Goal: Communication & Community: Answer question/provide support

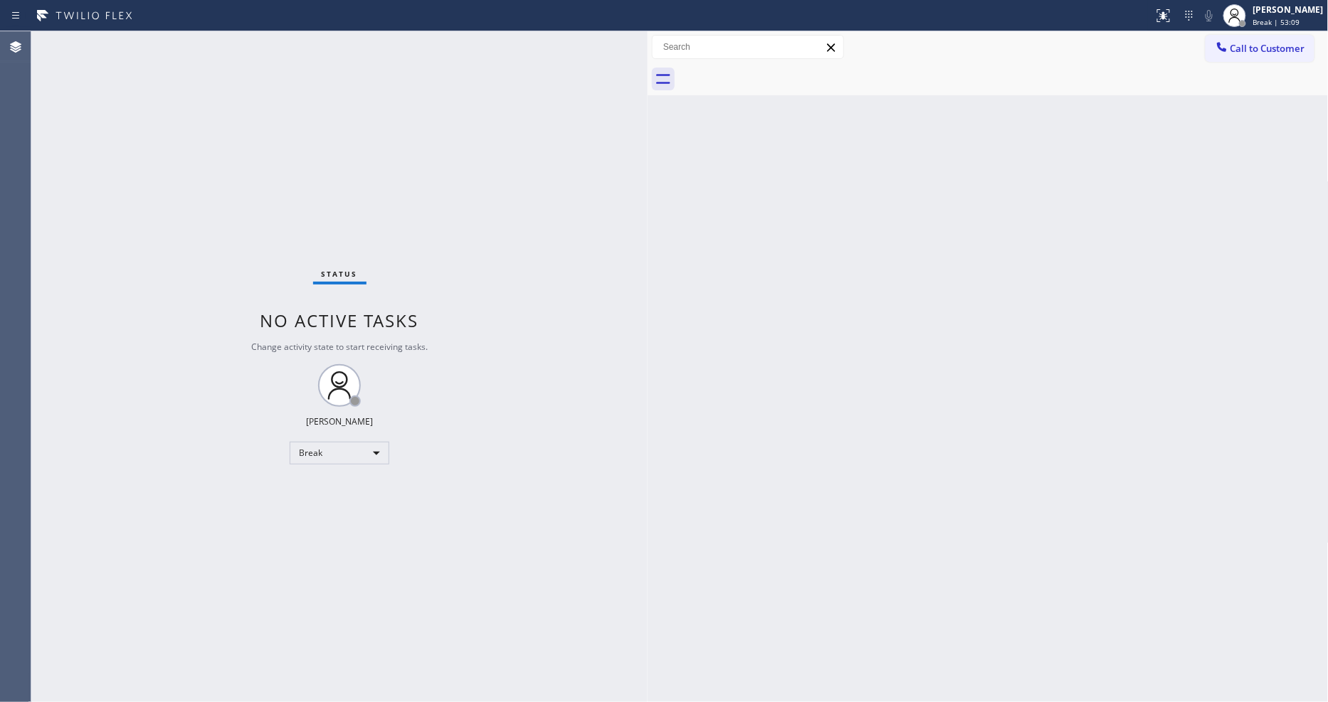
click at [871, 401] on div "Back to Dashboard Change Sender ID Customers Technicians Select a contact Outbo…" at bounding box center [988, 366] width 681 height 671
click at [1296, 7] on div "[PERSON_NAME]" at bounding box center [1288, 10] width 70 height 12
click at [1248, 76] on button "Available" at bounding box center [1257, 75] width 142 height 19
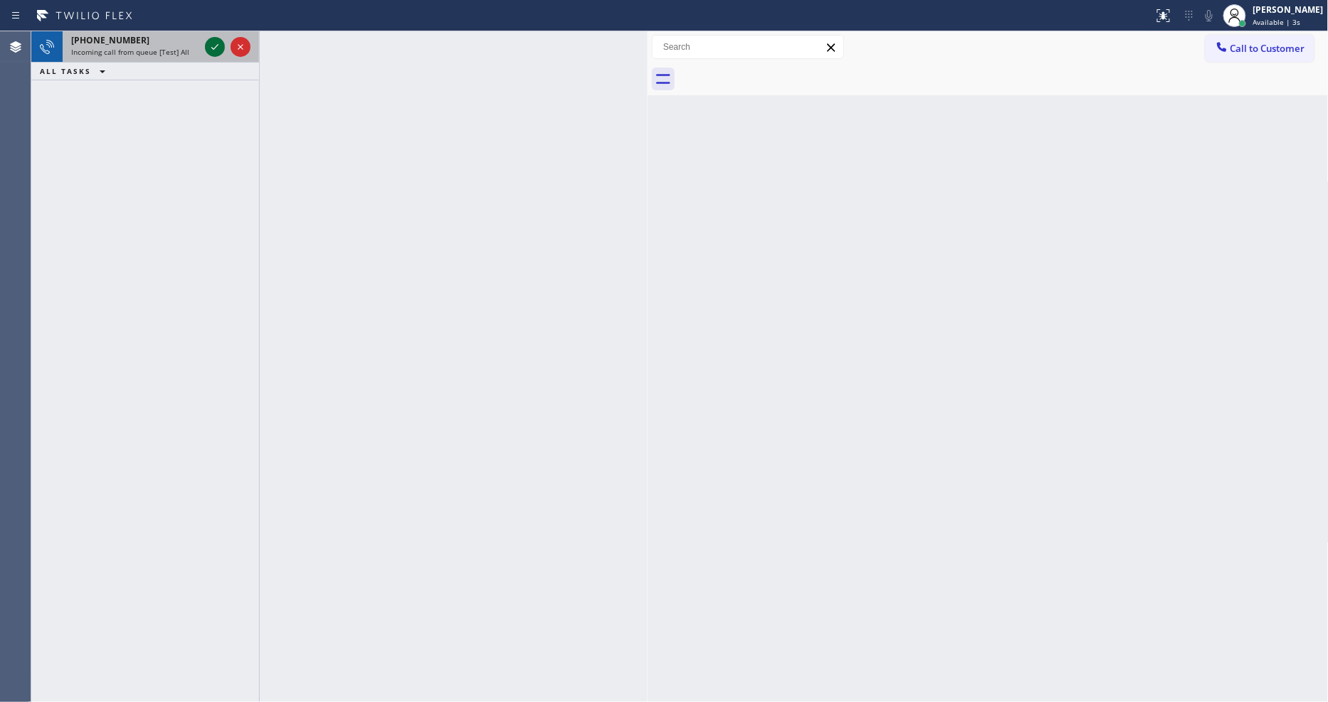
click at [207, 40] on icon at bounding box center [214, 46] width 17 height 17
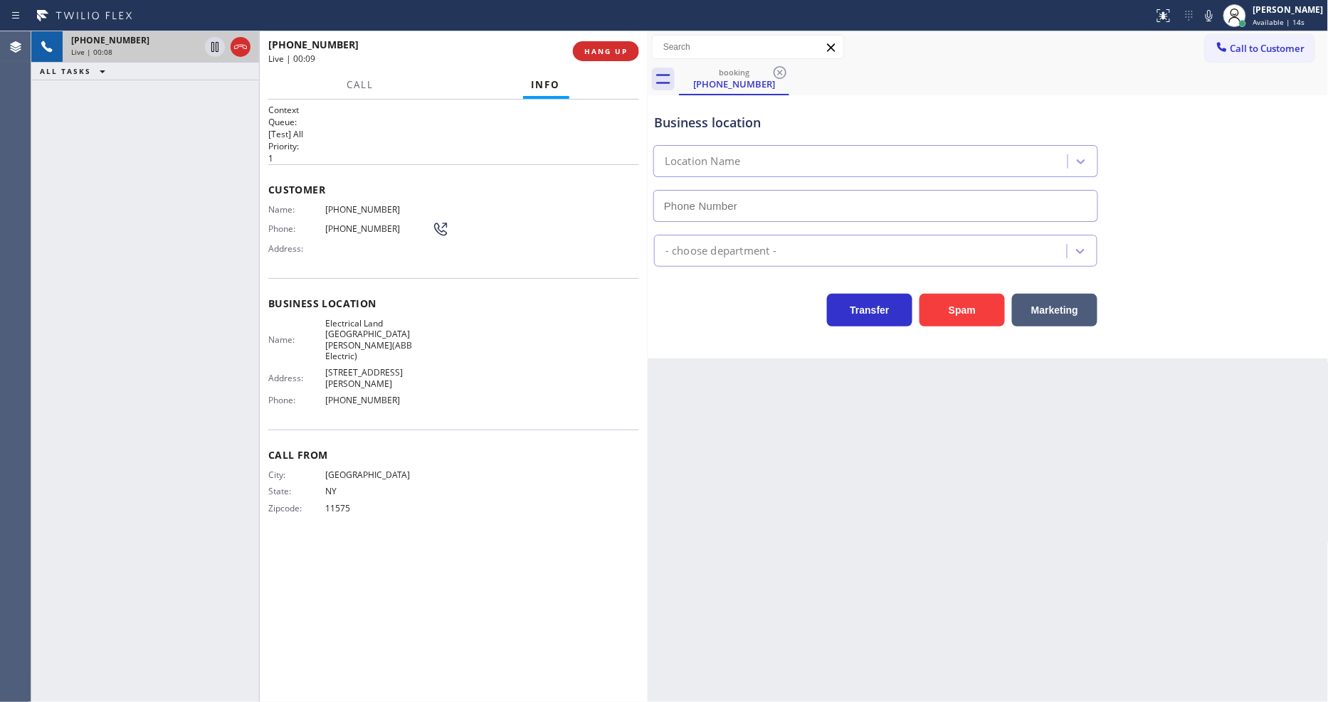
click at [986, 413] on div "Back to Dashboard Change Sender ID Customers Technicians Select a contact Outbo…" at bounding box center [988, 366] width 681 height 671
click at [359, 320] on span "Electrical Land Fort Lee(ABB Electric)" at bounding box center [378, 340] width 107 height 44
copy span "Electrical Land Fort Lee(ABB Electric)"
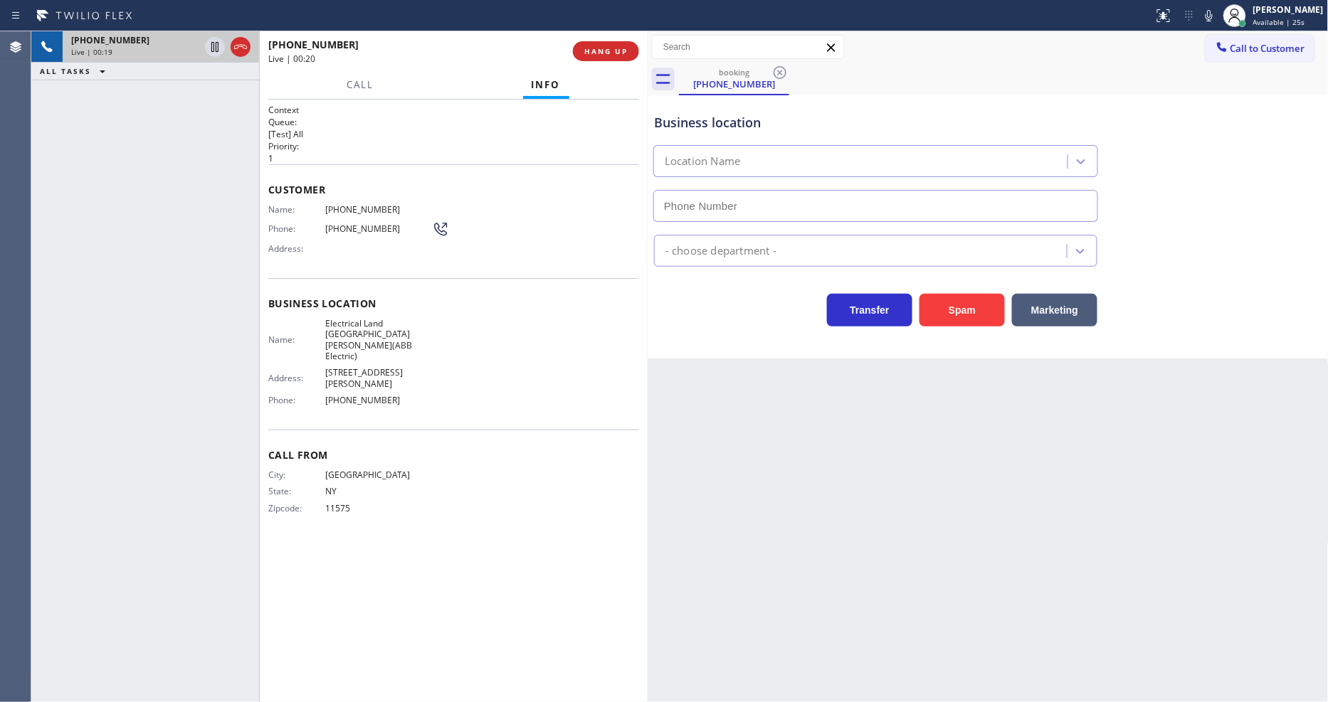
click at [358, 204] on span "(917) 767-1145" at bounding box center [378, 209] width 107 height 11
copy span "(917) 767-1145"
type input "(551) 239-9945"
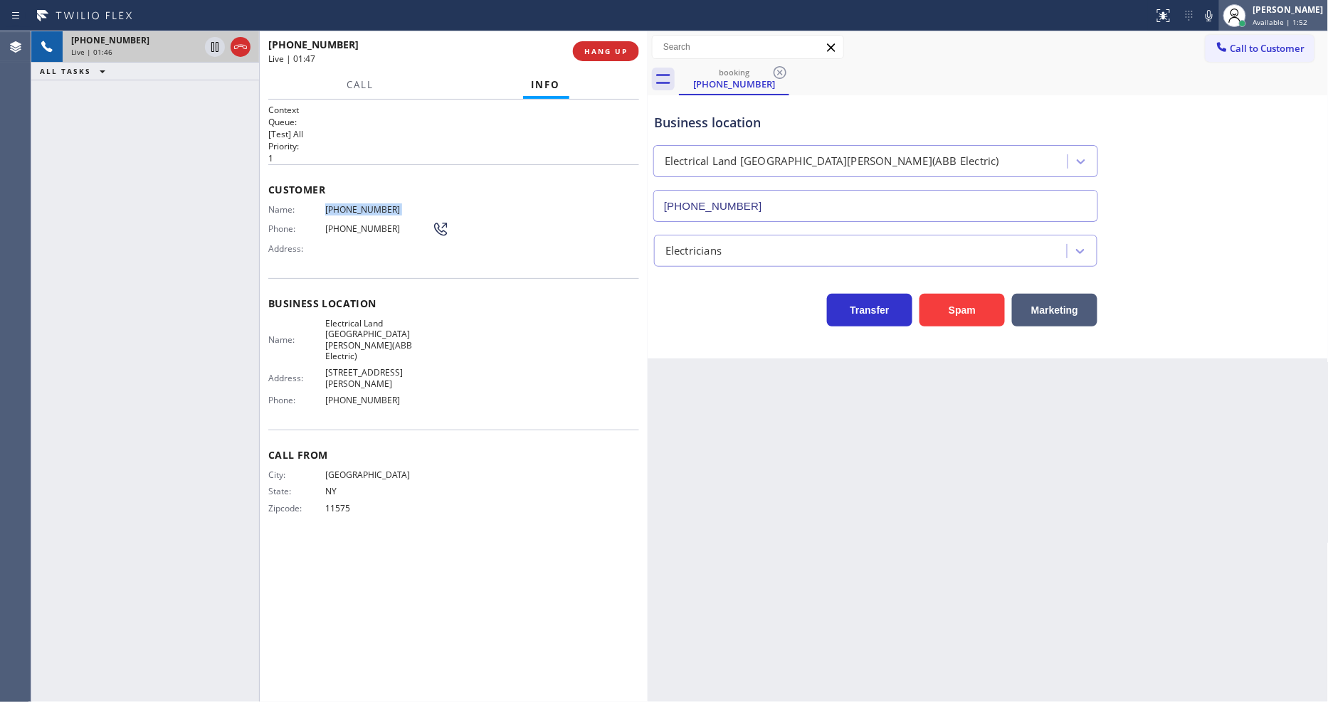
click at [1233, 12] on div at bounding box center [1234, 15] width 31 height 31
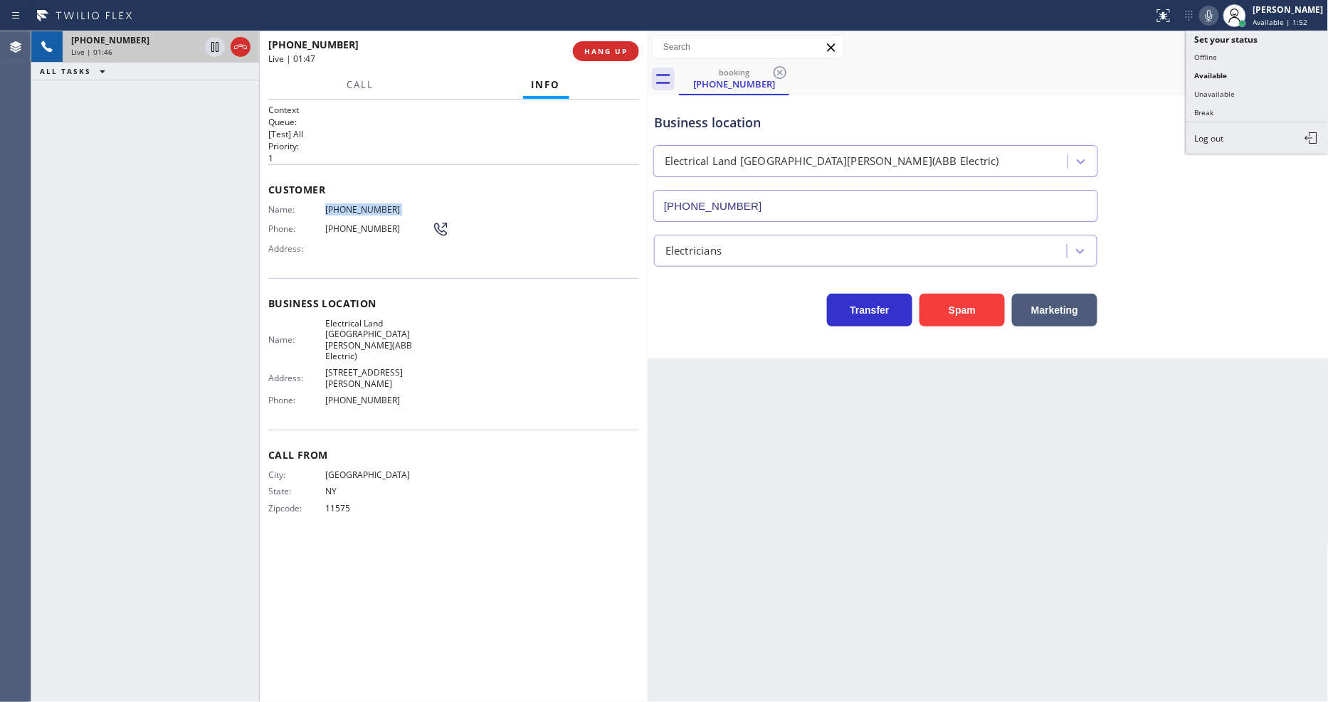
click at [1229, 13] on div "Status report No issues detected If you experience an issue, please download th…" at bounding box center [1238, 15] width 180 height 31
click at [1218, 13] on icon at bounding box center [1209, 15] width 17 height 17
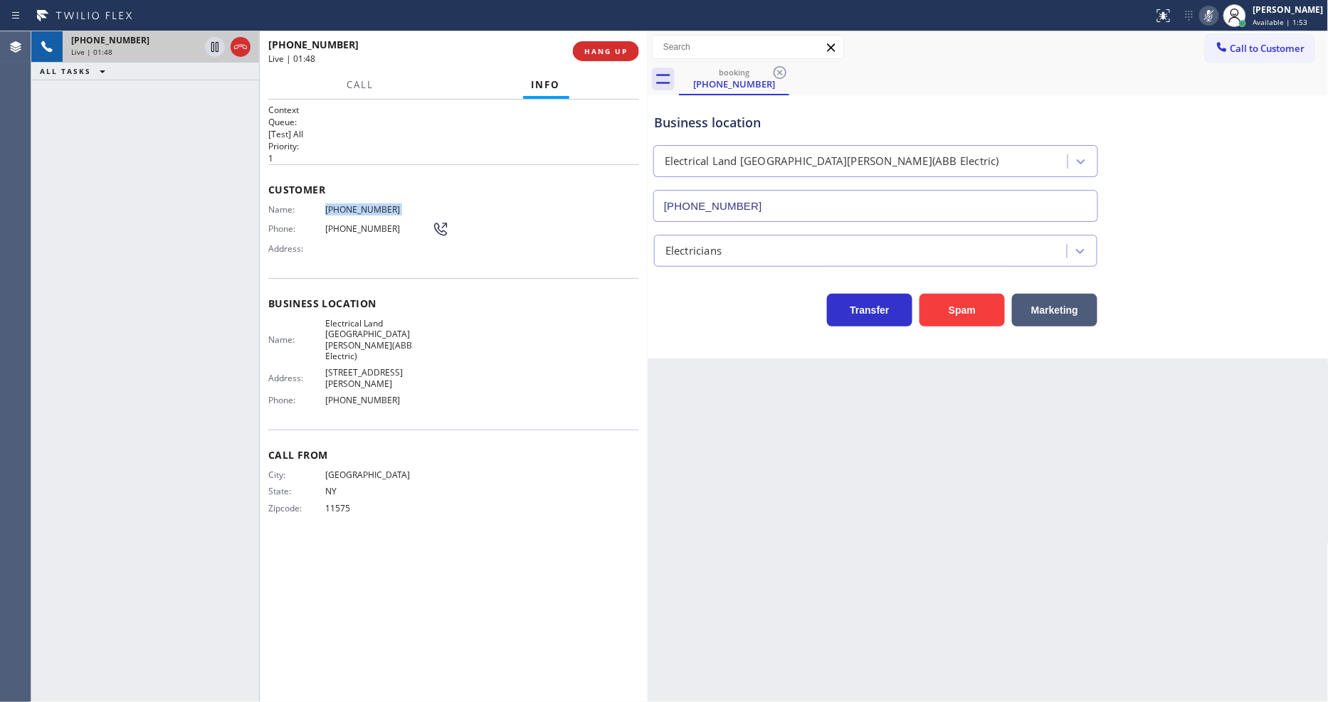
click at [1218, 13] on icon at bounding box center [1209, 15] width 17 height 17
click at [607, 54] on span "HANG UP" at bounding box center [605, 51] width 43 height 10
click at [606, 51] on span "HANG UP" at bounding box center [605, 51] width 43 height 10
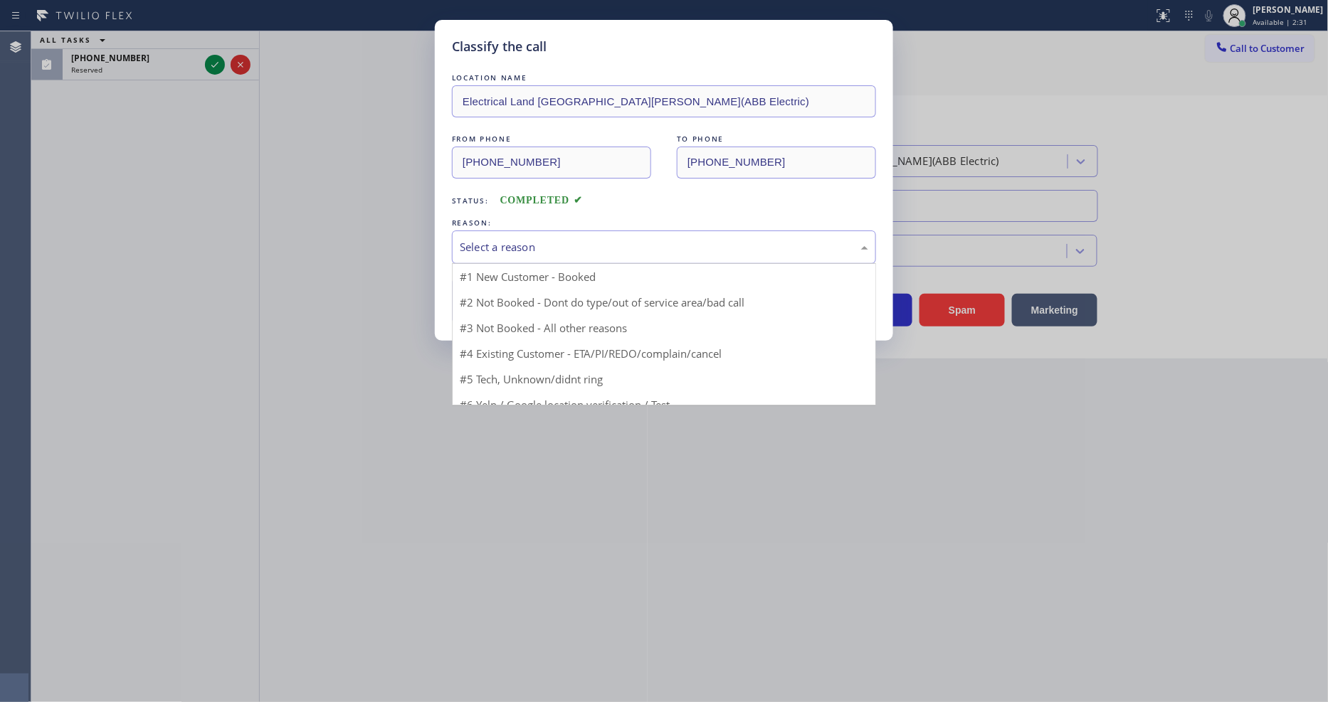
click at [486, 251] on div "Select a reason" at bounding box center [664, 247] width 424 height 33
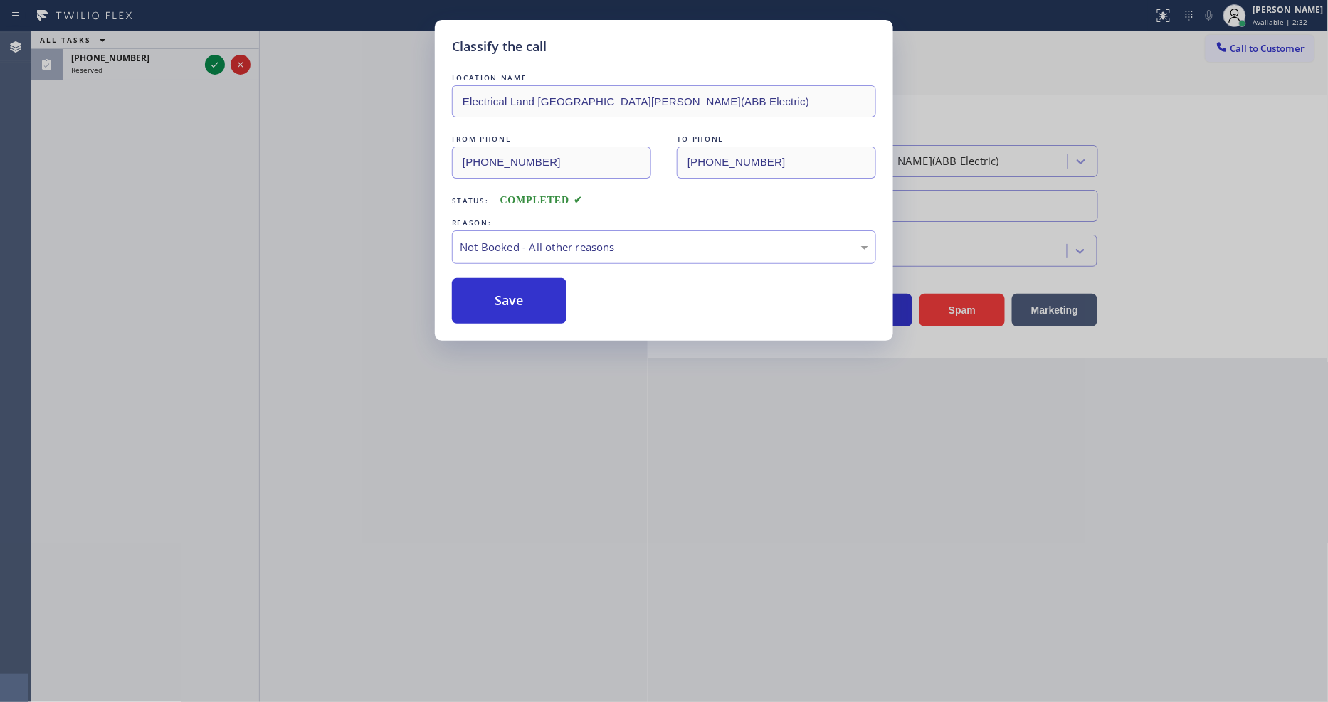
click at [485, 302] on button "Save" at bounding box center [509, 301] width 115 height 46
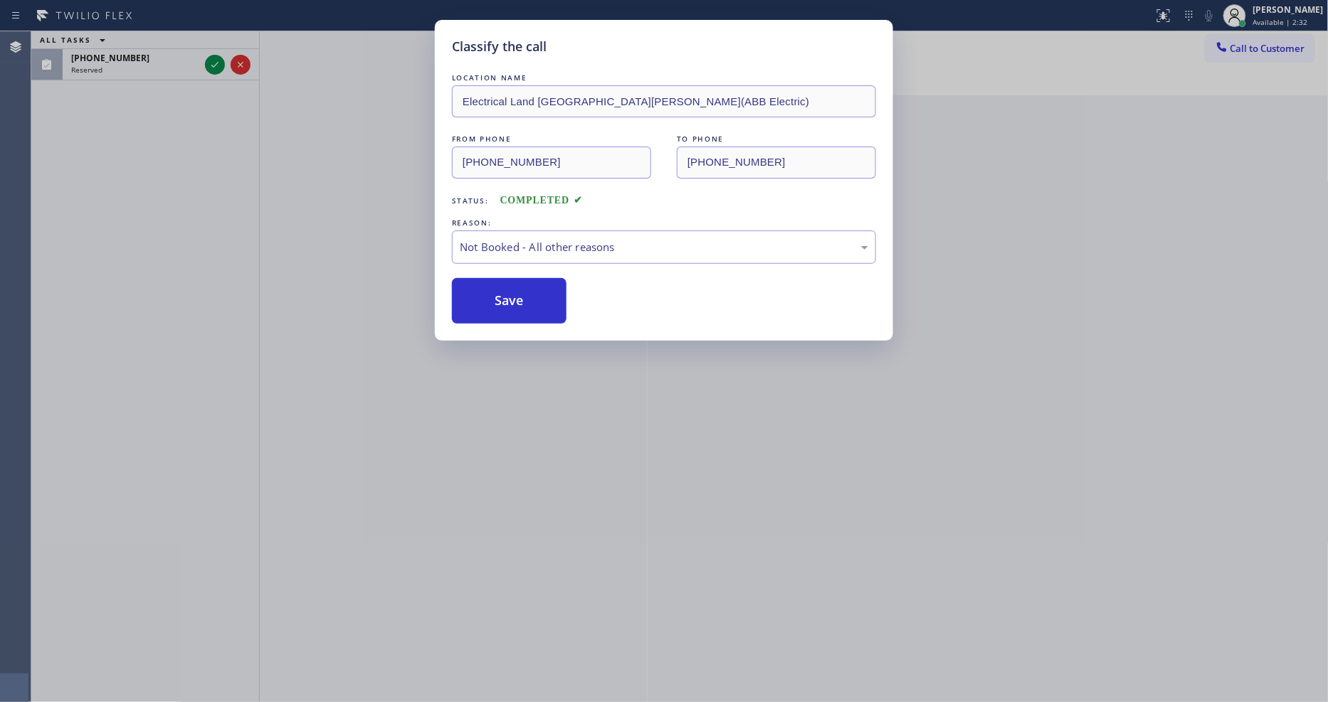
click at [485, 302] on button "Save" at bounding box center [509, 301] width 115 height 46
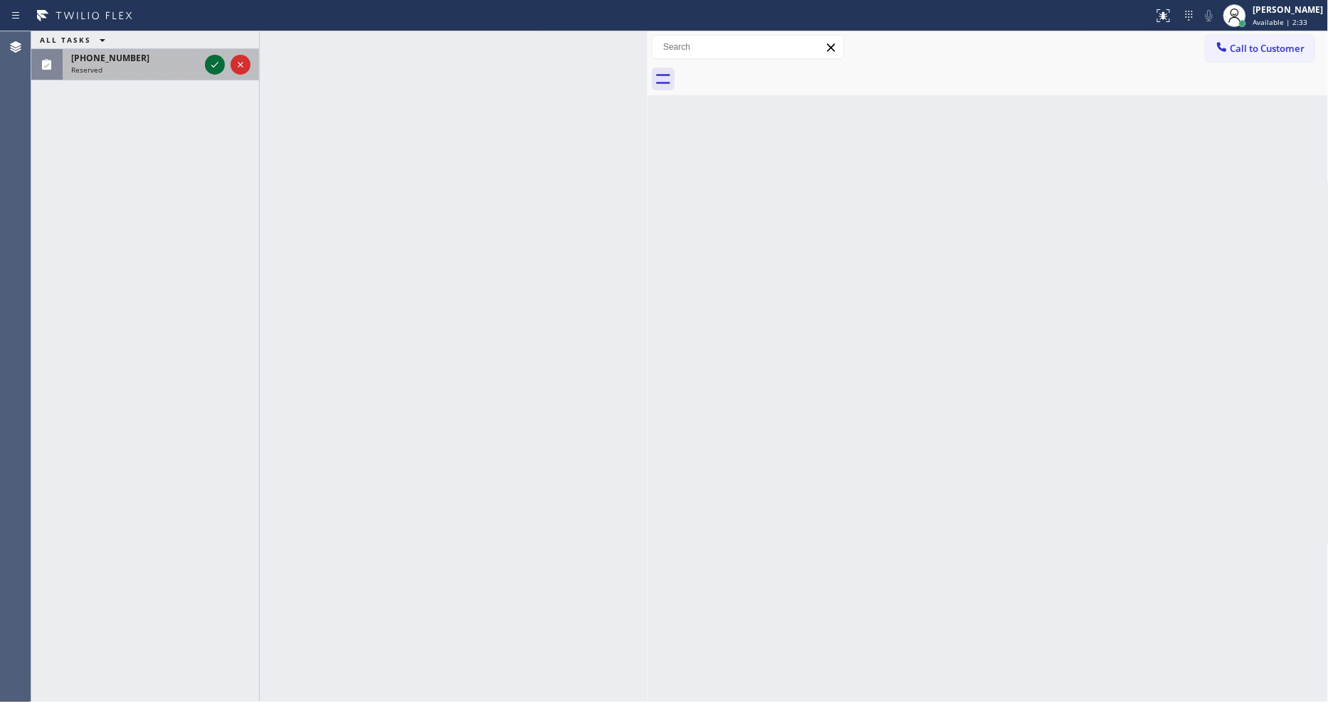
click at [215, 63] on icon at bounding box center [214, 64] width 17 height 17
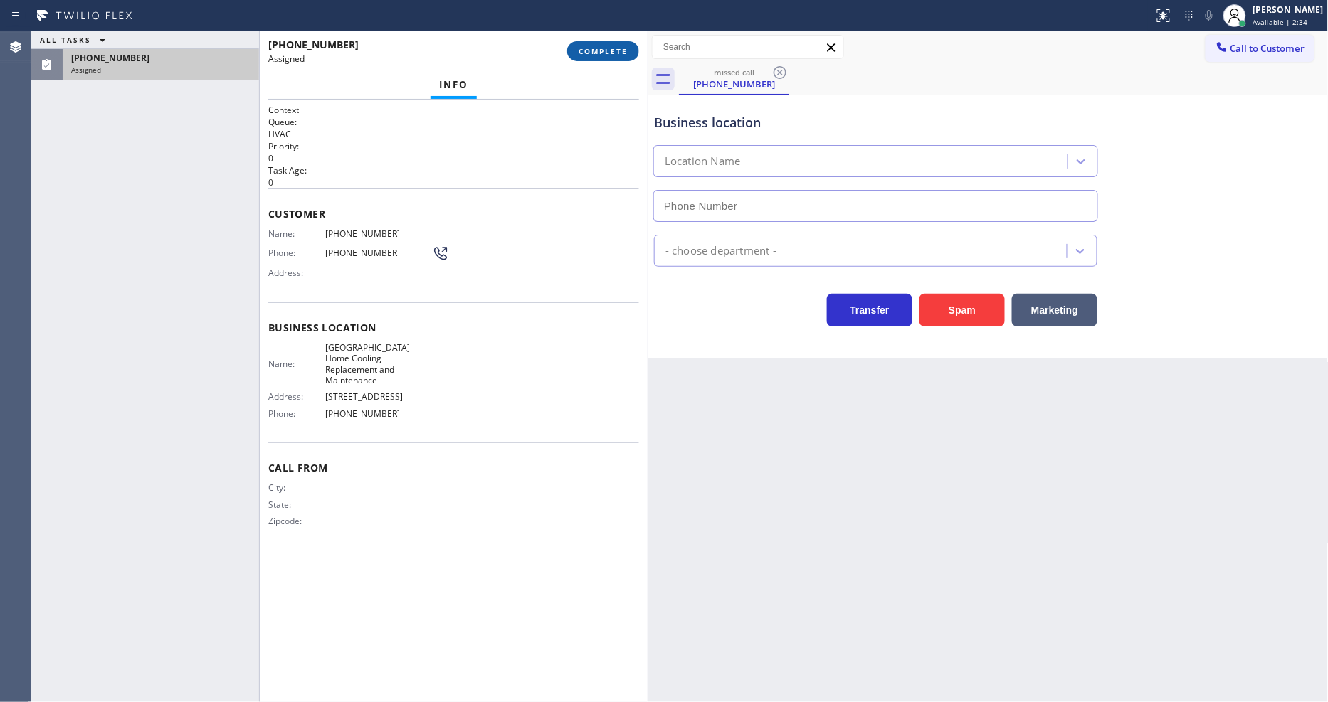
type input "(619) 473-4922"
click at [591, 46] on span "COMPLETE" at bounding box center [603, 51] width 49 height 10
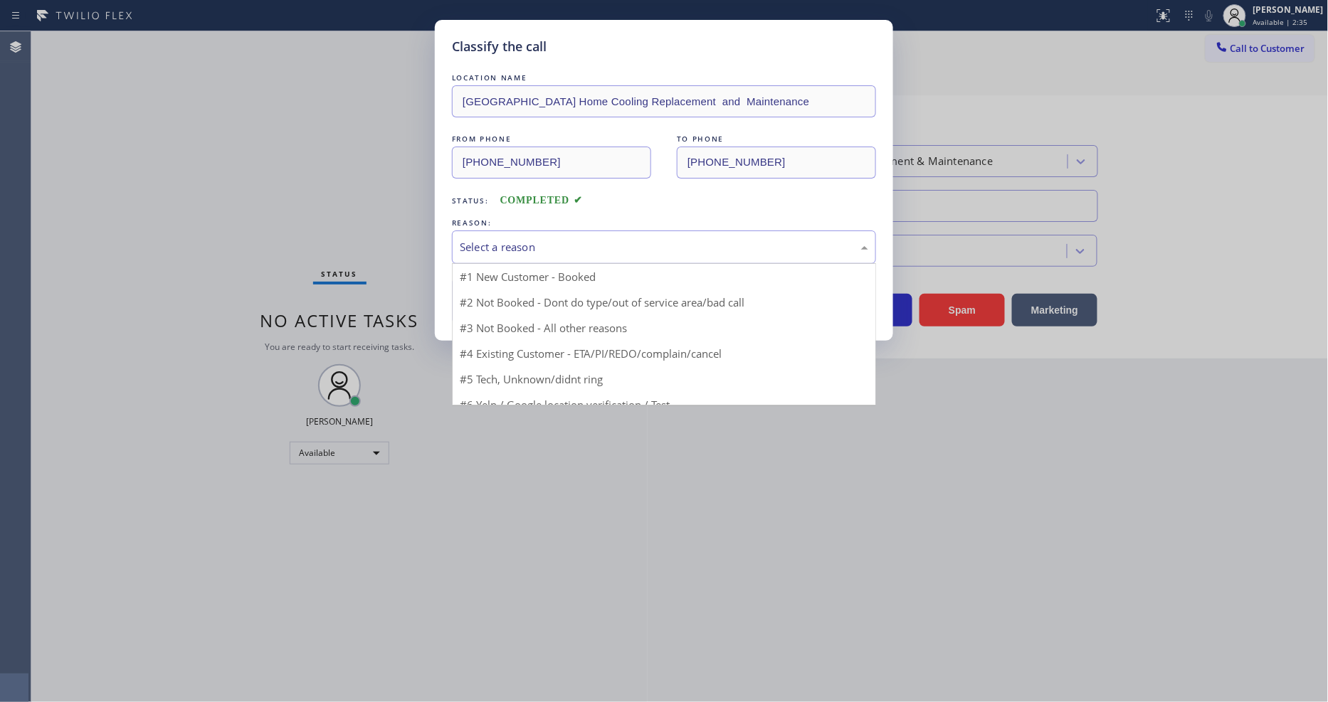
click at [517, 249] on div "Select a reason" at bounding box center [664, 247] width 408 height 16
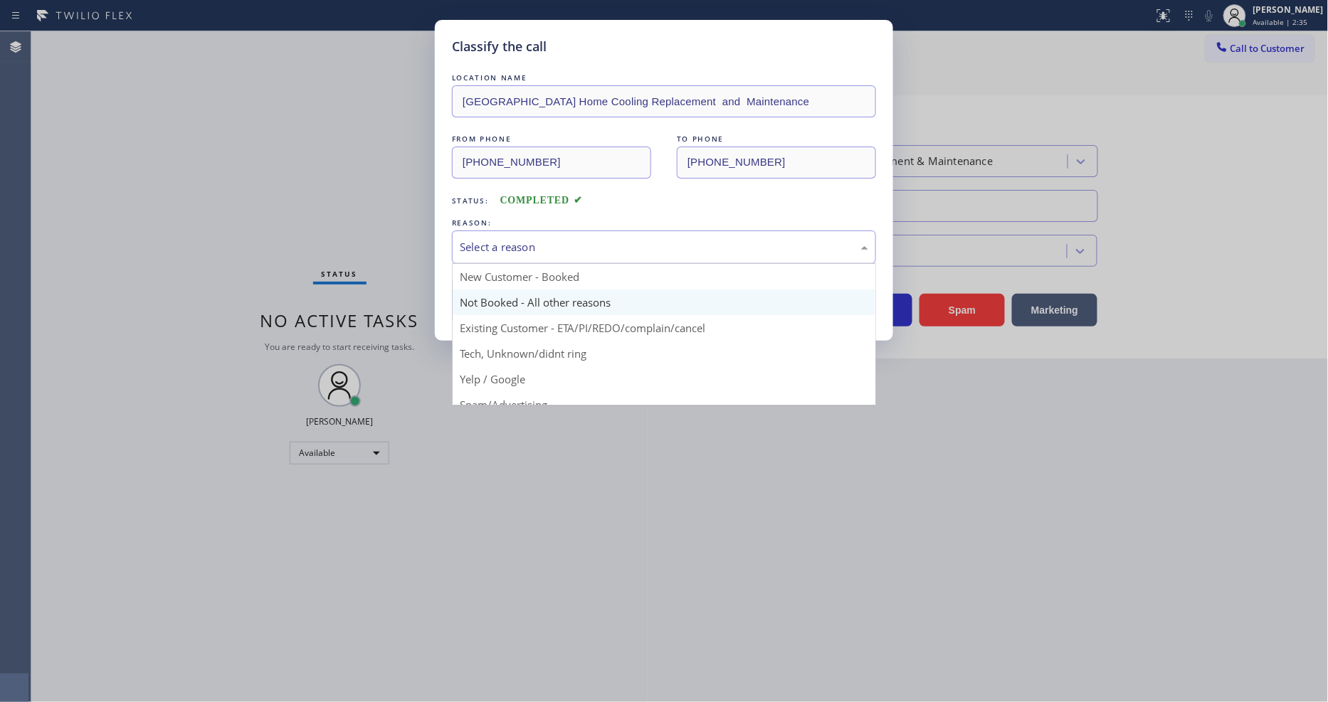
scroll to position [89, 0]
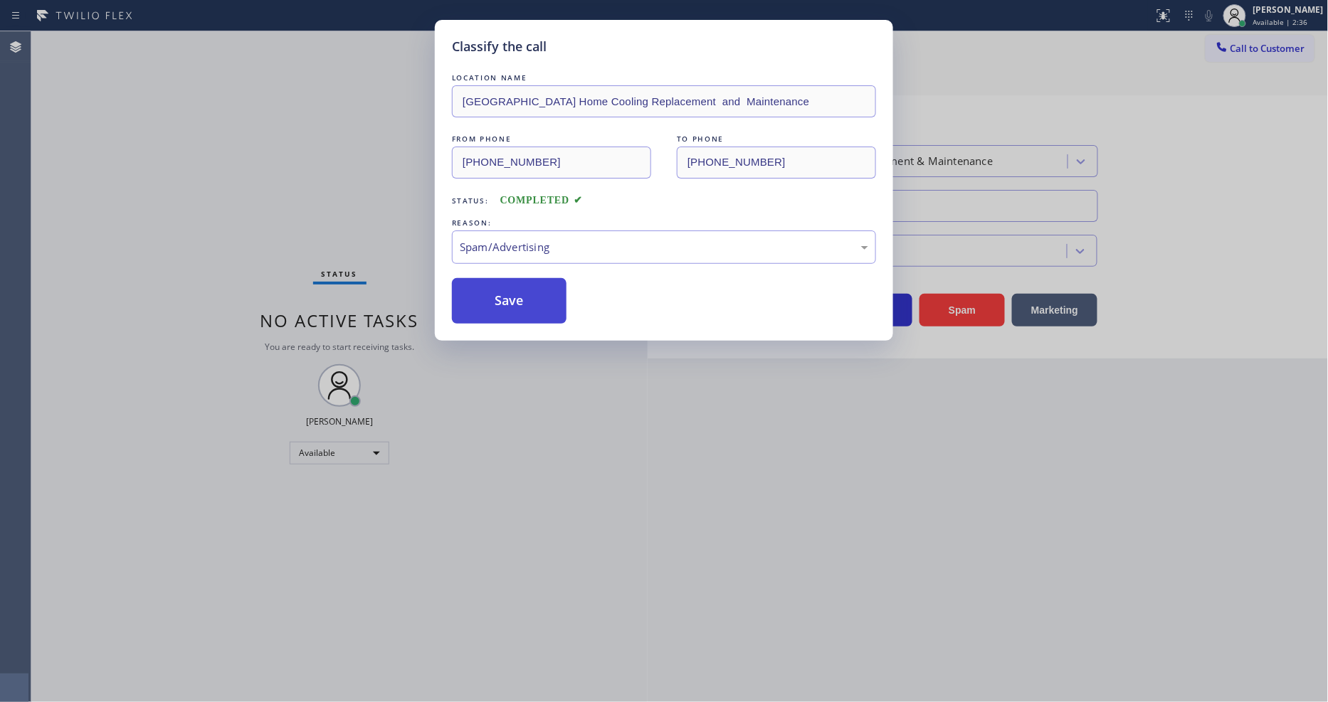
click at [521, 290] on button "Save" at bounding box center [509, 301] width 115 height 46
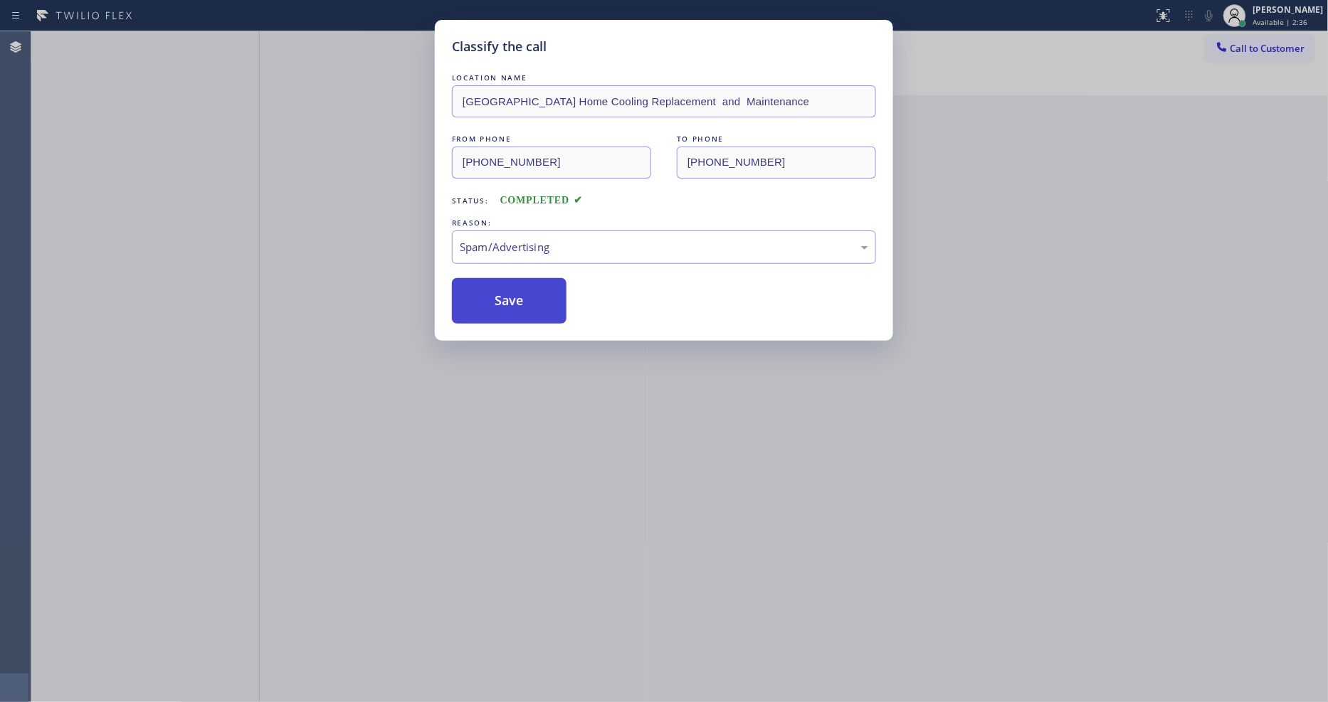
click at [521, 290] on button "Save" at bounding box center [509, 301] width 115 height 46
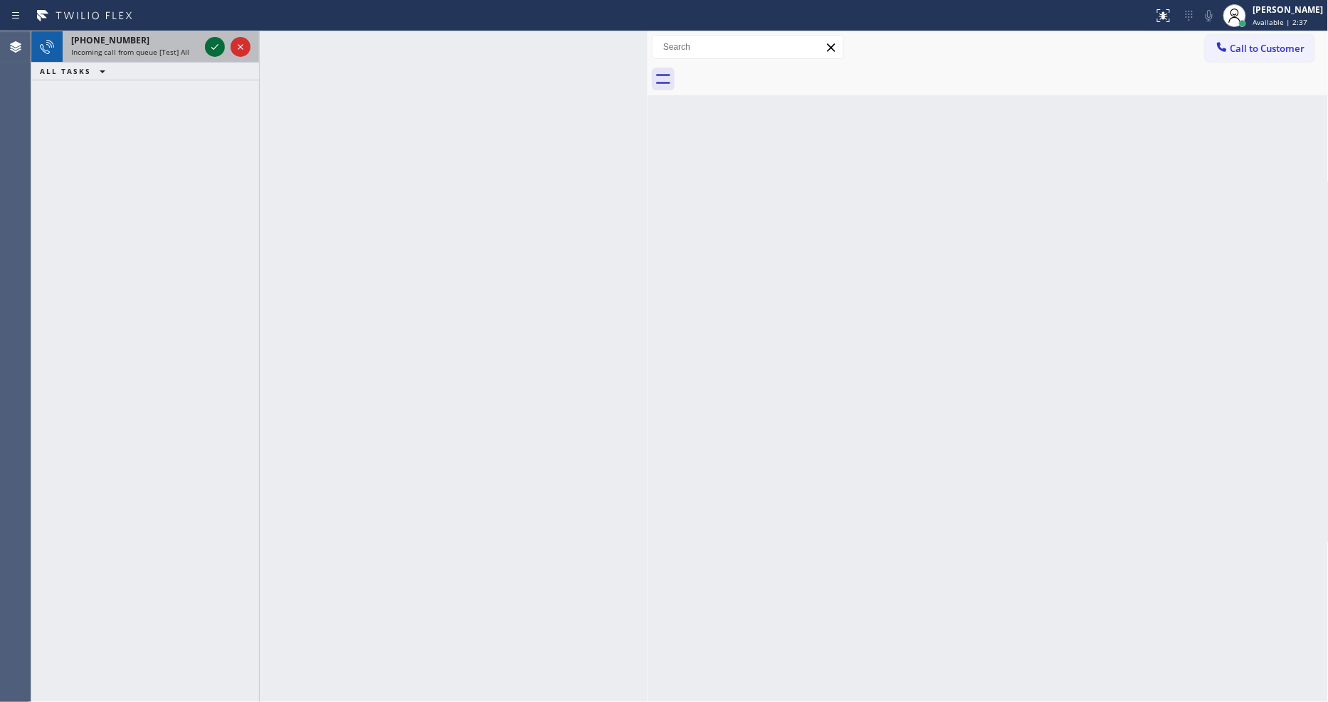
click at [214, 46] on icon at bounding box center [214, 46] width 17 height 17
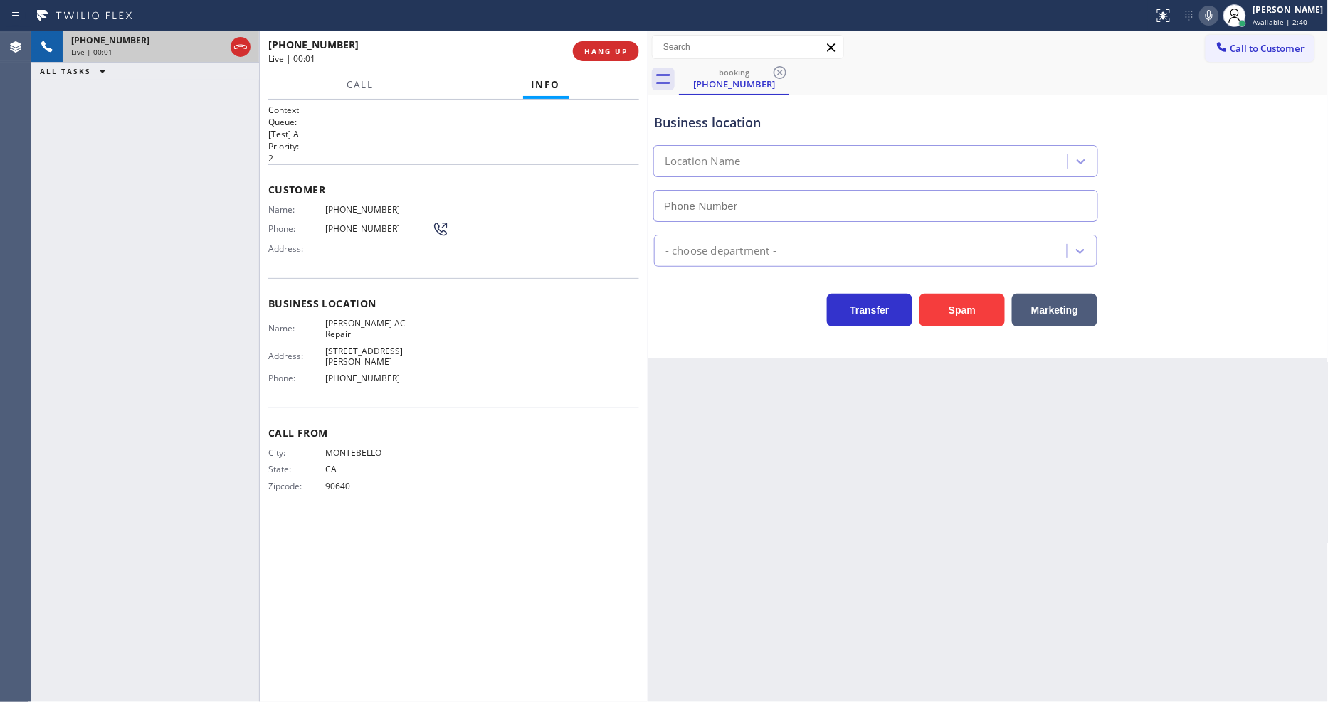
type input "(323) 553-4265"
drag, startPoint x: 381, startPoint y: 489, endPoint x: 368, endPoint y: 514, distance: 28.3
click at [381, 487] on div "Context Queue: [Test] All Priority: 2 Customer Name: (323) 440-6799 Phone: (323…" at bounding box center [453, 401] width 371 height 594
click at [601, 58] on button "HANG UP" at bounding box center [606, 51] width 66 height 20
drag, startPoint x: 601, startPoint y: 58, endPoint x: 630, endPoint y: 94, distance: 45.6
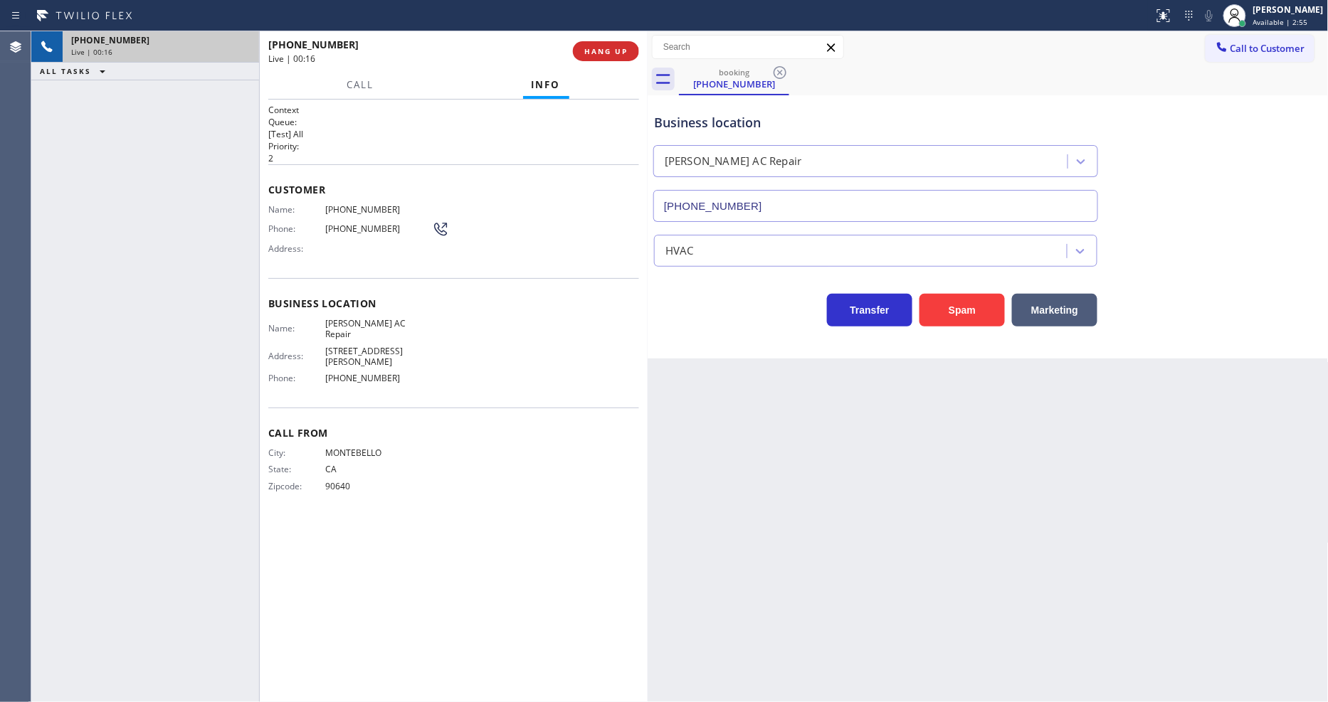
click at [601, 53] on button "HANG UP" at bounding box center [606, 51] width 66 height 20
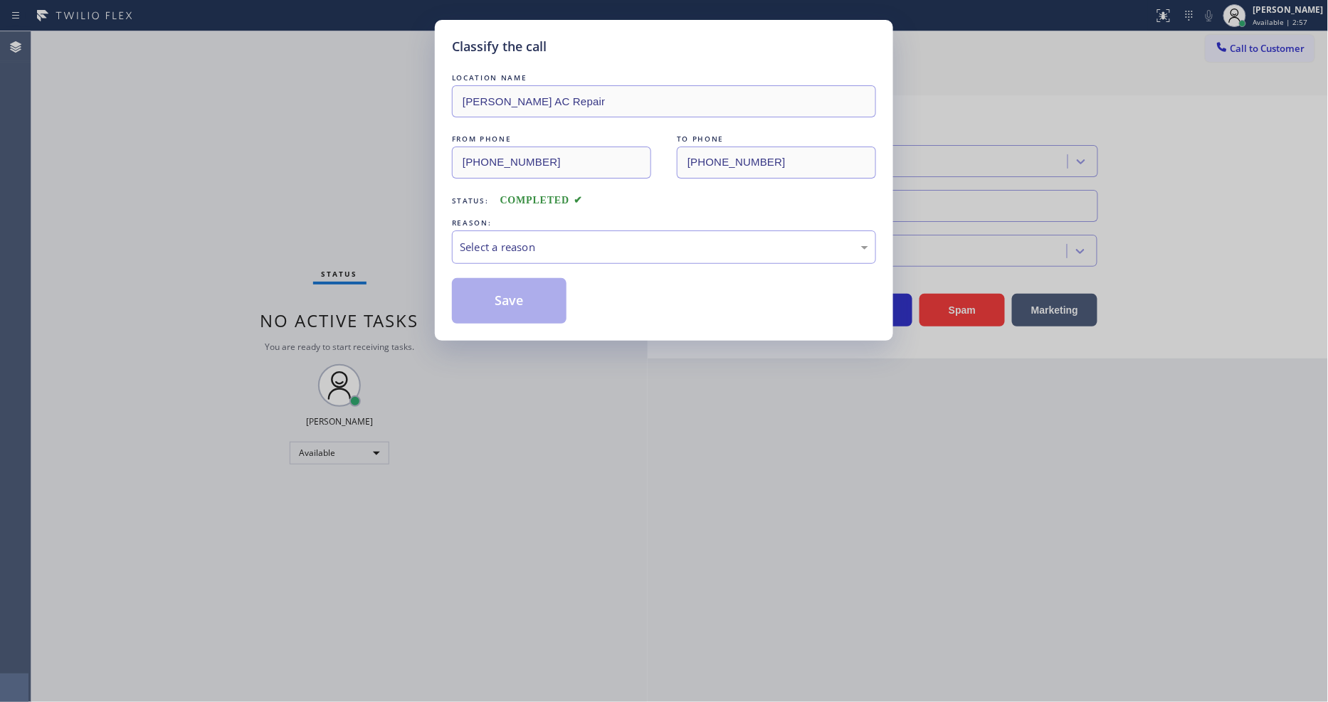
click at [501, 247] on div "Select a reason" at bounding box center [664, 247] width 408 height 16
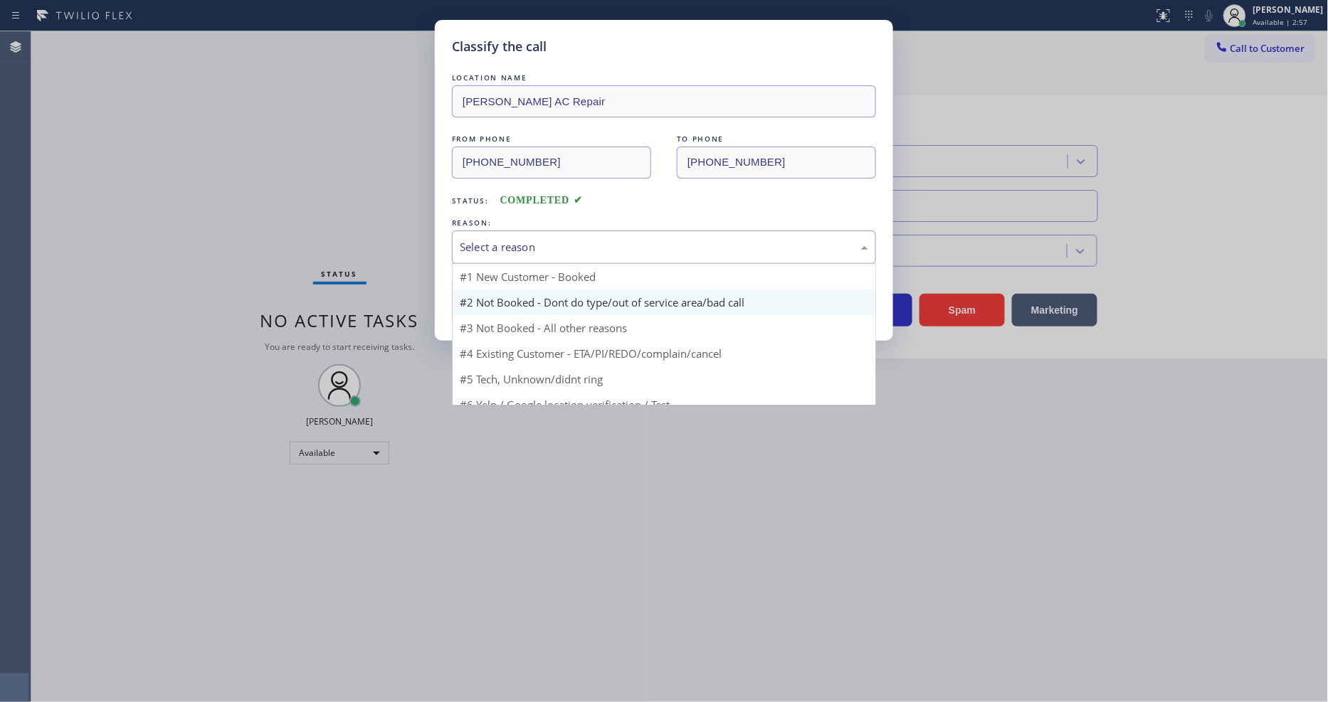
click at [496, 295] on button "Save" at bounding box center [509, 301] width 115 height 46
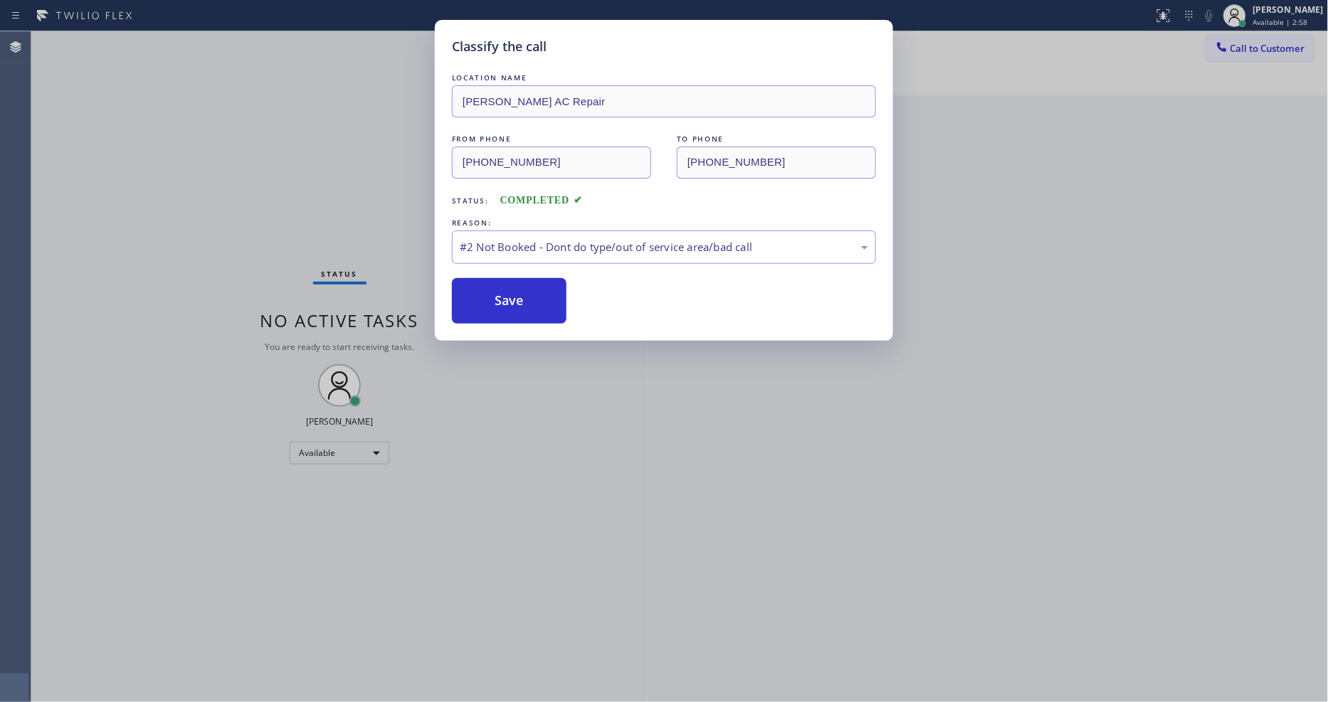
click at [496, 295] on button "Save" at bounding box center [509, 301] width 115 height 46
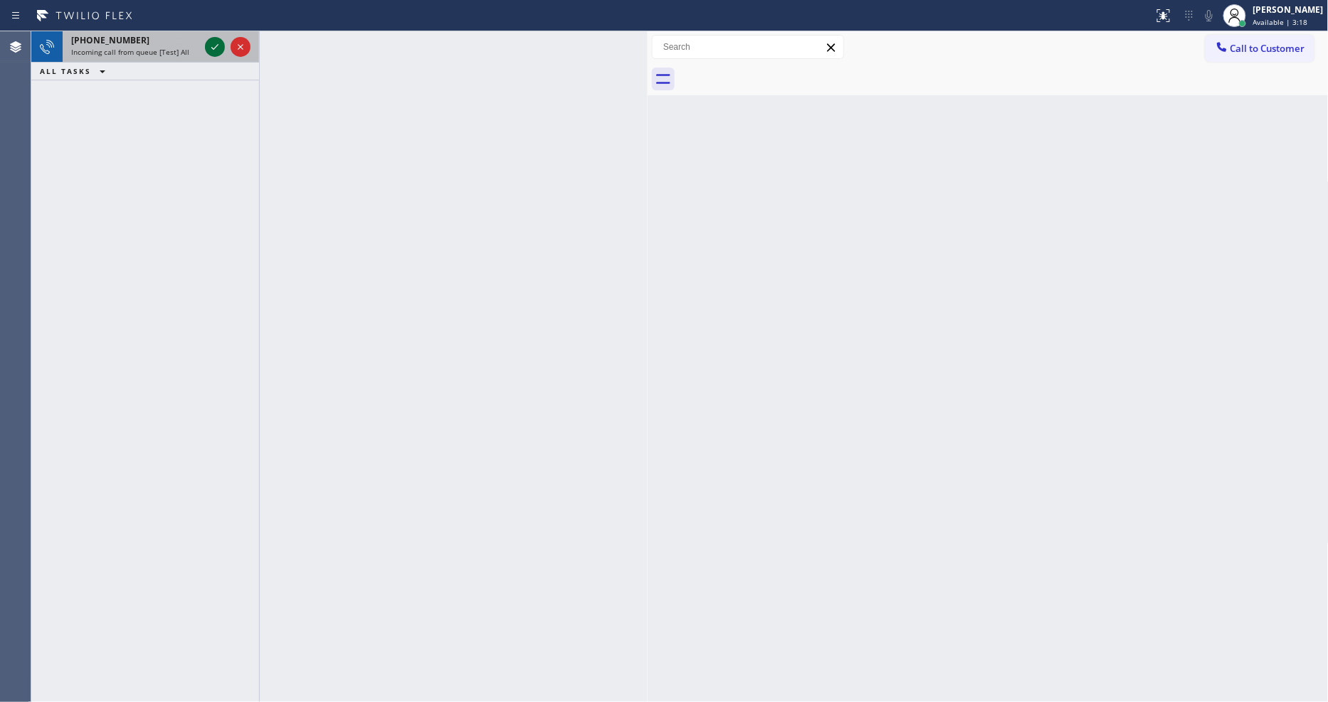
click at [215, 45] on icon at bounding box center [214, 46] width 17 height 17
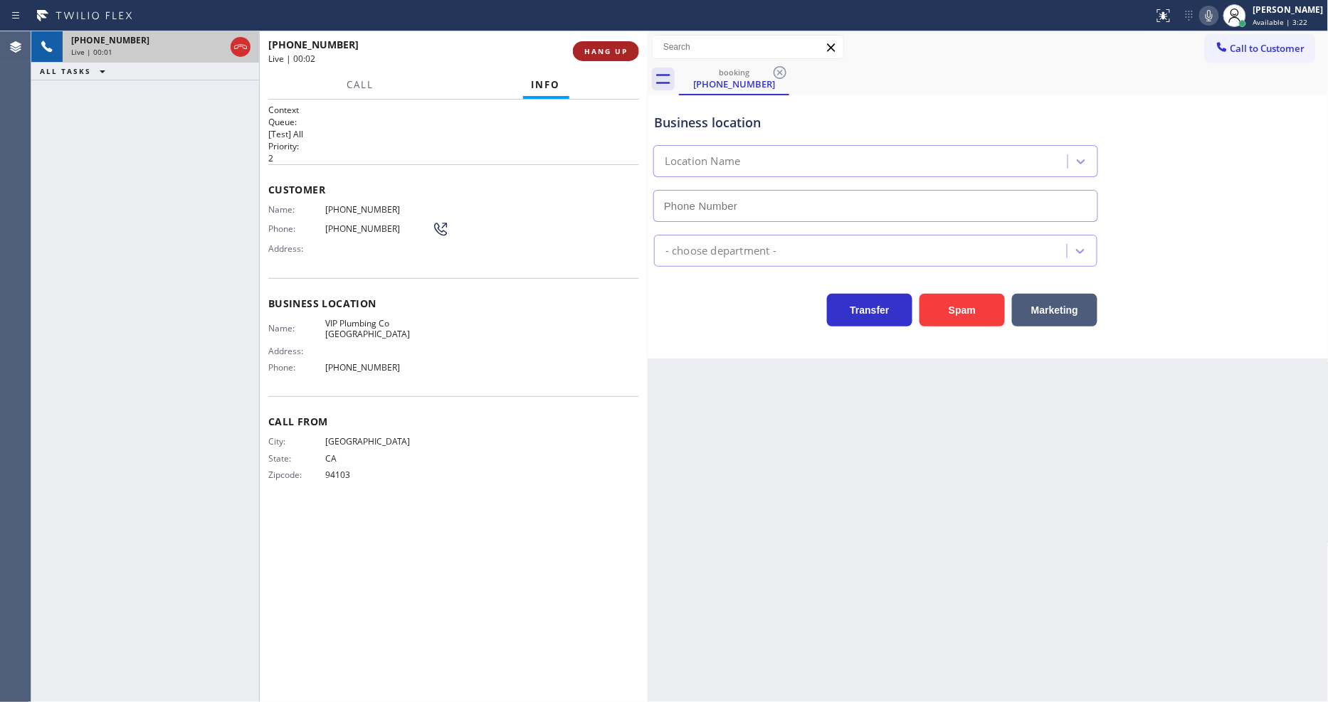
click at [600, 50] on span "HANG UP" at bounding box center [605, 51] width 43 height 10
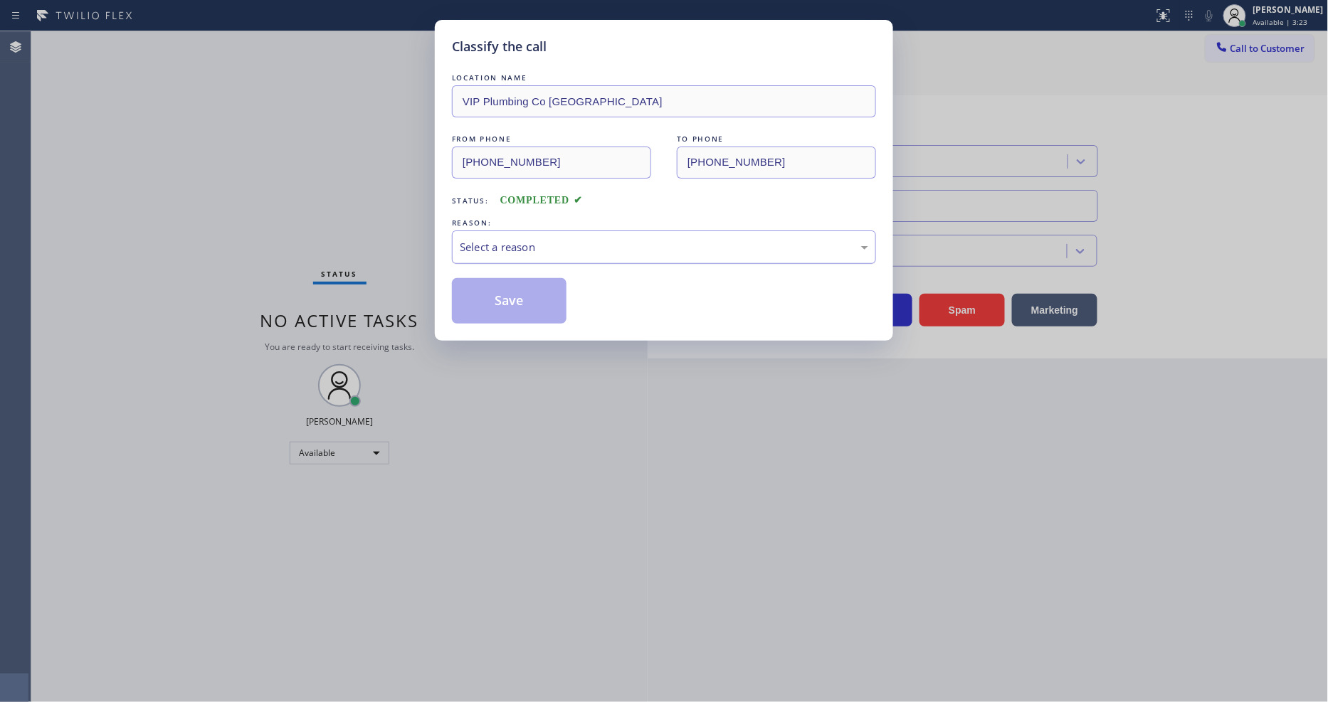
click at [488, 241] on div "Select a reason" at bounding box center [664, 247] width 408 height 16
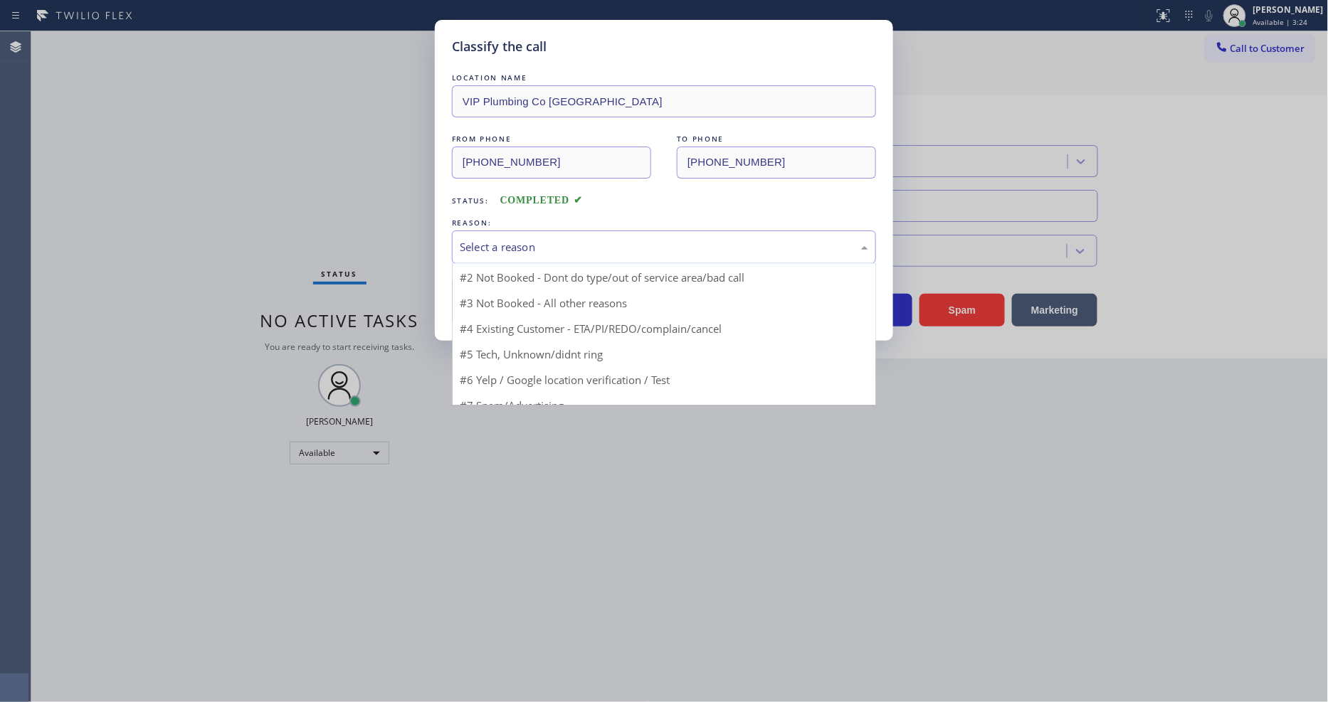
scroll to position [38, 0]
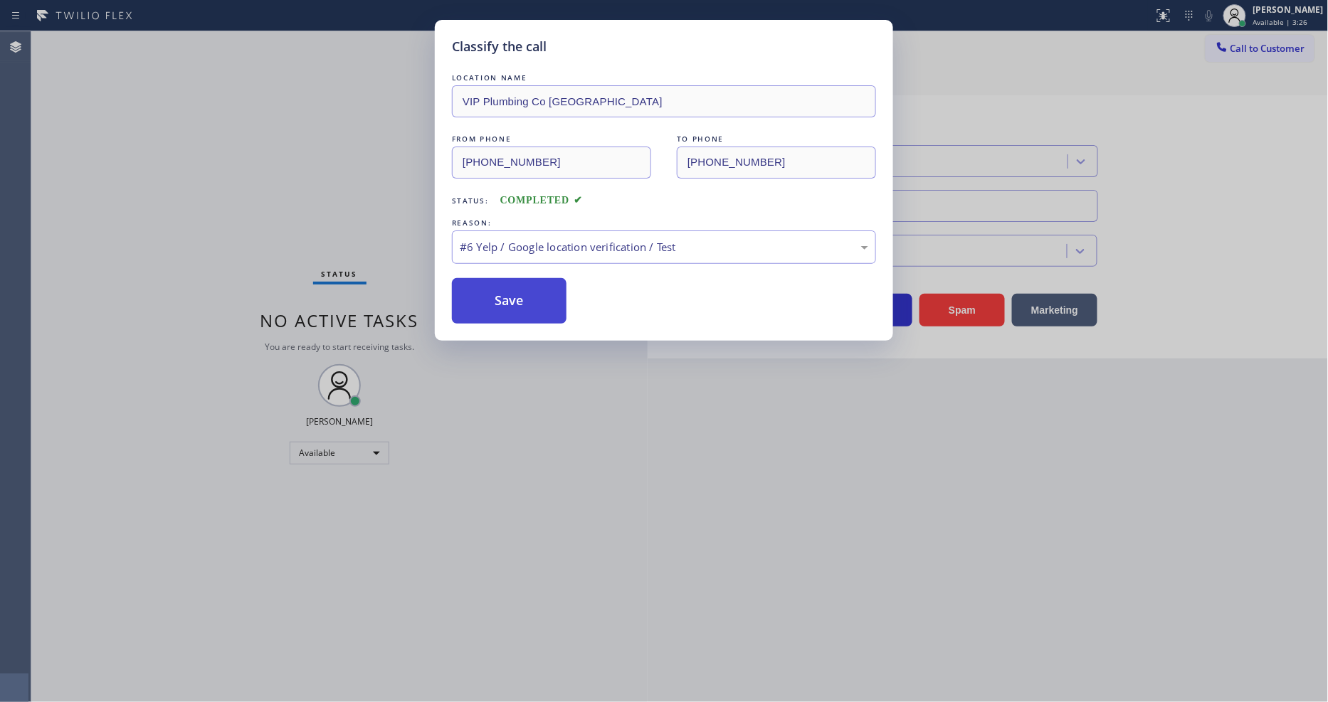
click at [542, 280] on button "Save" at bounding box center [509, 301] width 115 height 46
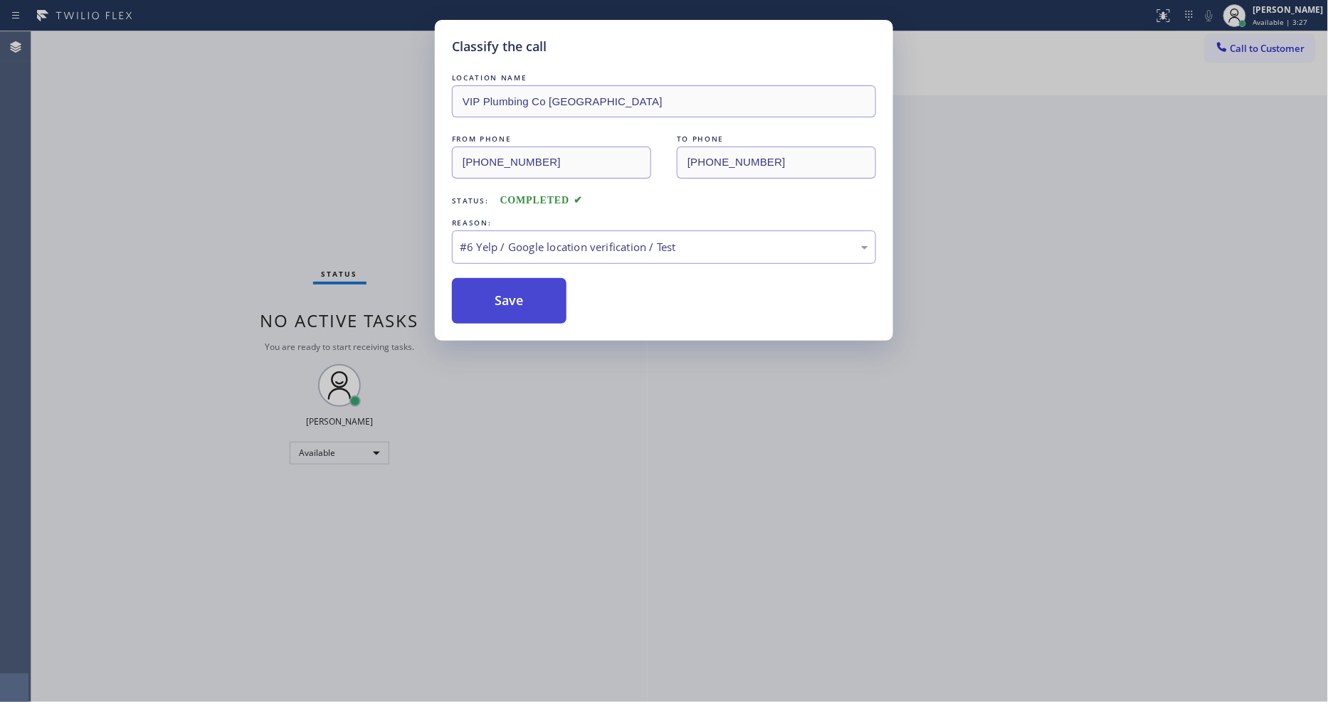
click at [542, 280] on button "Save" at bounding box center [509, 301] width 115 height 46
drag, startPoint x: 542, startPoint y: 280, endPoint x: 645, endPoint y: 209, distance: 125.8
click at [542, 279] on button "Save" at bounding box center [509, 301] width 115 height 46
drag, startPoint x: 804, startPoint y: 236, endPoint x: 724, endPoint y: 236, distance: 79.7
click at [804, 239] on div "#6 Yelp / Google location verification / Test" at bounding box center [664, 247] width 408 height 16
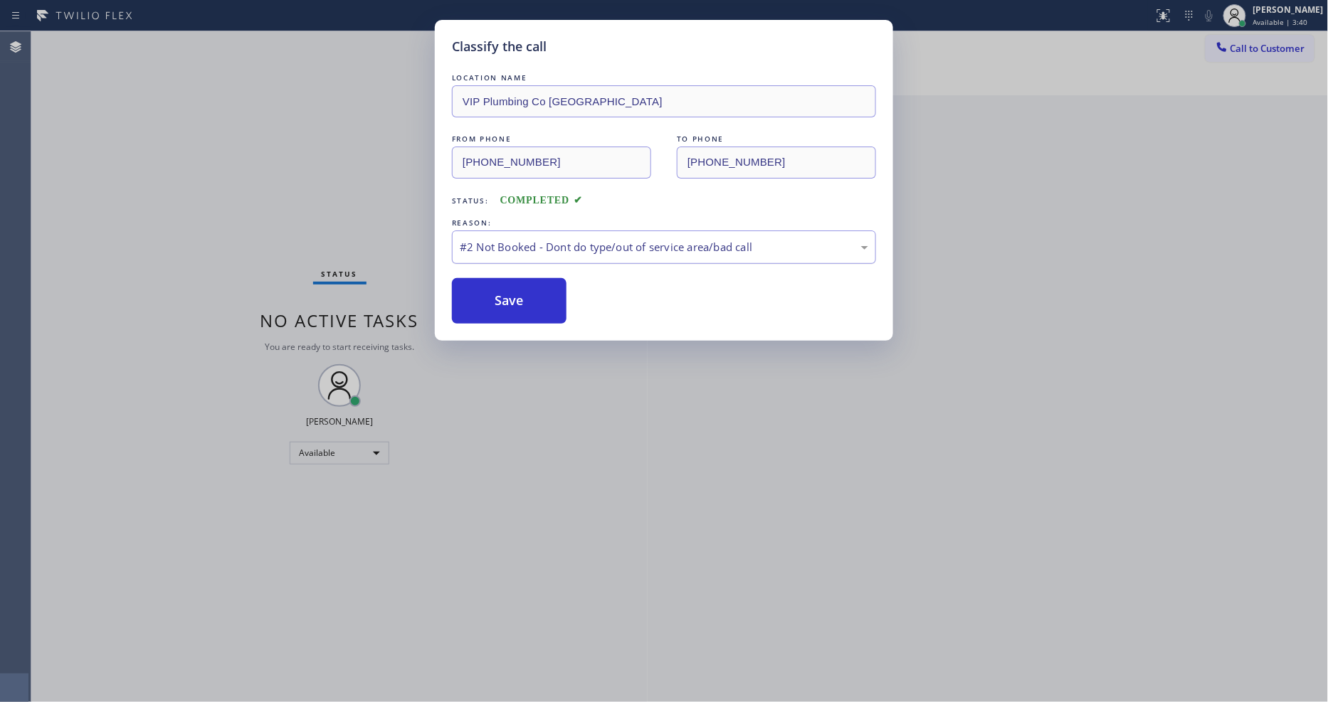
click at [523, 251] on div "#2 Not Booked - Dont do type/out of service area/bad call" at bounding box center [664, 247] width 424 height 33
click at [512, 285] on div "Classify the call LOCATION NAME Laz Electric FROM PHONE (201) 655-3765 TO PHONE…" at bounding box center [679, 366] width 1297 height 671
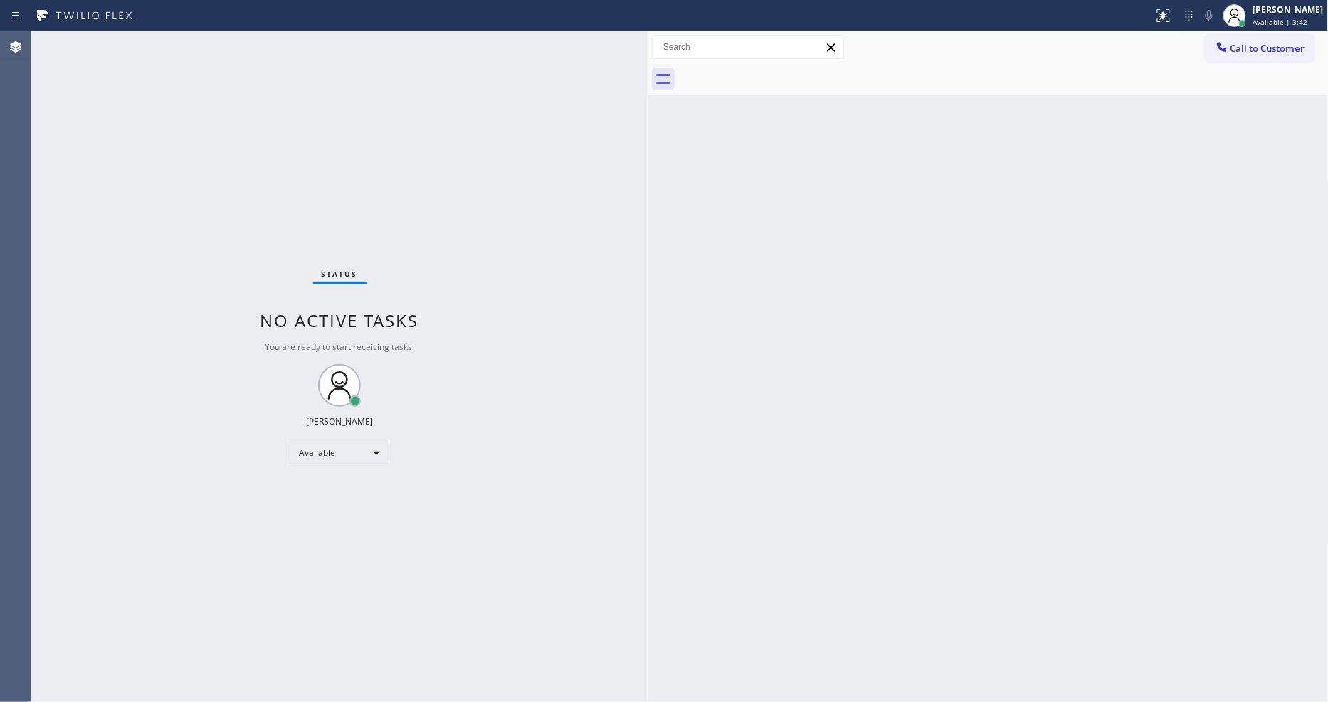
click at [512, 285] on div "Status No active tasks You are ready to start receiving tasks. [PERSON_NAME] Av…" at bounding box center [339, 366] width 616 height 671
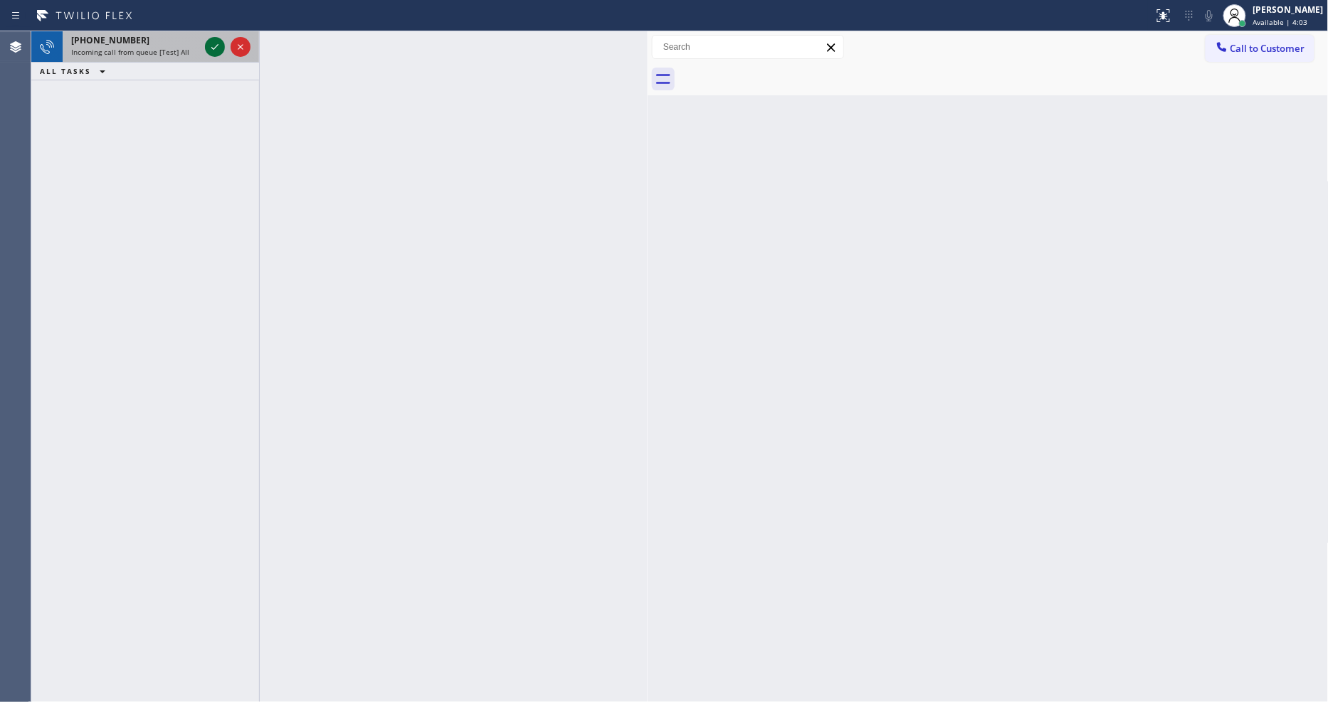
click at [216, 47] on icon at bounding box center [214, 46] width 17 height 17
drag, startPoint x: 215, startPoint y: 45, endPoint x: 217, endPoint y: 31, distance: 14.4
click at [215, 46] on icon at bounding box center [214, 46] width 17 height 17
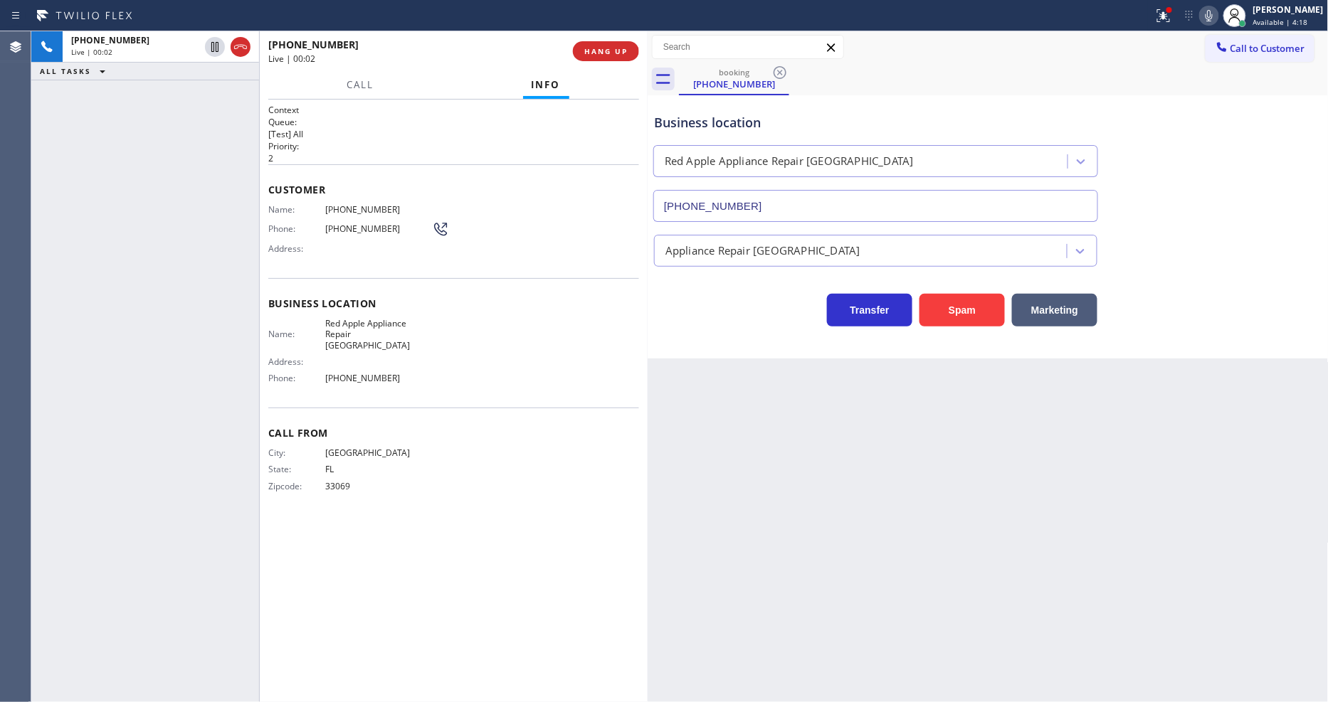
type input "(954) 807-2454"
click at [623, 55] on span "HANG UP" at bounding box center [605, 51] width 43 height 10
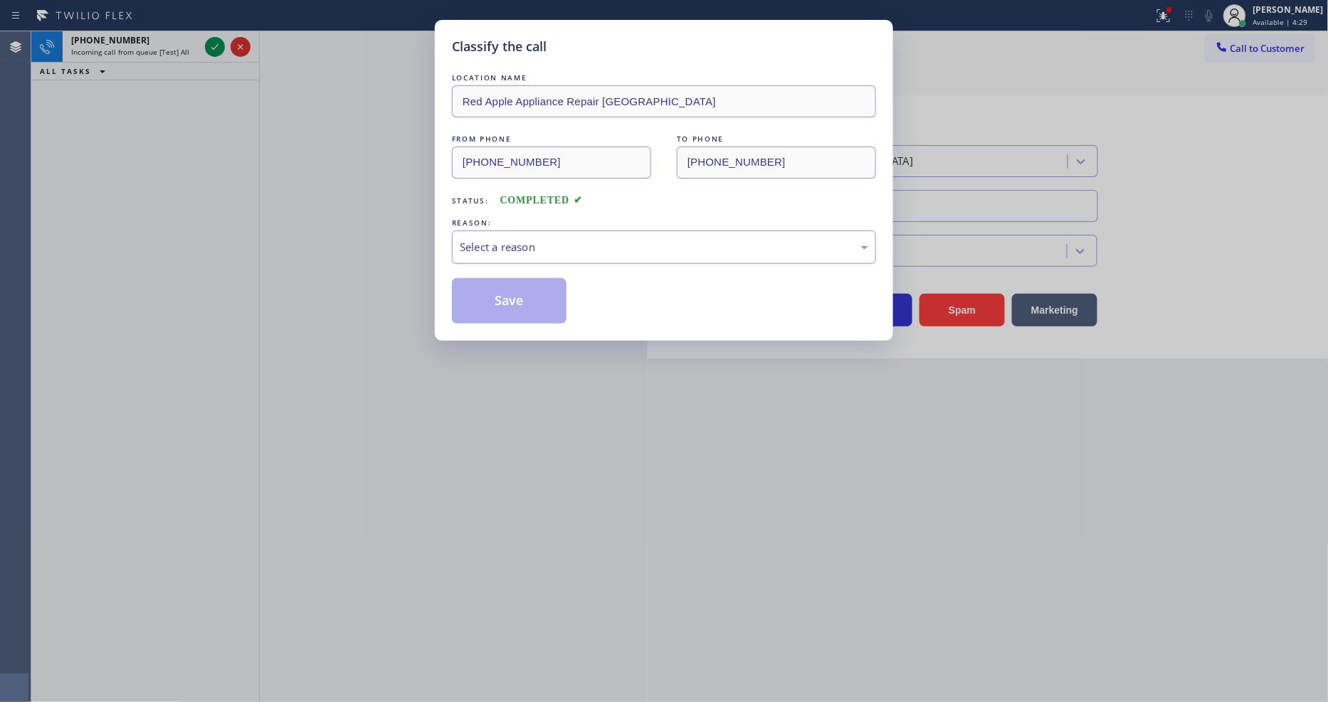
click at [577, 245] on div "Select a reason" at bounding box center [664, 247] width 408 height 16
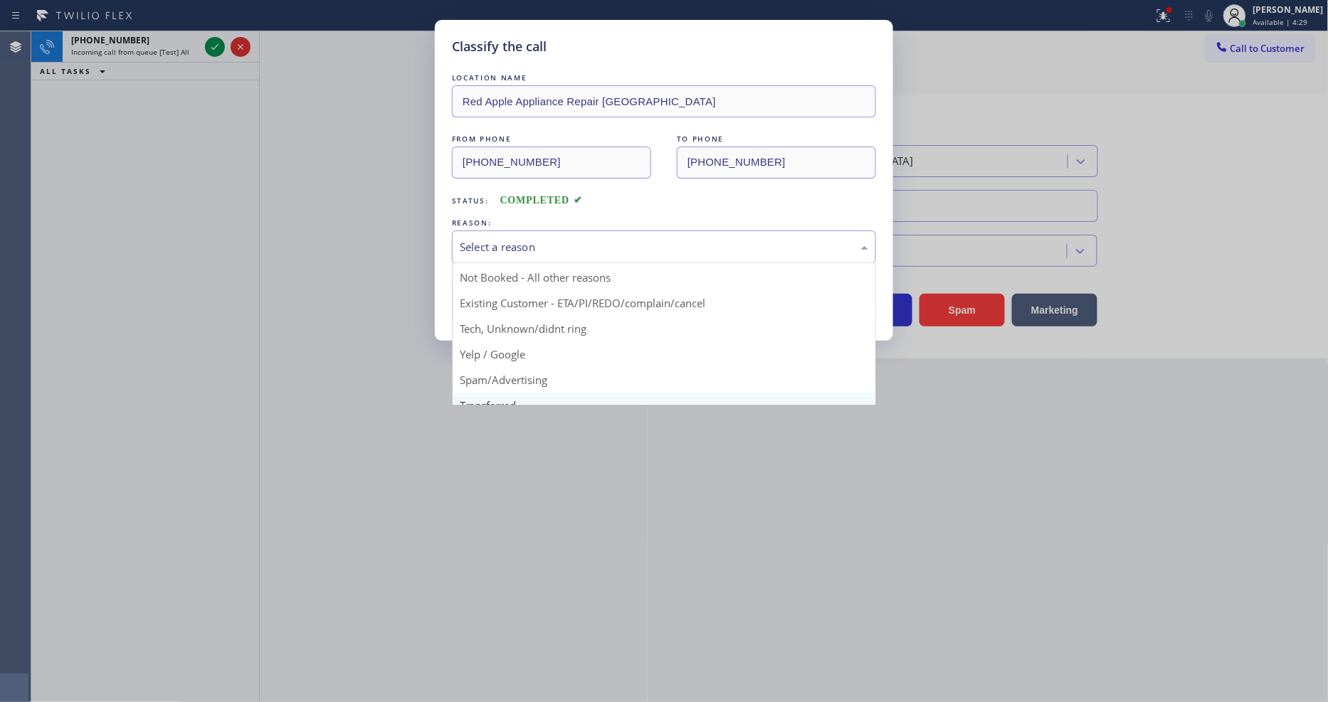
scroll to position [89, 0]
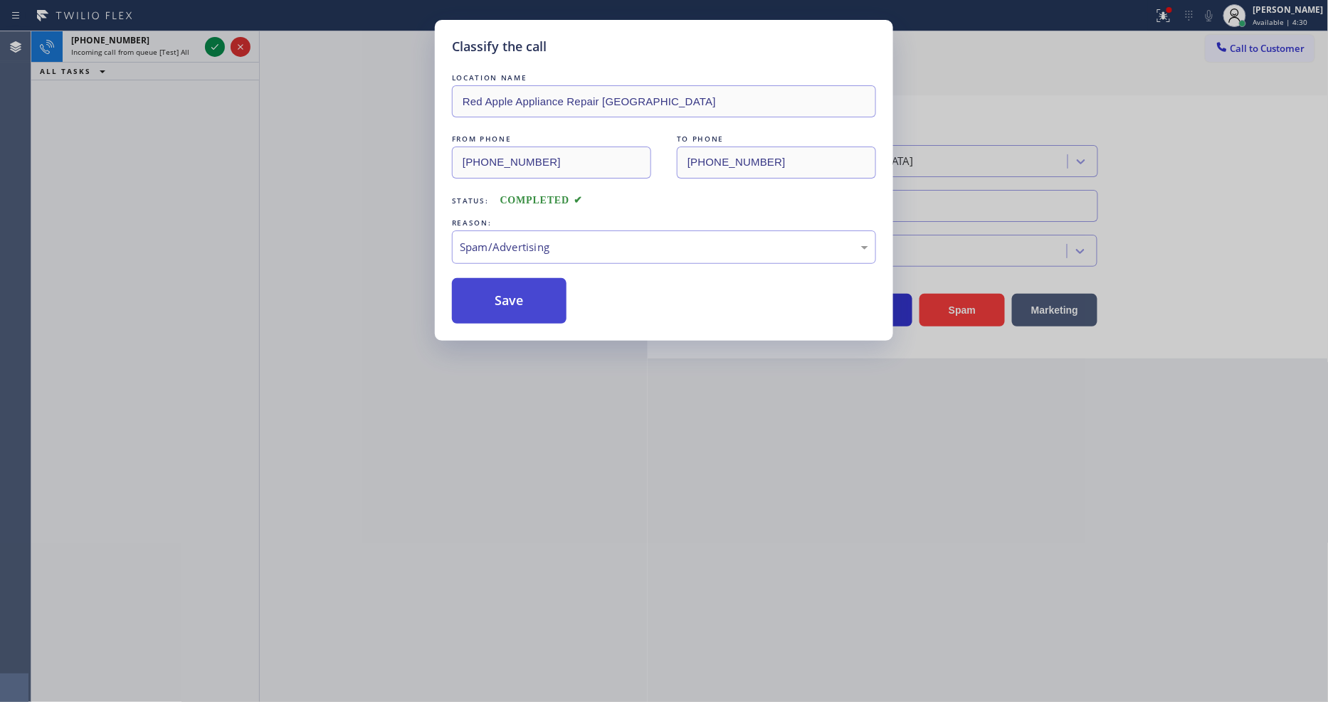
click at [538, 304] on button "Save" at bounding box center [509, 301] width 115 height 46
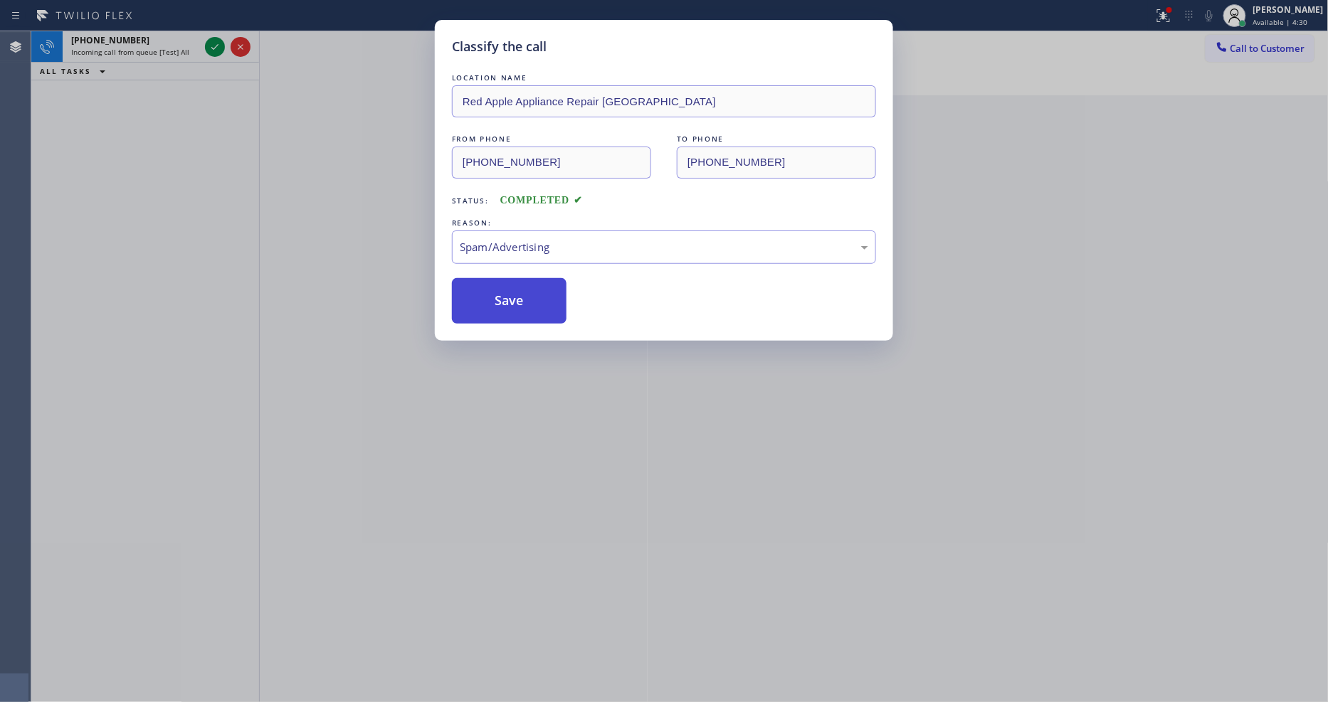
click at [538, 304] on button "Save" at bounding box center [509, 301] width 115 height 46
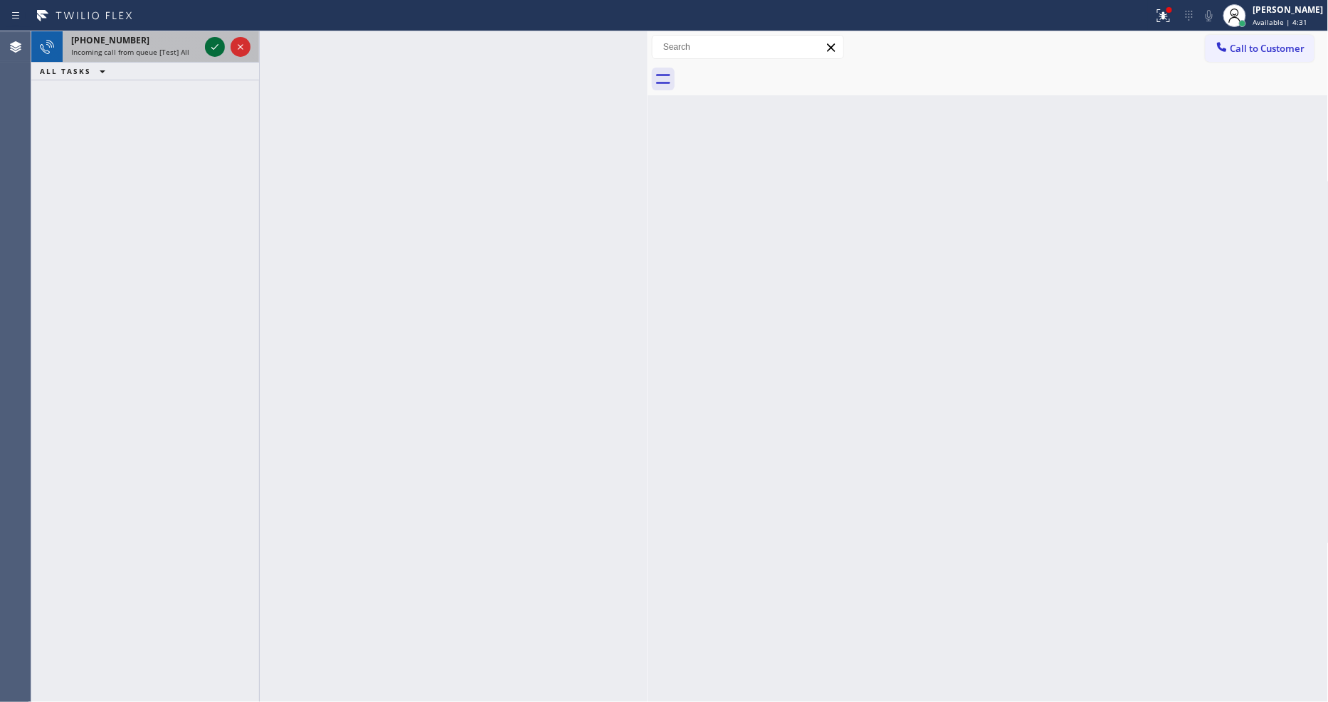
click at [210, 50] on icon at bounding box center [214, 46] width 17 height 17
click at [211, 43] on icon at bounding box center [214, 46] width 17 height 17
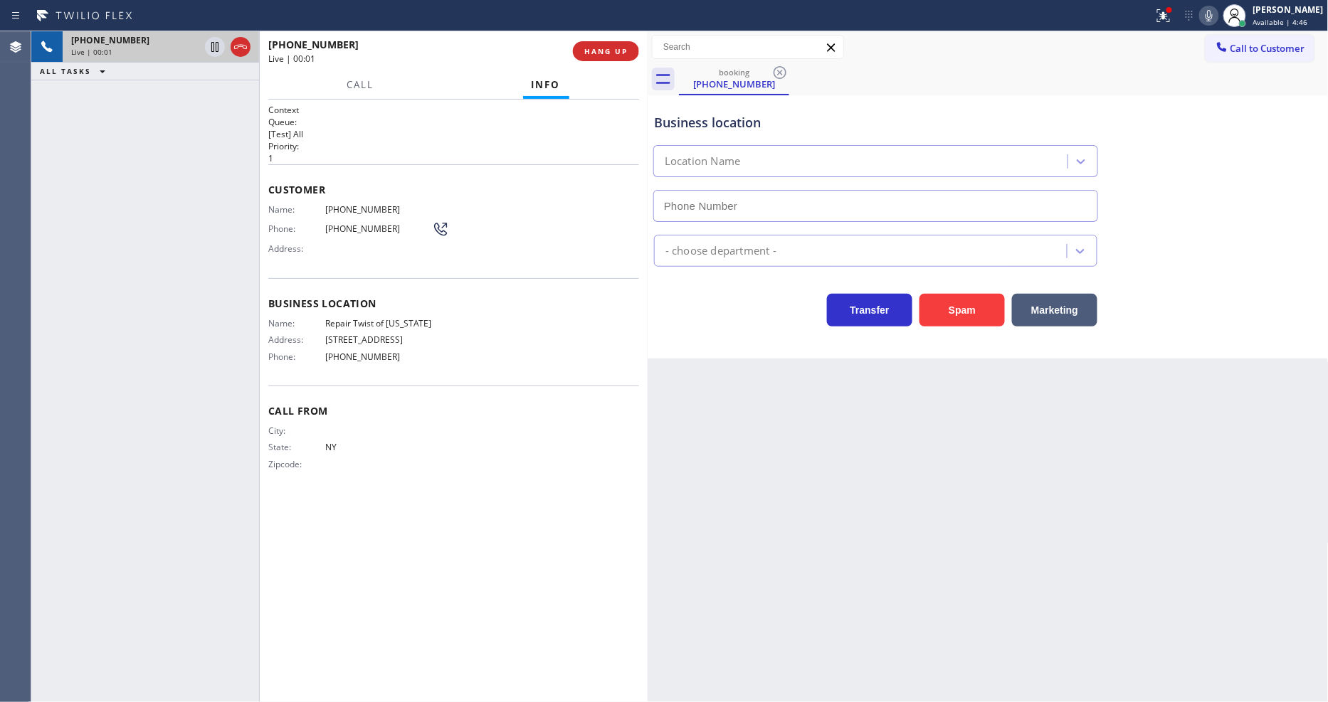
type input "(347) 284-6179"
click at [372, 321] on span "Repair Twist of New York" at bounding box center [378, 323] width 107 height 11
click at [371, 321] on span "Repair Twist of New York" at bounding box center [378, 323] width 107 height 11
copy span "Repair Twist of New York"
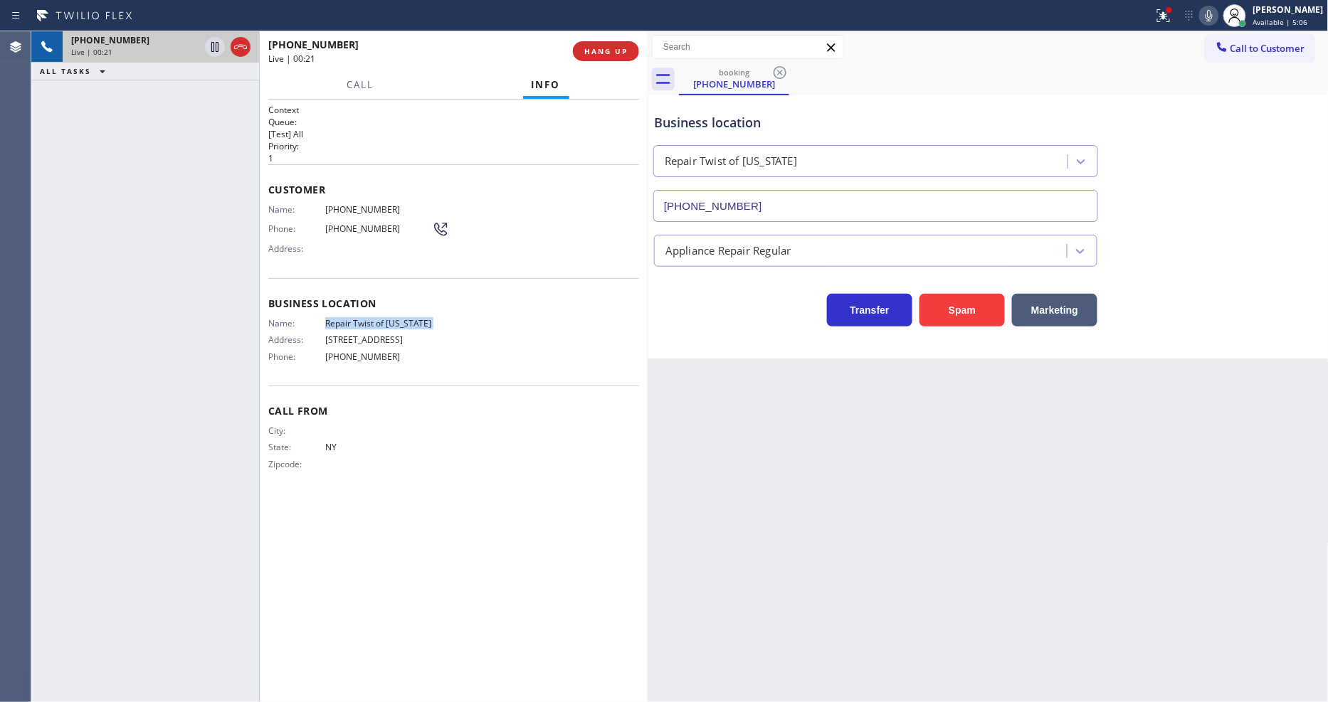
click at [353, 206] on span "(914) 446-4613" at bounding box center [378, 209] width 107 height 11
copy span "(914) 446-4613"
click at [1179, 17] on div at bounding box center [1163, 15] width 31 height 17
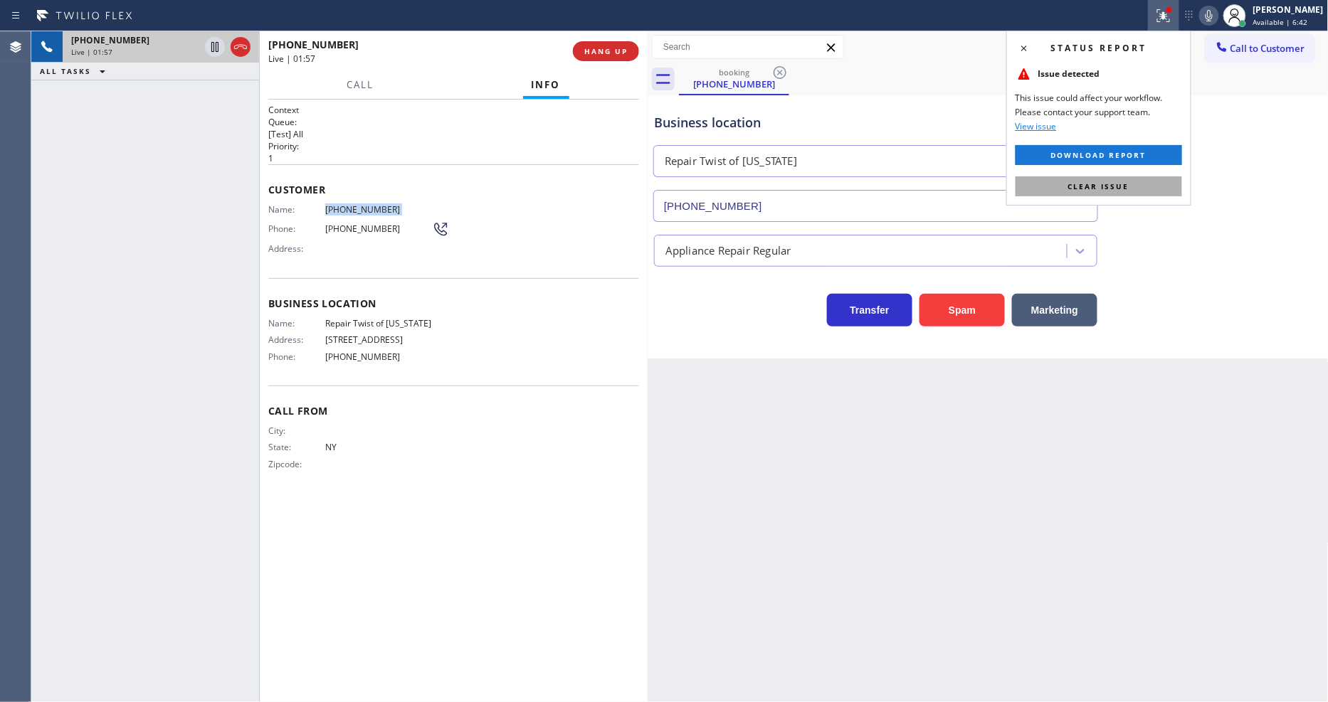
click at [1155, 187] on button "Clear issue" at bounding box center [1099, 186] width 167 height 20
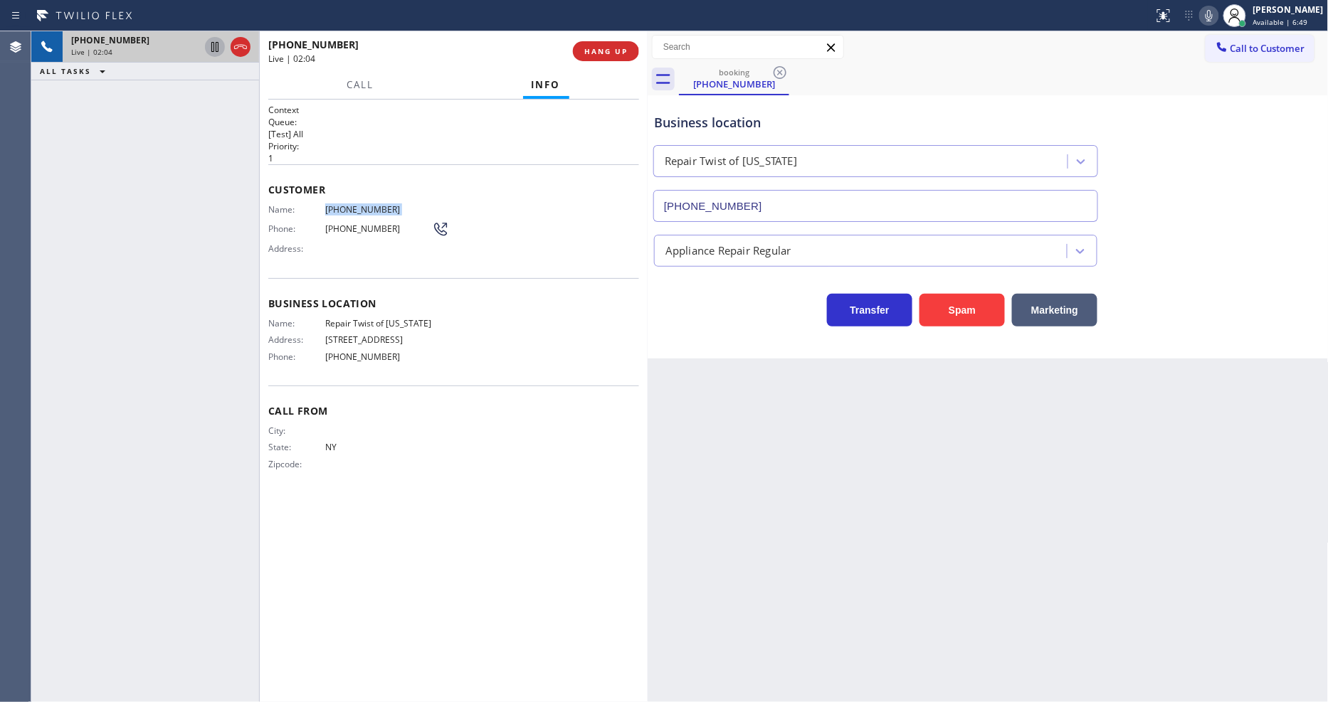
click at [209, 46] on icon at bounding box center [214, 46] width 17 height 17
click at [1213, 18] on icon at bounding box center [1209, 15] width 7 height 11
click at [215, 45] on icon at bounding box center [214, 46] width 17 height 17
click at [1218, 17] on icon at bounding box center [1209, 15] width 17 height 17
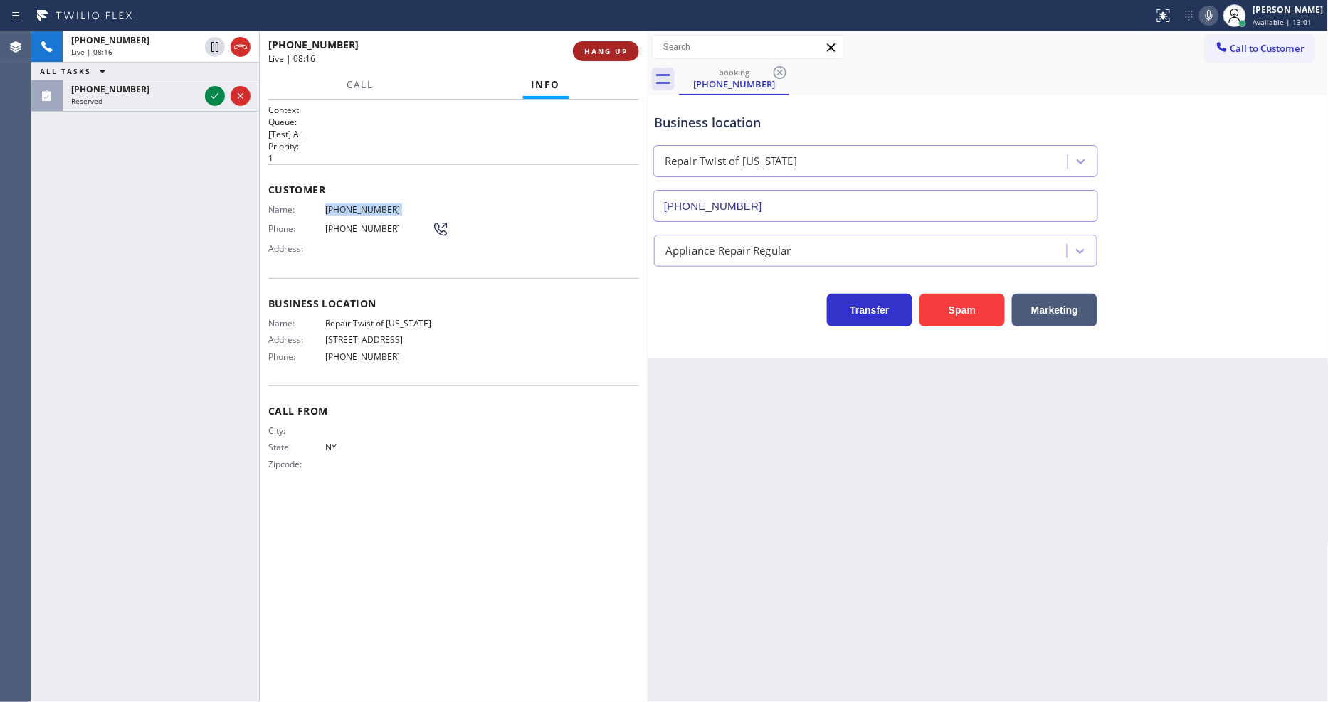
click at [615, 51] on span "HANG UP" at bounding box center [605, 51] width 43 height 10
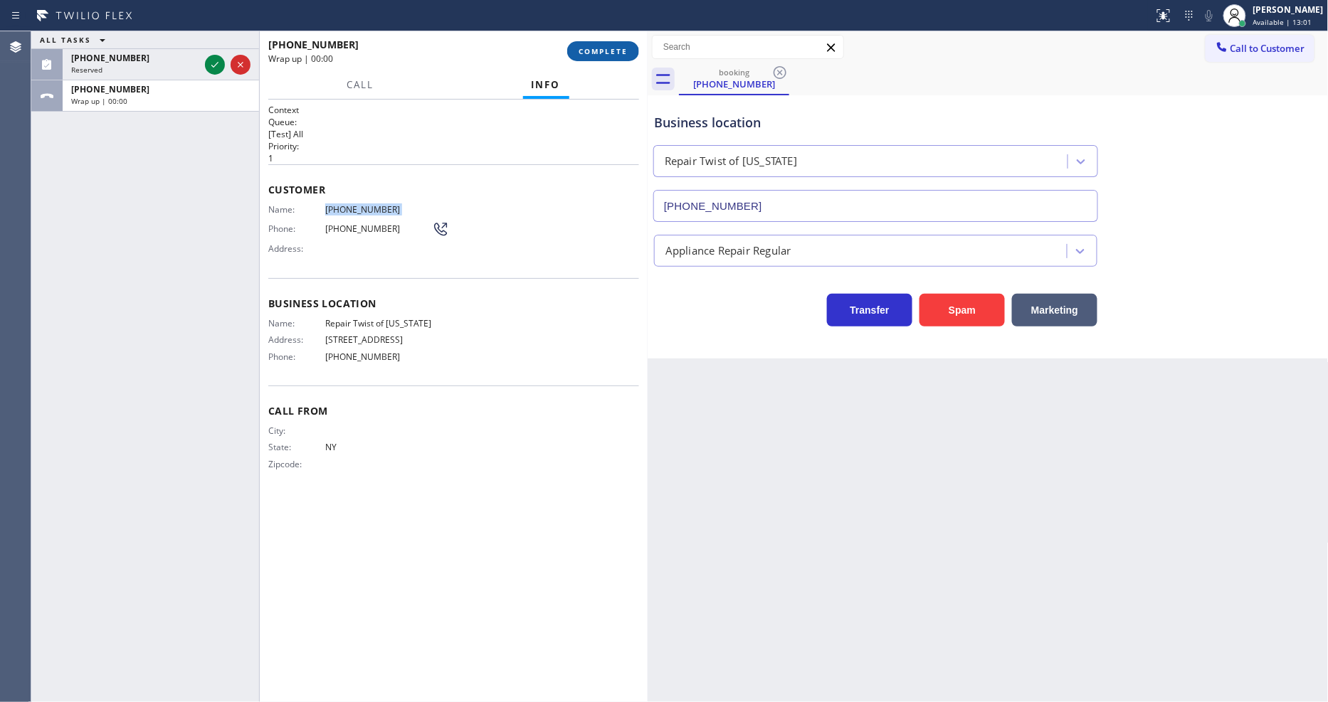
click at [615, 51] on span "COMPLETE" at bounding box center [603, 51] width 49 height 10
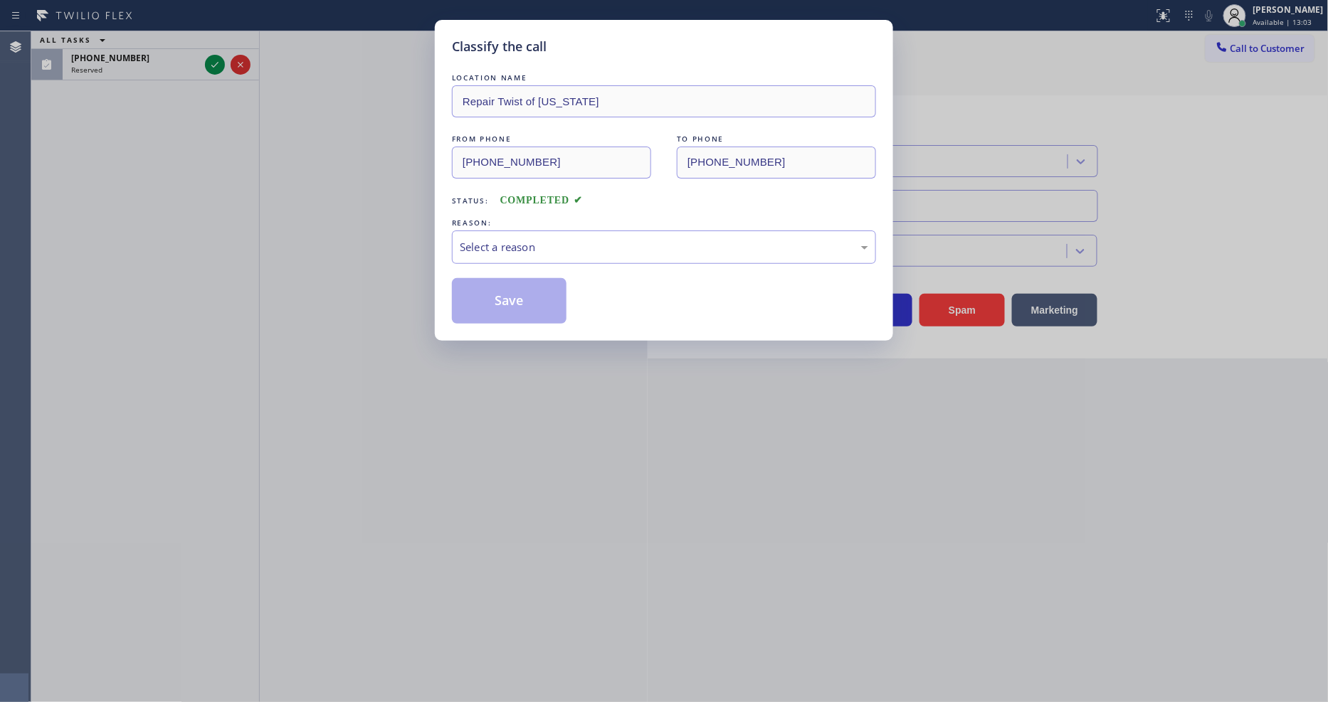
click at [516, 243] on div "Select a reason" at bounding box center [664, 247] width 408 height 16
click at [506, 297] on button "Save" at bounding box center [509, 301] width 115 height 46
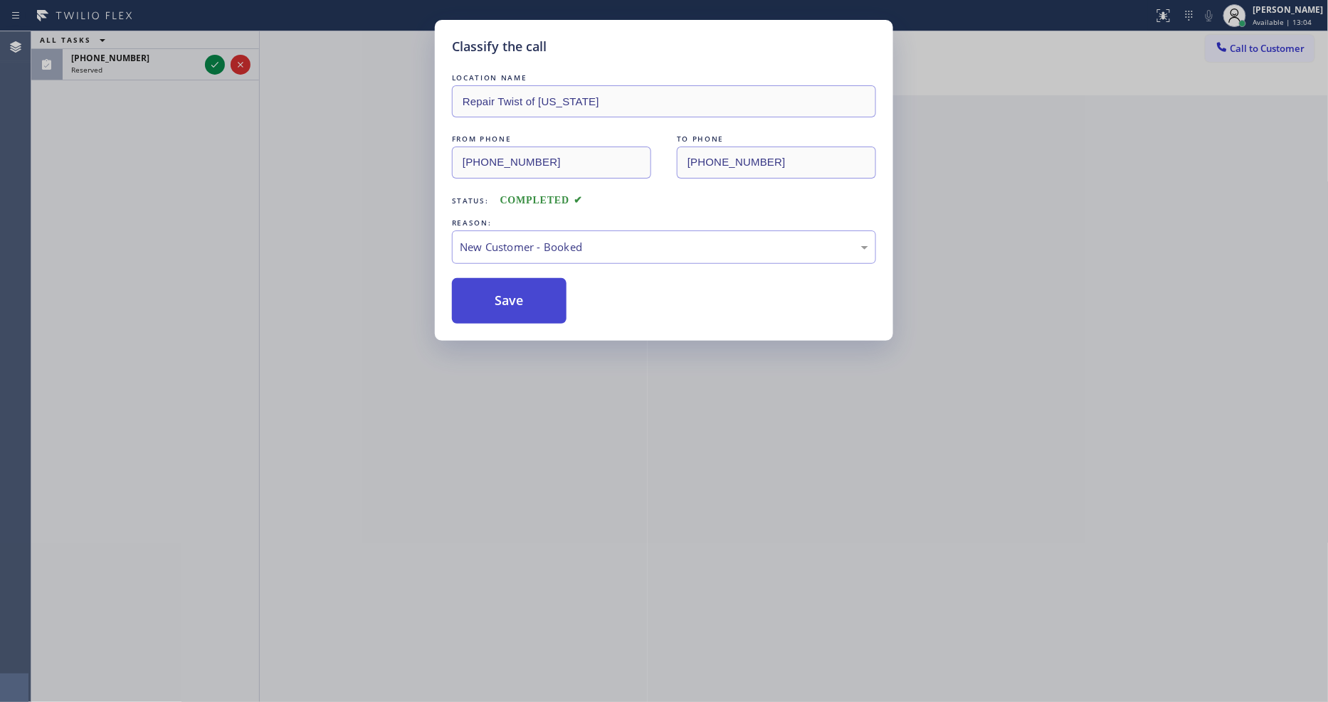
click at [506, 297] on button "Save" at bounding box center [509, 301] width 115 height 46
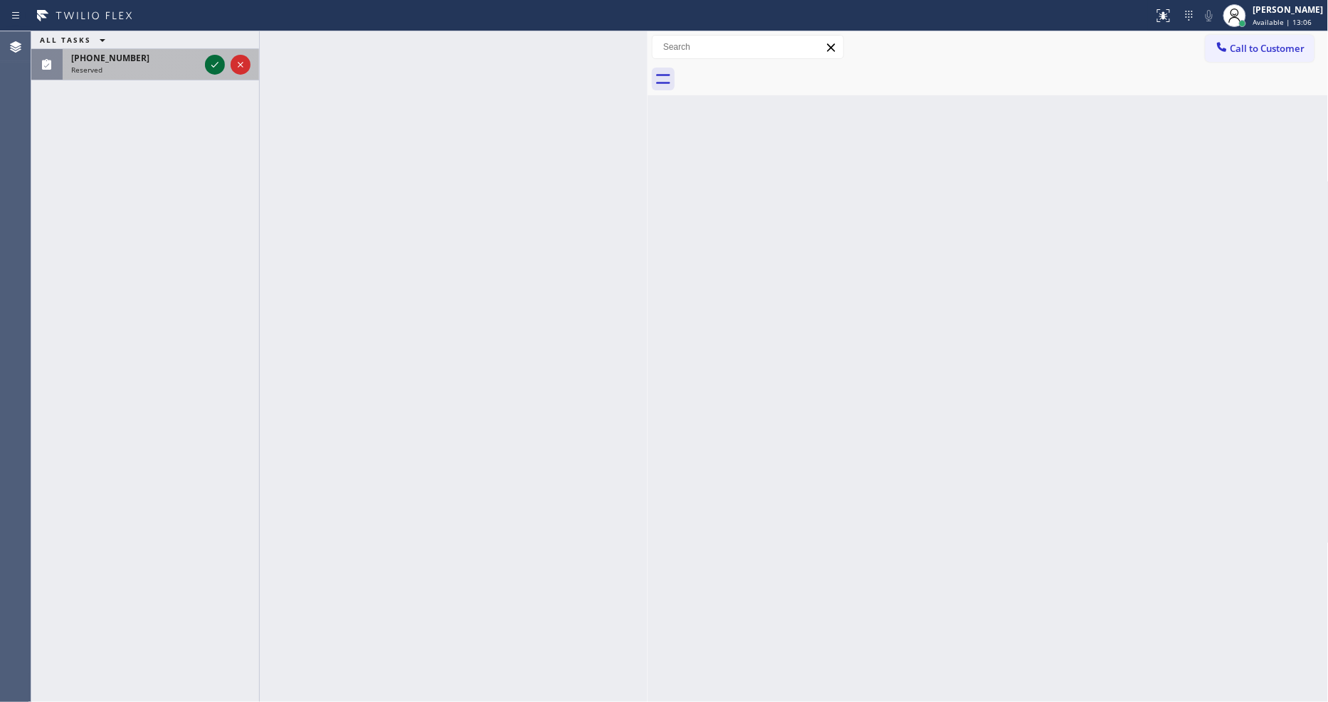
click at [216, 65] on icon at bounding box center [214, 65] width 7 height 6
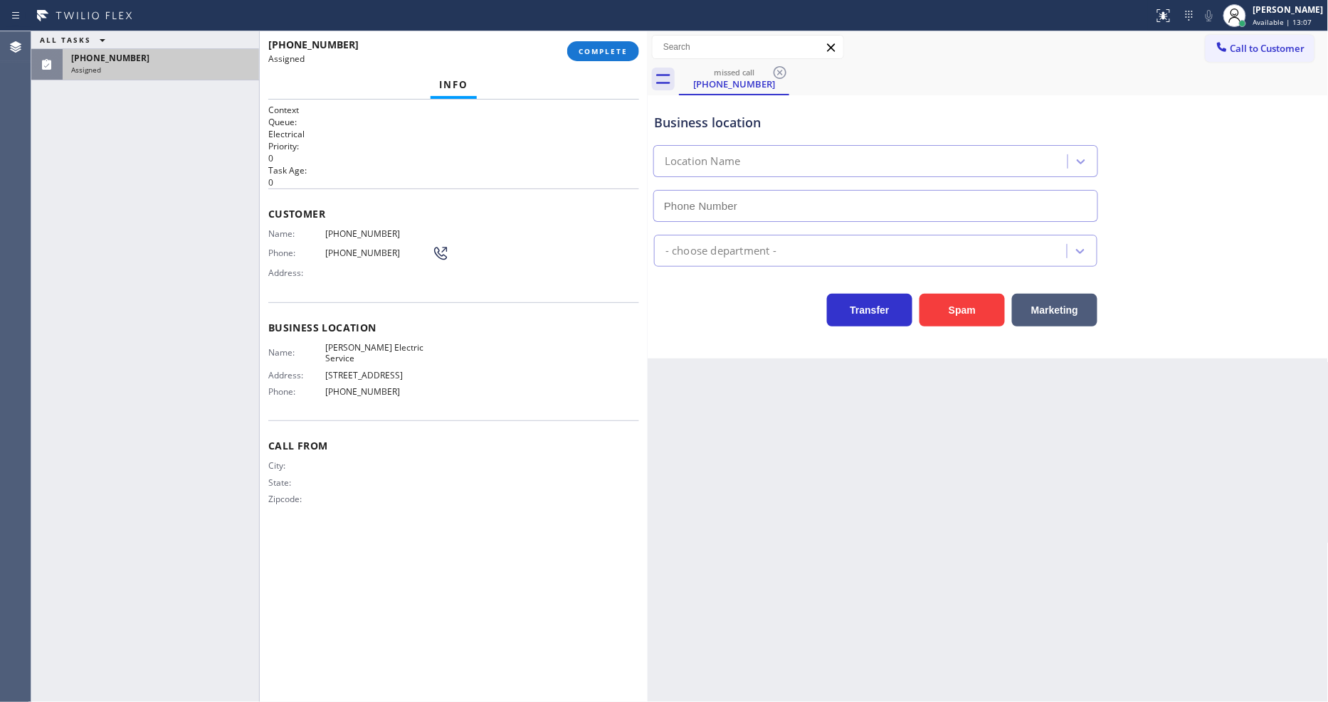
type input "(480) 666-3549"
click at [602, 53] on span "COMPLETE" at bounding box center [603, 51] width 49 height 10
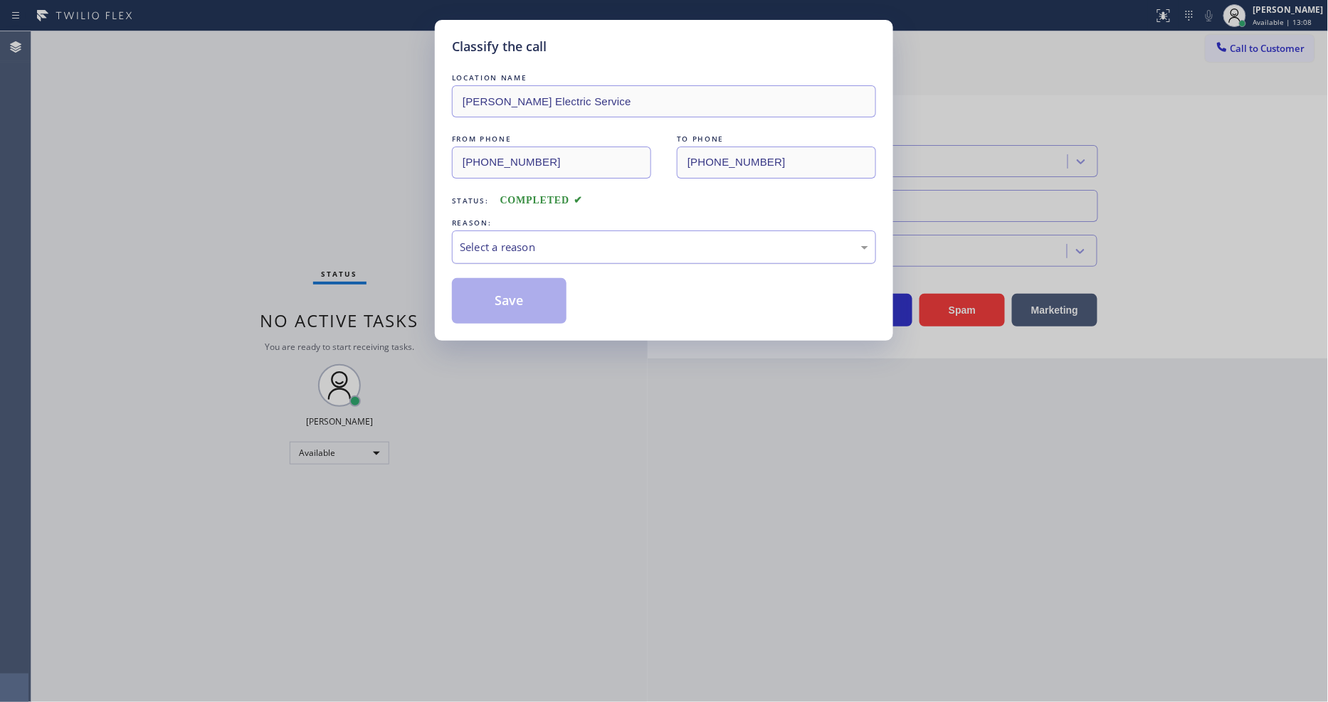
click at [509, 253] on div "Select a reason" at bounding box center [664, 247] width 424 height 33
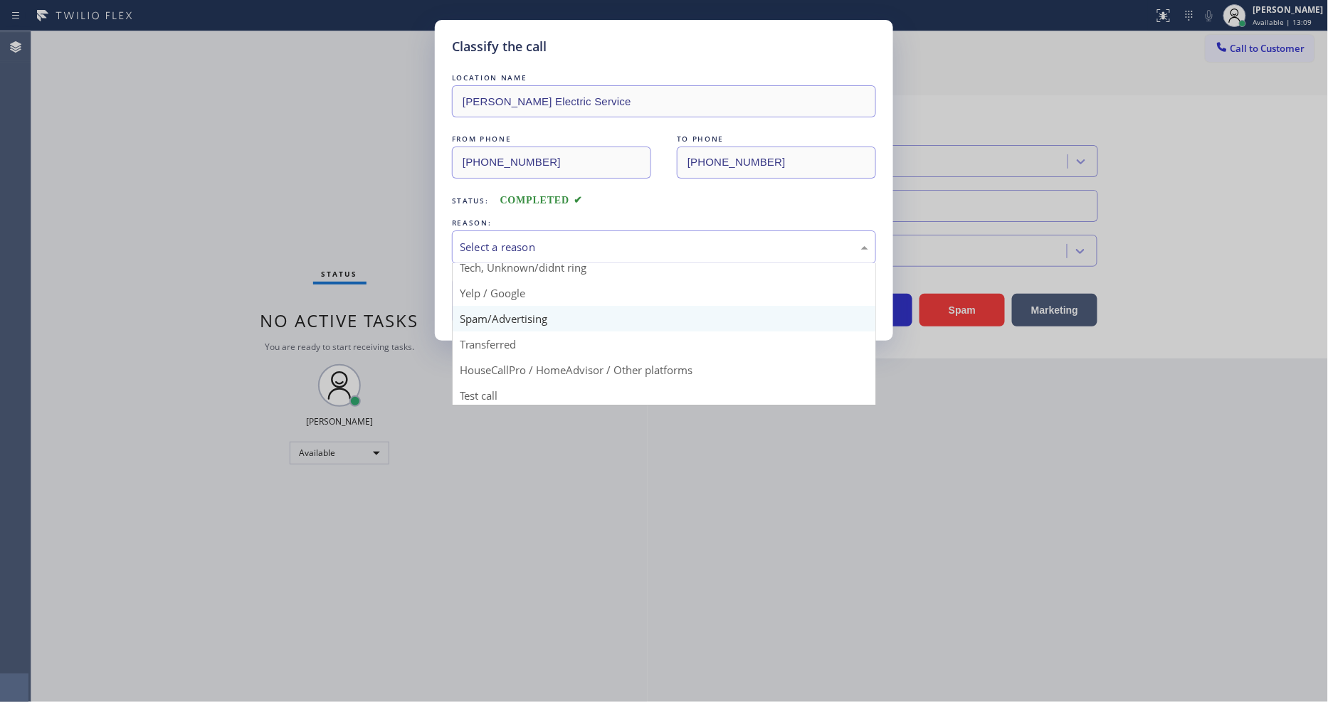
scroll to position [89, 0]
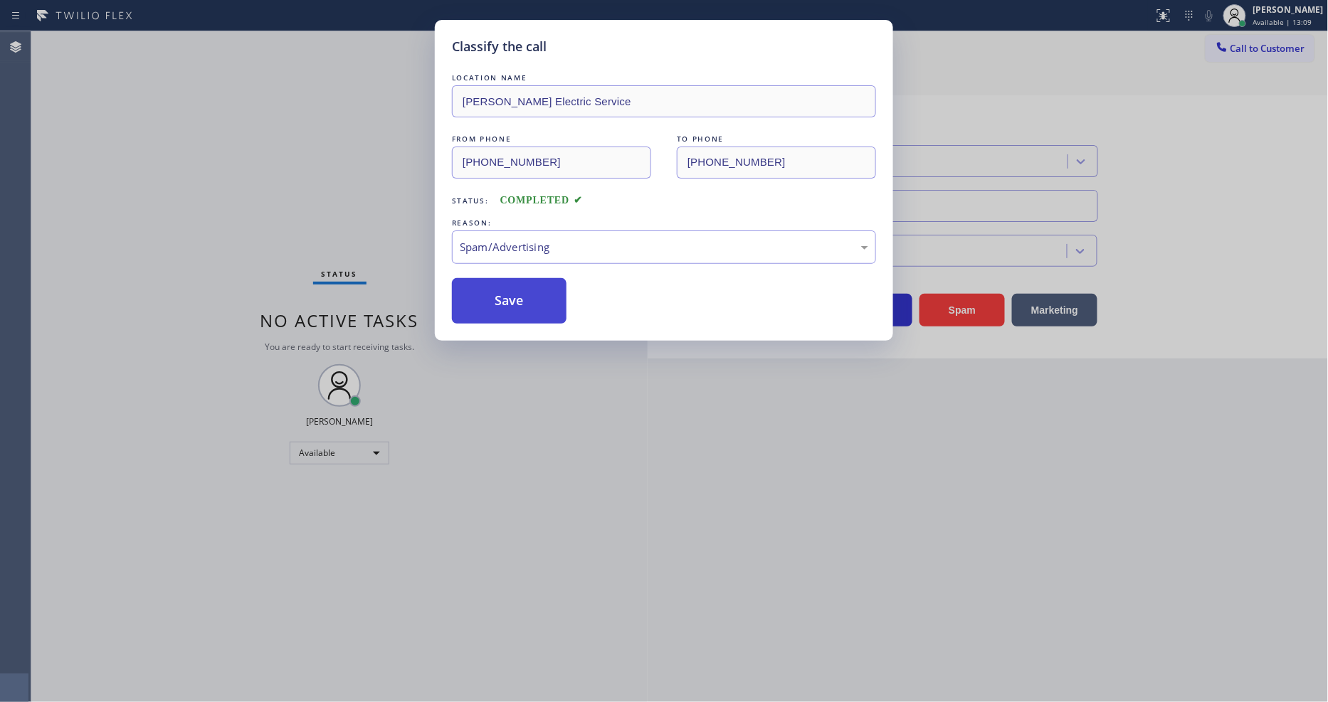
click at [500, 289] on button "Save" at bounding box center [509, 301] width 115 height 46
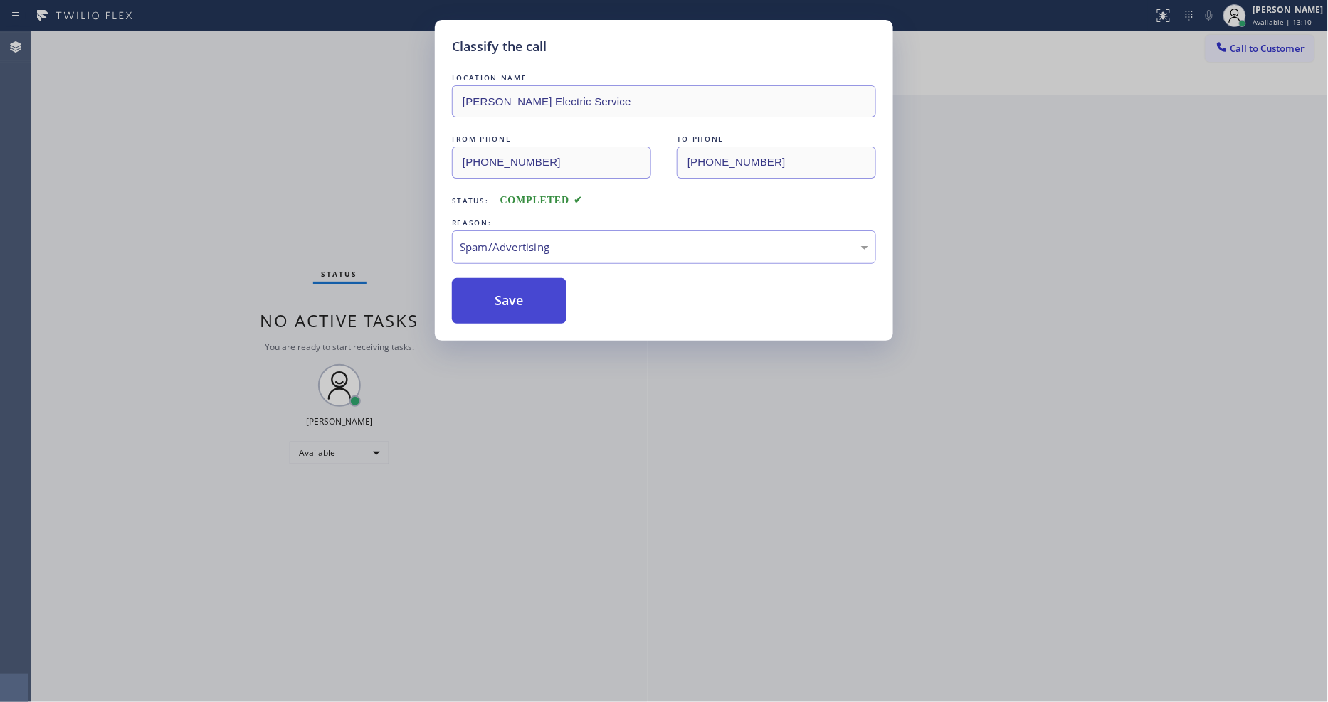
click at [500, 289] on button "Save" at bounding box center [509, 301] width 115 height 46
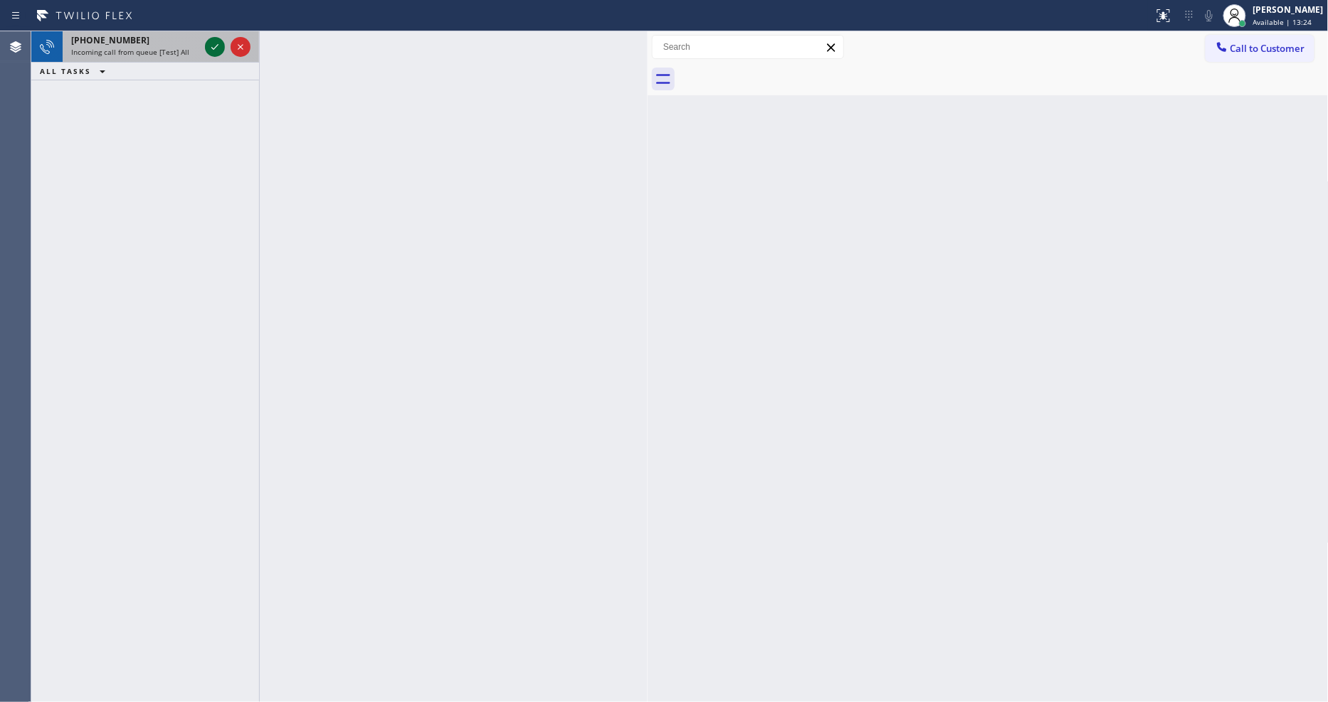
click at [209, 48] on icon at bounding box center [214, 46] width 17 height 17
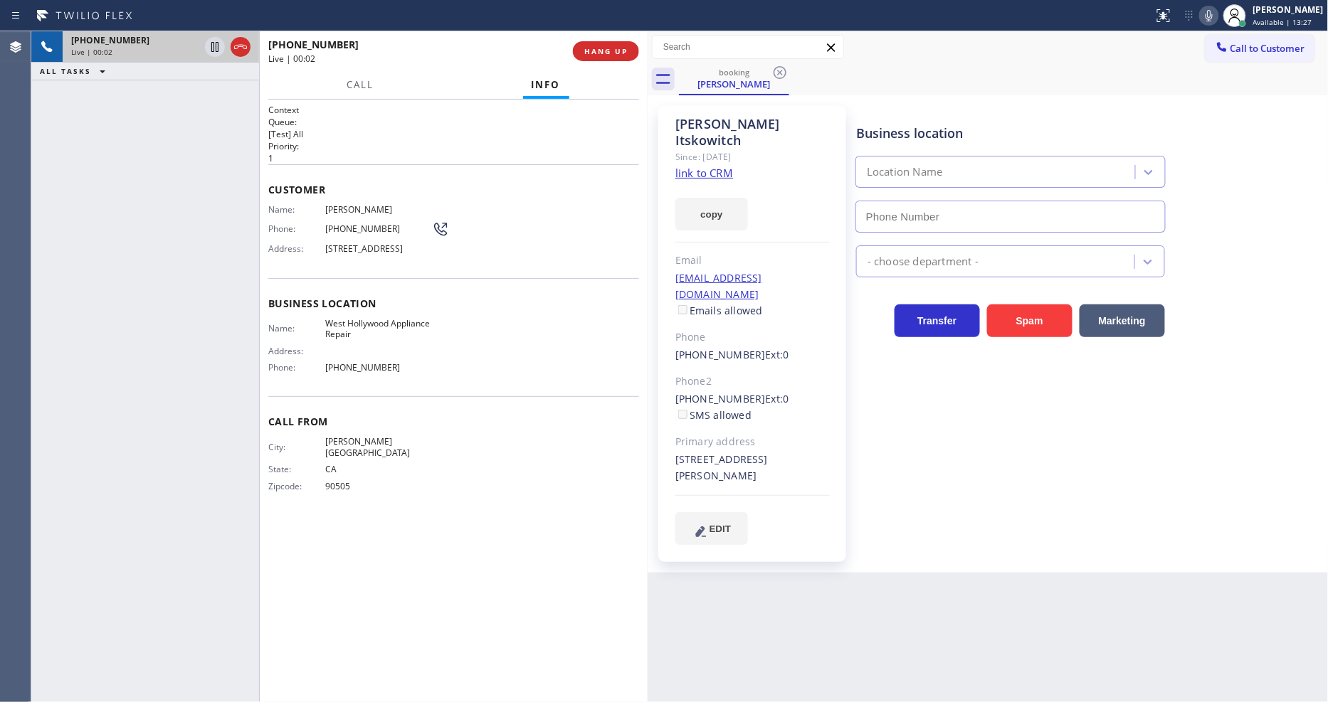
type input "(323) 992-0047"
click at [705, 166] on link "link to CRM" at bounding box center [704, 173] width 58 height 14
click at [211, 43] on icon at bounding box center [214, 46] width 17 height 17
click at [1218, 17] on icon at bounding box center [1209, 15] width 17 height 17
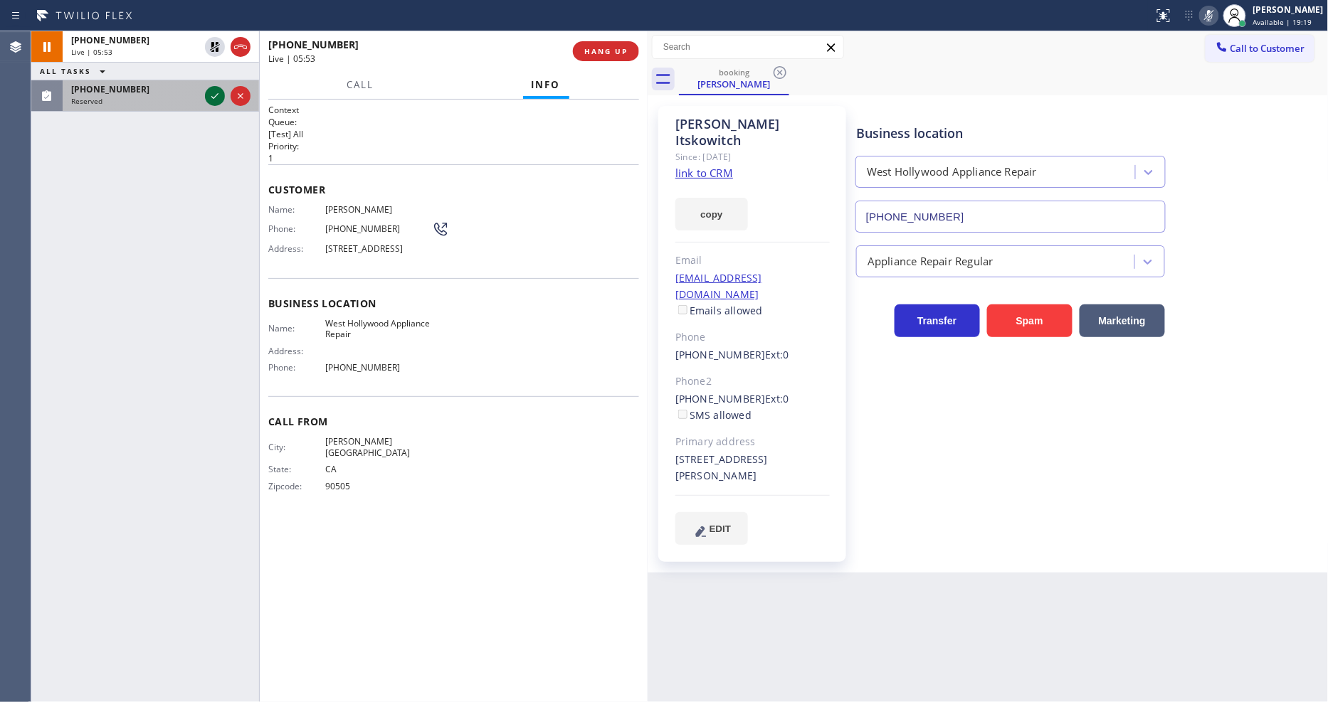
click at [221, 95] on icon at bounding box center [214, 96] width 17 height 17
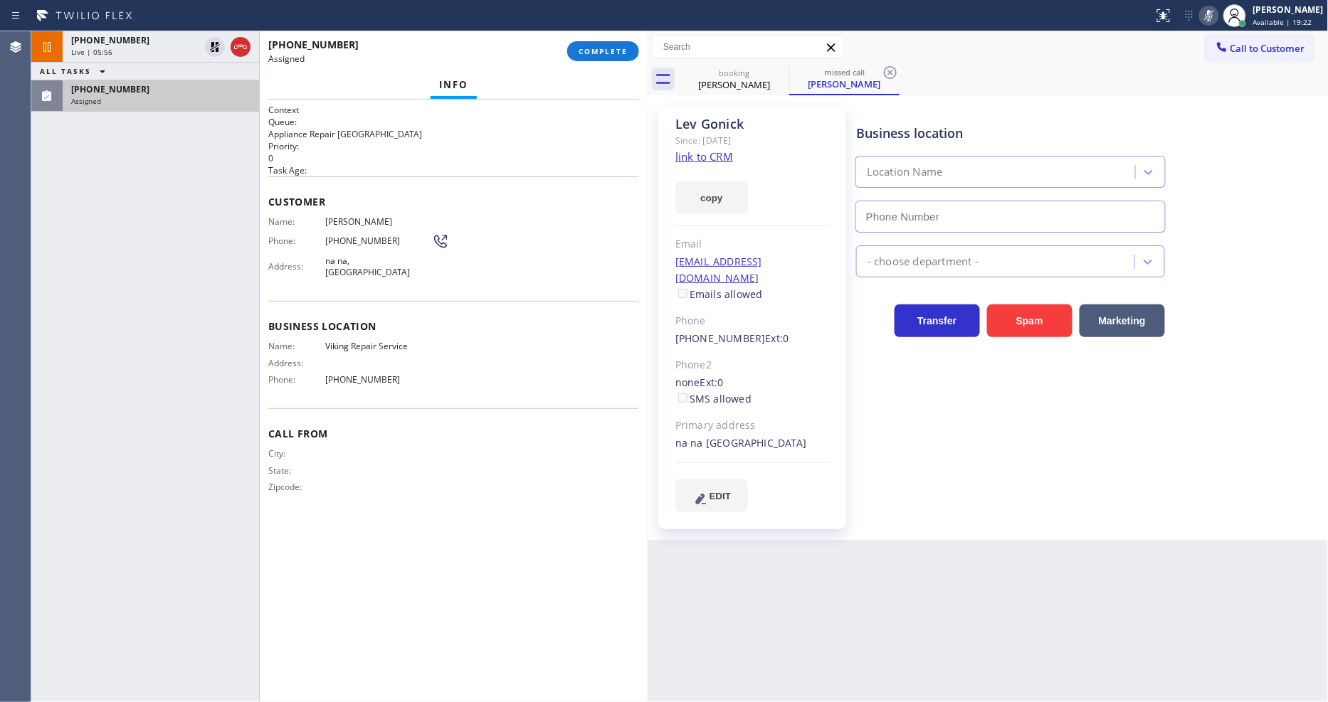
click at [690, 162] on link "link to CRM" at bounding box center [704, 156] width 58 height 14
type input "[PHONE_NUMBER]"
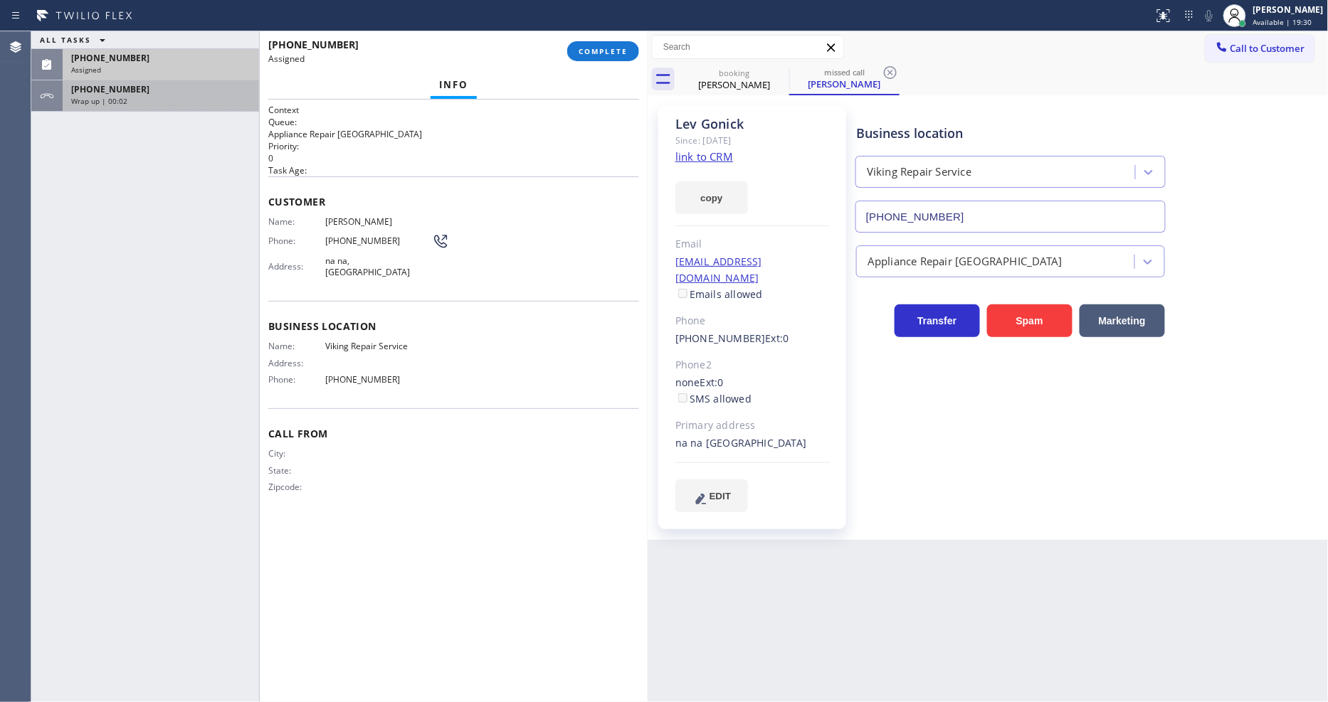
click at [189, 85] on div "+13109943526" at bounding box center [160, 89] width 179 height 12
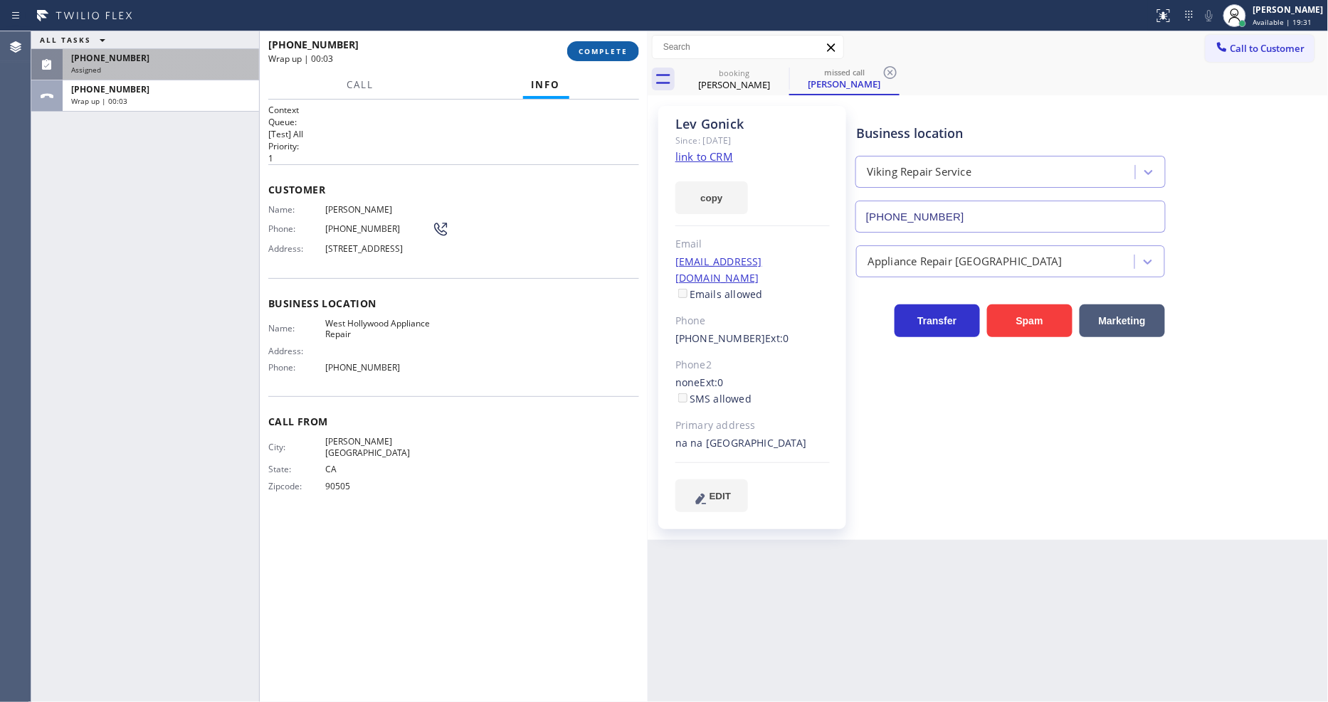
click at [589, 48] on span "COMPLETE" at bounding box center [603, 51] width 49 height 10
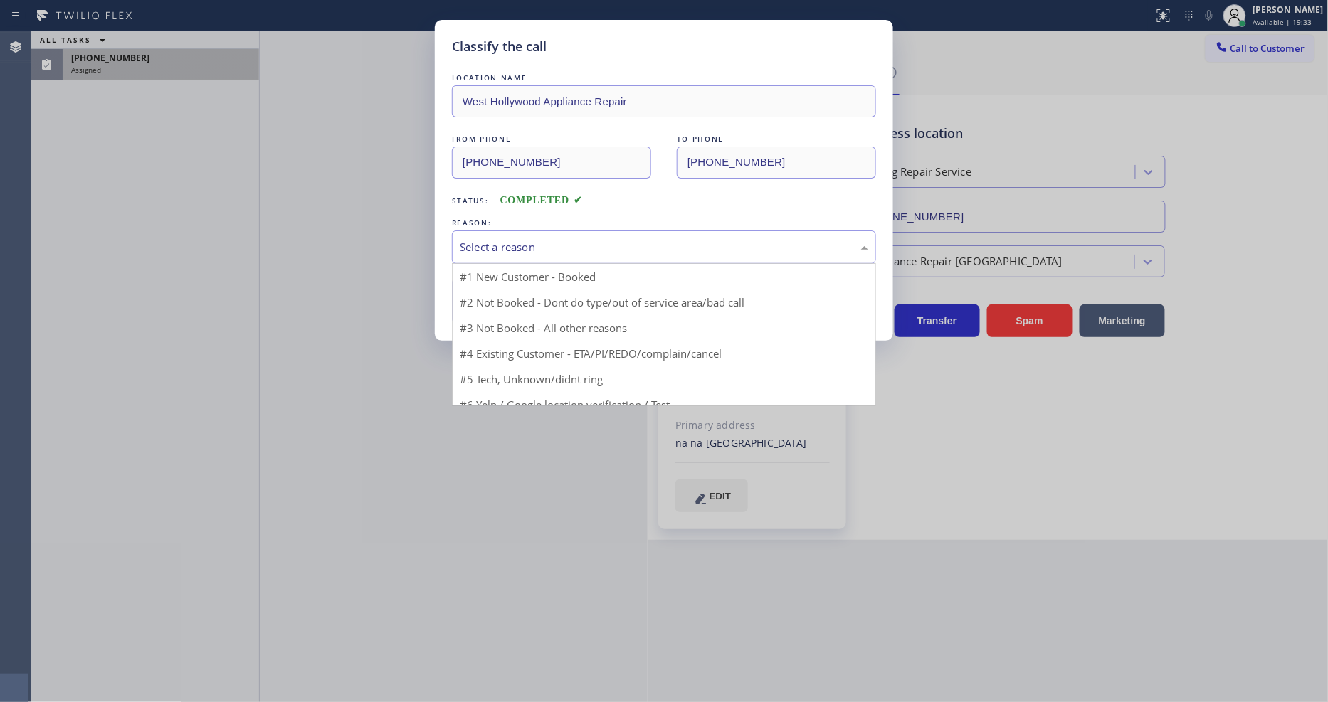
click at [487, 243] on div "Select a reason" at bounding box center [664, 247] width 408 height 16
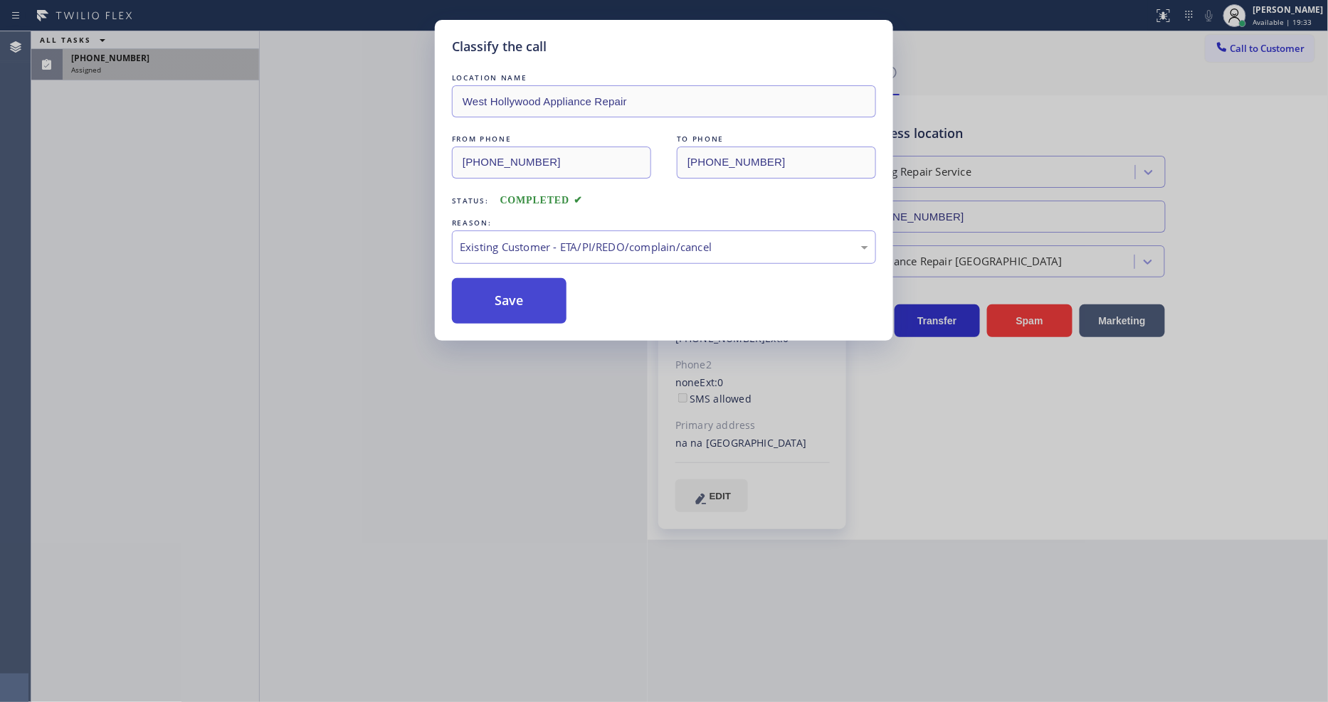
click at [487, 295] on button "Save" at bounding box center [509, 301] width 115 height 46
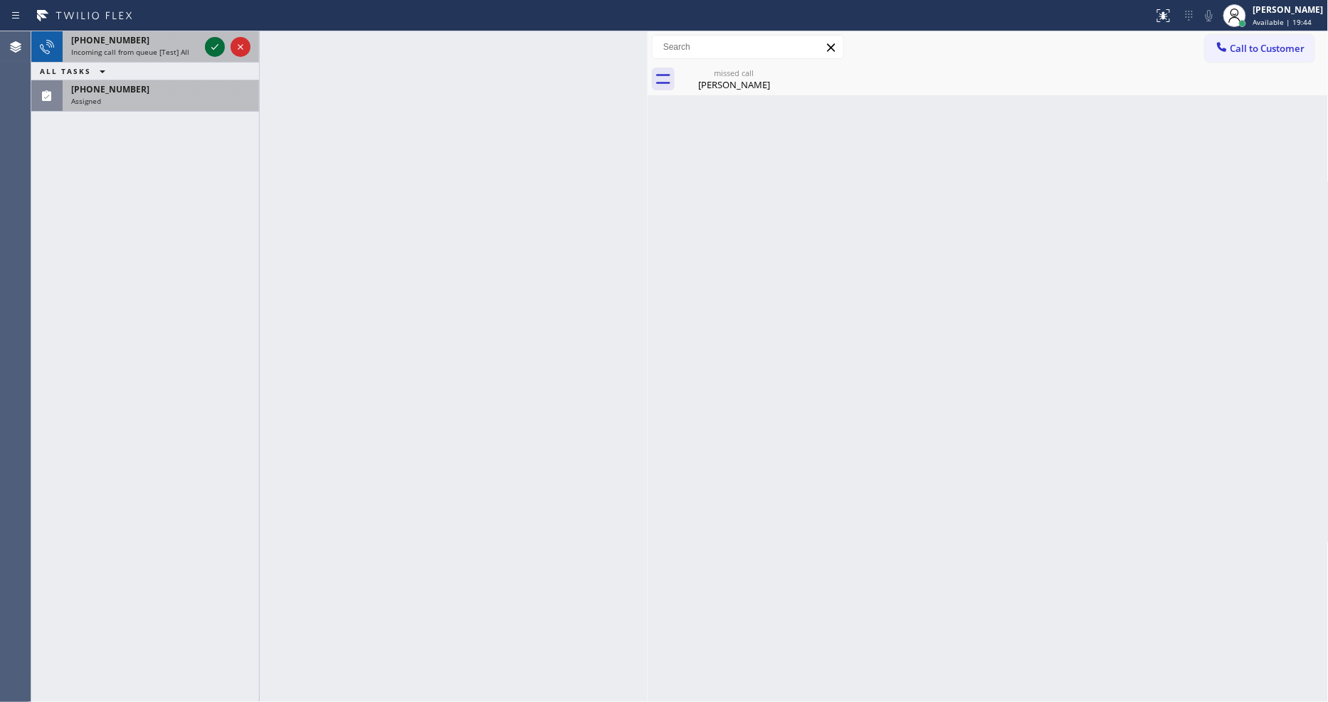
click at [212, 47] on icon at bounding box center [214, 46] width 17 height 17
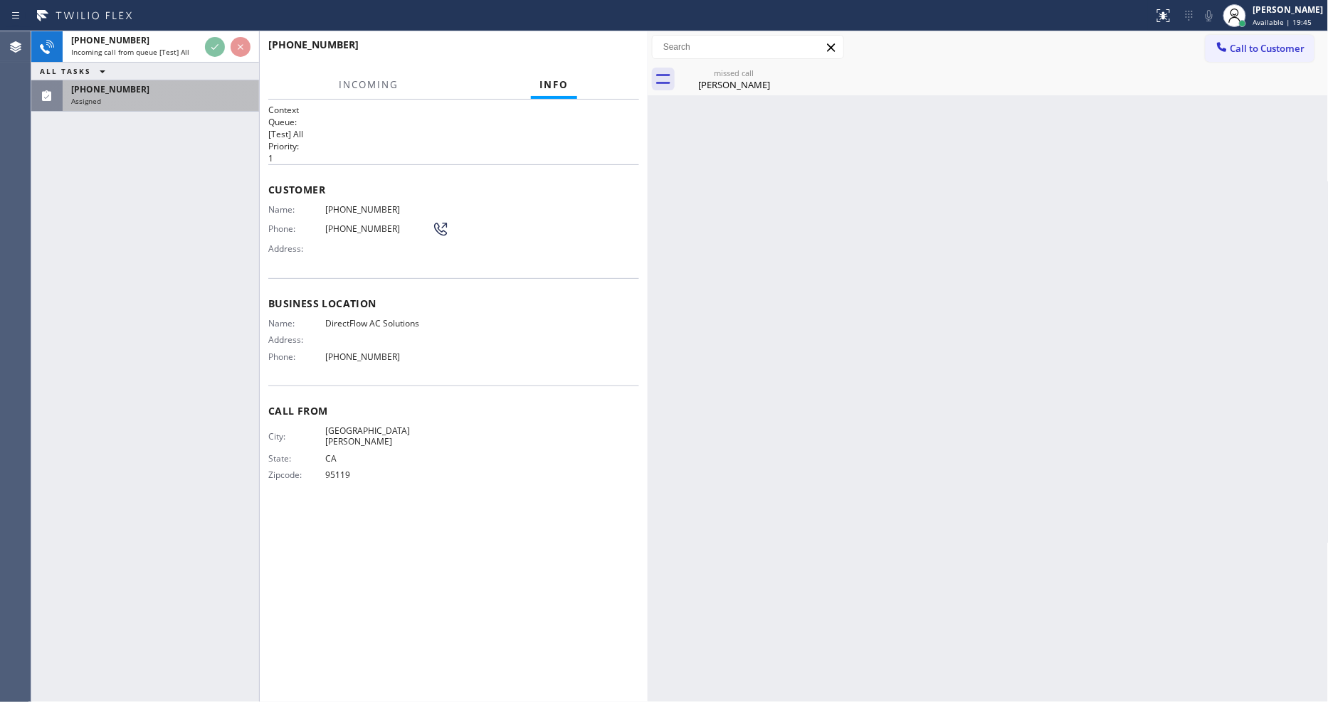
click at [183, 146] on div "+15102018251 Incoming call from queue [Test] All ALL TASKS ALL TASKS ACTIVE TAS…" at bounding box center [145, 366] width 228 height 671
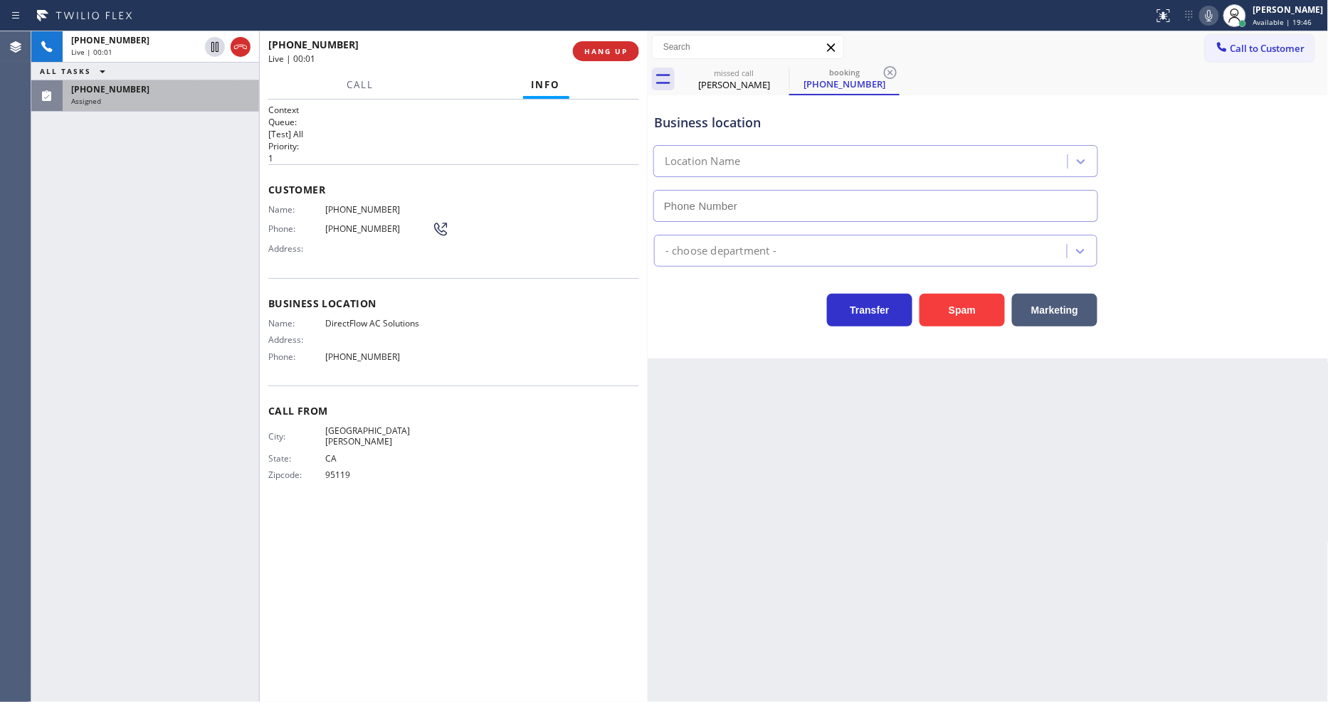
click at [605, 45] on button "HANG UP" at bounding box center [606, 51] width 66 height 20
type input "(628) 215-4648"
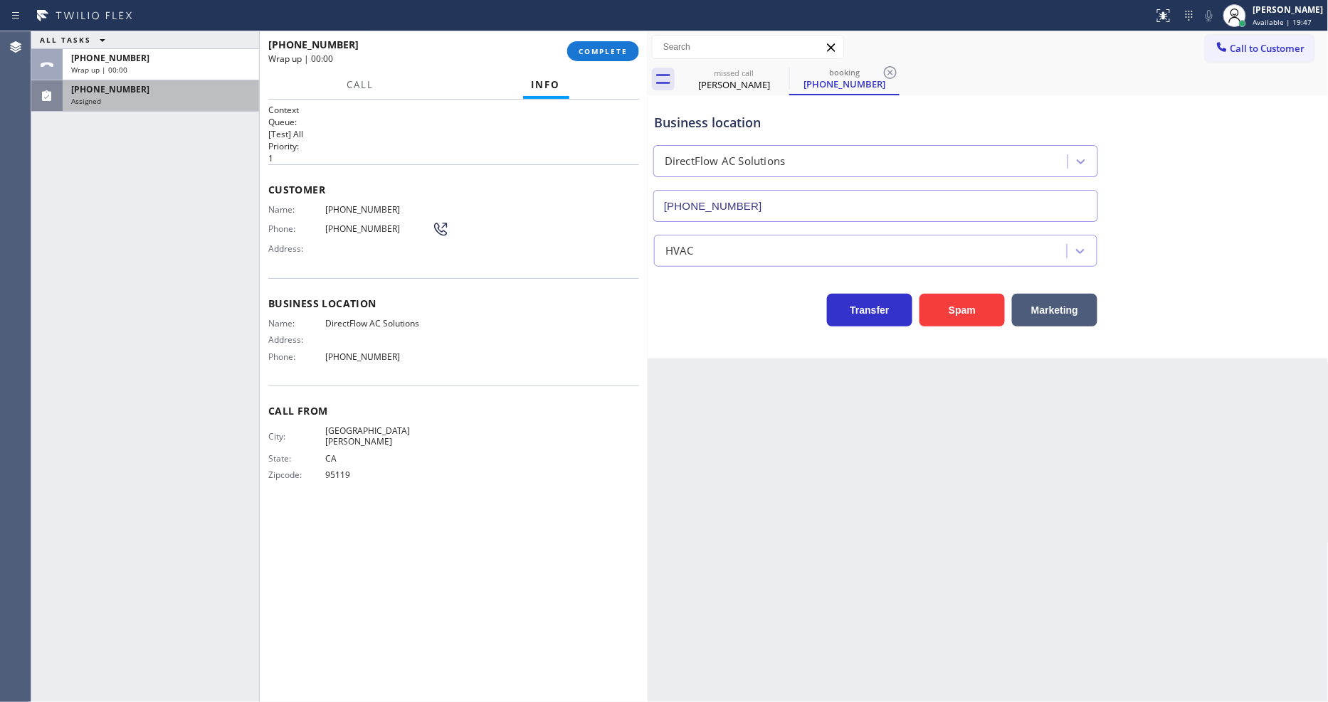
click at [605, 45] on button "COMPLETE" at bounding box center [603, 51] width 72 height 20
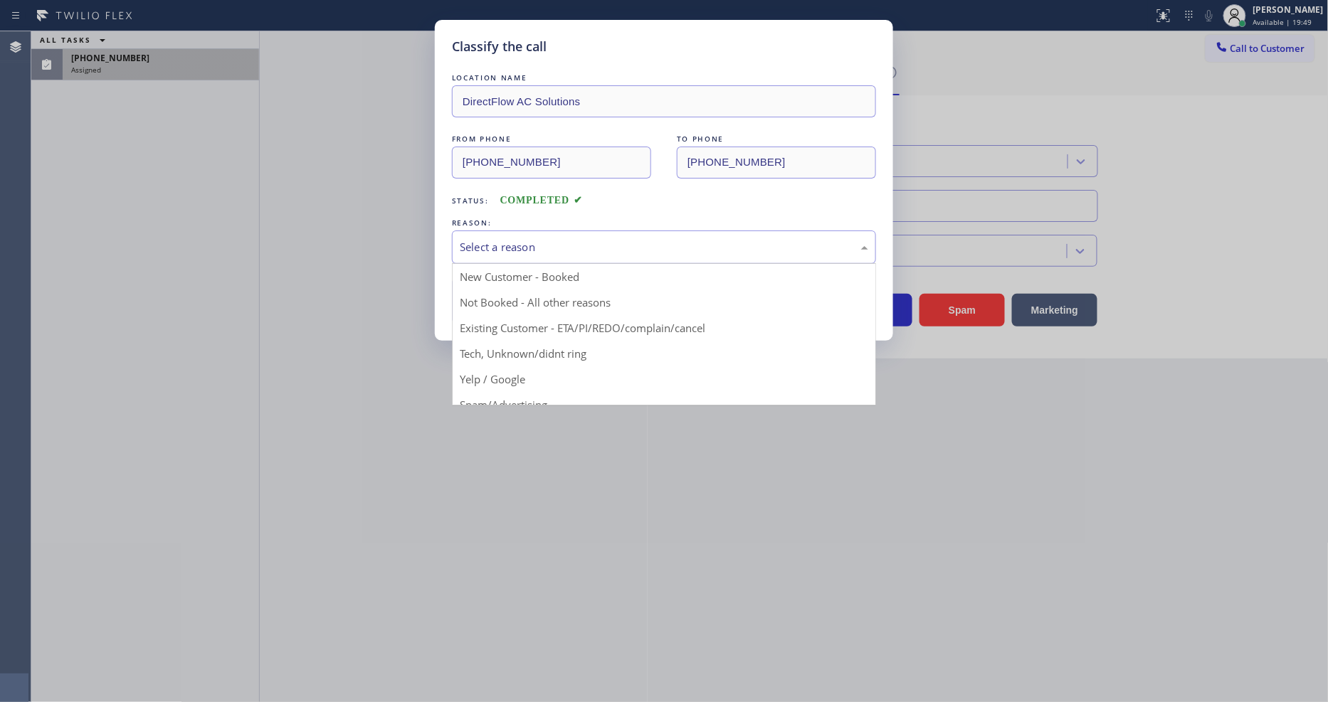
click at [512, 239] on div "Select a reason" at bounding box center [664, 247] width 408 height 16
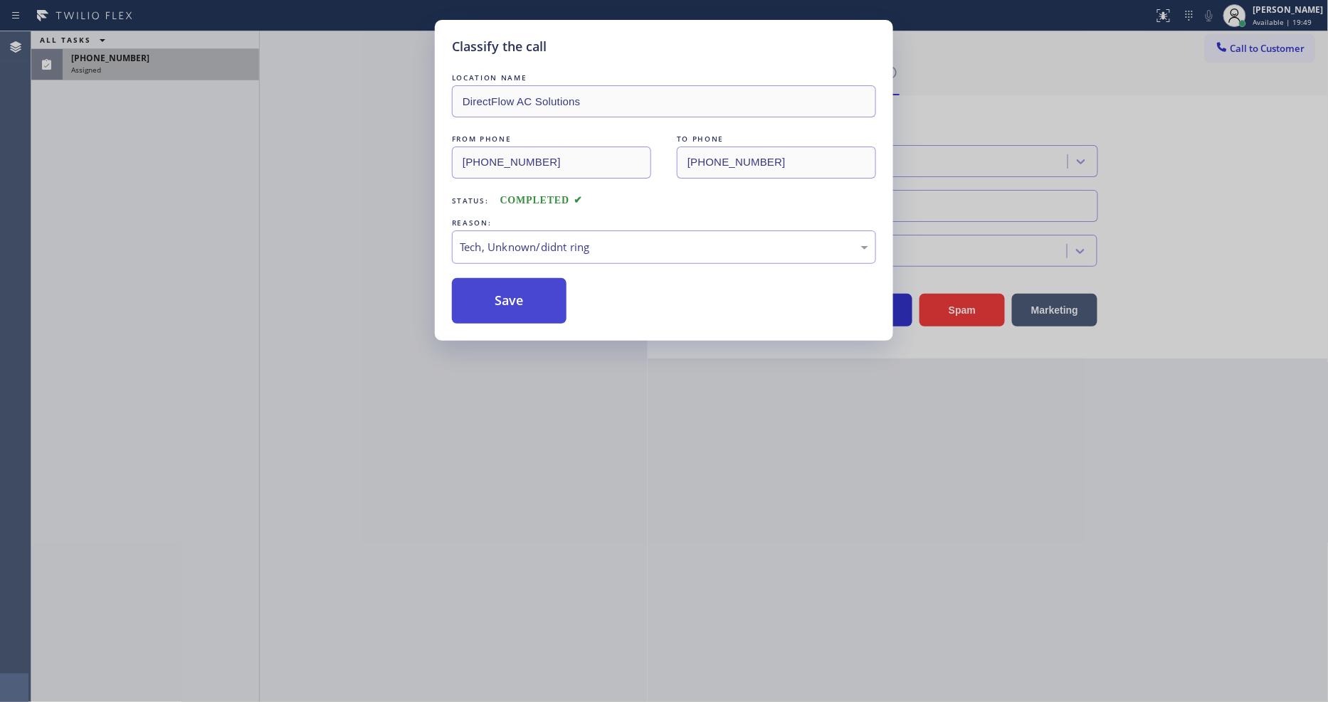
click at [524, 286] on button "Save" at bounding box center [509, 301] width 115 height 46
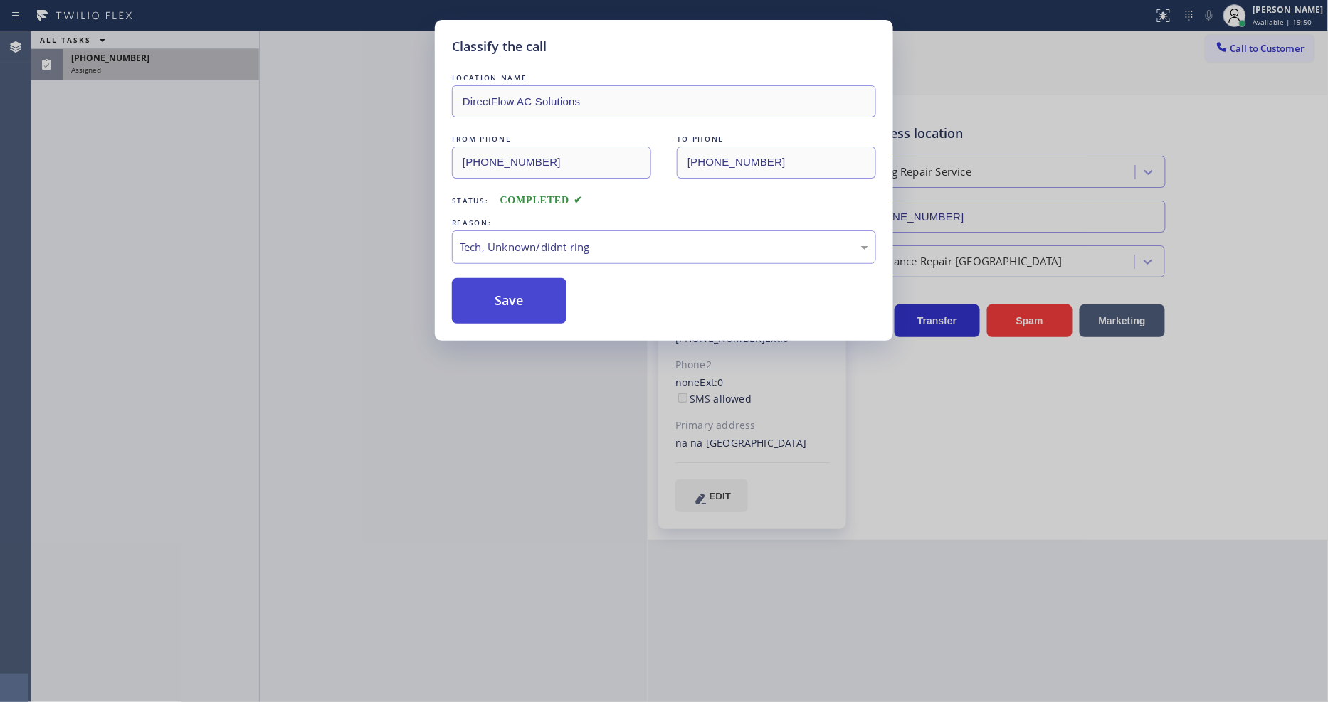
click at [524, 286] on button "Save" at bounding box center [509, 301] width 115 height 46
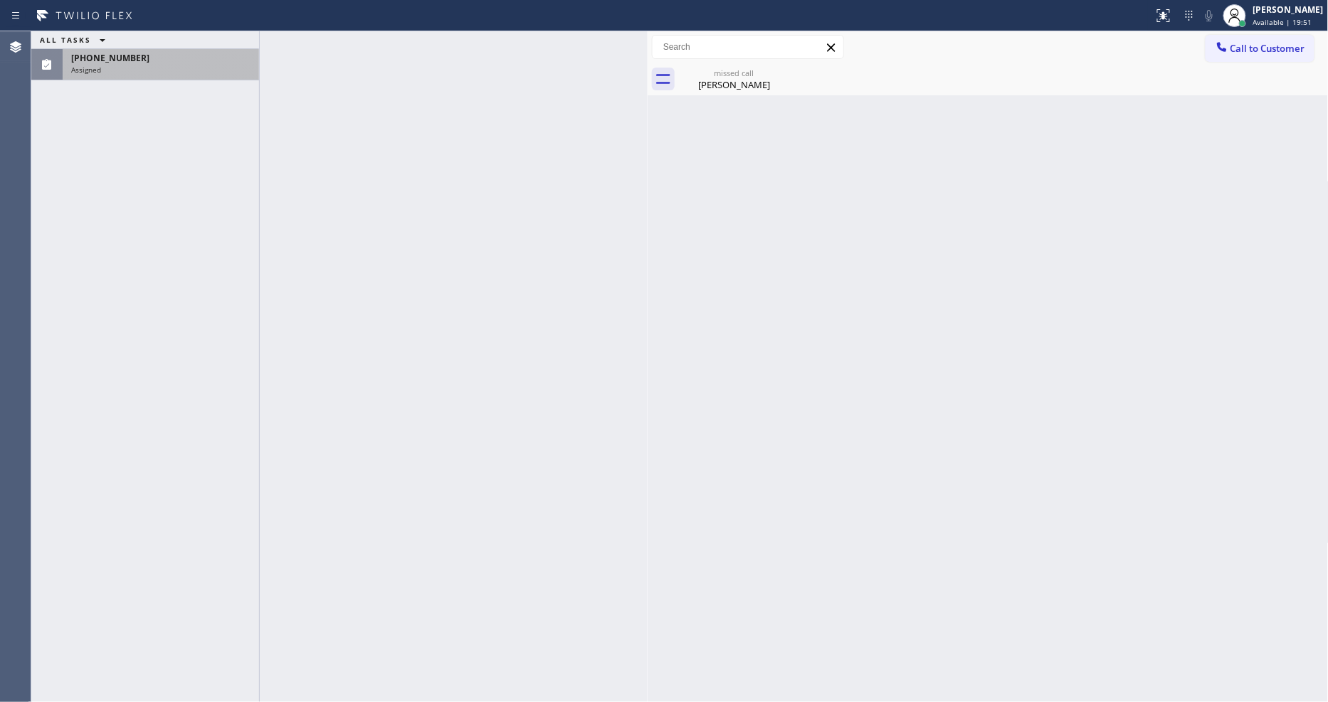
click at [209, 69] on div "Assigned" at bounding box center [160, 70] width 179 height 10
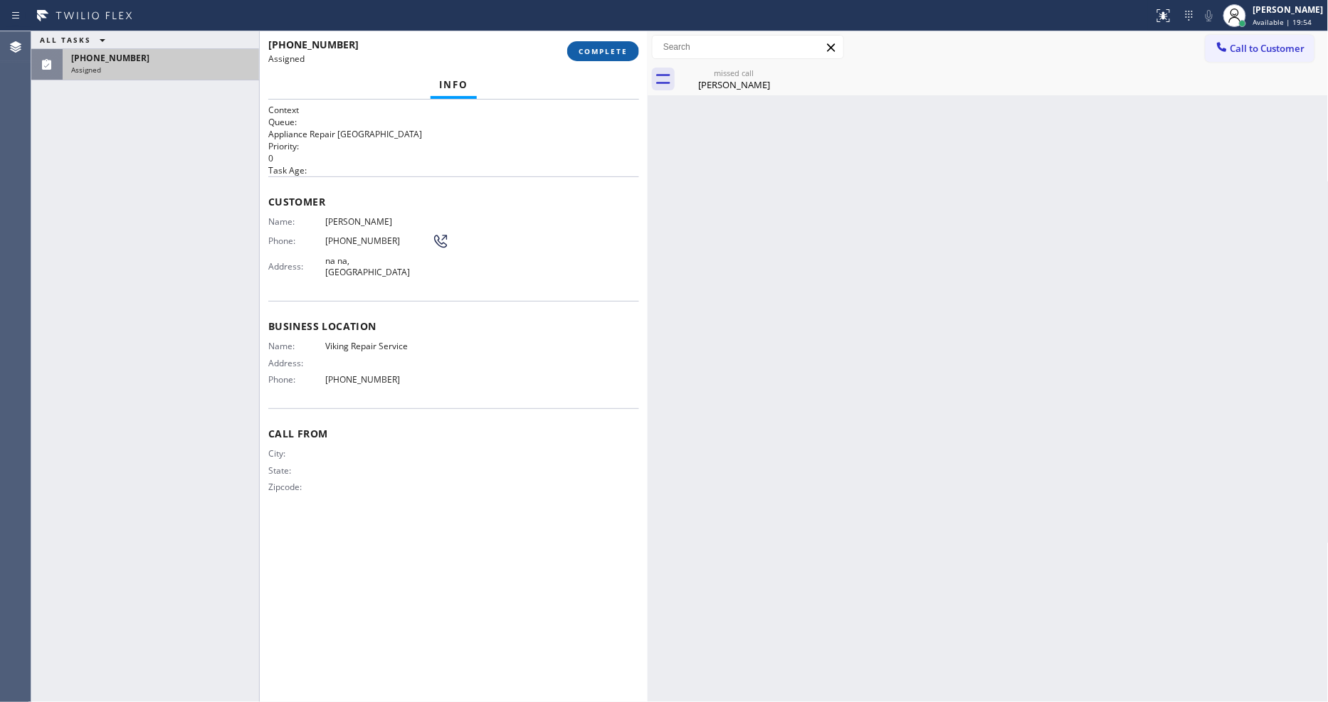
click at [620, 48] on span "COMPLETE" at bounding box center [603, 51] width 49 height 10
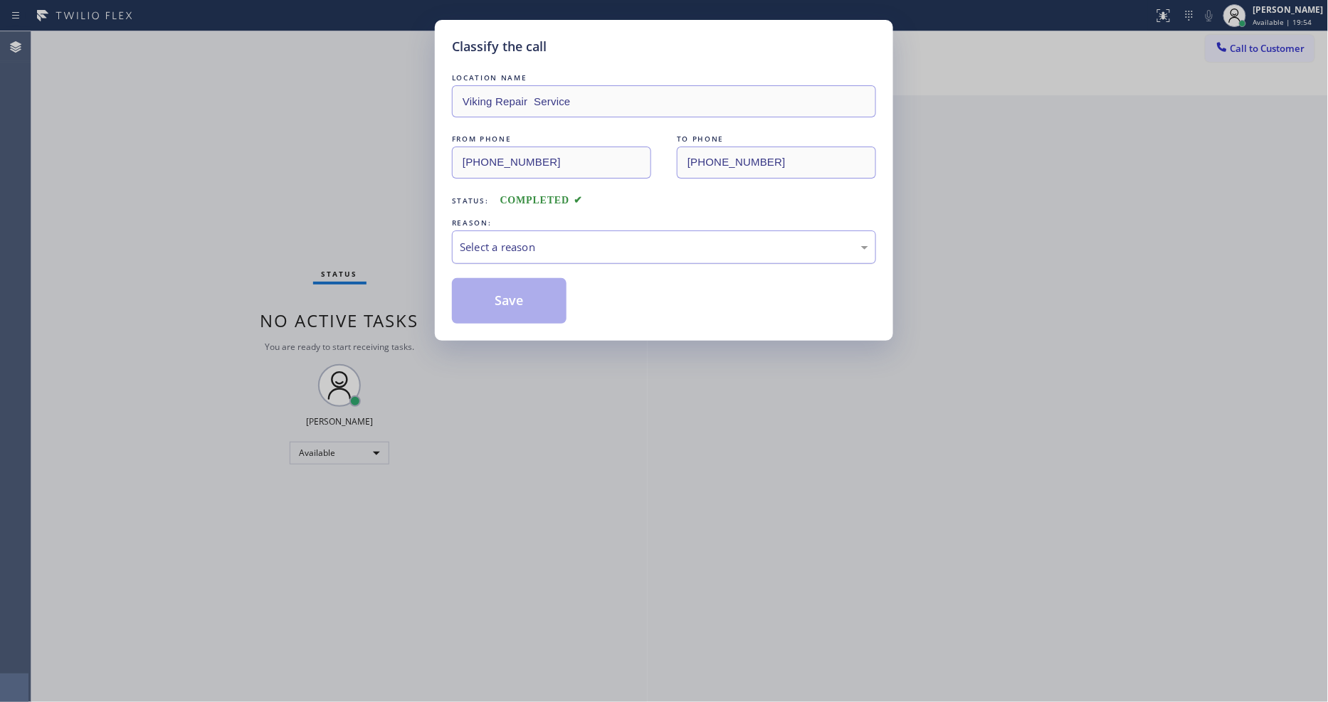
click at [531, 244] on div "Select a reason" at bounding box center [664, 247] width 408 height 16
click at [518, 304] on button "Save" at bounding box center [509, 301] width 115 height 46
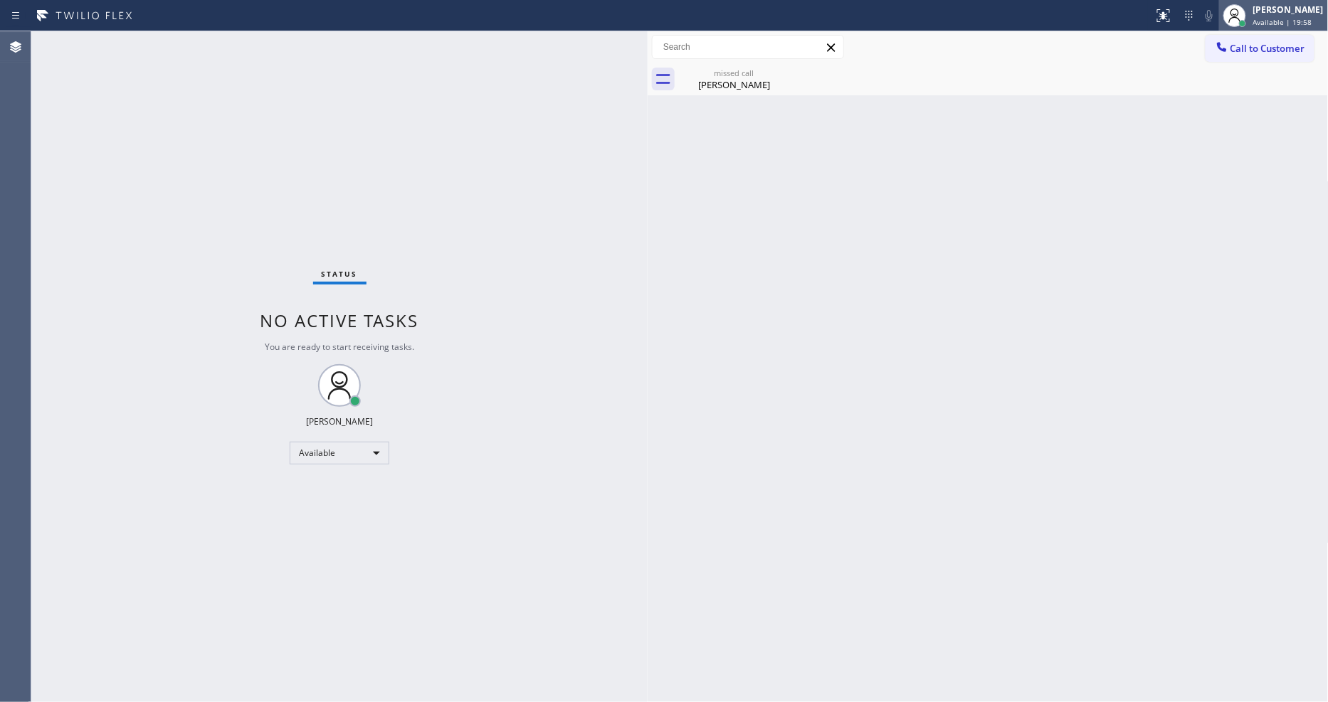
click at [1272, 18] on span "Available | 19:58" at bounding box center [1282, 22] width 59 height 10
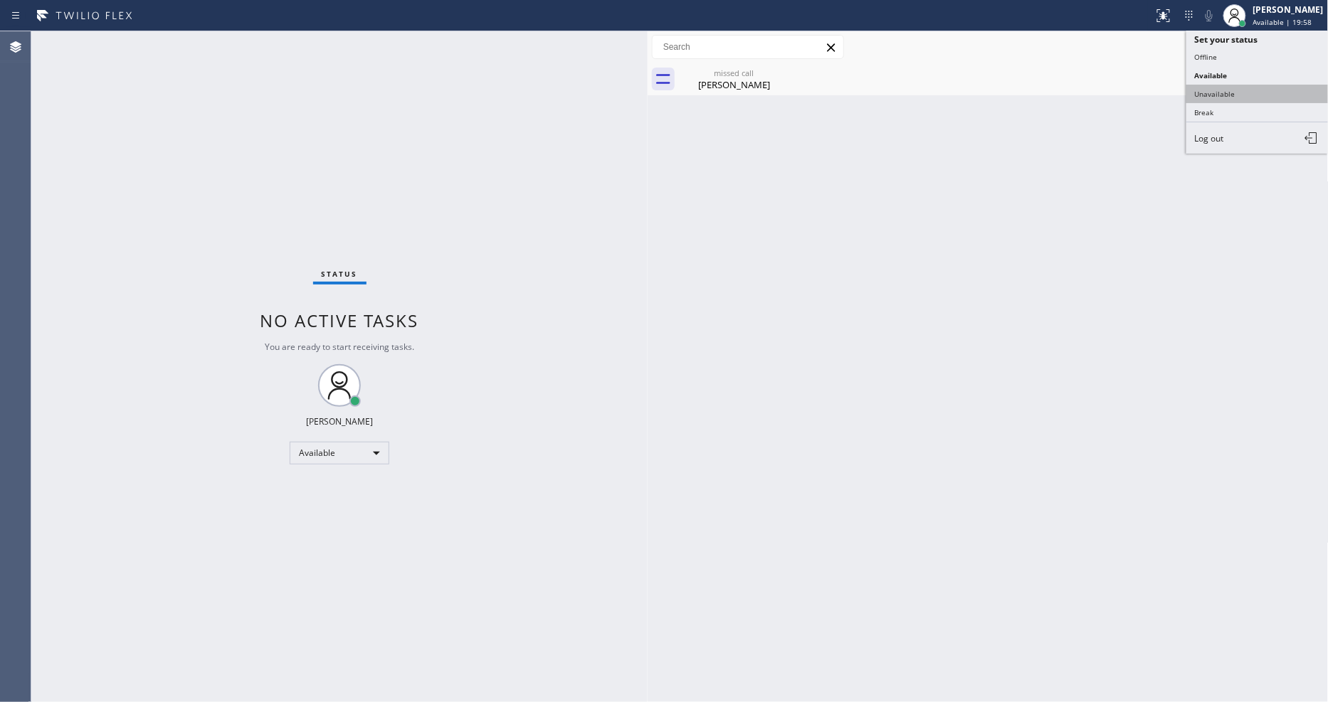
click at [1224, 98] on button "Unavailable" at bounding box center [1257, 94] width 142 height 19
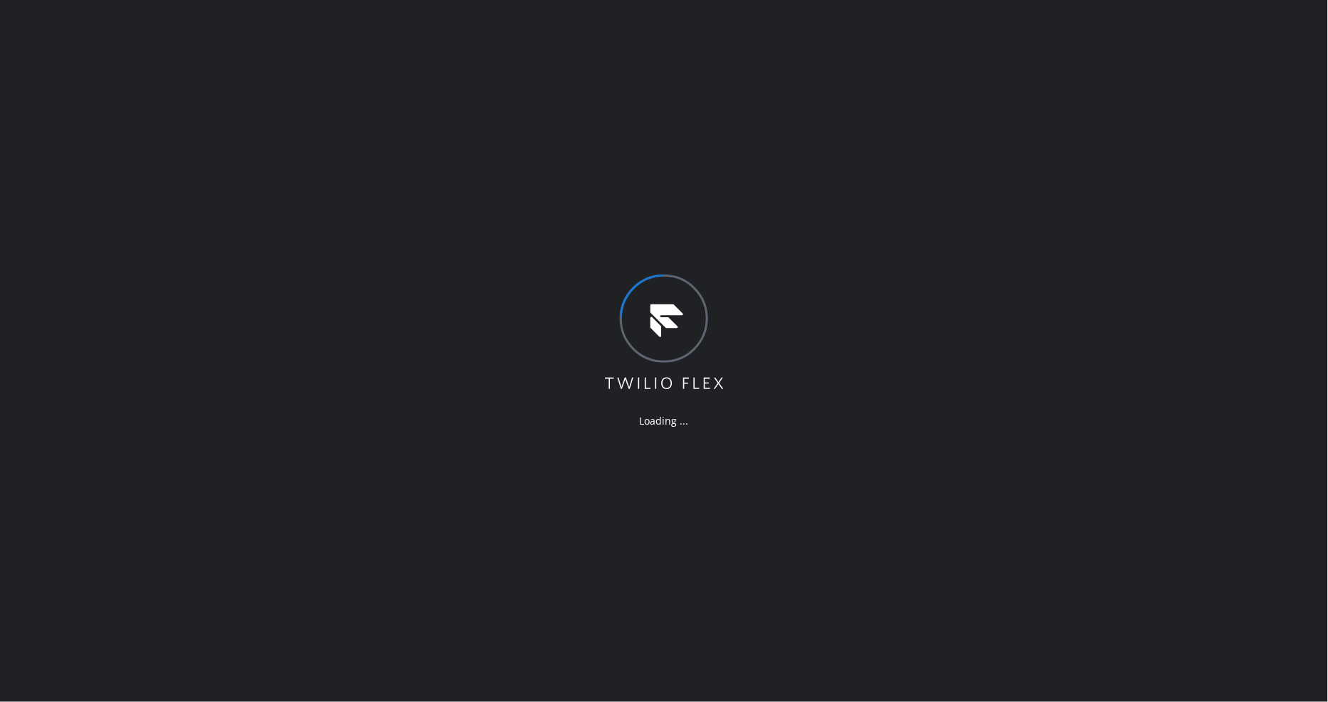
click at [317, 418] on div "Loading ..." at bounding box center [664, 351] width 1328 height 702
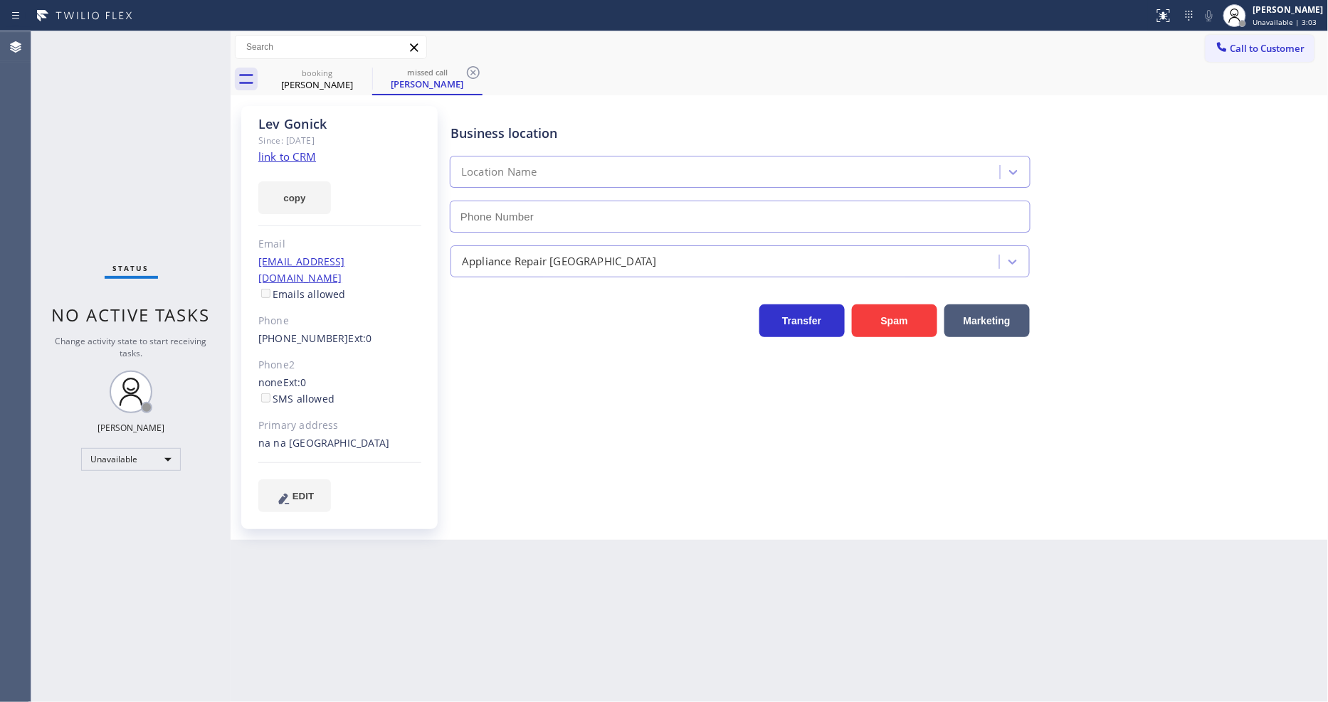
click at [231, 97] on div at bounding box center [231, 366] width 0 height 671
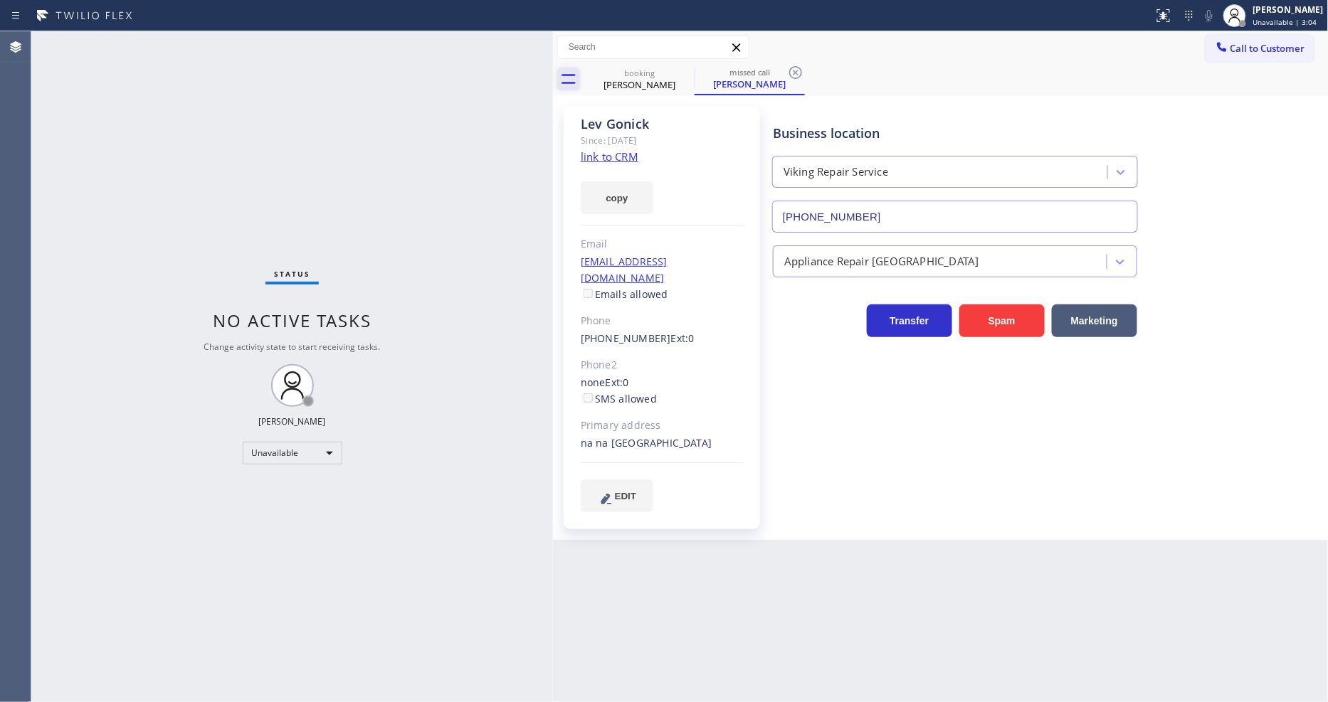
type input "[PHONE_NUMBER]"
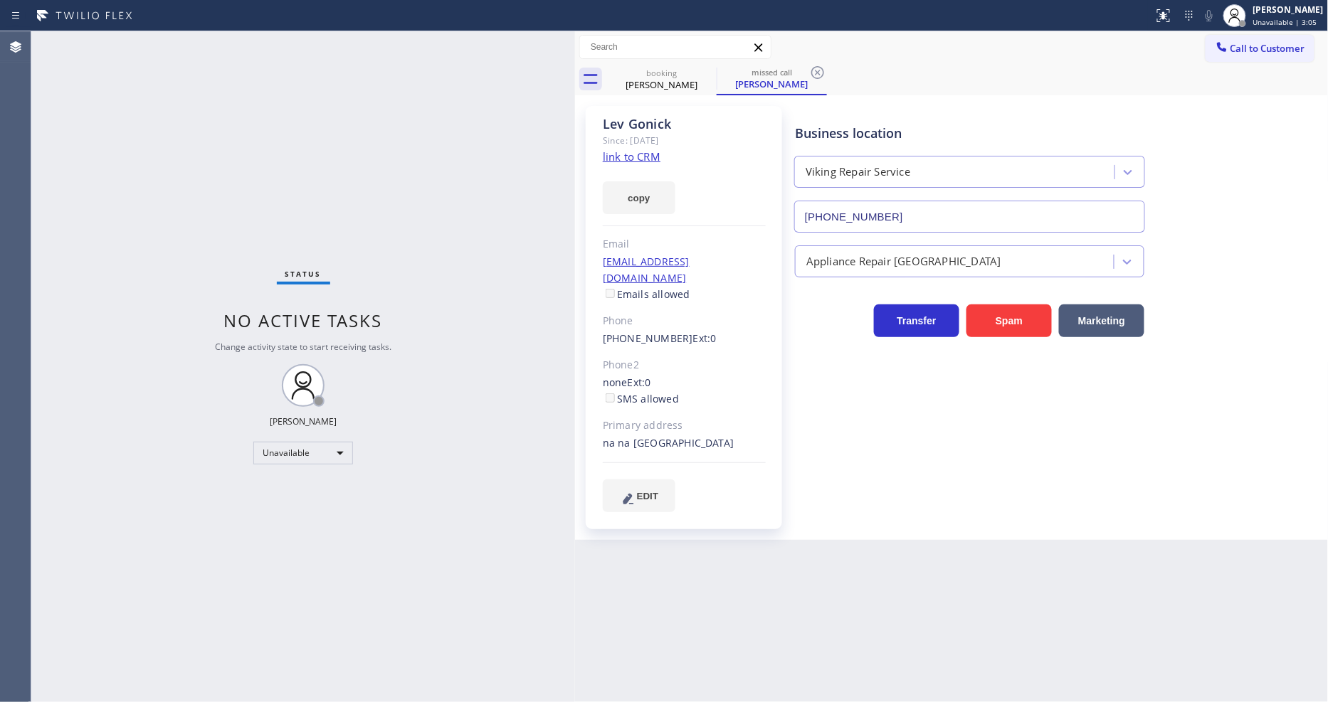
drag, startPoint x: 552, startPoint y: 75, endPoint x: 574, endPoint y: 75, distance: 22.1
click at [575, 75] on div at bounding box center [575, 366] width 0 height 671
click at [1247, 23] on div at bounding box center [1243, 24] width 10 height 10
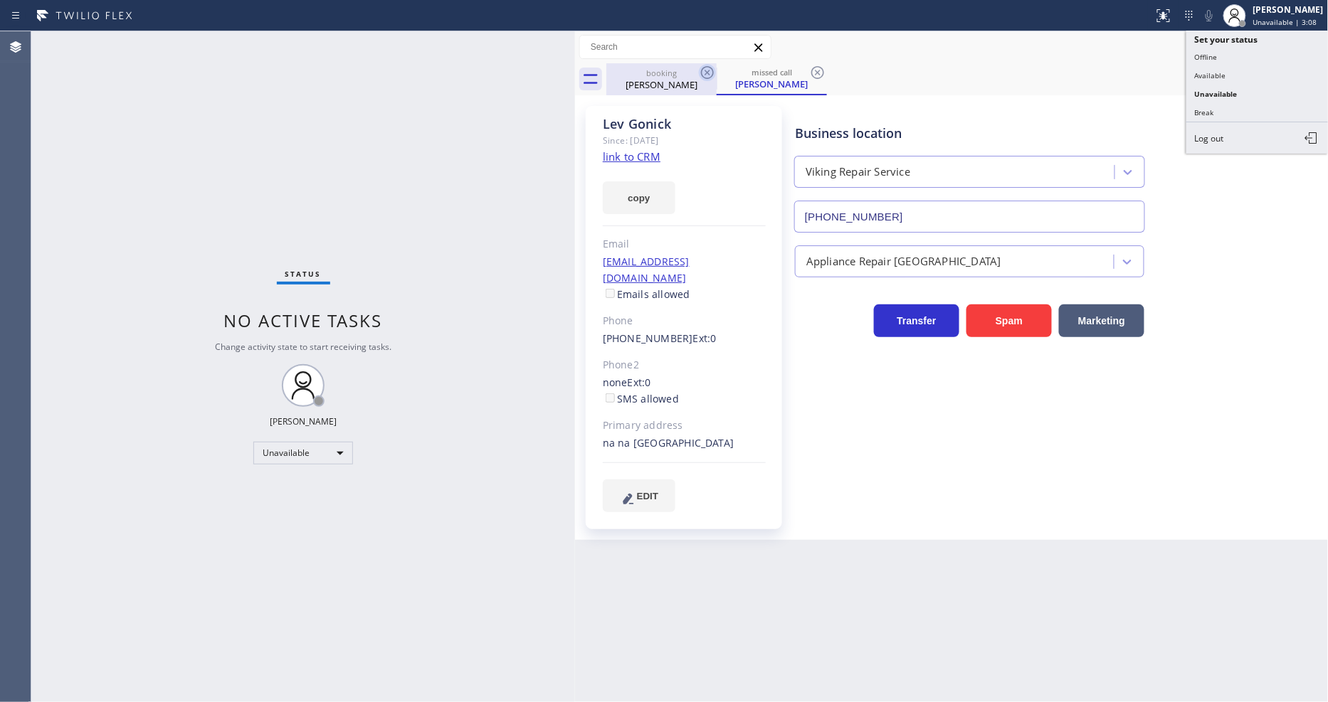
click at [709, 75] on icon at bounding box center [707, 72] width 13 height 13
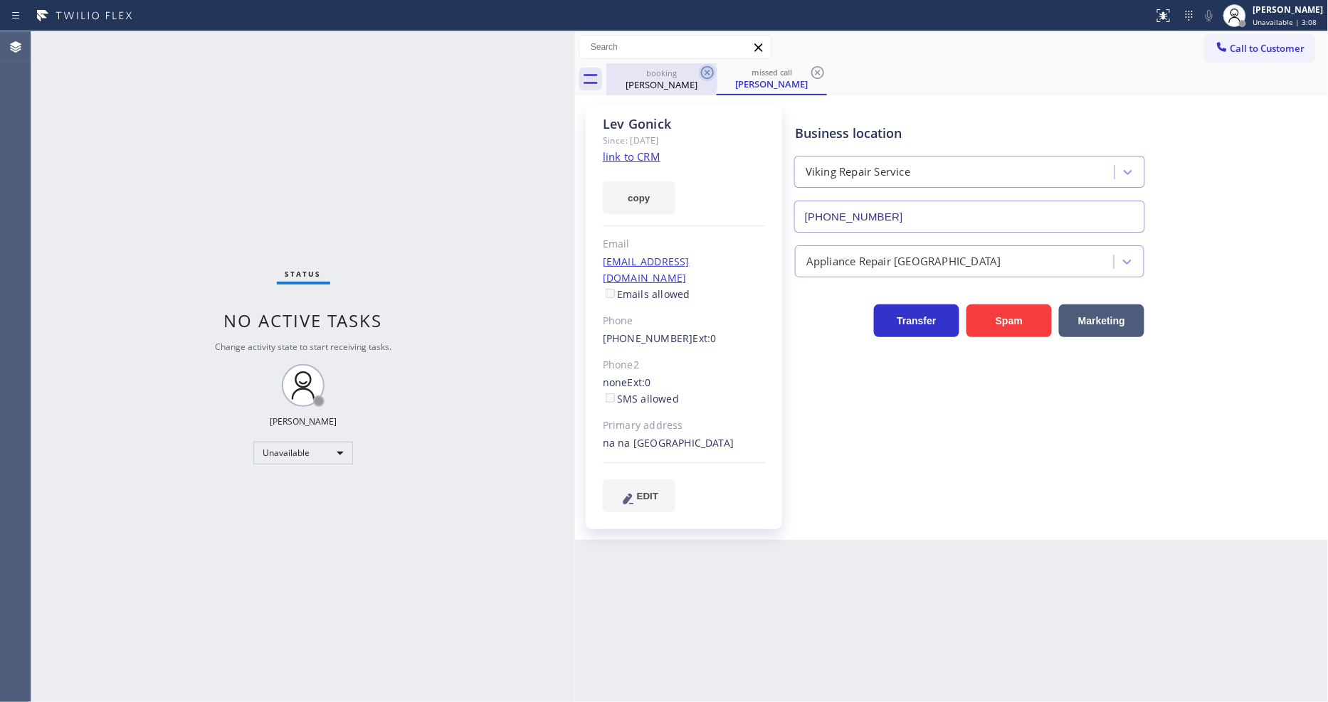
click at [709, 75] on icon at bounding box center [707, 72] width 13 height 13
click at [717, 75] on div "missed call [PERSON_NAME]" at bounding box center [772, 79] width 110 height 32
click at [709, 75] on icon at bounding box center [707, 72] width 13 height 13
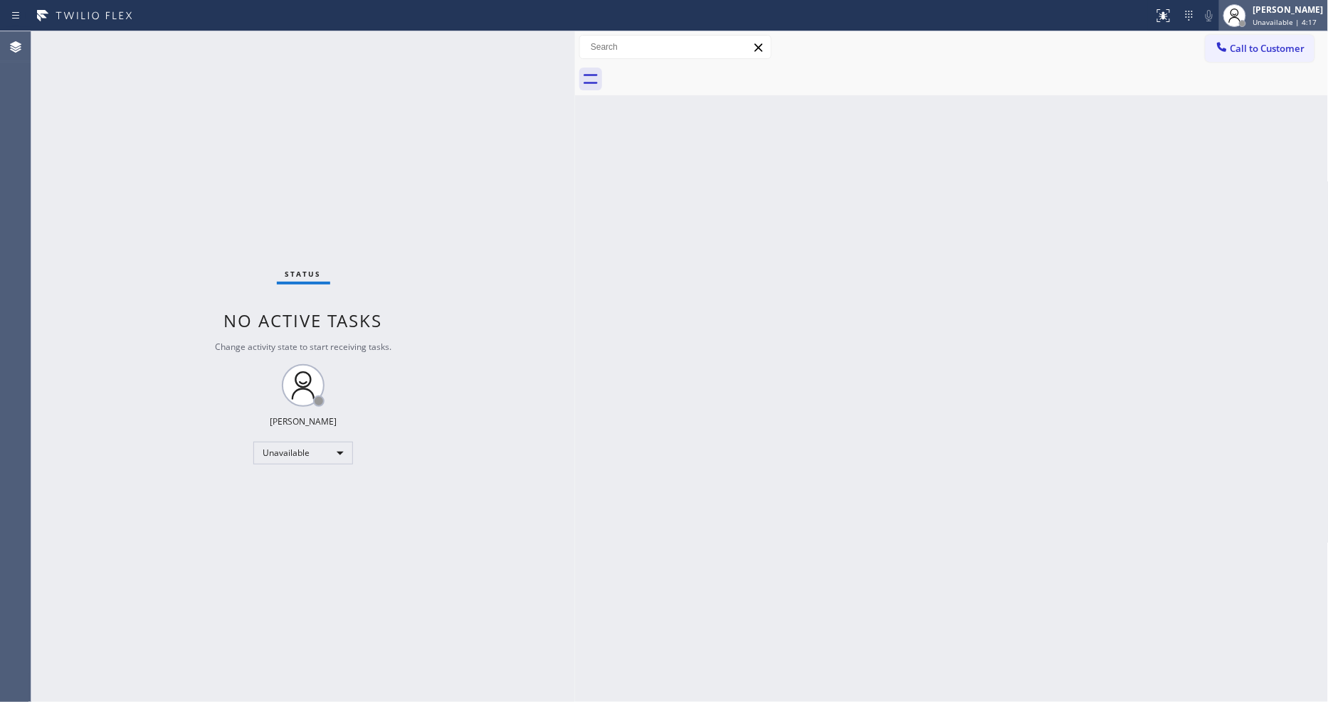
click at [1286, 18] on span "Unavailable | 4:17" at bounding box center [1285, 22] width 64 height 10
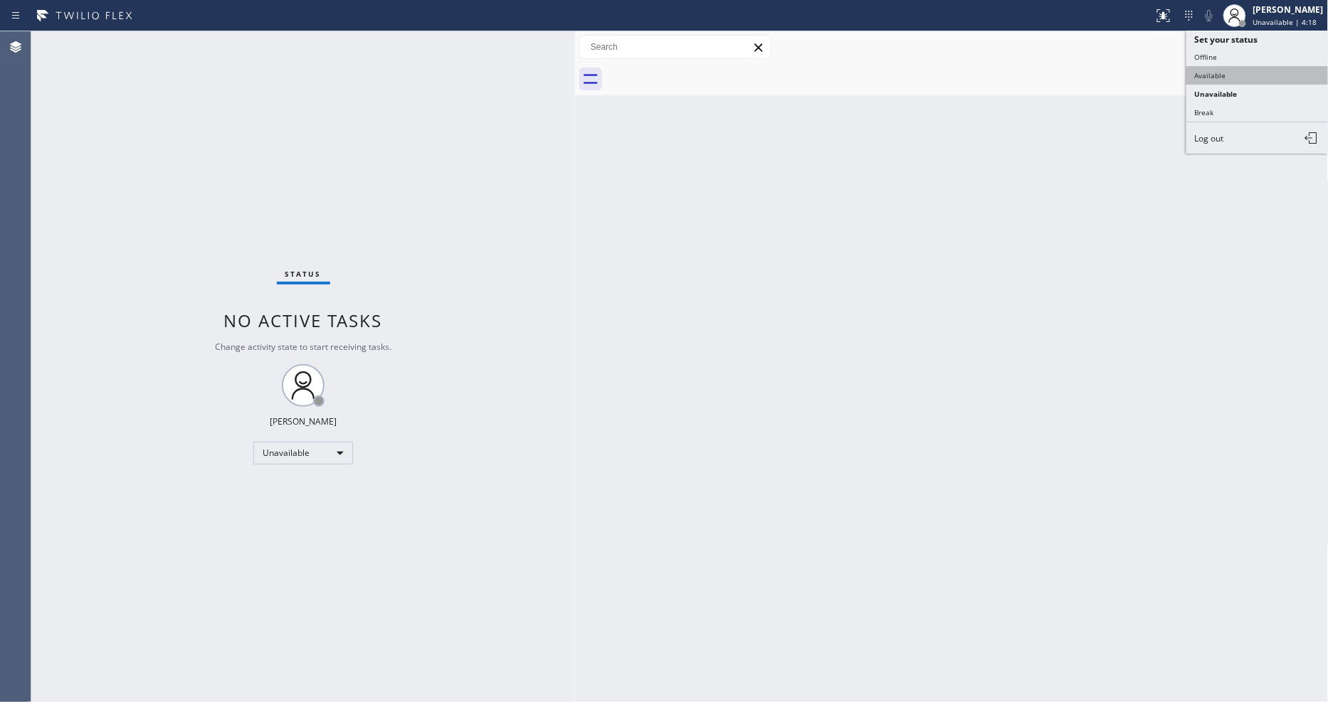
click at [1215, 79] on button "Available" at bounding box center [1257, 75] width 142 height 19
click at [468, 459] on div "Status No active tasks You are ready to start receiving tasks. [PERSON_NAME] Av…" at bounding box center [303, 366] width 544 height 671
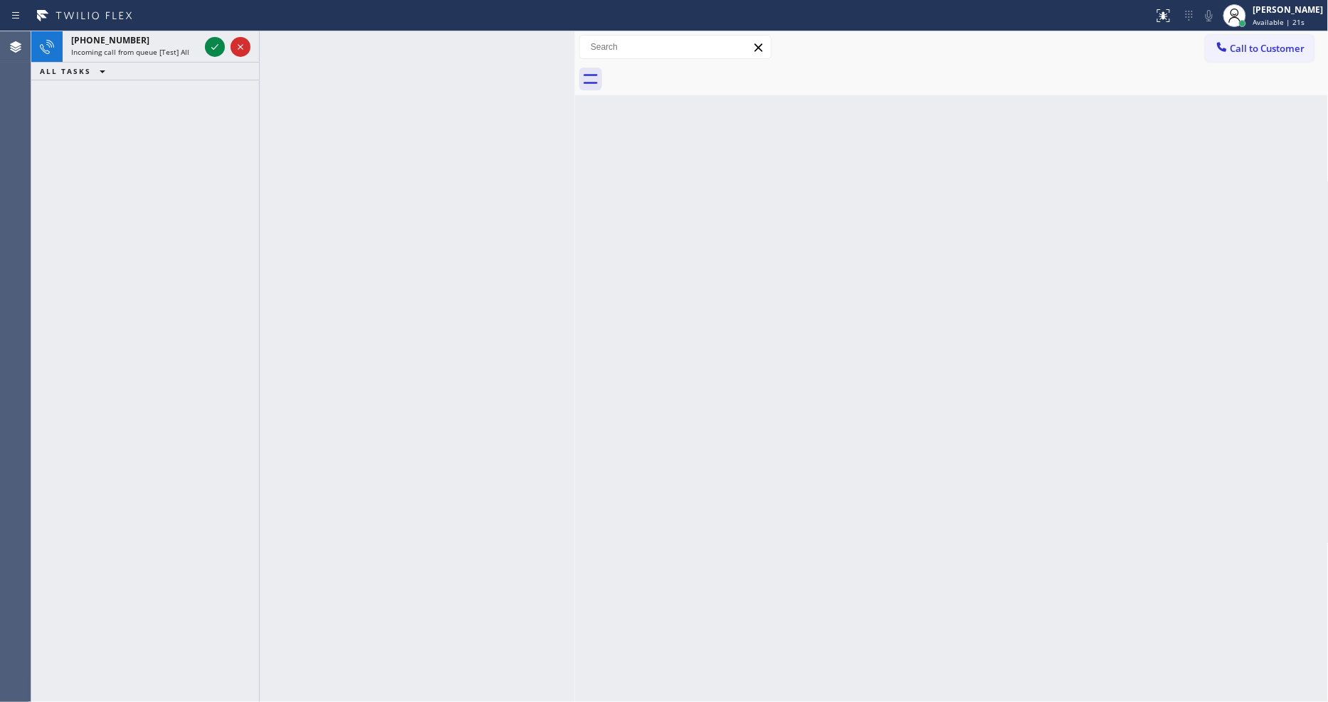
drag, startPoint x: 214, startPoint y: 43, endPoint x: 230, endPoint y: 633, distance: 590.9
click at [214, 43] on icon at bounding box center [214, 46] width 17 height 17
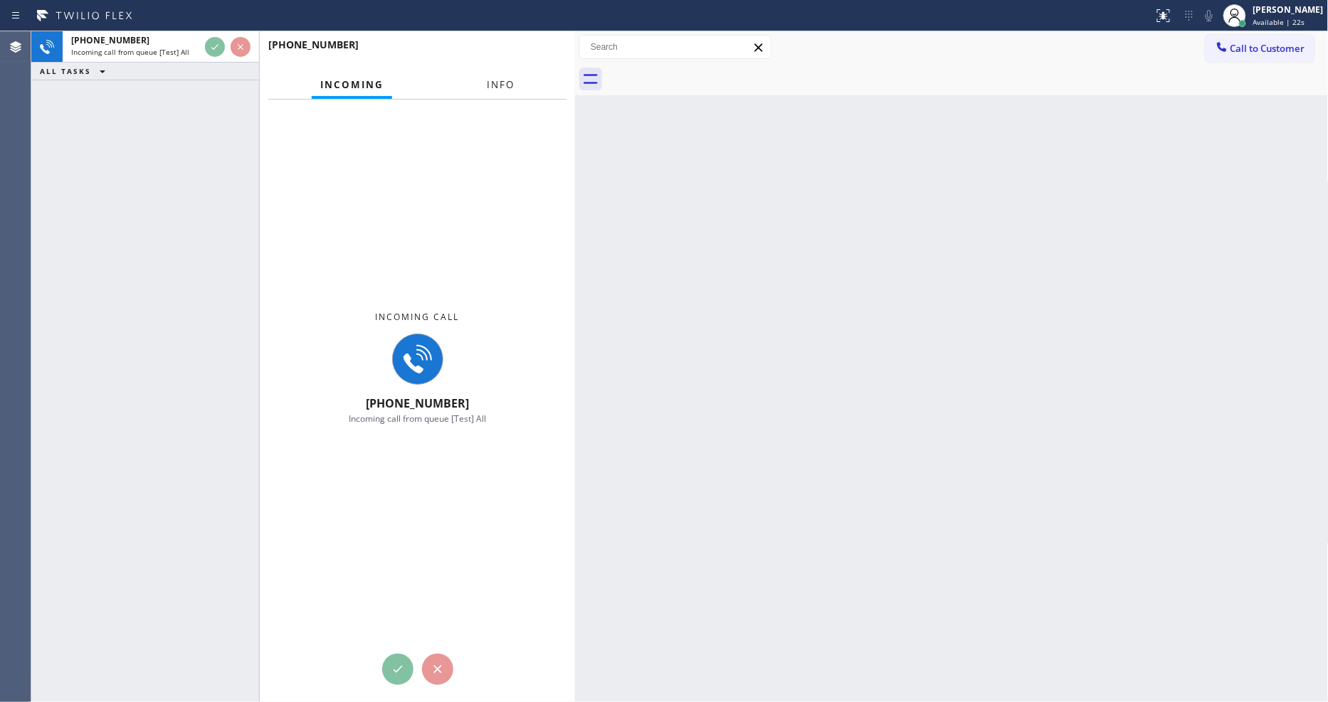
click at [505, 83] on span "Info" at bounding box center [501, 84] width 28 height 13
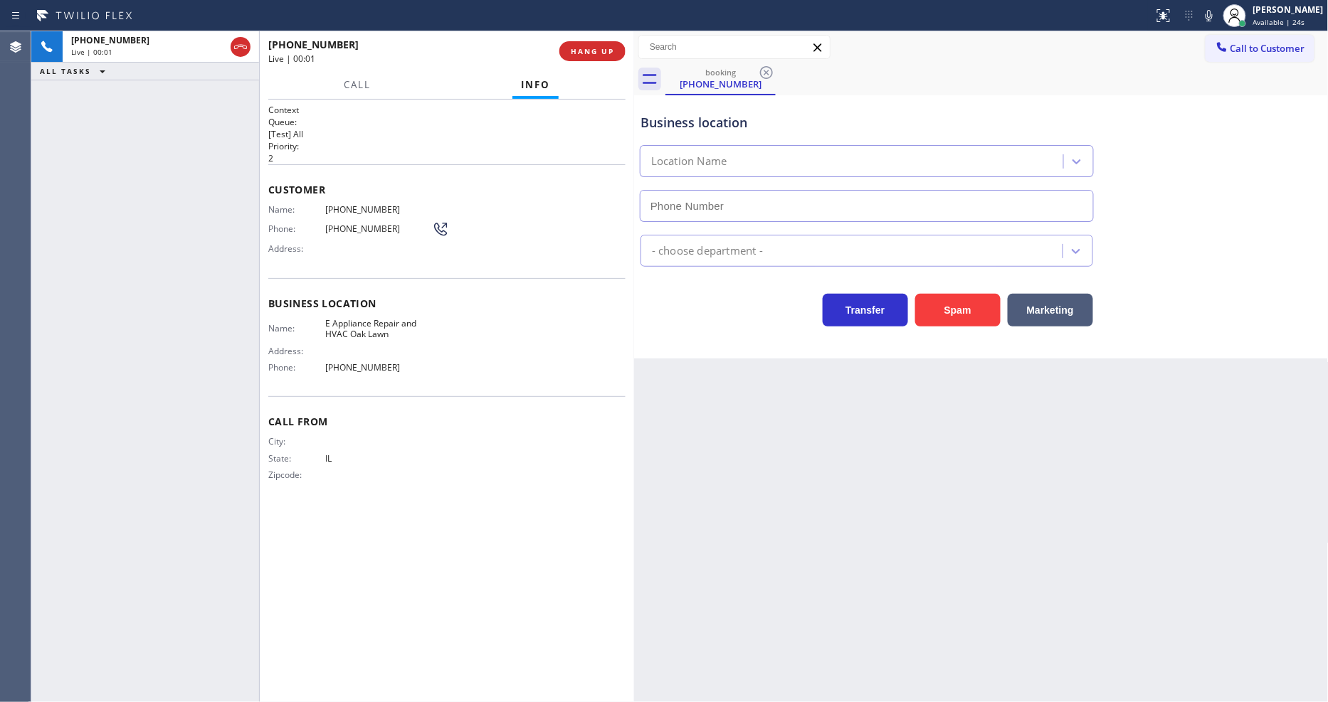
drag, startPoint x: 575, startPoint y: 132, endPoint x: 634, endPoint y: 134, distance: 59.1
click at [634, 134] on div at bounding box center [634, 366] width 0 height 671
type input "[PHONE_NUMBER]"
click at [601, 53] on span "HANG UP" at bounding box center [592, 51] width 43 height 10
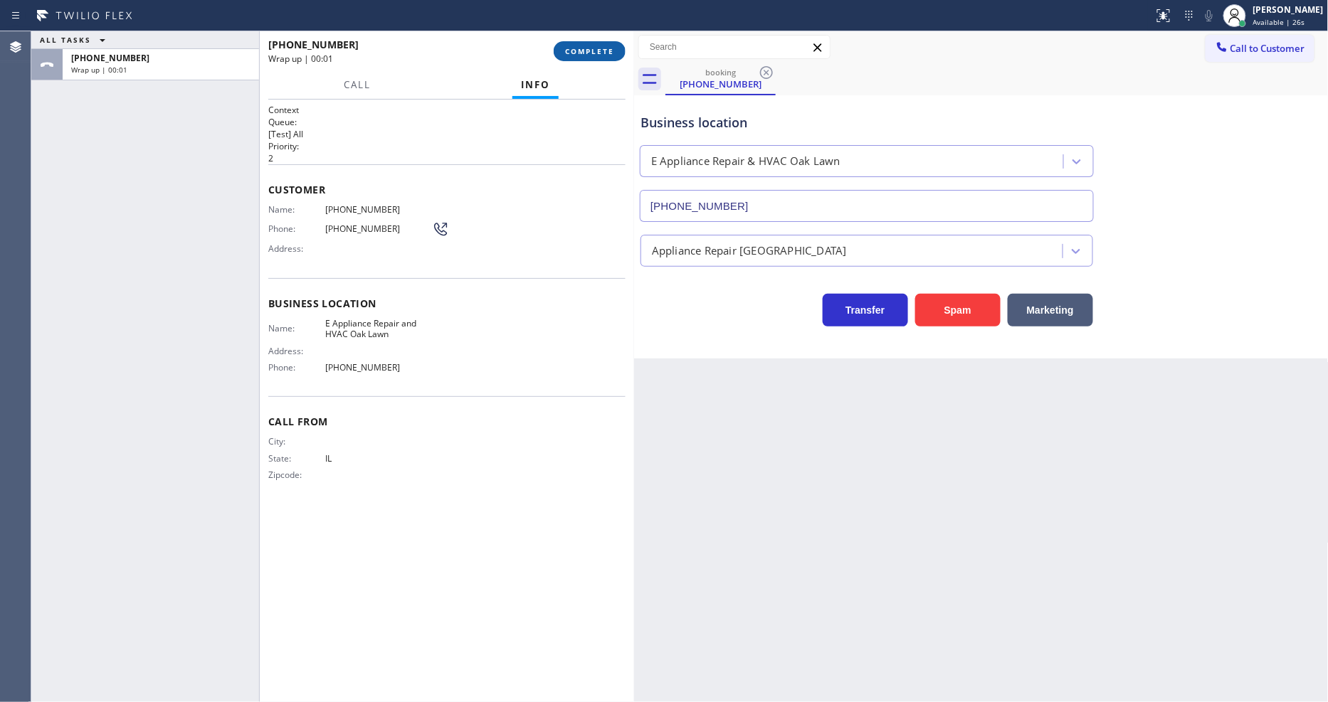
click at [601, 53] on span "COMPLETE" at bounding box center [589, 51] width 49 height 10
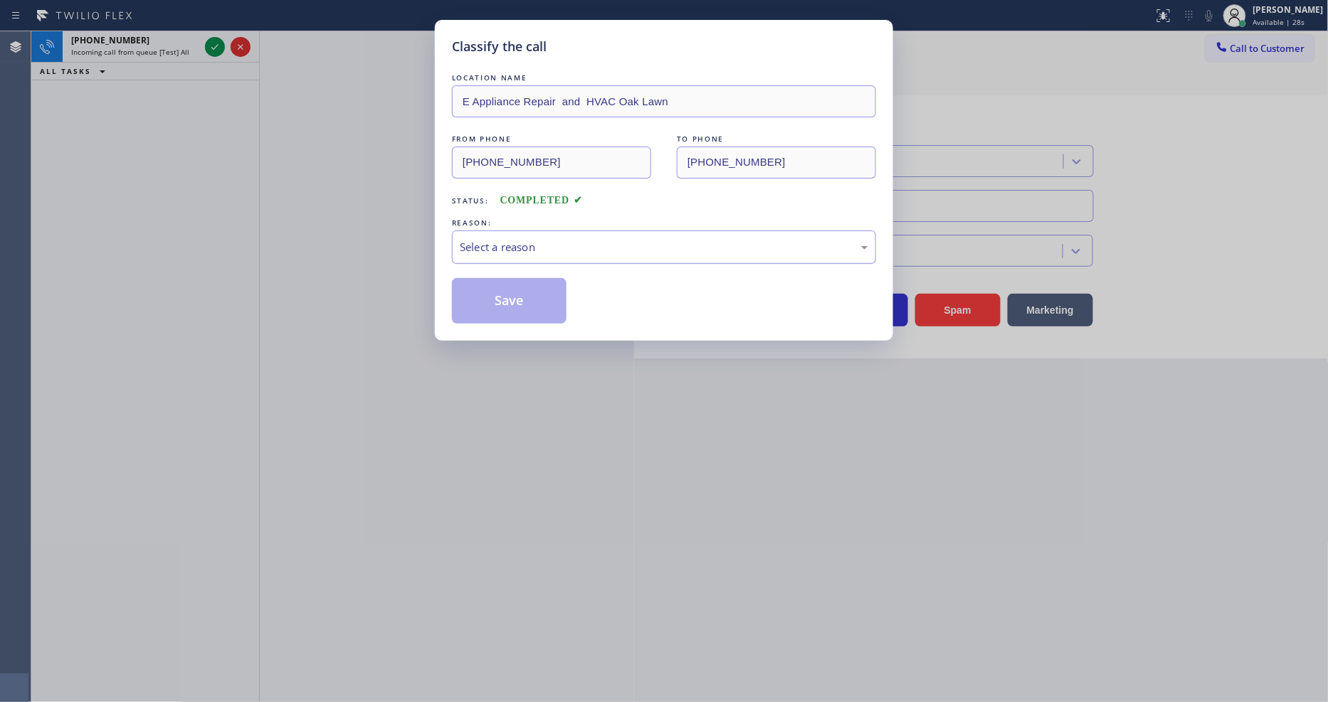
click at [539, 247] on div "Select a reason" at bounding box center [664, 247] width 408 height 16
click at [512, 304] on button "Save" at bounding box center [509, 301] width 115 height 46
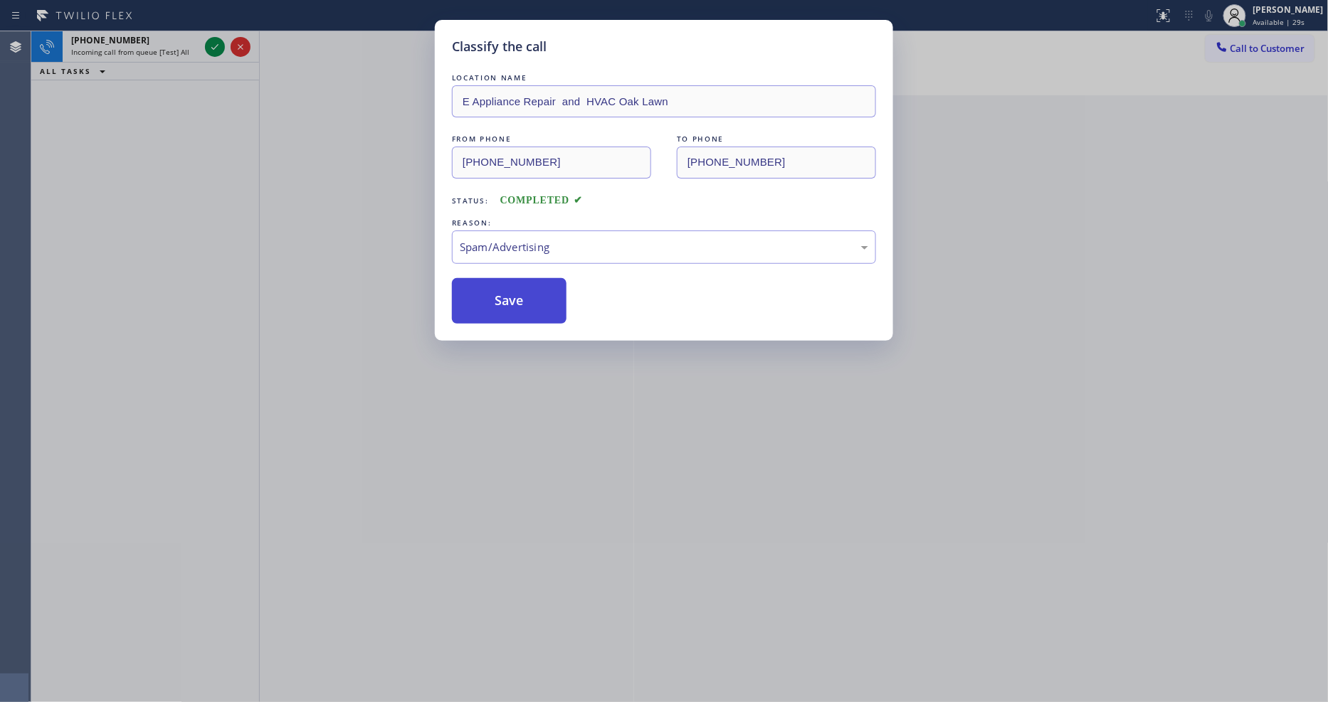
click at [512, 304] on button "Save" at bounding box center [509, 301] width 115 height 46
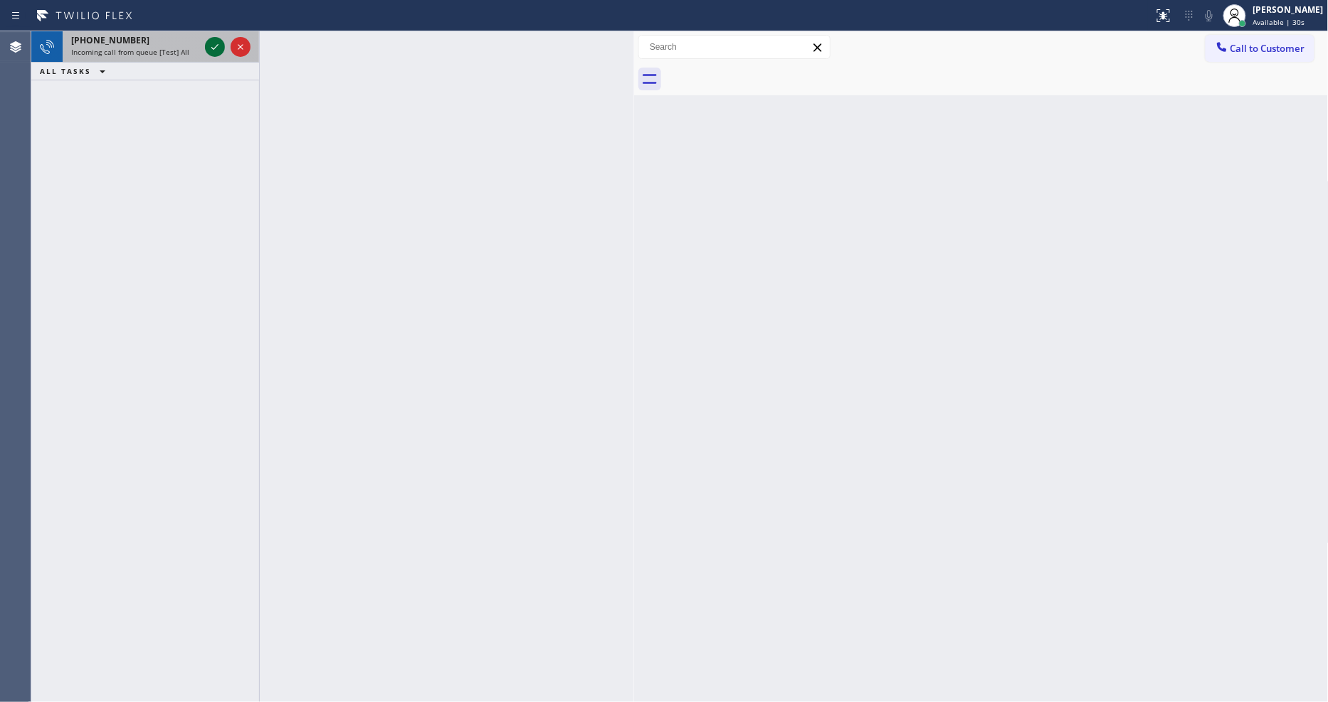
click at [211, 44] on icon at bounding box center [214, 46] width 17 height 17
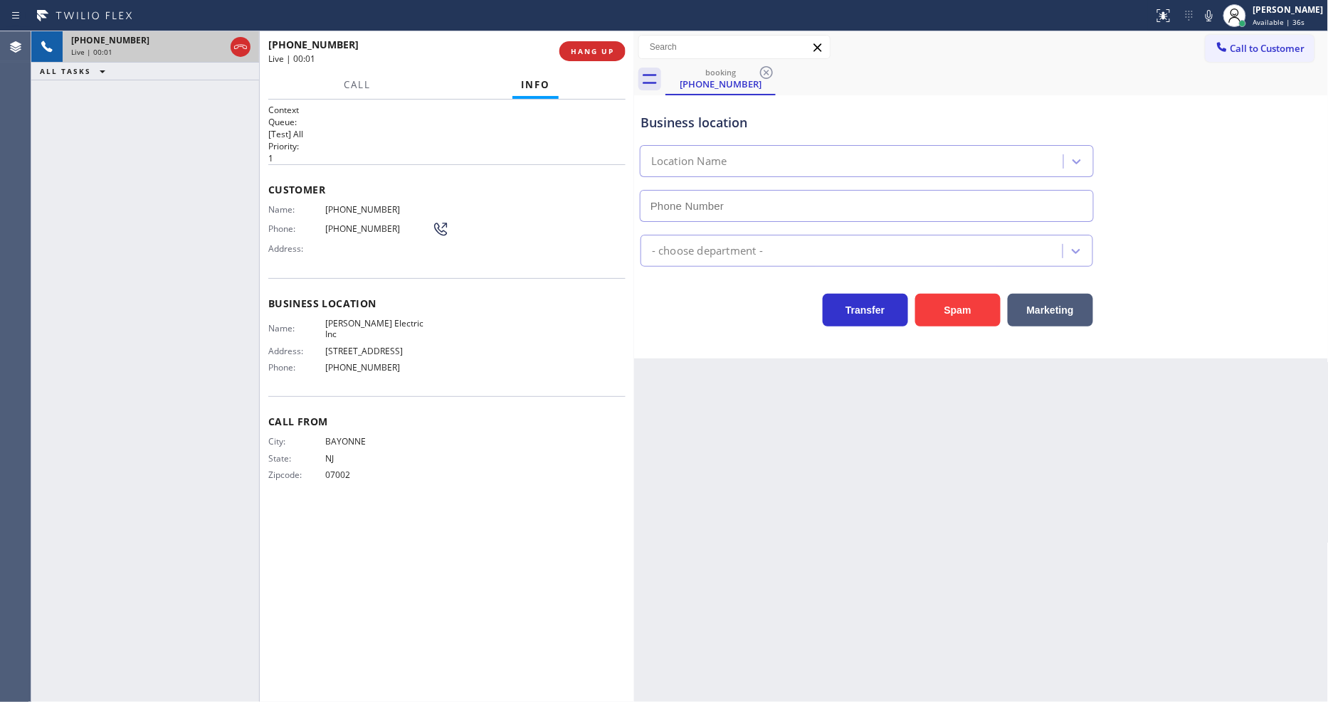
type input "[PHONE_NUMBER]"
click at [598, 50] on span "HANG UP" at bounding box center [592, 51] width 43 height 10
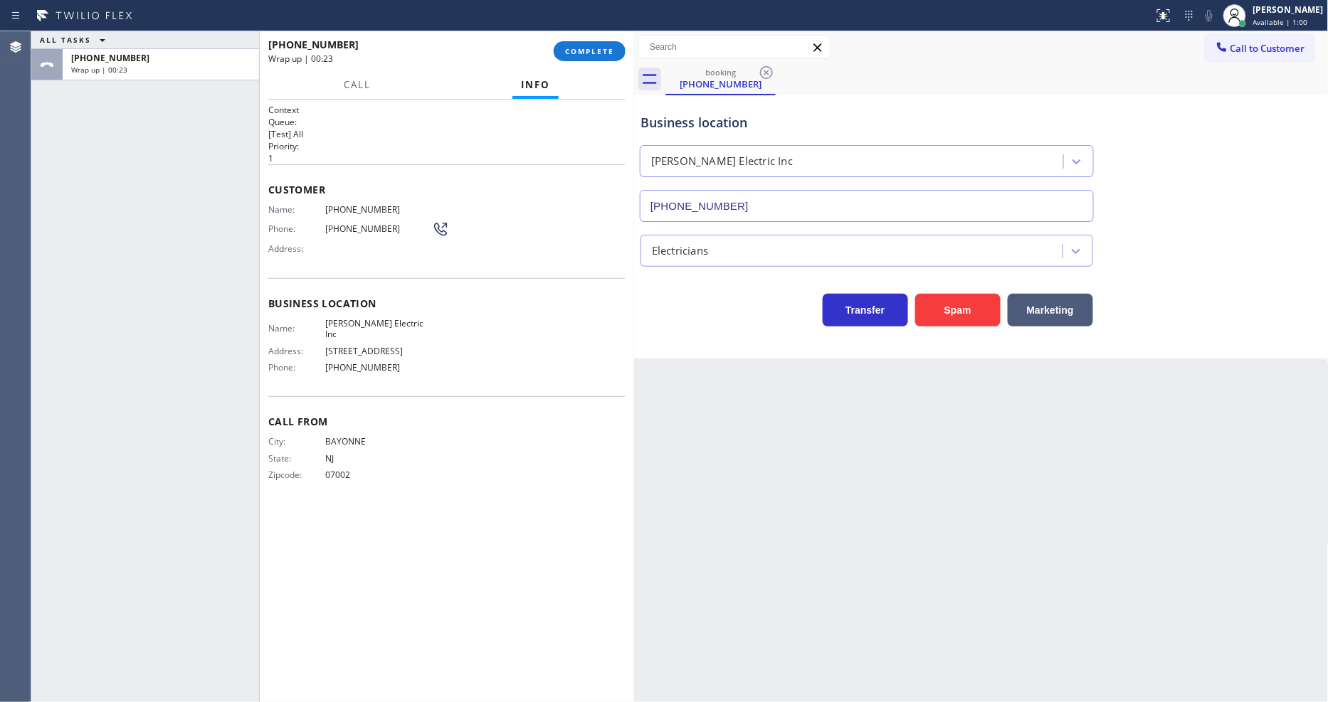
drag, startPoint x: 146, startPoint y: 139, endPoint x: 482, endPoint y: 66, distance: 343.8
click at [144, 139] on div "ALL TASKS ALL TASKS ACTIVE TASKS TASKS IN WRAP UP [PHONE_NUMBER] Wrap up | 00:23" at bounding box center [145, 366] width 228 height 671
click at [579, 48] on span "COMPLETE" at bounding box center [589, 51] width 49 height 10
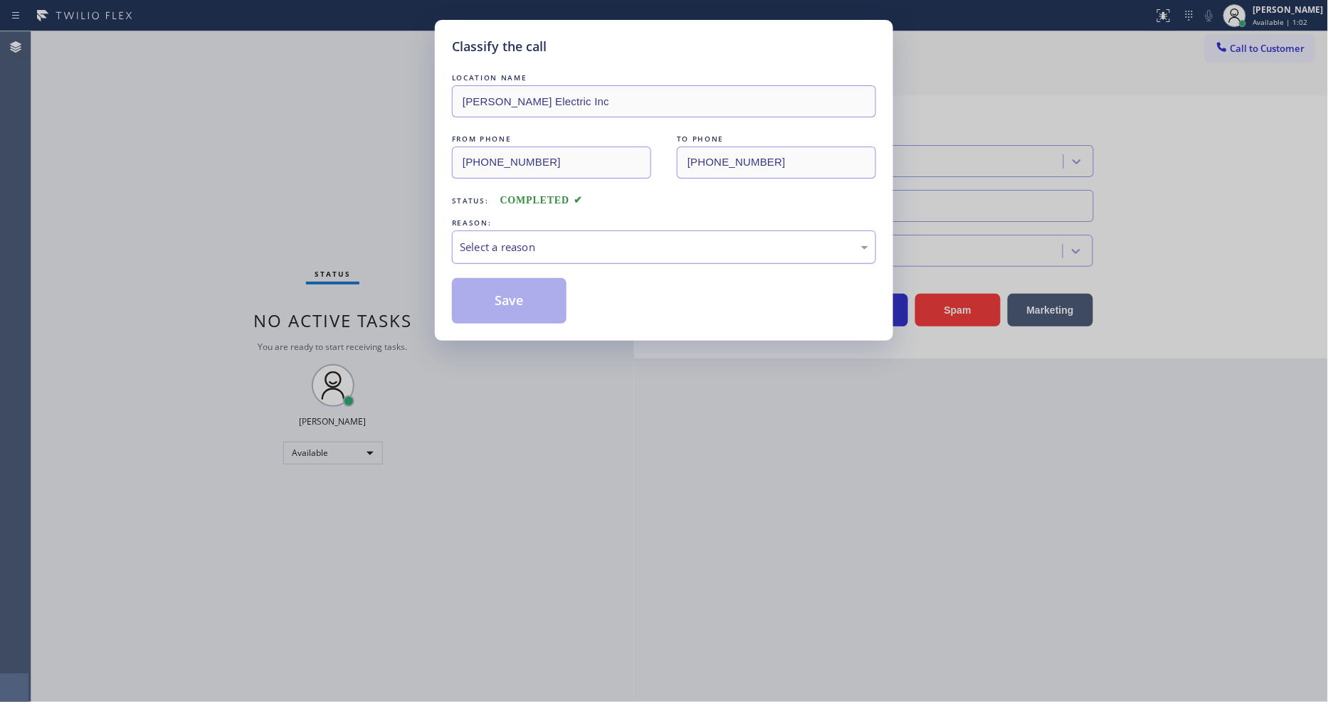
click at [499, 244] on div "Select a reason" at bounding box center [664, 247] width 408 height 16
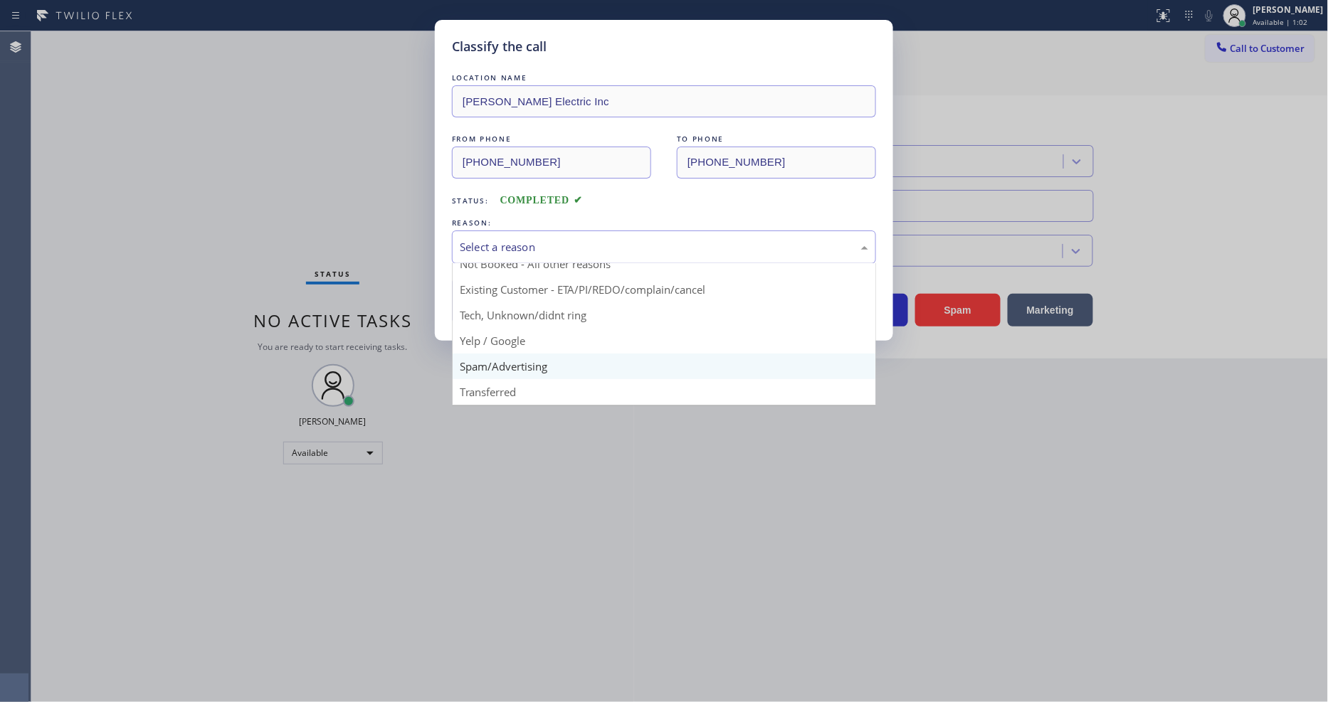
scroll to position [12, 0]
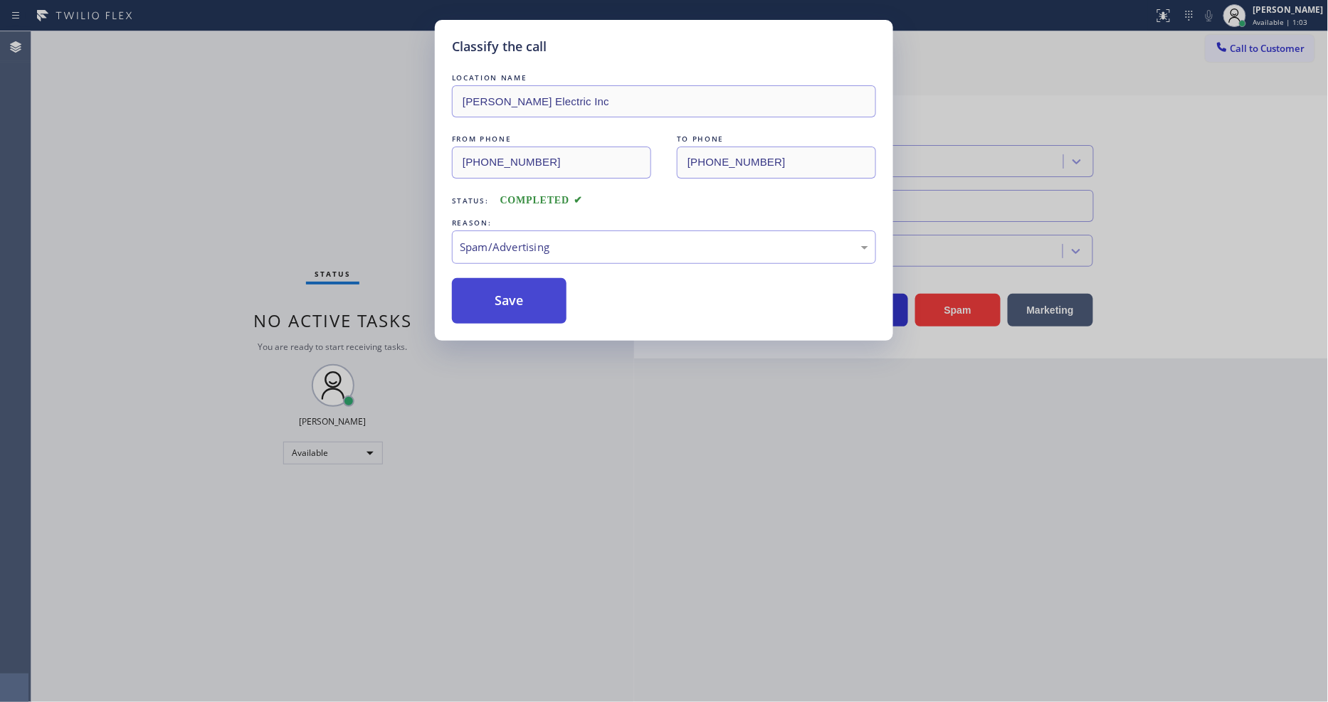
click at [493, 302] on button "Save" at bounding box center [509, 301] width 115 height 46
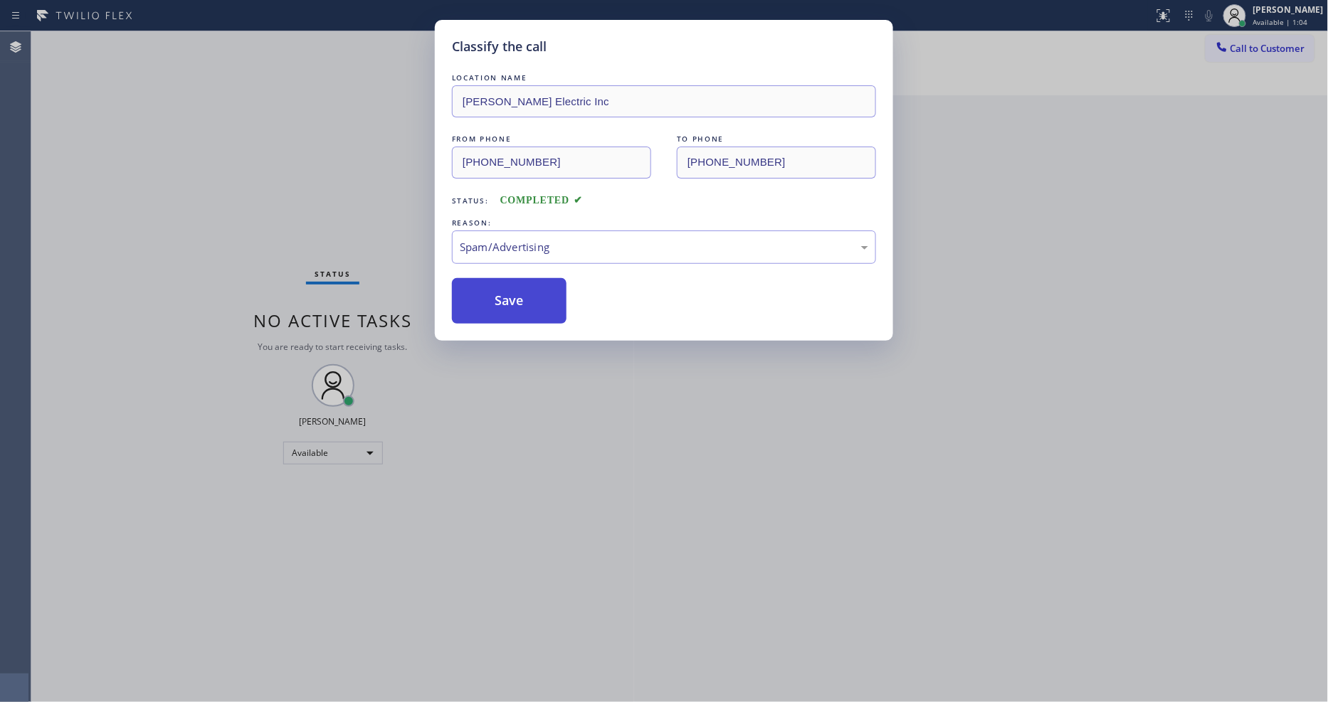
click at [493, 302] on button "Save" at bounding box center [509, 301] width 115 height 46
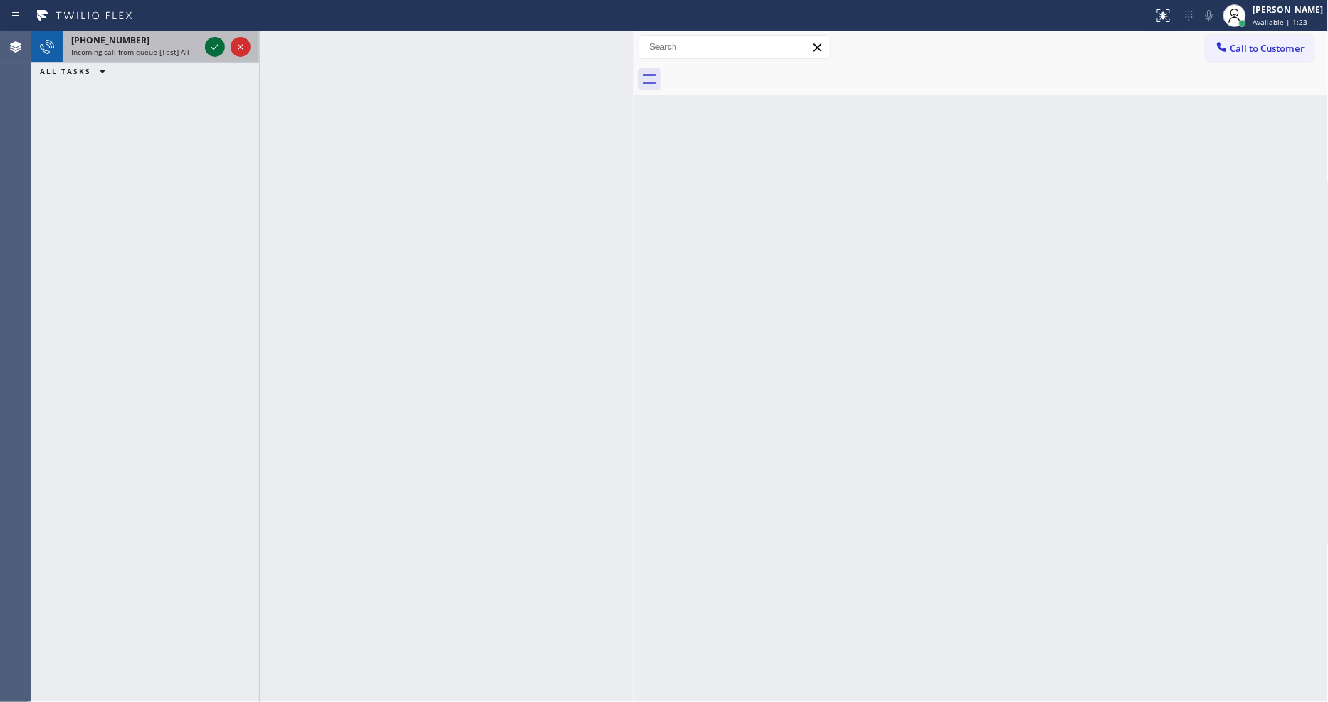
click at [211, 44] on icon at bounding box center [214, 46] width 17 height 17
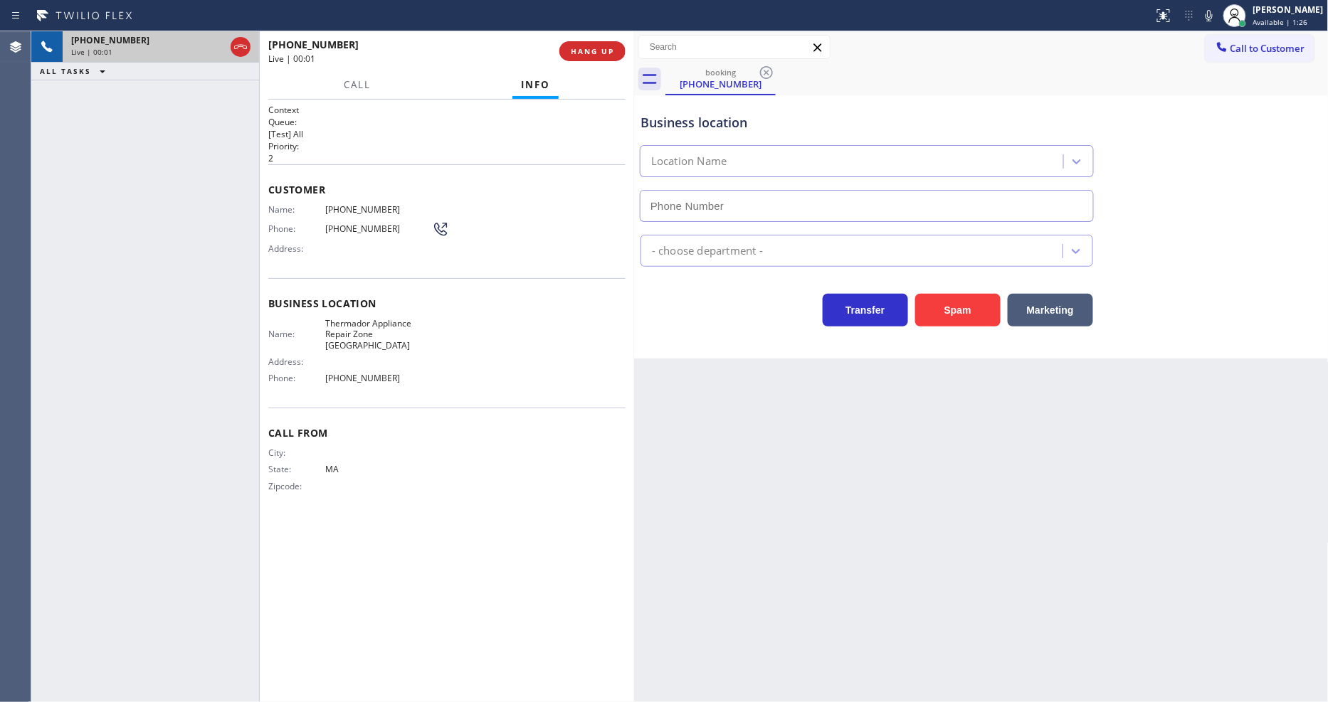
type input "[PHONE_NUMBER]"
click at [296, 431] on div "Call From City: State: [US_STATE] Zipcode:" at bounding box center [446, 461] width 357 height 107
click at [592, 52] on span "HANG UP" at bounding box center [592, 51] width 43 height 10
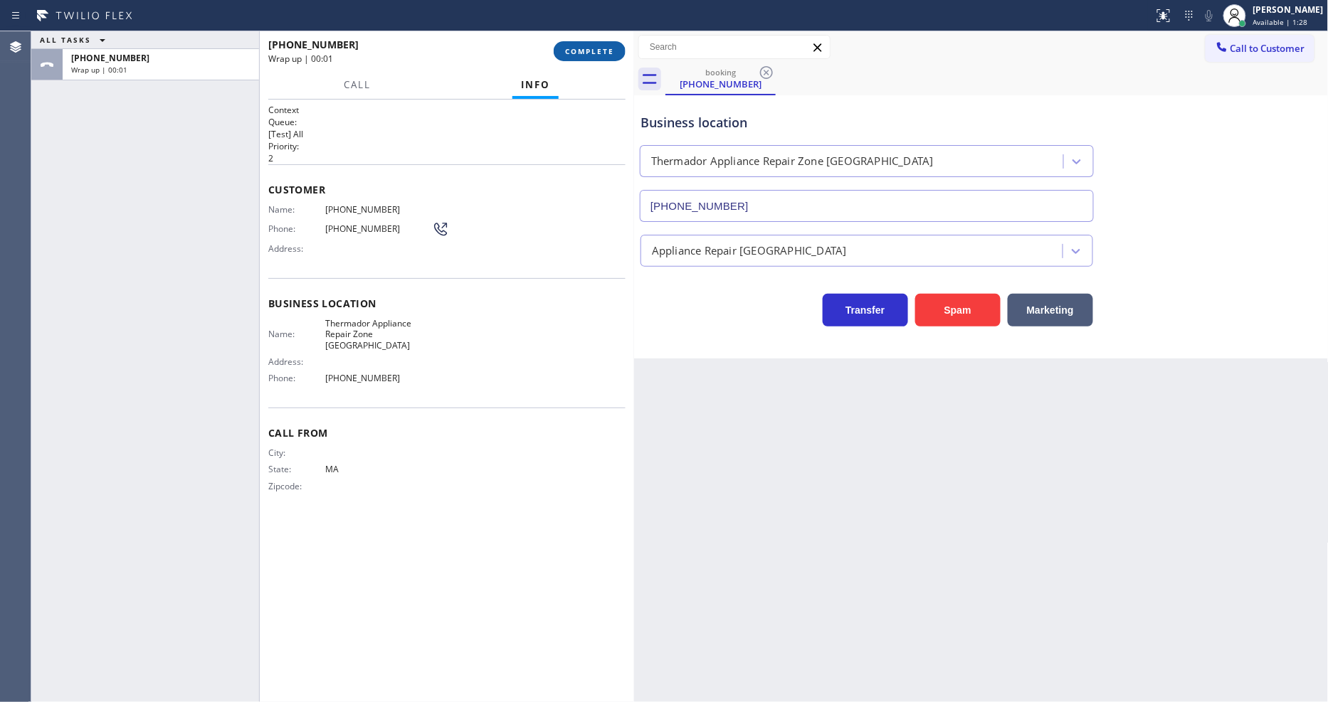
click at [596, 55] on span "COMPLETE" at bounding box center [589, 51] width 49 height 10
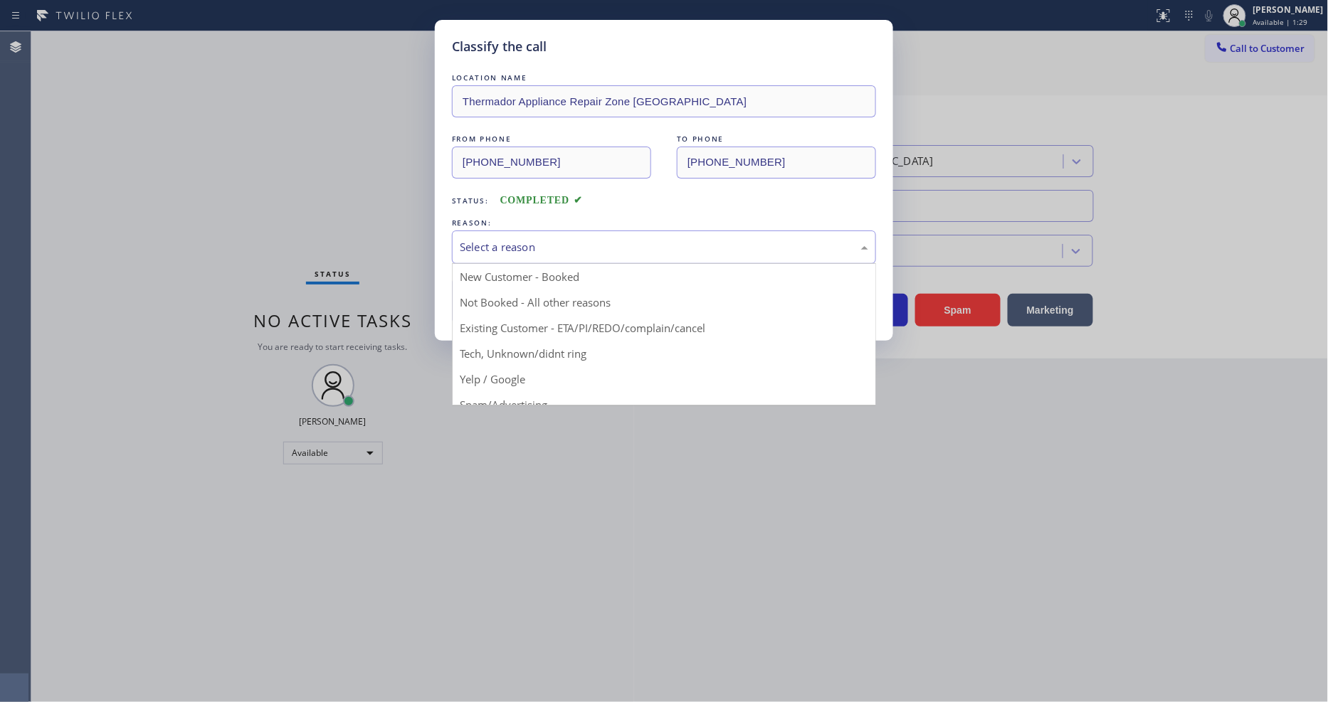
drag, startPoint x: 558, startPoint y: 235, endPoint x: 559, endPoint y: 247, distance: 12.1
click at [559, 239] on div "Select a reason" at bounding box center [664, 247] width 408 height 16
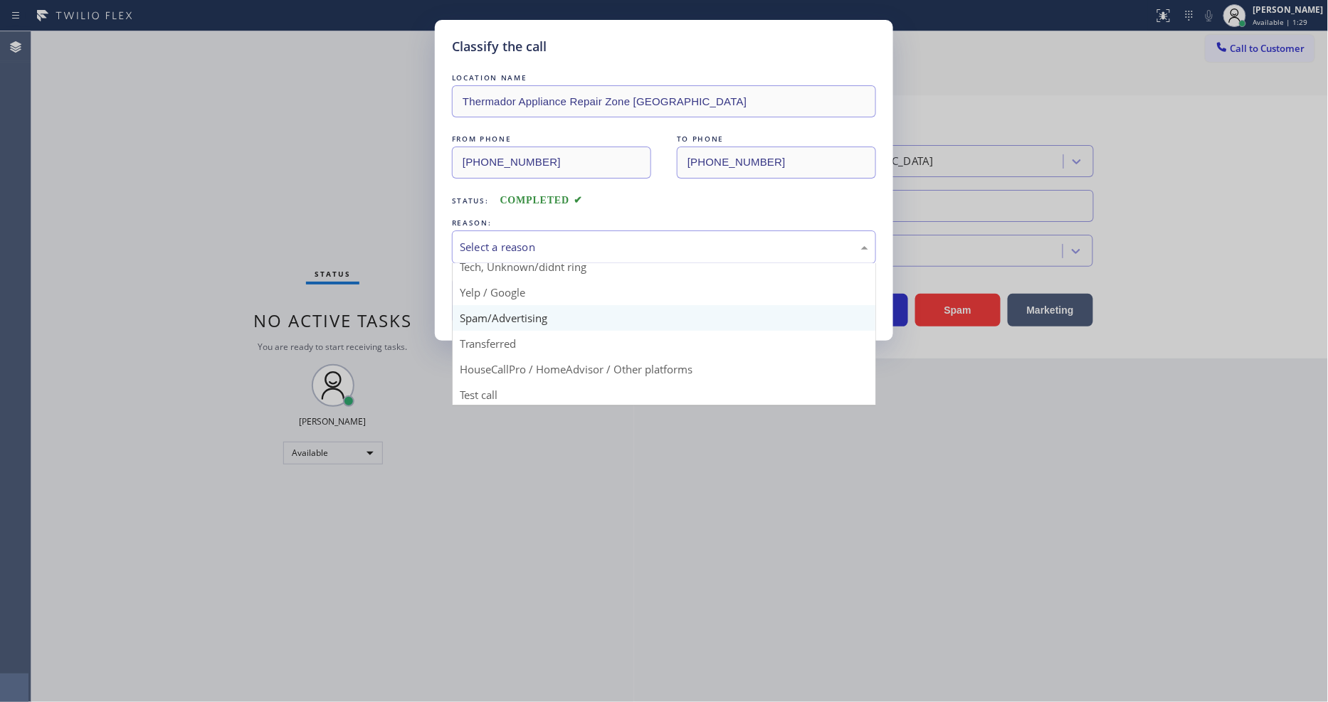
scroll to position [89, 0]
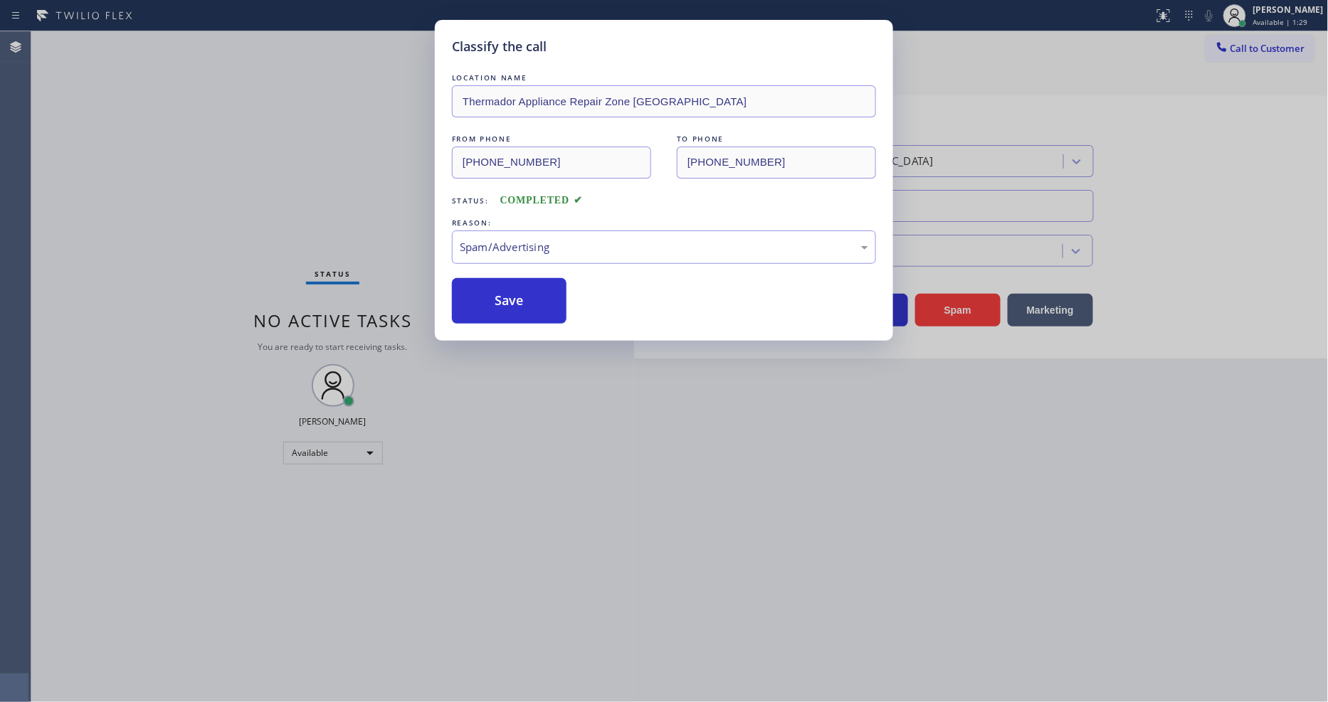
drag, startPoint x: 530, startPoint y: 313, endPoint x: 529, endPoint y: 292, distance: 20.7
click at [529, 292] on button "Save" at bounding box center [509, 301] width 115 height 46
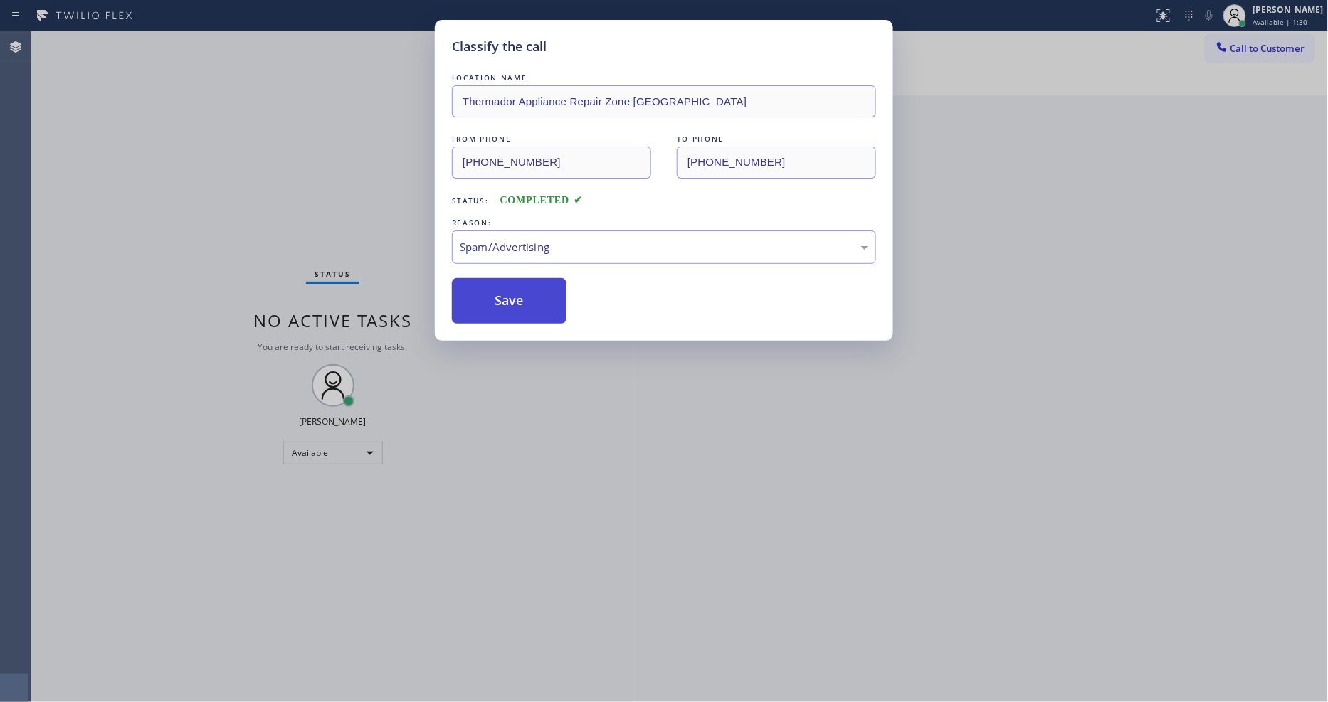
click at [529, 292] on button "Save" at bounding box center [509, 301] width 115 height 46
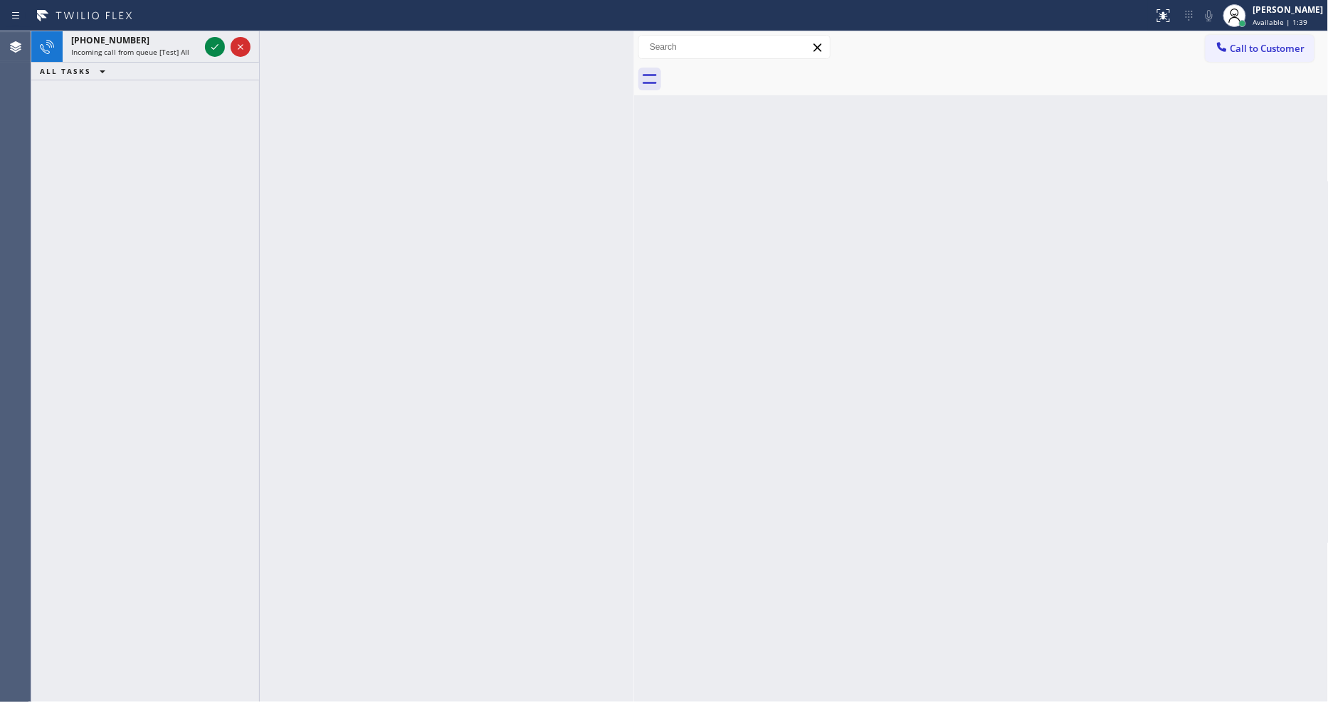
click at [265, 141] on div at bounding box center [447, 366] width 374 height 671
click at [214, 46] on icon at bounding box center [214, 46] width 17 height 17
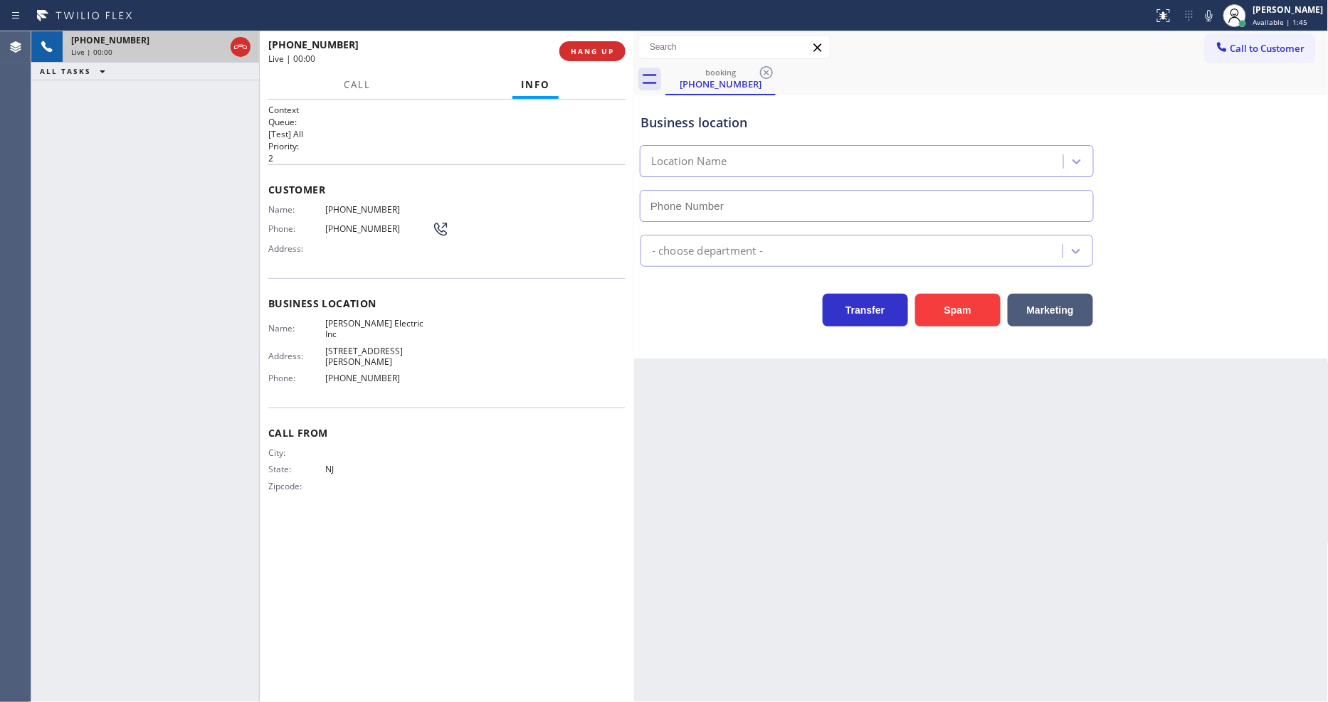
type input "[PHONE_NUMBER]"
click at [586, 45] on button "HANG UP" at bounding box center [592, 51] width 66 height 20
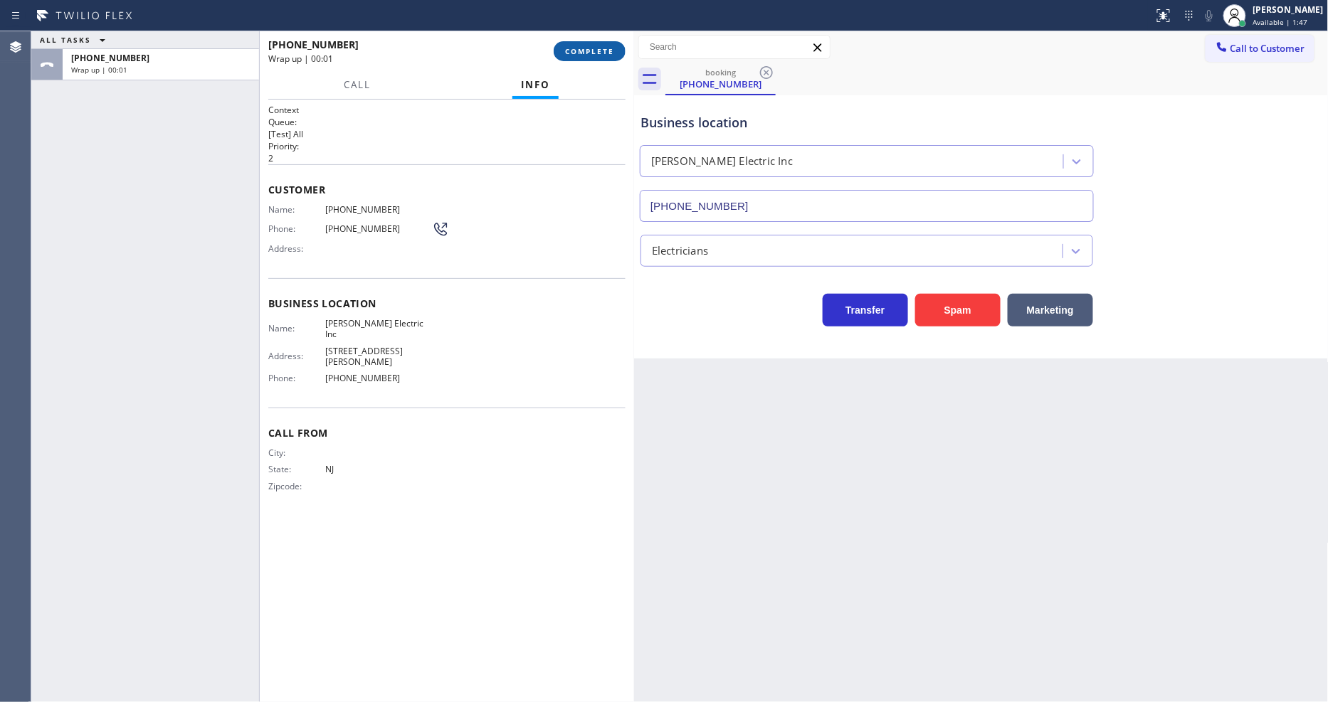
click at [586, 45] on button "COMPLETE" at bounding box center [590, 51] width 72 height 20
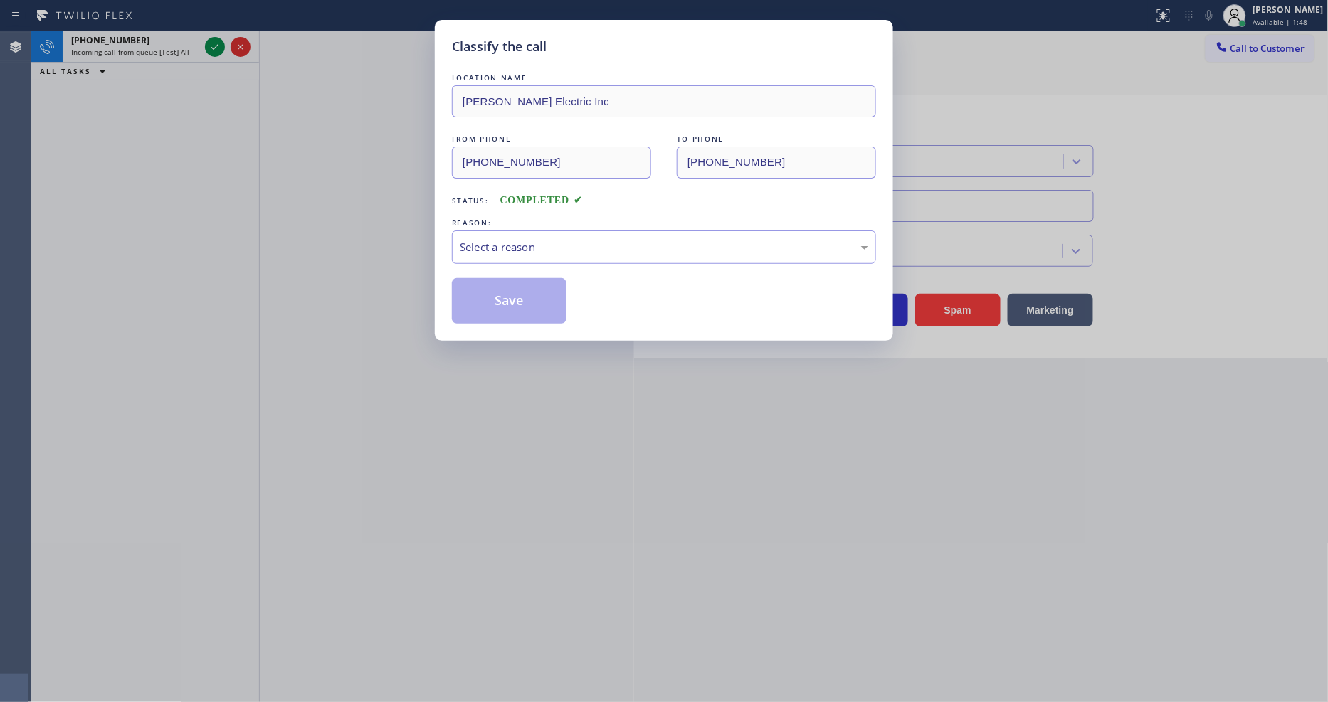
click at [520, 209] on div "LOCATION NAME [PERSON_NAME] Electric Inc FROM PHONE [PHONE_NUMBER] TO PHONE [PH…" at bounding box center [664, 196] width 424 height 253
drag, startPoint x: 511, startPoint y: 236, endPoint x: 510, endPoint y: 253, distance: 16.4
click at [510, 239] on div "Select a reason" at bounding box center [664, 247] width 408 height 16
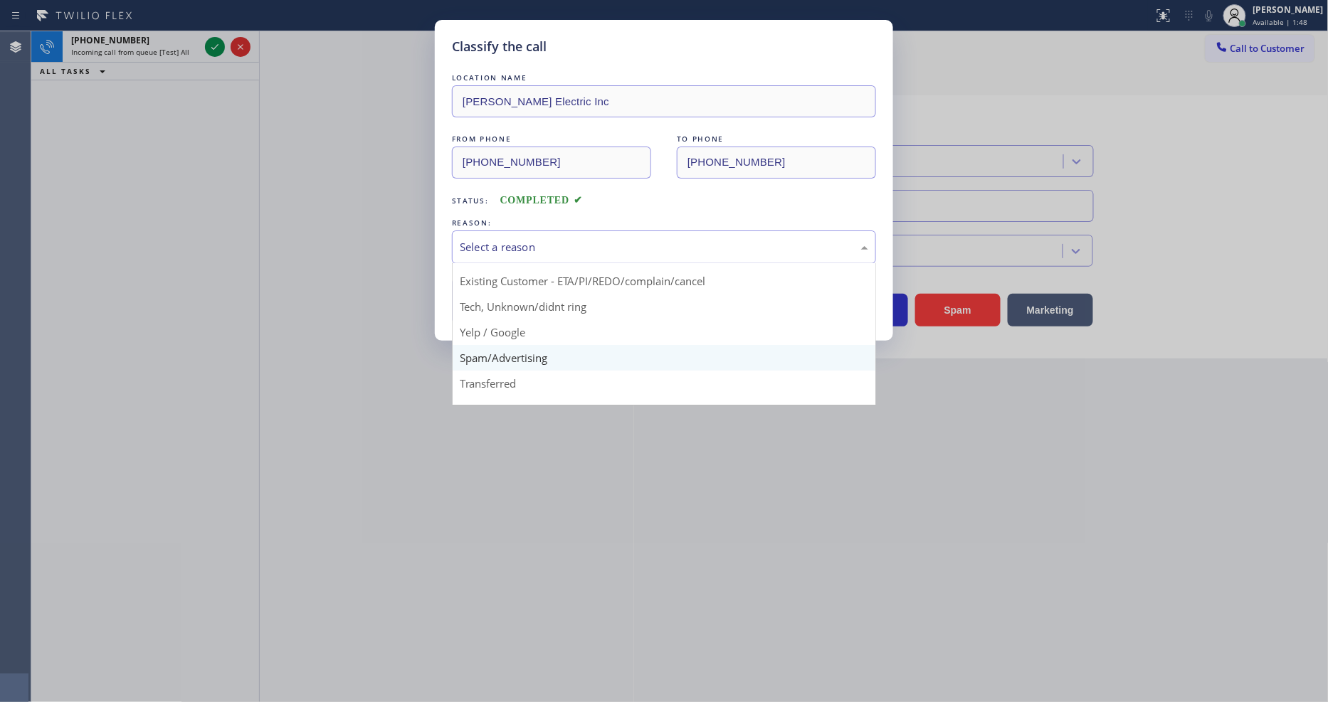
scroll to position [89, 0]
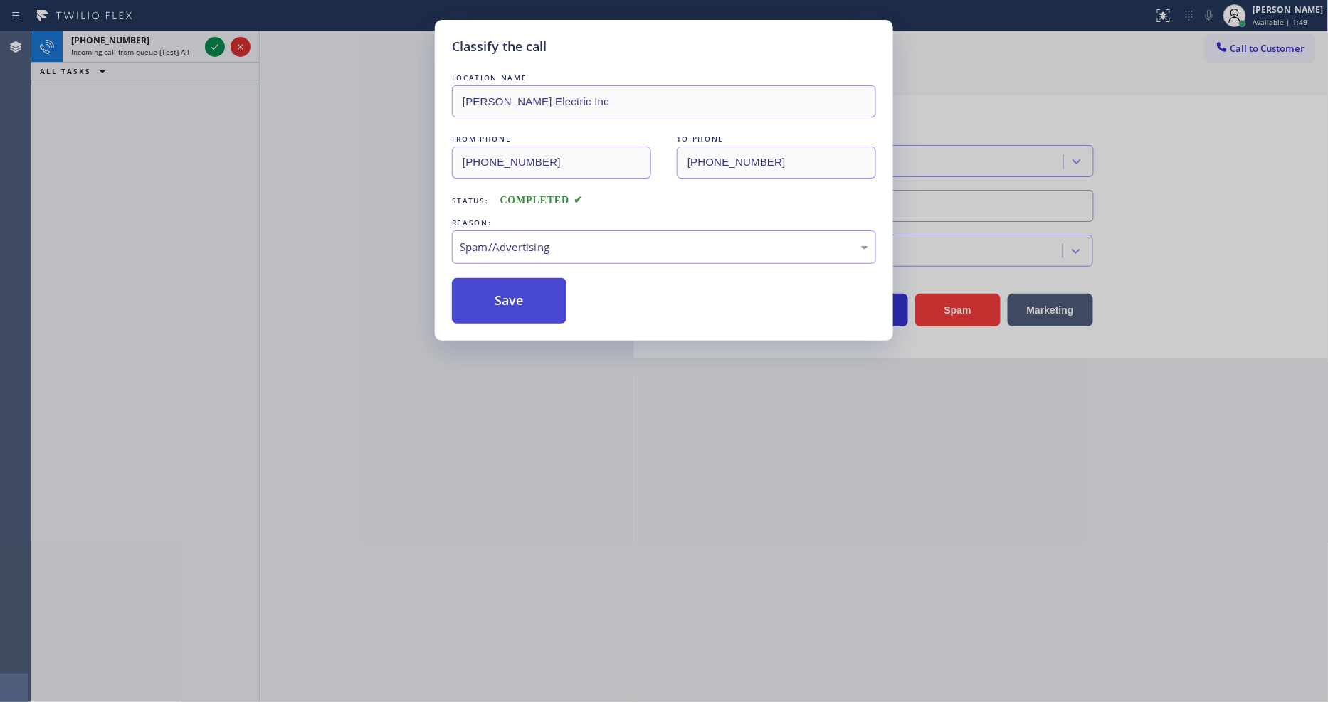
click at [522, 289] on button "Save" at bounding box center [509, 301] width 115 height 46
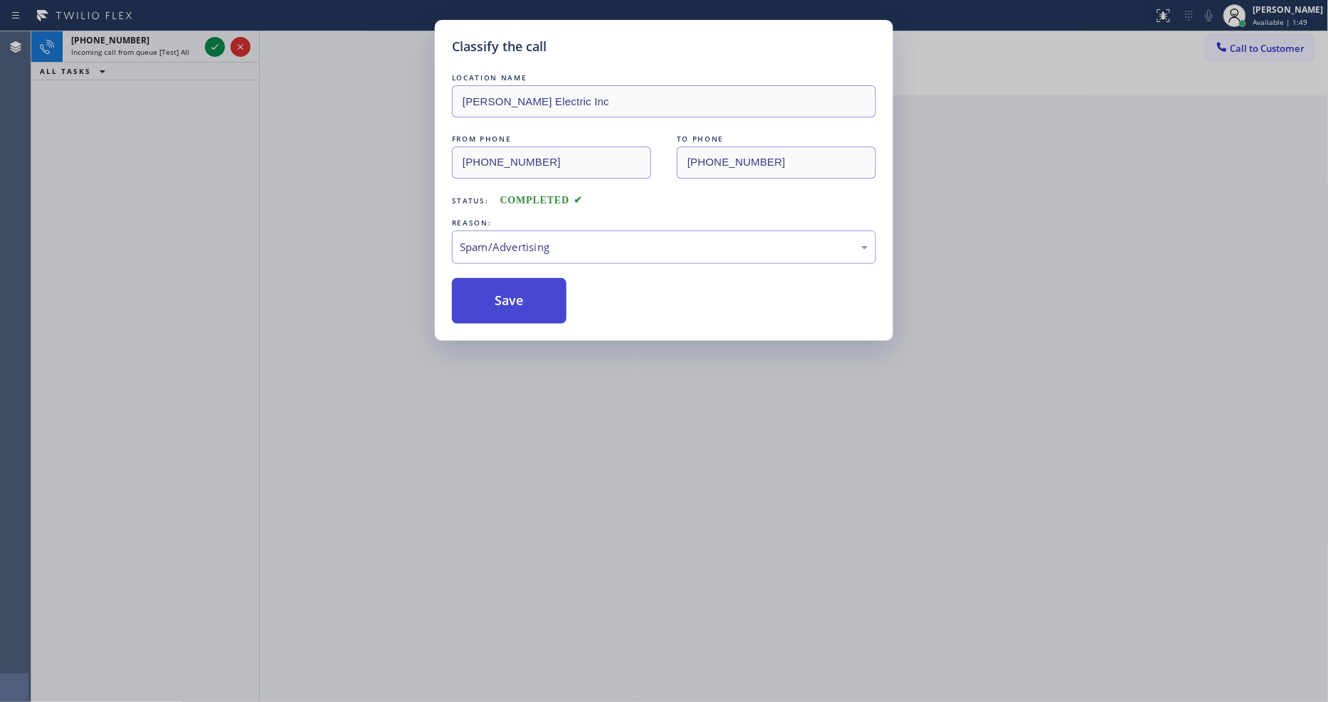
click at [522, 289] on button "Save" at bounding box center [509, 301] width 115 height 46
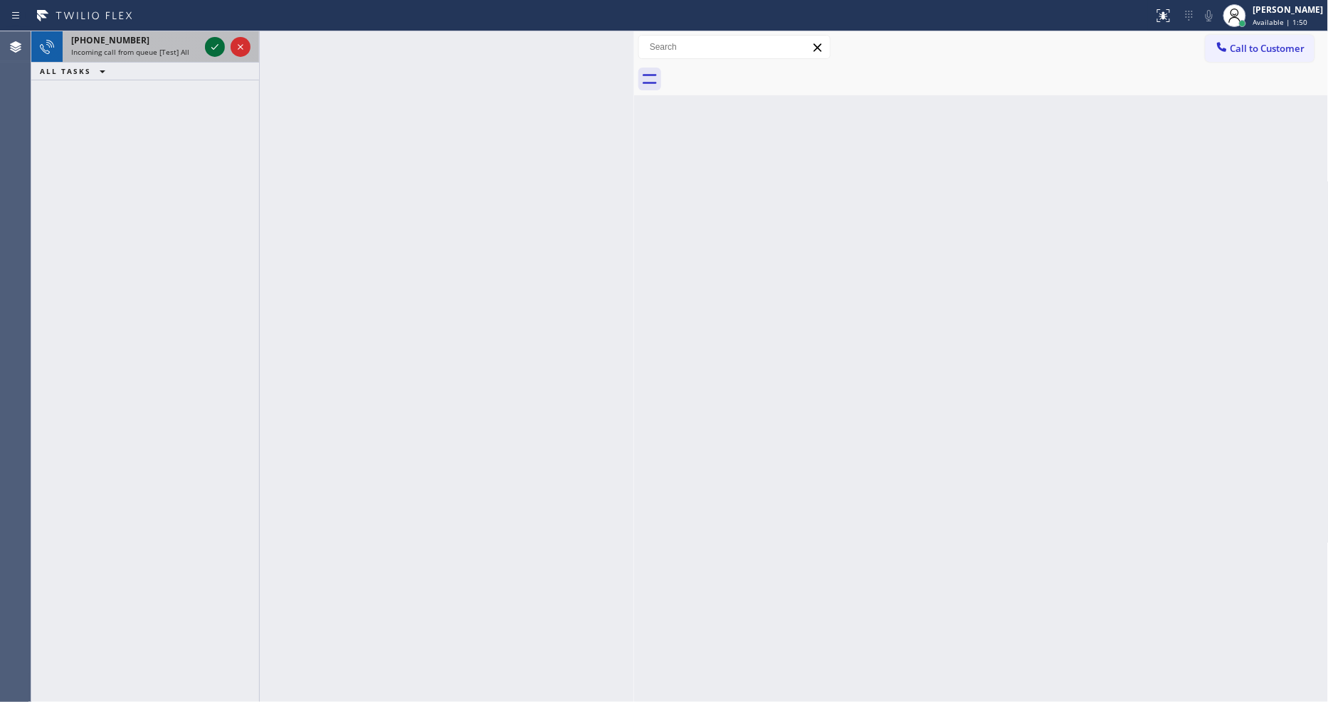
click at [209, 43] on icon at bounding box center [214, 46] width 17 height 17
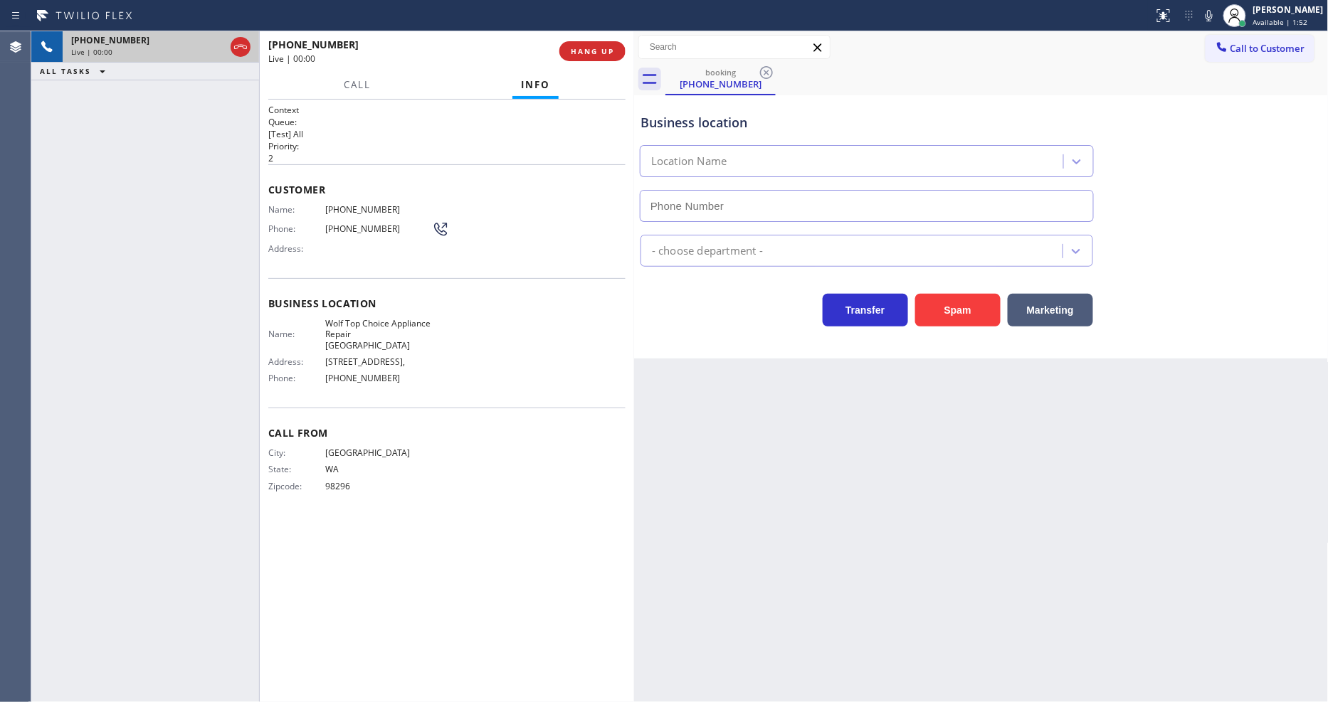
type input "[PHONE_NUMBER]"
click at [600, 53] on span "HANG UP" at bounding box center [592, 51] width 43 height 10
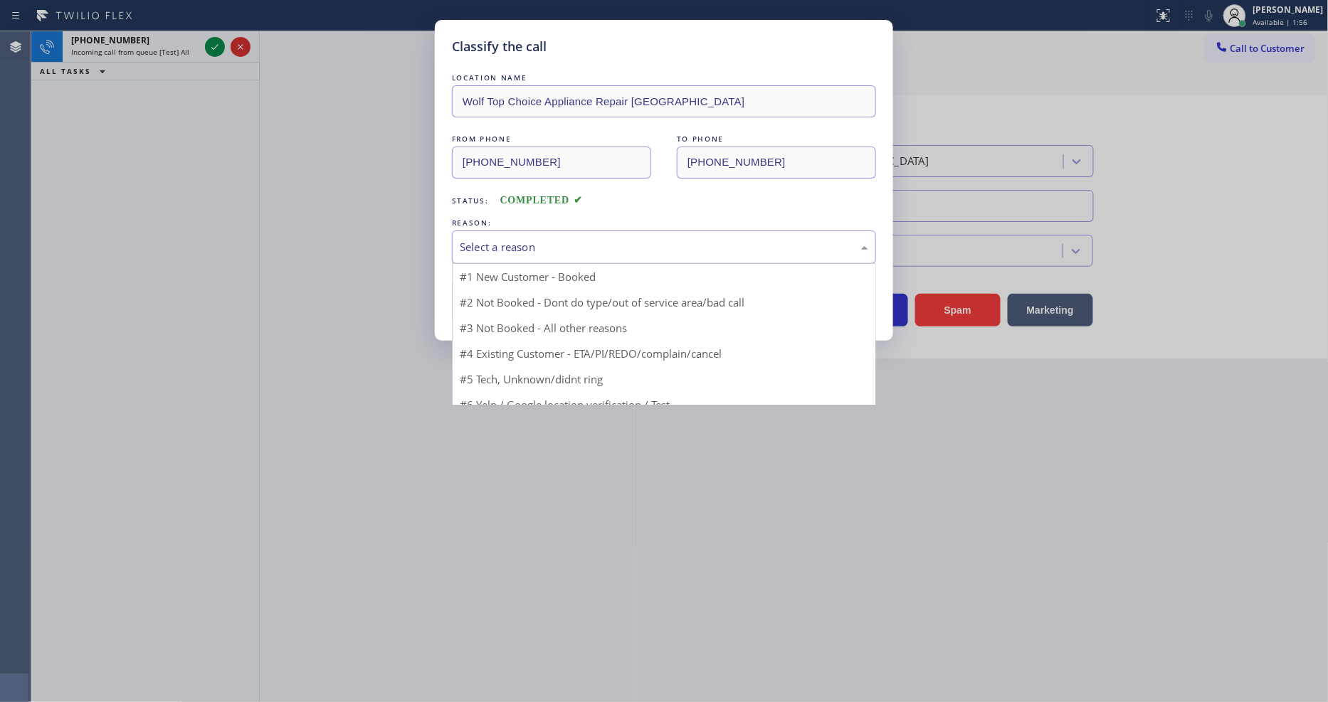
click at [529, 248] on div "Select a reason" at bounding box center [664, 247] width 408 height 16
drag, startPoint x: 527, startPoint y: 372, endPoint x: 534, endPoint y: 288, distance: 84.3
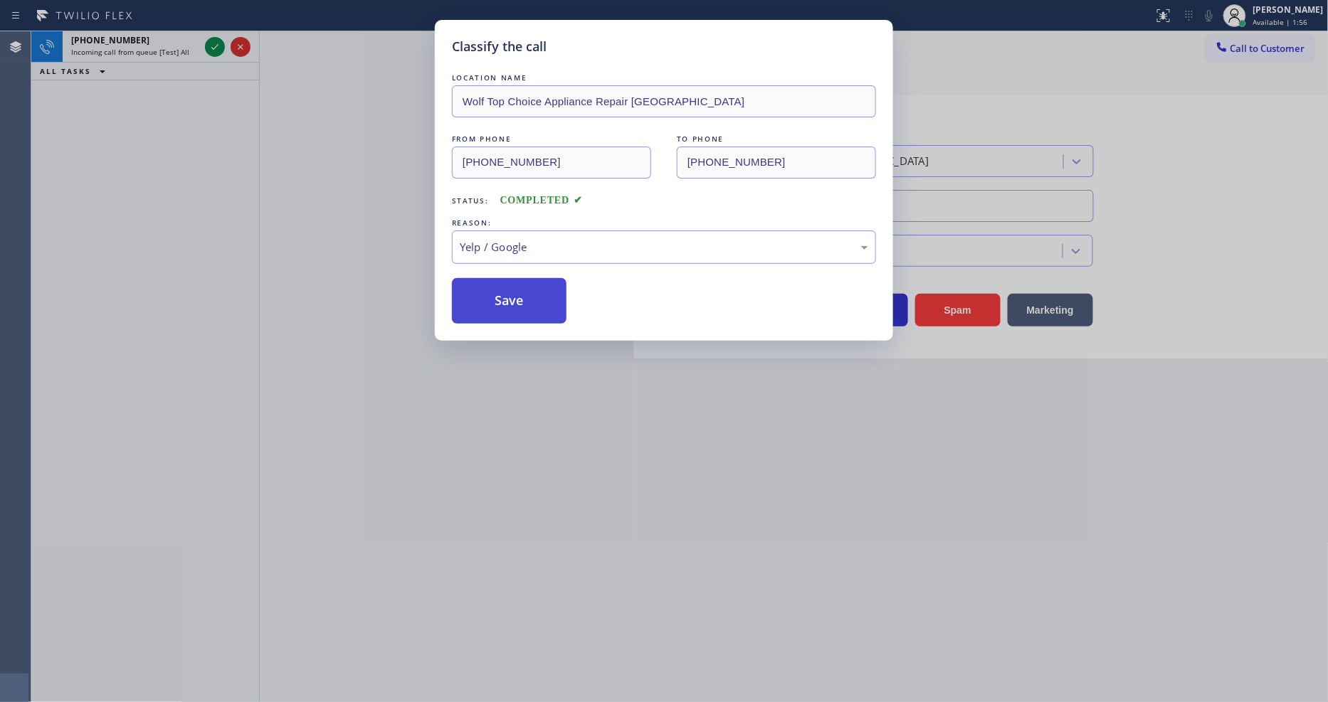
click at [534, 288] on button "Save" at bounding box center [509, 301] width 115 height 46
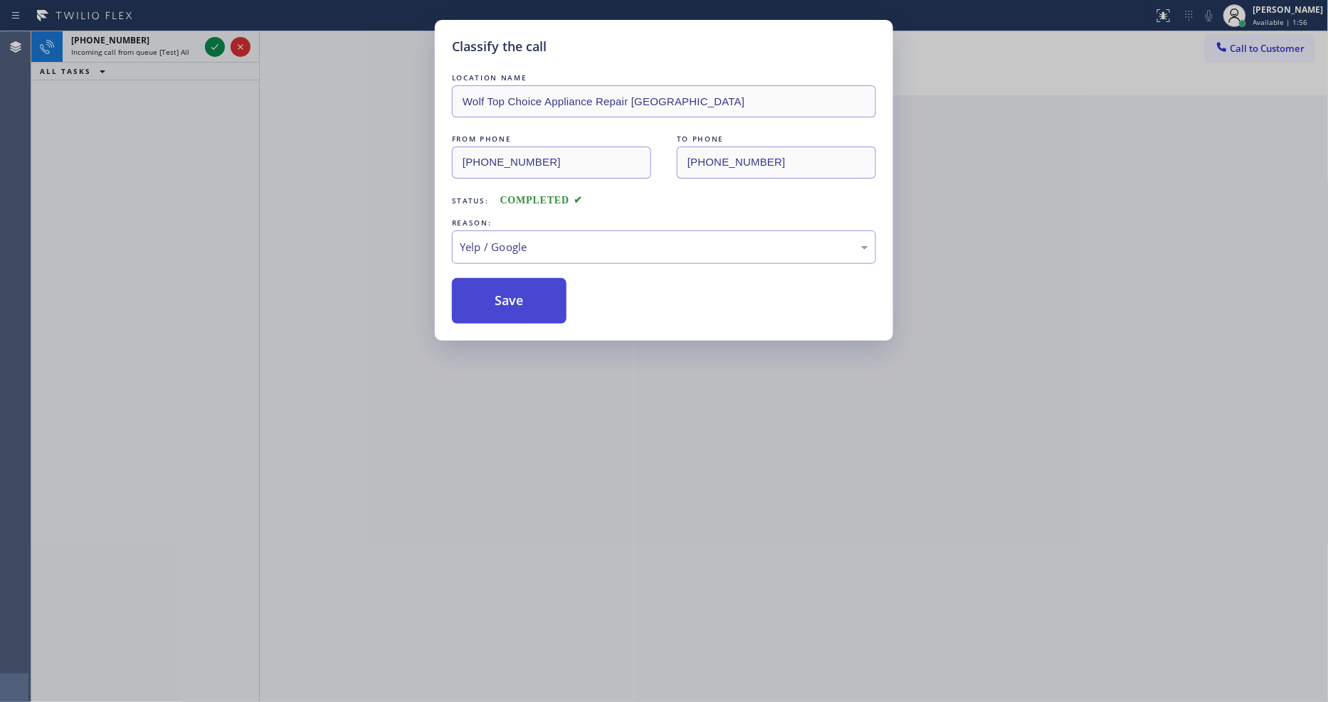
click at [534, 288] on button "Save" at bounding box center [509, 301] width 115 height 46
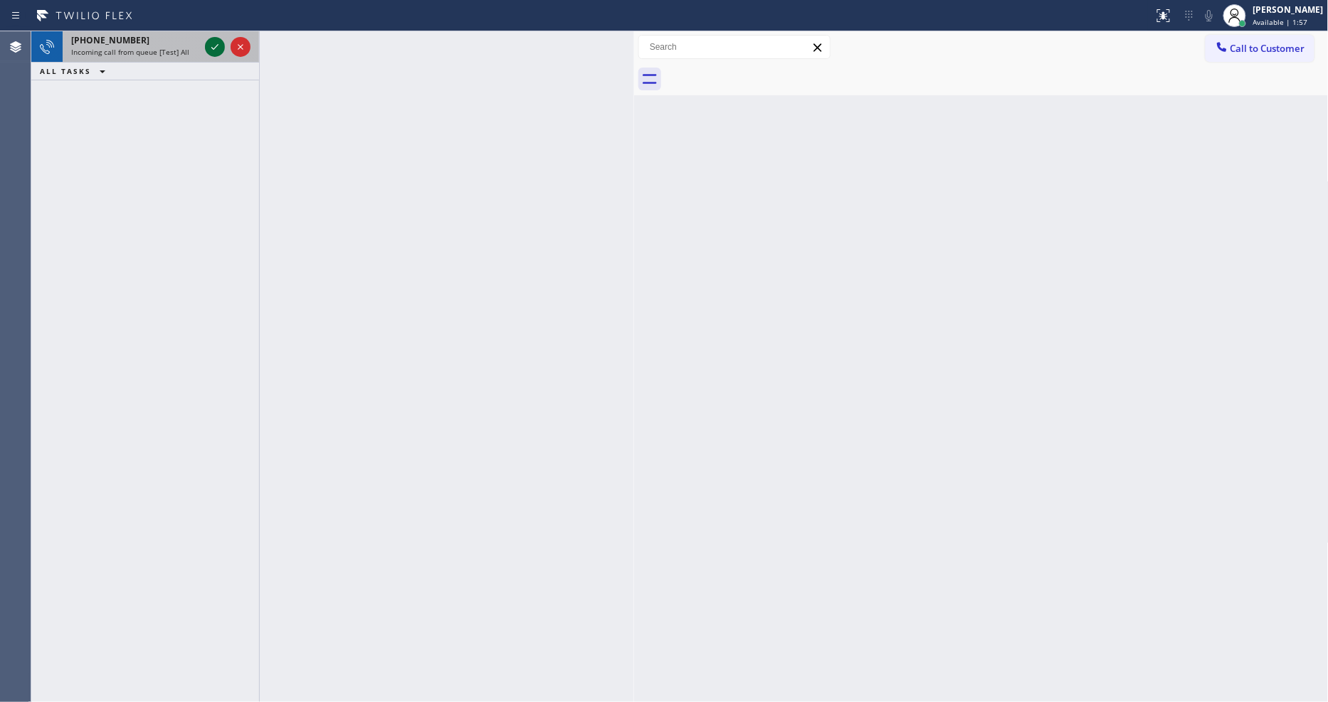
click at [216, 41] on icon at bounding box center [214, 46] width 17 height 17
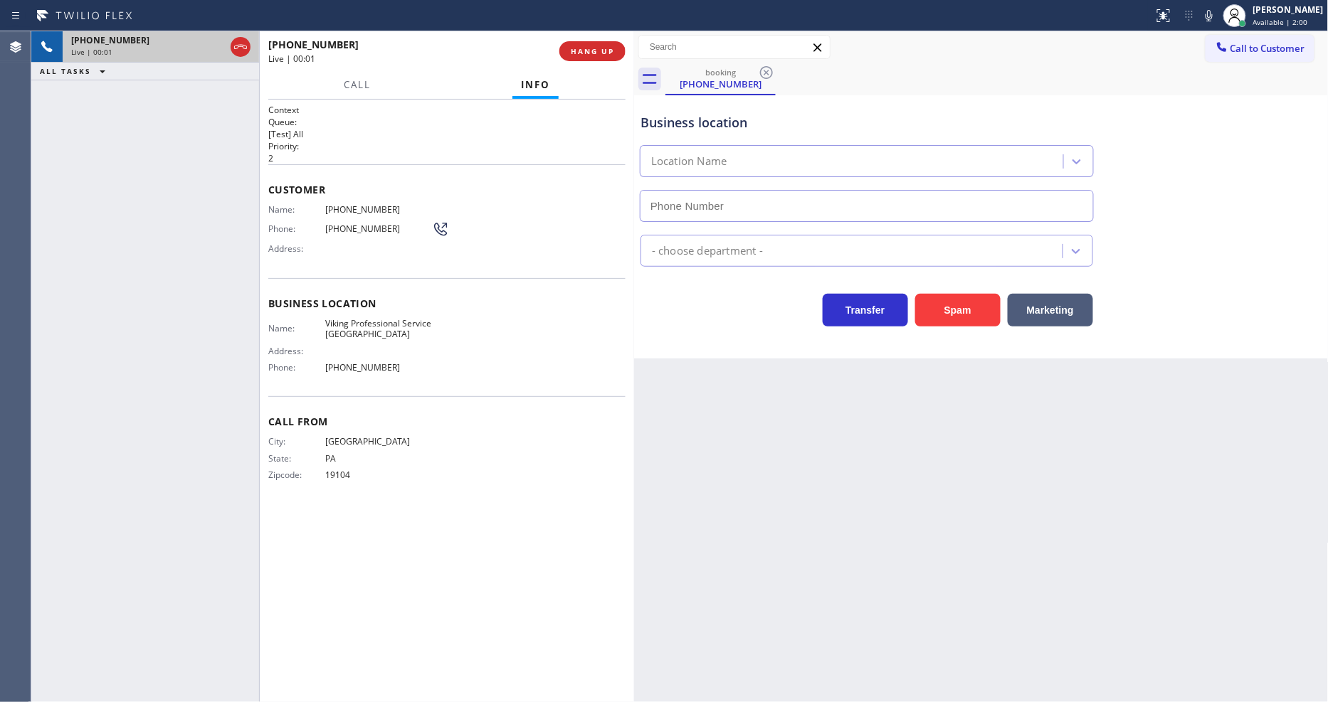
type input "[PHONE_NUMBER]"
click at [603, 53] on span "HANG UP" at bounding box center [592, 51] width 43 height 10
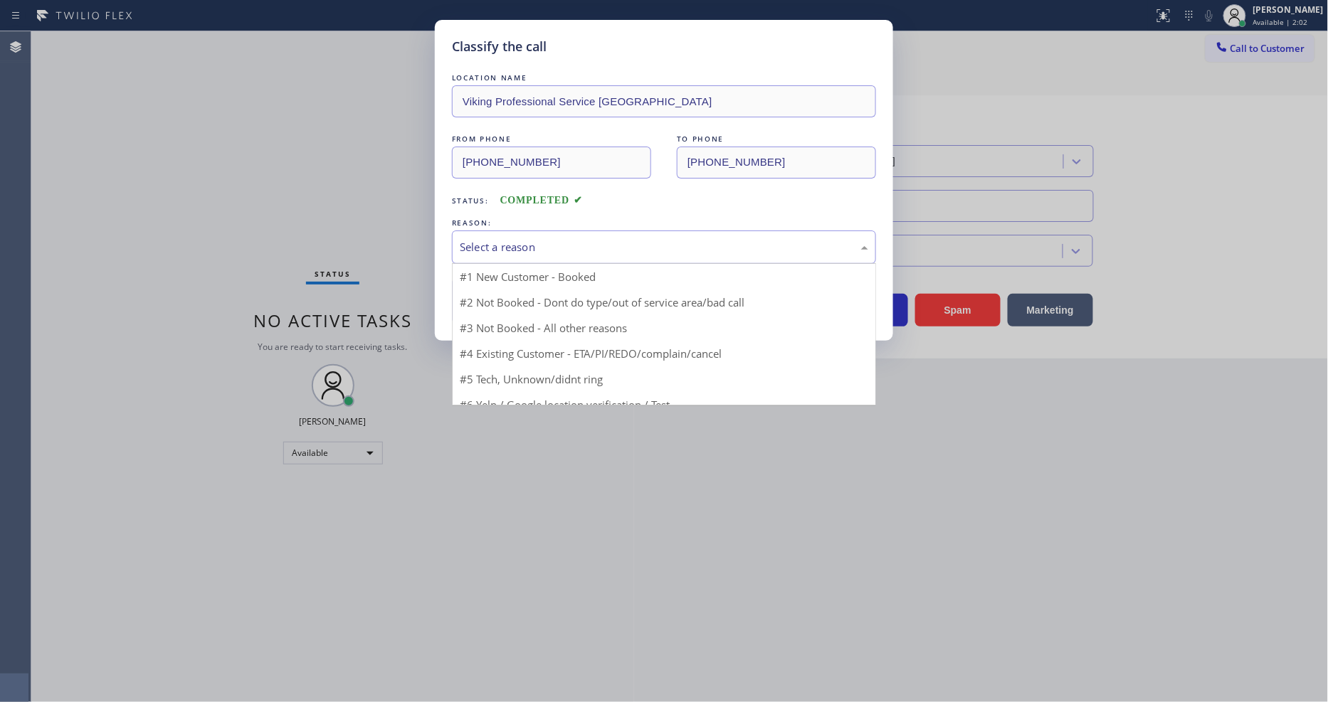
click at [543, 239] on div "Select a reason" at bounding box center [664, 247] width 408 height 16
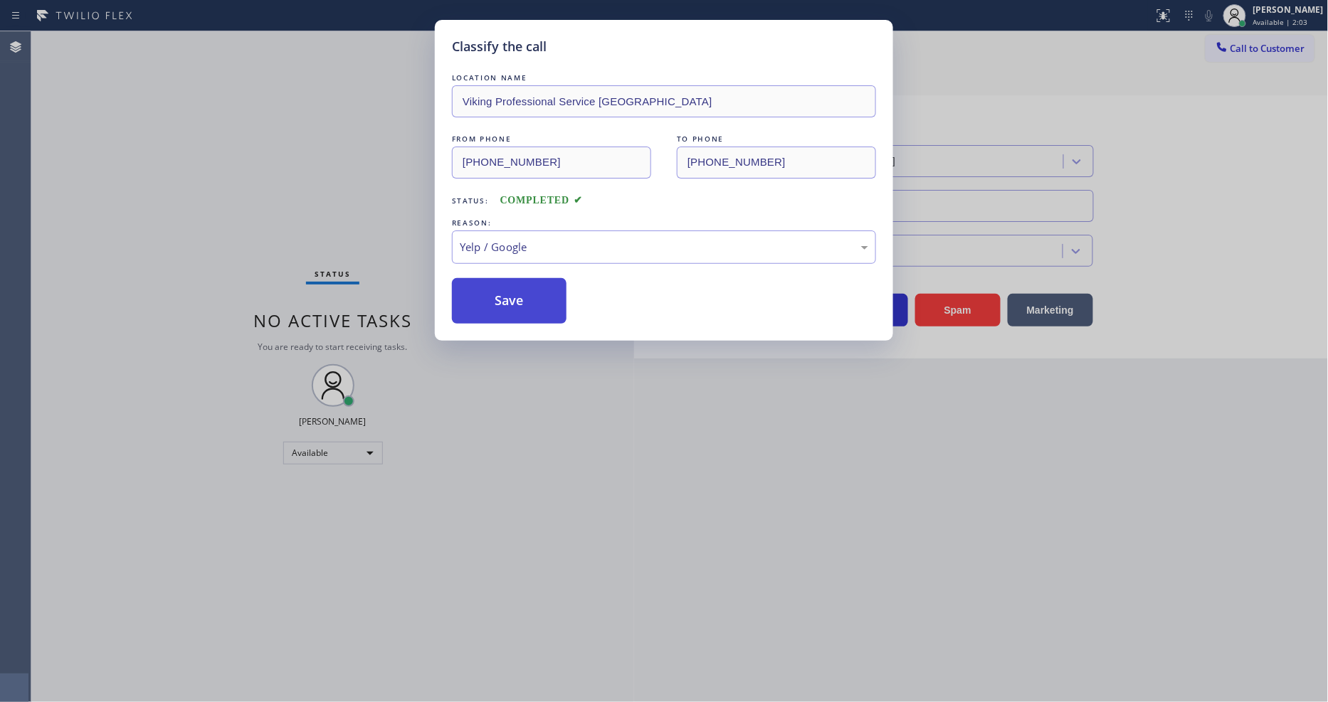
click at [514, 300] on button "Save" at bounding box center [509, 301] width 115 height 46
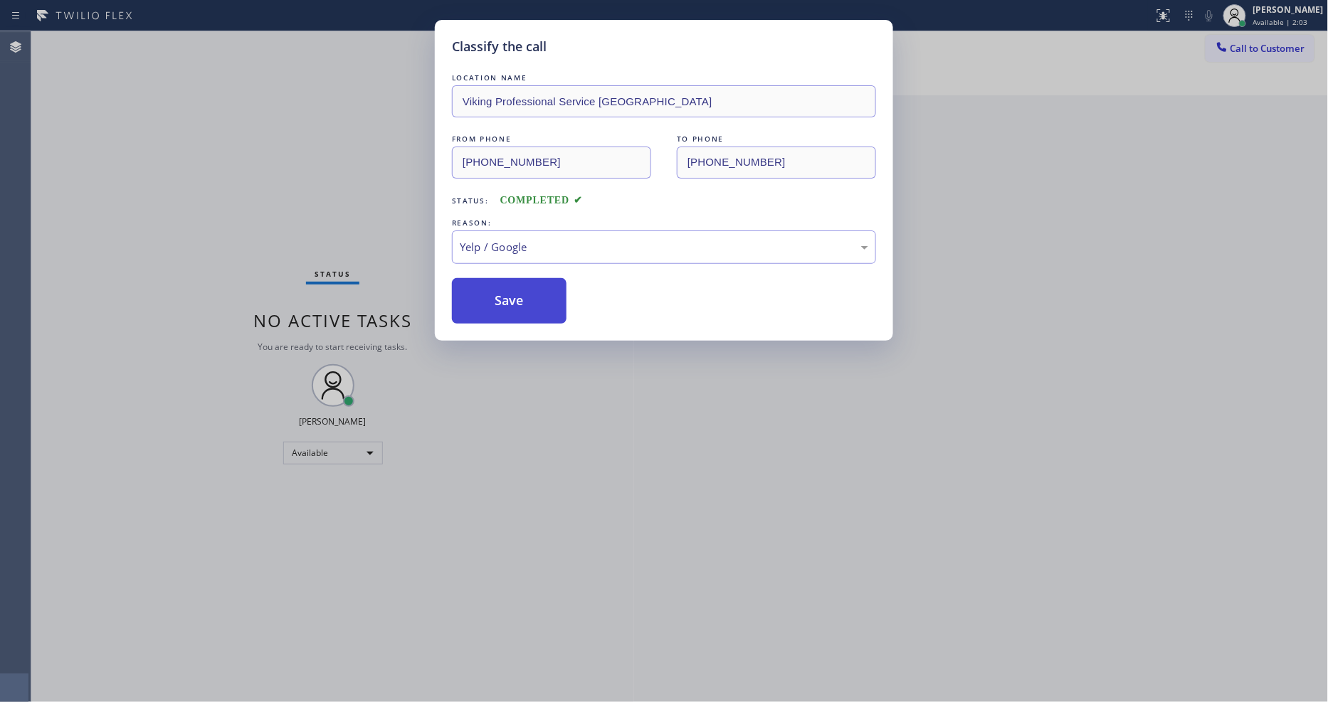
click at [514, 300] on button "Save" at bounding box center [509, 301] width 115 height 46
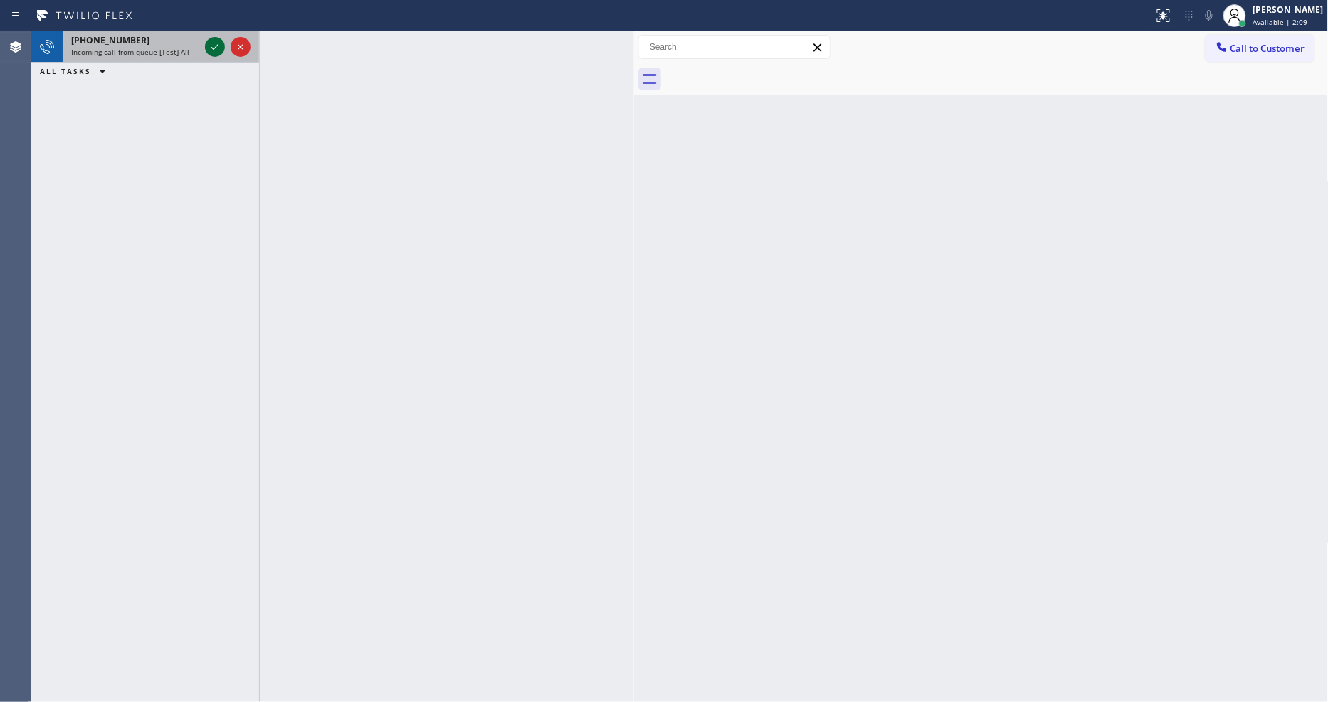
click at [216, 54] on icon at bounding box center [214, 46] width 17 height 17
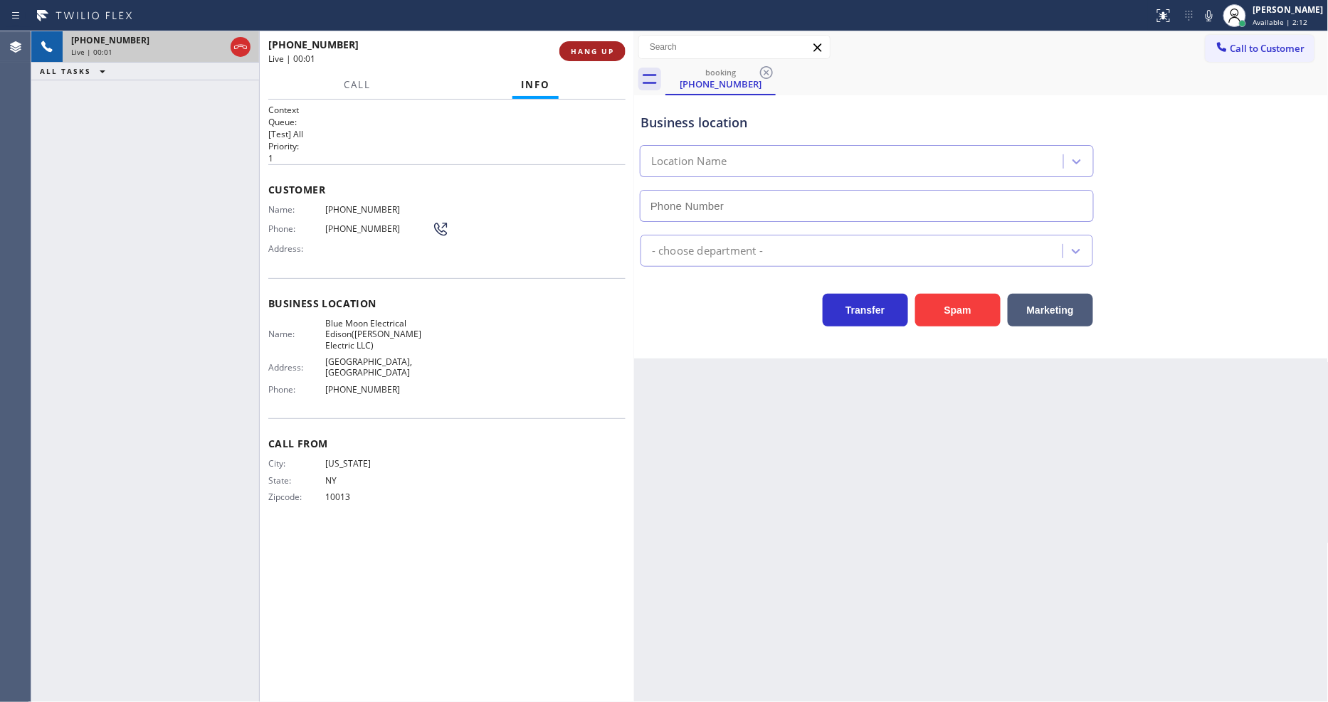
type input "[PHONE_NUMBER]"
click at [594, 51] on span "HANG UP" at bounding box center [592, 51] width 43 height 10
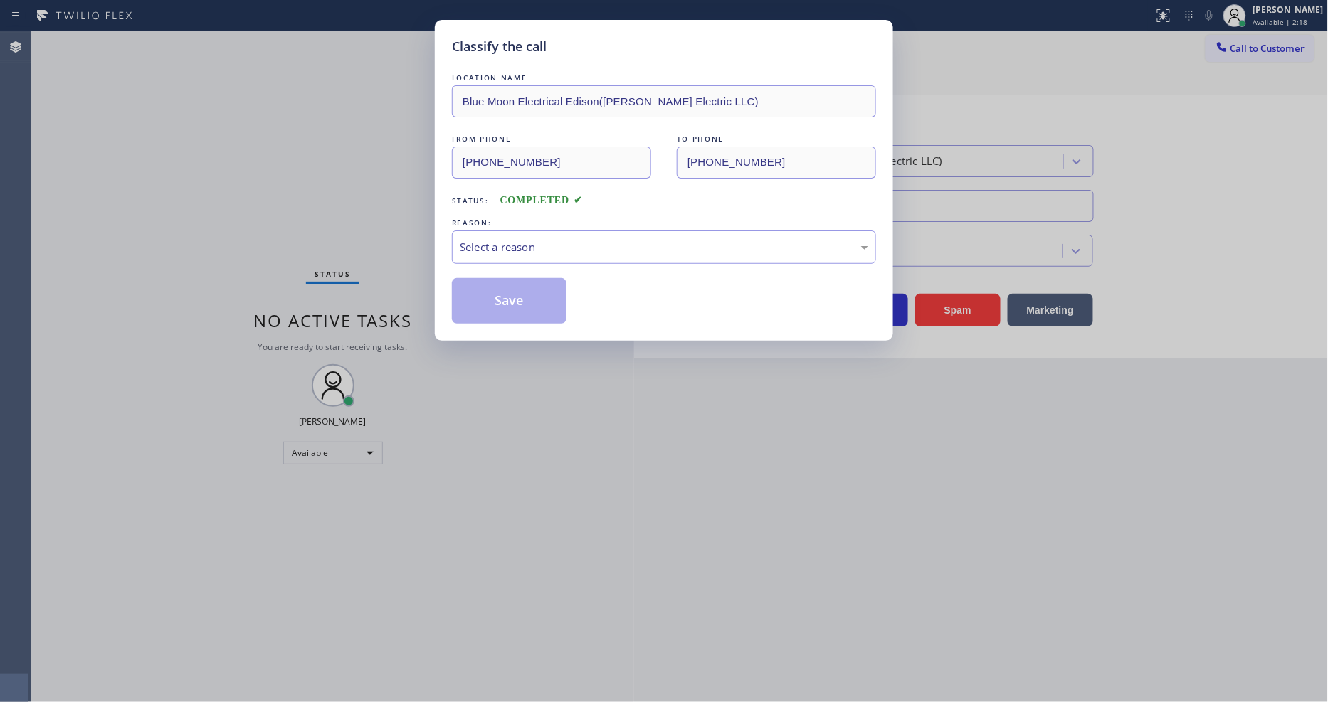
click at [594, 56] on div "LOCATION NAME Blue Moon Electrical Edison([PERSON_NAME] Electric LLC) FROM PHON…" at bounding box center [664, 190] width 424 height 268
click at [524, 232] on div "Select a reason" at bounding box center [664, 247] width 424 height 33
click at [527, 296] on button "Save" at bounding box center [509, 301] width 115 height 46
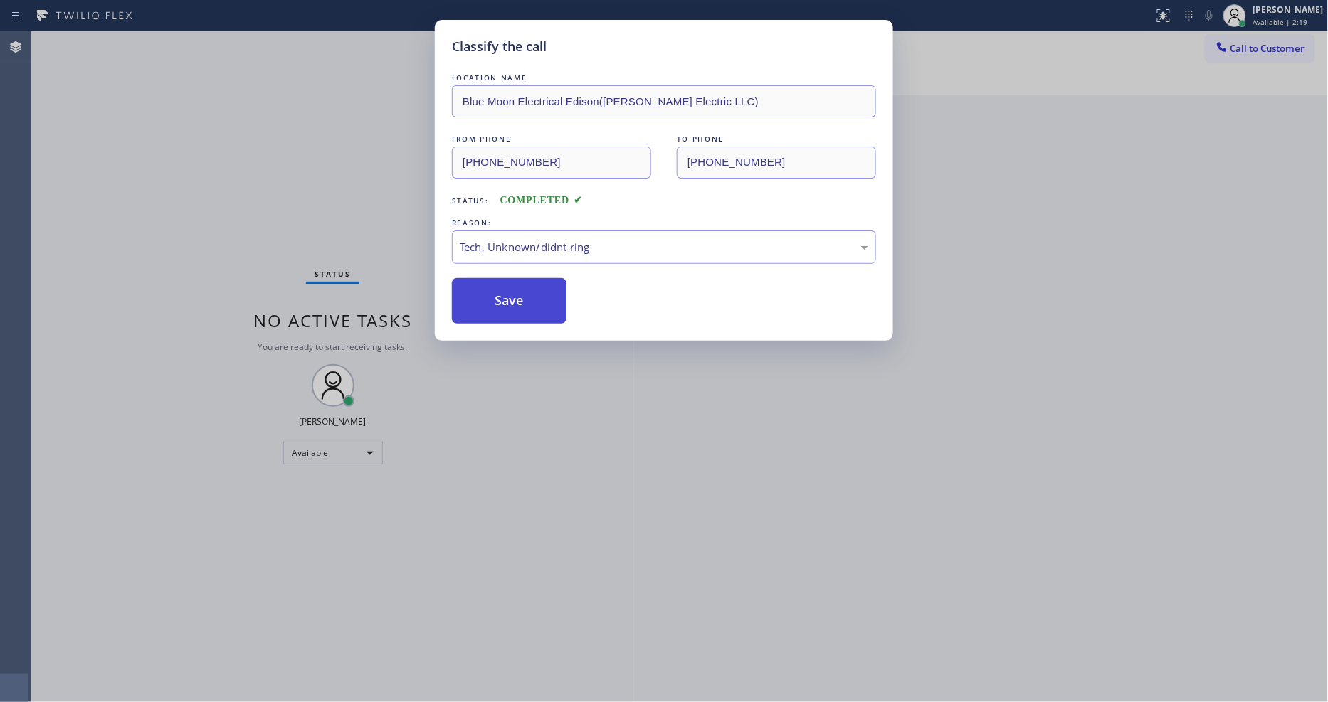
click at [527, 296] on button "Save" at bounding box center [509, 301] width 115 height 46
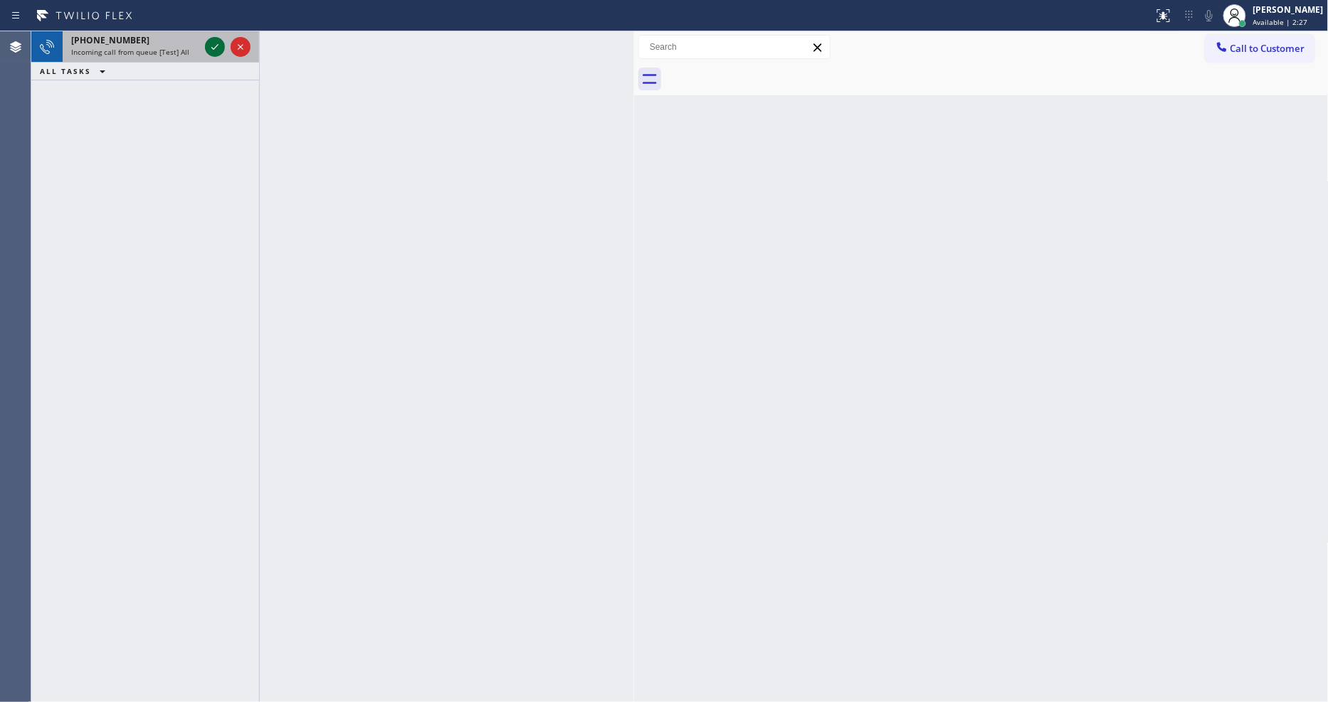
click at [209, 48] on icon at bounding box center [214, 46] width 17 height 17
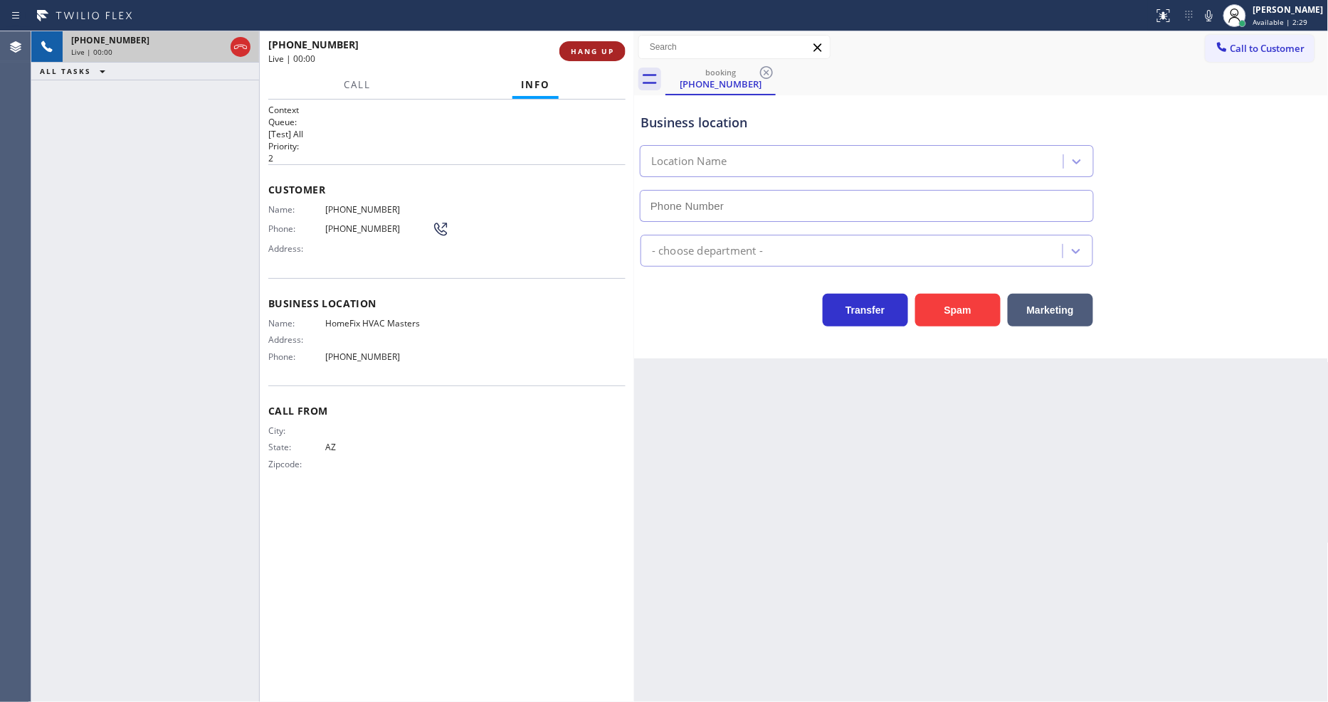
type input "[PHONE_NUMBER]"
click at [612, 50] on span "HANG UP" at bounding box center [592, 51] width 43 height 10
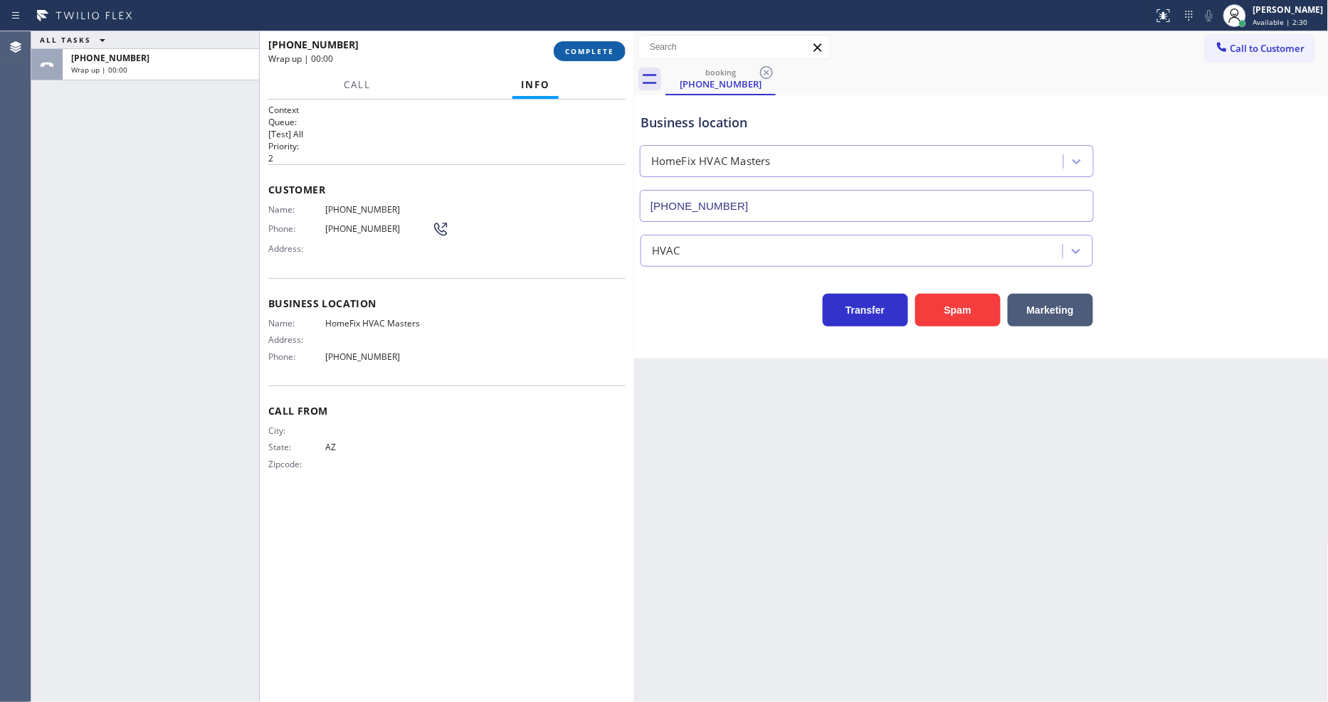
click at [612, 50] on span "COMPLETE" at bounding box center [589, 51] width 49 height 10
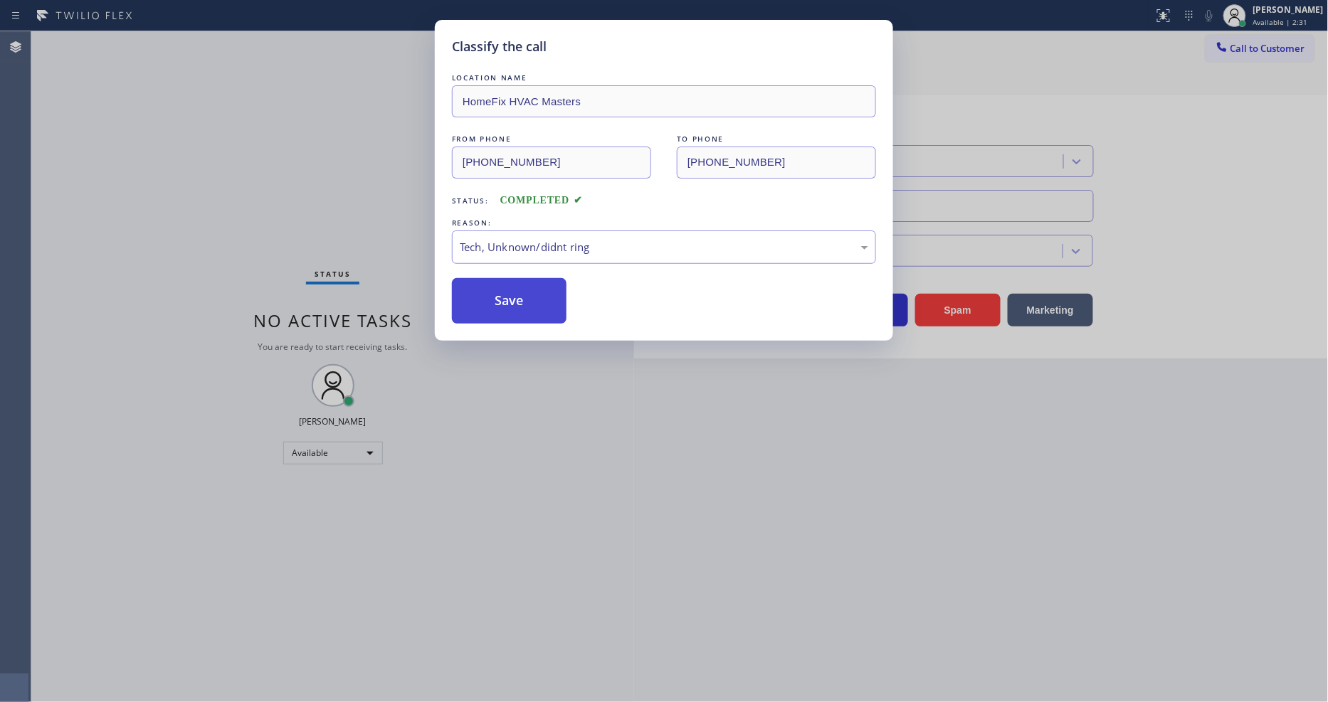
click at [537, 285] on button "Save" at bounding box center [509, 301] width 115 height 46
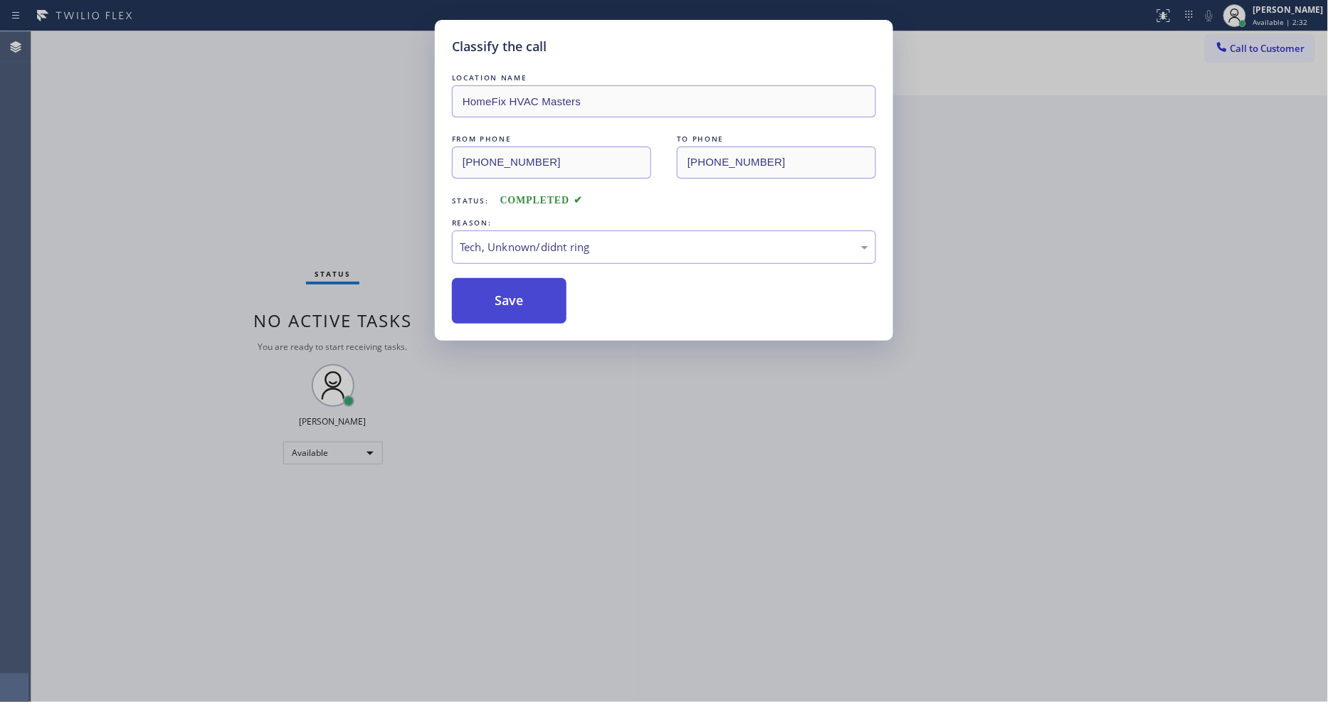
click at [537, 285] on button "Save" at bounding box center [509, 301] width 115 height 46
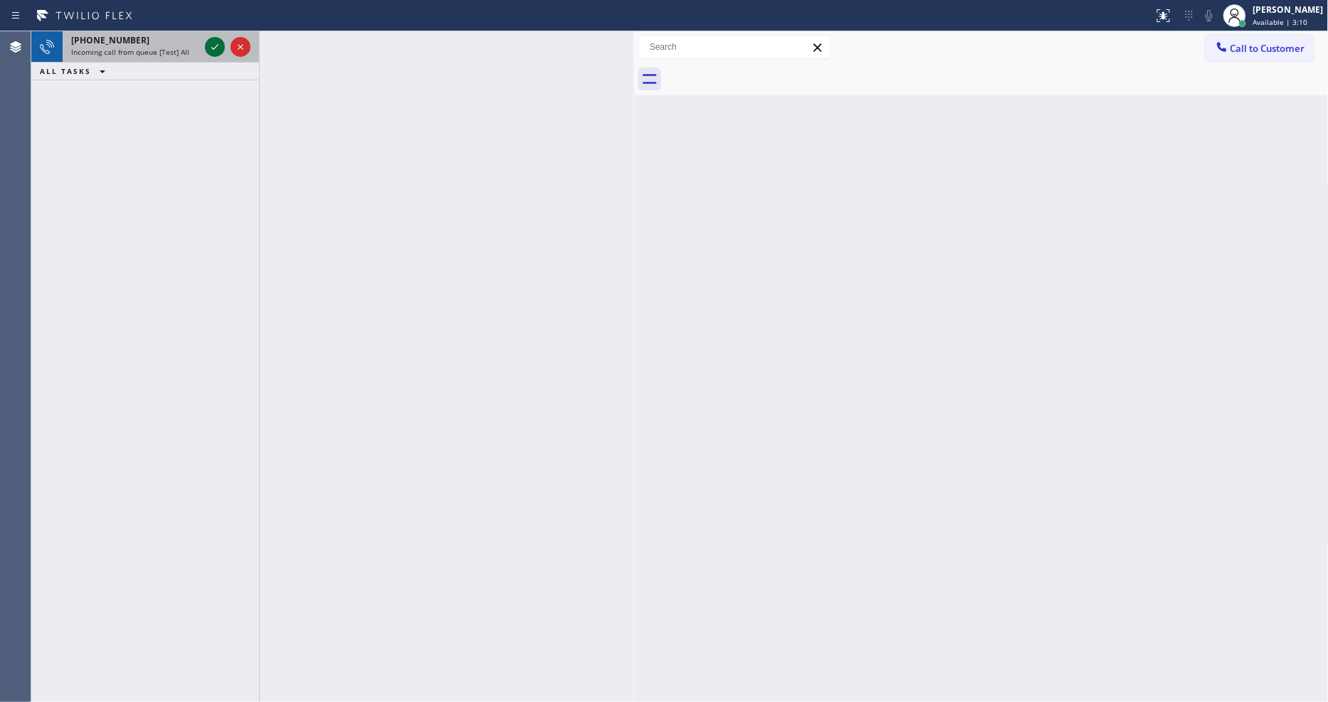
click at [215, 43] on icon at bounding box center [214, 46] width 17 height 17
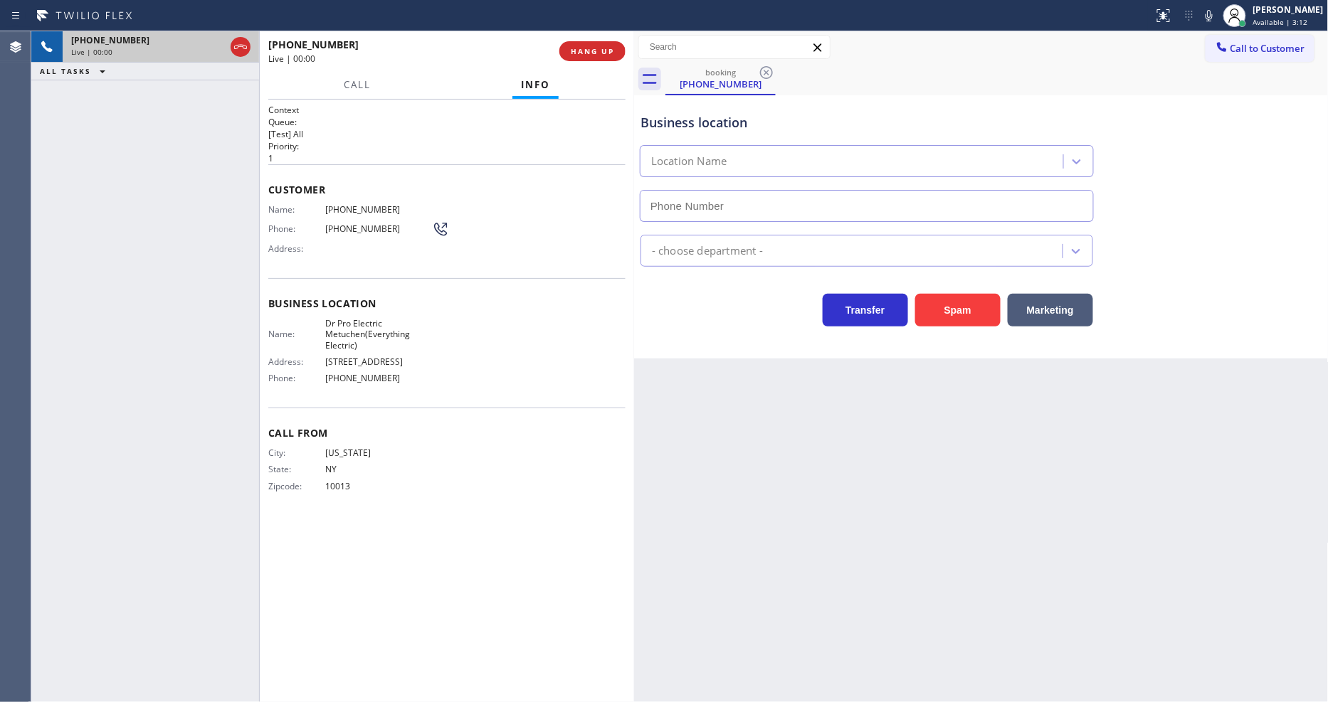
type input "[PHONE_NUMBER]"
drag, startPoint x: 585, startPoint y: 44, endPoint x: 571, endPoint y: 138, distance: 94.9
click at [585, 44] on button "HANG UP" at bounding box center [592, 51] width 66 height 20
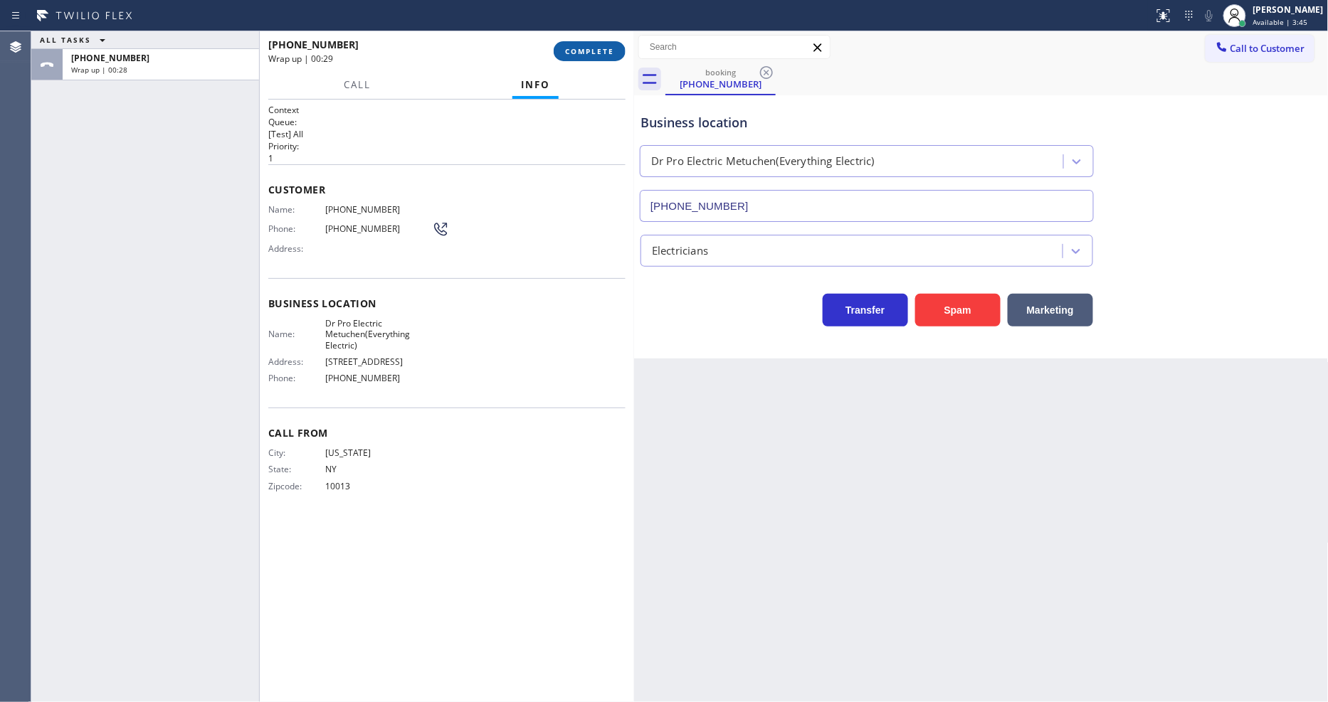
click at [593, 57] on button "COMPLETE" at bounding box center [590, 51] width 72 height 20
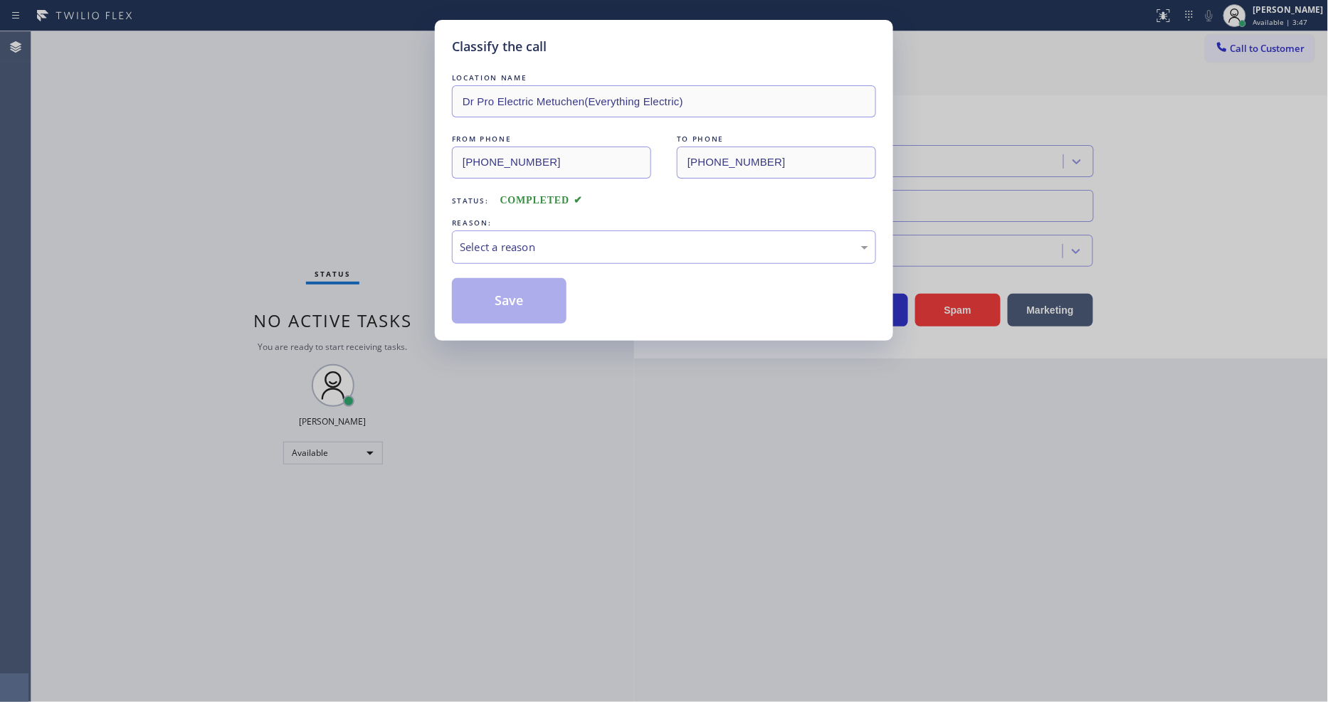
click at [503, 262] on div "LOCATION NAME Dr Pro Electric Metuchen(Everything Electric) FROM PHONE [PHONE_N…" at bounding box center [664, 196] width 424 height 253
click at [503, 253] on div "Select a reason" at bounding box center [664, 247] width 424 height 33
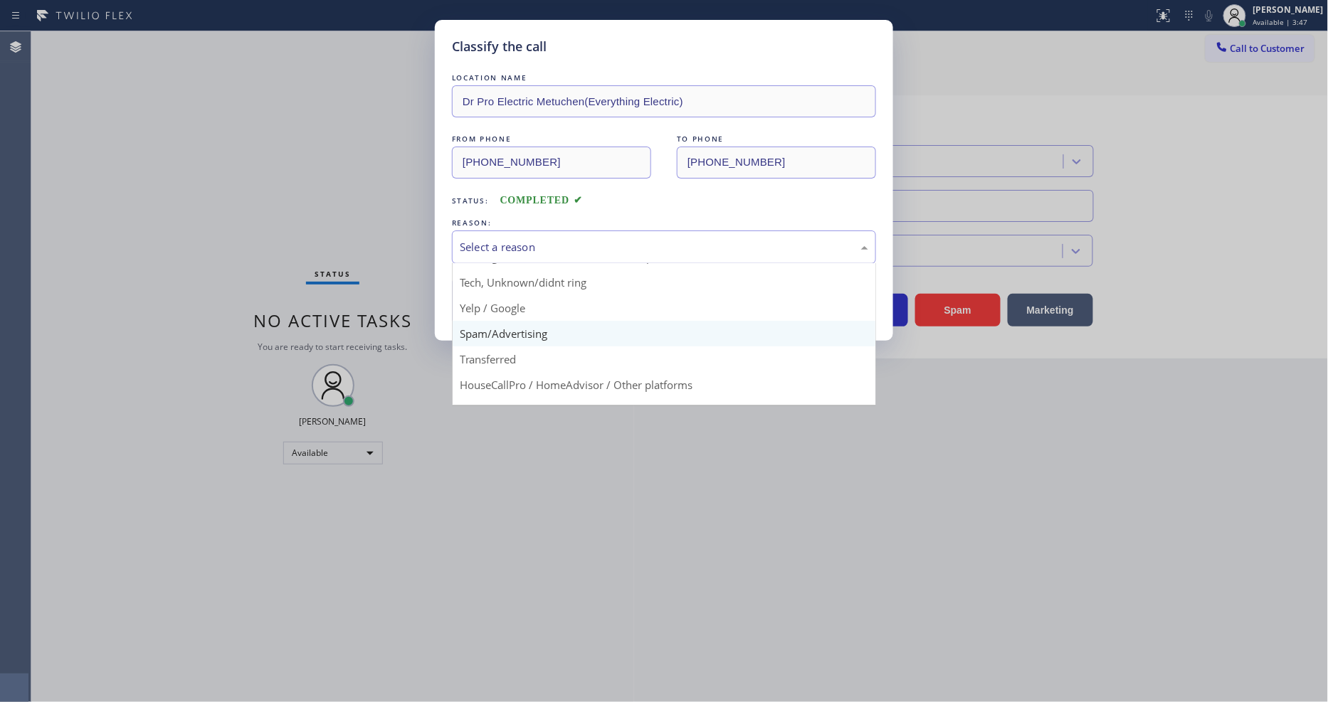
scroll to position [89, 0]
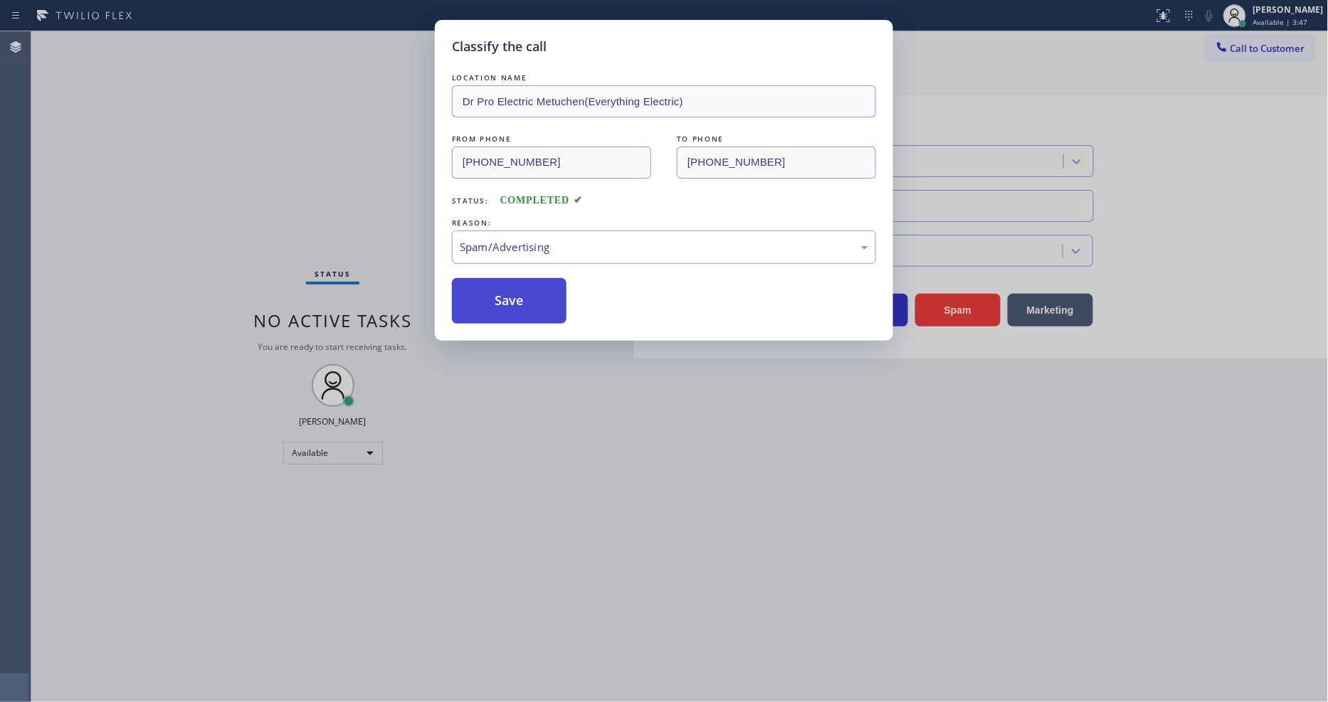
click at [505, 297] on button "Save" at bounding box center [509, 301] width 115 height 46
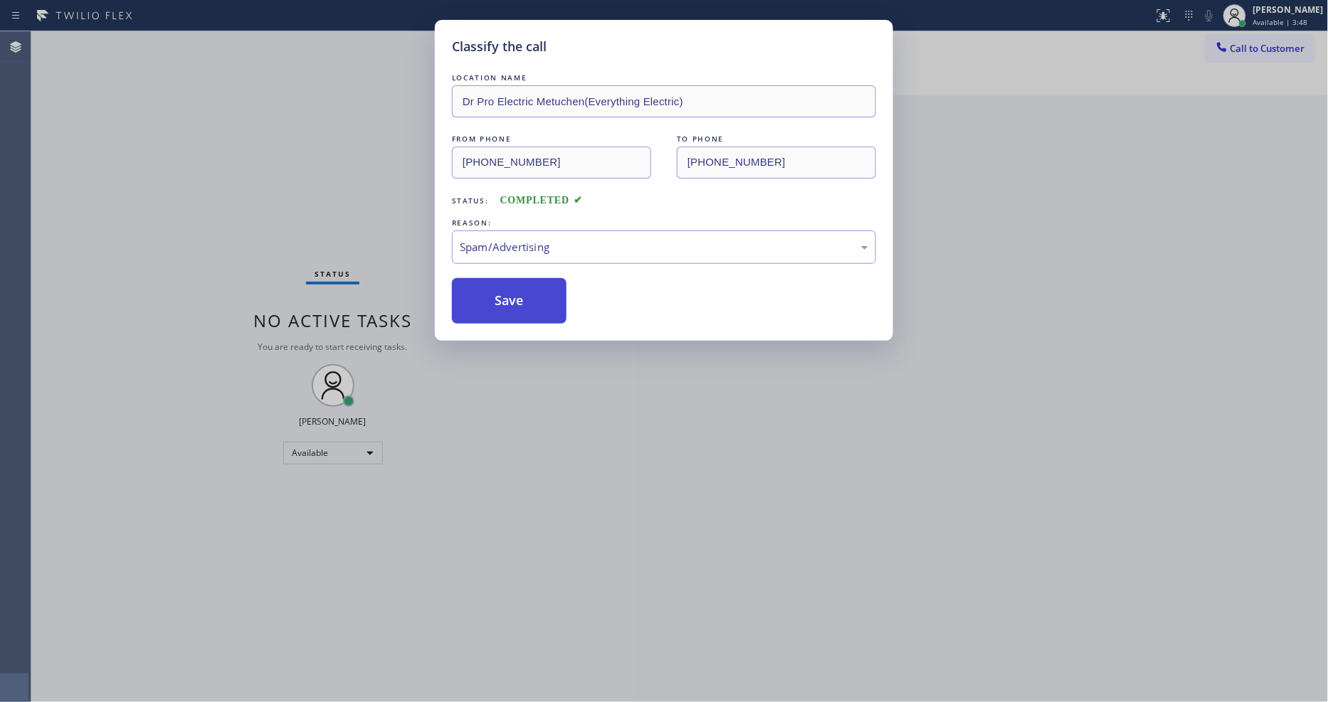
click at [505, 297] on button "Save" at bounding box center [509, 301] width 115 height 46
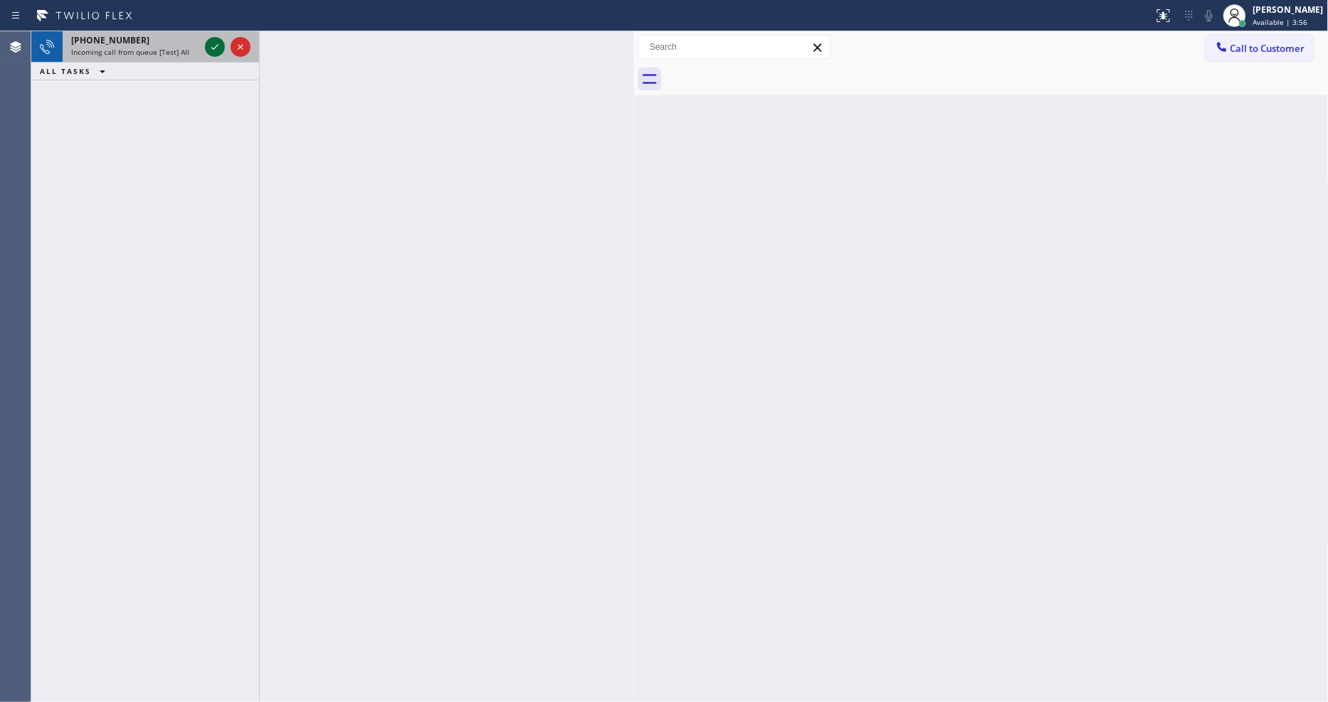
click at [209, 47] on icon at bounding box center [214, 46] width 17 height 17
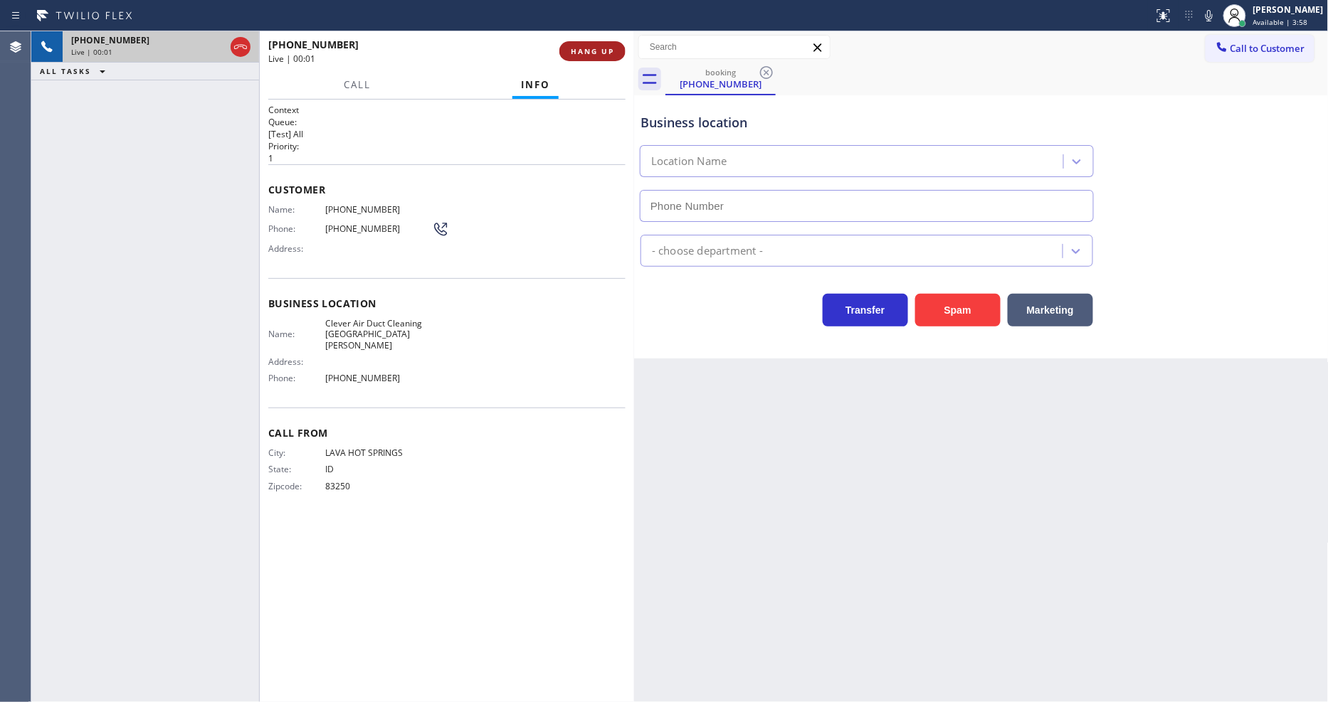
type input "[PHONE_NUMBER]"
click at [585, 51] on span "HANG UP" at bounding box center [592, 51] width 43 height 10
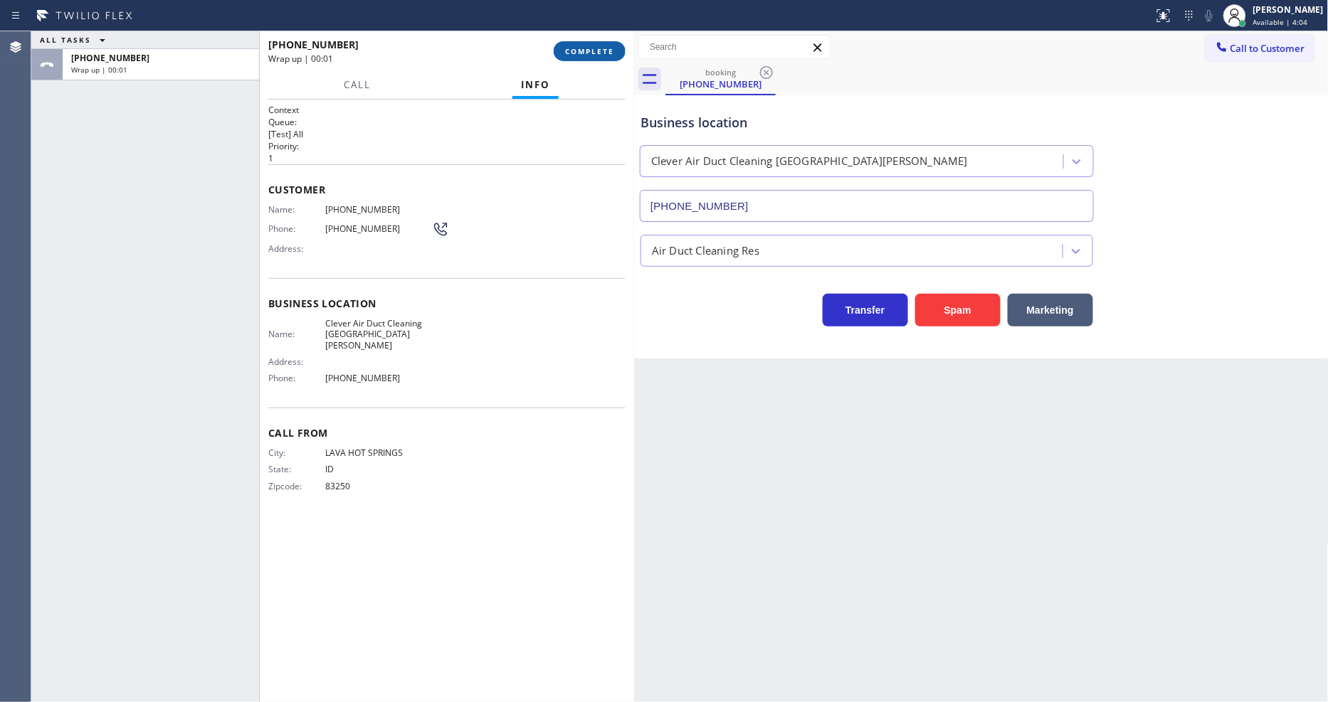
click at [585, 51] on span "COMPLETE" at bounding box center [589, 51] width 49 height 10
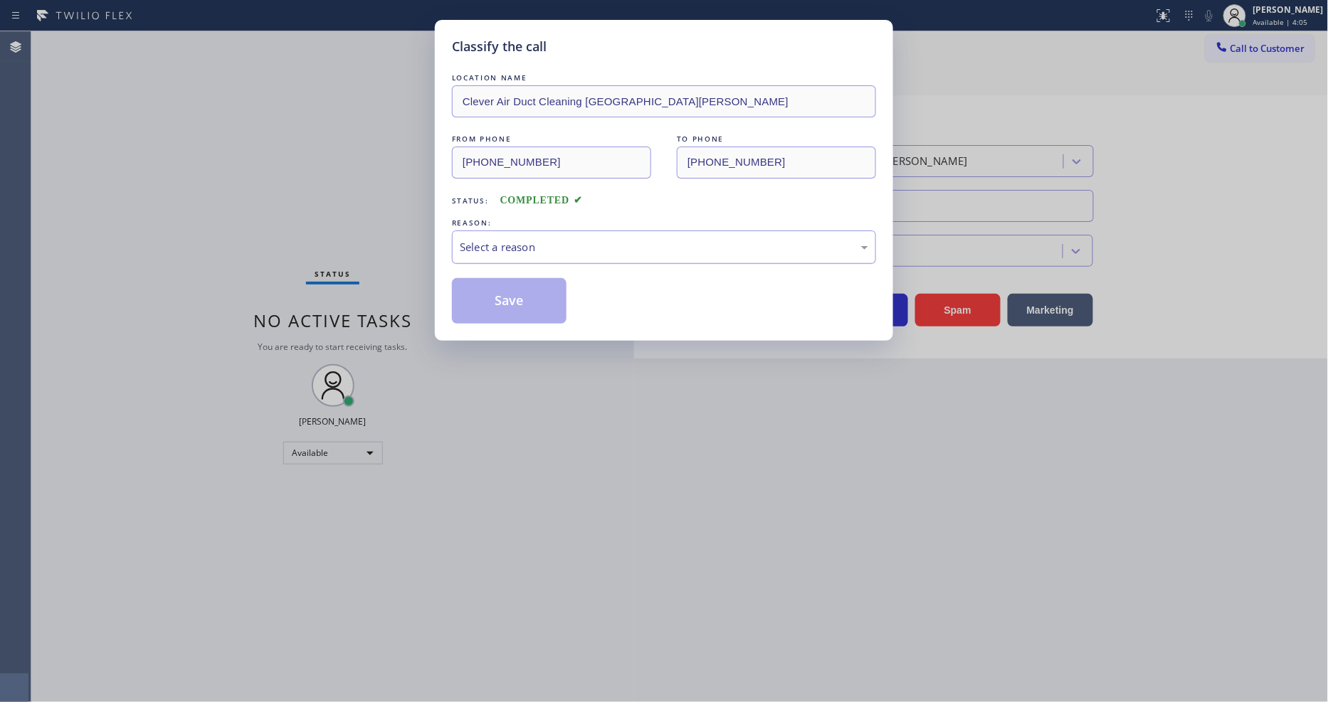
click at [542, 239] on div "Select a reason" at bounding box center [664, 247] width 408 height 16
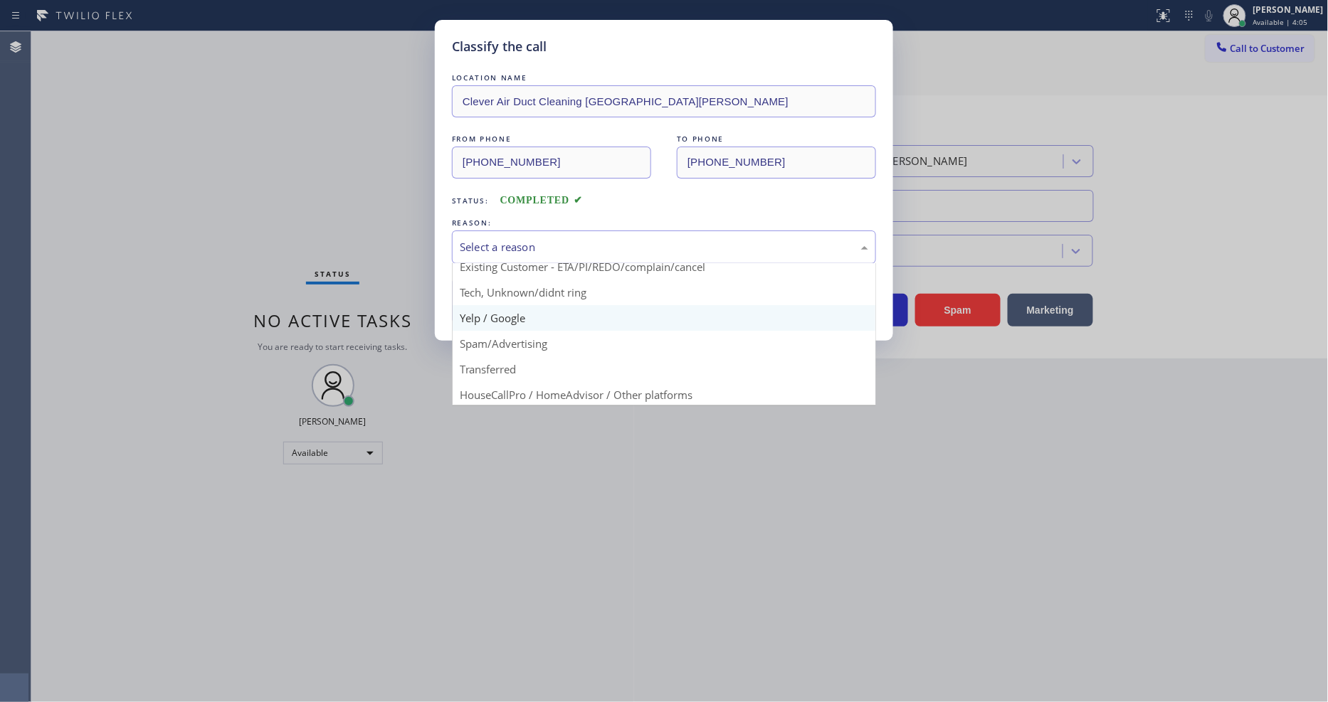
scroll to position [89, 0]
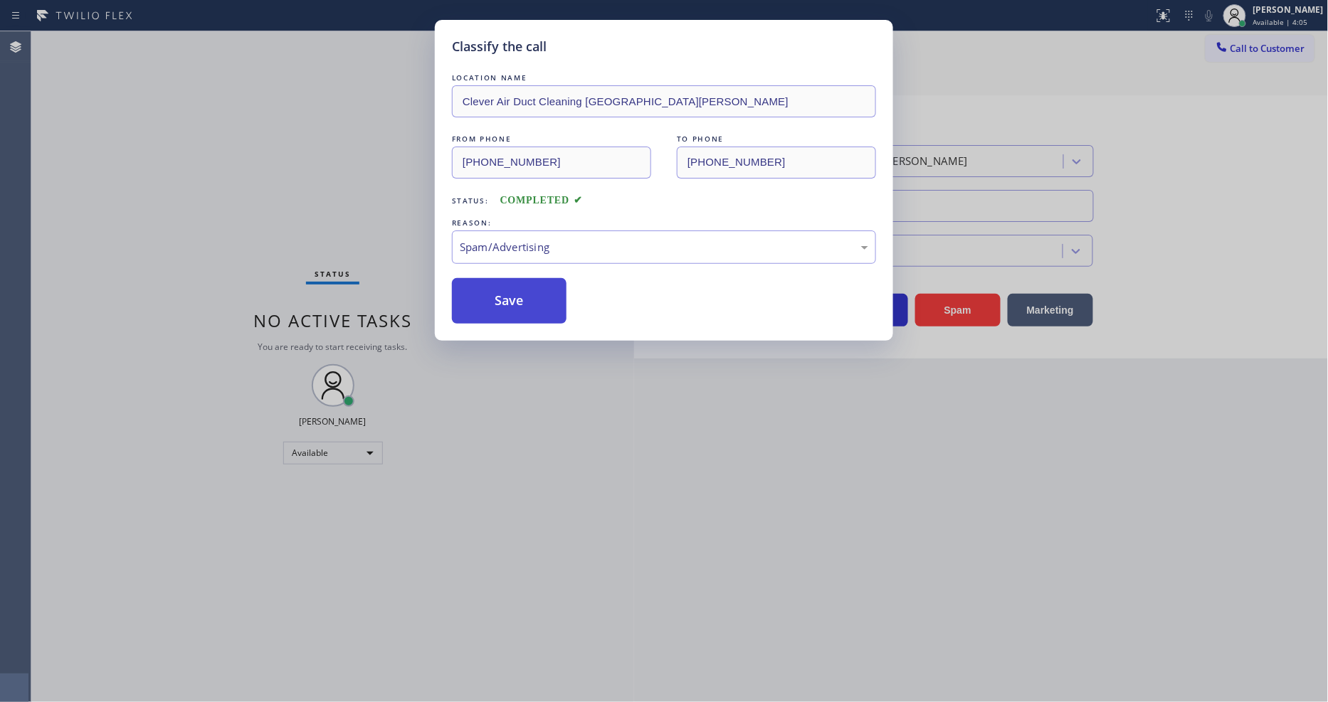
click at [539, 292] on button "Save" at bounding box center [509, 301] width 115 height 46
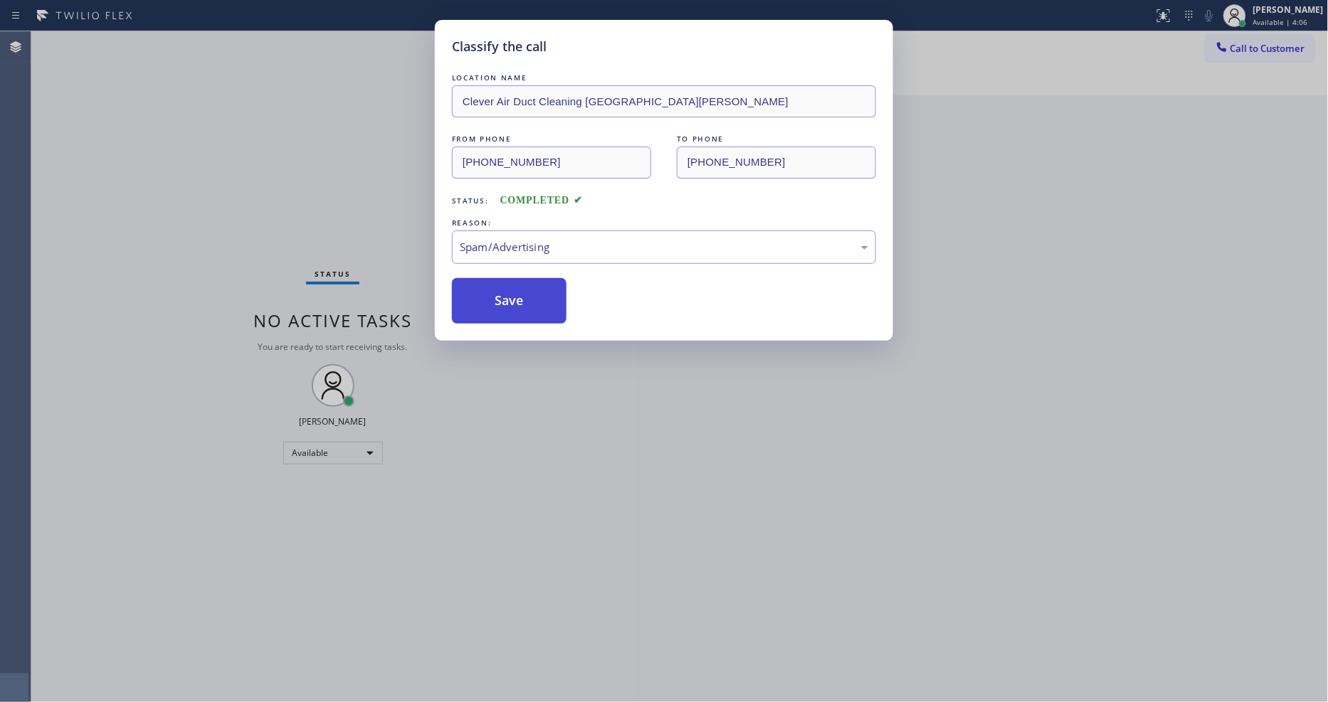
click at [539, 292] on button "Save" at bounding box center [509, 301] width 115 height 46
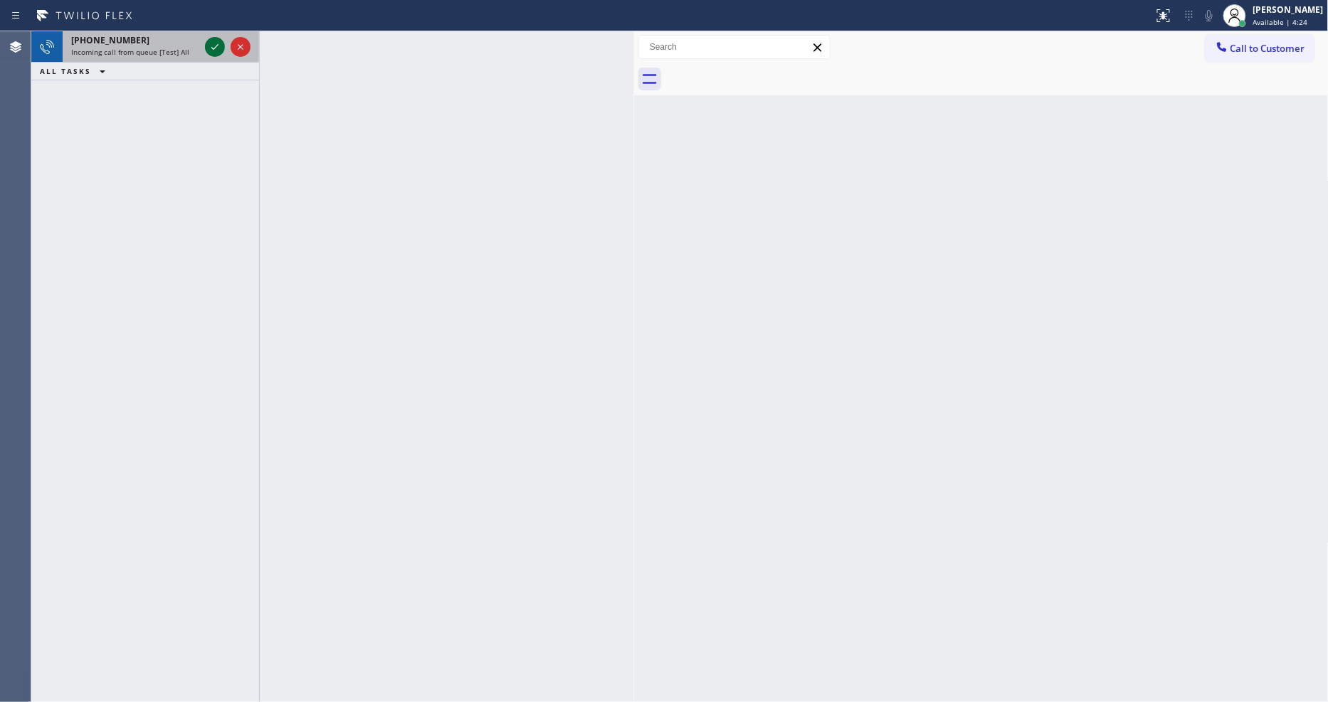
click at [216, 47] on icon at bounding box center [214, 47] width 7 height 6
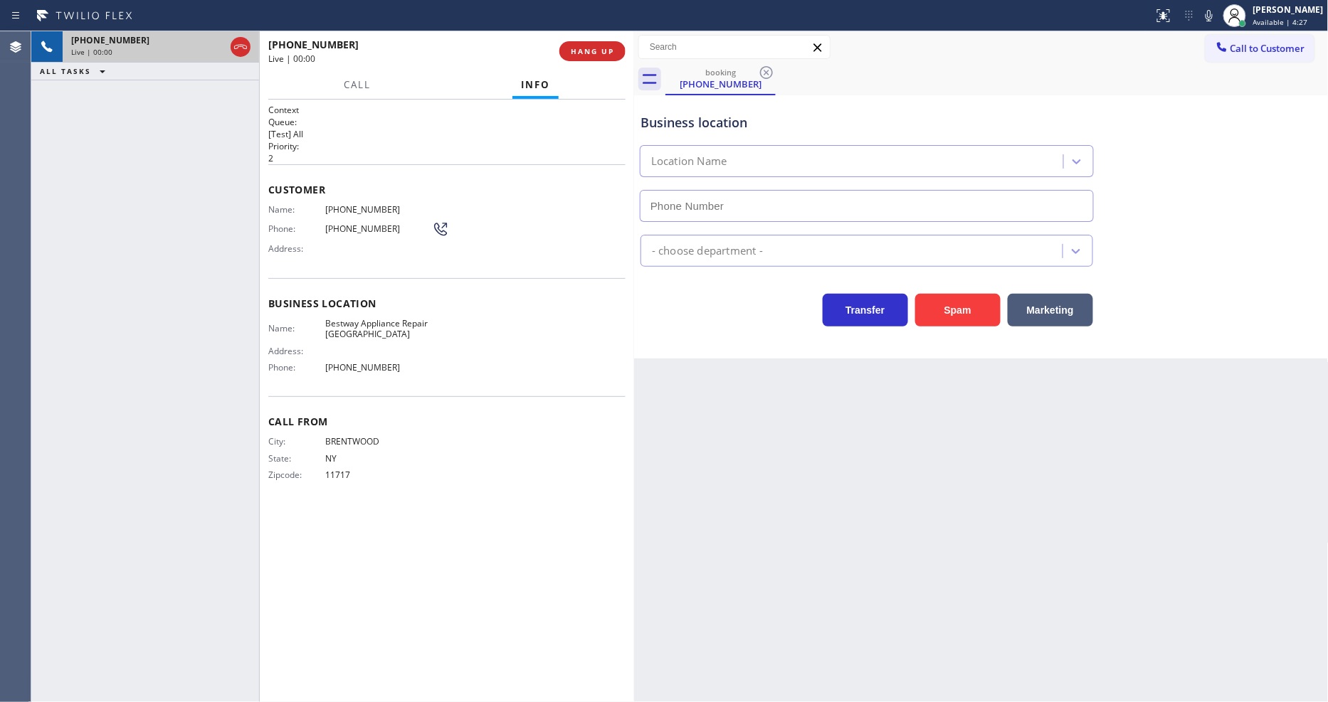
type input "[PHONE_NUMBER]"
click at [382, 362] on span "[PHONE_NUMBER]" at bounding box center [378, 367] width 107 height 11
click at [358, 329] on span "Bestway Appliance Repair [GEOGRAPHIC_DATA]" at bounding box center [378, 329] width 107 height 22
click at [357, 328] on span "Bestway Appliance Repair [GEOGRAPHIC_DATA]" at bounding box center [378, 329] width 107 height 22
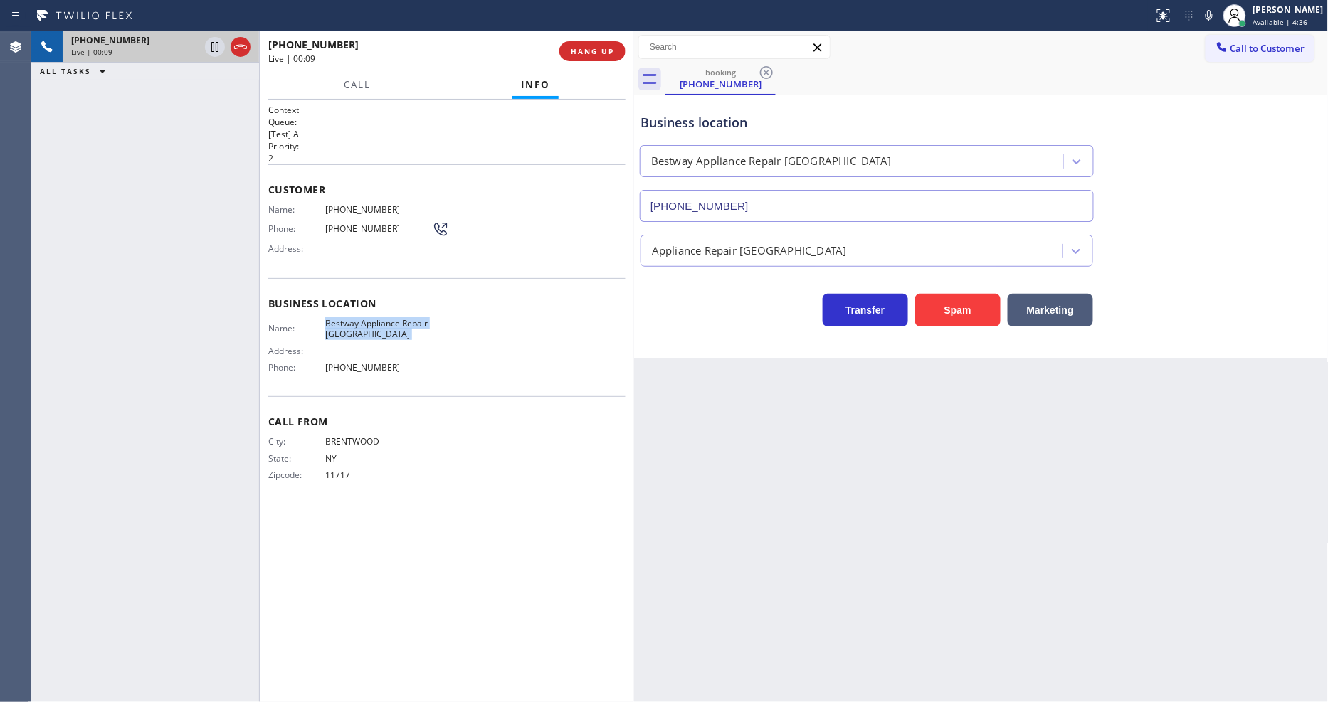
copy span "Bestway Appliance Repair [GEOGRAPHIC_DATA]"
click at [367, 325] on span "Bestway Appliance Repair [GEOGRAPHIC_DATA]" at bounding box center [378, 329] width 107 height 22
click at [363, 204] on span "[PHONE_NUMBER]" at bounding box center [378, 209] width 107 height 11
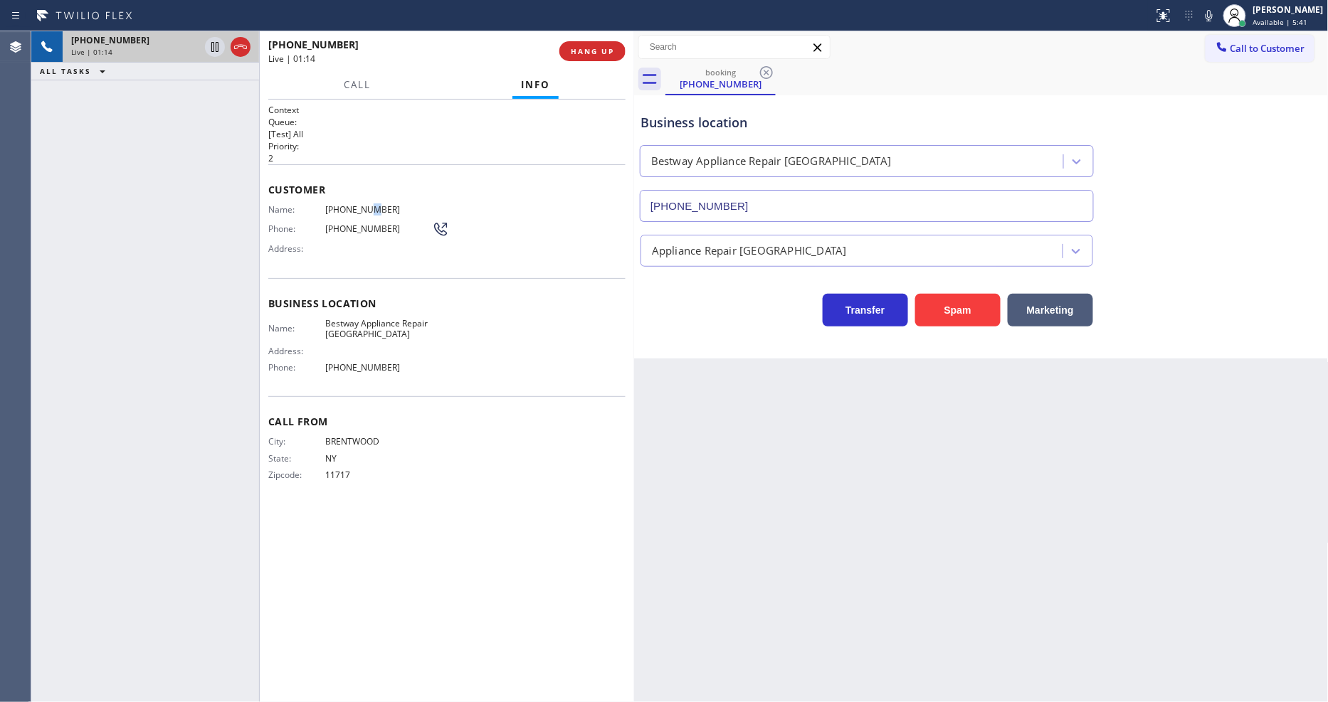
click at [363, 204] on span "[PHONE_NUMBER]" at bounding box center [378, 209] width 107 height 11
copy span "[PHONE_NUMBER]"
drag, startPoint x: 216, startPoint y: 51, endPoint x: 507, endPoint y: 50, distance: 290.4
click at [216, 51] on icon at bounding box center [214, 47] width 7 height 10
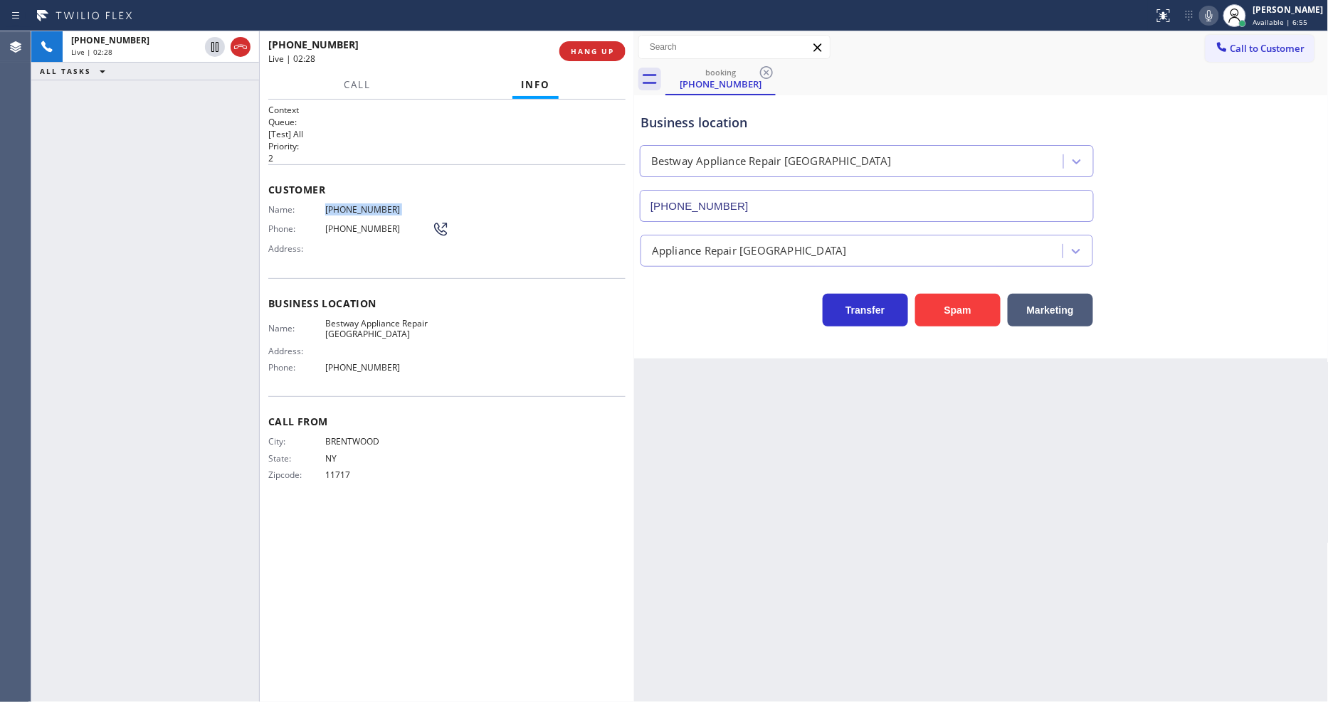
click at [1218, 15] on icon at bounding box center [1209, 15] width 17 height 17
click at [1213, 16] on icon at bounding box center [1209, 15] width 7 height 11
click at [1218, 15] on icon at bounding box center [1209, 15] width 17 height 17
click at [951, 594] on div "Back to Dashboard Change Sender ID Customers Technicians Select a contact Outbo…" at bounding box center [981, 366] width 695 height 671
click at [902, 578] on div "Back to Dashboard Change Sender ID Customers Technicians Select a contact Outbo…" at bounding box center [981, 366] width 695 height 671
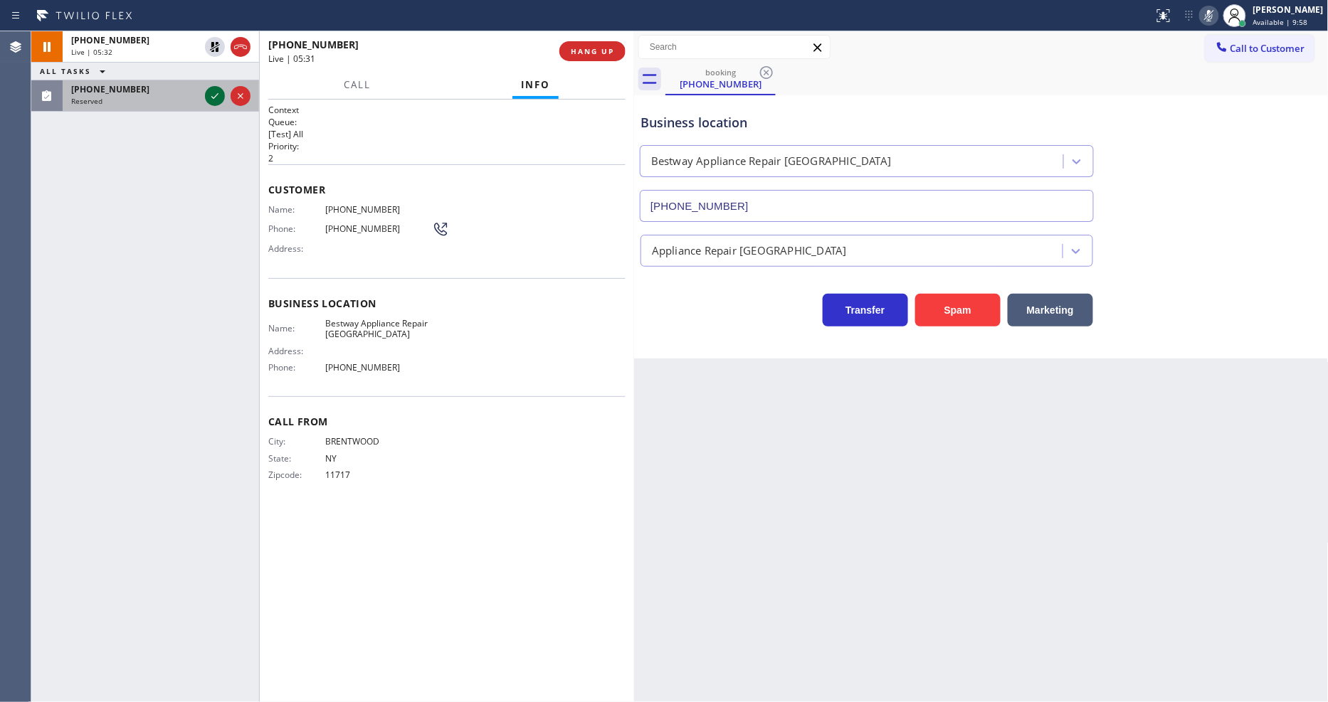
click at [216, 96] on icon at bounding box center [214, 96] width 7 height 6
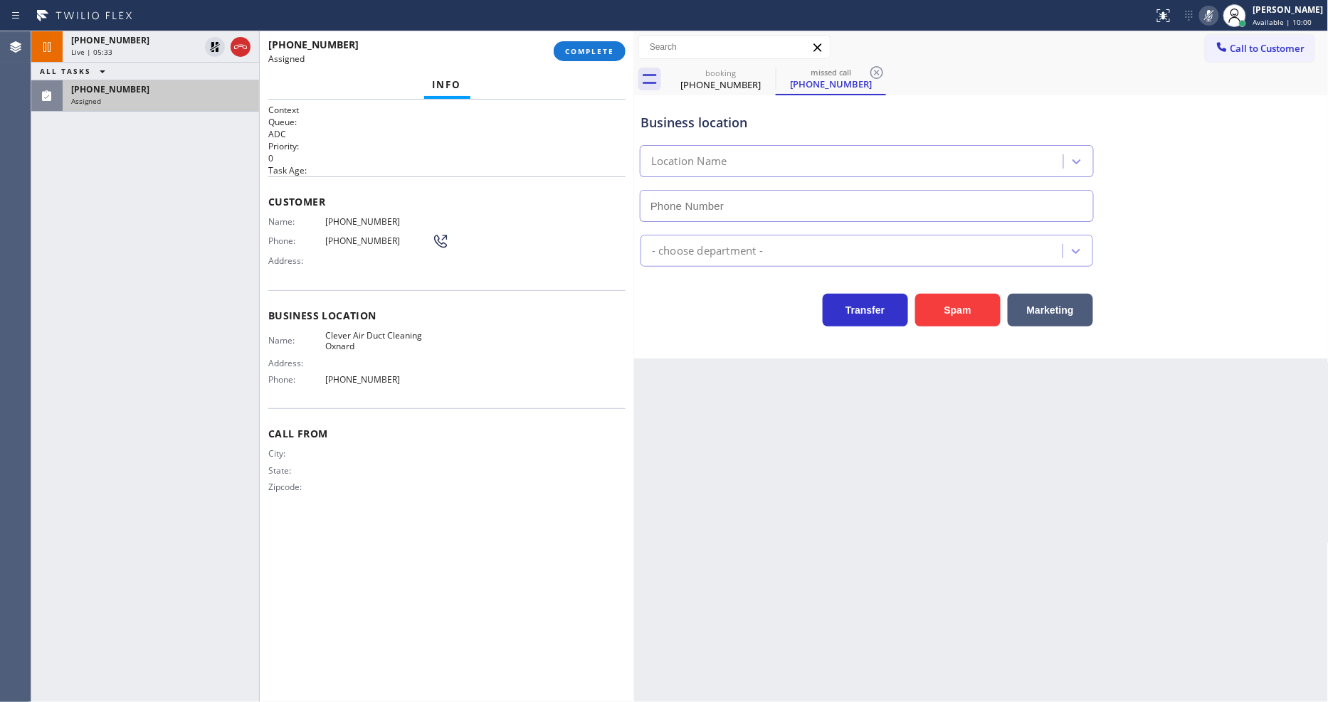
type input "[PHONE_NUMBER]"
click at [610, 58] on button "COMPLETE" at bounding box center [590, 51] width 72 height 20
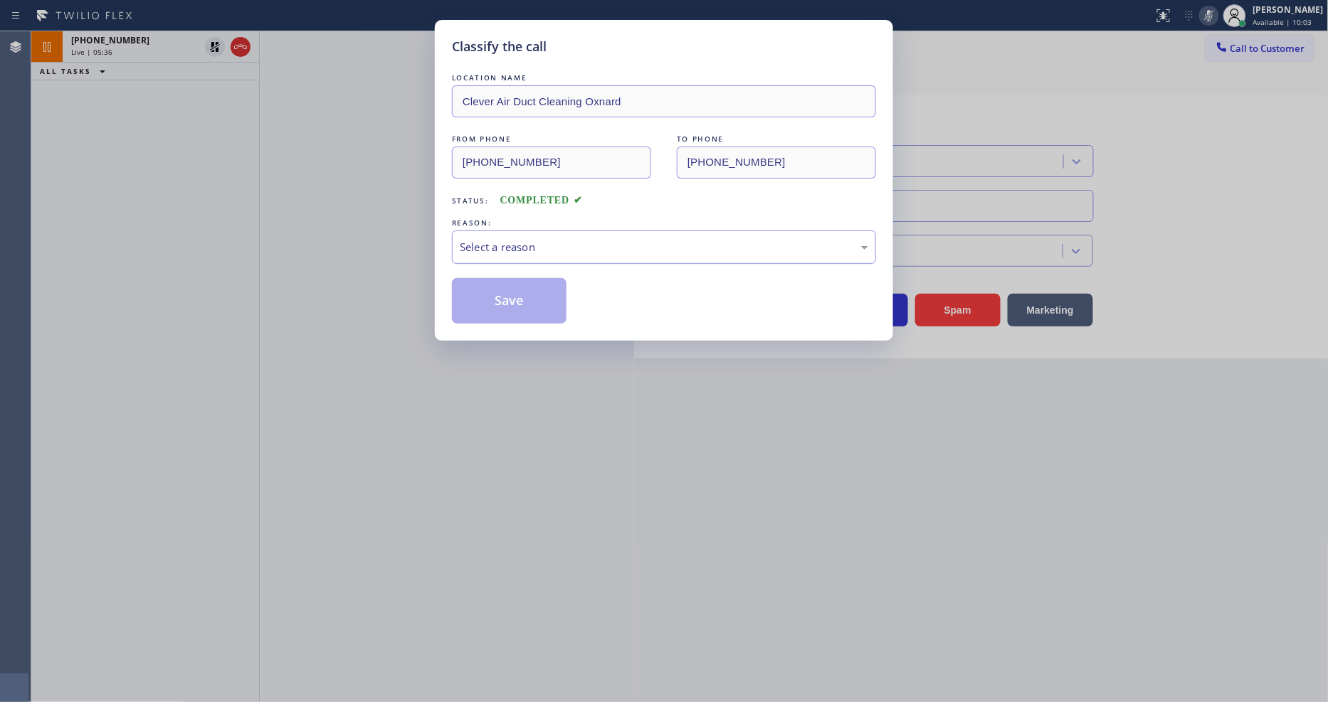
click at [499, 250] on div "Select a reason" at bounding box center [664, 247] width 408 height 16
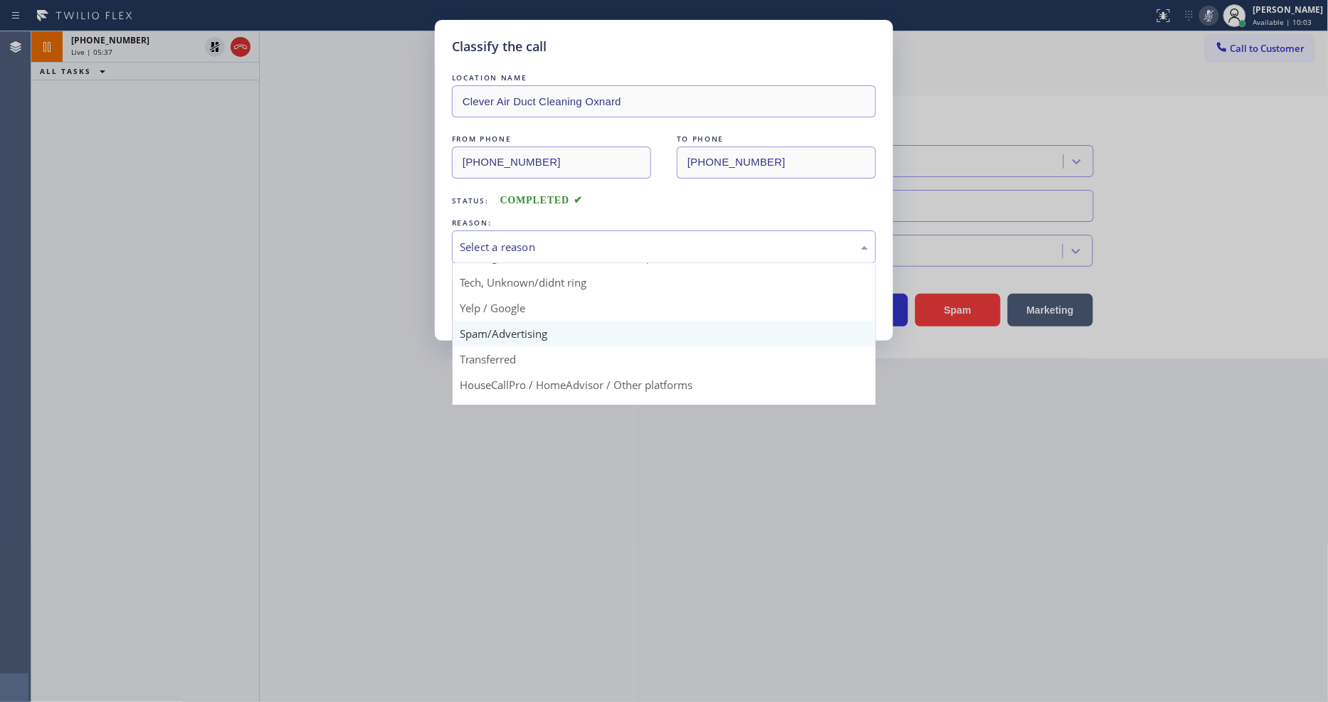
scroll to position [89, 0]
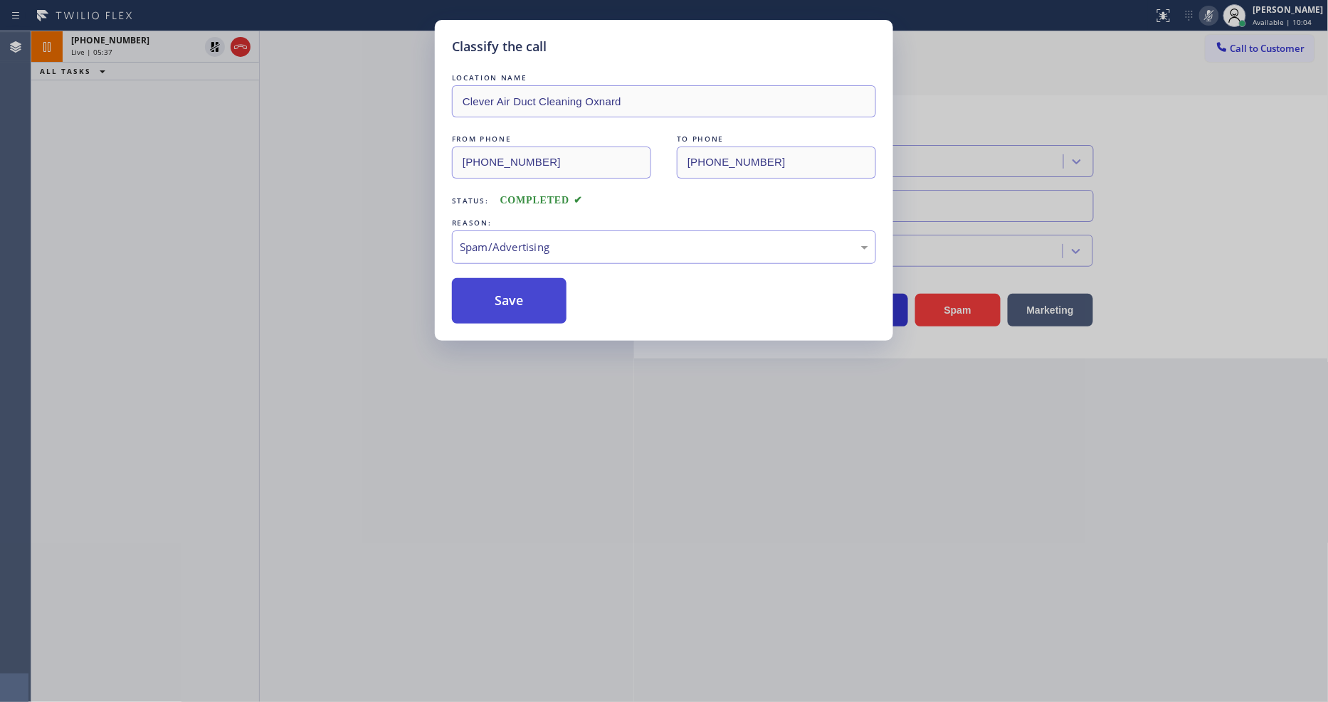
click at [500, 296] on button "Save" at bounding box center [509, 301] width 115 height 46
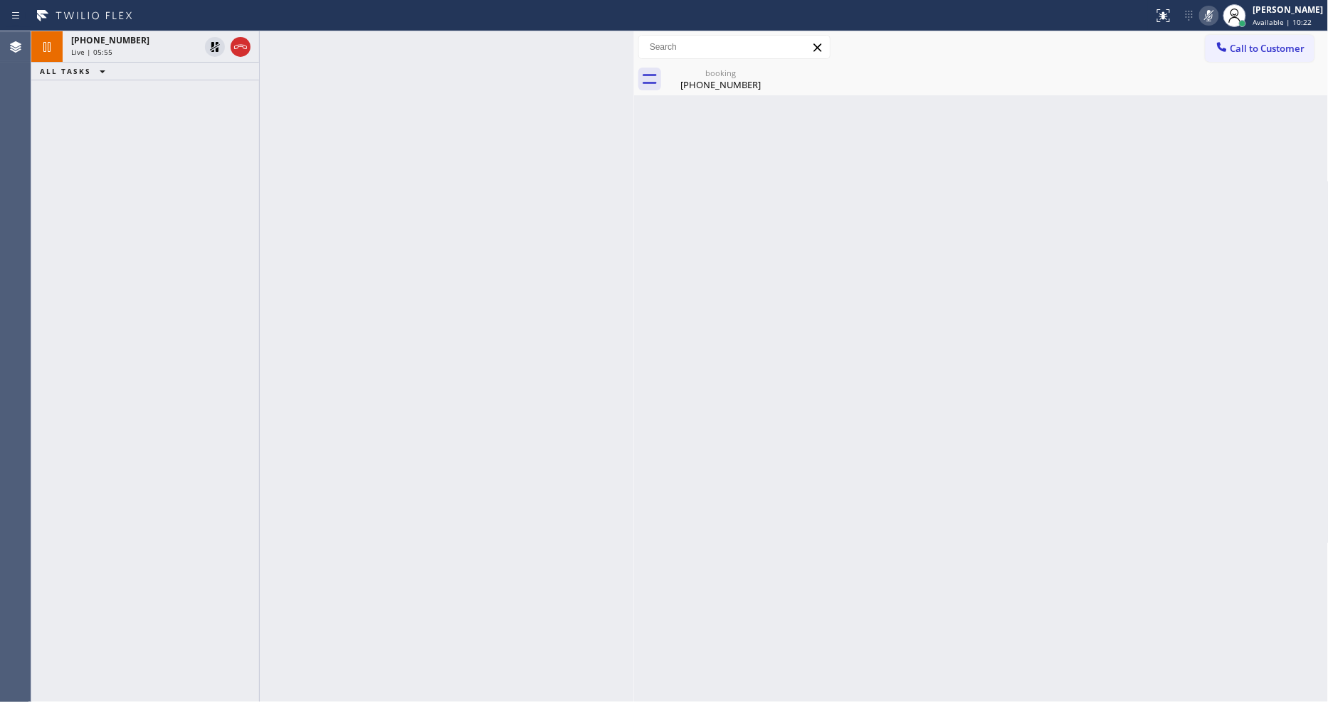
drag, startPoint x: 211, startPoint y: 46, endPoint x: 831, endPoint y: 16, distance: 620.6
click at [211, 46] on icon at bounding box center [215, 47] width 10 height 10
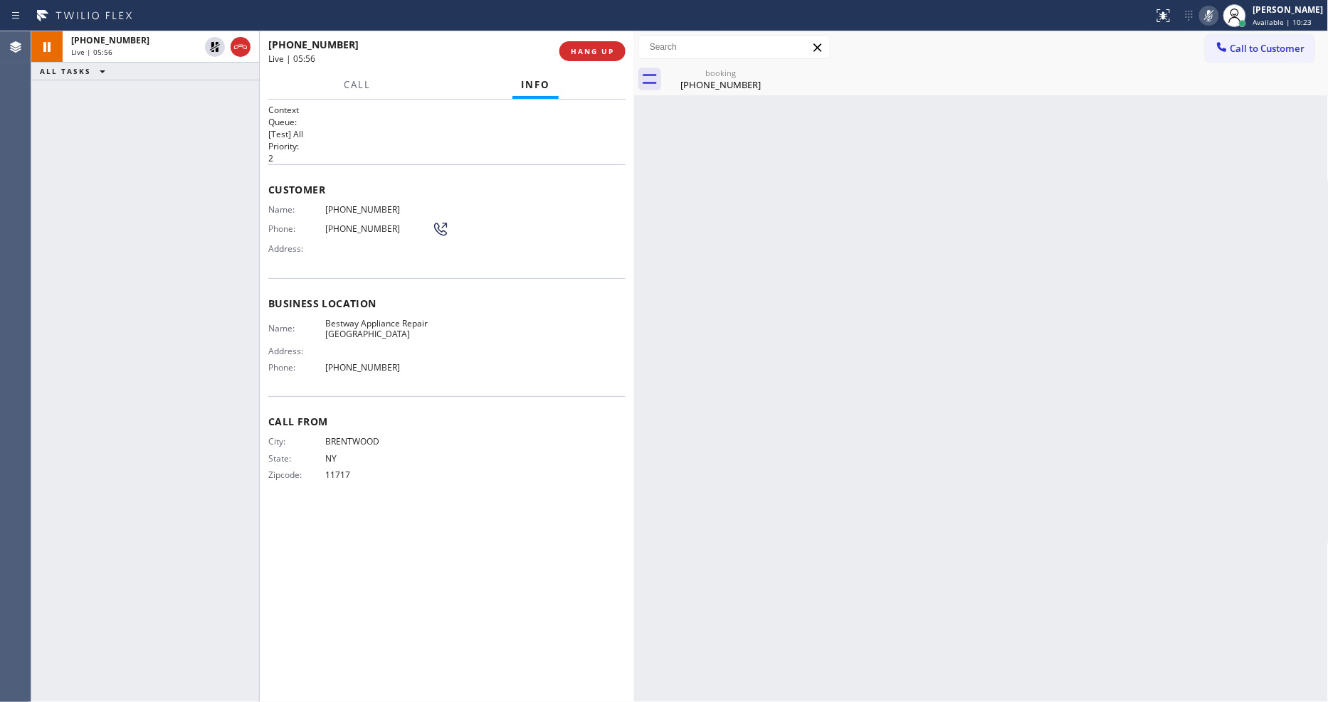
click at [1213, 11] on icon at bounding box center [1209, 15] width 7 height 11
click at [589, 48] on span "HANG UP" at bounding box center [592, 51] width 43 height 10
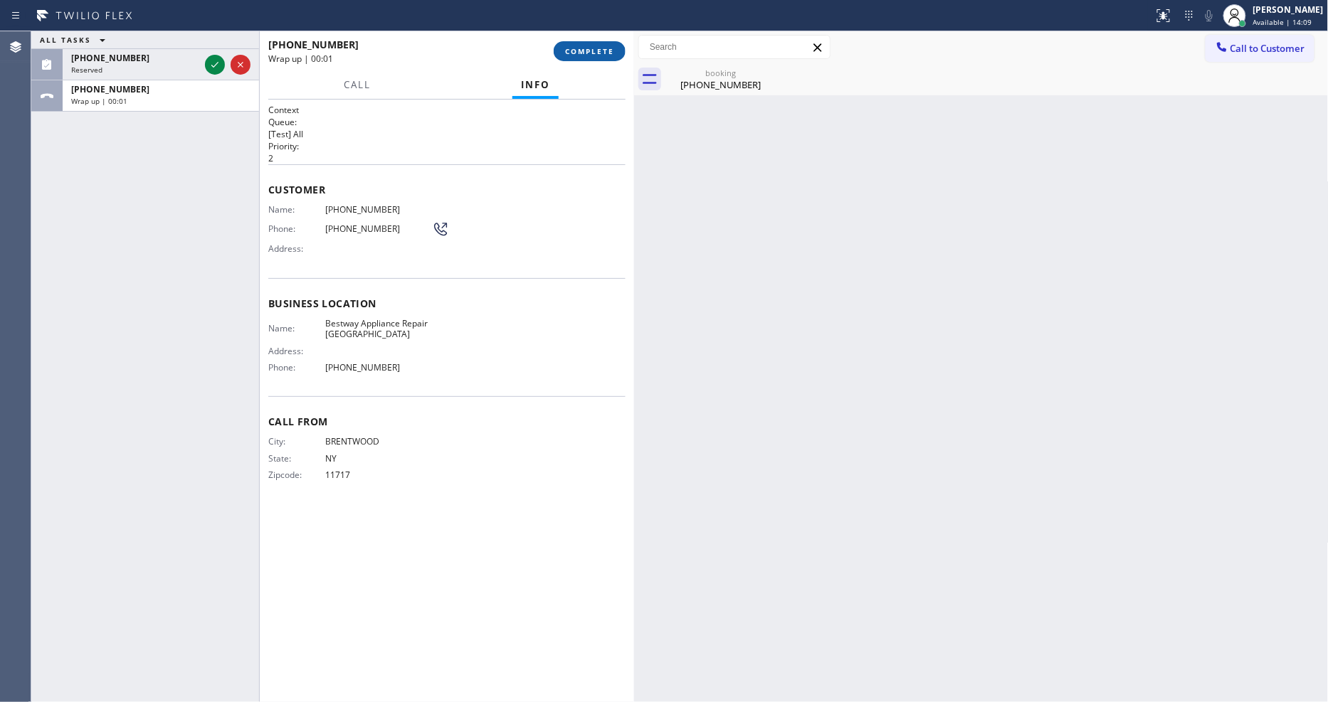
click at [589, 48] on span "COMPLETE" at bounding box center [589, 51] width 49 height 10
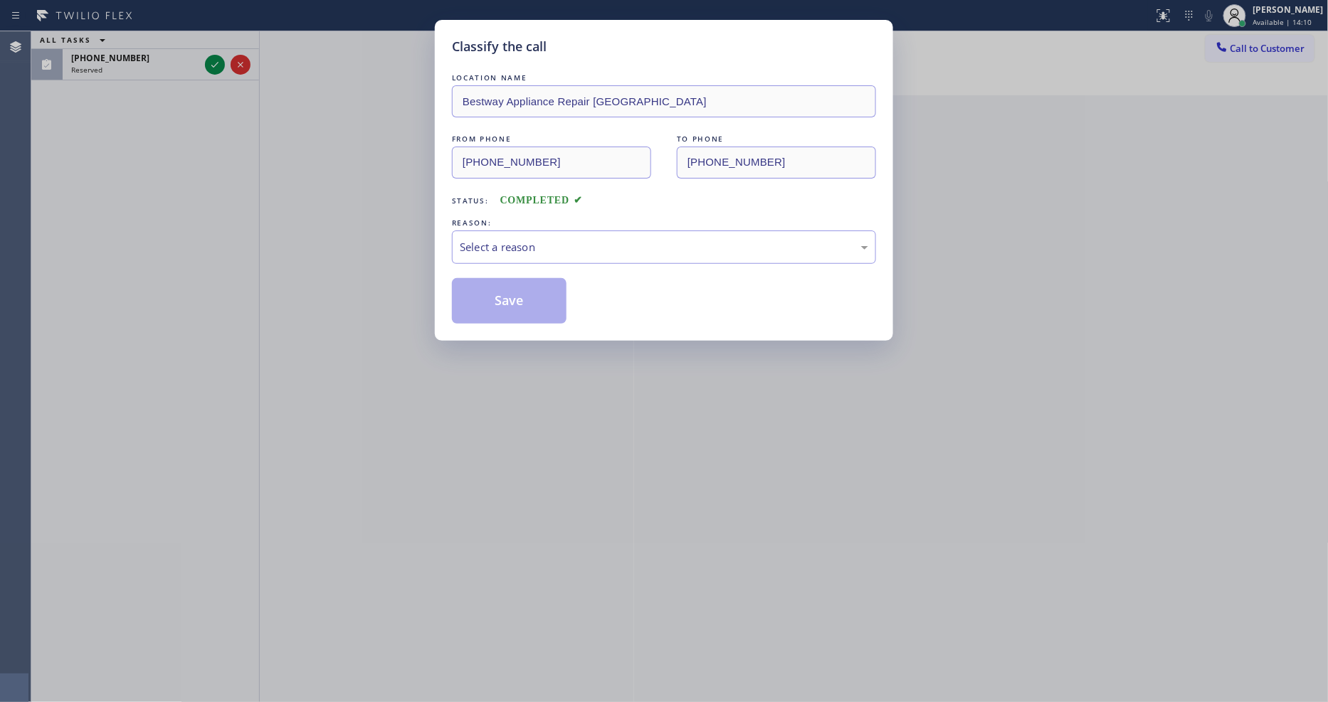
click at [535, 232] on div "Select a reason" at bounding box center [664, 247] width 424 height 33
click at [534, 239] on div "Not Booked - All other reasons" at bounding box center [664, 247] width 408 height 16
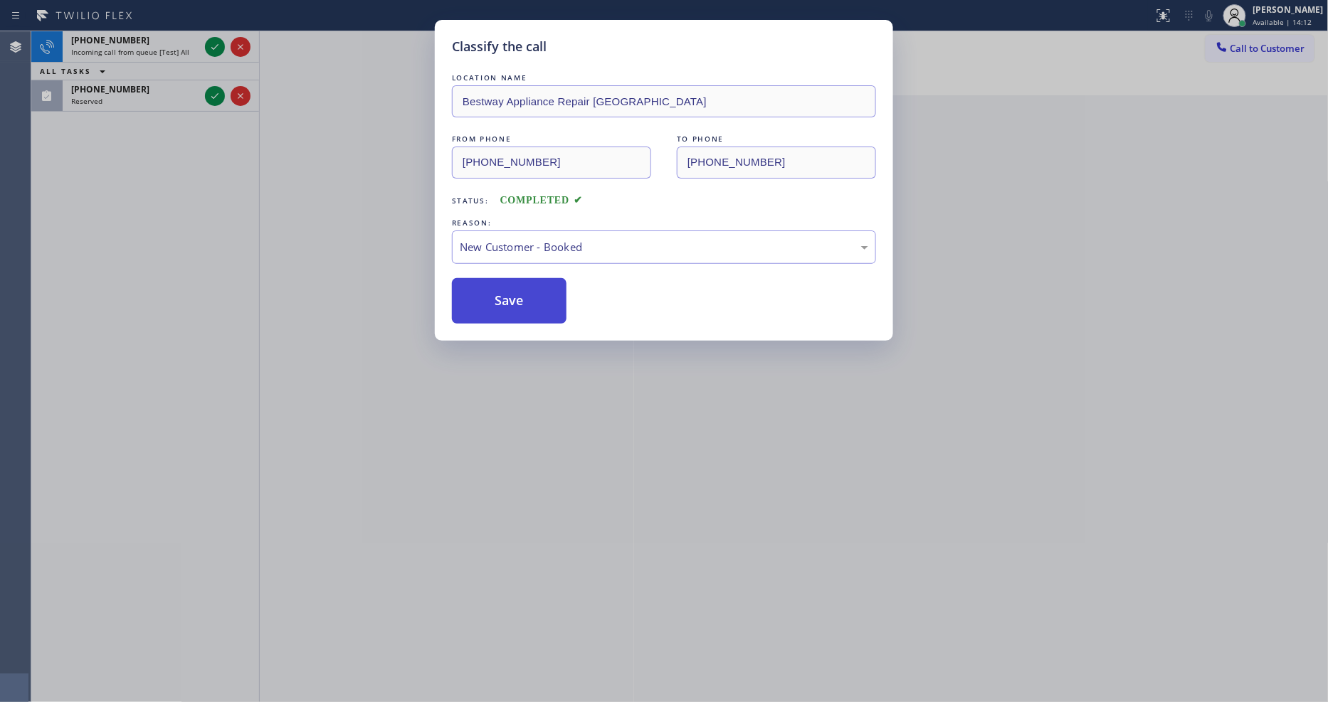
click at [515, 295] on button "Save" at bounding box center [509, 301] width 115 height 46
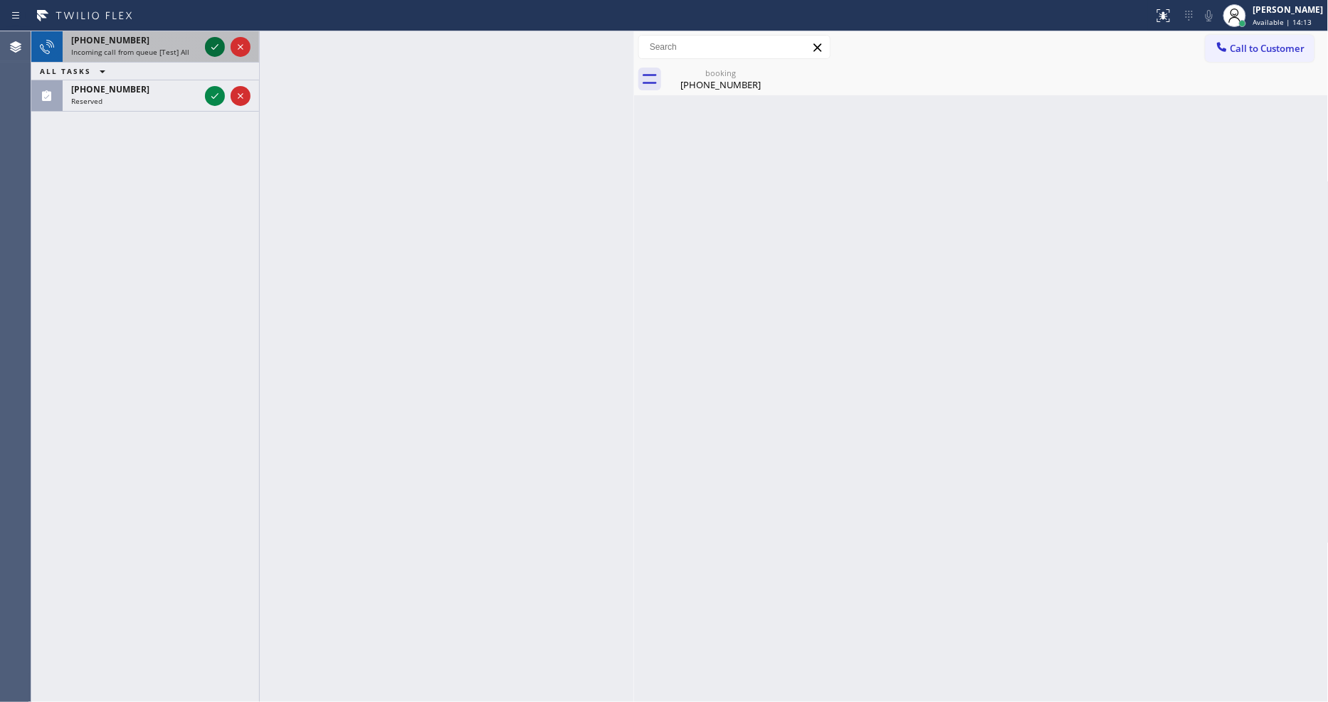
click at [215, 46] on icon at bounding box center [214, 46] width 17 height 17
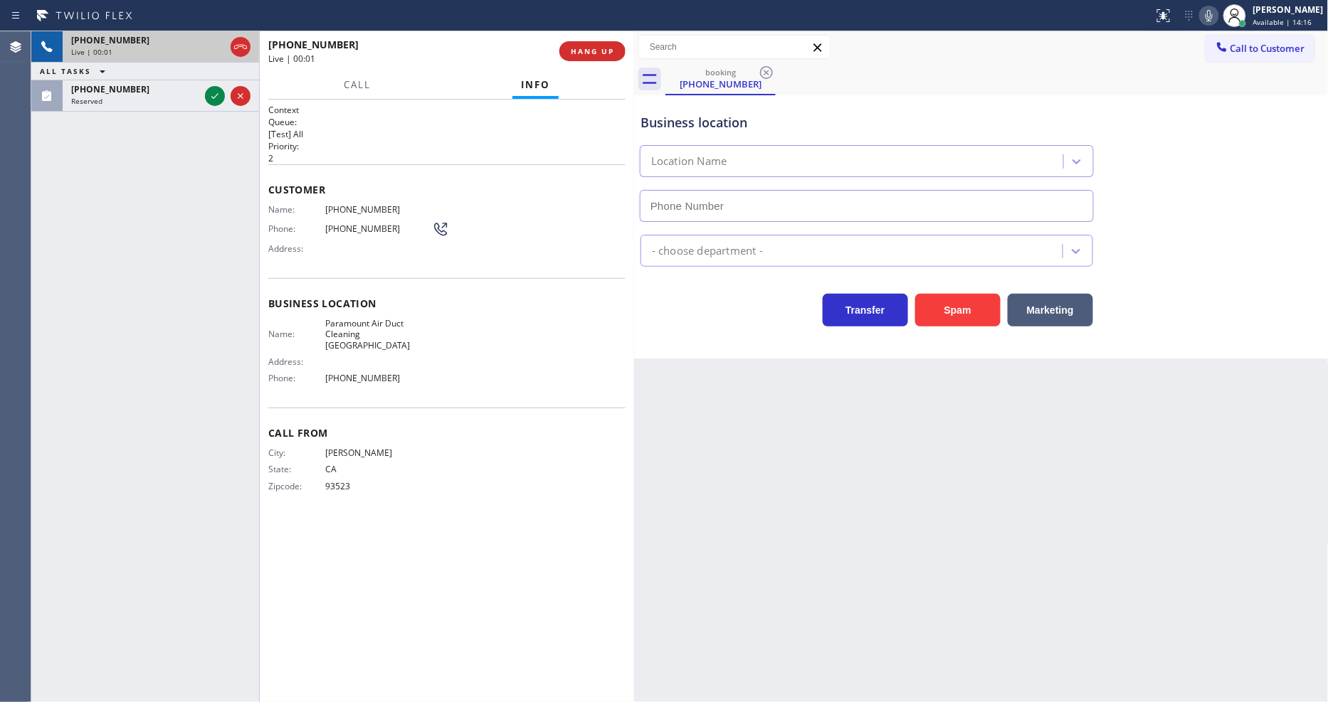
type input "[PHONE_NUMBER]"
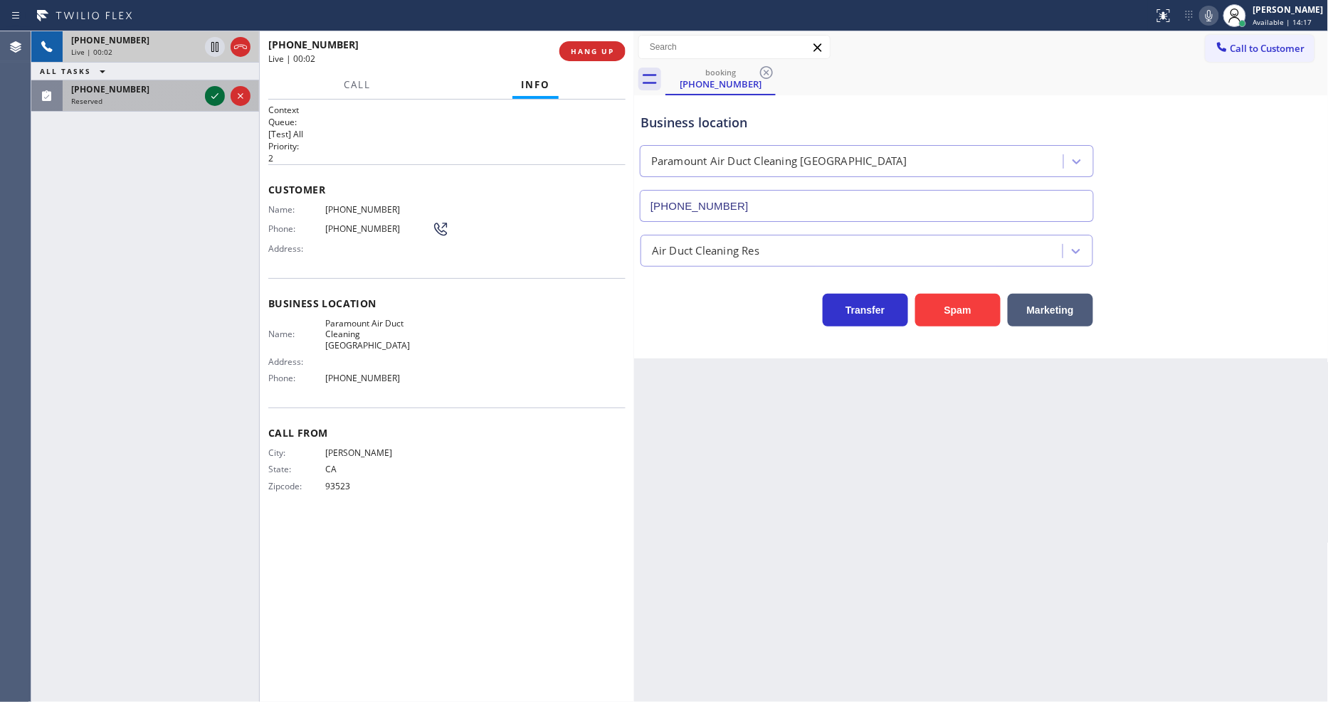
click at [218, 97] on icon at bounding box center [214, 96] width 17 height 17
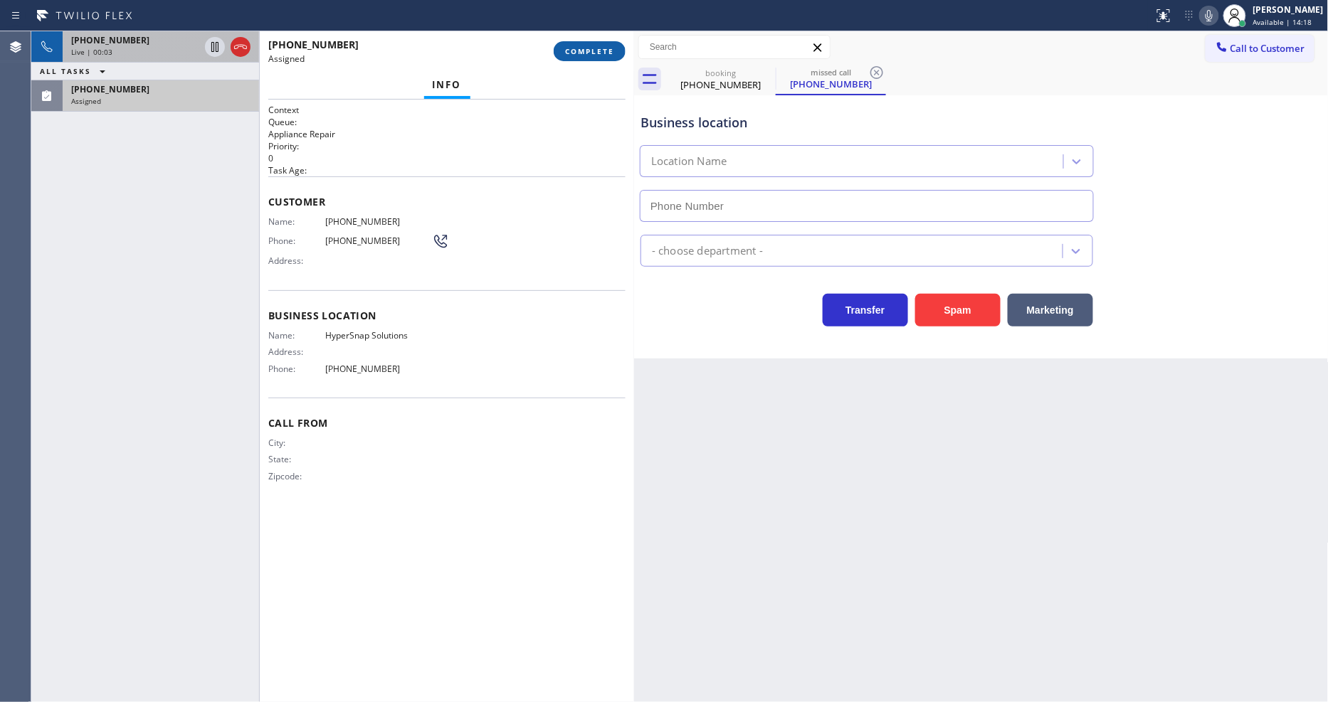
click at [580, 58] on button "COMPLETE" at bounding box center [590, 51] width 72 height 20
type input "[PHONE_NUMBER]"
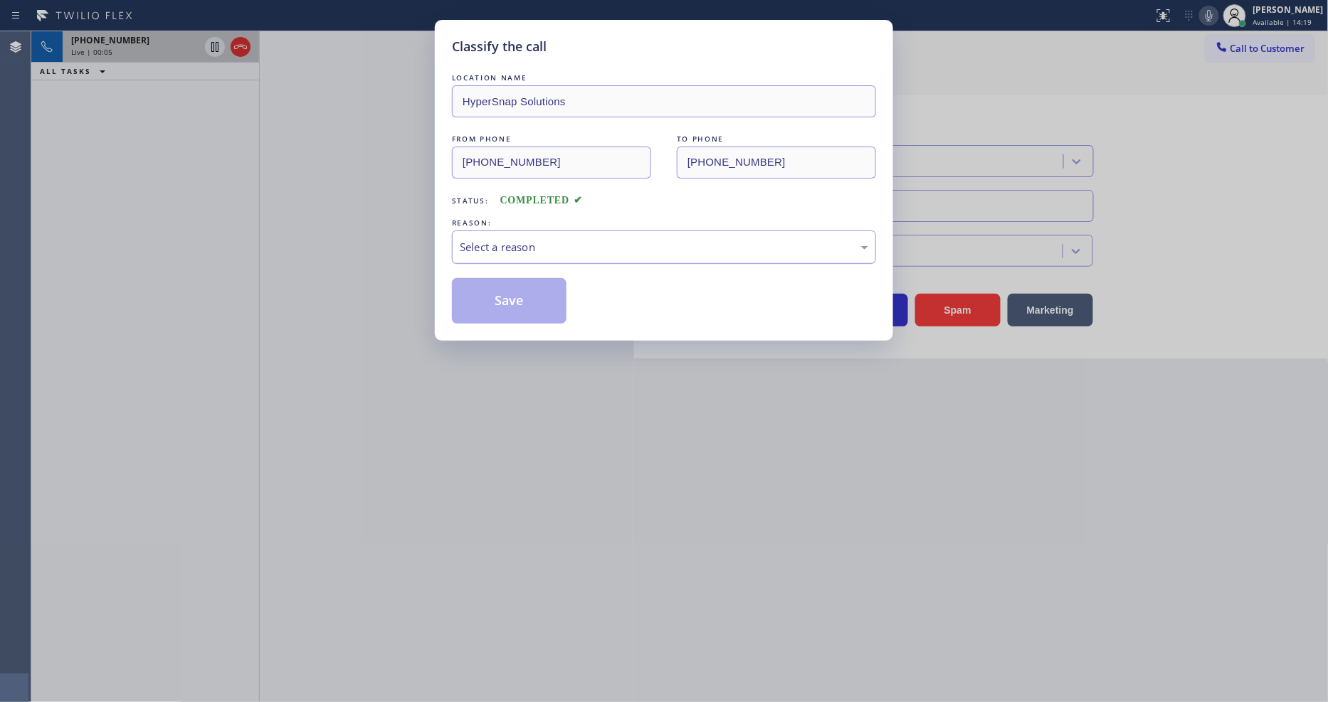
click at [519, 239] on div "Select a reason" at bounding box center [664, 247] width 408 height 16
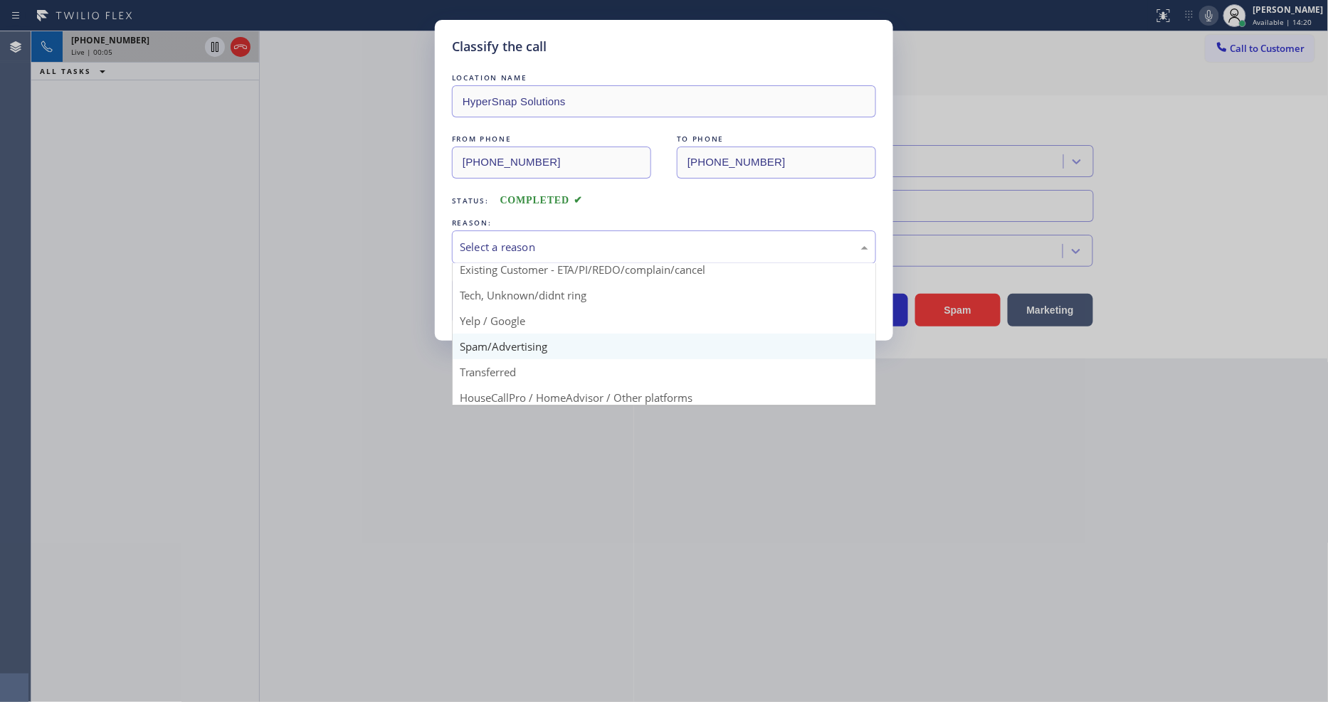
scroll to position [89, 0]
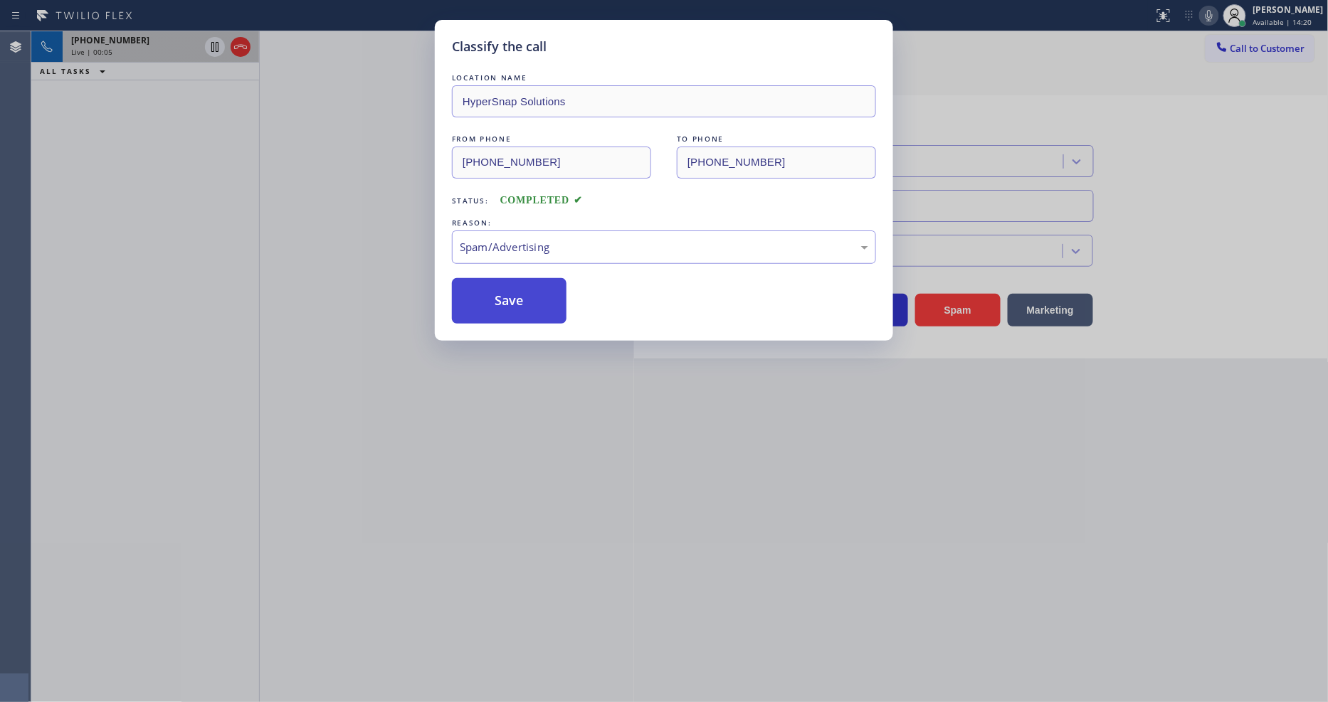
click at [518, 292] on button "Save" at bounding box center [509, 301] width 115 height 46
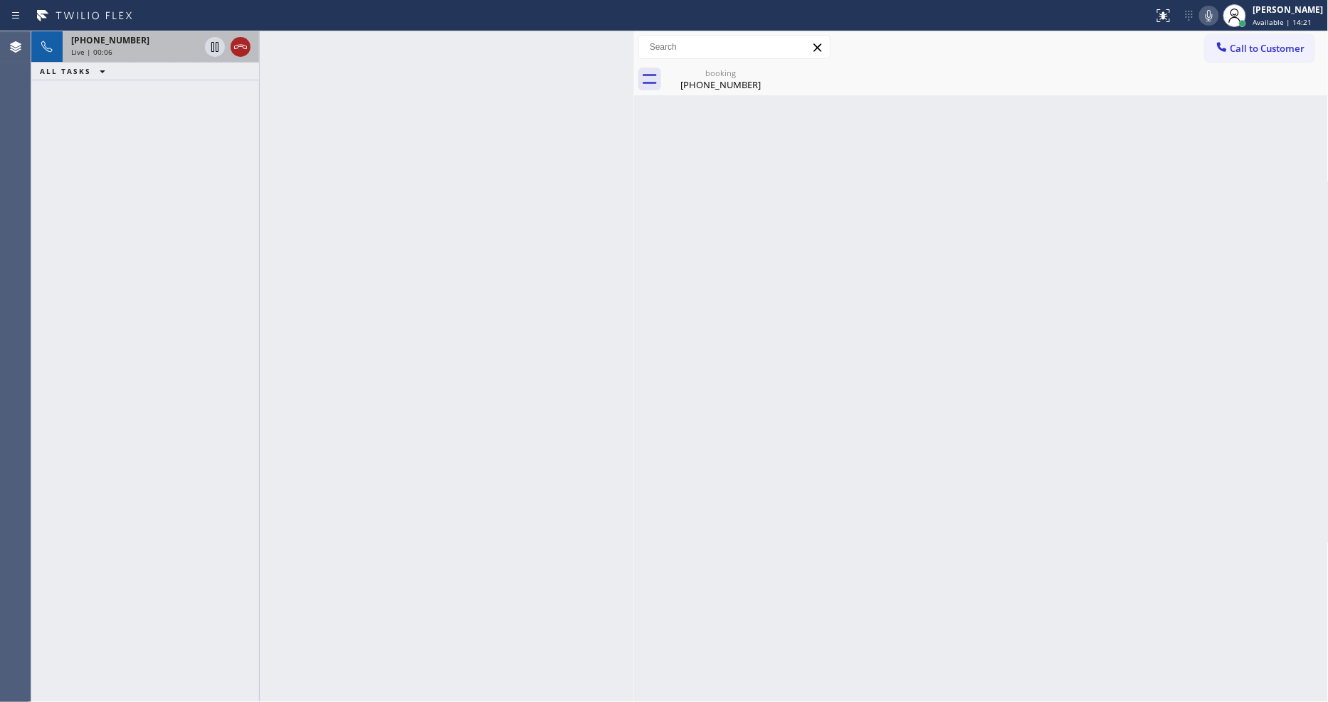
click at [239, 45] on icon at bounding box center [240, 47] width 13 height 4
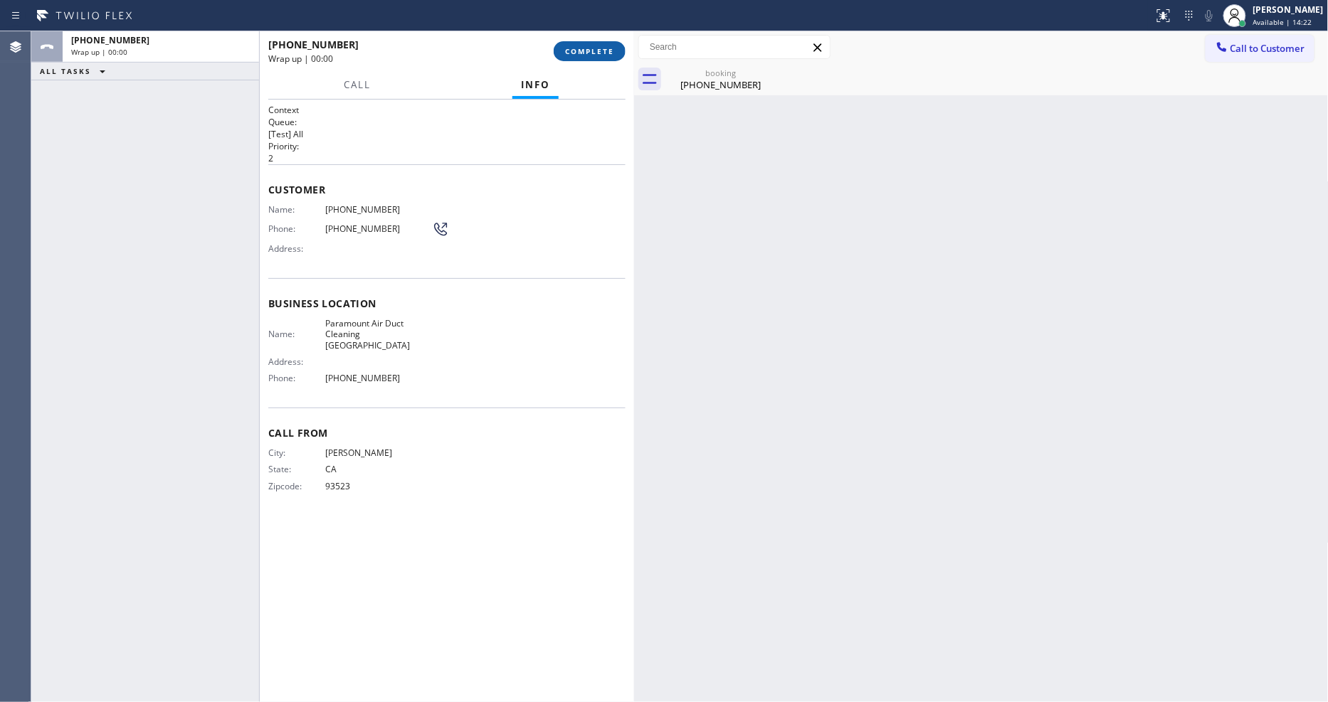
click at [593, 51] on span "COMPLETE" at bounding box center [589, 51] width 49 height 10
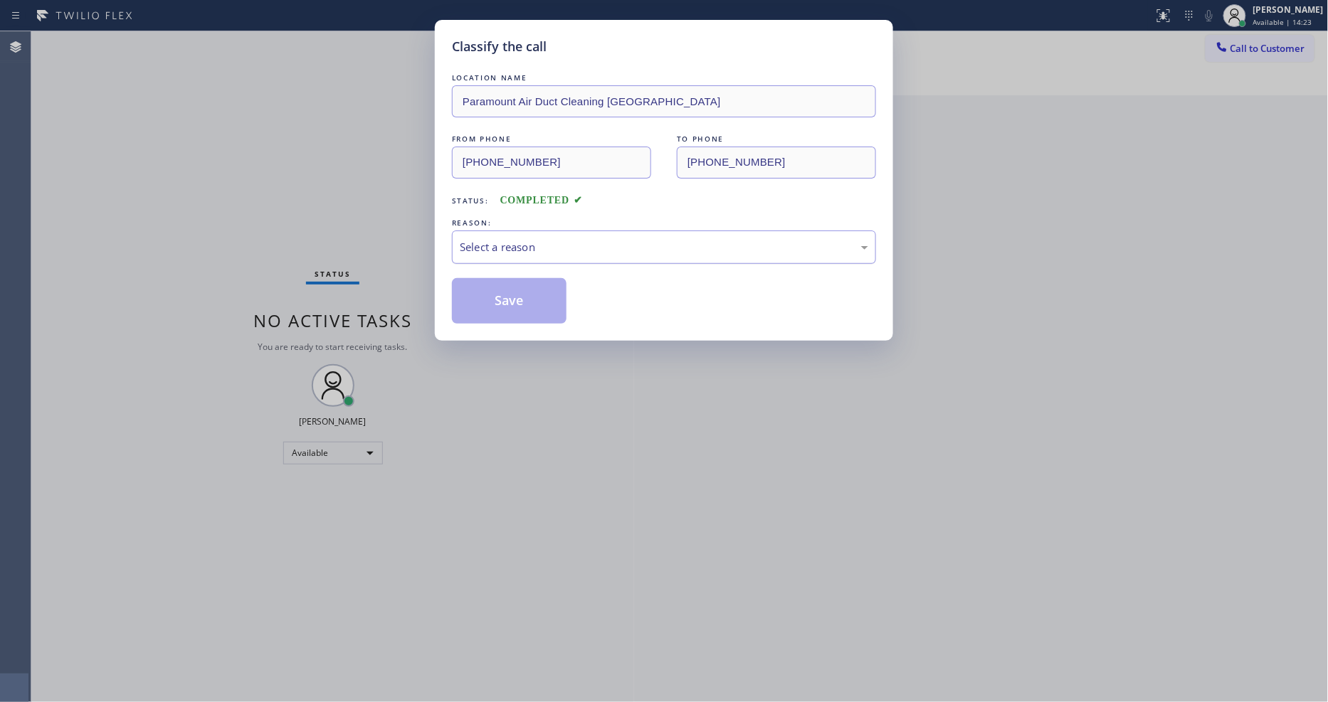
click at [510, 240] on div "Select a reason" at bounding box center [664, 247] width 408 height 16
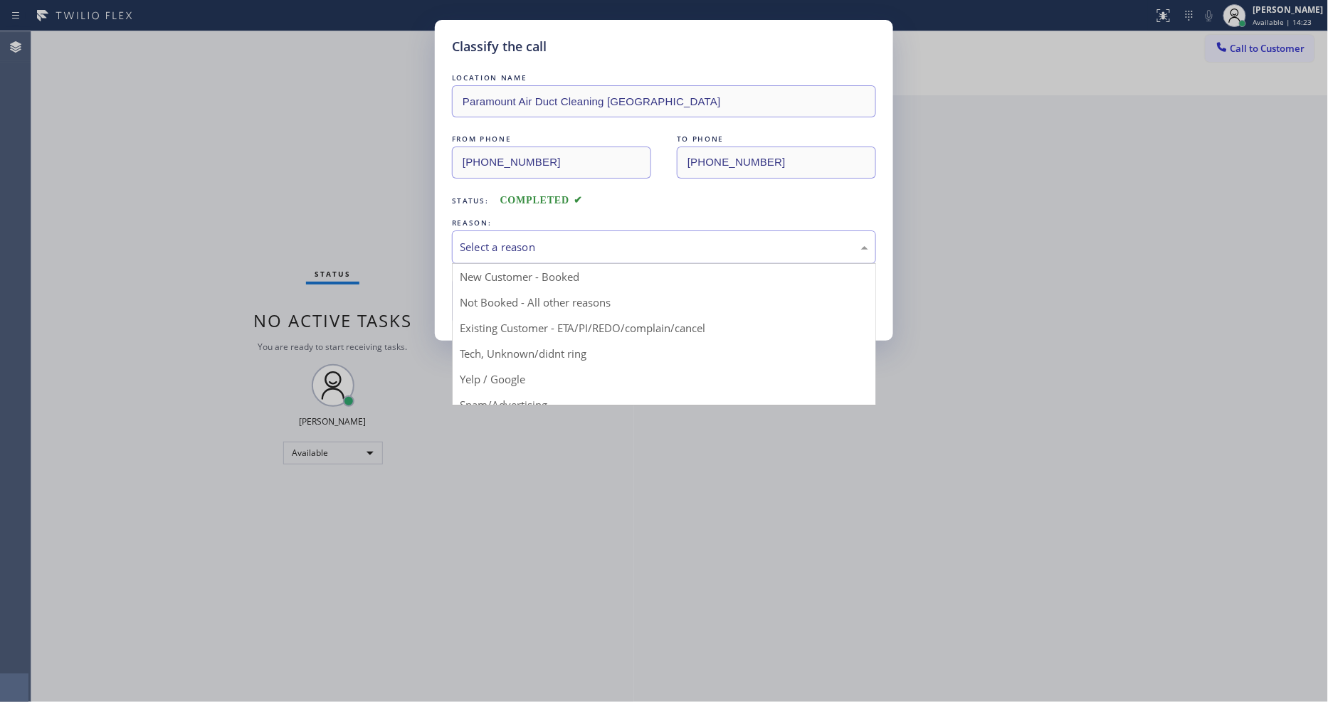
scroll to position [79, 0]
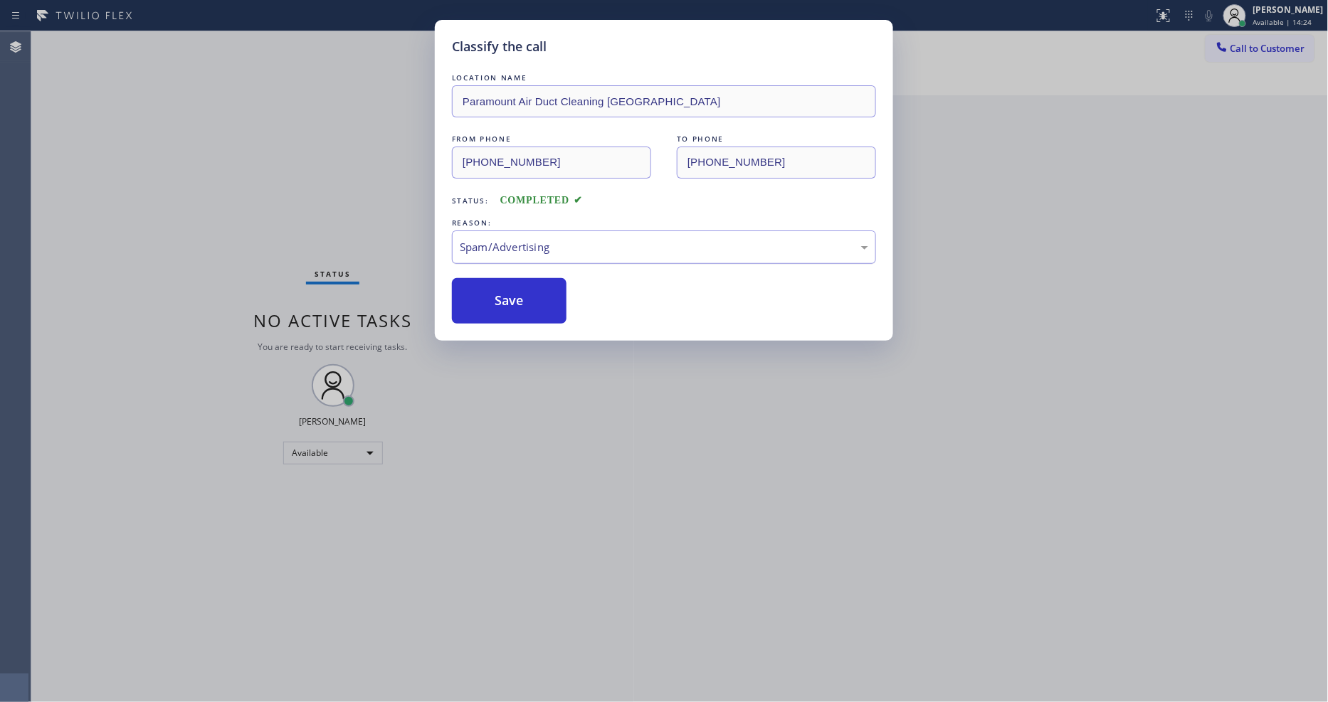
click at [534, 247] on div "Spam/Advertising" at bounding box center [664, 247] width 408 height 16
click at [530, 300] on button "Save" at bounding box center [509, 301] width 115 height 46
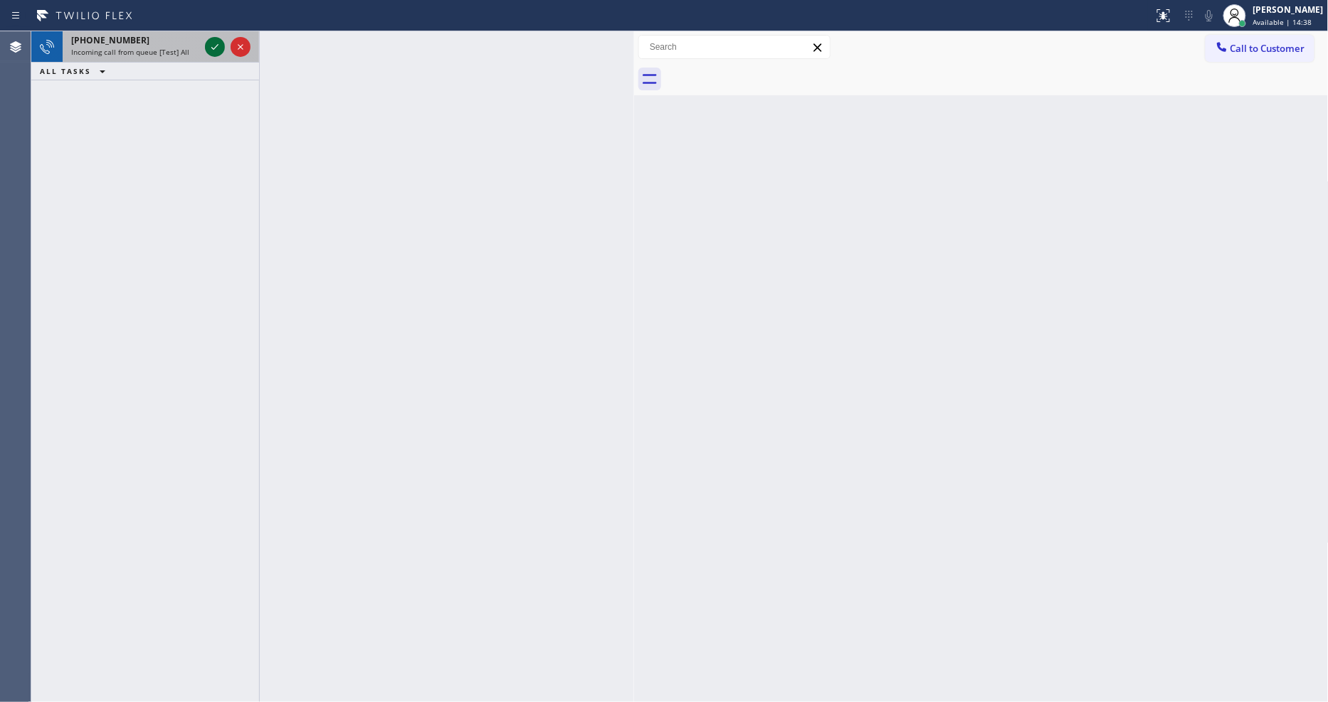
click at [209, 41] on icon at bounding box center [214, 46] width 17 height 17
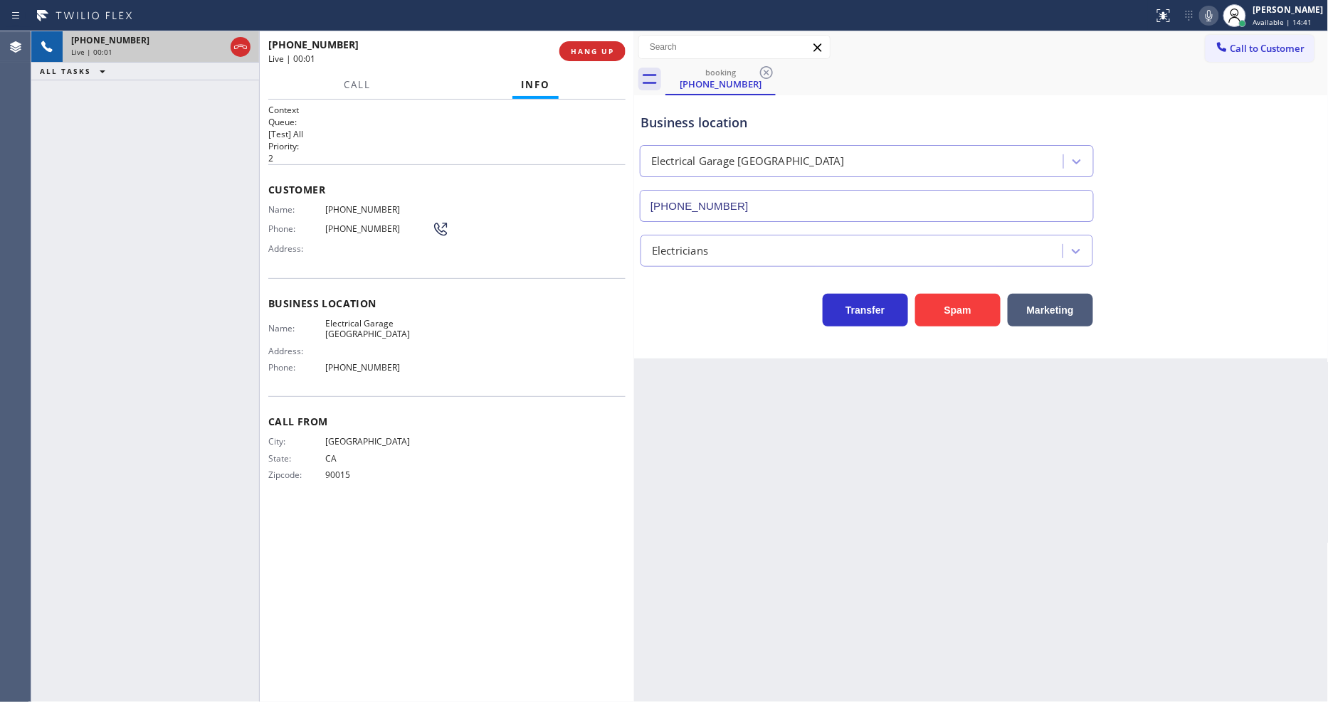
type input "[PHONE_NUMBER]"
click at [914, 527] on div "Back to Dashboard Change Sender ID Customers Technicians Select a contact Outbo…" at bounding box center [981, 366] width 695 height 671
click at [607, 51] on span "HANG UP" at bounding box center [592, 51] width 43 height 10
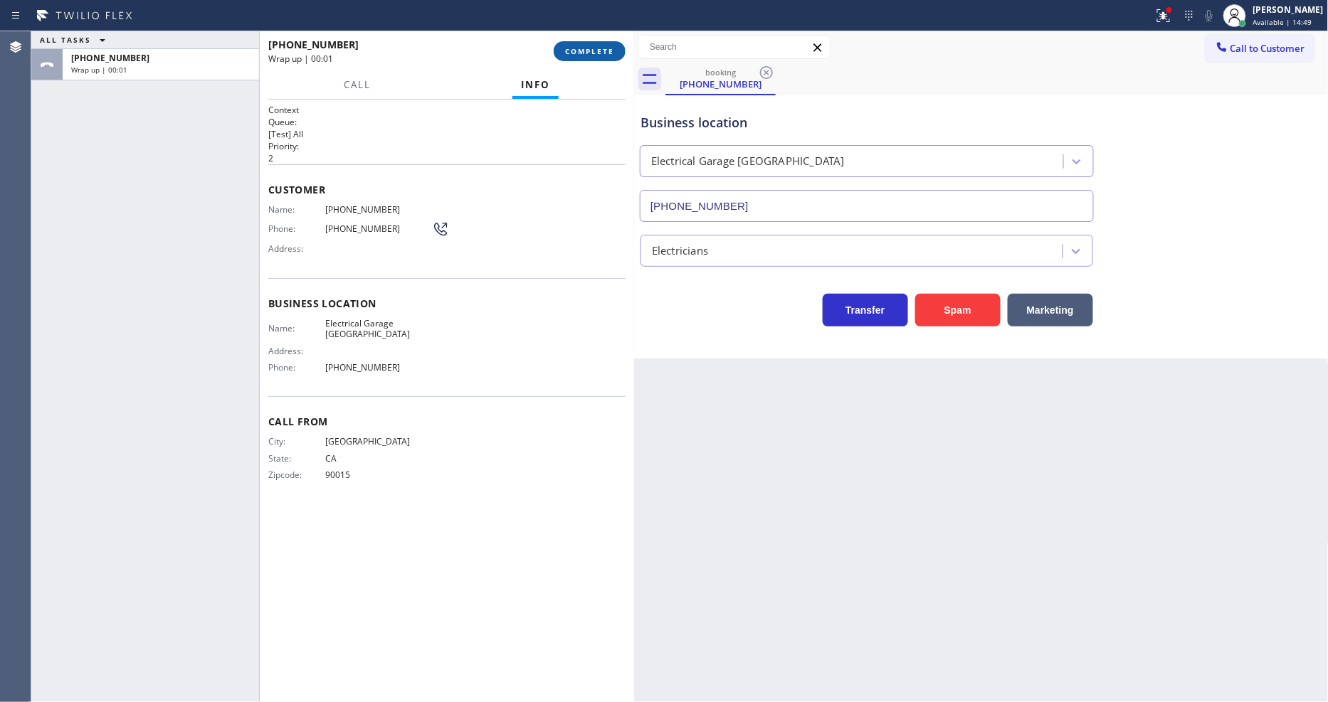
click at [607, 50] on span "COMPLETE" at bounding box center [589, 51] width 49 height 10
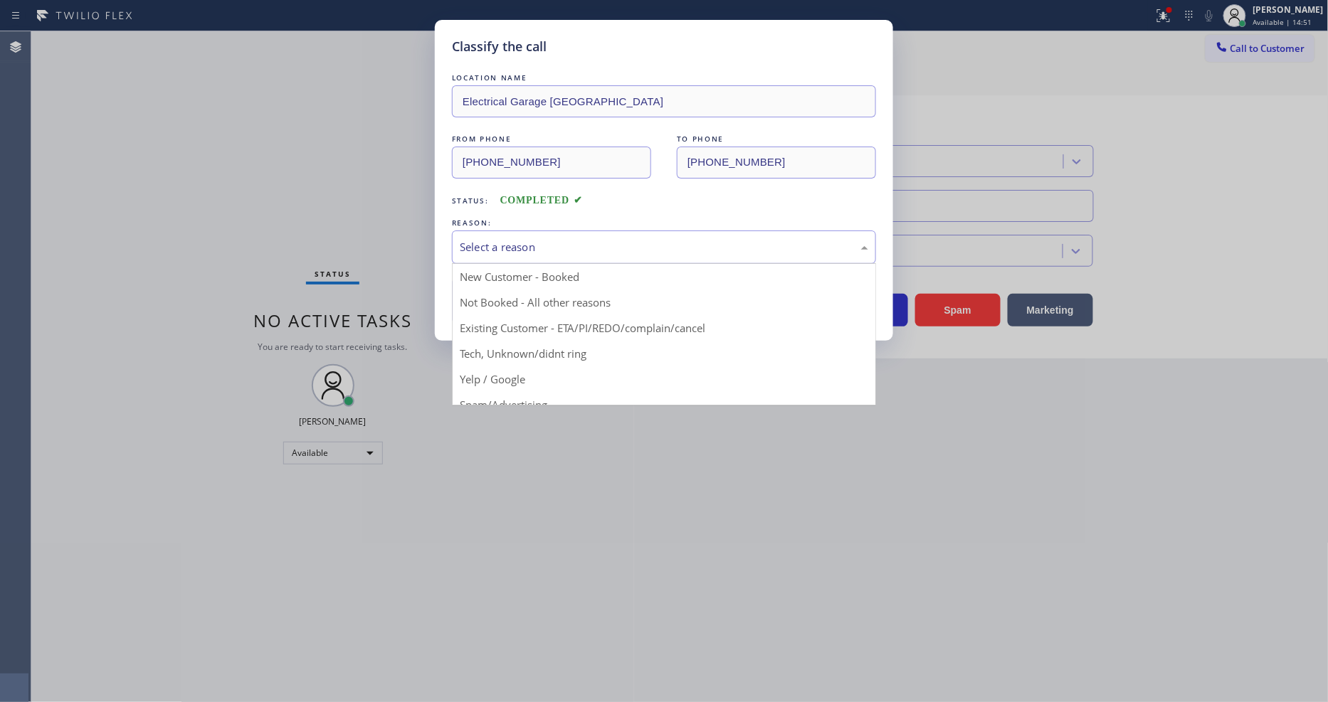
click at [481, 239] on div "Select a reason" at bounding box center [664, 247] width 408 height 16
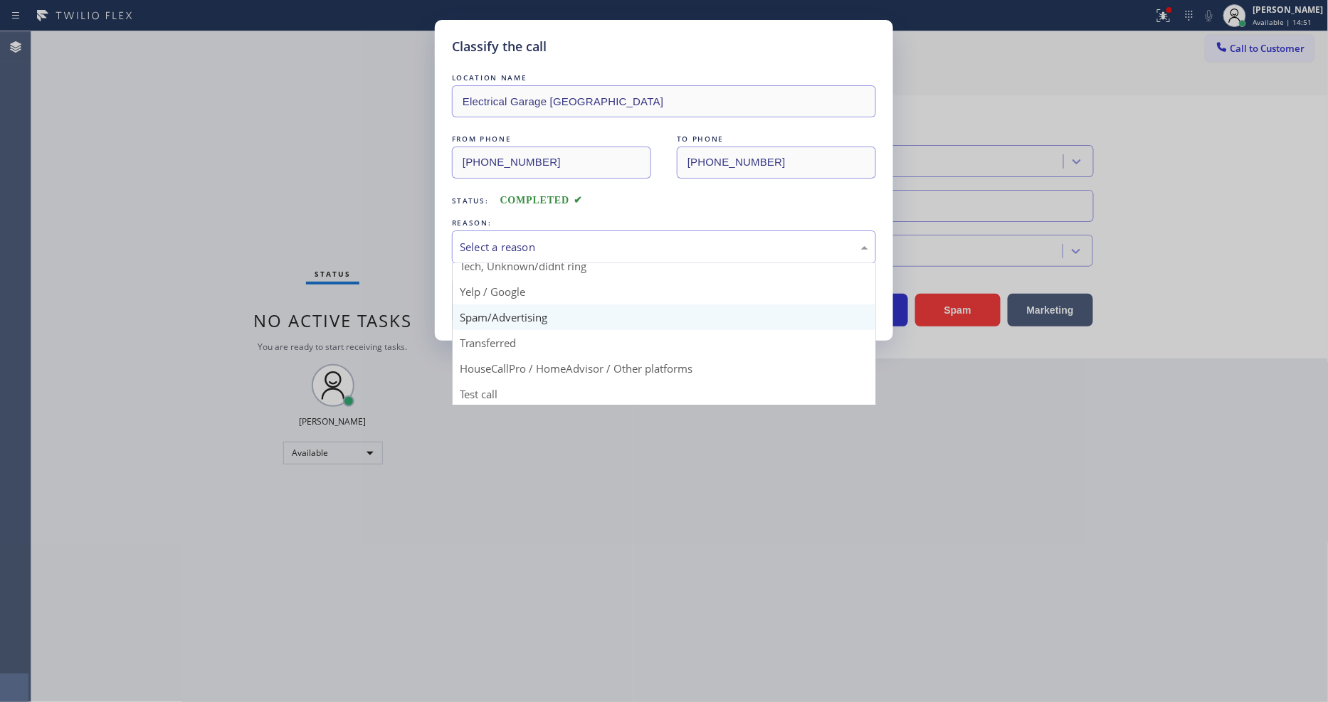
scroll to position [89, 0]
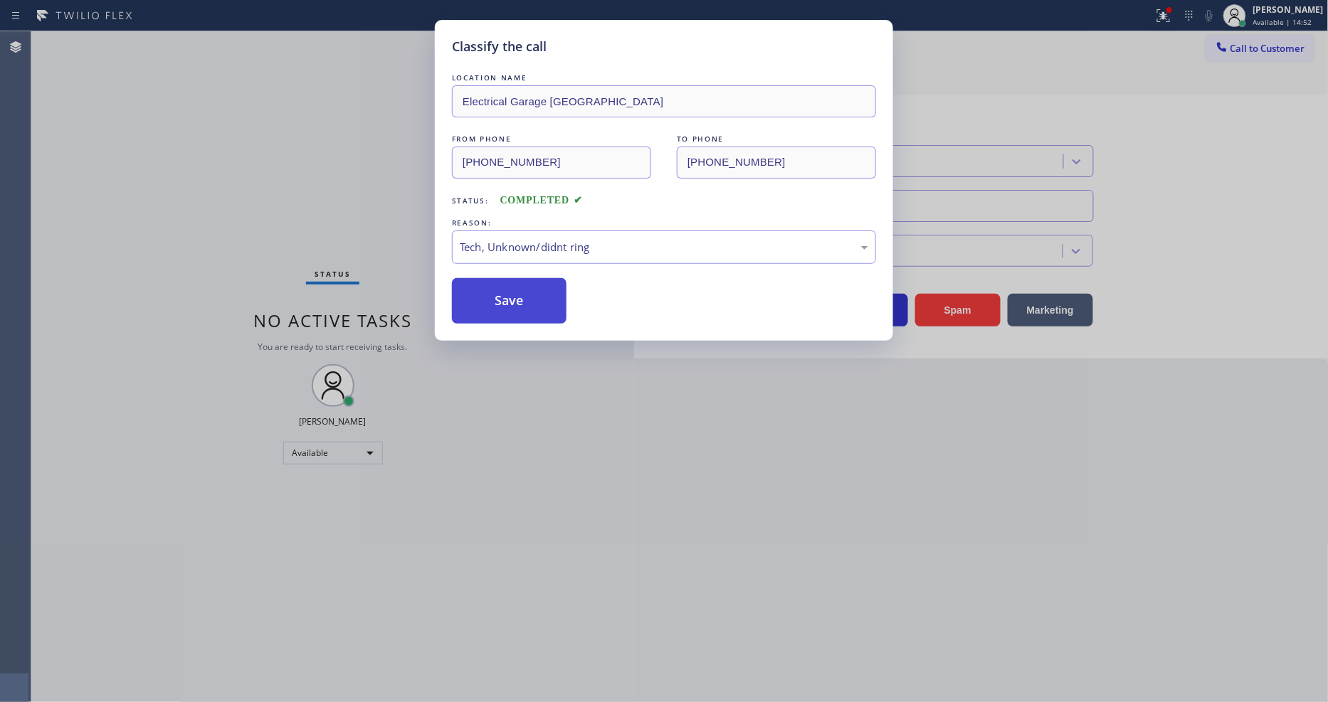
click at [499, 285] on button "Save" at bounding box center [509, 301] width 115 height 46
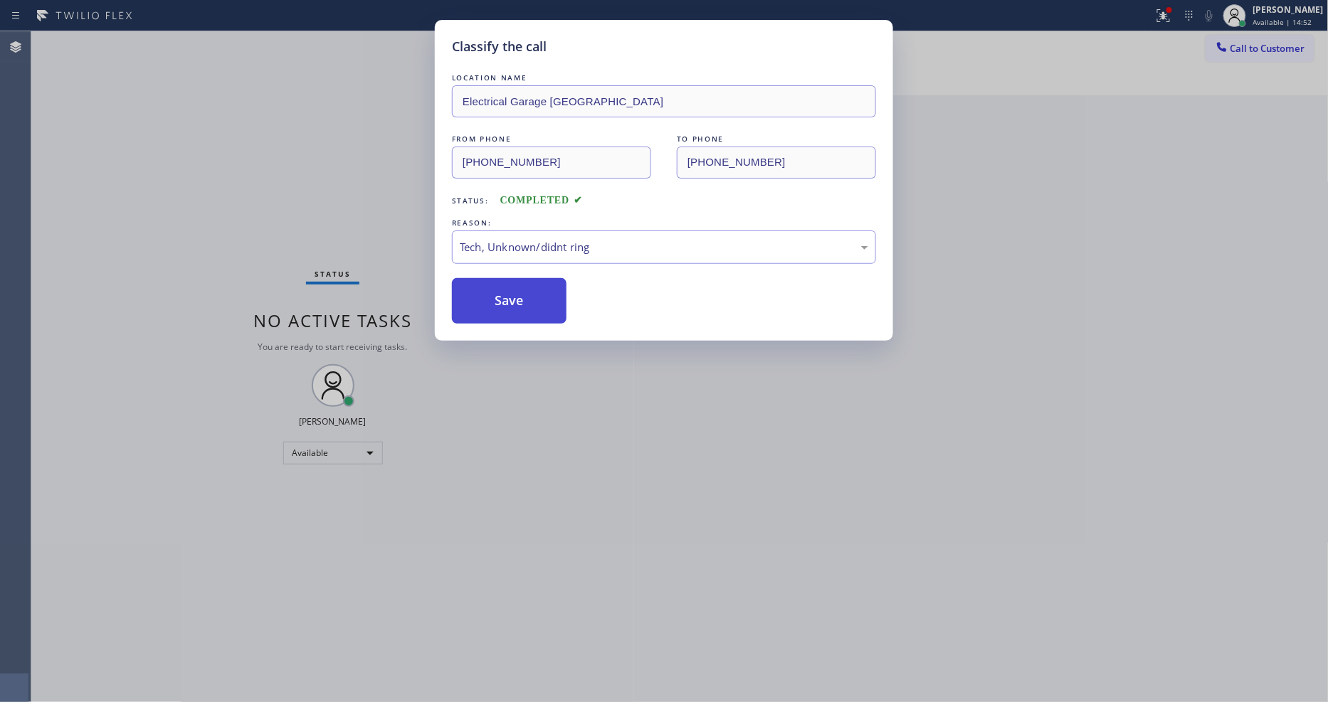
click at [499, 285] on button "Save" at bounding box center [509, 301] width 115 height 46
click at [499, 286] on button "Save" at bounding box center [509, 301] width 115 height 46
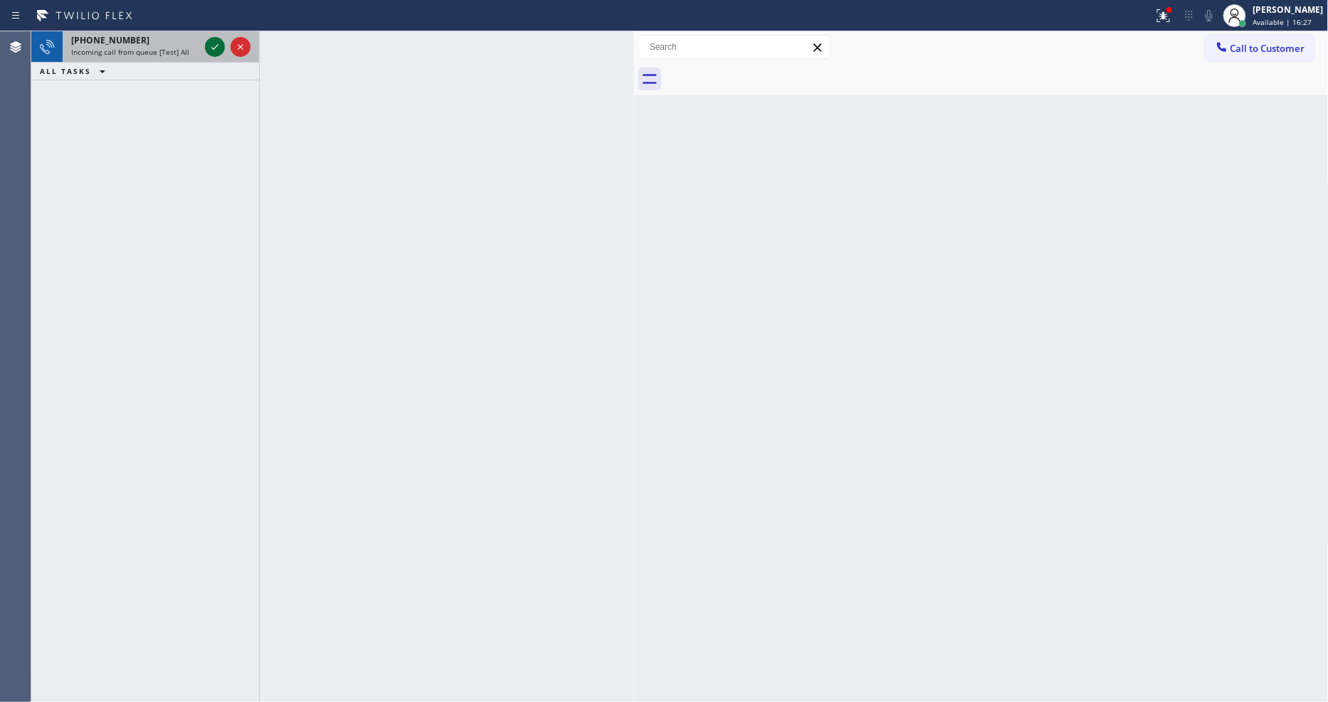
click at [221, 43] on icon at bounding box center [214, 46] width 17 height 17
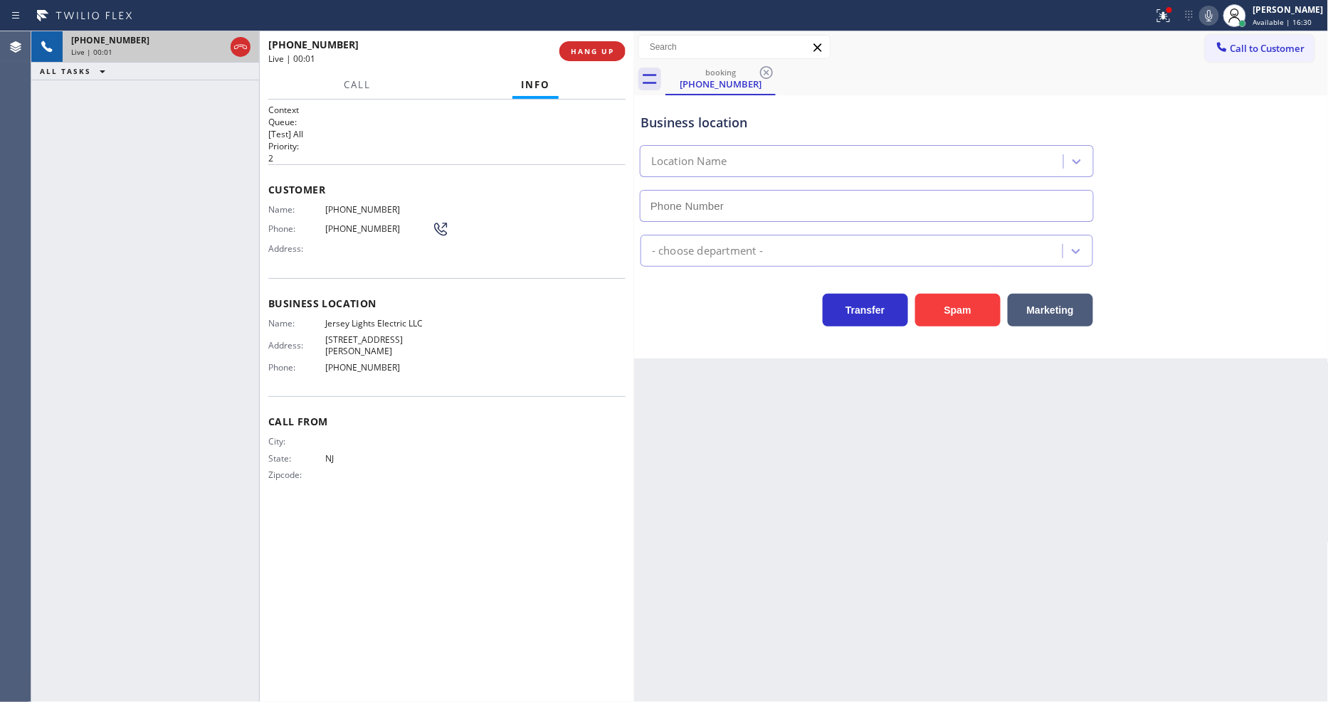
type input "[PHONE_NUMBER]"
click at [608, 52] on span "HANG UP" at bounding box center [592, 51] width 43 height 10
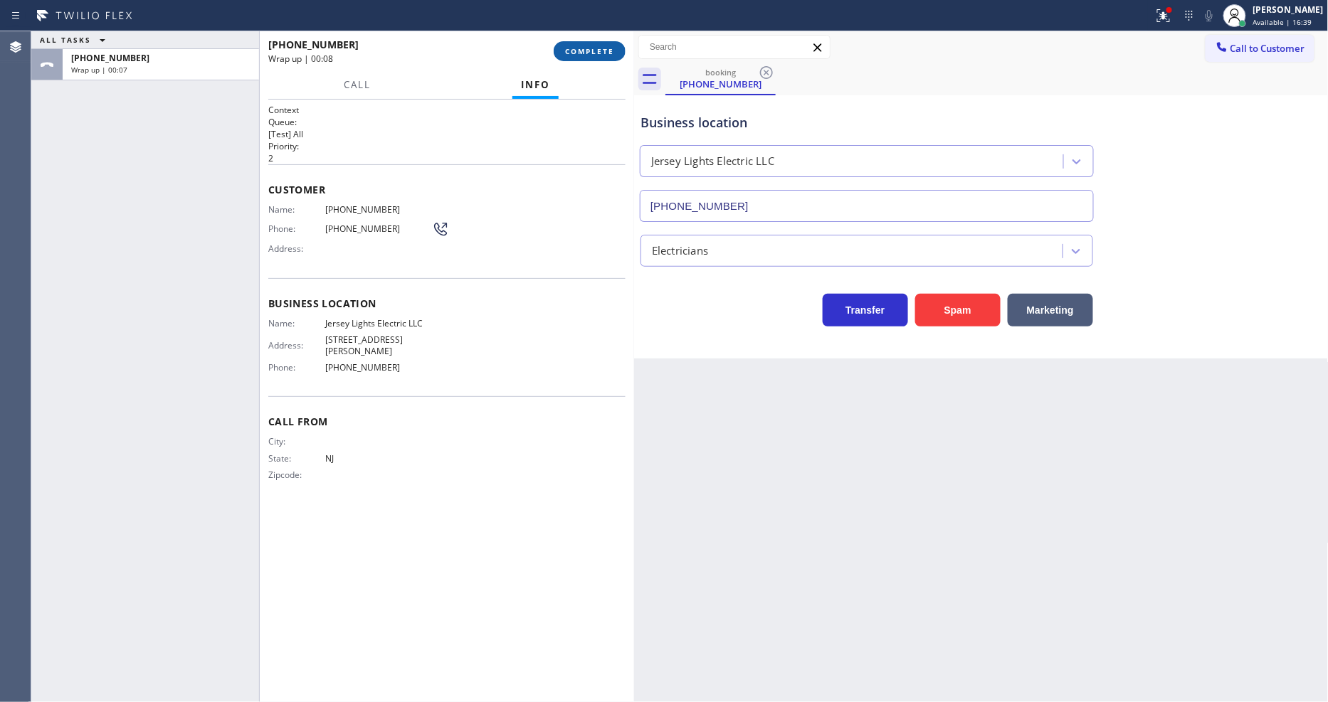
click at [598, 58] on button "COMPLETE" at bounding box center [590, 51] width 72 height 20
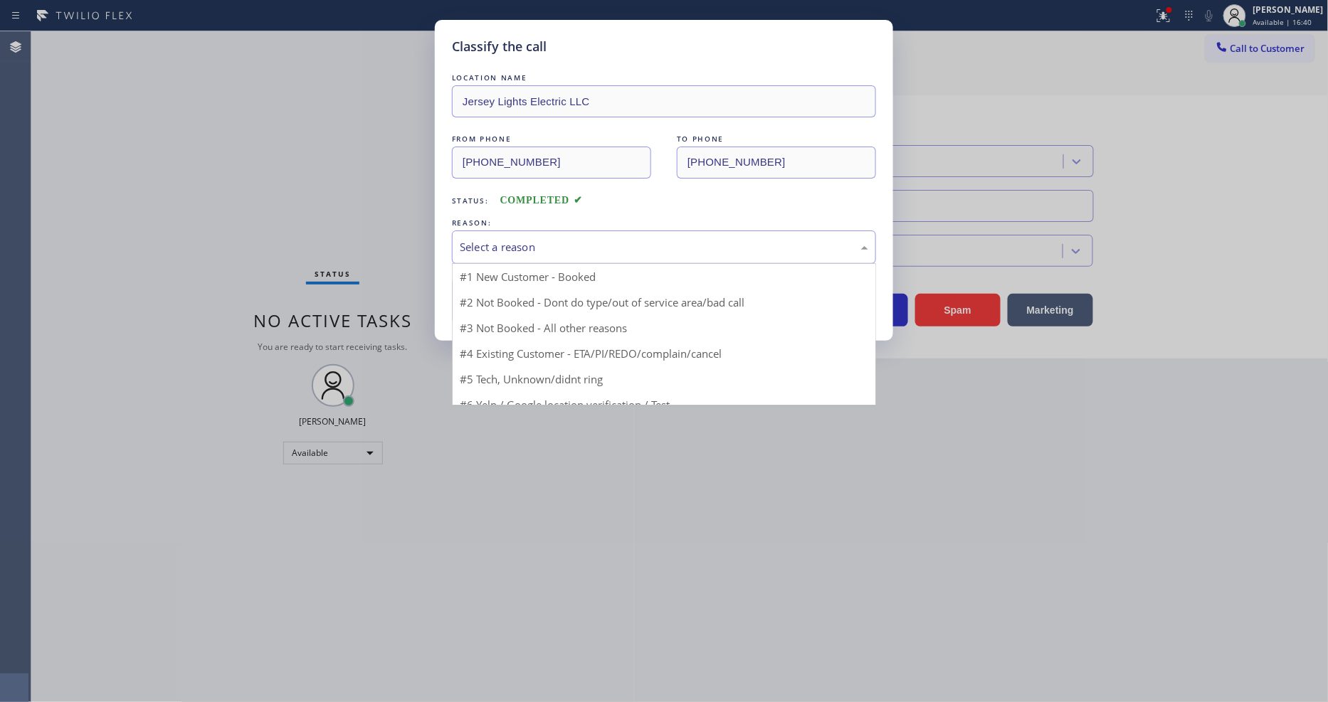
click at [557, 239] on div "Select a reason" at bounding box center [664, 247] width 408 height 16
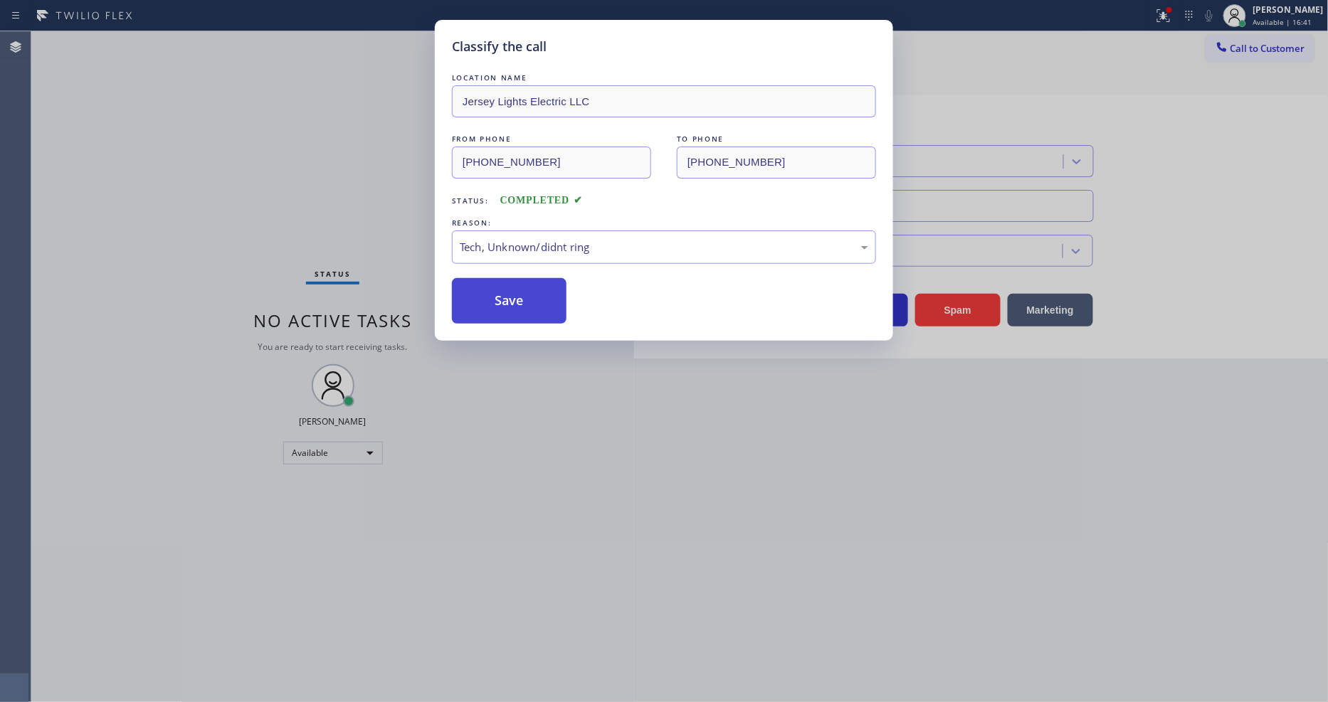
click at [530, 292] on button "Save" at bounding box center [509, 301] width 115 height 46
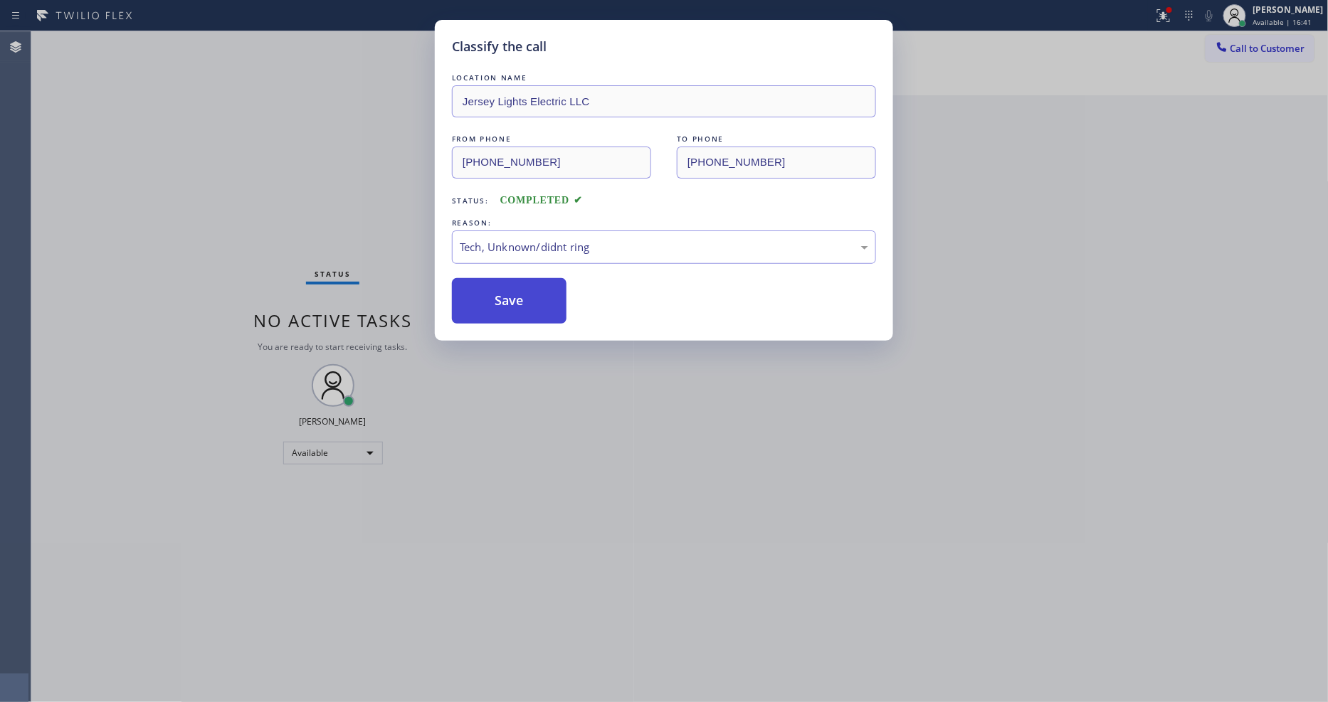
click at [530, 292] on button "Save" at bounding box center [509, 301] width 115 height 46
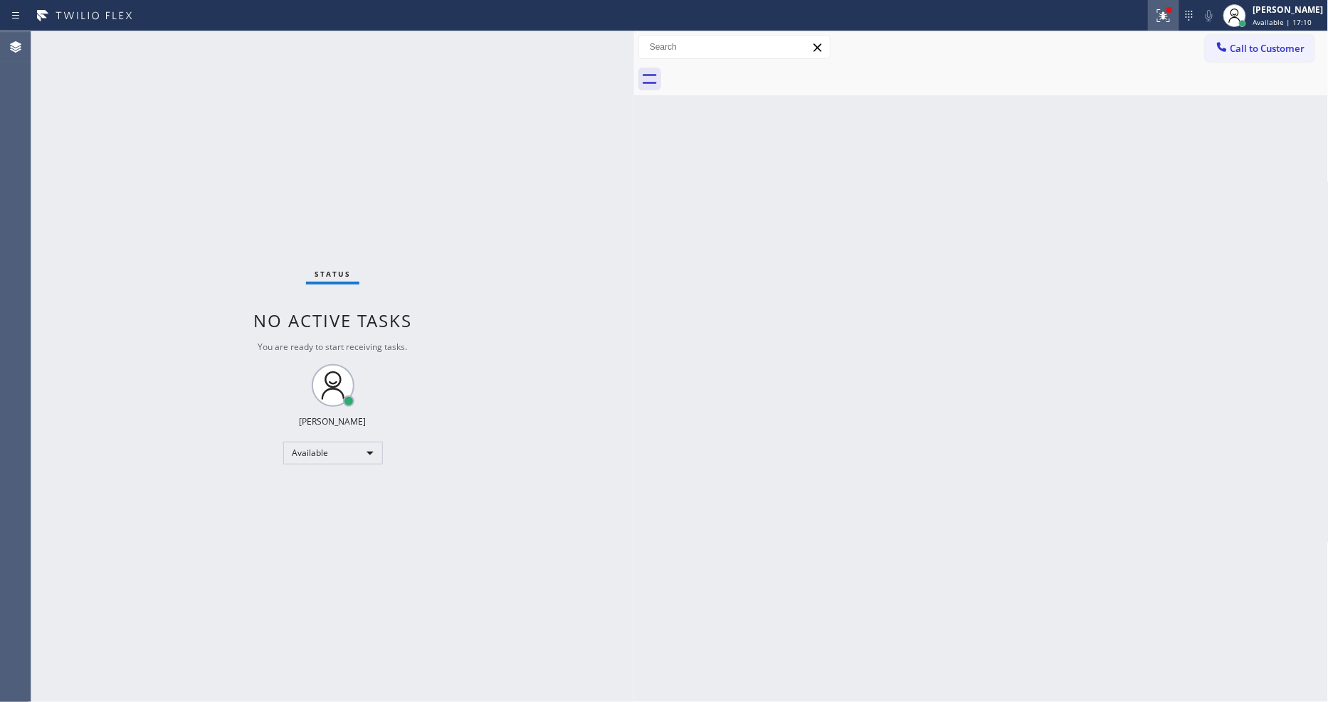
click at [1172, 15] on icon at bounding box center [1163, 15] width 17 height 17
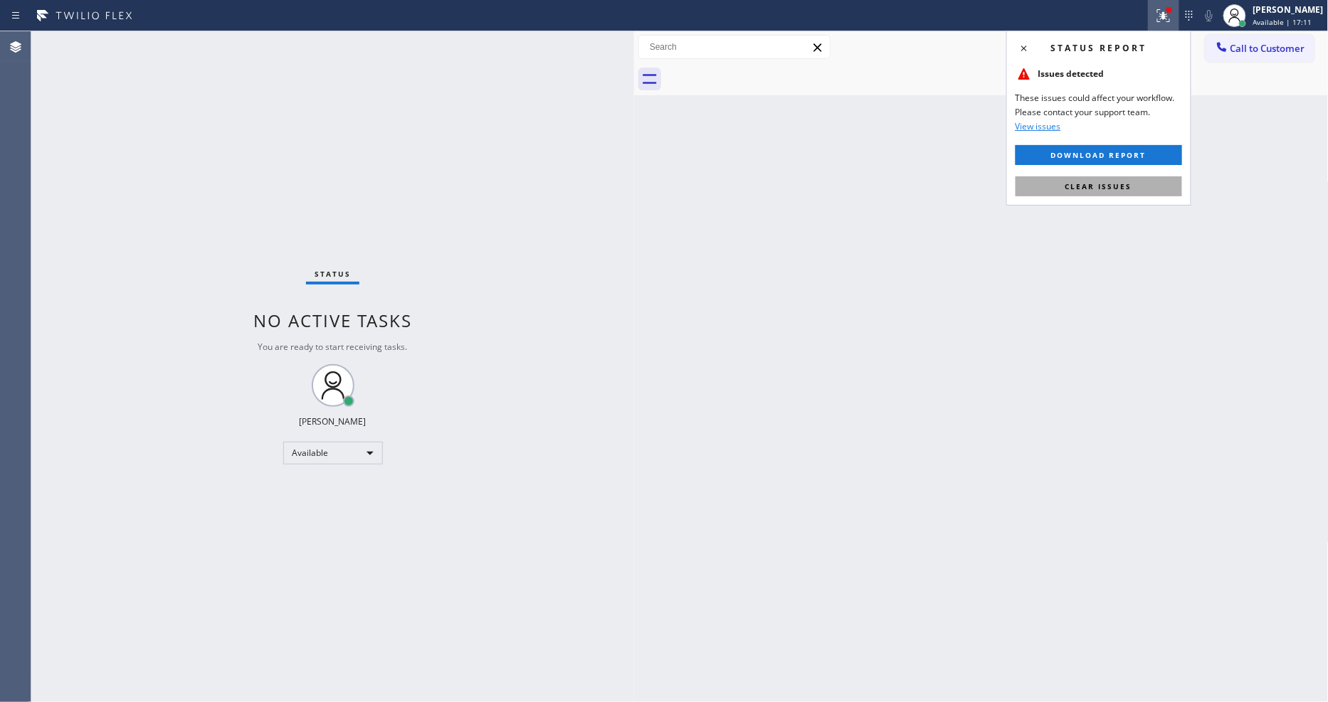
click at [1125, 195] on button "Clear issues" at bounding box center [1099, 186] width 167 height 20
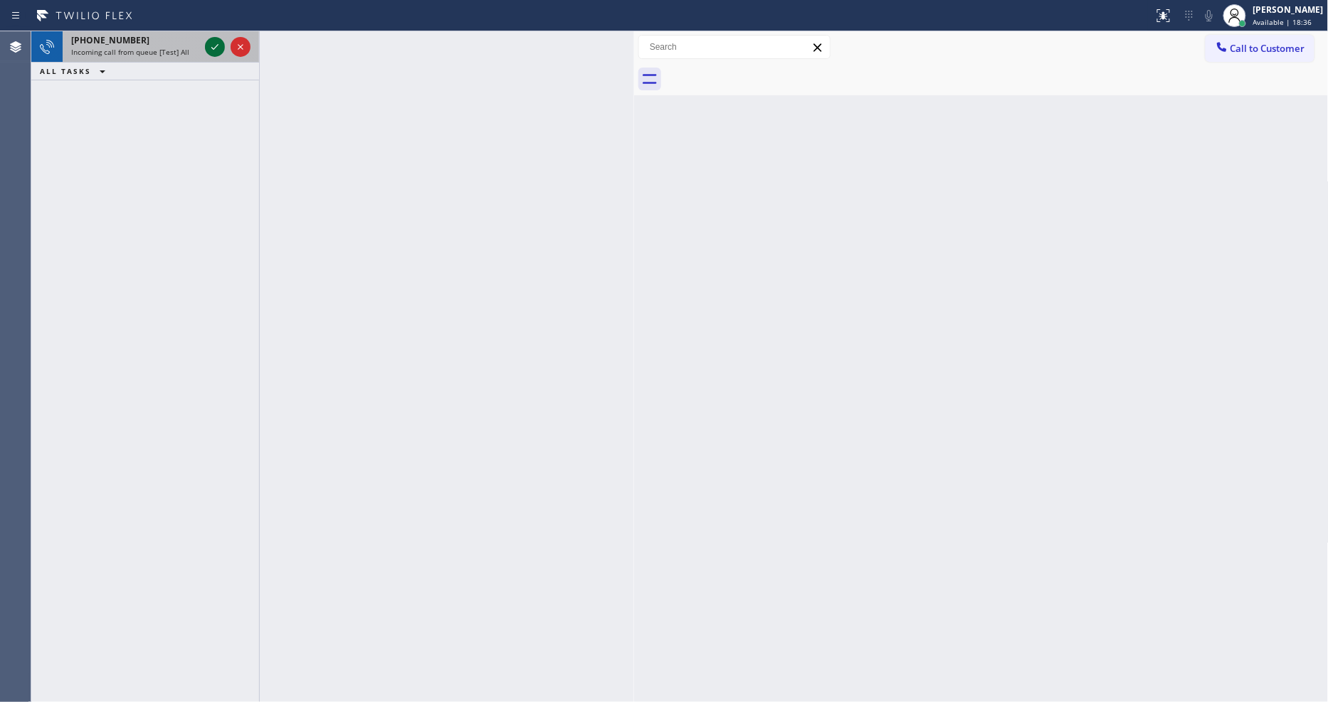
click at [207, 43] on icon at bounding box center [214, 46] width 17 height 17
click at [213, 43] on icon at bounding box center [214, 46] width 17 height 17
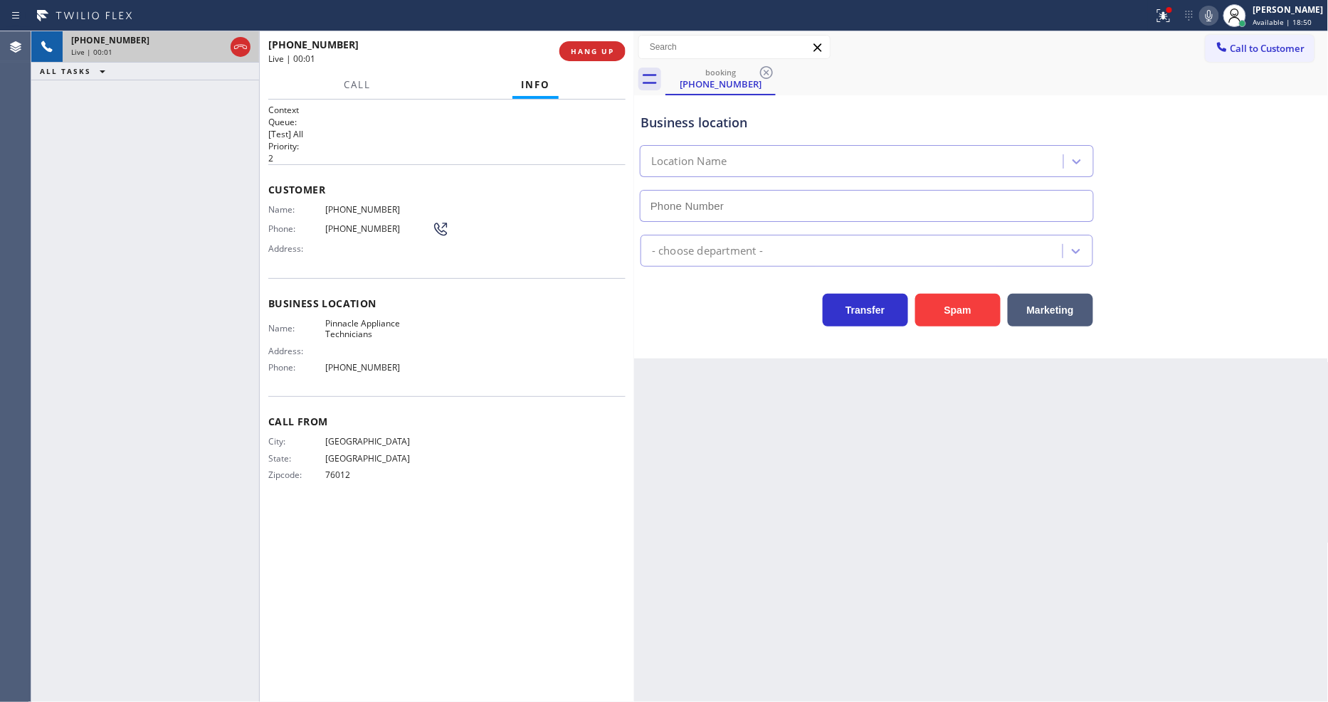
type input "[PHONE_NUMBER]"
click at [581, 46] on span "HANG UP" at bounding box center [592, 51] width 43 height 10
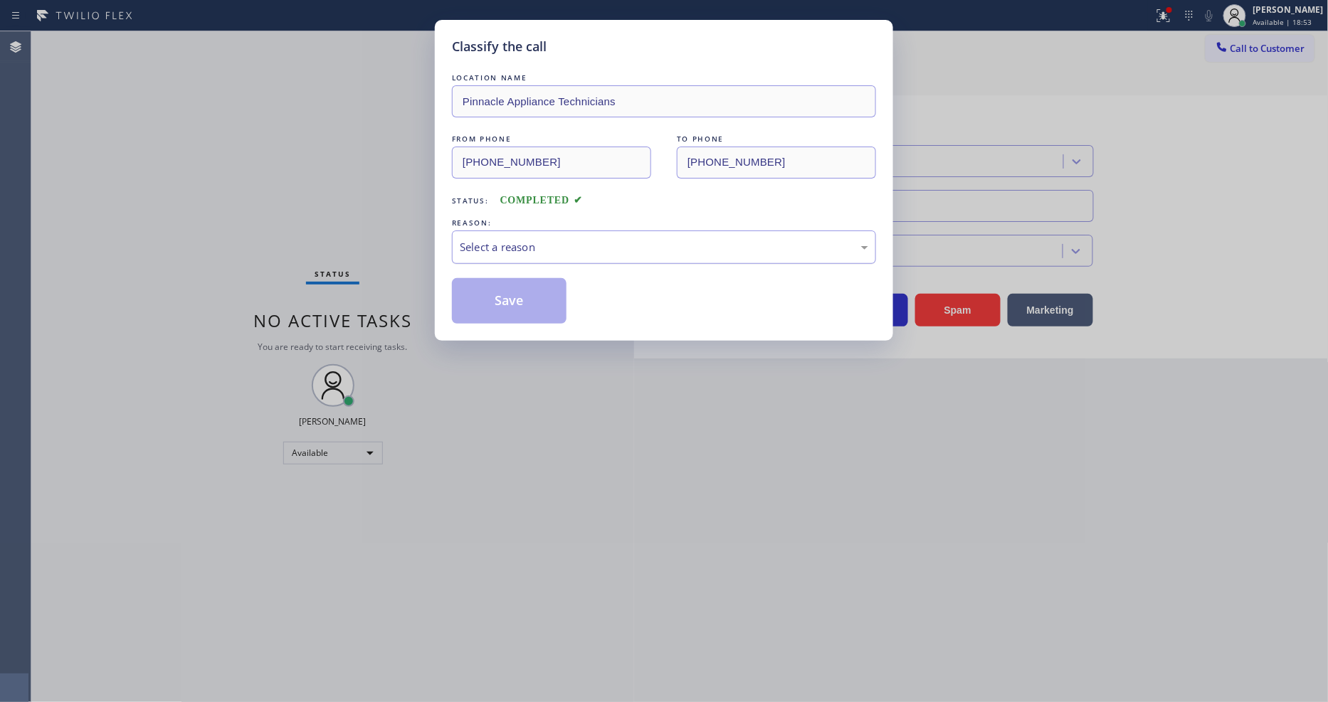
click at [525, 249] on div "Select a reason" at bounding box center [664, 247] width 408 height 16
click at [532, 308] on button "Save" at bounding box center [509, 301] width 115 height 46
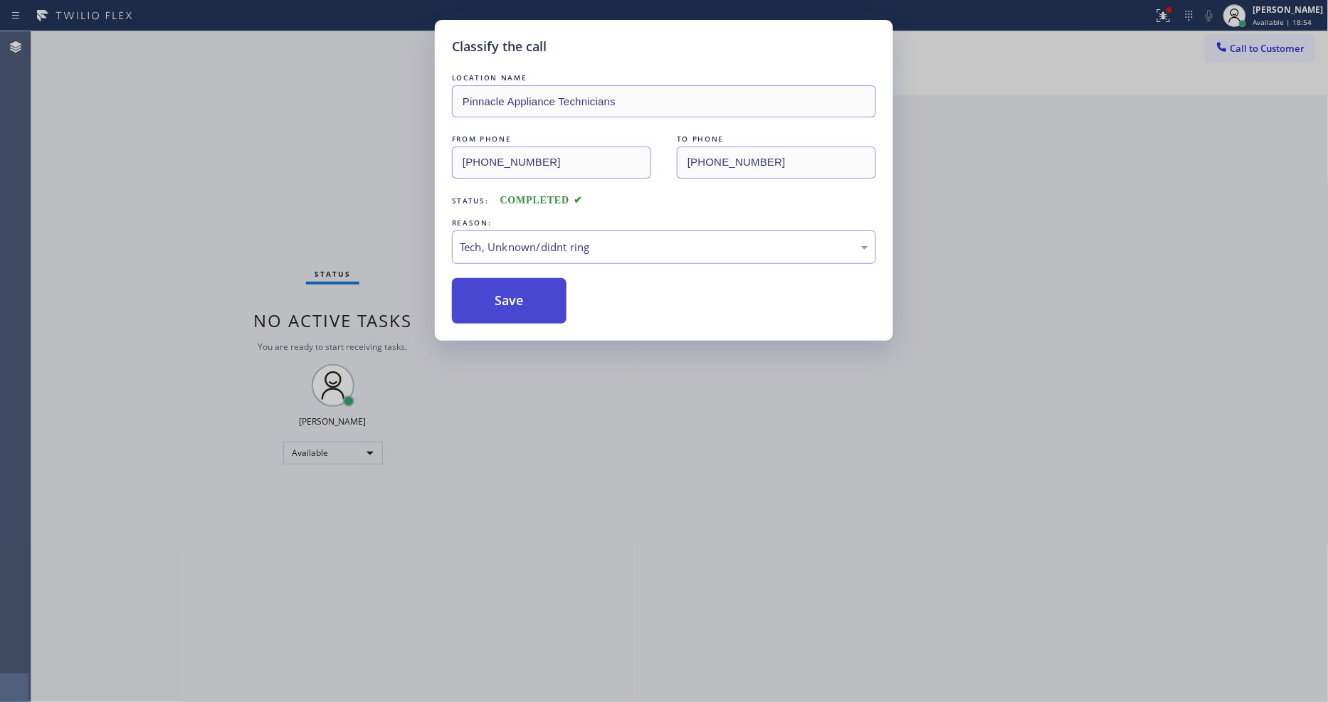
click at [532, 308] on button "Save" at bounding box center [509, 301] width 115 height 46
click at [532, 307] on button "Save" at bounding box center [509, 301] width 115 height 46
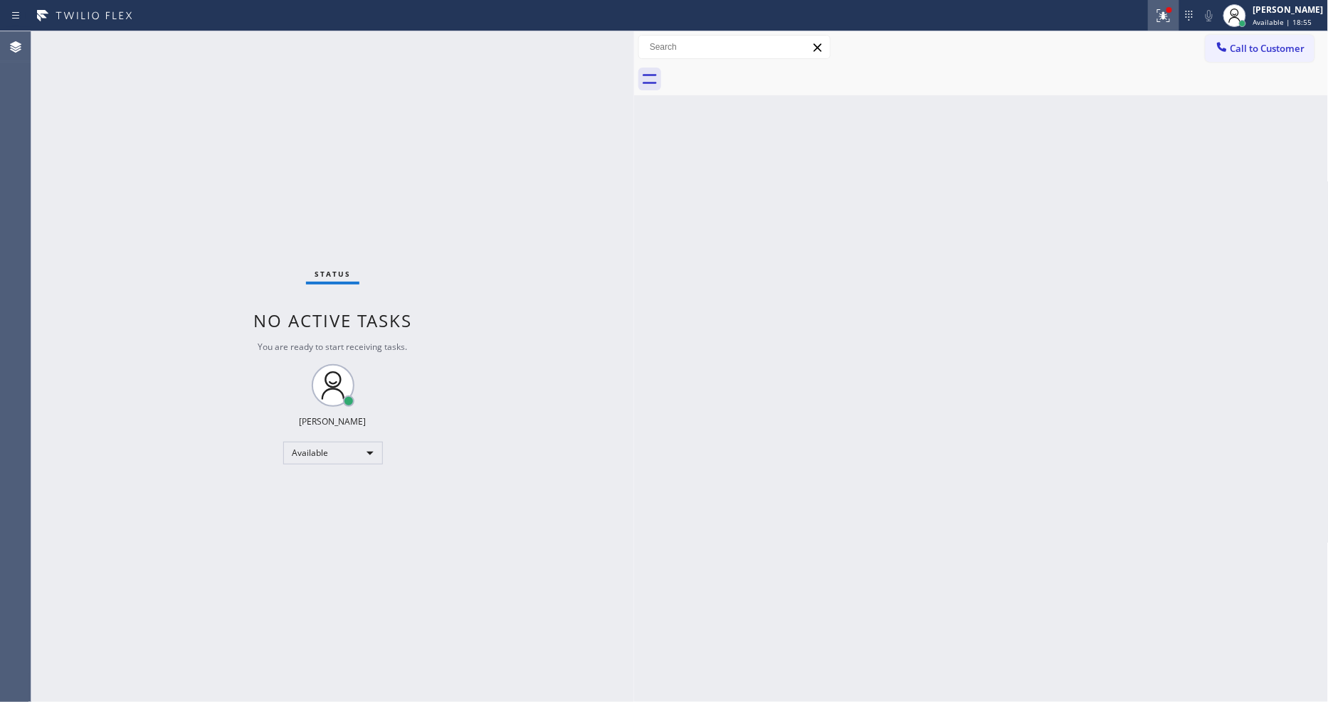
click at [1172, 10] on icon at bounding box center [1163, 15] width 17 height 17
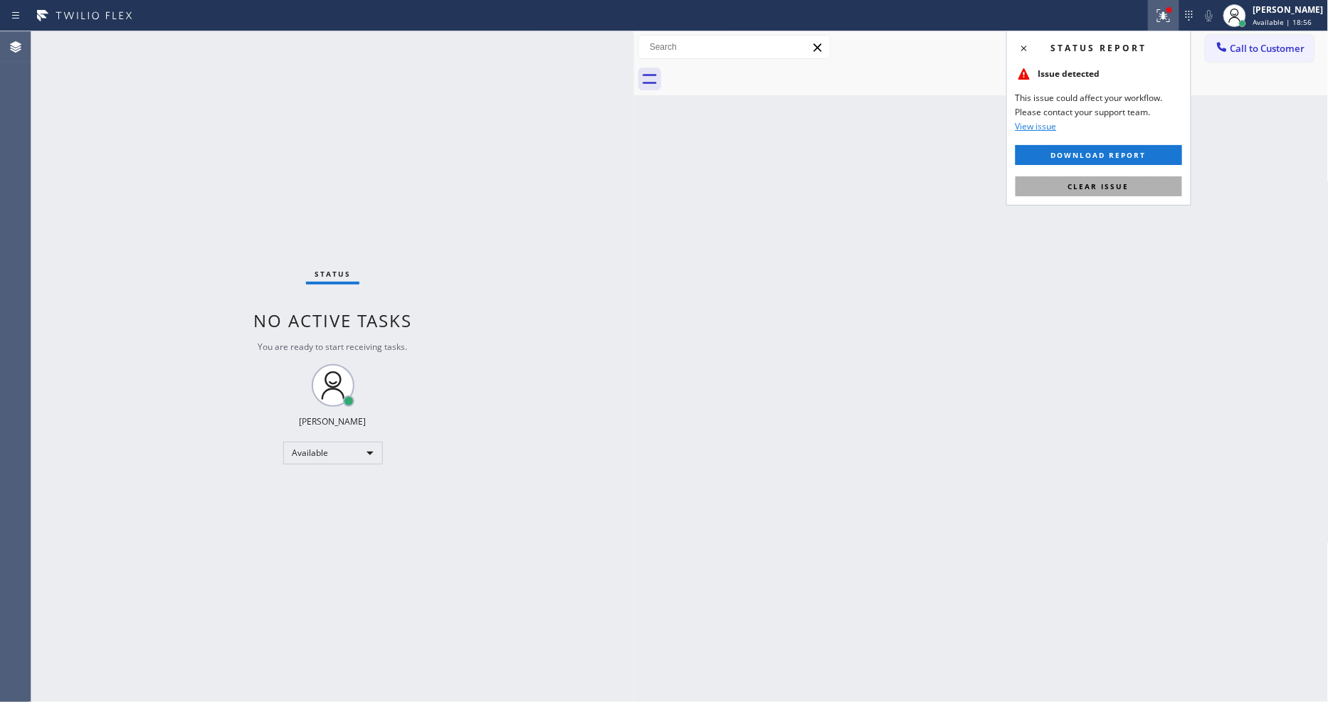
click at [1149, 185] on button "Clear issue" at bounding box center [1099, 186] width 167 height 20
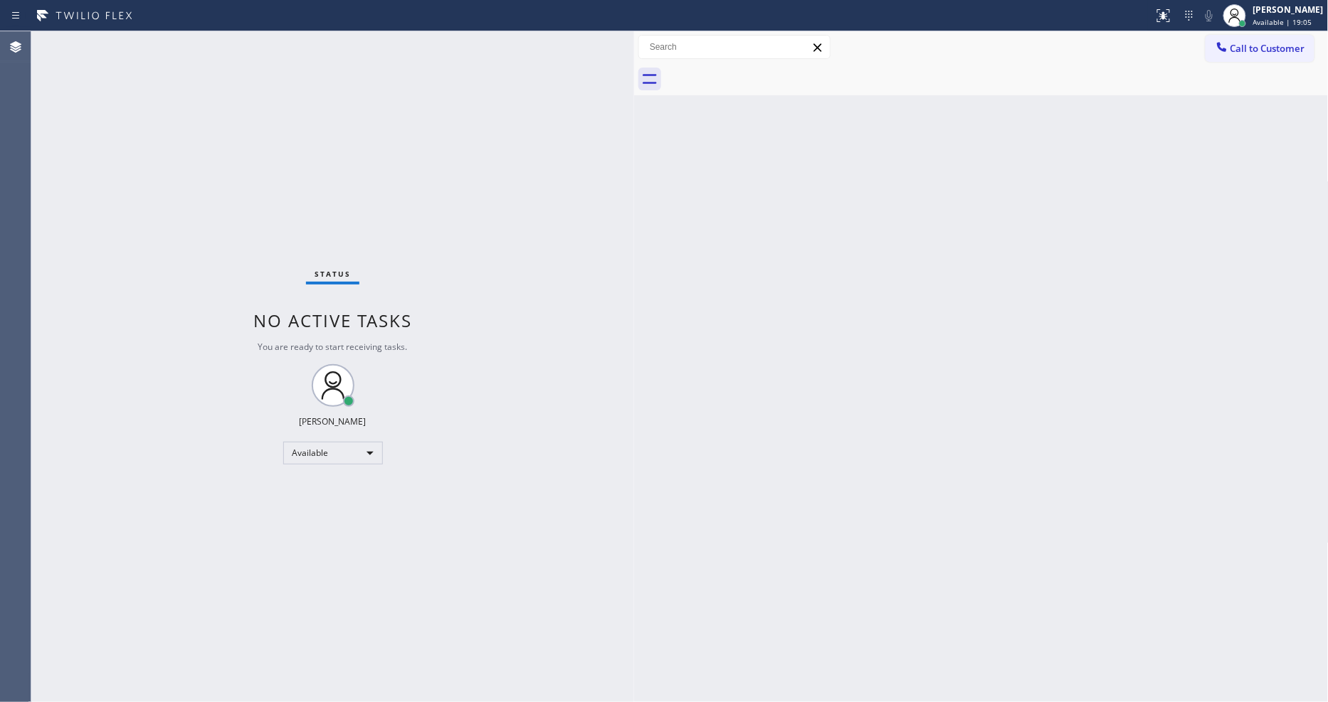
click at [478, 297] on div "Status No active tasks You are ready to start receiving tasks. [PERSON_NAME] Av…" at bounding box center [332, 366] width 603 height 671
click at [503, 516] on div "Status No active tasks You are ready to start receiving tasks. [PERSON_NAME] Av…" at bounding box center [332, 366] width 603 height 671
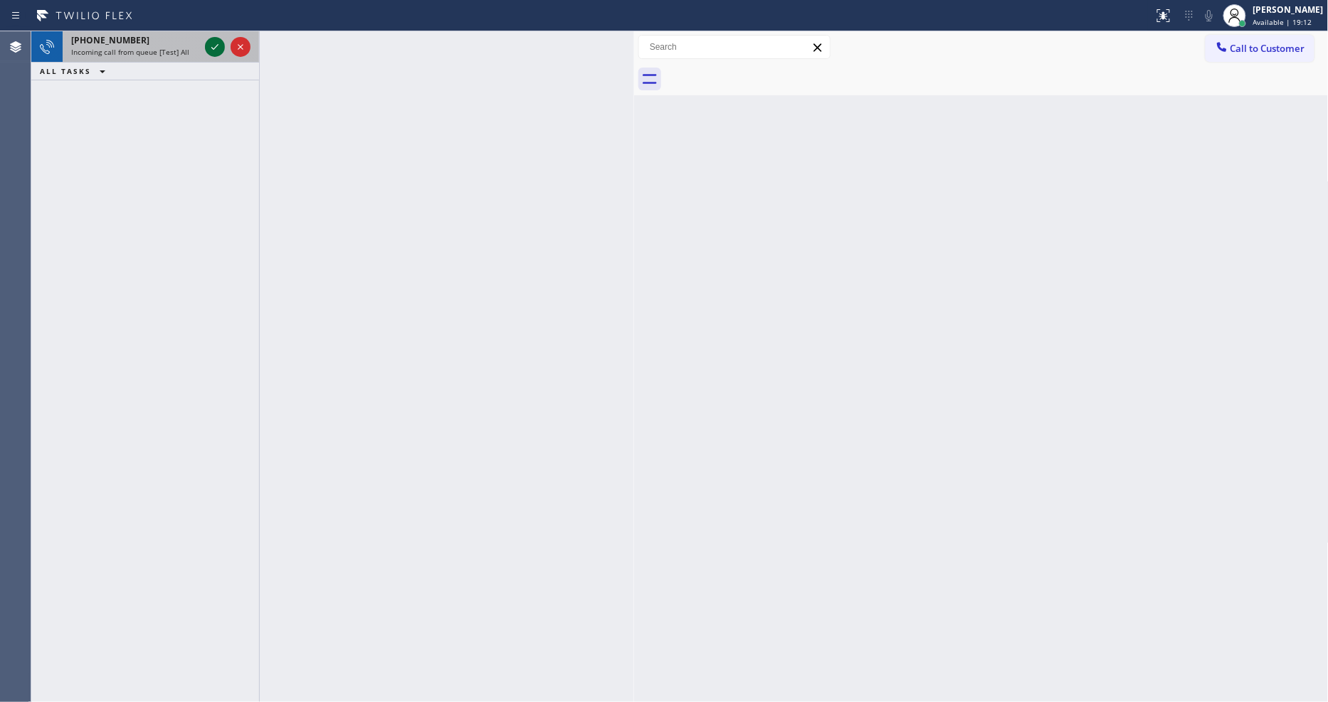
click at [209, 41] on icon at bounding box center [214, 46] width 17 height 17
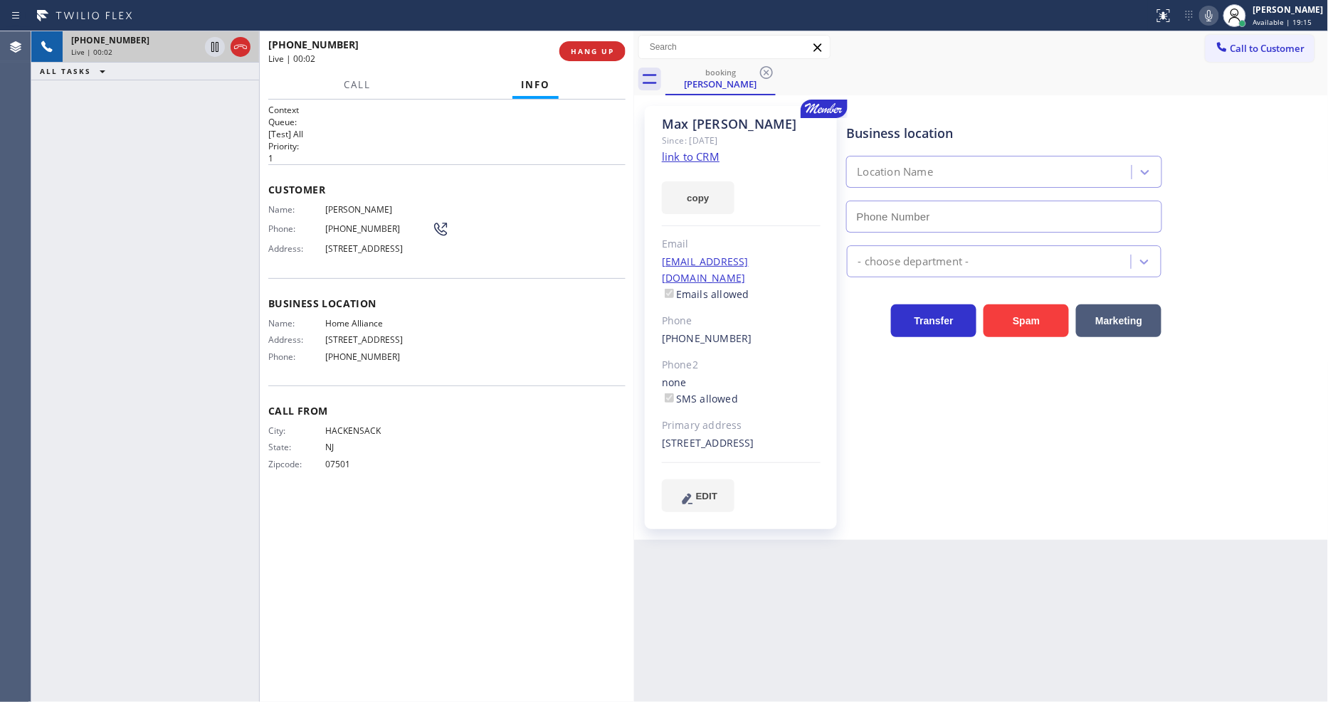
type input "[PHONE_NUMBER]"
click at [686, 157] on link "link to CRM" at bounding box center [691, 156] width 58 height 14
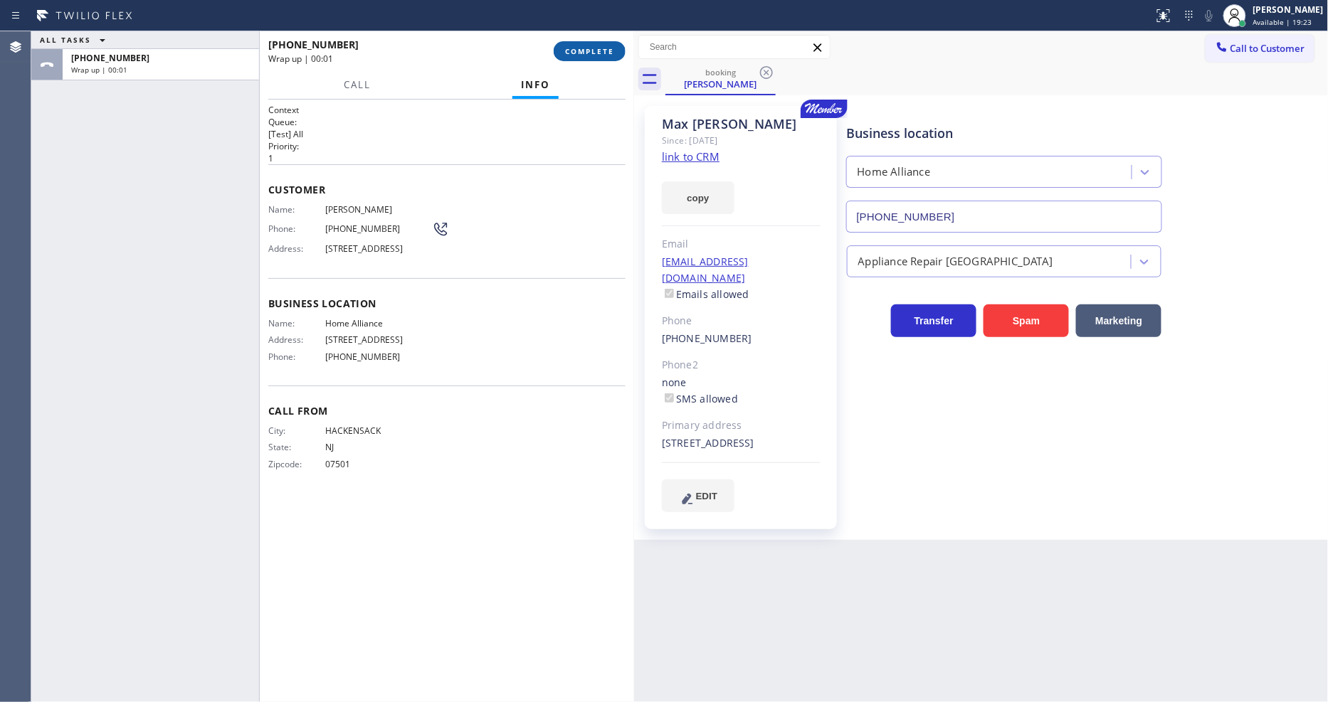
click at [589, 56] on span "COMPLETE" at bounding box center [589, 51] width 49 height 10
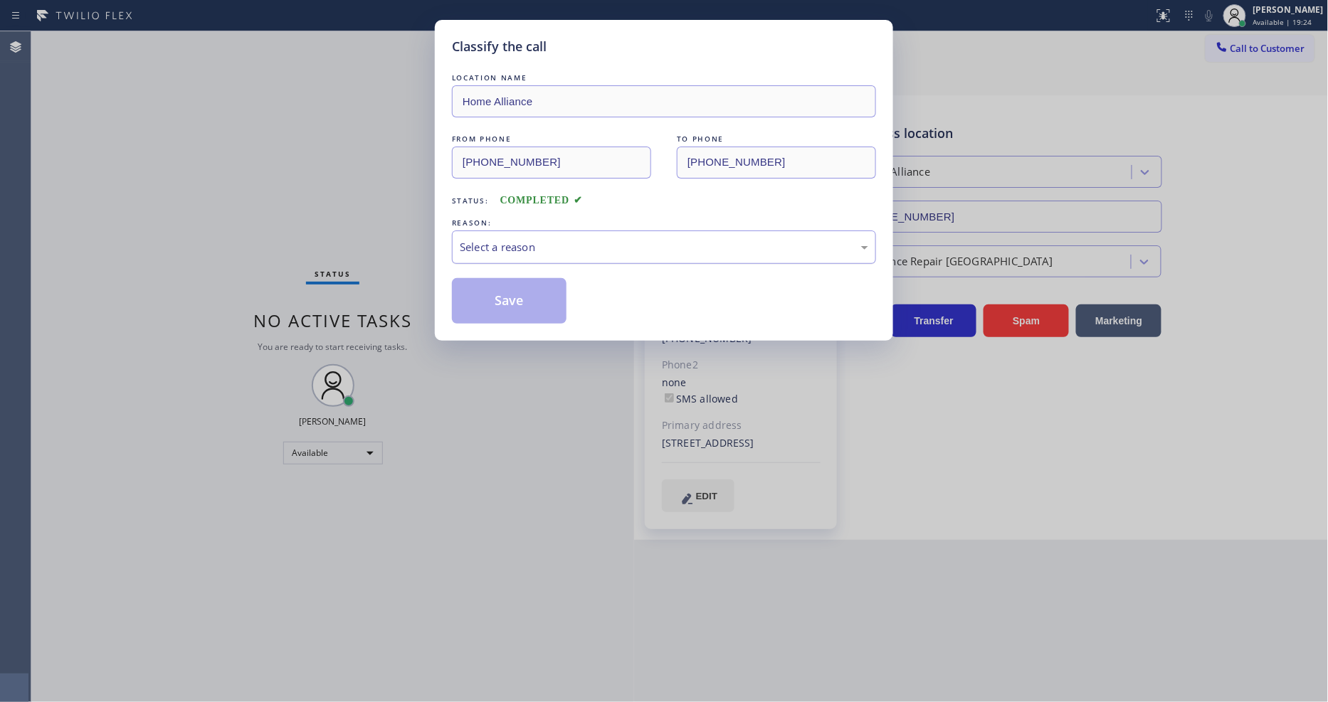
click at [543, 243] on div "Select a reason" at bounding box center [664, 247] width 408 height 16
click at [528, 290] on button "Save" at bounding box center [509, 301] width 115 height 46
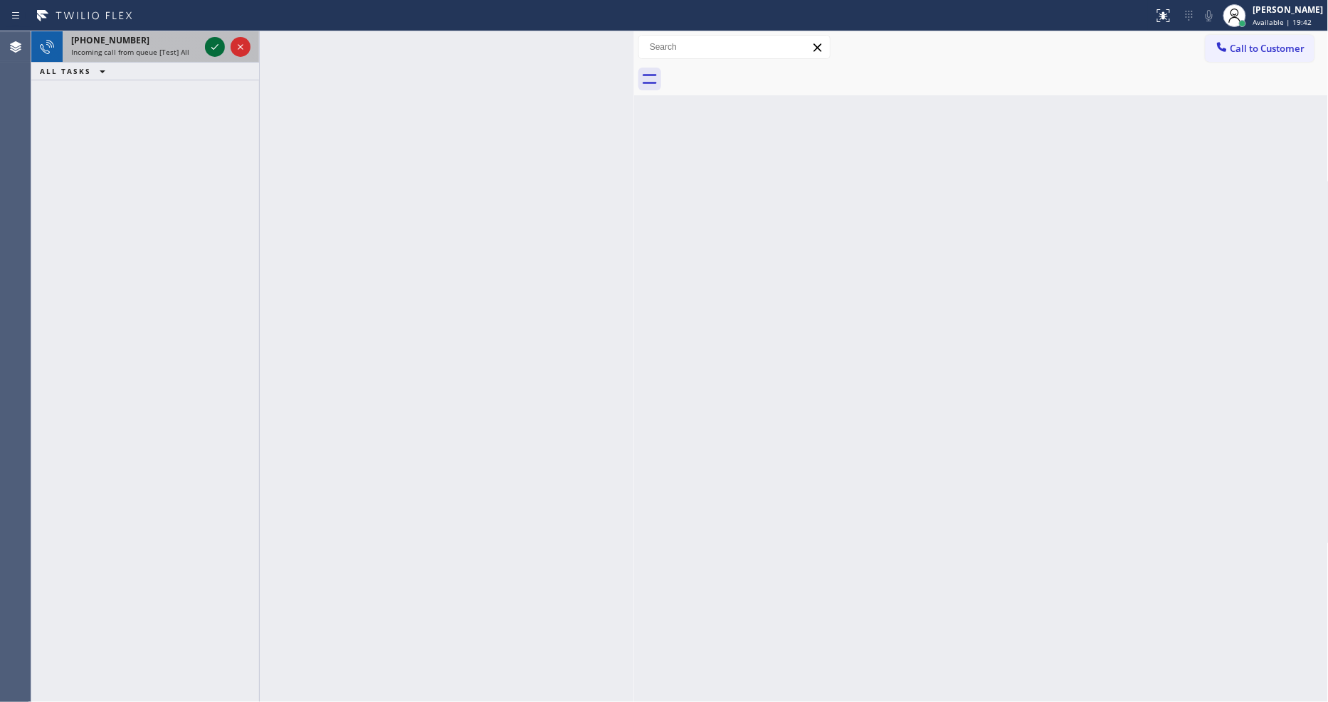
click at [219, 48] on icon at bounding box center [214, 46] width 17 height 17
click at [216, 47] on icon at bounding box center [214, 47] width 7 height 6
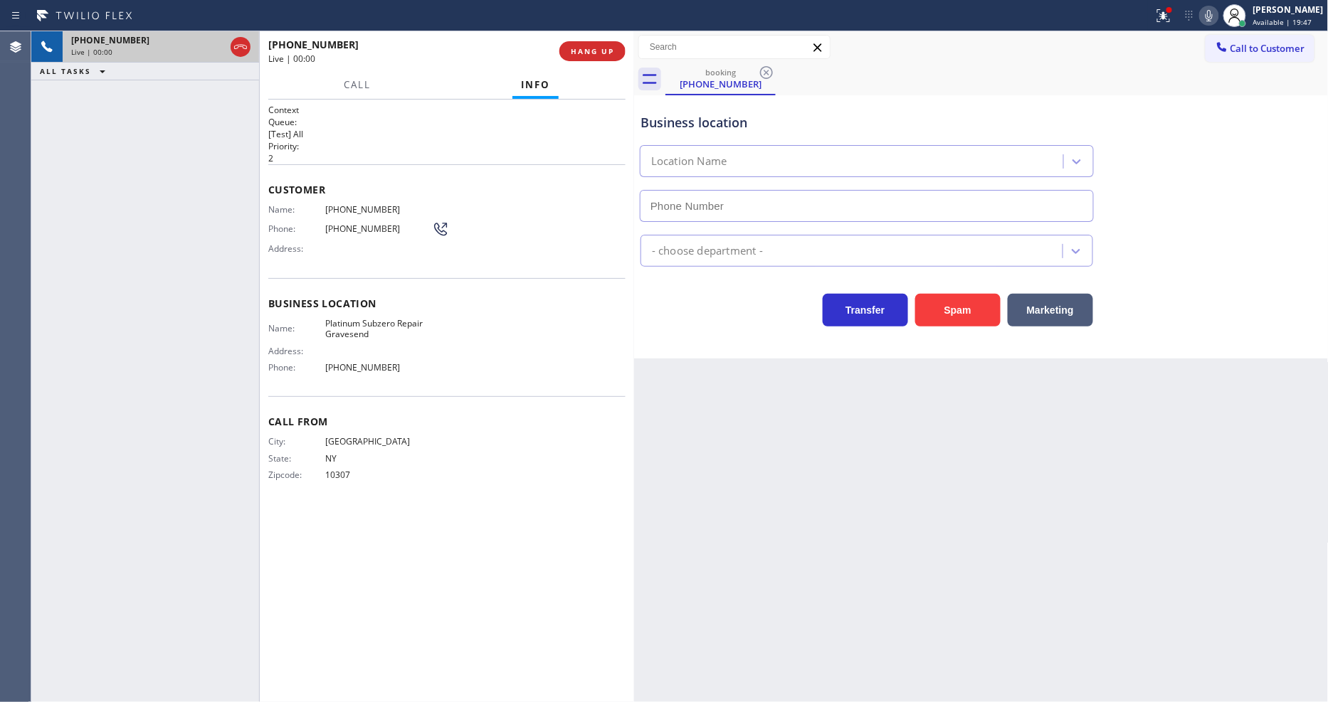
type input "[PHONE_NUMBER]"
click at [280, 310] on div "Business location Name: Platinum Subzero Repair Gravesend Address: Phone: [PHON…" at bounding box center [446, 337] width 357 height 119
click at [594, 51] on span "HANG UP" at bounding box center [592, 51] width 43 height 10
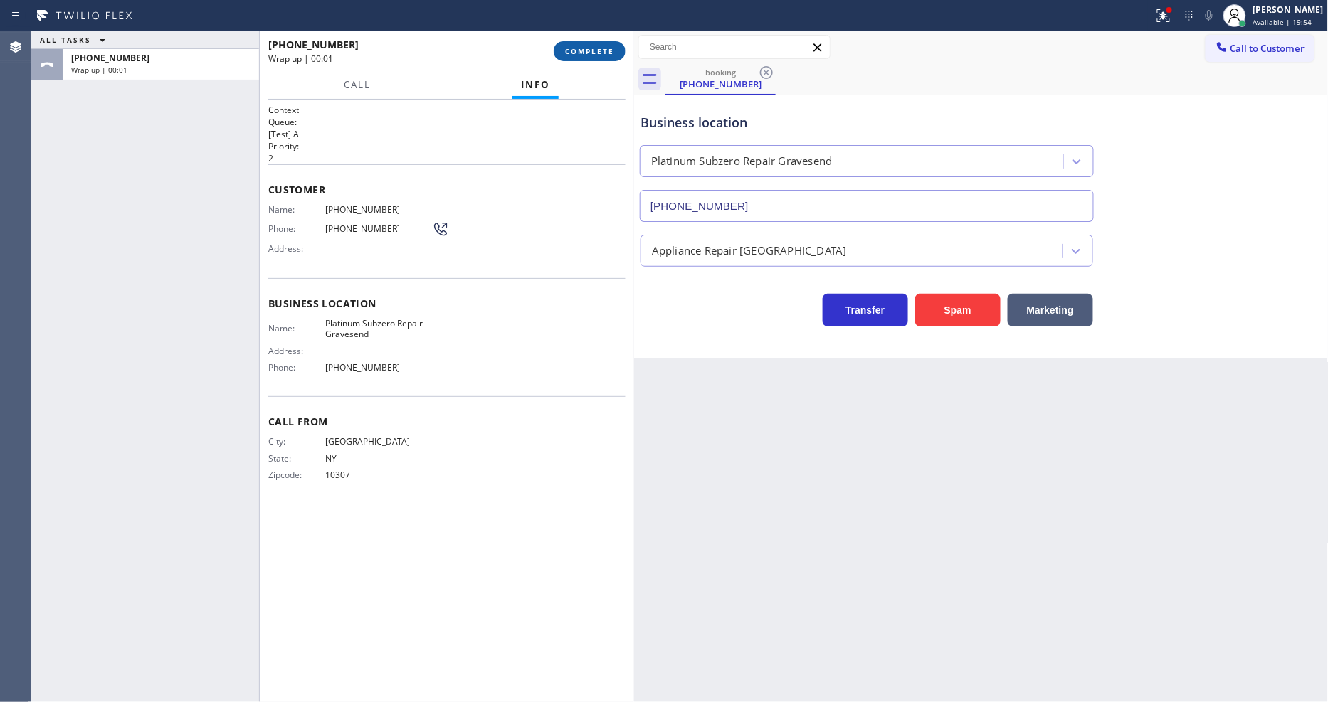
click at [593, 53] on span "COMPLETE" at bounding box center [589, 51] width 49 height 10
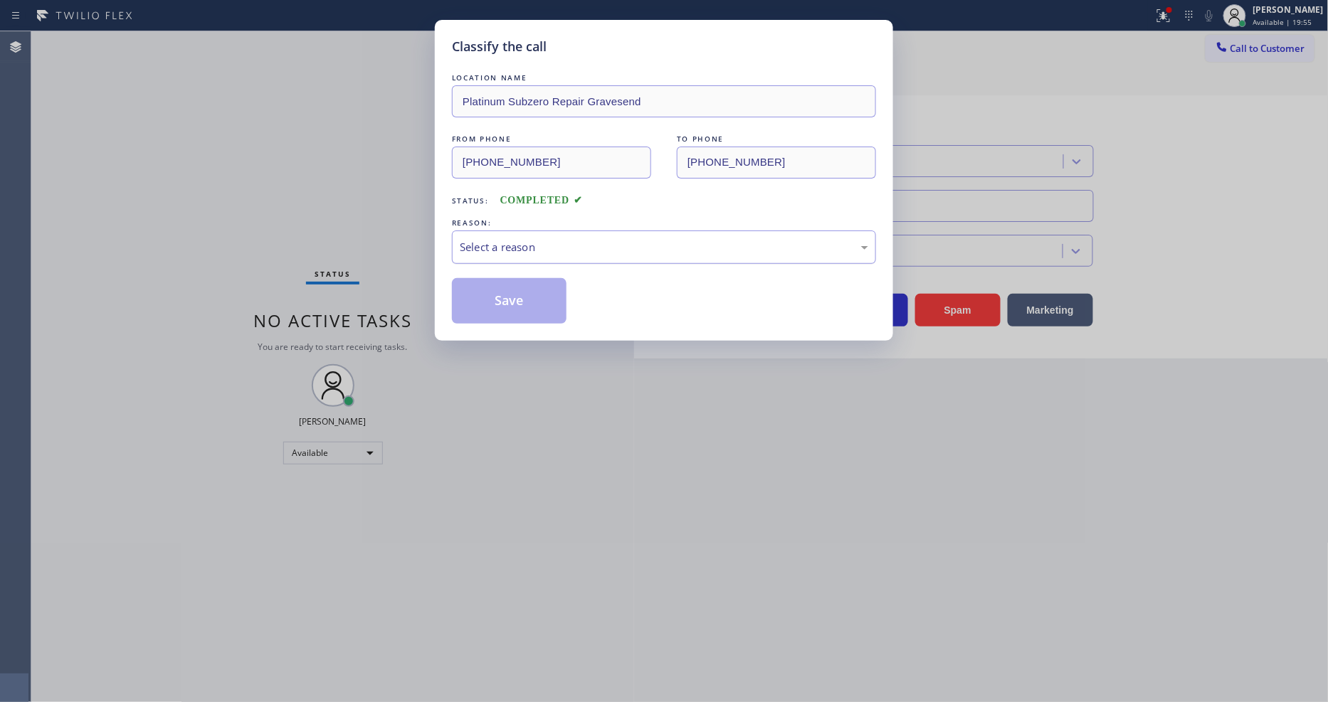
click at [573, 241] on div "Select a reason" at bounding box center [664, 247] width 408 height 16
click at [532, 301] on button "Save" at bounding box center [509, 301] width 115 height 46
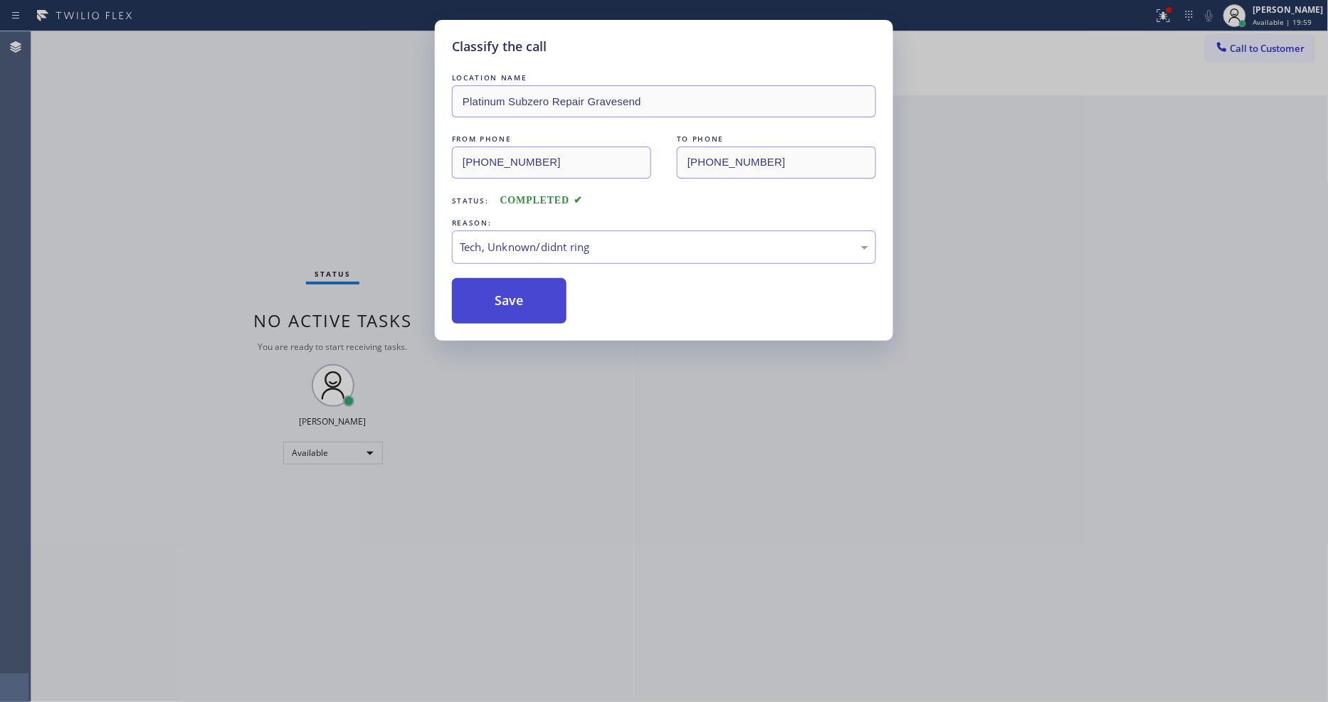
click at [532, 301] on button "Save" at bounding box center [509, 301] width 115 height 46
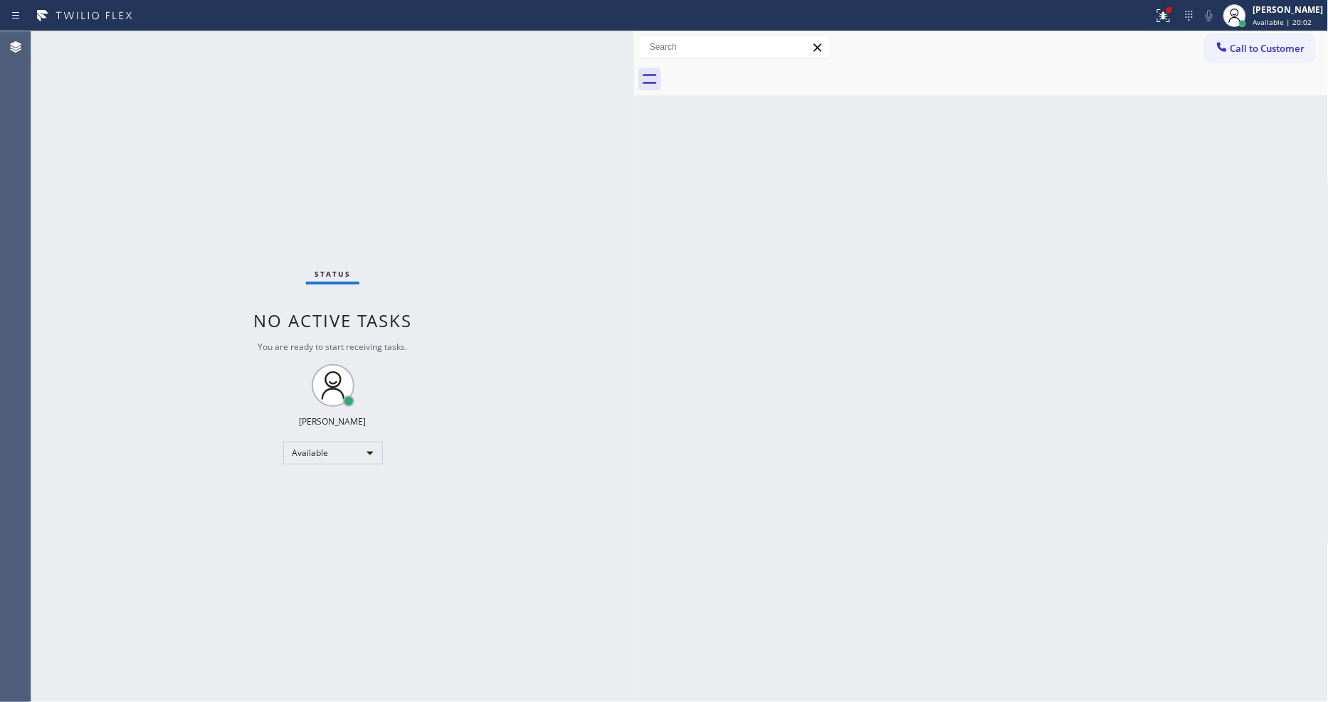
click at [194, 41] on div "Status No active tasks You are ready to start receiving tasks. [PERSON_NAME] Av…" at bounding box center [332, 366] width 603 height 671
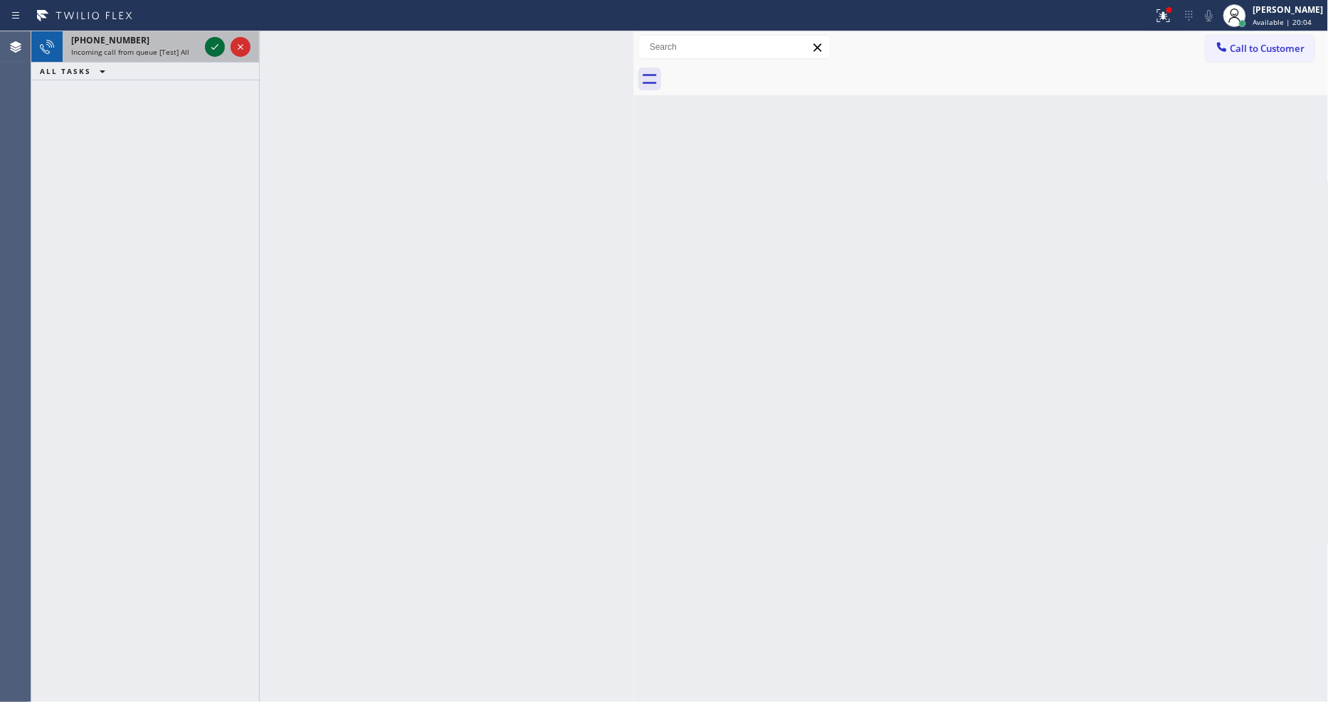
click at [212, 46] on icon at bounding box center [214, 46] width 17 height 17
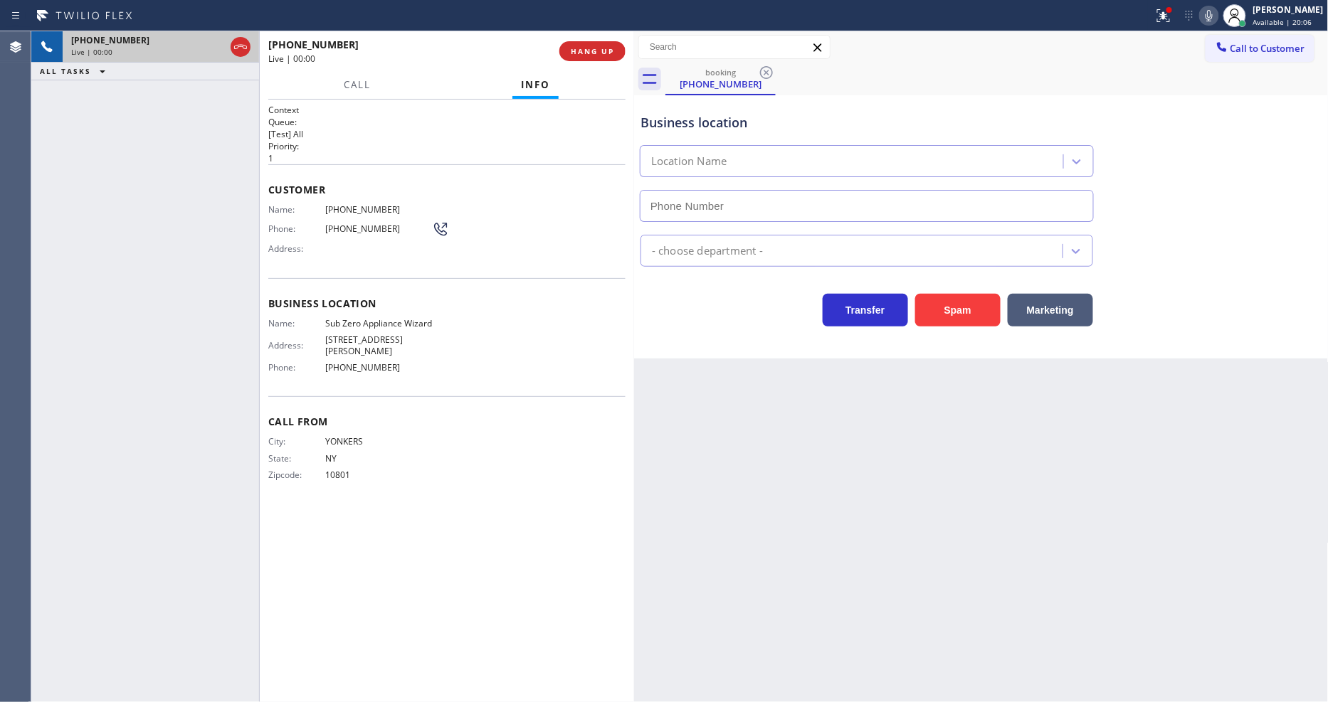
type input "[PHONE_NUMBER]"
click at [1172, 21] on icon at bounding box center [1163, 15] width 17 height 17
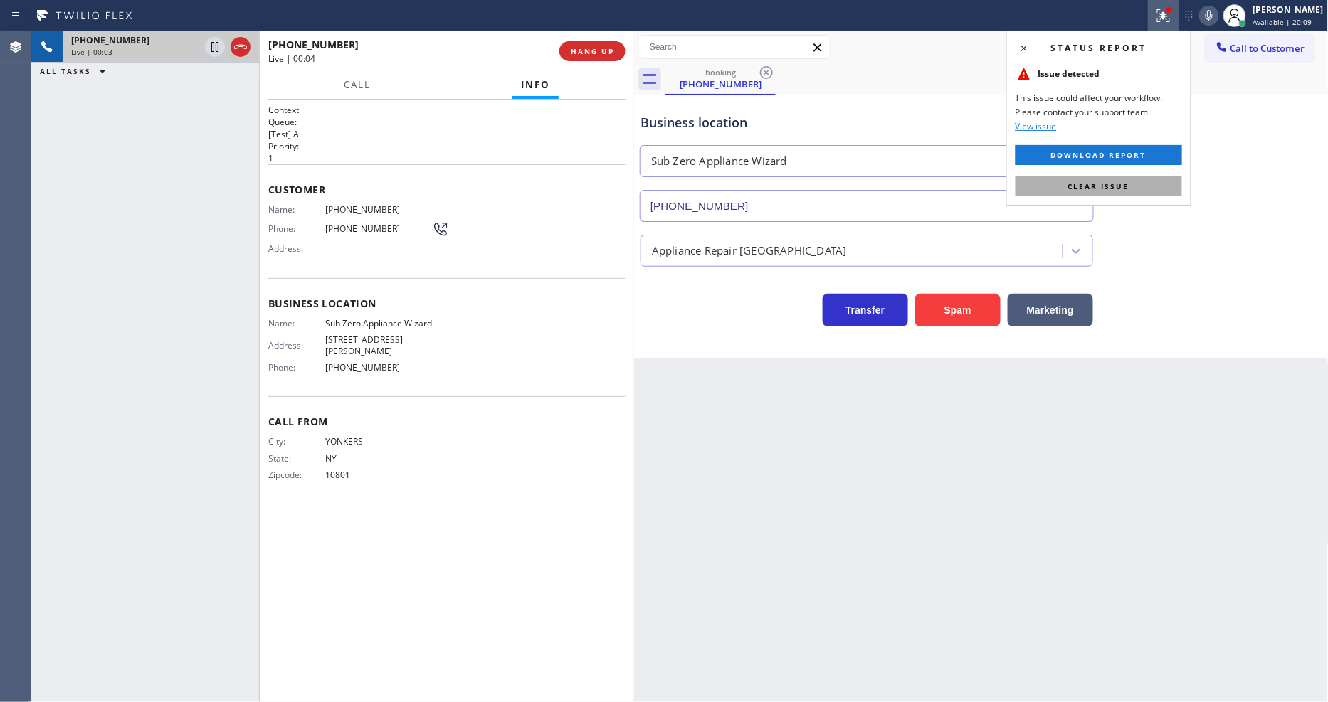
drag, startPoint x: 1150, startPoint y: 185, endPoint x: 809, endPoint y: 75, distance: 358.1
click at [1151, 185] on button "Clear issue" at bounding box center [1099, 186] width 167 height 20
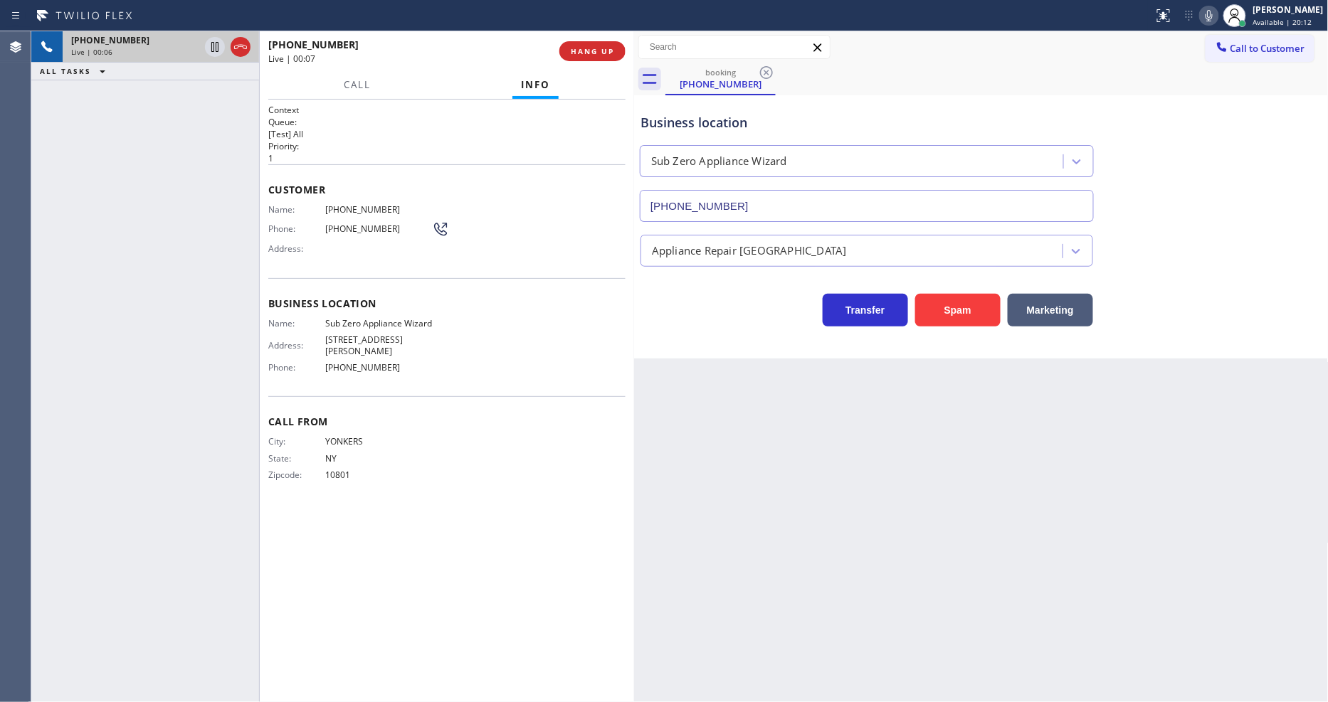
click at [411, 318] on span "Sub Zero Appliance Wizard" at bounding box center [378, 323] width 107 height 11
copy span "Sub Zero Appliance Wizard"
drag, startPoint x: 218, startPoint y: 45, endPoint x: 695, endPoint y: 39, distance: 476.8
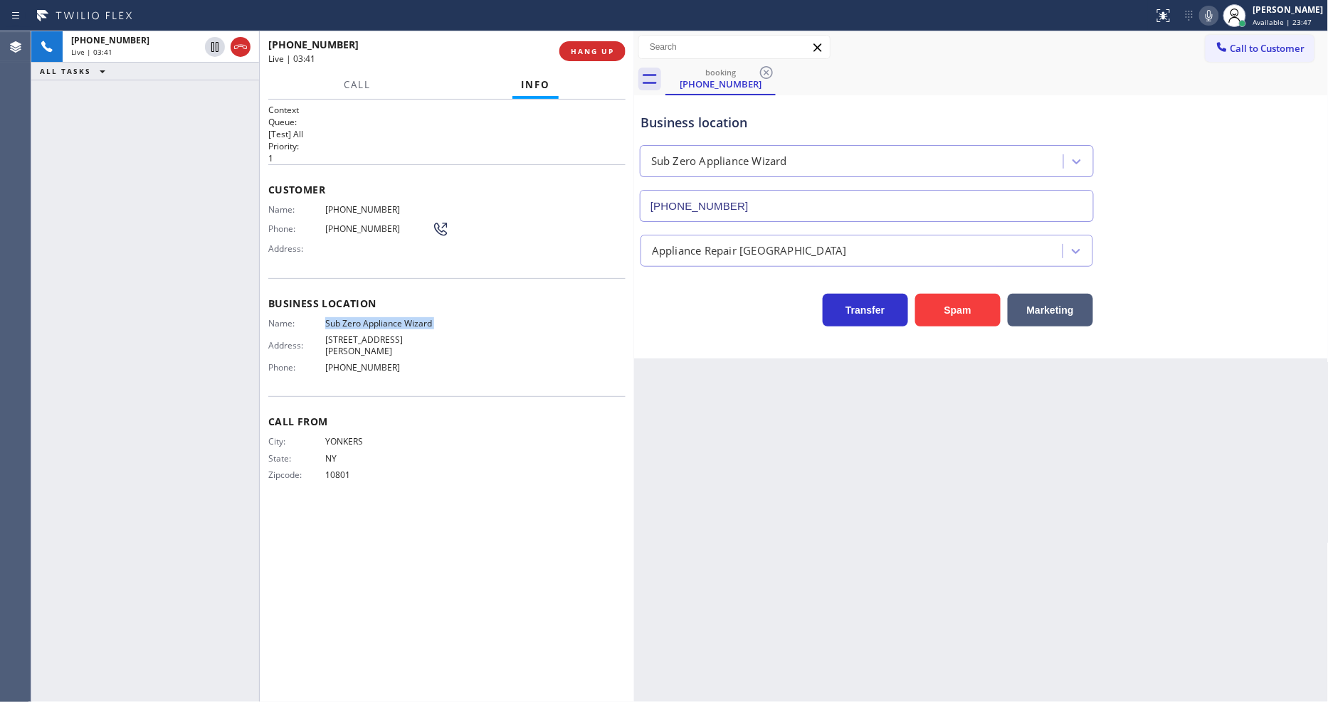
click at [216, 45] on icon at bounding box center [214, 46] width 17 height 17
click at [1215, 15] on icon at bounding box center [1209, 15] width 17 height 17
click at [212, 40] on icon at bounding box center [214, 46] width 17 height 17
click at [1213, 14] on icon at bounding box center [1209, 15] width 7 height 11
click at [349, 208] on span "[PHONE_NUMBER]" at bounding box center [378, 209] width 107 height 11
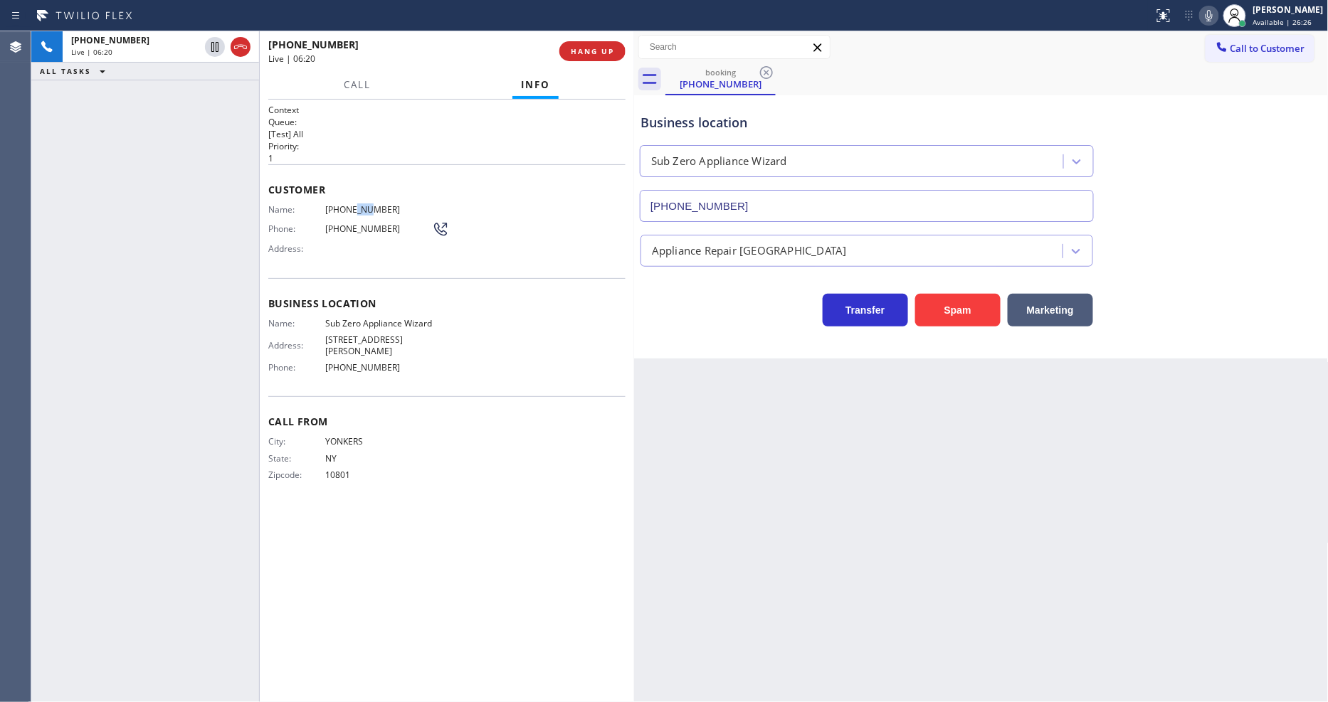
click at [349, 208] on span "[PHONE_NUMBER]" at bounding box center [378, 209] width 107 height 11
copy span "[PHONE_NUMBER]"
click at [602, 53] on span "HANG UP" at bounding box center [592, 51] width 43 height 10
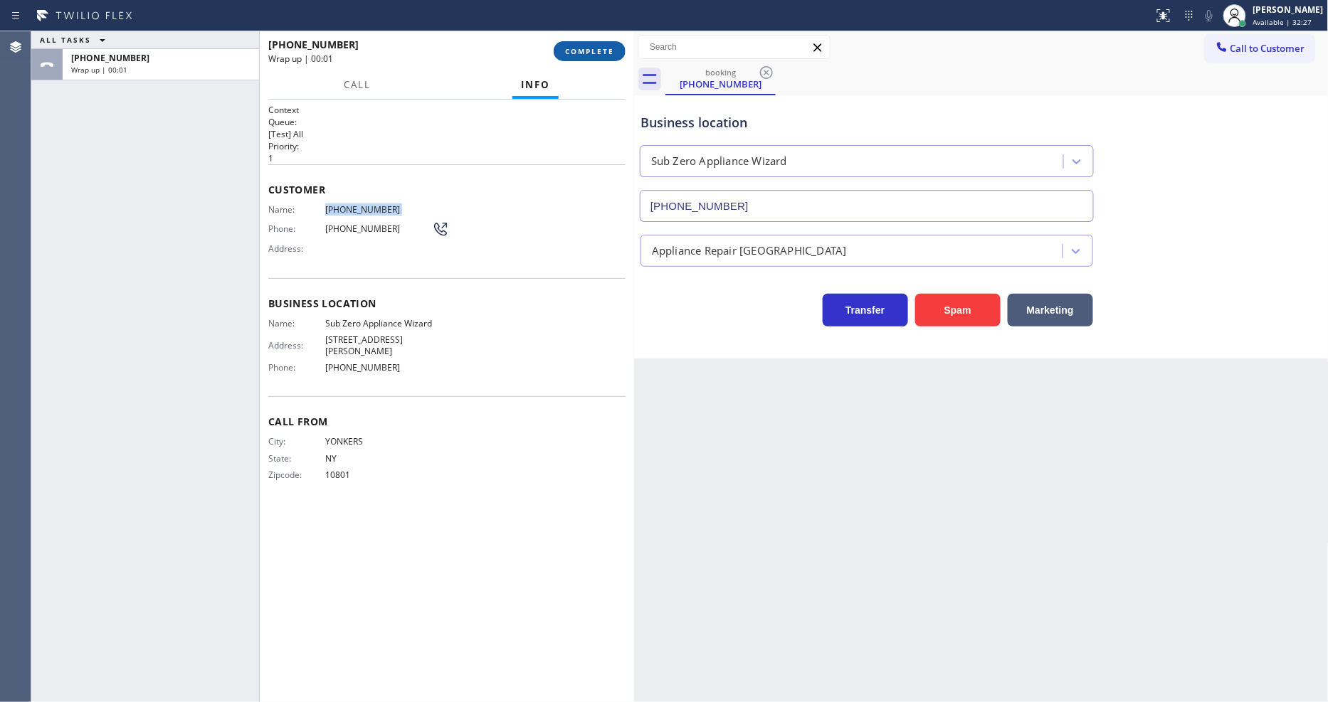
click at [602, 53] on span "COMPLETE" at bounding box center [589, 51] width 49 height 10
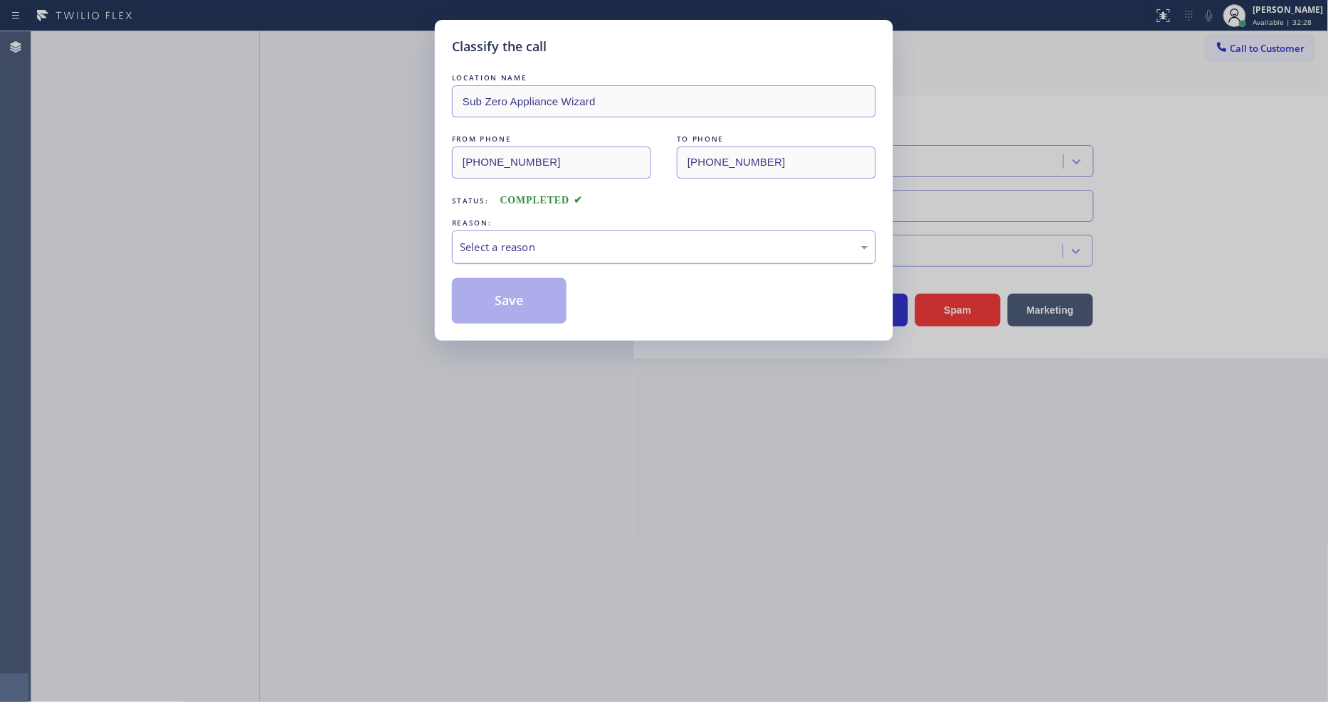
click at [574, 246] on div "Select a reason" at bounding box center [664, 247] width 408 height 16
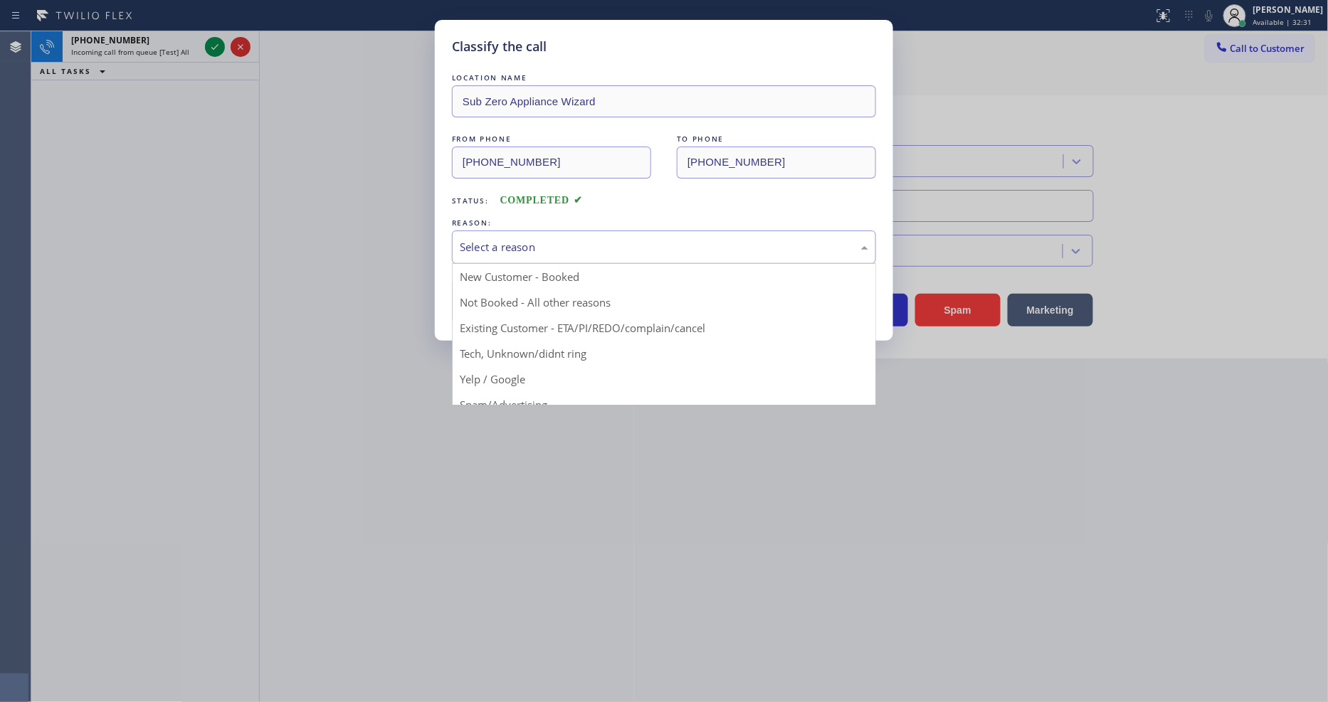
drag, startPoint x: 524, startPoint y: 270, endPoint x: 515, endPoint y: 285, distance: 18.0
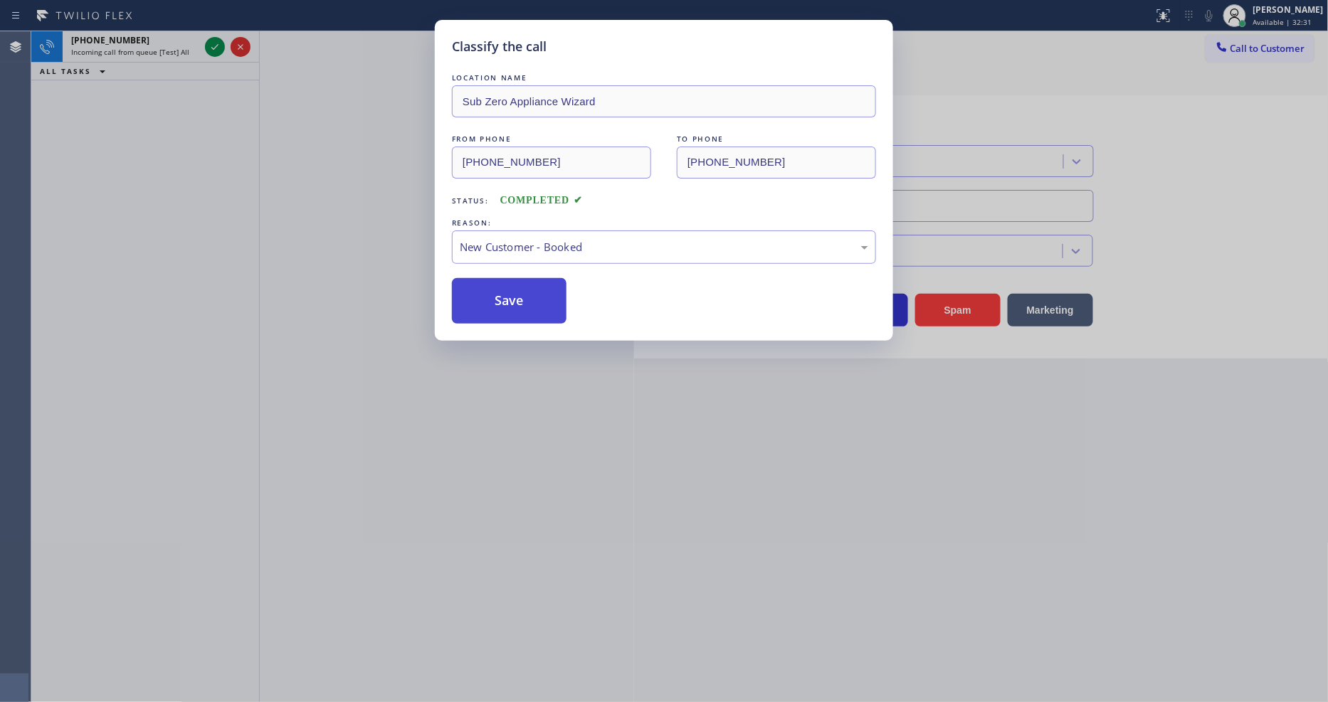
click at [514, 293] on button "Save" at bounding box center [509, 301] width 115 height 46
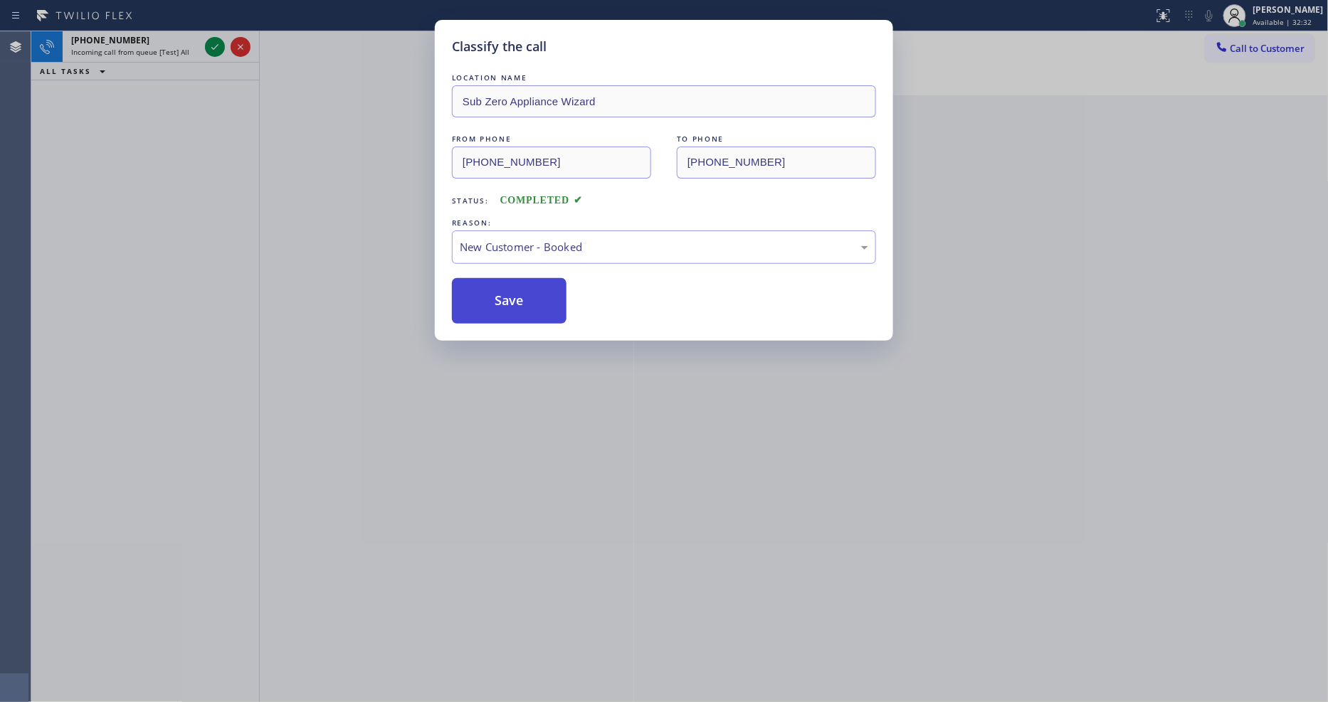
click at [514, 293] on button "Save" at bounding box center [509, 301] width 115 height 46
click at [515, 293] on button "Save" at bounding box center [509, 301] width 115 height 46
drag, startPoint x: 515, startPoint y: 293, endPoint x: 470, endPoint y: 139, distance: 160.8
click at [515, 293] on button "Save" at bounding box center [509, 301] width 115 height 46
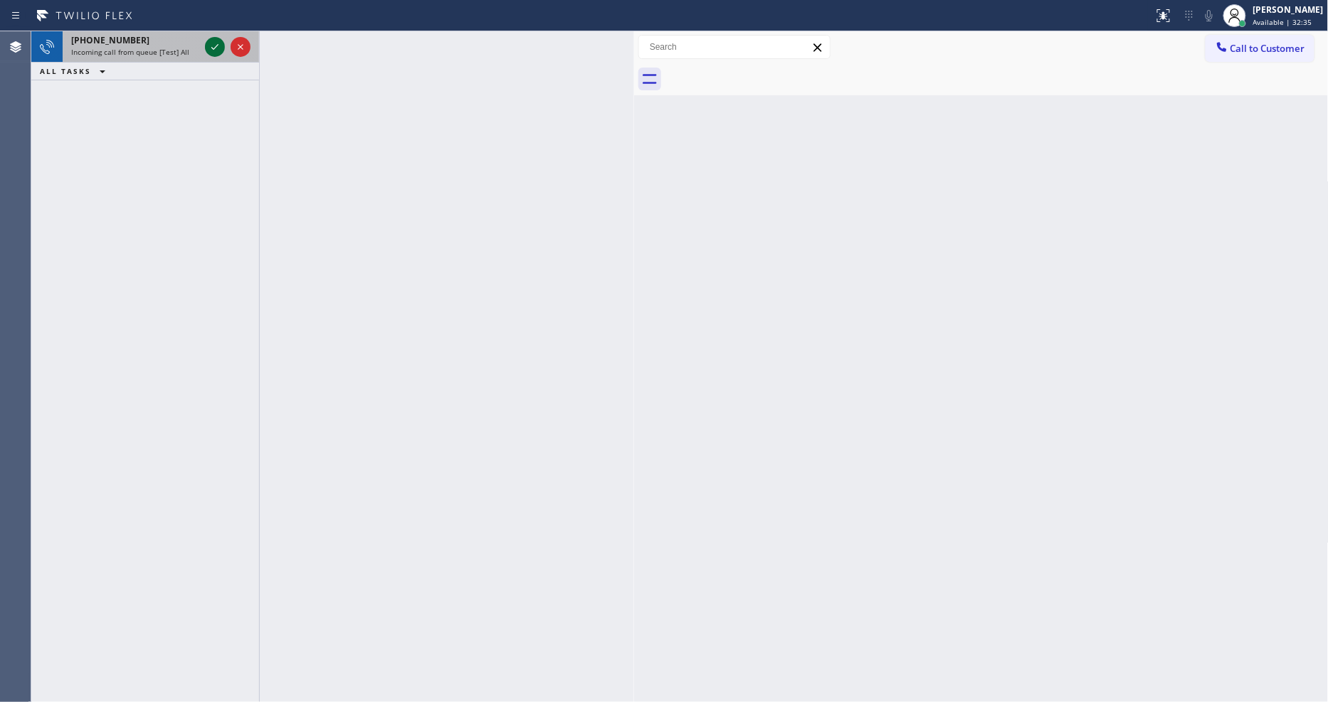
click at [212, 46] on icon at bounding box center [214, 46] width 17 height 17
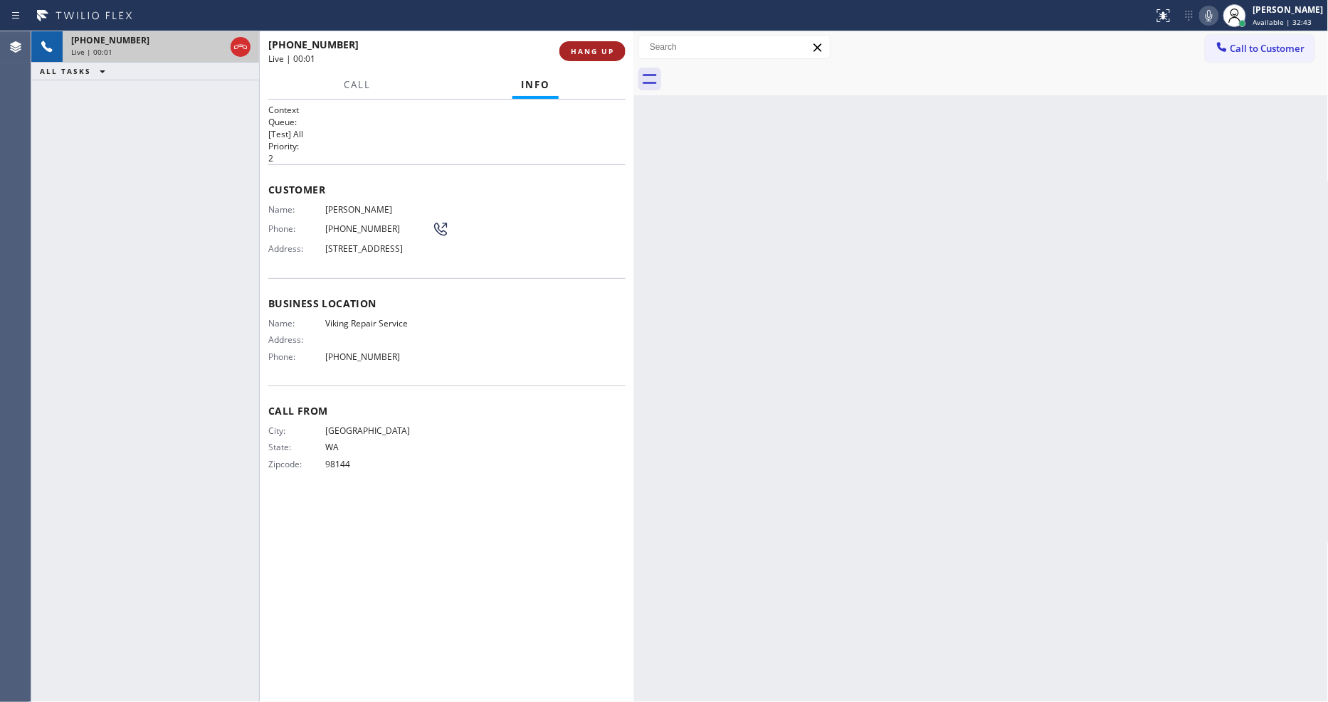
click at [581, 51] on span "HANG UP" at bounding box center [592, 51] width 43 height 10
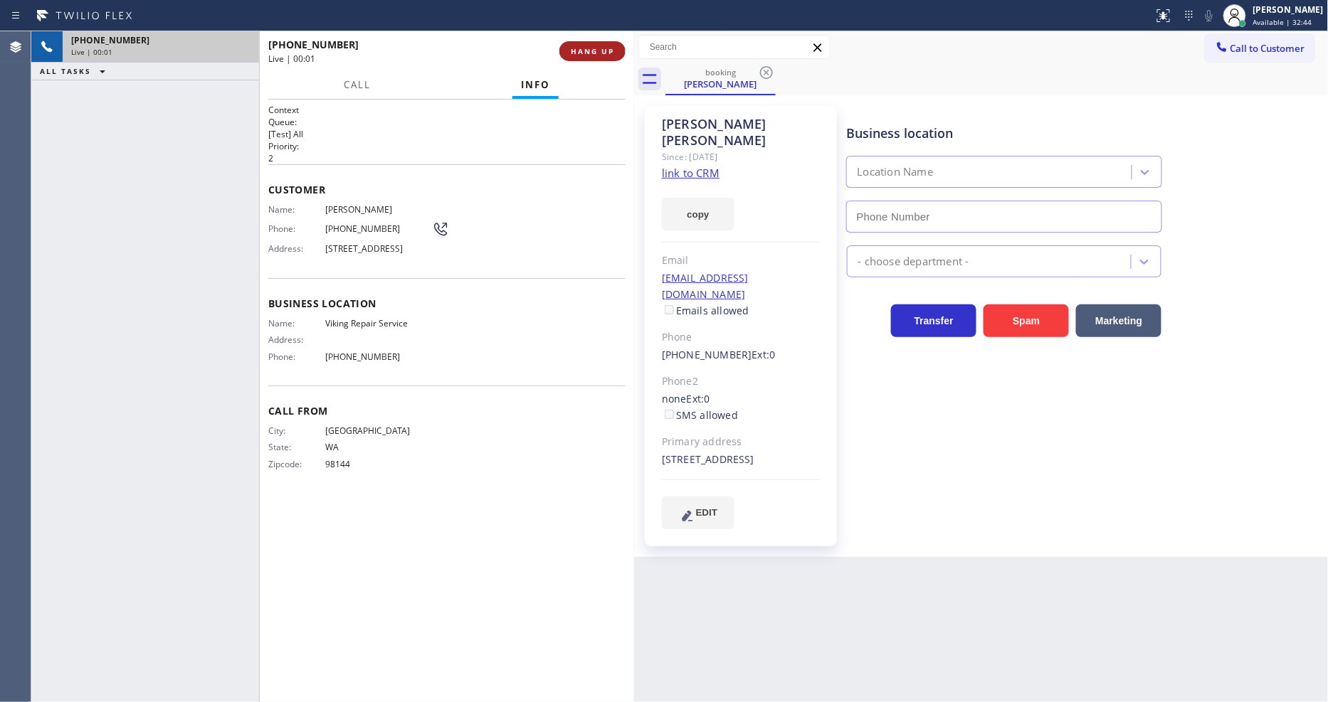
type input "[PHONE_NUMBER]"
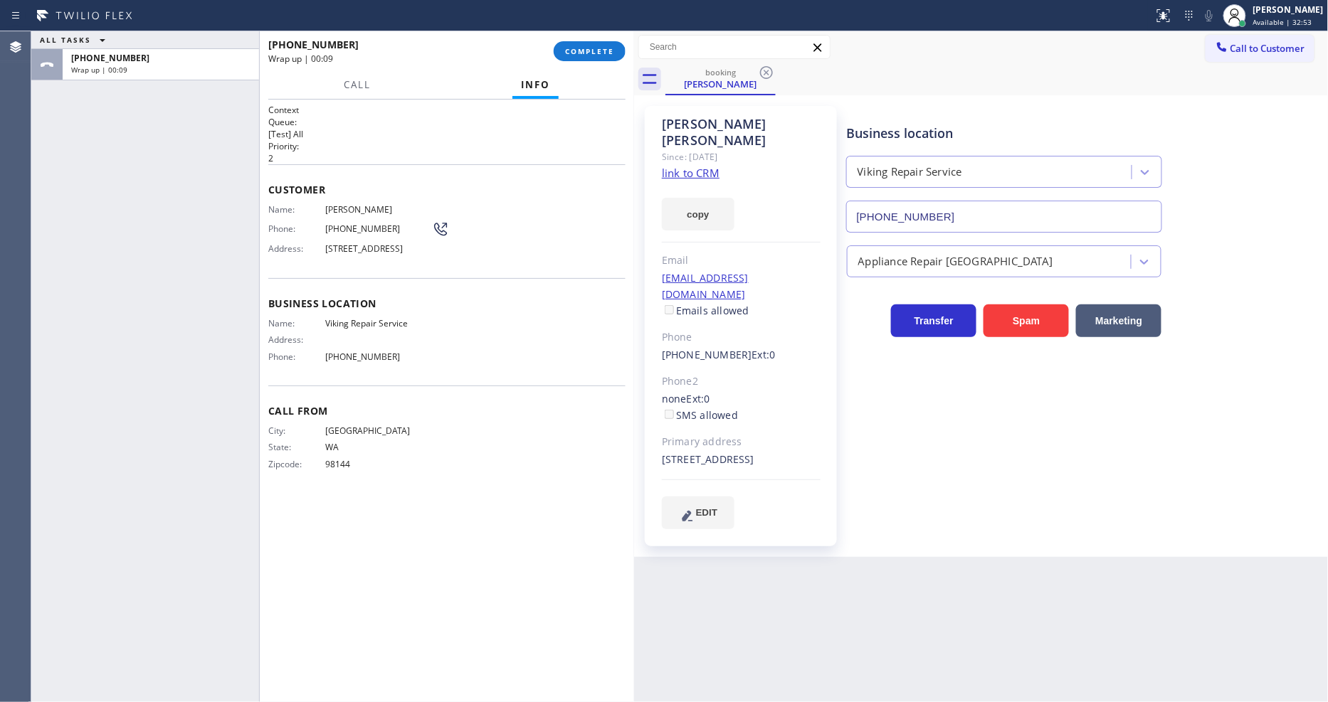
click at [676, 166] on link "link to CRM" at bounding box center [691, 173] width 58 height 14
click at [586, 51] on span "COMPLETE" at bounding box center [589, 51] width 49 height 10
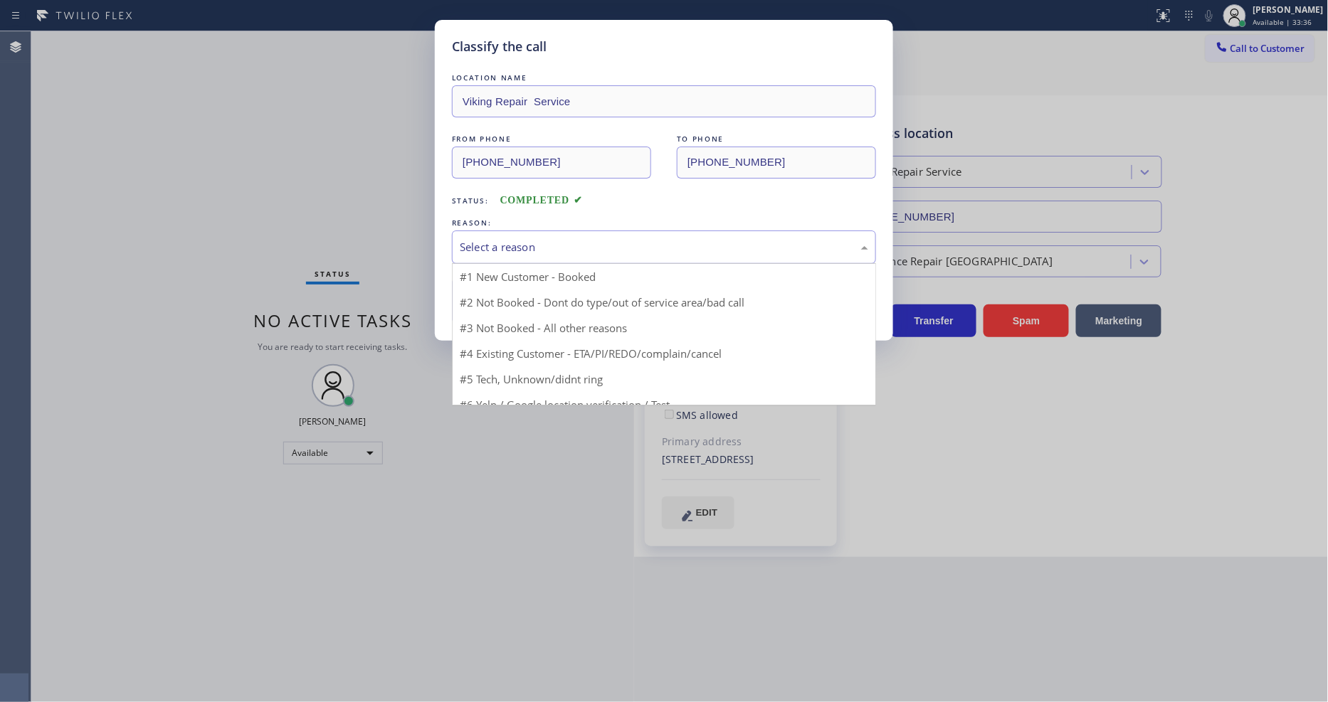
click at [502, 246] on div "Select a reason" at bounding box center [664, 247] width 408 height 16
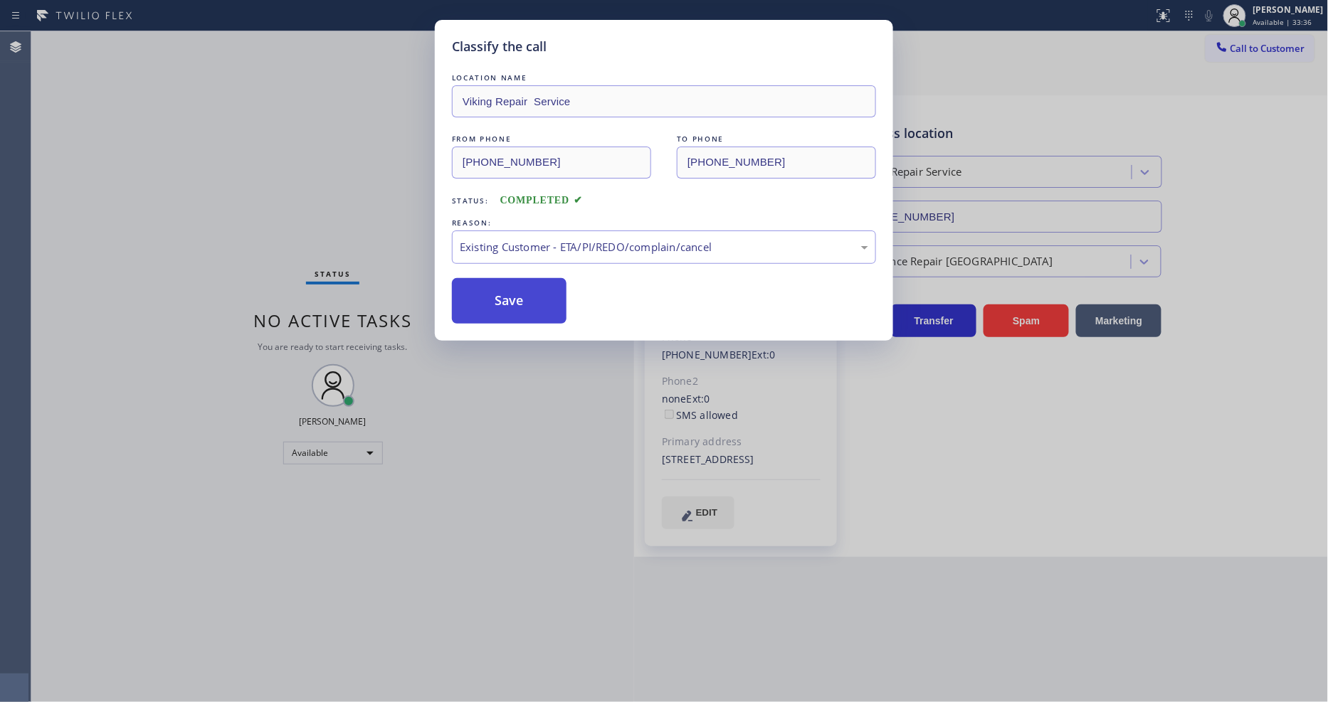
click at [510, 299] on button "Save" at bounding box center [509, 301] width 115 height 46
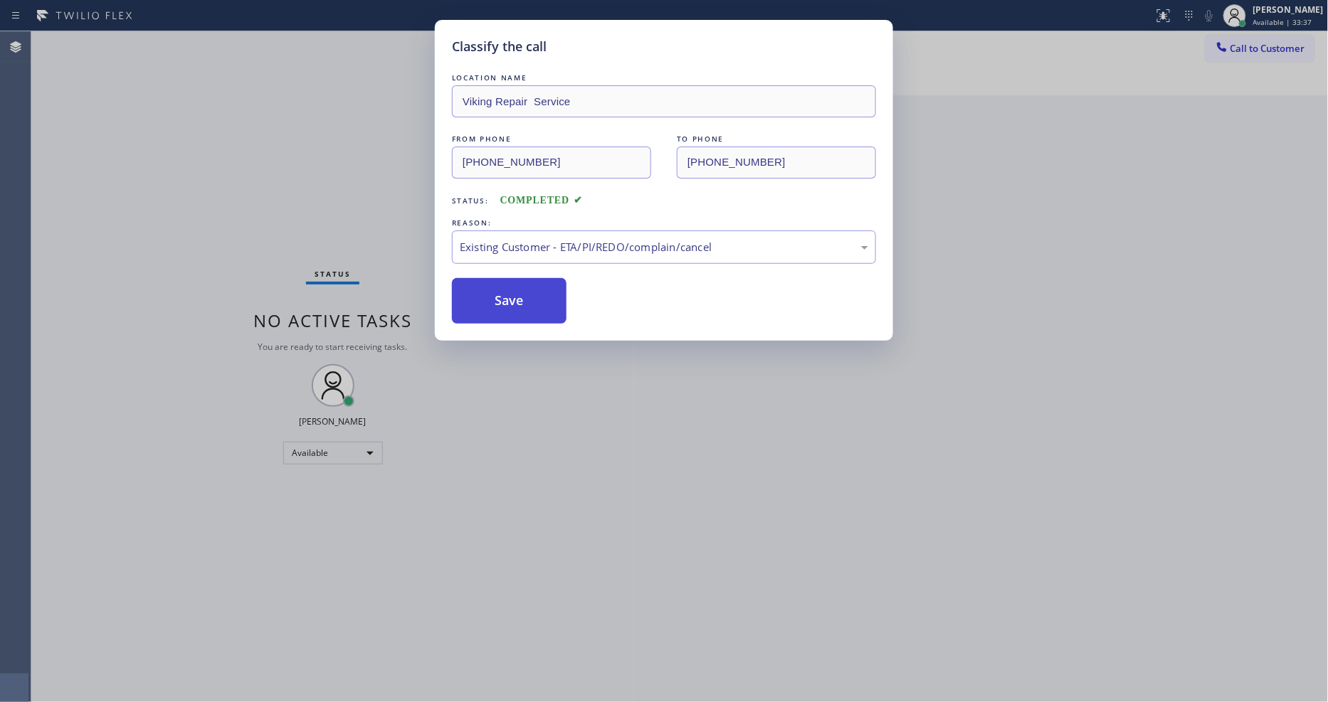
click at [510, 299] on button "Save" at bounding box center [509, 301] width 115 height 46
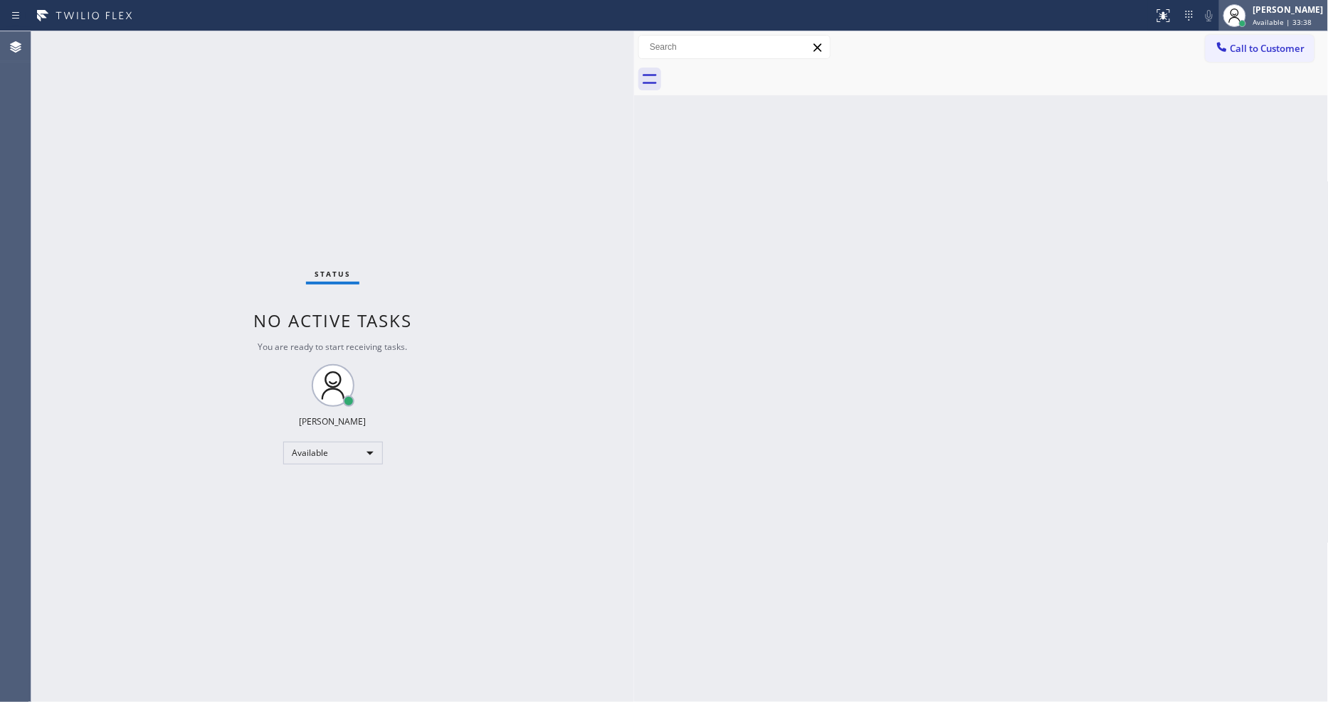
click at [1281, 10] on div "[PERSON_NAME]" at bounding box center [1288, 10] width 70 height 12
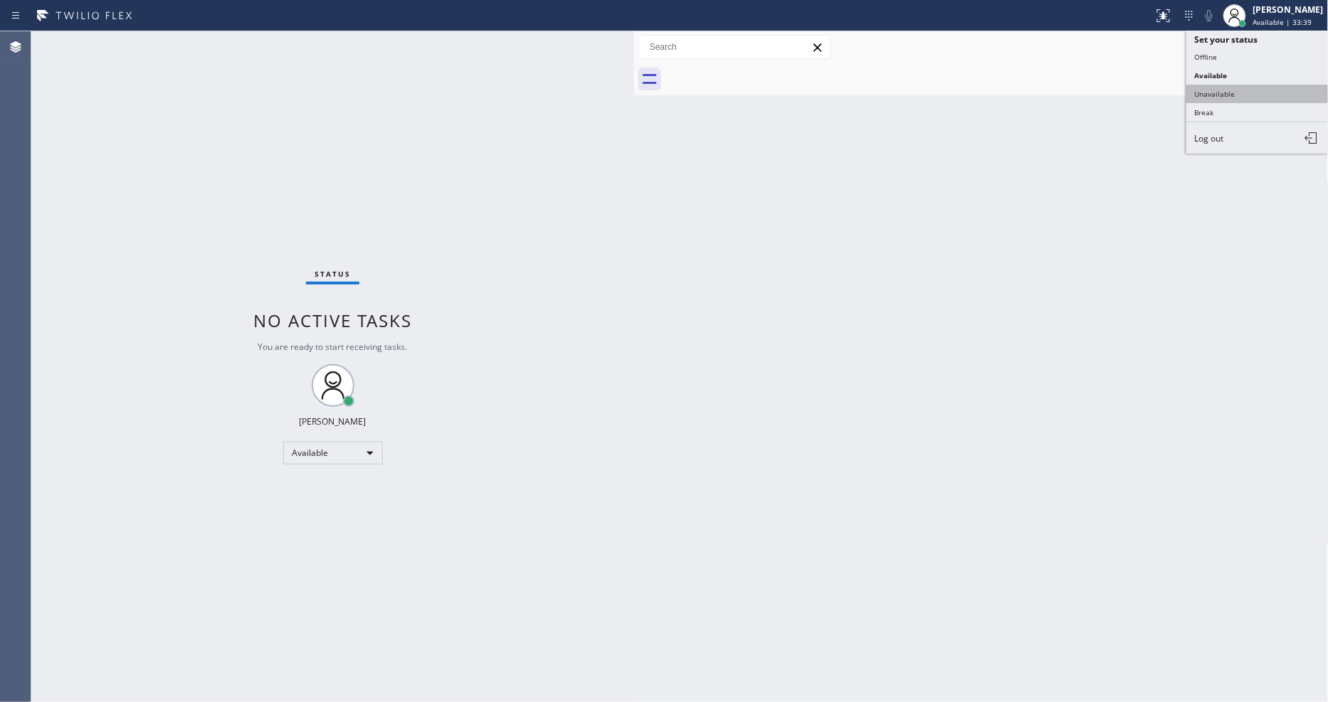
click at [1258, 93] on button "Unavailable" at bounding box center [1257, 94] width 142 height 19
click at [382, 453] on div "Status No active tasks Change activity state to start receiving tasks. [PERSON_…" at bounding box center [332, 366] width 603 height 671
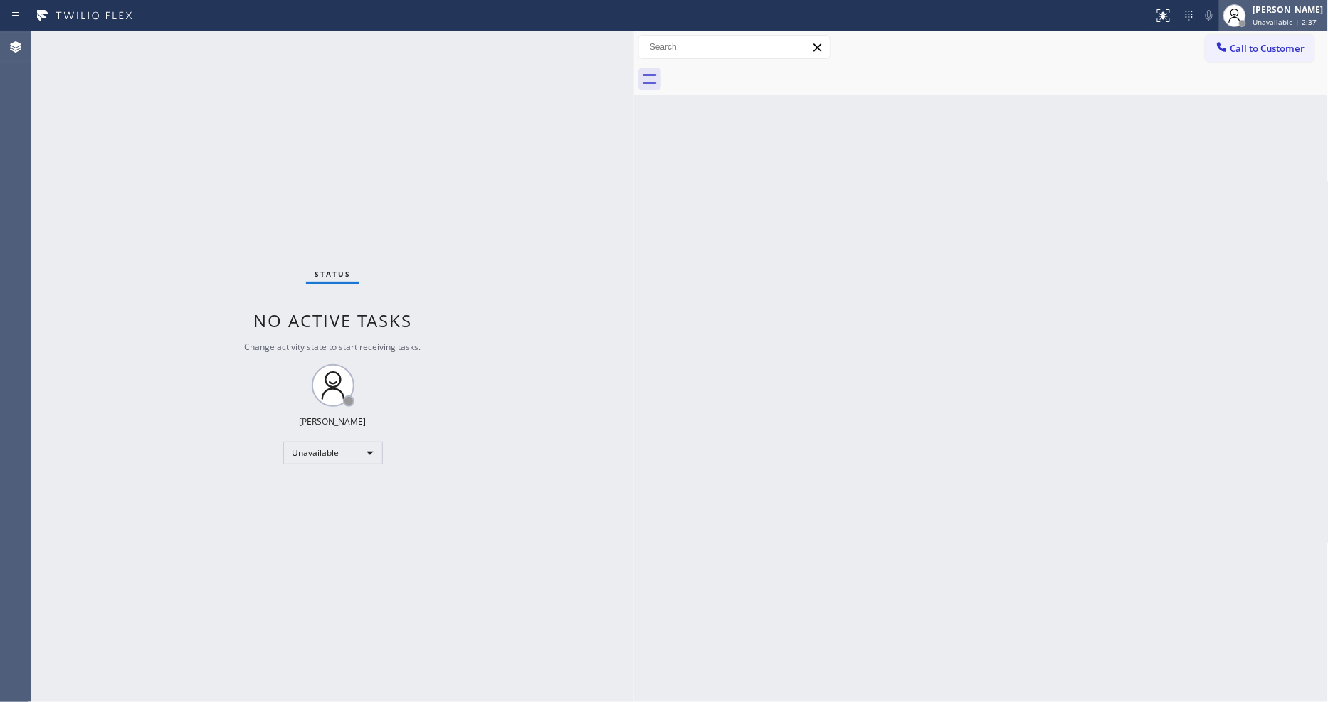
click at [1267, 24] on span "Unavailable | 2:37" at bounding box center [1285, 22] width 64 height 10
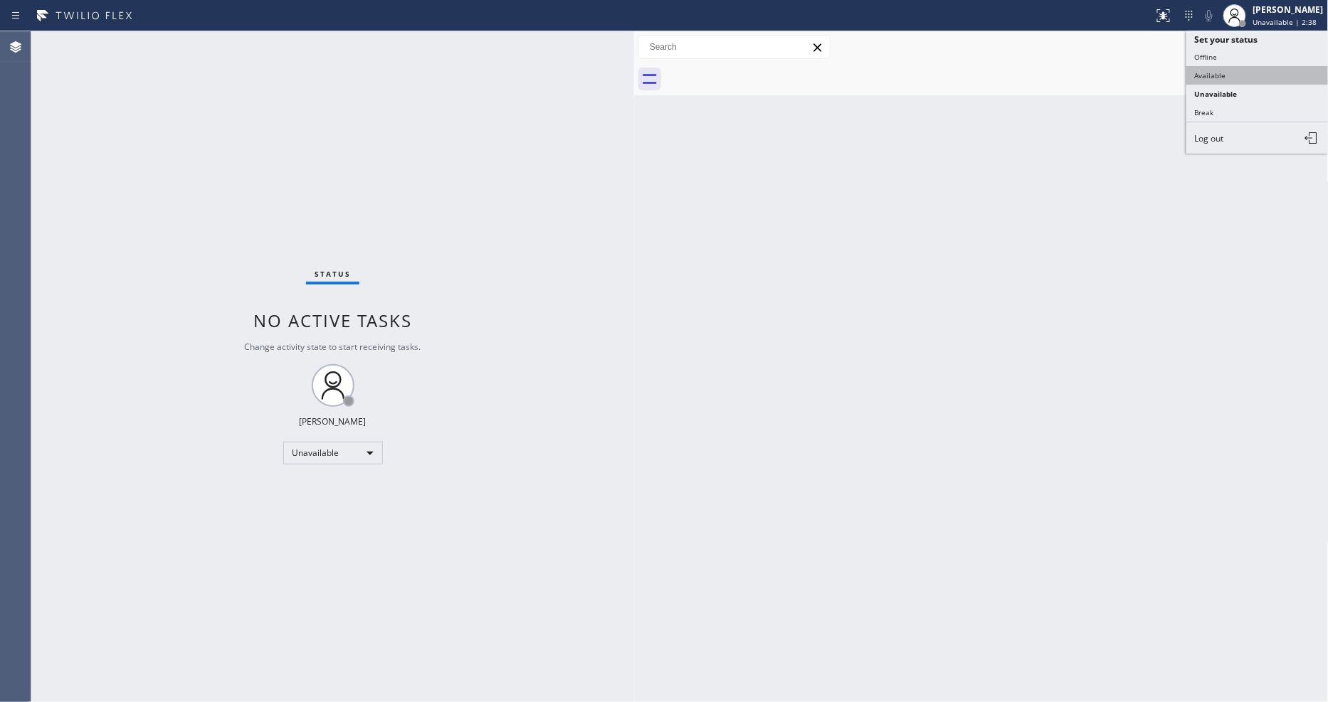
click at [1275, 79] on button "Available" at bounding box center [1257, 75] width 142 height 19
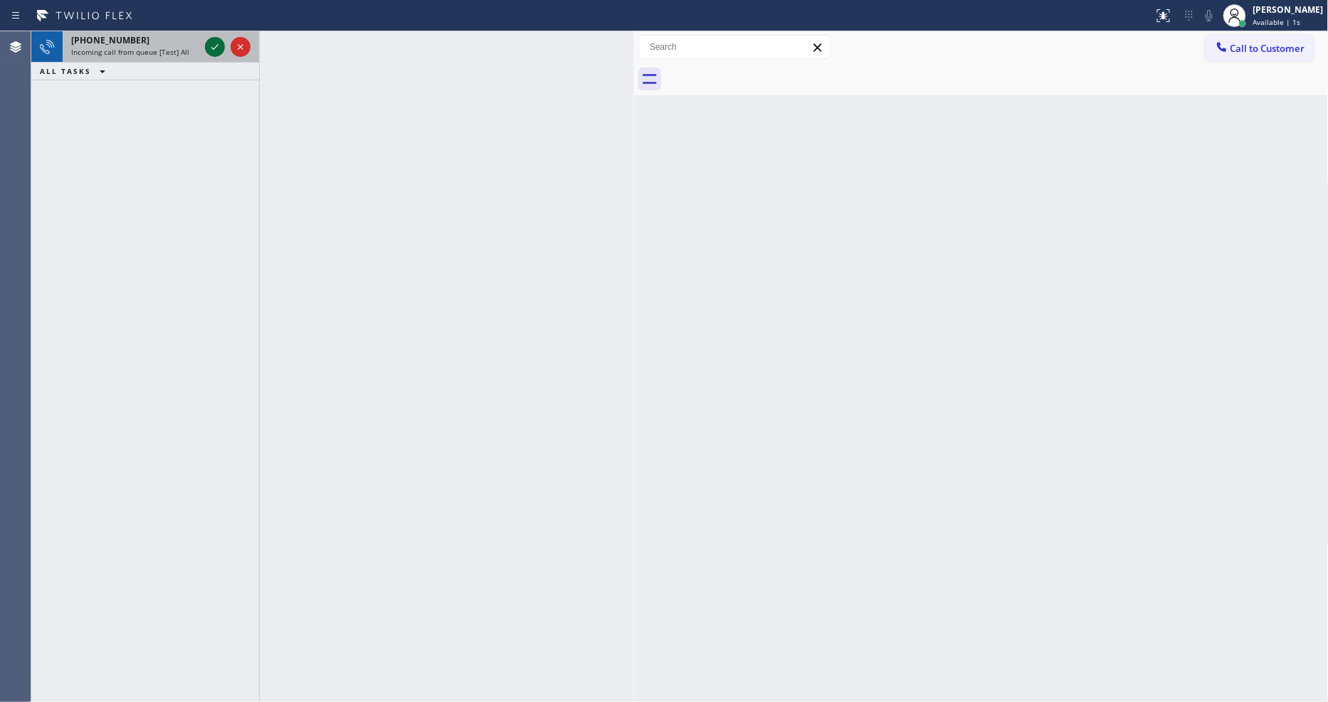
click at [219, 43] on icon at bounding box center [214, 46] width 17 height 17
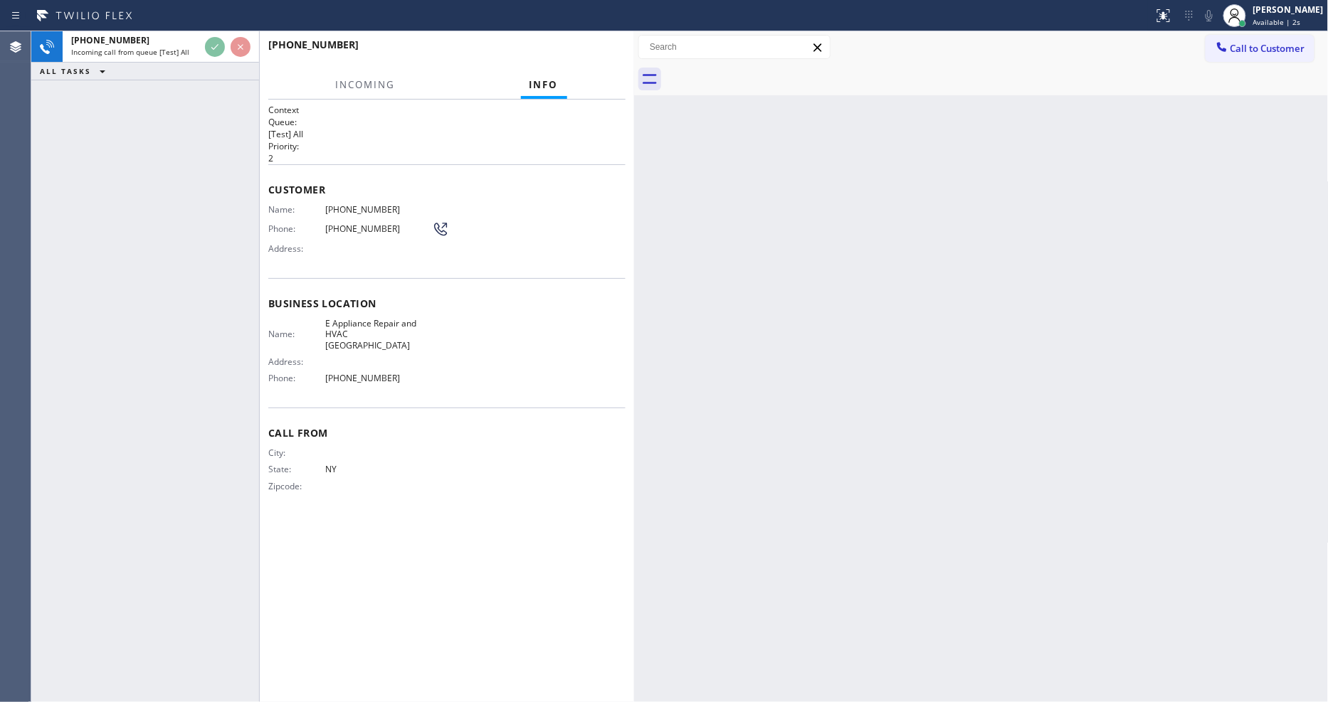
click at [136, 248] on div "[PHONE_NUMBER] Incoming call from queue [Test] All ALL TASKS ALL TASKS ACTIVE T…" at bounding box center [145, 366] width 228 height 671
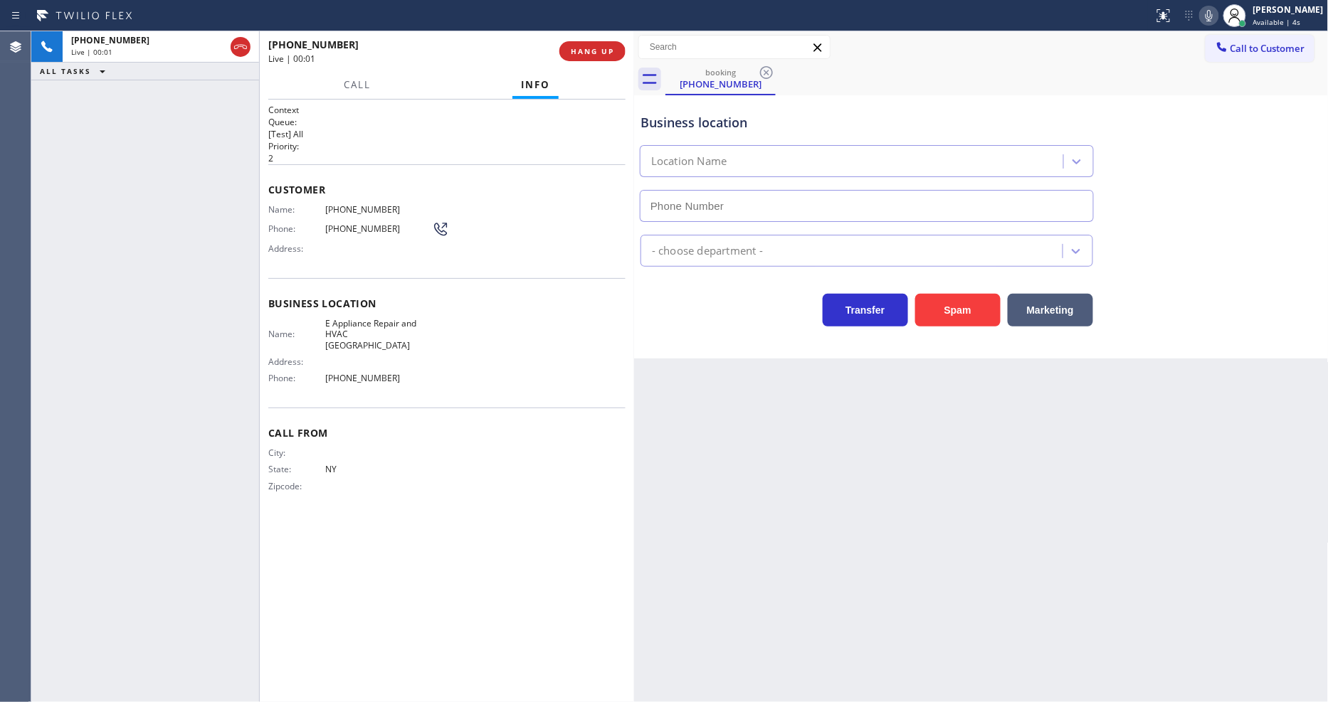
type input "[PHONE_NUMBER]"
click at [605, 48] on span "HANG UP" at bounding box center [592, 51] width 43 height 10
click at [605, 48] on span "COMPLETE" at bounding box center [589, 51] width 49 height 10
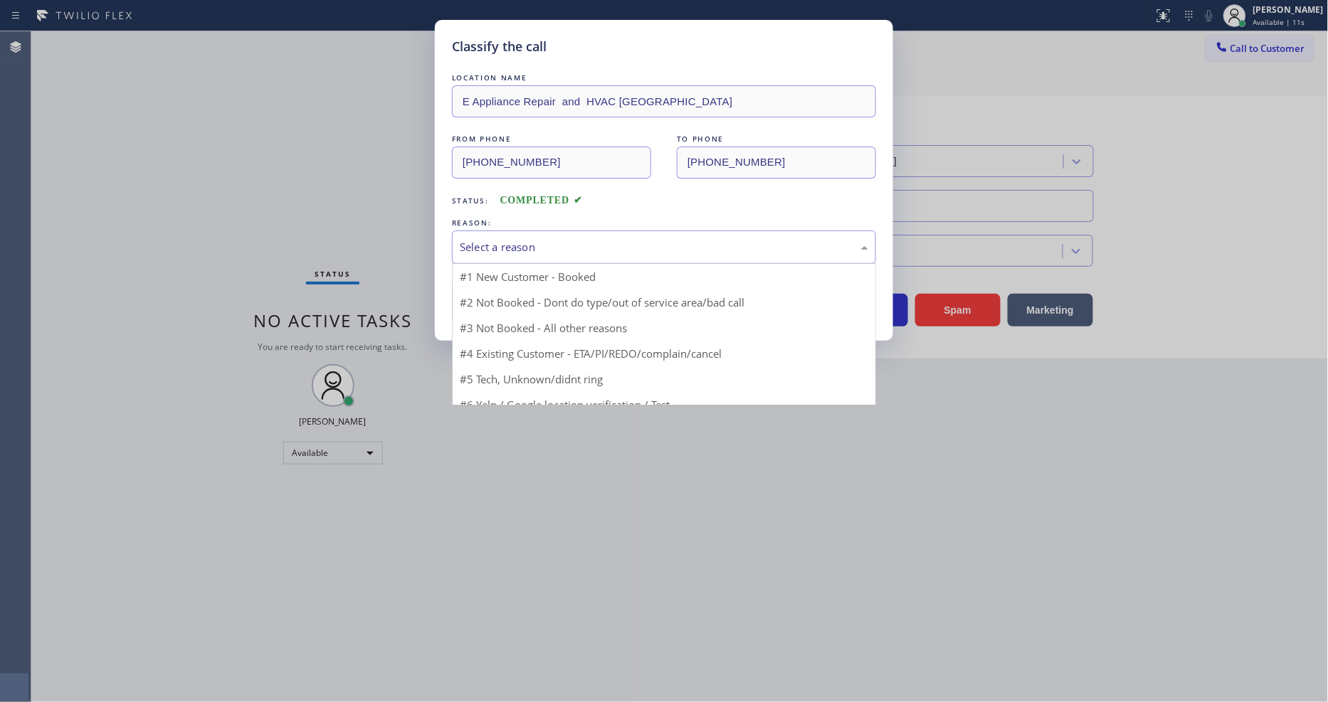
click at [603, 242] on div "Select a reason" at bounding box center [664, 247] width 408 height 16
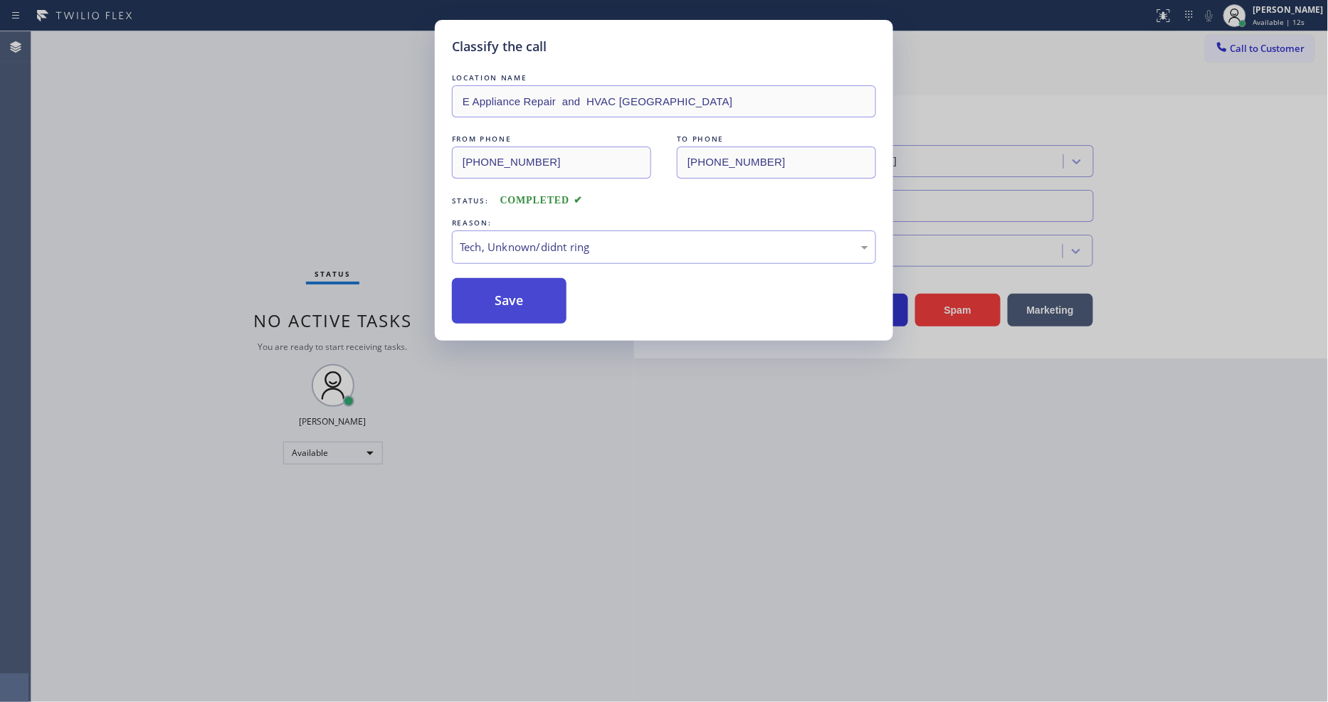
click at [544, 299] on button "Save" at bounding box center [509, 301] width 115 height 46
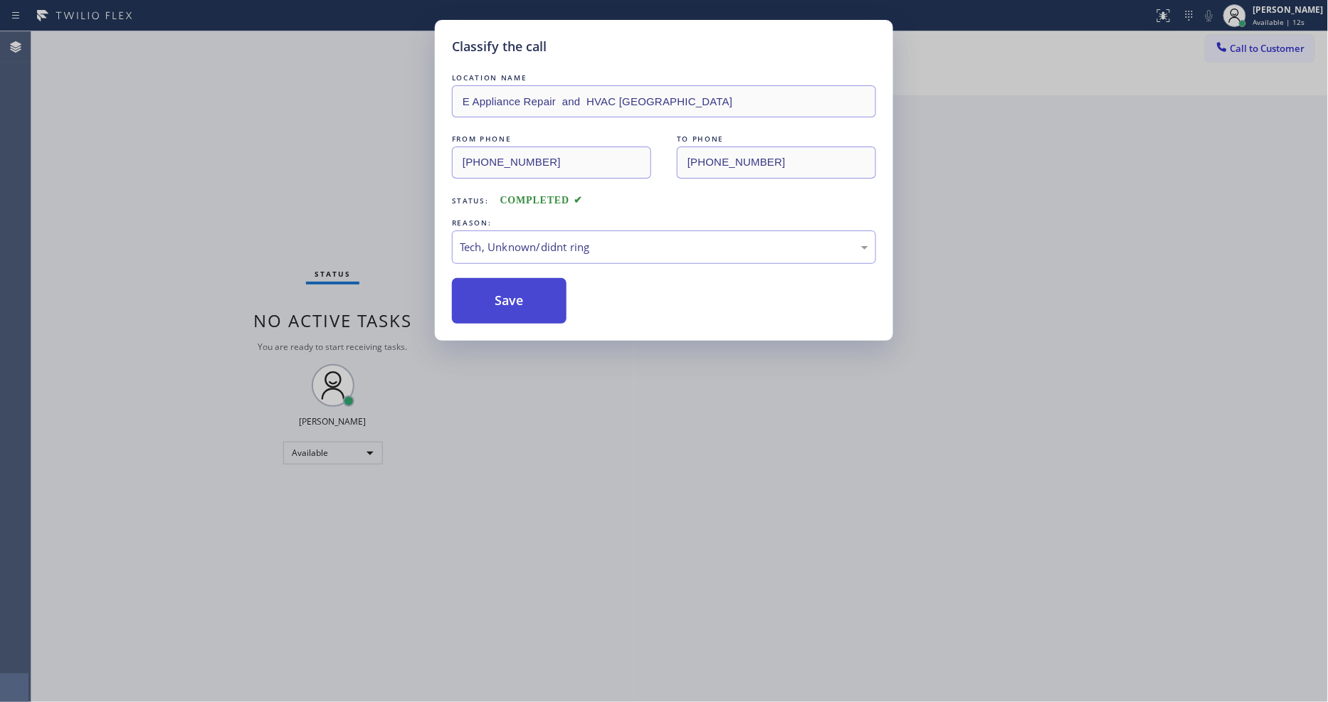
click at [542, 299] on button "Save" at bounding box center [509, 301] width 115 height 46
click at [541, 299] on button "Save" at bounding box center [509, 301] width 115 height 46
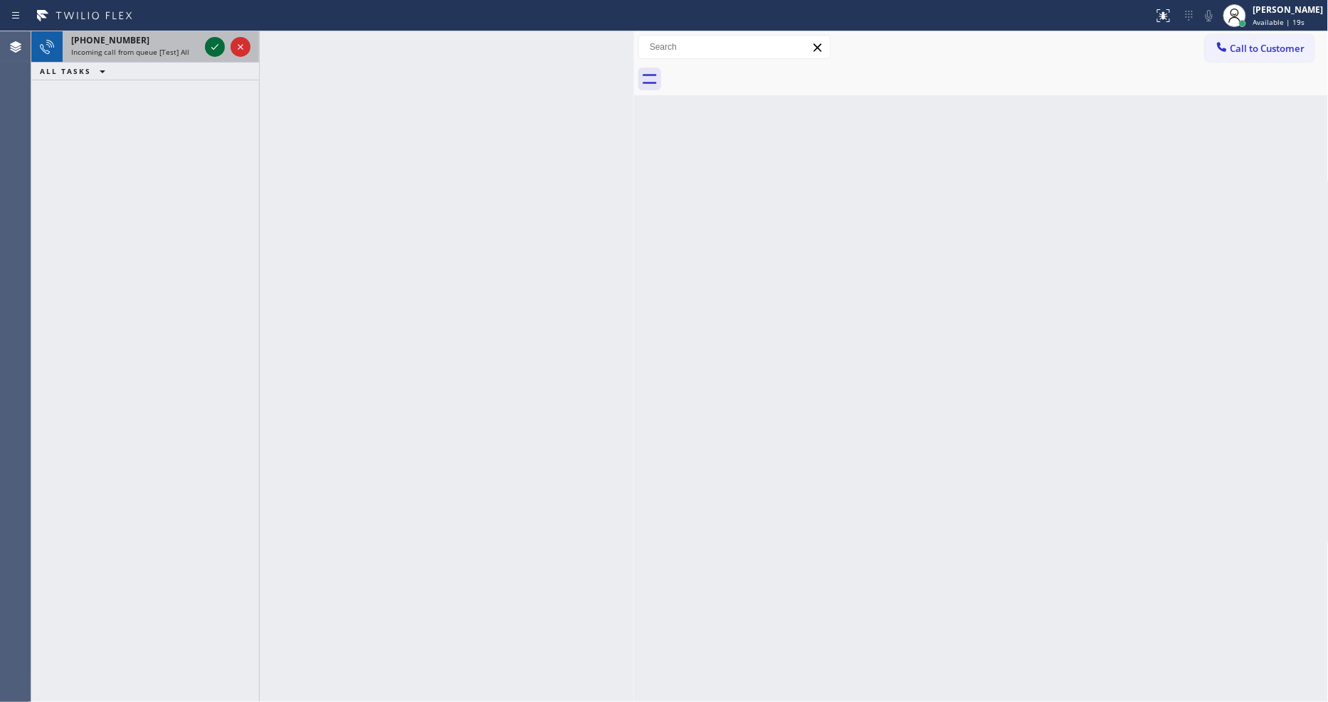
click at [216, 46] on icon at bounding box center [214, 46] width 17 height 17
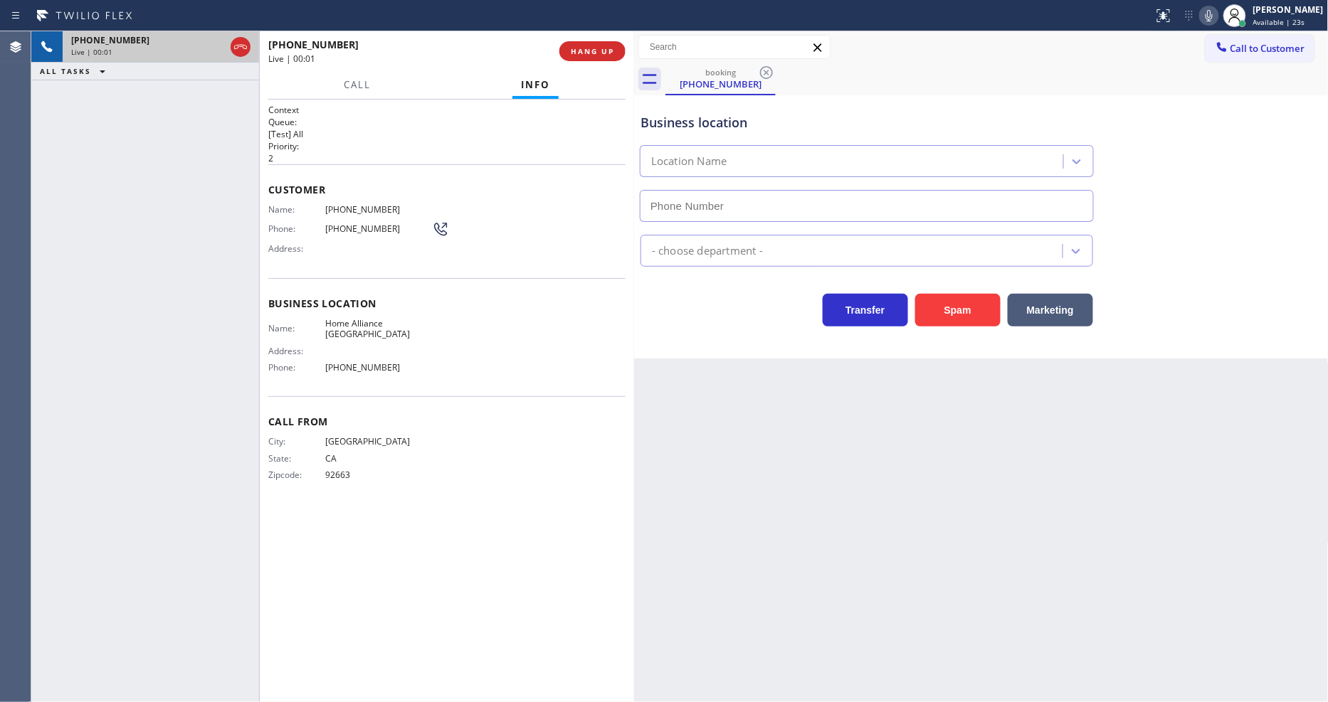
type input "[PHONE_NUMBER]"
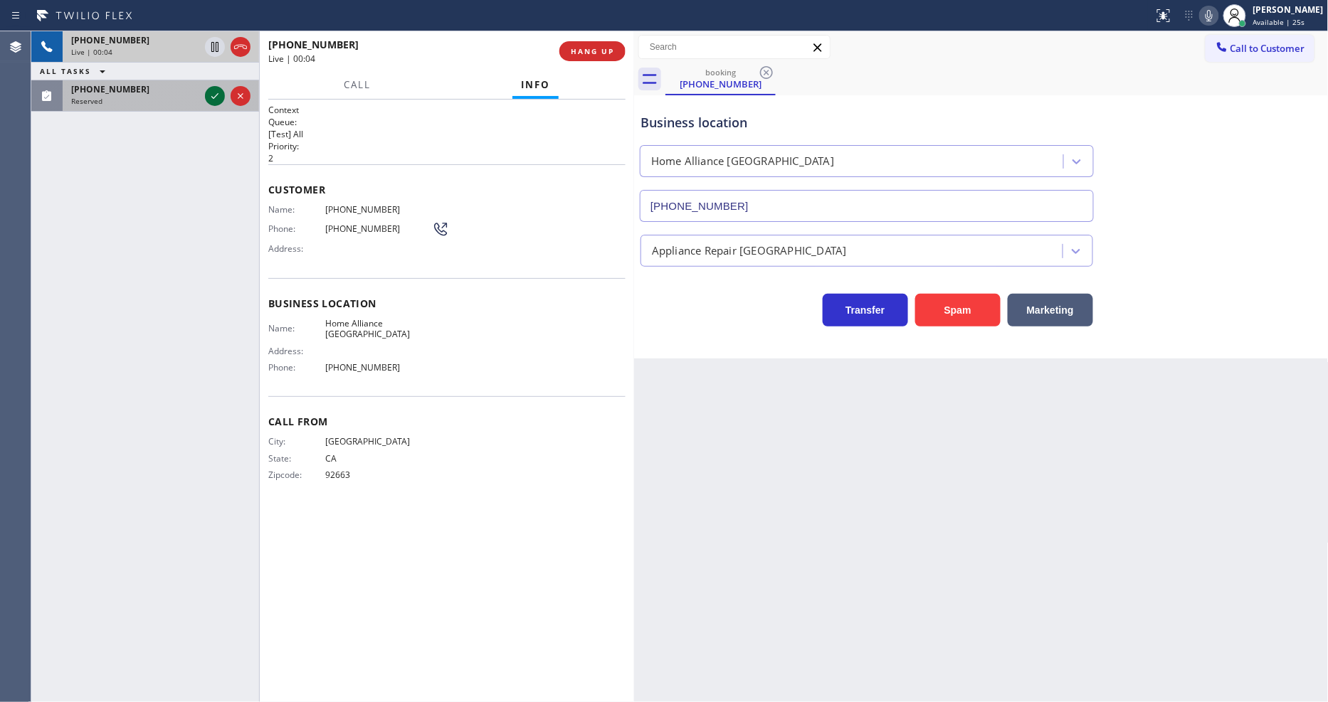
click at [216, 98] on icon at bounding box center [214, 96] width 17 height 17
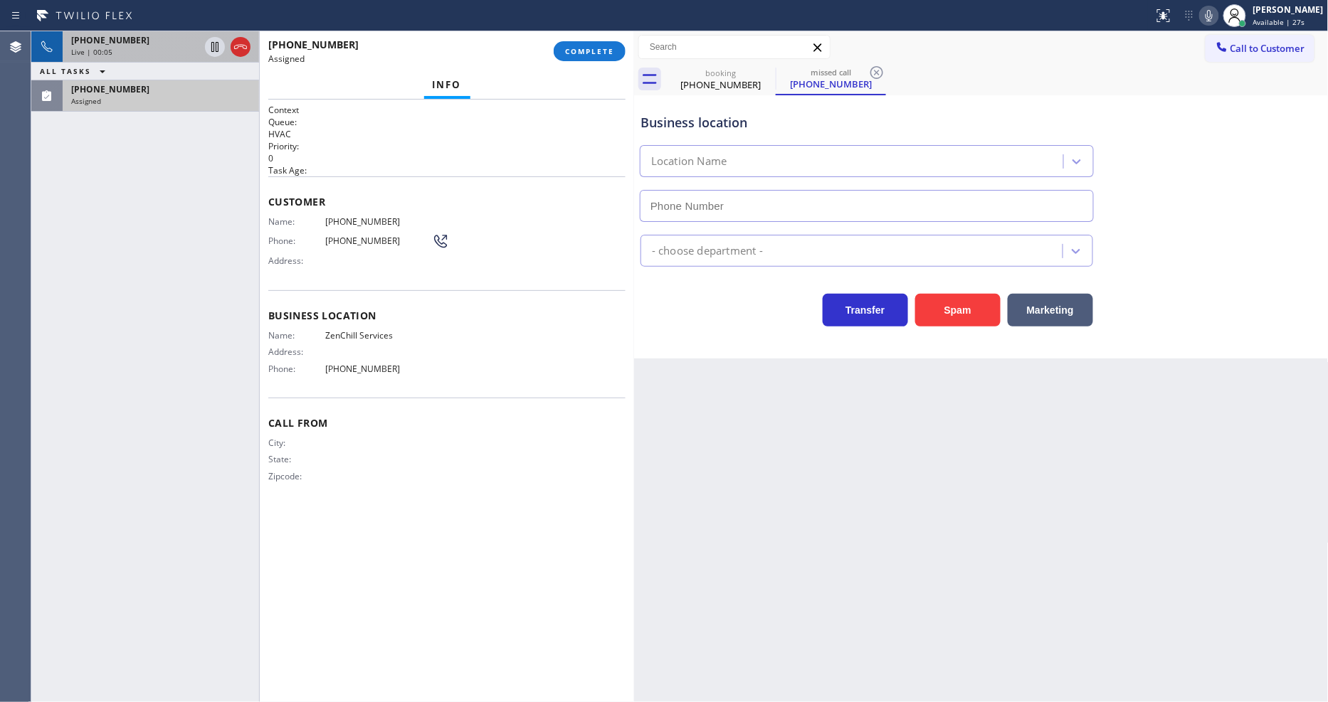
type input "[PHONE_NUMBER]"
click at [587, 48] on span "COMPLETE" at bounding box center [589, 51] width 49 height 10
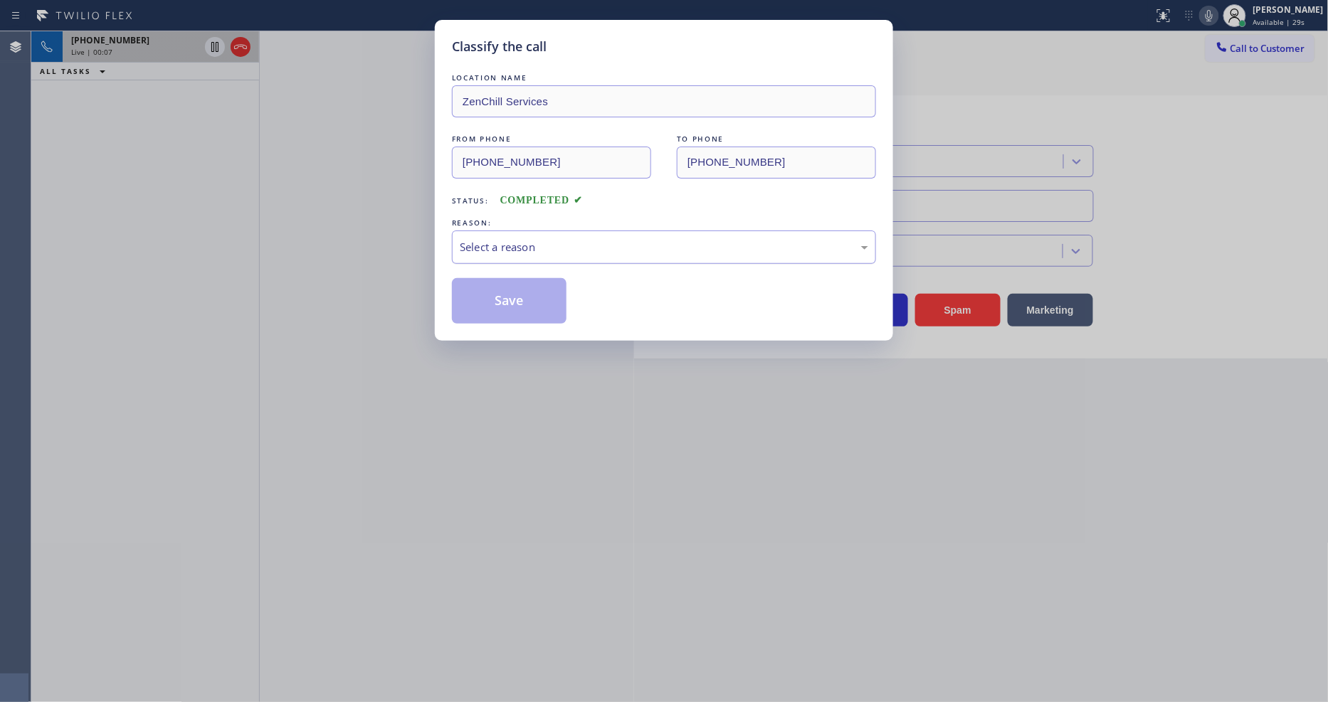
click at [528, 246] on div "Select a reason" at bounding box center [664, 247] width 408 height 16
click at [519, 289] on button "Save" at bounding box center [509, 301] width 115 height 46
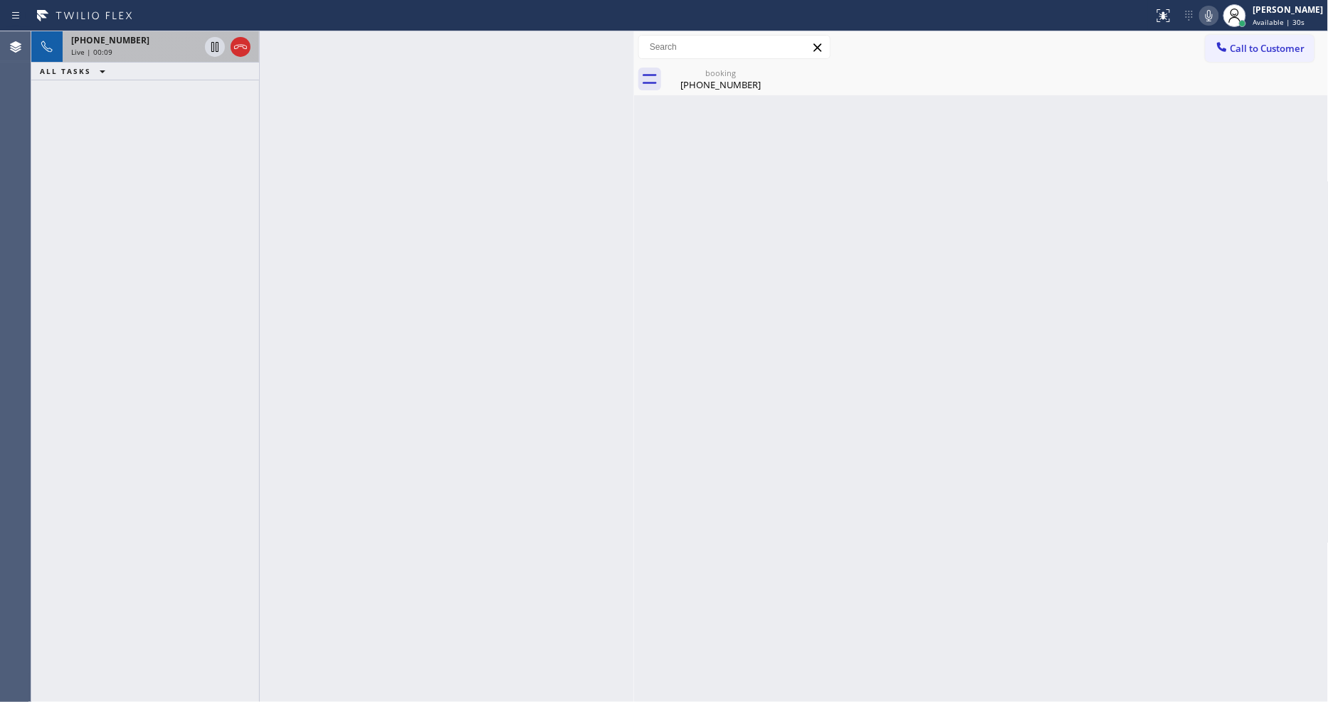
click at [161, 57] on div "Live | 00:09" at bounding box center [135, 52] width 128 height 10
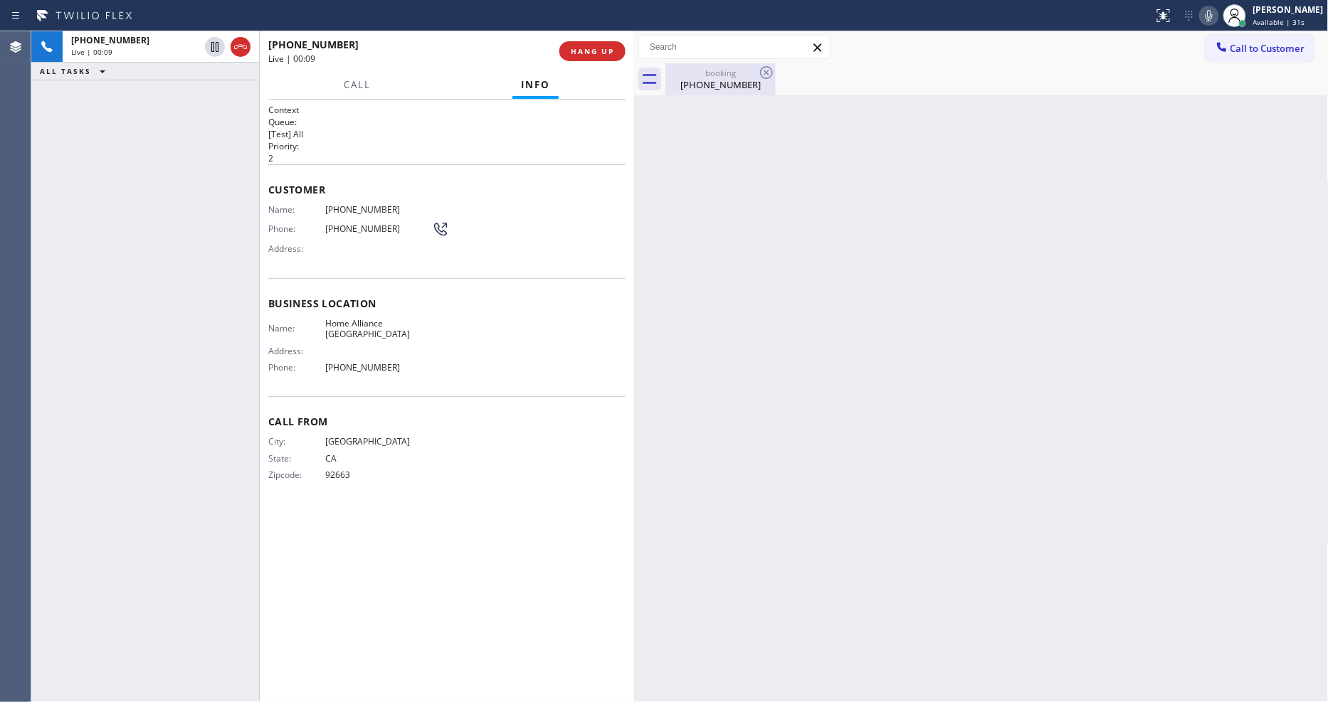
click at [732, 87] on div "[PHONE_NUMBER]" at bounding box center [720, 84] width 107 height 13
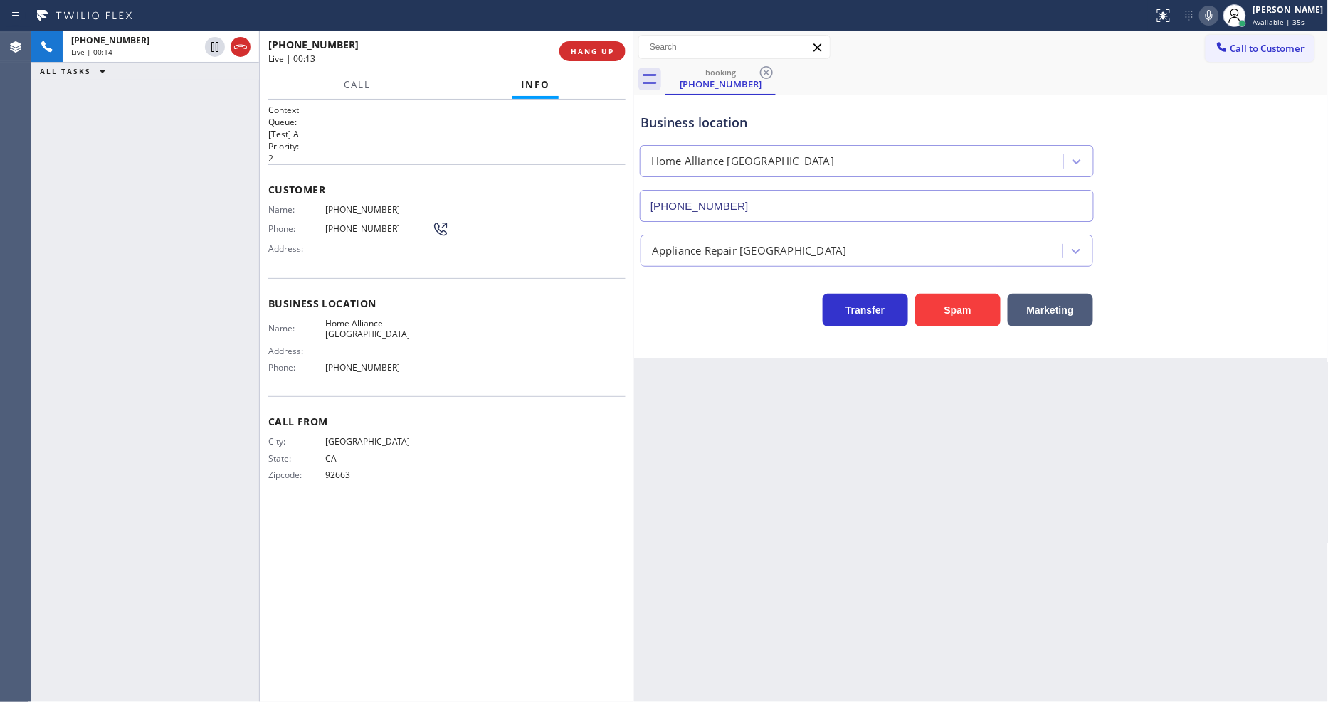
click at [1016, 422] on div "Back to Dashboard Change Sender ID Customers Technicians Select a contact Outbo…" at bounding box center [981, 366] width 695 height 671
click at [357, 318] on span "Home Alliance [GEOGRAPHIC_DATA]" at bounding box center [378, 329] width 107 height 22
copy span "Home Alliance [GEOGRAPHIC_DATA]"
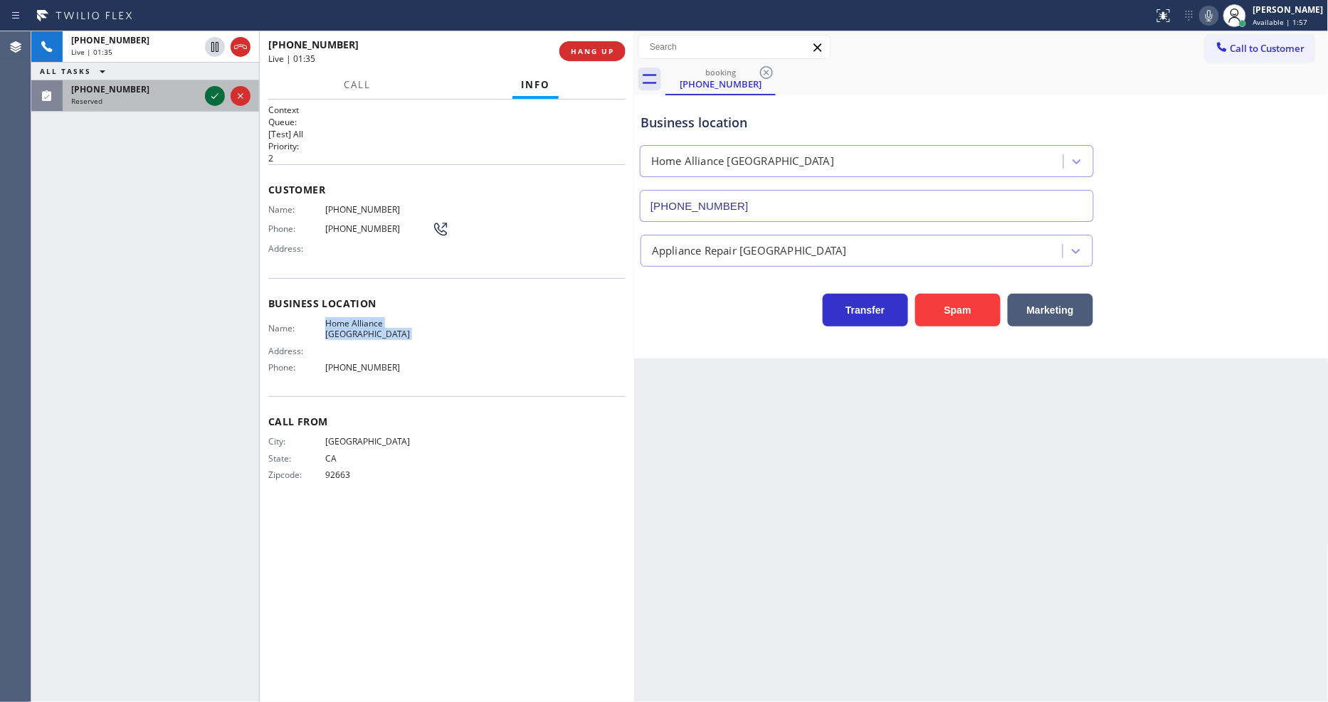
click at [217, 93] on icon at bounding box center [214, 96] width 17 height 17
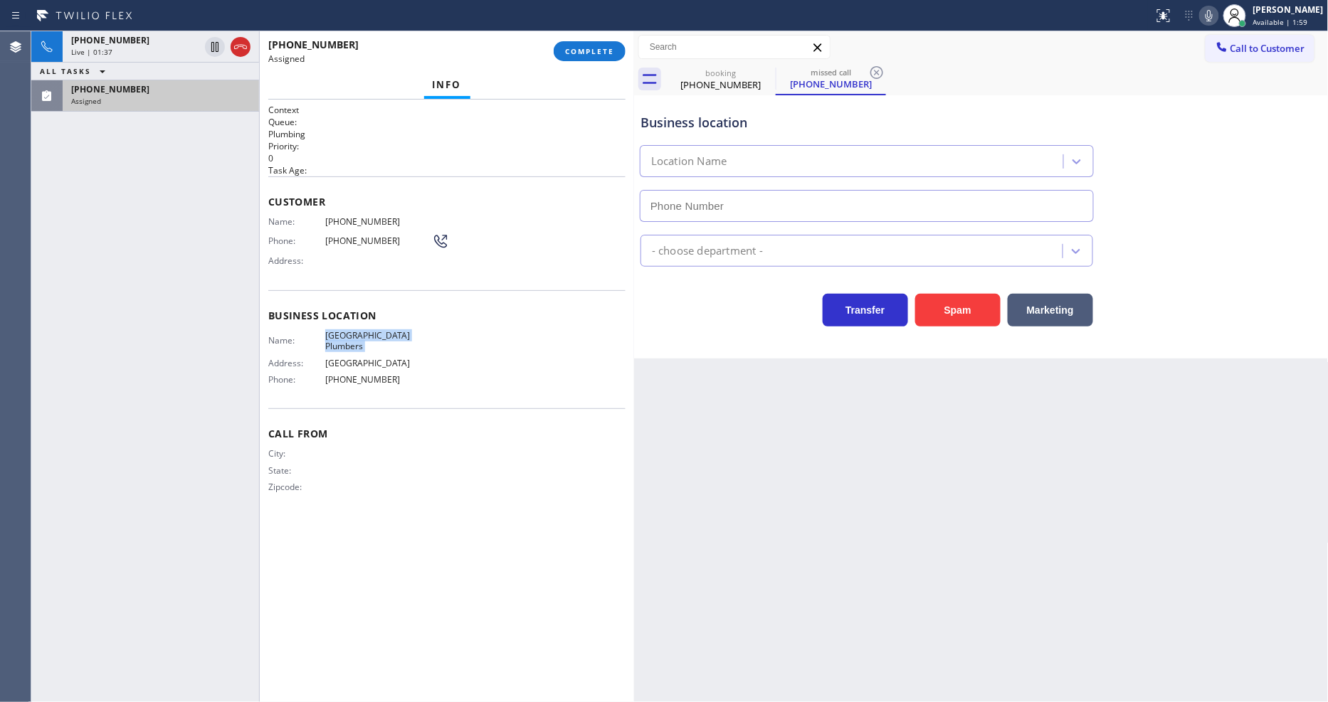
type input "[PHONE_NUMBER]"
click at [577, 55] on span "COMPLETE" at bounding box center [589, 51] width 49 height 10
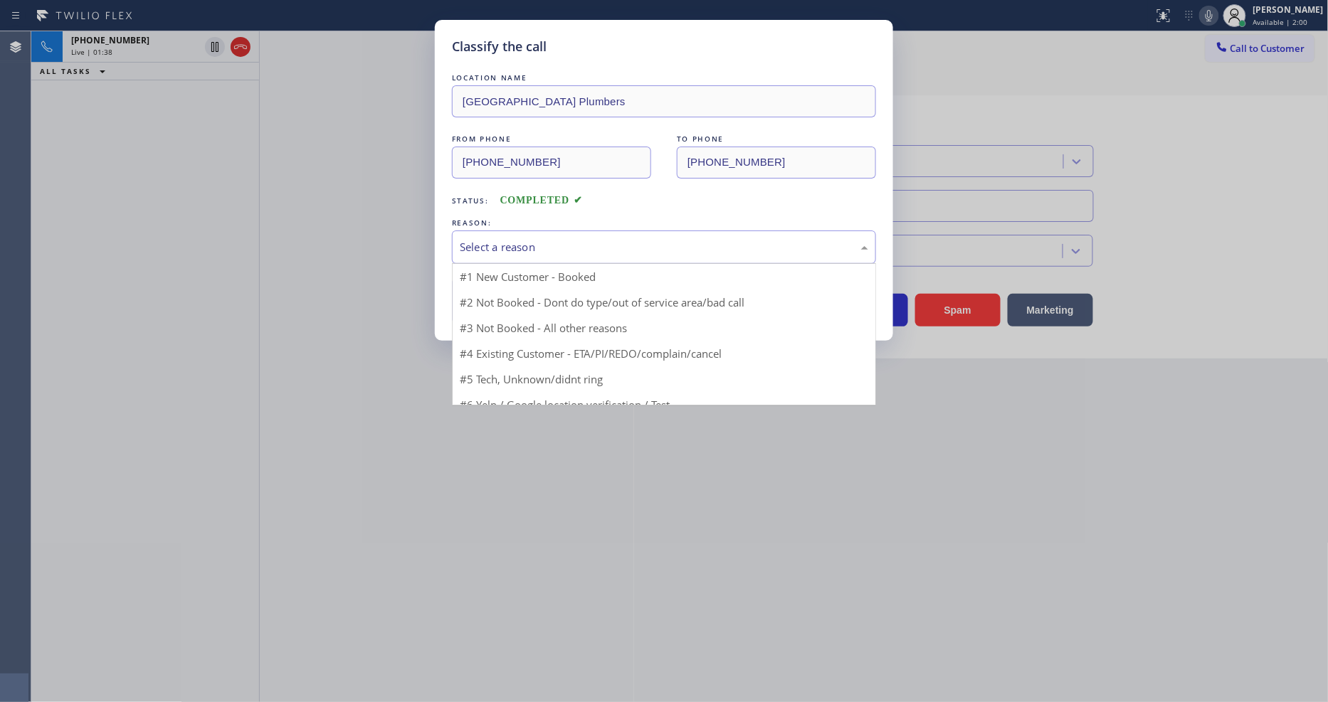
click at [548, 246] on div "Select a reason" at bounding box center [664, 247] width 408 height 16
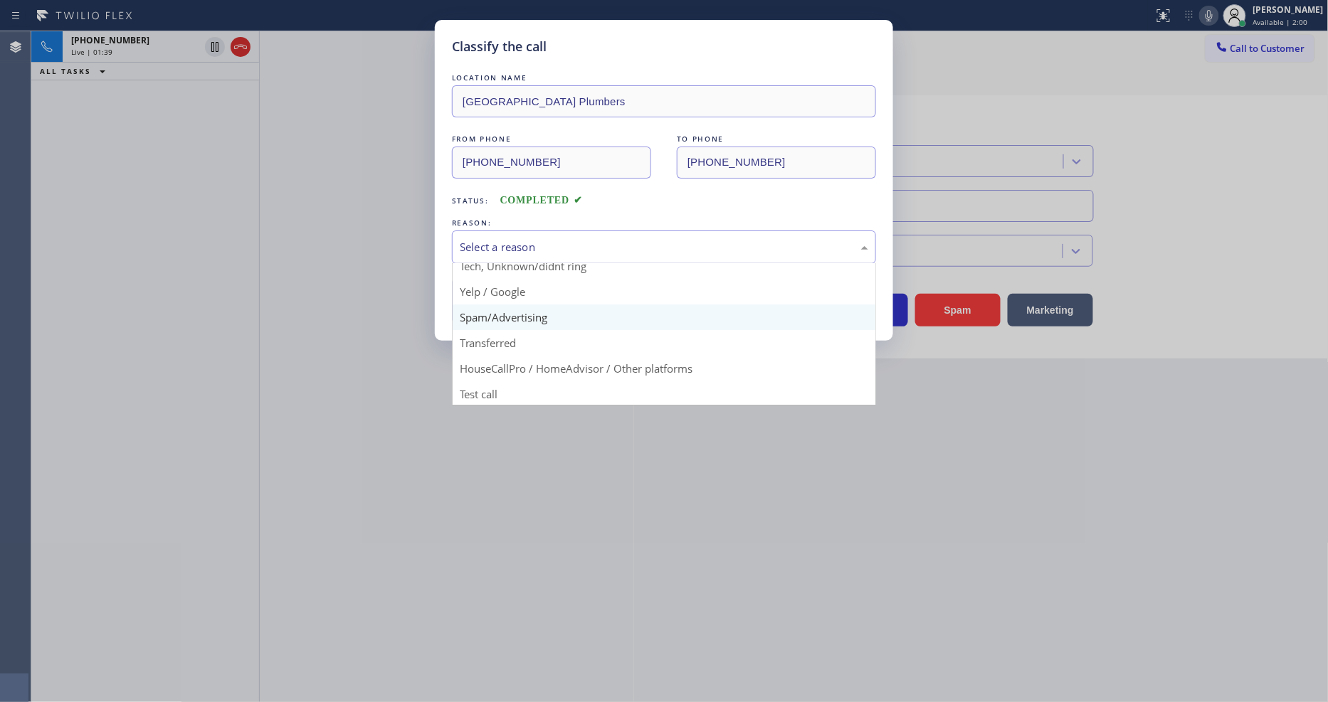
scroll to position [89, 0]
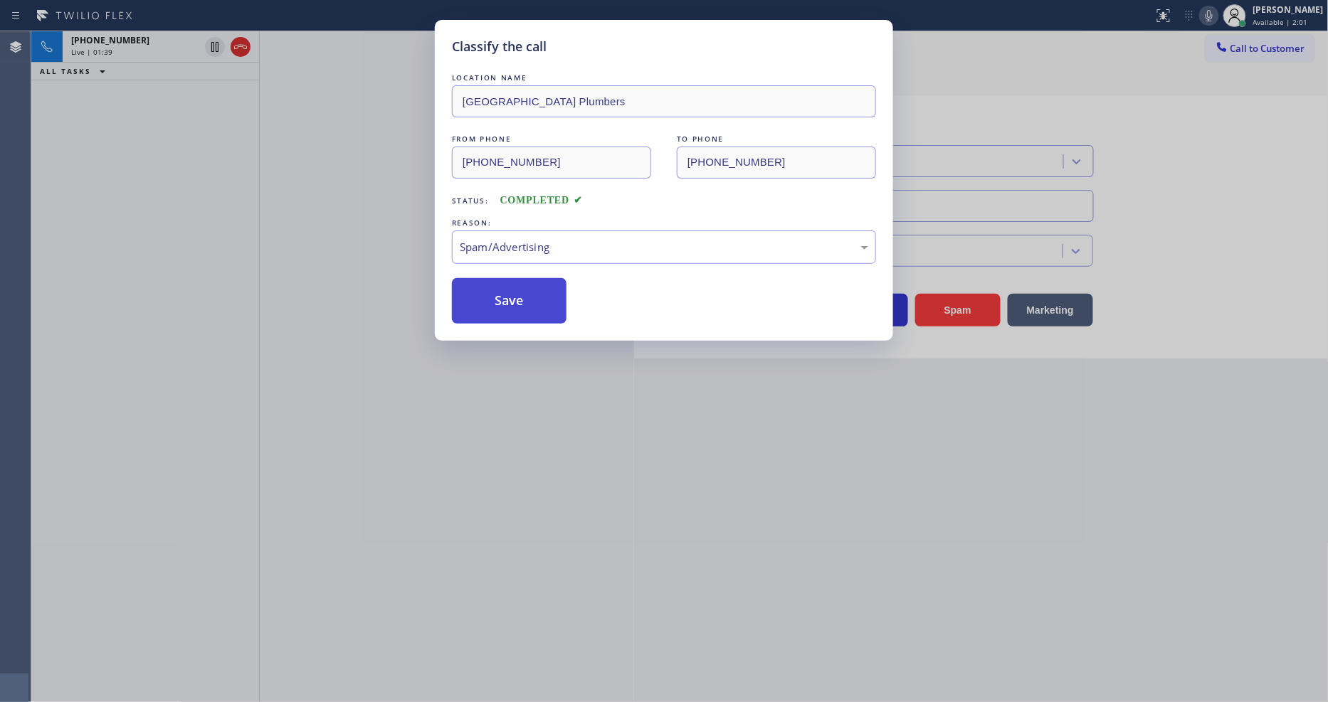
click at [537, 288] on button "Save" at bounding box center [509, 301] width 115 height 46
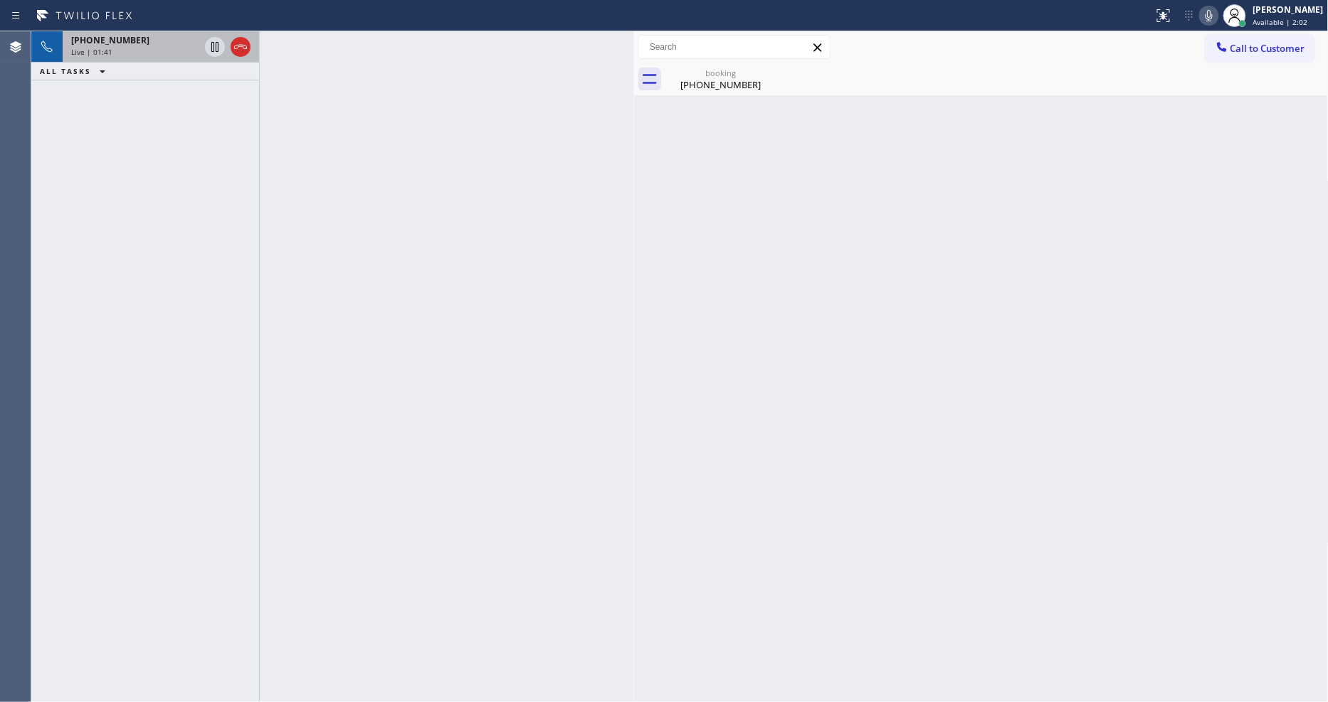
click at [169, 52] on div "Live | 01:41" at bounding box center [135, 52] width 128 height 10
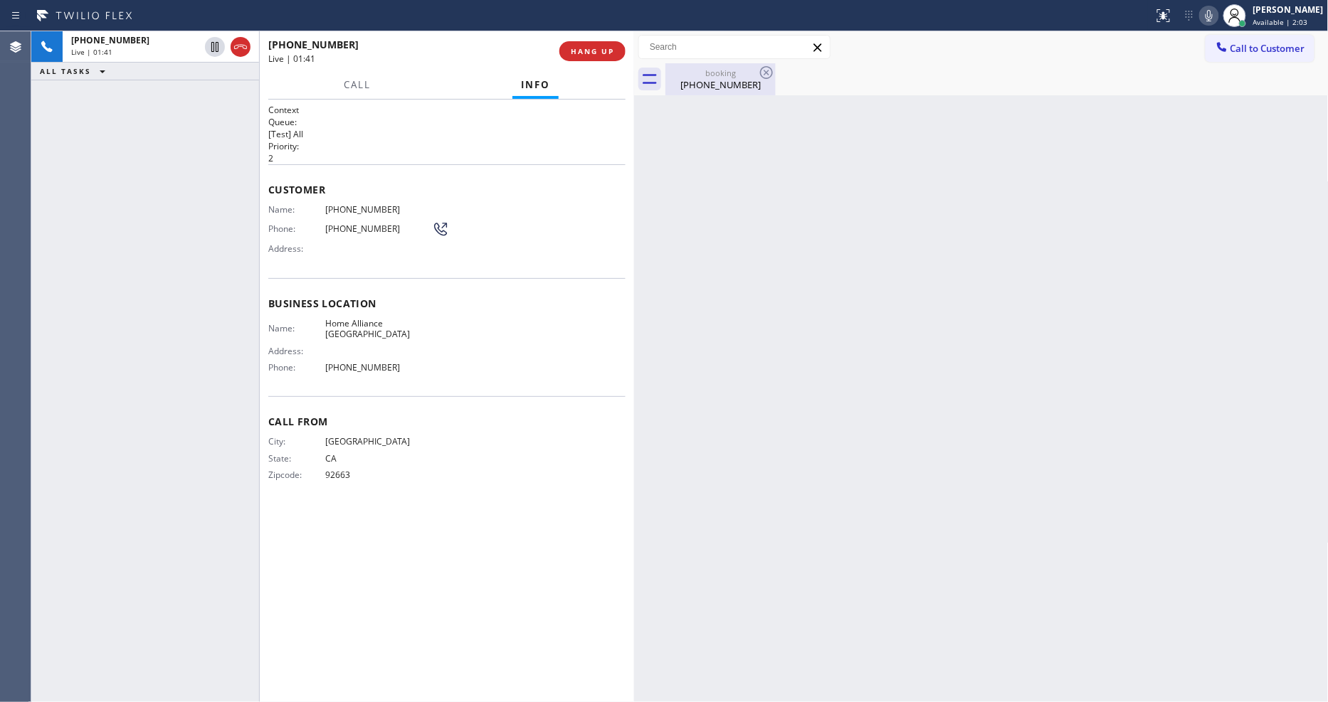
click at [690, 87] on div "[PHONE_NUMBER]" at bounding box center [720, 84] width 107 height 13
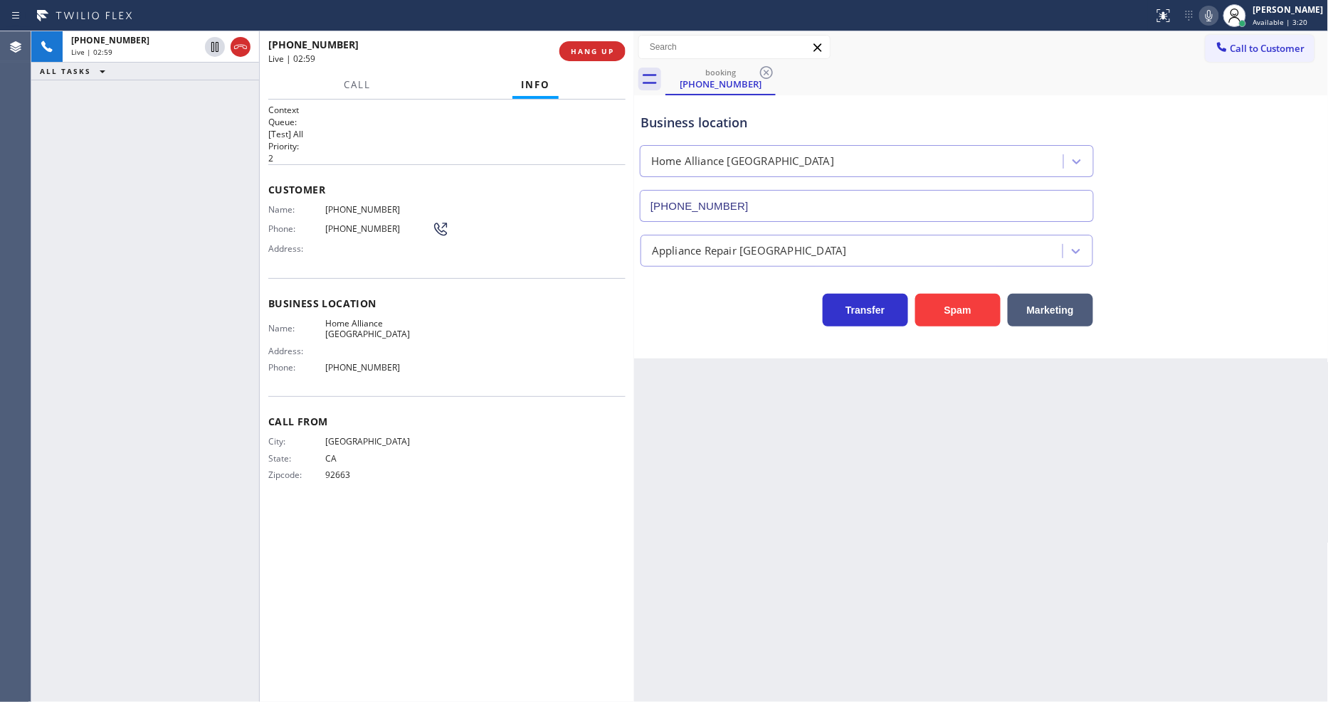
click at [375, 208] on span "[PHONE_NUMBER]" at bounding box center [378, 209] width 107 height 11
click at [375, 206] on span "[PHONE_NUMBER]" at bounding box center [378, 209] width 107 height 11
copy span "[PHONE_NUMBER]"
click at [206, 181] on div "[PHONE_NUMBER] Live | 03:02 ALL TASKS ALL TASKS ACTIVE TASKS TASKS IN WRAP UP" at bounding box center [145, 366] width 228 height 671
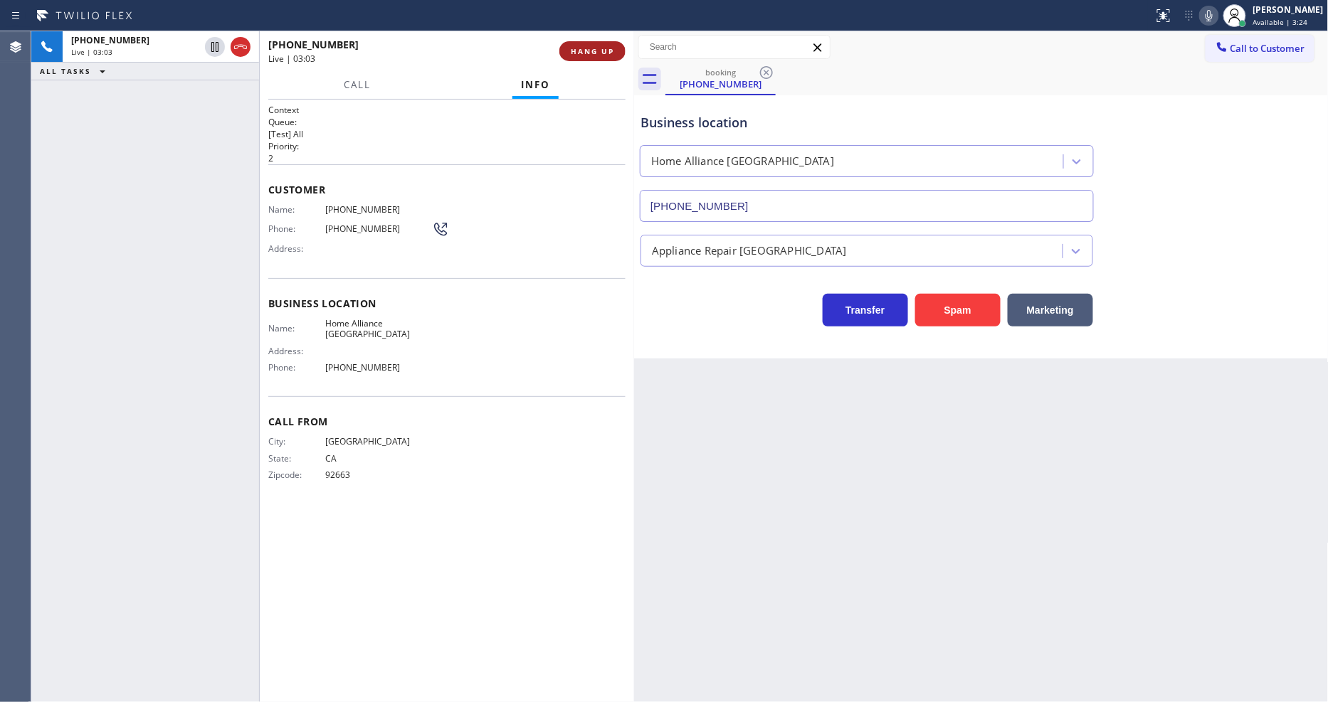
click at [594, 51] on span "HANG UP" at bounding box center [592, 51] width 43 height 10
click at [594, 51] on span "COMPLETE" at bounding box center [589, 51] width 49 height 10
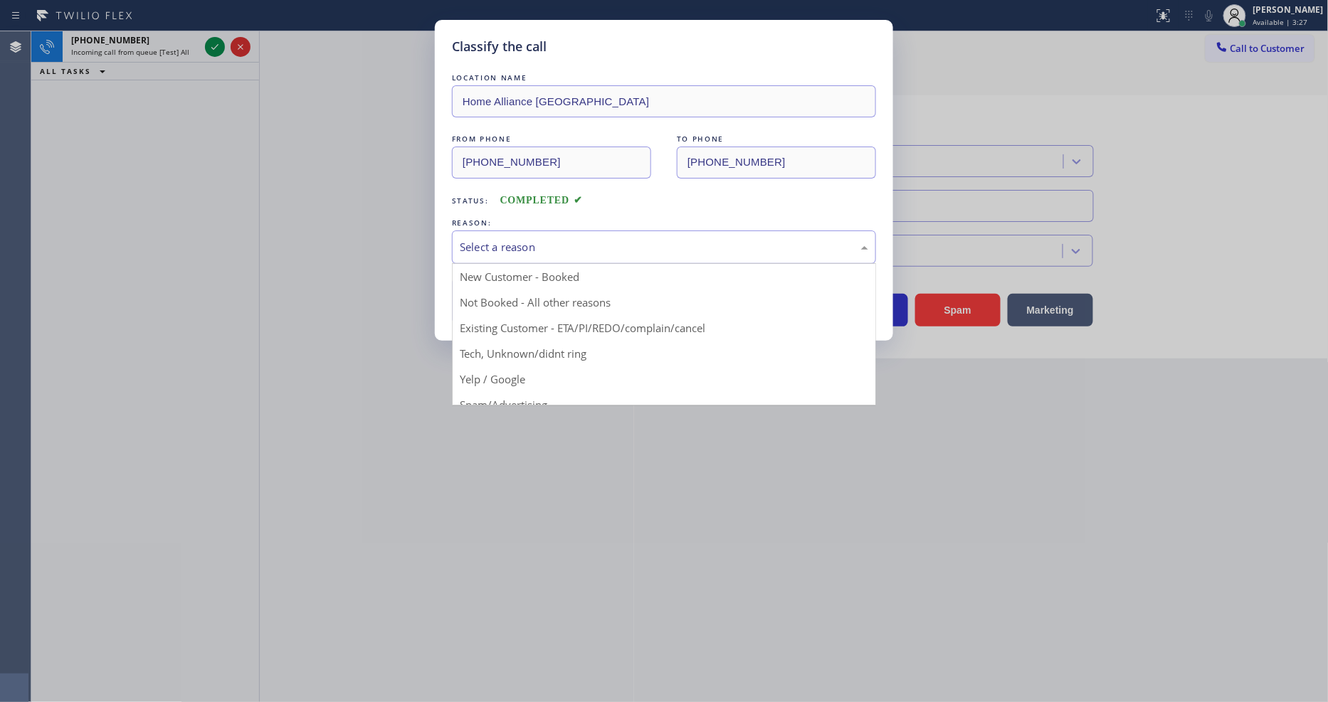
click at [502, 243] on div "Select a reason" at bounding box center [664, 247] width 408 height 16
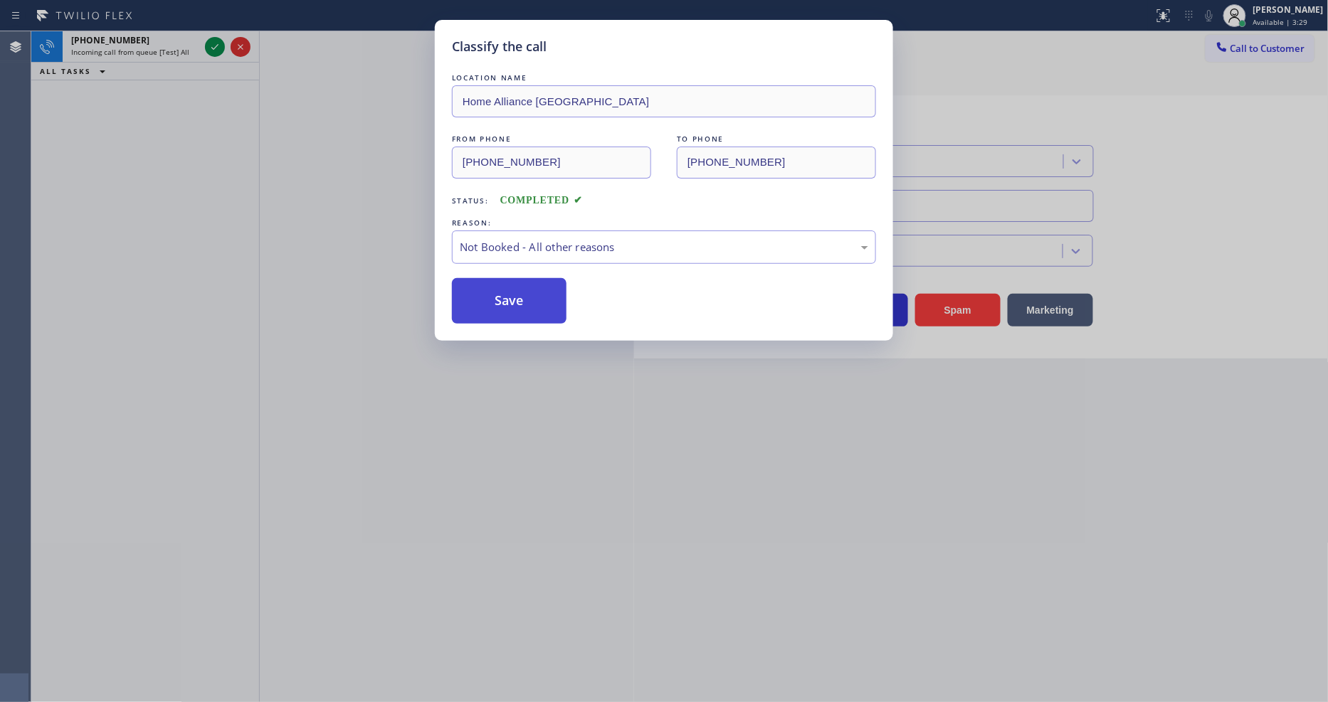
click at [490, 289] on button "Save" at bounding box center [509, 301] width 115 height 46
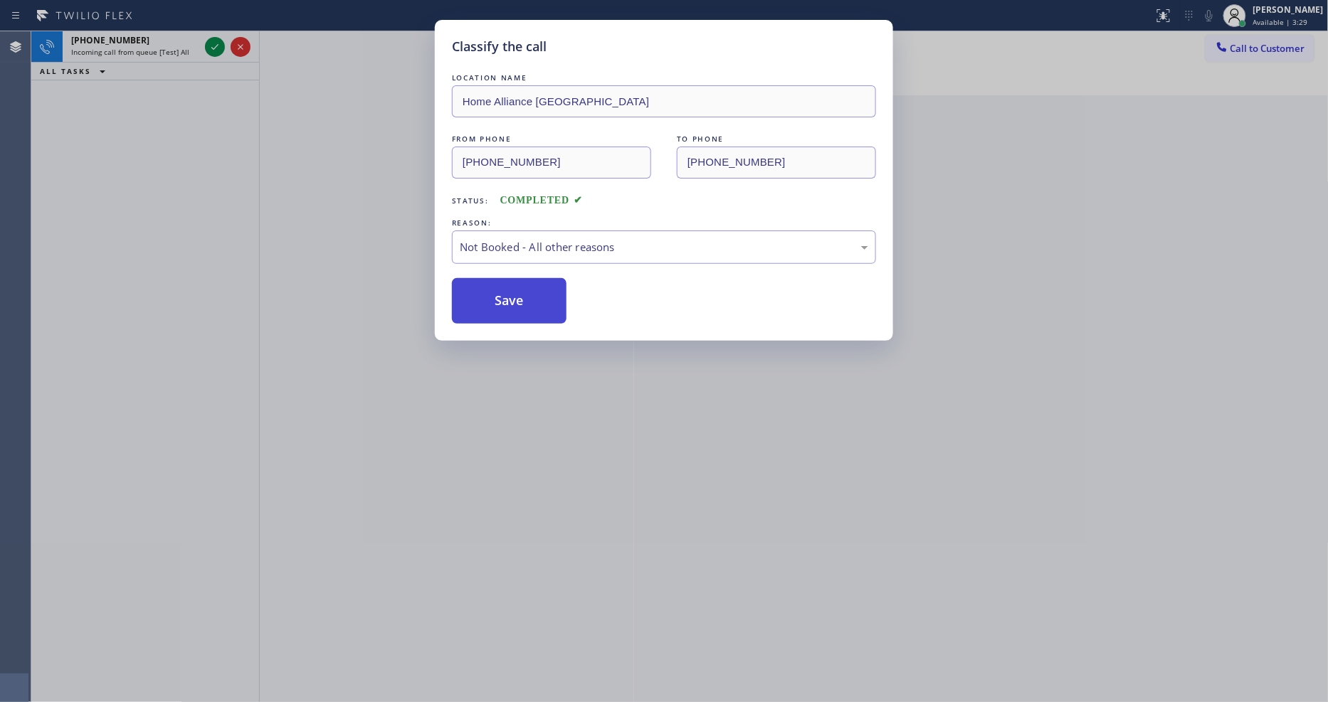
click at [490, 289] on button "Save" at bounding box center [509, 301] width 115 height 46
drag, startPoint x: 490, startPoint y: 289, endPoint x: 504, endPoint y: 221, distance: 69.1
click at [493, 287] on button "Save" at bounding box center [509, 301] width 115 height 46
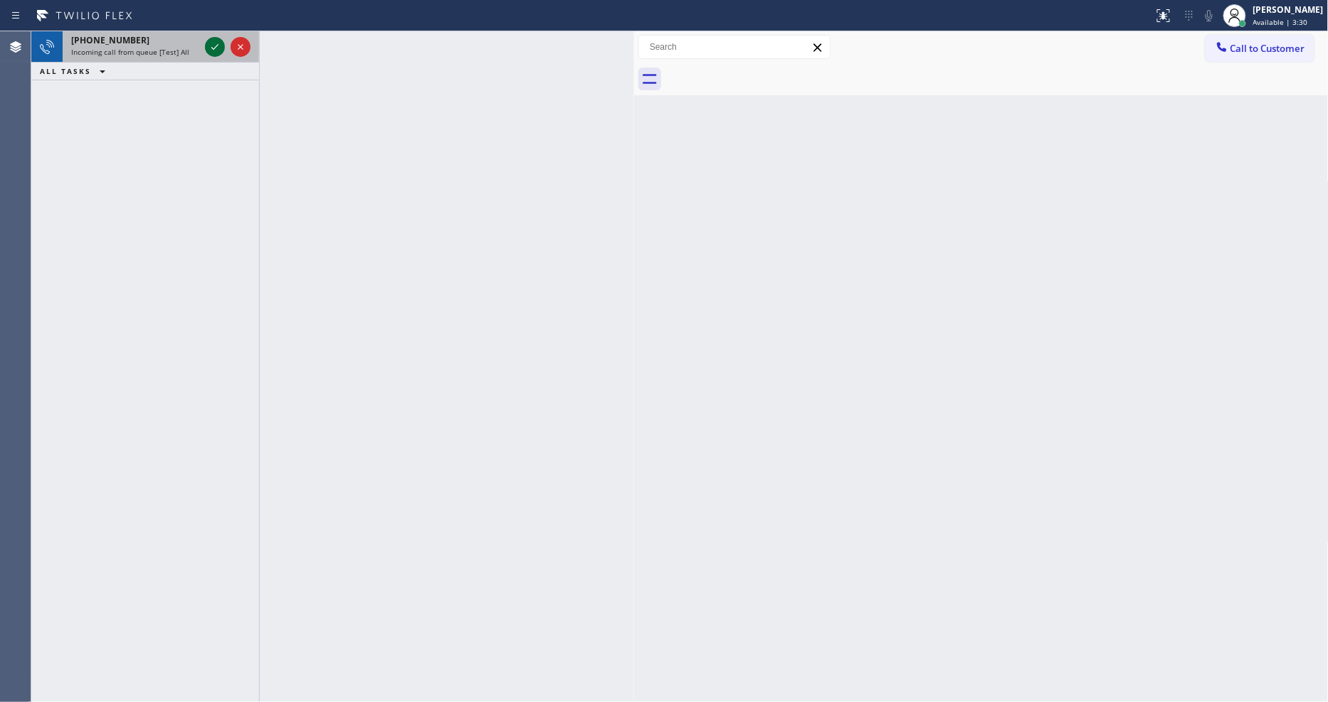
click at [210, 43] on icon at bounding box center [214, 46] width 17 height 17
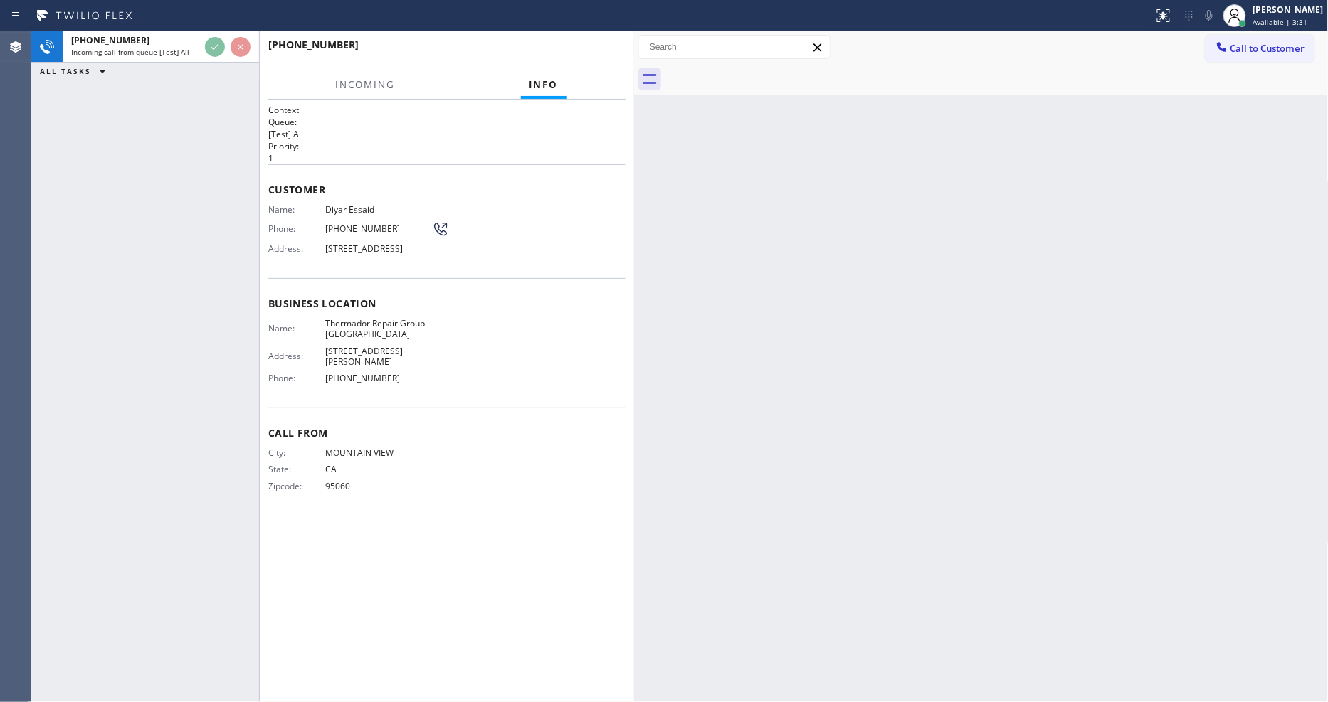
click at [500, 141] on h2 "Priority:" at bounding box center [446, 146] width 357 height 12
click at [940, 354] on div "Back to Dashboard Change Sender ID Customers Technicians Select a contact Outbo…" at bounding box center [981, 366] width 695 height 671
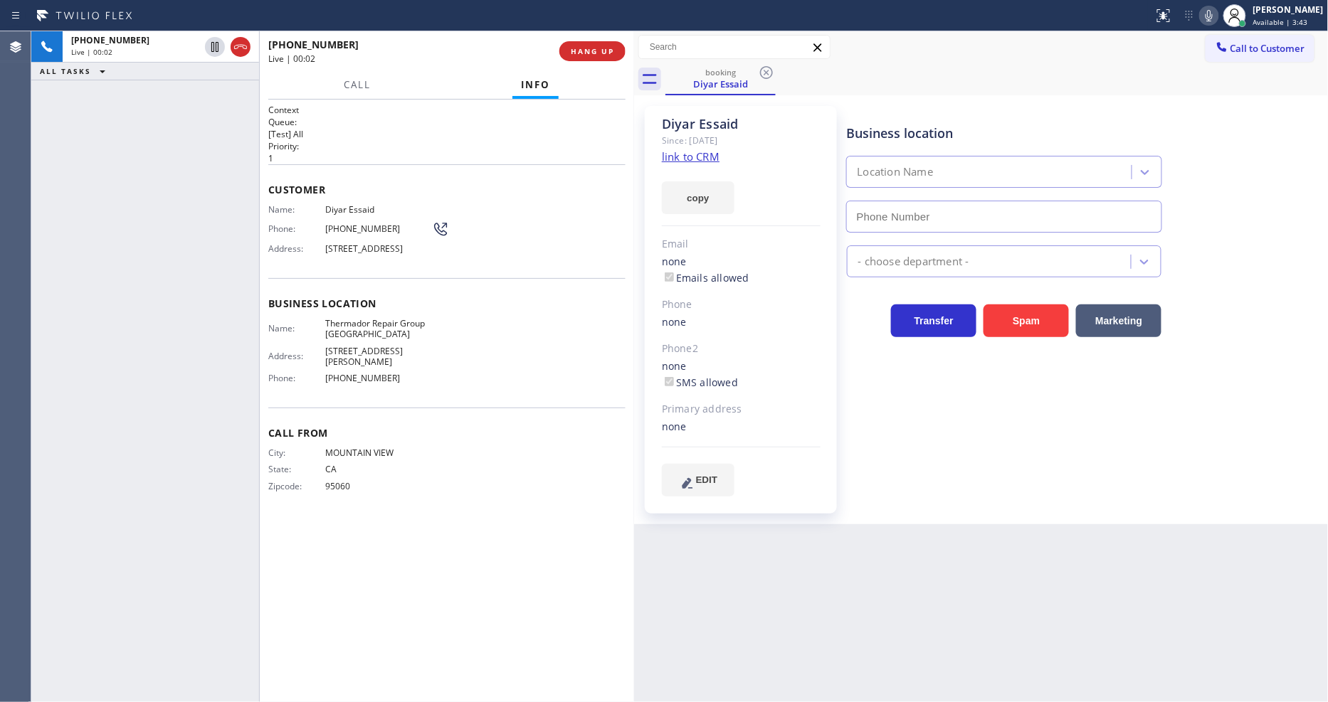
type input "[PHONE_NUMBER]"
click at [680, 154] on link "link to CRM" at bounding box center [691, 156] width 58 height 14
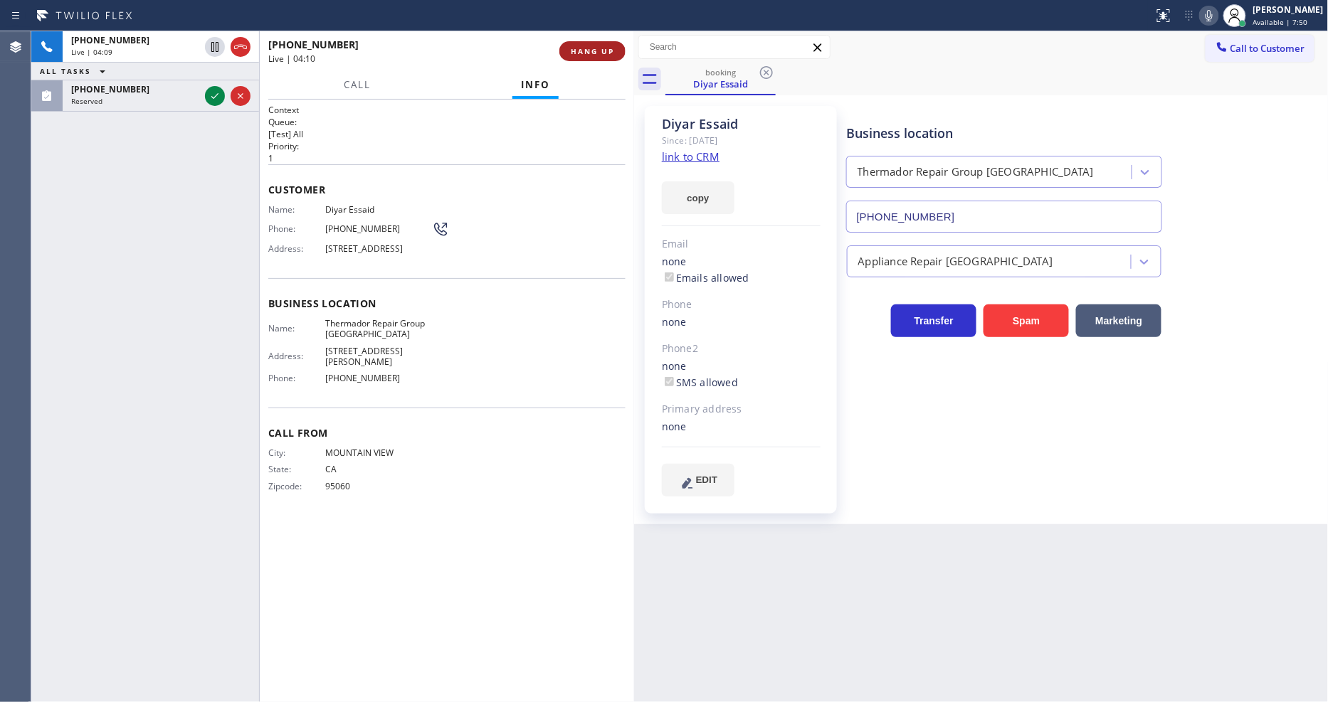
click at [596, 48] on span "HANG UP" at bounding box center [592, 51] width 43 height 10
click at [596, 48] on span "COMPLETE" at bounding box center [589, 51] width 49 height 10
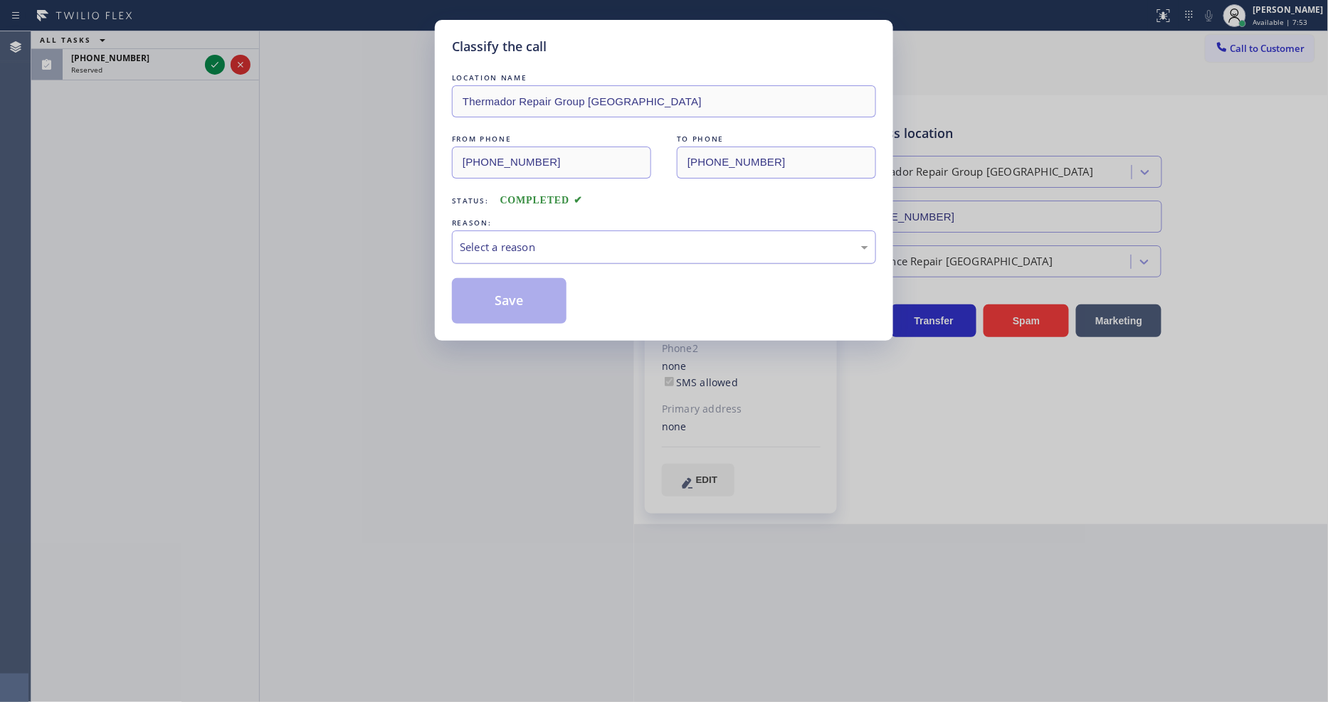
drag, startPoint x: 510, startPoint y: 235, endPoint x: 510, endPoint y: 254, distance: 19.2
click at [510, 239] on div "Select a reason" at bounding box center [664, 247] width 408 height 16
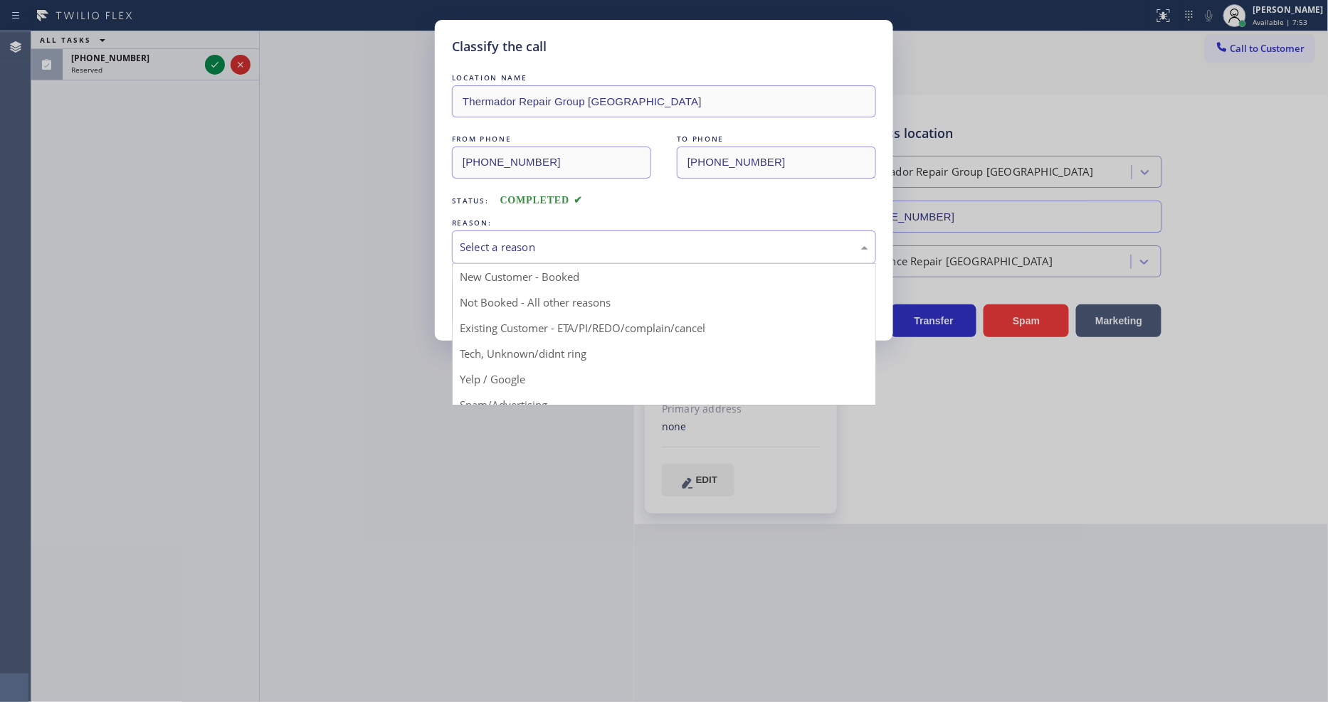
drag, startPoint x: 500, startPoint y: 329, endPoint x: 498, endPoint y: 315, distance: 13.7
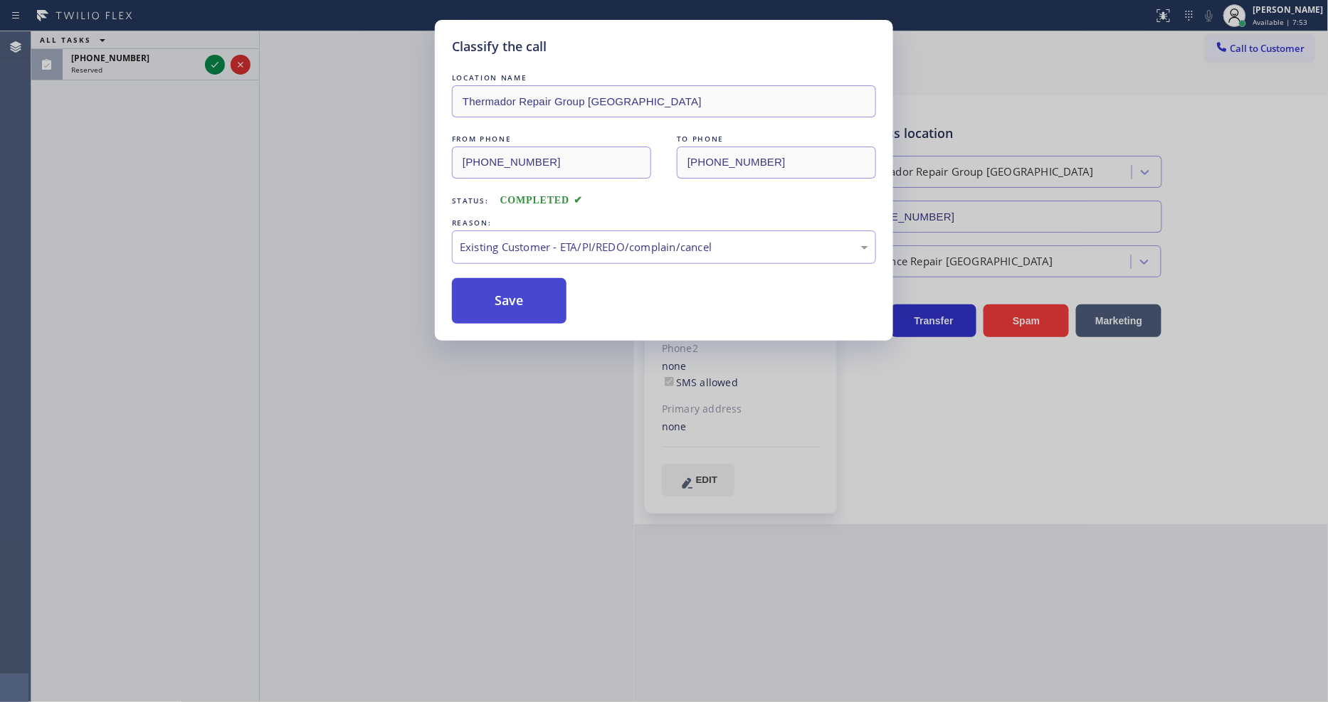
click at [498, 296] on button "Save" at bounding box center [509, 301] width 115 height 46
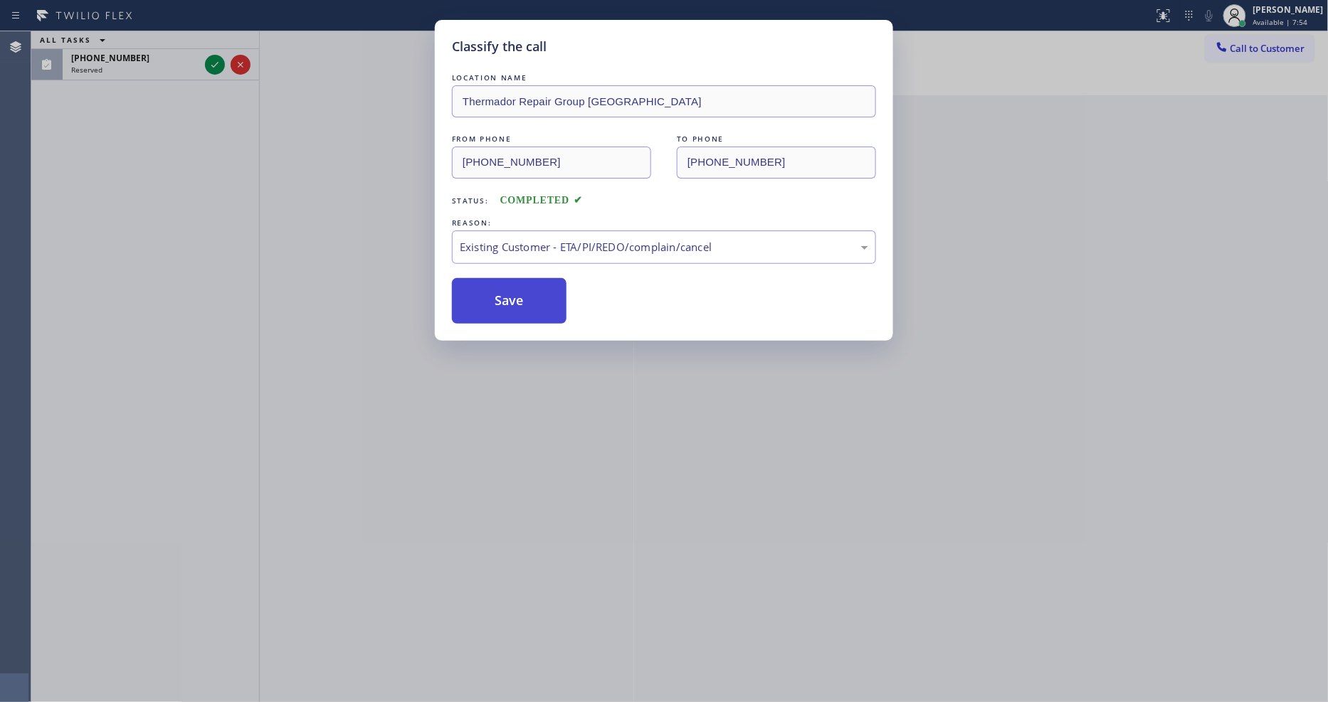
click at [498, 296] on button "Save" at bounding box center [509, 301] width 115 height 46
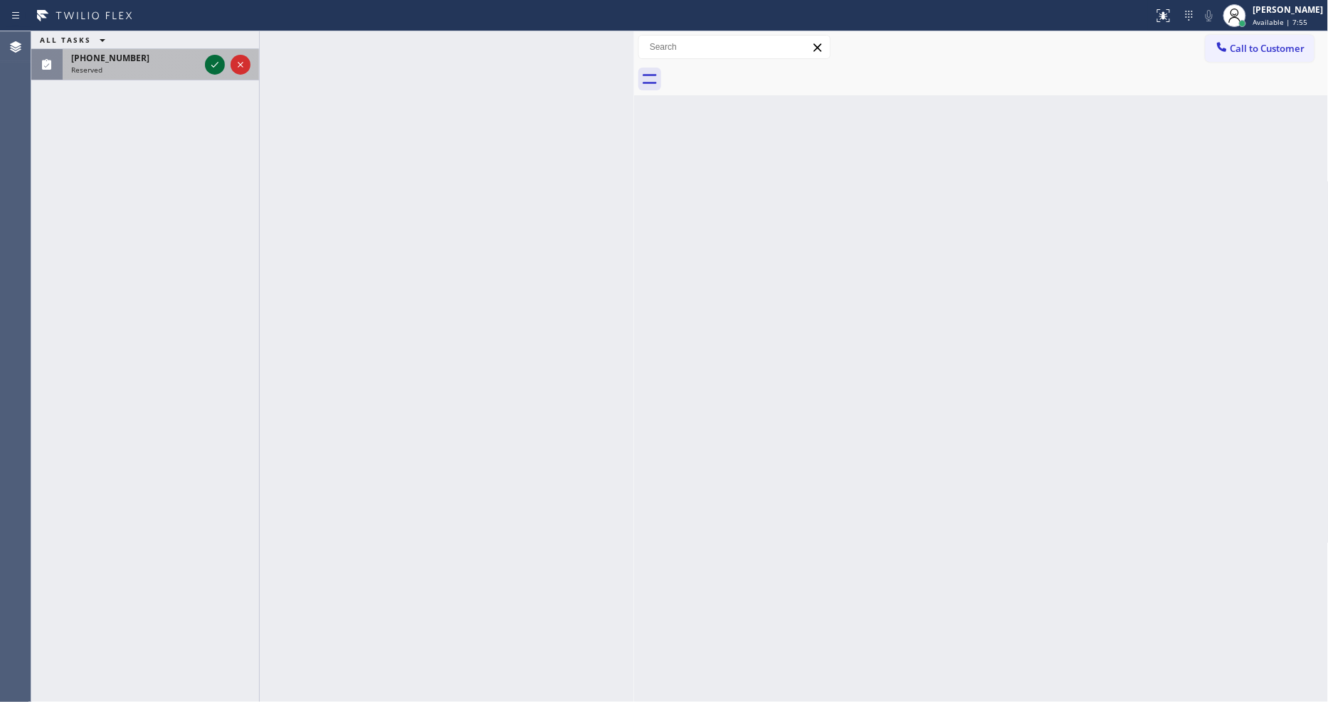
click at [217, 60] on icon at bounding box center [214, 64] width 17 height 17
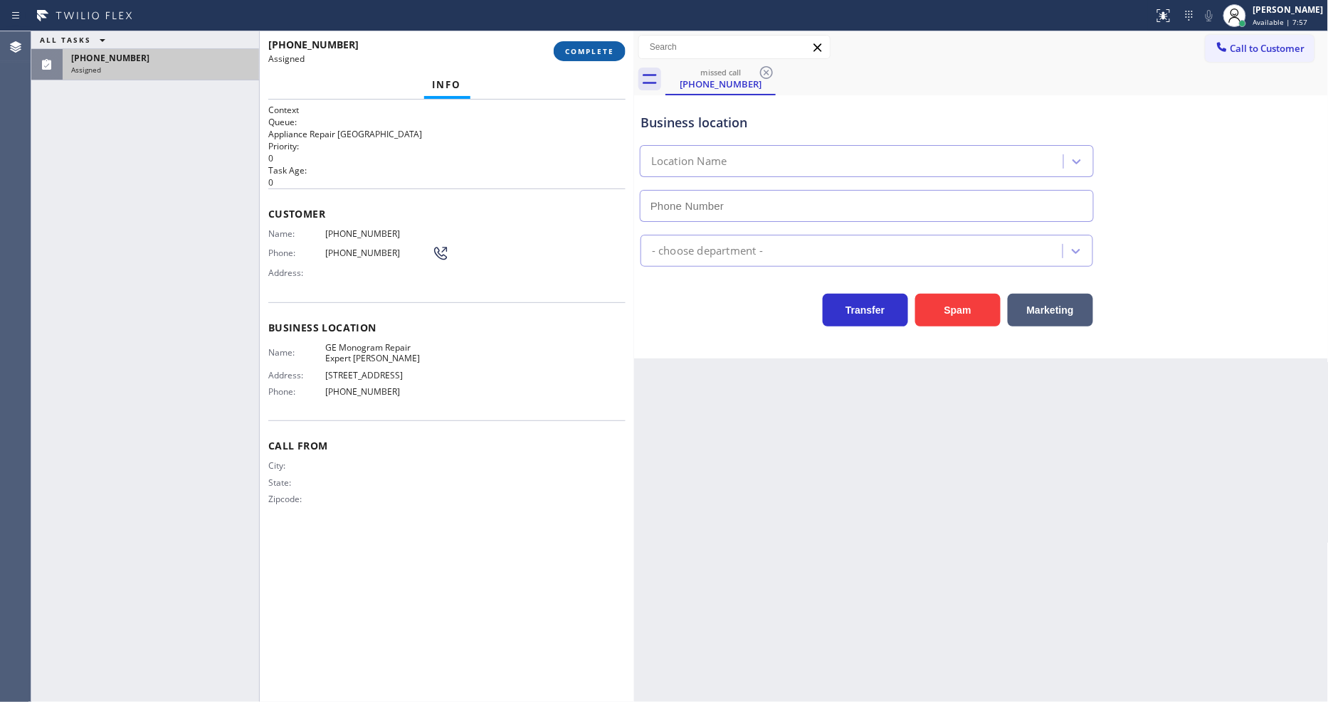
click at [600, 44] on button "COMPLETE" at bounding box center [590, 51] width 72 height 20
type input "[PHONE_NUMBER]"
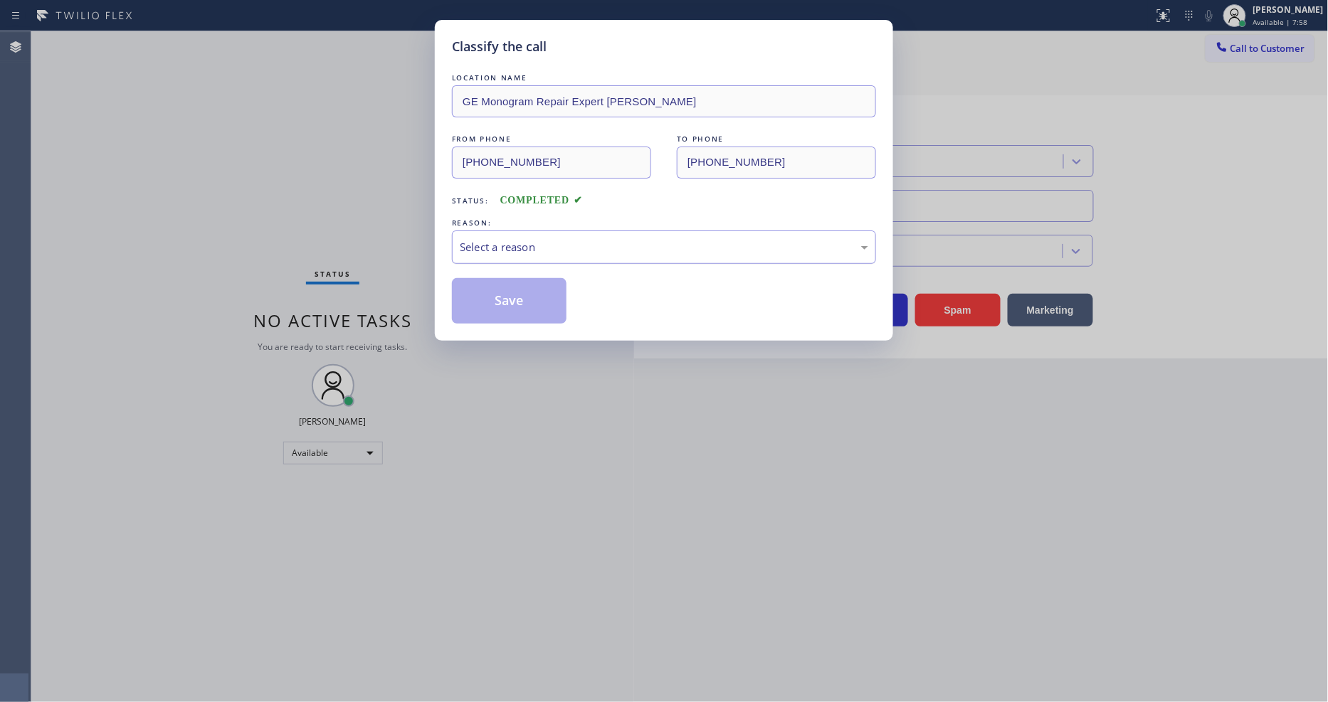
drag, startPoint x: 531, startPoint y: 250, endPoint x: 525, endPoint y: 257, distance: 8.6
click at [531, 250] on div "Select a reason" at bounding box center [664, 247] width 408 height 16
click at [508, 295] on button "Save" at bounding box center [509, 301] width 115 height 46
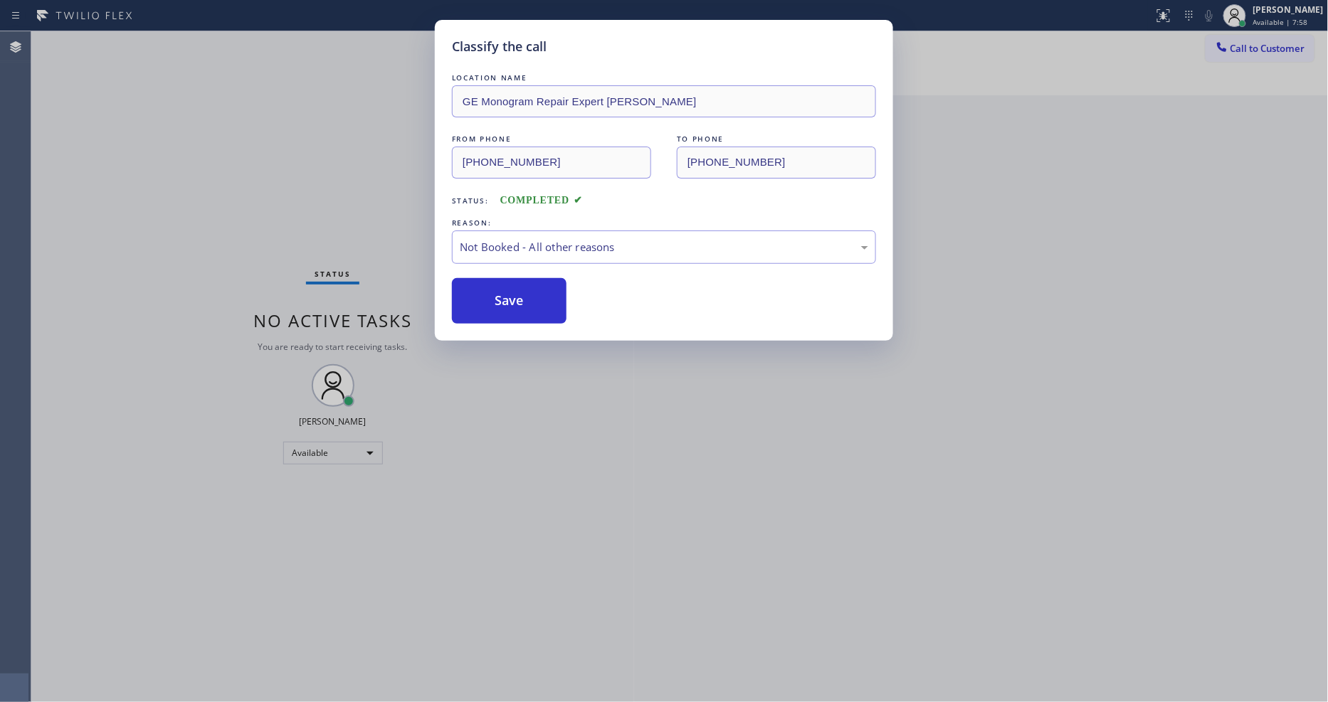
click at [508, 295] on button "Save" at bounding box center [509, 301] width 115 height 46
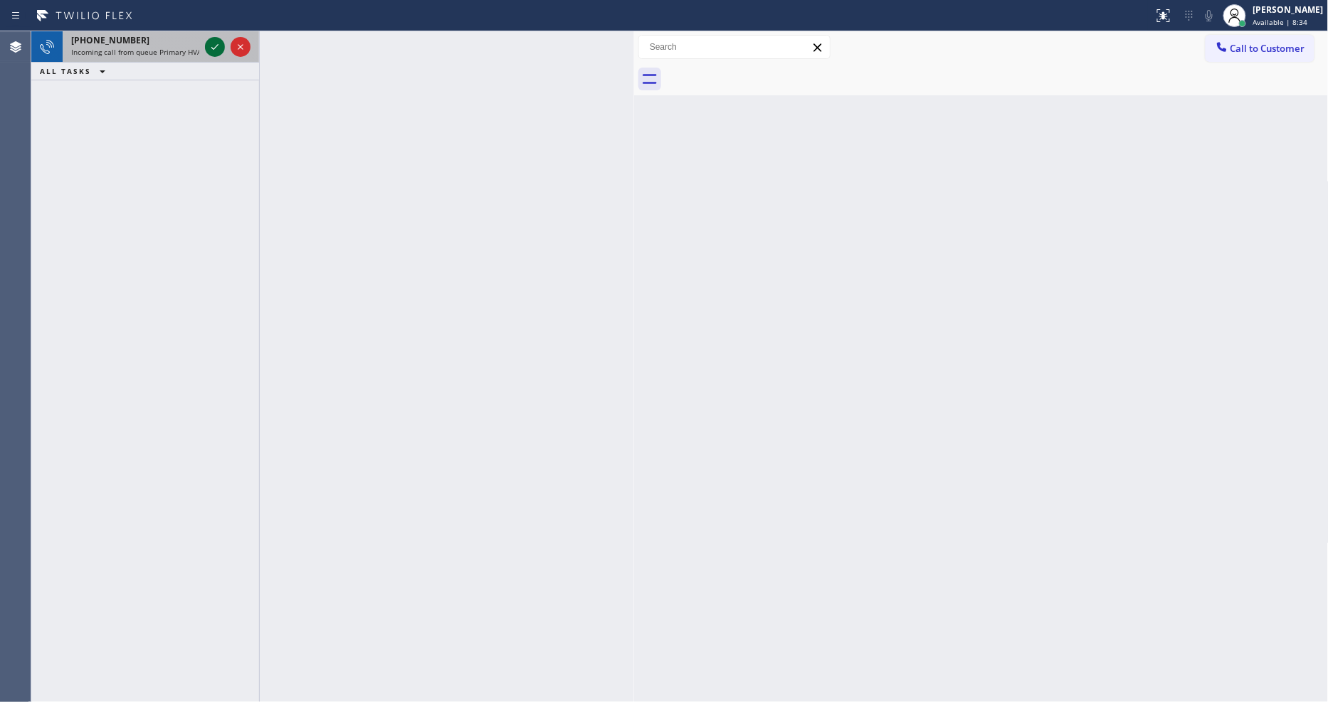
click at [216, 47] on icon at bounding box center [214, 47] width 7 height 6
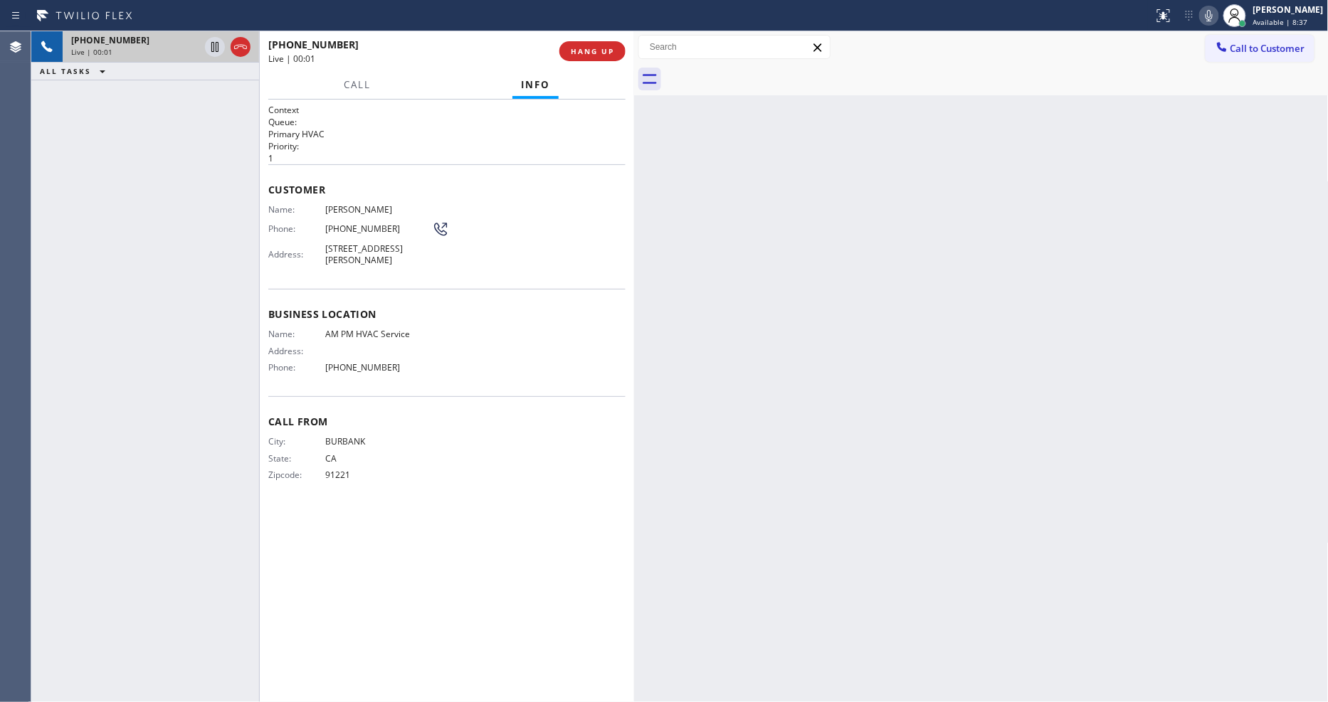
click at [586, 57] on button "HANG UP" at bounding box center [592, 51] width 66 height 20
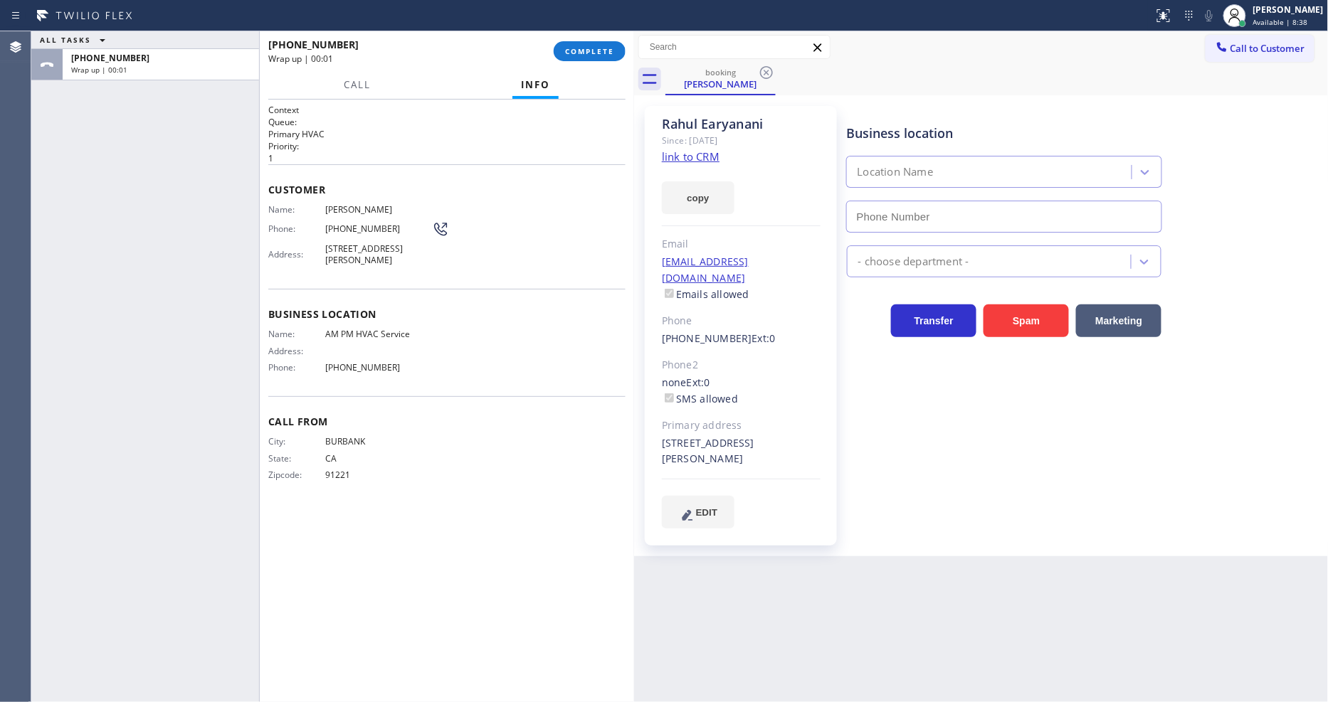
type input "[PHONE_NUMBER]"
click at [912, 485] on div "Business location AM PM HVAC Service [PHONE_NUMBER] HVAC Transfer Spam Marketing" at bounding box center [1084, 317] width 481 height 415
drag, startPoint x: 574, startPoint y: 55, endPoint x: 558, endPoint y: 140, distance: 86.8
click at [574, 55] on span "COMPLETE" at bounding box center [589, 51] width 49 height 10
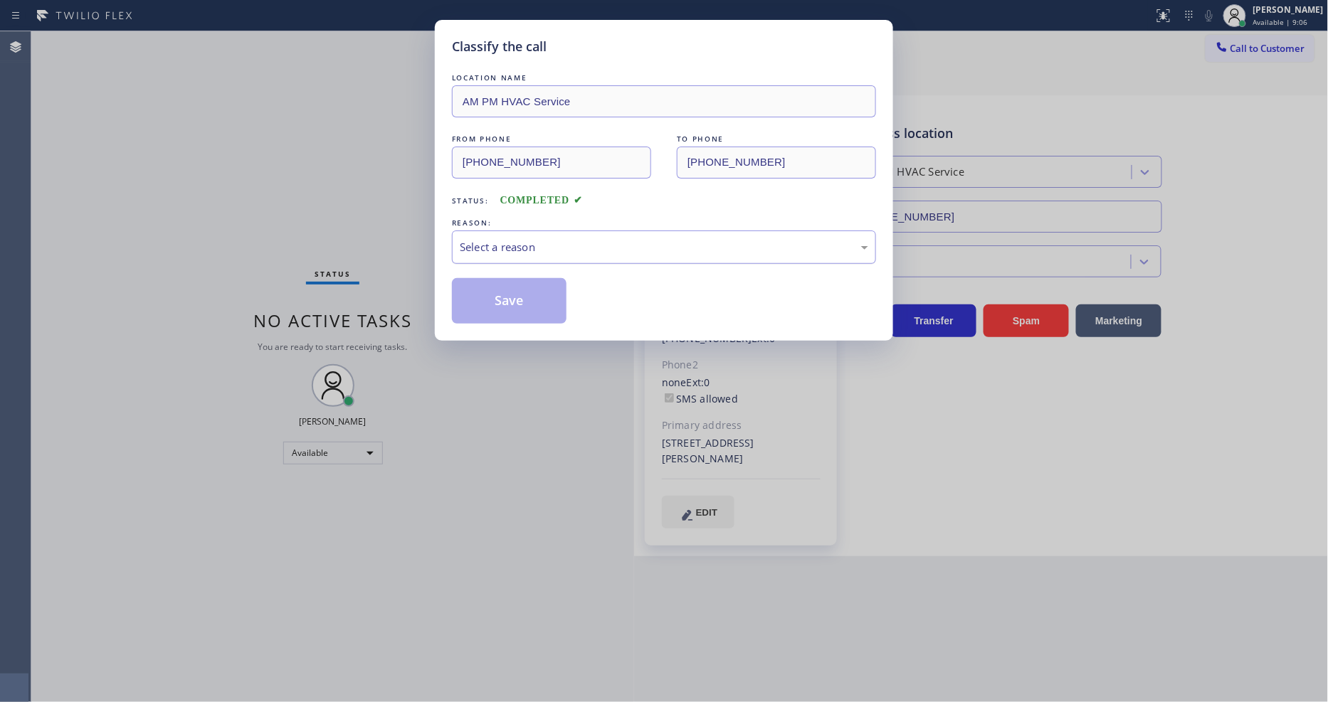
click at [509, 248] on div "Select a reason" at bounding box center [664, 247] width 408 height 16
click at [509, 286] on button "Save" at bounding box center [509, 301] width 115 height 46
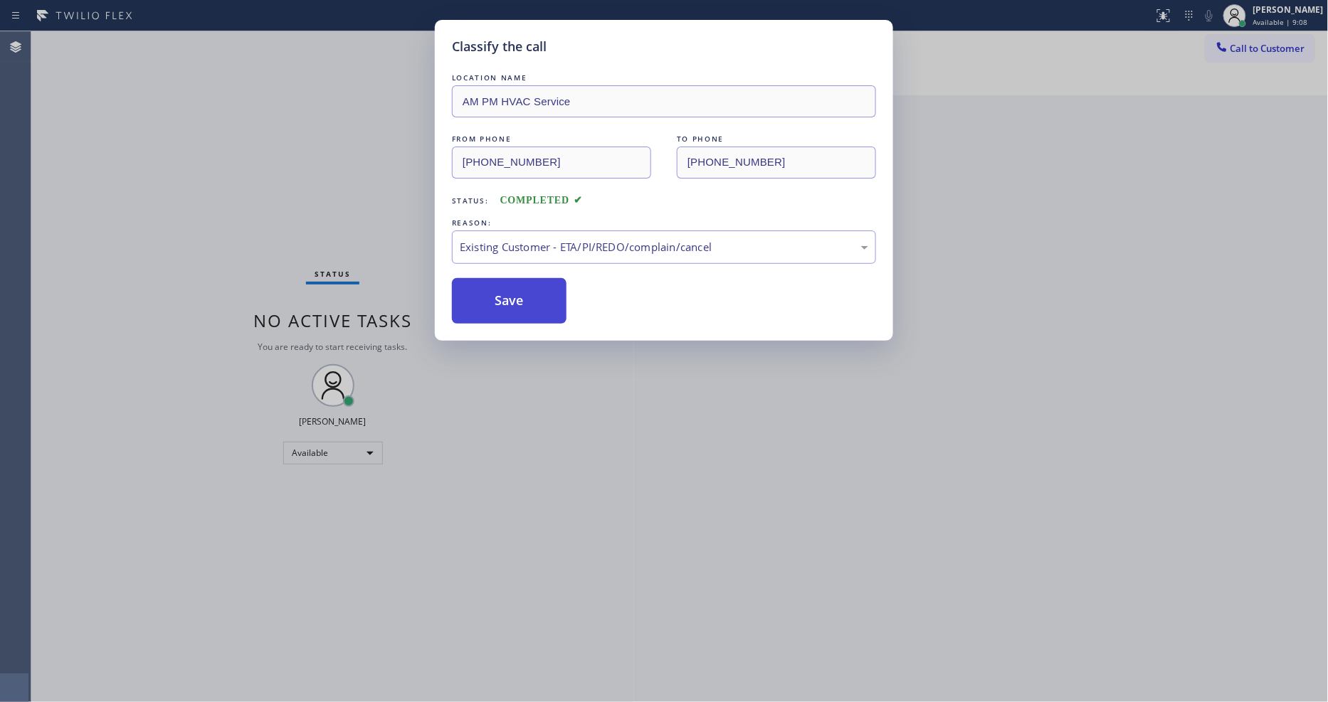
click at [509, 286] on button "Save" at bounding box center [509, 301] width 115 height 46
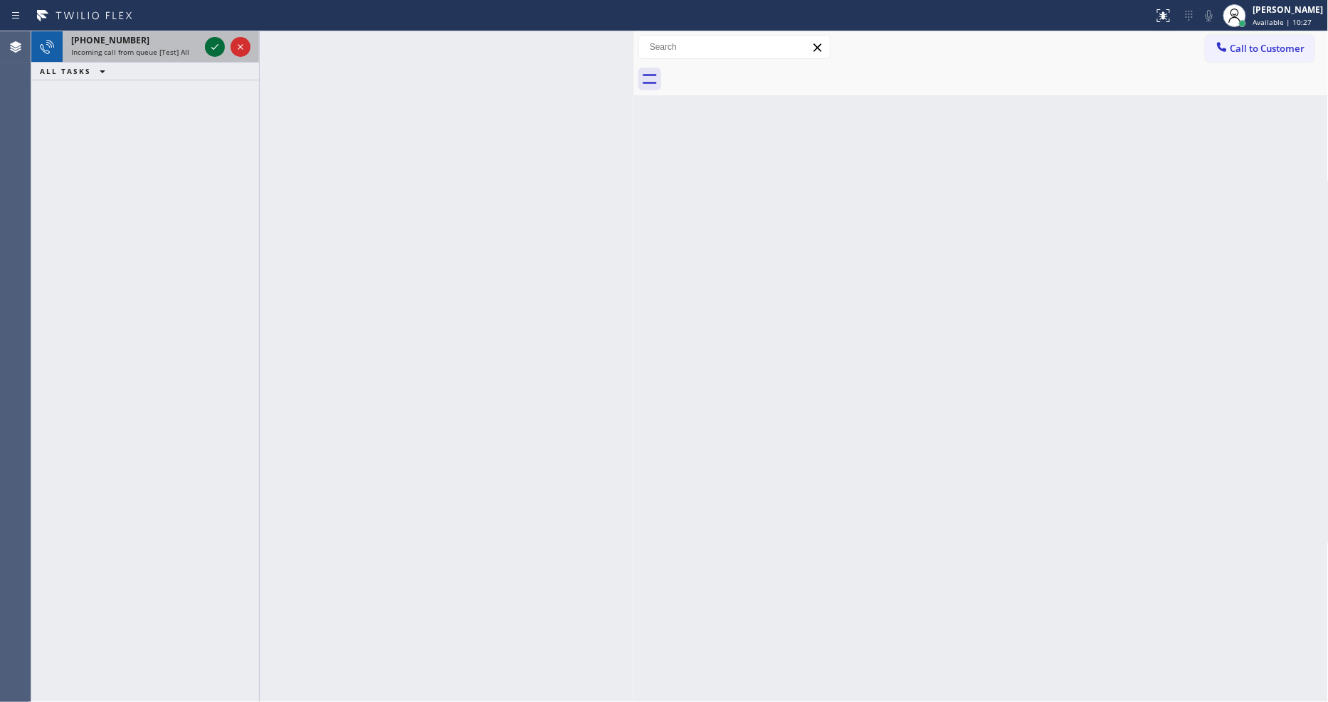
click at [219, 48] on icon at bounding box center [214, 46] width 17 height 17
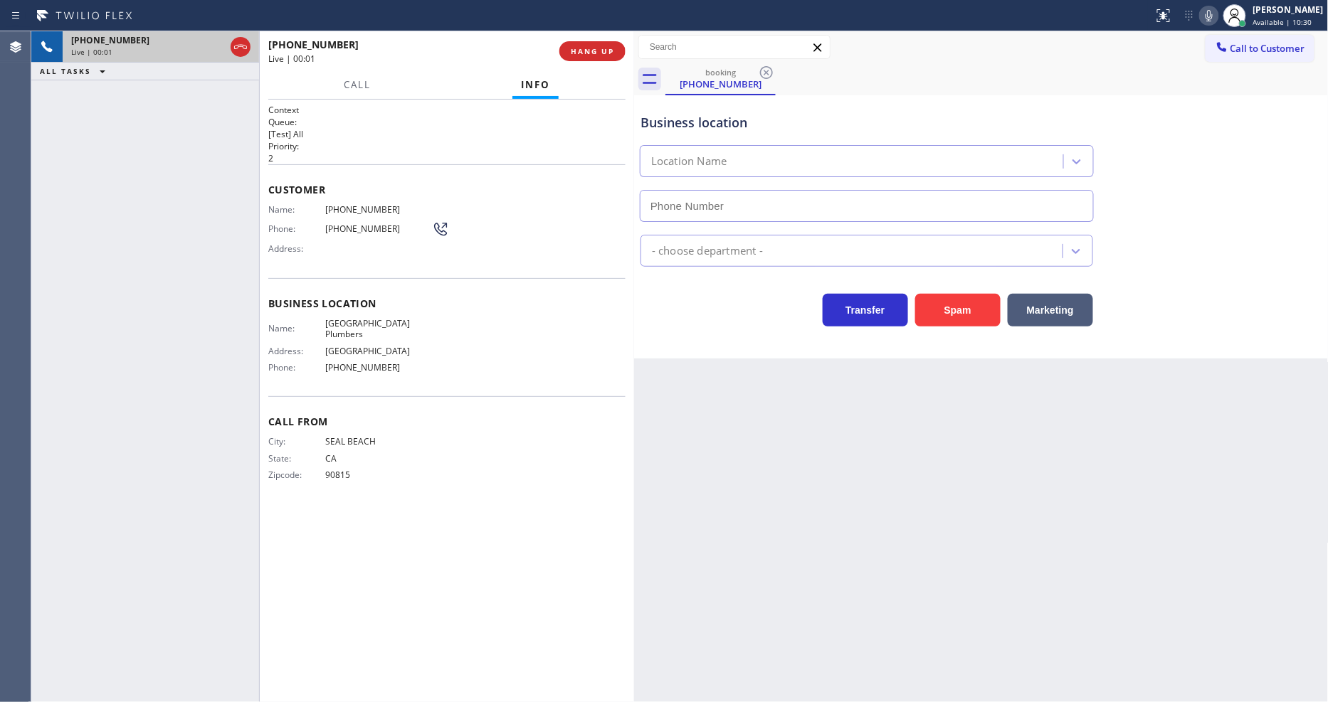
type input "[PHONE_NUMBER]"
click at [589, 45] on button "HANG UP" at bounding box center [592, 51] width 66 height 20
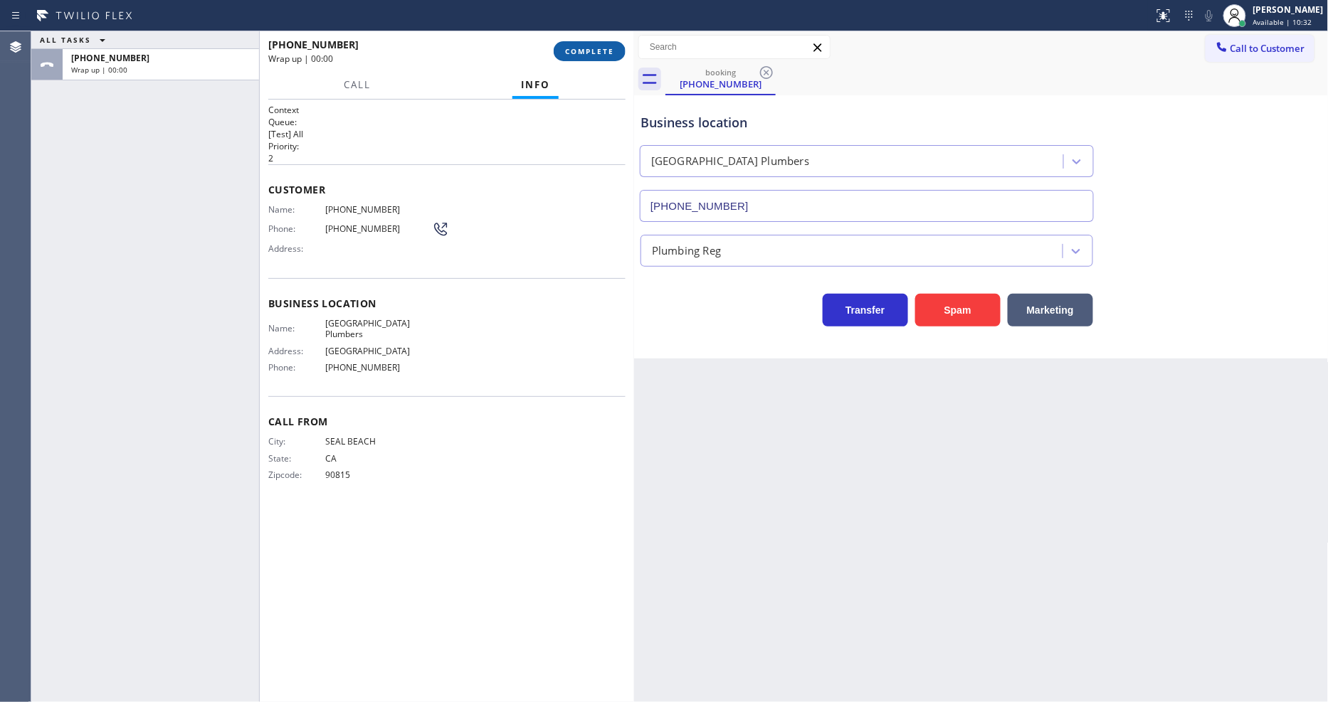
click at [589, 45] on button "COMPLETE" at bounding box center [590, 51] width 72 height 20
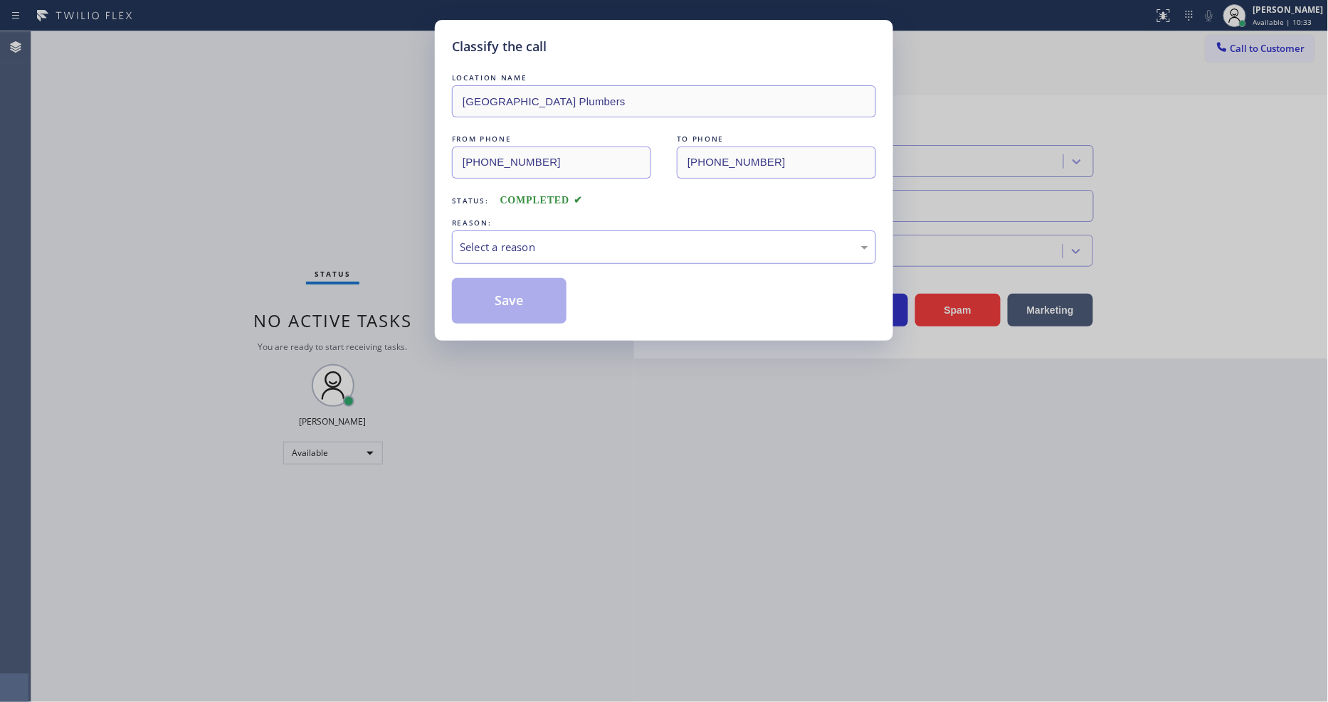
click at [542, 231] on div "Select a reason" at bounding box center [664, 247] width 424 height 33
drag, startPoint x: 519, startPoint y: 366, endPoint x: 534, endPoint y: 302, distance: 65.8
click at [537, 295] on button "Save" at bounding box center [509, 301] width 115 height 46
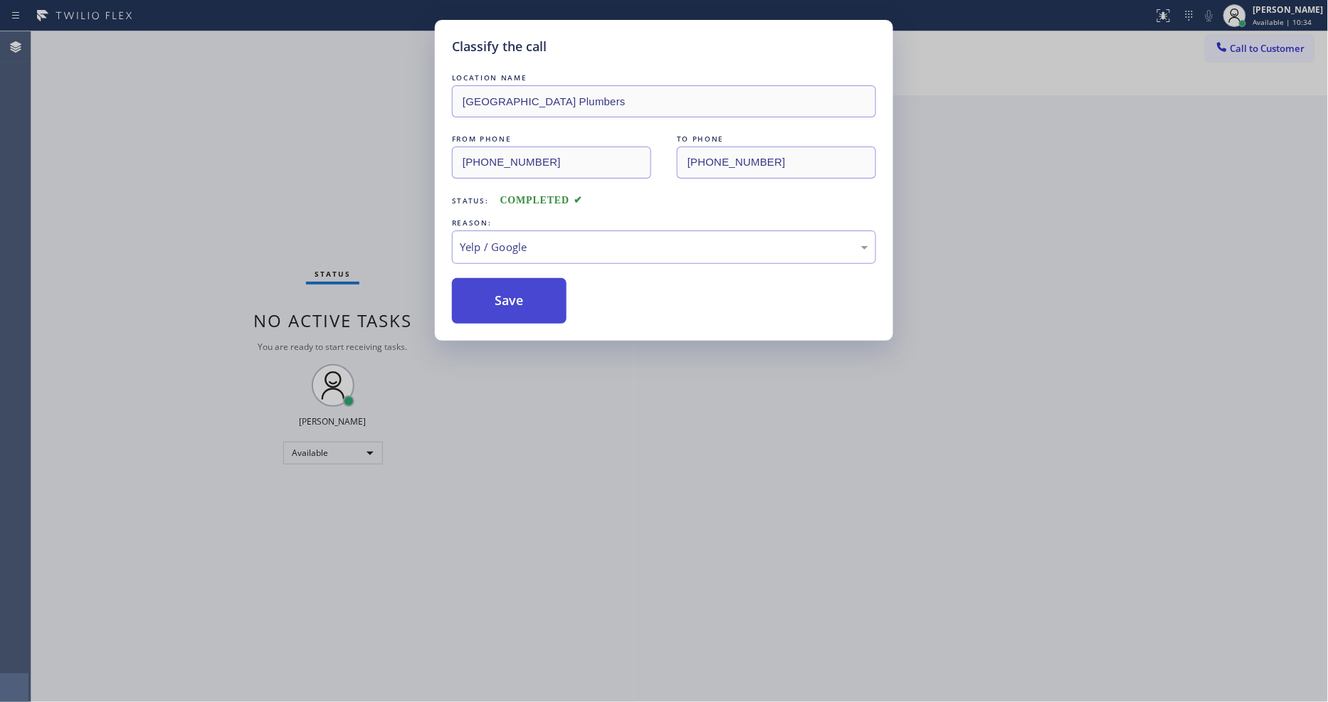
click at [537, 295] on button "Save" at bounding box center [509, 301] width 115 height 46
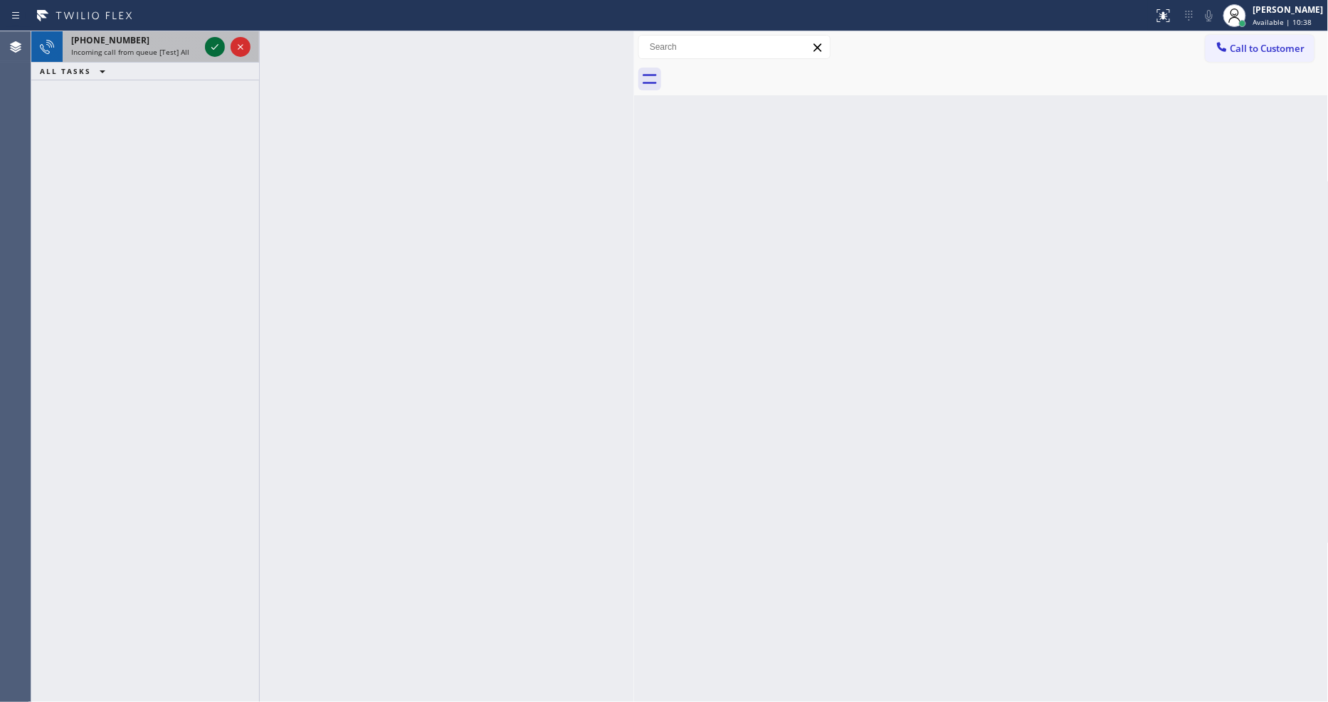
click at [211, 48] on icon at bounding box center [214, 46] width 17 height 17
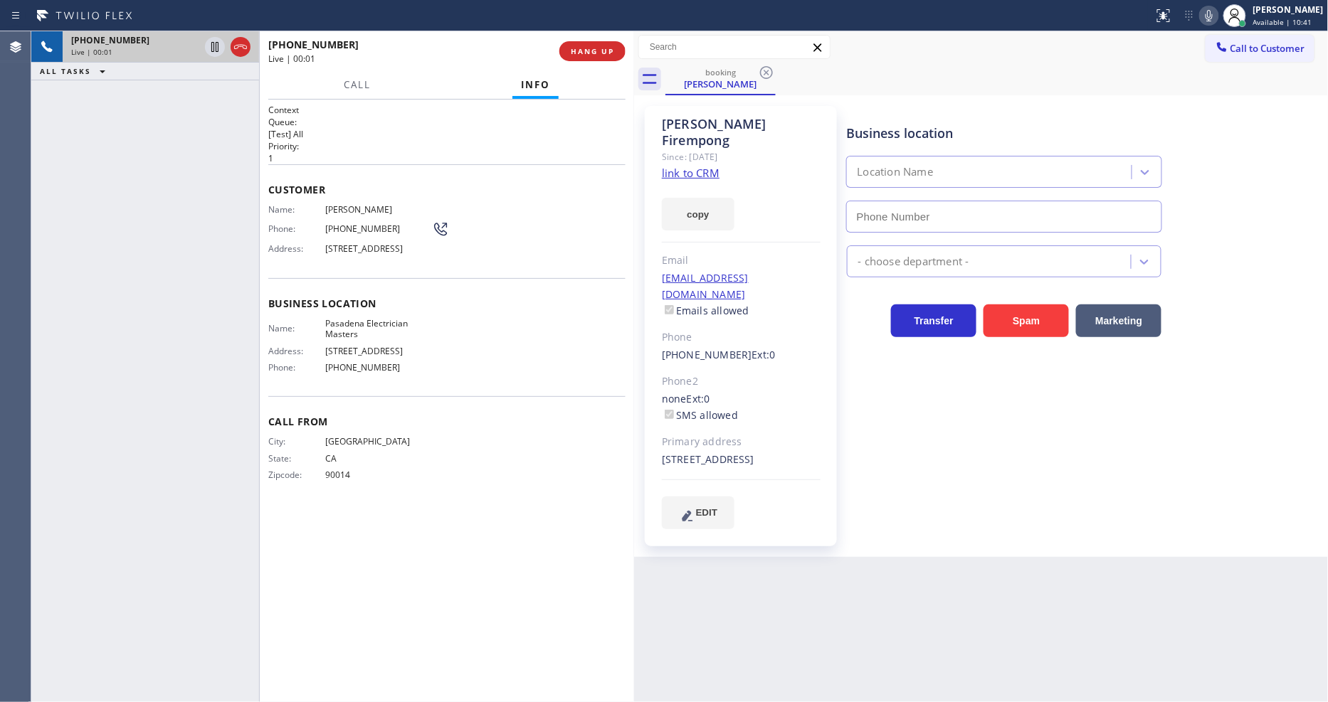
type input "[PHONE_NUMBER]"
click at [701, 166] on link "link to CRM" at bounding box center [691, 173] width 58 height 14
drag, startPoint x: 216, startPoint y: 46, endPoint x: 243, endPoint y: 47, distance: 27.1
click at [214, 47] on icon at bounding box center [214, 46] width 17 height 17
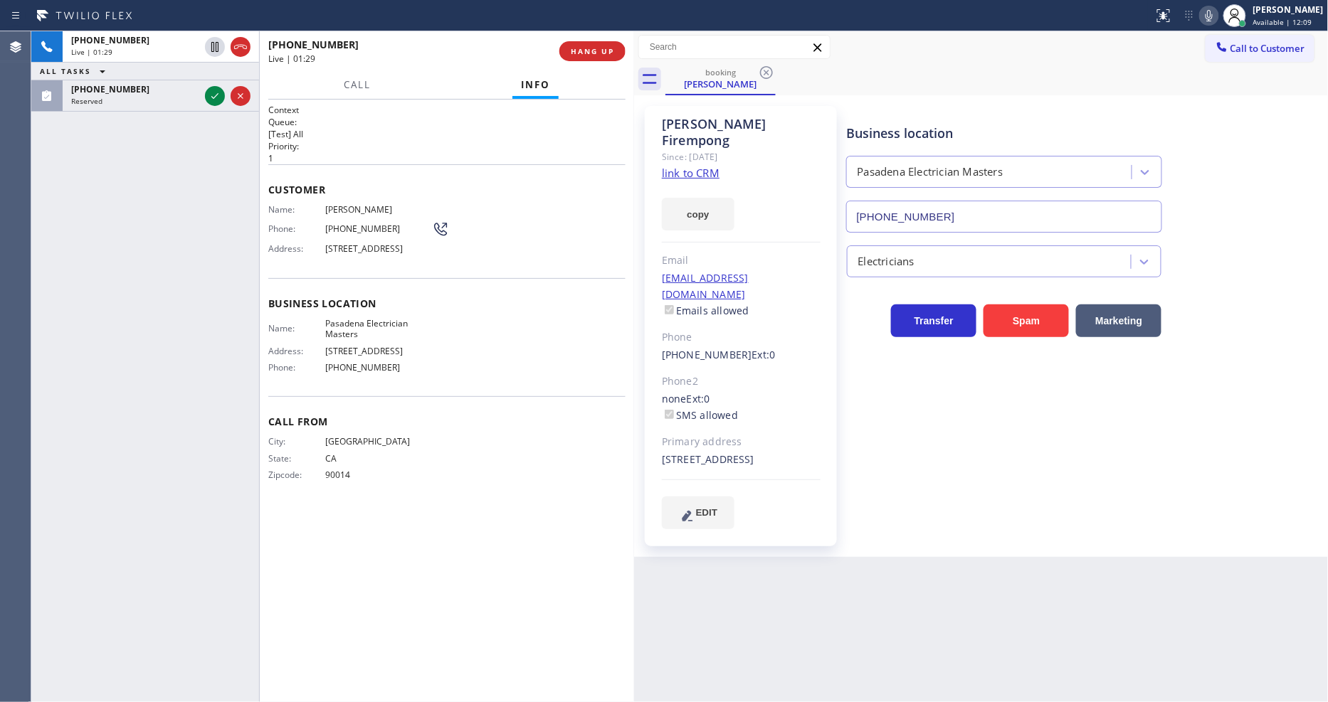
click at [1218, 17] on icon at bounding box center [1209, 15] width 17 height 17
click at [210, 90] on icon at bounding box center [214, 96] width 17 height 17
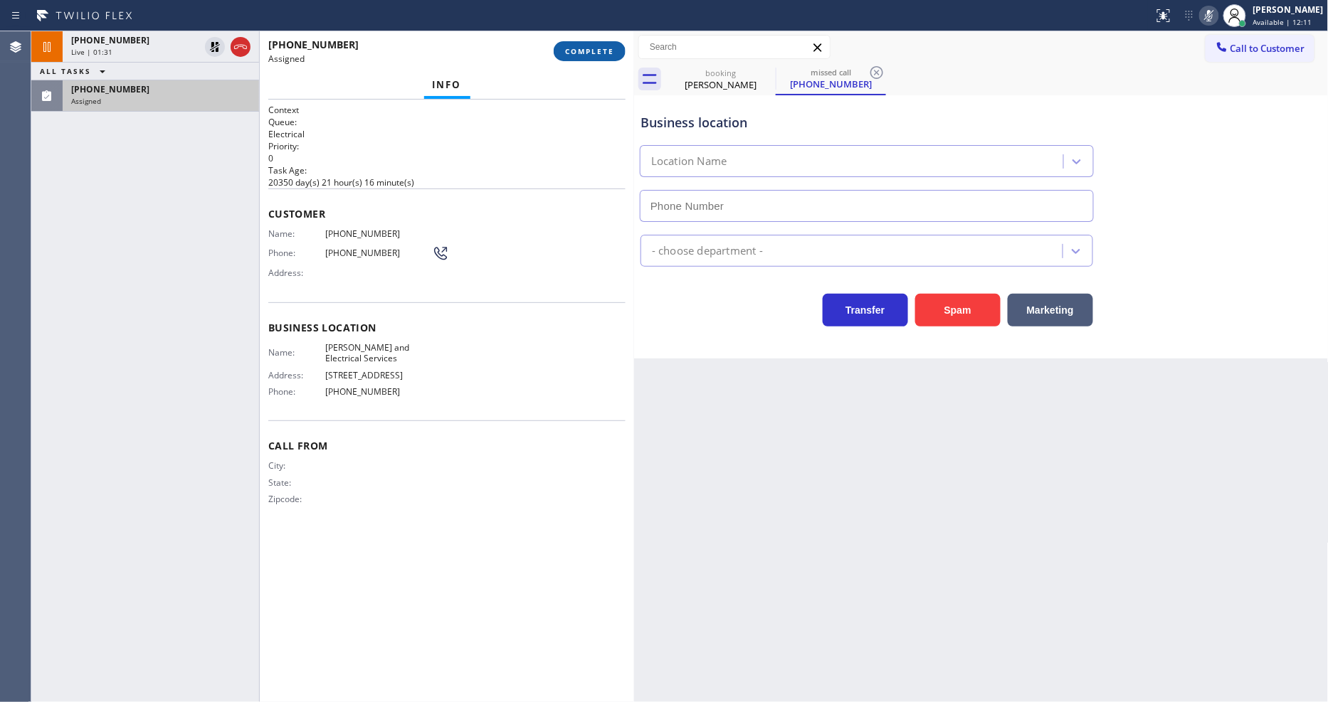
click at [591, 56] on span "COMPLETE" at bounding box center [589, 51] width 49 height 10
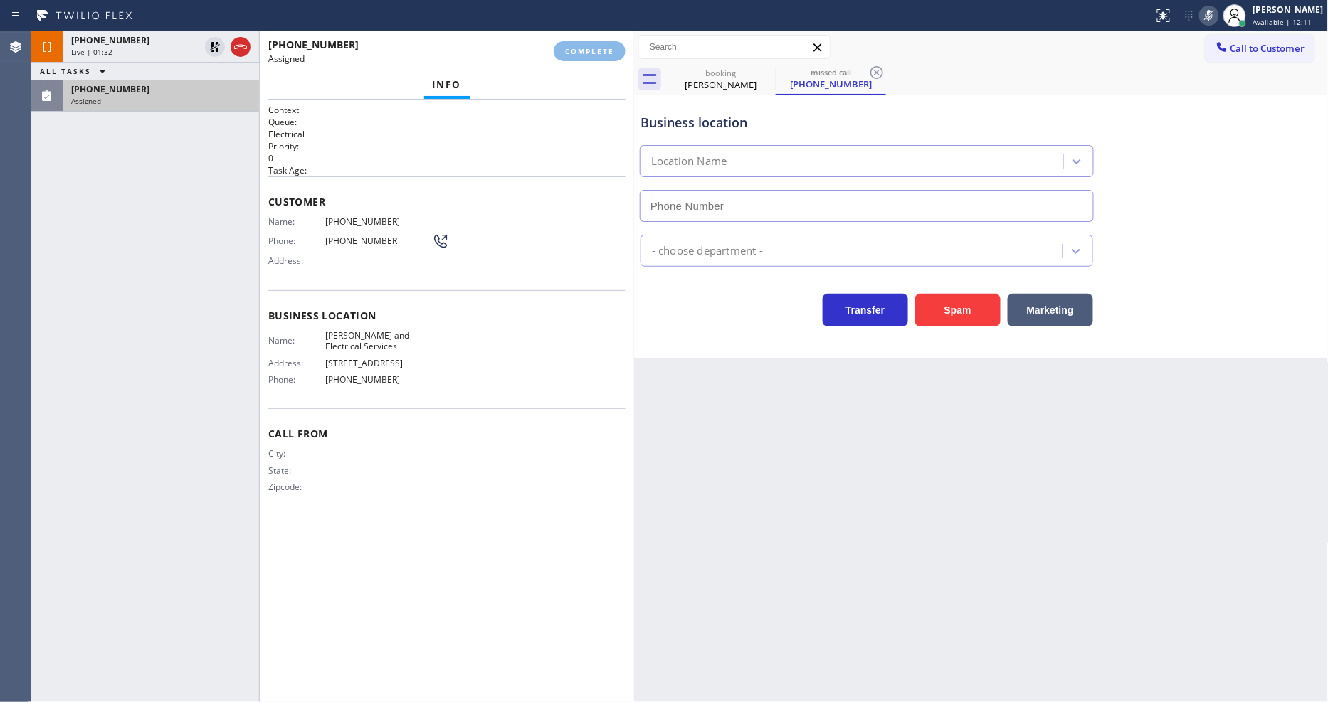
type input "[PHONE_NUMBER]"
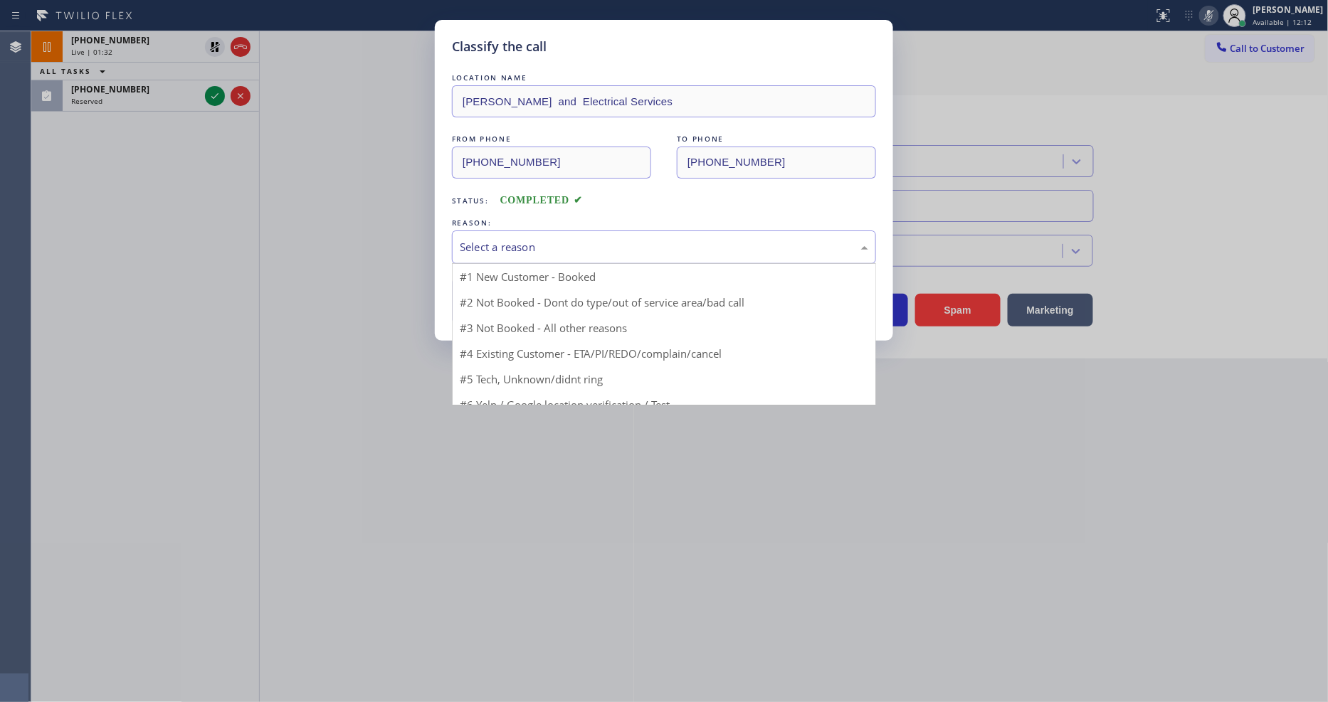
click at [536, 232] on div "Select a reason" at bounding box center [664, 247] width 424 height 33
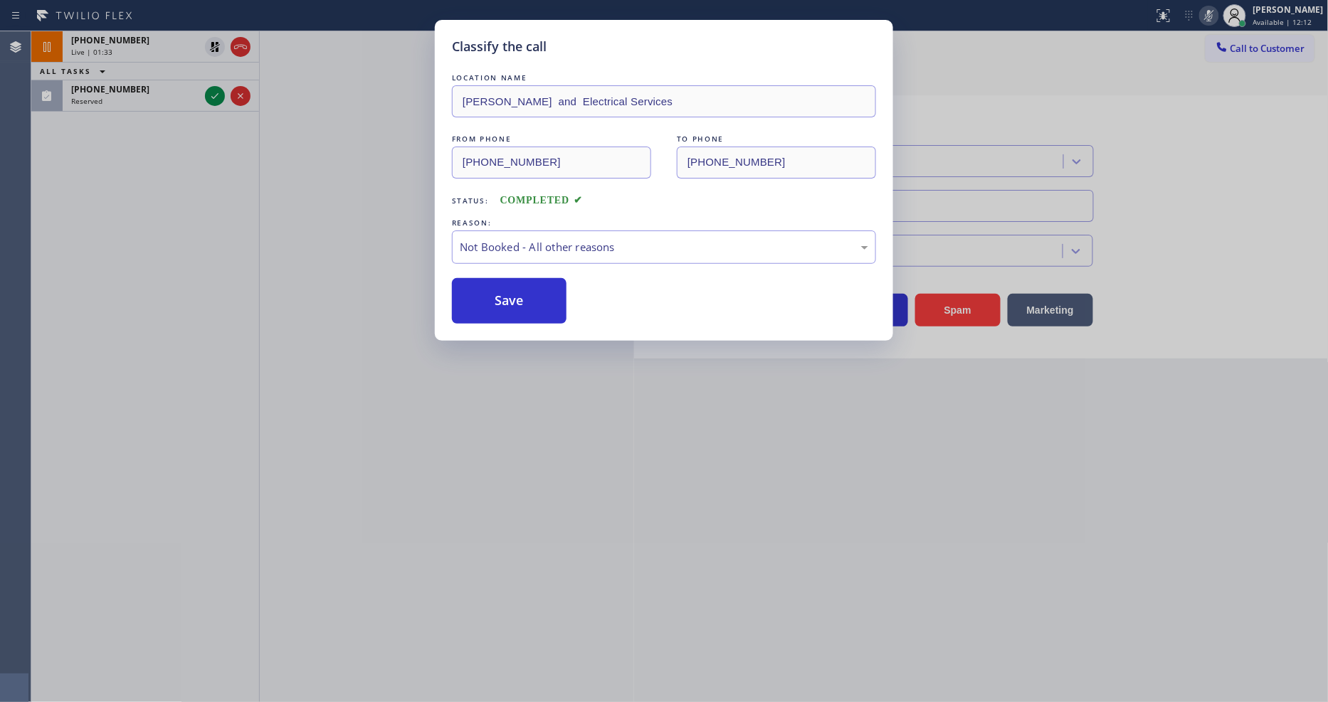
click at [496, 302] on button "Save" at bounding box center [509, 301] width 115 height 46
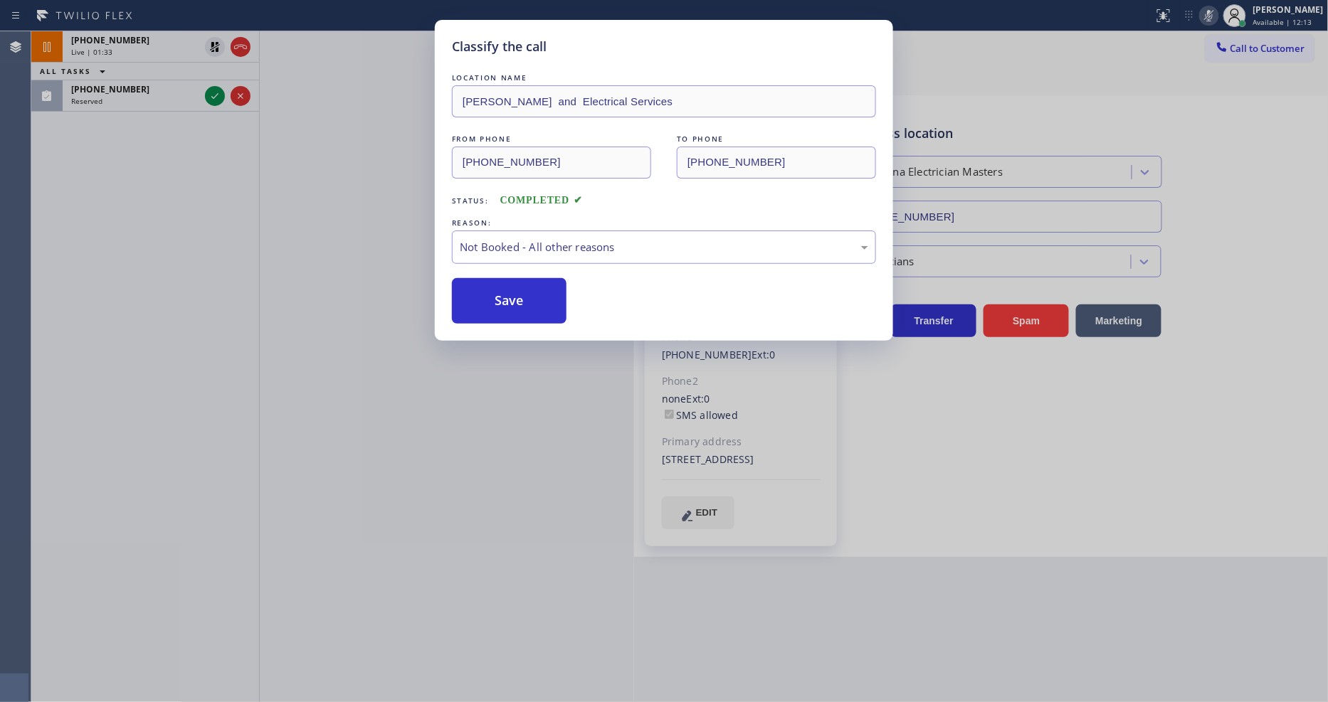
click at [496, 302] on button "Save" at bounding box center [509, 301] width 115 height 46
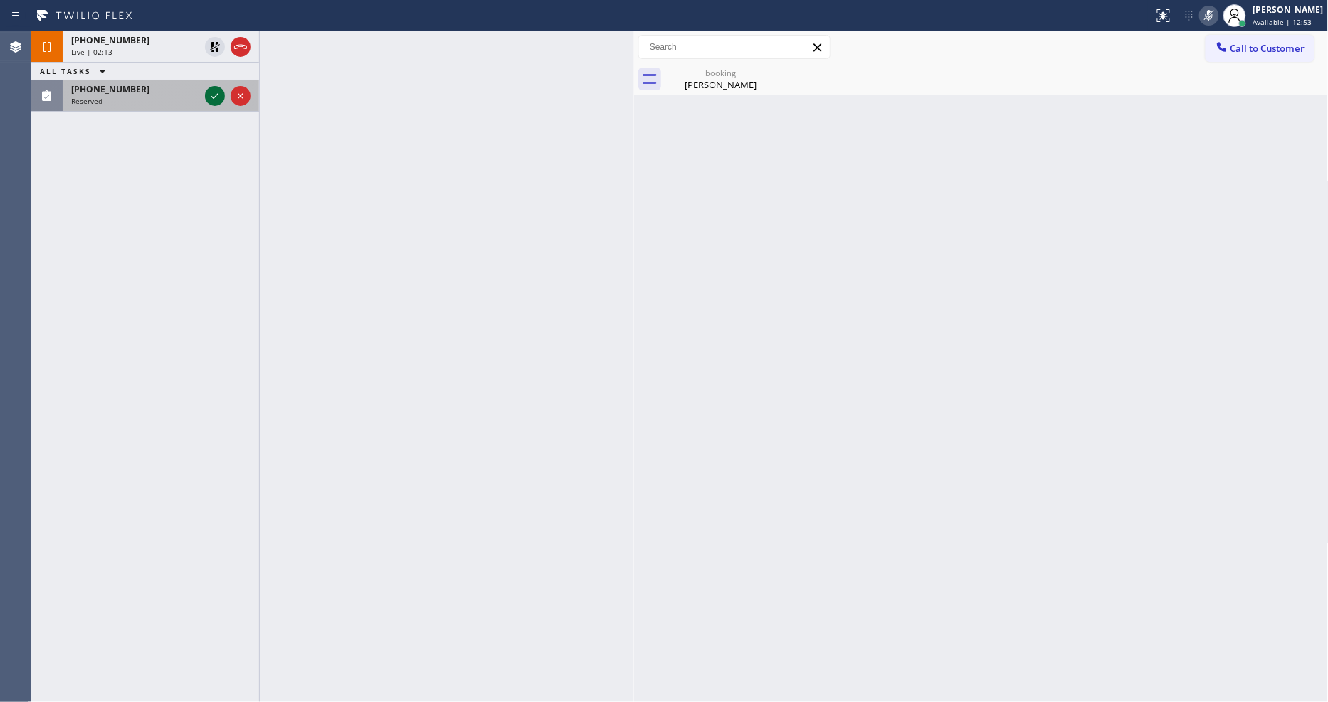
click at [213, 95] on icon at bounding box center [214, 96] width 17 height 17
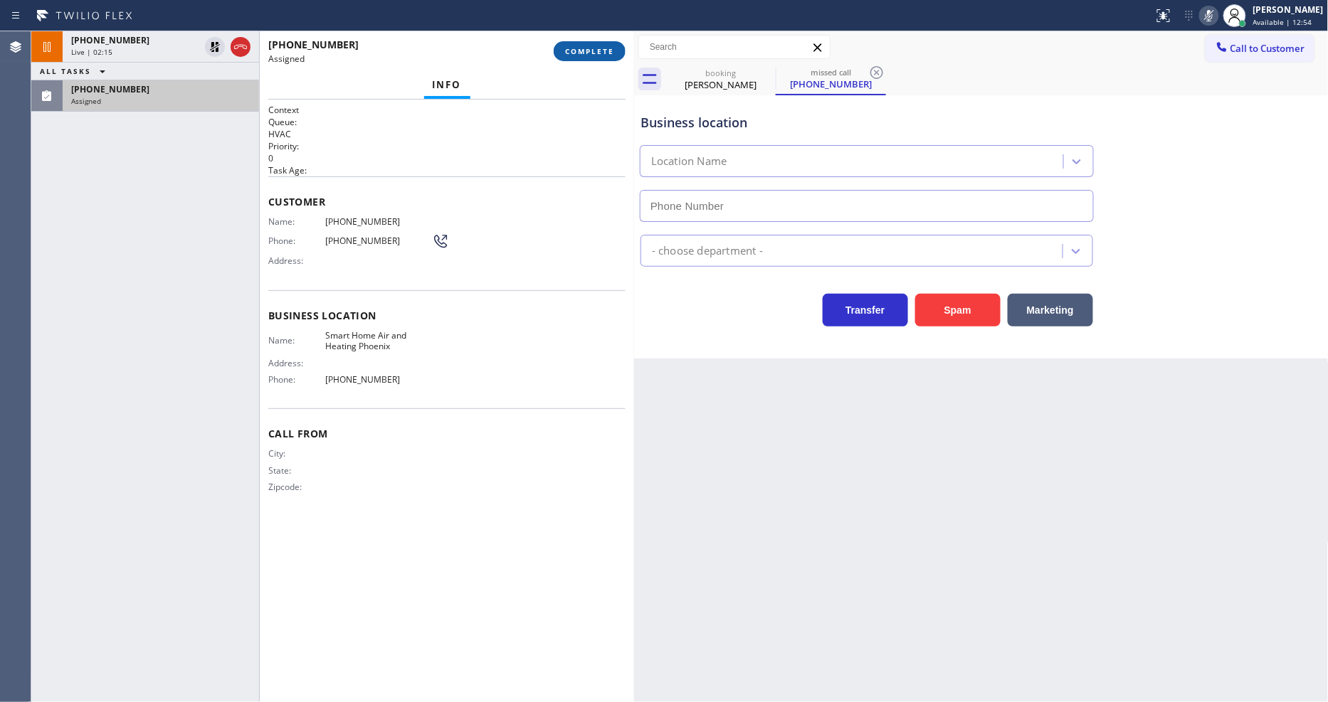
click at [574, 53] on span "COMPLETE" at bounding box center [589, 51] width 49 height 10
type input "[PHONE_NUMBER]"
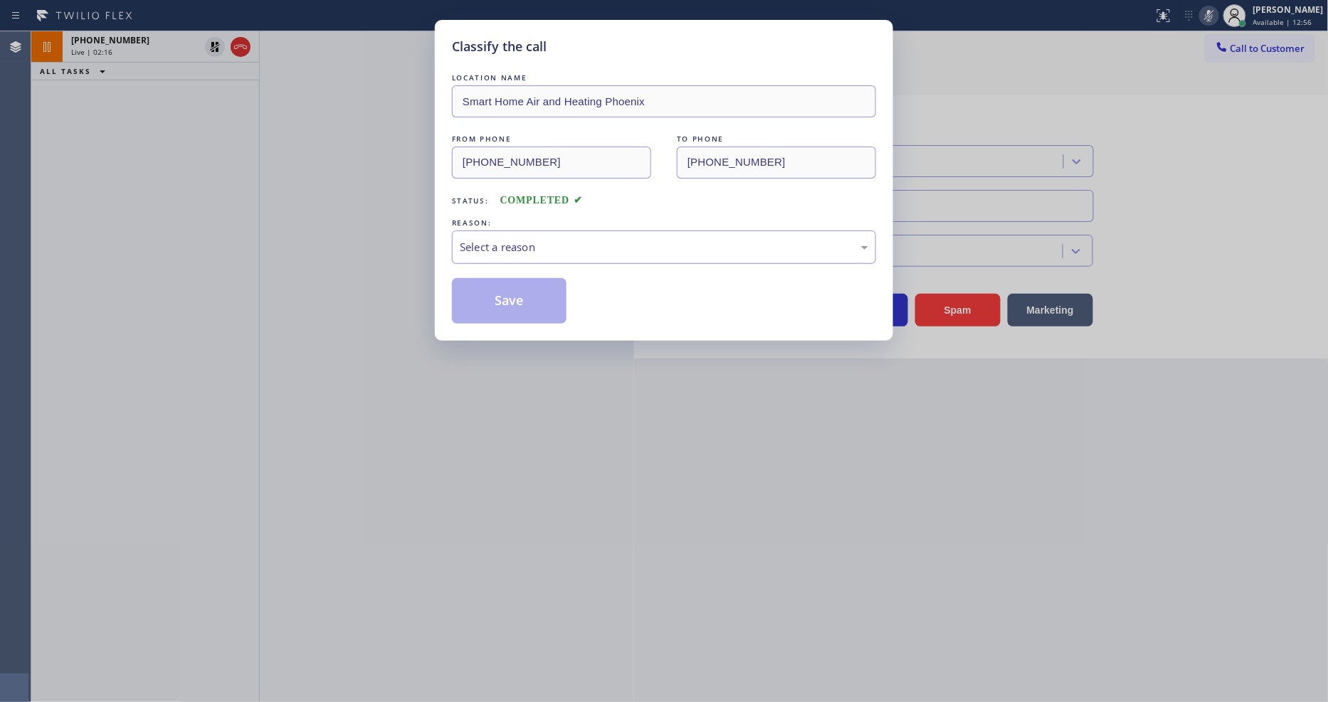
click at [568, 244] on div "Select a reason" at bounding box center [664, 247] width 408 height 16
click at [542, 292] on button "Save" at bounding box center [509, 301] width 115 height 46
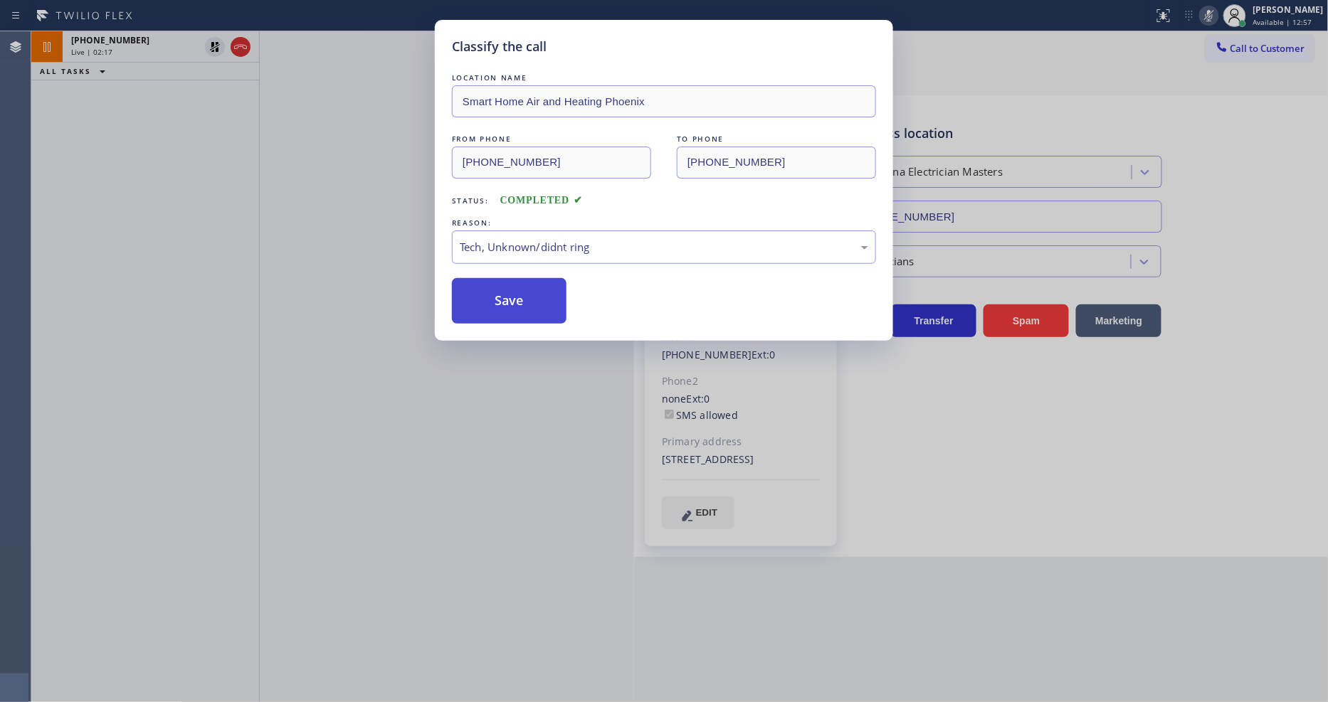
click at [542, 292] on button "Save" at bounding box center [509, 301] width 115 height 46
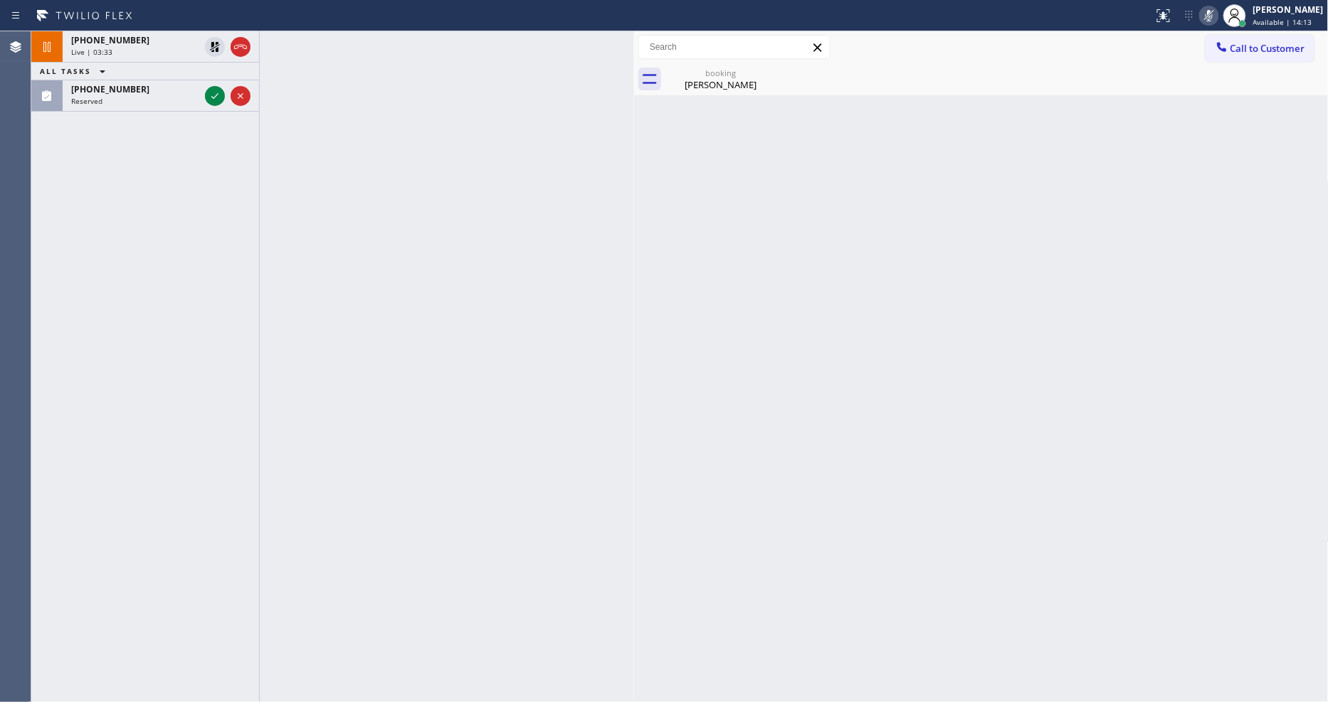
click at [215, 45] on icon at bounding box center [214, 46] width 17 height 17
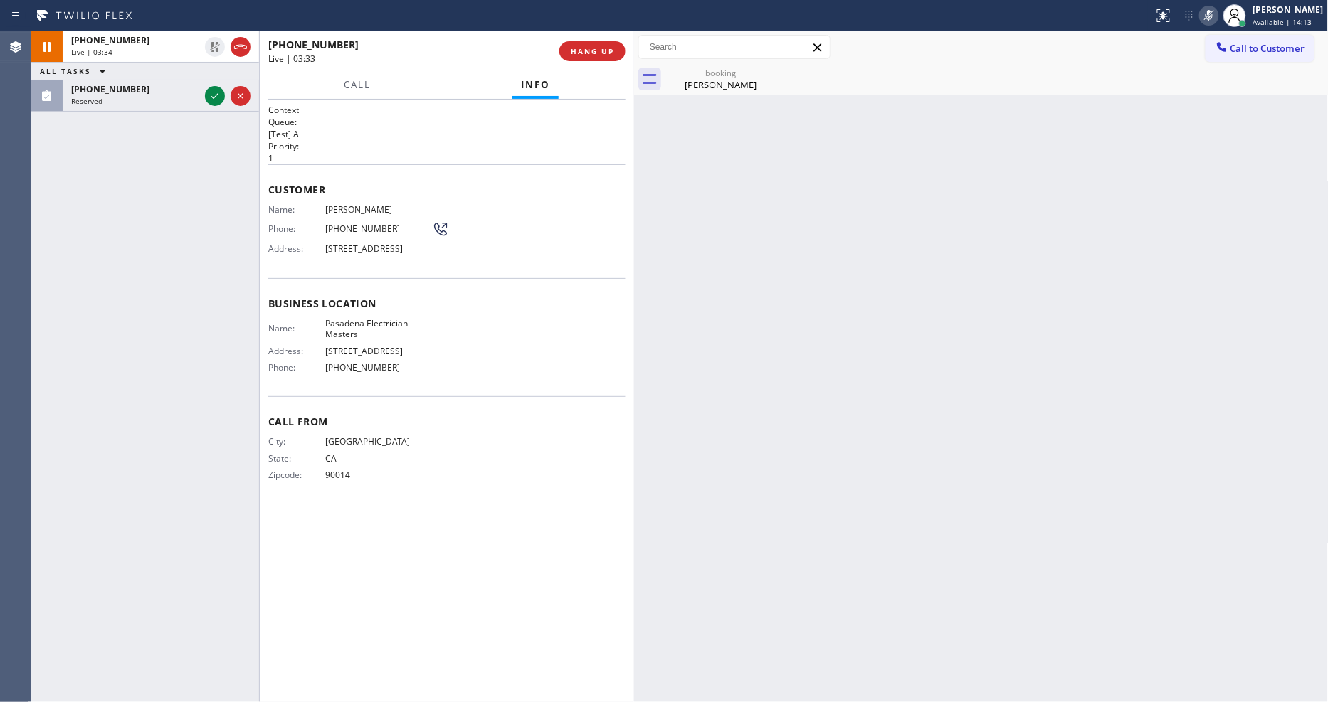
click at [1213, 11] on icon at bounding box center [1209, 15] width 7 height 11
click at [212, 95] on icon at bounding box center [214, 96] width 17 height 17
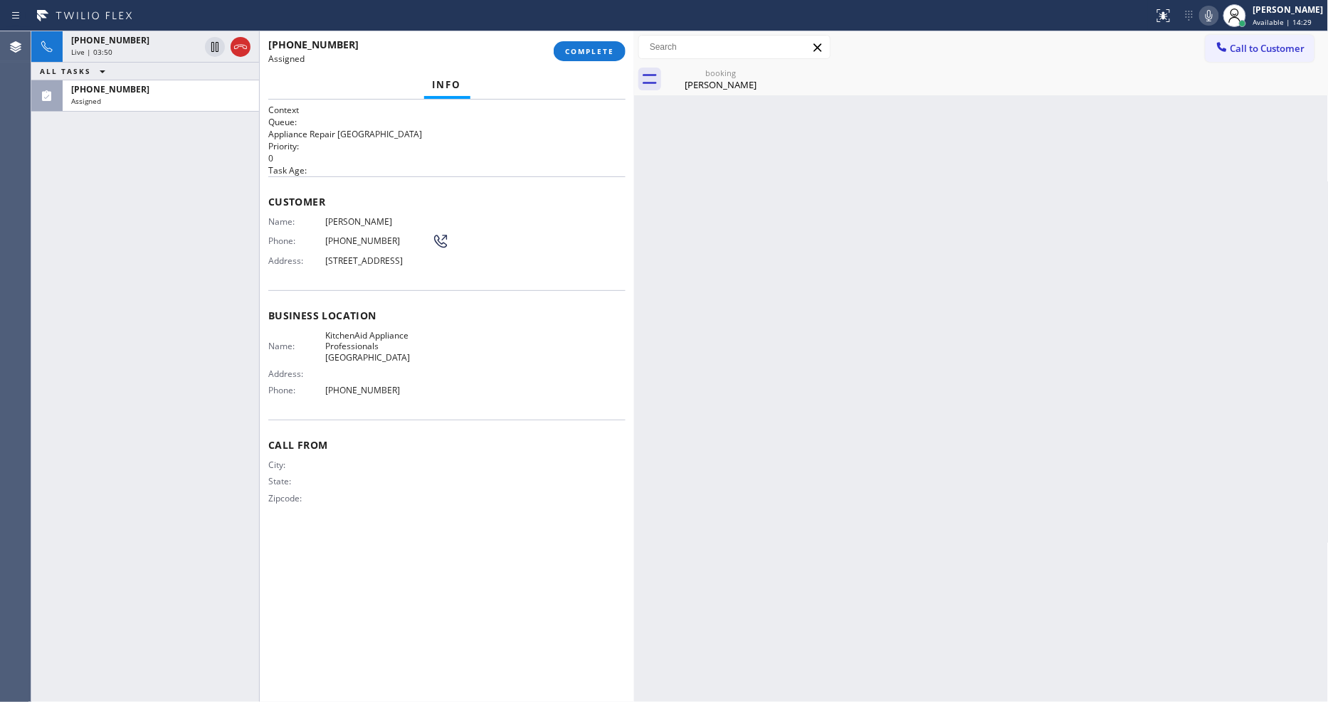
click at [272, 236] on span "Phone:" at bounding box center [296, 241] width 57 height 11
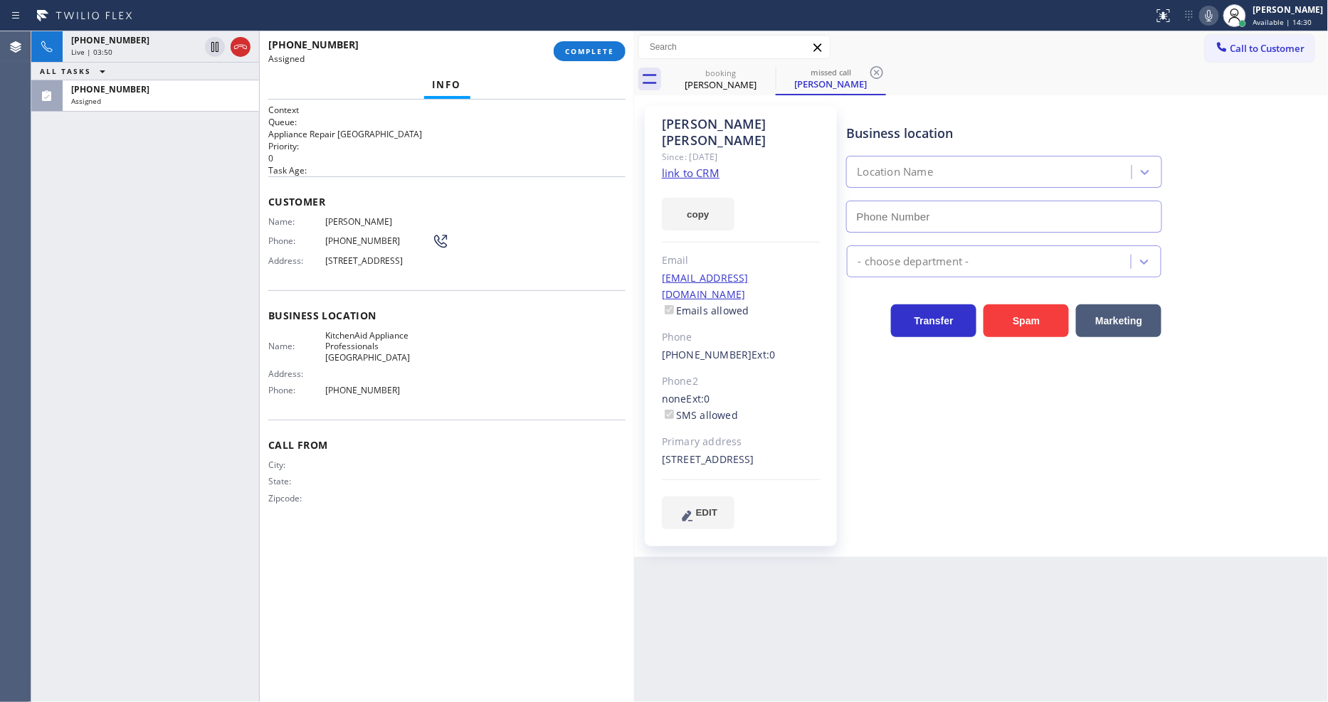
type input "[PHONE_NUMBER]"
click at [680, 166] on link "link to CRM" at bounding box center [691, 173] width 58 height 14
click at [614, 55] on button "COMPLETE" at bounding box center [590, 51] width 72 height 20
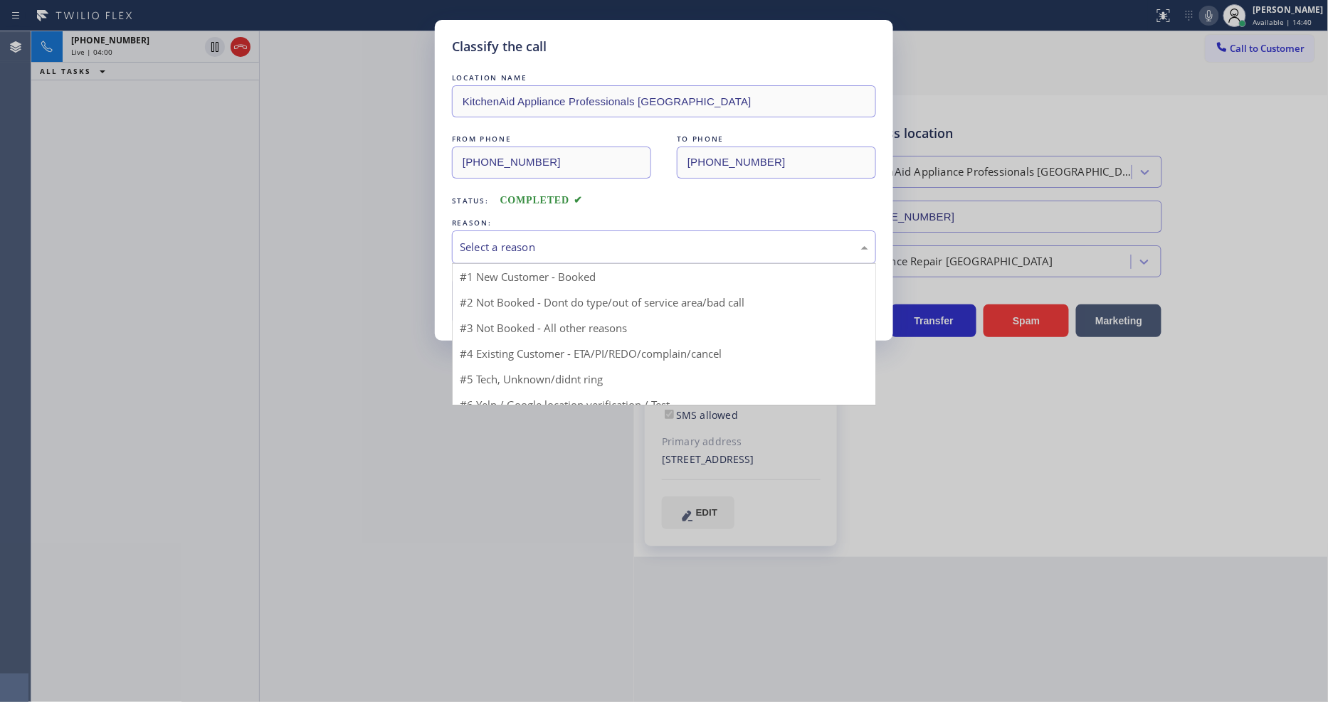
click at [537, 243] on div "Select a reason" at bounding box center [664, 247] width 408 height 16
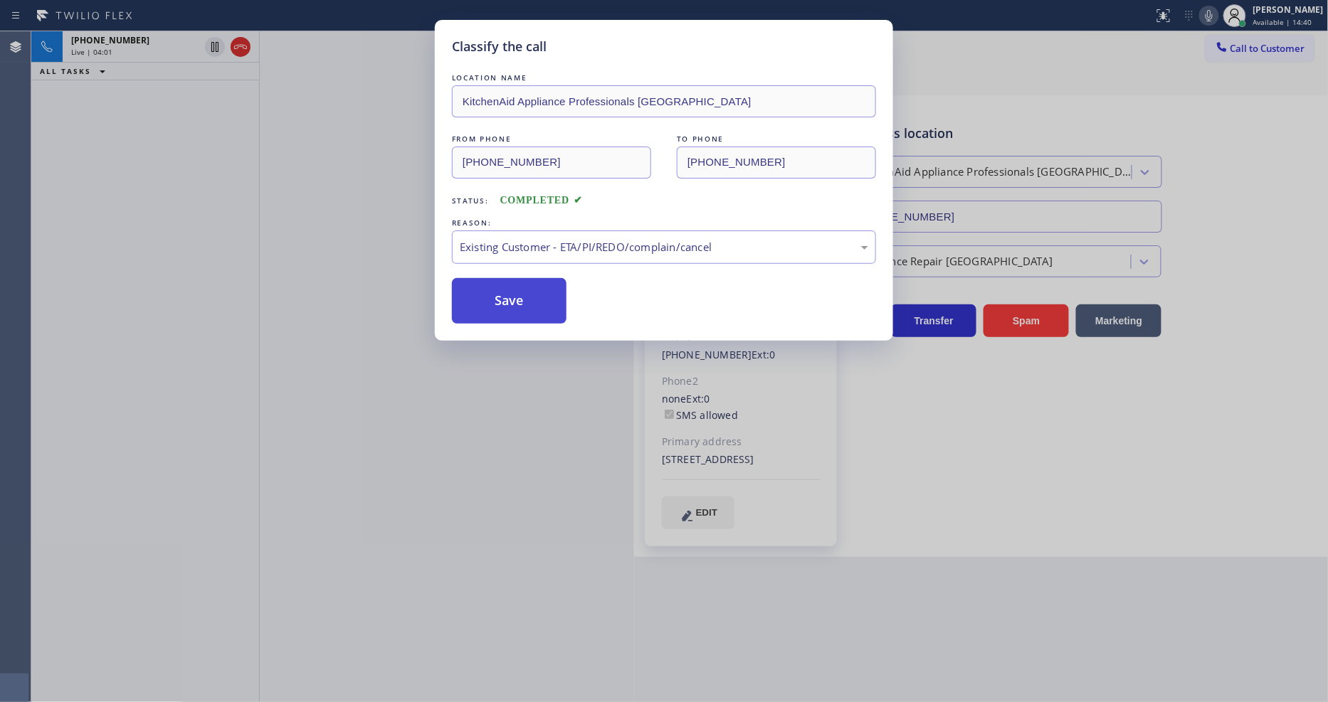
drag, startPoint x: 515, startPoint y: 329, endPoint x: 518, endPoint y: 288, distance: 41.4
click at [518, 288] on button "Save" at bounding box center [509, 301] width 115 height 46
type input "[PHONE_NUMBER]"
click at [518, 288] on button "Save" at bounding box center [509, 301] width 115 height 46
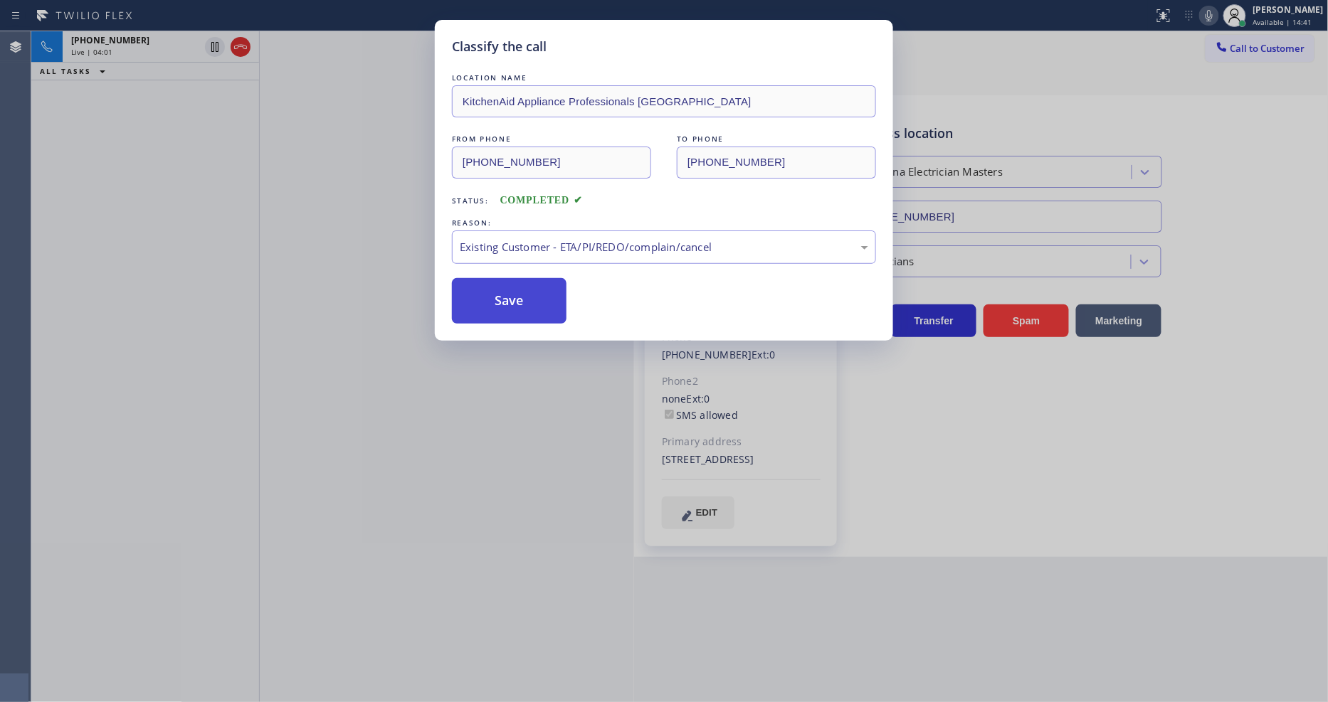
click at [518, 288] on button "Save" at bounding box center [509, 301] width 115 height 46
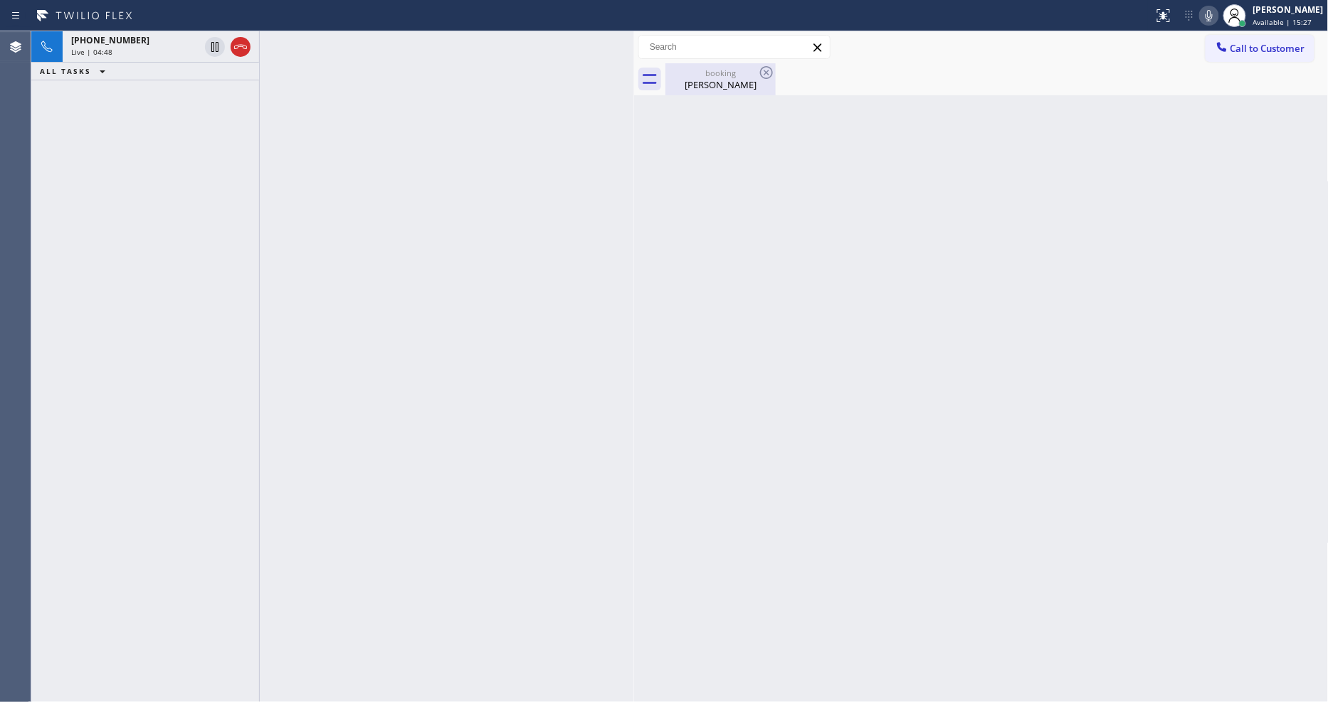
click at [699, 85] on div "[PERSON_NAME]" at bounding box center [720, 84] width 107 height 13
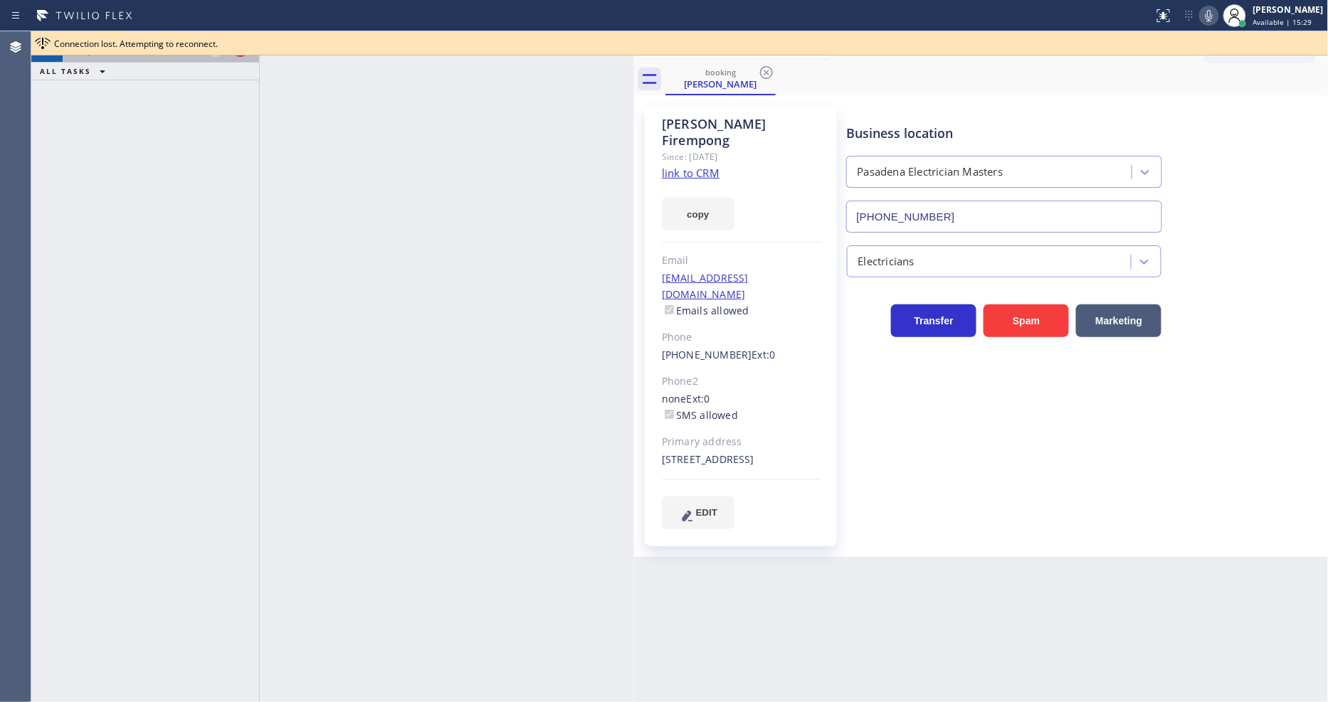
click at [146, 60] on div "[PHONE_NUMBER] Live | 04:49" at bounding box center [132, 46] width 139 height 31
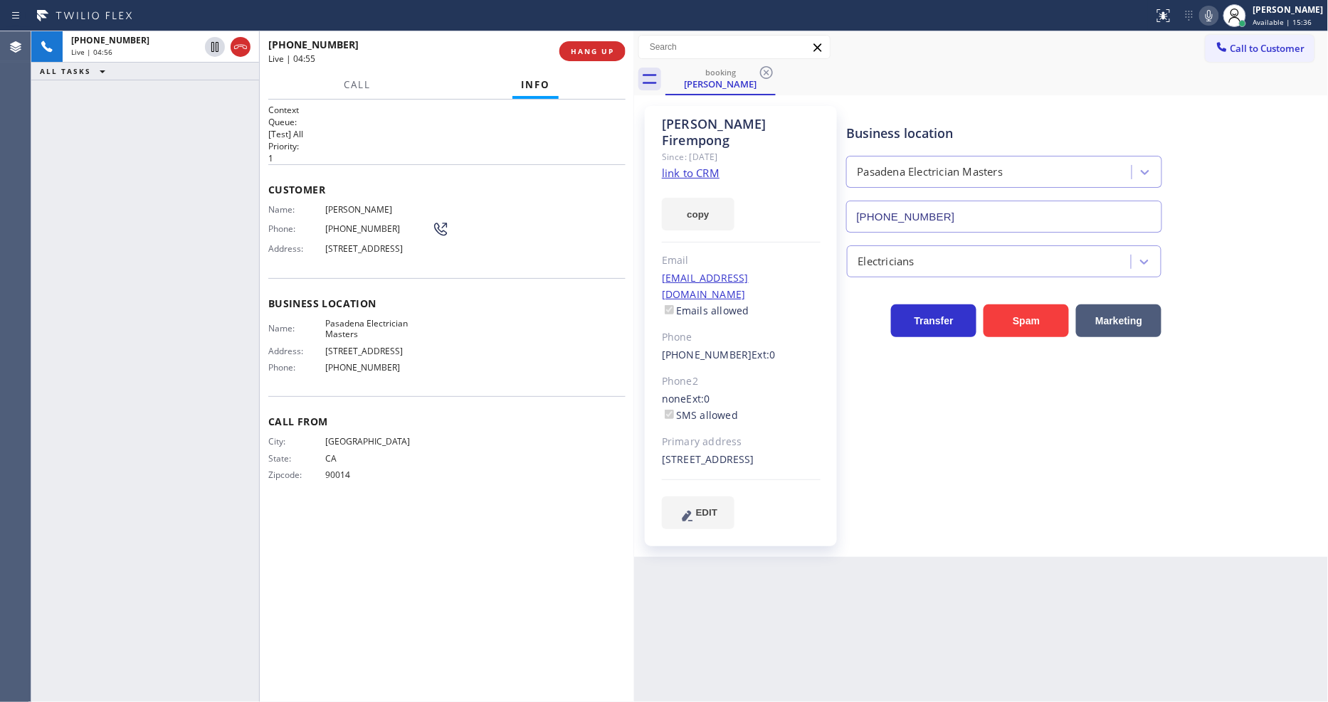
click at [197, 501] on div "[PHONE_NUMBER] Live | 04:56 ALL TASKS ALL TASKS ACTIVE TASKS TASKS IN WRAP UP" at bounding box center [145, 366] width 228 height 671
click at [584, 51] on span "HANG UP" at bounding box center [592, 51] width 43 height 10
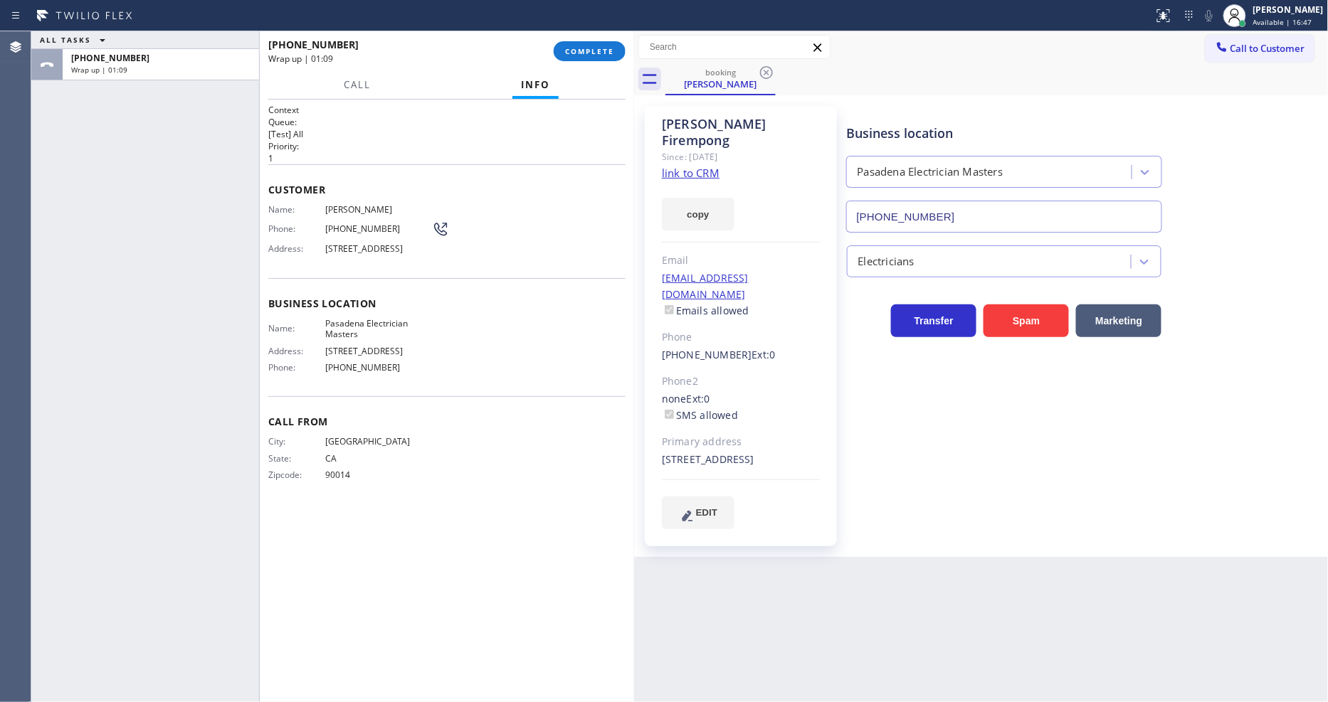
drag, startPoint x: 585, startPoint y: 50, endPoint x: 559, endPoint y: 334, distance: 285.9
click at [585, 50] on span "COMPLETE" at bounding box center [589, 51] width 49 height 10
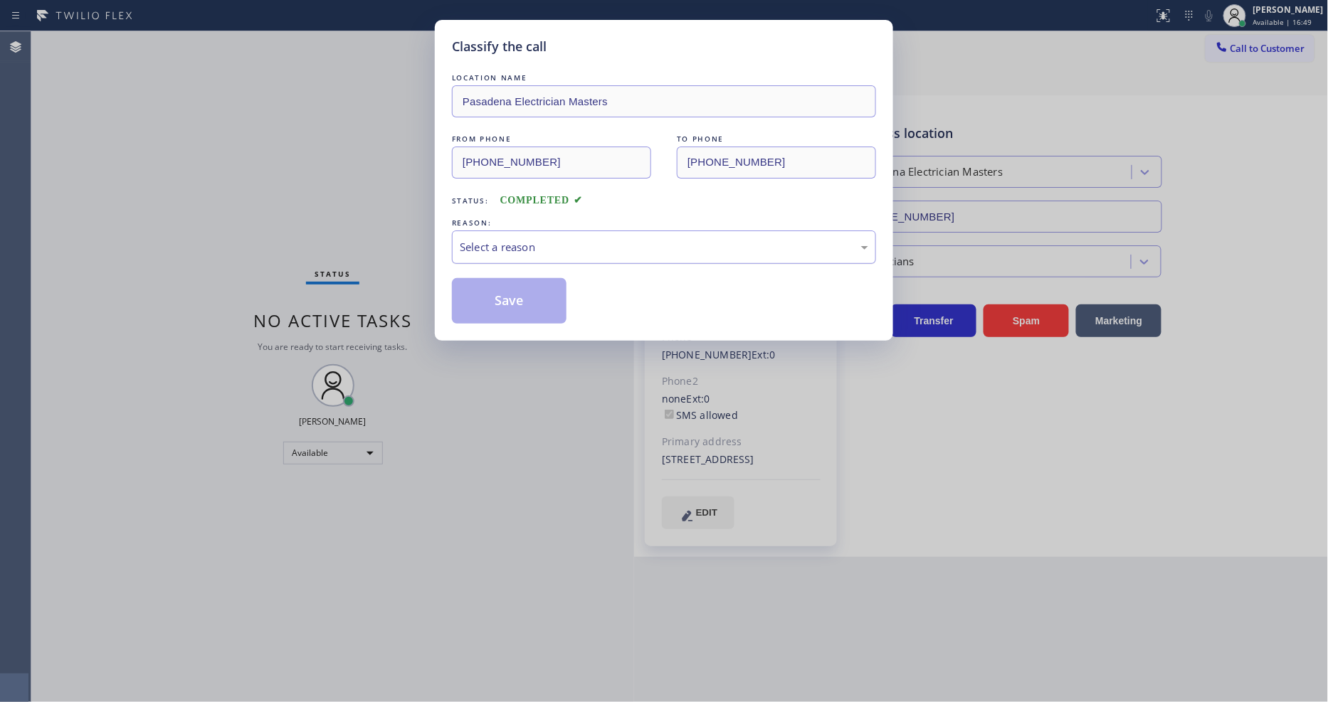
click at [482, 252] on div "Select a reason" at bounding box center [664, 247] width 424 height 33
click at [485, 292] on button "Save" at bounding box center [509, 301] width 115 height 46
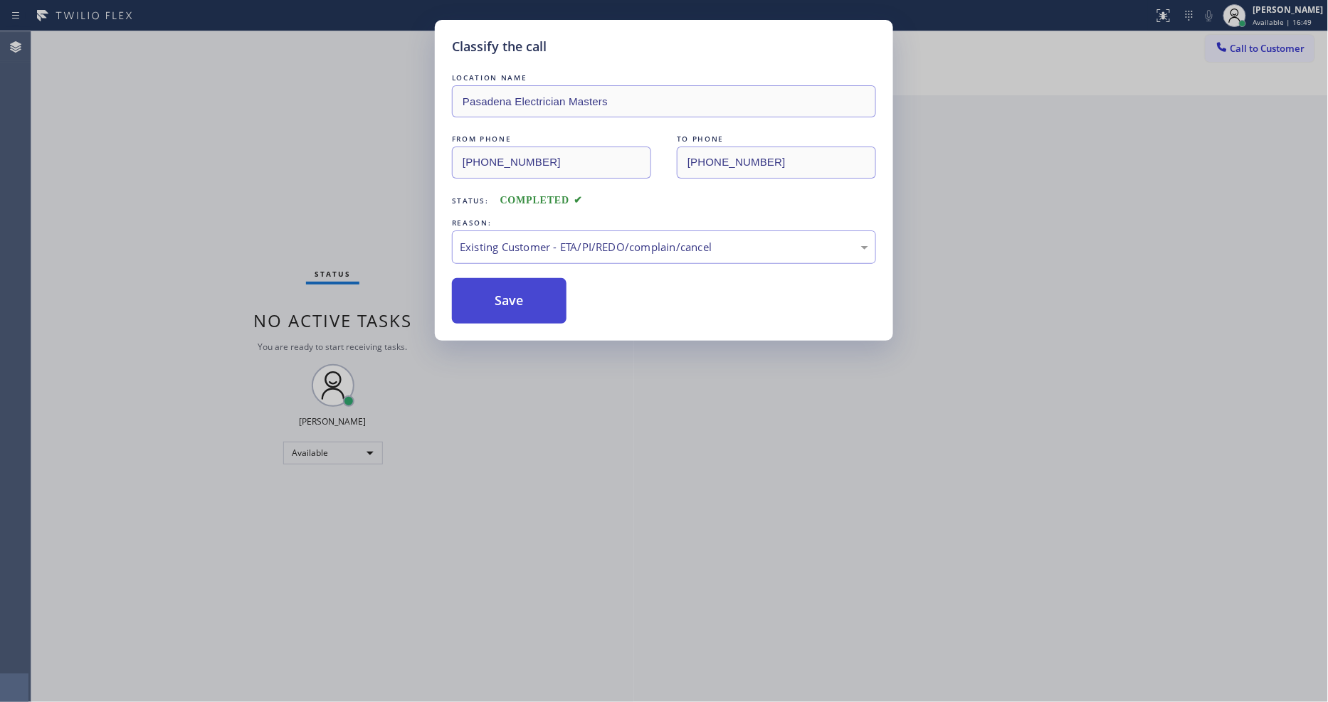
click at [485, 292] on button "Save" at bounding box center [509, 301] width 115 height 46
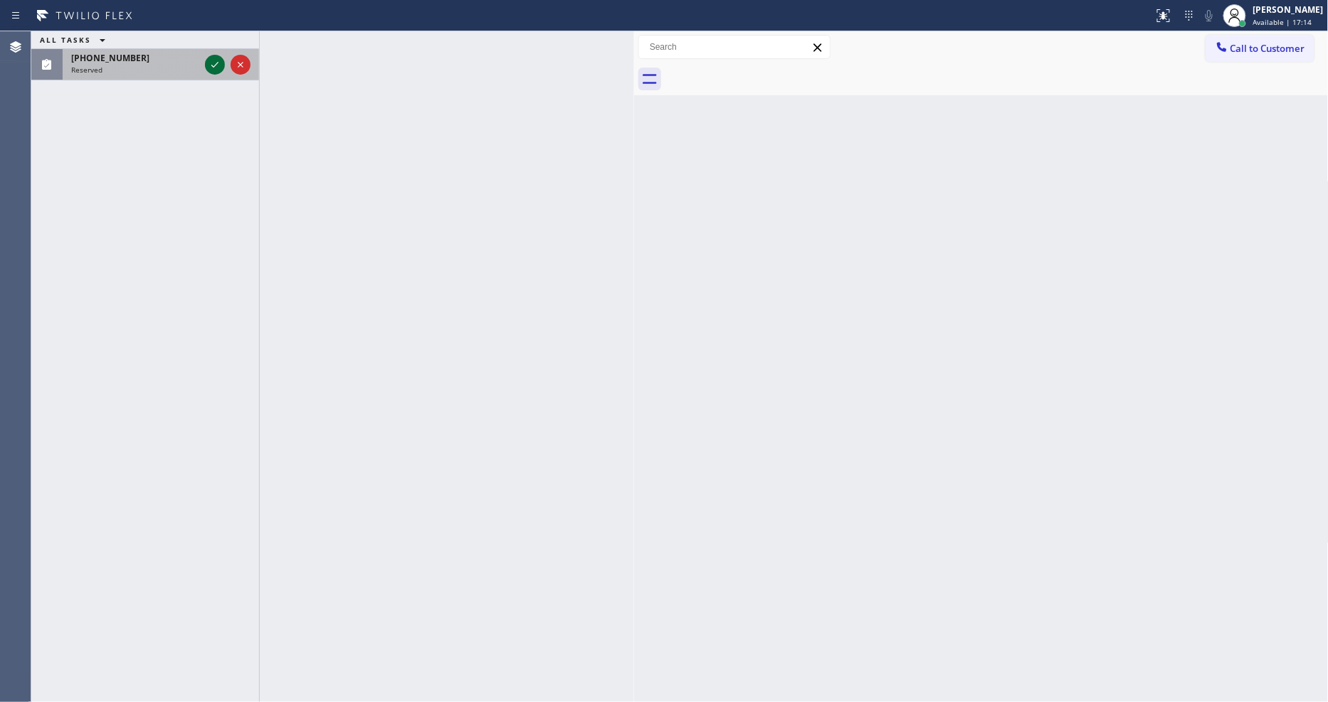
click at [206, 68] on icon at bounding box center [214, 64] width 17 height 17
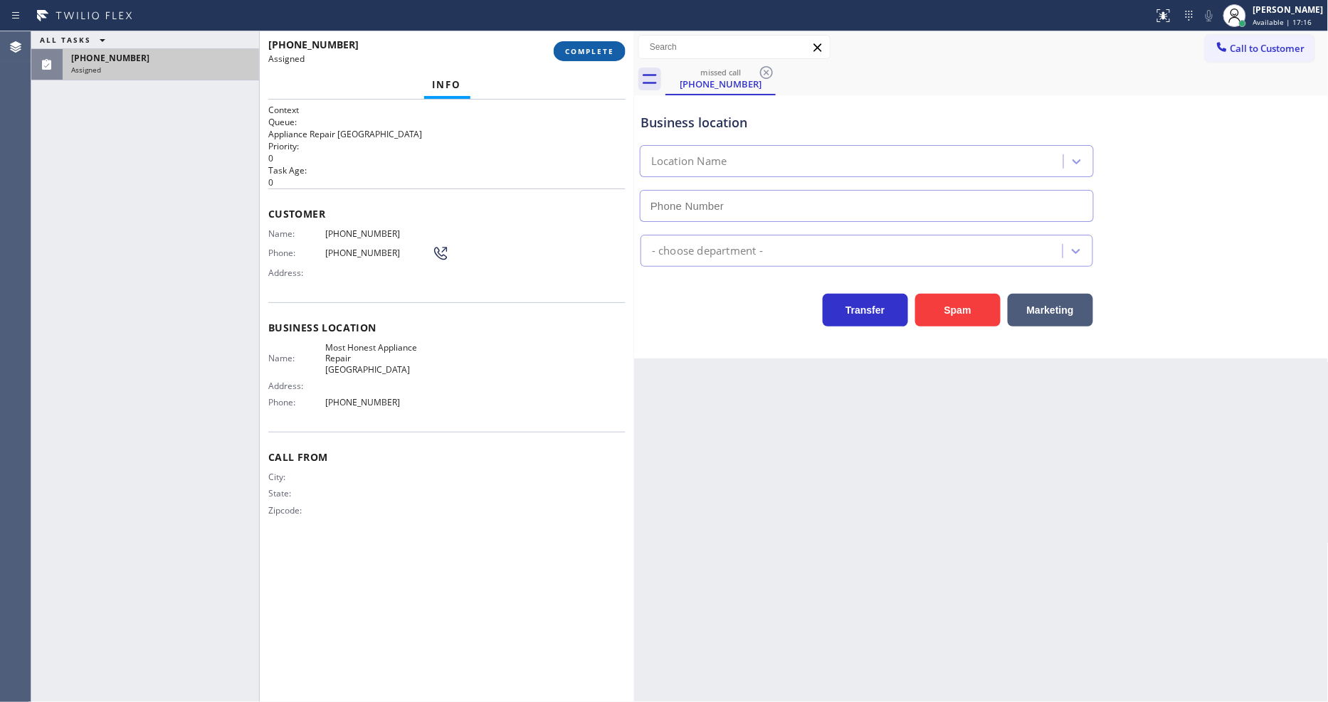
click at [573, 58] on button "COMPLETE" at bounding box center [590, 51] width 72 height 20
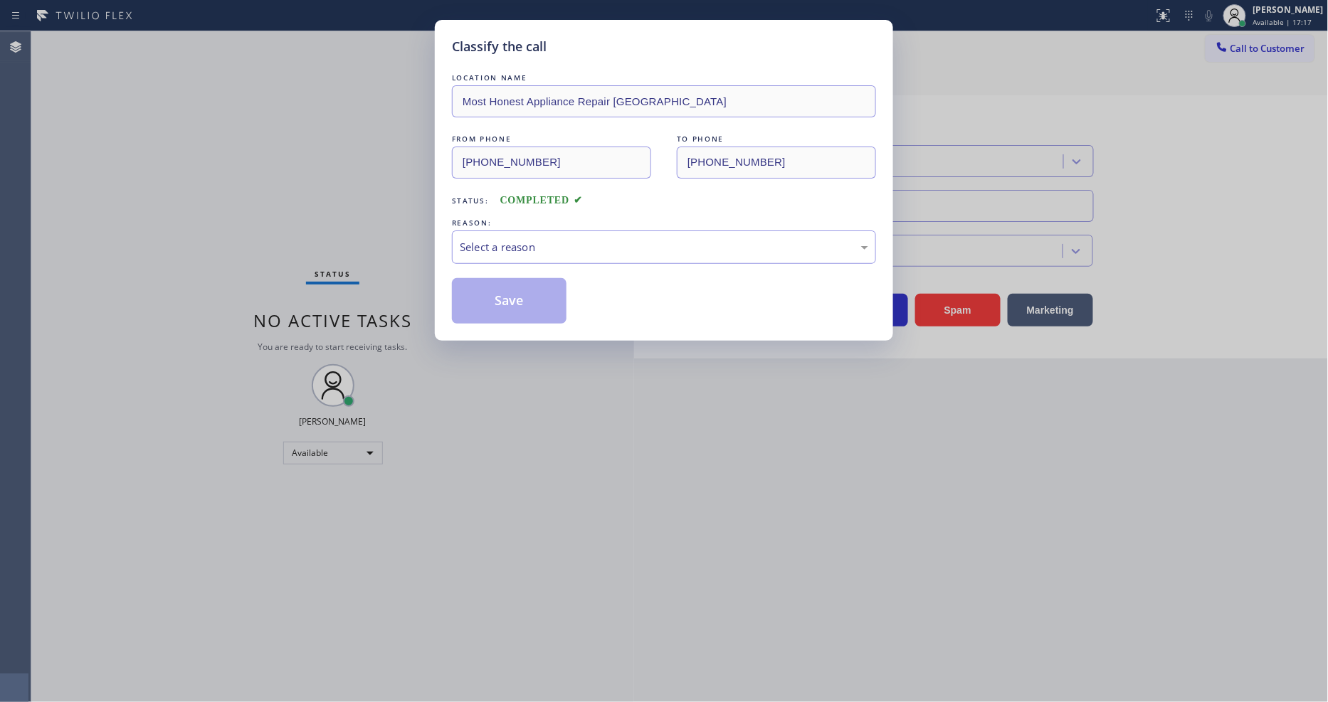
type input "[PHONE_NUMBER]"
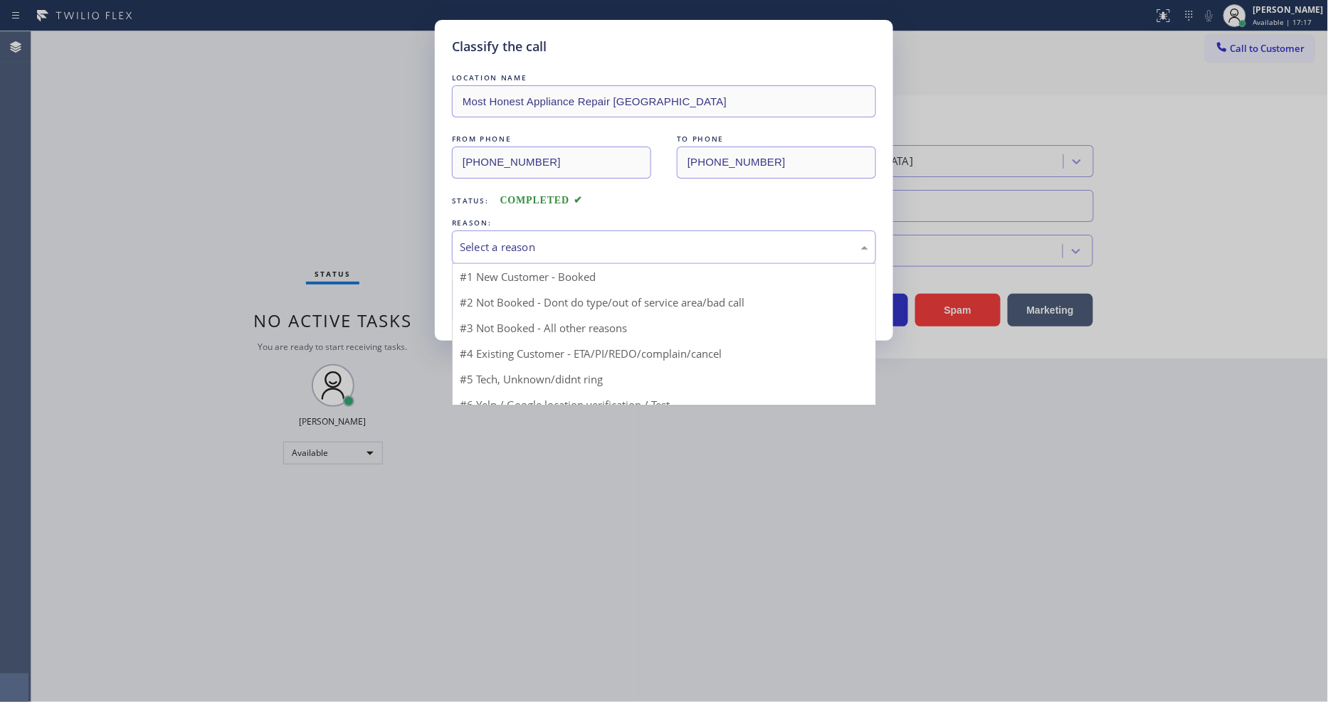
click at [535, 242] on div "Select a reason" at bounding box center [664, 247] width 408 height 16
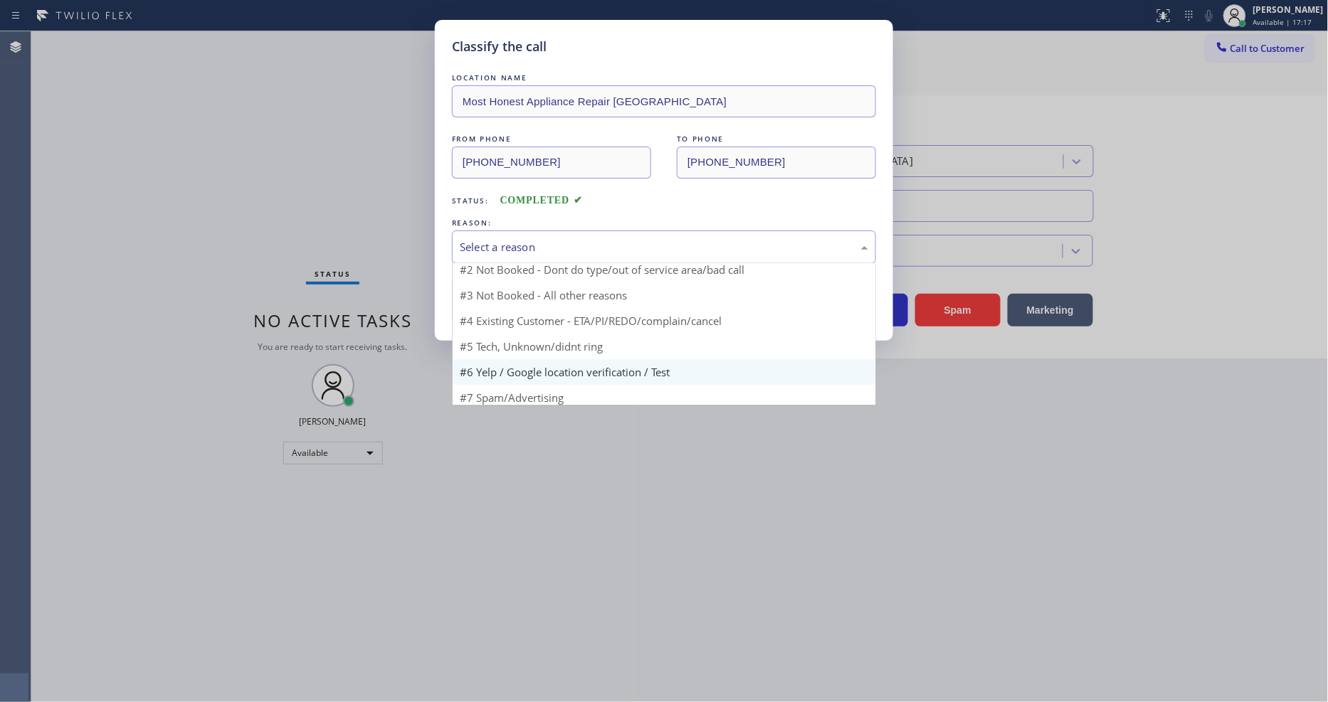
scroll to position [38, 0]
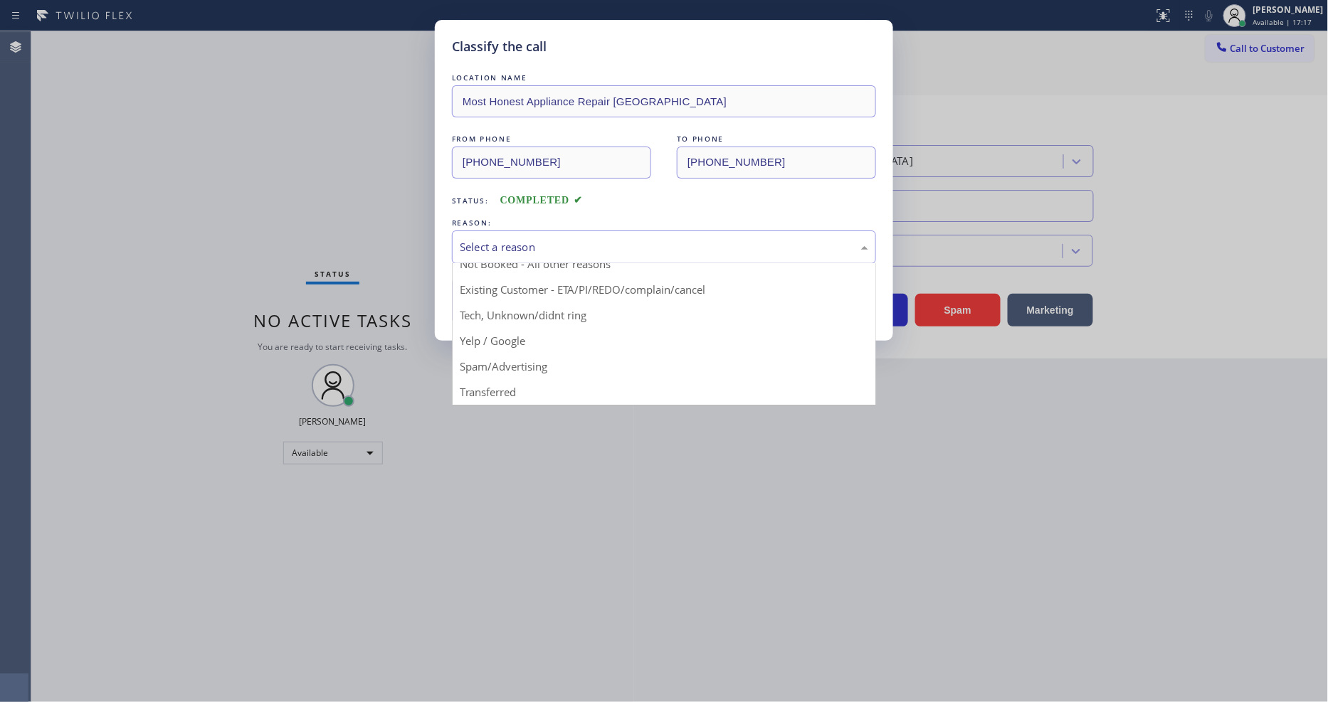
drag, startPoint x: 522, startPoint y: 359, endPoint x: 521, endPoint y: 300, distance: 59.1
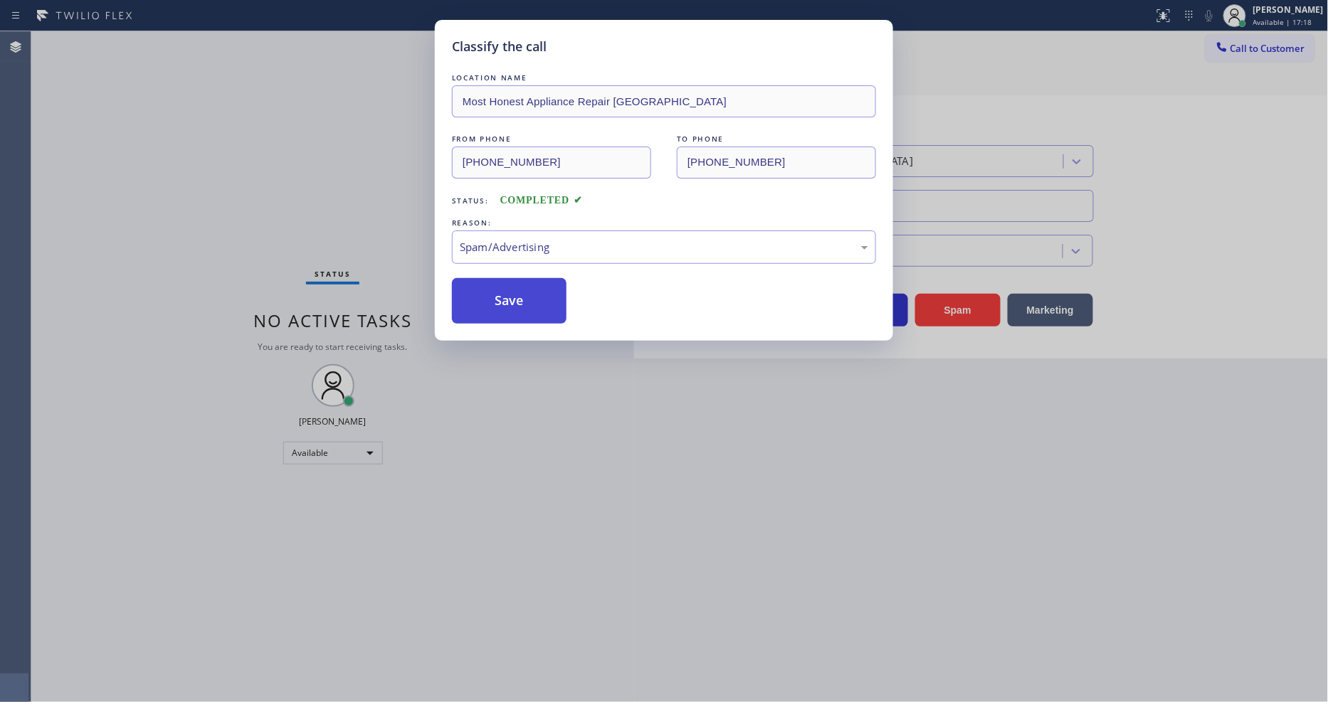
click at [520, 299] on button "Save" at bounding box center [509, 301] width 115 height 46
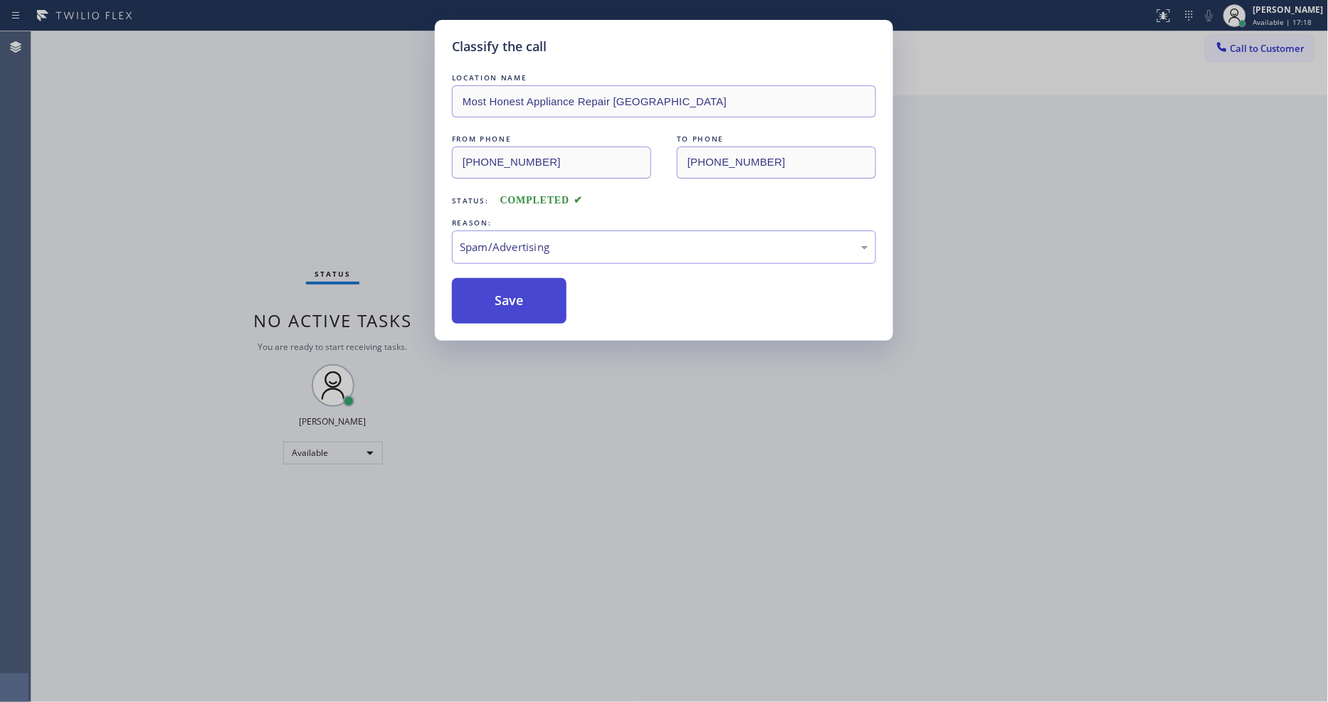
click at [520, 299] on button "Save" at bounding box center [509, 301] width 115 height 46
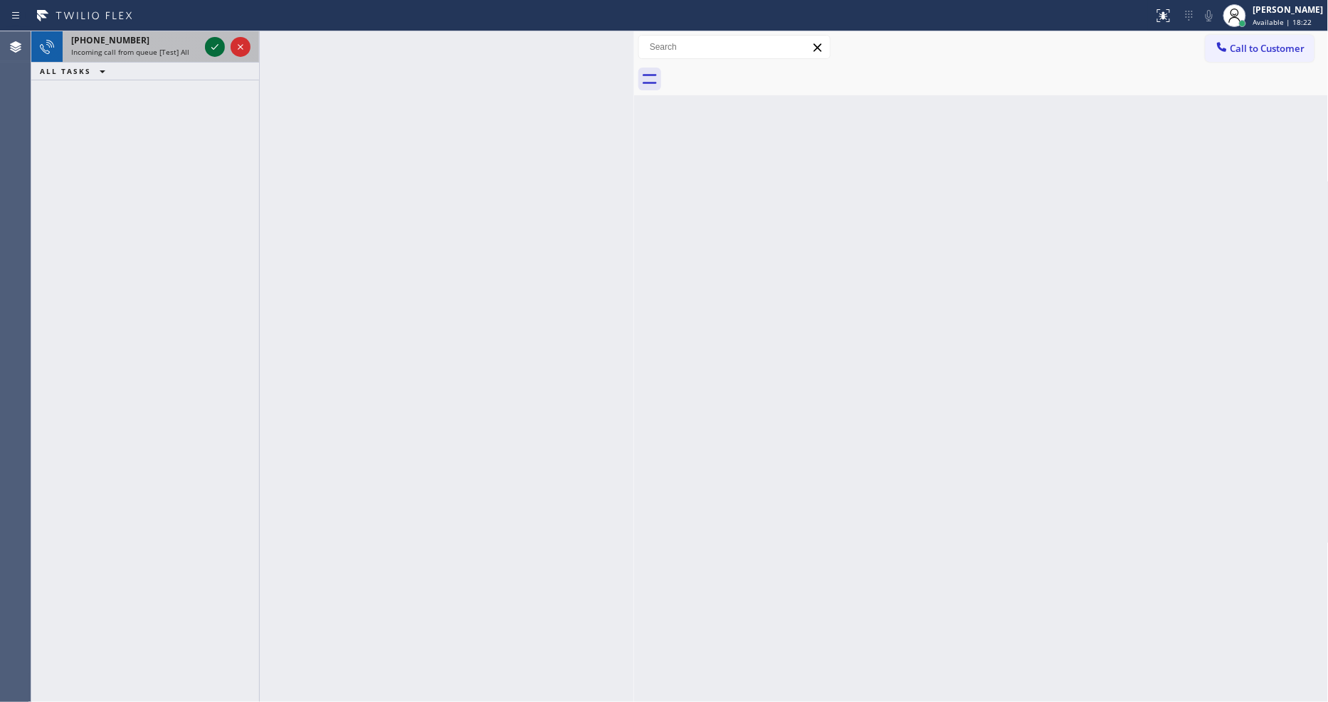
click at [213, 43] on icon at bounding box center [214, 46] width 17 height 17
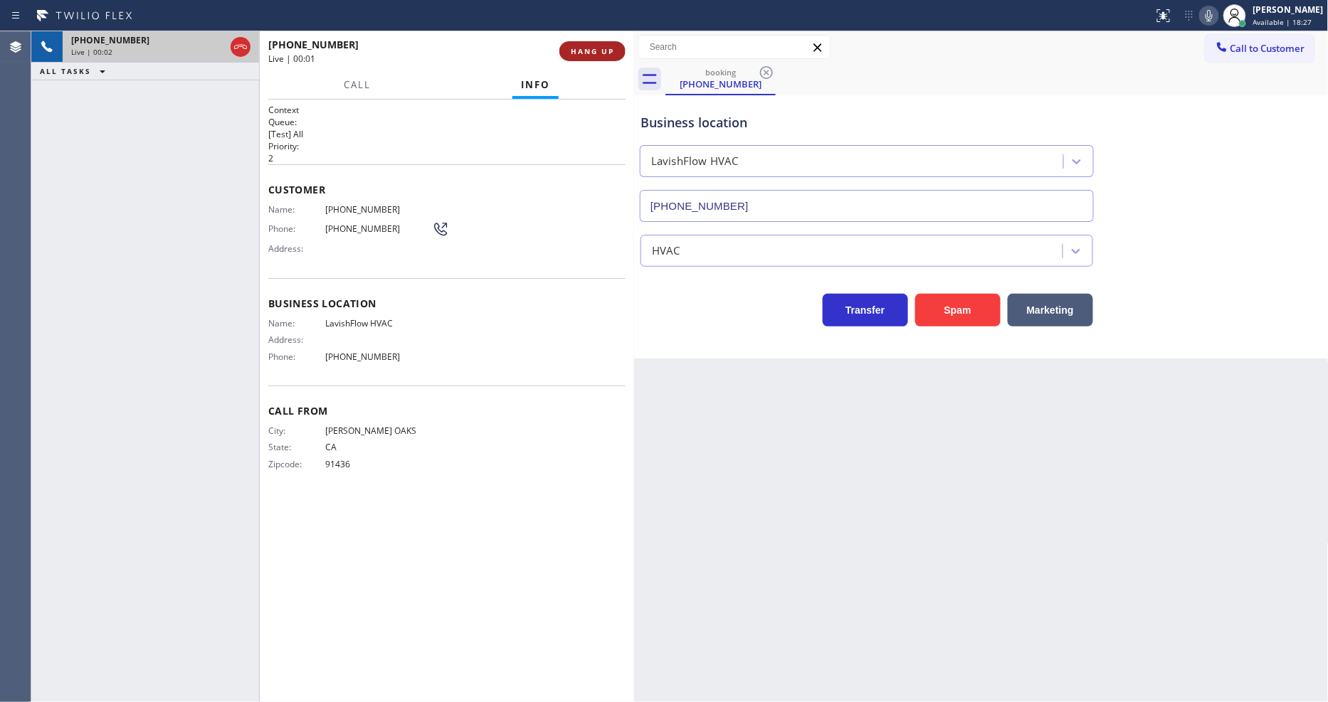
click at [596, 47] on span "HANG UP" at bounding box center [592, 51] width 43 height 10
type input "[PHONE_NUMBER]"
click at [596, 48] on span "COMPLETE" at bounding box center [589, 51] width 49 height 10
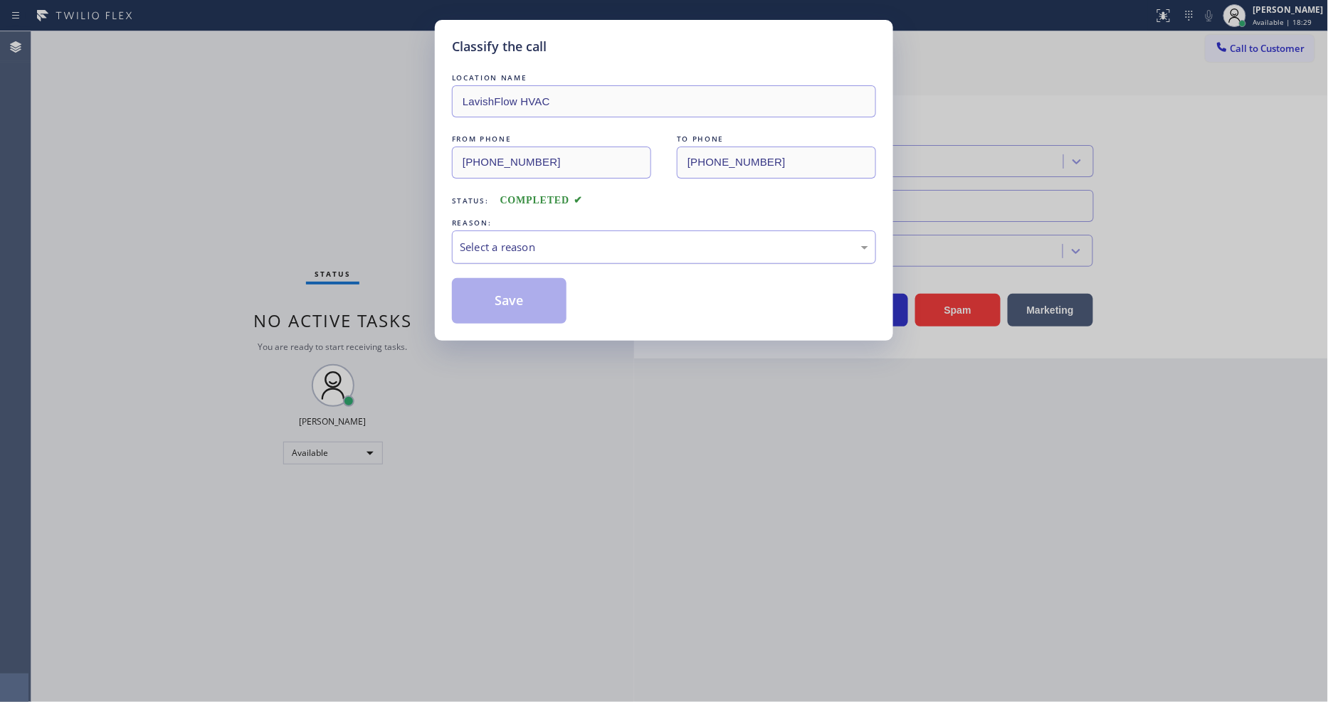
drag, startPoint x: 512, startPoint y: 238, endPoint x: 511, endPoint y: 254, distance: 15.7
click at [512, 240] on div "Select a reason" at bounding box center [664, 247] width 408 height 16
click at [504, 288] on button "Save" at bounding box center [509, 301] width 115 height 46
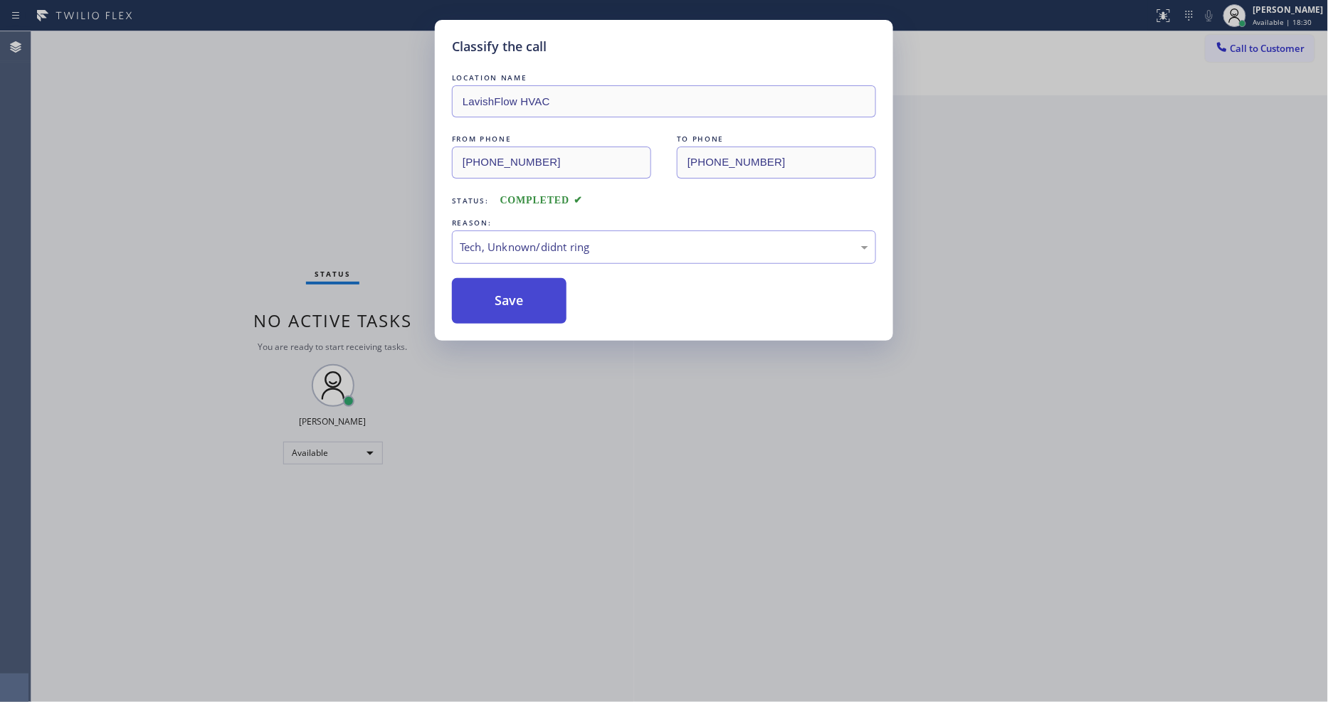
click at [504, 290] on button "Save" at bounding box center [509, 301] width 115 height 46
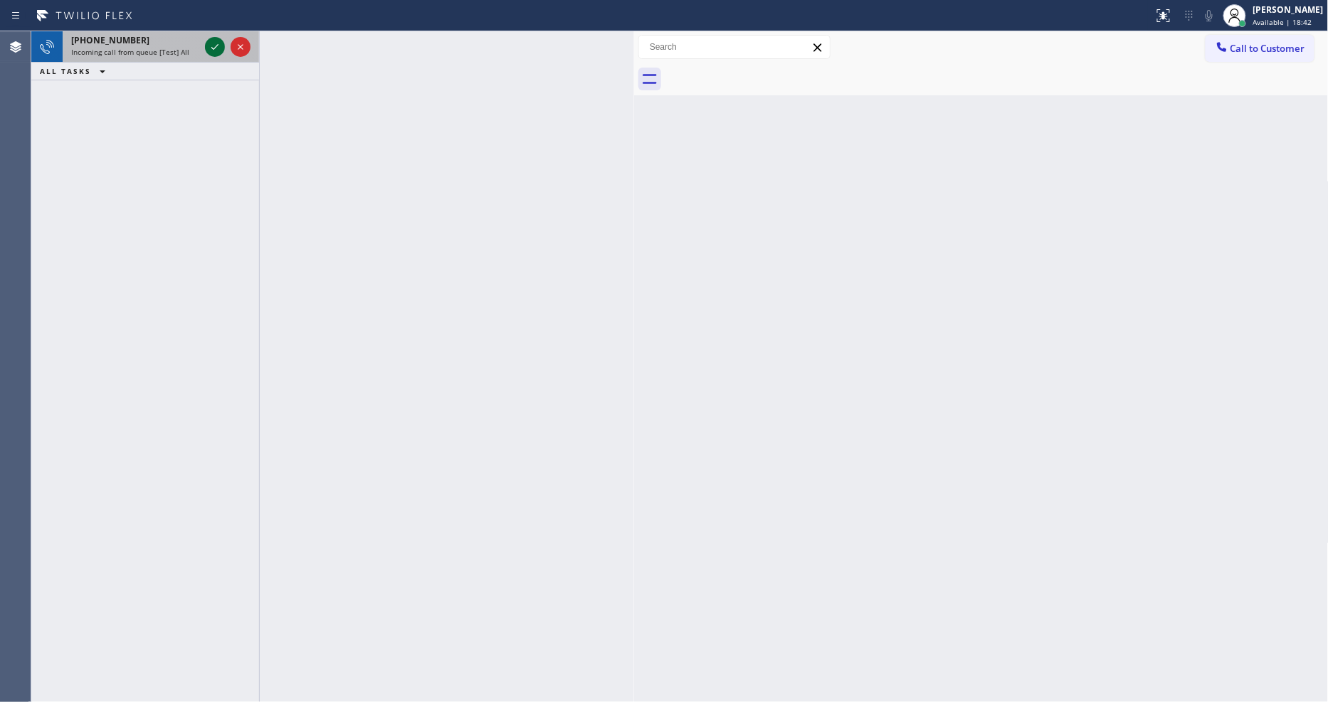
click at [214, 50] on icon at bounding box center [214, 46] width 17 height 17
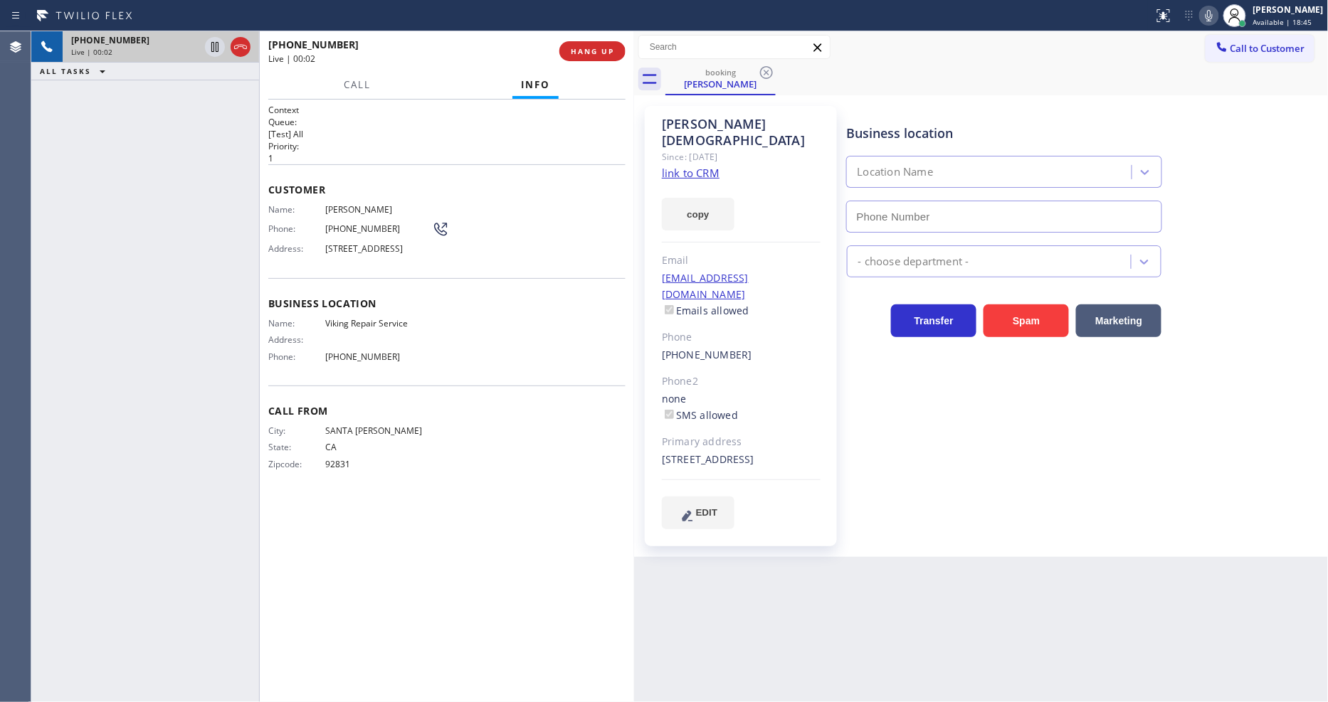
type input "[PHONE_NUMBER]"
click at [675, 166] on link "link to CRM" at bounding box center [691, 173] width 58 height 14
click at [179, 332] on div "[PHONE_NUMBER] Live | 01:21 ALL TASKS ALL TASKS ACTIVE TASKS TASKS IN WRAP UP" at bounding box center [145, 366] width 228 height 671
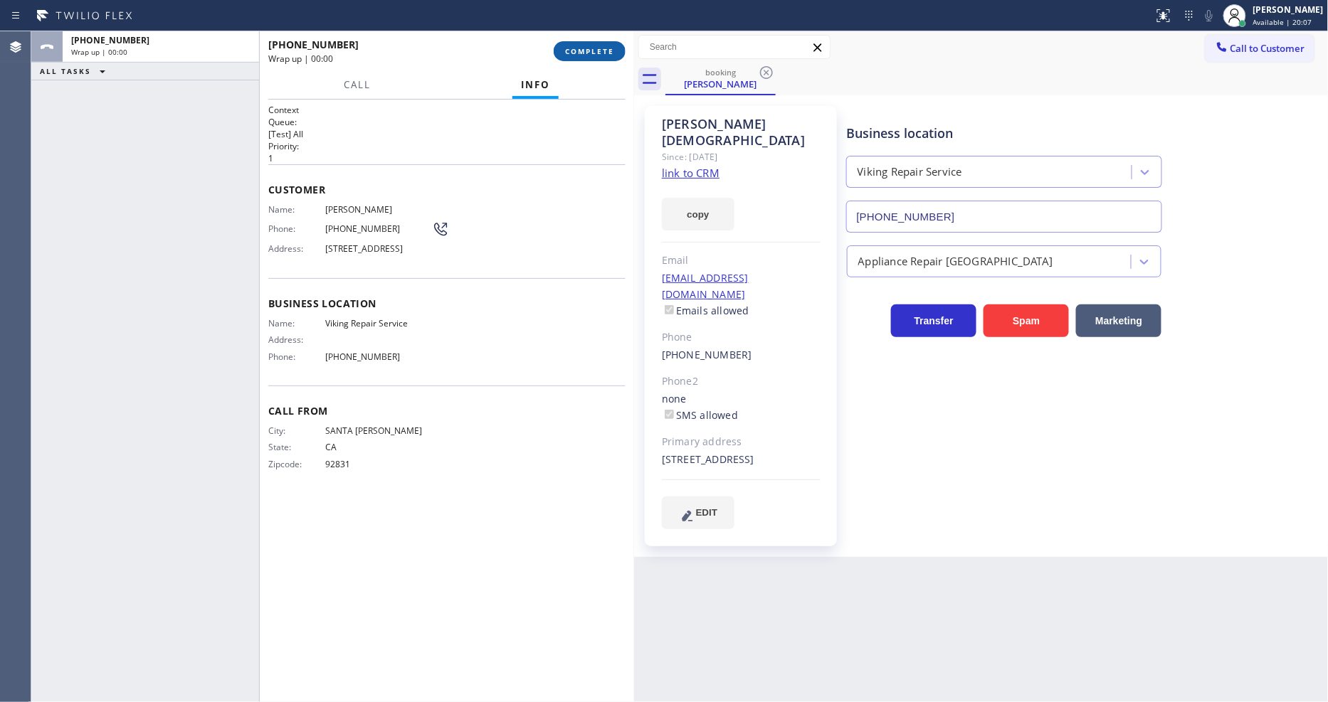
click at [586, 48] on span "COMPLETE" at bounding box center [589, 51] width 49 height 10
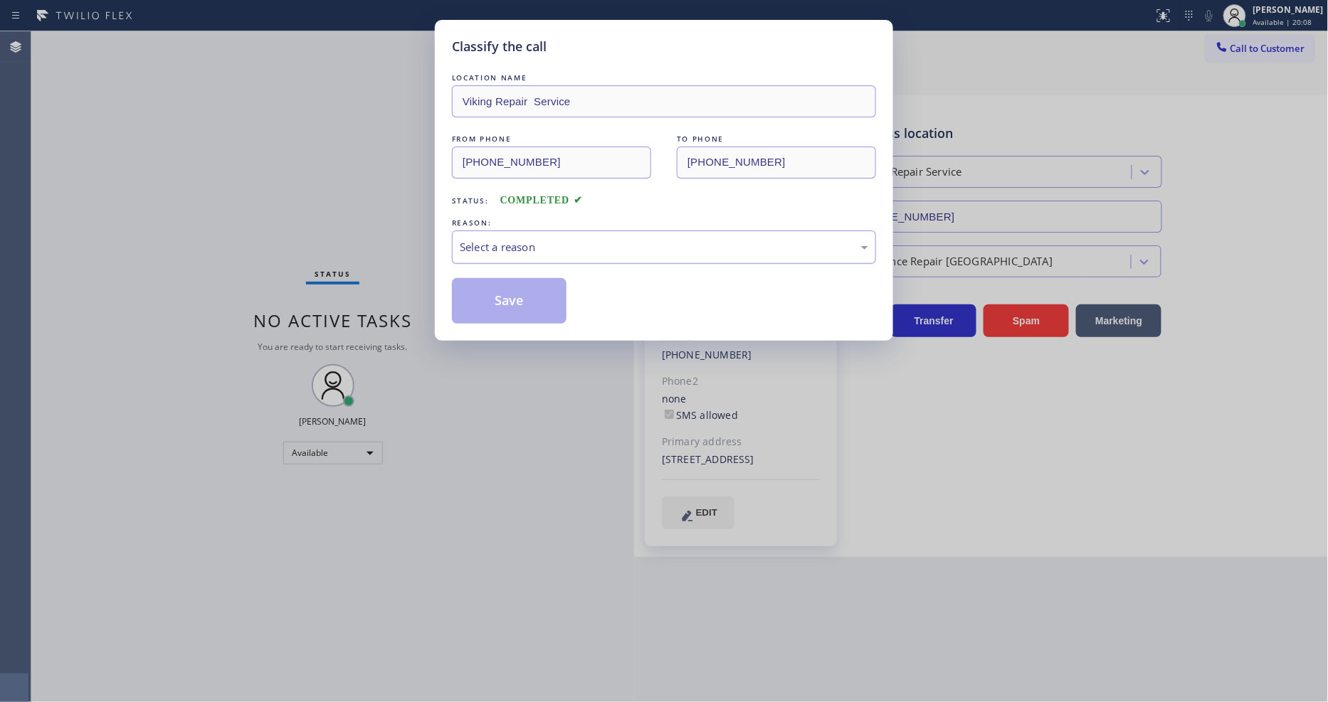
click at [482, 241] on div "Select a reason" at bounding box center [664, 247] width 408 height 16
click at [488, 300] on button "Save" at bounding box center [509, 301] width 115 height 46
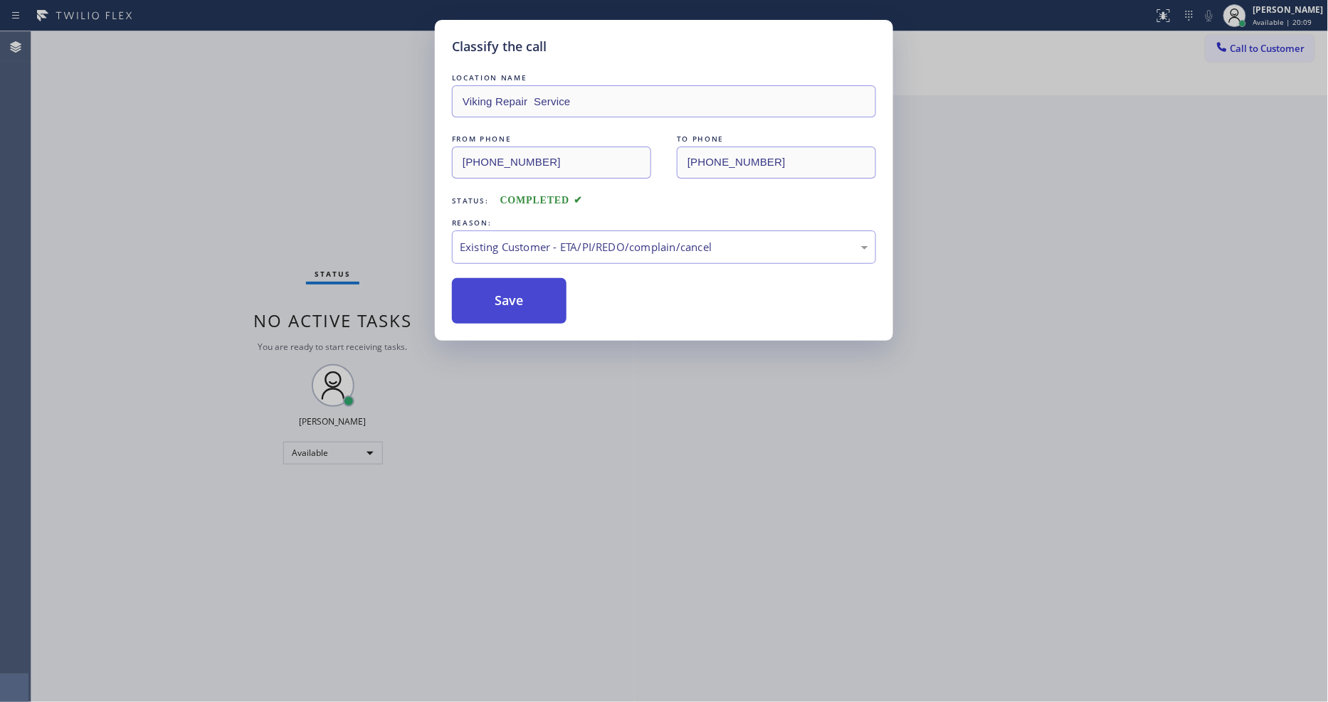
click at [489, 300] on button "Save" at bounding box center [509, 301] width 115 height 46
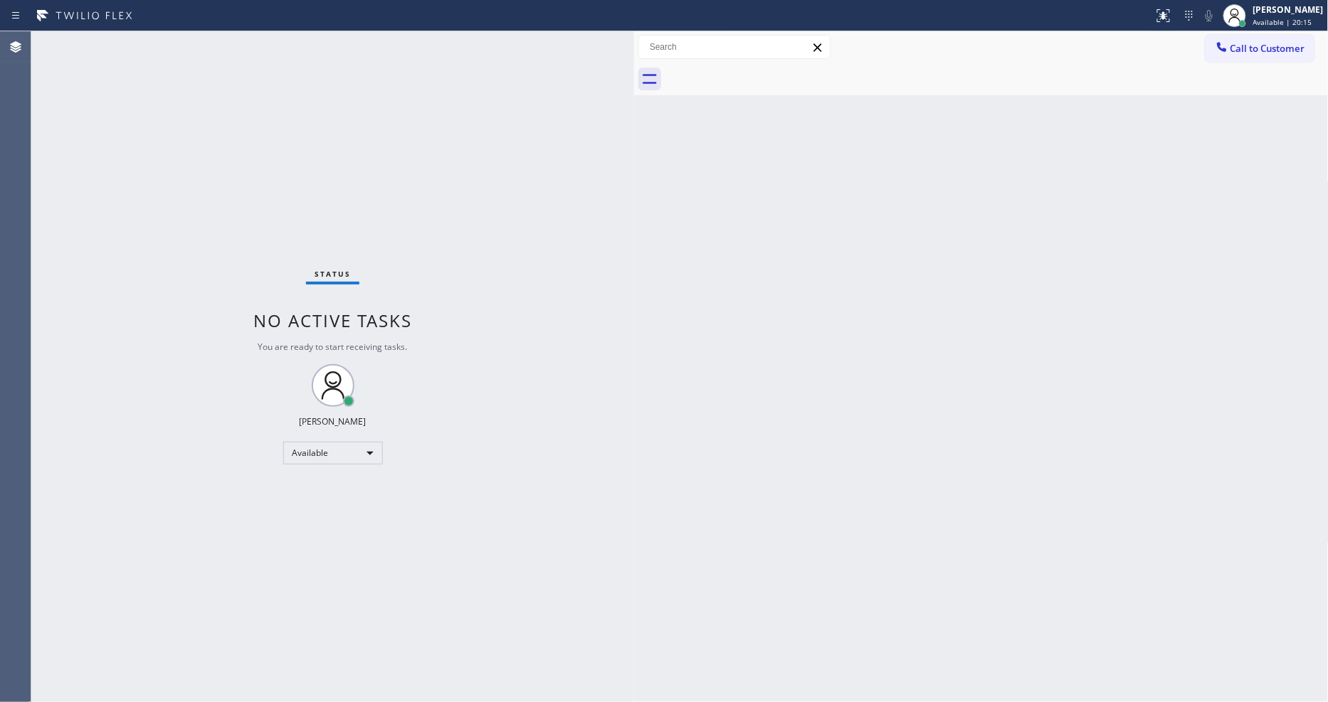
click at [1232, 53] on button "Call to Customer" at bounding box center [1260, 48] width 109 height 27
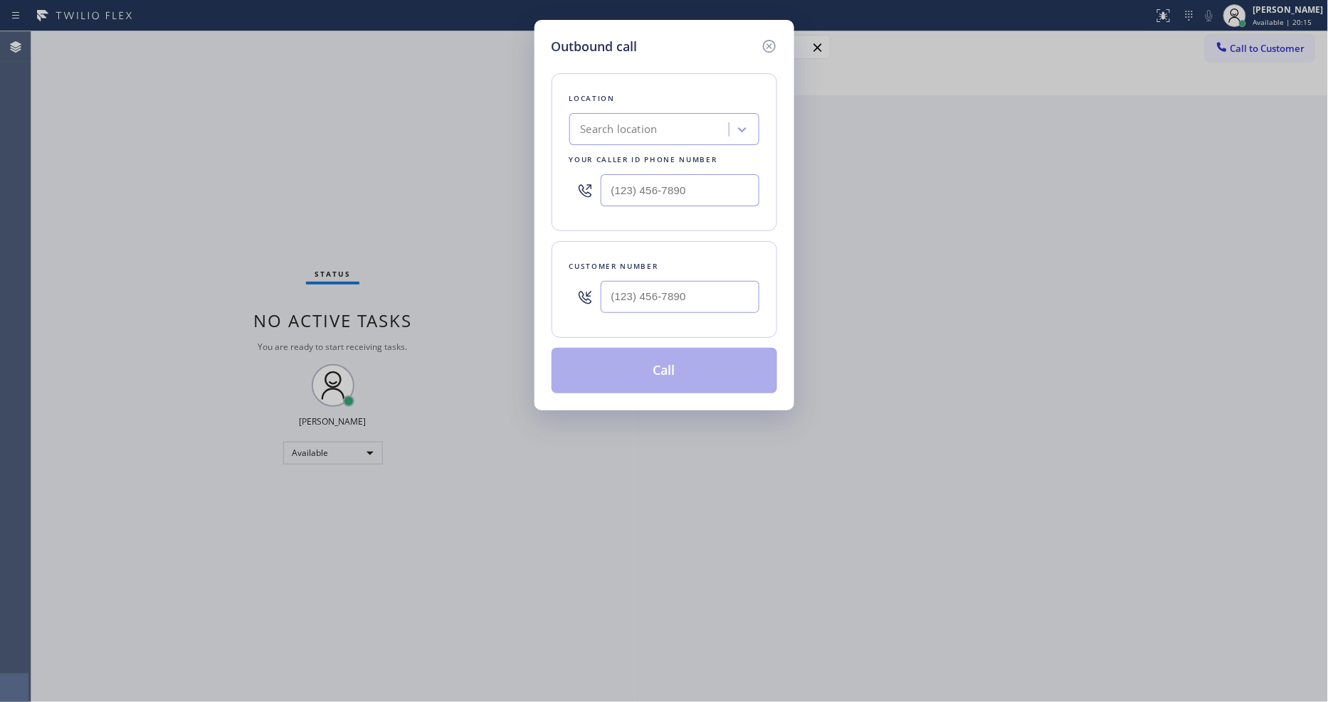
click at [676, 128] on div "Search location" at bounding box center [651, 129] width 155 height 25
paste input "Sub Zero Appliance Wizard"
type input "Sub Zero Appliance Wizard"
click at [608, 157] on div "Sub Zero Appliance Wizard" at bounding box center [664, 160] width 190 height 26
type input "[PHONE_NUMBER]"
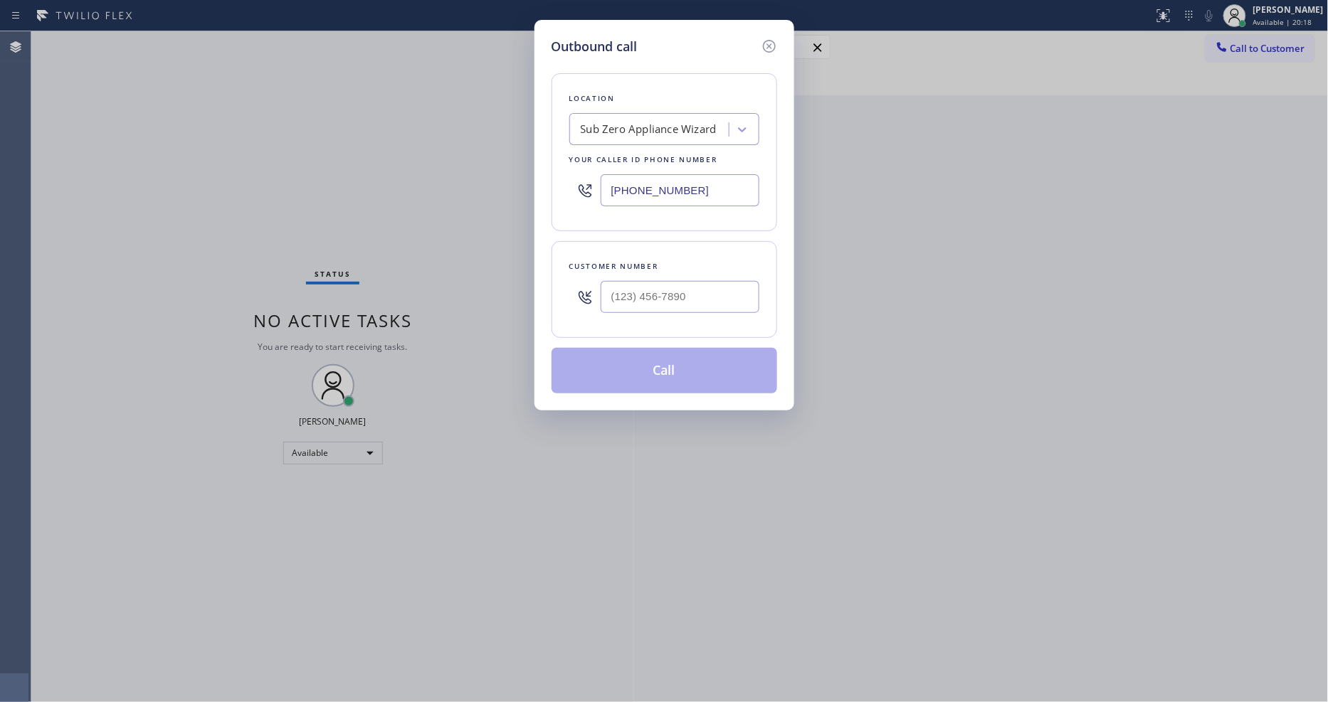
click at [371, 206] on div "Outbound call Location Sub Zero Appliance Wizard Your caller id phone number [P…" at bounding box center [664, 351] width 1328 height 702
click at [656, 292] on input "(___) ___-____" at bounding box center [680, 297] width 159 height 32
paste input "914) 672-5021"
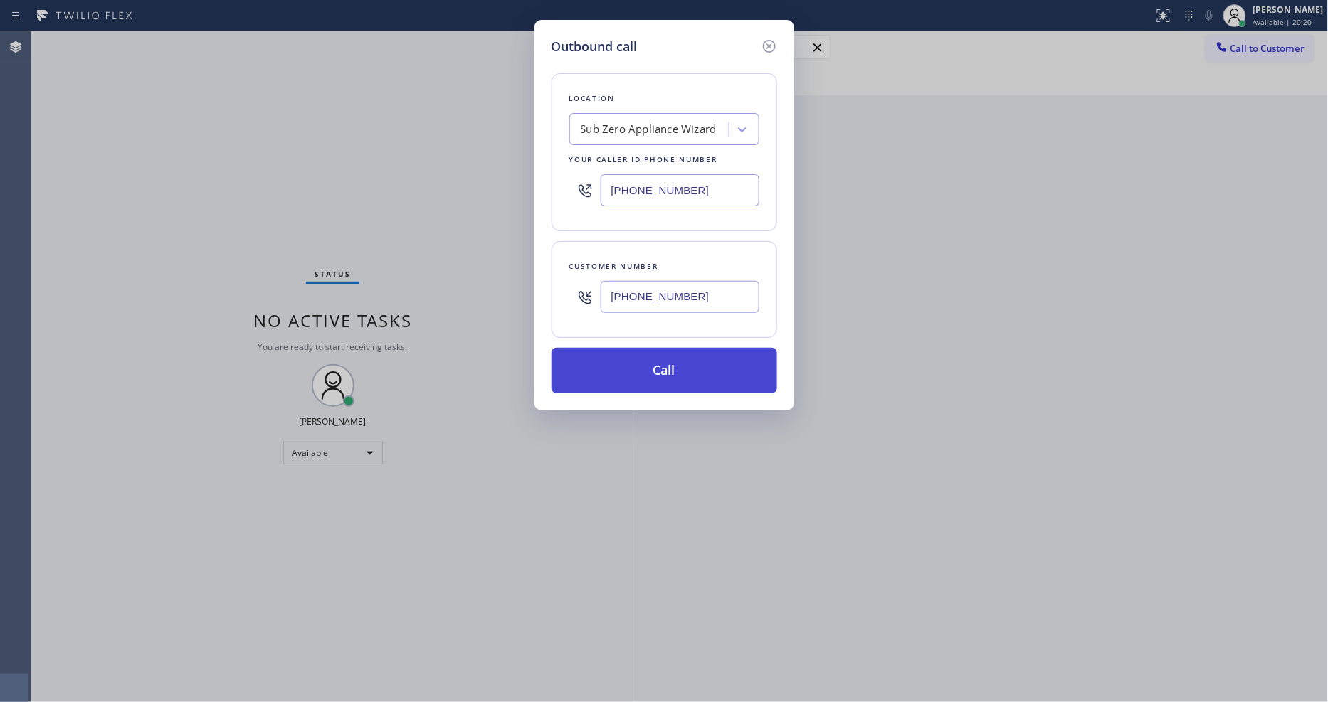
type input "[PHONE_NUMBER]"
click at [629, 374] on button "Call" at bounding box center [665, 371] width 226 height 46
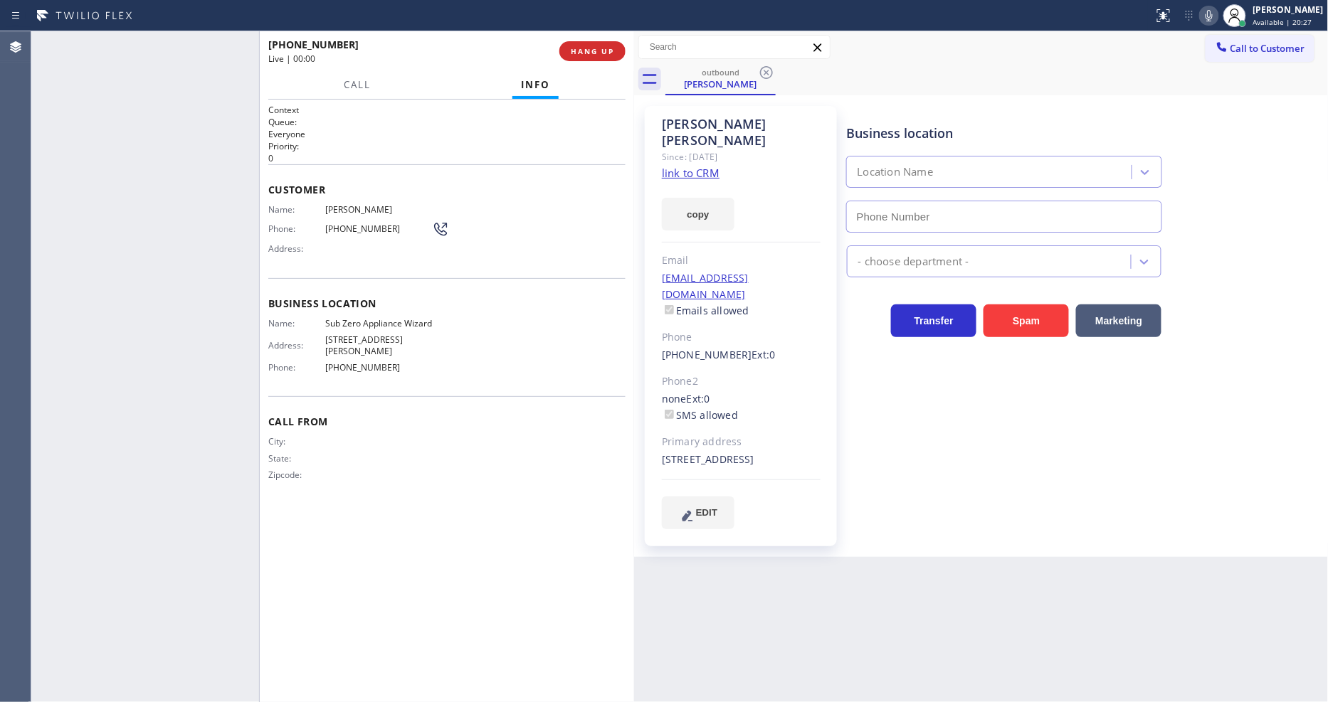
type input "[PHONE_NUMBER]"
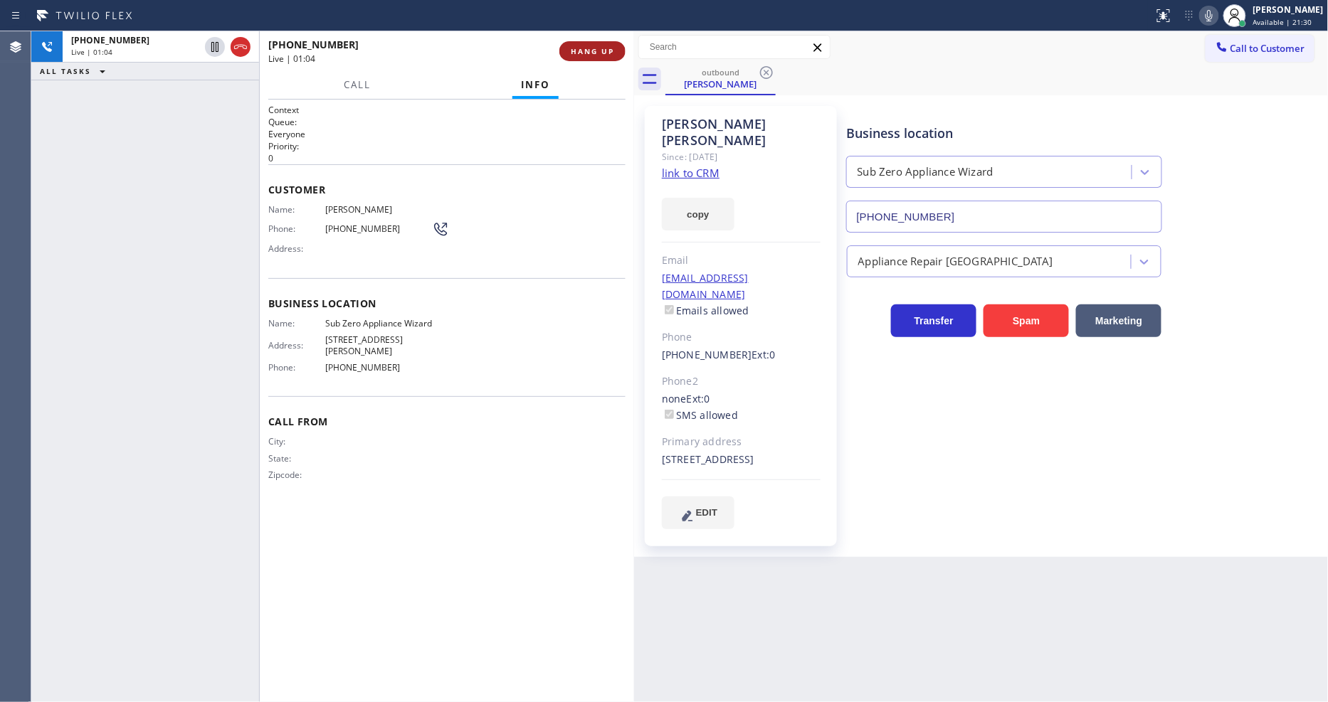
click at [588, 51] on span "HANG UP" at bounding box center [592, 51] width 43 height 10
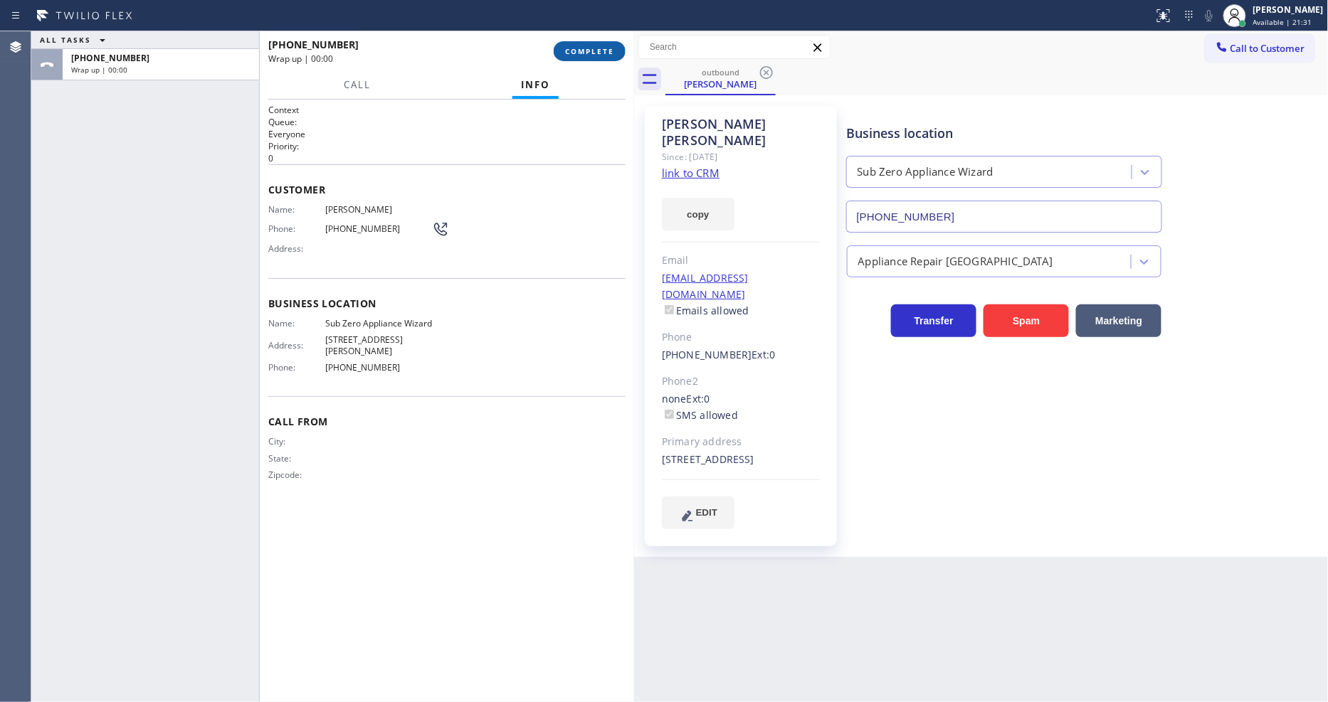
click at [588, 53] on span "COMPLETE" at bounding box center [589, 51] width 49 height 10
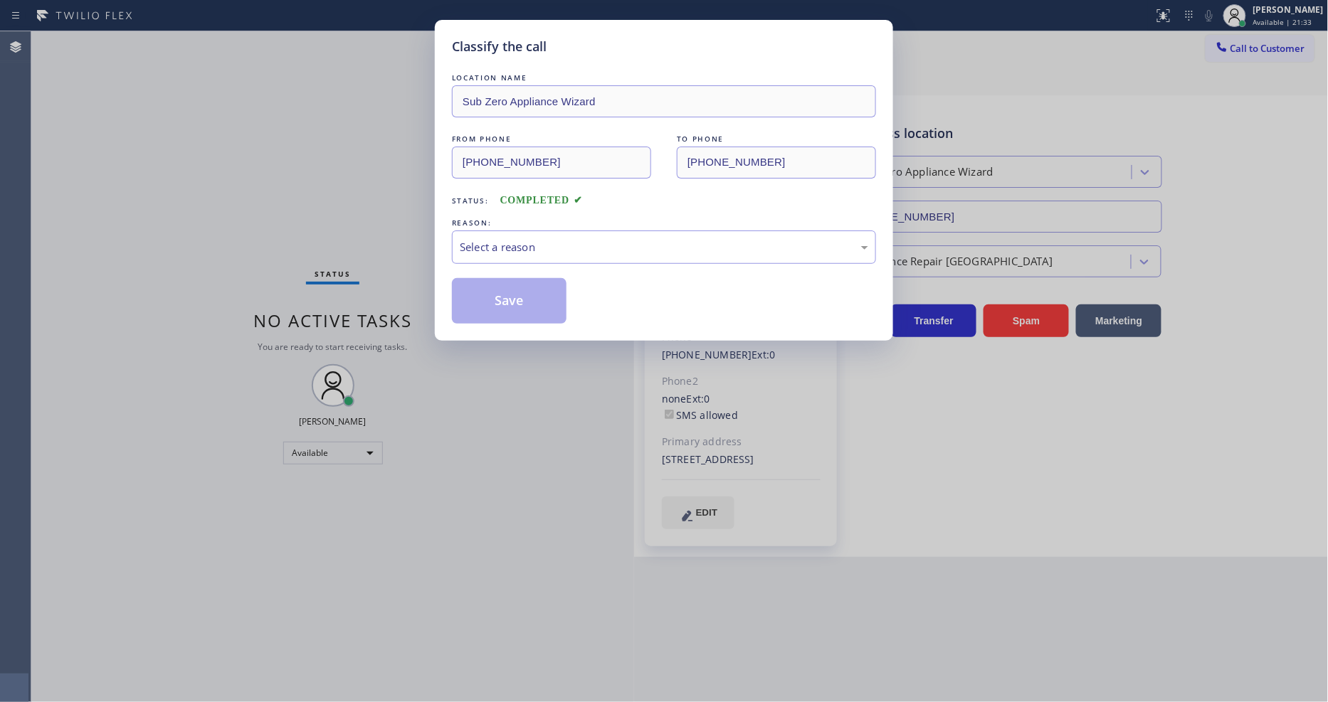
click at [494, 243] on div "Select a reason" at bounding box center [664, 247] width 408 height 16
drag, startPoint x: 495, startPoint y: 326, endPoint x: 495, endPoint y: 296, distance: 29.9
click at [495, 295] on button "Save" at bounding box center [509, 301] width 115 height 46
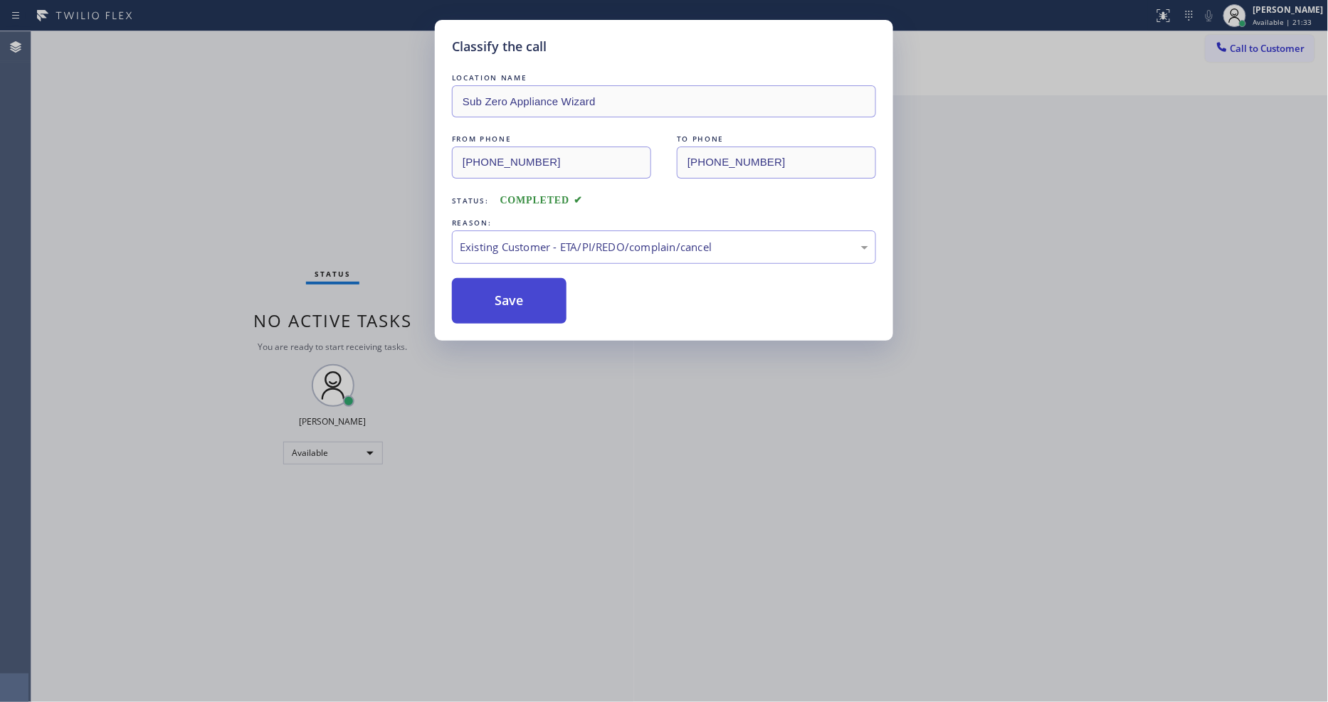
click at [495, 295] on button "Save" at bounding box center [509, 301] width 115 height 46
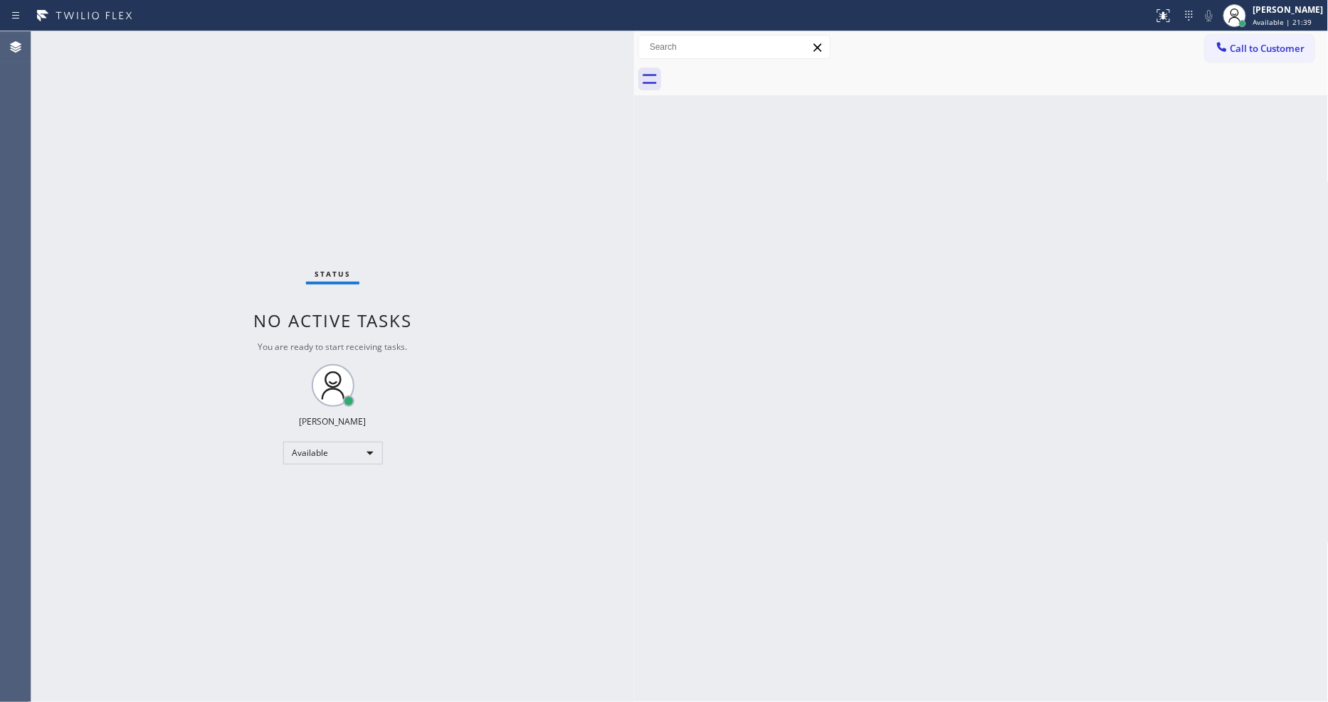
drag, startPoint x: 880, startPoint y: 510, endPoint x: 880, endPoint y: 499, distance: 10.7
click at [880, 510] on div "Back to Dashboard Change Sender ID Customers Technicians Select a contact Outbo…" at bounding box center [981, 366] width 695 height 671
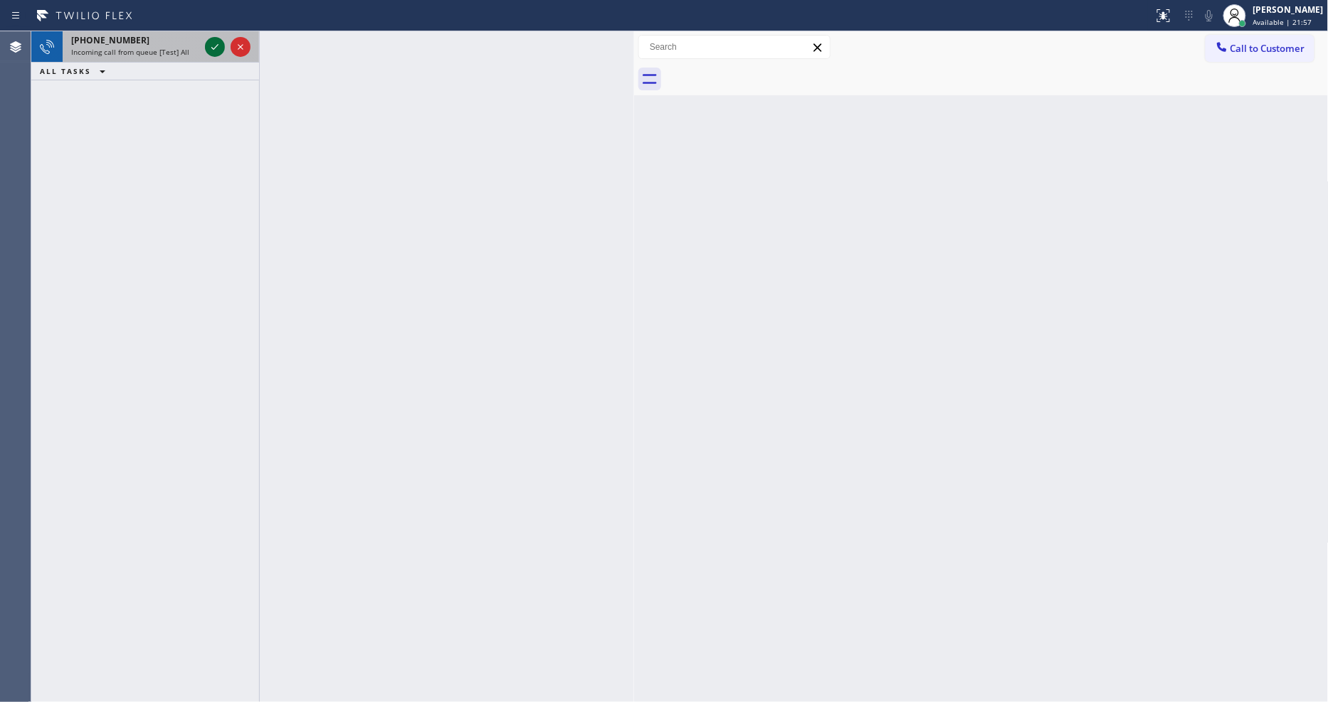
click at [217, 45] on icon at bounding box center [214, 46] width 17 height 17
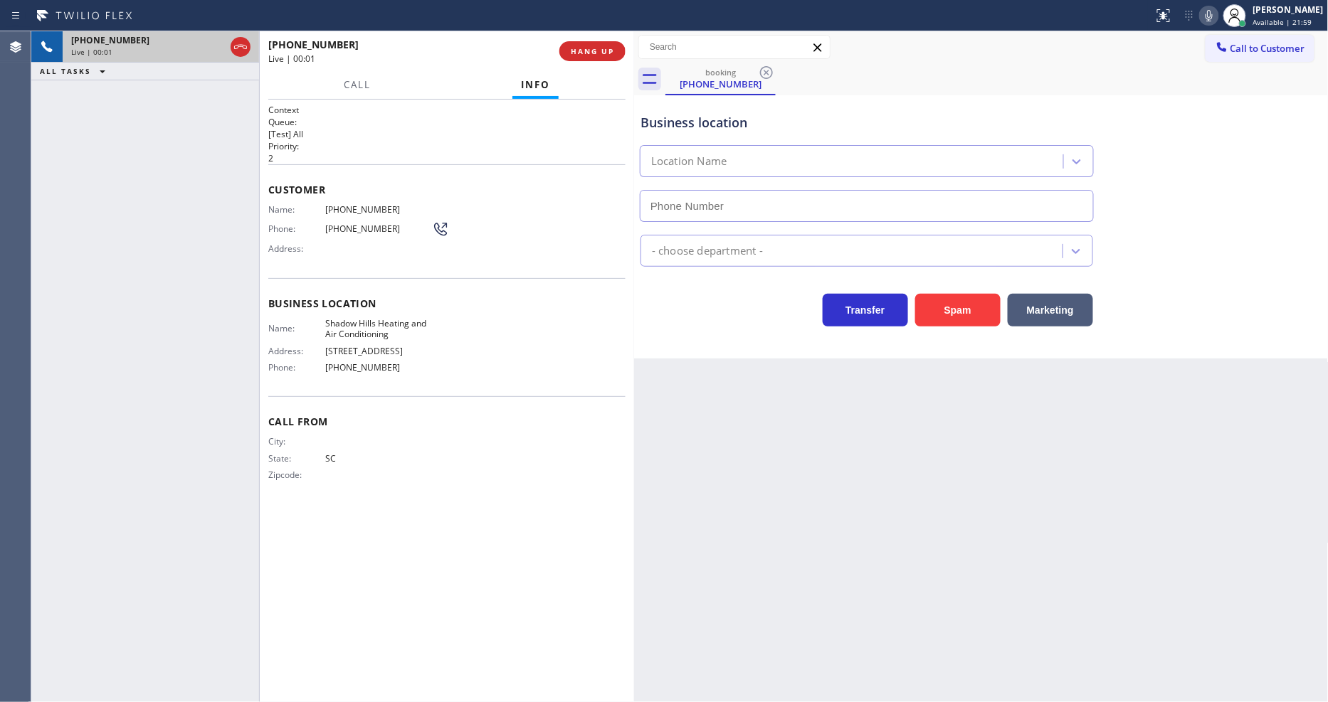
type input "[PHONE_NUMBER]"
click at [601, 38] on div "[PHONE_NUMBER] Live | 00:09 HANG UP" at bounding box center [446, 51] width 357 height 37
click at [598, 52] on span "HANG UP" at bounding box center [592, 51] width 43 height 10
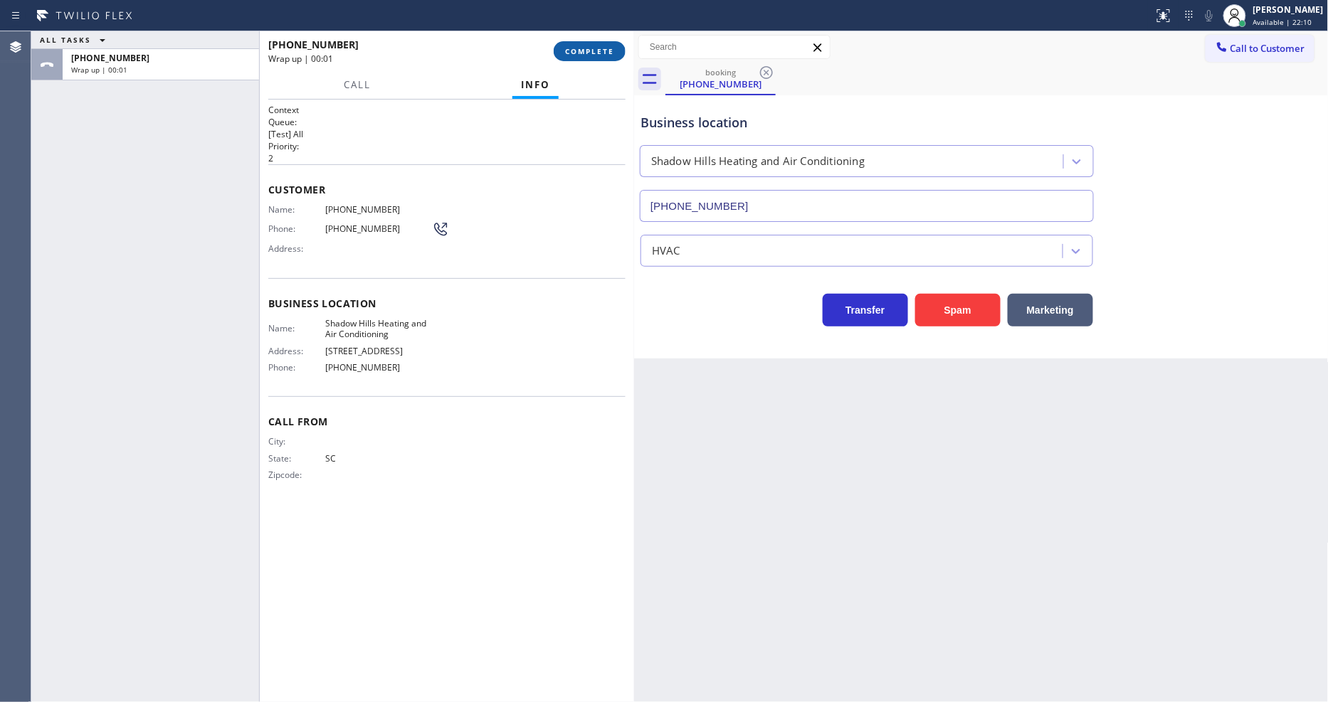
click at [598, 52] on span "COMPLETE" at bounding box center [589, 51] width 49 height 10
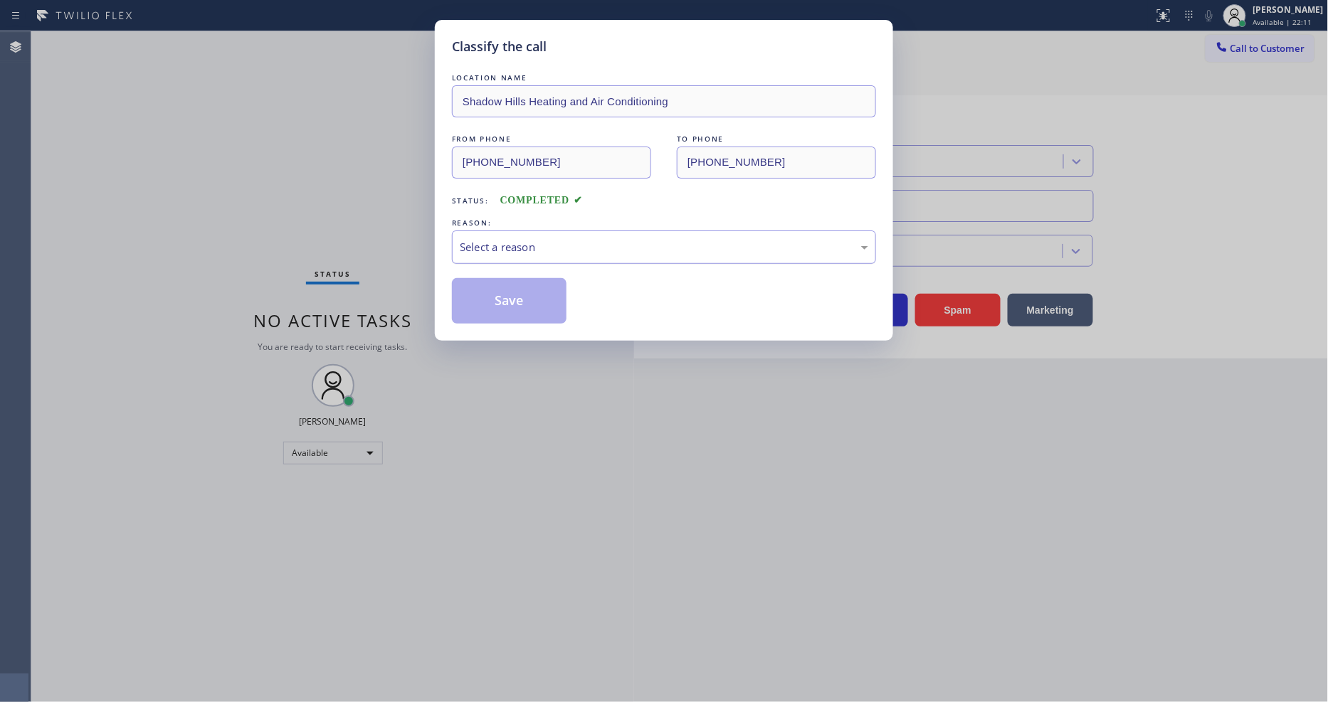
click at [534, 242] on div "Select a reason" at bounding box center [664, 247] width 408 height 16
click at [524, 283] on button "Save" at bounding box center [509, 301] width 115 height 46
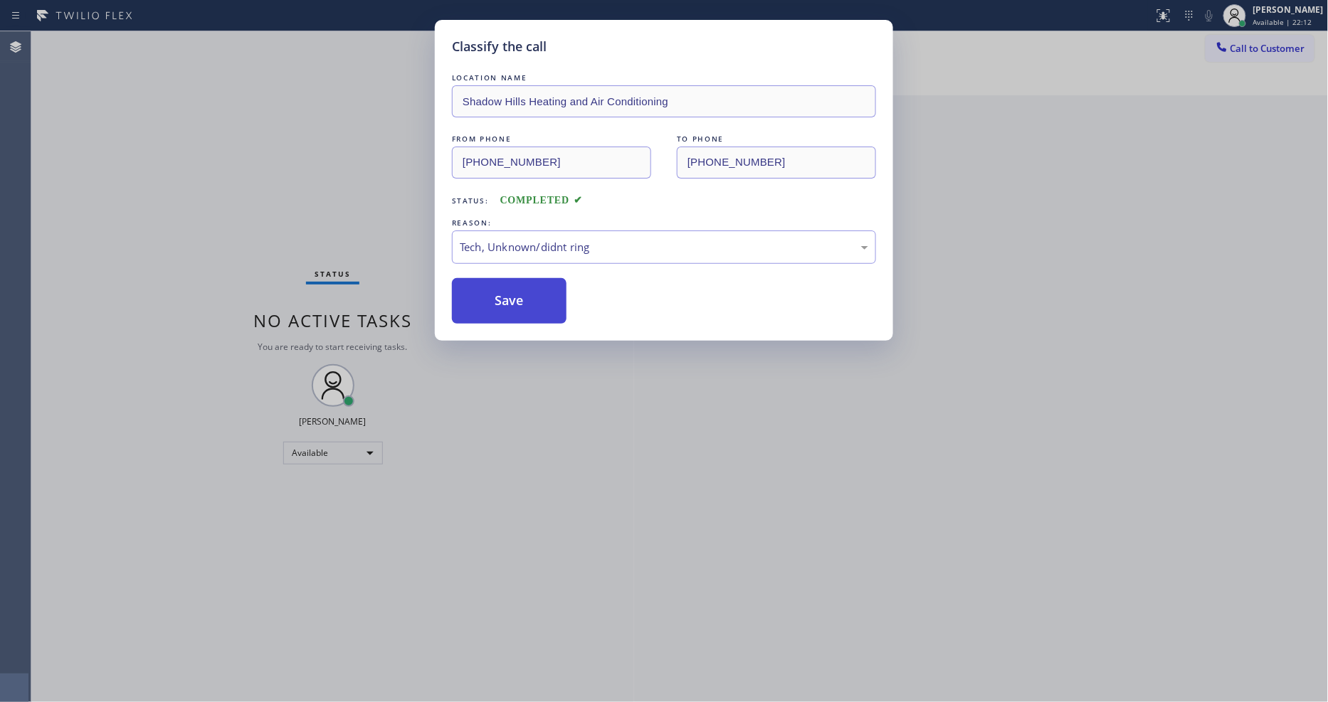
click at [524, 283] on button "Save" at bounding box center [509, 301] width 115 height 46
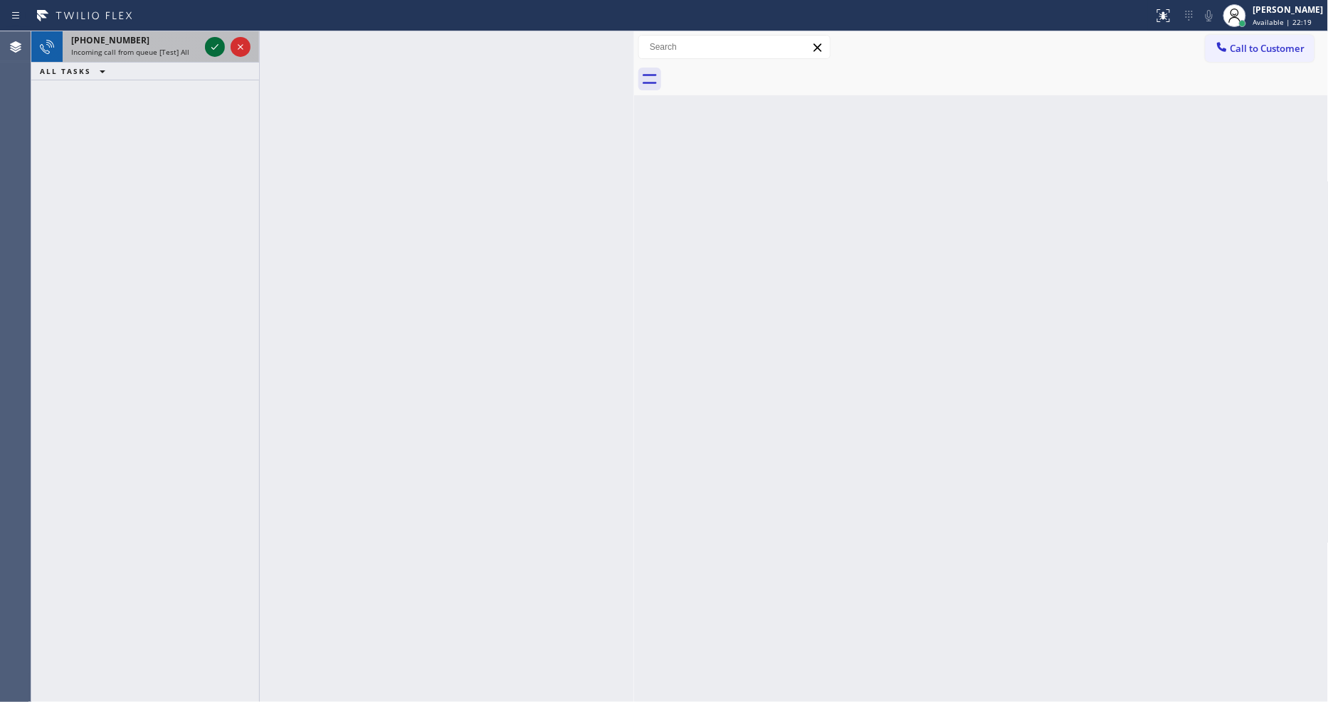
click at [216, 50] on icon at bounding box center [214, 46] width 17 height 17
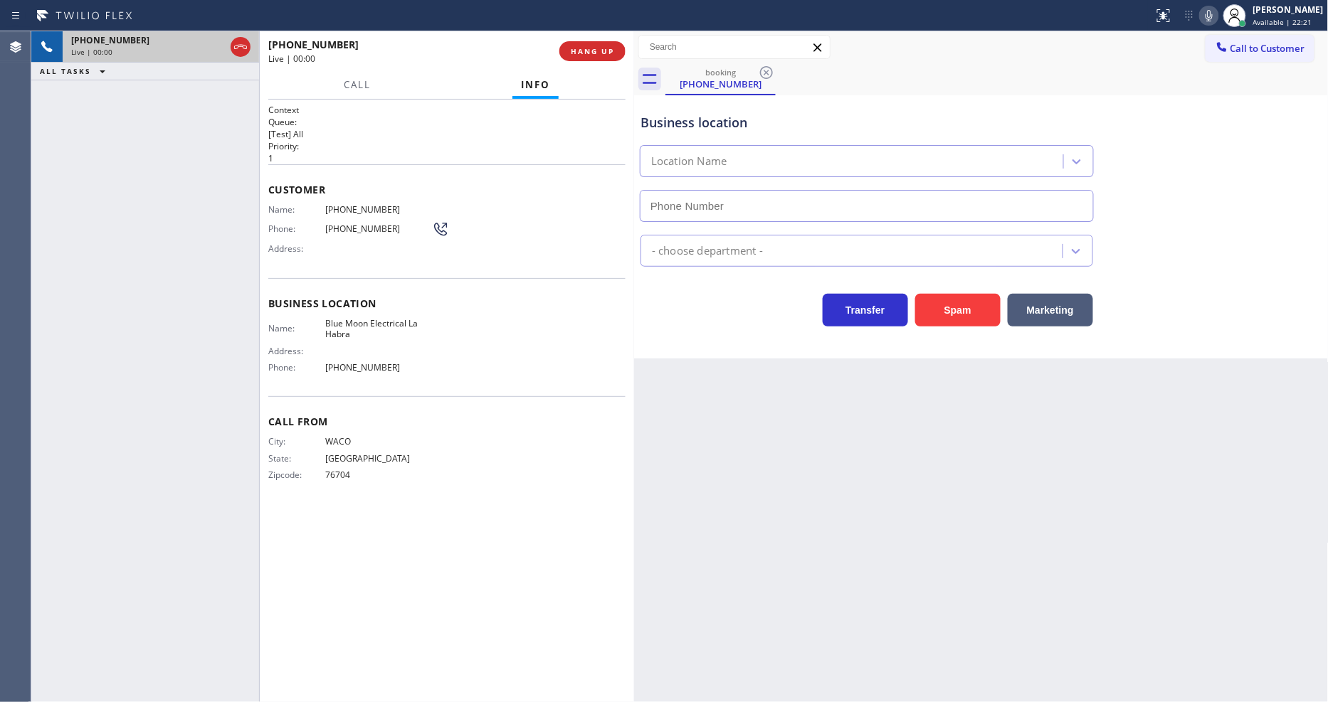
type input "[PHONE_NUMBER]"
click at [591, 54] on span "HANG UP" at bounding box center [592, 51] width 43 height 10
click at [594, 50] on span "HANG UP" at bounding box center [592, 51] width 43 height 10
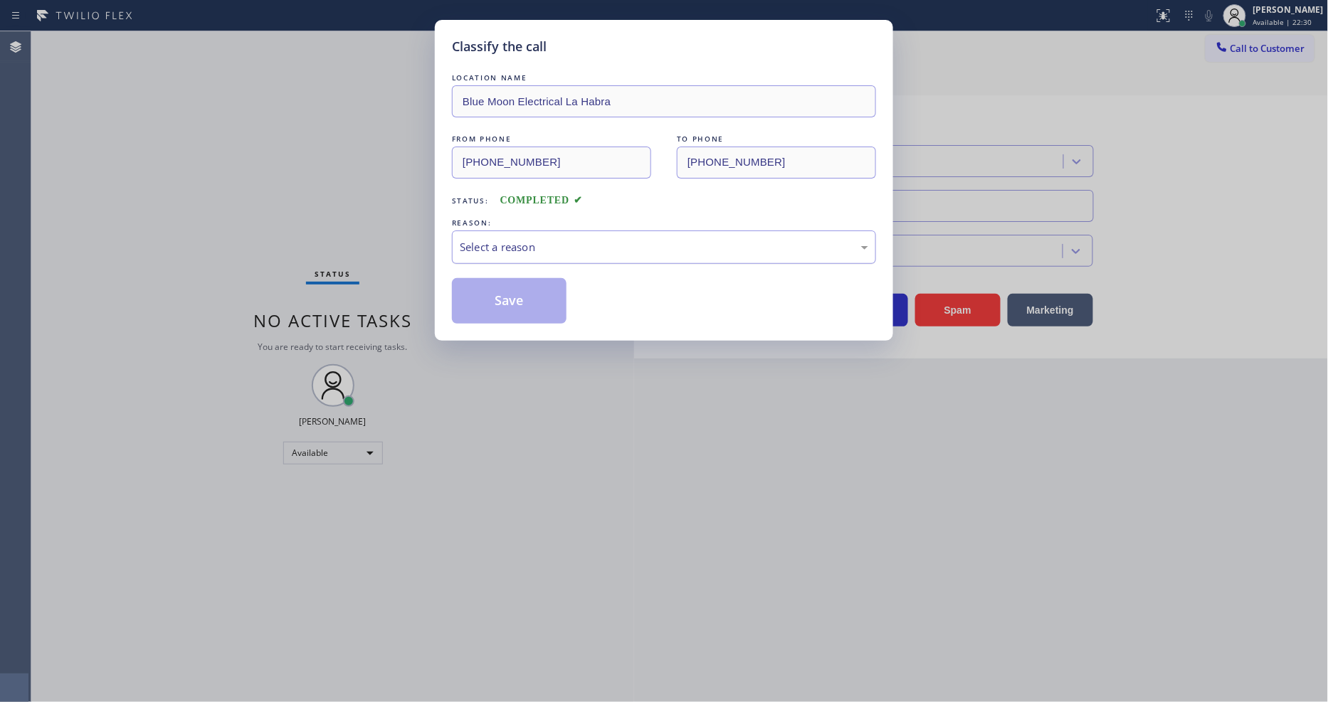
click at [561, 239] on div "Select a reason" at bounding box center [664, 247] width 408 height 16
click at [543, 283] on button "Save" at bounding box center [509, 301] width 115 height 46
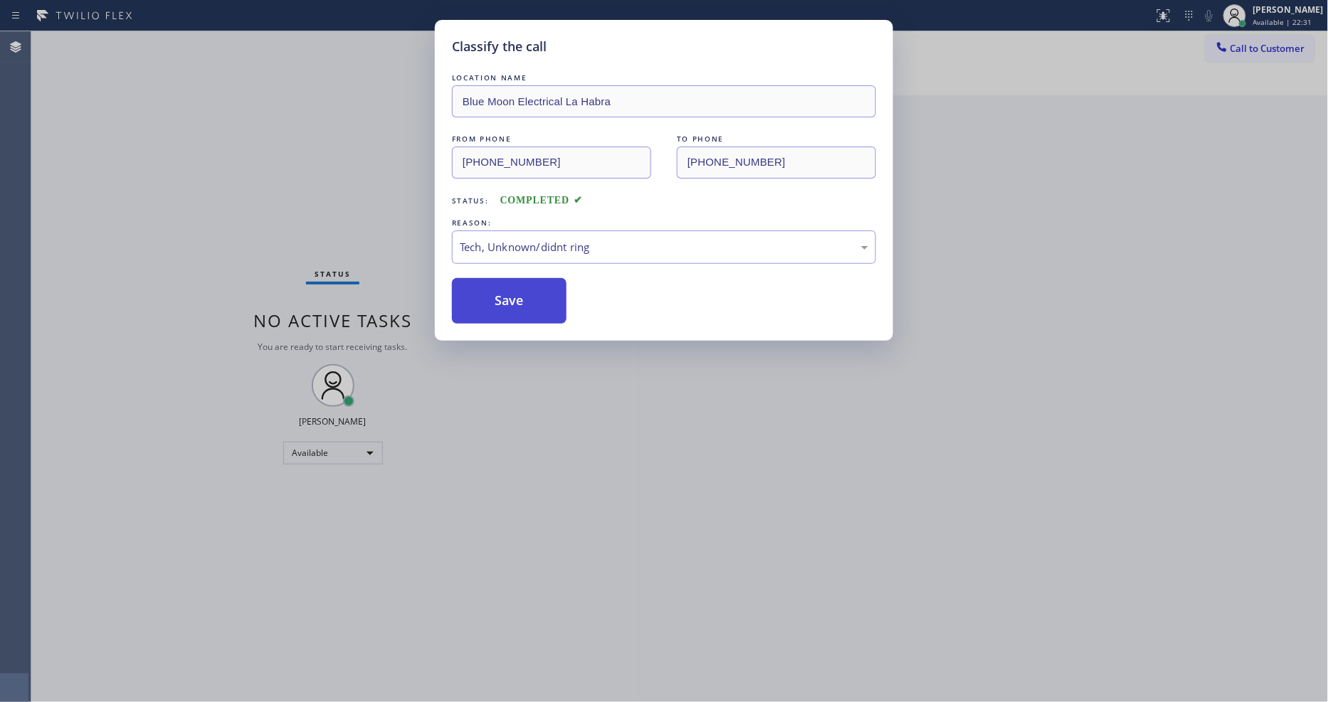
click at [543, 283] on button "Save" at bounding box center [509, 301] width 115 height 46
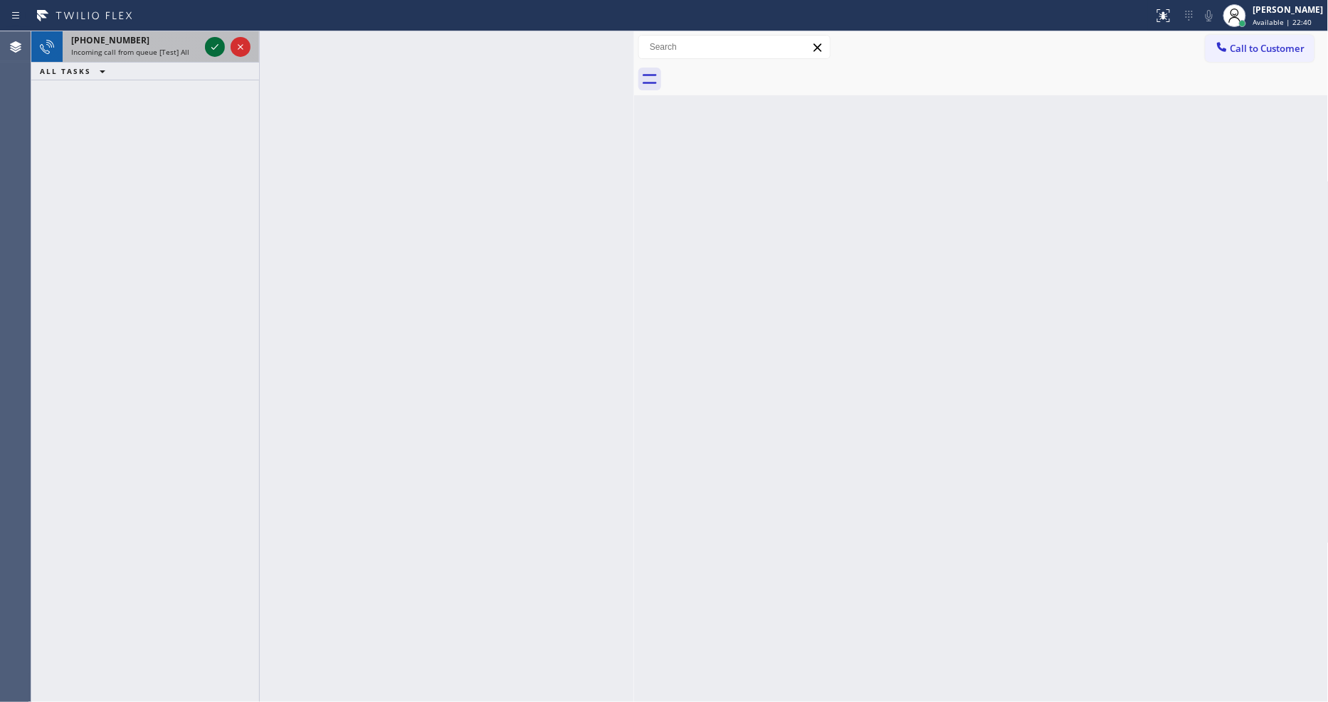
click at [212, 41] on icon at bounding box center [214, 46] width 17 height 17
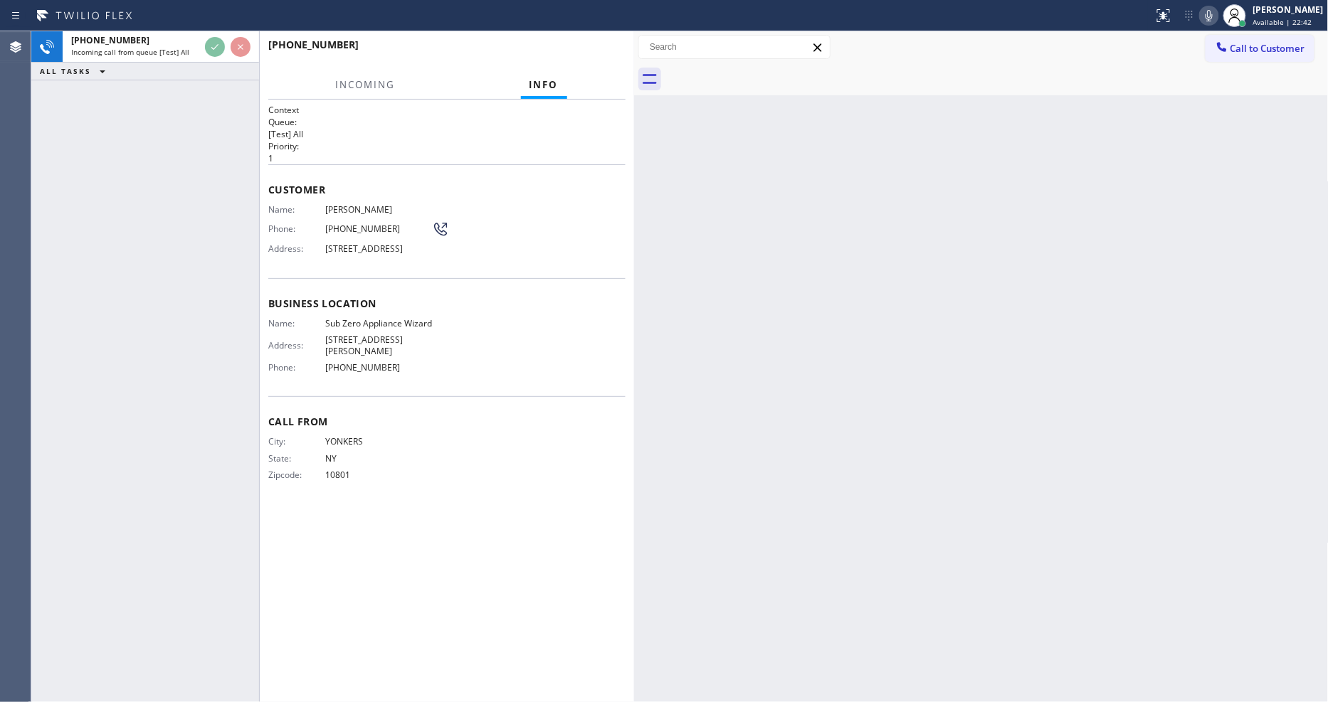
click at [463, 468] on div "City: YONKERS State: [US_STATE] Zipcode: 10801" at bounding box center [446, 461] width 357 height 50
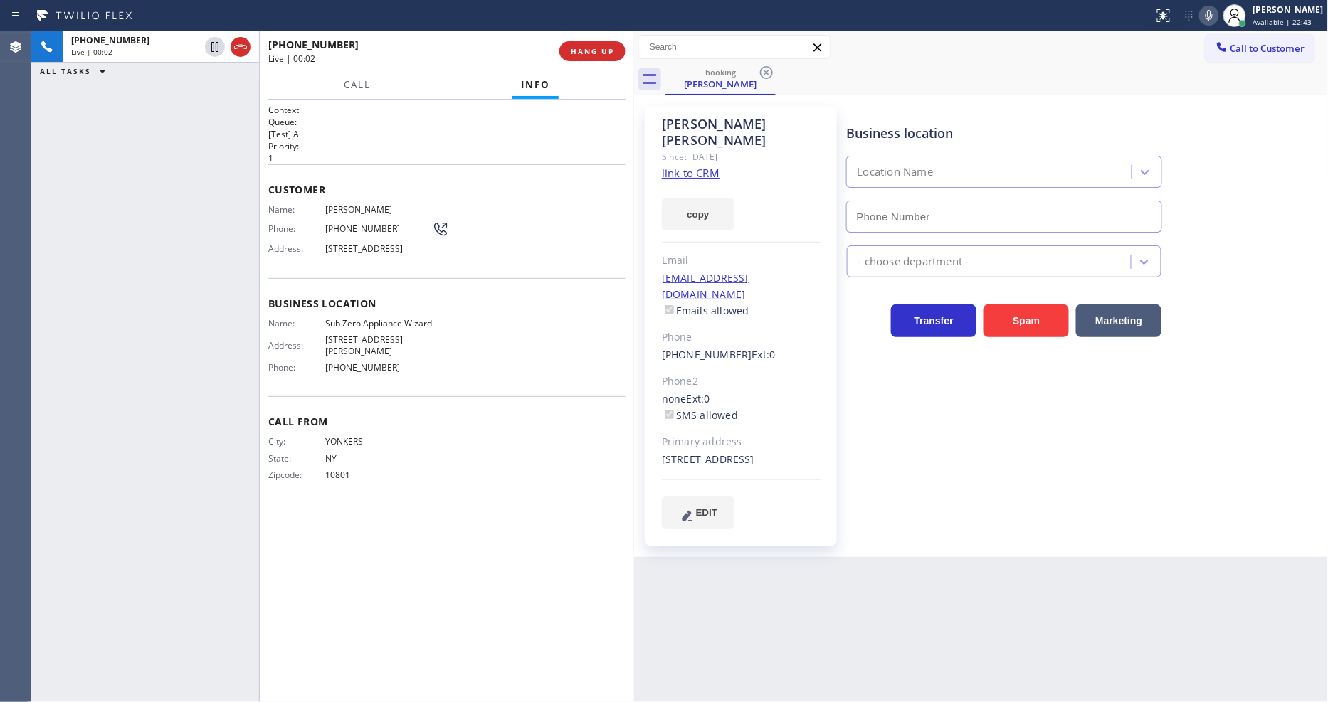
type input "[PHONE_NUMBER]"
click at [93, 329] on div "[PHONE_NUMBER] Live | 00:14 ALL TASKS ALL TASKS ACTIVE TASKS TASKS IN WRAP UP" at bounding box center [145, 366] width 228 height 671
drag, startPoint x: 962, startPoint y: 503, endPoint x: 807, endPoint y: 204, distance: 337.4
click at [961, 507] on div "Business location Sub Zero Appliance Wizard [PHONE_NUMBER] Appliance Repair Hig…" at bounding box center [1084, 318] width 481 height 416
click at [585, 52] on span "HANG UP" at bounding box center [592, 51] width 43 height 10
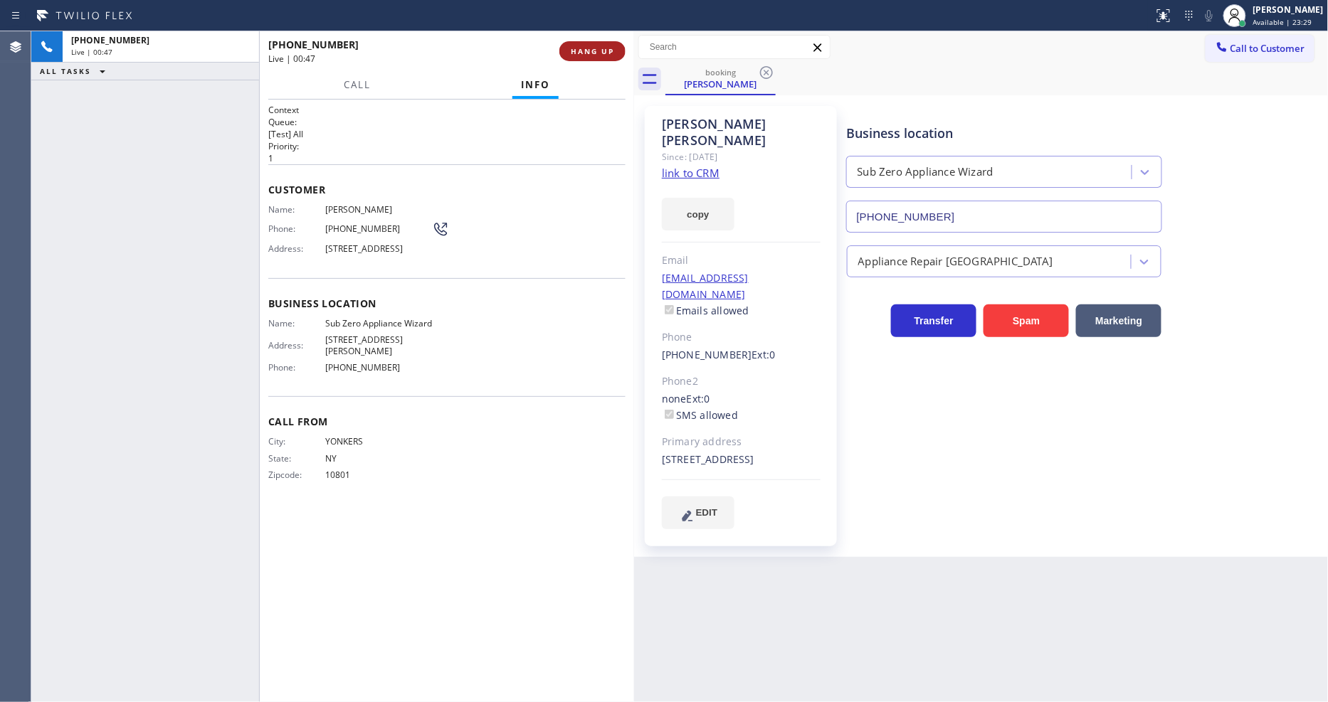
click at [585, 52] on span "HANG UP" at bounding box center [592, 51] width 43 height 10
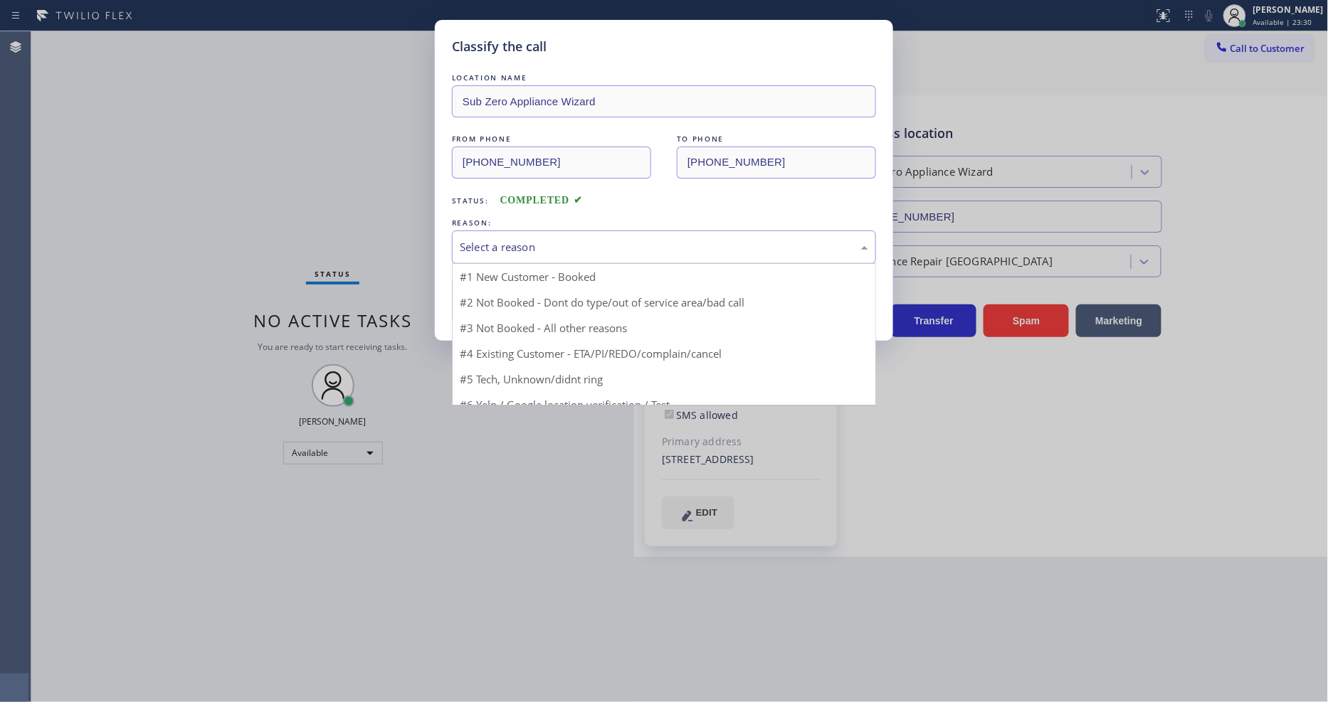
click at [539, 243] on div "Select a reason" at bounding box center [664, 247] width 408 height 16
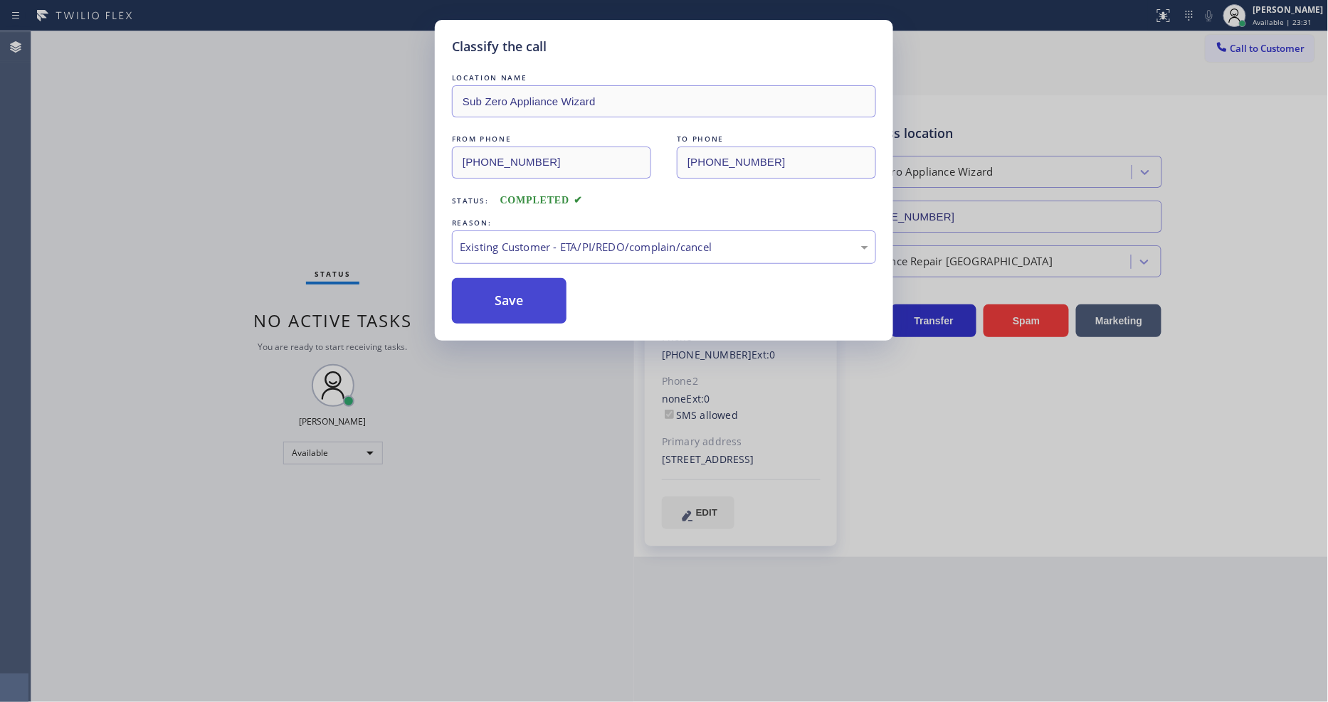
click at [517, 302] on button "Save" at bounding box center [509, 301] width 115 height 46
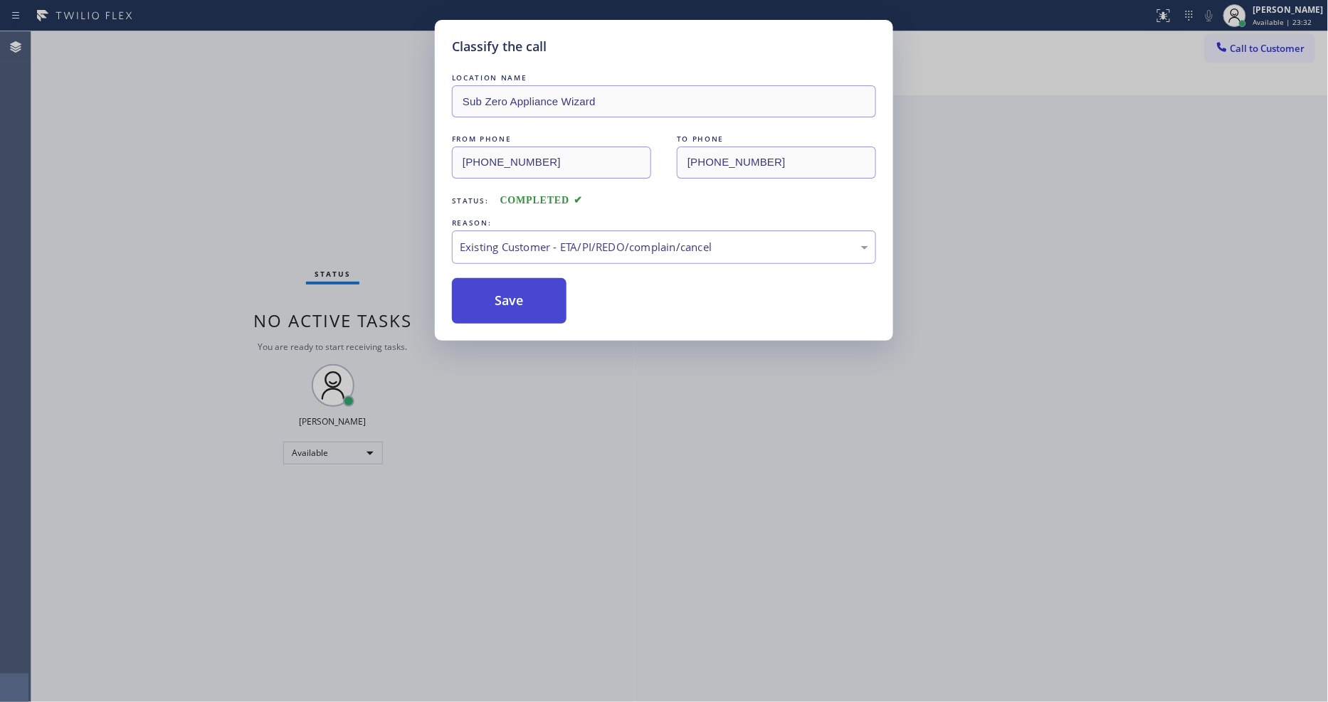
click at [517, 302] on button "Save" at bounding box center [509, 301] width 115 height 46
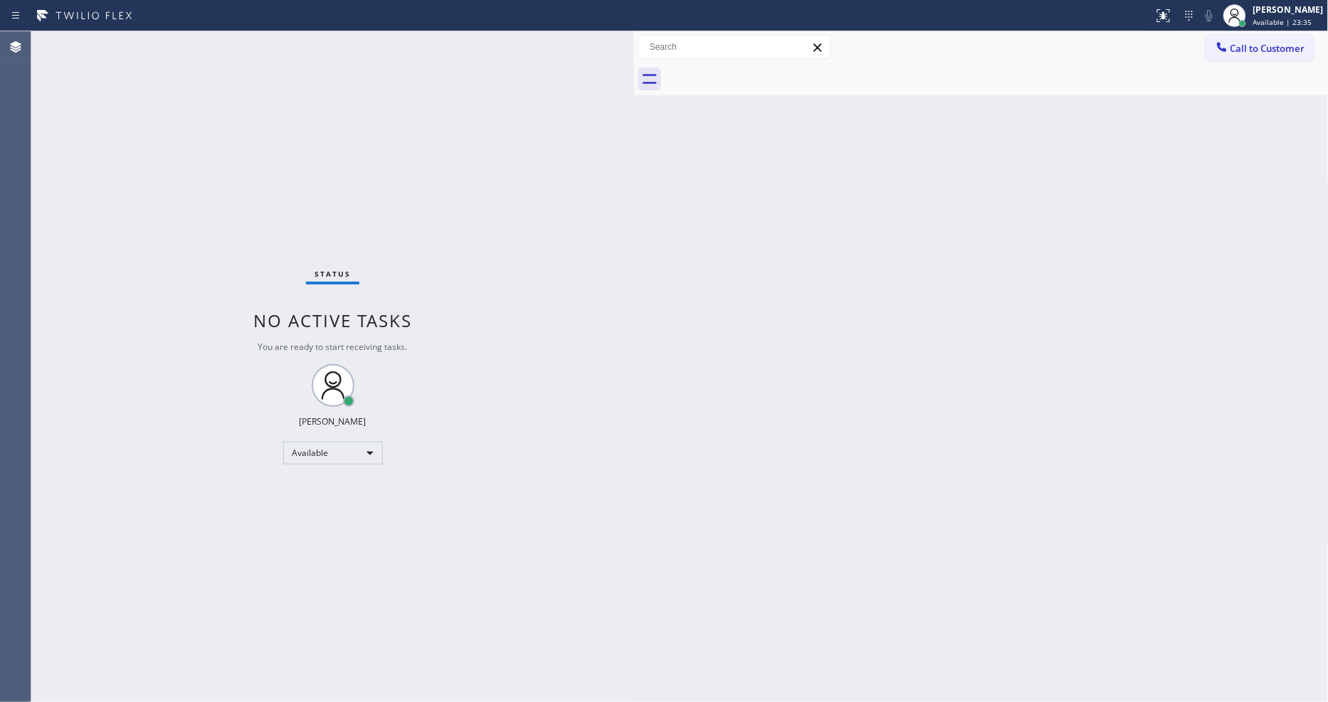
click at [719, 563] on div "Back to Dashboard Change Sender ID Customers Technicians Select a contact Outbo…" at bounding box center [981, 366] width 695 height 671
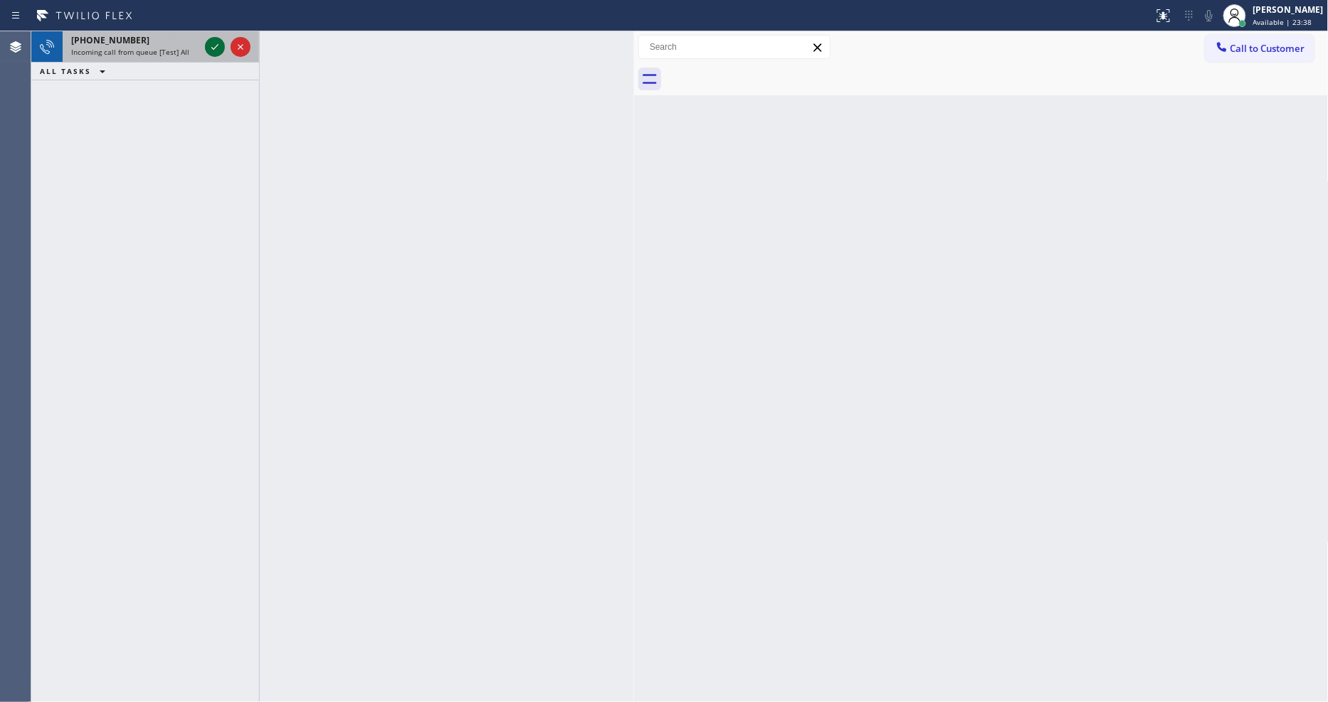
click at [217, 47] on icon at bounding box center [214, 46] width 17 height 17
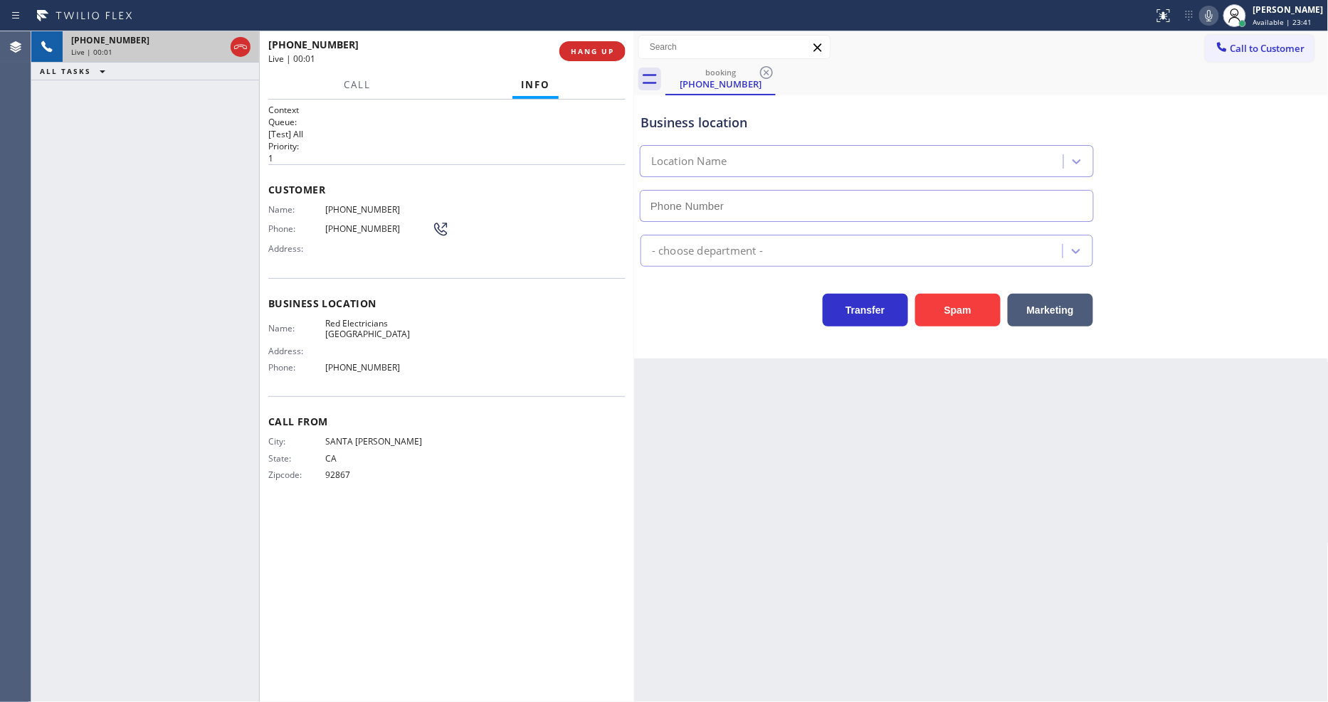
type input "[PHONE_NUMBER]"
click at [181, 423] on div "[PHONE_NUMBER] Live | 00:04 ALL TASKS ALL TASKS ACTIVE TASKS TASKS IN WRAP UP" at bounding box center [145, 366] width 228 height 671
click at [154, 390] on div "[PHONE_NUMBER] Live | 00:13 ALL TASKS ALL TASKS ACTIVE TASKS TASKS IN WRAP UP" at bounding box center [145, 366] width 228 height 671
click at [592, 36] on div "[PHONE_NUMBER] Live | 00:13 HANG UP" at bounding box center [446, 51] width 357 height 37
click at [589, 48] on span "HANG UP" at bounding box center [592, 51] width 43 height 10
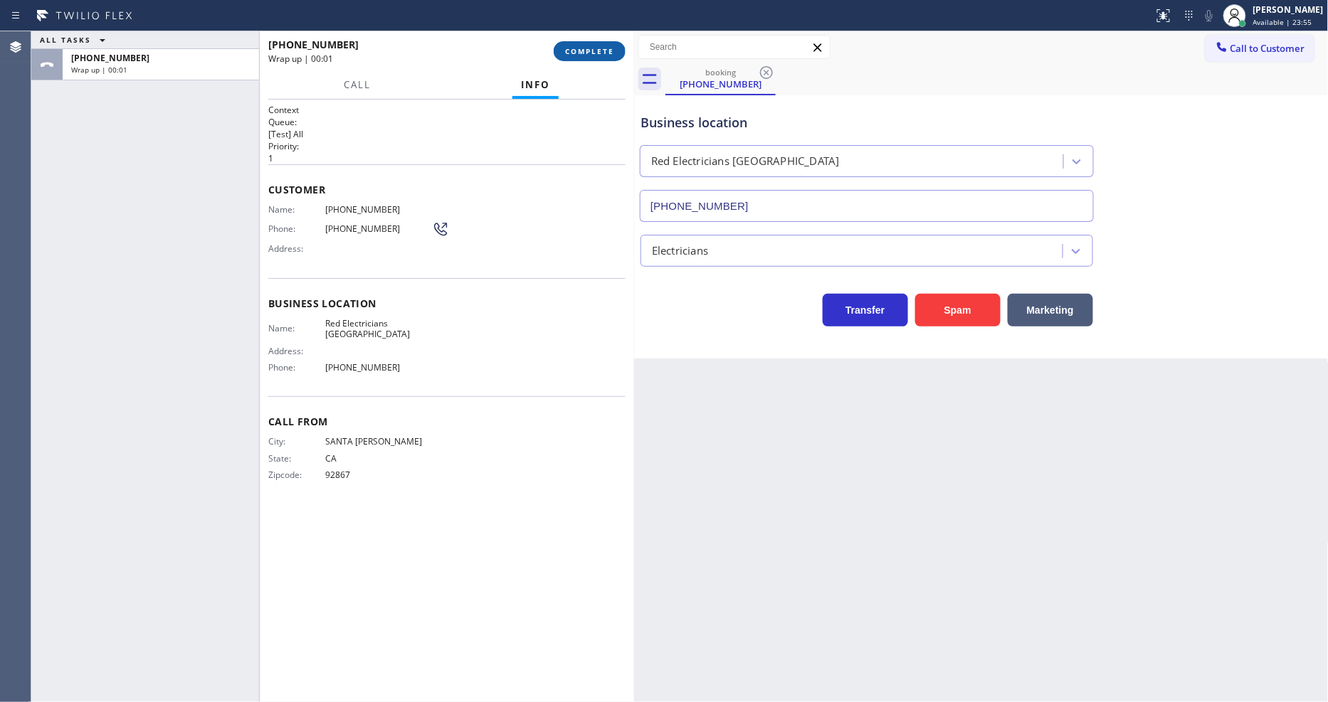
click at [589, 48] on span "COMPLETE" at bounding box center [589, 51] width 49 height 10
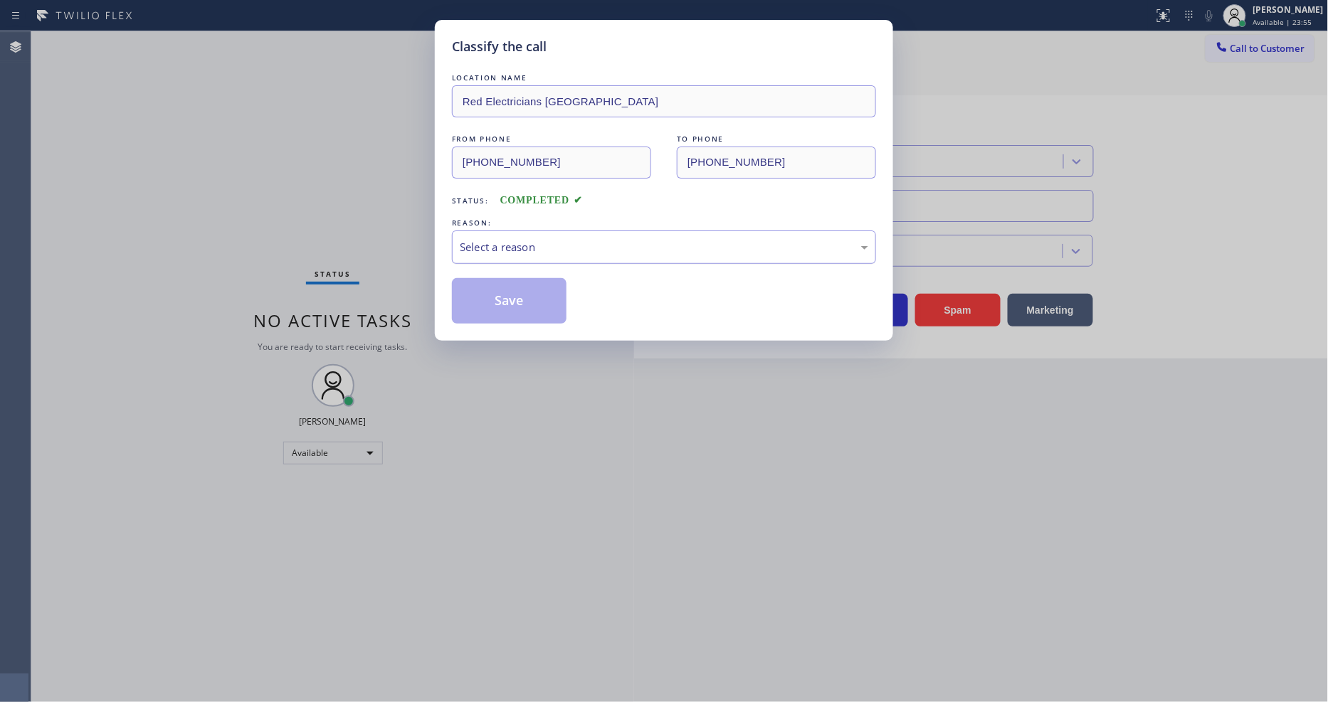
click at [559, 239] on div "Select a reason" at bounding box center [664, 247] width 408 height 16
drag, startPoint x: 552, startPoint y: 346, endPoint x: 544, endPoint y: 302, distance: 44.2
click at [544, 302] on button "Save" at bounding box center [509, 301] width 115 height 46
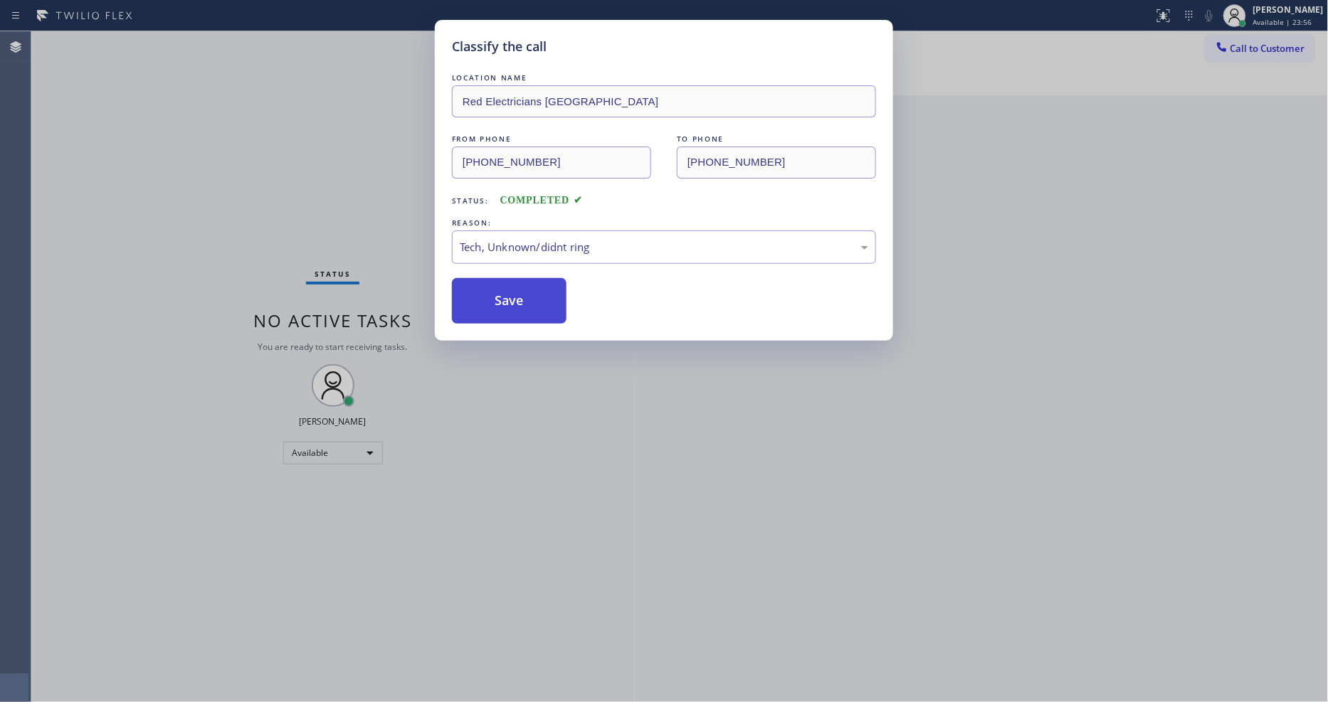
click at [544, 302] on button "Save" at bounding box center [509, 301] width 115 height 46
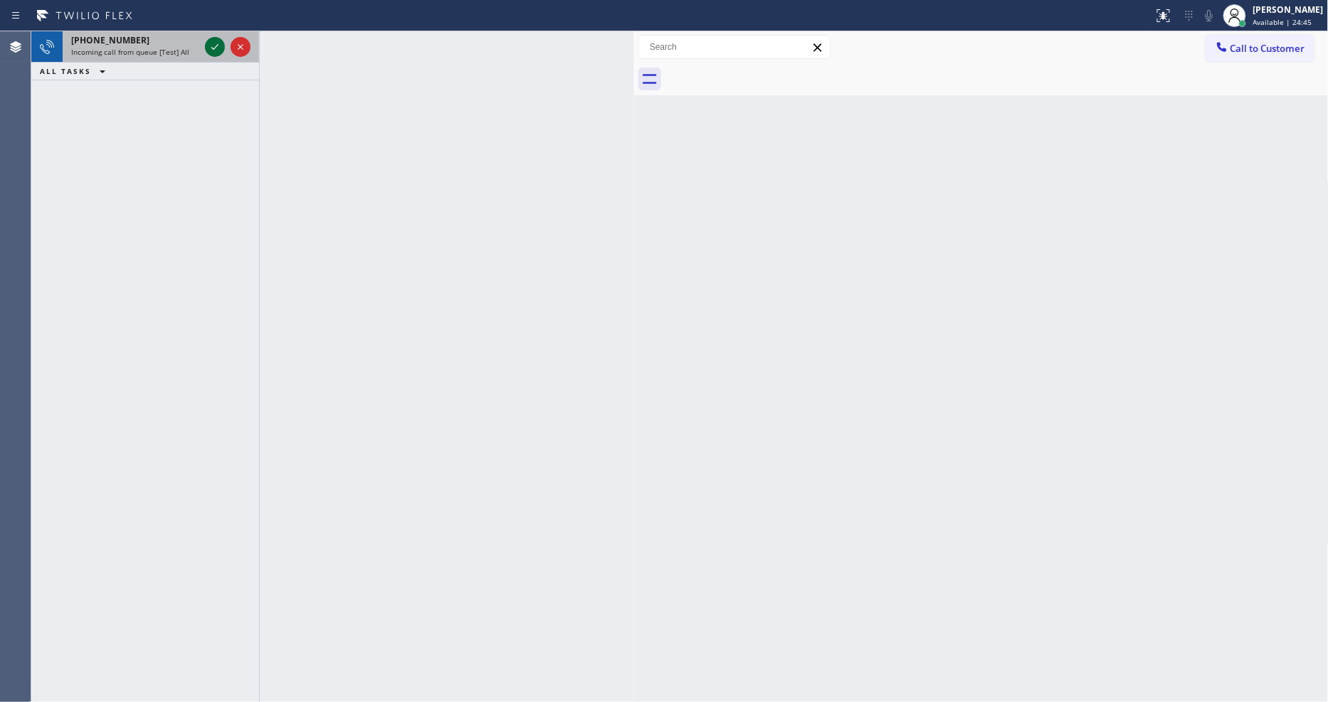
click at [216, 40] on icon at bounding box center [214, 46] width 17 height 17
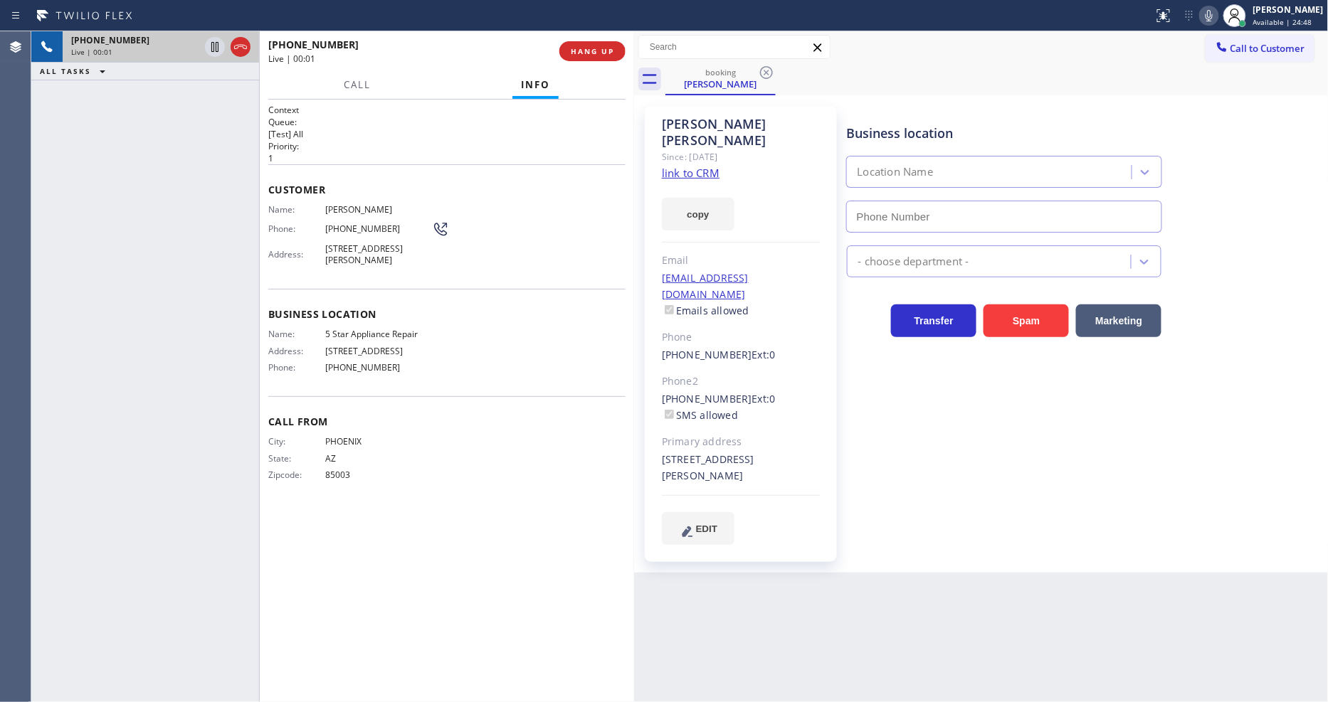
click at [705, 166] on link "link to CRM" at bounding box center [691, 173] width 58 height 14
type input "[PHONE_NUMBER]"
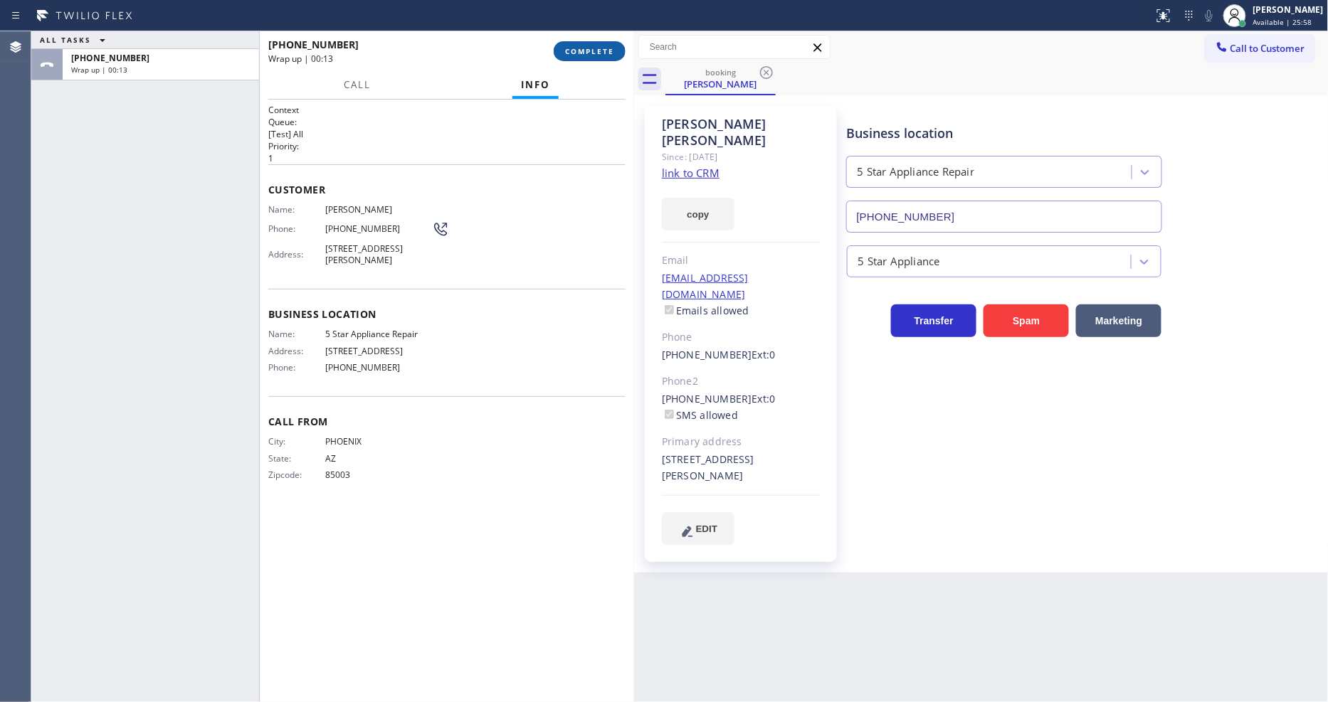
click at [586, 57] on button "COMPLETE" at bounding box center [590, 51] width 72 height 20
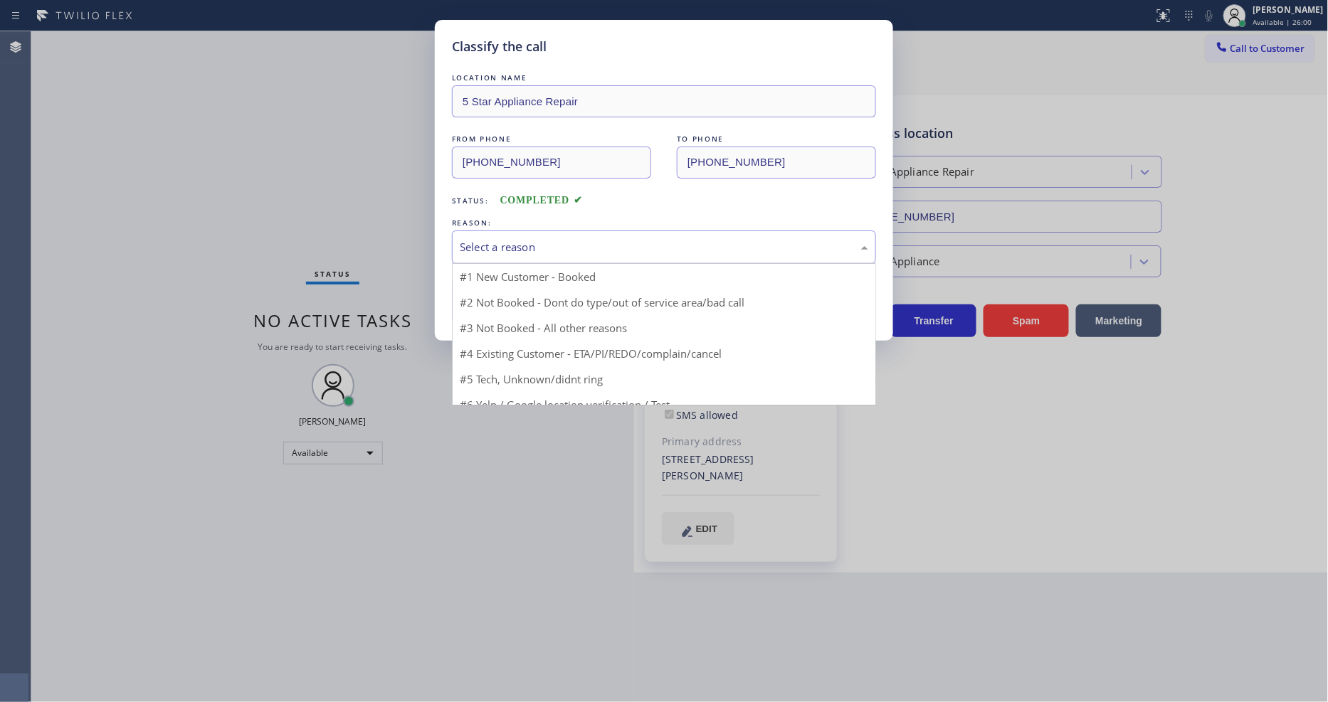
click at [496, 239] on div "Select a reason" at bounding box center [664, 247] width 408 height 16
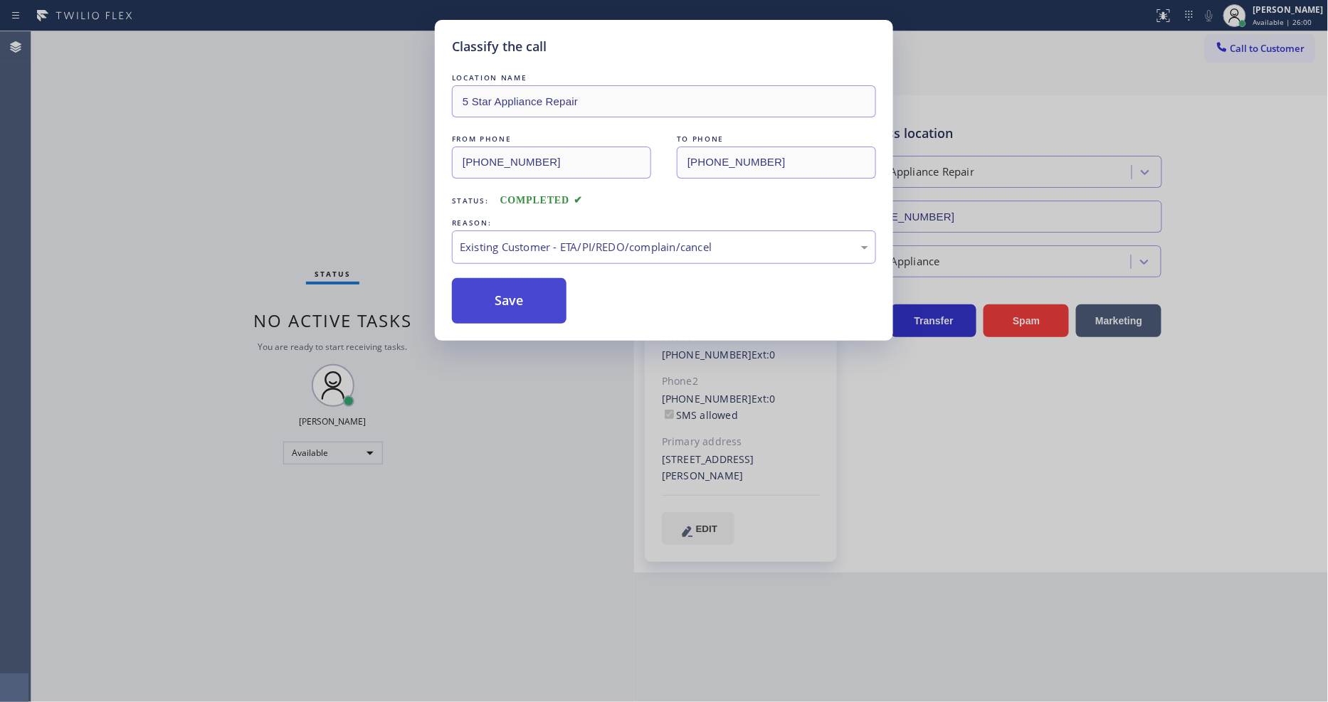
click at [492, 300] on button "Save" at bounding box center [509, 301] width 115 height 46
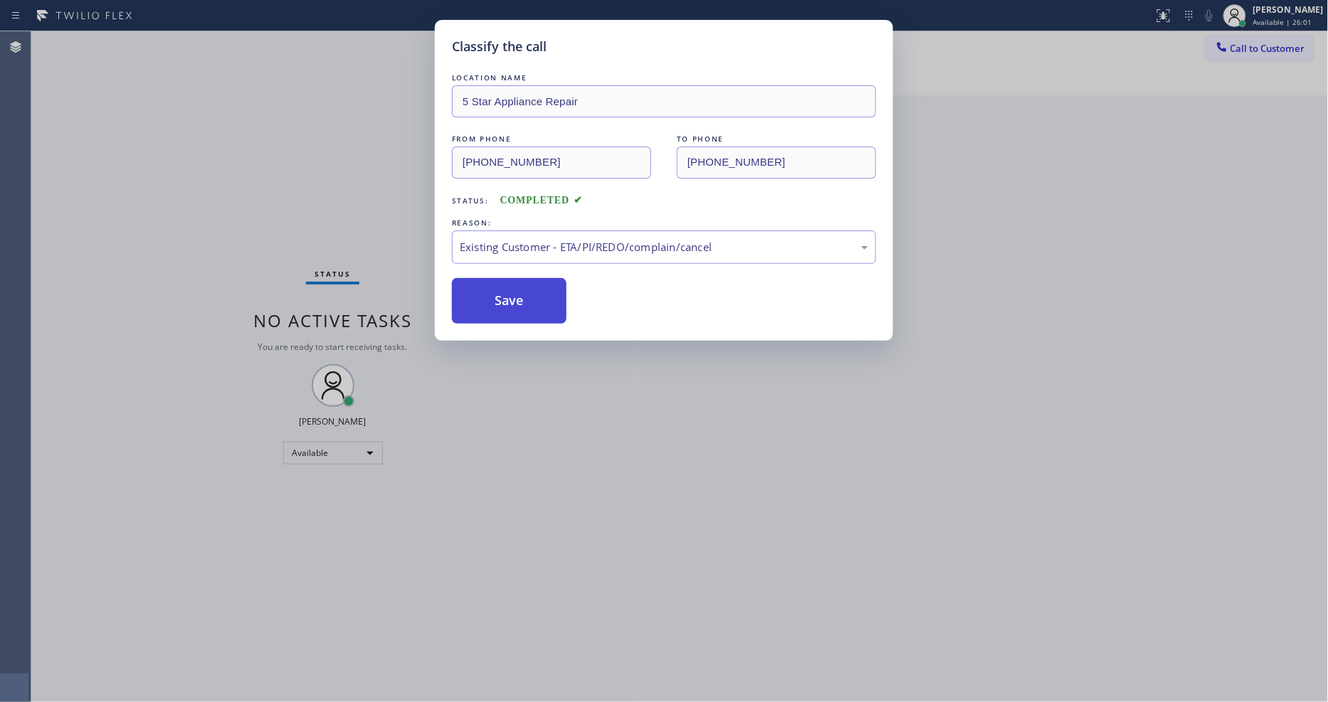
click at [492, 300] on button "Save" at bounding box center [509, 301] width 115 height 46
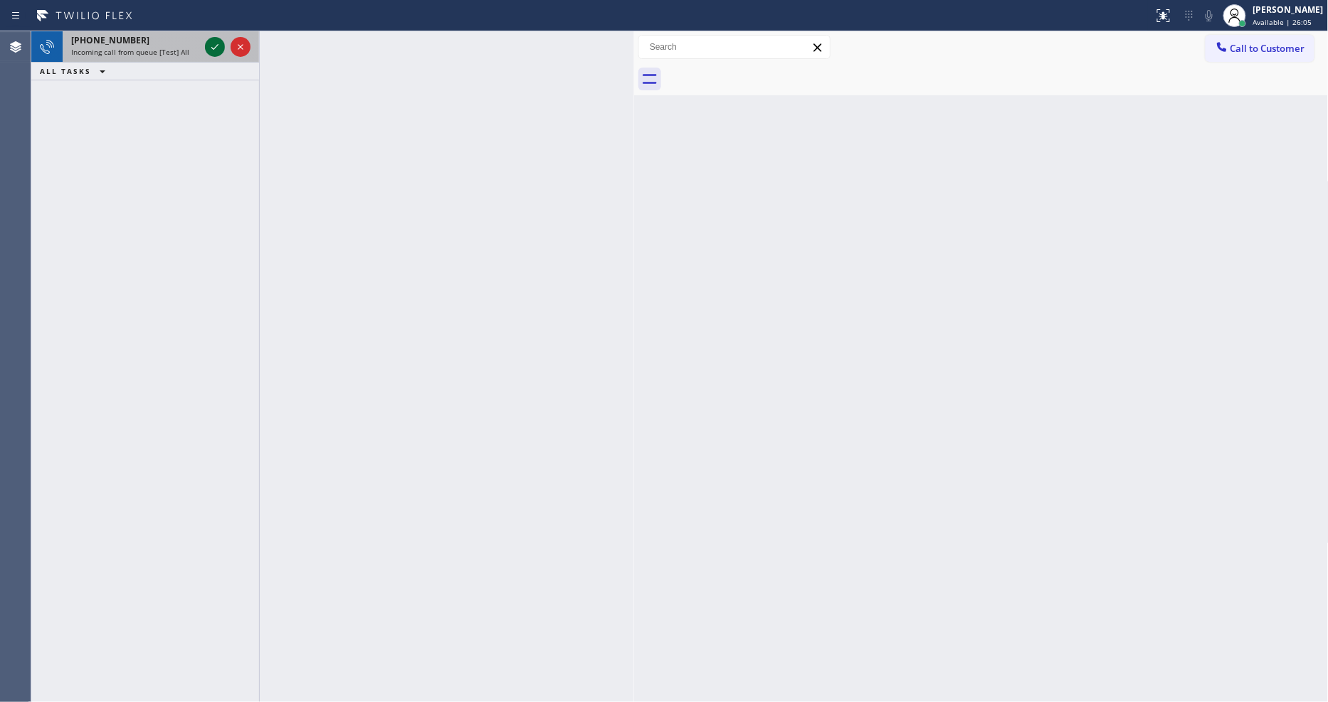
click at [216, 47] on icon at bounding box center [214, 46] width 17 height 17
click at [208, 41] on icon at bounding box center [214, 46] width 17 height 17
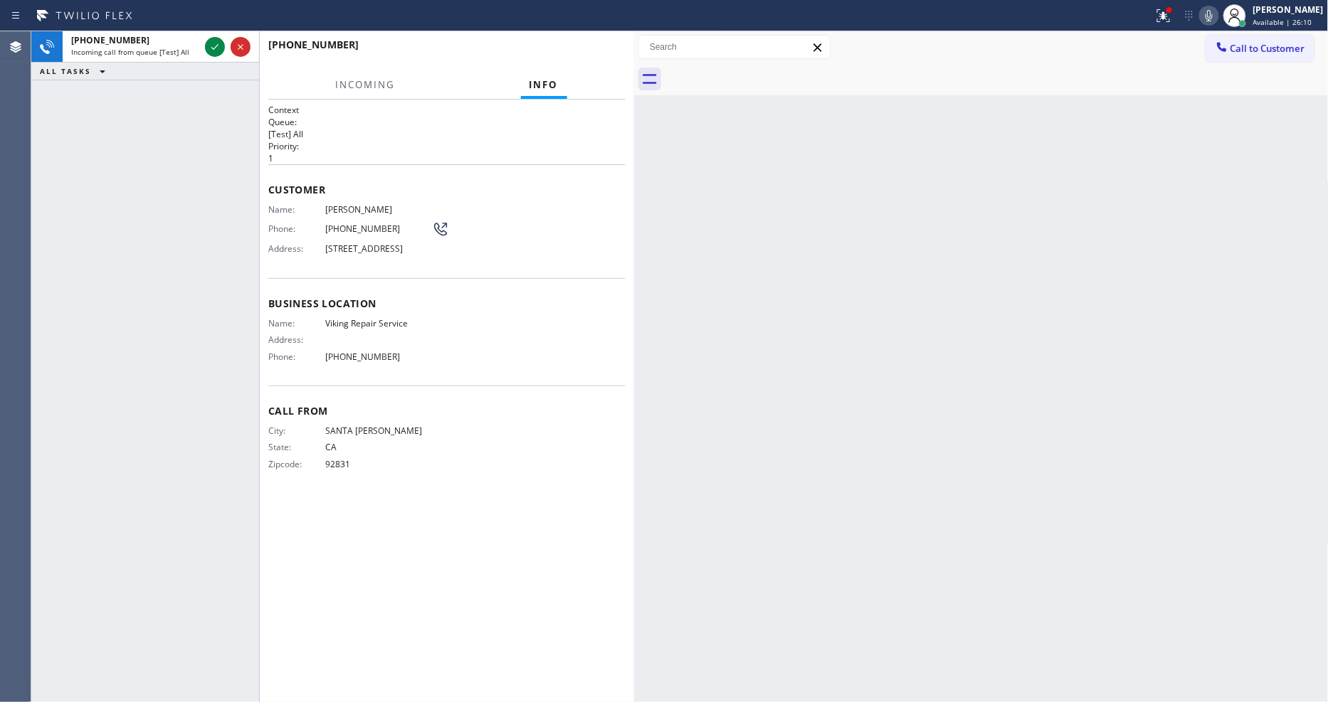
click at [608, 51] on div "[PHONE_NUMBER]" at bounding box center [446, 51] width 357 height 37
click at [608, 51] on span "HANG UP" at bounding box center [592, 51] width 43 height 10
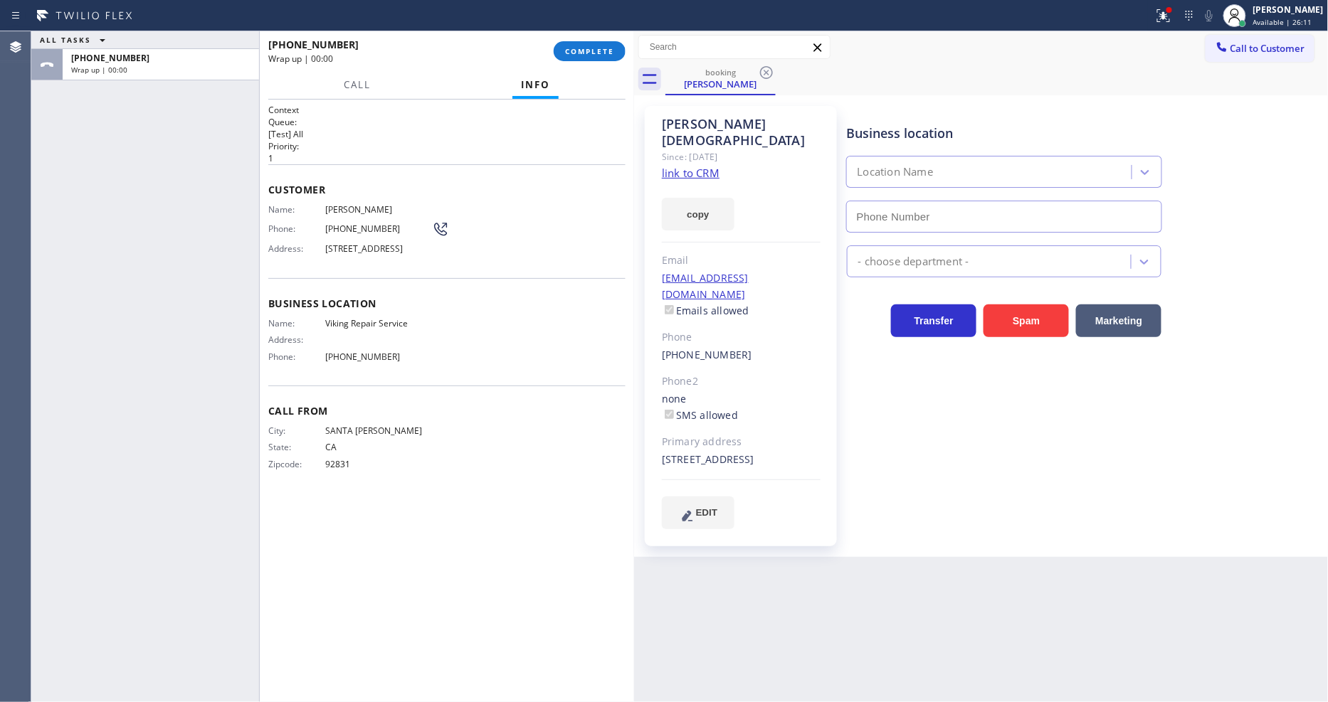
type input "[PHONE_NUMBER]"
click at [601, 53] on span "COMPLETE" at bounding box center [589, 51] width 49 height 10
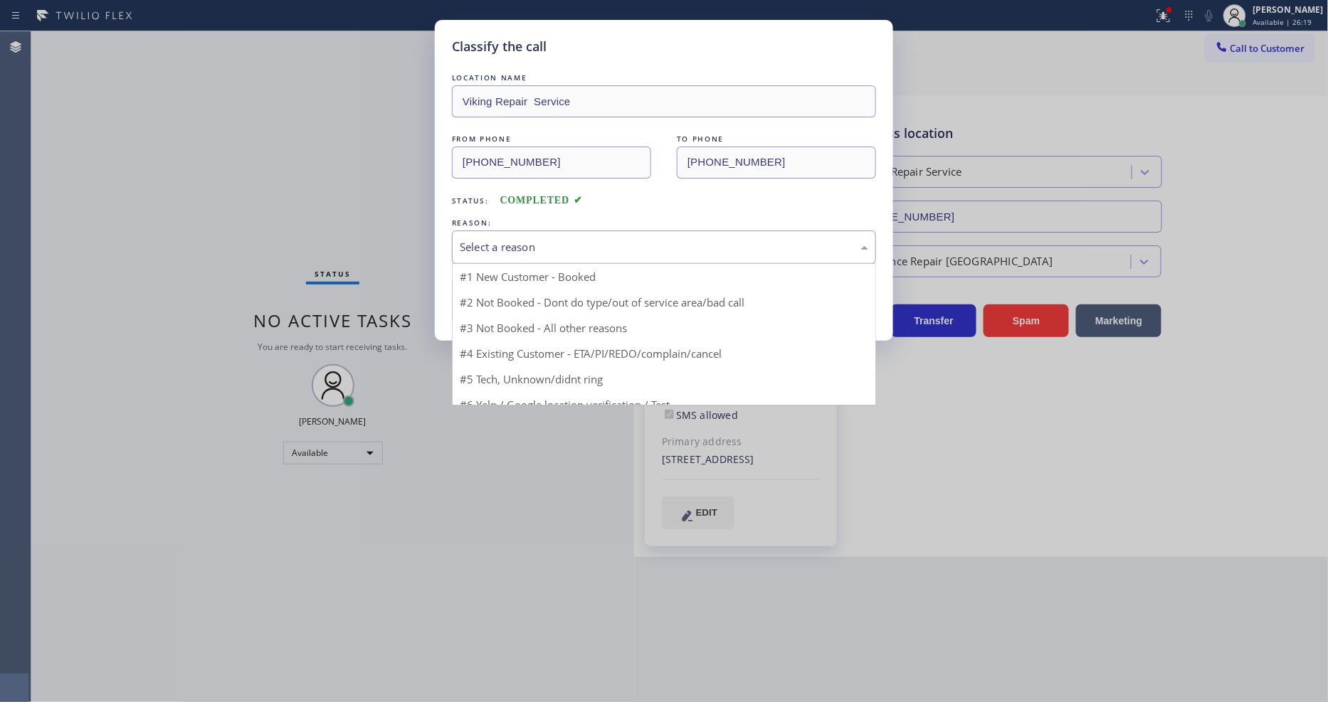
click at [515, 240] on div "Select a reason" at bounding box center [664, 247] width 408 height 16
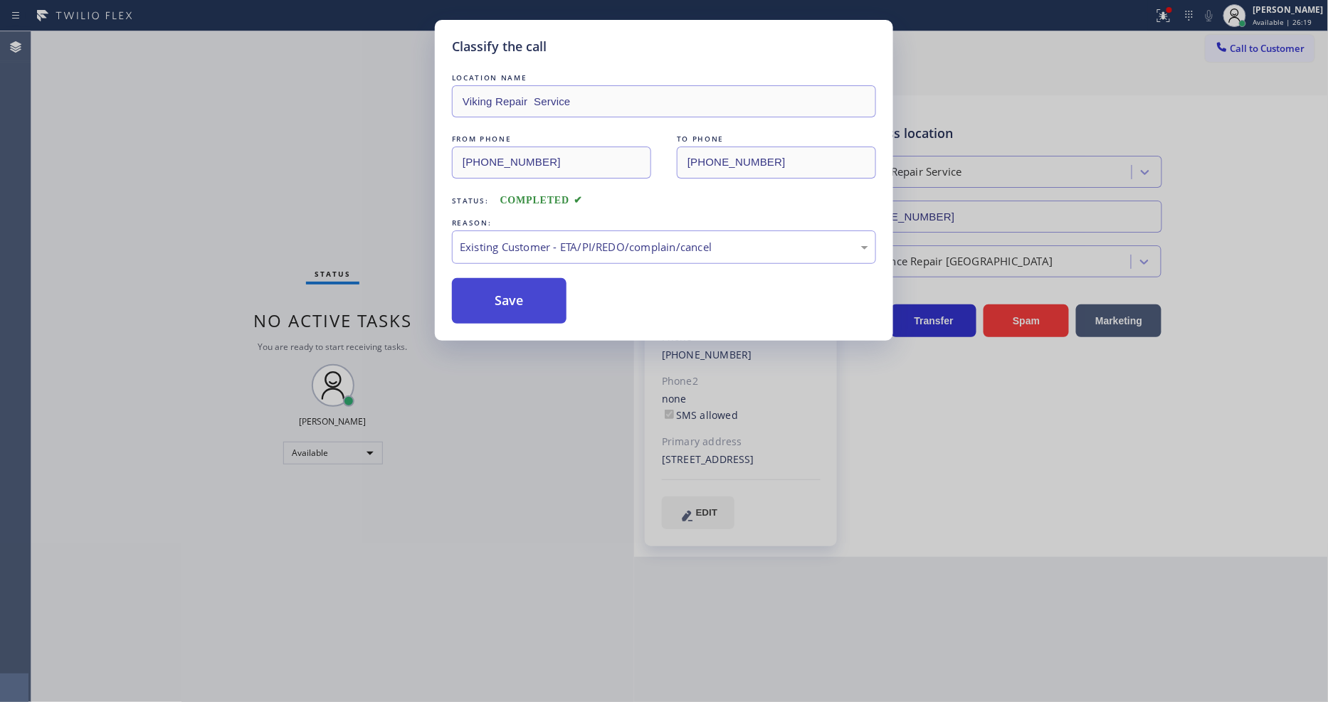
click at [515, 302] on button "Save" at bounding box center [509, 301] width 115 height 46
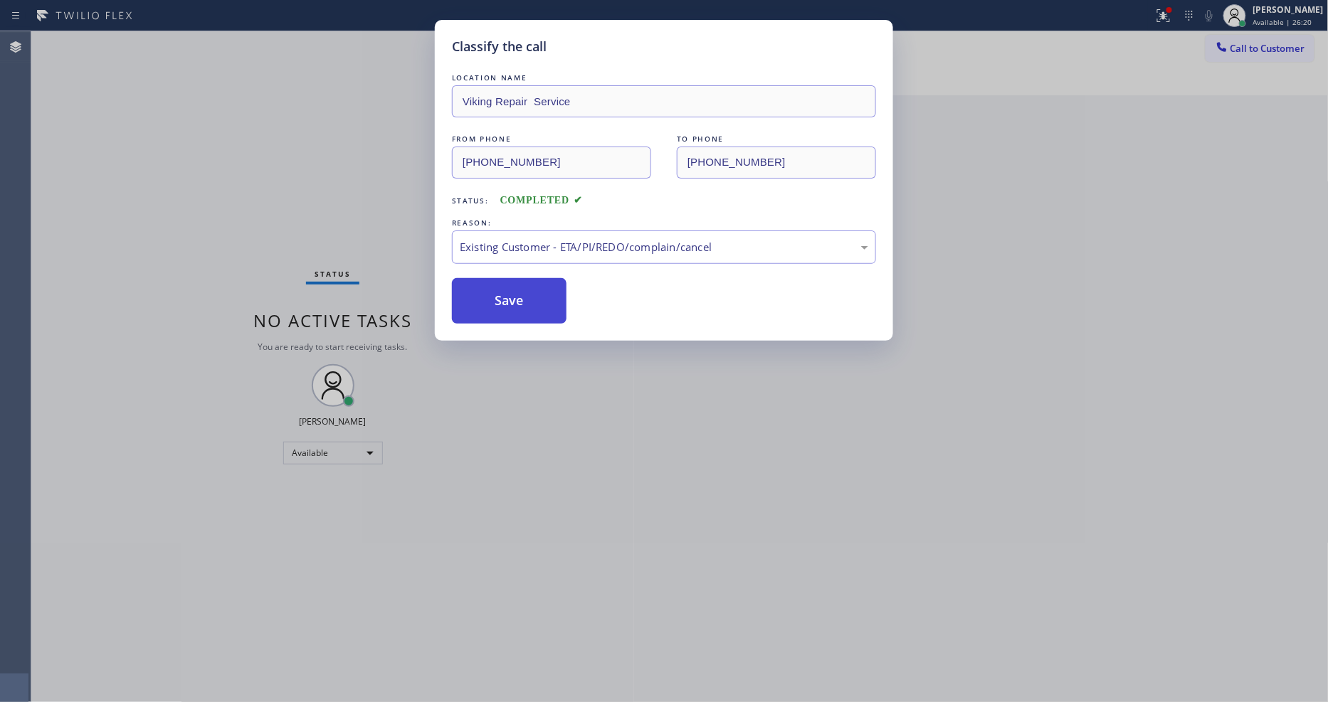
click at [515, 302] on button "Save" at bounding box center [509, 301] width 115 height 46
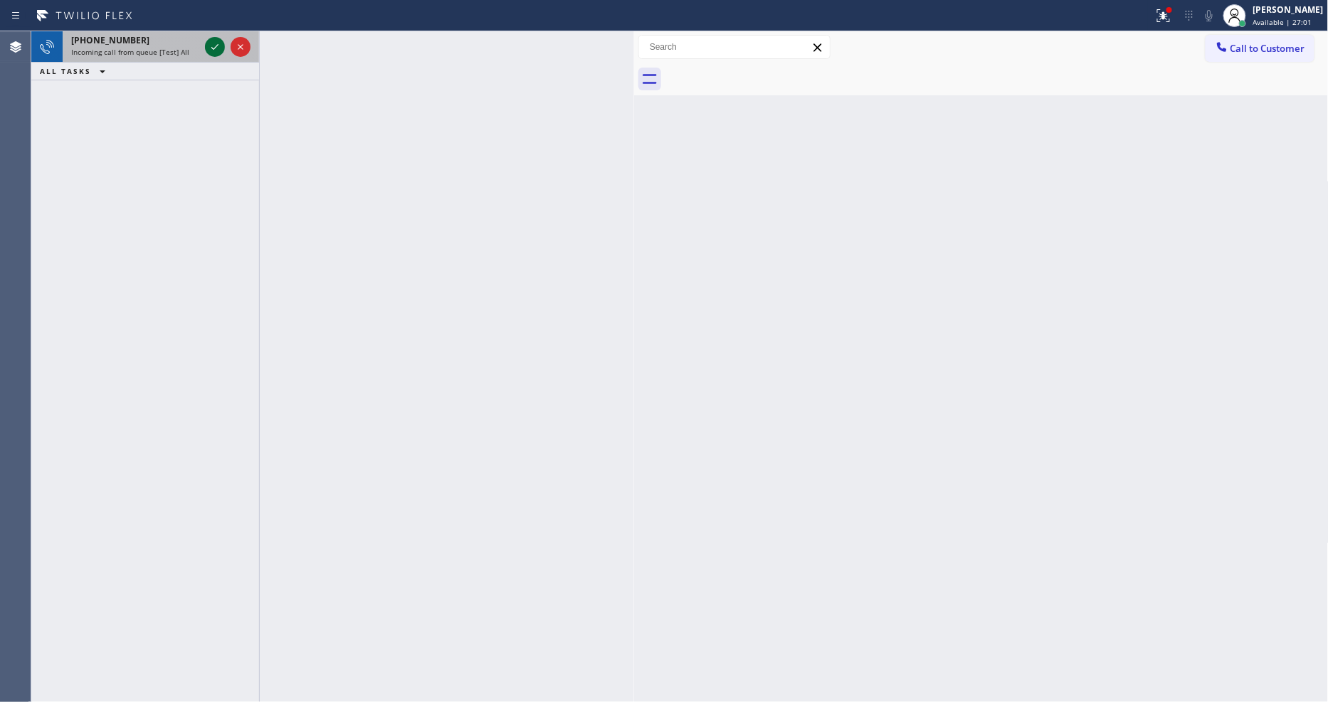
click at [214, 43] on icon at bounding box center [214, 46] width 17 height 17
click at [215, 51] on icon at bounding box center [214, 46] width 17 height 17
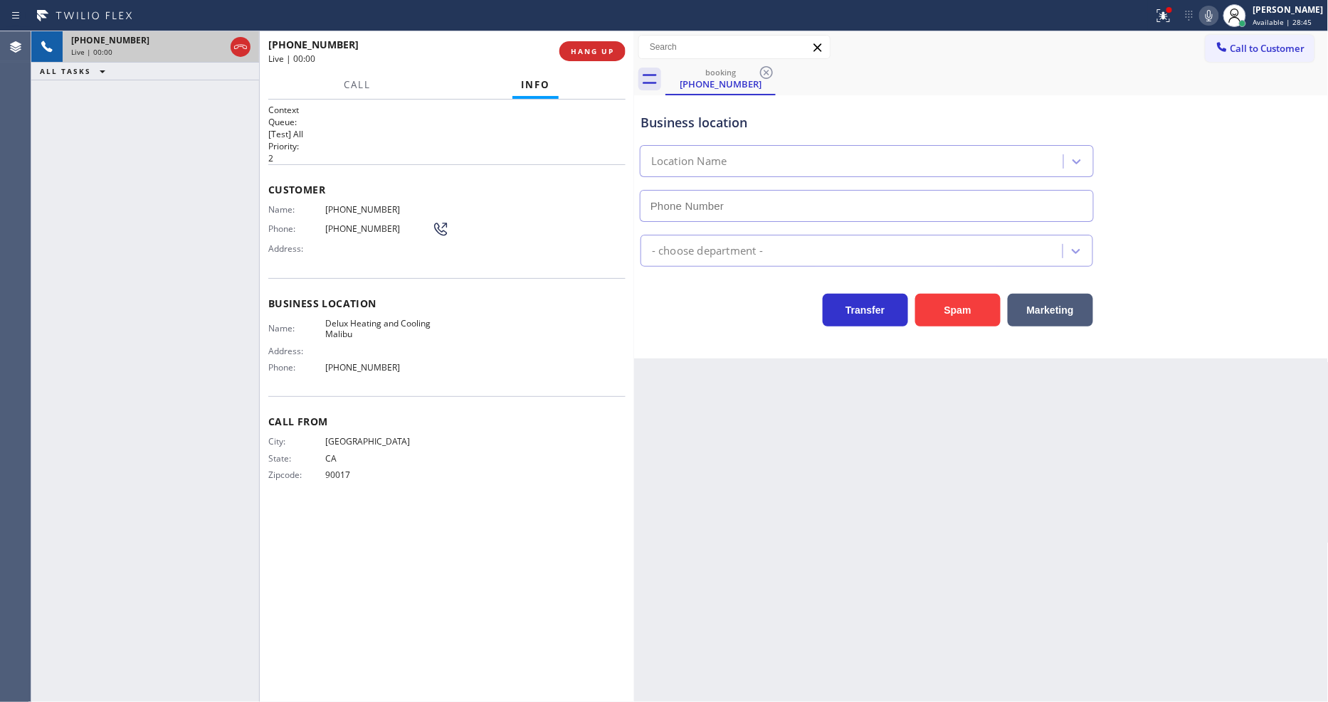
type input "[PHONE_NUMBER]"
click at [584, 57] on button "HANG UP" at bounding box center [592, 51] width 66 height 20
click at [588, 52] on span "HANG UP" at bounding box center [592, 51] width 43 height 10
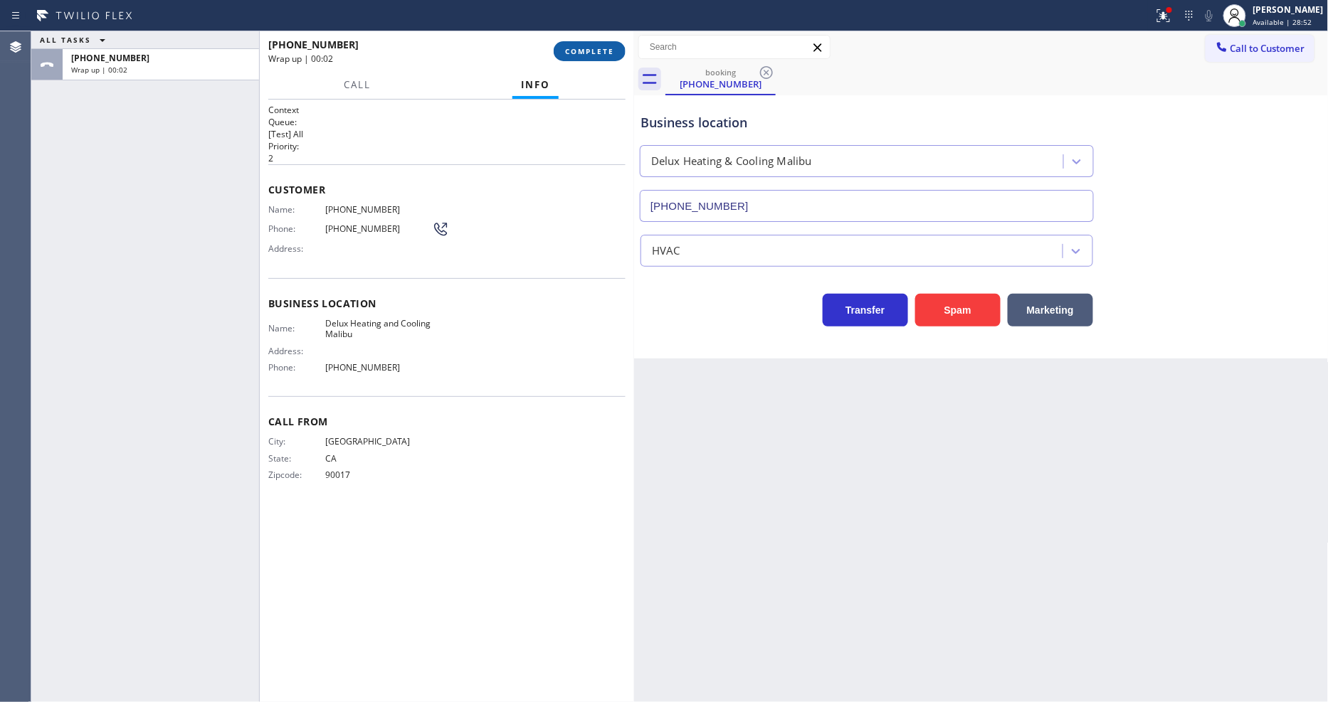
click at [587, 46] on span "COMPLETE" at bounding box center [589, 51] width 49 height 10
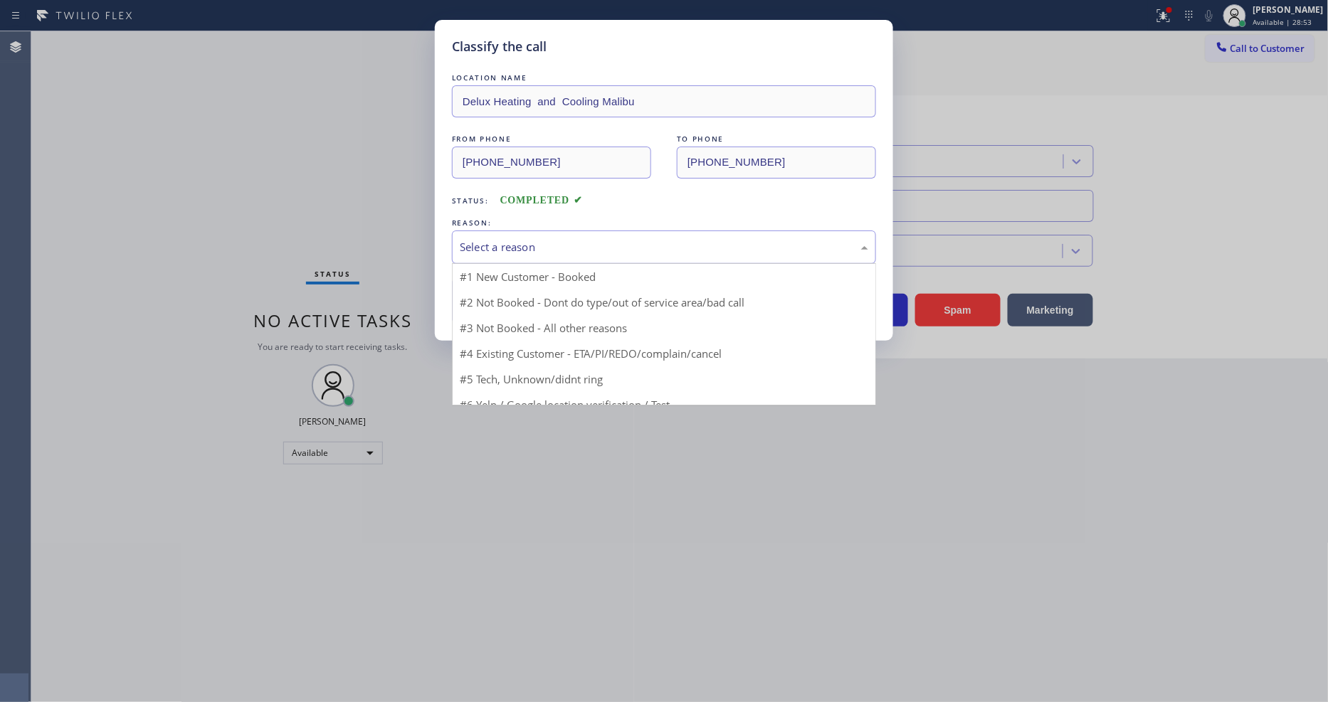
click at [548, 239] on div "Select a reason" at bounding box center [664, 247] width 408 height 16
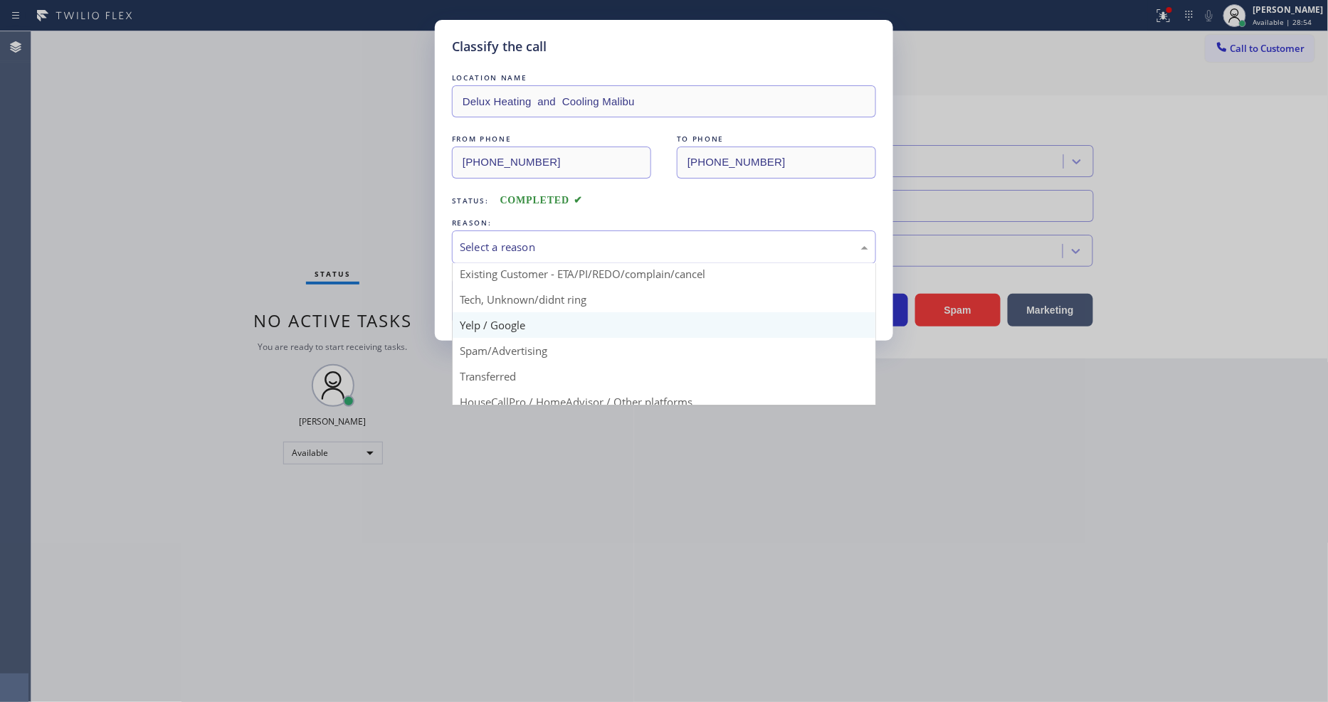
scroll to position [89, 0]
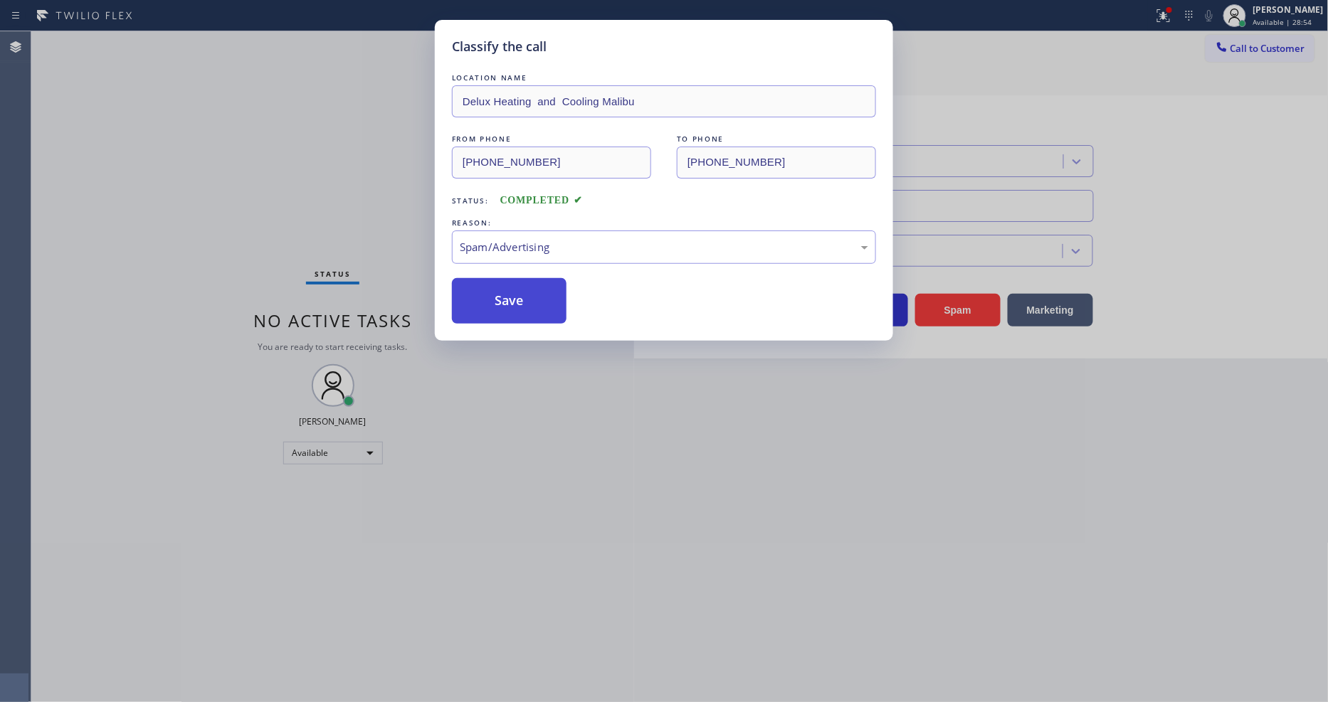
click at [538, 301] on button "Save" at bounding box center [509, 301] width 115 height 46
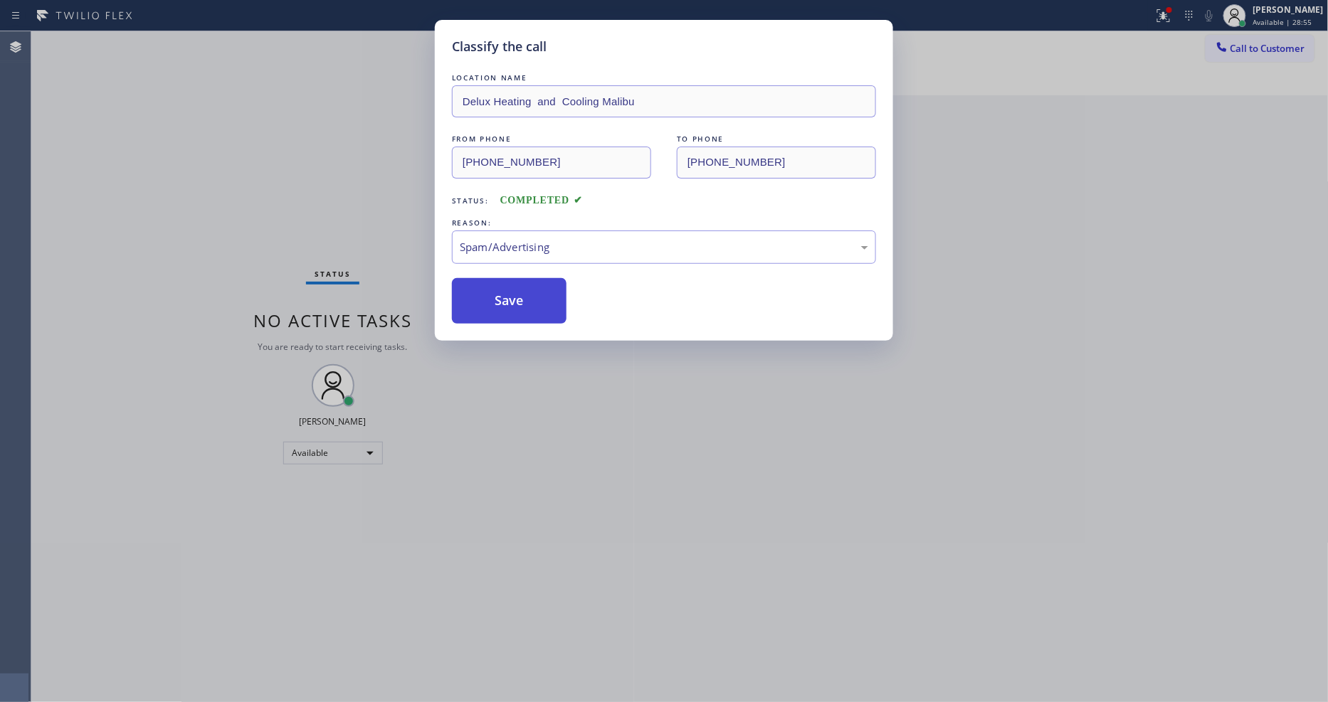
click at [538, 301] on button "Save" at bounding box center [509, 301] width 115 height 46
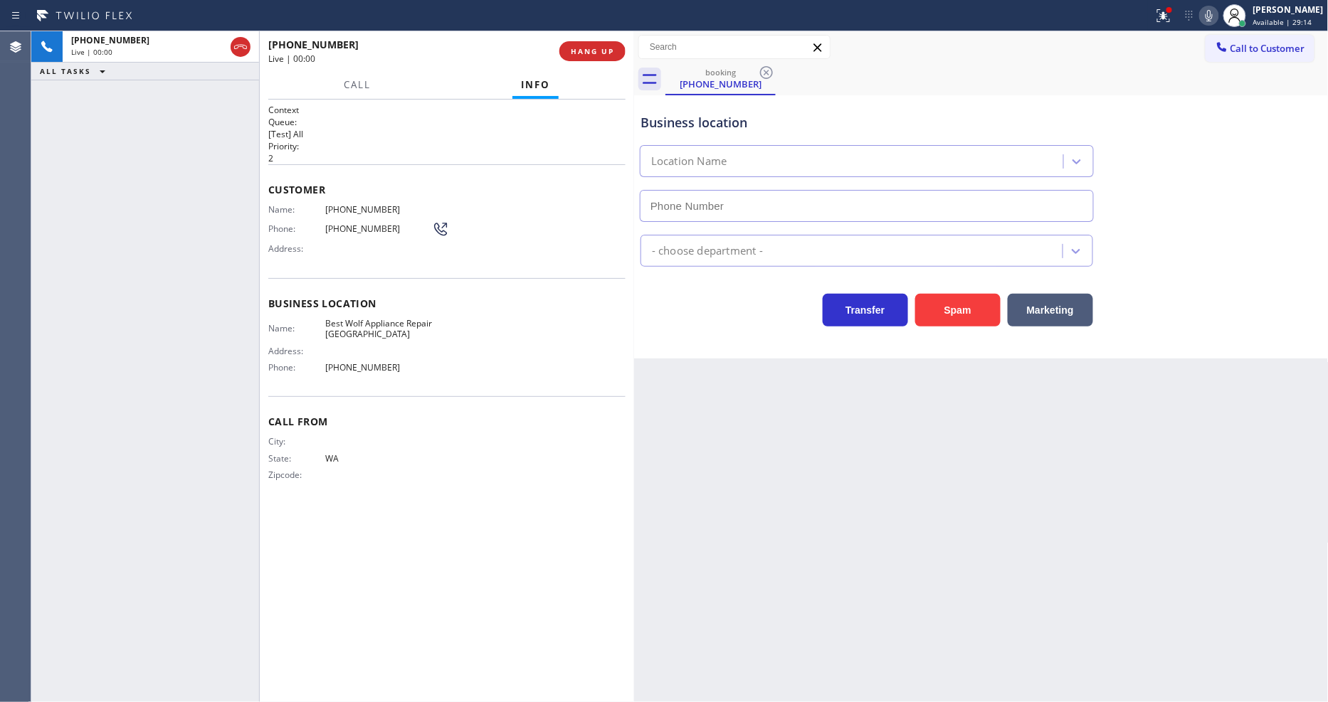
type input "[PHONE_NUMBER]"
click at [157, 460] on div "[PHONE_NUMBER] Live | 00:01 ALL TASKS ALL TASKS ACTIVE TASKS TASKS IN WRAP UP" at bounding box center [145, 366] width 228 height 671
click at [122, 117] on div "[PHONE_NUMBER] Live | 00:05 ALL TASKS ALL TASKS ACTIVE TASKS TASKS IN WRAP UP" at bounding box center [145, 366] width 228 height 671
click at [587, 52] on span "HANG UP" at bounding box center [592, 51] width 43 height 10
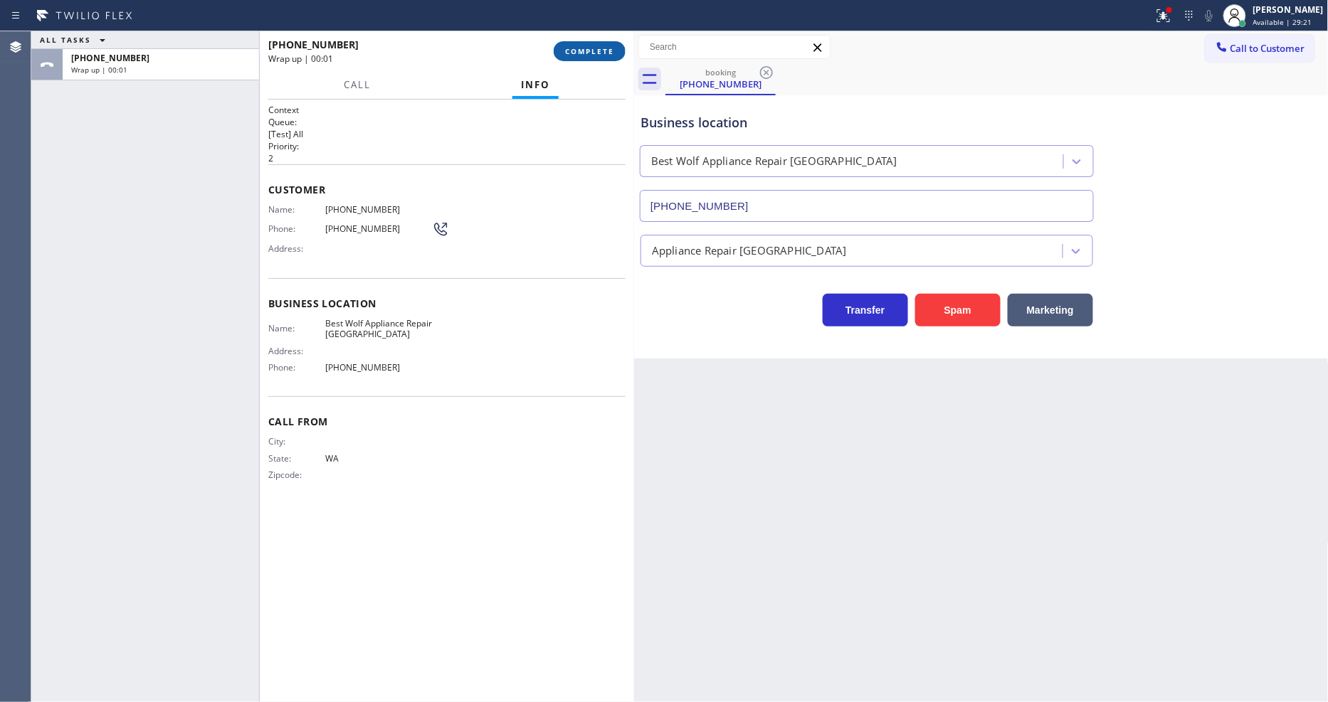
click at [587, 51] on span "COMPLETE" at bounding box center [589, 51] width 49 height 10
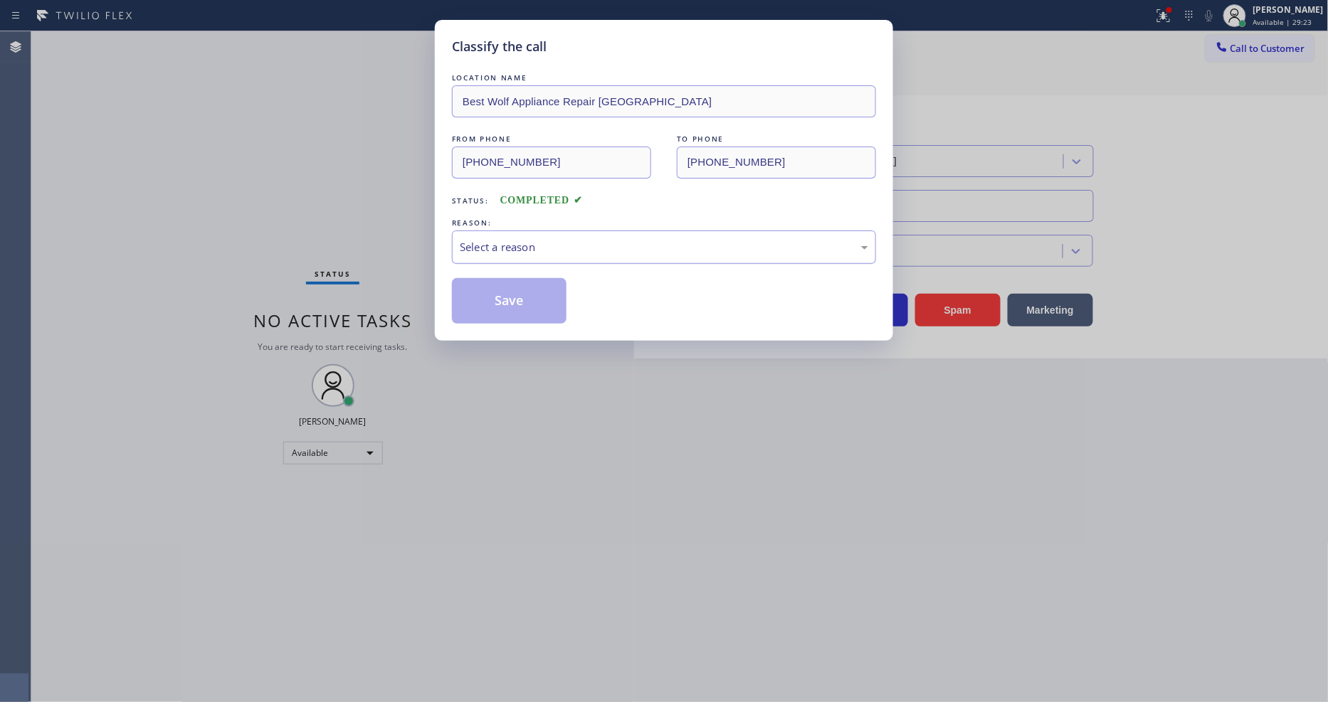
drag, startPoint x: 507, startPoint y: 244, endPoint x: 506, endPoint y: 257, distance: 12.8
click at [507, 246] on div "Select a reason" at bounding box center [664, 247] width 408 height 16
click at [516, 293] on button "Save" at bounding box center [509, 301] width 115 height 46
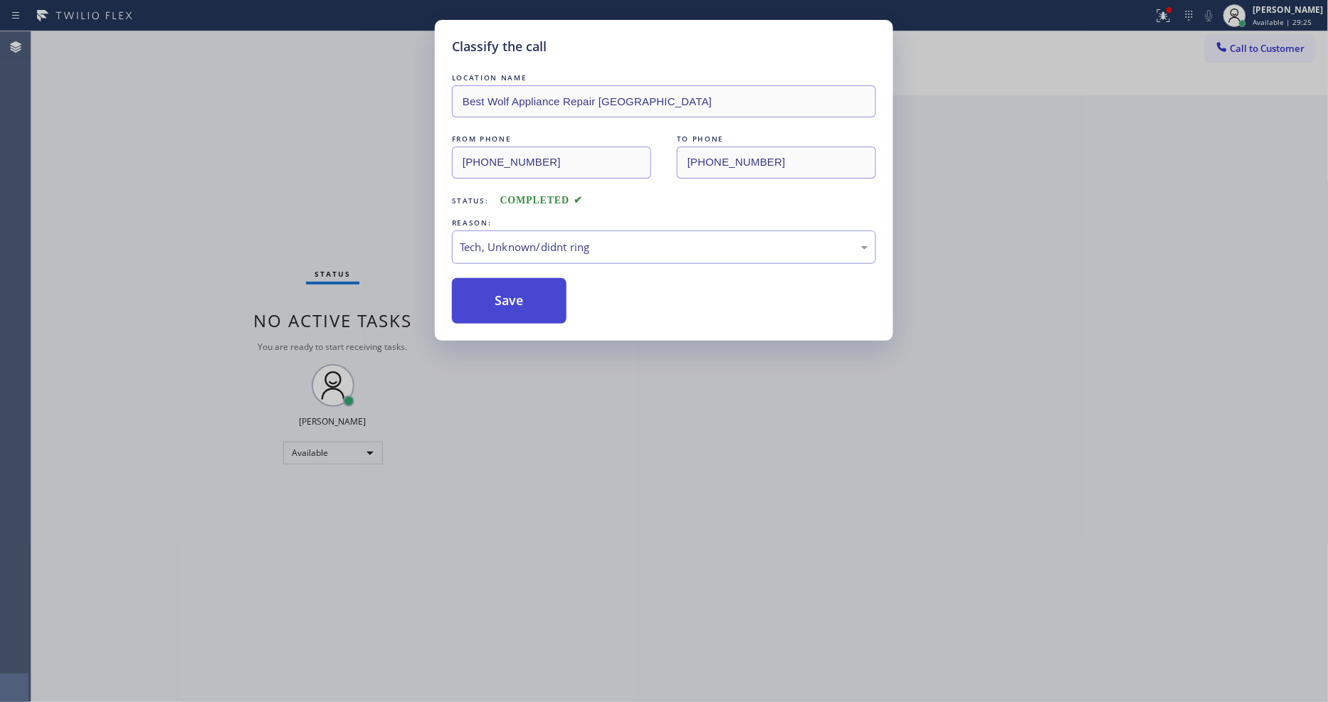
click at [516, 293] on button "Save" at bounding box center [509, 301] width 115 height 46
click at [515, 292] on button "Save" at bounding box center [509, 301] width 115 height 46
drag, startPoint x: 515, startPoint y: 292, endPoint x: 639, endPoint y: 1, distance: 316.3
click at [515, 290] on button "Save" at bounding box center [509, 301] width 115 height 46
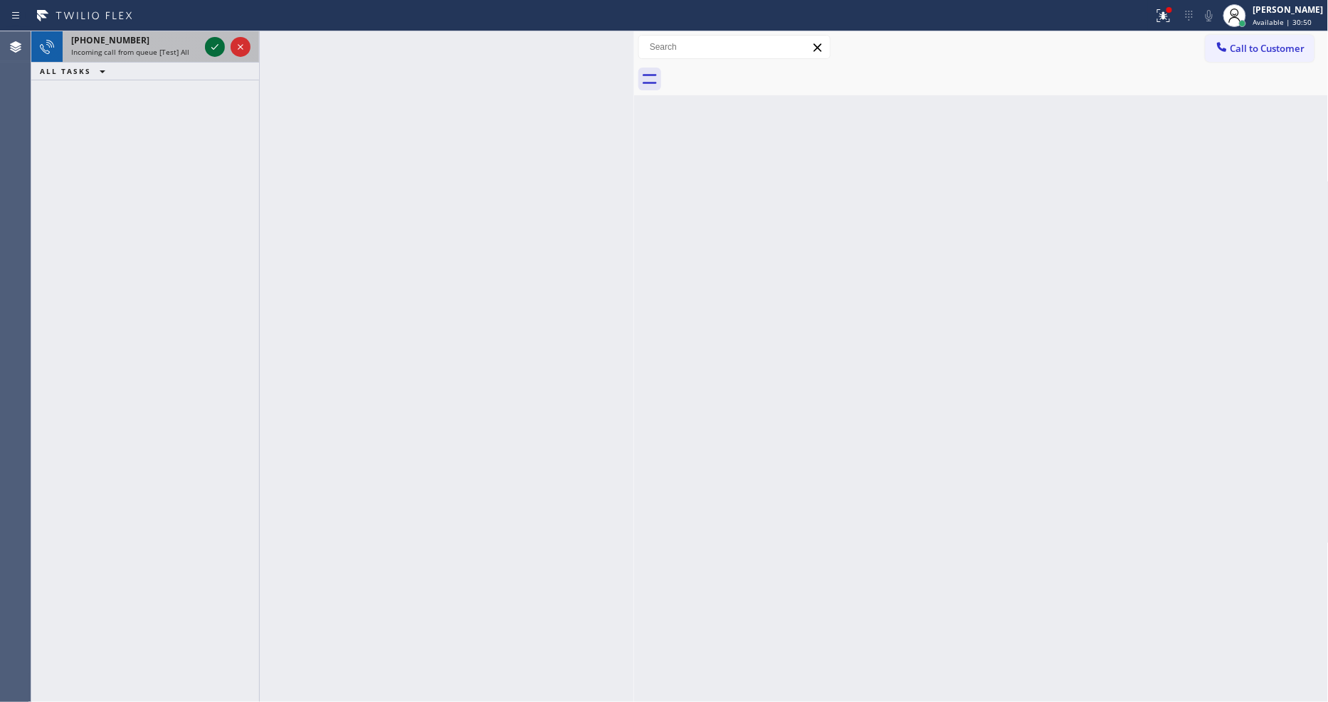
click at [213, 45] on icon at bounding box center [214, 46] width 17 height 17
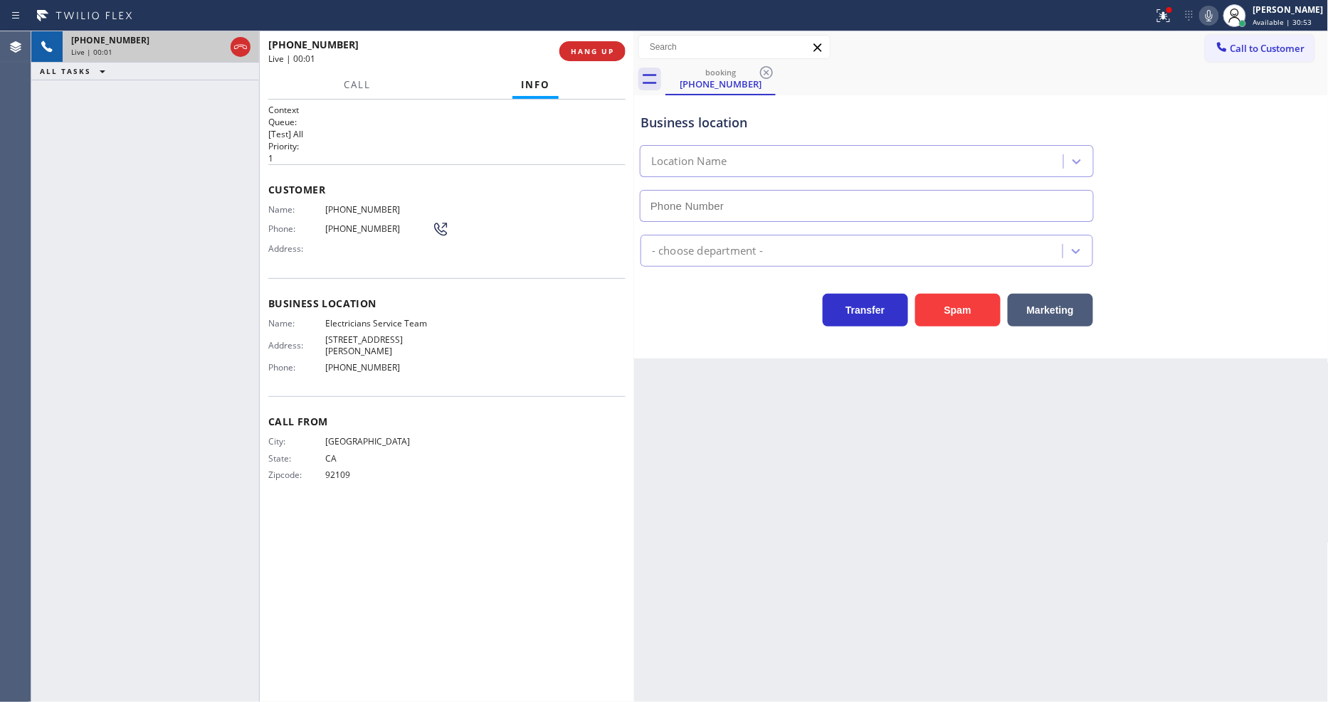
type input "[PHONE_NUMBER]"
click at [204, 228] on div "[PHONE_NUMBER] Live | 00:06 ALL TASKS ALL TASKS ACTIVE TASKS TASKS IN WRAP UP" at bounding box center [145, 366] width 228 height 671
click at [345, 318] on span "Electricians Service Team" at bounding box center [378, 323] width 107 height 11
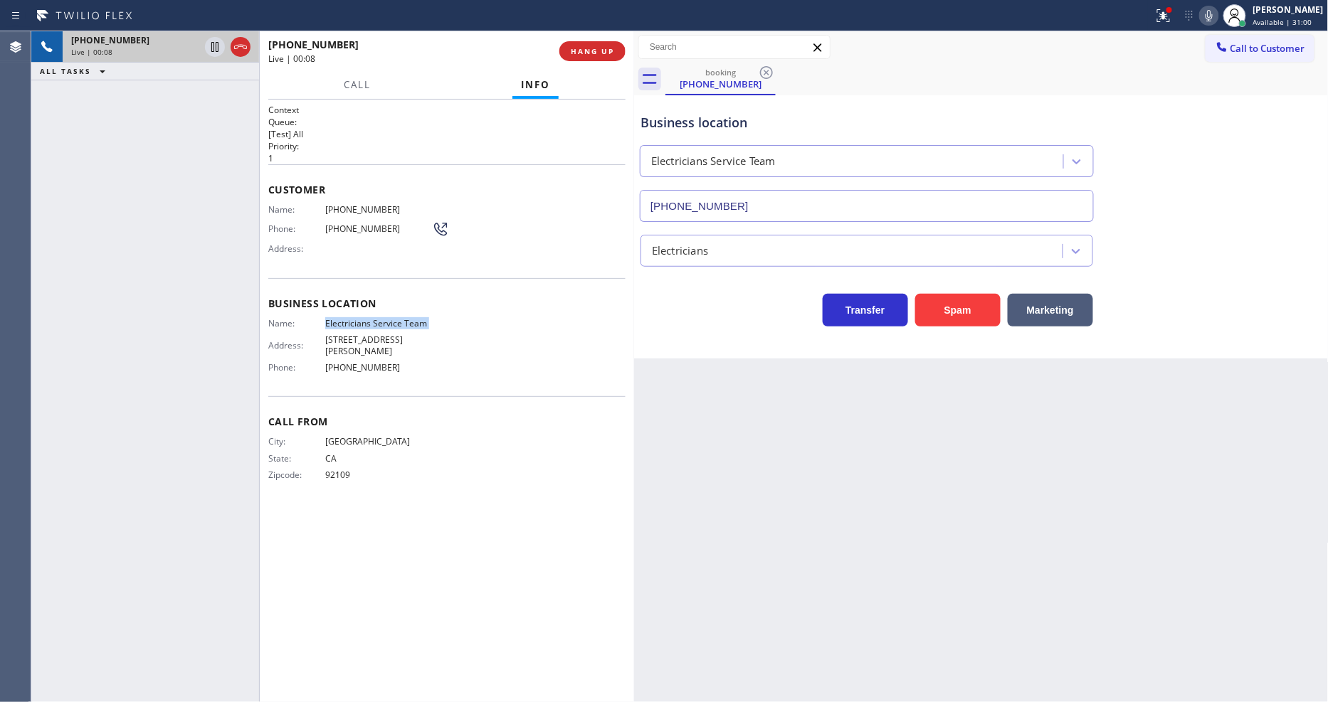
copy span "Electricians Service Team"
click at [351, 204] on span "[PHONE_NUMBER]" at bounding box center [378, 209] width 107 height 11
copy span "[PHONE_NUMBER]"
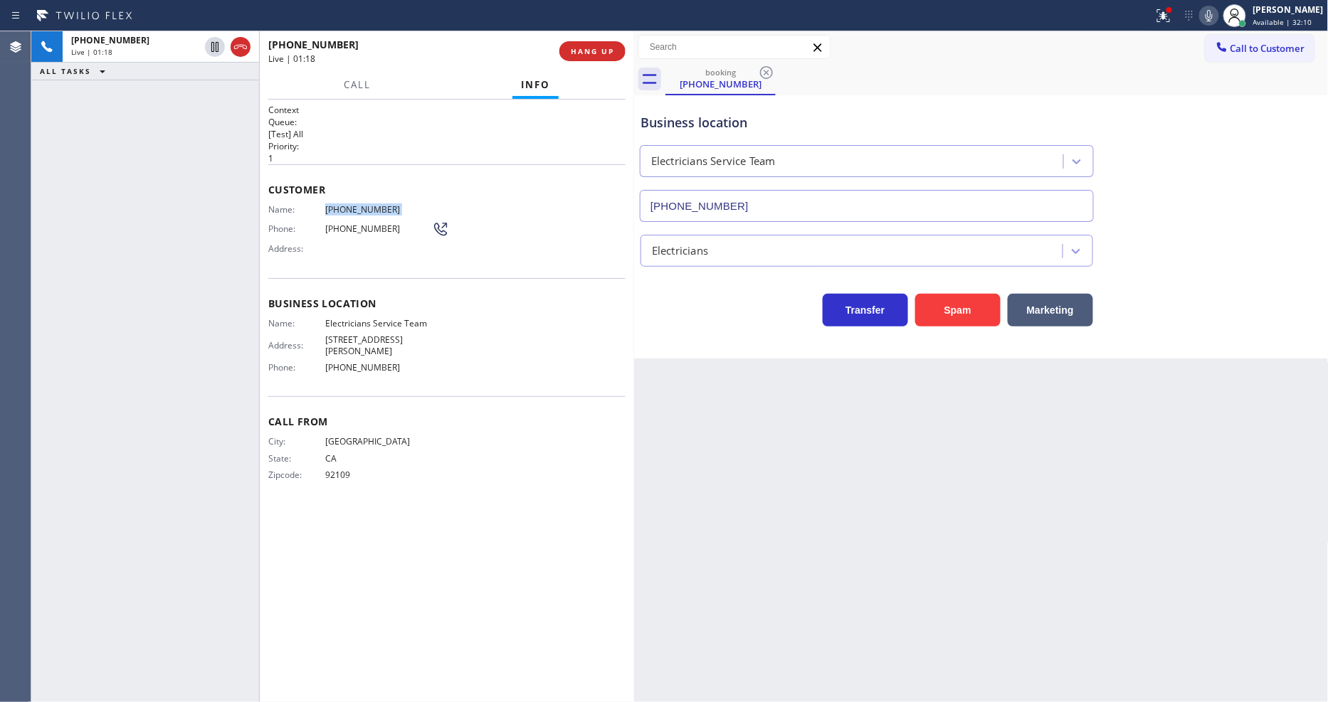
drag, startPoint x: 214, startPoint y: 48, endPoint x: 675, endPoint y: 4, distance: 462.5
click at [212, 48] on icon at bounding box center [214, 46] width 17 height 17
click at [1218, 13] on icon at bounding box center [1209, 15] width 17 height 17
click at [203, 52] on div at bounding box center [227, 46] width 51 height 31
click at [207, 47] on icon at bounding box center [214, 46] width 17 height 17
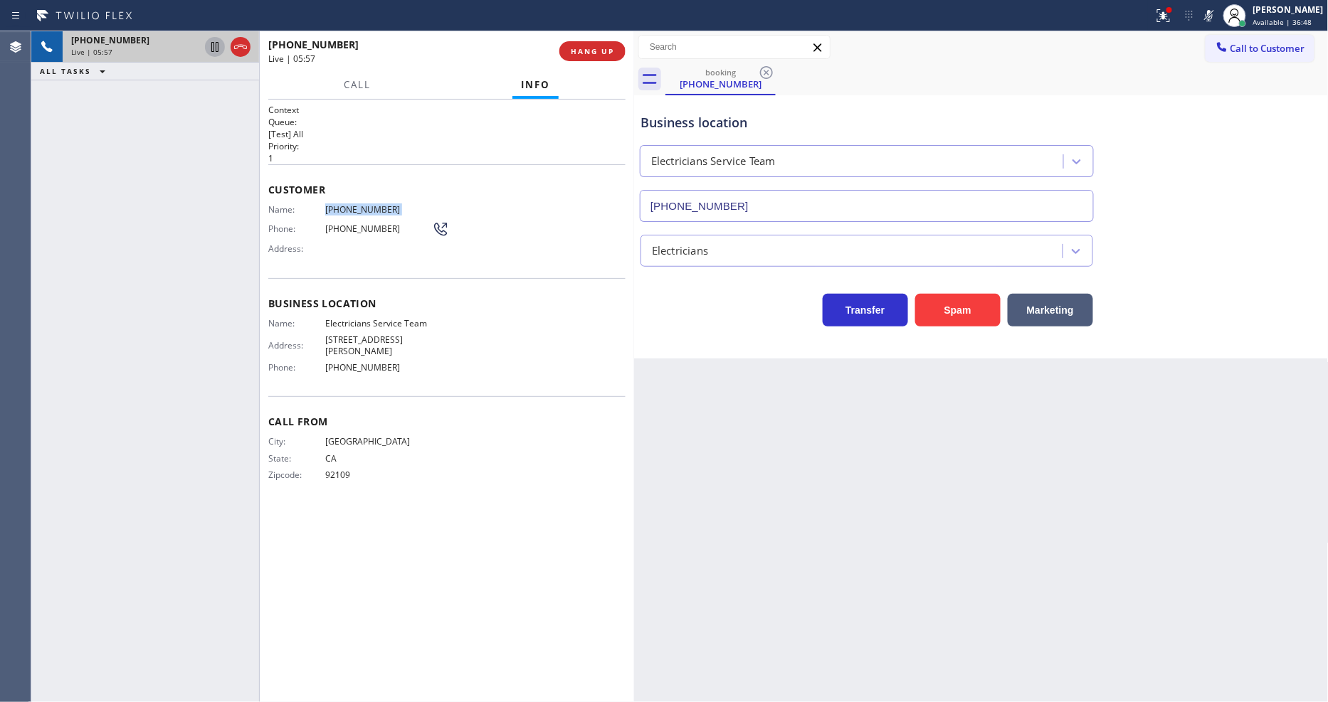
drag, startPoint x: 1217, startPoint y: 19, endPoint x: 1213, endPoint y: 28, distance: 10.2
click at [1217, 18] on icon at bounding box center [1209, 15] width 17 height 17
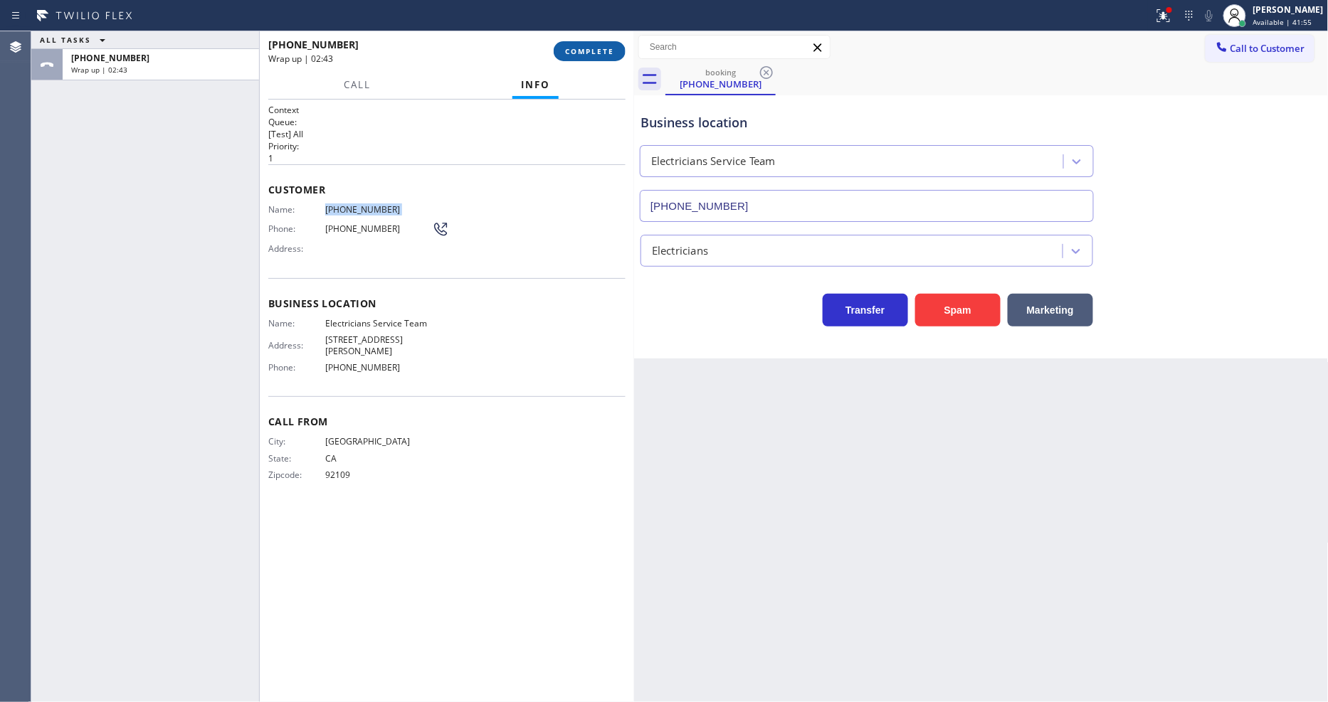
click at [589, 48] on span "COMPLETE" at bounding box center [589, 51] width 49 height 10
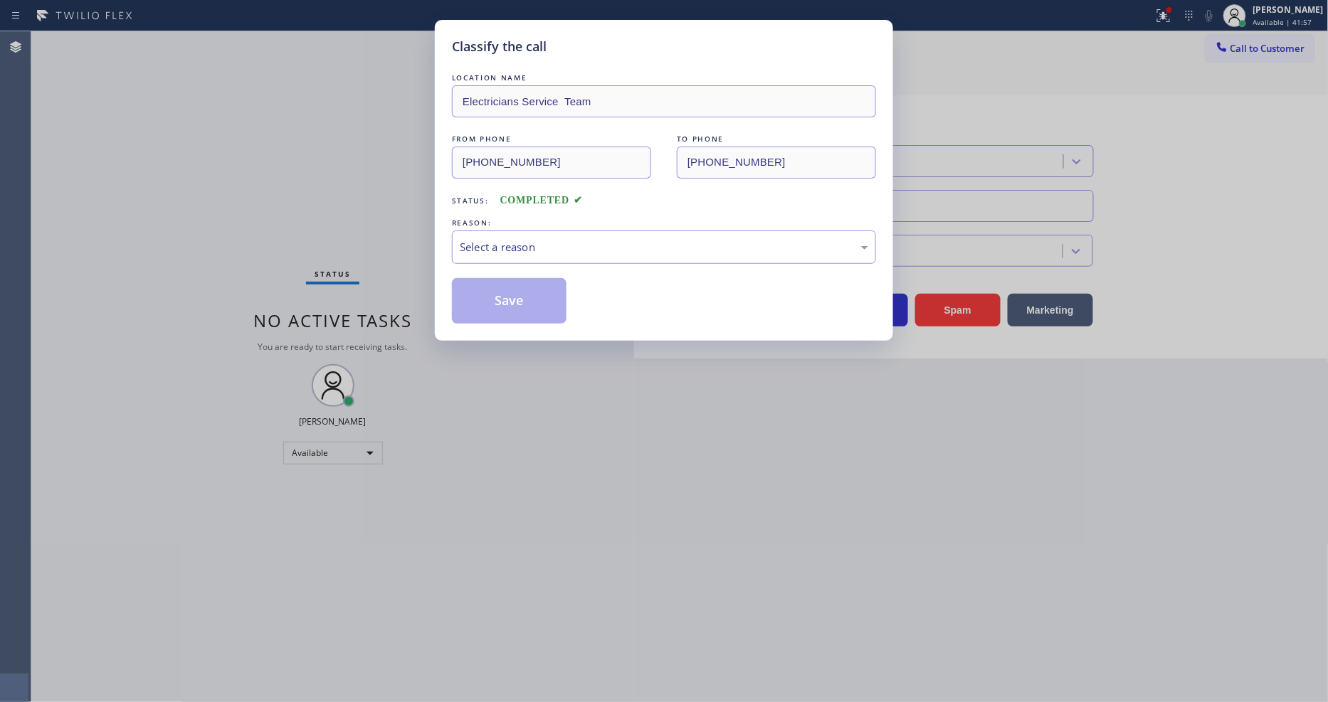
click at [497, 241] on div "Select a reason" at bounding box center [664, 247] width 408 height 16
click at [494, 305] on button "Save" at bounding box center [509, 301] width 115 height 46
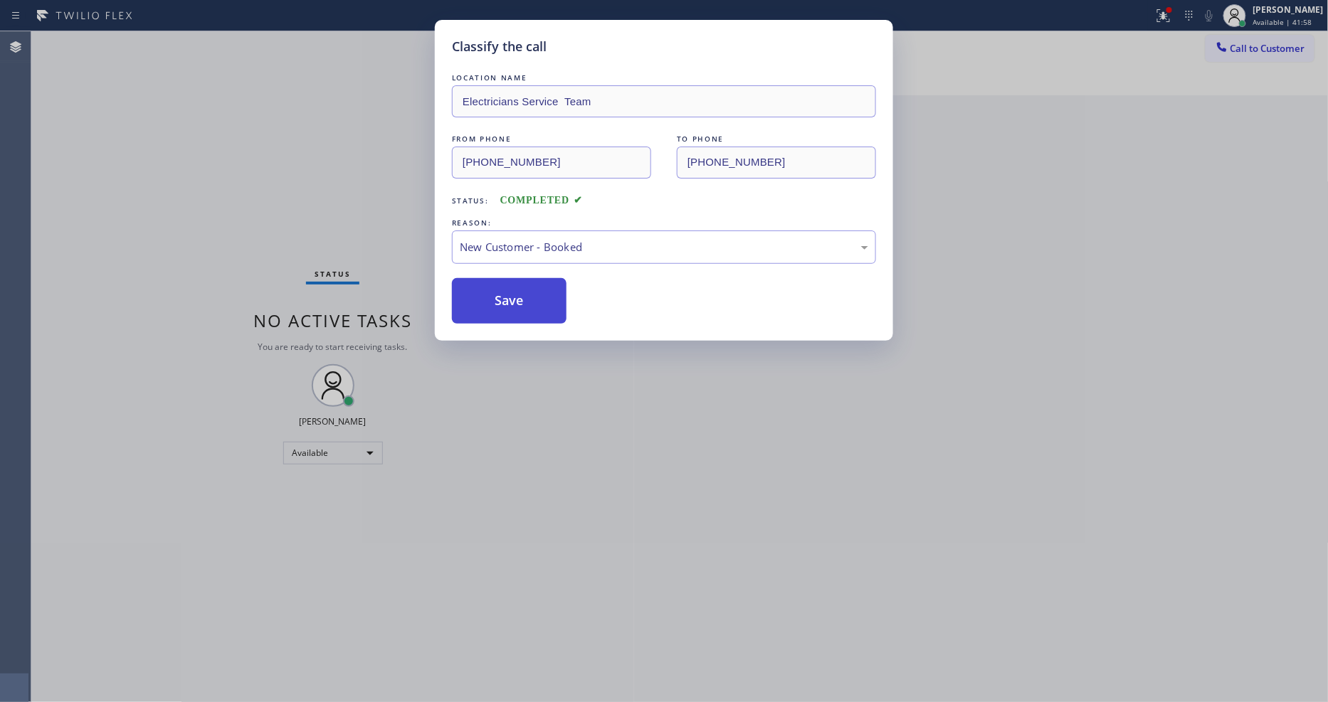
click at [495, 303] on button "Save" at bounding box center [509, 301] width 115 height 46
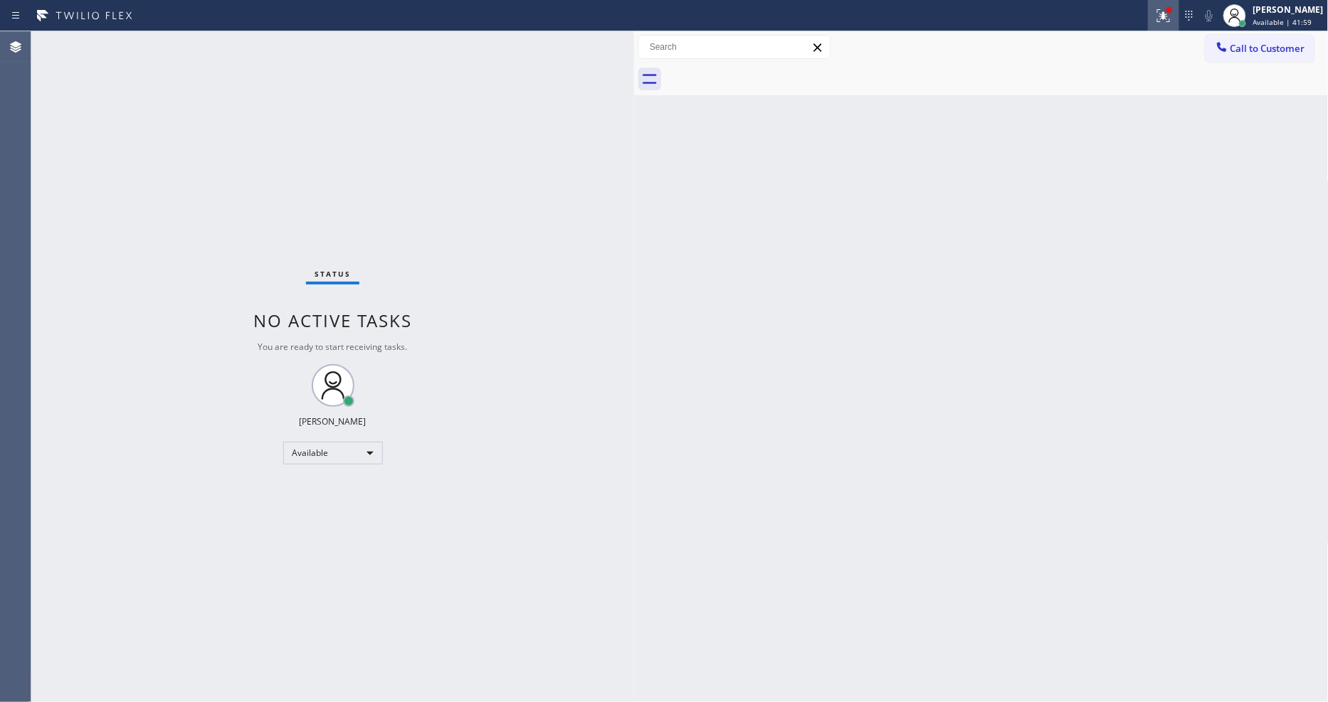
click at [1166, 18] on icon at bounding box center [1161, 14] width 9 height 10
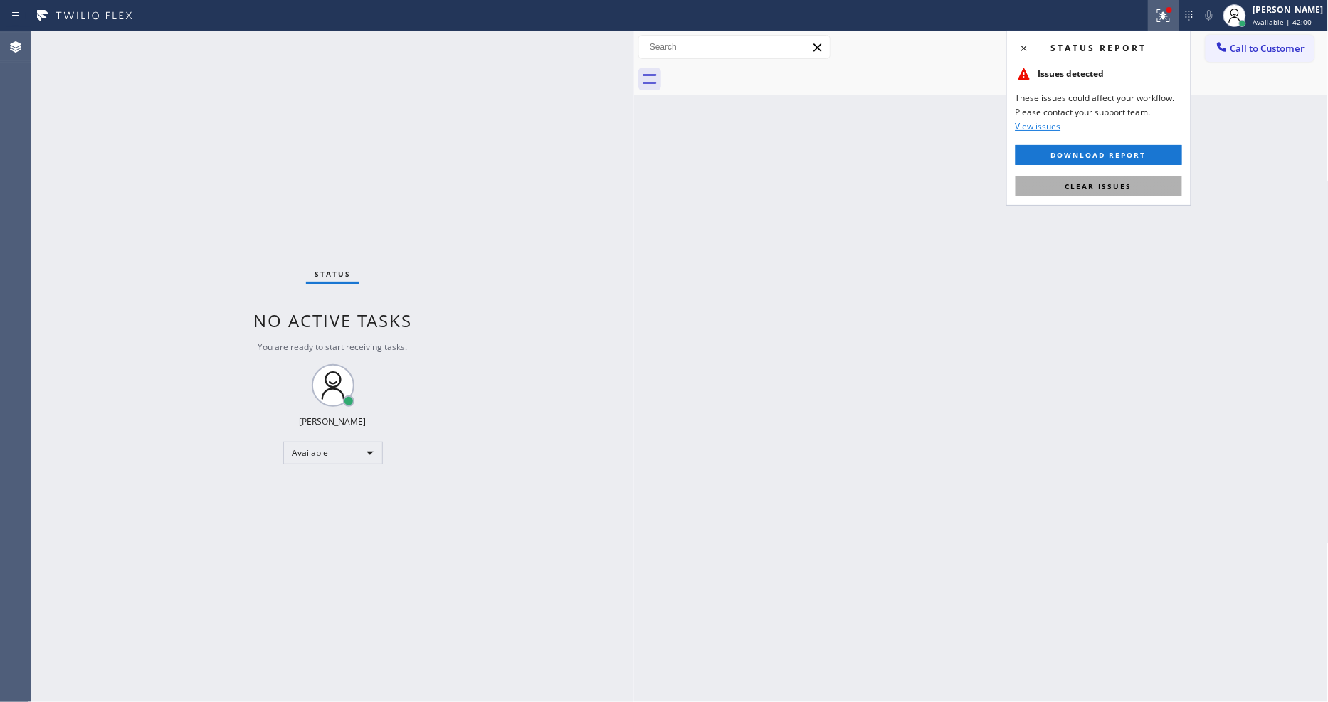
click at [1135, 189] on button "Clear issues" at bounding box center [1099, 186] width 167 height 20
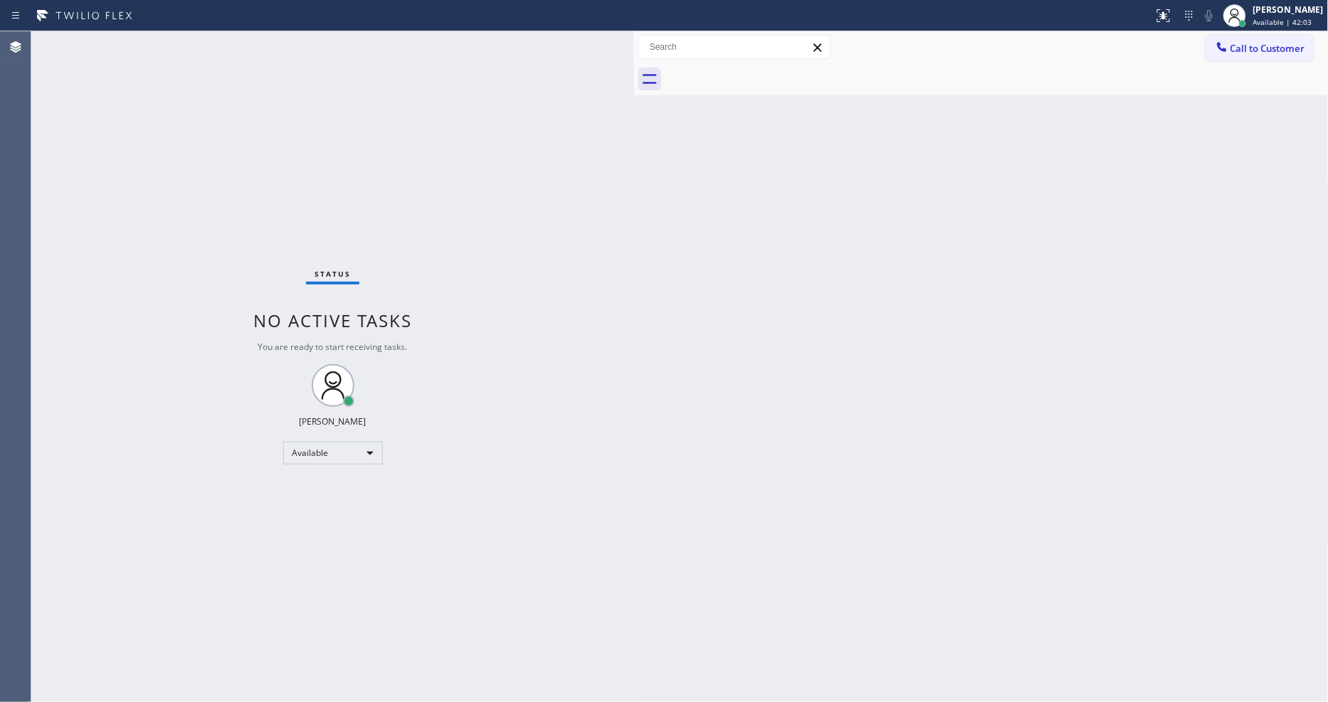
click at [316, 219] on div "Status No active tasks You are ready to start receiving tasks. [PERSON_NAME] Av…" at bounding box center [332, 366] width 603 height 671
click at [352, 159] on div "Status No active tasks You are ready to start receiving tasks. [PERSON_NAME] Av…" at bounding box center [332, 366] width 603 height 671
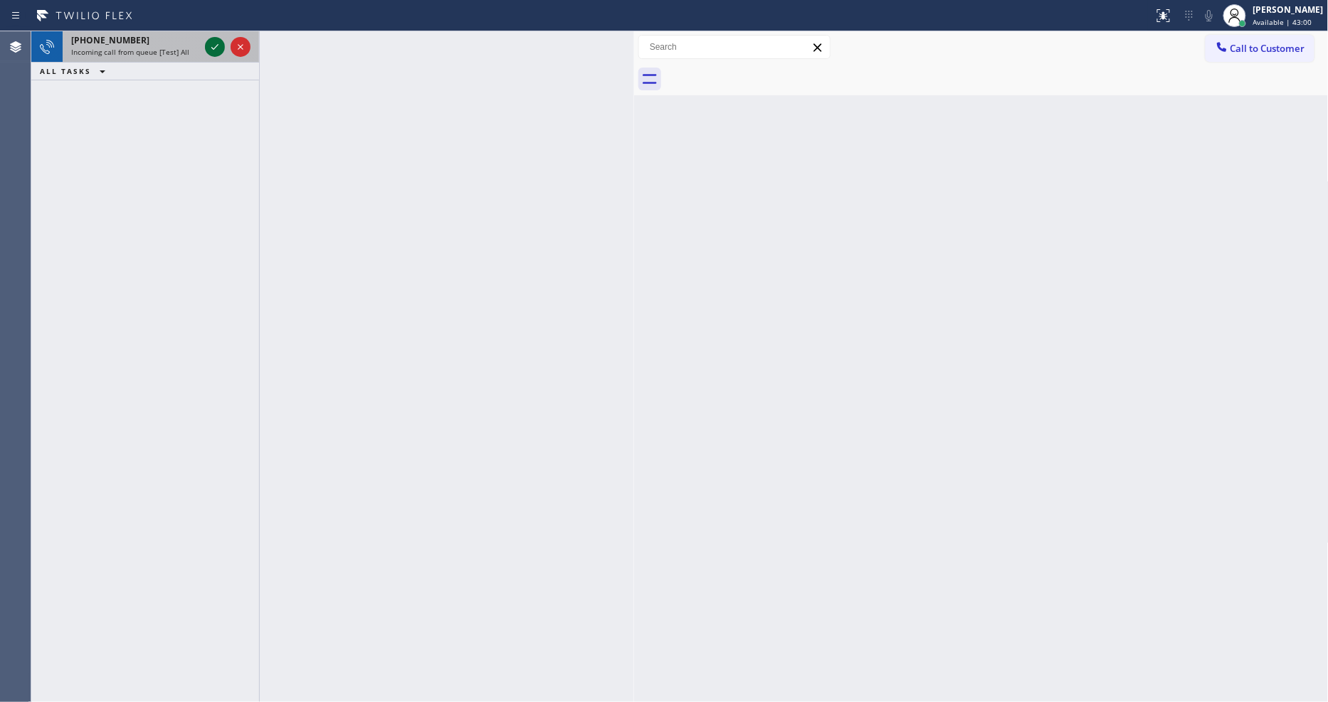
click at [210, 46] on icon at bounding box center [214, 46] width 17 height 17
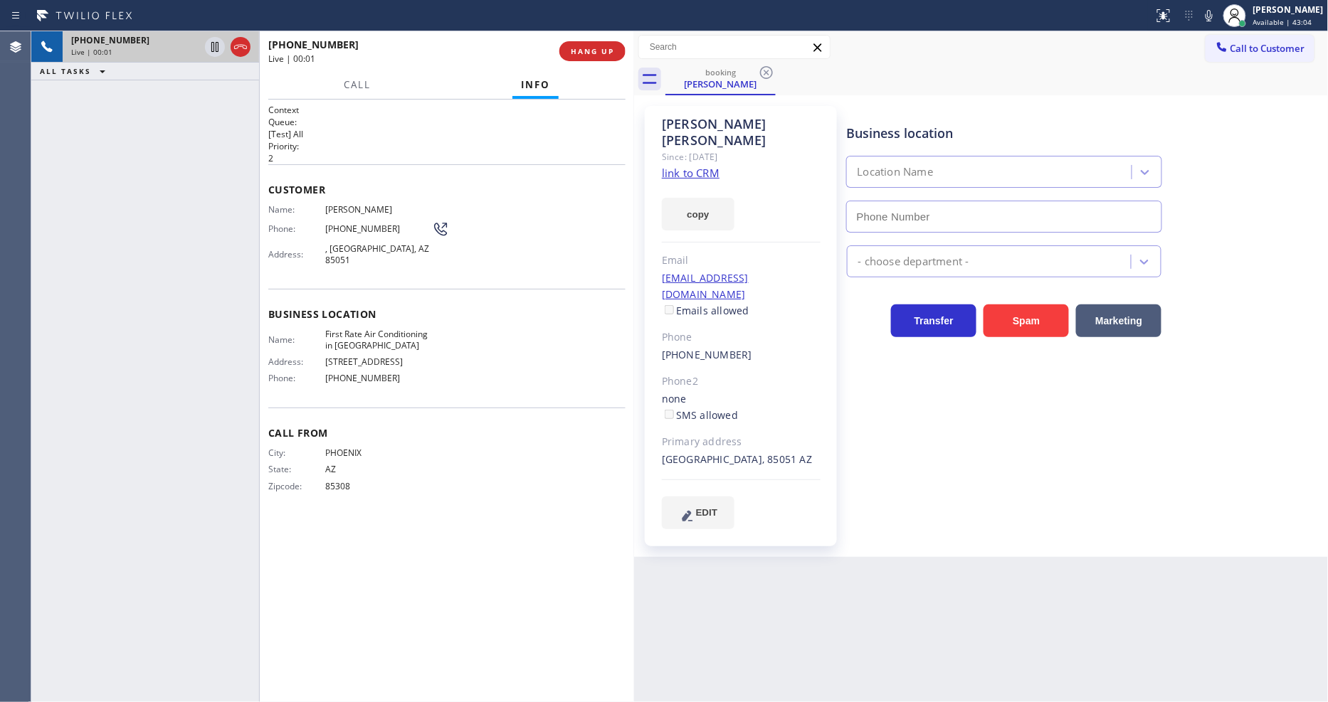
type input "[PHONE_NUMBER]"
click at [696, 166] on link "link to CRM" at bounding box center [691, 173] width 58 height 14
click at [588, 55] on span "HANG UP" at bounding box center [592, 51] width 43 height 10
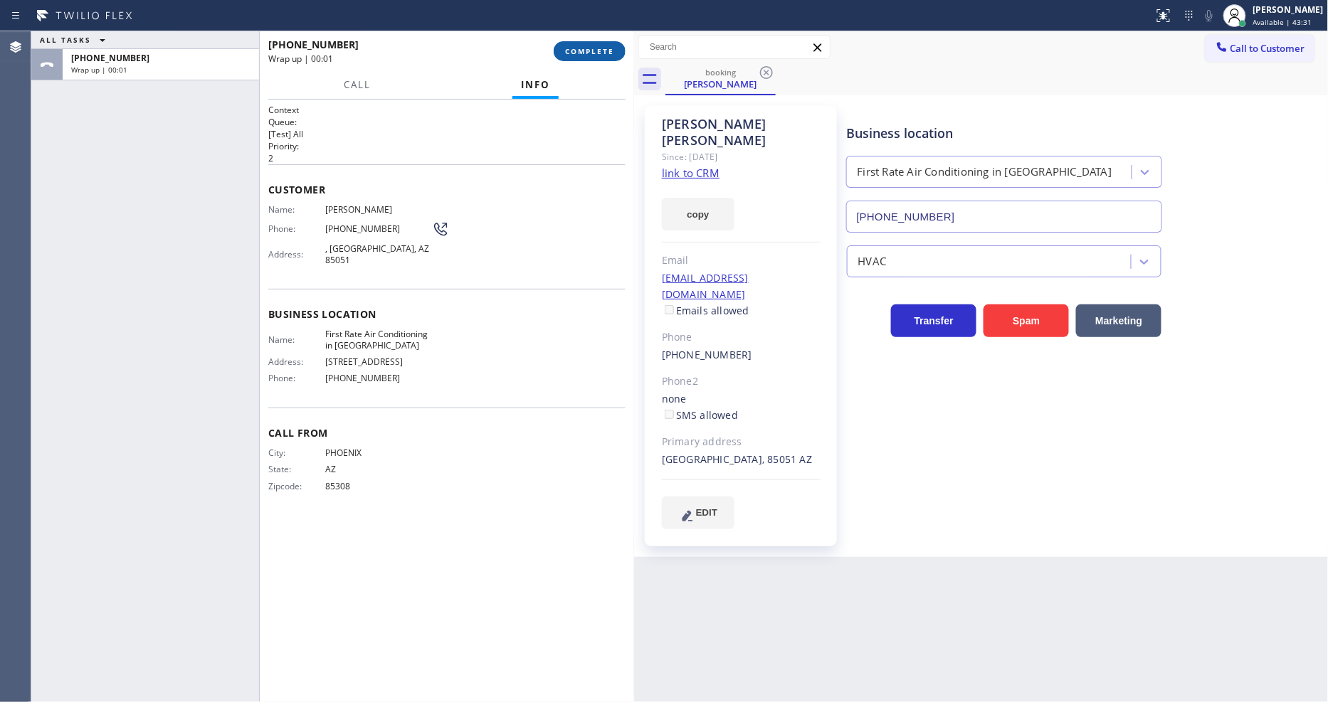
click at [588, 55] on span "COMPLETE" at bounding box center [589, 51] width 49 height 10
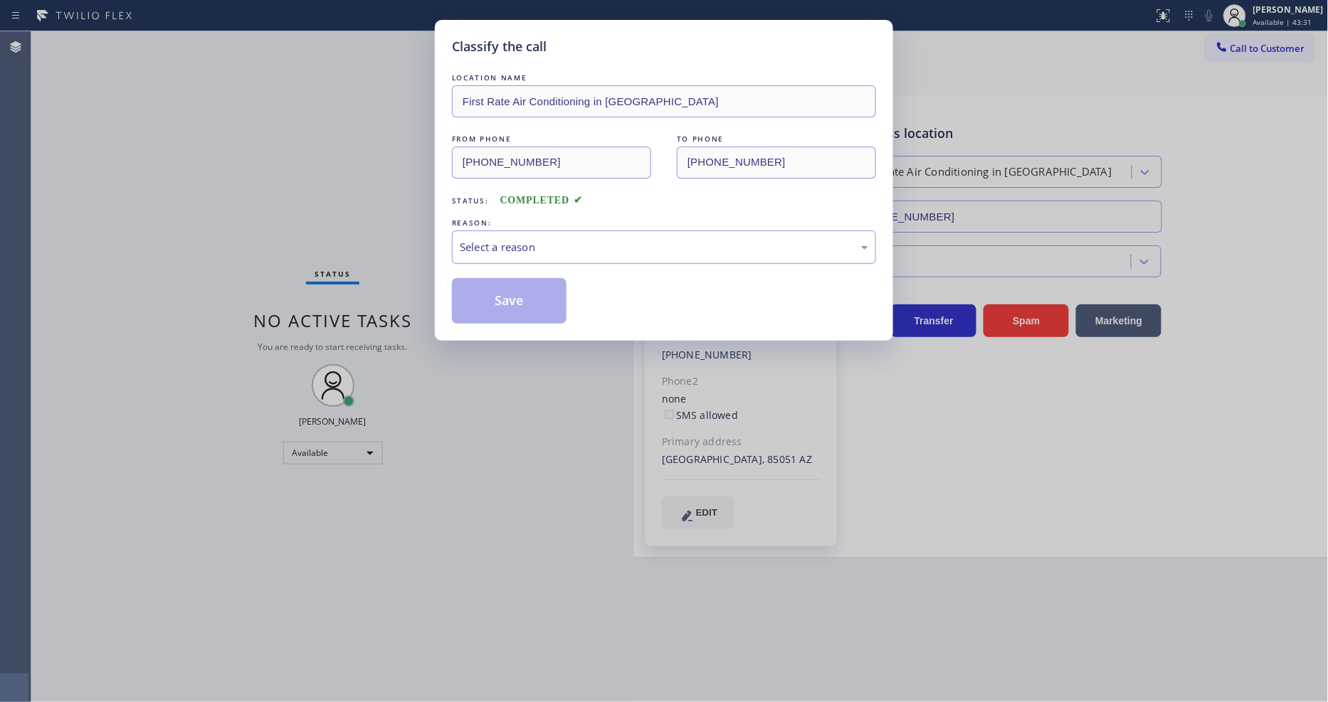
click at [487, 239] on div "Select a reason" at bounding box center [664, 247] width 408 height 16
click at [494, 295] on button "Save" at bounding box center [509, 301] width 115 height 46
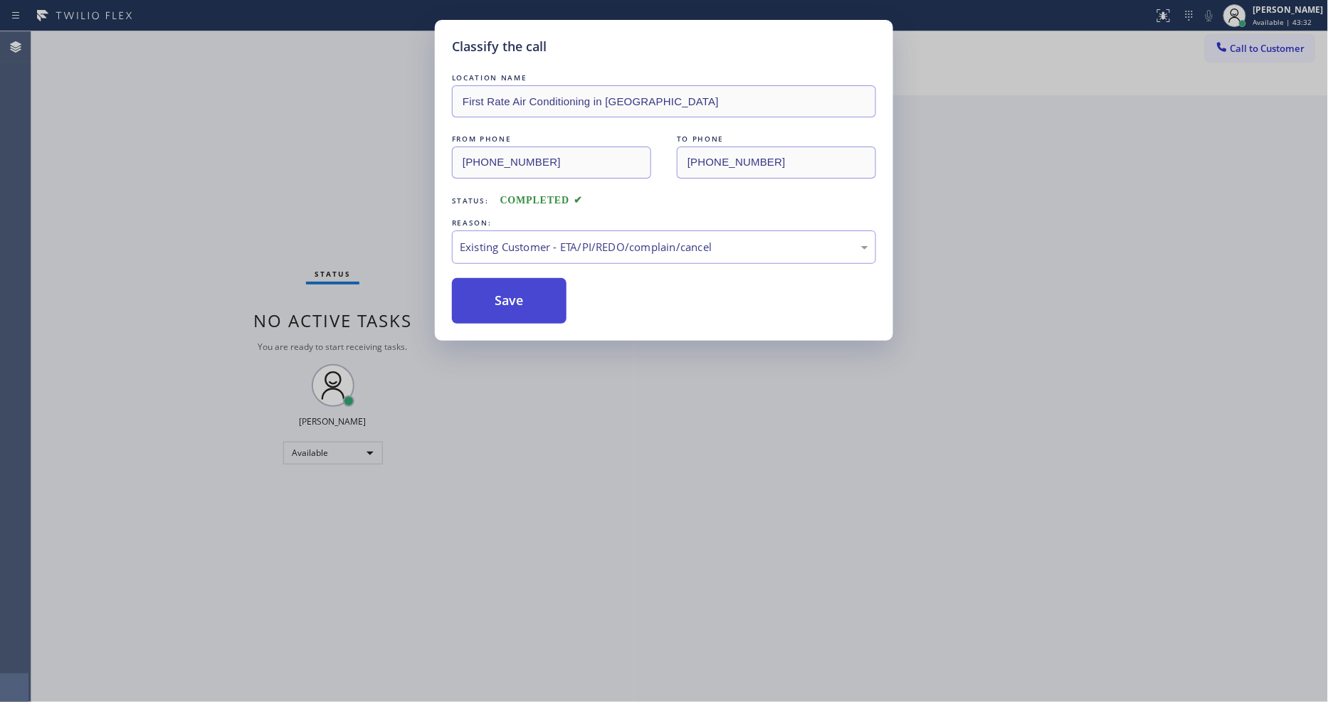
click at [494, 295] on button "Save" at bounding box center [509, 301] width 115 height 46
drag, startPoint x: 494, startPoint y: 295, endPoint x: 381, endPoint y: 51, distance: 268.4
click at [493, 292] on button "Save" at bounding box center [509, 301] width 115 height 46
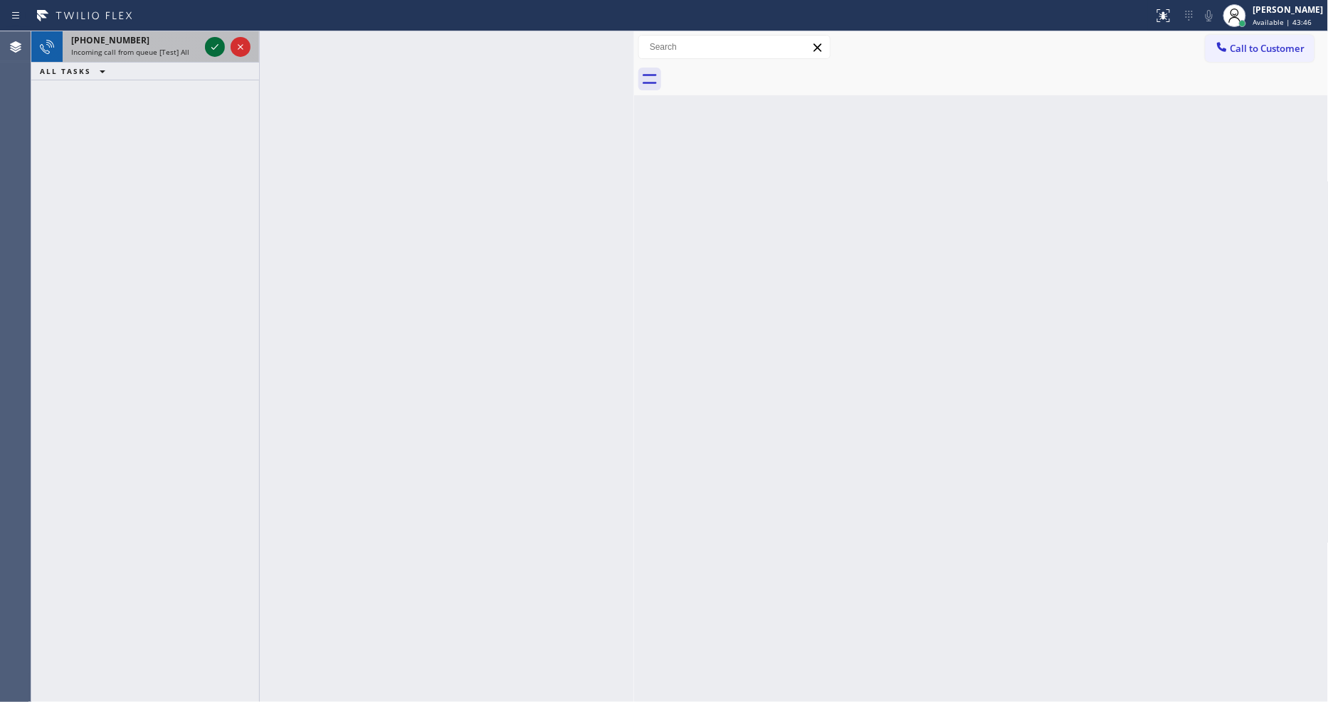
click at [216, 46] on icon at bounding box center [214, 47] width 7 height 6
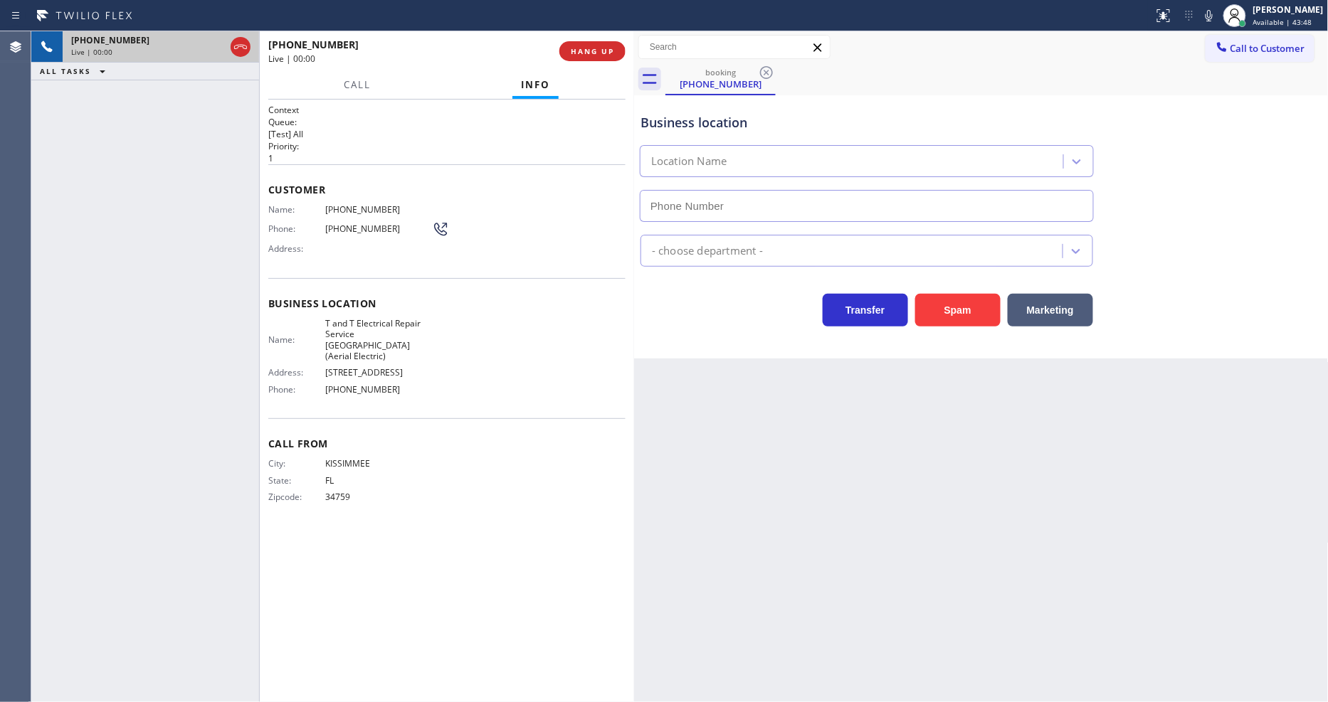
type input "[PHONE_NUMBER]"
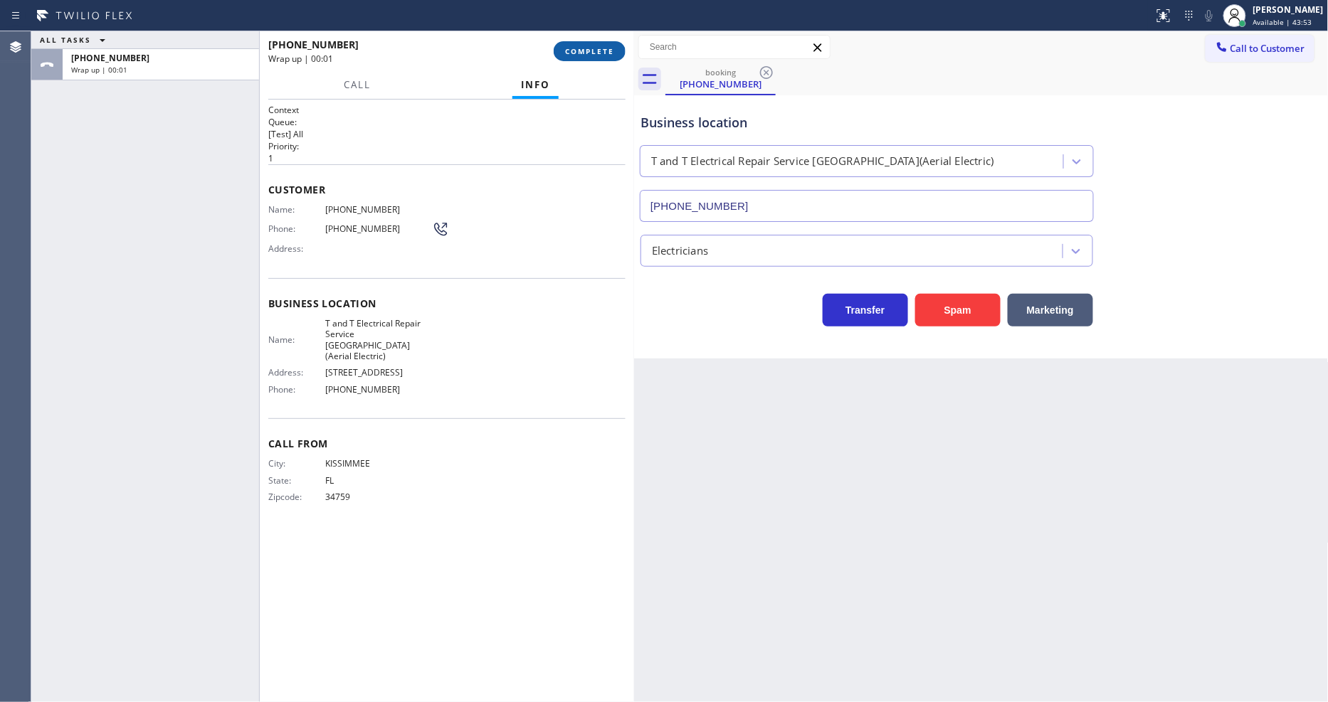
click at [608, 52] on span "COMPLETE" at bounding box center [589, 51] width 49 height 10
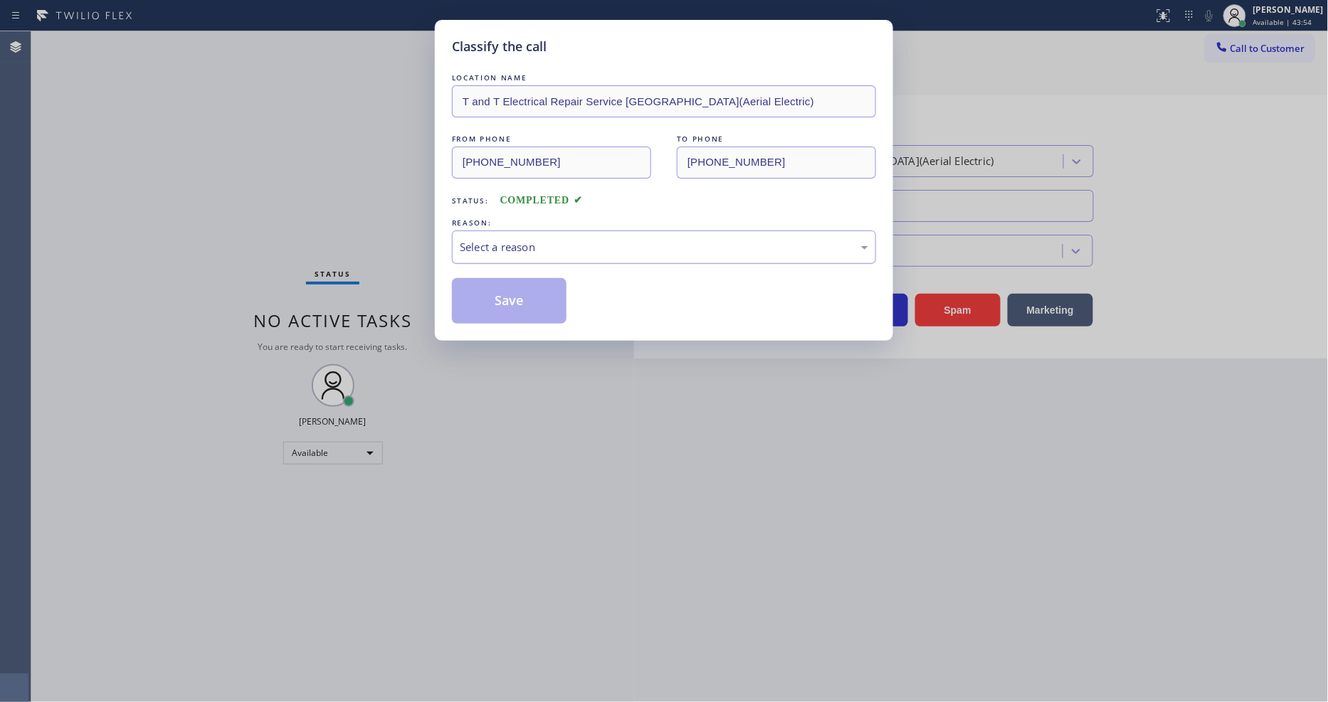
click at [527, 240] on div "Select a reason" at bounding box center [664, 247] width 408 height 16
click at [498, 303] on button "Save" at bounding box center [509, 301] width 115 height 46
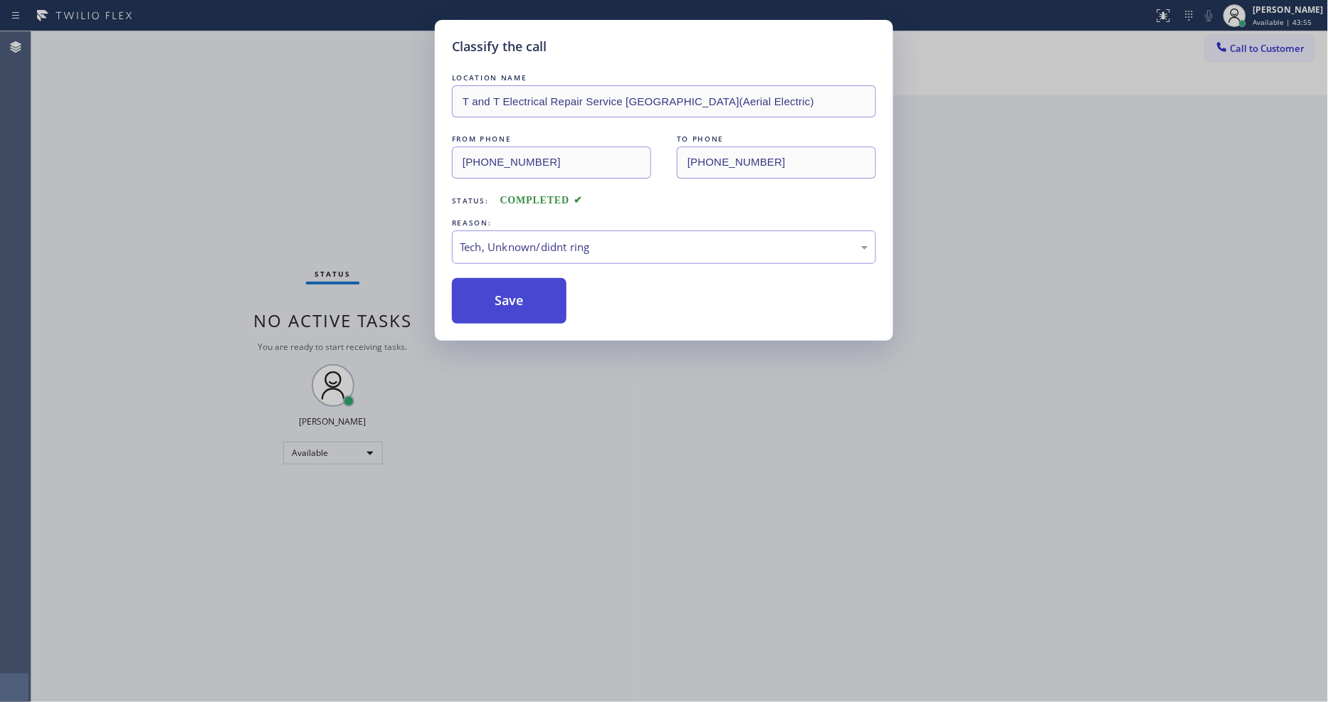
click at [498, 303] on button "Save" at bounding box center [509, 301] width 115 height 46
click at [498, 302] on button "Save" at bounding box center [509, 301] width 115 height 46
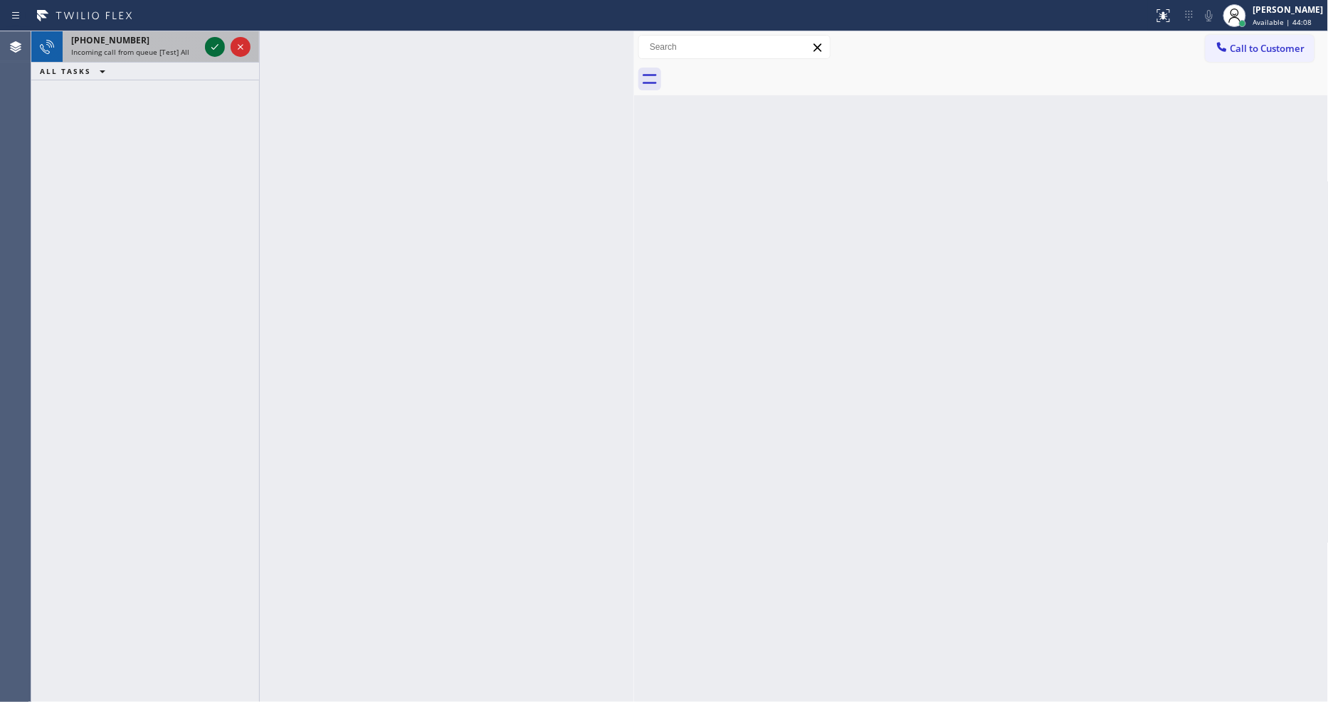
click at [214, 43] on icon at bounding box center [214, 46] width 17 height 17
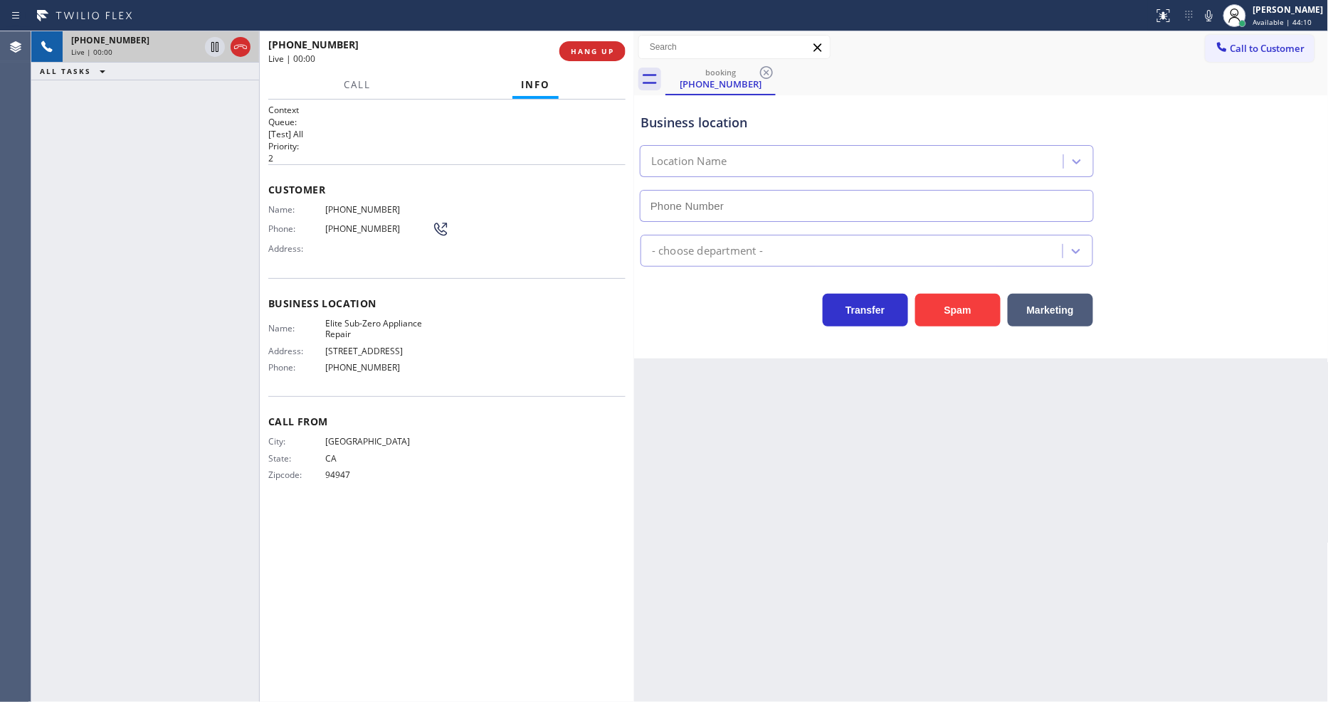
type input "[PHONE_NUMBER]"
click at [368, 318] on span "Elite Sub-Zero Appliance Repair" at bounding box center [378, 329] width 107 height 22
copy span "Elite Sub-Zero Appliance Repair"
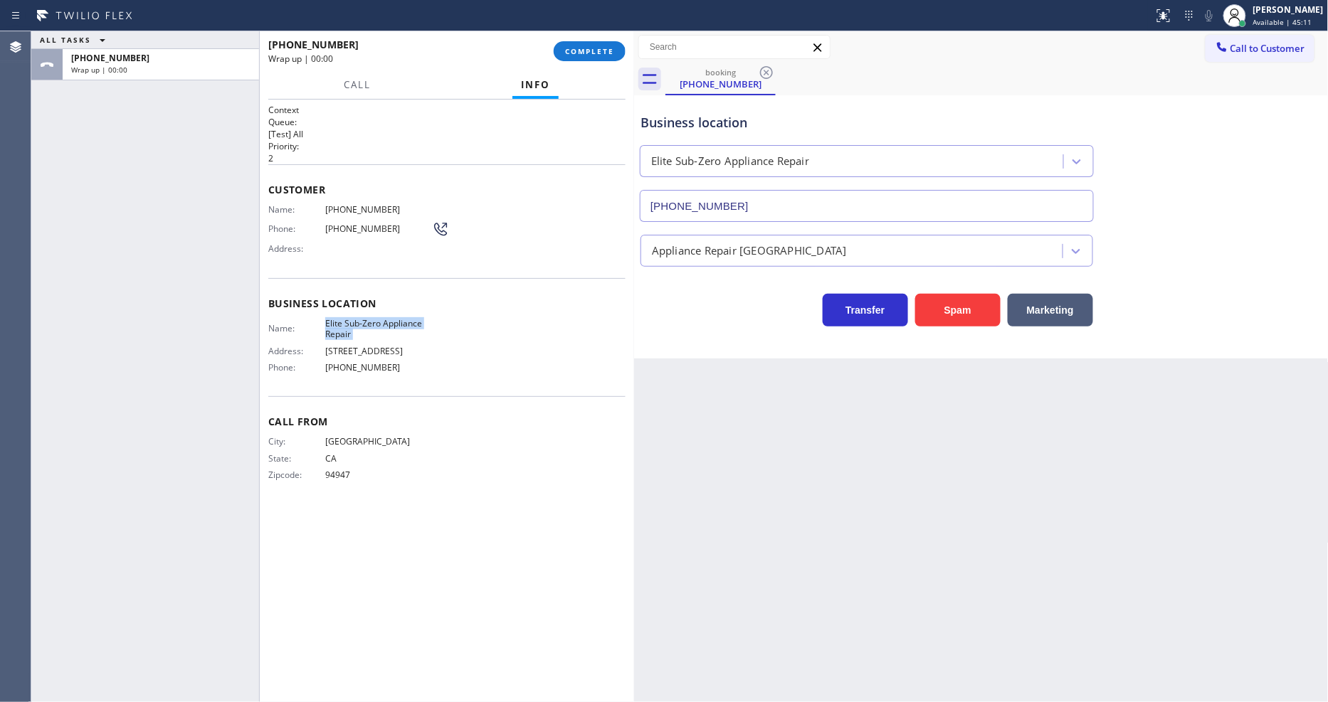
click at [345, 350] on span "[STREET_ADDRESS]" at bounding box center [378, 351] width 107 height 11
drag, startPoint x: 595, startPoint y: 46, endPoint x: 631, endPoint y: 164, distance: 123.4
click at [596, 45] on button "COMPLETE" at bounding box center [590, 51] width 72 height 20
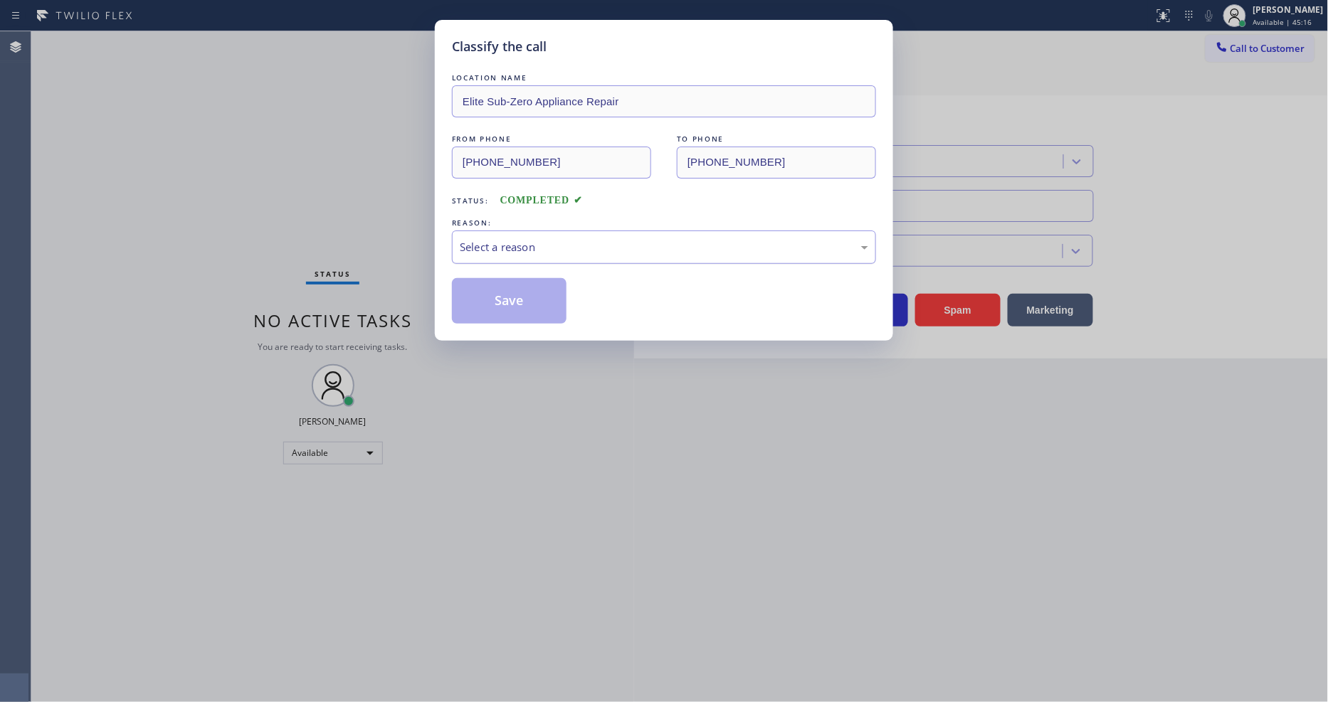
click at [511, 239] on div "Select a reason" at bounding box center [664, 247] width 408 height 16
click at [505, 247] on div "Select a reason" at bounding box center [664, 247] width 408 height 16
click at [497, 297] on button "Save" at bounding box center [509, 301] width 115 height 46
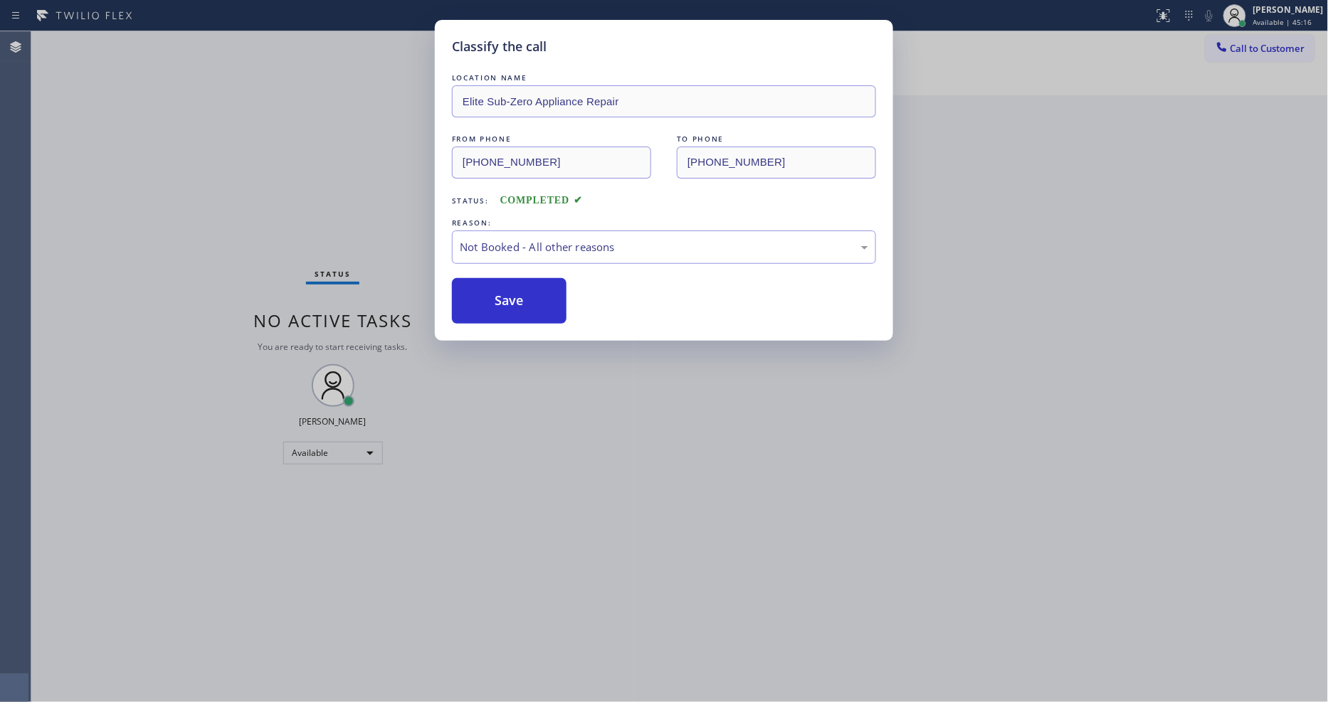
click at [497, 297] on button "Save" at bounding box center [509, 301] width 115 height 46
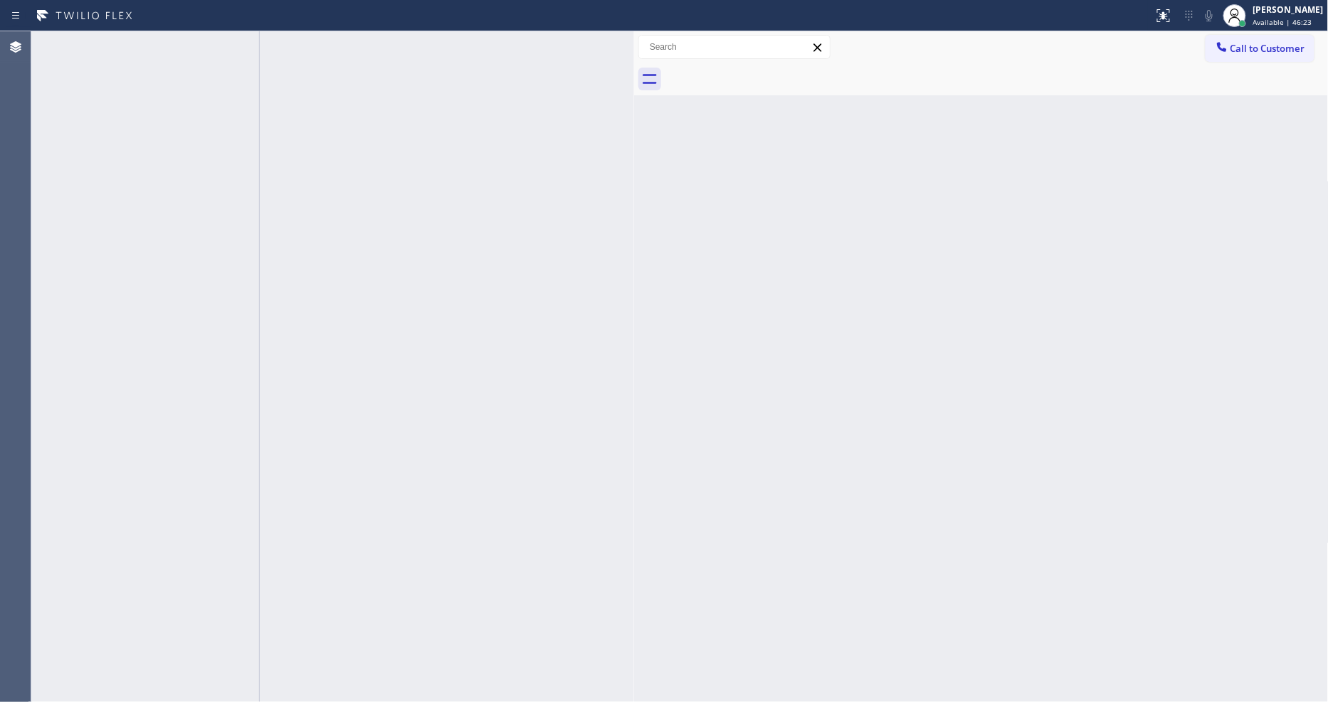
click at [1093, 382] on div "Back to Dashboard Change Sender ID Customers Technicians Select a contact Outbo…" at bounding box center [981, 366] width 695 height 671
click at [223, 37] on div at bounding box center [227, 46] width 51 height 31
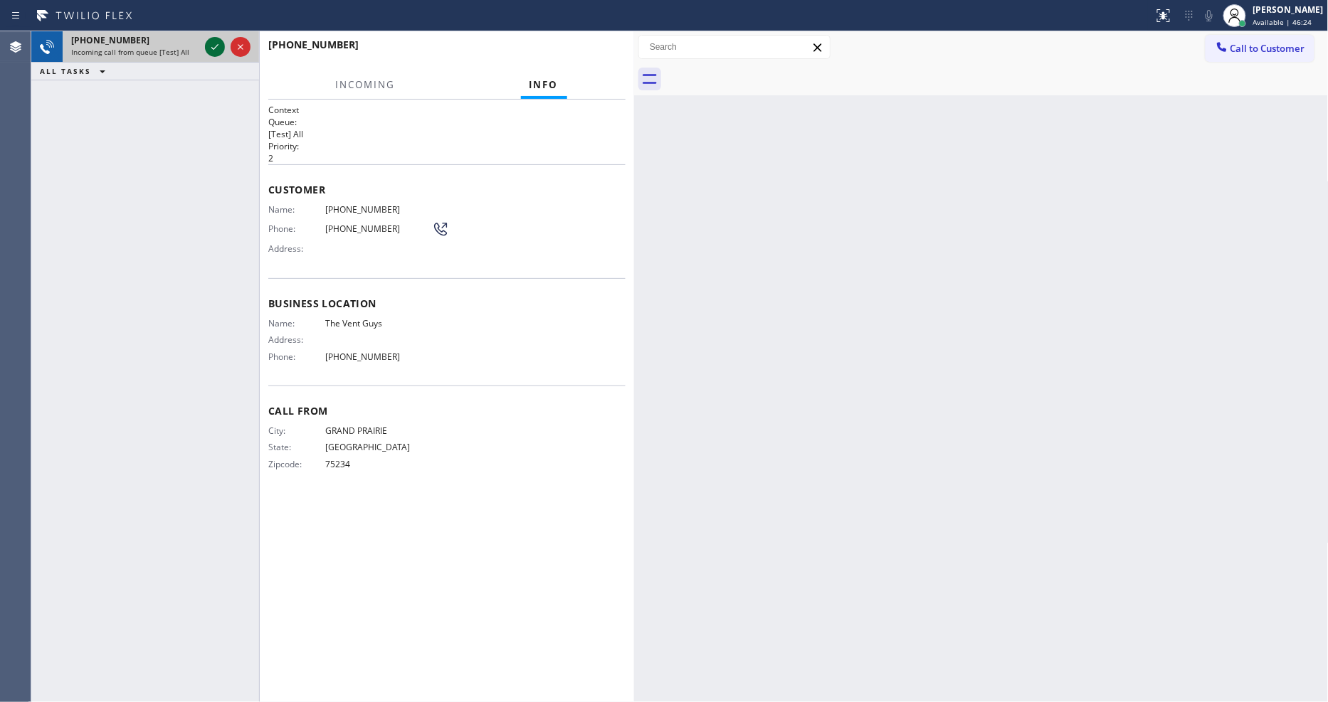
drag, startPoint x: 222, startPoint y: 38, endPoint x: 209, endPoint y: 53, distance: 19.7
click at [216, 47] on icon at bounding box center [214, 46] width 17 height 17
click at [152, 320] on div "[PHONE_NUMBER] Incoming call from queue [Test] All ALL TASKS ALL TASKS ACTIVE T…" at bounding box center [145, 366] width 228 height 671
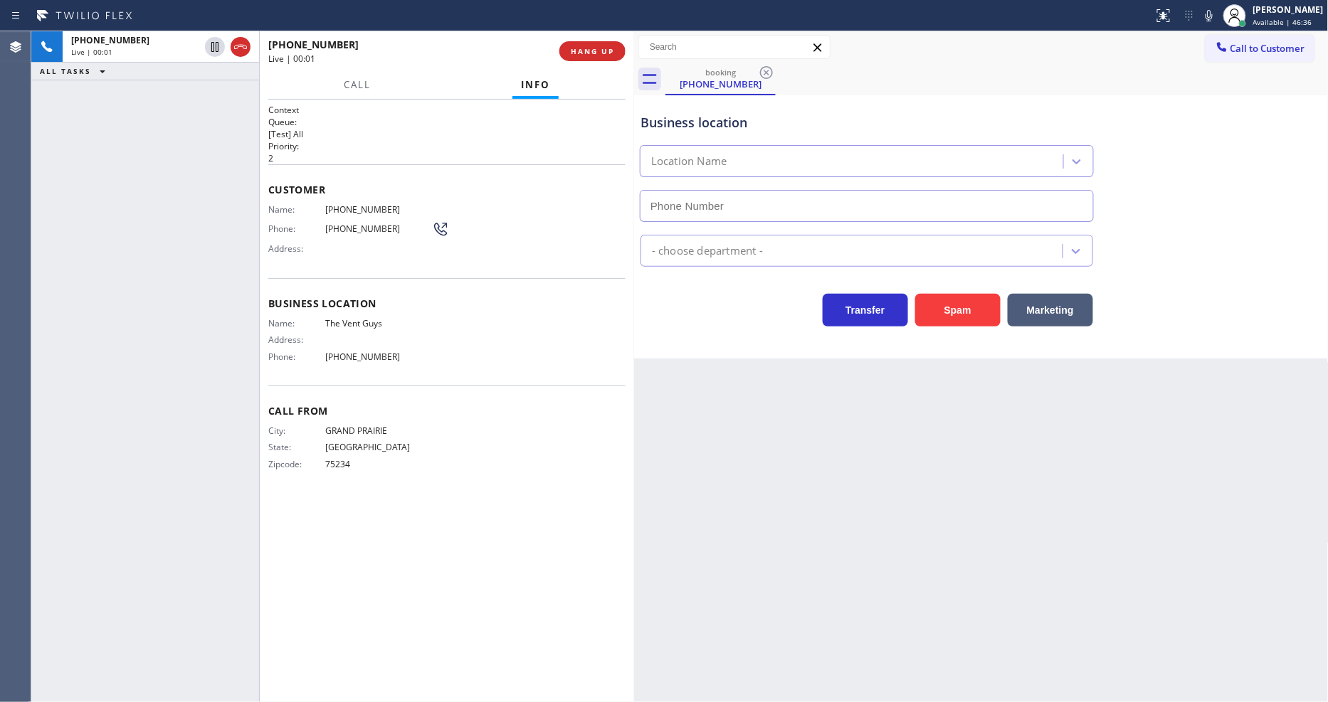
type input "[PHONE_NUMBER]"
click at [579, 43] on button "HANG UP" at bounding box center [592, 51] width 66 height 20
click at [588, 51] on span "HANG UP" at bounding box center [592, 51] width 43 height 10
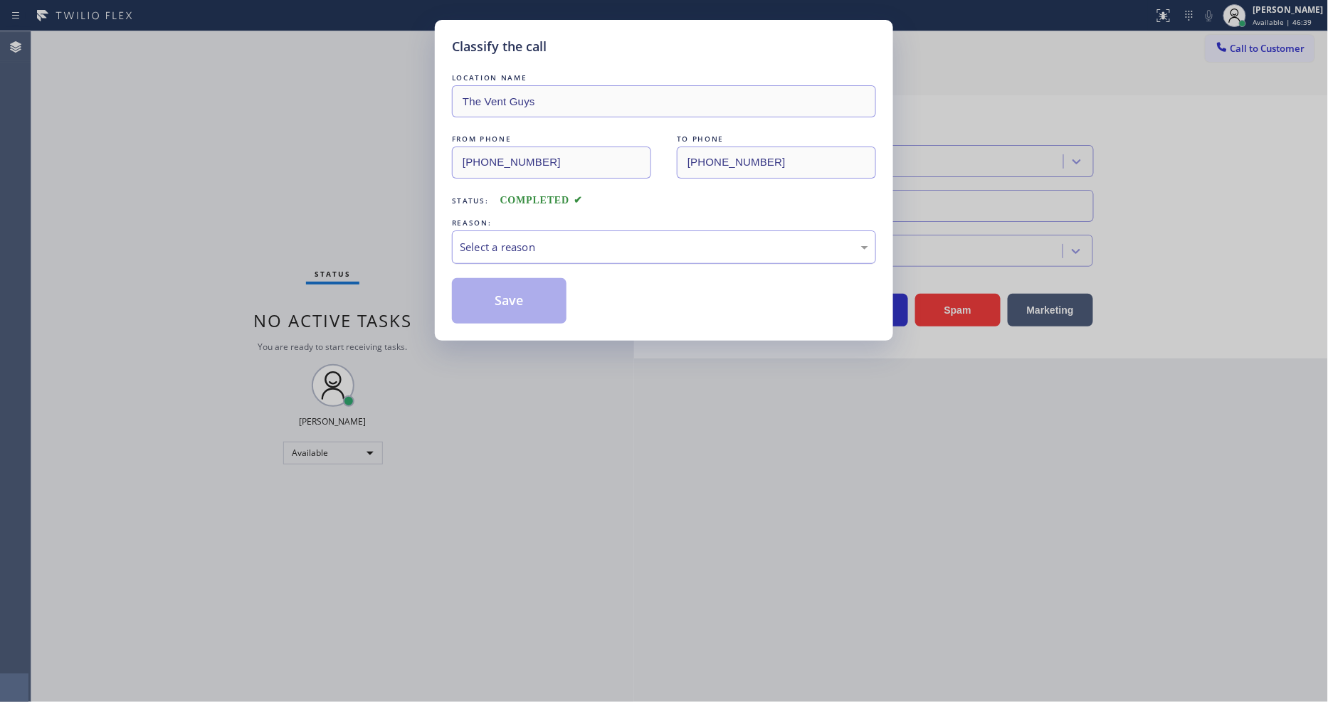
click at [537, 239] on div "Select a reason" at bounding box center [664, 247] width 408 height 16
click at [506, 296] on button "Save" at bounding box center [509, 301] width 115 height 46
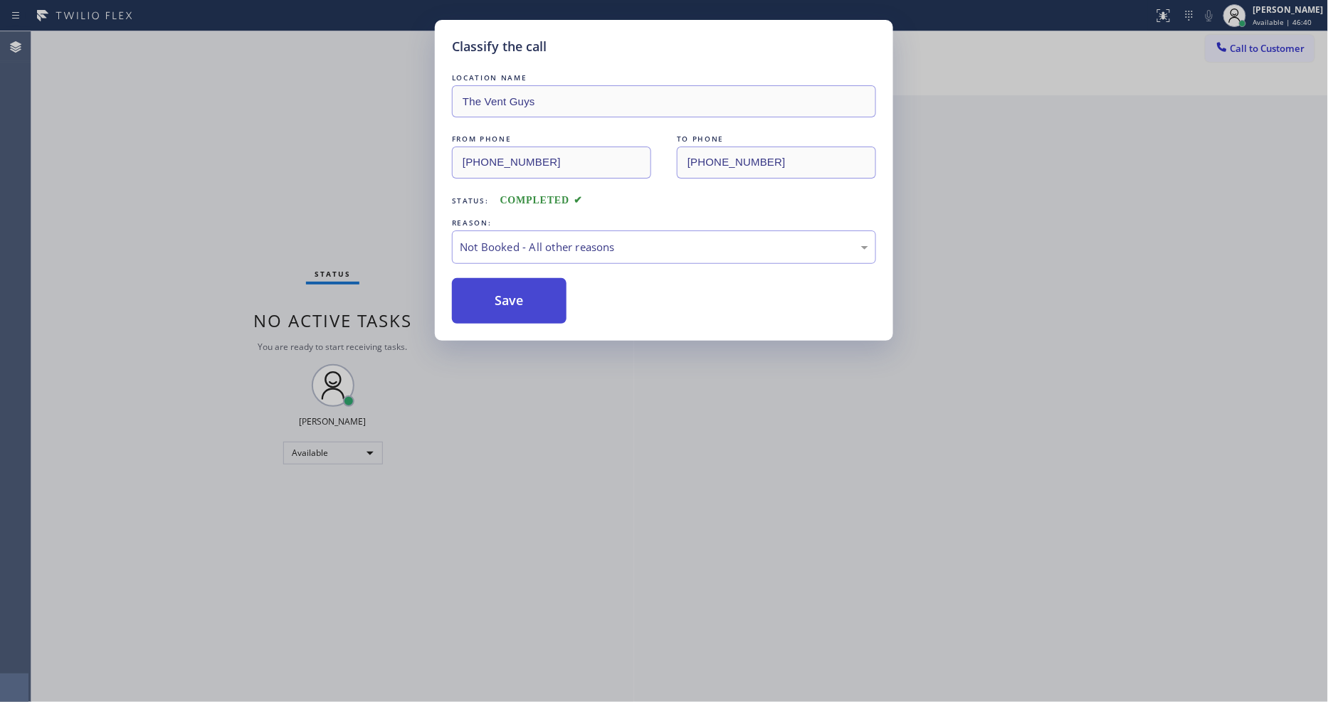
click at [505, 296] on button "Save" at bounding box center [509, 301] width 115 height 46
drag, startPoint x: 505, startPoint y: 296, endPoint x: 458, endPoint y: 403, distance: 117.3
click at [502, 300] on button "Save" at bounding box center [509, 301] width 115 height 46
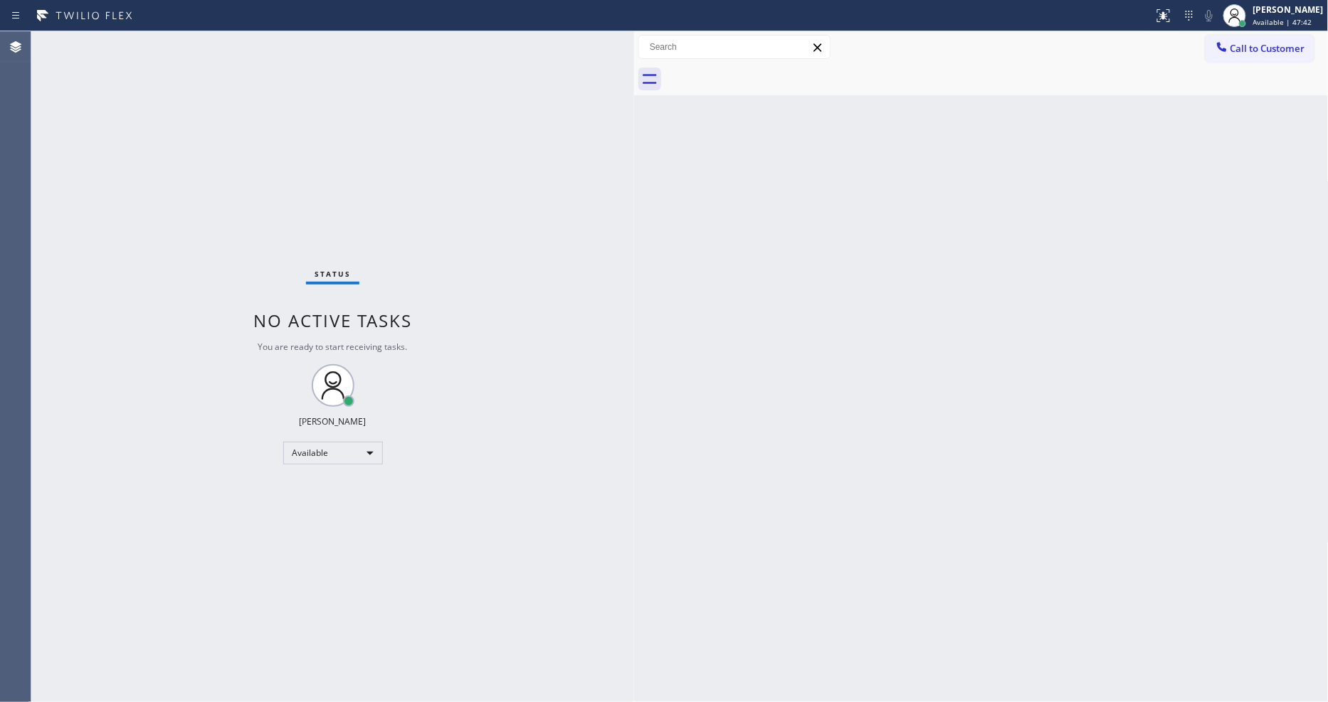
click at [236, 105] on div "Status No active tasks You are ready to start receiving tasks. [PERSON_NAME] Av…" at bounding box center [332, 366] width 603 height 671
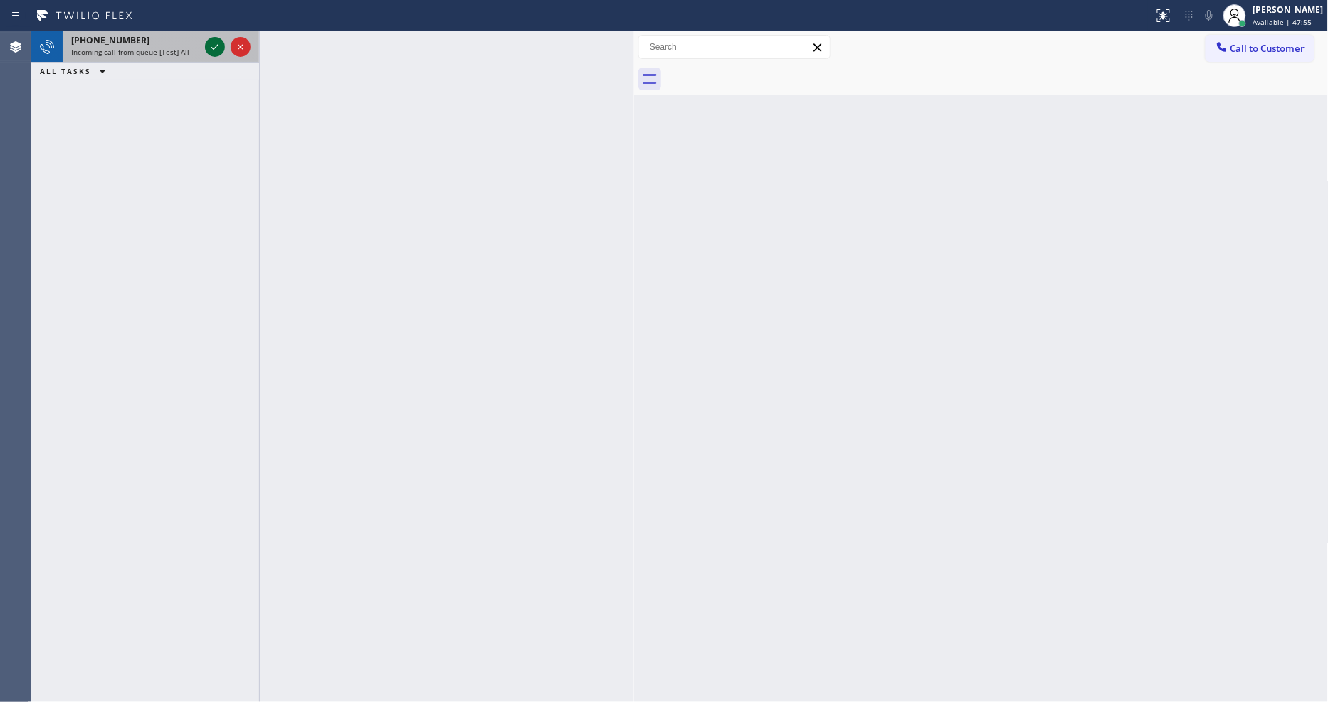
click at [215, 47] on icon at bounding box center [214, 47] width 7 height 6
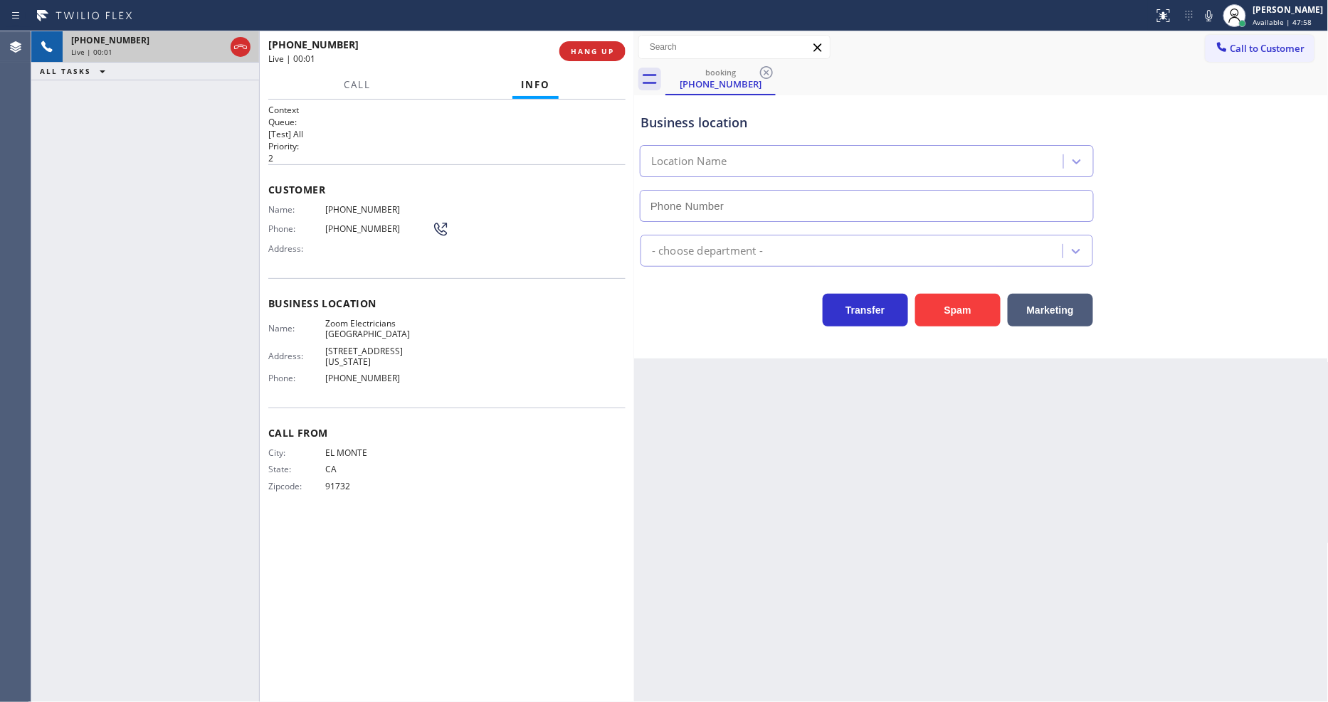
type input "[PHONE_NUMBER]"
click at [943, 403] on div "Back to Dashboard Change Sender ID Customers Technicians Select a contact Outbo…" at bounding box center [981, 366] width 695 height 671
click at [584, 56] on span "HANG UP" at bounding box center [592, 51] width 43 height 10
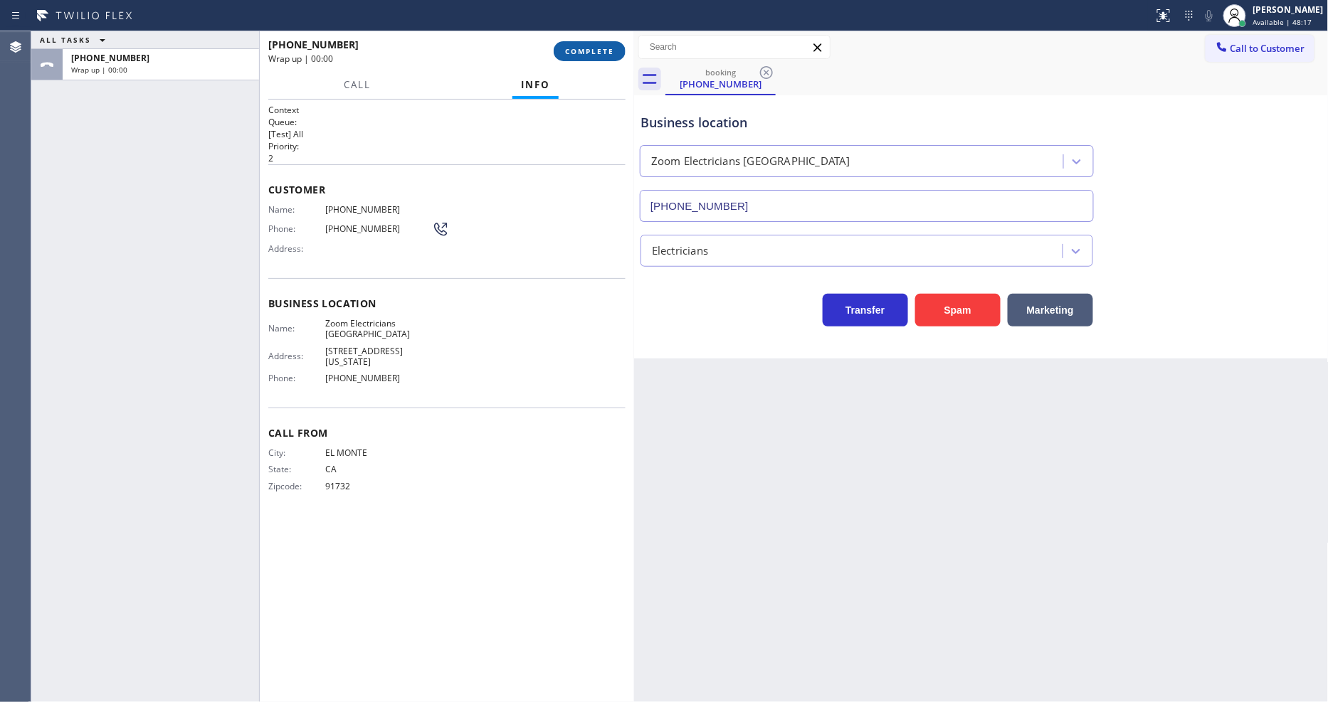
click at [581, 58] on button "COMPLETE" at bounding box center [590, 51] width 72 height 20
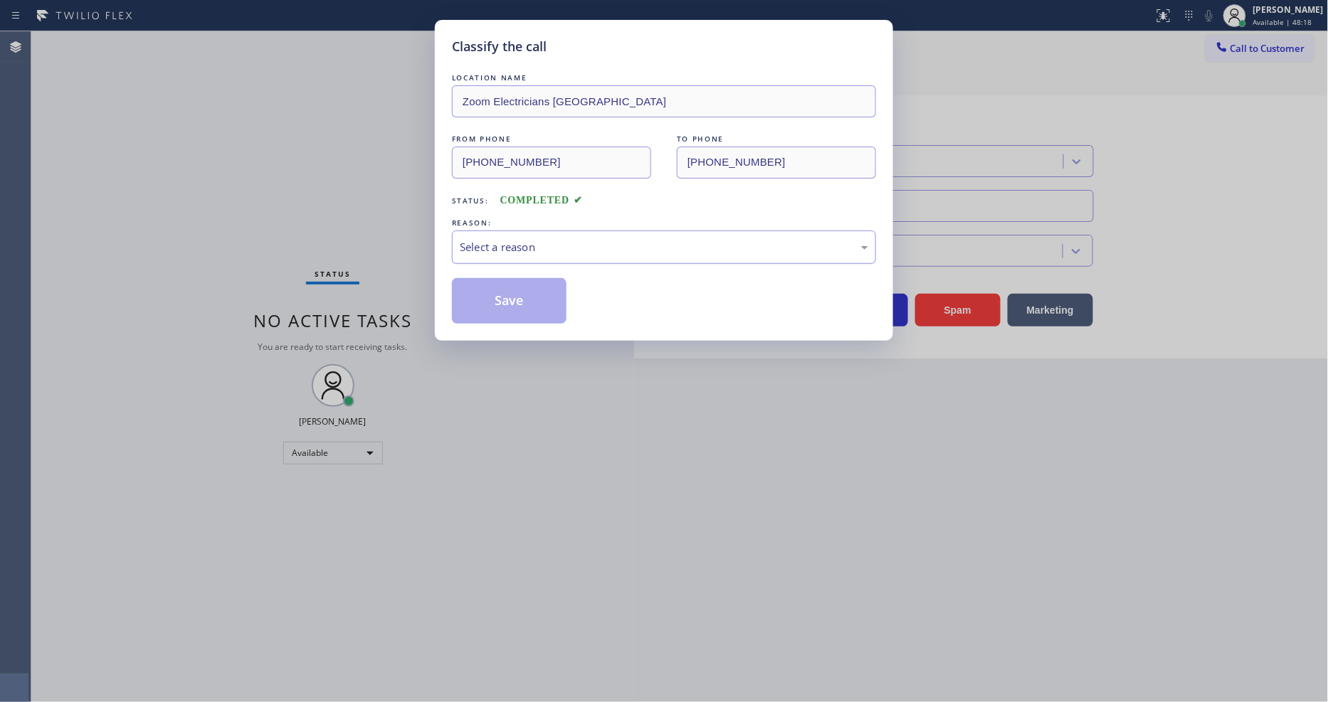
click at [504, 239] on div "Select a reason" at bounding box center [664, 247] width 408 height 16
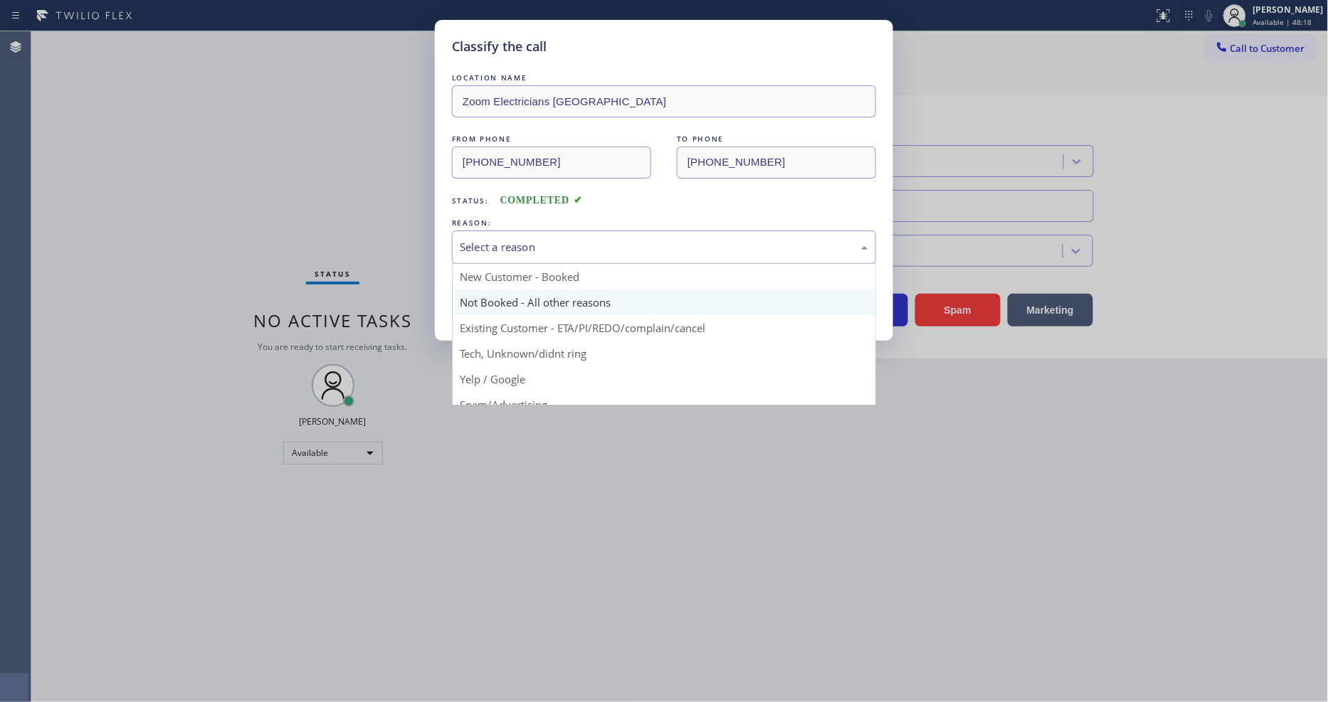
click at [495, 294] on button "Save" at bounding box center [509, 301] width 115 height 46
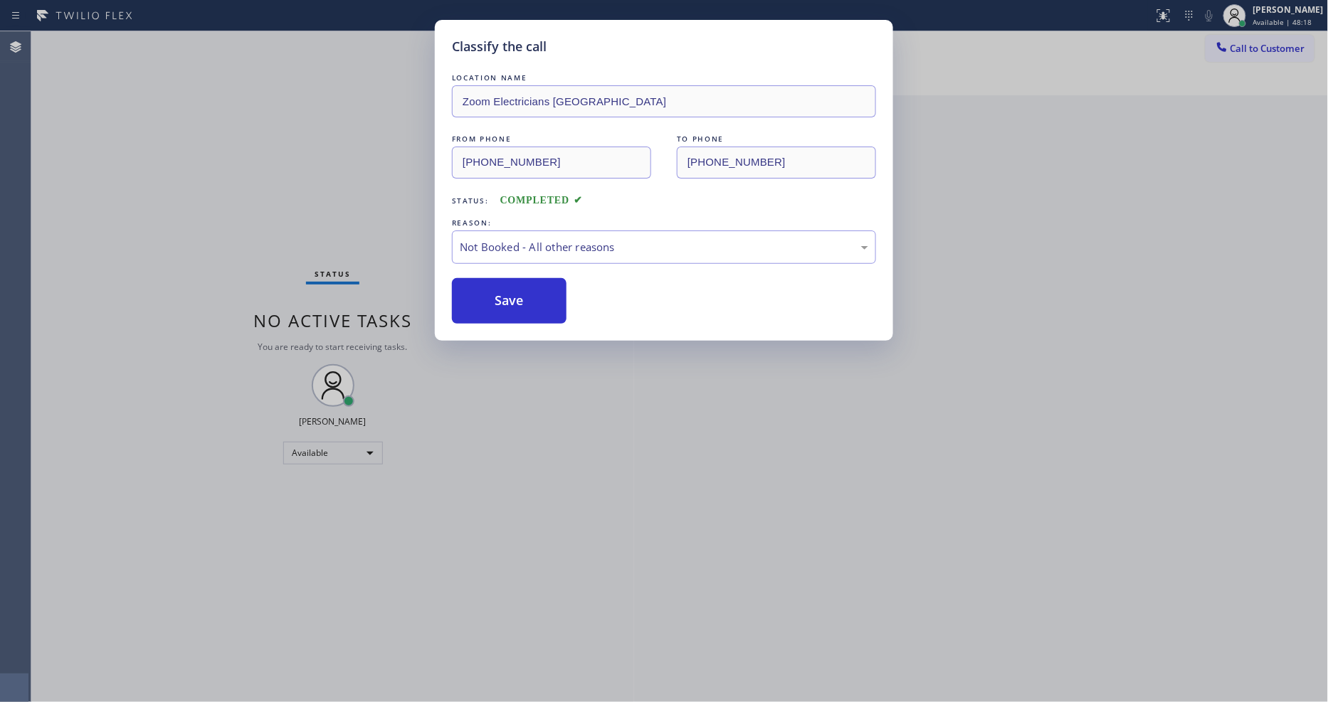
click at [495, 294] on button "Save" at bounding box center [509, 301] width 115 height 46
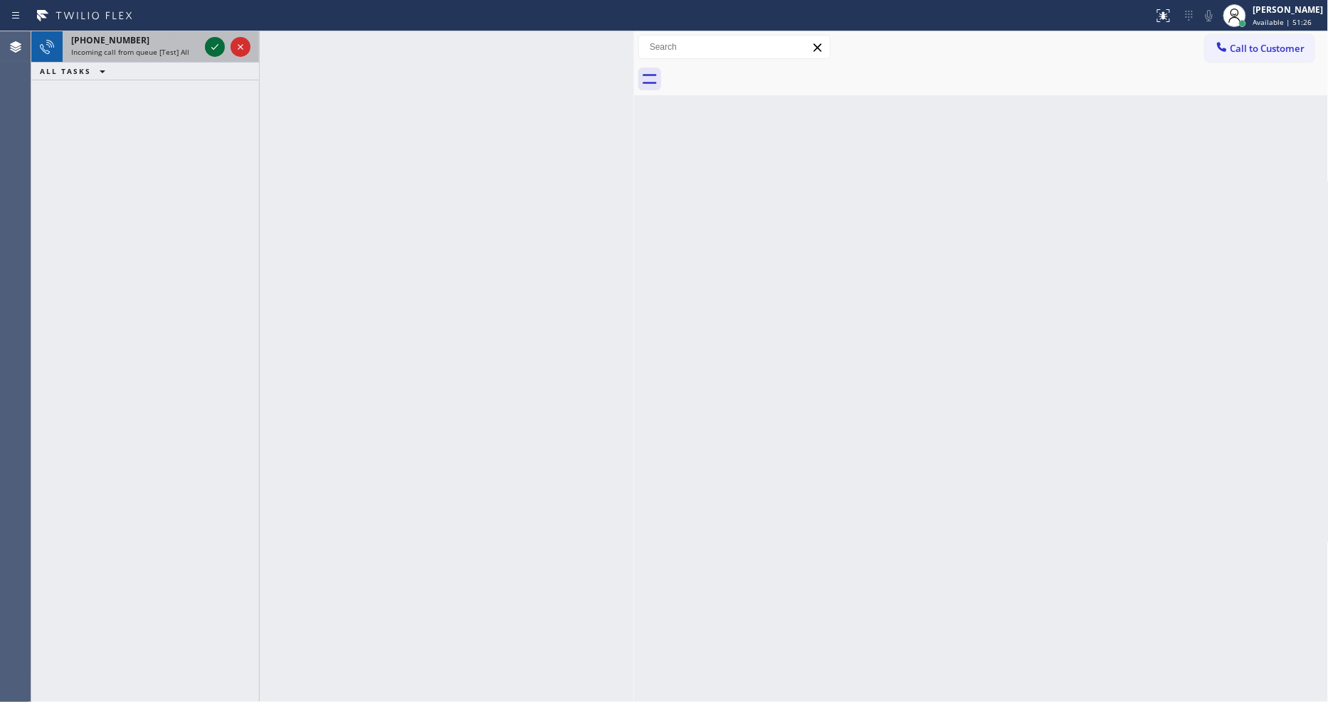
click at [211, 43] on icon at bounding box center [214, 46] width 17 height 17
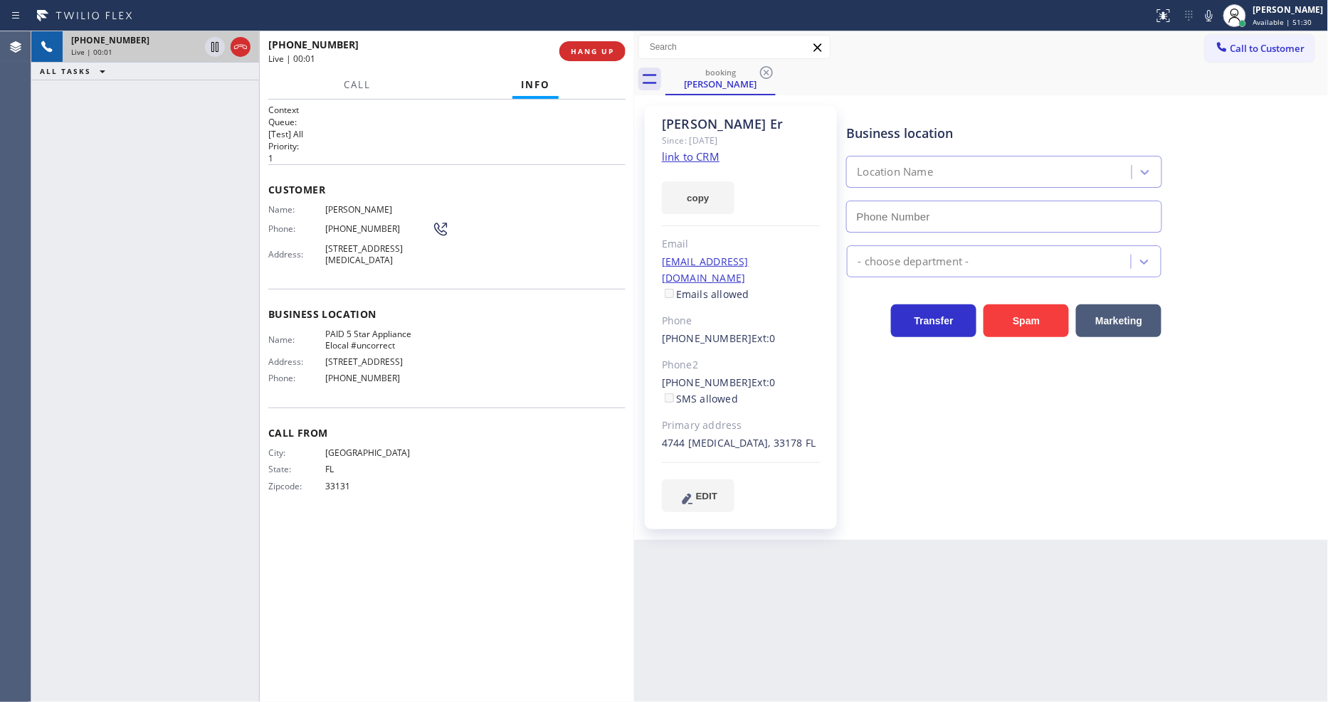
type input "[PHONE_NUMBER]"
click at [705, 154] on link "link to CRM" at bounding box center [691, 156] width 58 height 14
click at [403, 249] on span "[STREET_ADDRESS][MEDICAL_DATA]" at bounding box center [378, 254] width 107 height 22
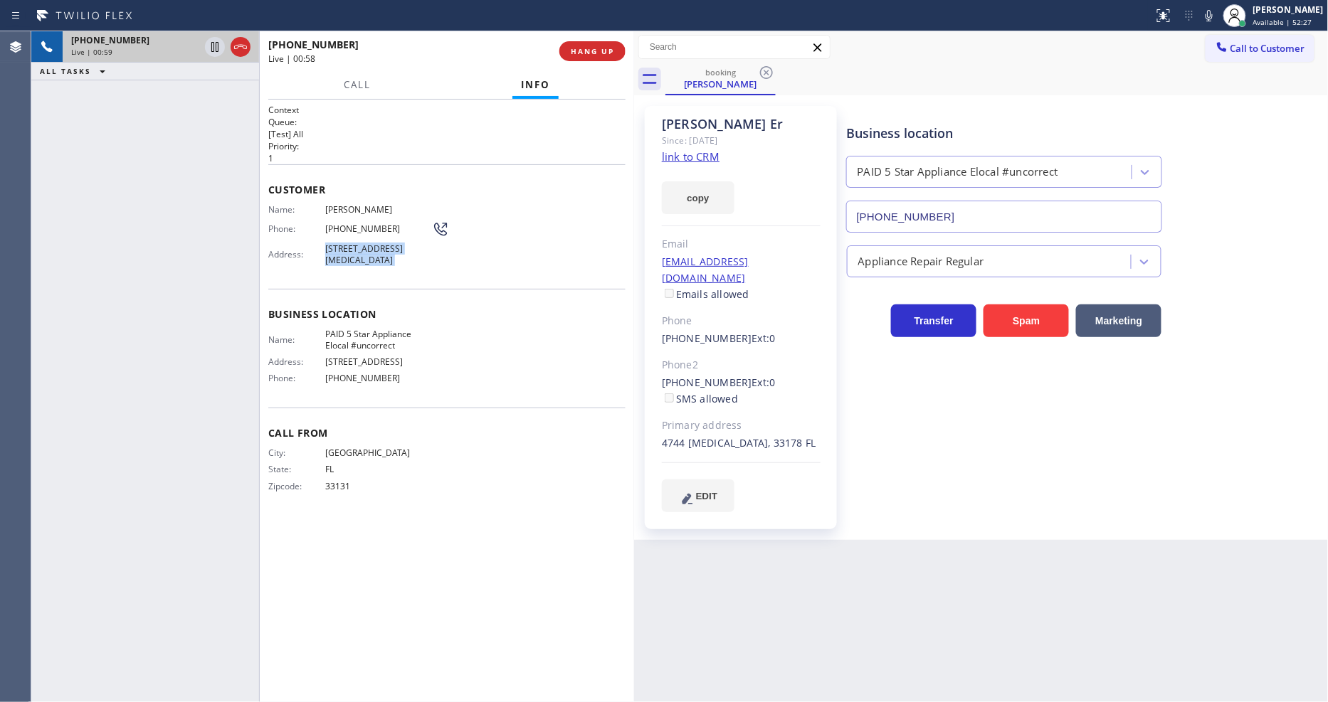
copy span "[STREET_ADDRESS][MEDICAL_DATA]"
click at [359, 329] on span "PAID 5 Star Appliance Elocal #uncorrect" at bounding box center [378, 340] width 107 height 22
click at [359, 339] on span "PAID 5 Star Appliance Elocal #uncorrect" at bounding box center [378, 340] width 107 height 22
click at [359, 338] on span "PAID 5 Star Appliance Elocal #uncorrect" at bounding box center [378, 340] width 107 height 22
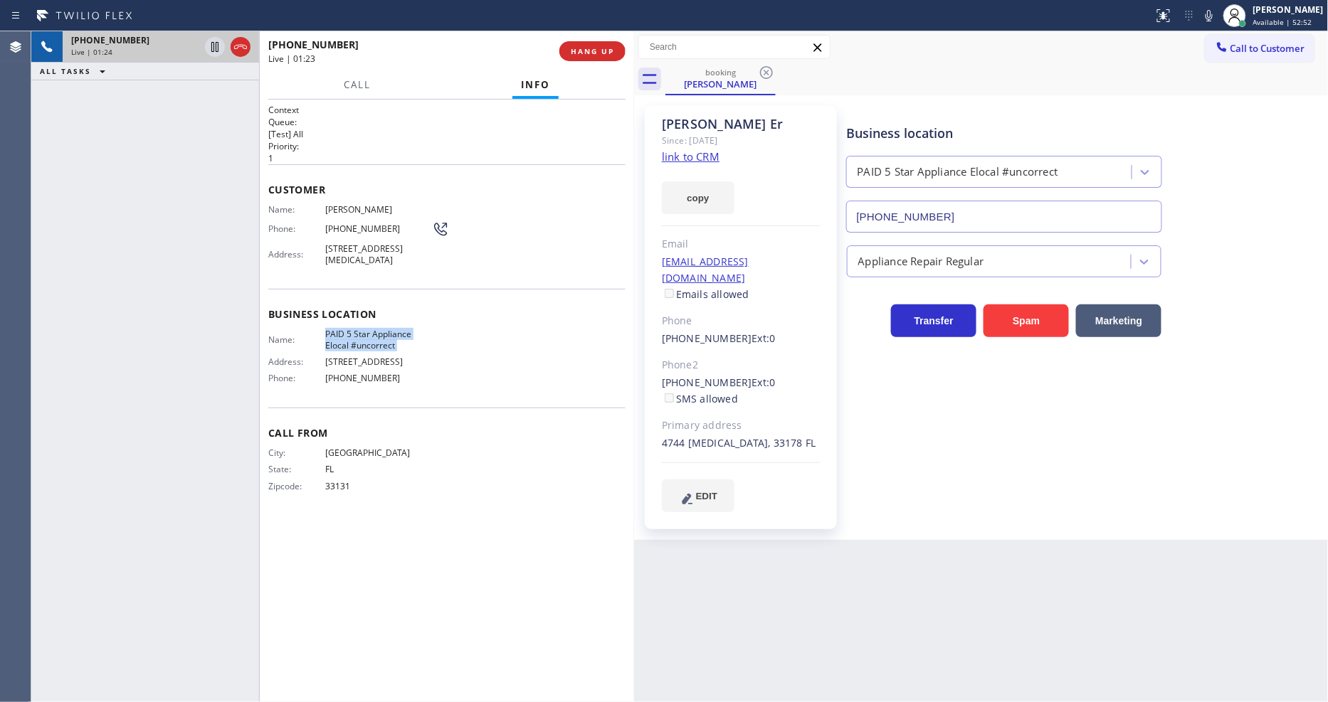
click at [359, 338] on span "PAID 5 Star Appliance Elocal #uncorrect" at bounding box center [378, 340] width 107 height 22
drag, startPoint x: 216, startPoint y: 46, endPoint x: 607, endPoint y: 43, distance: 391.4
click at [216, 46] on icon at bounding box center [214, 47] width 7 height 10
click at [1218, 16] on icon at bounding box center [1209, 15] width 17 height 17
click at [212, 43] on icon at bounding box center [215, 47] width 10 height 10
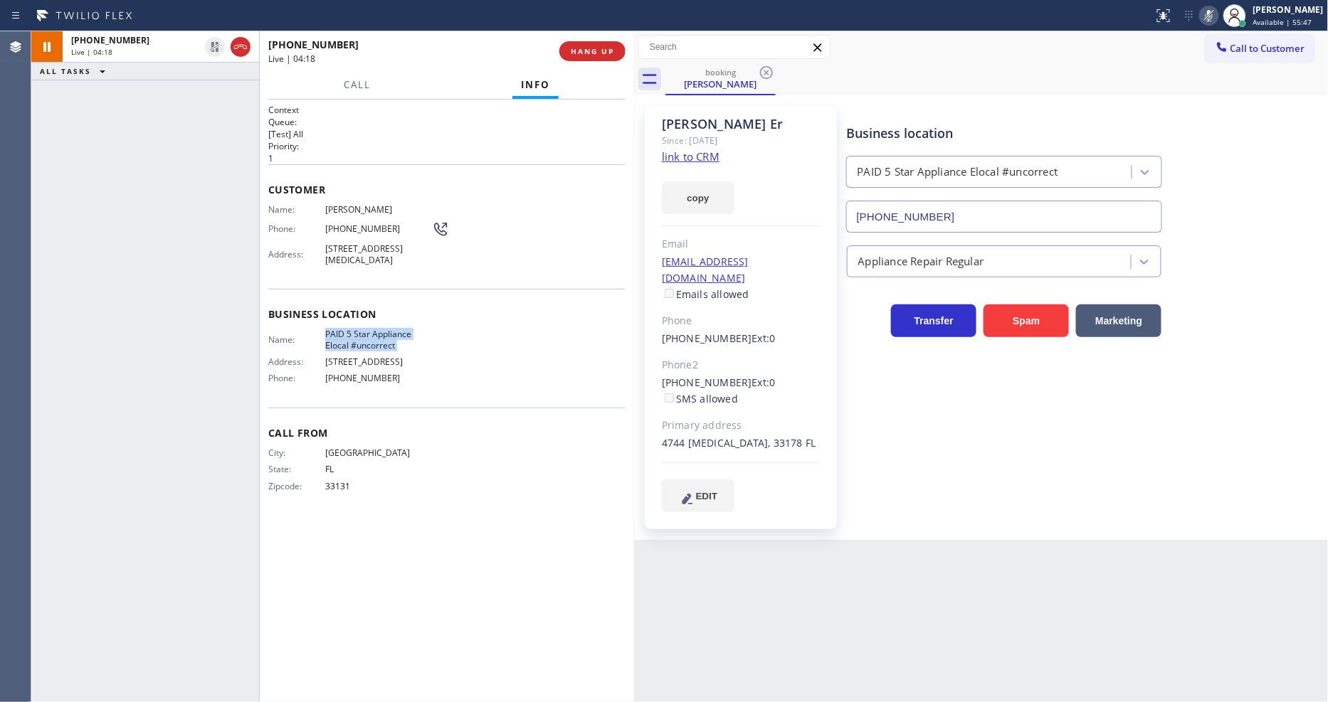
click at [1213, 12] on icon at bounding box center [1209, 15] width 7 height 11
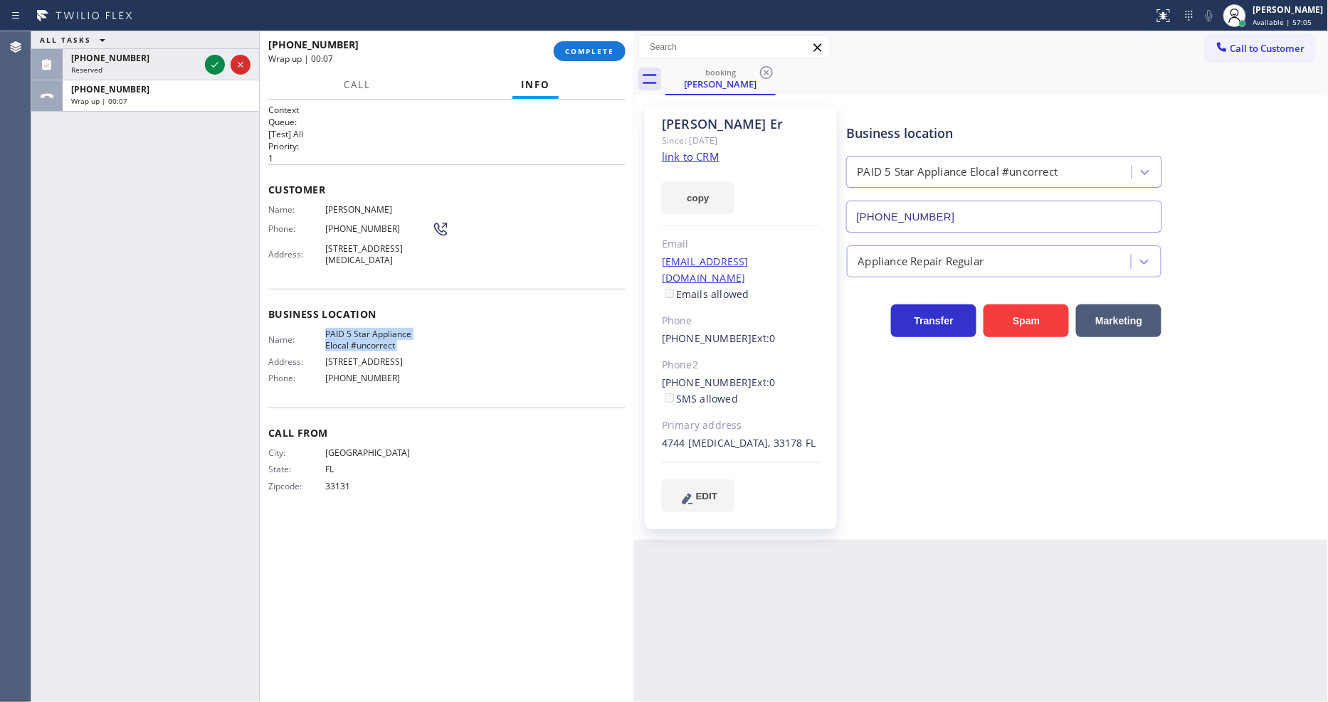
click at [349, 342] on span "PAID 5 Star Appliance Elocal #uncorrect" at bounding box center [378, 340] width 107 height 22
click at [349, 337] on span "PAID 5 Star Appliance Elocal #uncorrect" at bounding box center [378, 340] width 107 height 22
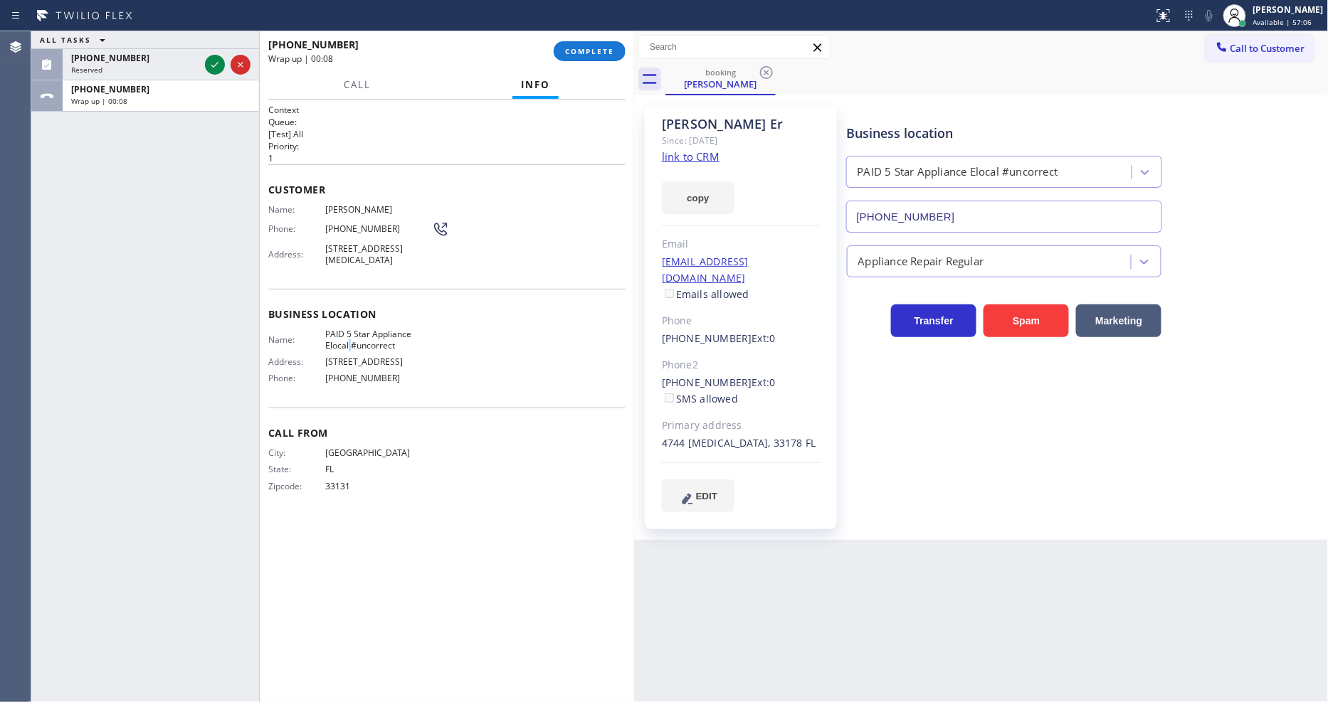
click at [349, 337] on span "PAID 5 Star Appliance Elocal #uncorrect" at bounding box center [378, 340] width 107 height 22
click at [580, 45] on button "COMPLETE" at bounding box center [590, 51] width 72 height 20
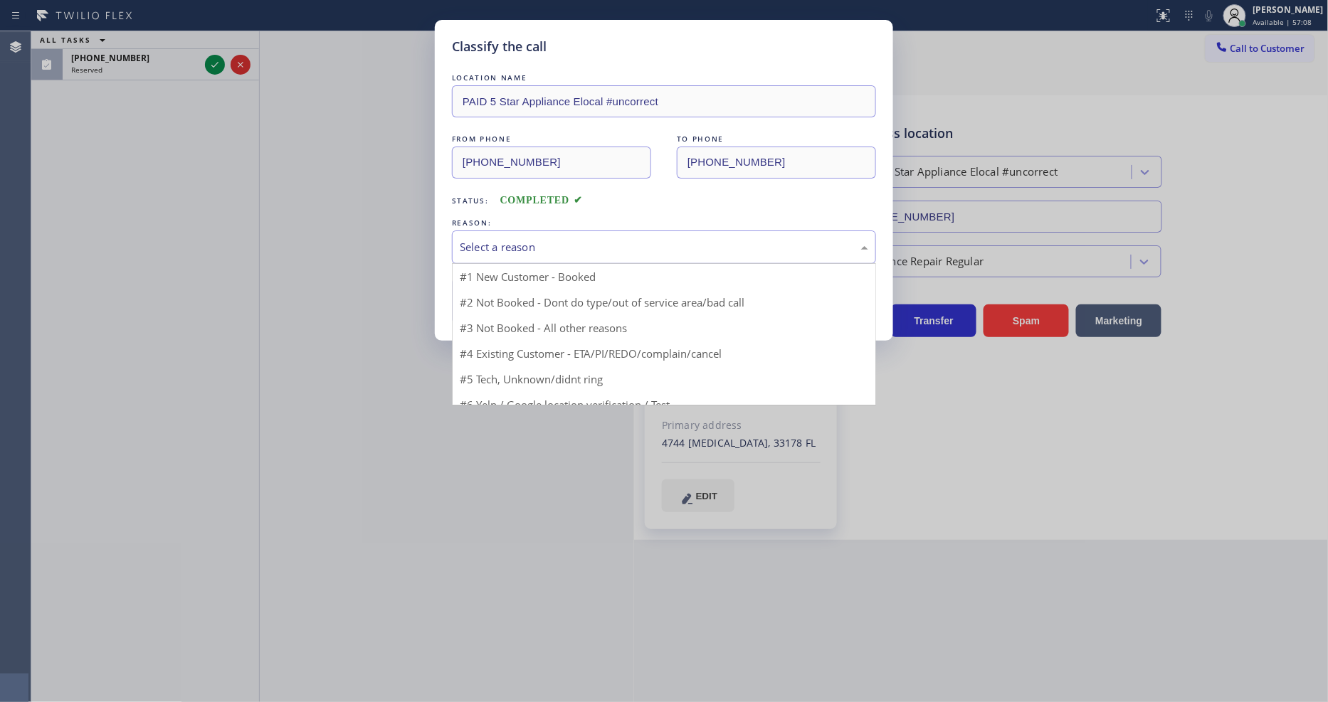
click at [529, 233] on div "Select a reason" at bounding box center [664, 247] width 424 height 33
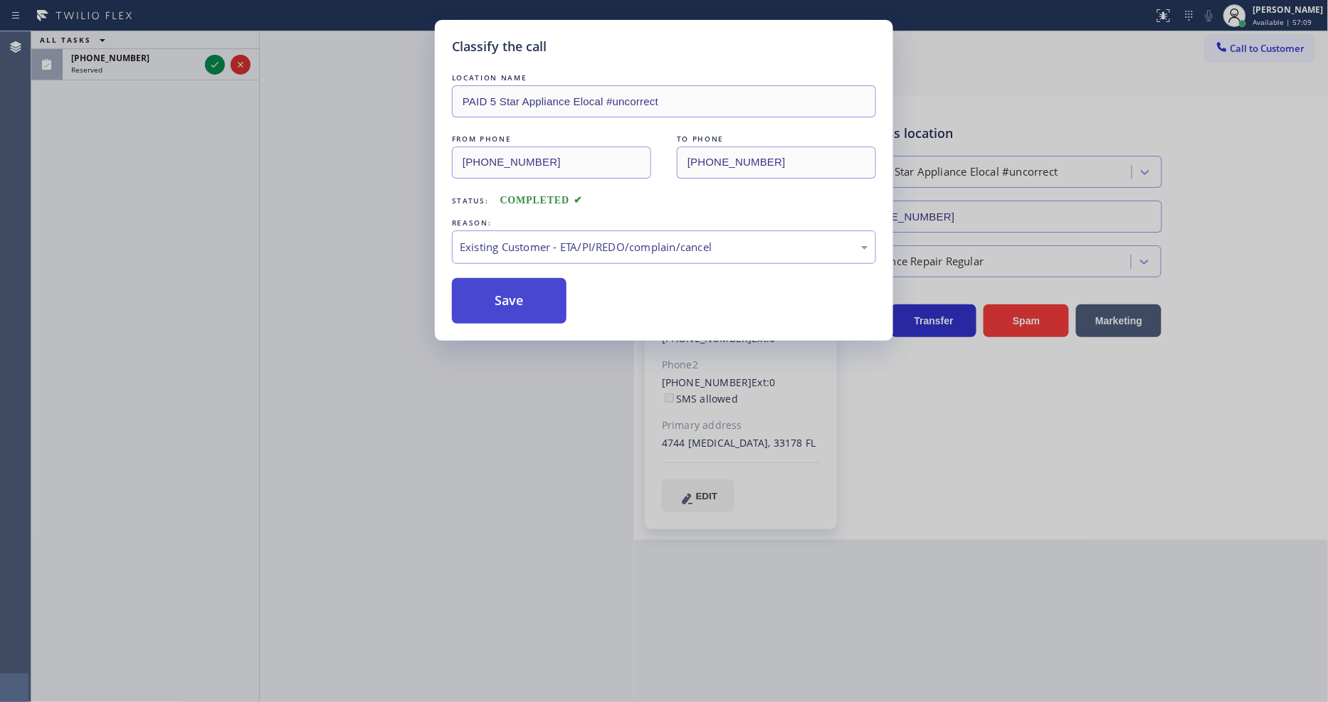
click at [527, 302] on button "Save" at bounding box center [509, 301] width 115 height 46
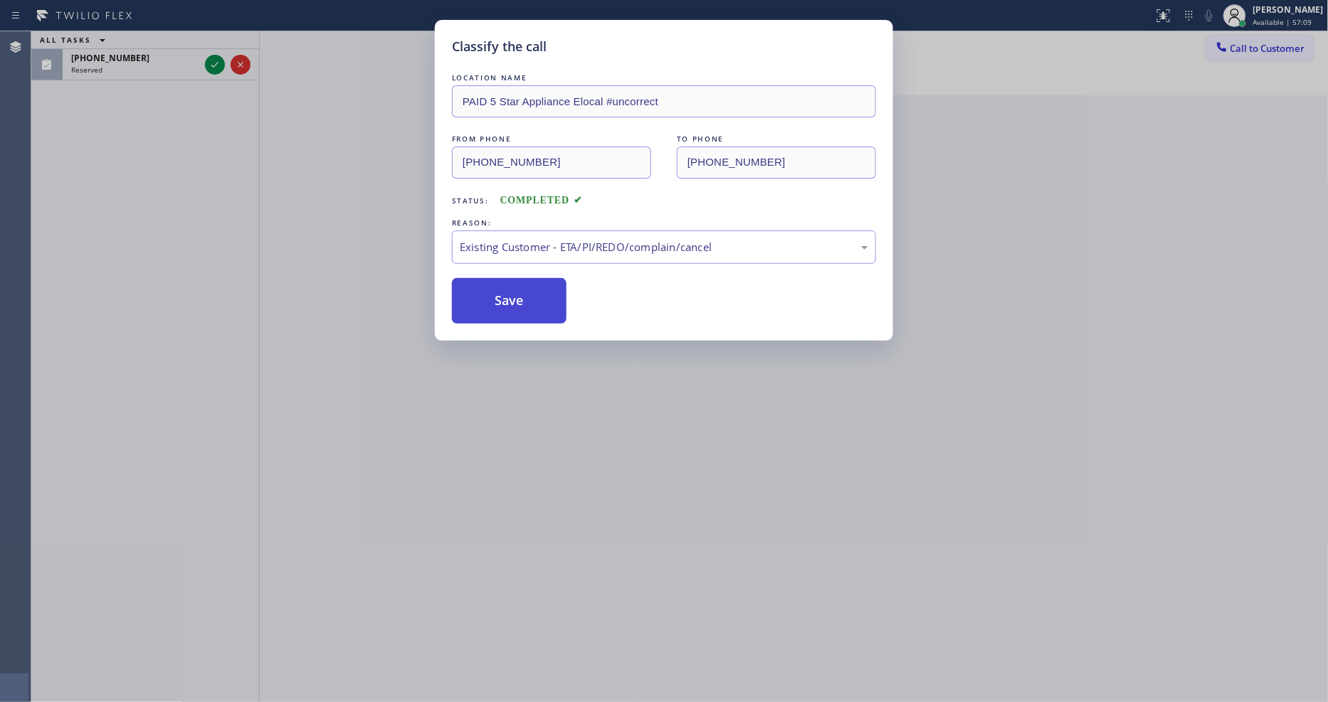
click at [527, 302] on button "Save" at bounding box center [509, 301] width 115 height 46
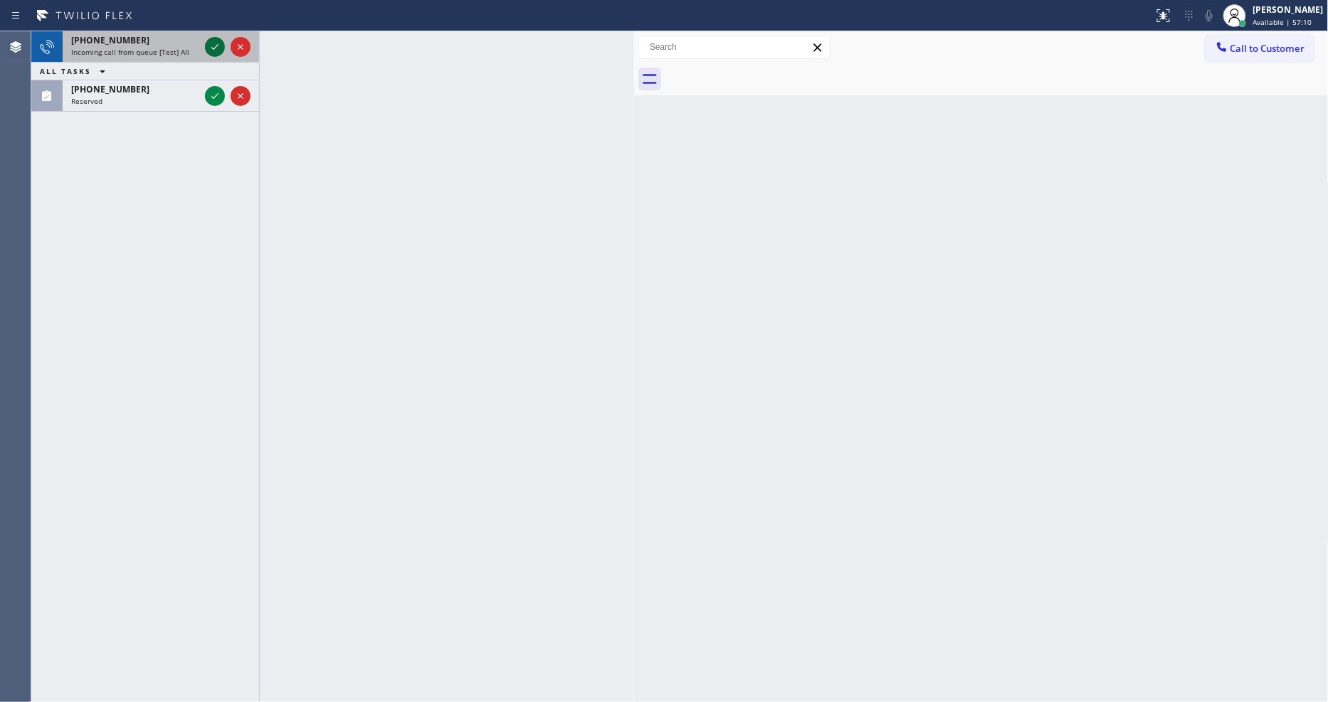
click at [211, 43] on icon at bounding box center [214, 46] width 17 height 17
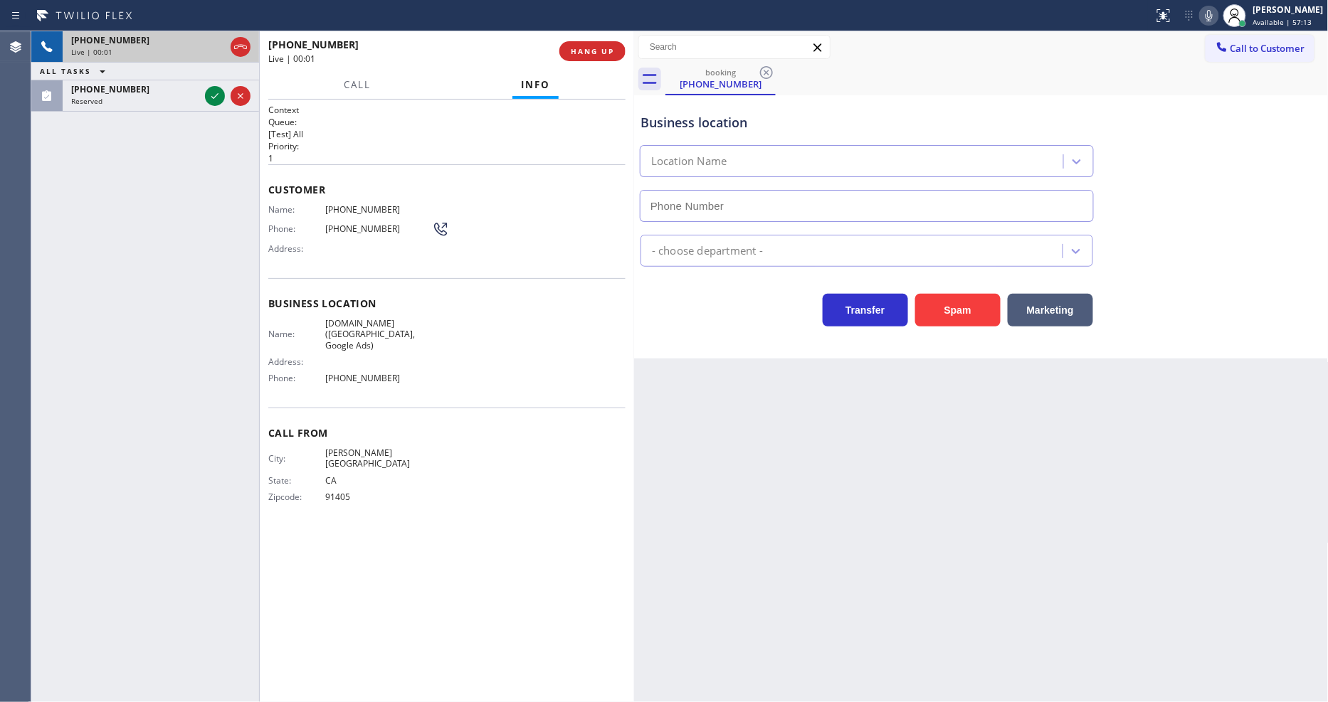
type input "[PHONE_NUMBER]"
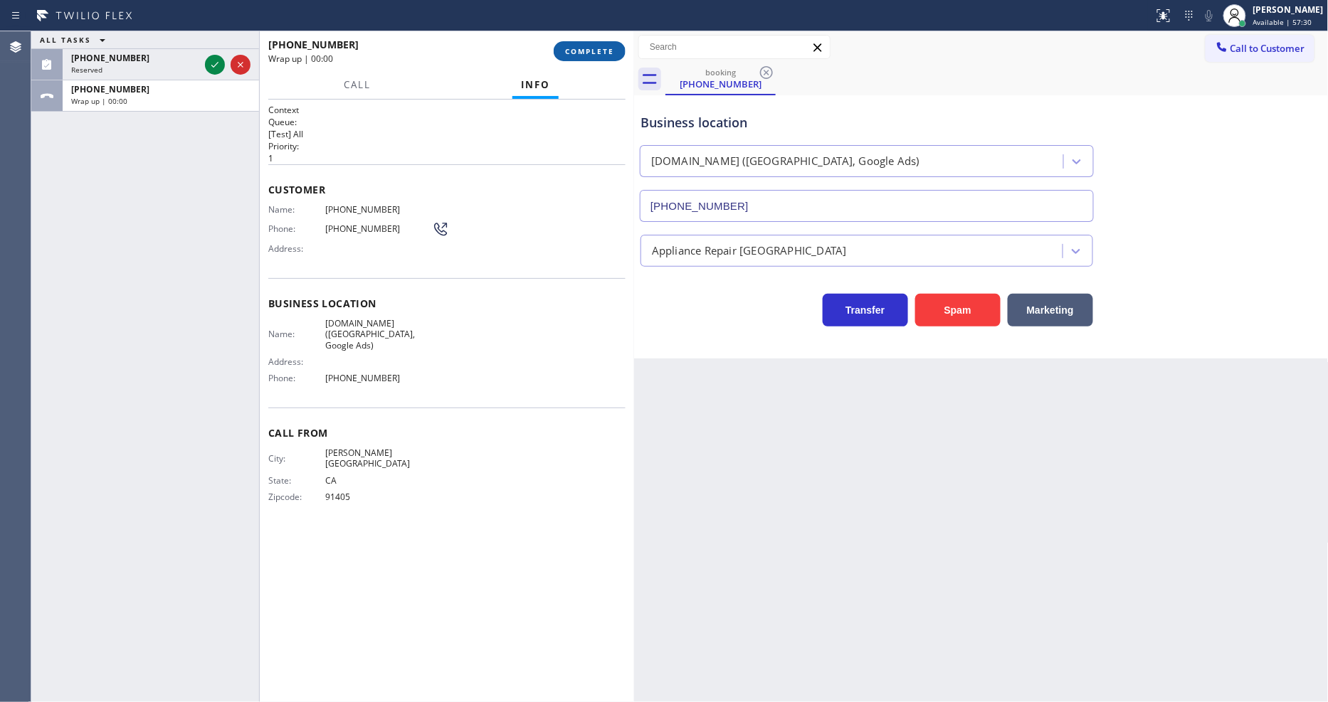
click at [594, 45] on button "COMPLETE" at bounding box center [590, 51] width 72 height 20
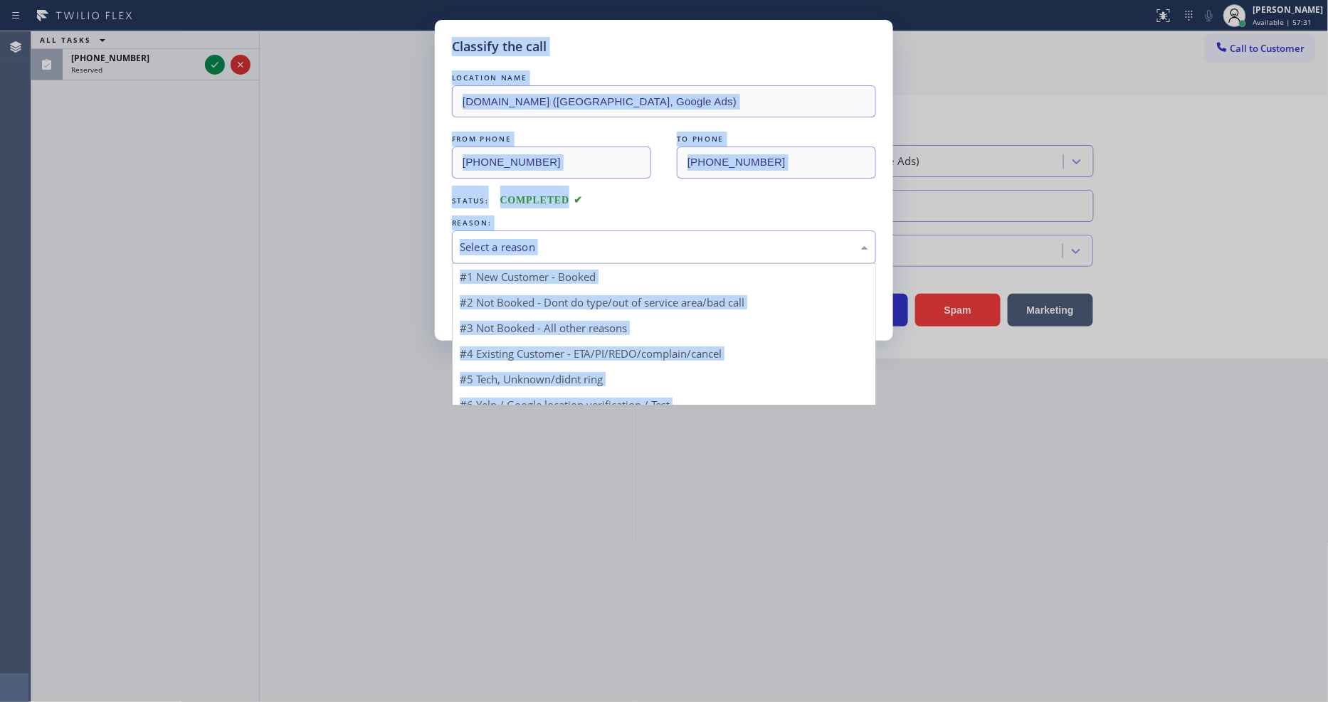
click at [527, 248] on div "Select a reason" at bounding box center [664, 247] width 408 height 16
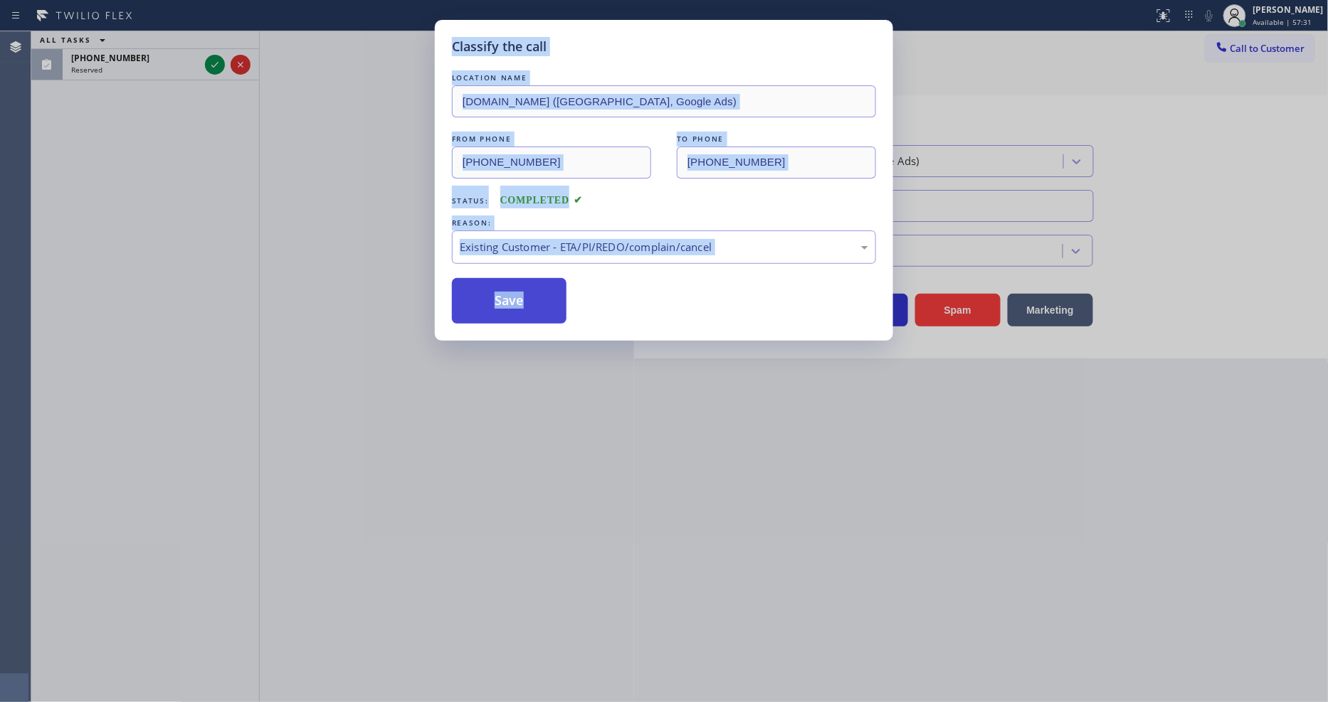
click at [522, 295] on button "Save" at bounding box center [509, 301] width 115 height 46
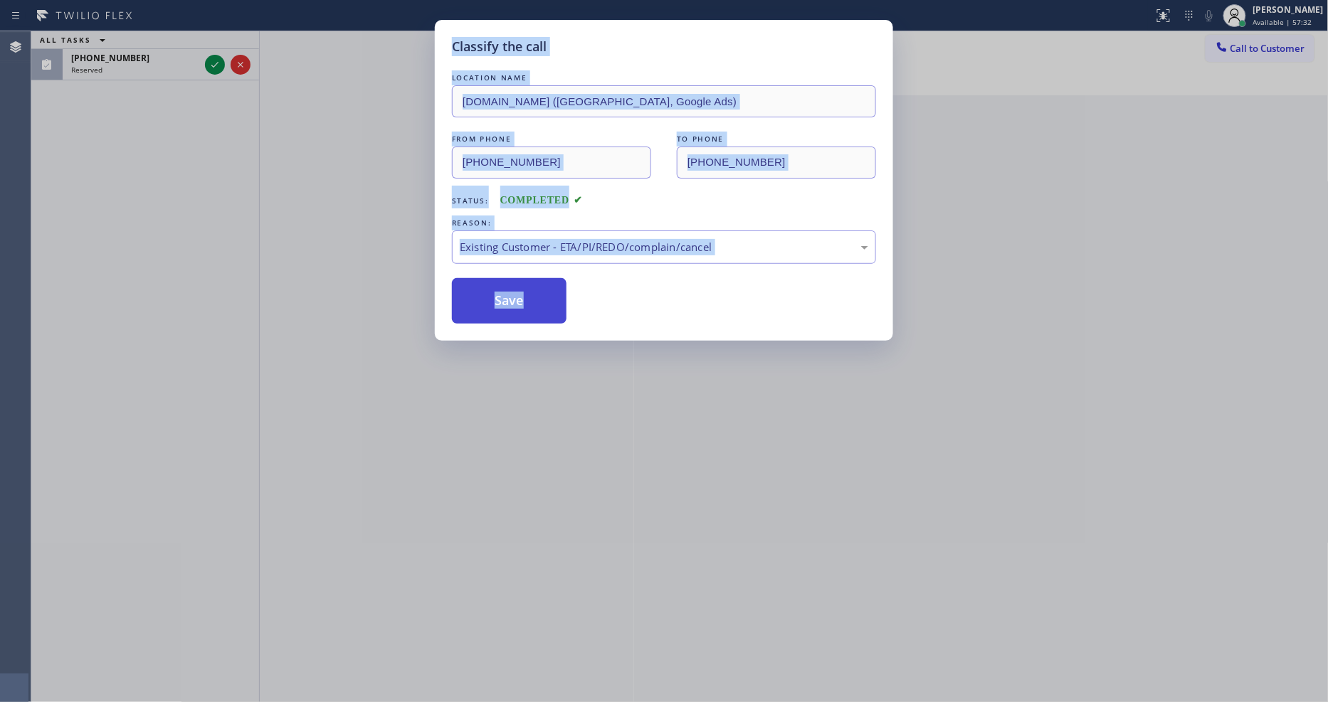
click at [522, 295] on button "Save" at bounding box center [509, 301] width 115 height 46
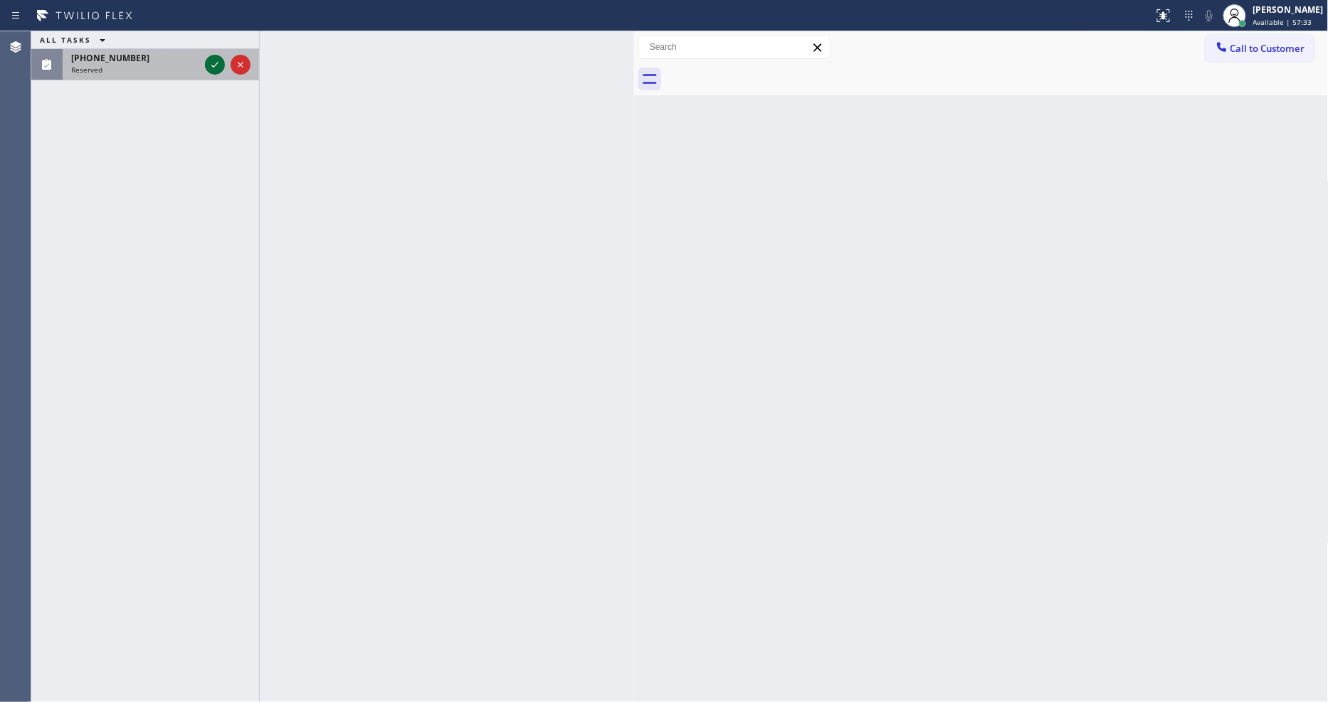
click at [209, 60] on icon at bounding box center [214, 64] width 17 height 17
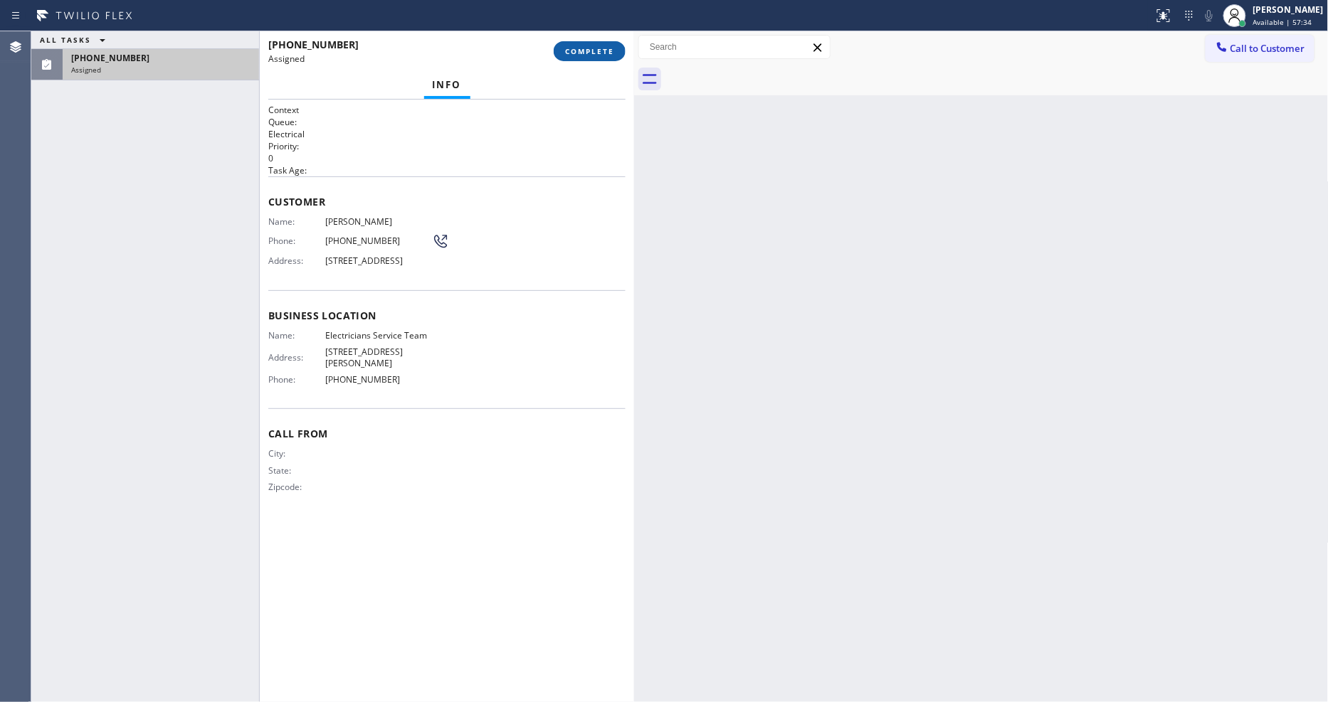
click at [586, 58] on button "COMPLETE" at bounding box center [590, 51] width 72 height 20
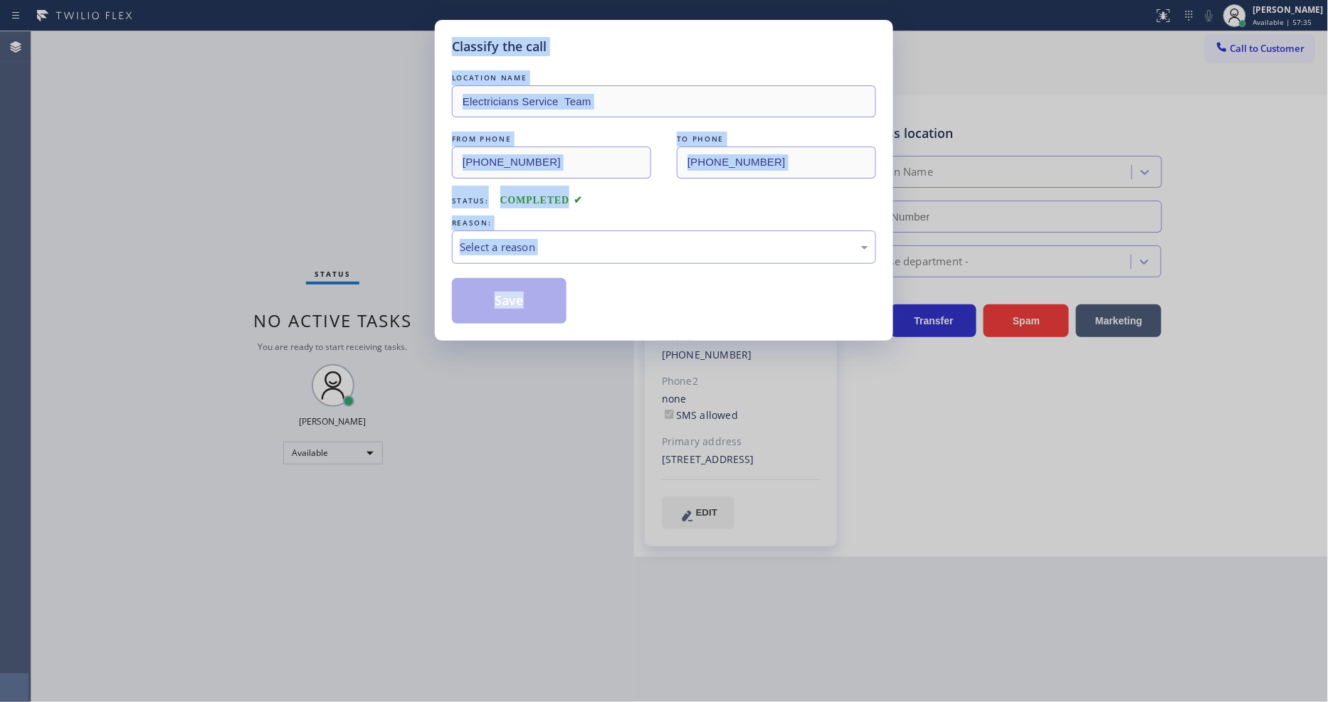
type input "[PHONE_NUMBER]"
click at [532, 239] on div "Select a reason" at bounding box center [664, 247] width 408 height 16
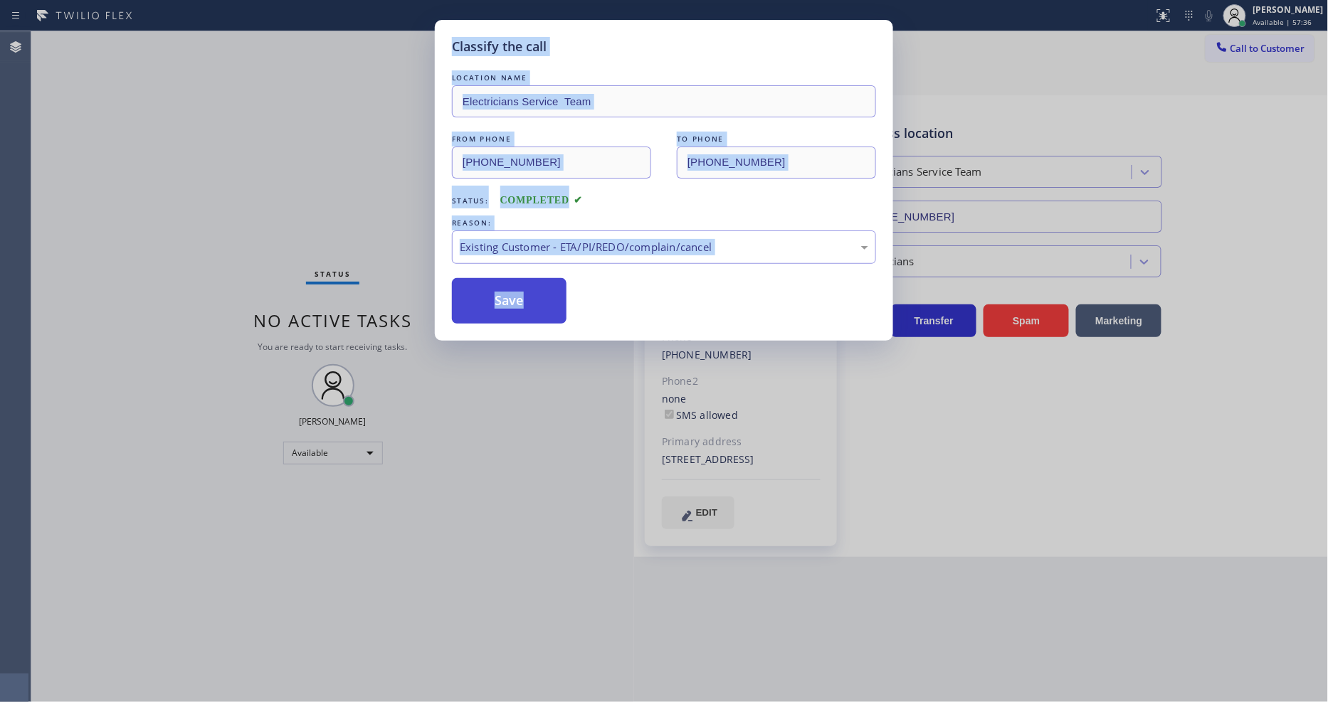
click at [516, 283] on button "Save" at bounding box center [509, 301] width 115 height 46
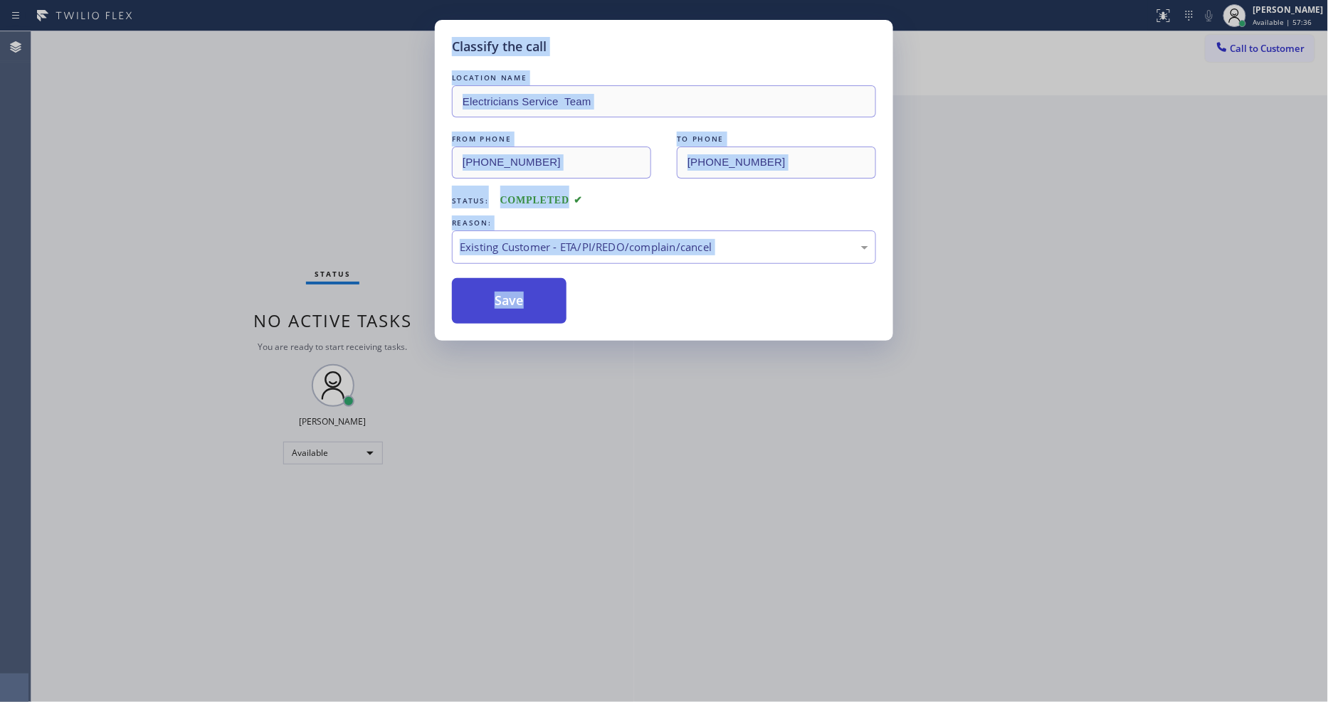
click at [516, 283] on button "Save" at bounding box center [509, 301] width 115 height 46
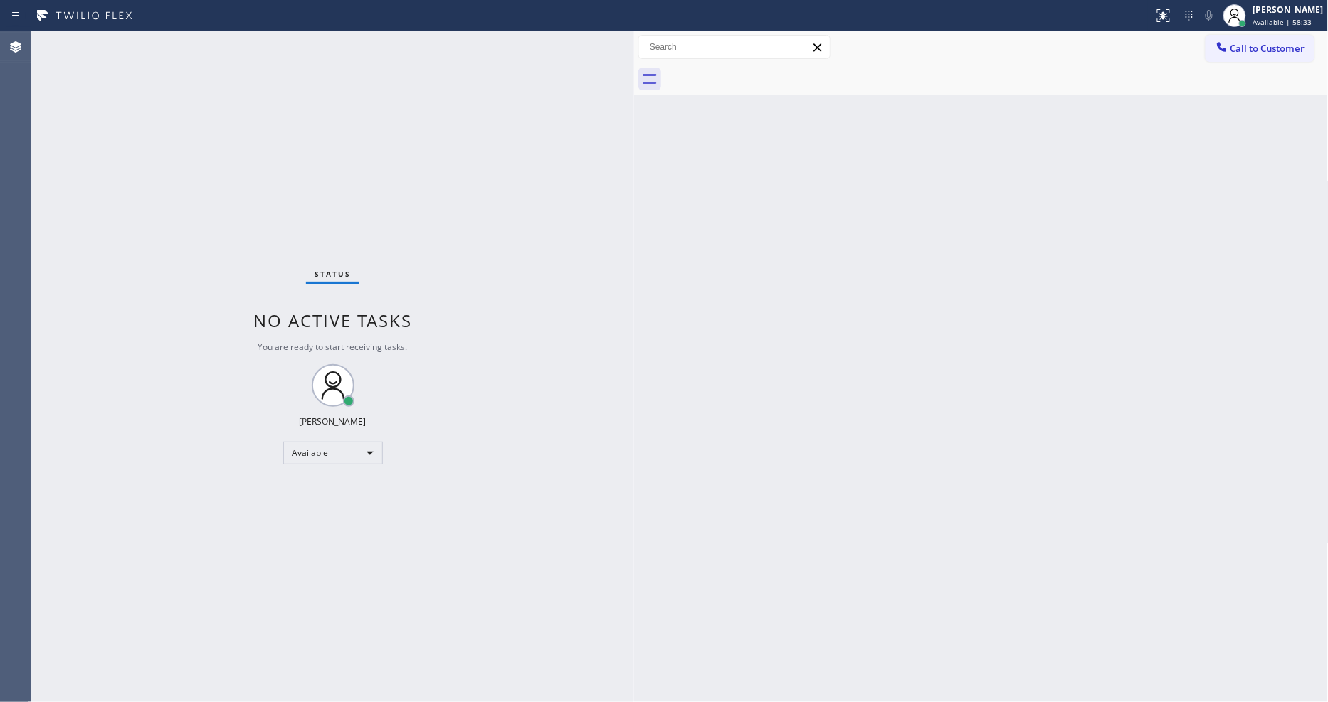
drag, startPoint x: 1255, startPoint y: 19, endPoint x: 1265, endPoint y: 53, distance: 35.6
click at [1247, 19] on div at bounding box center [1243, 24] width 10 height 10
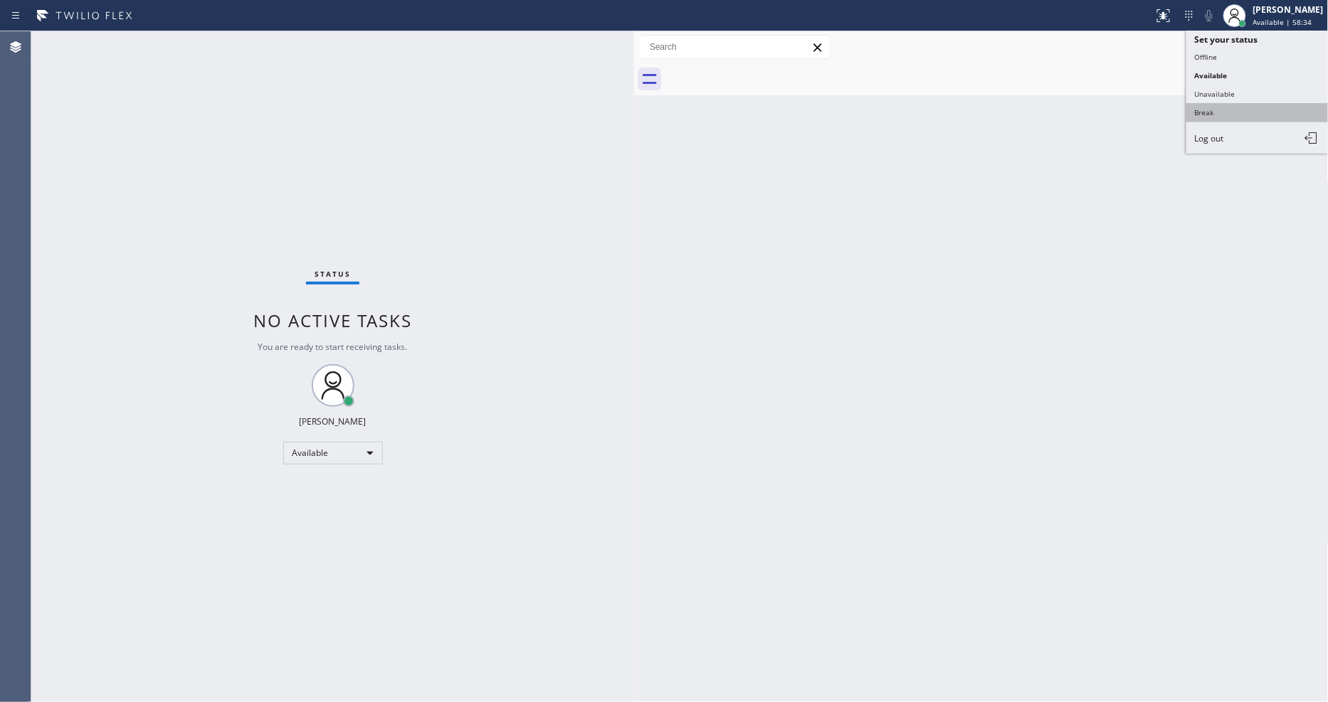
click at [1250, 117] on button "Break" at bounding box center [1257, 112] width 142 height 19
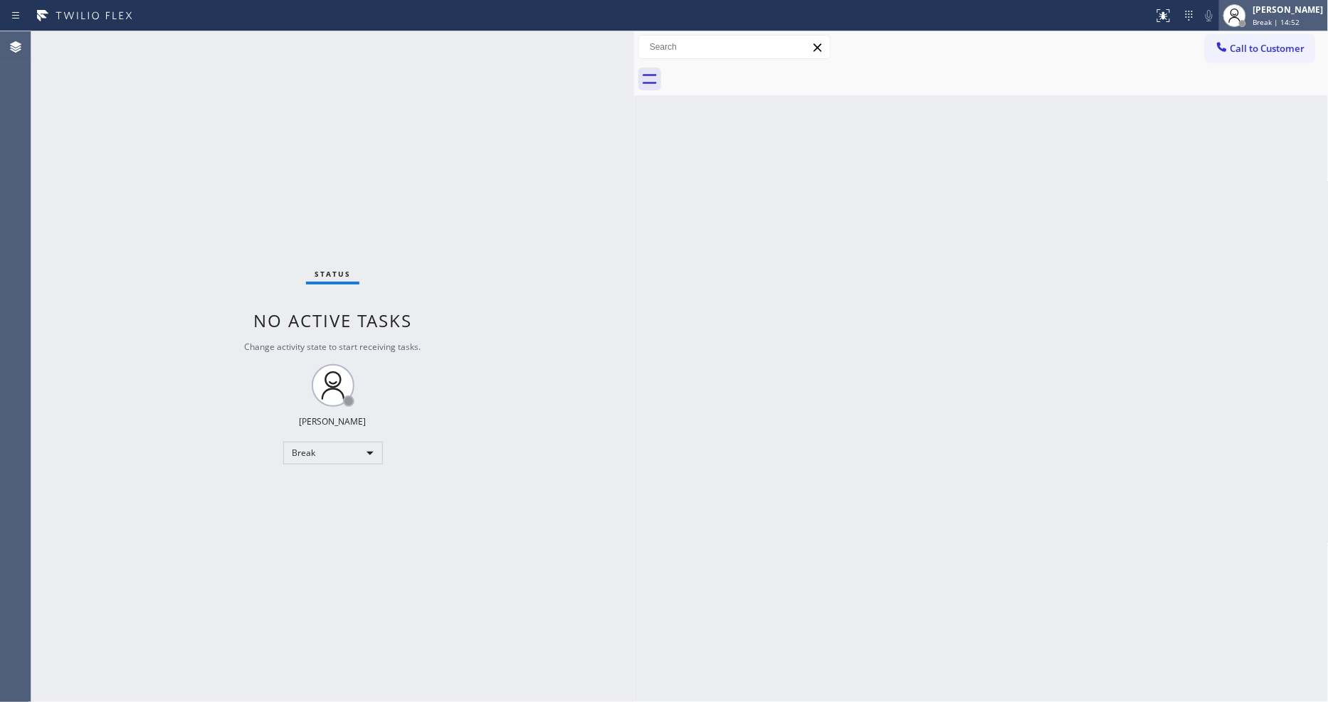
click at [1272, 22] on span "Break | 14:52" at bounding box center [1276, 22] width 47 height 10
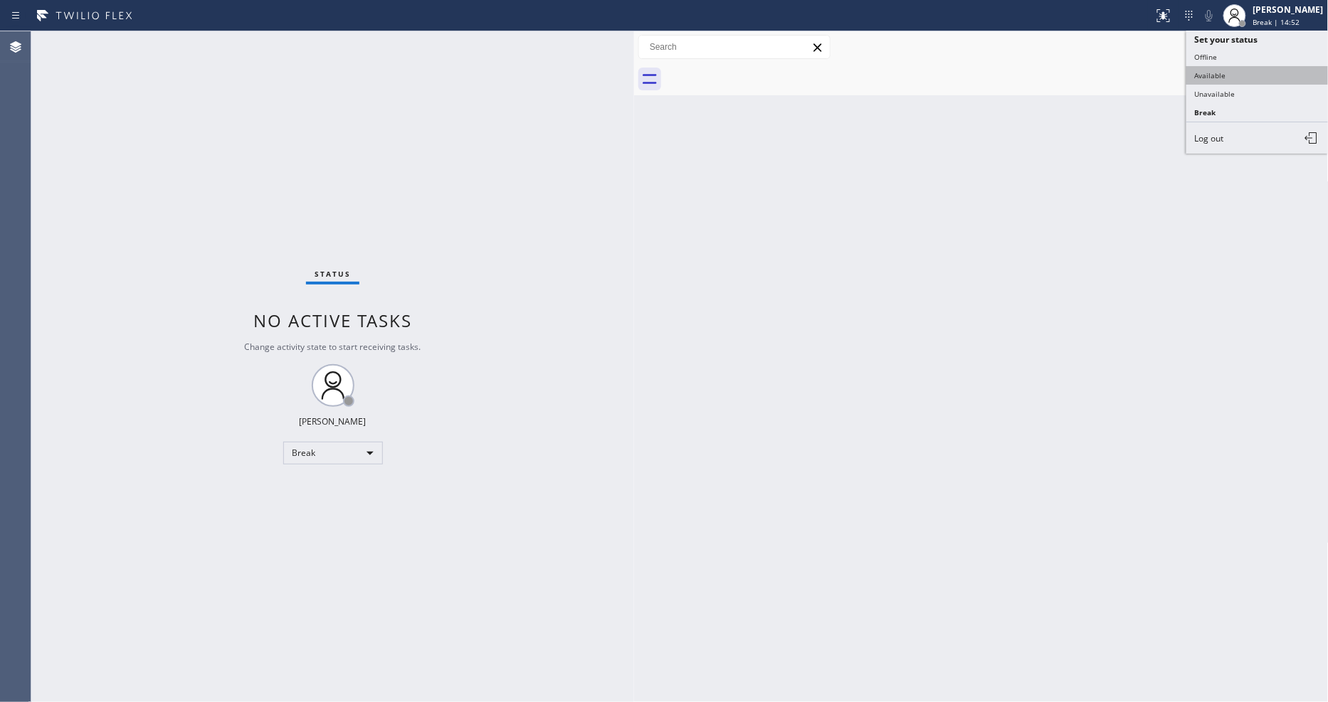
click at [1243, 77] on button "Available" at bounding box center [1257, 75] width 142 height 19
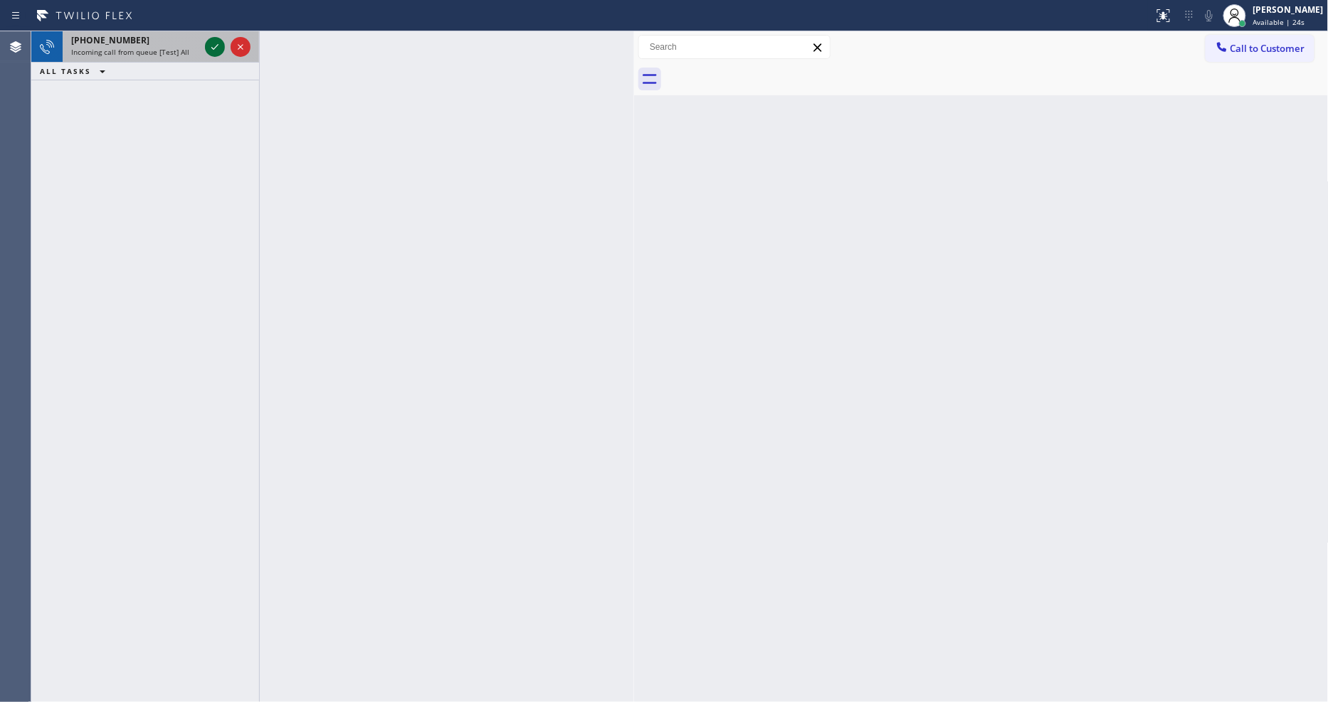
drag, startPoint x: 221, startPoint y: 31, endPoint x: 211, endPoint y: 46, distance: 17.4
click at [221, 31] on div at bounding box center [227, 46] width 51 height 31
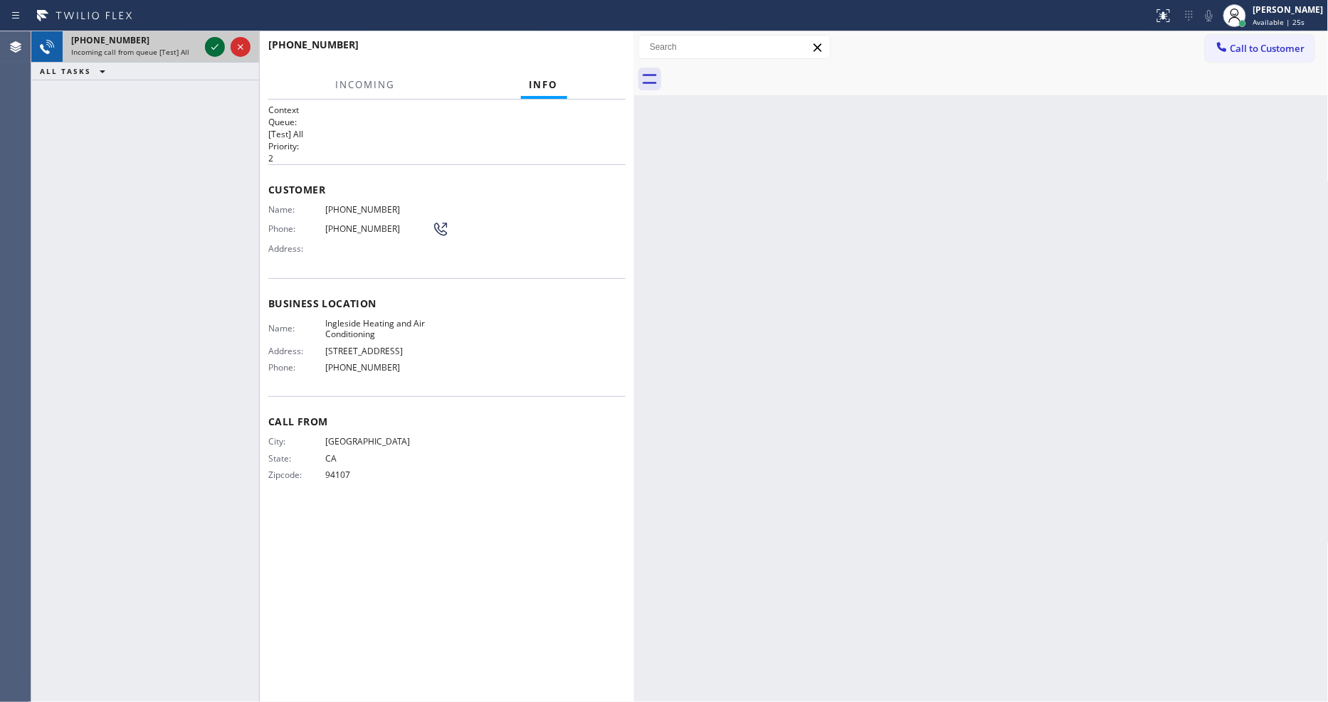
click at [211, 46] on icon at bounding box center [214, 46] width 17 height 17
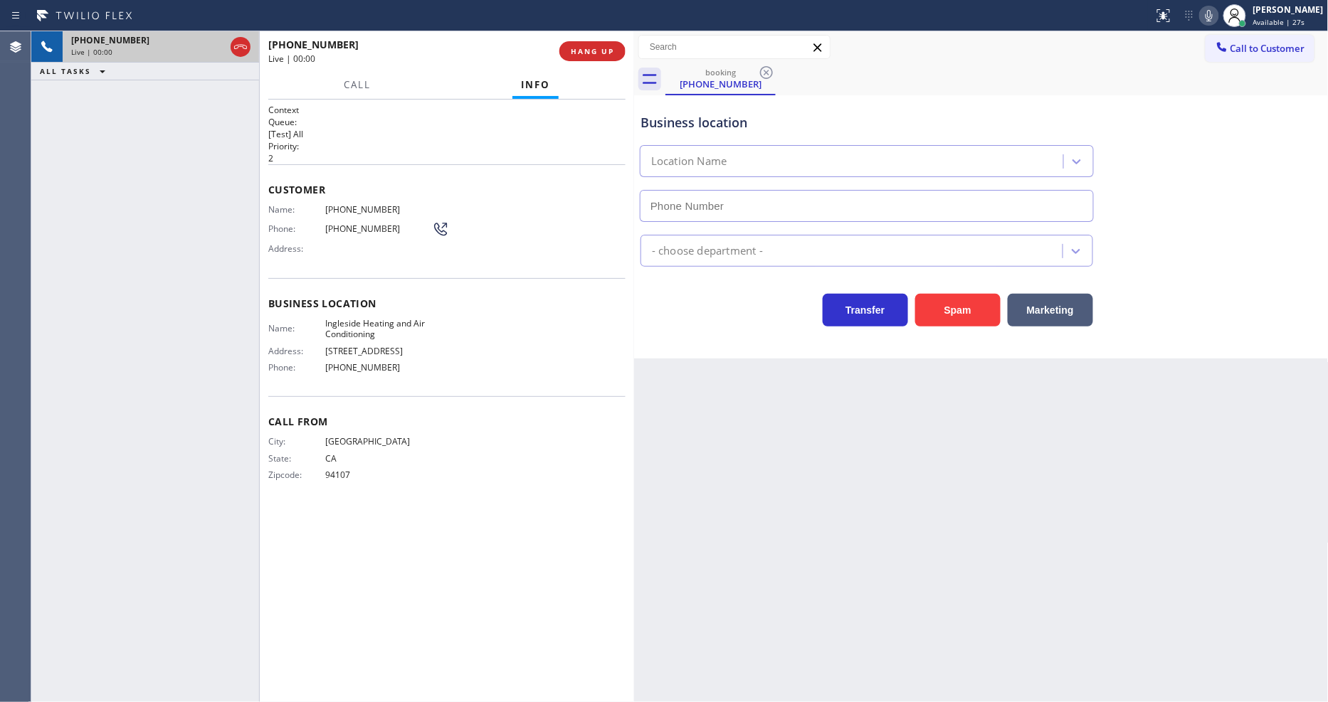
type input "[PHONE_NUMBER]"
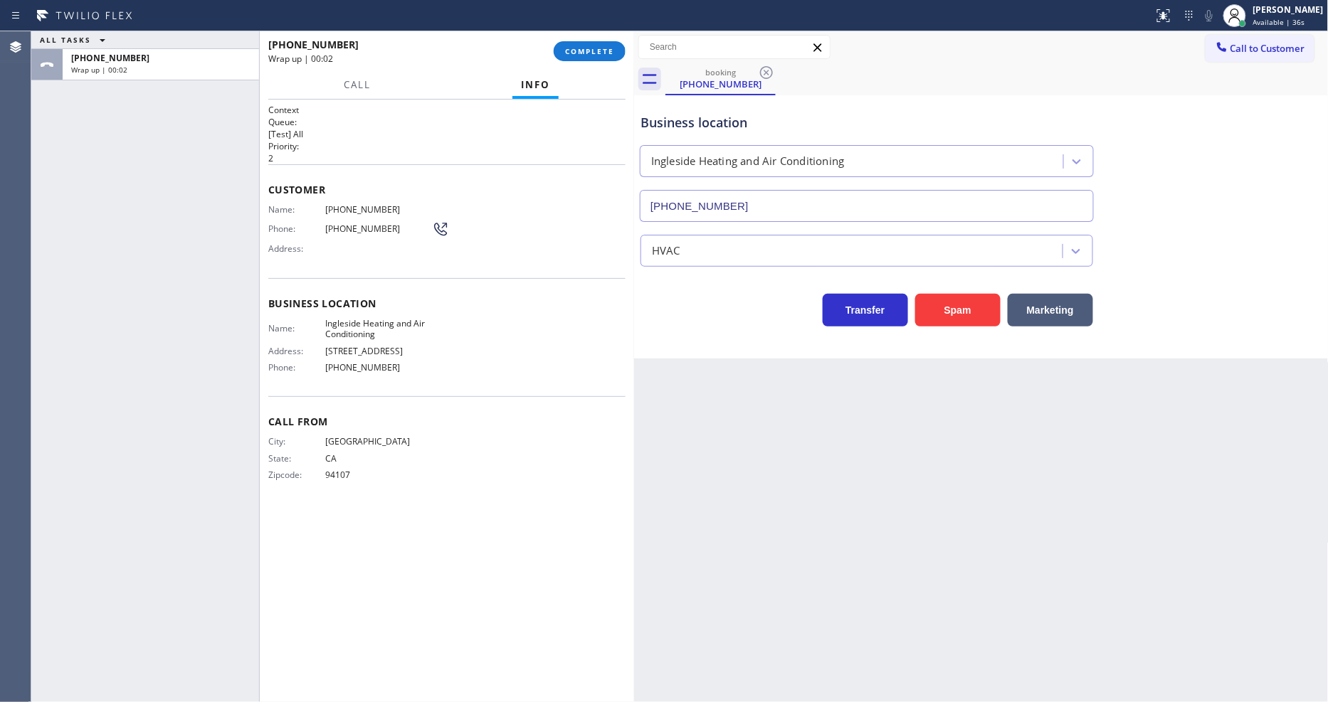
click at [584, 40] on div "[PHONE_NUMBER] Wrap up | 00:02 COMPLETE" at bounding box center [446, 51] width 357 height 37
click at [579, 48] on span "COMPLETE" at bounding box center [589, 51] width 49 height 10
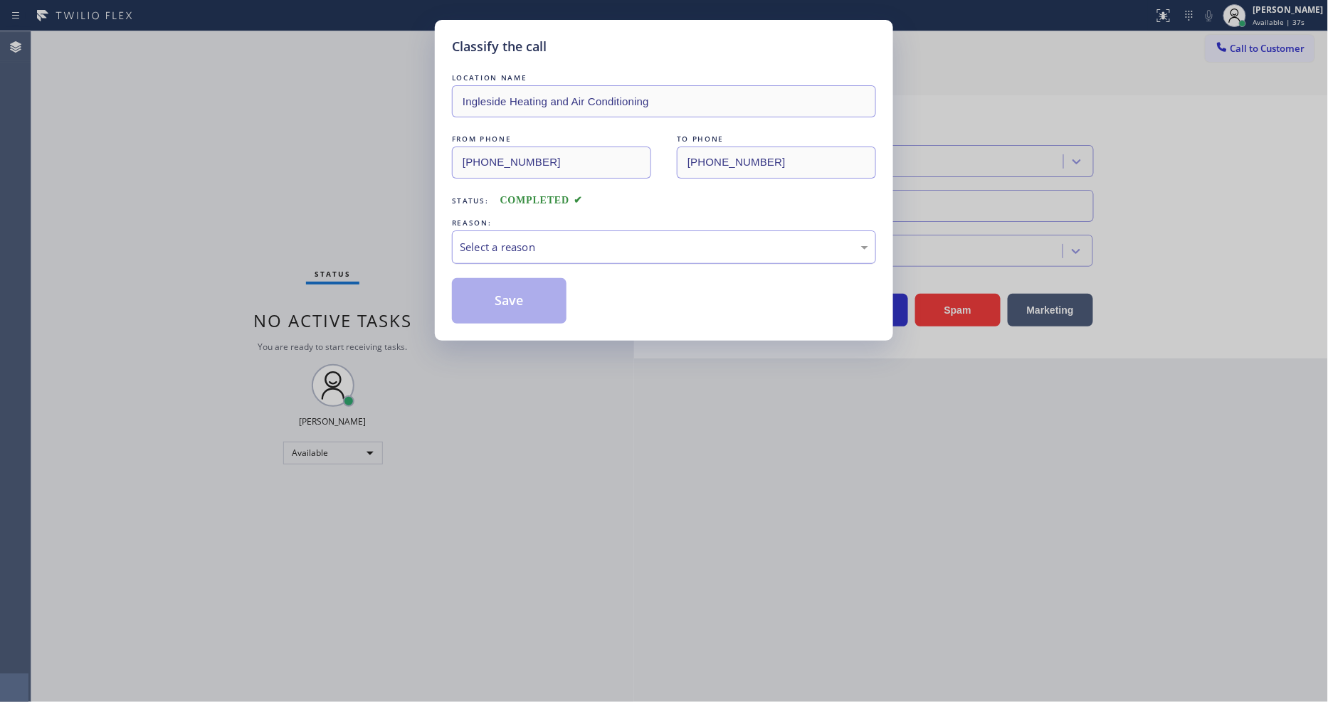
click at [571, 231] on div "Select a reason" at bounding box center [664, 247] width 424 height 33
click at [525, 273] on div "LOCATION NAME Ingleside Heating and Air Conditioning FROM PHONE [PHONE_NUMBER] …" at bounding box center [664, 196] width 424 height 253
click at [524, 286] on button "Save" at bounding box center [509, 301] width 115 height 46
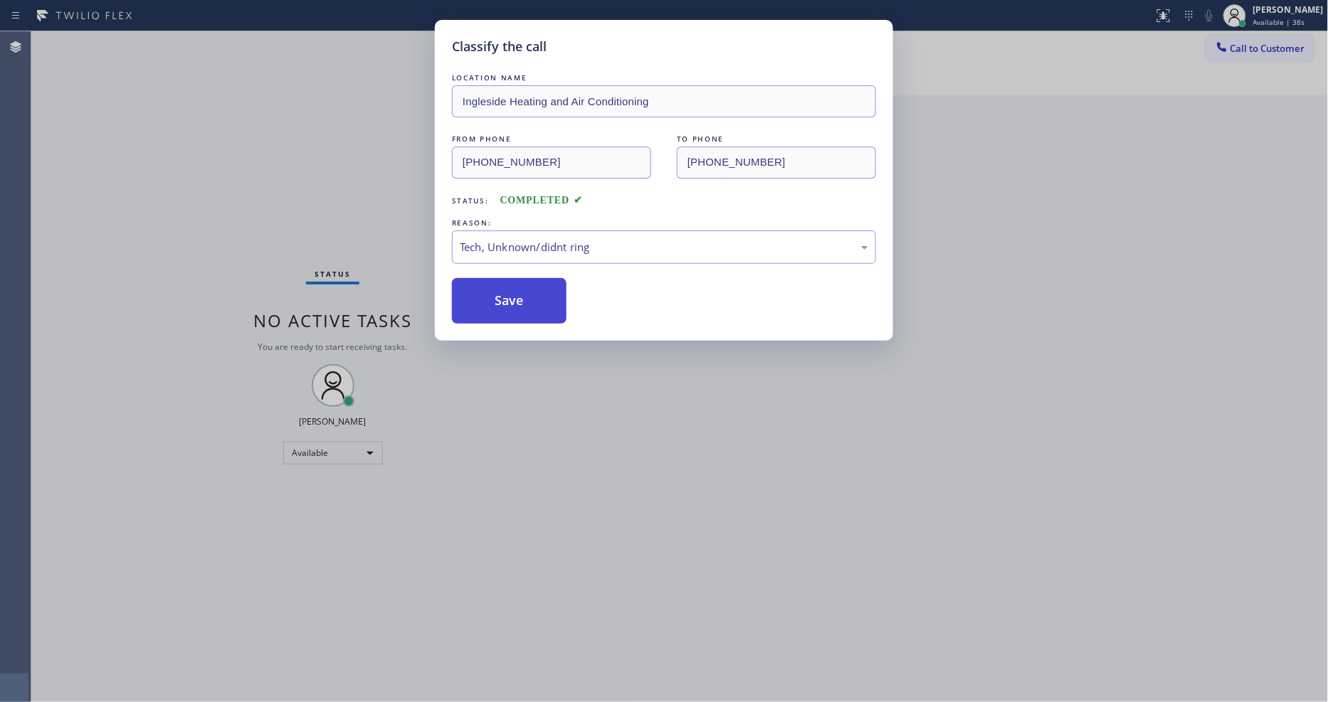
click at [524, 286] on button "Save" at bounding box center [509, 301] width 115 height 46
drag, startPoint x: 524, startPoint y: 286, endPoint x: 442, endPoint y: 649, distance: 372.2
click at [524, 287] on button "Save" at bounding box center [509, 301] width 115 height 46
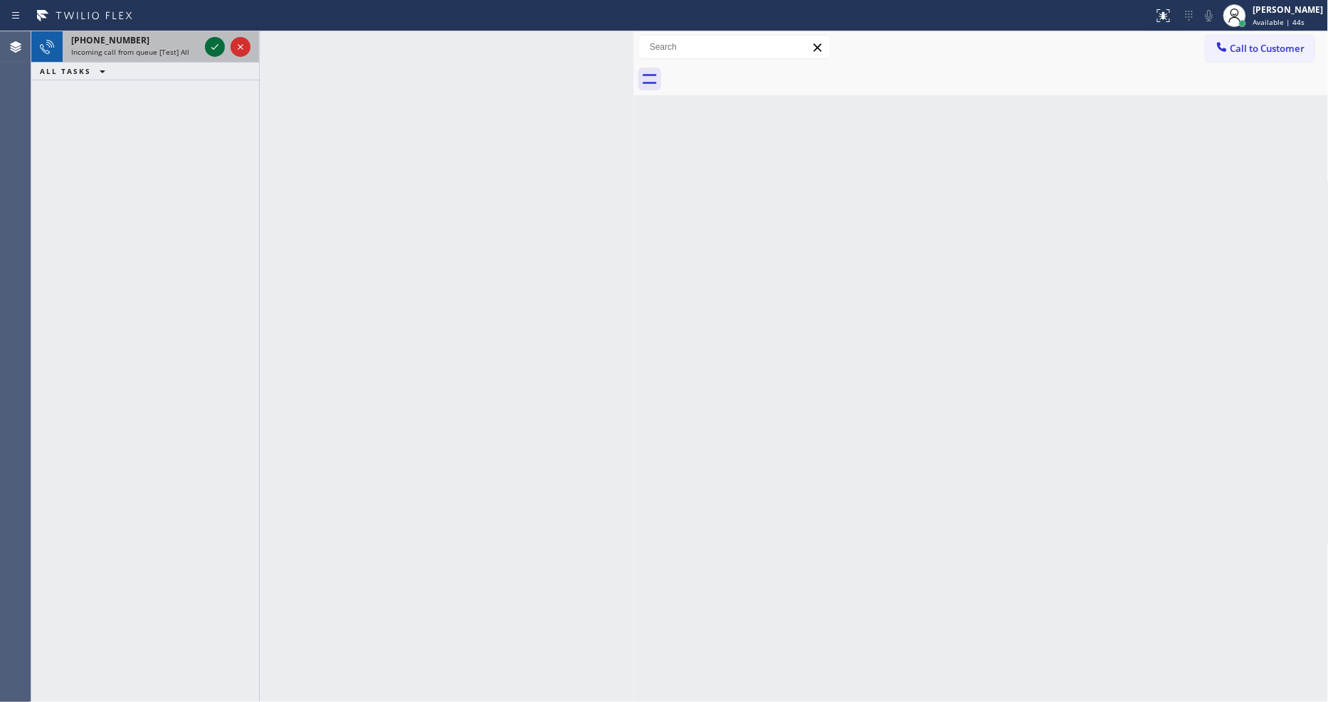
click at [215, 45] on icon at bounding box center [214, 46] width 17 height 17
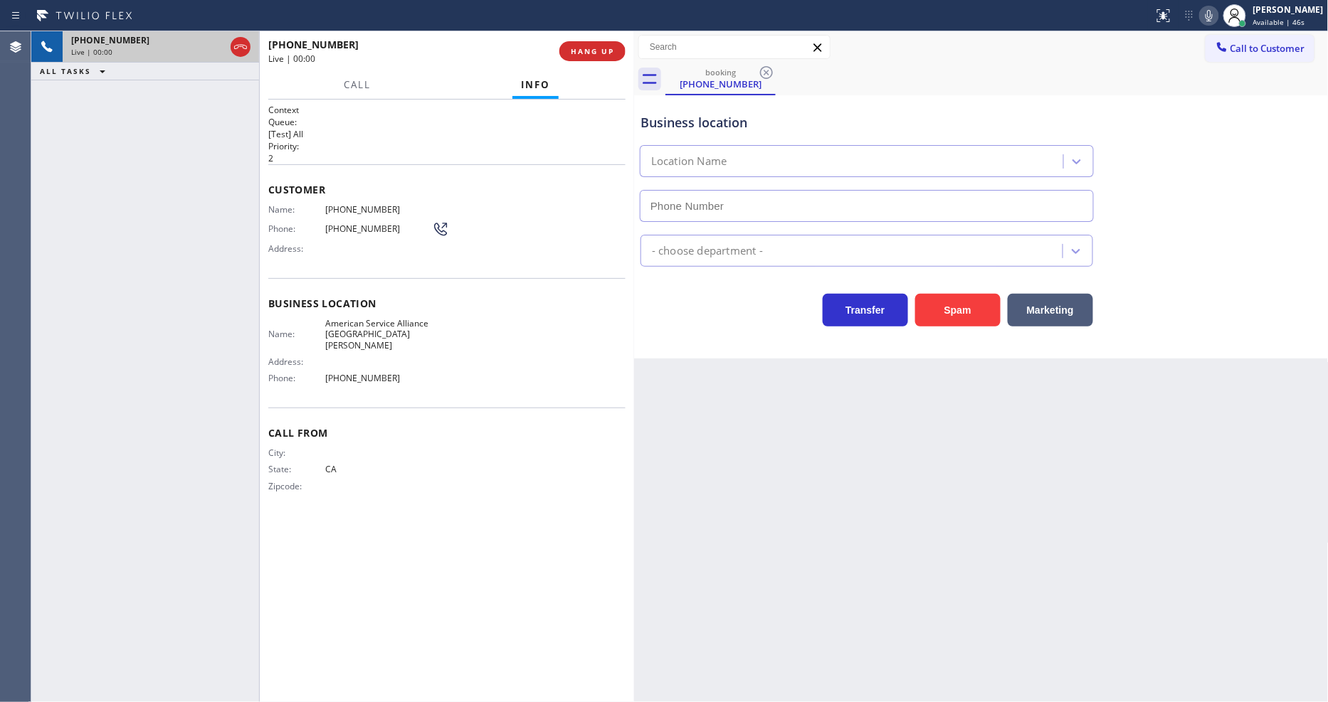
type input "[PHONE_NUMBER]"
drag, startPoint x: 379, startPoint y: 502, endPoint x: 393, endPoint y: 548, distance: 48.4
click at [379, 502] on div "Context Queue: [Test] All Priority: 2 Customer Name: [PHONE_NUMBER] Phone: [PHO…" at bounding box center [446, 401] width 357 height 594
drag, startPoint x: 971, startPoint y: 463, endPoint x: 601, endPoint y: 353, distance: 386.1
click at [971, 463] on div "Back to Dashboard Change Sender ID Customers Technicians Select a contact Outbo…" at bounding box center [981, 366] width 695 height 671
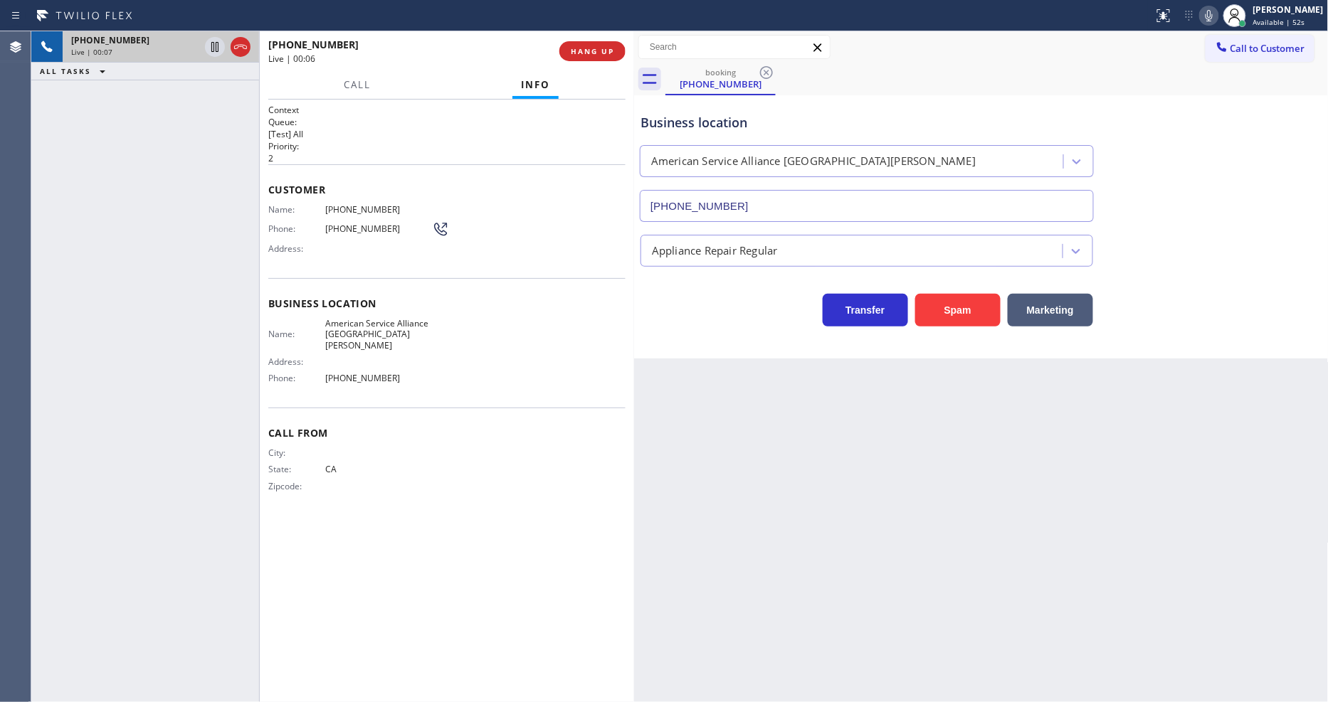
click at [380, 318] on span "American Service Alliance [GEOGRAPHIC_DATA][PERSON_NAME]" at bounding box center [378, 334] width 107 height 33
click at [333, 209] on span "[PHONE_NUMBER]" at bounding box center [378, 209] width 107 height 11
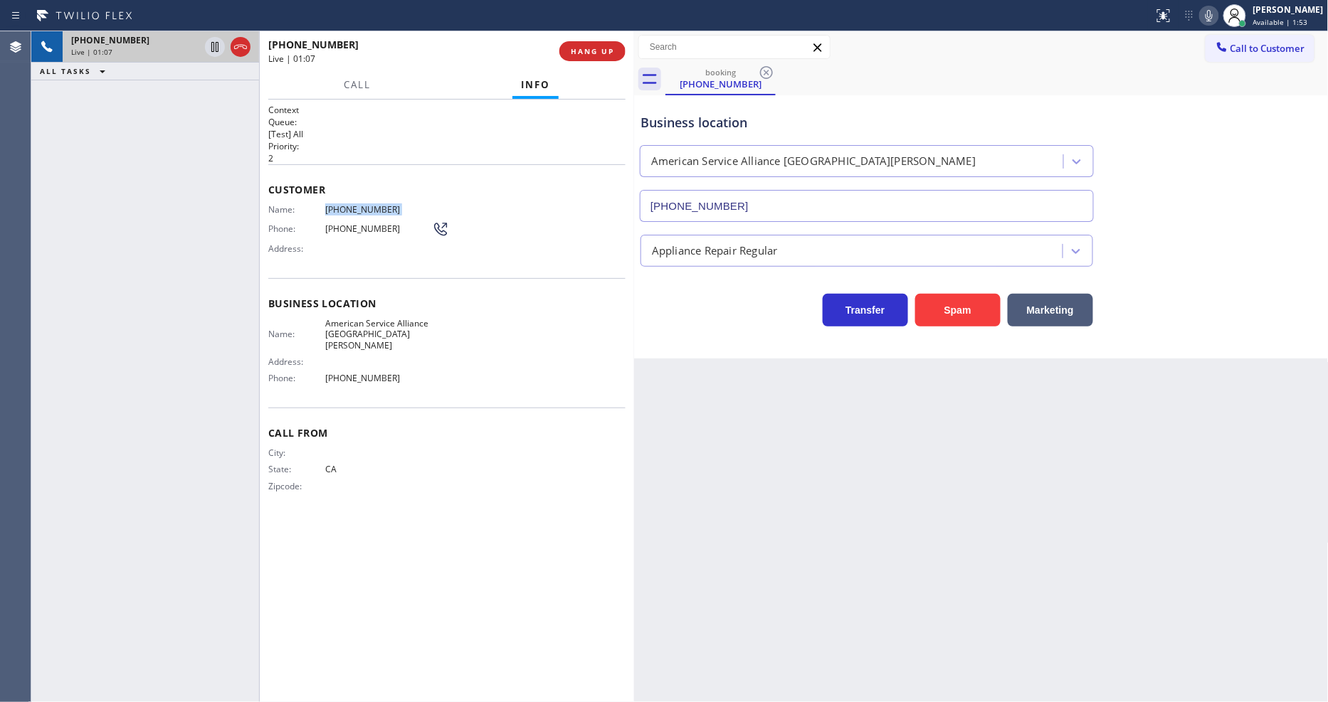
click at [333, 209] on span "[PHONE_NUMBER]" at bounding box center [378, 209] width 107 height 11
click at [933, 484] on div "Back to Dashboard Change Sender ID Customers Technicians Select a contact Outbo…" at bounding box center [981, 366] width 695 height 671
click at [417, 318] on span "American Service Alliance [GEOGRAPHIC_DATA][PERSON_NAME]" at bounding box center [378, 334] width 107 height 33
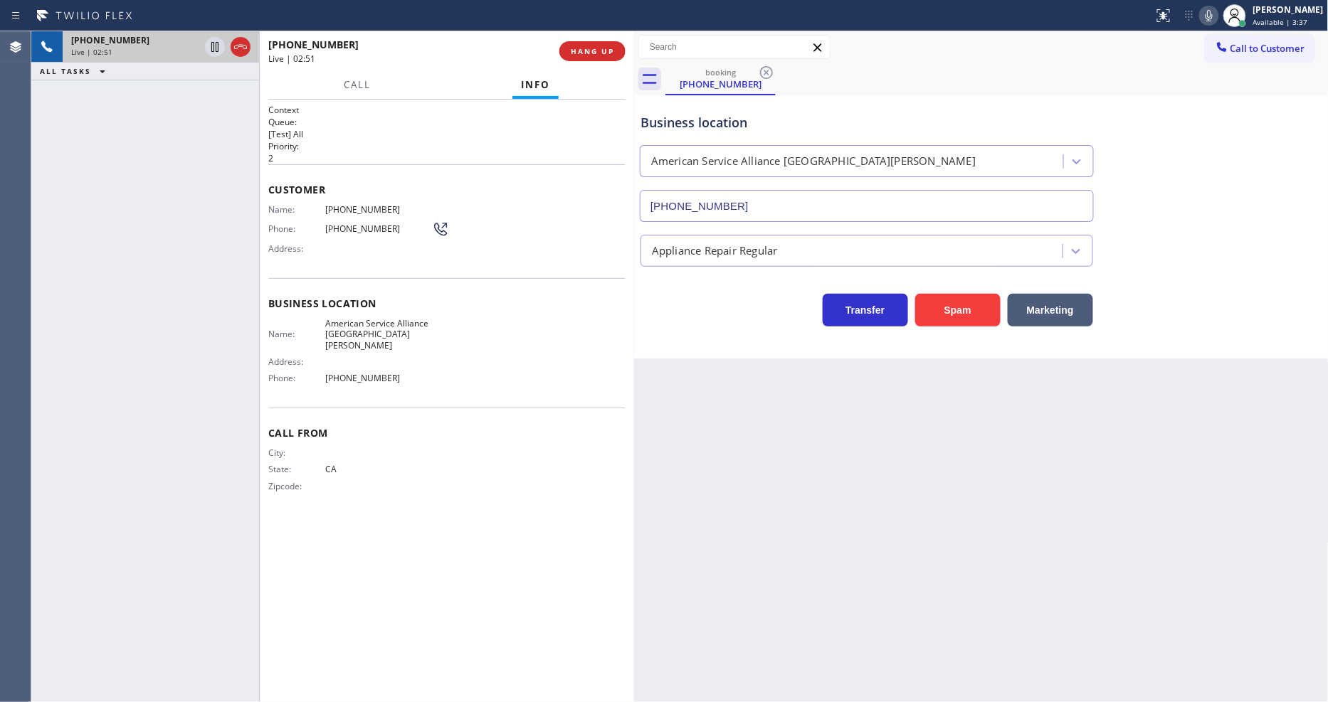
drag, startPoint x: 381, startPoint y: 413, endPoint x: 394, endPoint y: 492, distance: 79.3
click at [381, 426] on span "Call From" at bounding box center [446, 433] width 357 height 14
click at [125, 289] on div "[PHONE_NUMBER] Live | 03:15 ALL TASKS ALL TASKS ACTIVE TASKS TASKS IN WRAP UP" at bounding box center [145, 366] width 228 height 671
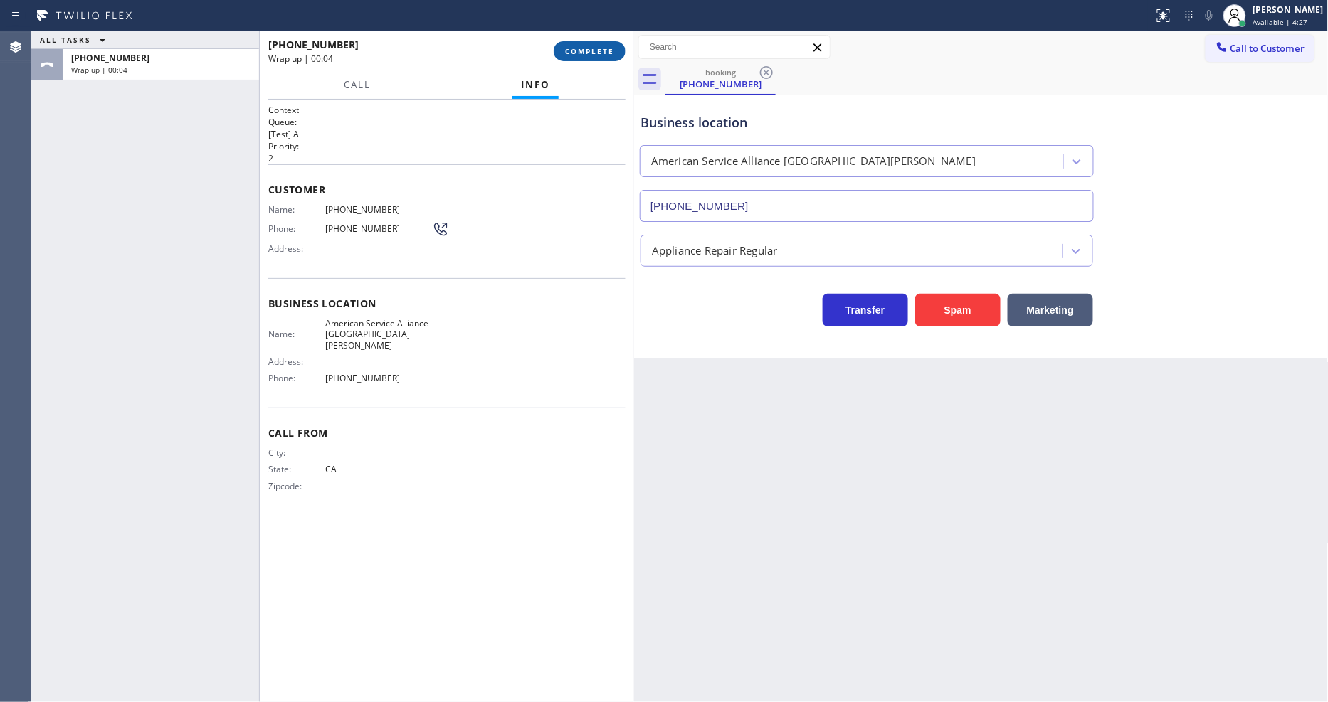
click at [598, 46] on span "COMPLETE" at bounding box center [589, 51] width 49 height 10
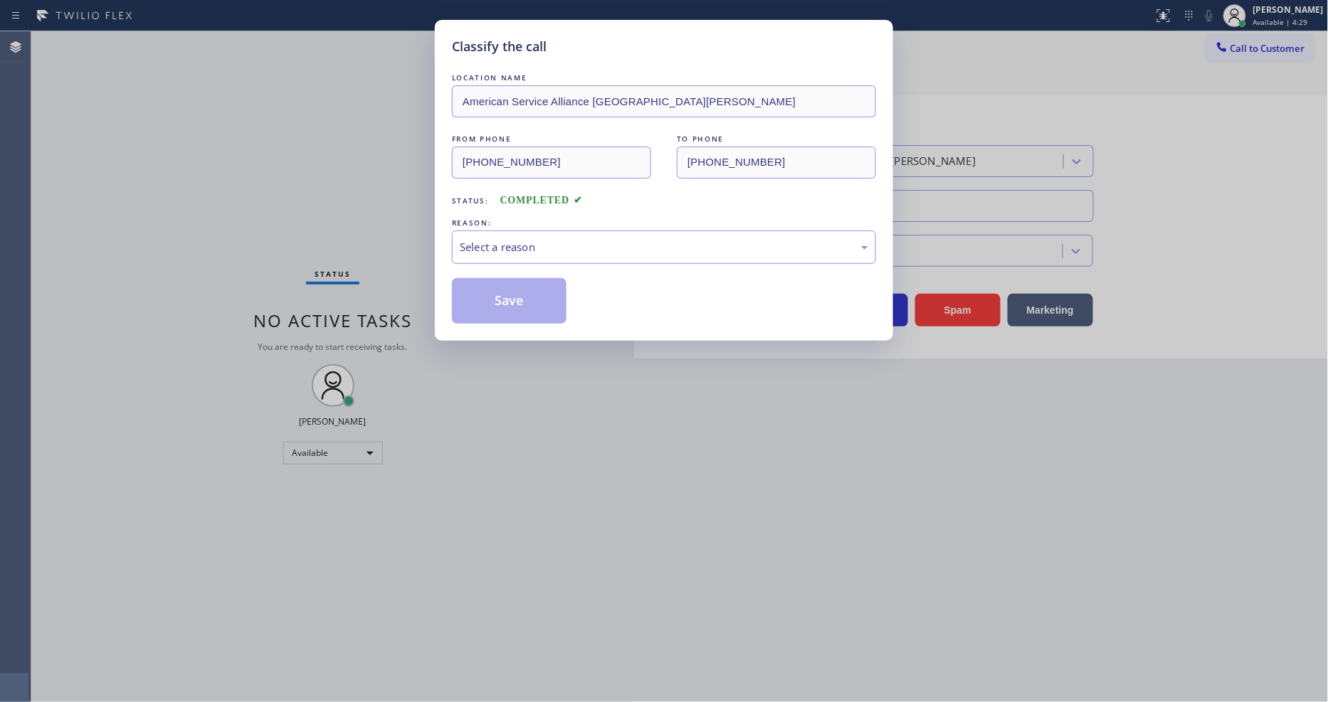
click at [515, 233] on div "Select a reason" at bounding box center [664, 247] width 424 height 33
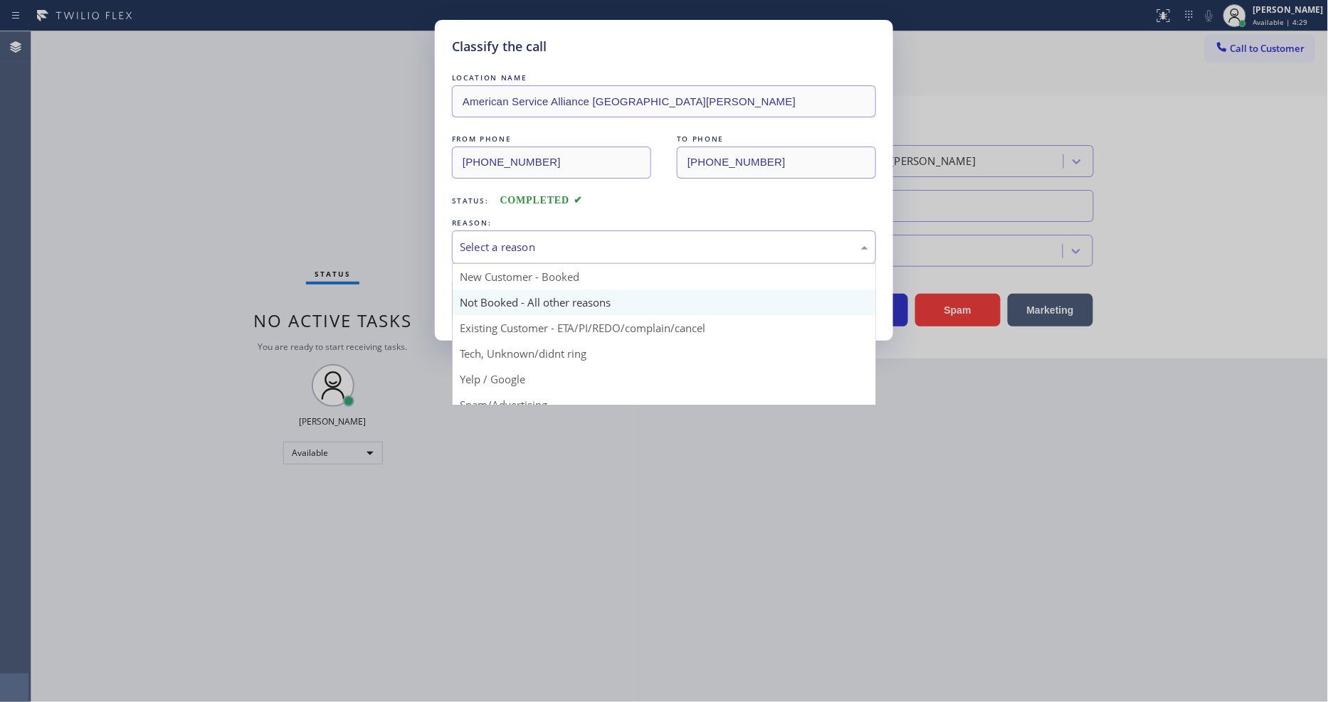
click at [500, 296] on button "Save" at bounding box center [509, 301] width 115 height 46
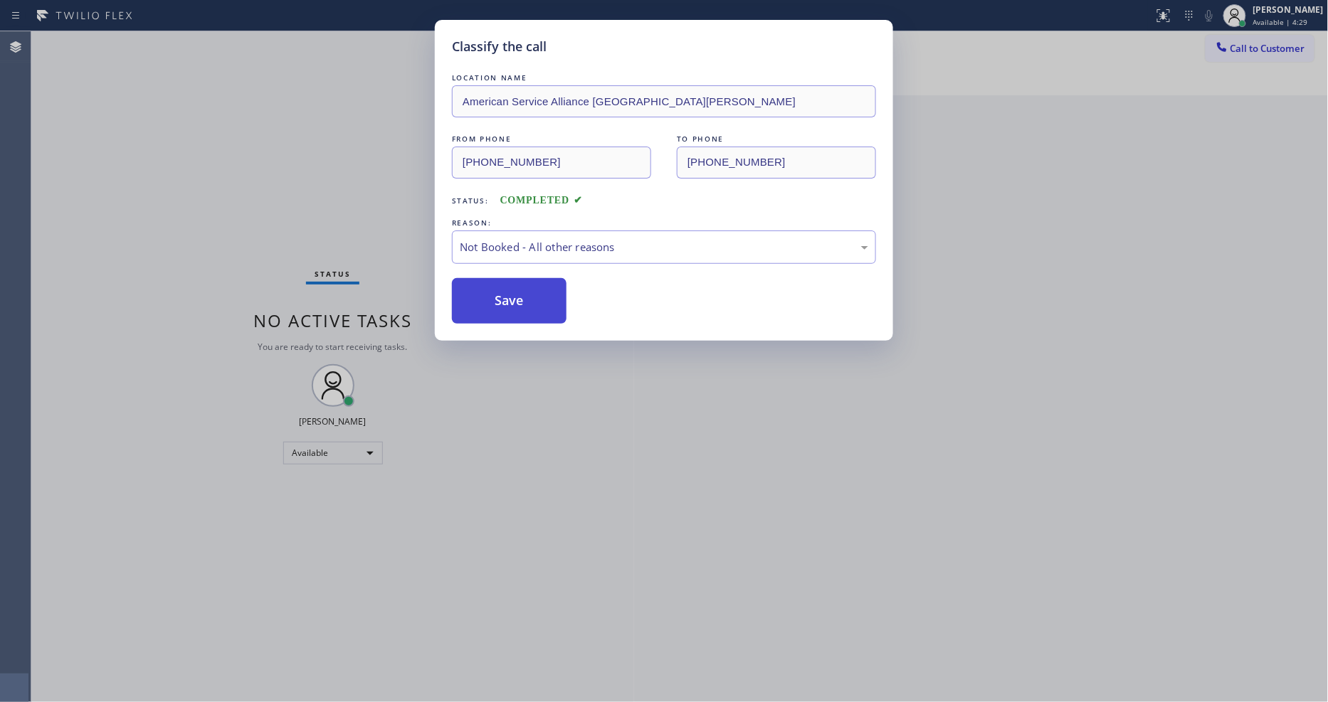
click at [499, 296] on button "Save" at bounding box center [509, 301] width 115 height 46
drag, startPoint x: 499, startPoint y: 296, endPoint x: 478, endPoint y: 248, distance: 52.6
click at [498, 285] on button "Save" at bounding box center [509, 301] width 115 height 46
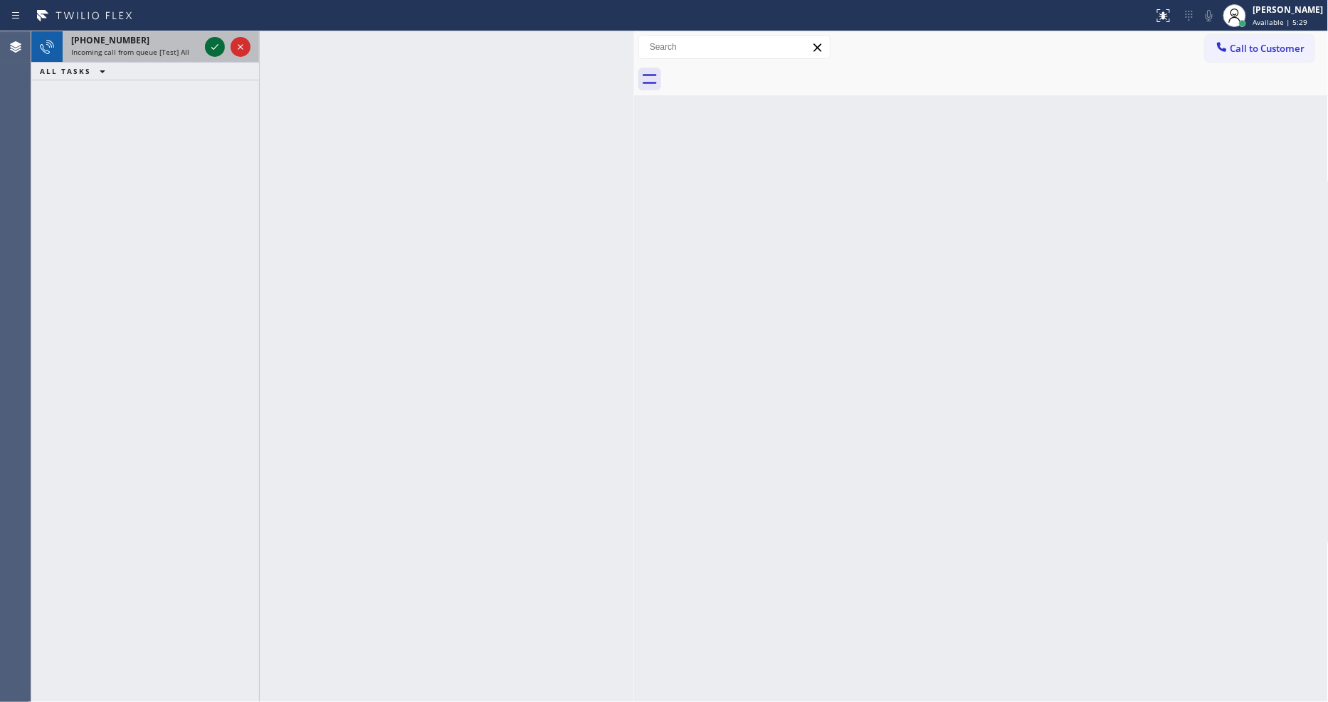
click at [209, 46] on icon at bounding box center [214, 46] width 17 height 17
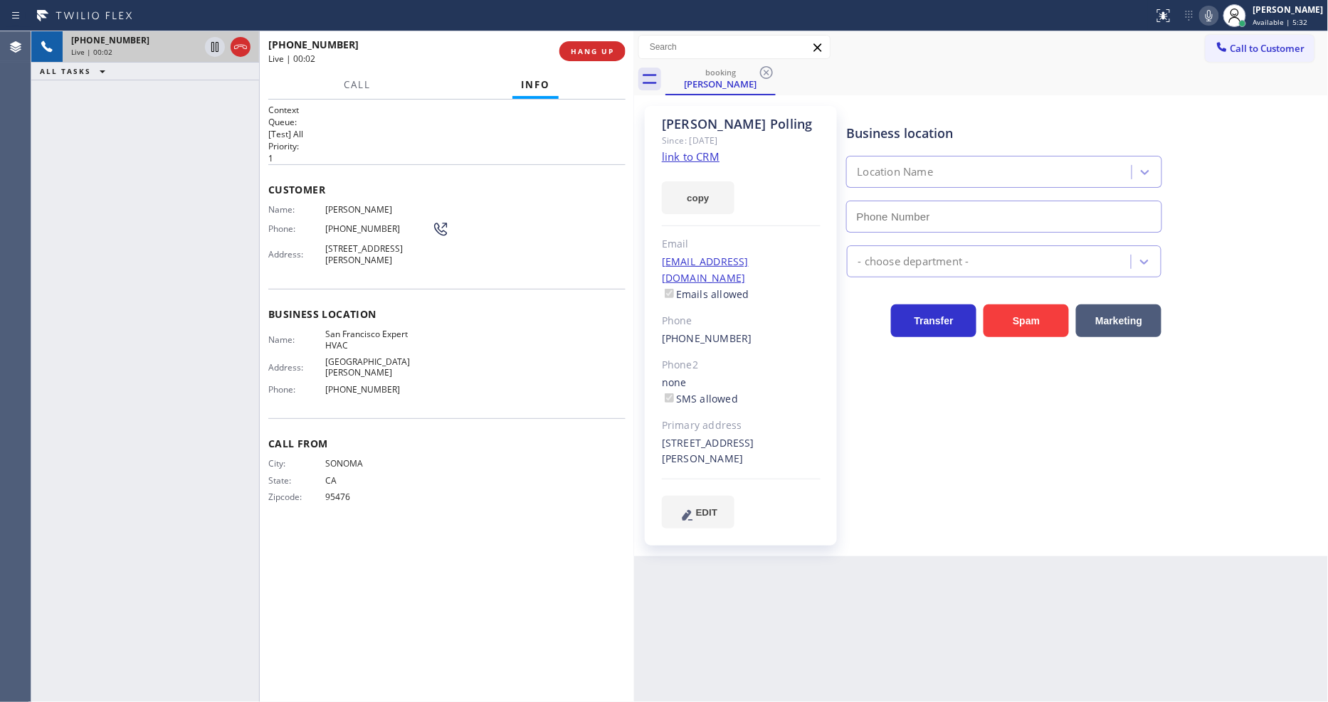
type input "[PHONE_NUMBER]"
drag, startPoint x: 285, startPoint y: 460, endPoint x: 473, endPoint y: 427, distance: 191.4
click at [285, 460] on div "City: SONOMA State: [US_STATE] Zipcode: 95476" at bounding box center [350, 483] width 164 height 50
click at [693, 159] on link "link to CRM" at bounding box center [691, 156] width 58 height 14
click at [209, 41] on icon at bounding box center [214, 46] width 17 height 17
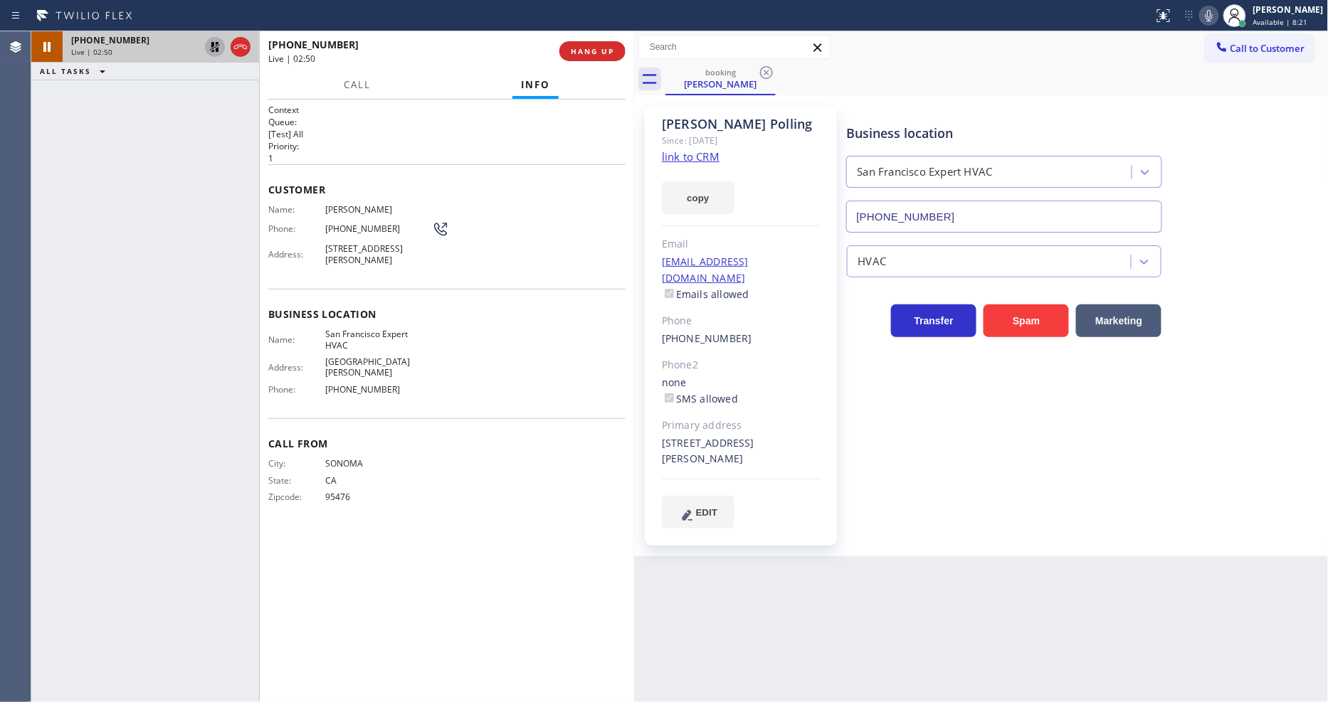
click at [216, 44] on icon at bounding box center [215, 47] width 10 height 10
click at [527, 479] on div "City: SONOMA State: [US_STATE] Zipcode: 95476" at bounding box center [446, 483] width 357 height 50
click at [584, 53] on span "HANG UP" at bounding box center [592, 51] width 43 height 10
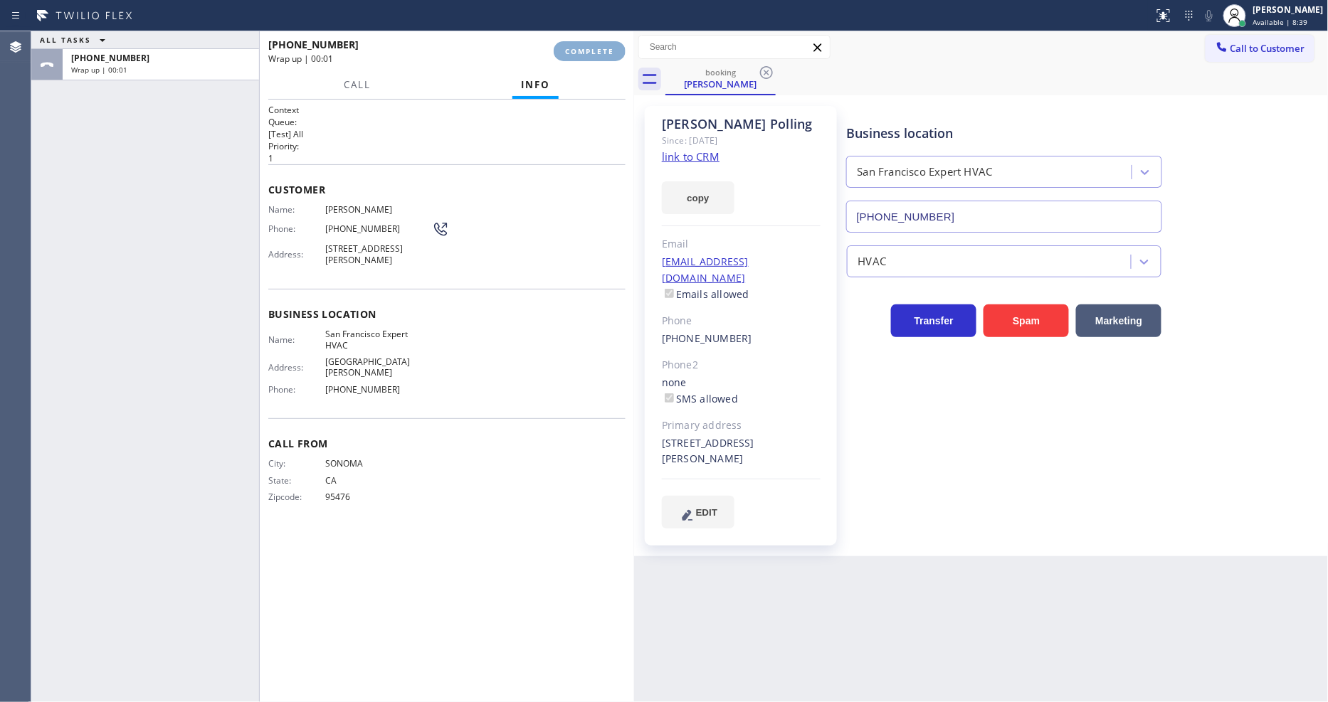
click at [585, 51] on span "COMPLETE" at bounding box center [589, 51] width 49 height 10
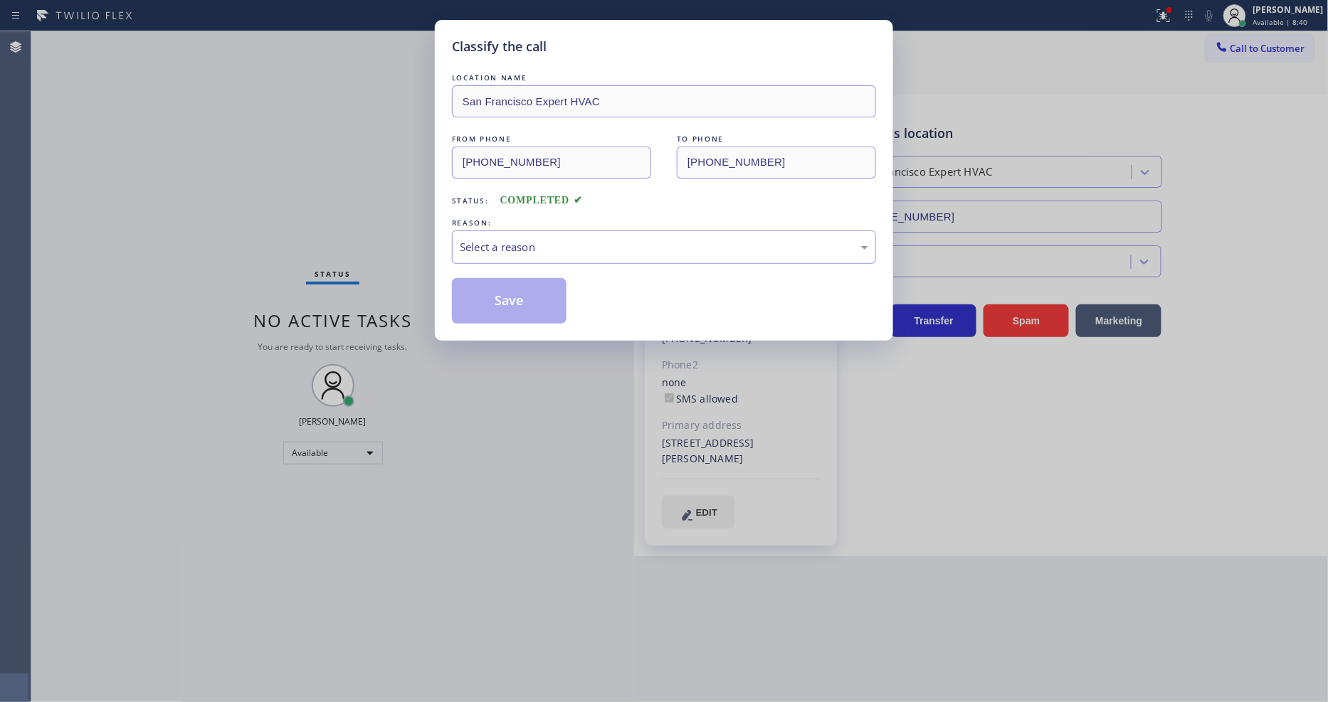
click at [514, 240] on div "Select a reason" at bounding box center [664, 247] width 408 height 16
click at [529, 231] on div "#3 Not Booked - All other reasons" at bounding box center [664, 247] width 424 height 33
click at [506, 292] on button "Save" at bounding box center [509, 301] width 115 height 46
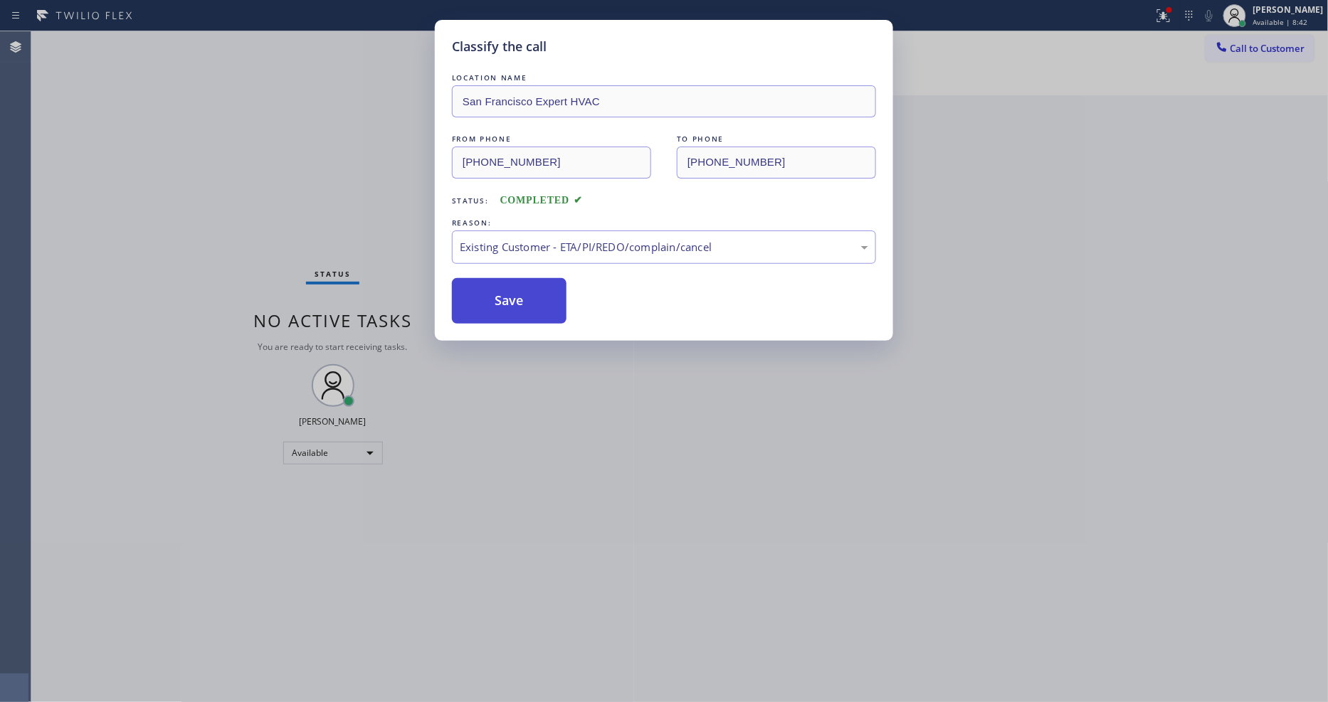
click at [506, 292] on button "Save" at bounding box center [509, 301] width 115 height 46
click at [196, 43] on div "Classify the call LOCATION NAME E Appliance Repair and HVAC Oak Lawn FROM PHONE…" at bounding box center [679, 366] width 1297 height 671
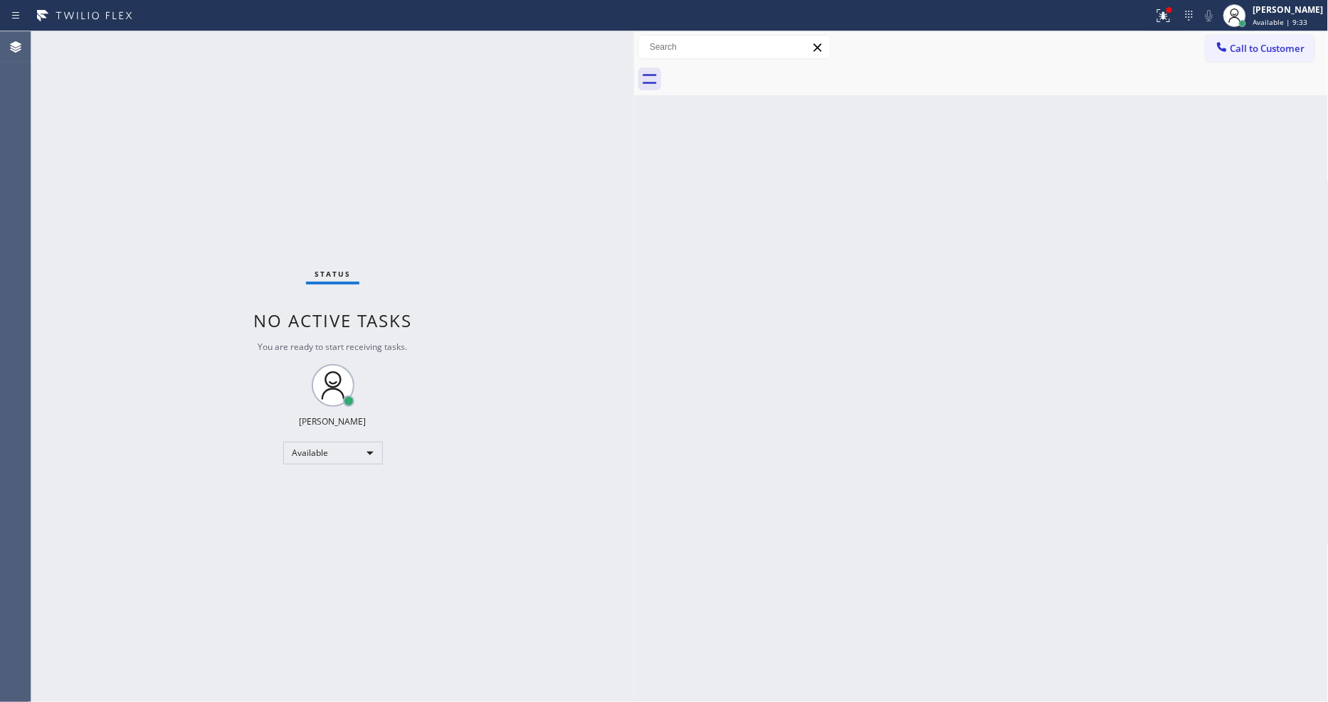
click at [162, 44] on div "Status No active tasks You are ready to start receiving tasks. [PERSON_NAME] Av…" at bounding box center [332, 366] width 603 height 671
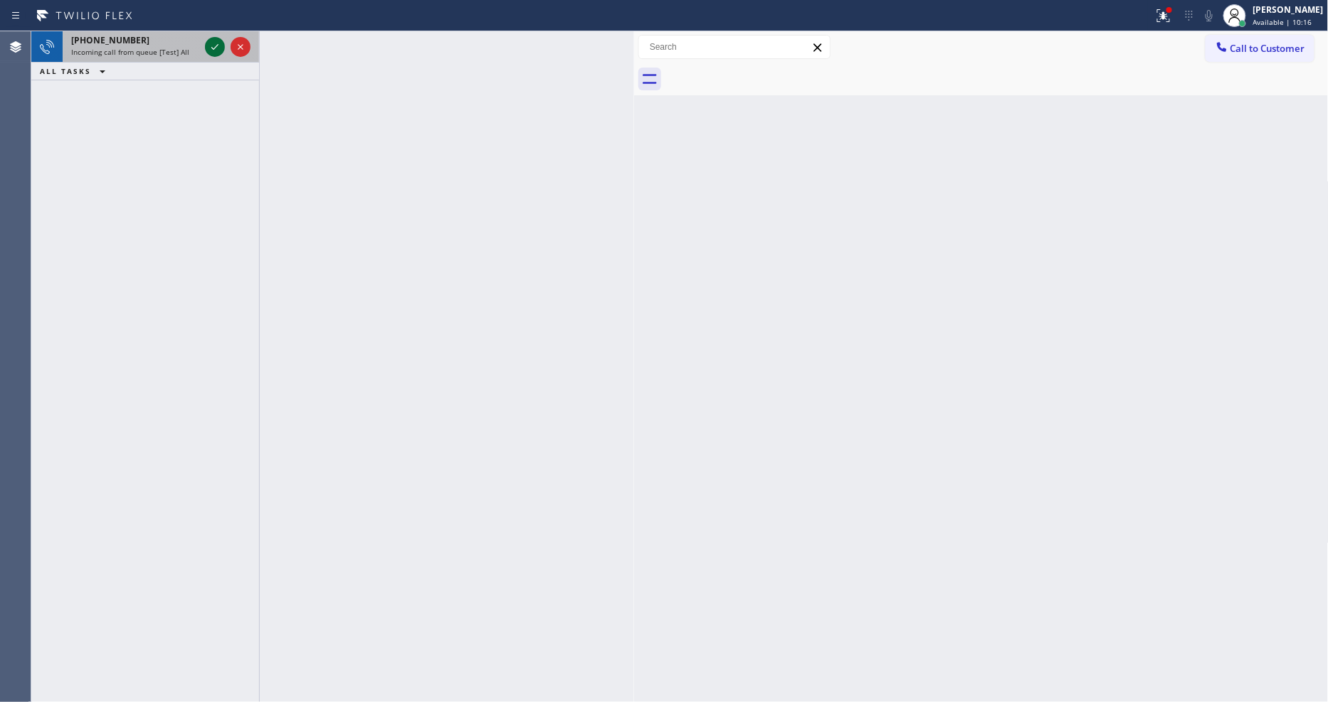
click at [211, 43] on icon at bounding box center [214, 46] width 17 height 17
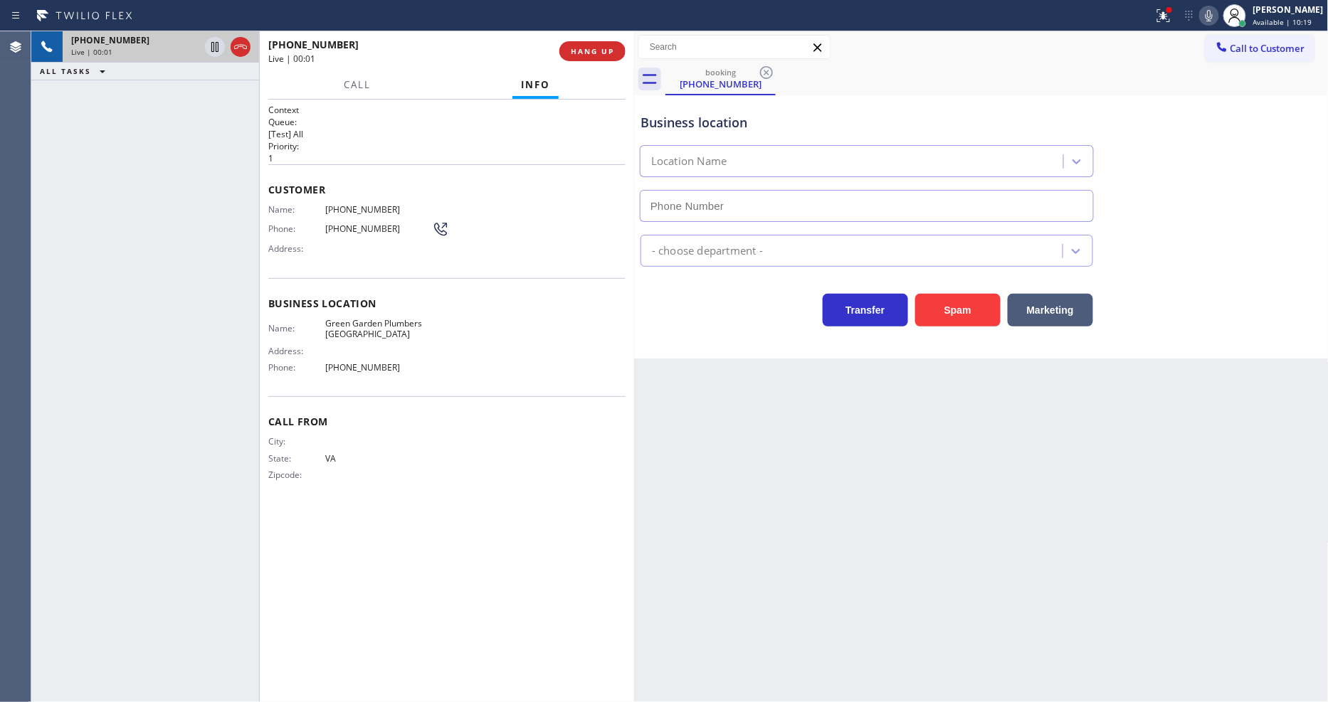
type input "[PHONE_NUMBER]"
click at [574, 48] on span "HANG UP" at bounding box center [592, 51] width 43 height 10
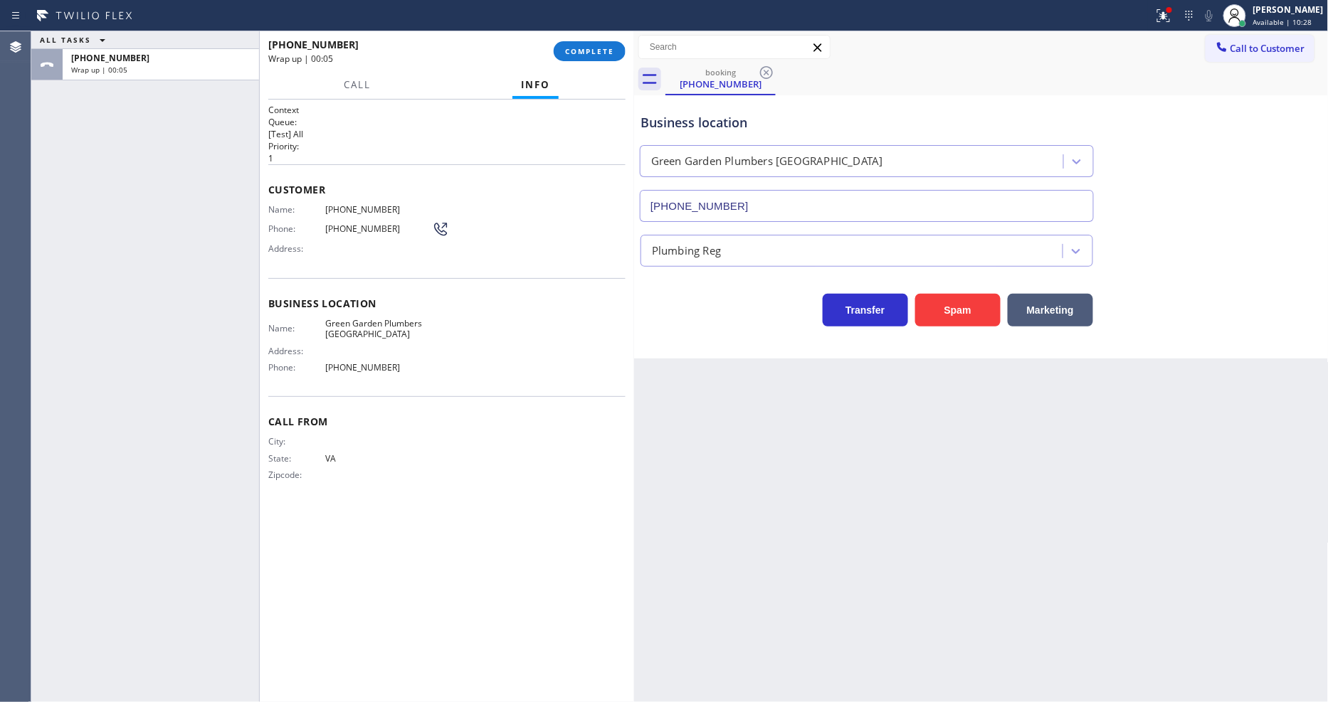
click at [617, 60] on div "[PHONE_NUMBER] Wrap up | 00:05 COMPLETE" at bounding box center [446, 51] width 357 height 37
click at [611, 51] on span "COMPLETE" at bounding box center [589, 51] width 49 height 10
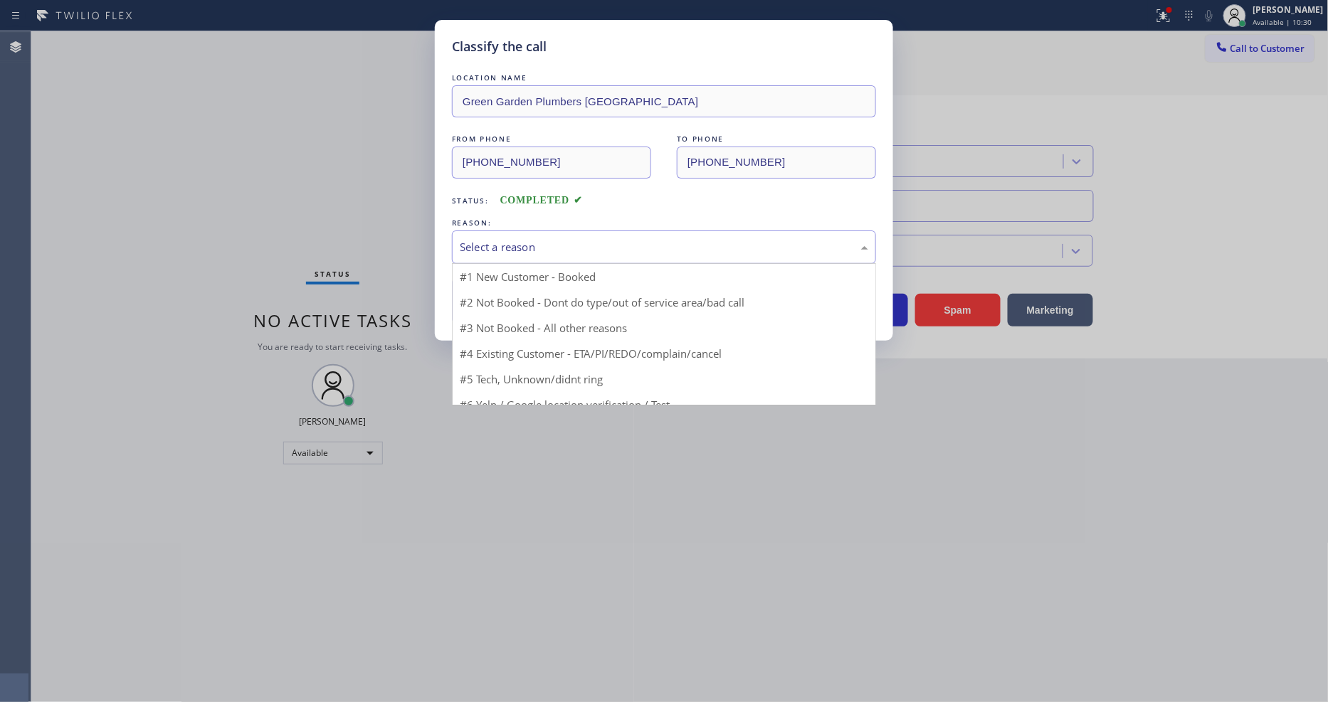
click at [555, 239] on div "Select a reason" at bounding box center [664, 247] width 408 height 16
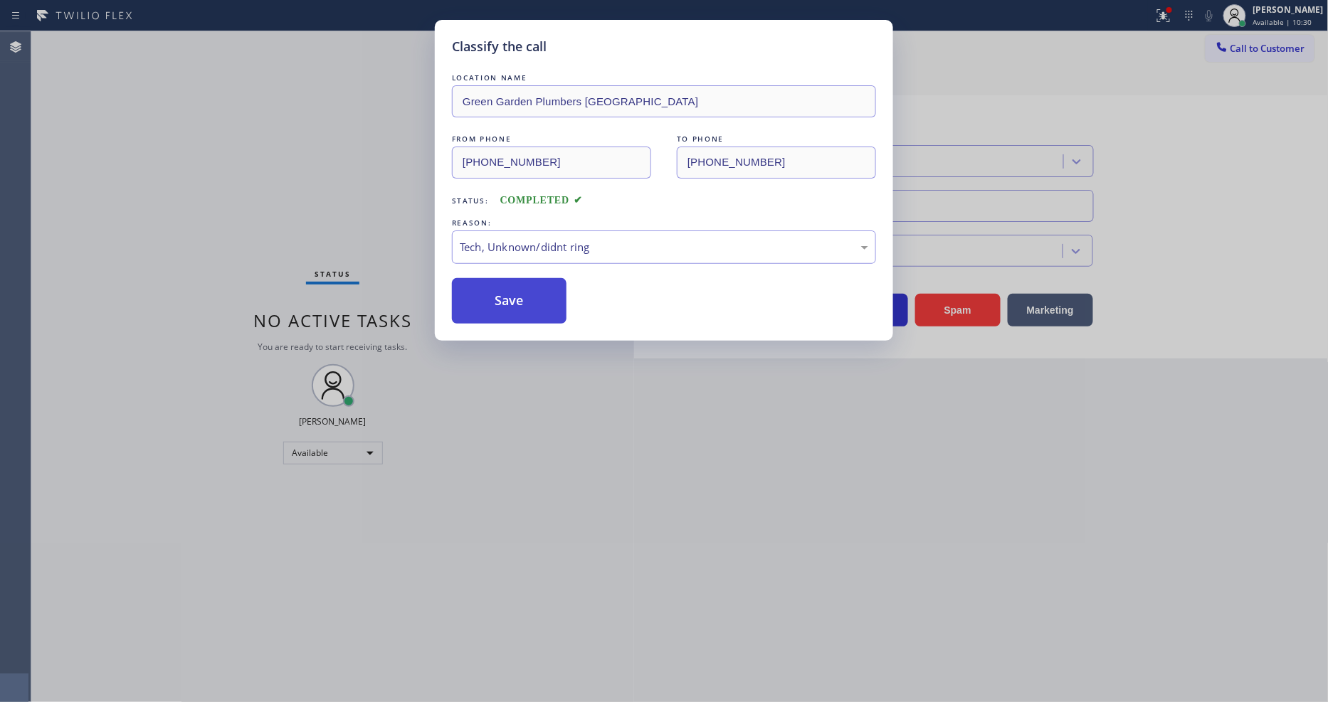
click at [529, 289] on button "Save" at bounding box center [509, 301] width 115 height 46
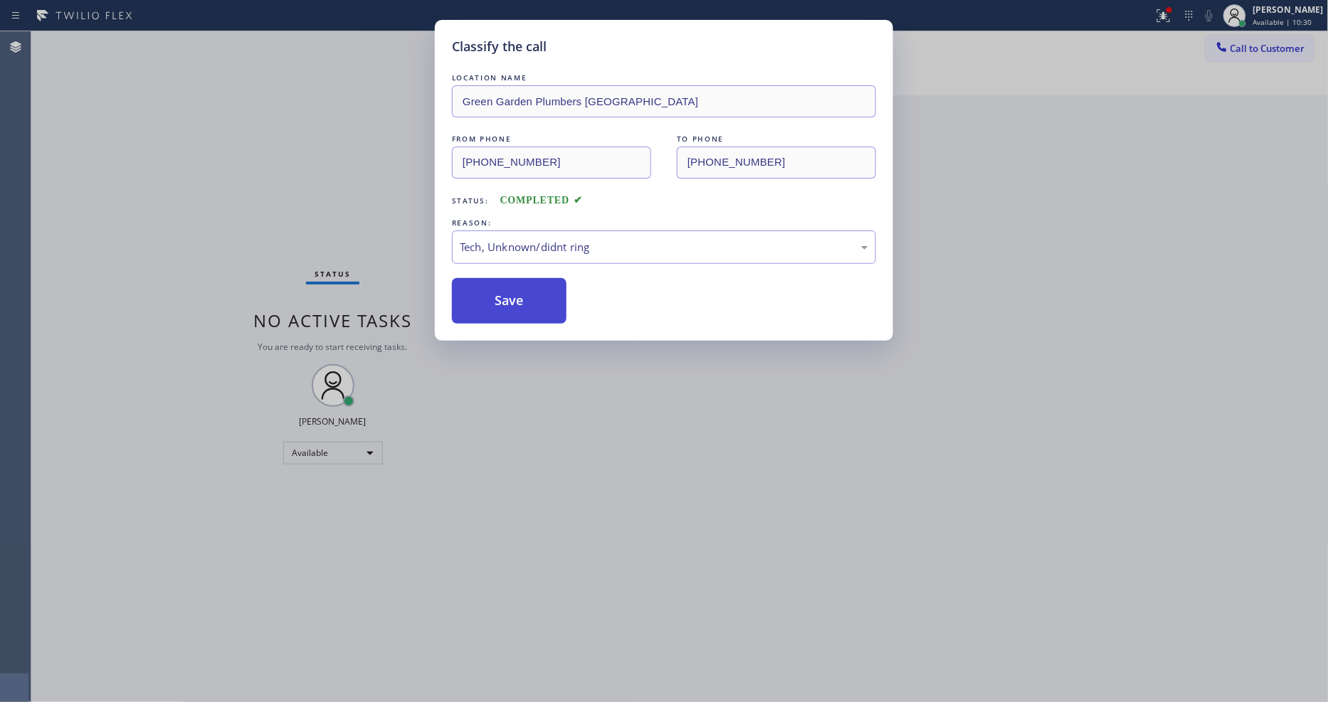
click at [529, 289] on button "Save" at bounding box center [509, 301] width 115 height 46
click at [195, 45] on div "Status No active tasks You are ready to start receiving tasks. [PERSON_NAME] Av…" at bounding box center [332, 366] width 603 height 671
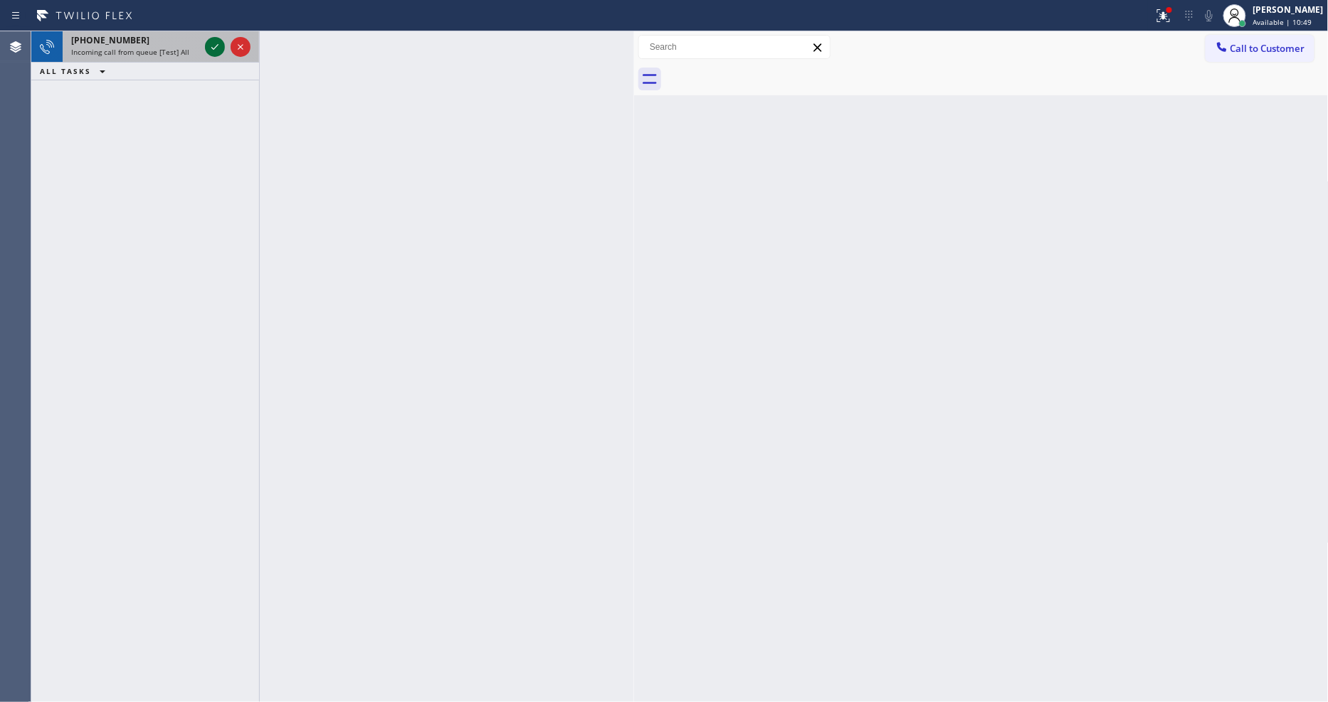
click at [216, 46] on icon at bounding box center [214, 47] width 7 height 6
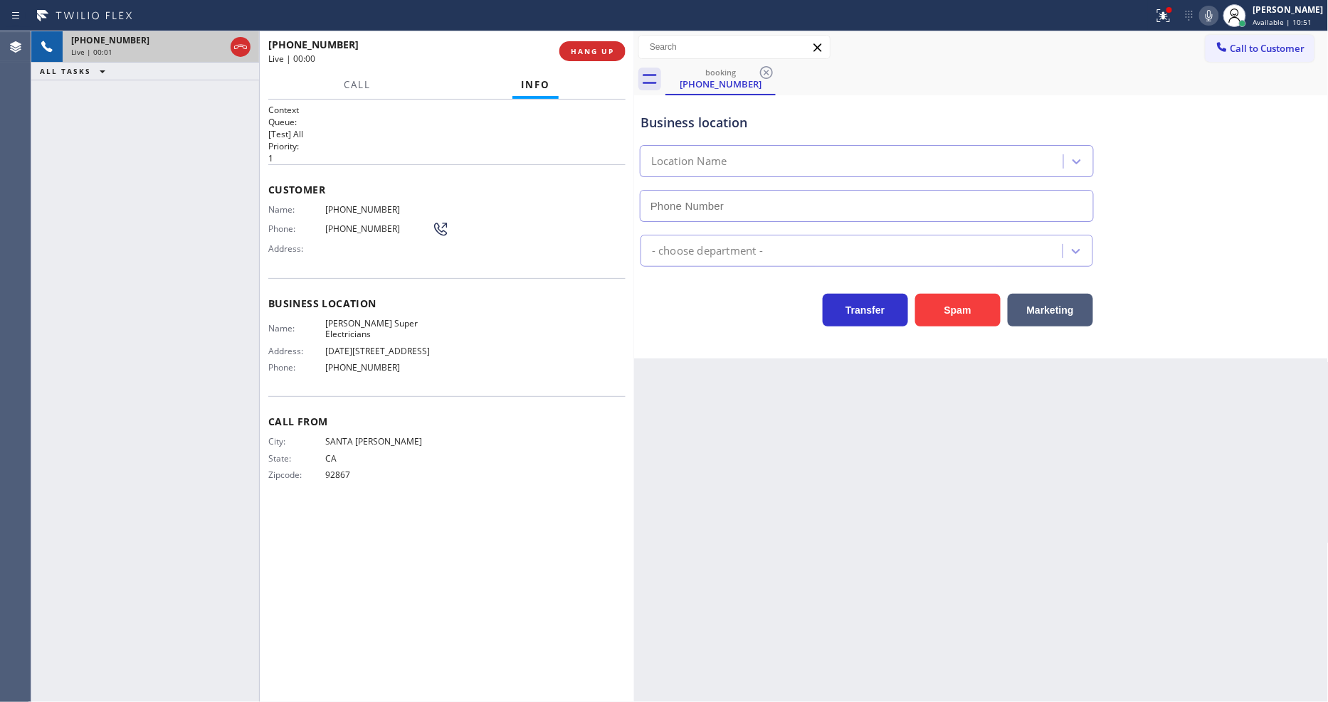
type input "[PHONE_NUMBER]"
click at [359, 502] on div "Context Queue: [Test] All Priority: 1 Customer Name: [PHONE_NUMBER] Phone: [PHO…" at bounding box center [446, 401] width 357 height 594
click at [586, 91] on div "Call Info" at bounding box center [446, 85] width 357 height 28
click at [599, 47] on span "HANG UP" at bounding box center [592, 51] width 43 height 10
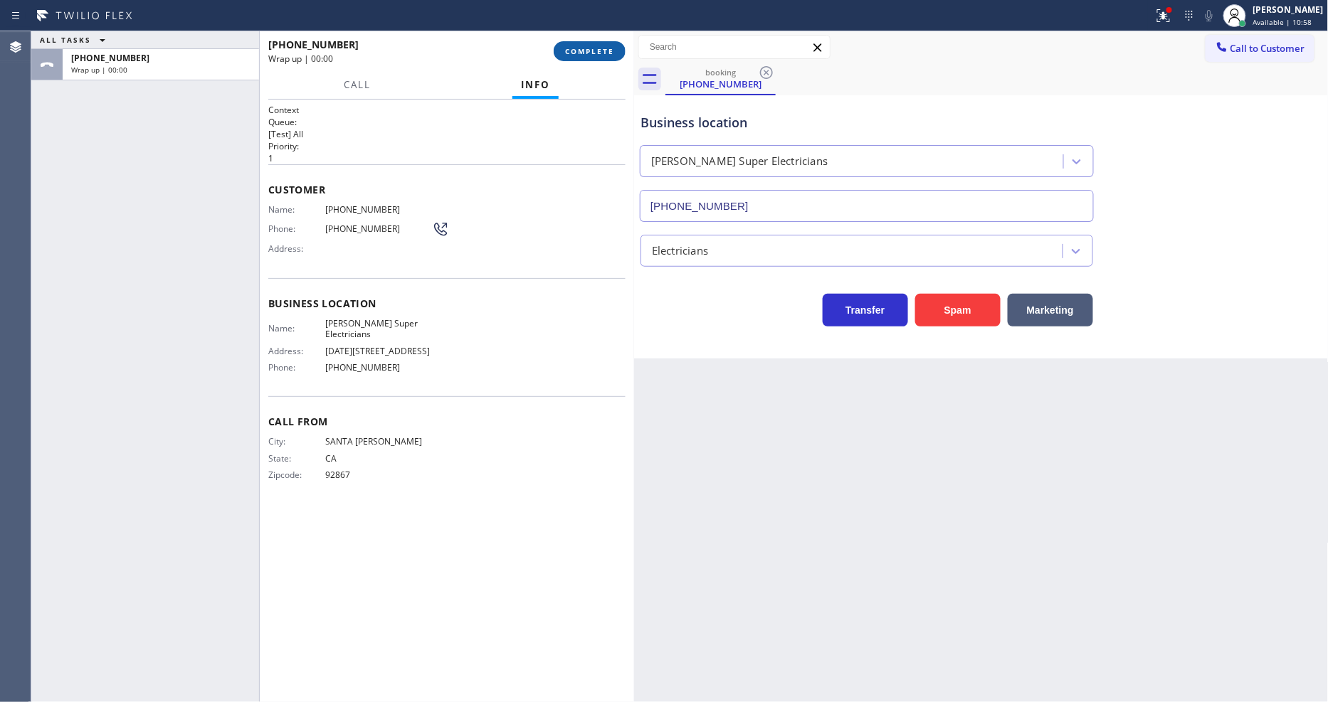
click at [599, 48] on span "COMPLETE" at bounding box center [589, 51] width 49 height 10
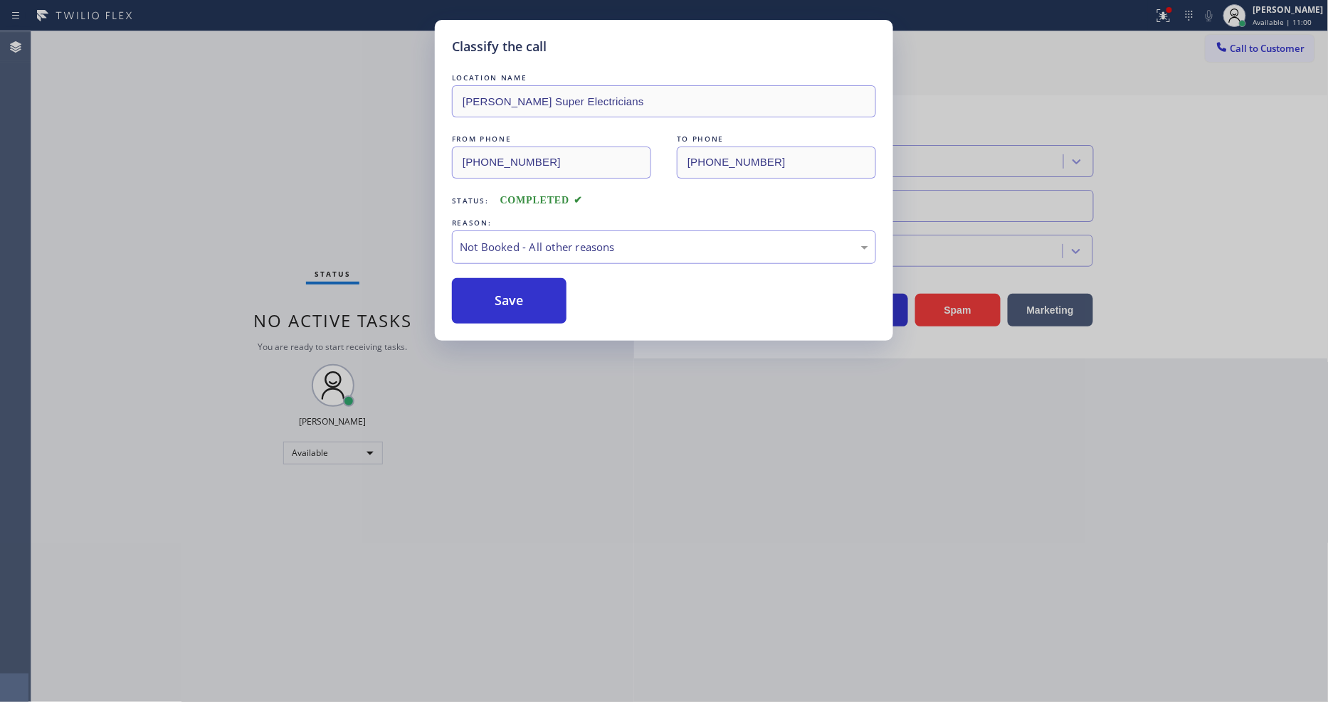
click at [527, 288] on button "Save" at bounding box center [509, 301] width 115 height 46
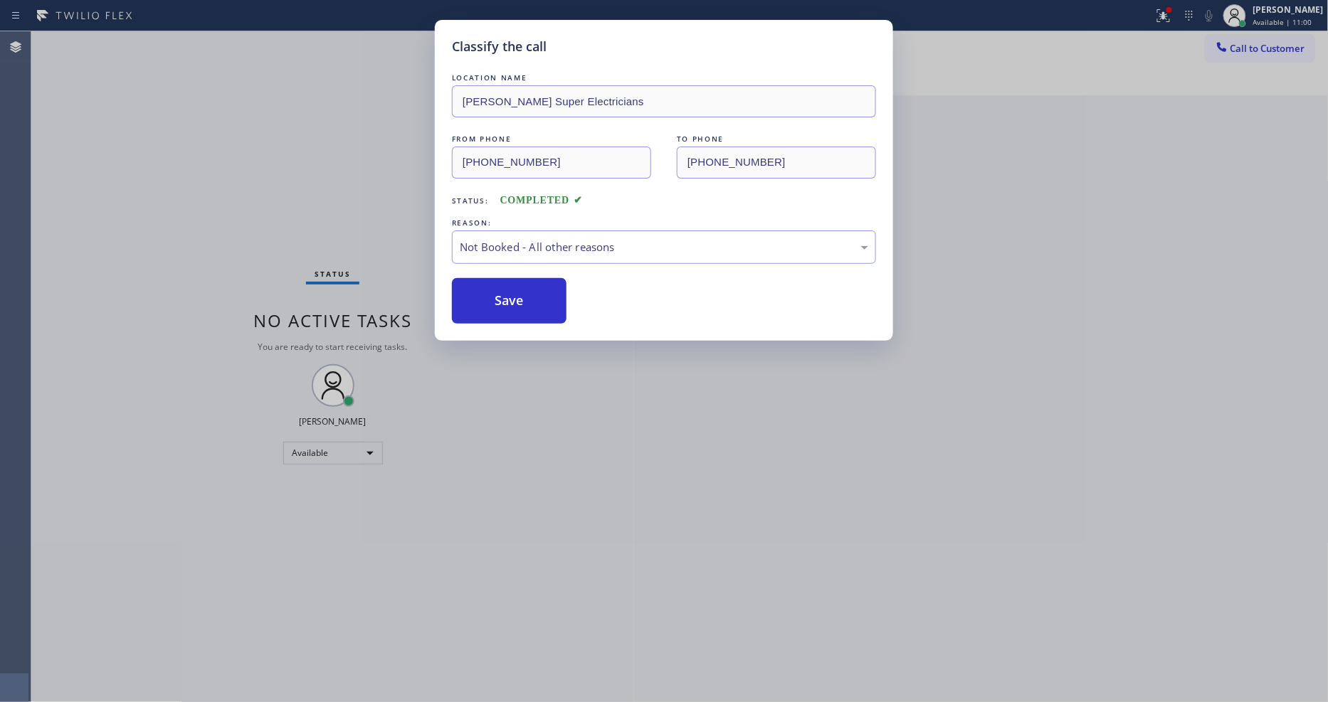
click at [527, 288] on button "Save" at bounding box center [509, 301] width 115 height 46
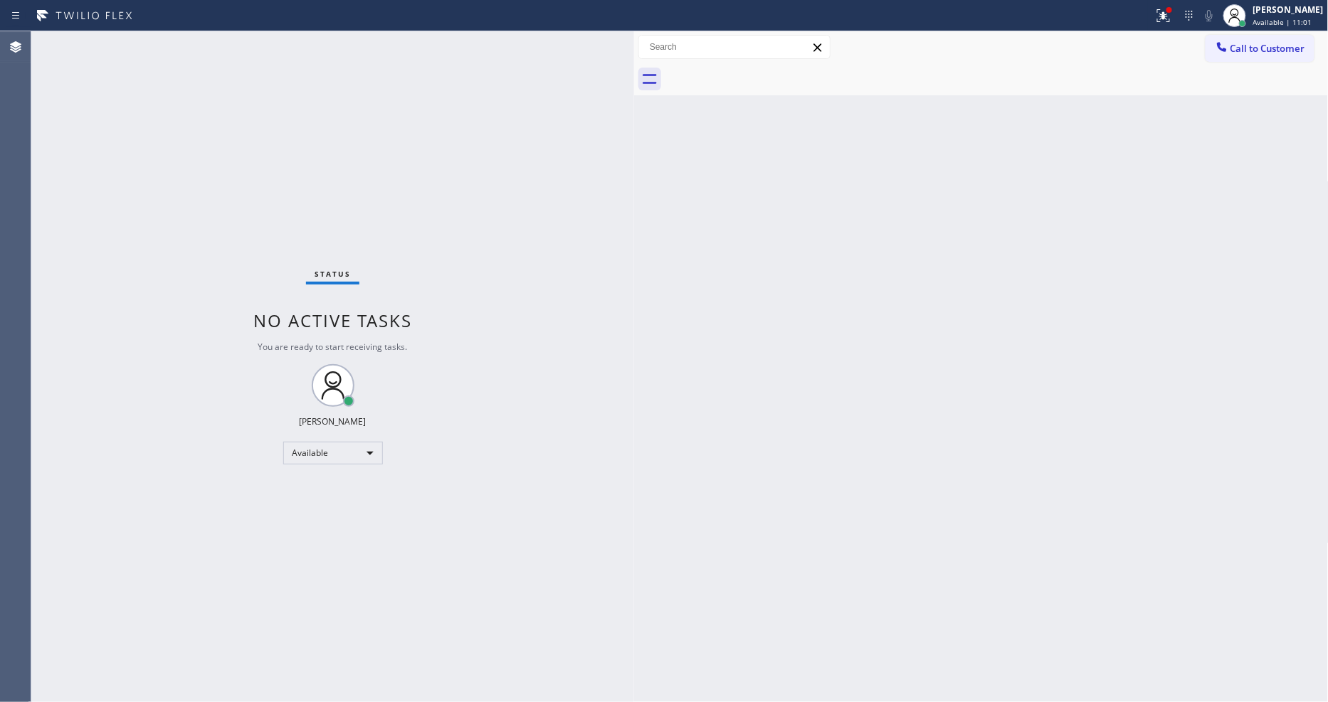
click at [196, 30] on div "Status report Issues detected These issues could affect your workflow. Please c…" at bounding box center [664, 15] width 1328 height 31
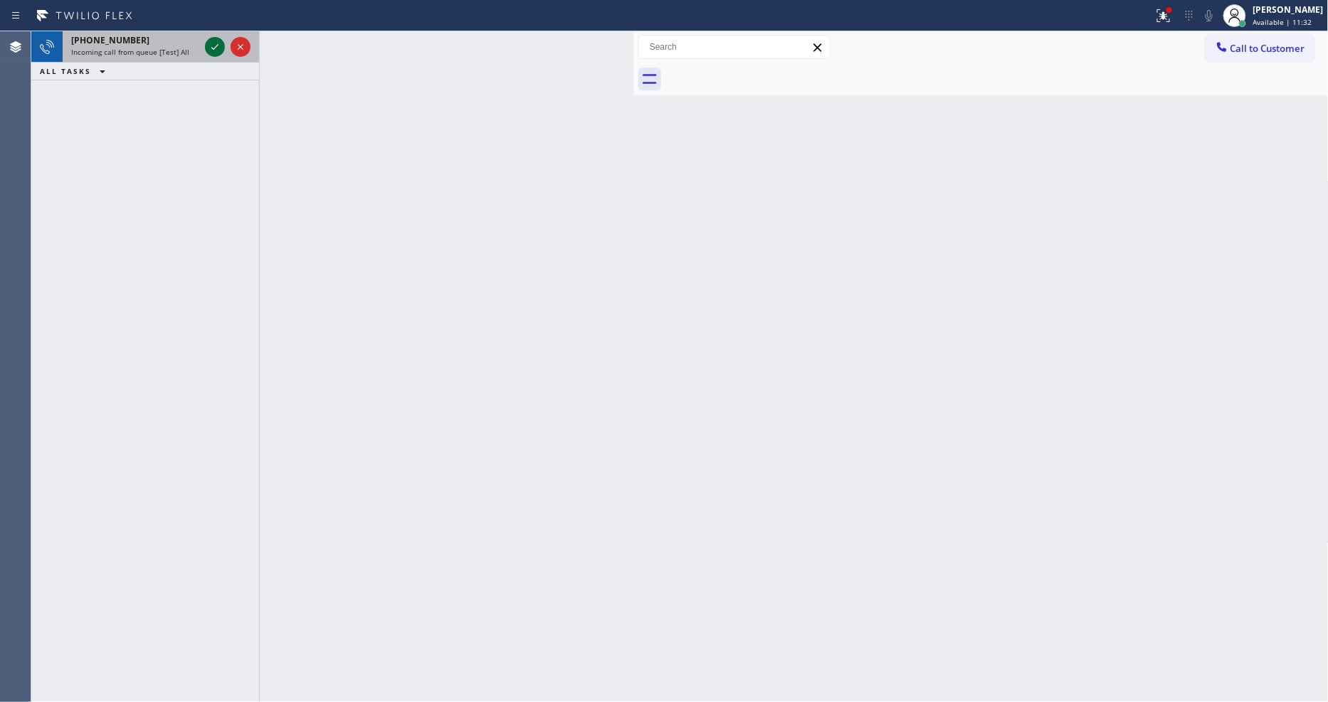
click at [211, 46] on icon at bounding box center [214, 46] width 17 height 17
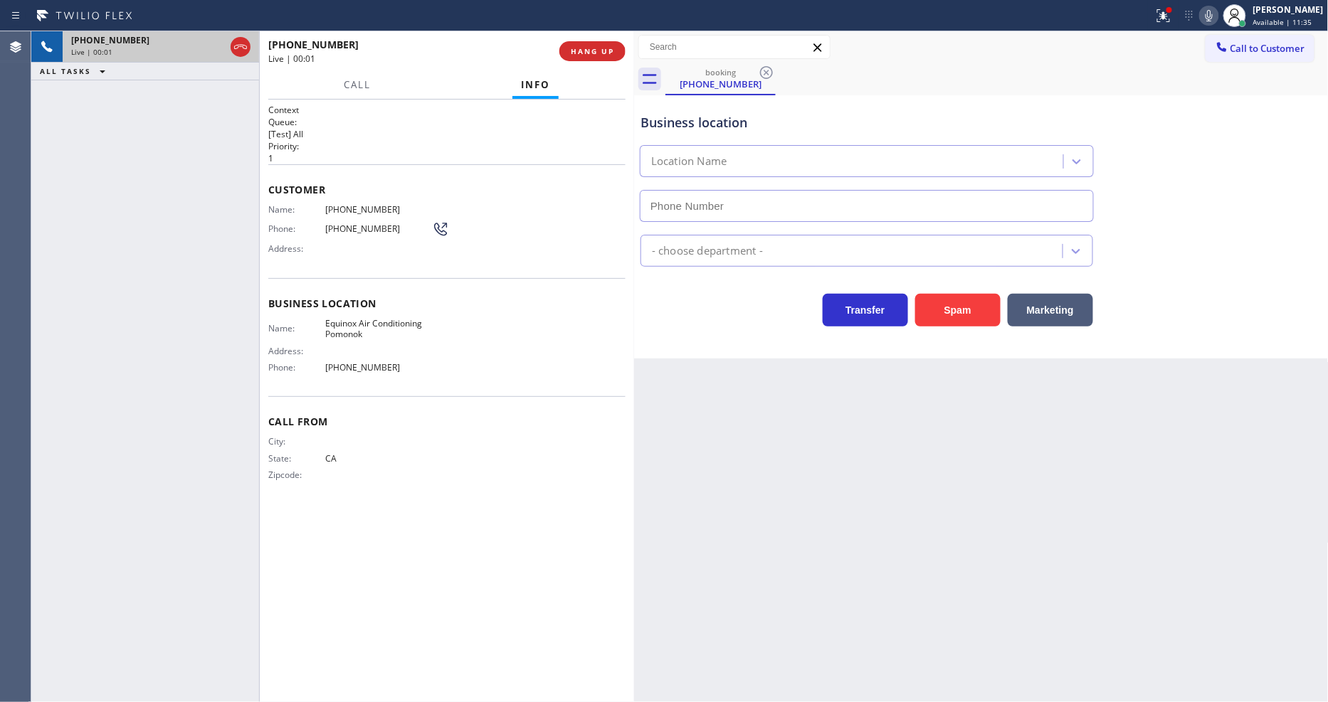
type input "[PHONE_NUMBER]"
click at [579, 55] on span "HANG UP" at bounding box center [592, 51] width 43 height 10
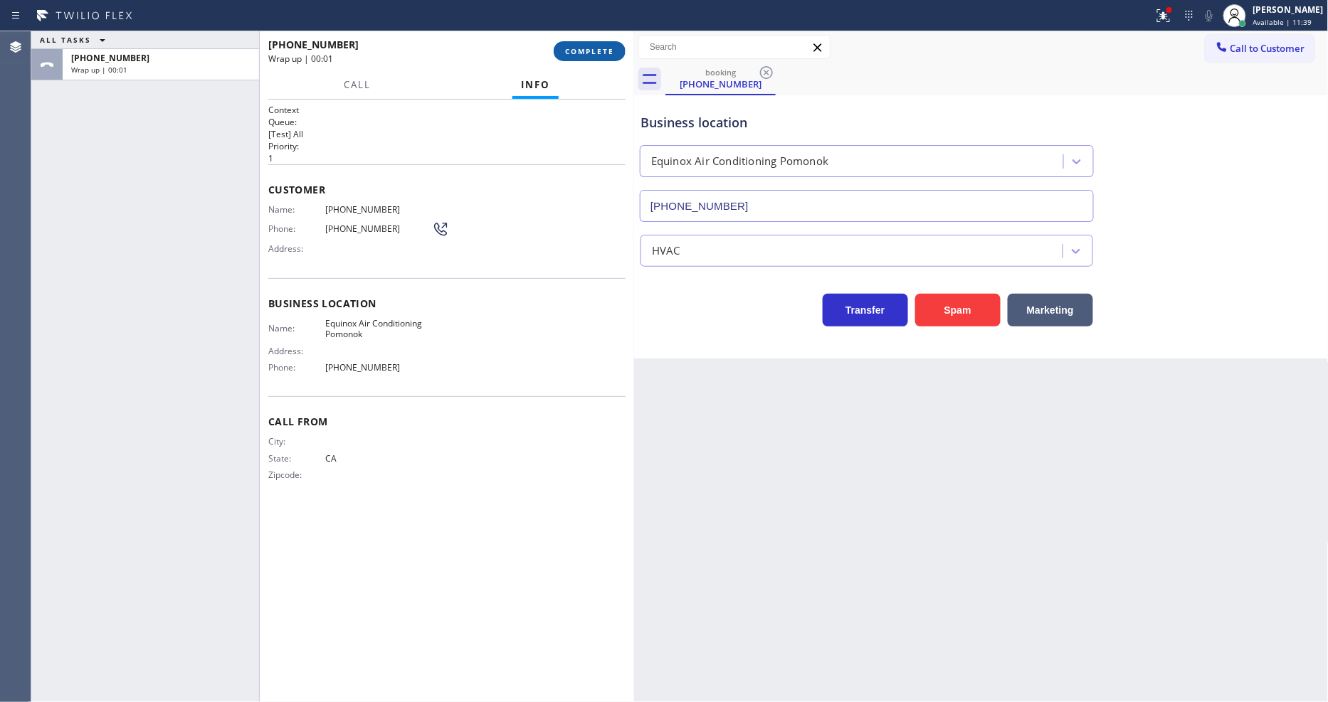
click at [579, 55] on span "COMPLETE" at bounding box center [589, 51] width 49 height 10
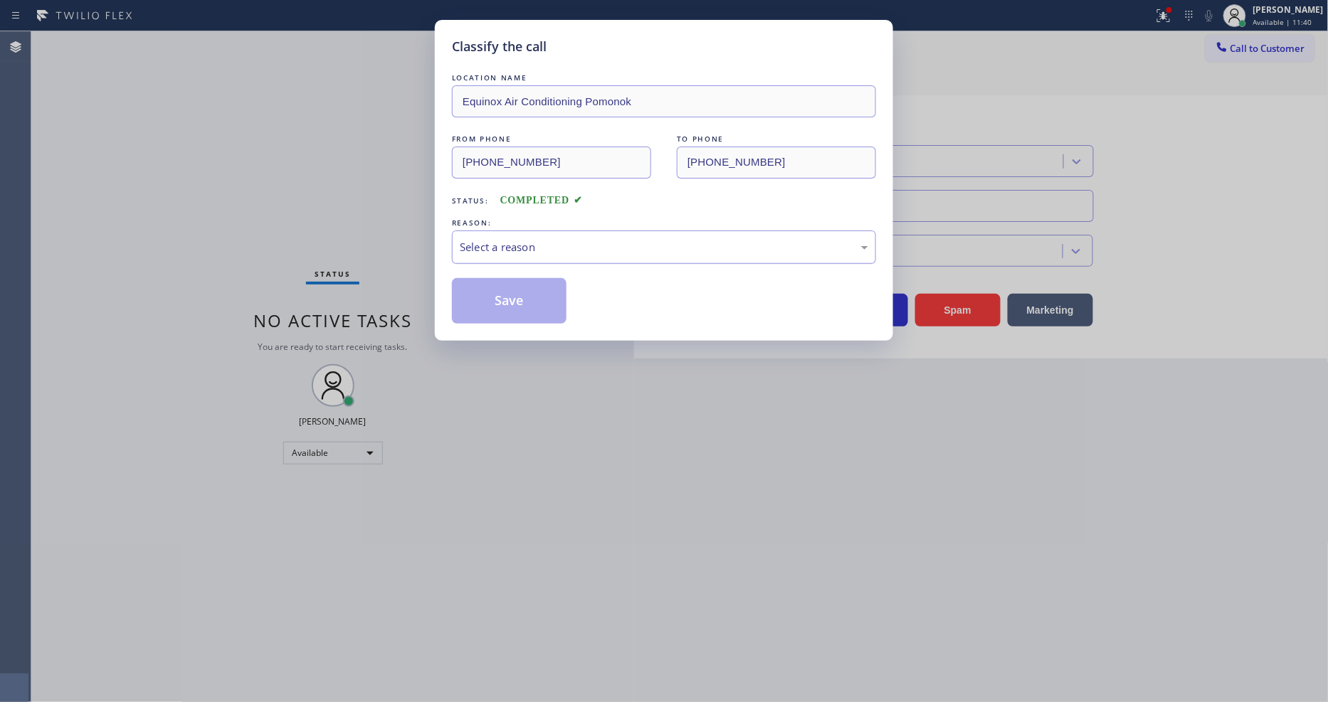
click at [580, 239] on div "Select a reason" at bounding box center [664, 247] width 408 height 16
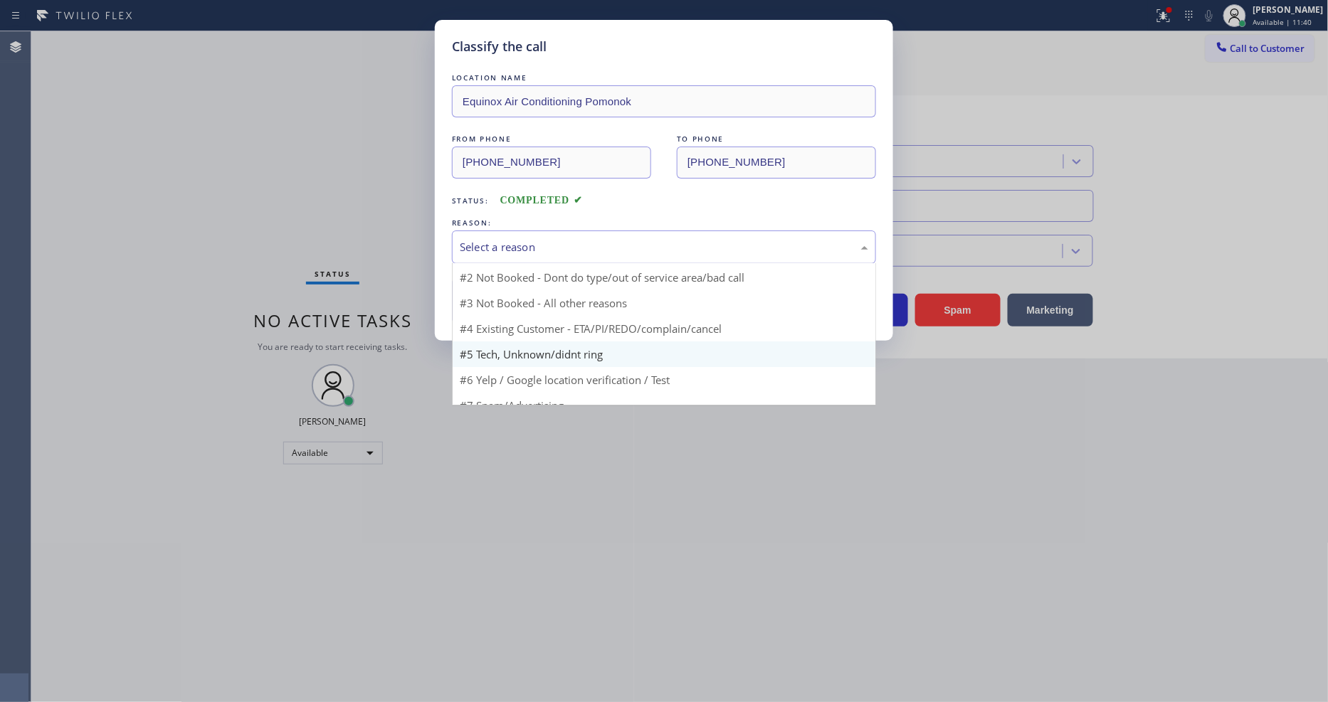
scroll to position [12, 0]
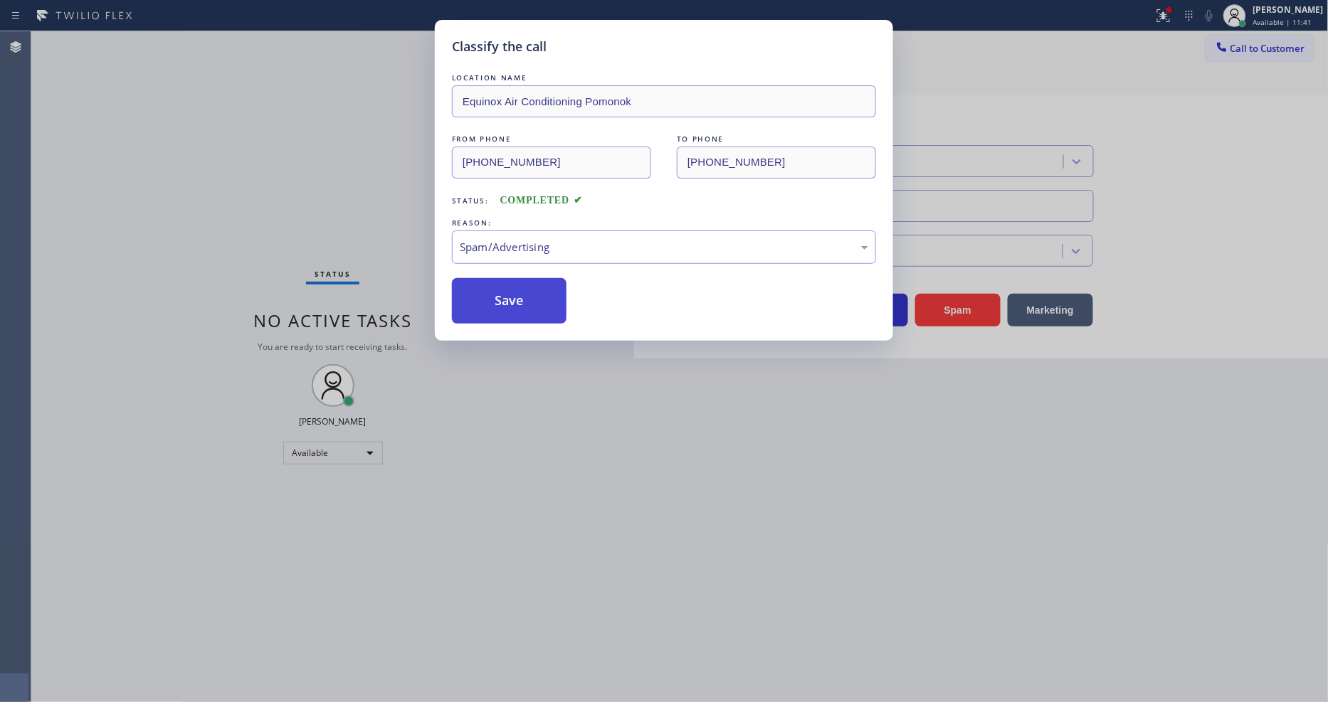
click at [510, 295] on button "Save" at bounding box center [509, 301] width 115 height 46
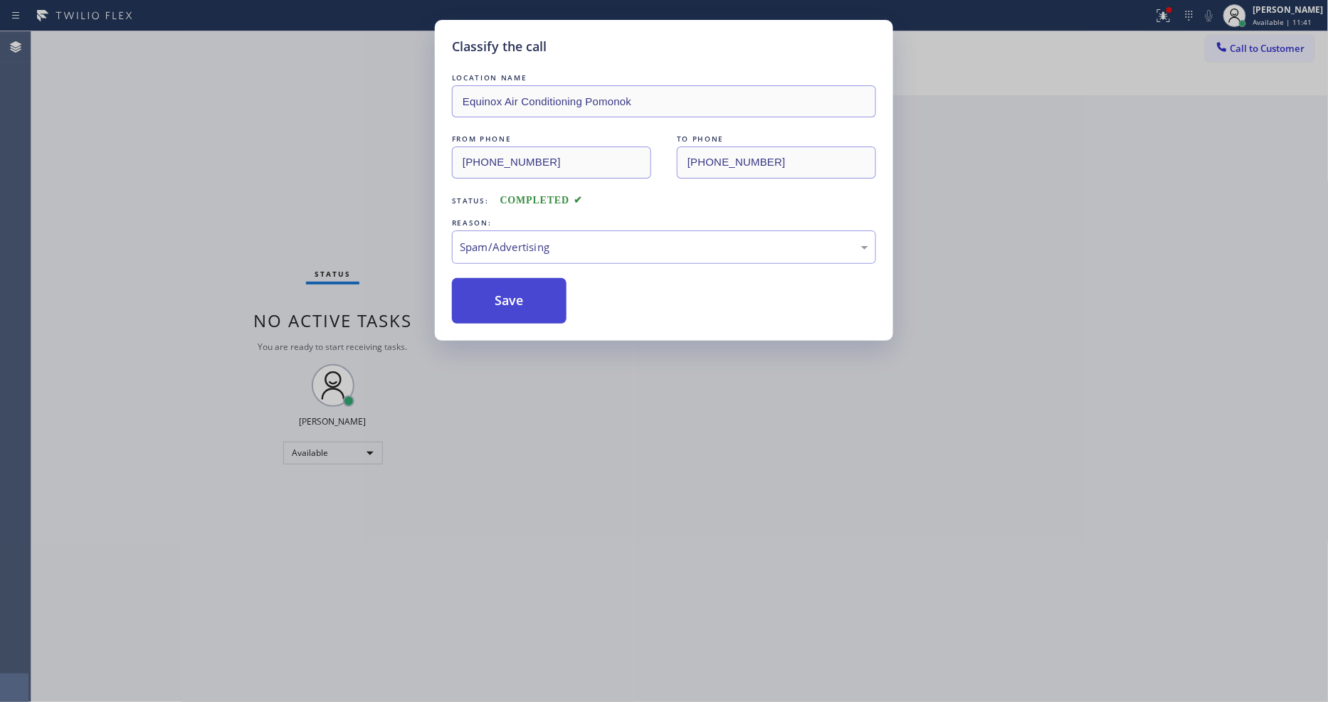
click at [509, 293] on button "Save" at bounding box center [509, 301] width 115 height 46
drag, startPoint x: 509, startPoint y: 293, endPoint x: 198, endPoint y: 57, distance: 390.6
click at [508, 290] on button "Save" at bounding box center [509, 301] width 115 height 46
click at [191, 39] on div "Classify the call LOCATION NAME E Appliance Repair and HVAC Oak Lawn FROM PHONE…" at bounding box center [679, 366] width 1297 height 671
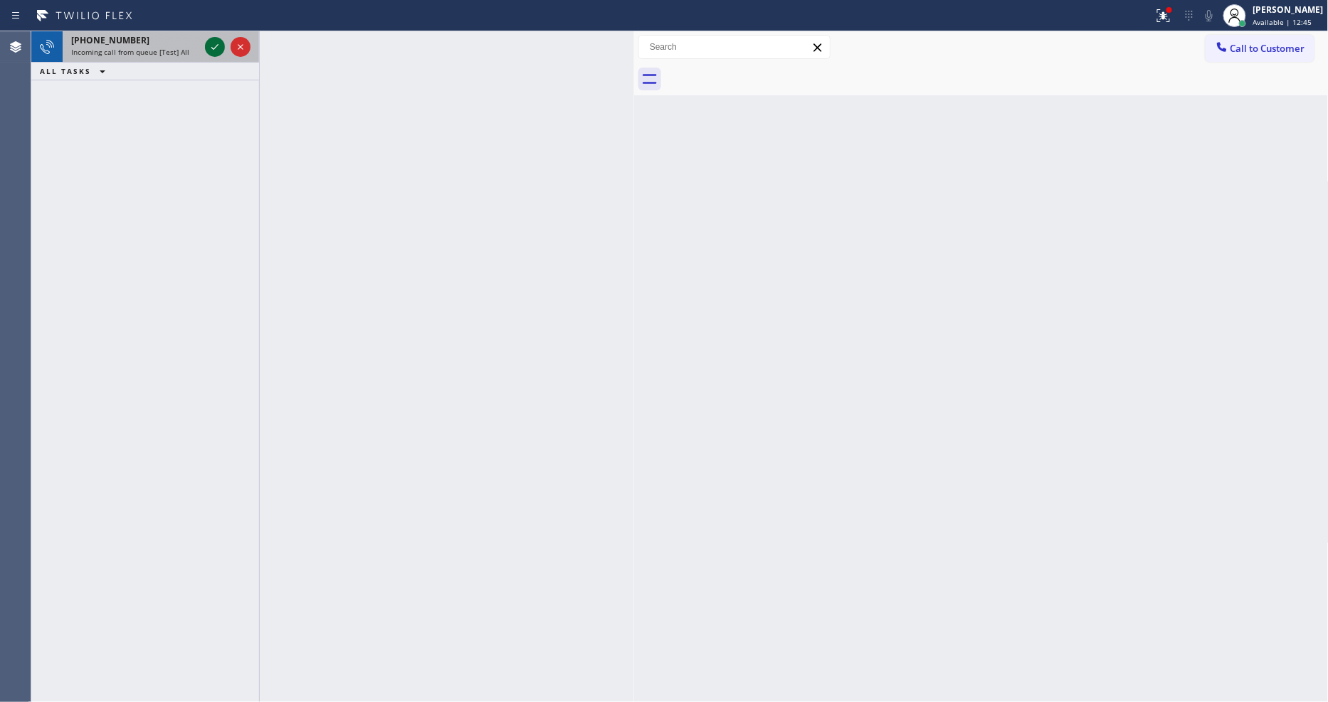
click at [218, 45] on icon at bounding box center [214, 46] width 17 height 17
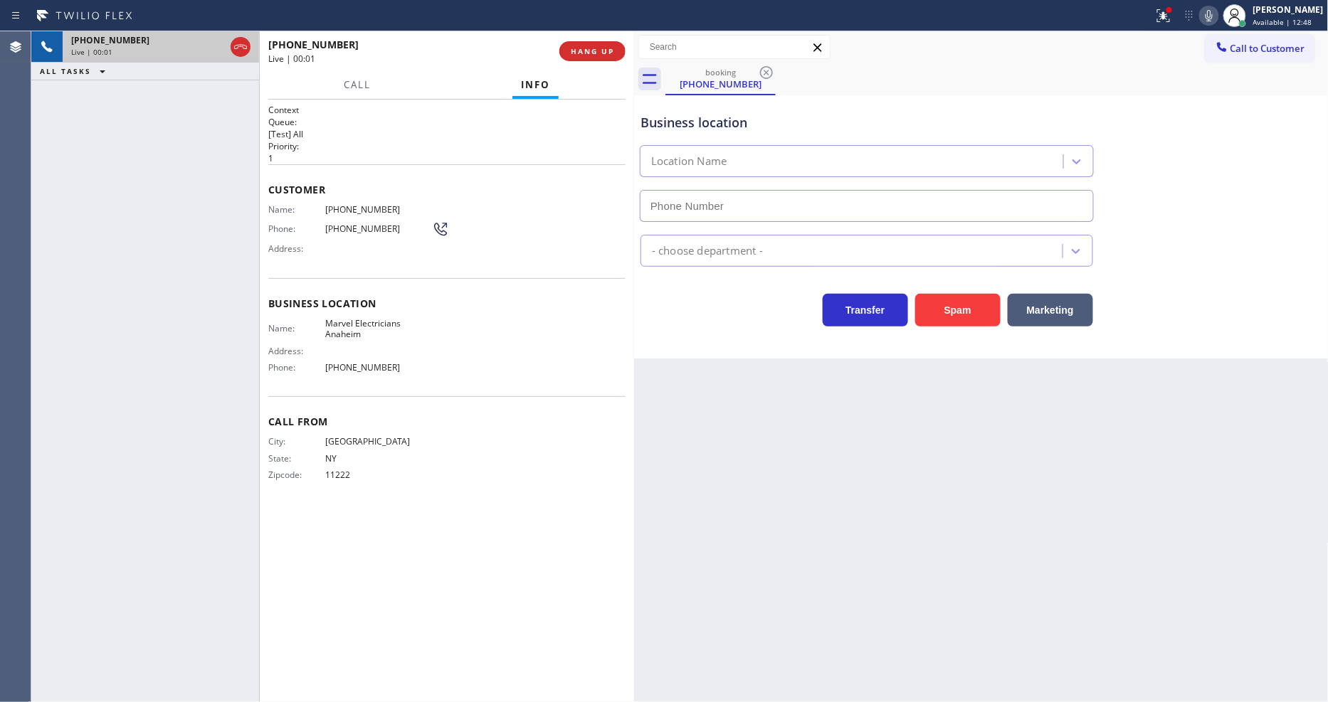
type input "[PHONE_NUMBER]"
click at [603, 51] on span "HANG UP" at bounding box center [592, 51] width 43 height 10
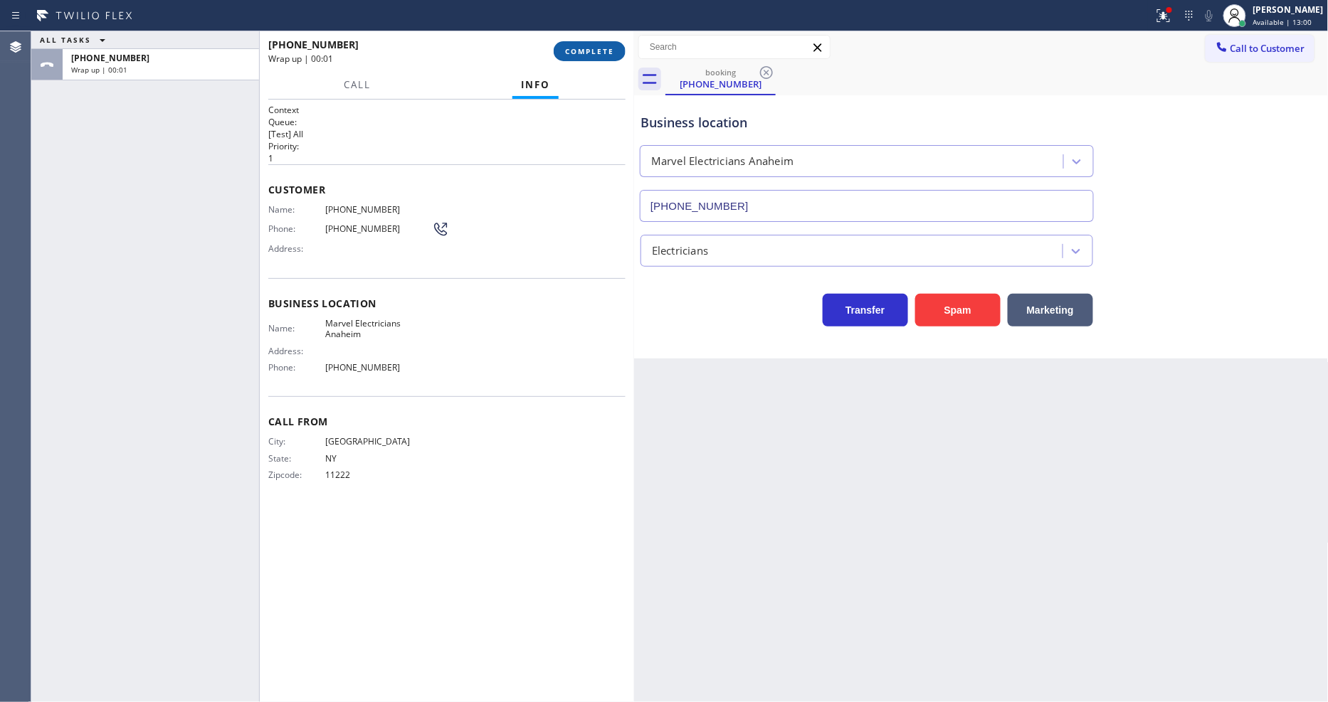
click at [603, 48] on span "COMPLETE" at bounding box center [589, 51] width 49 height 10
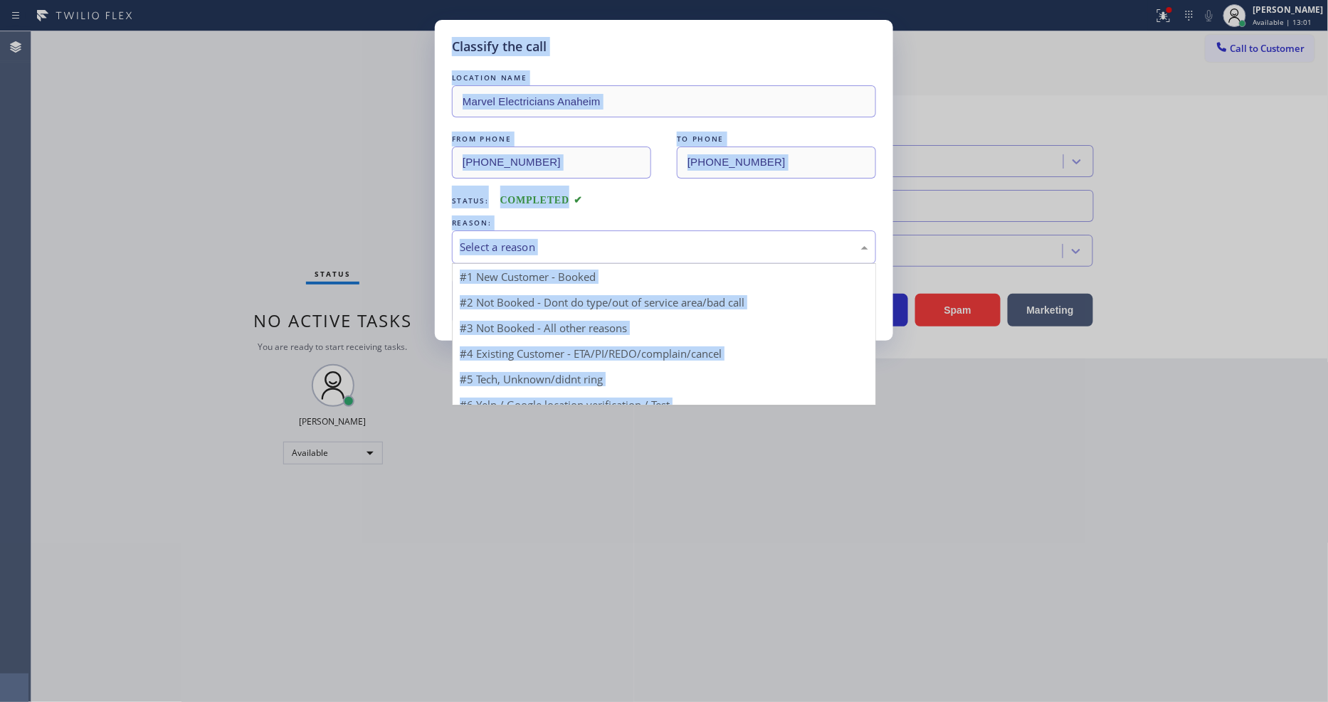
click at [561, 239] on div "Select a reason" at bounding box center [664, 247] width 408 height 16
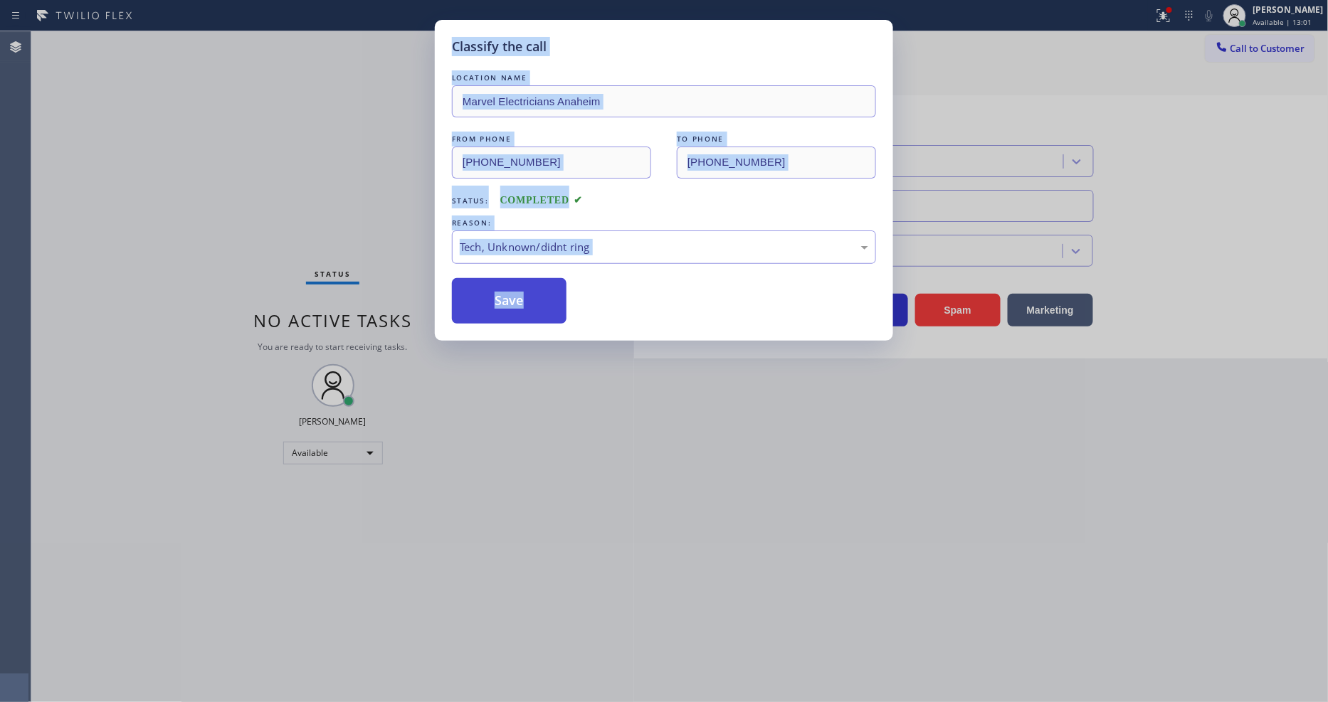
click at [551, 309] on button "Save" at bounding box center [509, 301] width 115 height 46
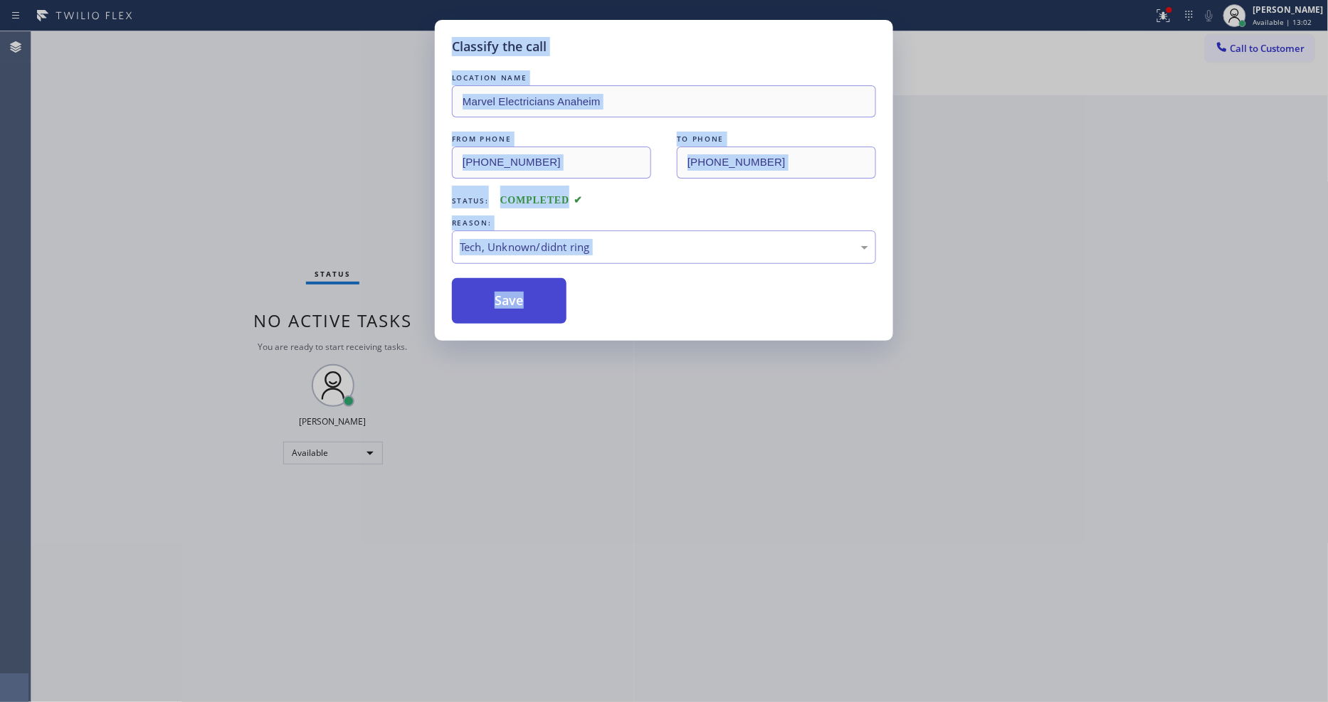
click at [551, 307] on button "Save" at bounding box center [509, 301] width 115 height 46
click at [628, 288] on div "Save" at bounding box center [664, 301] width 424 height 46
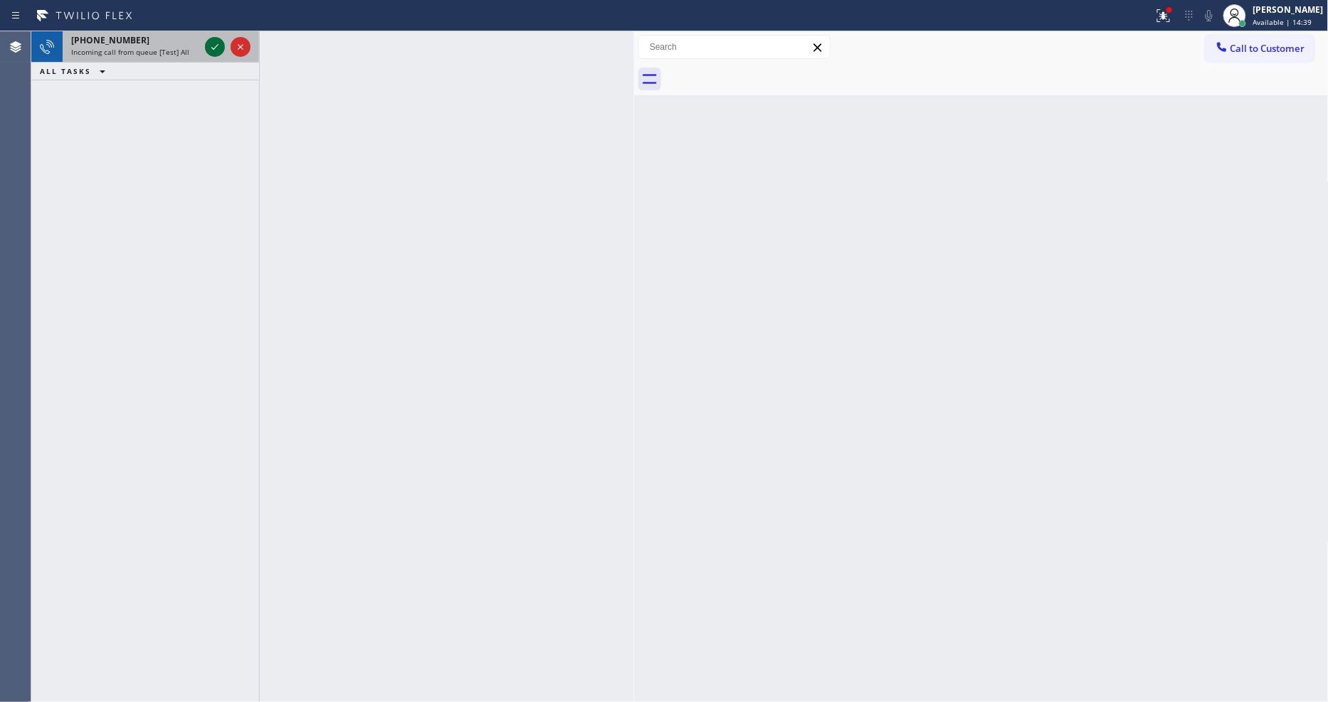
click at [213, 51] on icon at bounding box center [214, 46] width 17 height 17
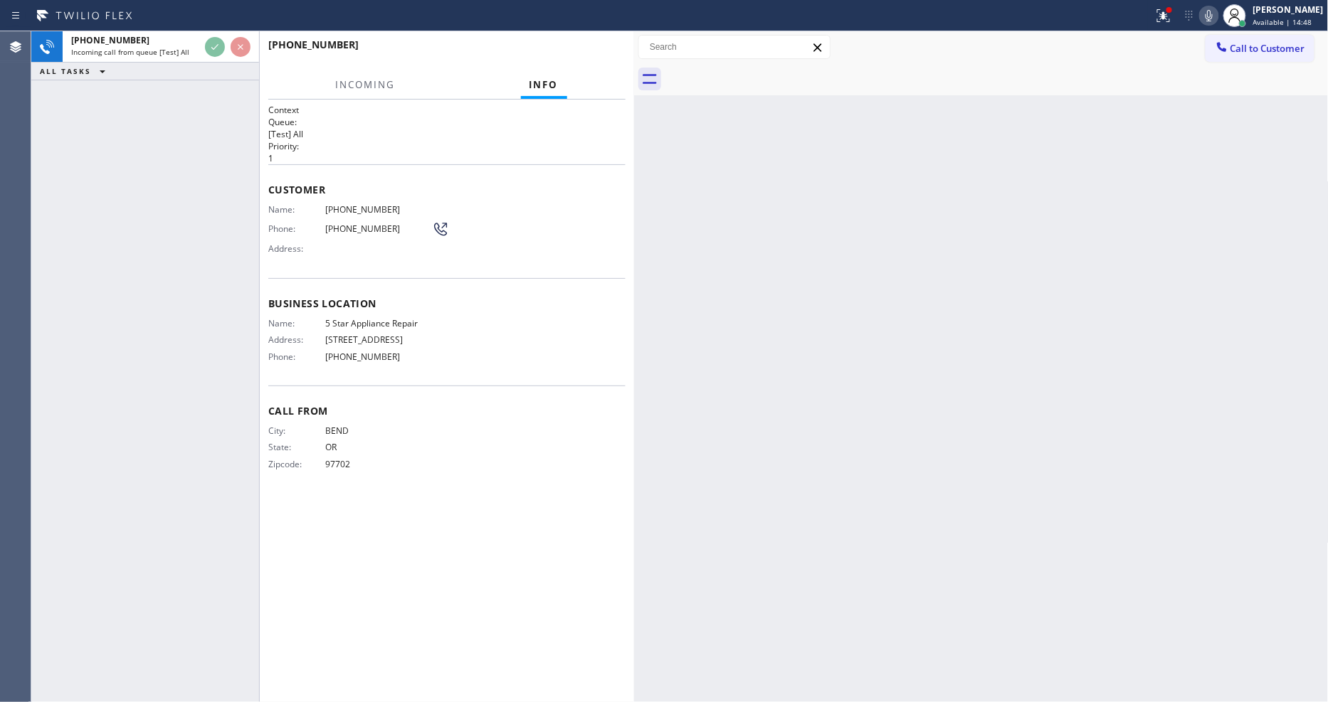
click at [886, 344] on div "Back to Dashboard Change Sender ID Customers Technicians Select a contact Outbo…" at bounding box center [981, 366] width 695 height 671
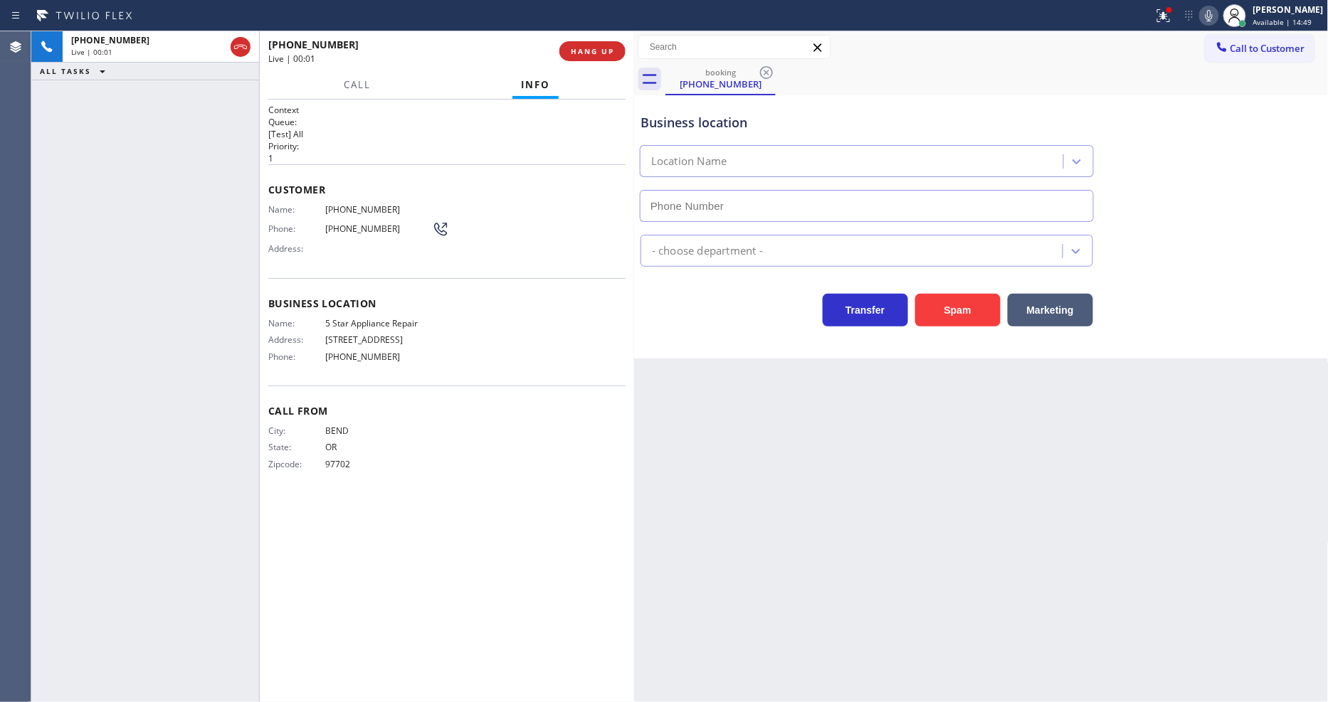
type input "[PHONE_NUMBER]"
click at [375, 318] on span "5 Star Appliance Repair" at bounding box center [378, 323] width 107 height 11
drag, startPoint x: 1171, startPoint y: 16, endPoint x: 1169, endPoint y: 83, distance: 67.6
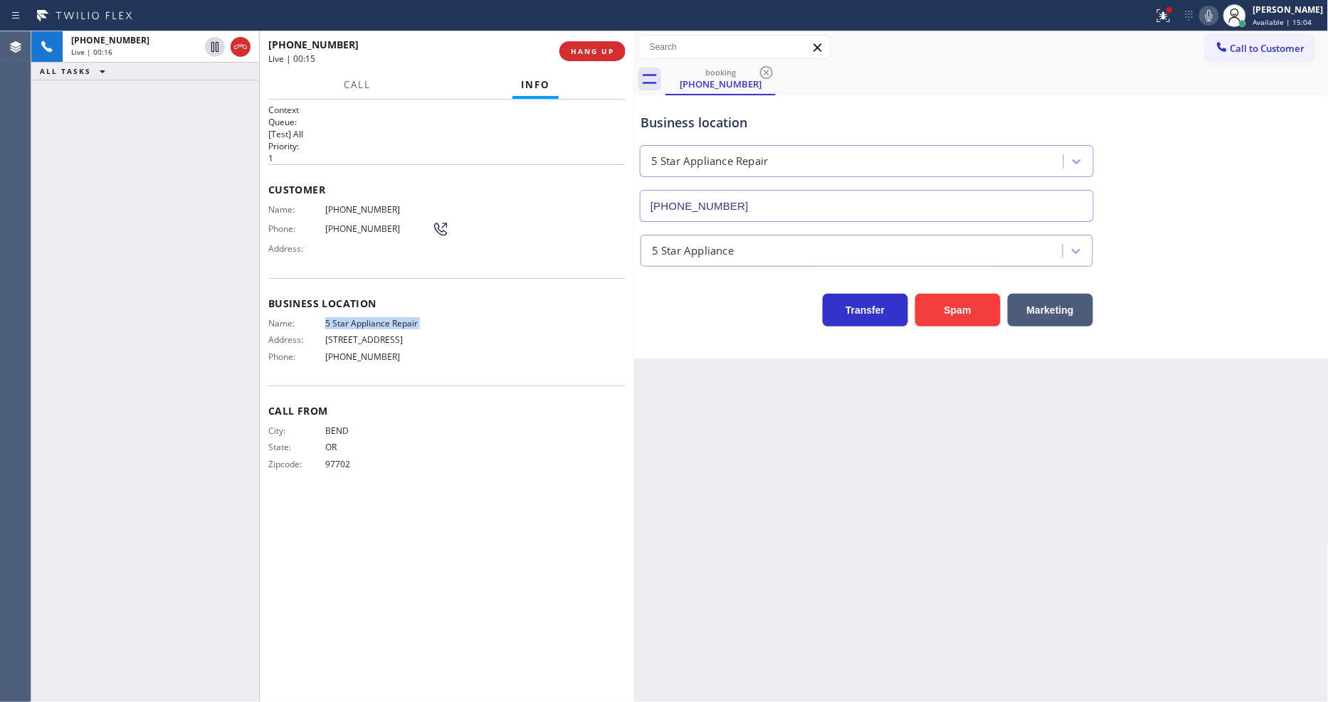
click at [1168, 16] on icon at bounding box center [1163, 13] width 9 height 5
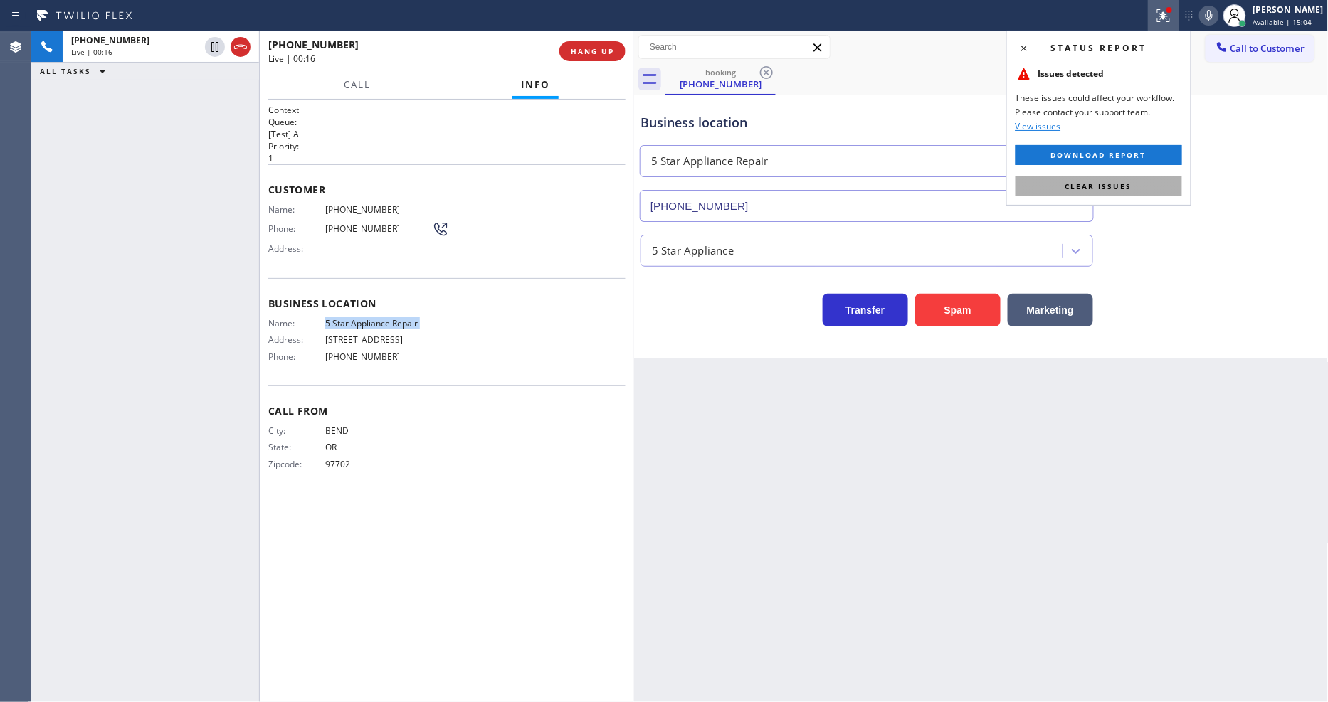
click at [1122, 183] on span "Clear issues" at bounding box center [1098, 186] width 67 height 10
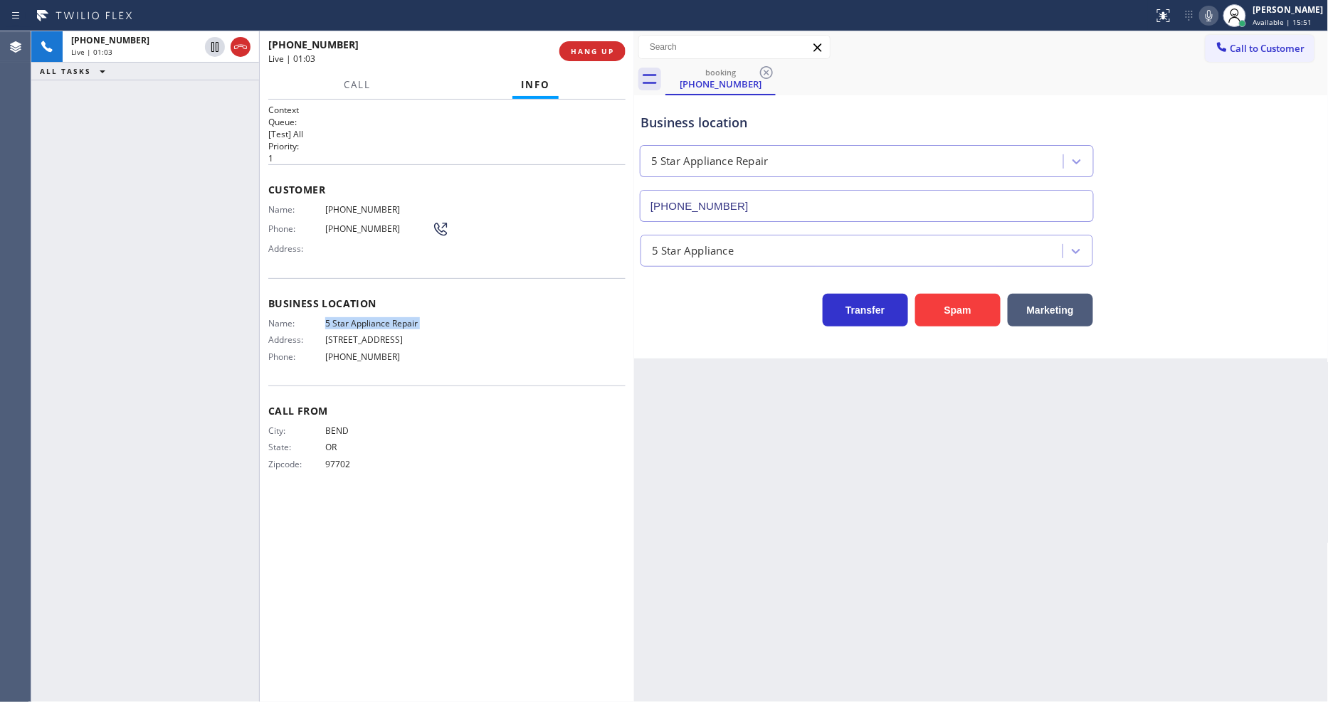
click at [927, 416] on div "Back to Dashboard Change Sender ID Customers Technicians Select a contact Outbo…" at bounding box center [981, 366] width 695 height 671
click at [593, 52] on span "HANG UP" at bounding box center [592, 51] width 43 height 10
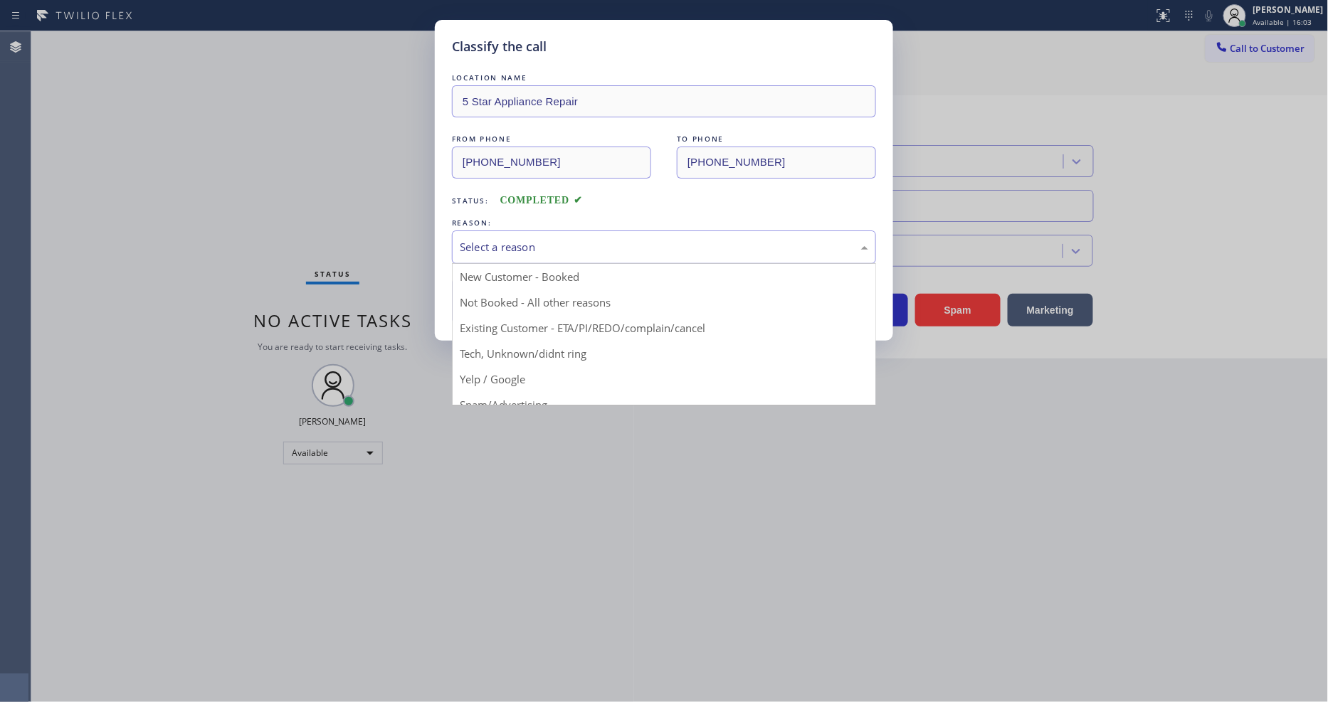
click at [564, 243] on div "Select a reason" at bounding box center [664, 247] width 408 height 16
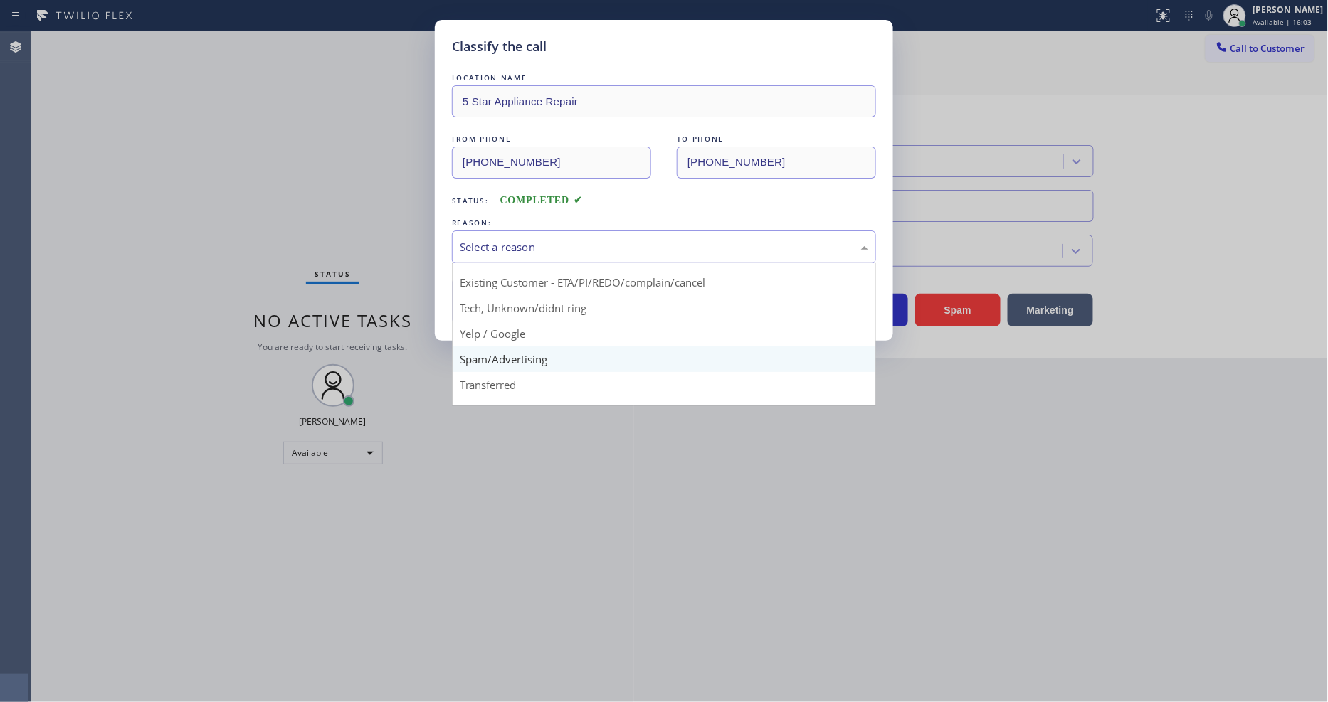
scroll to position [89, 0]
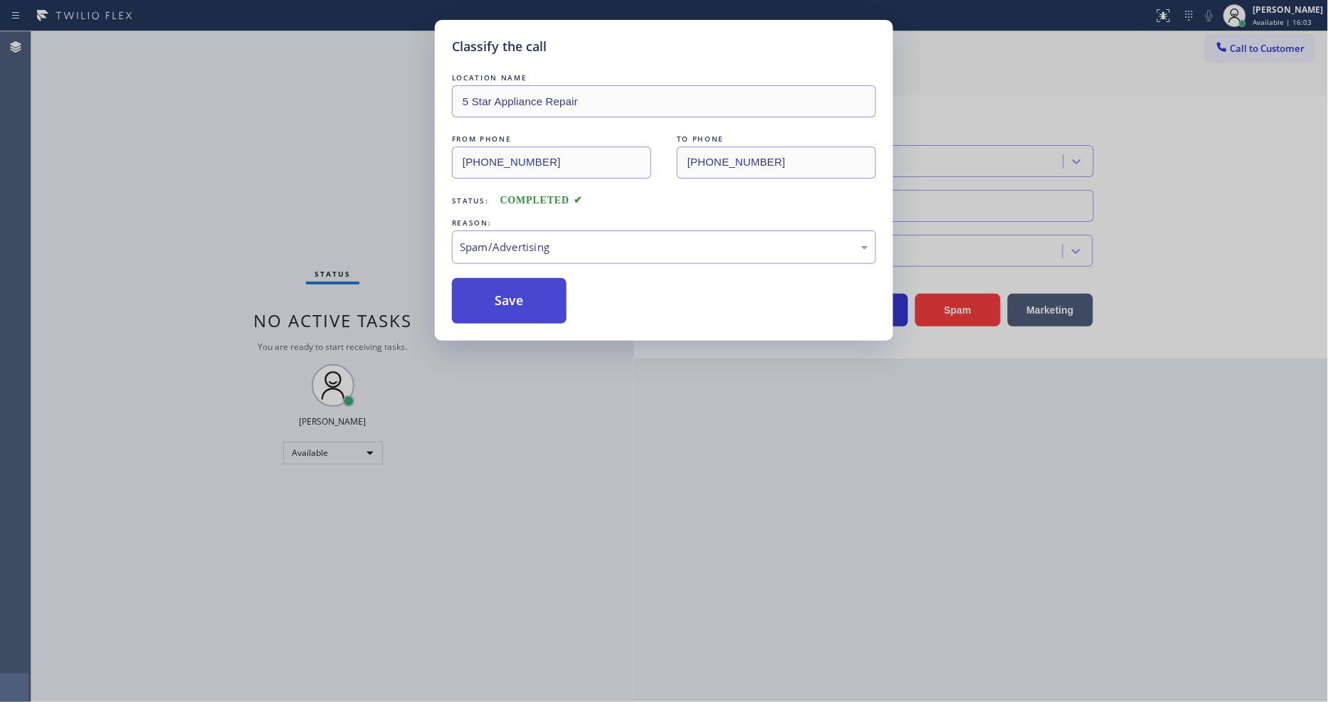
click at [530, 299] on button "Save" at bounding box center [509, 301] width 115 height 46
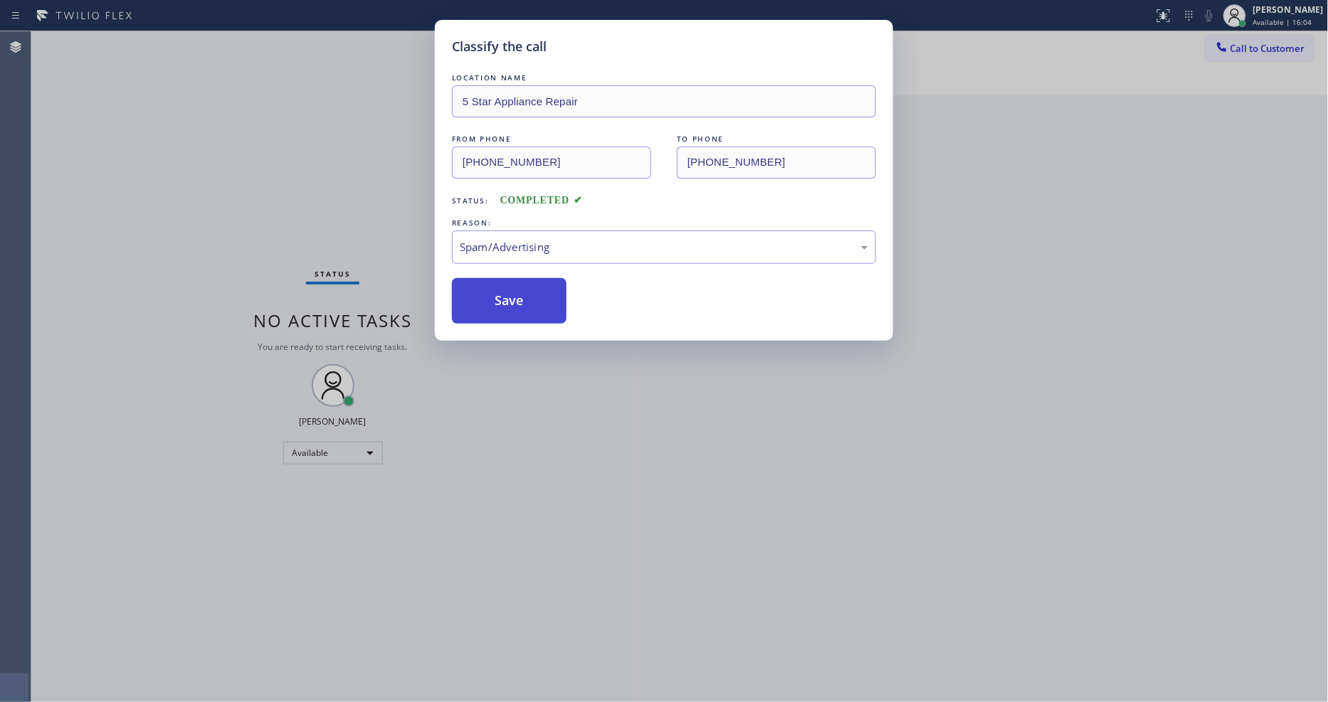
click at [529, 299] on button "Save" at bounding box center [509, 301] width 115 height 46
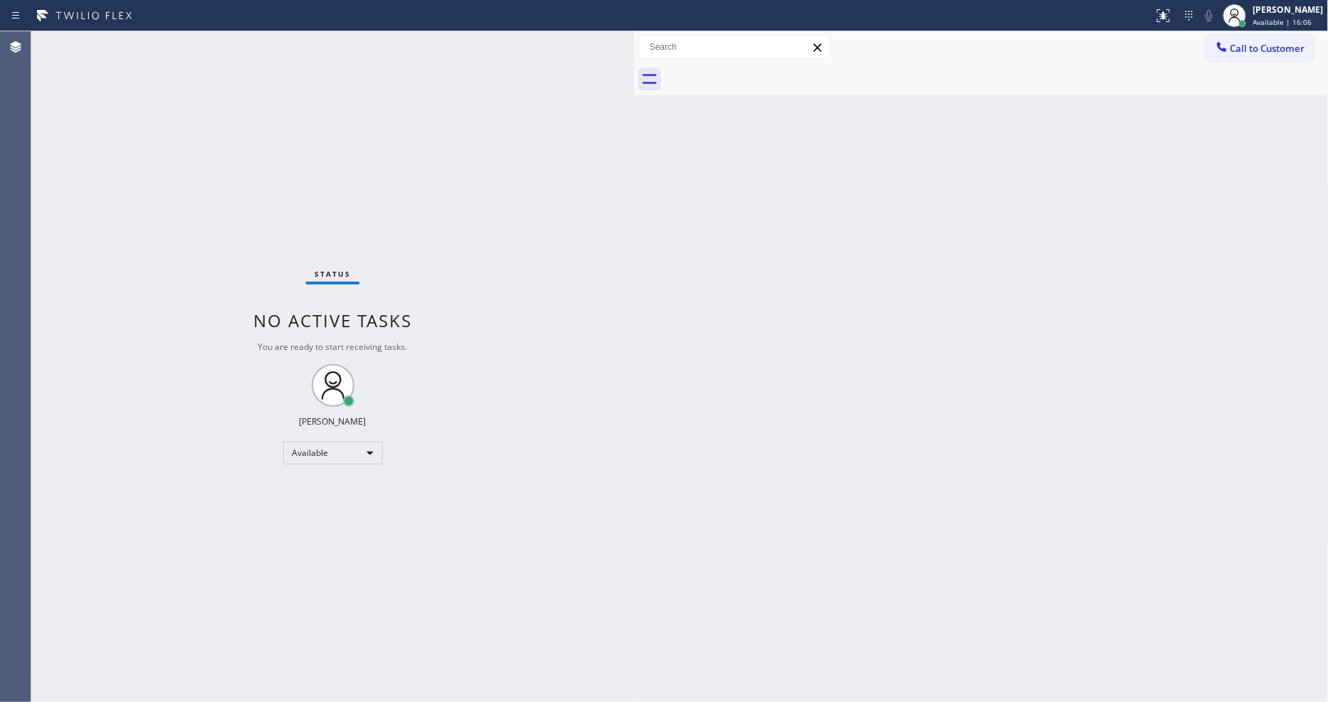
click at [196, 41] on div "Status No active tasks You are ready to start receiving tasks. [PERSON_NAME] Av…" at bounding box center [332, 366] width 603 height 671
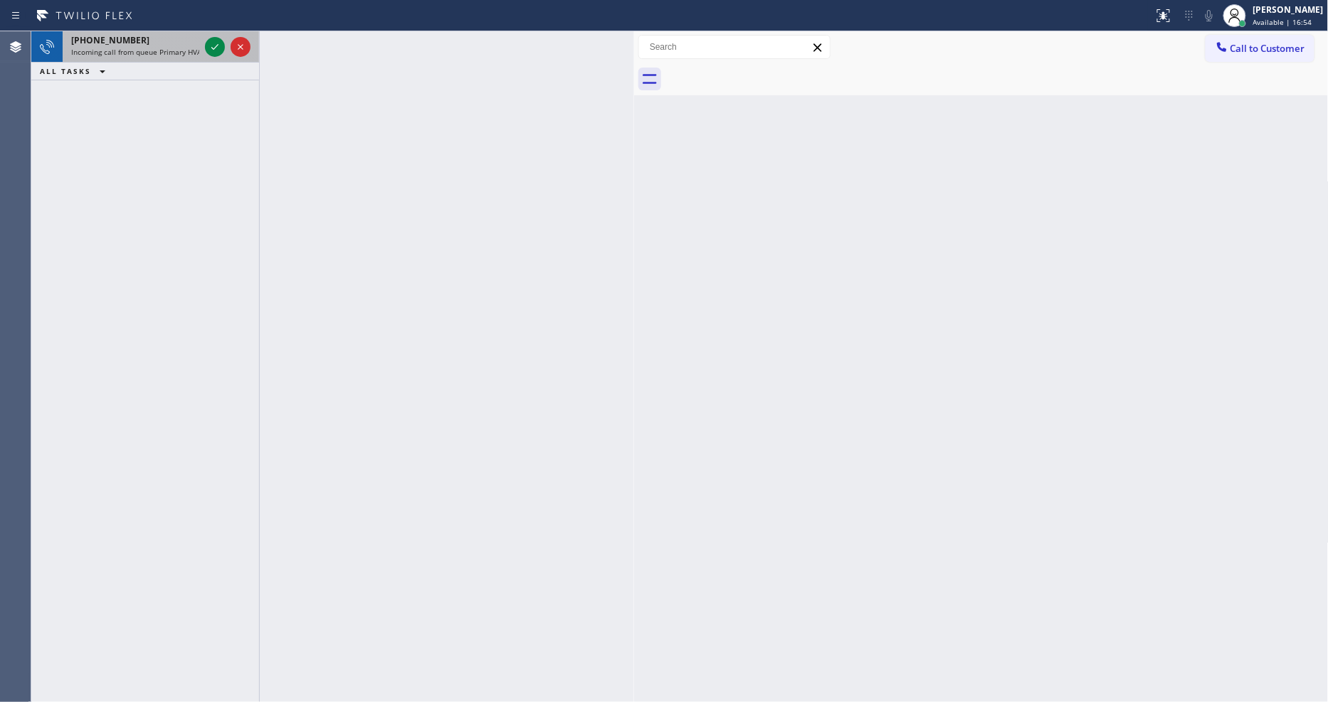
click at [174, 48] on span "Incoming call from queue Primary HVAC" at bounding box center [138, 52] width 134 height 10
click at [211, 46] on icon at bounding box center [214, 46] width 17 height 17
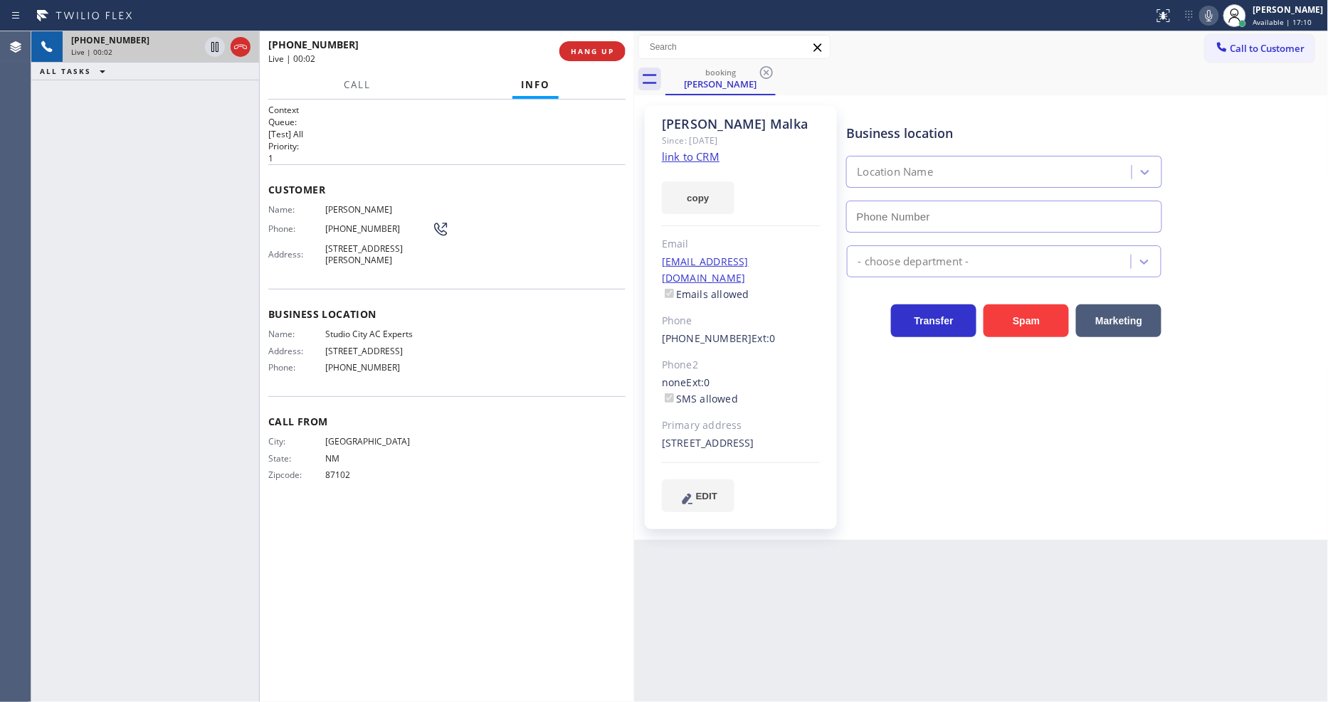
type input "[PHONE_NUMBER]"
click at [706, 157] on link "link to CRM" at bounding box center [691, 156] width 58 height 14
click at [211, 46] on icon at bounding box center [214, 46] width 17 height 17
drag, startPoint x: 1211, startPoint y: 13, endPoint x: 983, endPoint y: 218, distance: 306.9
click at [1211, 13] on div at bounding box center [1209, 15] width 20 height 17
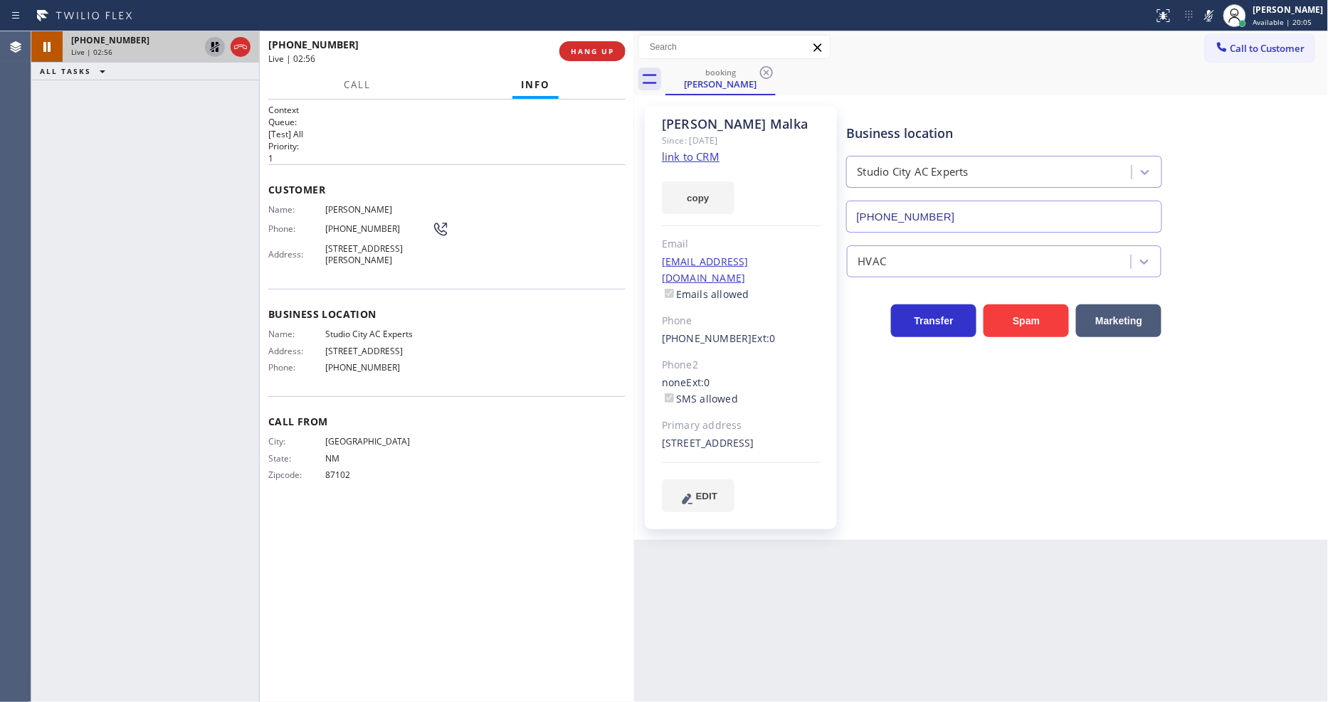
click at [216, 41] on icon at bounding box center [214, 46] width 17 height 17
click at [1218, 15] on icon at bounding box center [1209, 15] width 17 height 17
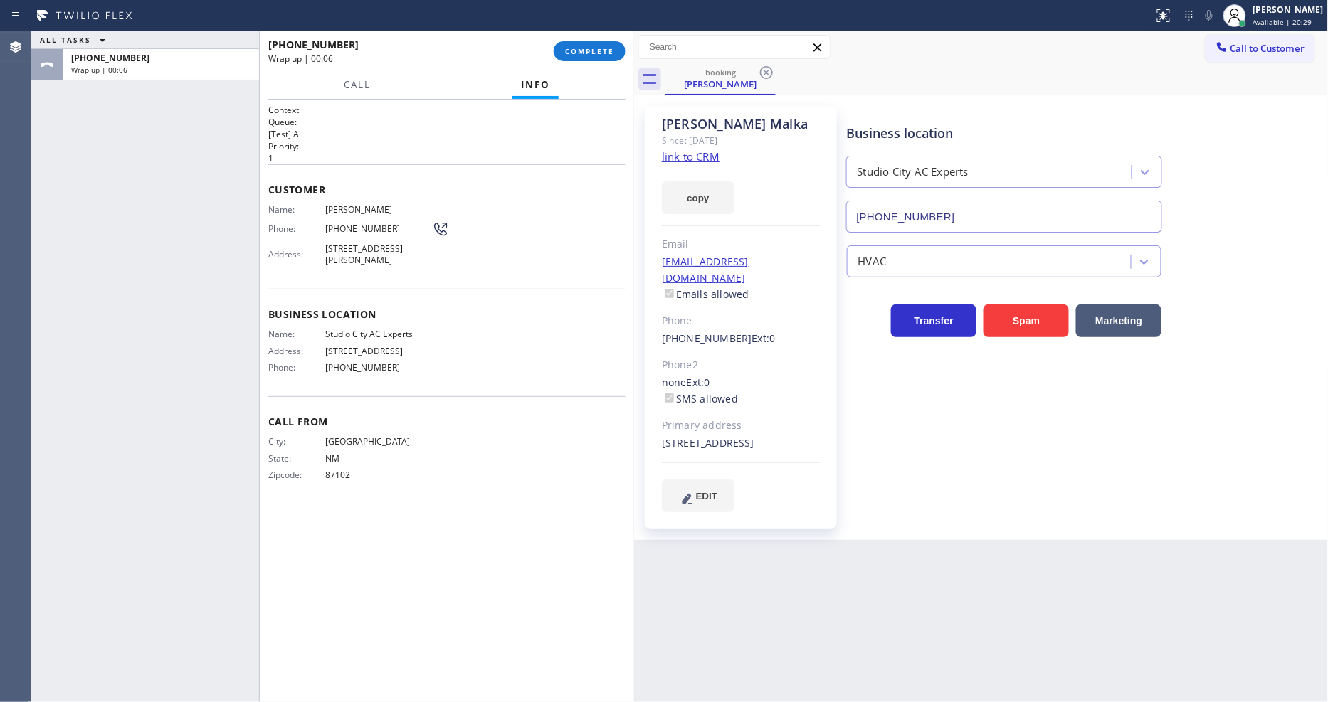
click at [594, 39] on div "[PHONE_NUMBER] Wrap up | 00:06 COMPLETE" at bounding box center [446, 51] width 357 height 37
click at [594, 50] on span "COMPLETE" at bounding box center [589, 51] width 49 height 10
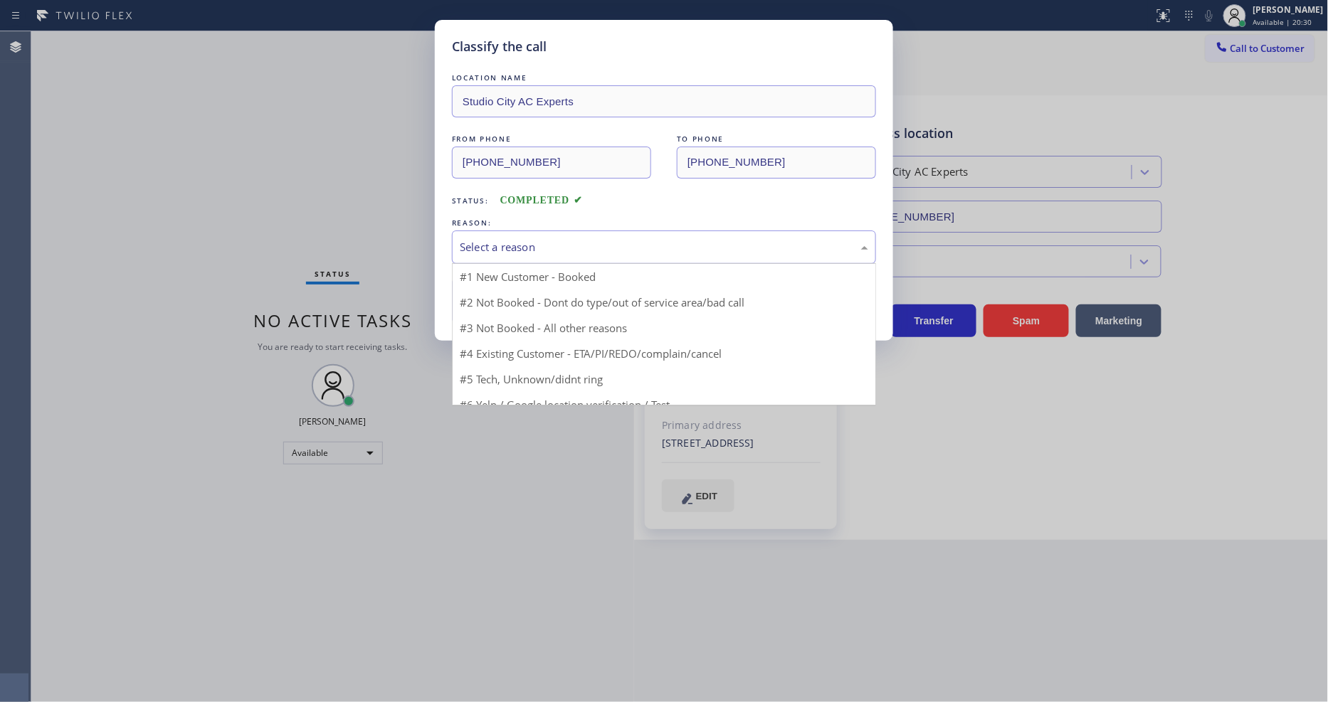
click at [503, 239] on div "Select a reason" at bounding box center [664, 247] width 408 height 16
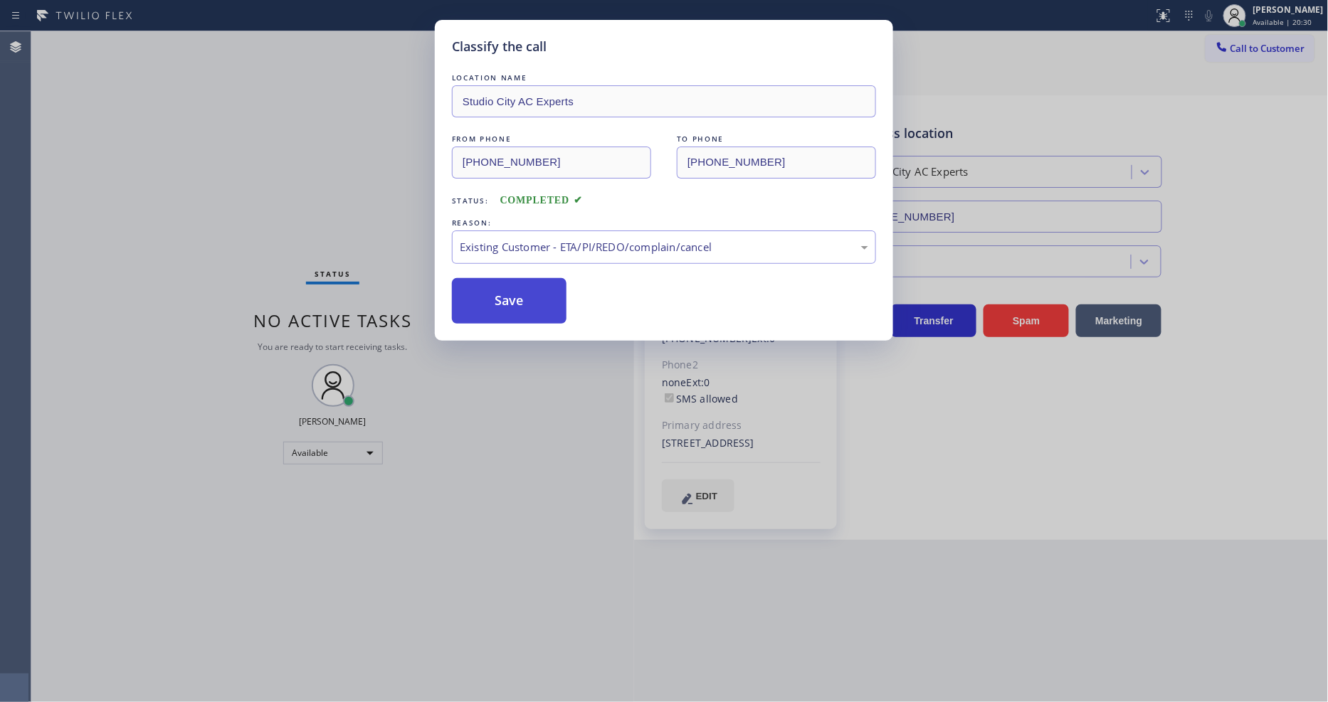
click at [494, 302] on button "Save" at bounding box center [509, 301] width 115 height 46
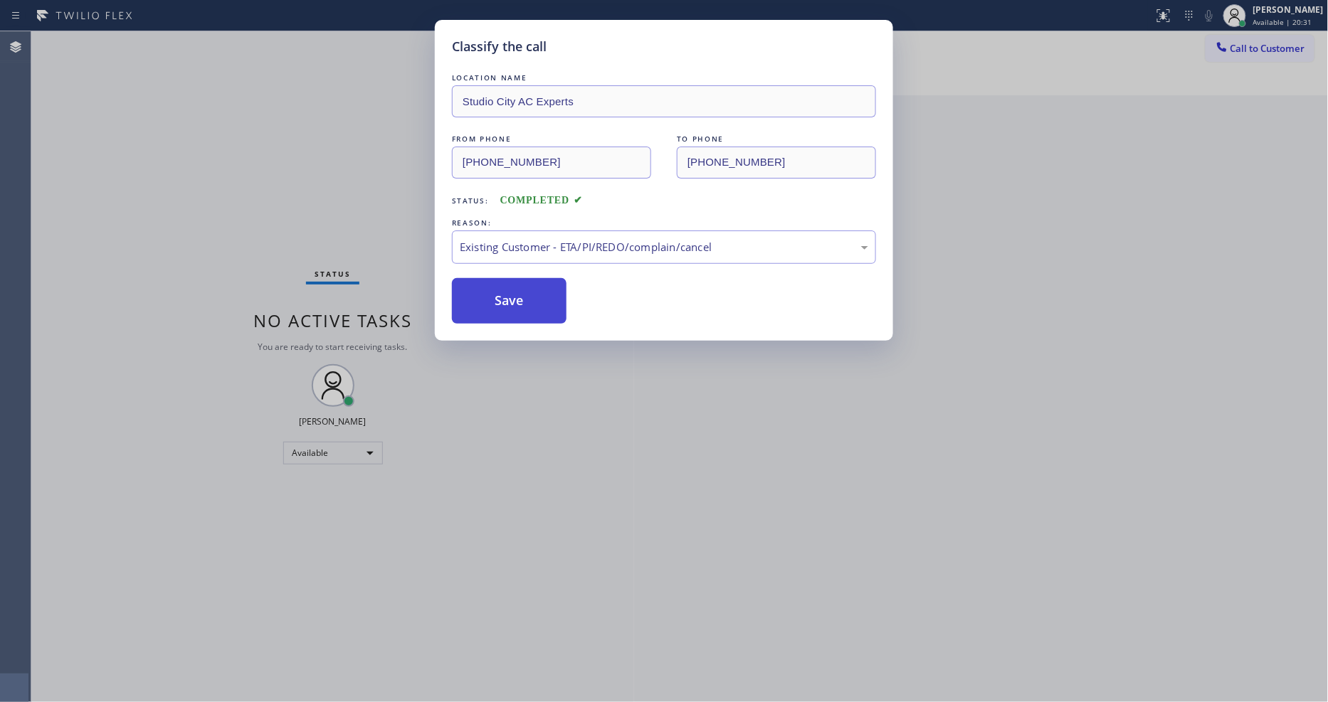
click at [494, 302] on button "Save" at bounding box center [509, 301] width 115 height 46
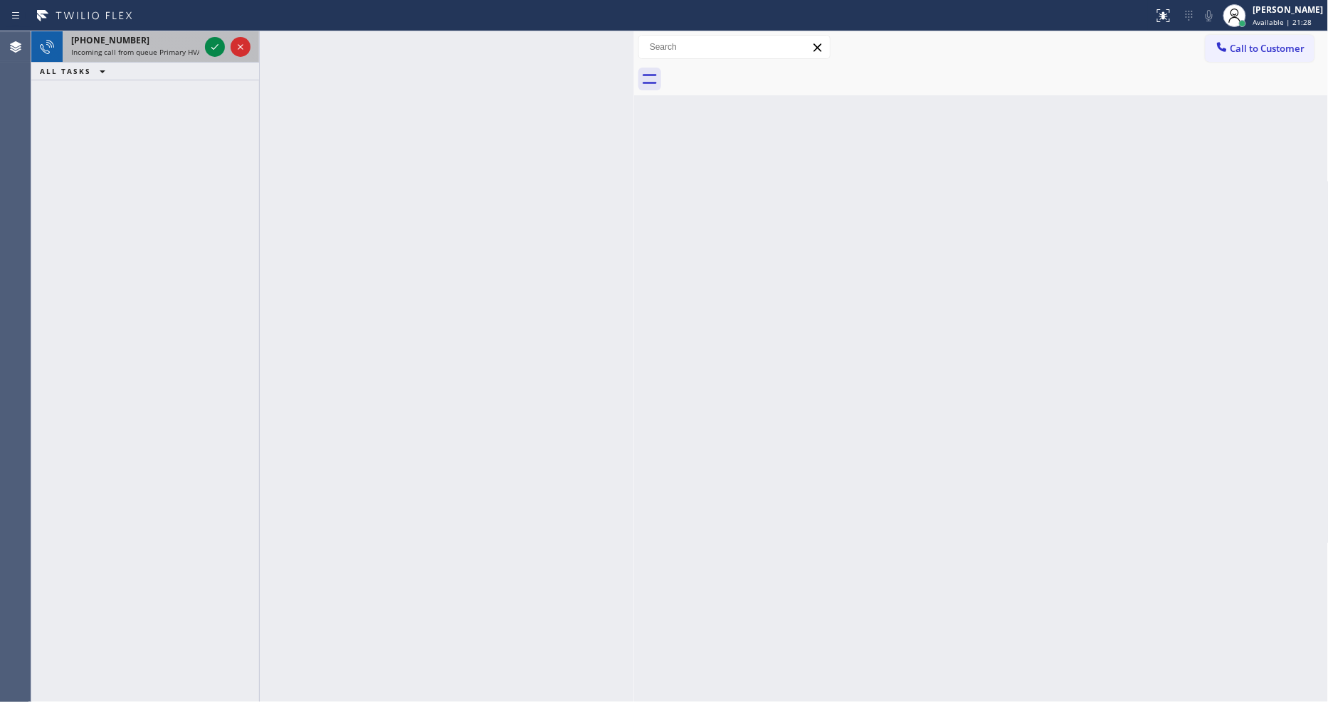
click at [192, 56] on span "Incoming call from queue Primary HVAC" at bounding box center [138, 52] width 134 height 10
click at [214, 48] on icon at bounding box center [214, 47] width 7 height 6
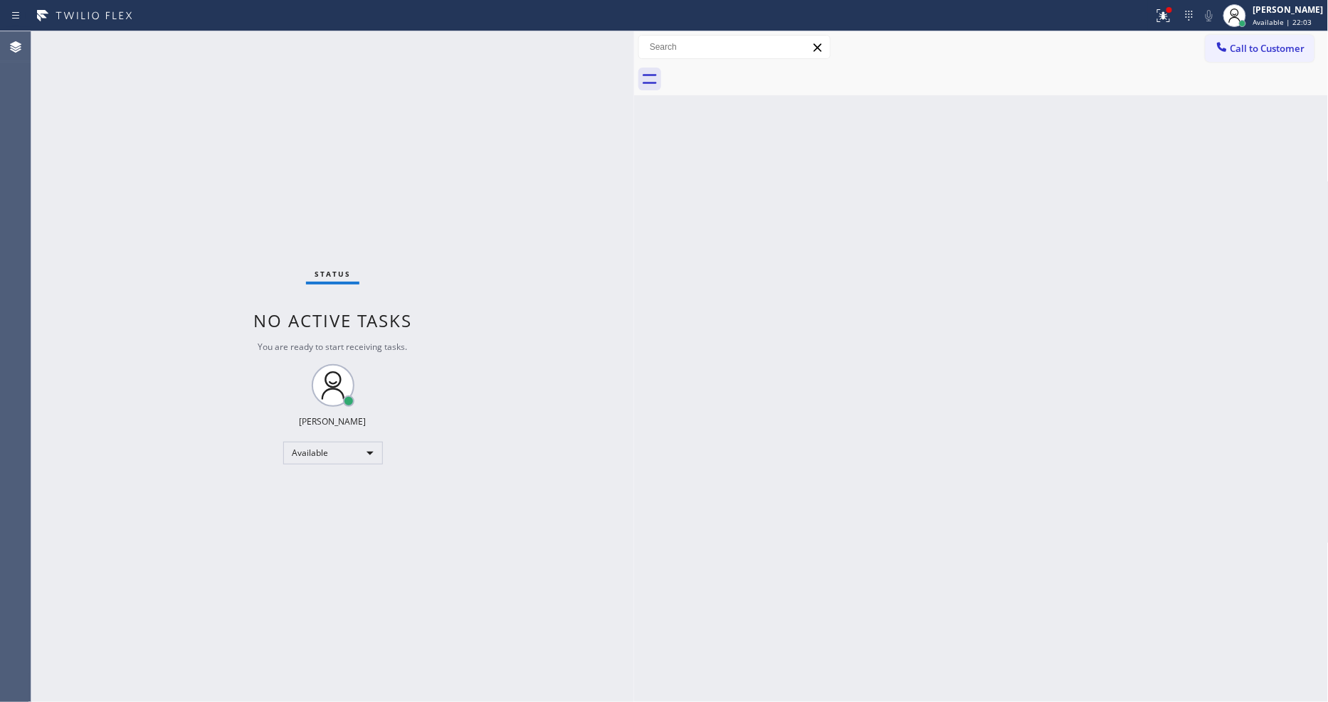
click at [216, 41] on div "Status No active tasks You are ready to start receiving tasks. [PERSON_NAME] Av…" at bounding box center [332, 366] width 603 height 671
click at [1164, 14] on div at bounding box center [1163, 15] width 31 height 17
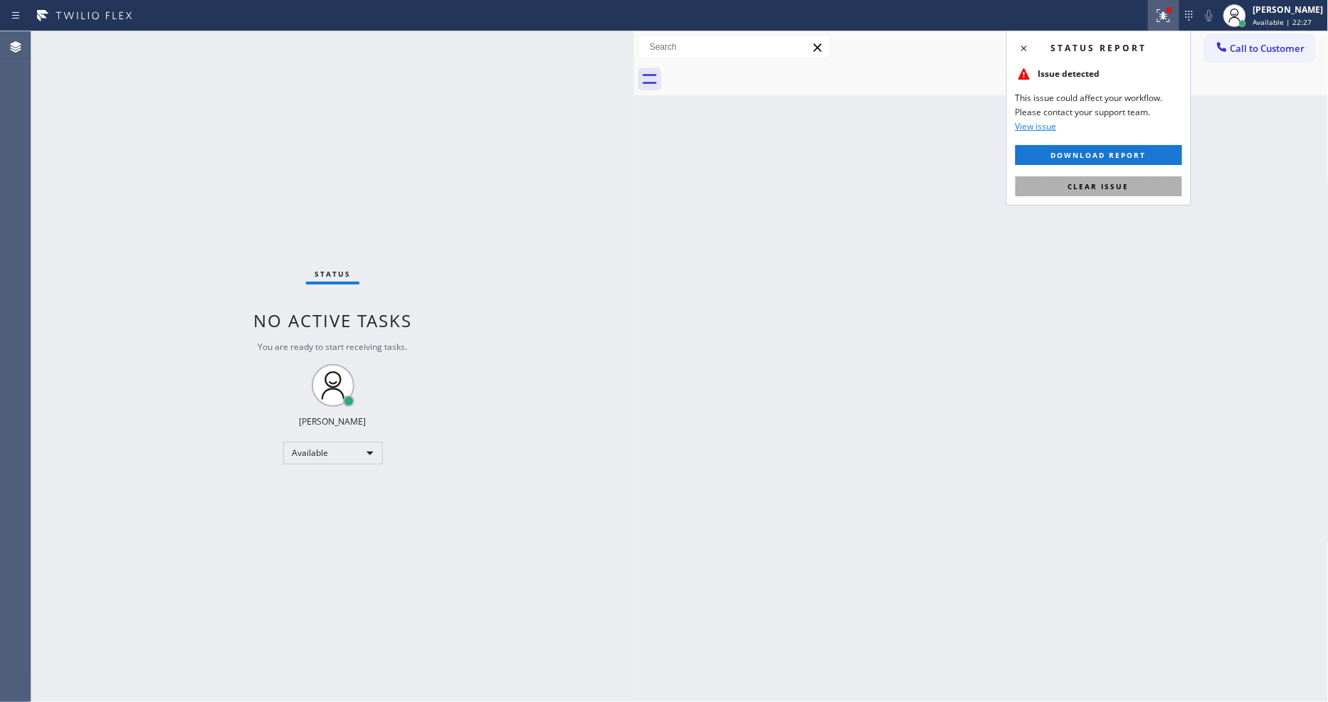
click at [1163, 184] on button "Clear issue" at bounding box center [1099, 186] width 167 height 20
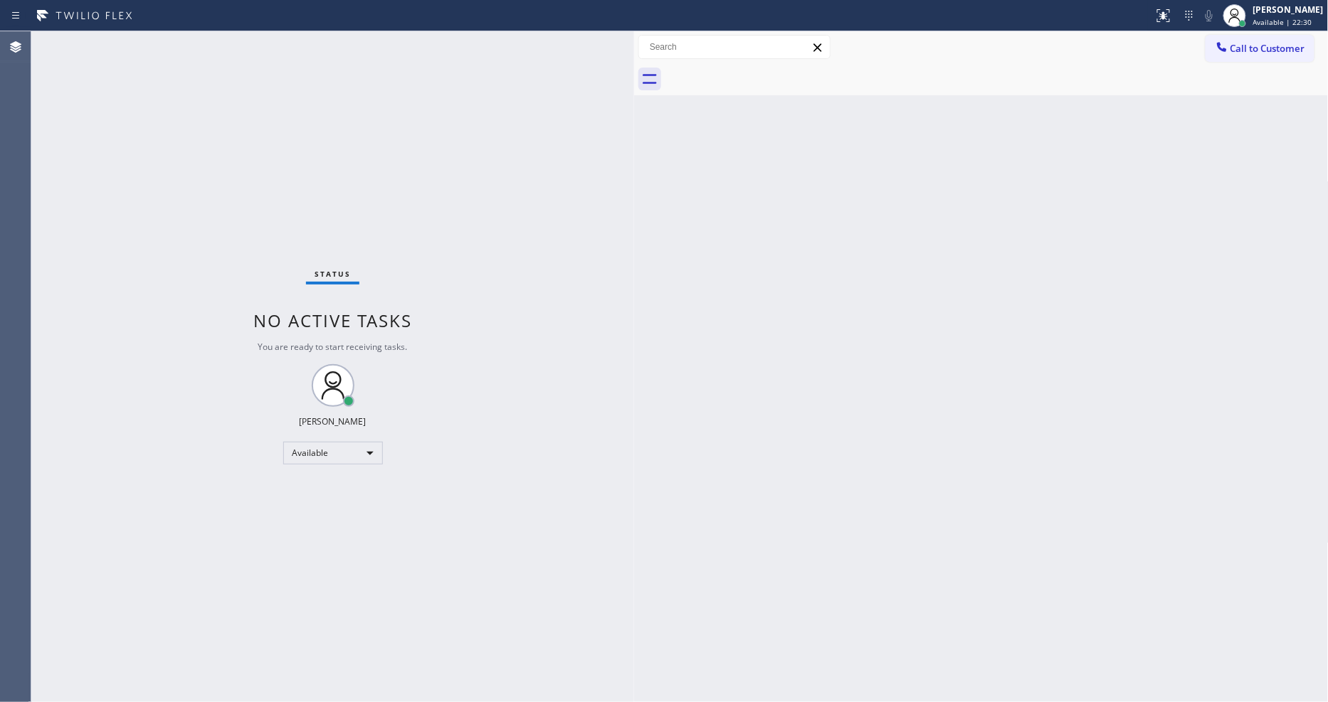
click at [556, 560] on div "Status No active tasks You are ready to start receiving tasks. [PERSON_NAME] Av…" at bounding box center [332, 366] width 603 height 671
click at [184, 41] on div "Status No active tasks You are ready to start receiving tasks. [PERSON_NAME] Av…" at bounding box center [332, 366] width 603 height 671
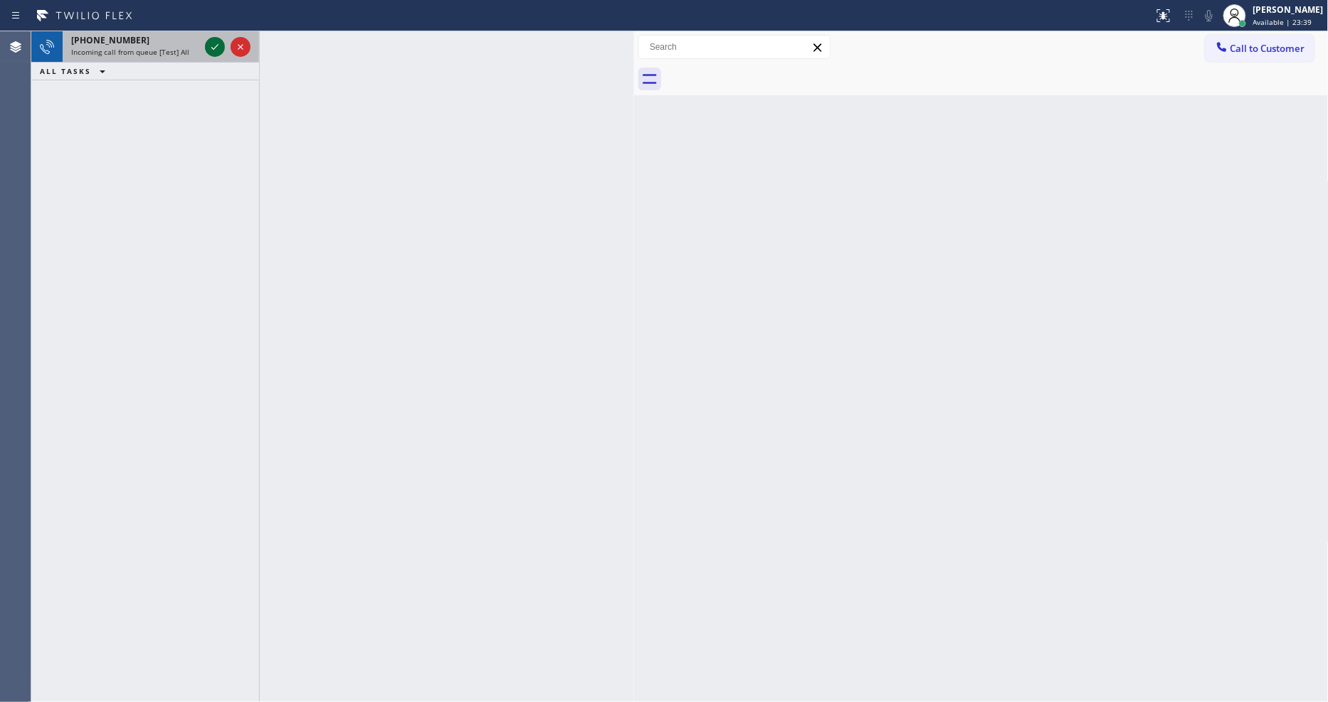
click at [208, 38] on icon at bounding box center [214, 46] width 17 height 17
click at [211, 45] on icon at bounding box center [214, 46] width 17 height 17
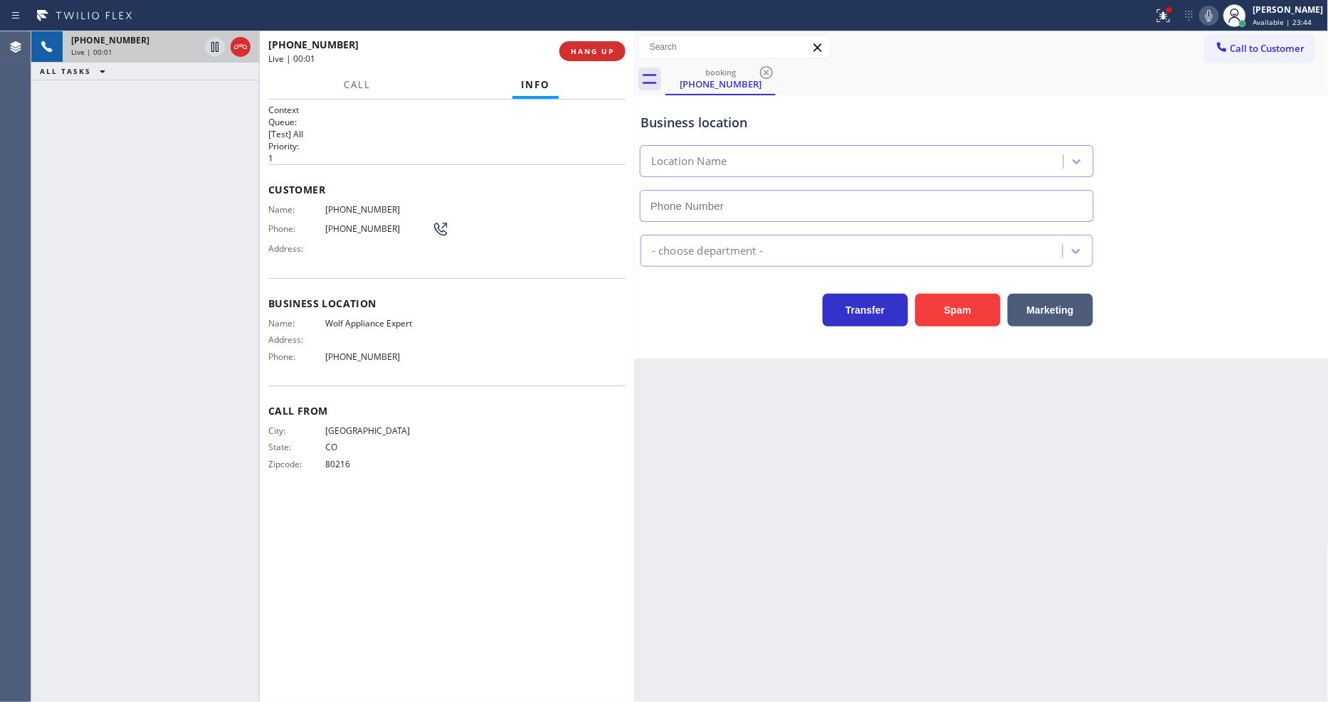
type input "[PHONE_NUMBER]"
click at [985, 435] on div "Back to Dashboard Change Sender ID Customers Technicians Select a contact Outbo…" at bounding box center [981, 366] width 695 height 671
click at [336, 318] on span "Wolf Appliance Expert" at bounding box center [378, 323] width 107 height 11
click at [337, 318] on span "Wolf Appliance Expert" at bounding box center [378, 323] width 107 height 11
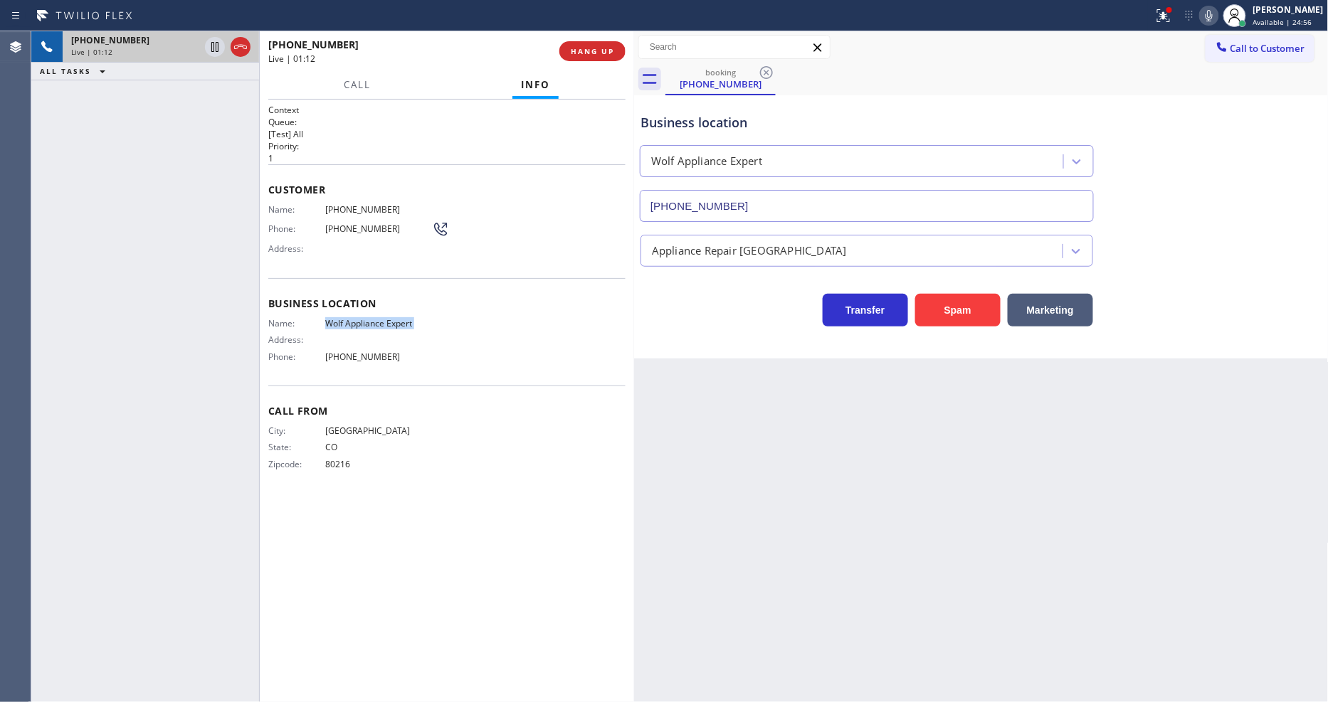
click at [228, 191] on div "[PHONE_NUMBER] Live | 01:12 ALL TASKS ALL TASKS ACTIVE TASKS TASKS IN WRAP UP" at bounding box center [145, 366] width 228 height 671
click at [580, 56] on span "HANG UP" at bounding box center [592, 51] width 43 height 10
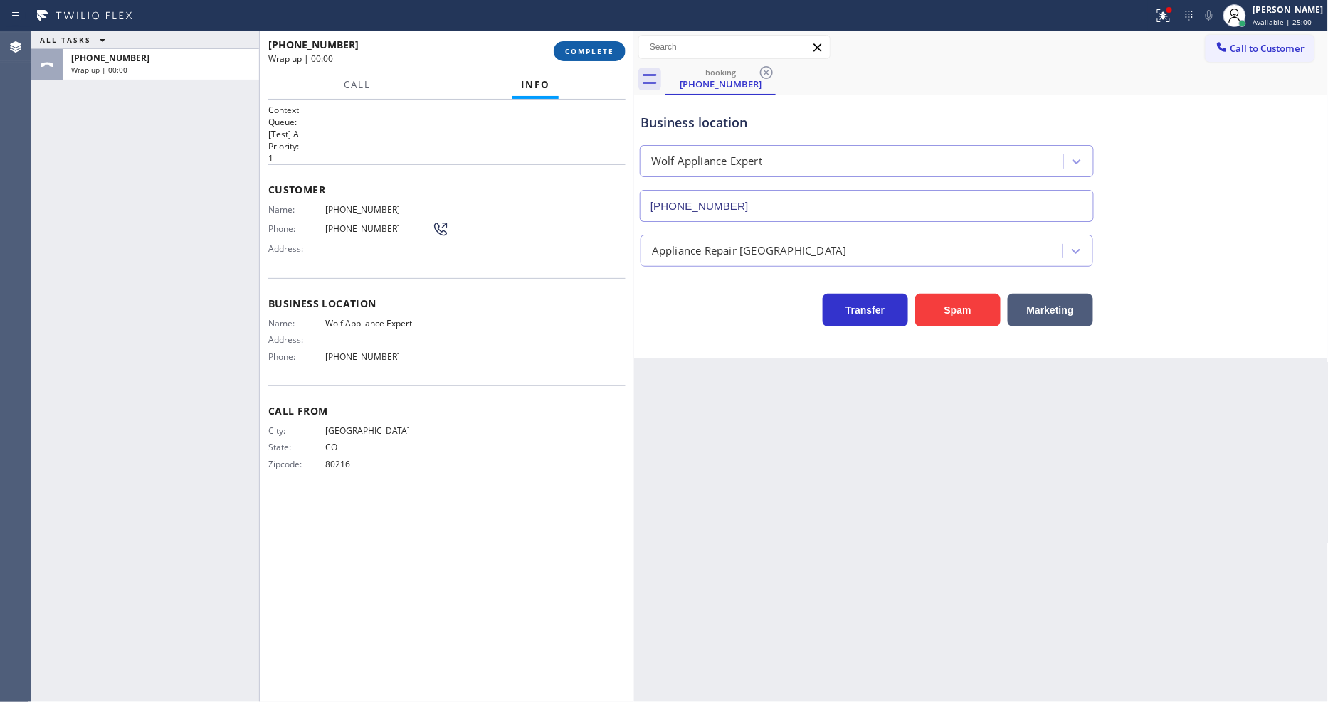
click at [580, 56] on span "COMPLETE" at bounding box center [589, 51] width 49 height 10
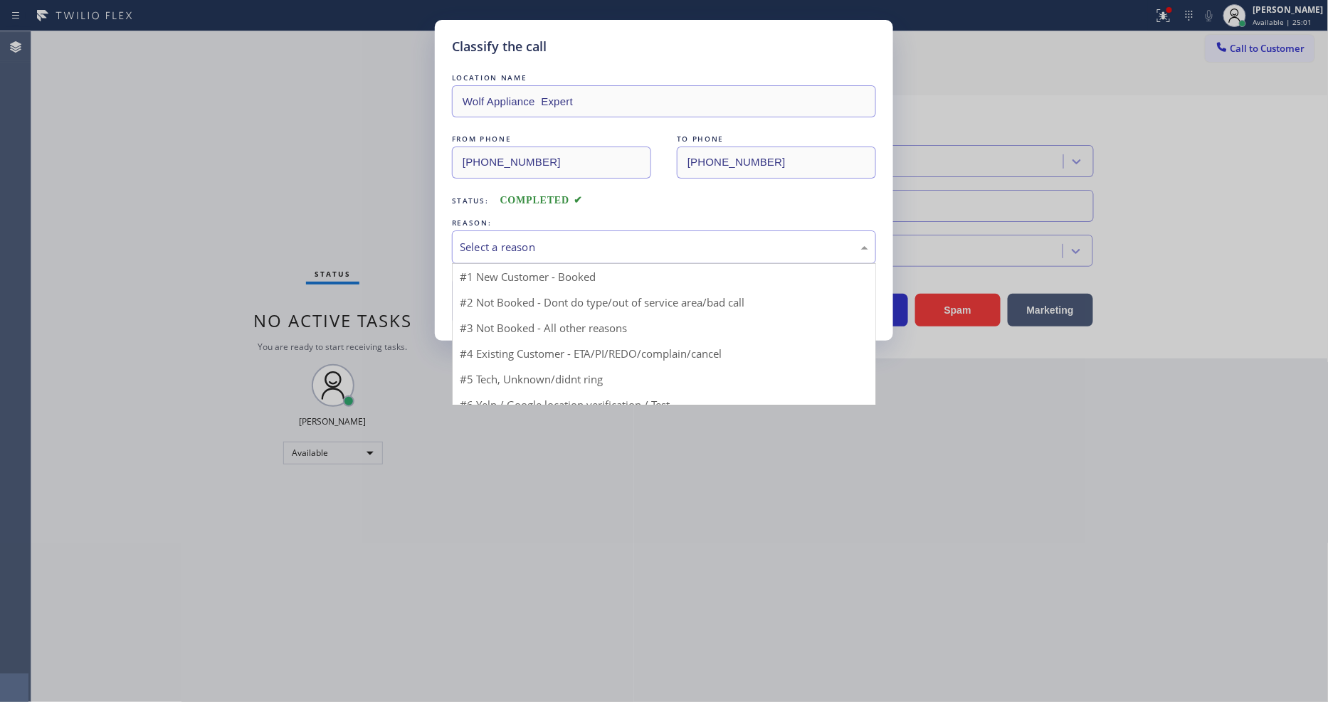
click at [538, 239] on div "Select a reason" at bounding box center [664, 247] width 408 height 16
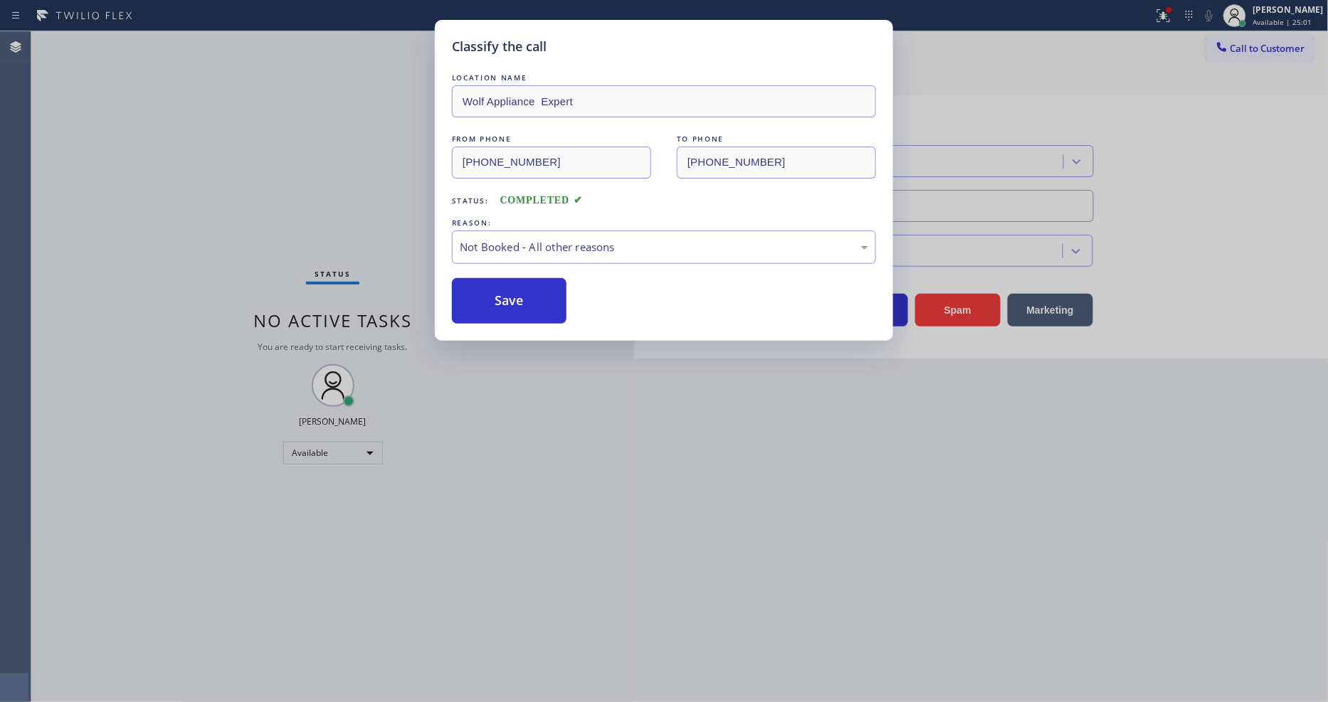
click at [523, 289] on button "Save" at bounding box center [509, 301] width 115 height 46
click at [523, 288] on button "Save" at bounding box center [509, 301] width 115 height 46
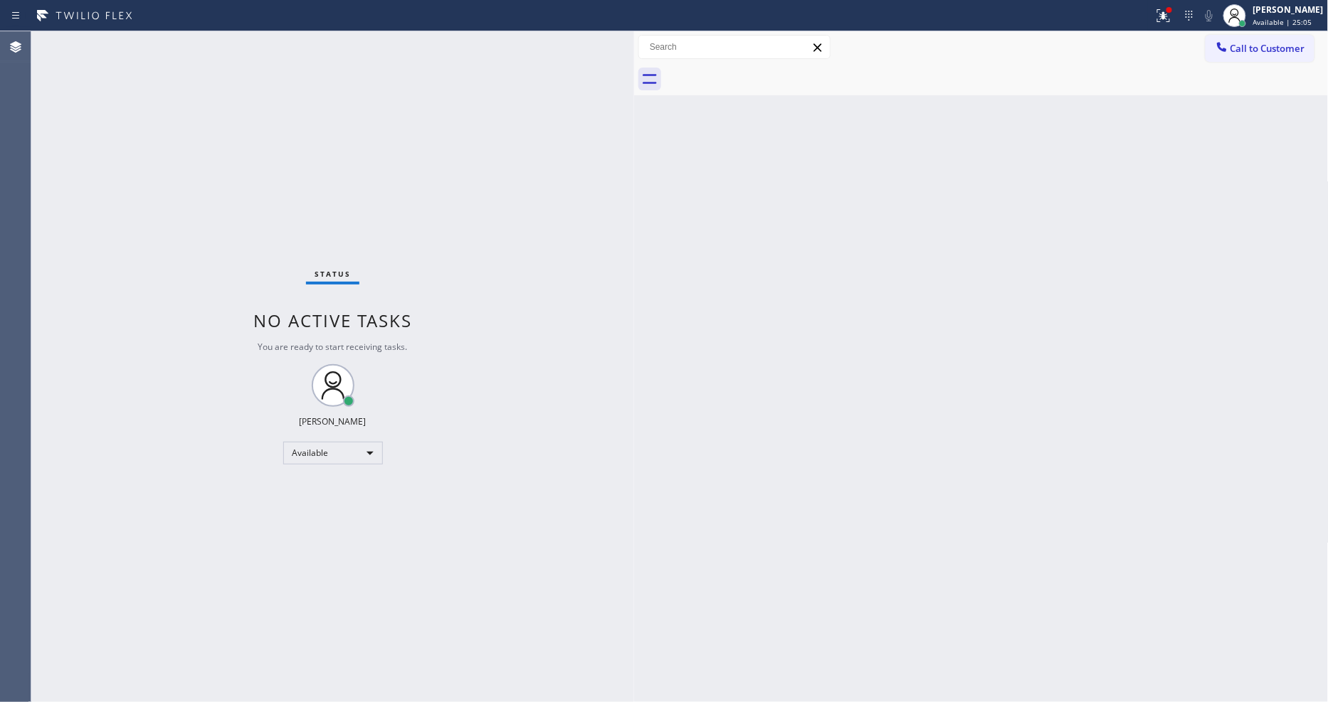
click at [199, 41] on div "Status No active tasks You are ready to start receiving tasks. [PERSON_NAME] Av…" at bounding box center [332, 366] width 603 height 671
click at [538, 506] on div "Status No active tasks You are ready to start receiving tasks. [PERSON_NAME] Av…" at bounding box center [332, 366] width 603 height 671
click at [179, 40] on div "Status No active tasks You are ready to start receiving tasks. [PERSON_NAME] Av…" at bounding box center [332, 366] width 603 height 671
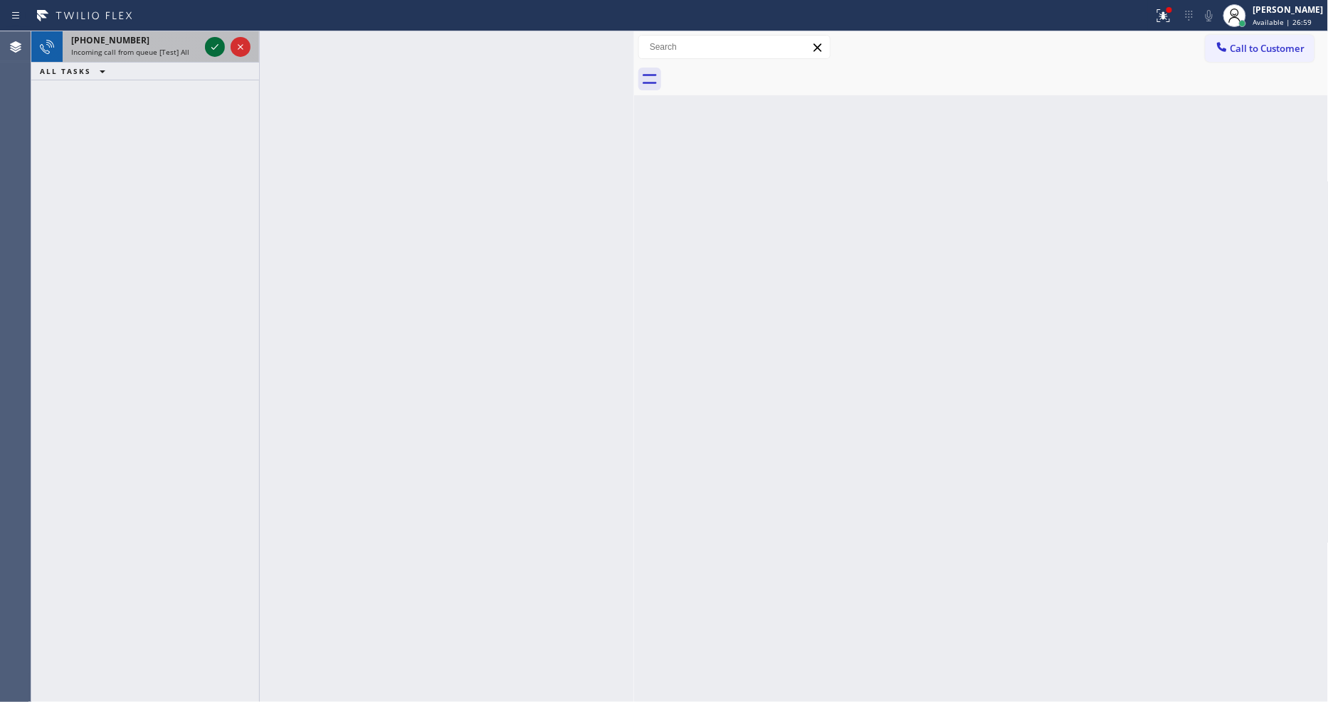
click at [210, 53] on icon at bounding box center [214, 46] width 17 height 17
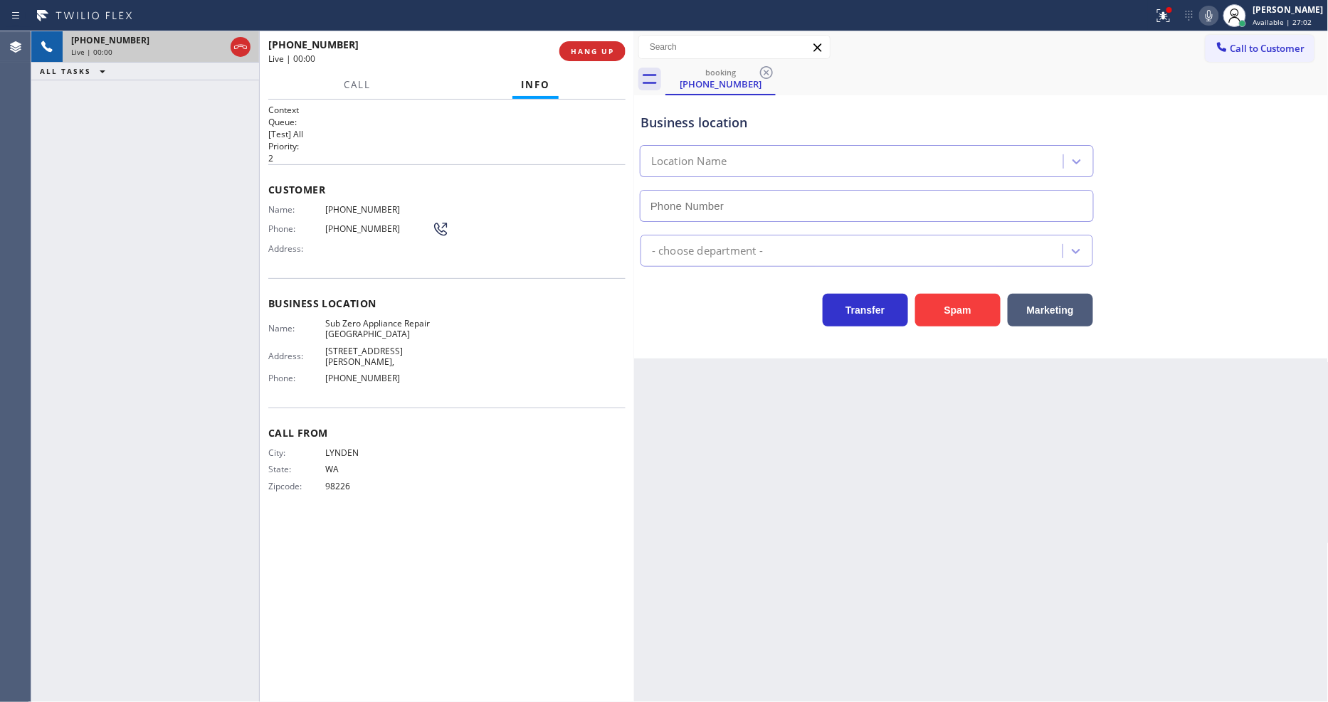
type input "[PHONE_NUMBER]"
click at [989, 529] on div "Back to Dashboard Change Sender ID Customers Technicians Select a contact Outbo…" at bounding box center [981, 366] width 695 height 671
click at [366, 329] on span "Sub Zero Appliance Repair [GEOGRAPHIC_DATA]" at bounding box center [378, 329] width 107 height 22
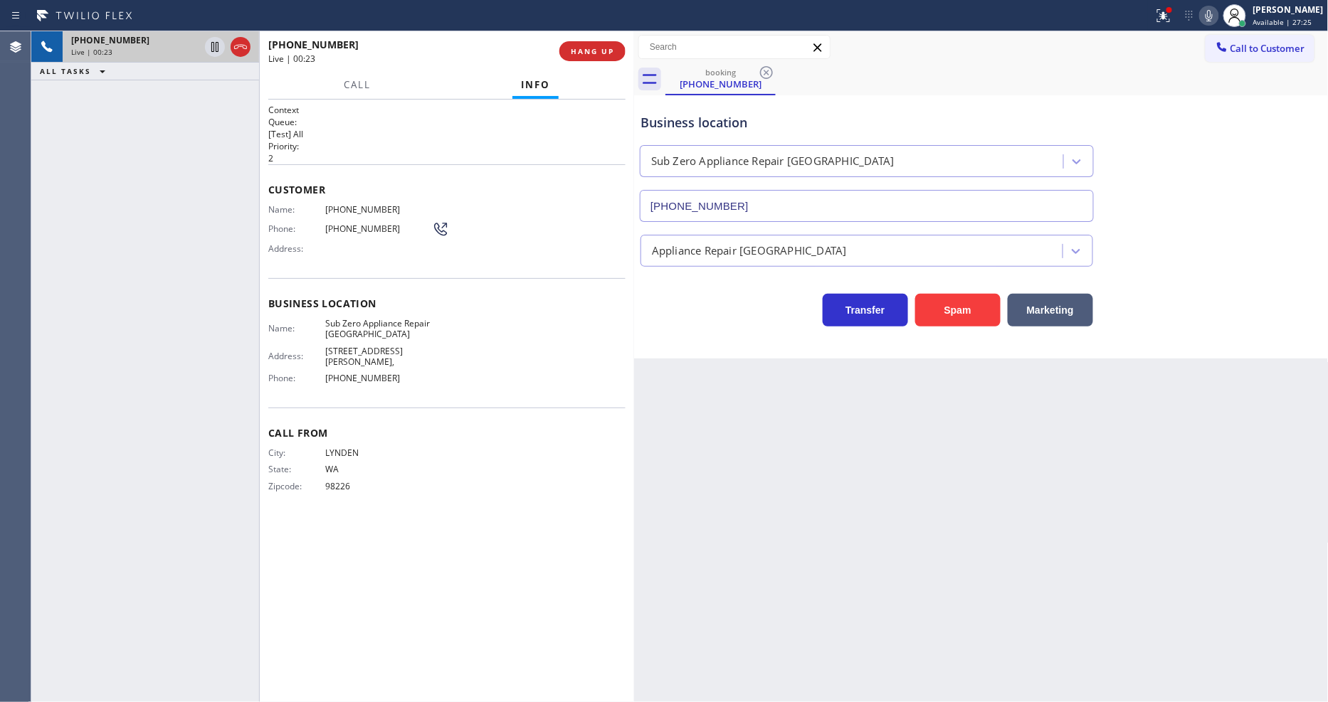
click at [366, 204] on span "[PHONE_NUMBER]" at bounding box center [378, 209] width 107 height 11
drag, startPoint x: 1175, startPoint y: 19, endPoint x: 1160, endPoint y: 67, distance: 50.6
click at [1166, 19] on icon at bounding box center [1161, 14] width 9 height 10
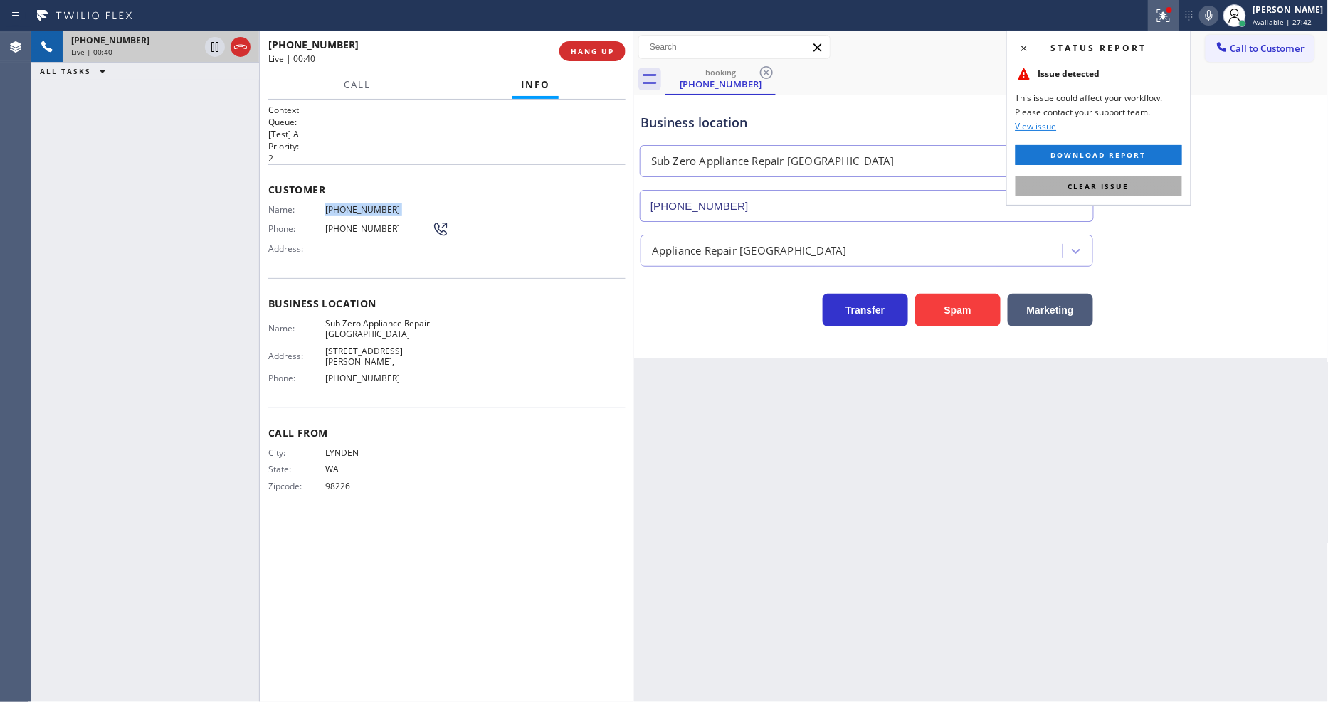
click at [1103, 189] on span "Clear issue" at bounding box center [1098, 186] width 61 height 10
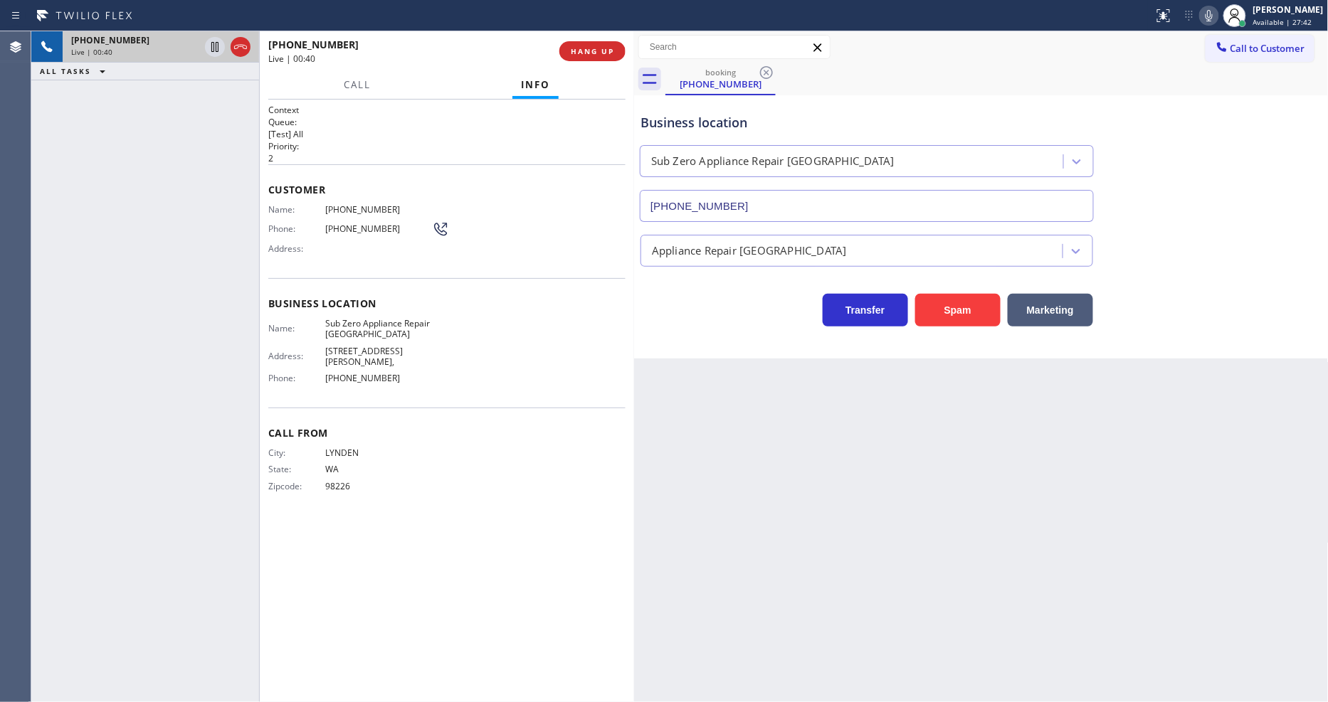
click at [474, 480] on div "City: [GEOGRAPHIC_DATA]: [US_STATE] Zipcode: 98226" at bounding box center [446, 473] width 357 height 50
click at [947, 432] on div "Back to Dashboard Change Sender ID Customers Technicians Select a contact Outbo…" at bounding box center [981, 366] width 695 height 671
drag, startPoint x: 215, startPoint y: 44, endPoint x: 260, endPoint y: 43, distance: 45.6
click at [215, 44] on icon at bounding box center [214, 46] width 17 height 17
click at [1213, 16] on icon at bounding box center [1209, 15] width 7 height 11
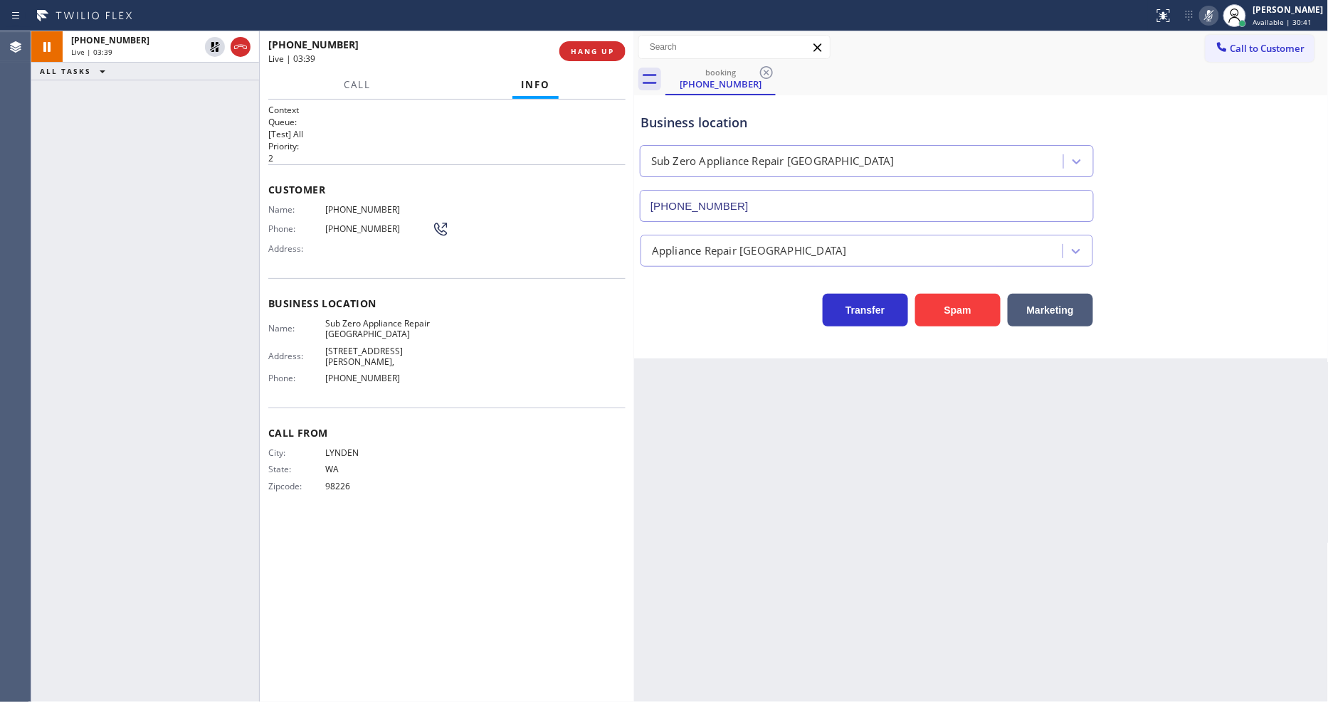
click at [61, 416] on div "[PHONE_NUMBER] Live | 03:39 ALL TASKS ALL TASKS ACTIVE TASKS TASKS IN WRAP UP" at bounding box center [145, 366] width 228 height 671
drag, startPoint x: 213, startPoint y: 46, endPoint x: 626, endPoint y: 23, distance: 413.4
click at [213, 46] on icon at bounding box center [214, 46] width 17 height 17
click at [1234, 14] on div at bounding box center [1234, 15] width 31 height 31
click at [1218, 14] on icon at bounding box center [1209, 15] width 17 height 17
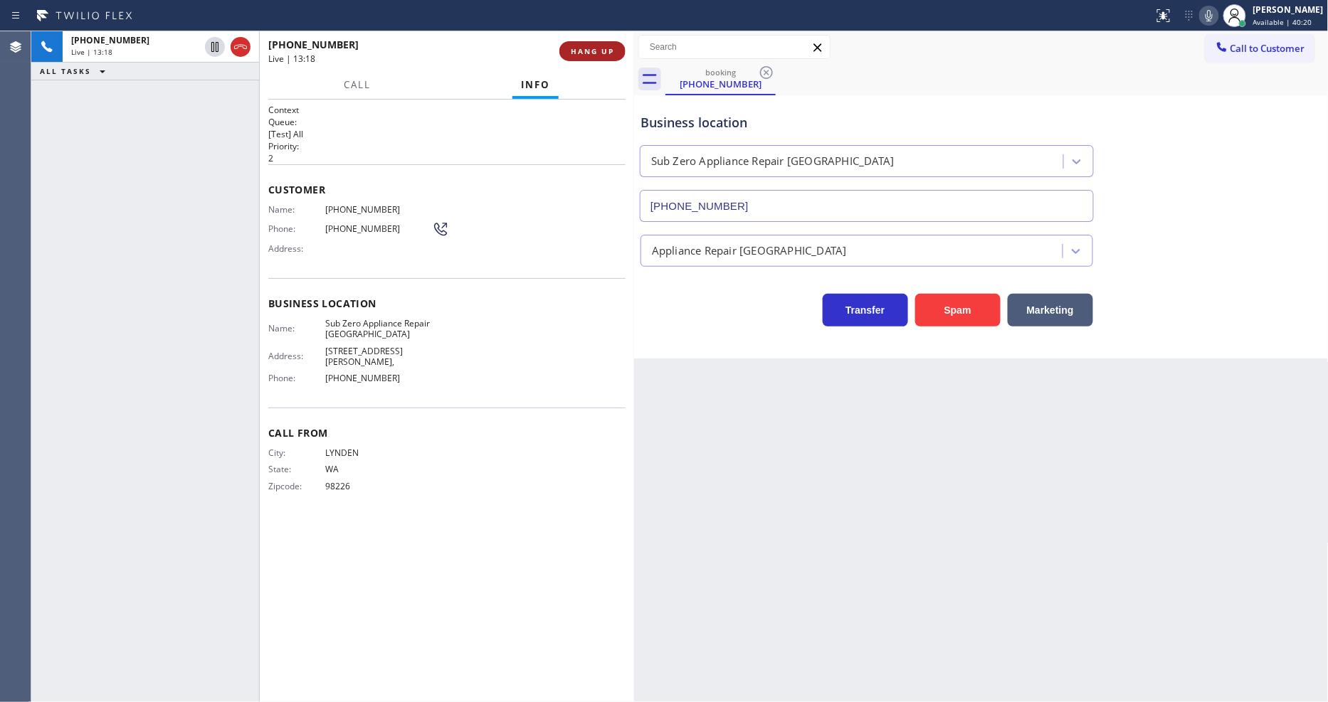
click at [591, 51] on span "HANG UP" at bounding box center [592, 51] width 43 height 10
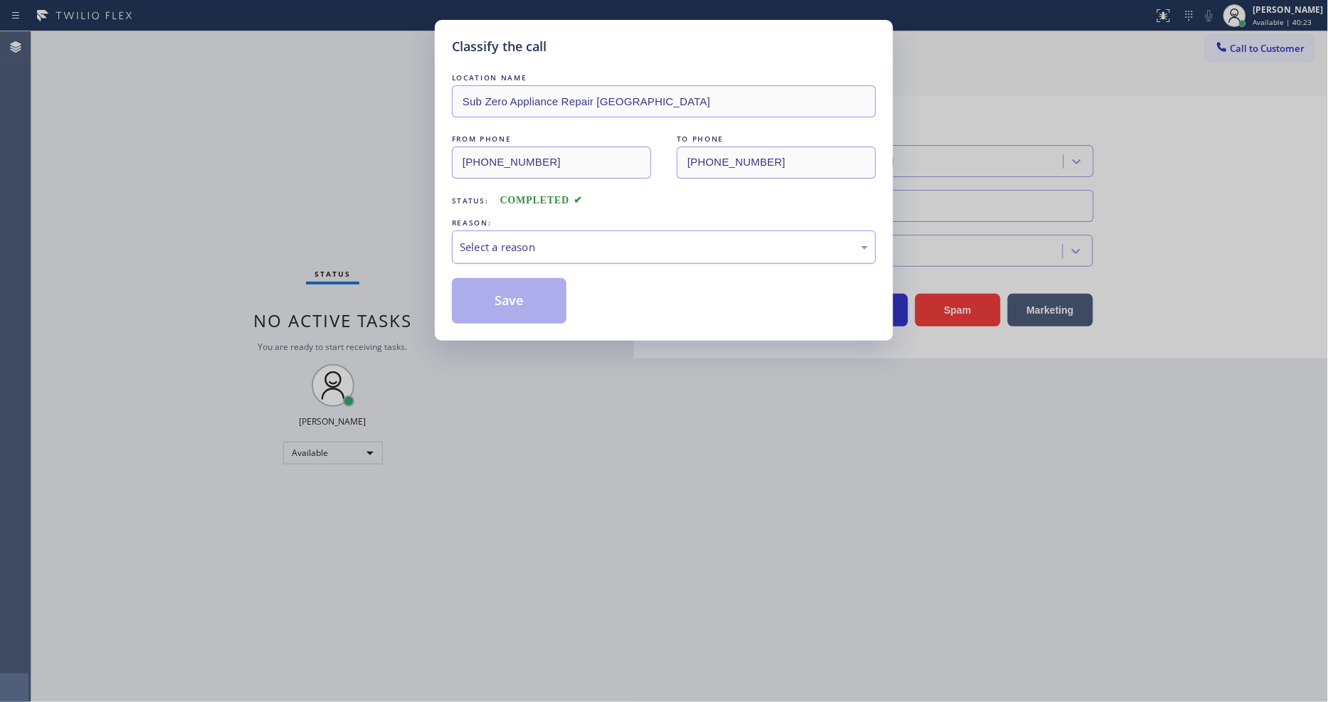
drag, startPoint x: 520, startPoint y: 246, endPoint x: 516, endPoint y: 239, distance: 7.7
click at [516, 239] on div "Select a reason" at bounding box center [664, 247] width 408 height 16
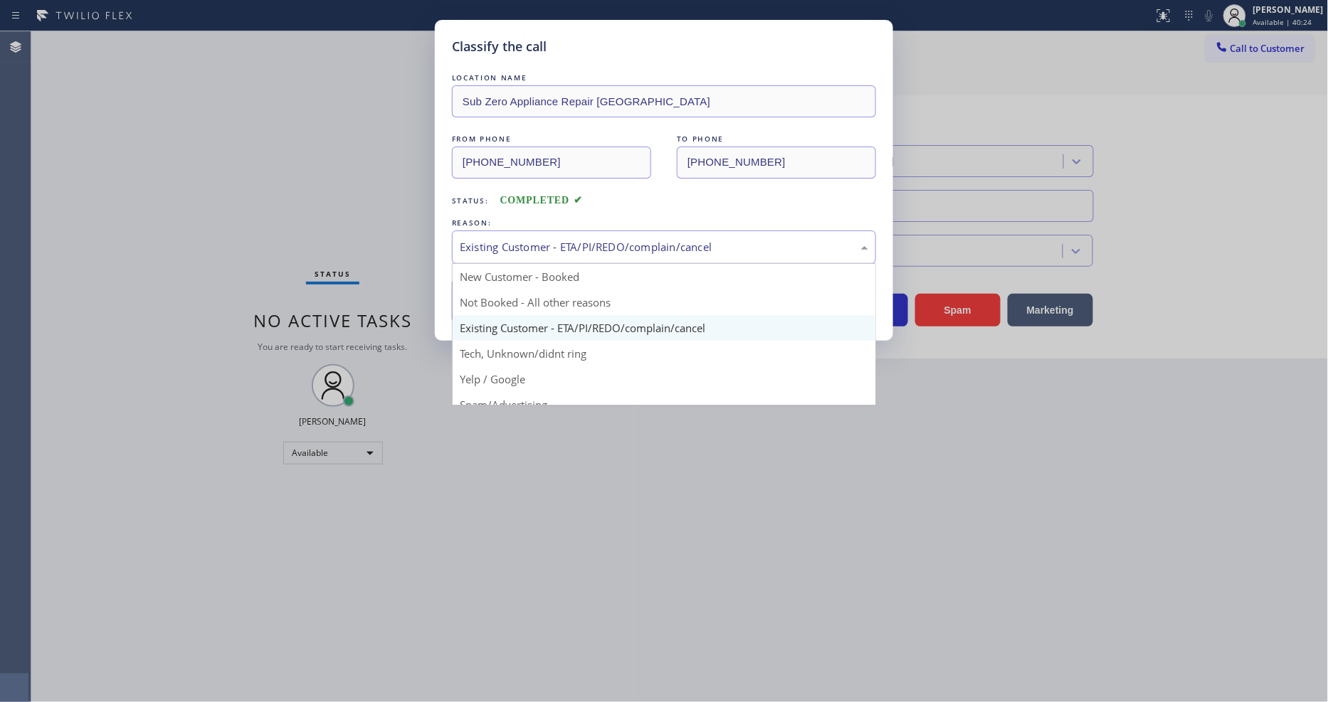
click at [517, 241] on div "Existing Customer - ETA/PI/REDO/complain/cancel" at bounding box center [664, 247] width 408 height 16
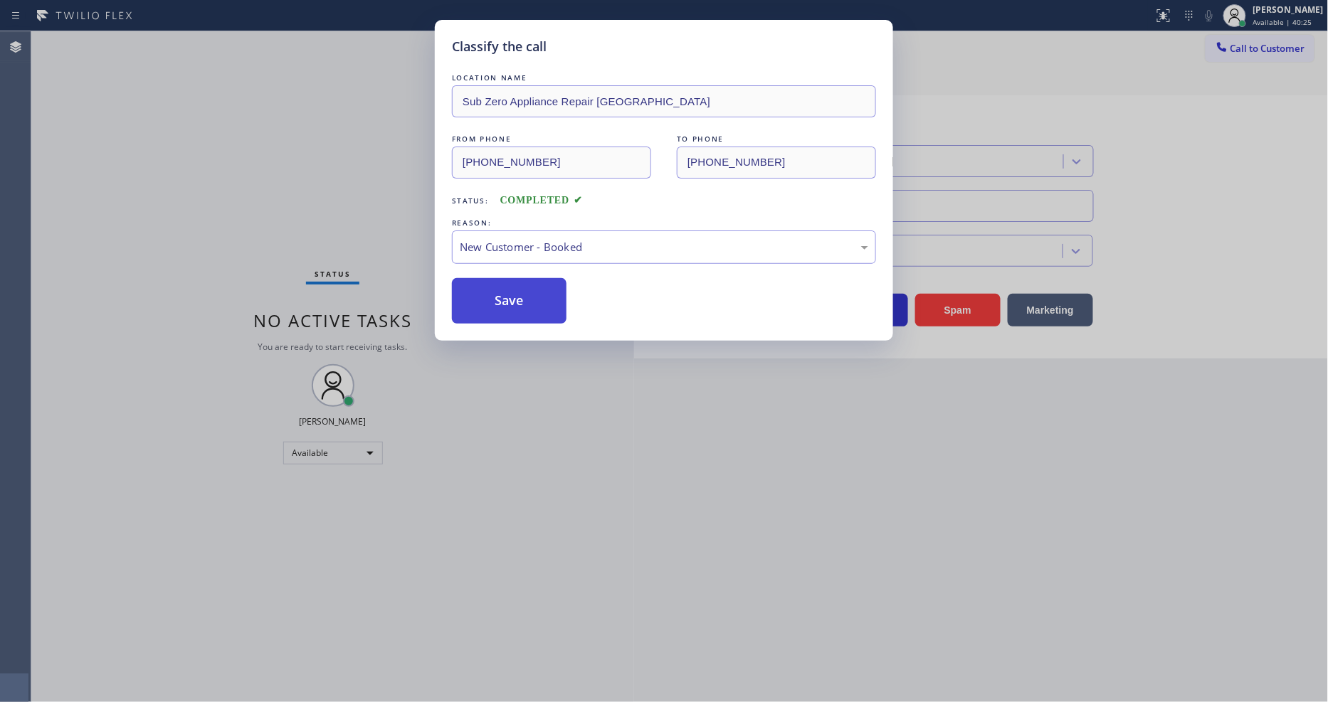
click at [494, 300] on button "Save" at bounding box center [509, 301] width 115 height 46
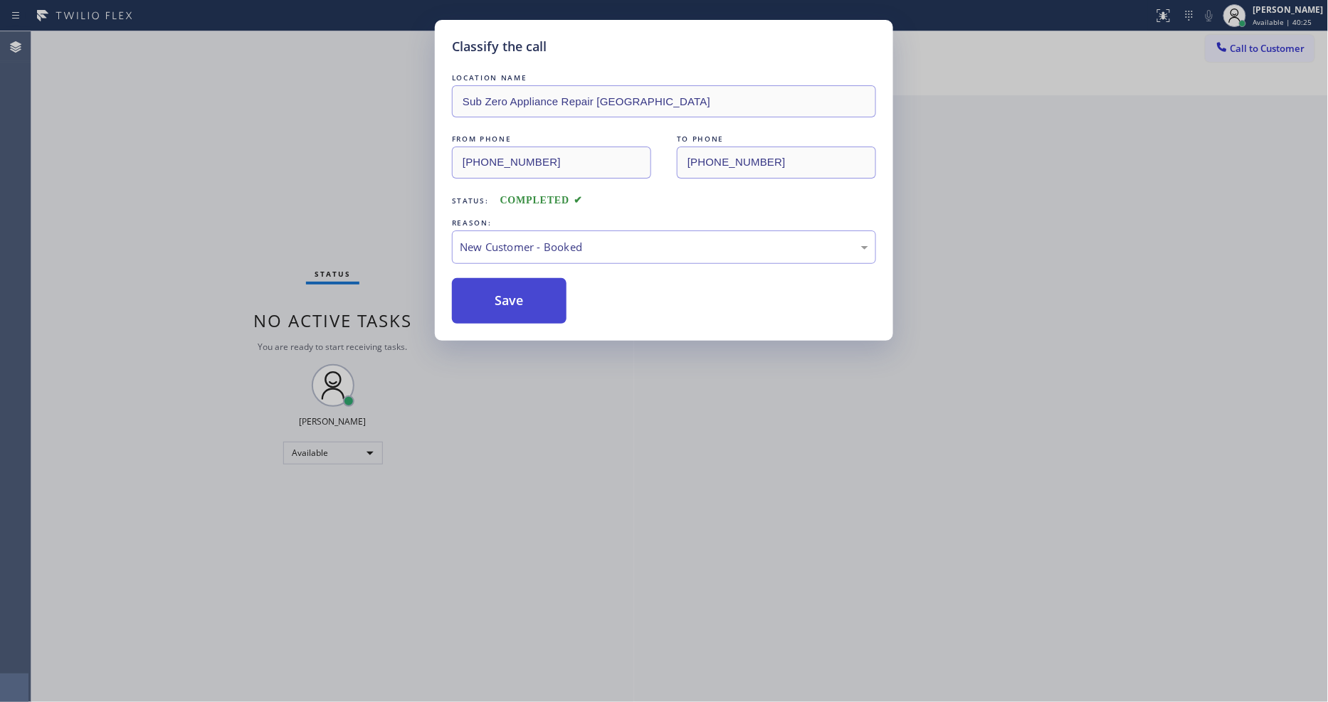
click at [494, 300] on button "Save" at bounding box center [509, 301] width 115 height 46
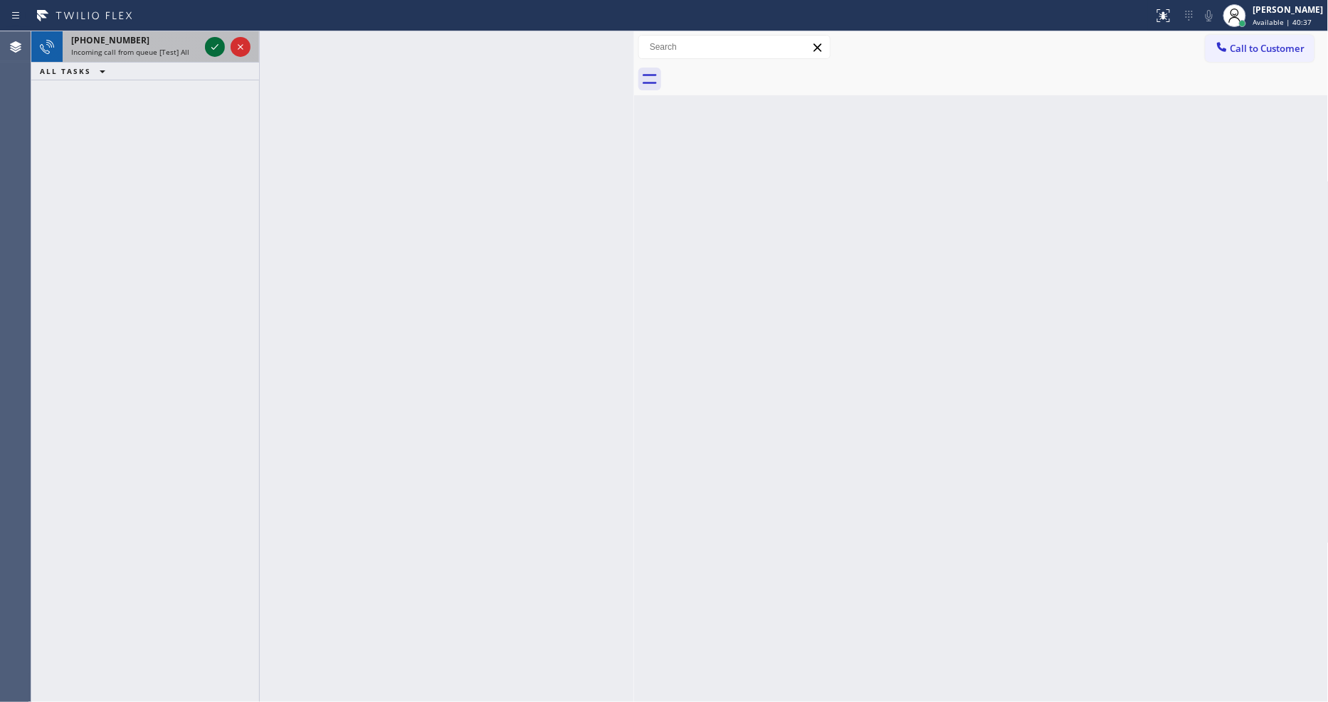
click at [211, 46] on icon at bounding box center [214, 46] width 17 height 17
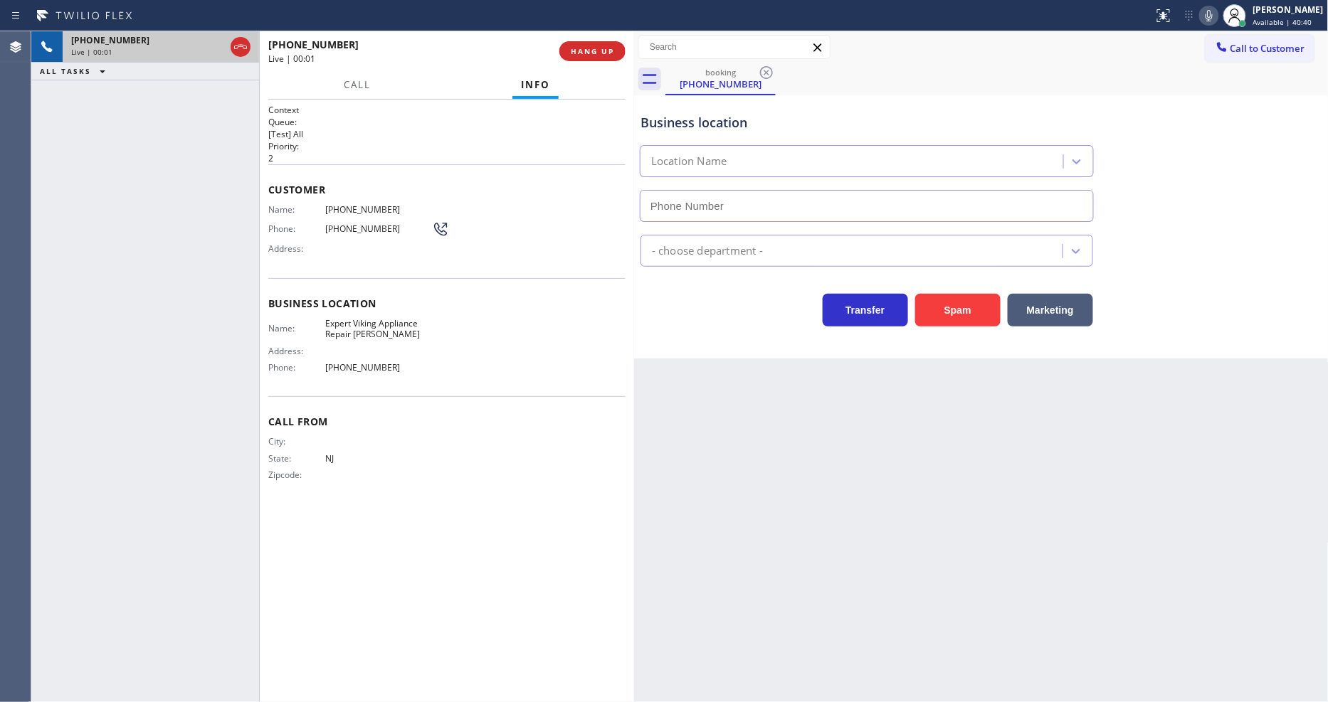
type input "[PHONE_NUMBER]"
click at [329, 460] on div "City: State: [US_STATE] Zipcode:" at bounding box center [350, 461] width 164 height 50
click at [577, 48] on span "HANG UP" at bounding box center [592, 51] width 43 height 10
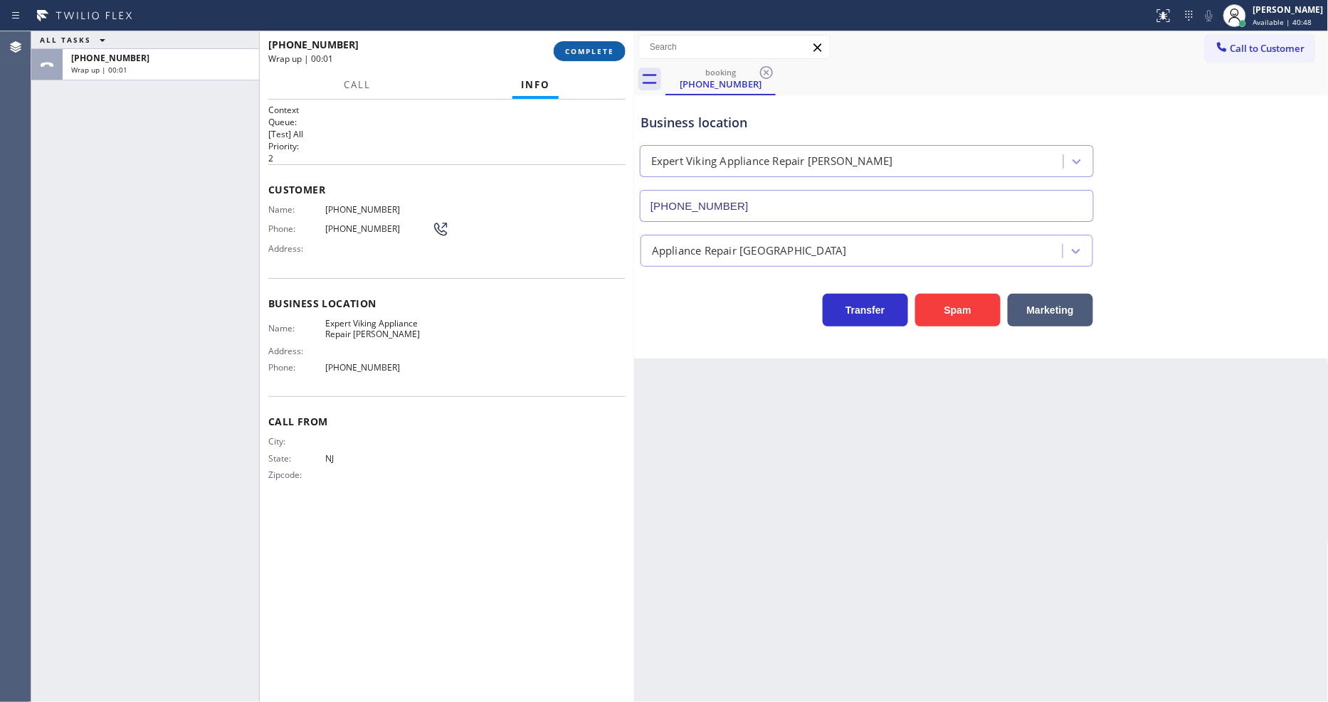
click at [577, 48] on span "COMPLETE" at bounding box center [589, 51] width 49 height 10
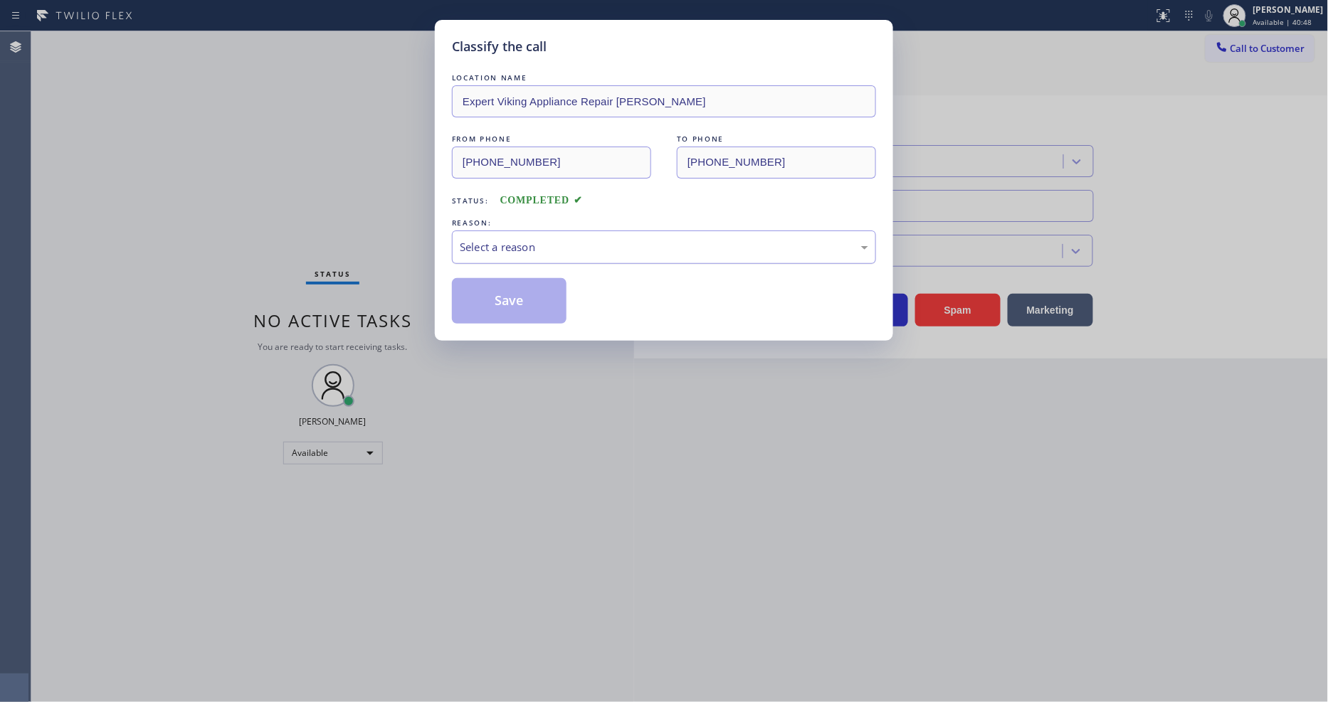
click at [537, 242] on div "Select a reason" at bounding box center [664, 247] width 408 height 16
drag, startPoint x: 517, startPoint y: 344, endPoint x: 520, endPoint y: 288, distance: 56.3
click at [520, 288] on button "Save" at bounding box center [509, 301] width 115 height 46
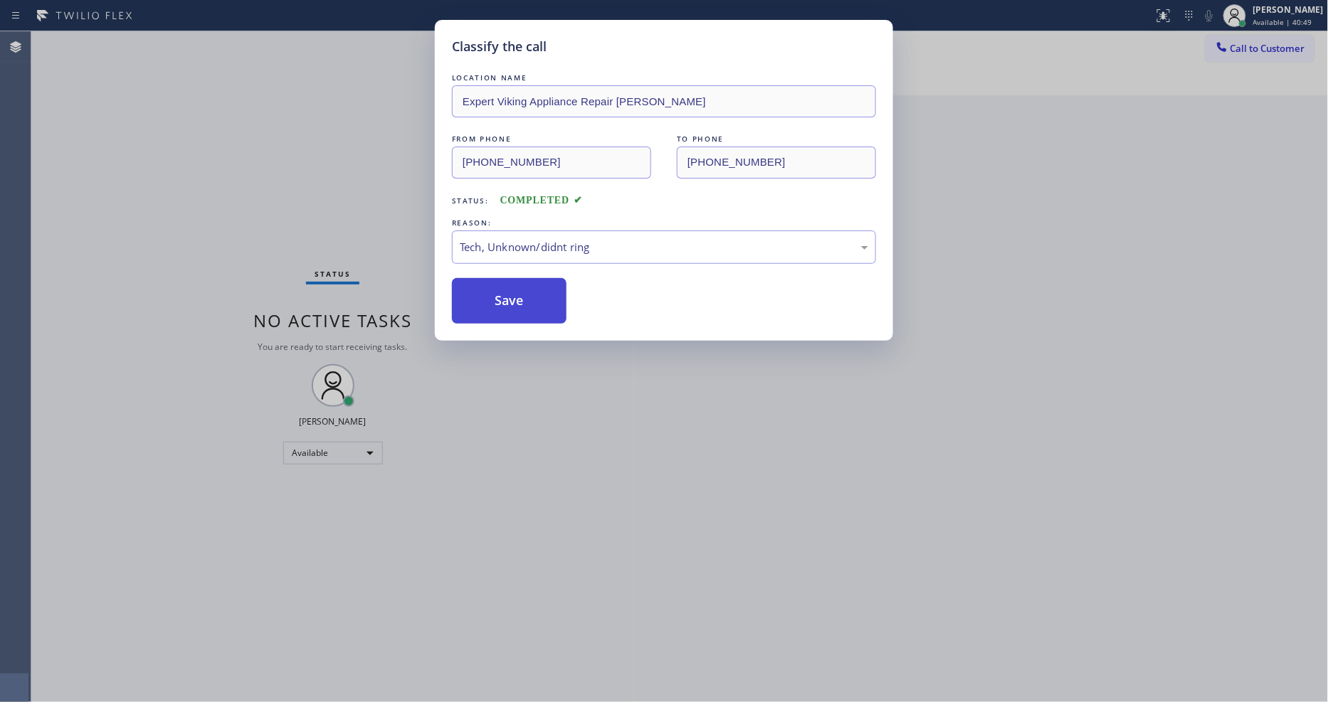
click at [520, 288] on button "Save" at bounding box center [509, 301] width 115 height 46
drag, startPoint x: 520, startPoint y: 287, endPoint x: 510, endPoint y: 315, distance: 29.5
click at [520, 286] on button "Save" at bounding box center [509, 301] width 115 height 46
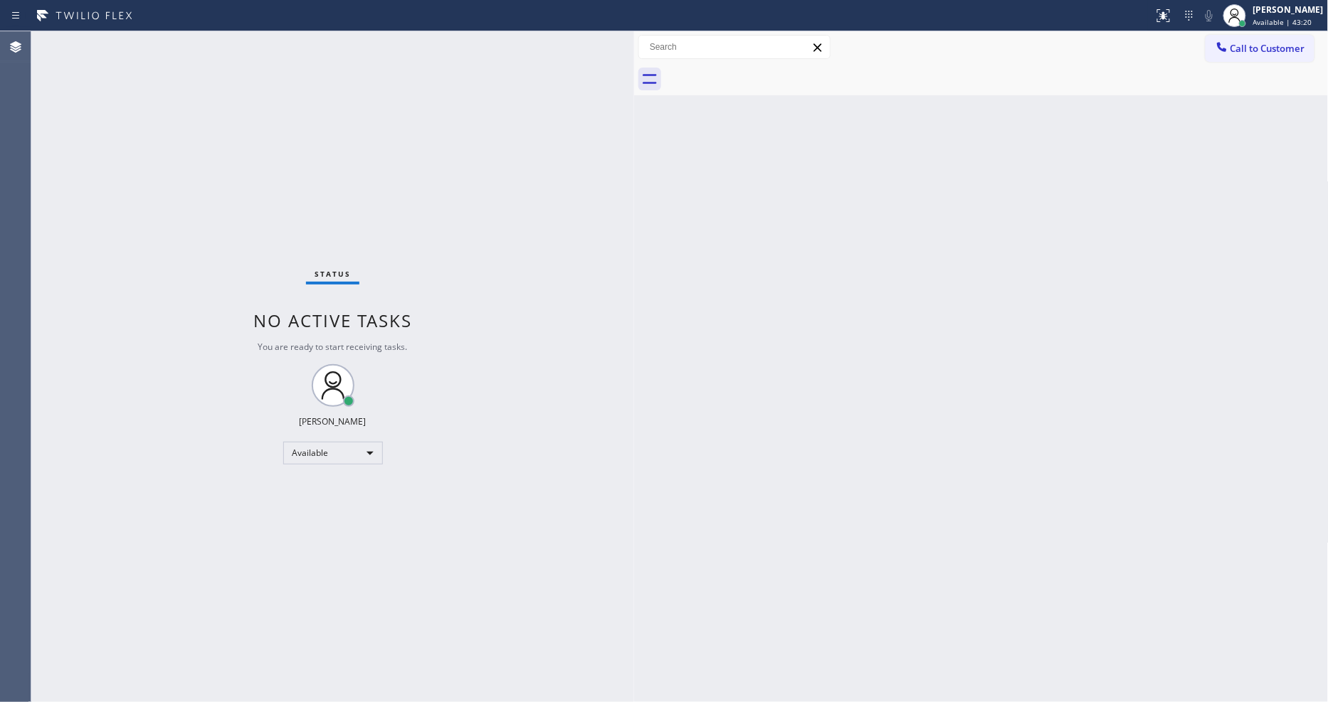
click at [1233, 46] on span "Call to Customer" at bounding box center [1267, 48] width 75 height 13
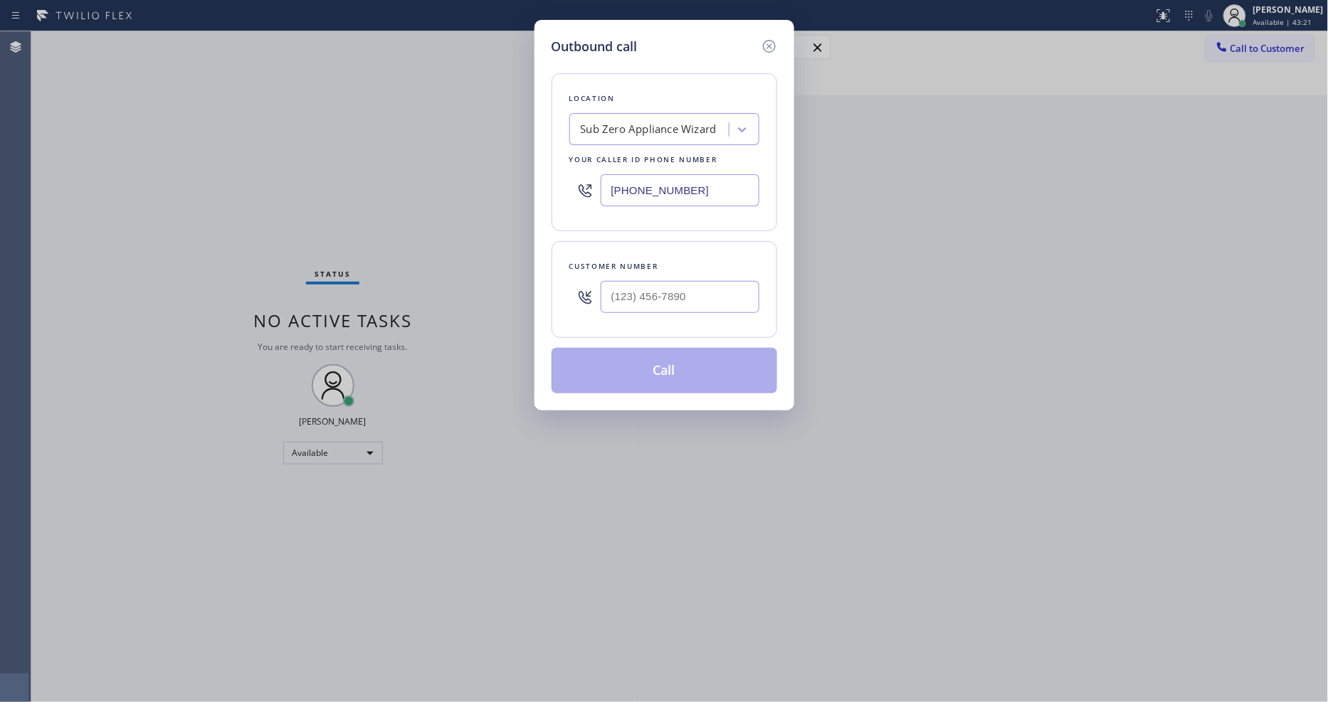
click at [634, 122] on div "Sub Zero Appliance Wizard" at bounding box center [649, 130] width 136 height 16
paste input "Wolf Appliance Expert"
type input "Wolf Appliance Expert"
click at [625, 157] on div "[PERSON_NAME]'s Wolf Appliance Experts" at bounding box center [664, 167] width 190 height 40
click at [628, 179] on input "[PHONE_NUMBER]" at bounding box center [680, 190] width 159 height 32
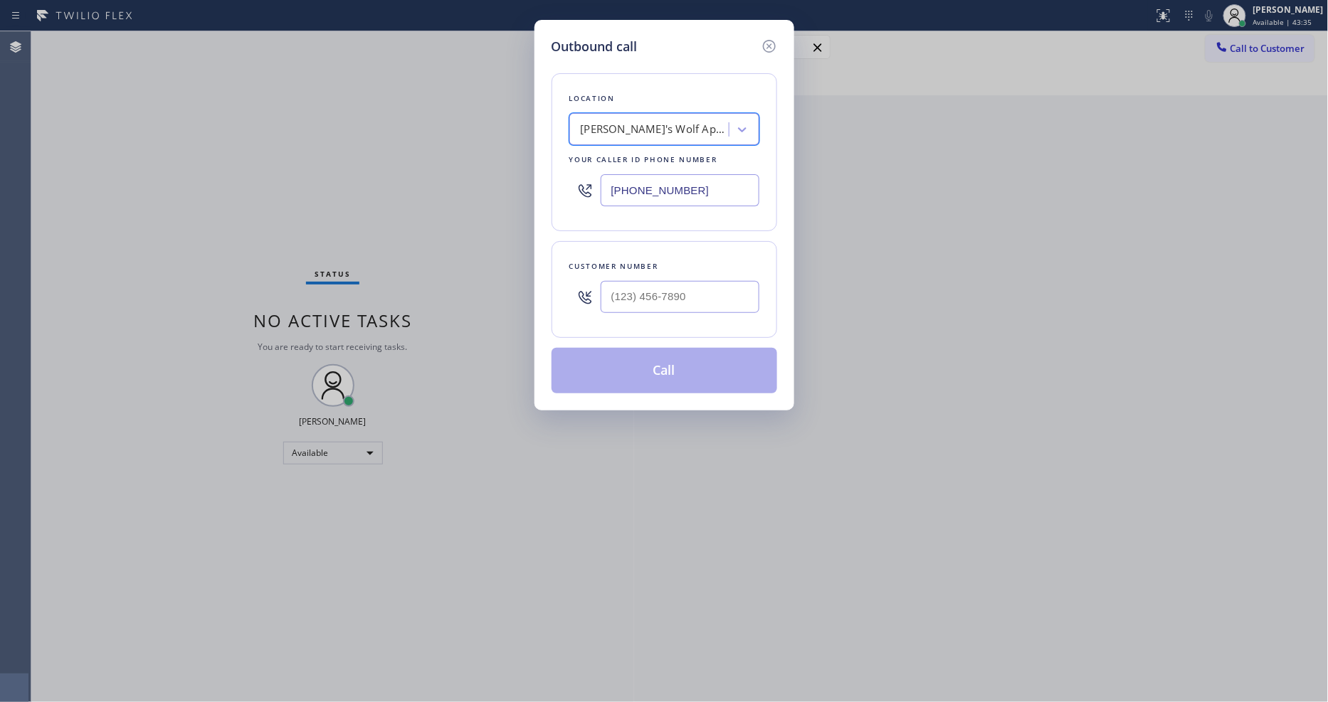
click at [628, 179] on input "[PHONE_NUMBER]" at bounding box center [680, 190] width 159 height 32
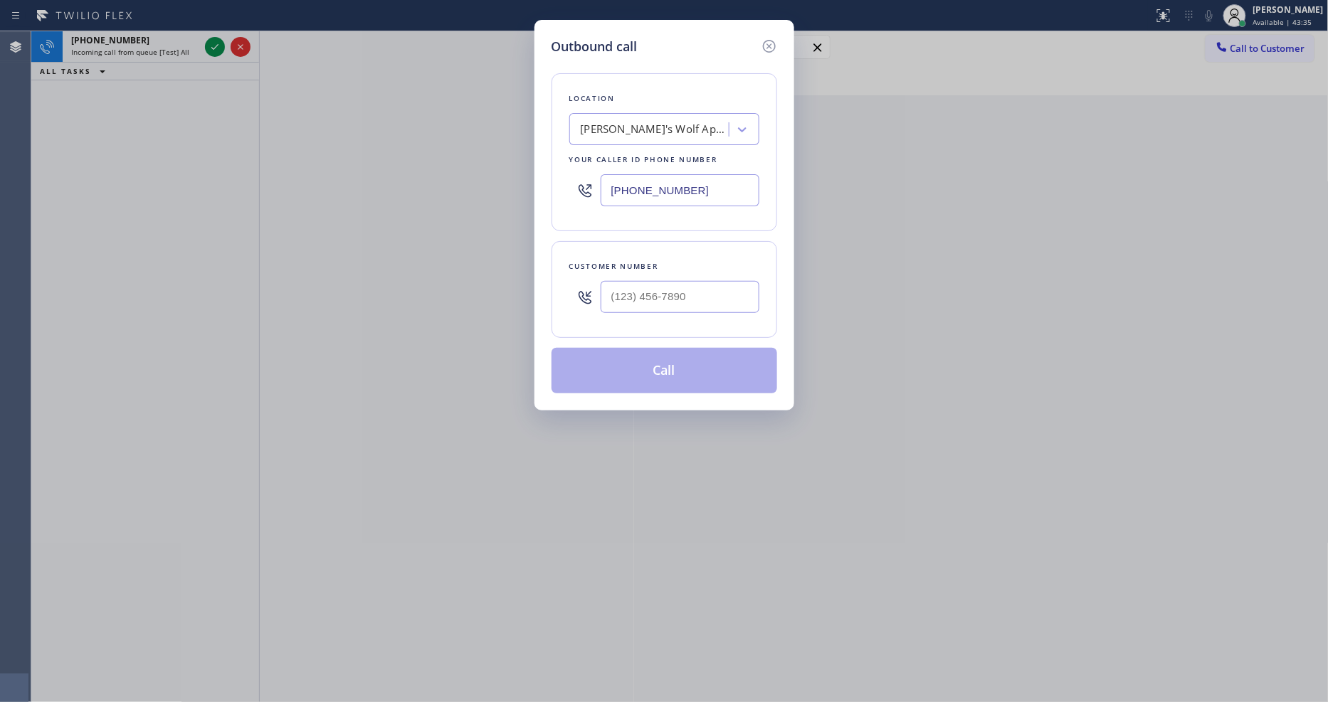
click at [628, 179] on input "[PHONE_NUMBER]" at bounding box center [680, 190] width 159 height 32
paste input "949) 536-9698"
type input "[PHONE_NUMBER]"
click at [765, 41] on icon at bounding box center [769, 46] width 17 height 17
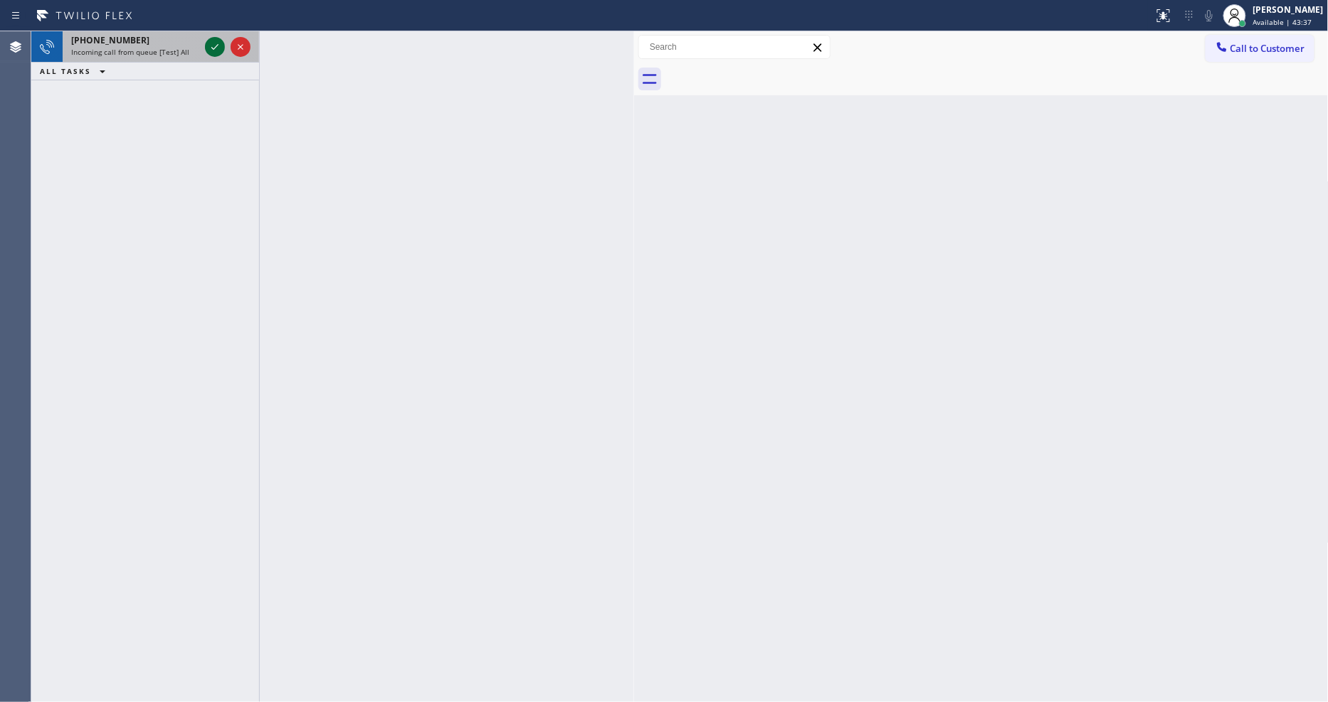
click at [216, 40] on icon at bounding box center [214, 46] width 17 height 17
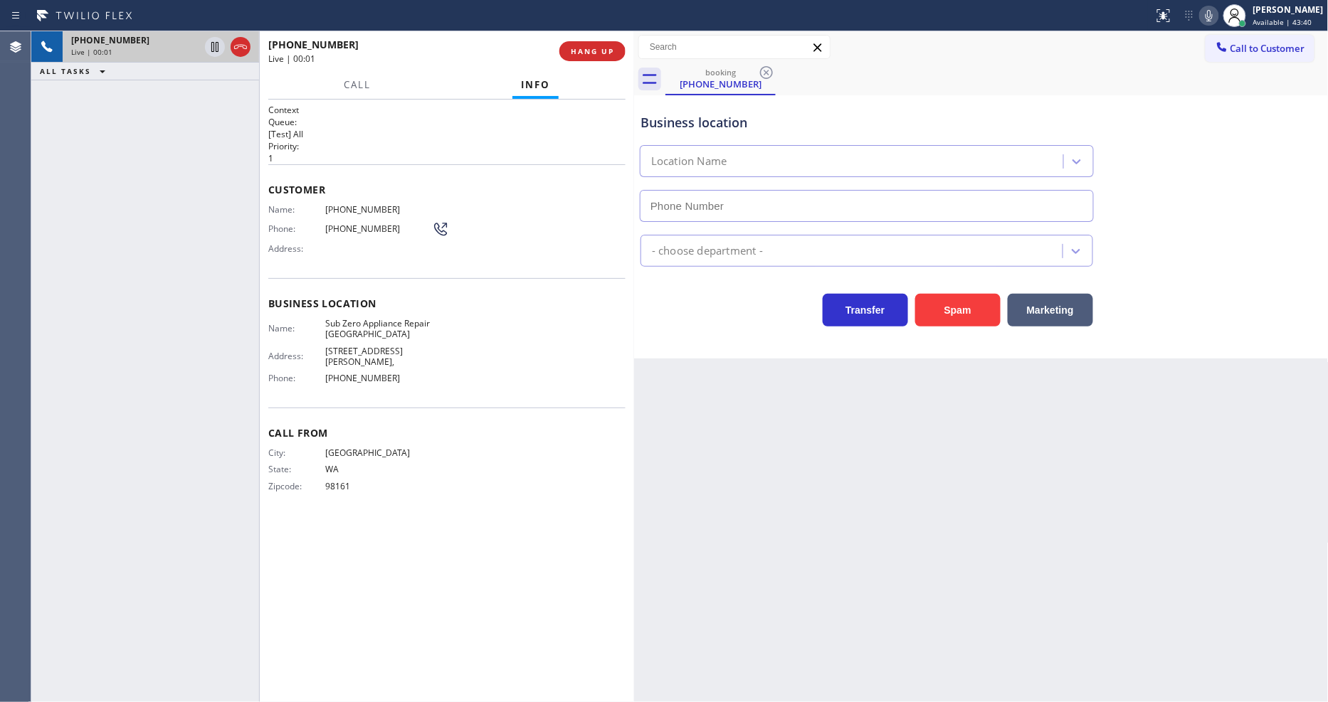
type input "[PHONE_NUMBER]"
click at [455, 426] on span "Call From" at bounding box center [446, 433] width 357 height 14
click at [381, 318] on span "Sub Zero Appliance Repair [GEOGRAPHIC_DATA]" at bounding box center [378, 329] width 107 height 22
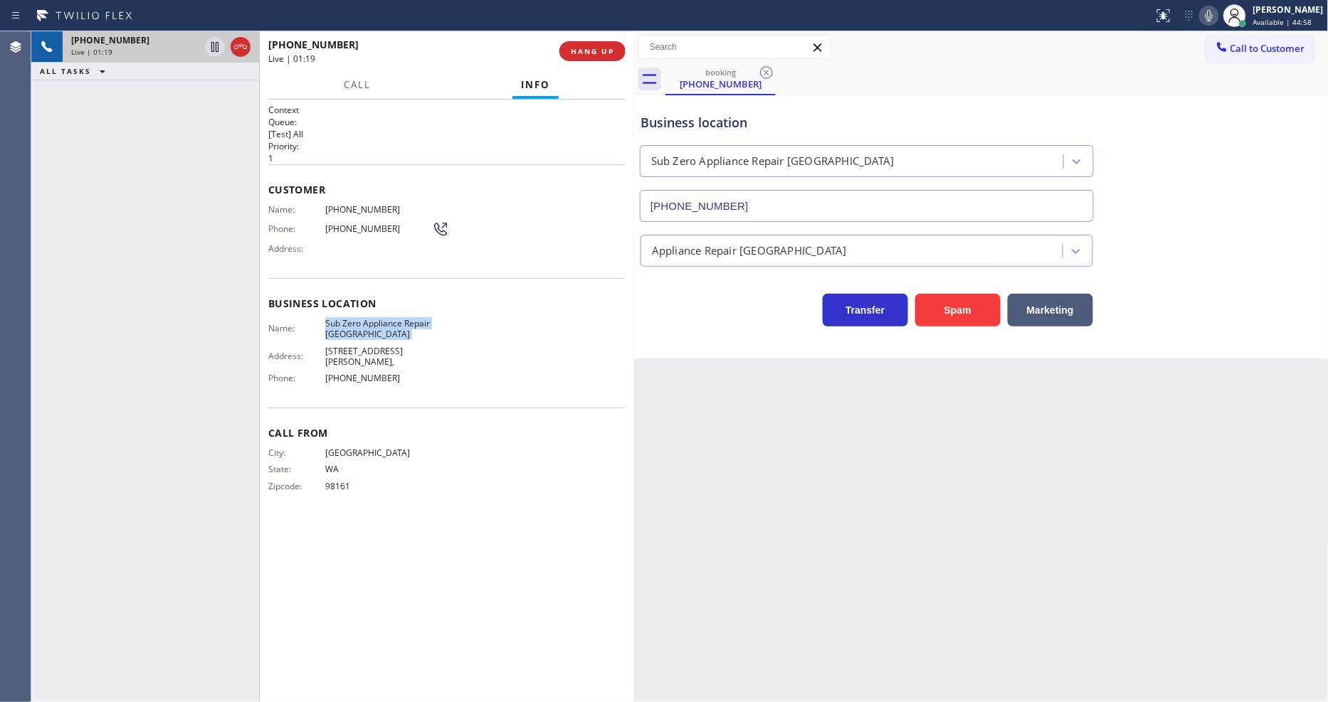
click at [363, 210] on span "[PHONE_NUMBER]" at bounding box center [378, 209] width 107 height 11
click at [217, 41] on icon at bounding box center [214, 46] width 17 height 17
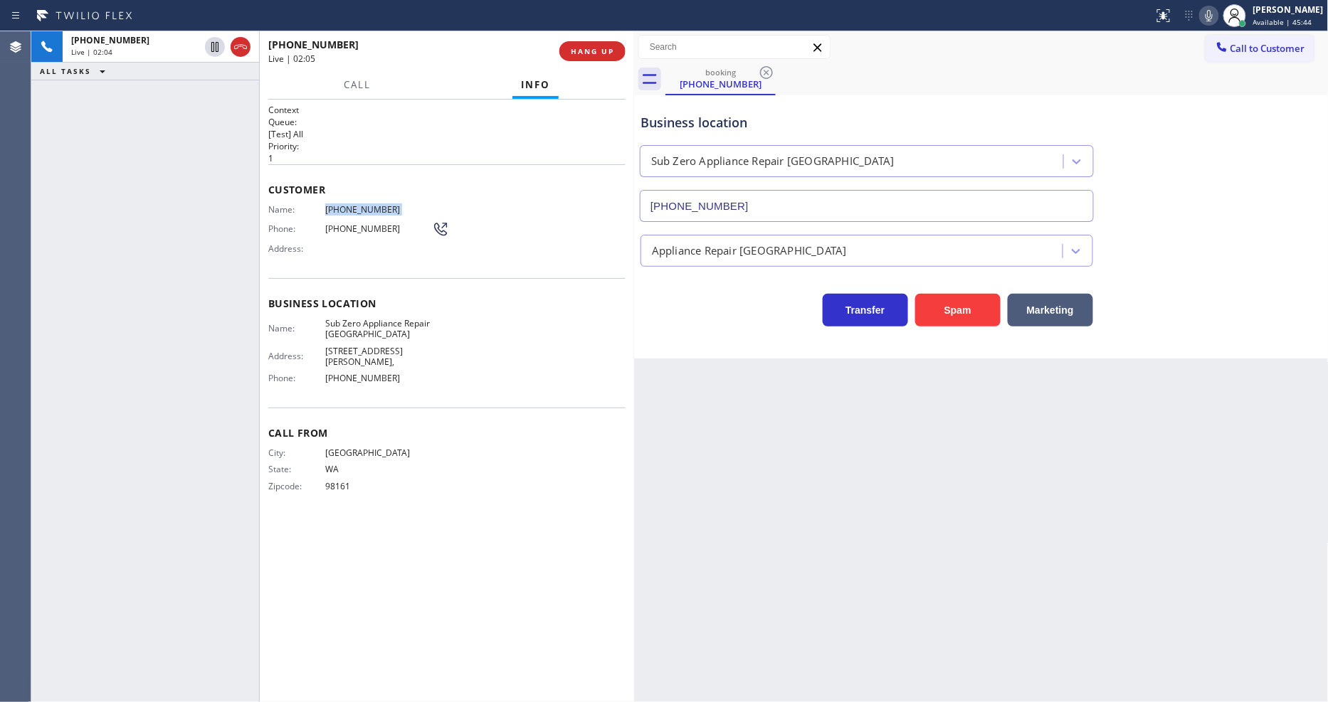
click at [1218, 16] on icon at bounding box center [1209, 15] width 17 height 17
click at [152, 408] on div "[PHONE_NUMBER] Live | 02:47 ALL TASKS ALL TASKS ACTIVE TASKS TASKS IN WRAP UP" at bounding box center [145, 366] width 228 height 671
click at [212, 47] on icon at bounding box center [214, 46] width 17 height 17
click at [1213, 15] on icon at bounding box center [1209, 15] width 17 height 17
click at [865, 537] on div "Back to Dashboard Change Sender ID Customers Technicians Select a contact Outbo…" at bounding box center [981, 366] width 695 height 671
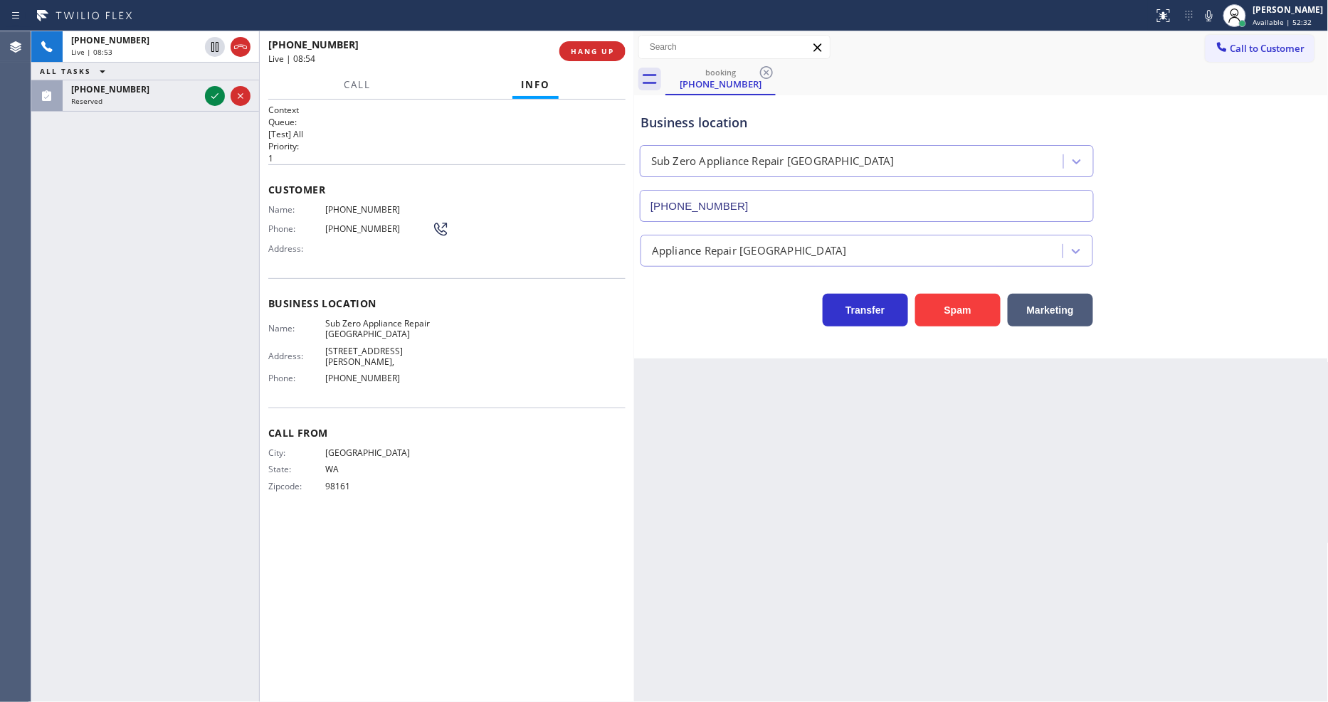
drag, startPoint x: 211, startPoint y: 93, endPoint x: 232, endPoint y: 179, distance: 88.5
click at [211, 93] on icon at bounding box center [214, 96] width 17 height 17
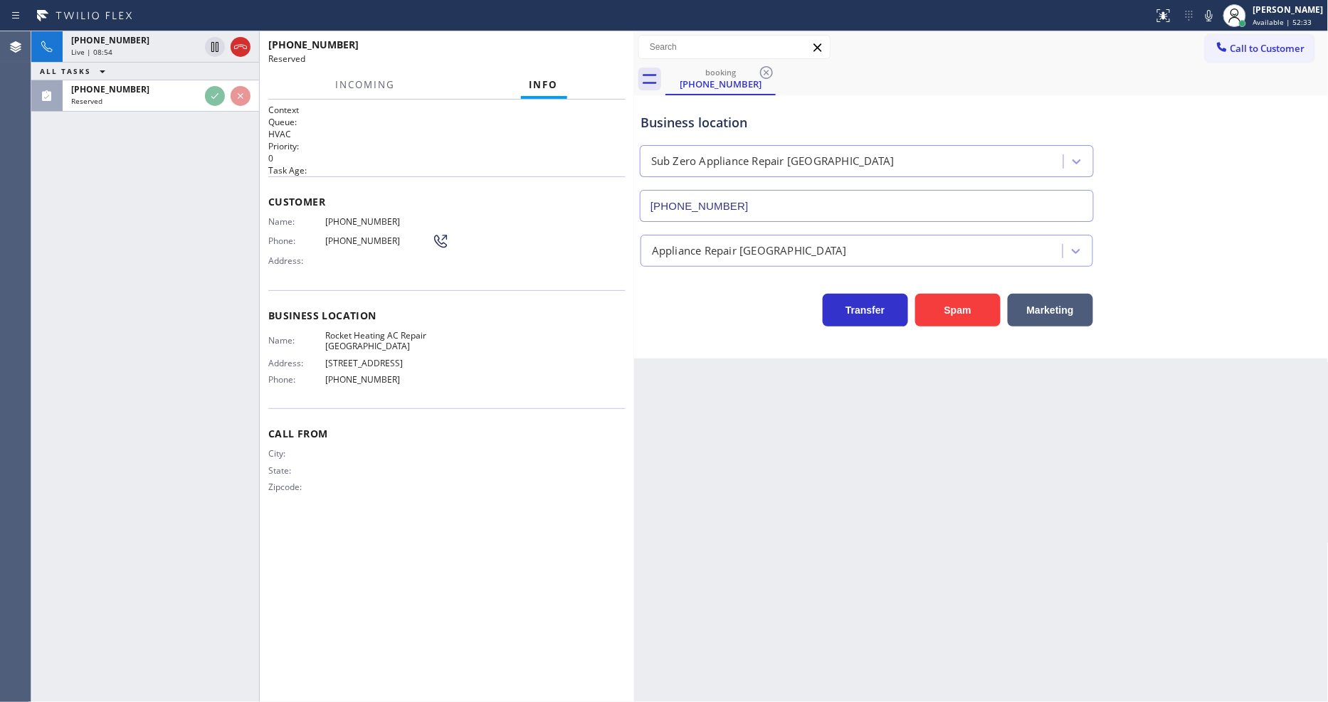
click at [523, 290] on div "Business location Name: Rocket Heating AC Repair Saratoga Address: 12980 Sarato…" at bounding box center [446, 349] width 357 height 119
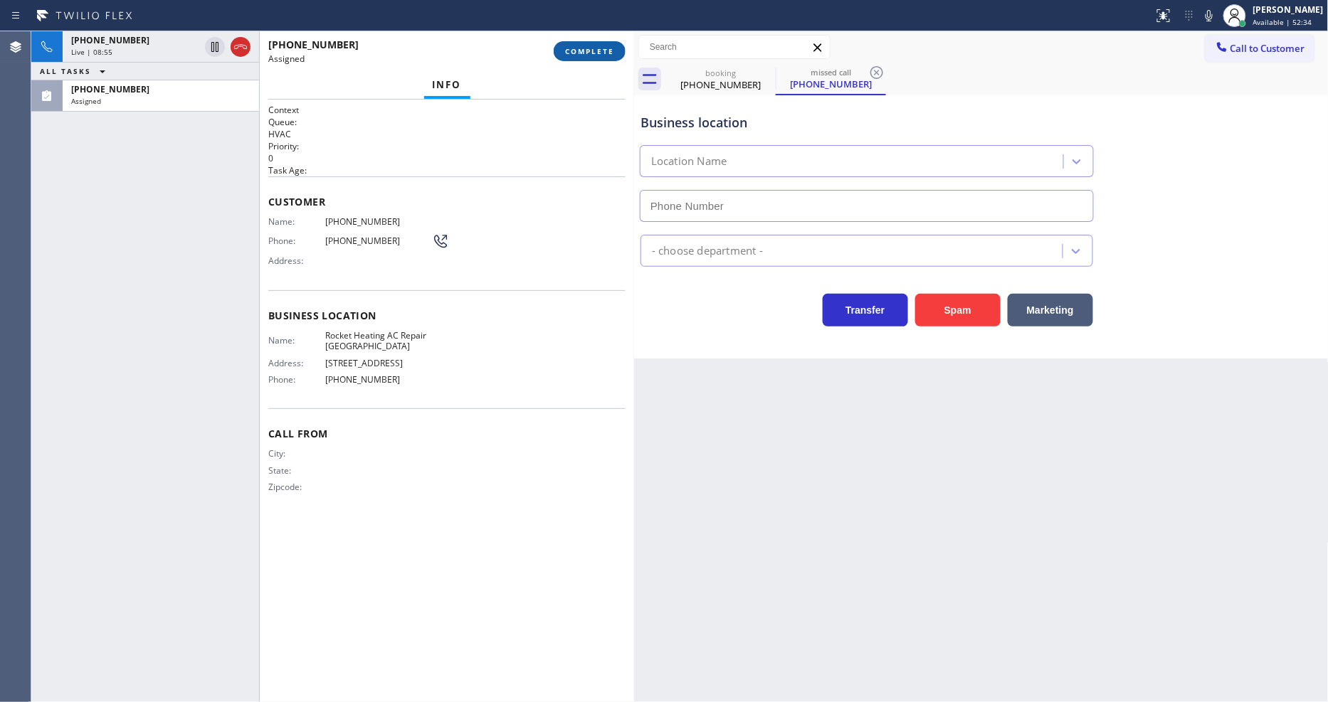
click at [596, 41] on button "COMPLETE" at bounding box center [590, 51] width 72 height 20
type input "(408) 872-9234"
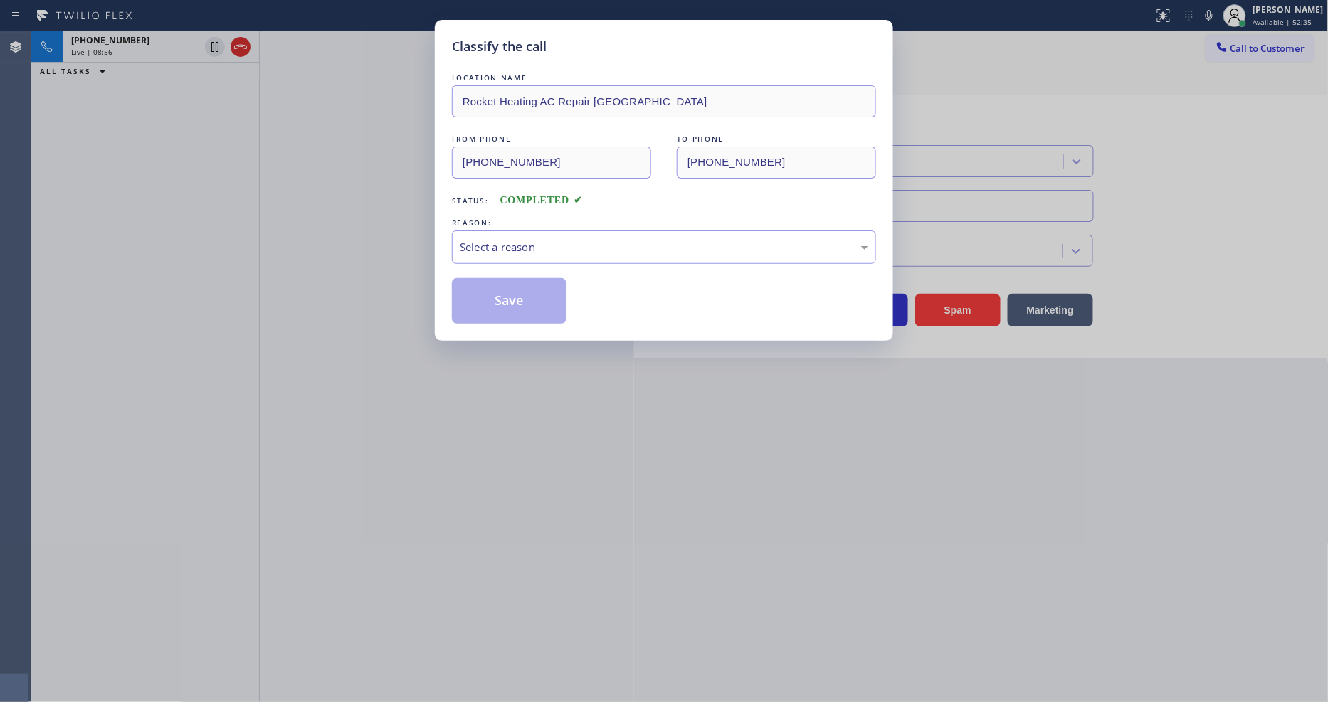
drag, startPoint x: 558, startPoint y: 226, endPoint x: 584, endPoint y: 258, distance: 40.5
click at [585, 239] on div "Select a reason" at bounding box center [664, 247] width 408 height 16
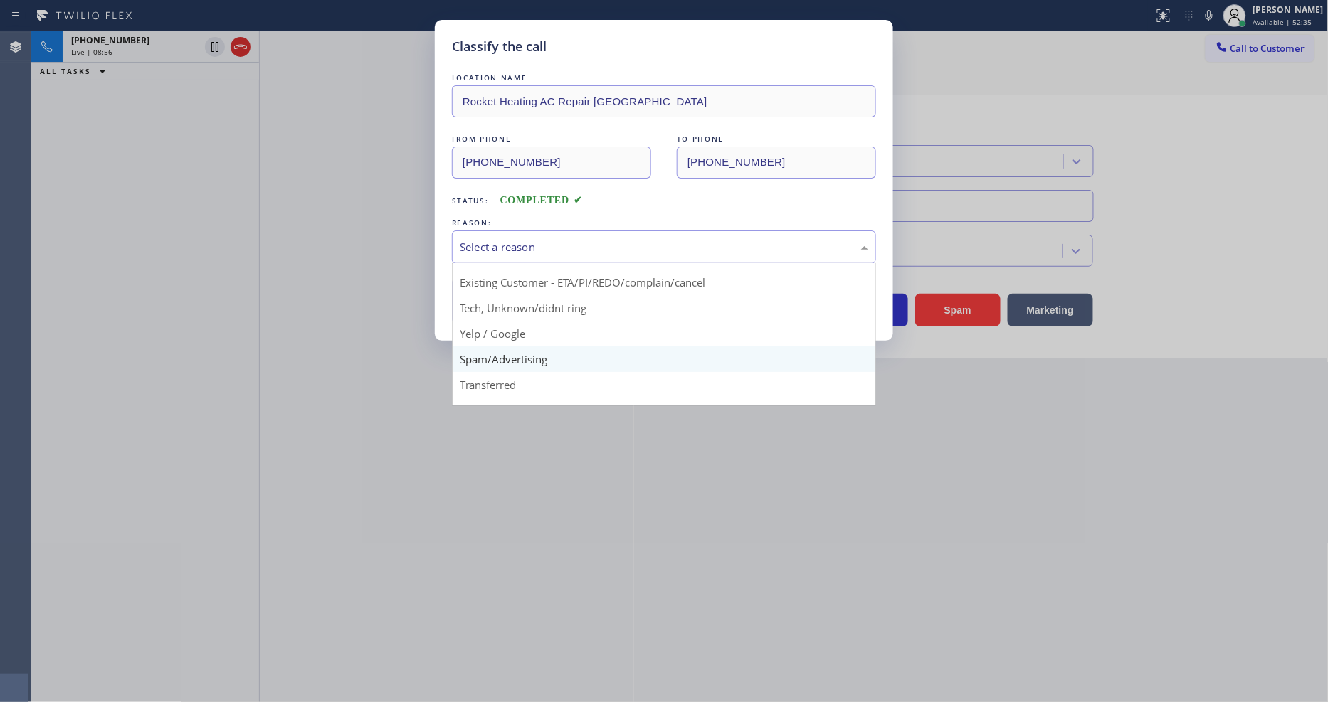
scroll to position [89, 0]
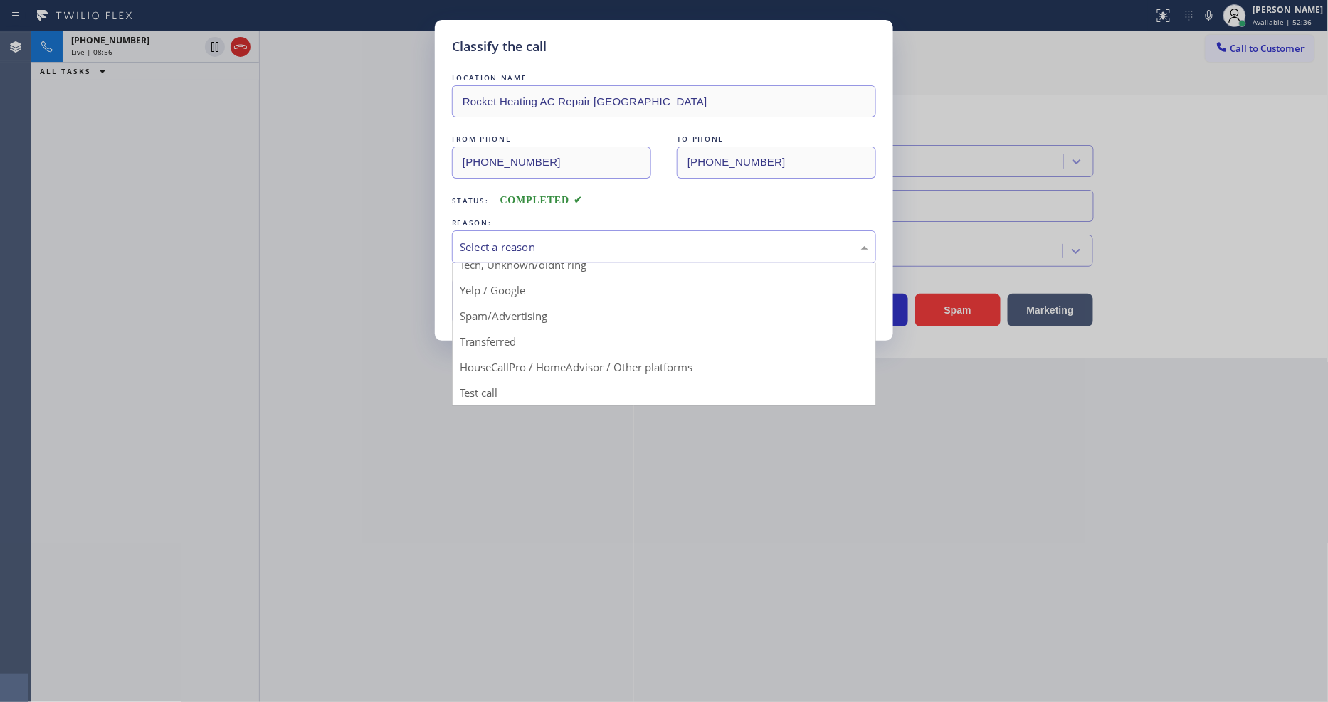
drag, startPoint x: 571, startPoint y: 303, endPoint x: 544, endPoint y: 300, distance: 27.3
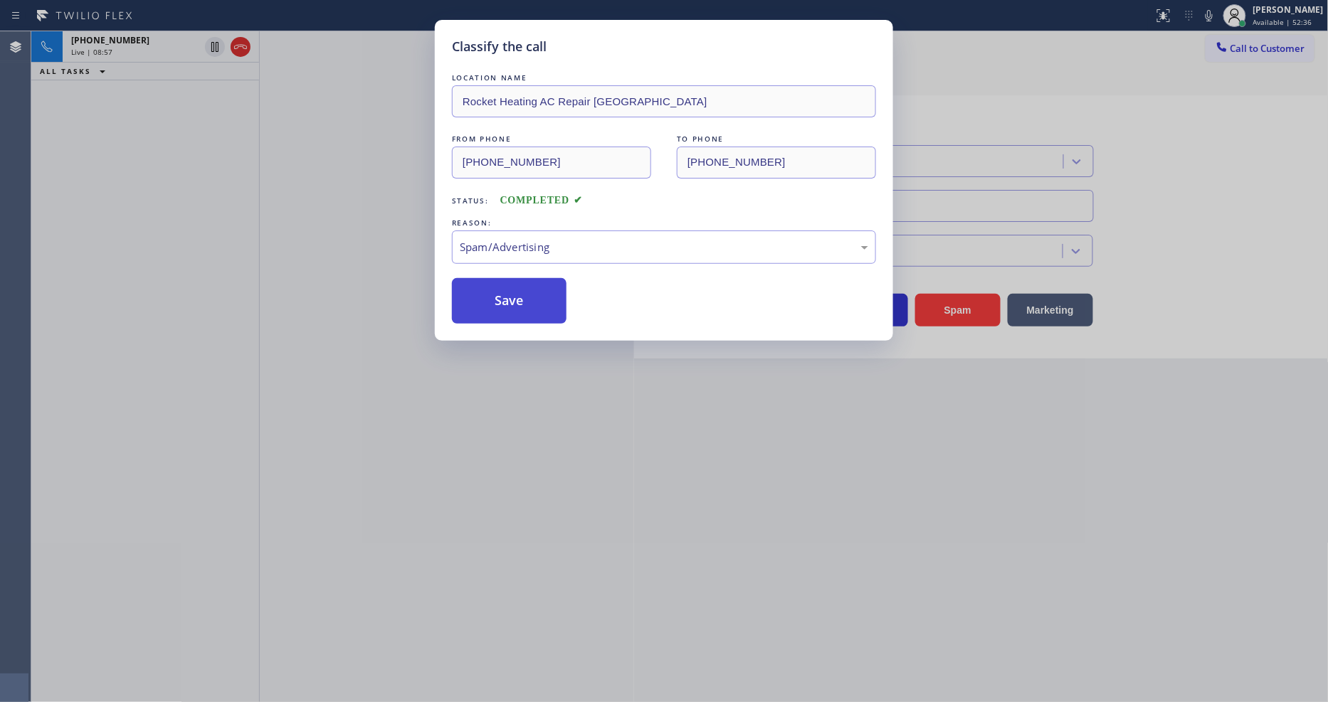
click at [544, 300] on button "Save" at bounding box center [509, 301] width 115 height 46
drag, startPoint x: 544, startPoint y: 300, endPoint x: 1231, endPoint y: 541, distance: 728.5
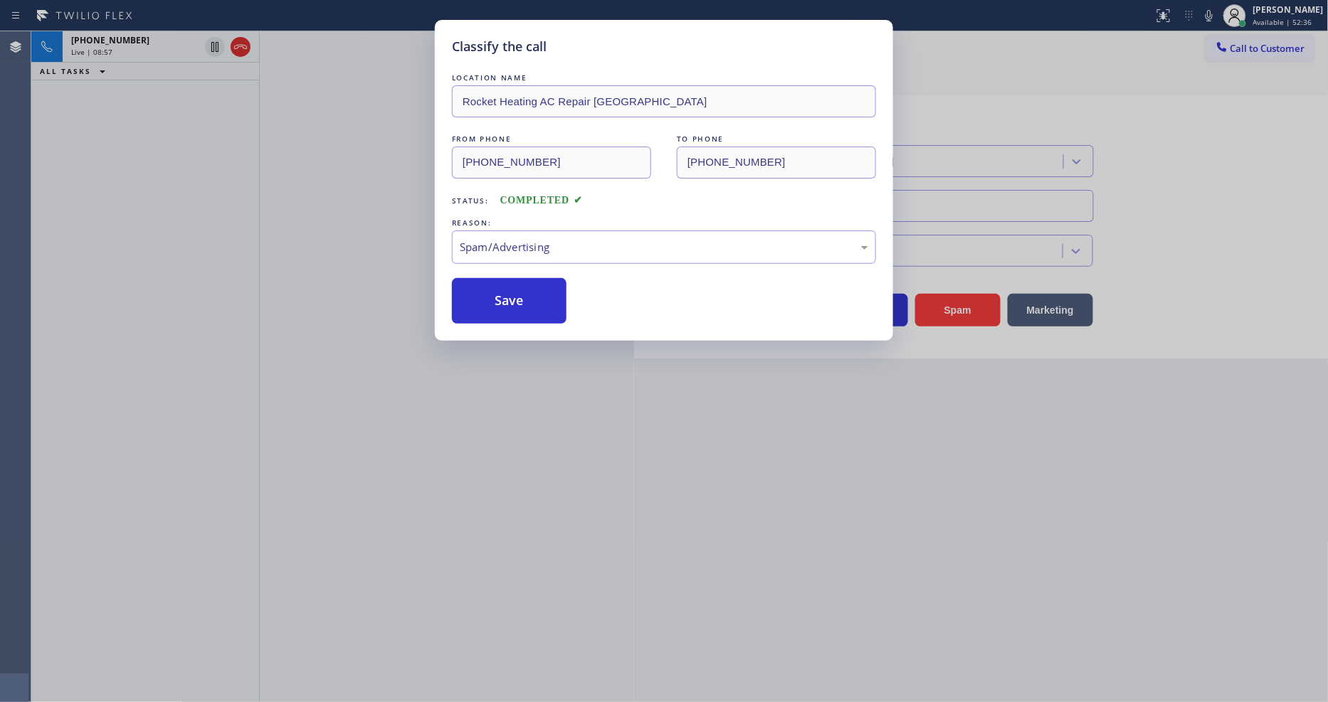
click at [543, 299] on button "Save" at bounding box center [509, 301] width 115 height 46
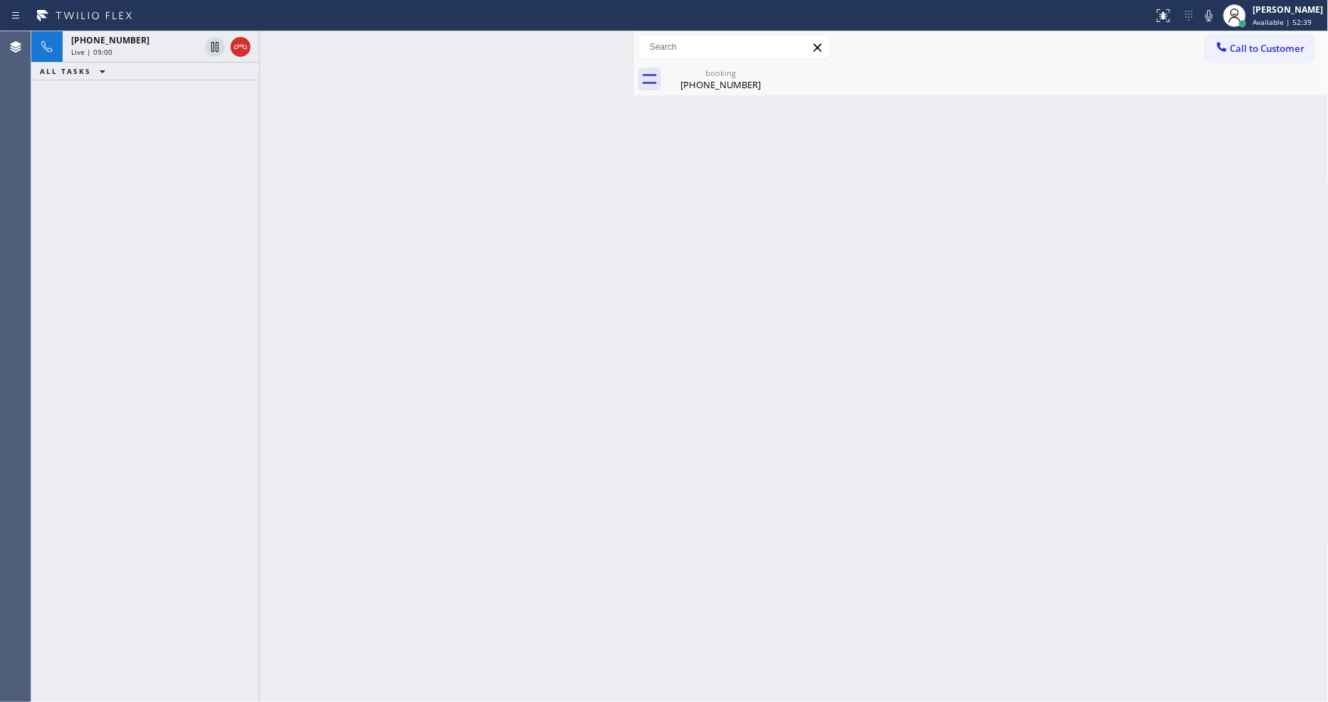
drag, startPoint x: 289, startPoint y: 238, endPoint x: 283, endPoint y: 202, distance: 36.2
click at [288, 236] on div at bounding box center [447, 366] width 374 height 671
click at [189, 55] on div "Live | 09:01" at bounding box center [135, 52] width 128 height 10
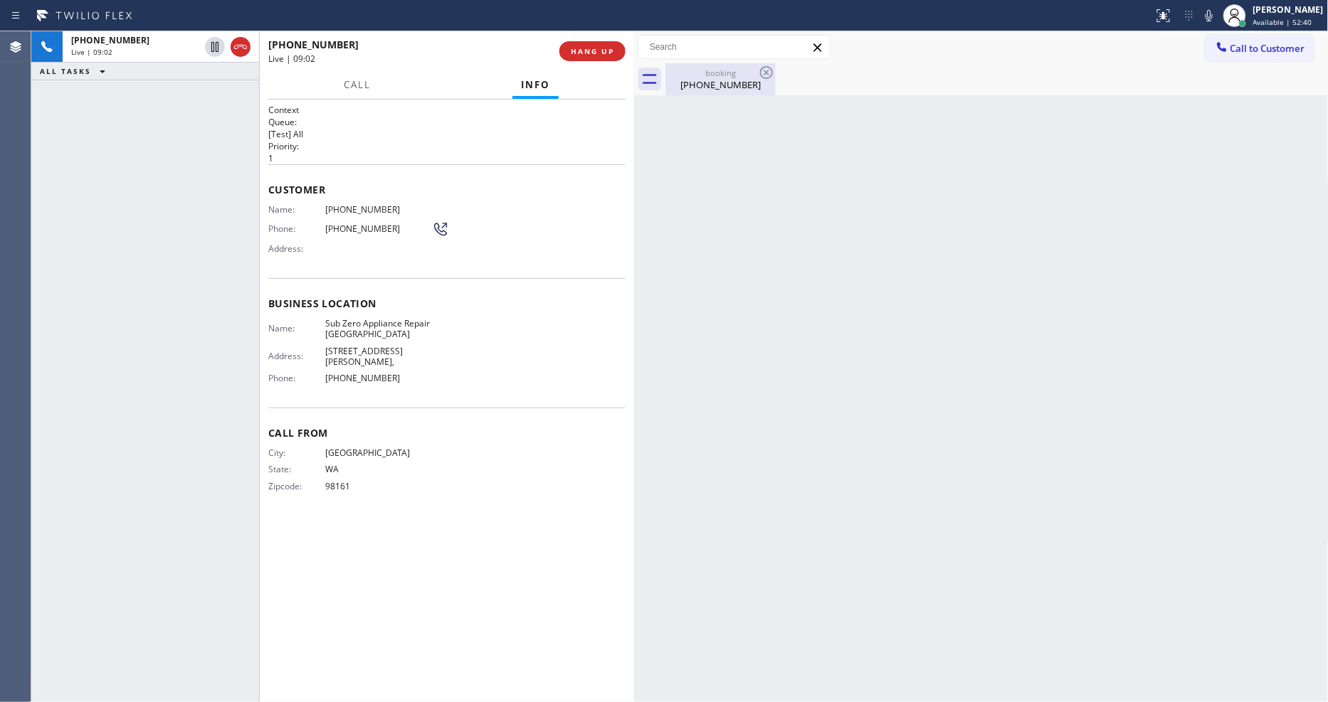
click at [701, 90] on div "[PHONE_NUMBER]" at bounding box center [720, 84] width 107 height 13
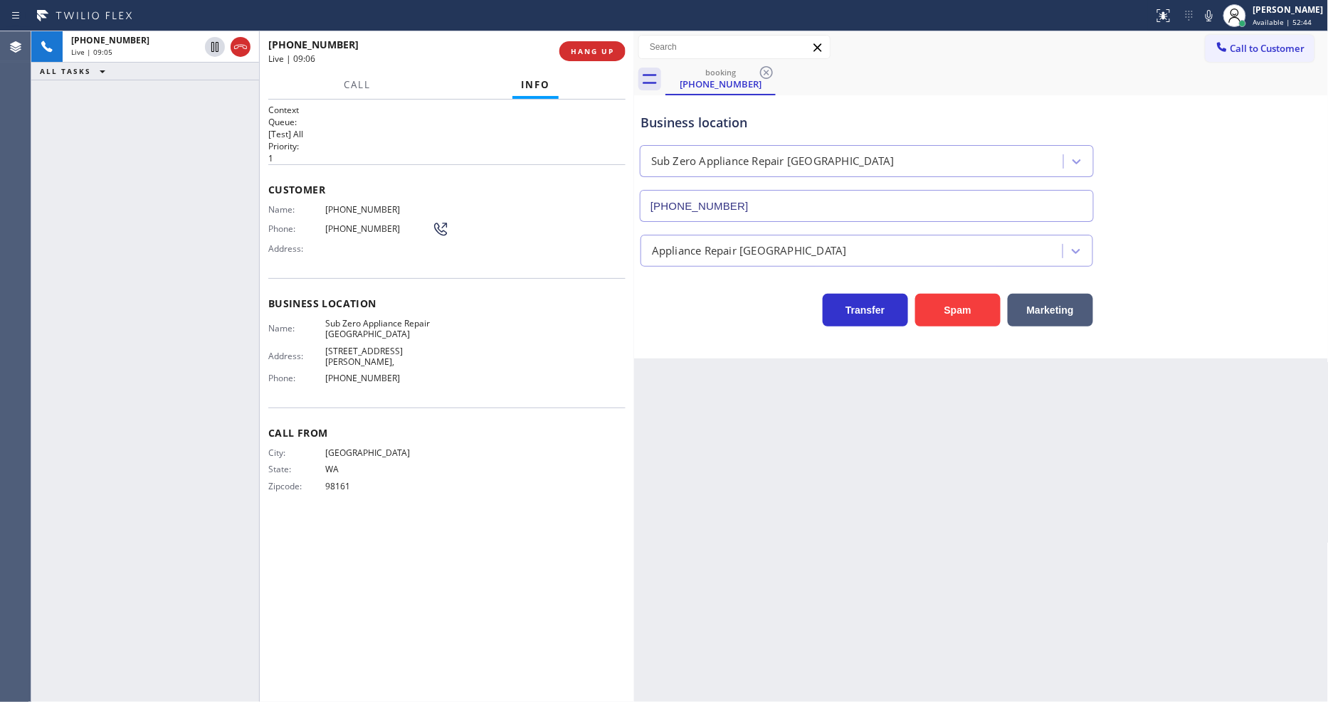
click at [852, 522] on div "Back to Dashboard Change Sender ID Customers Technicians Select a contact Outbo…" at bounding box center [981, 366] width 695 height 671
click at [529, 607] on div "Context Queue: [Test] All Priority: 1 Customer Name: (206) 303-0176 Phone: (206…" at bounding box center [446, 401] width 357 height 594
click at [923, 535] on div "Back to Dashboard Change Sender ID Customers Technicians Select a contact Outbo…" at bounding box center [981, 366] width 695 height 671
click at [364, 346] on span "[STREET_ADDRESS][PERSON_NAME]," at bounding box center [378, 357] width 107 height 22
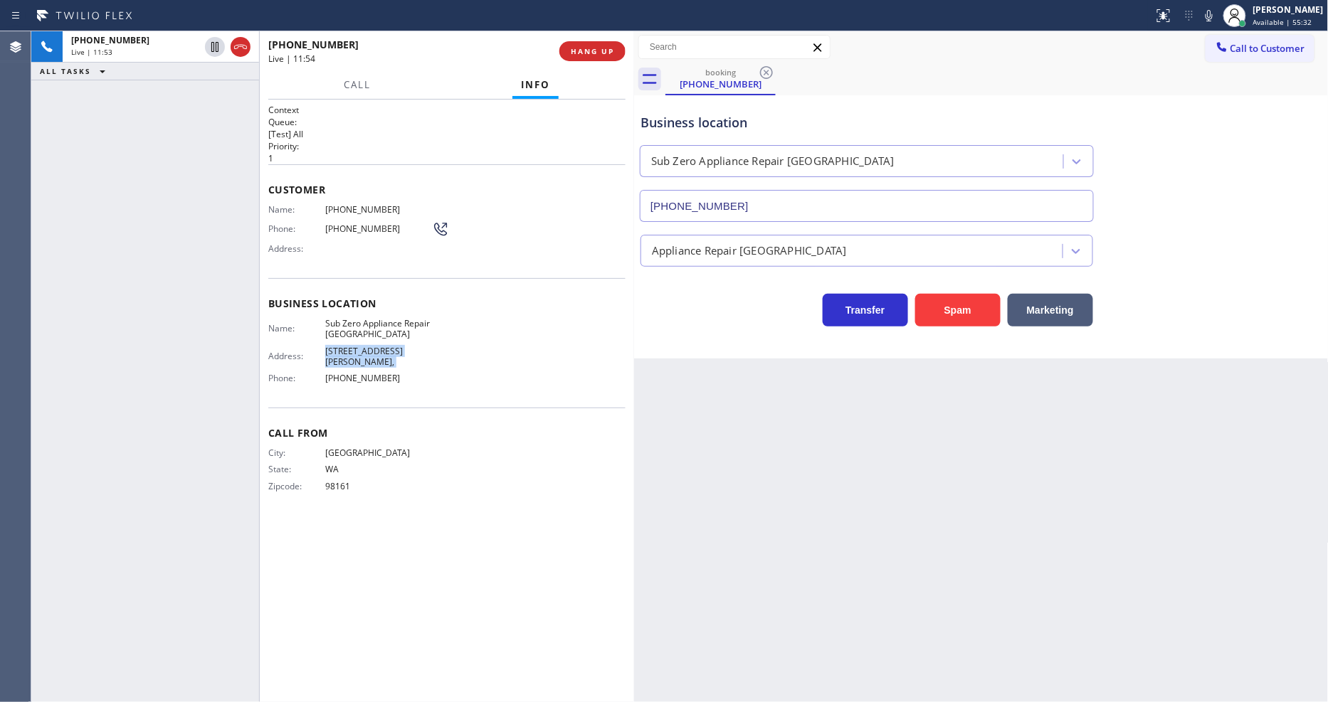
click at [364, 346] on span "[STREET_ADDRESS][PERSON_NAME]," at bounding box center [378, 357] width 107 height 22
copy span "[STREET_ADDRESS][PERSON_NAME],"
click at [608, 53] on span "HANG UP" at bounding box center [592, 51] width 43 height 10
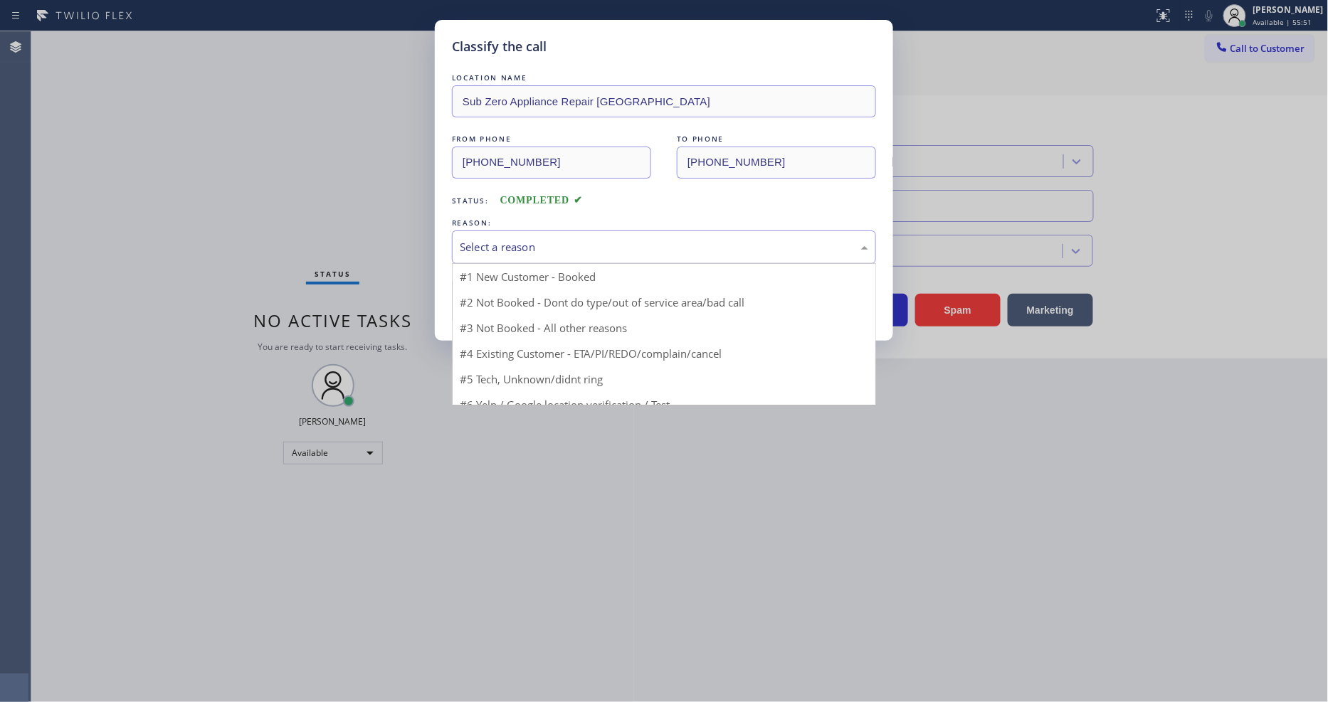
click at [517, 247] on div "Select a reason" at bounding box center [664, 247] width 408 height 16
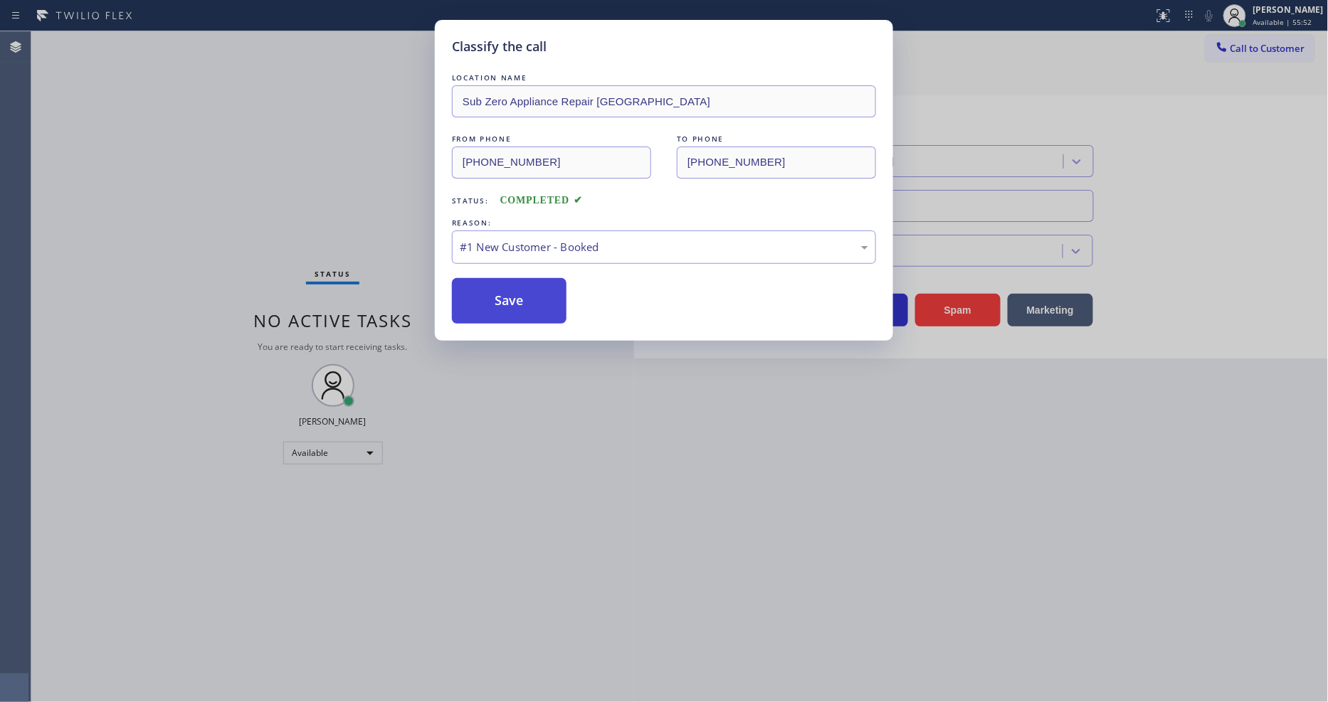
click at [508, 296] on button "Save" at bounding box center [509, 301] width 115 height 46
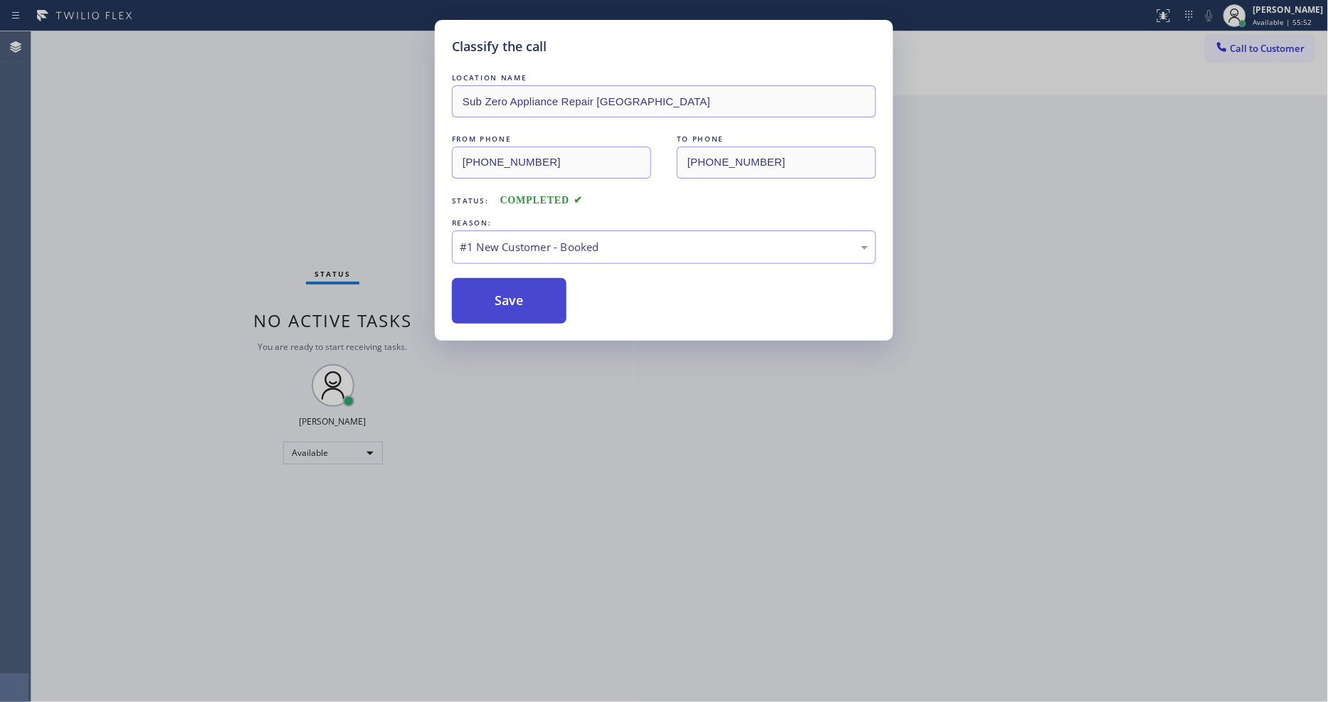
click at [508, 296] on button "Save" at bounding box center [509, 301] width 115 height 46
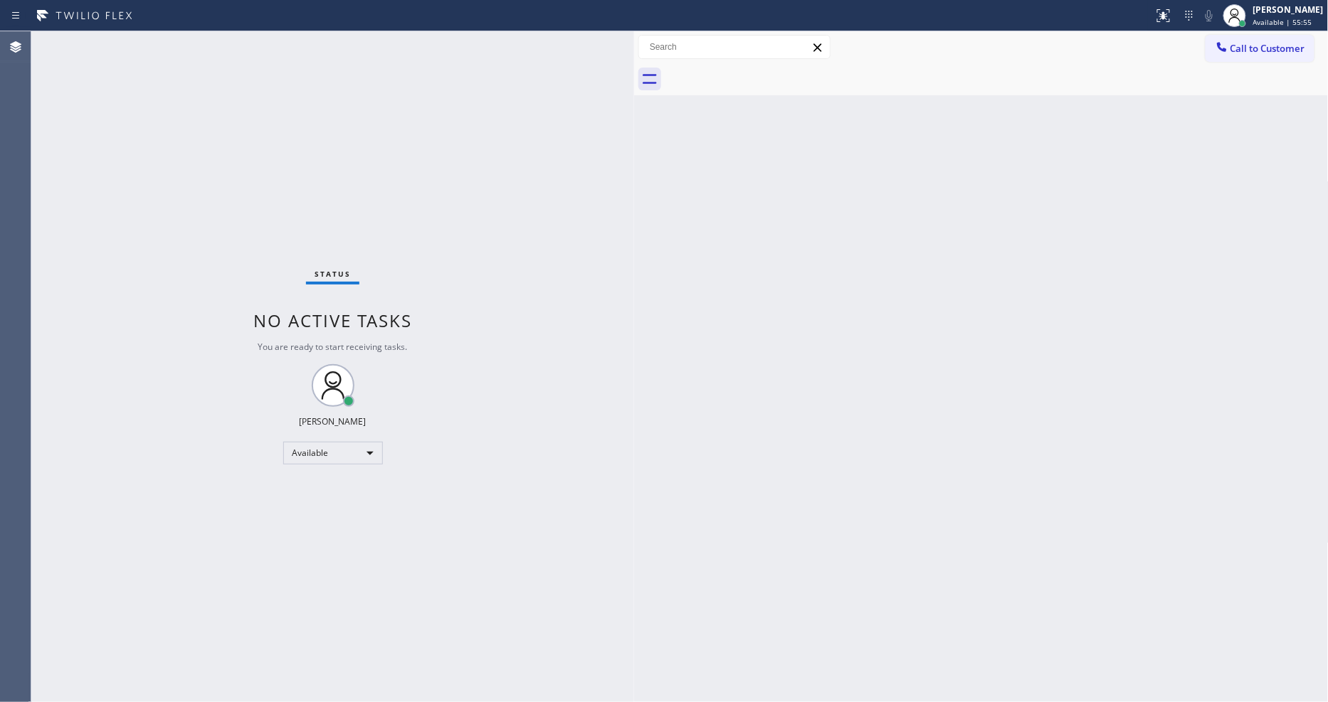
click at [657, 439] on div "Back to Dashboard Change Sender ID Customers Technicians Select a contact Outbo…" at bounding box center [981, 366] width 695 height 671
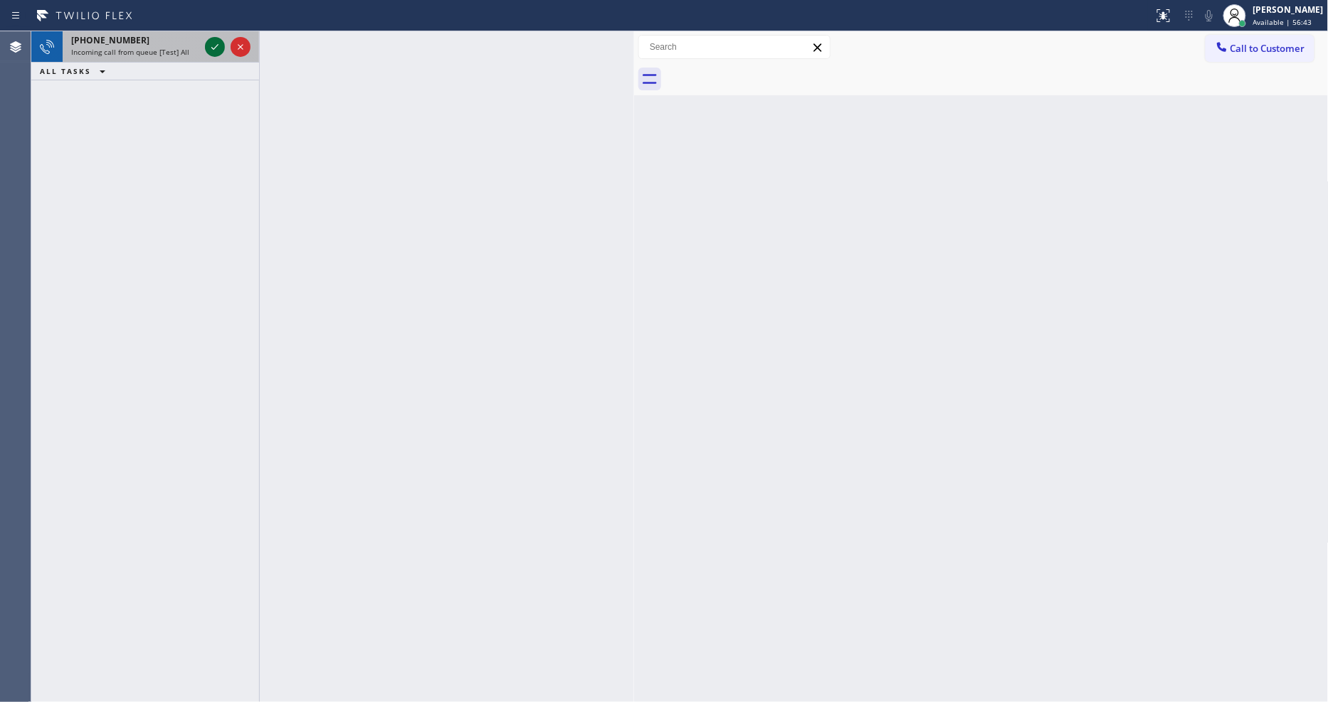
drag, startPoint x: 221, startPoint y: 58, endPoint x: 216, endPoint y: 50, distance: 9.3
click at [218, 55] on div at bounding box center [227, 46] width 51 height 31
click at [216, 50] on icon at bounding box center [214, 46] width 17 height 17
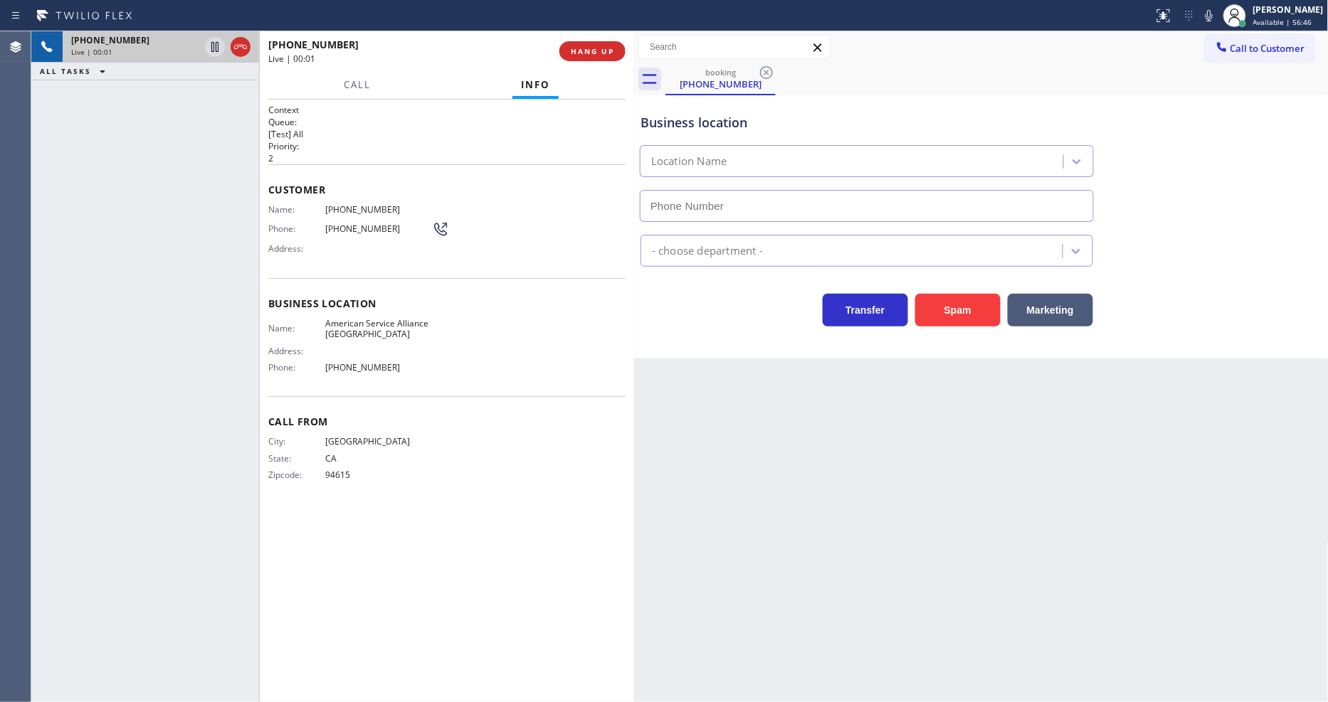
type input "(510) 756-4242"
click at [584, 57] on button "HANG UP" at bounding box center [592, 51] width 66 height 20
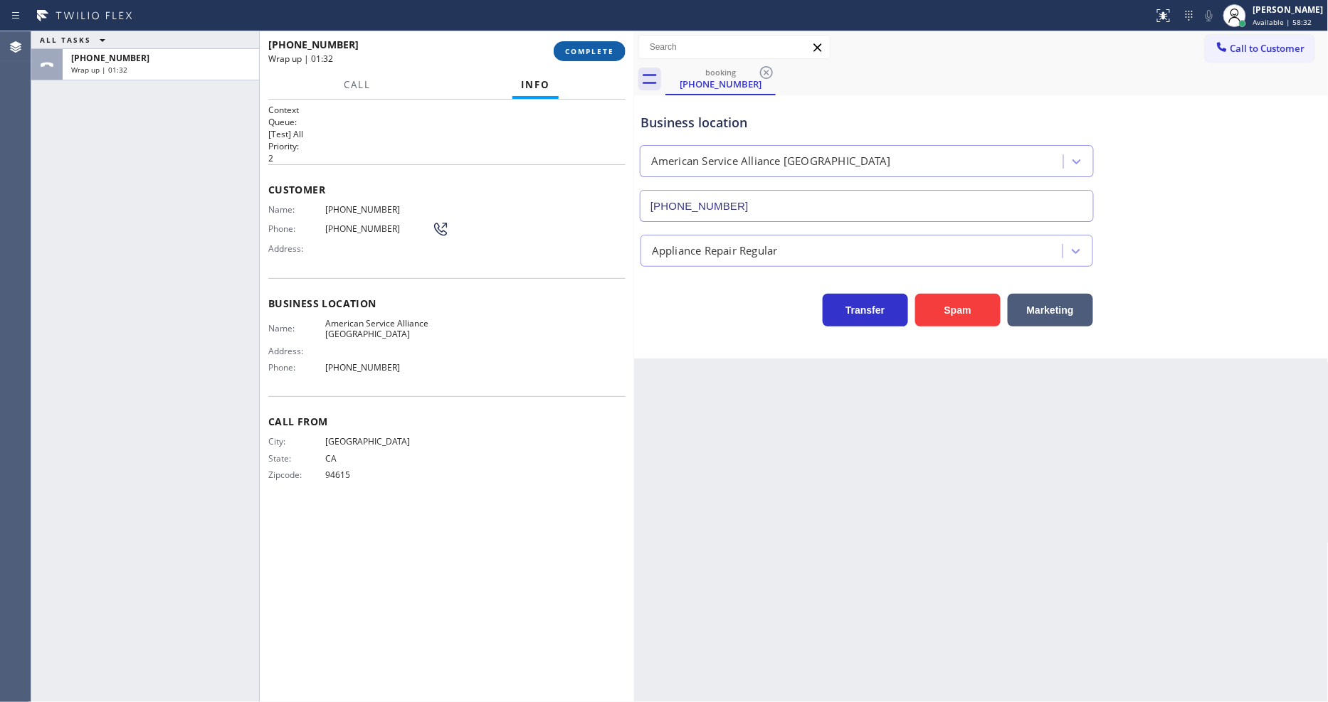
click at [570, 46] on span "COMPLETE" at bounding box center [589, 51] width 49 height 10
click at [473, 226] on div "Name: (510) 472-5968 Phone: (510) 472-5968 Address:" at bounding box center [446, 232] width 357 height 56
click at [473, 242] on div "Name: (510) 472-5968 Phone: (510) 472-5968 Address:" at bounding box center [446, 232] width 357 height 56
click at [584, 51] on span "COMPLETE" at bounding box center [589, 51] width 49 height 10
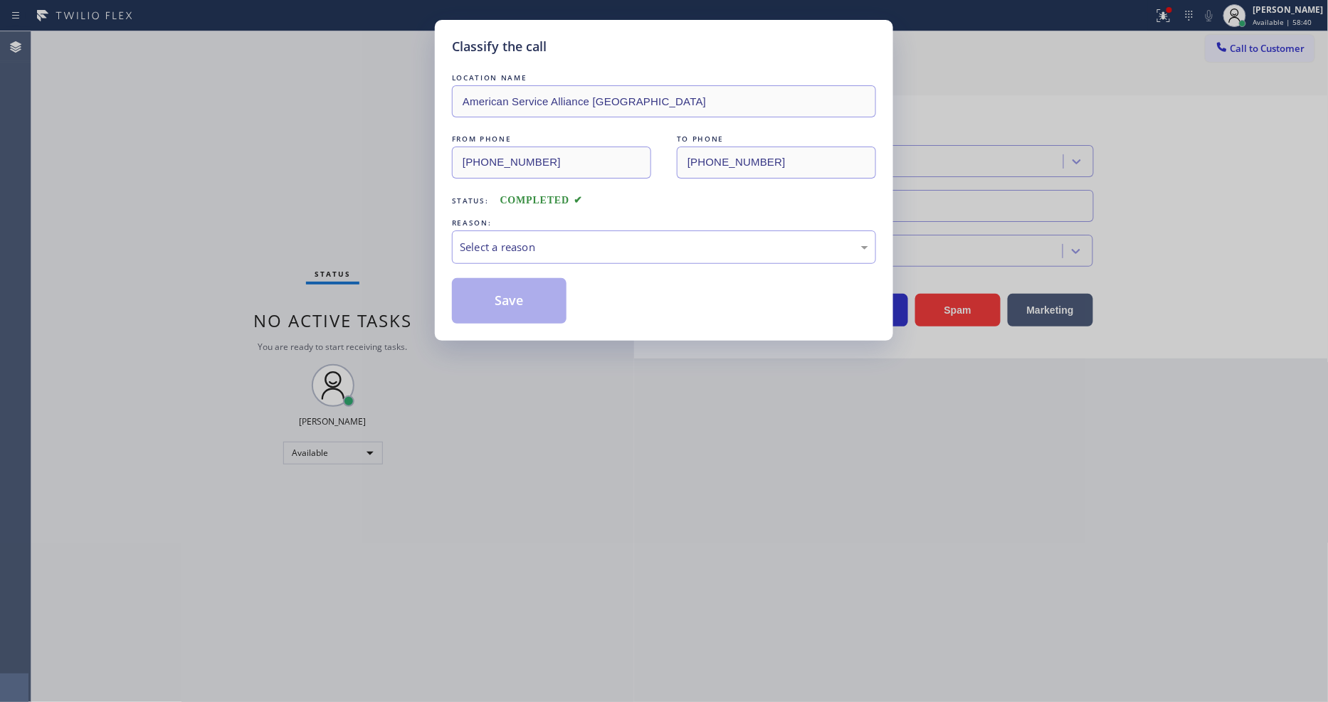
click at [503, 233] on div "Select a reason" at bounding box center [664, 247] width 424 height 33
click at [499, 305] on button "Save" at bounding box center [509, 301] width 115 height 46
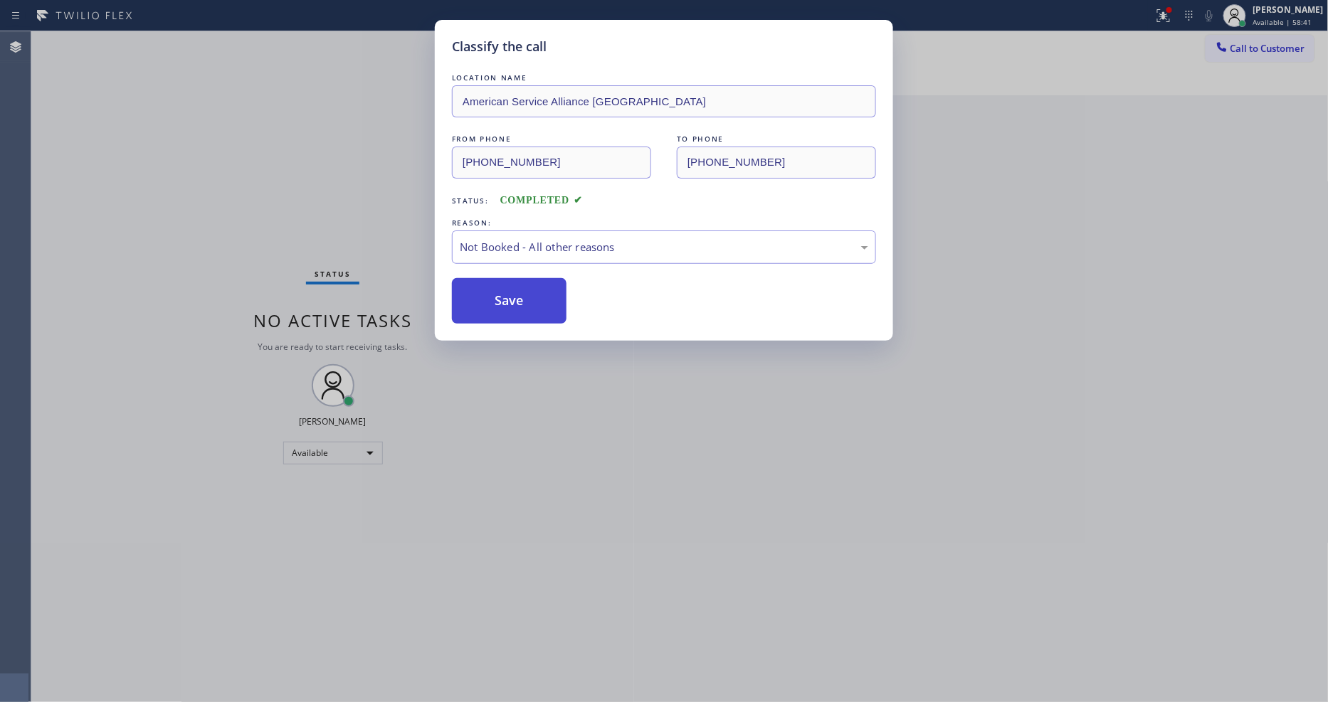
drag, startPoint x: 499, startPoint y: 305, endPoint x: 547, endPoint y: 290, distance: 49.8
click at [499, 304] on button "Save" at bounding box center [509, 301] width 115 height 46
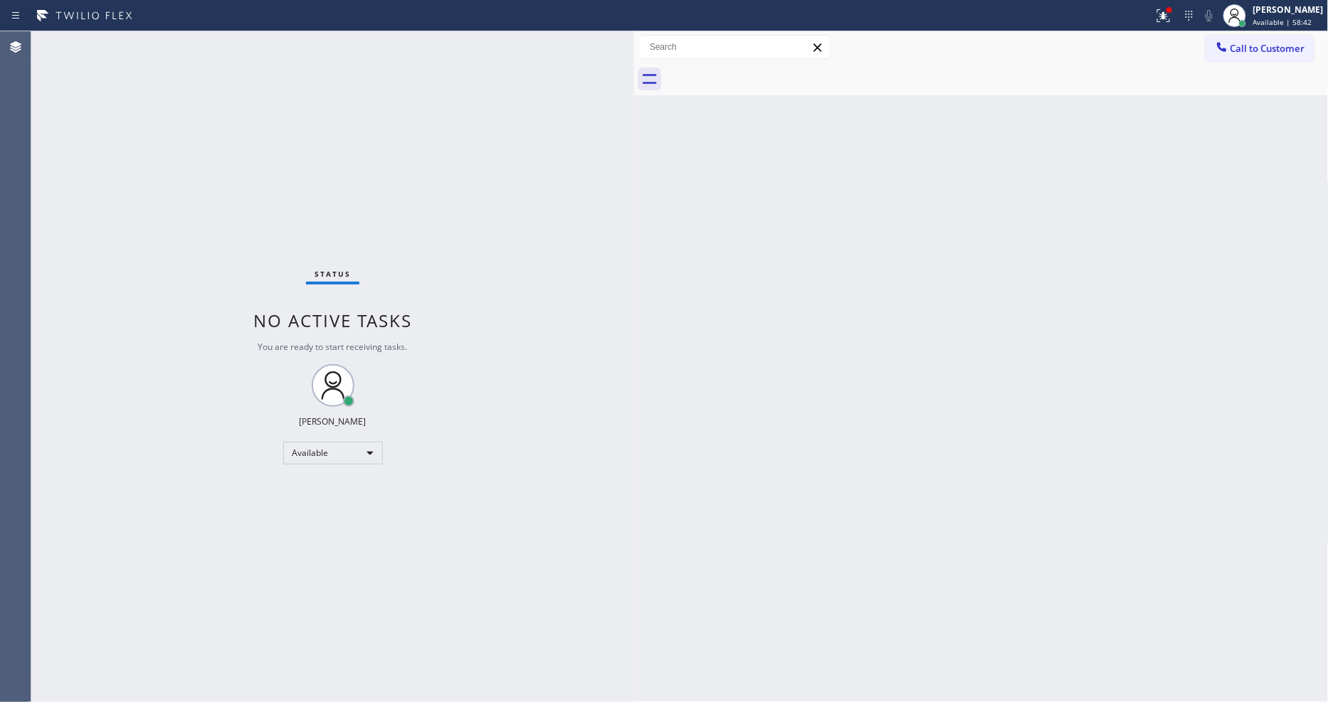
click at [1247, 45] on span "Call to Customer" at bounding box center [1267, 48] width 75 height 13
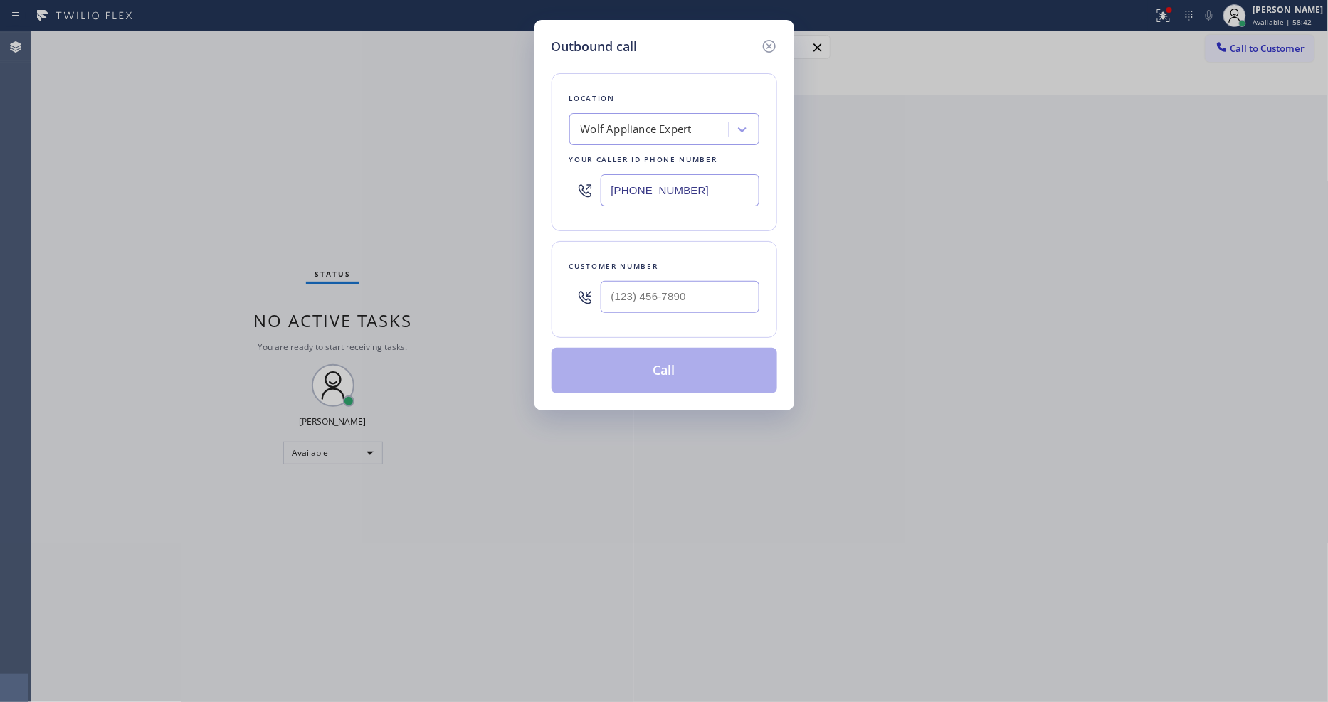
click at [672, 190] on input "[PHONE_NUMBER]" at bounding box center [680, 190] width 159 height 32
paste input "text"
type input "[PHONE_NUMBER]"
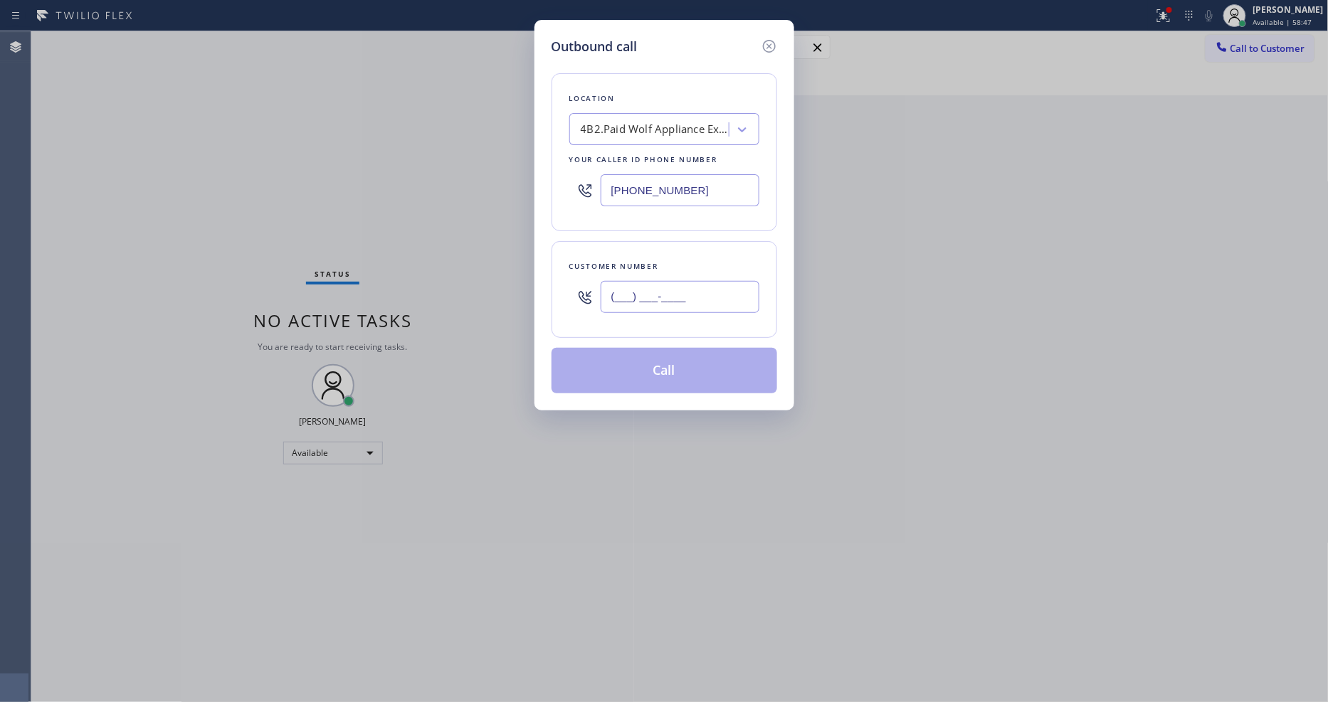
click at [638, 294] on input "(___) ___-____" at bounding box center [680, 297] width 159 height 32
paste input "330) 546-6537"
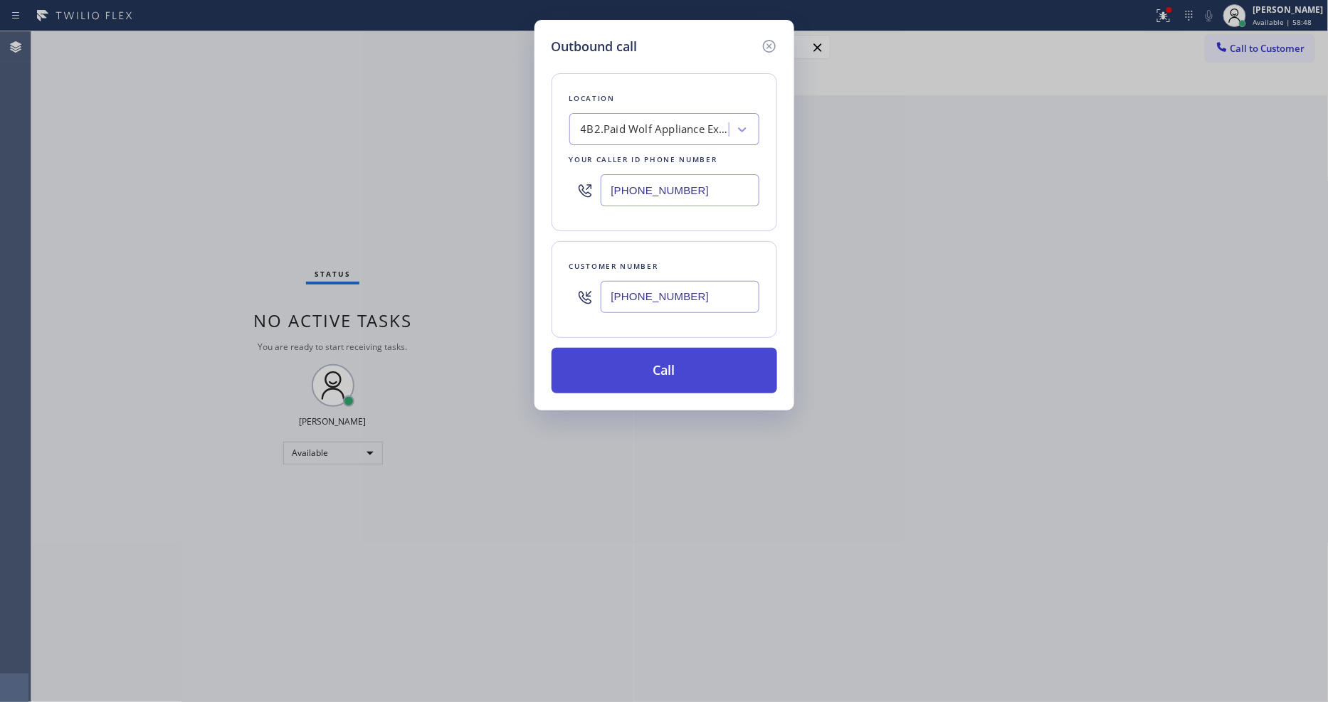
type input "(330) 546-6537"
click at [626, 365] on button "Call" at bounding box center [665, 371] width 226 height 46
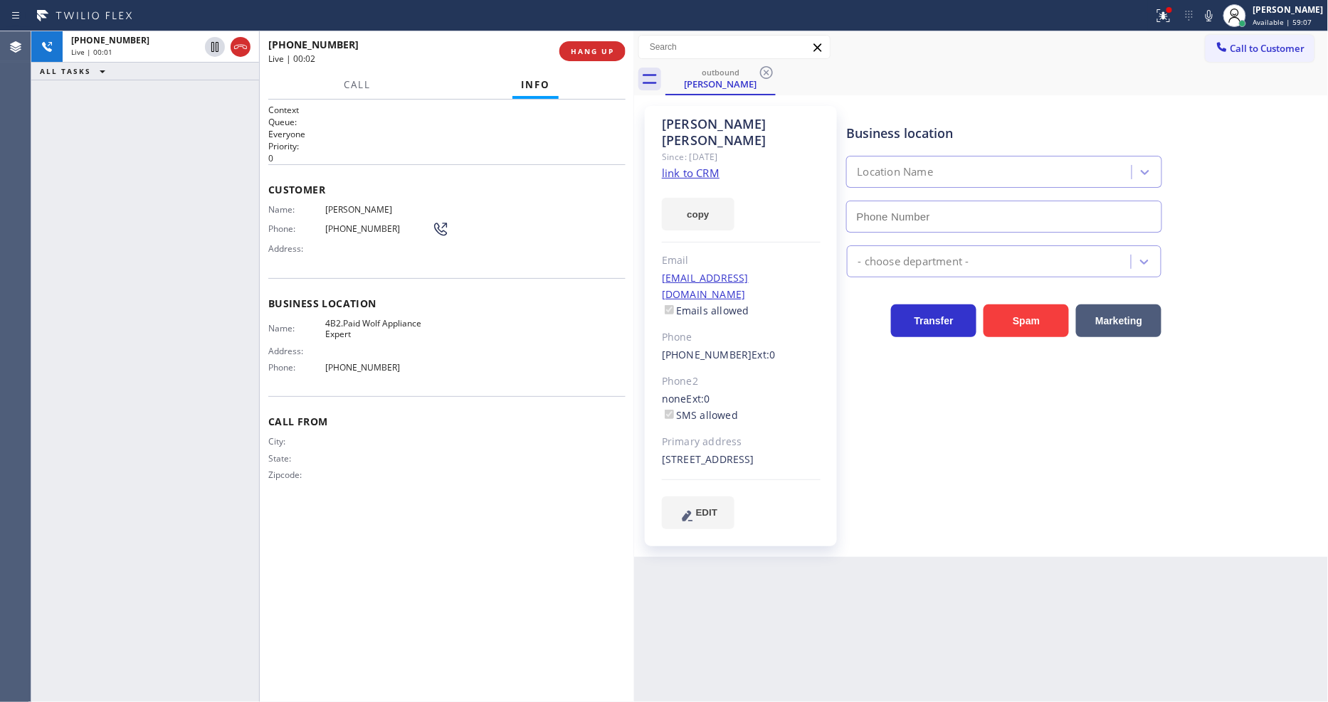
type input "[PHONE_NUMBER]"
click at [1218, 12] on icon at bounding box center [1209, 15] width 17 height 17
click at [1213, 13] on icon at bounding box center [1209, 15] width 7 height 11
click at [1172, 17] on icon at bounding box center [1163, 15] width 17 height 17
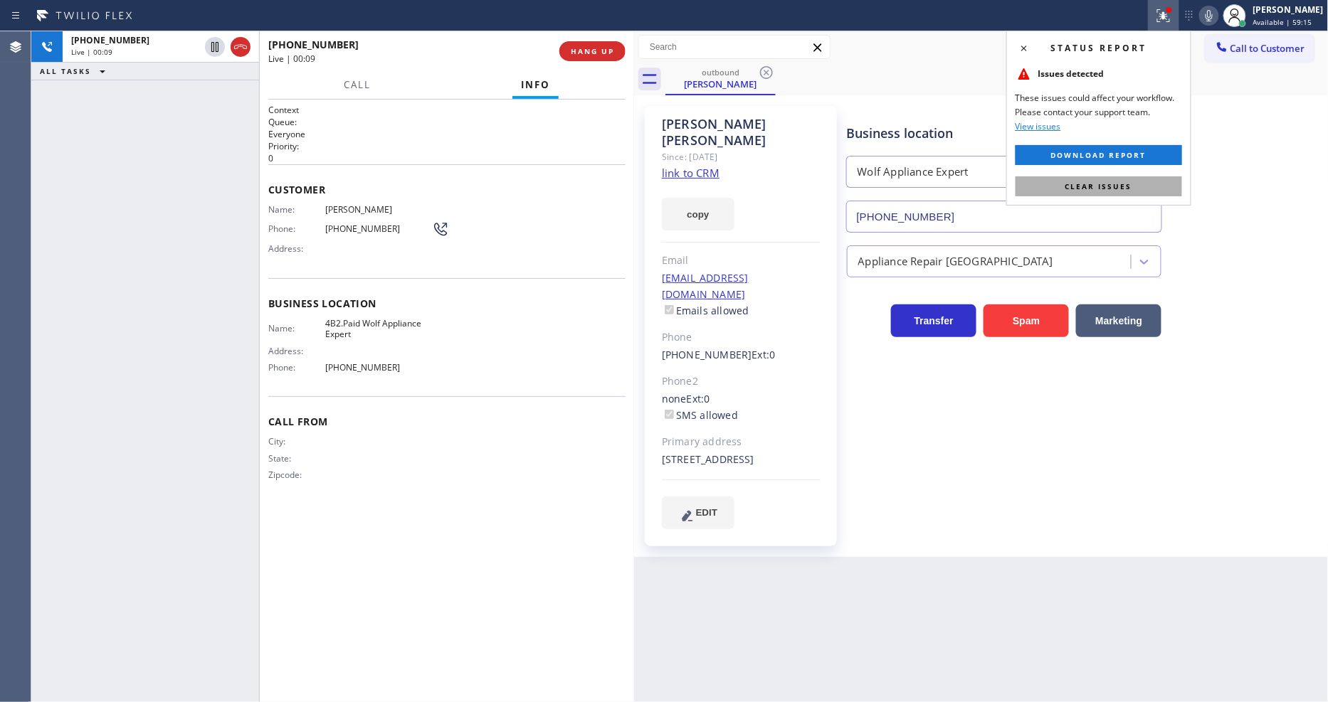
click at [1146, 186] on button "Clear issues" at bounding box center [1099, 186] width 167 height 20
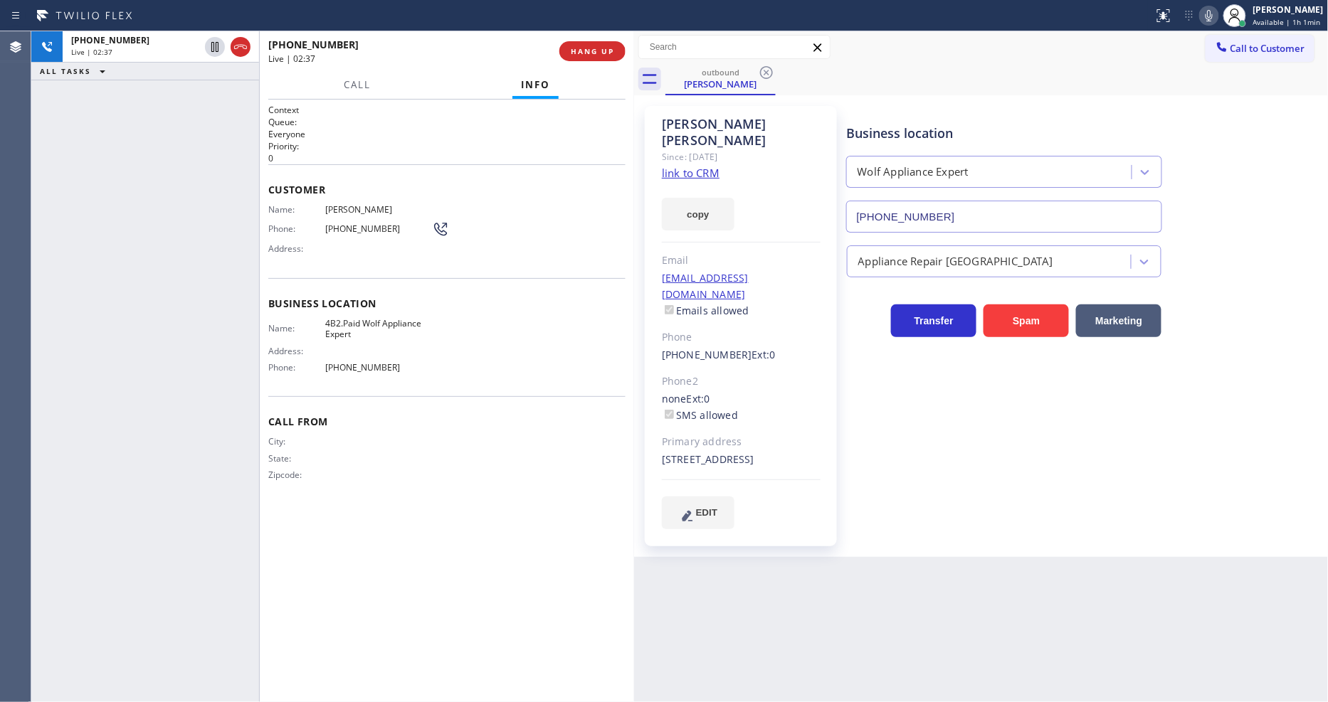
drag, startPoint x: 1070, startPoint y: 517, endPoint x: 1103, endPoint y: 574, distance: 65.7
click at [1070, 517] on div "Business location Wolf Appliance Expert (949) 536-9698 Appliance Repair High En…" at bounding box center [1084, 332] width 481 height 444
drag, startPoint x: 442, startPoint y: 470, endPoint x: 453, endPoint y: 621, distance: 152.0
click at [441, 468] on div "City: State: Zipcode:" at bounding box center [446, 461] width 357 height 50
click at [159, 306] on div "+13305466537 Live | 02:47 ALL TASKS ALL TASKS ACTIVE TASKS TASKS IN WRAP UP" at bounding box center [145, 366] width 228 height 671
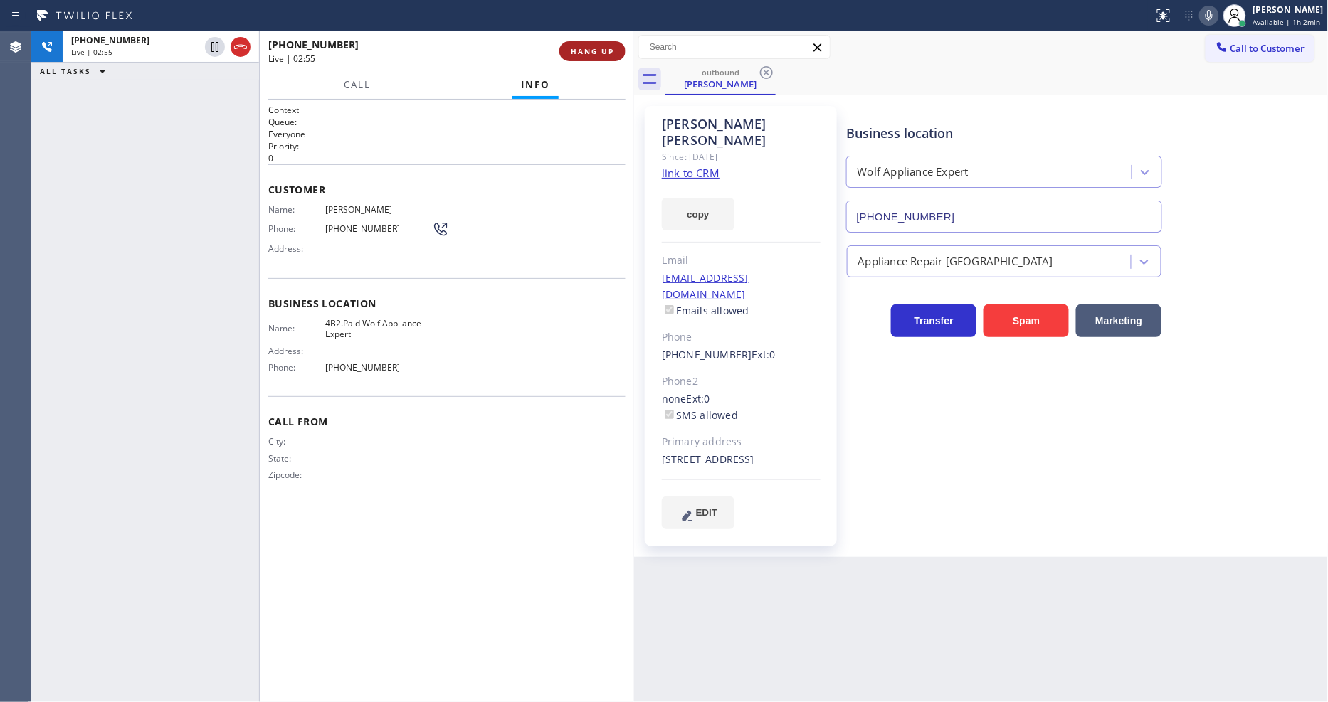
click at [610, 52] on span "HANG UP" at bounding box center [592, 51] width 43 height 10
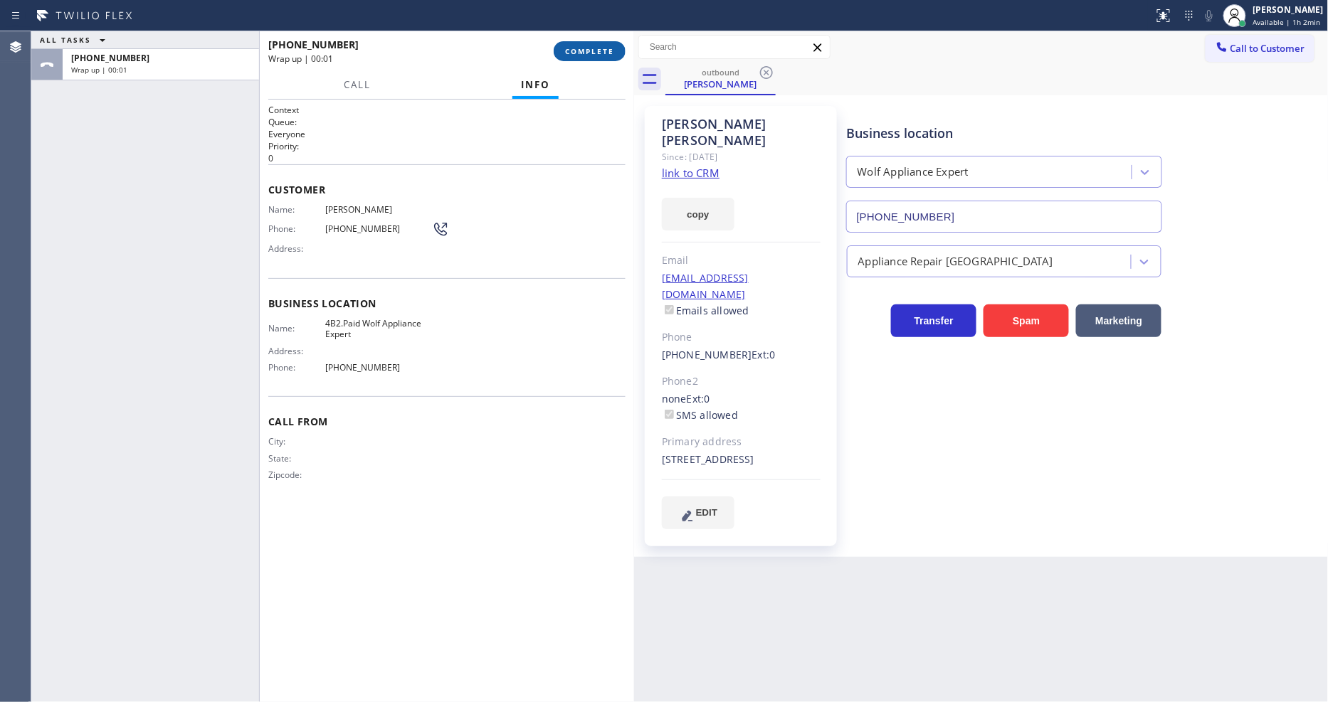
click at [610, 52] on span "COMPLETE" at bounding box center [589, 51] width 49 height 10
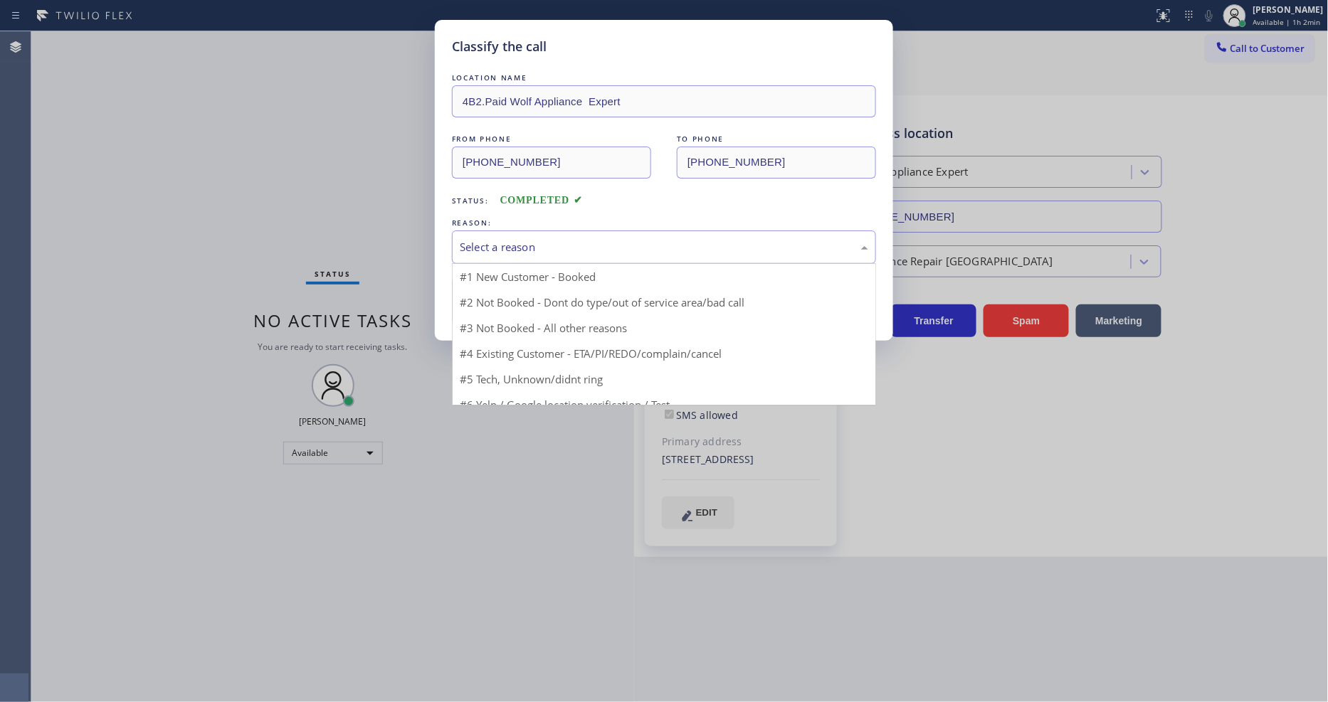
click at [560, 239] on div "Select a reason" at bounding box center [664, 247] width 408 height 16
drag, startPoint x: 524, startPoint y: 322, endPoint x: 522, endPoint y: 311, distance: 11.6
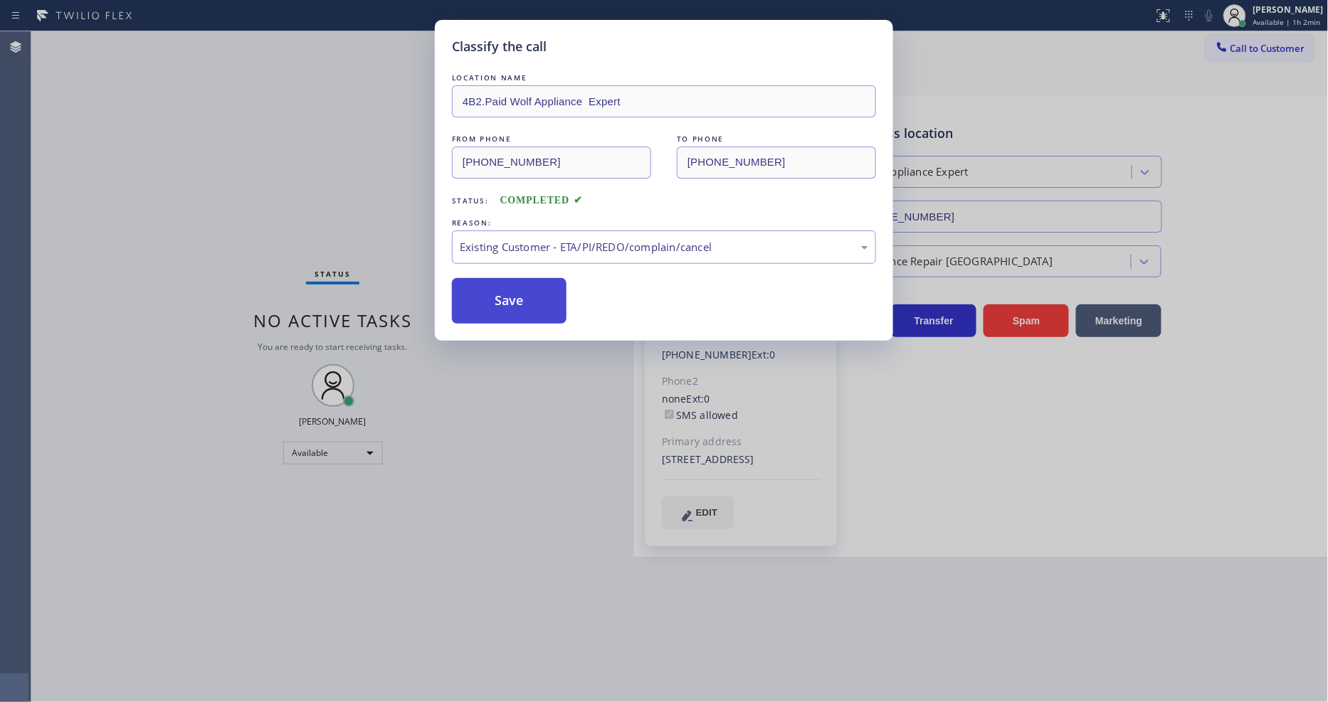
click at [527, 283] on button "Save" at bounding box center [509, 301] width 115 height 46
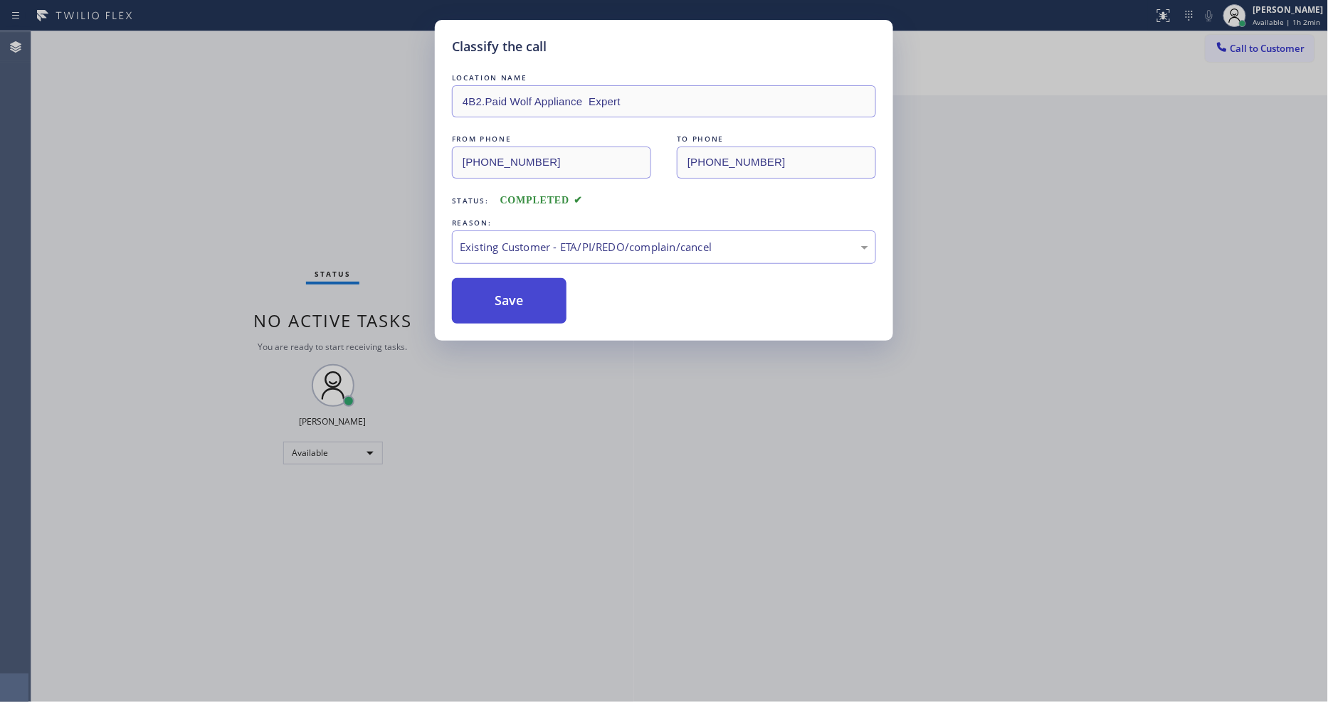
click at [527, 283] on button "Save" at bounding box center [509, 301] width 115 height 46
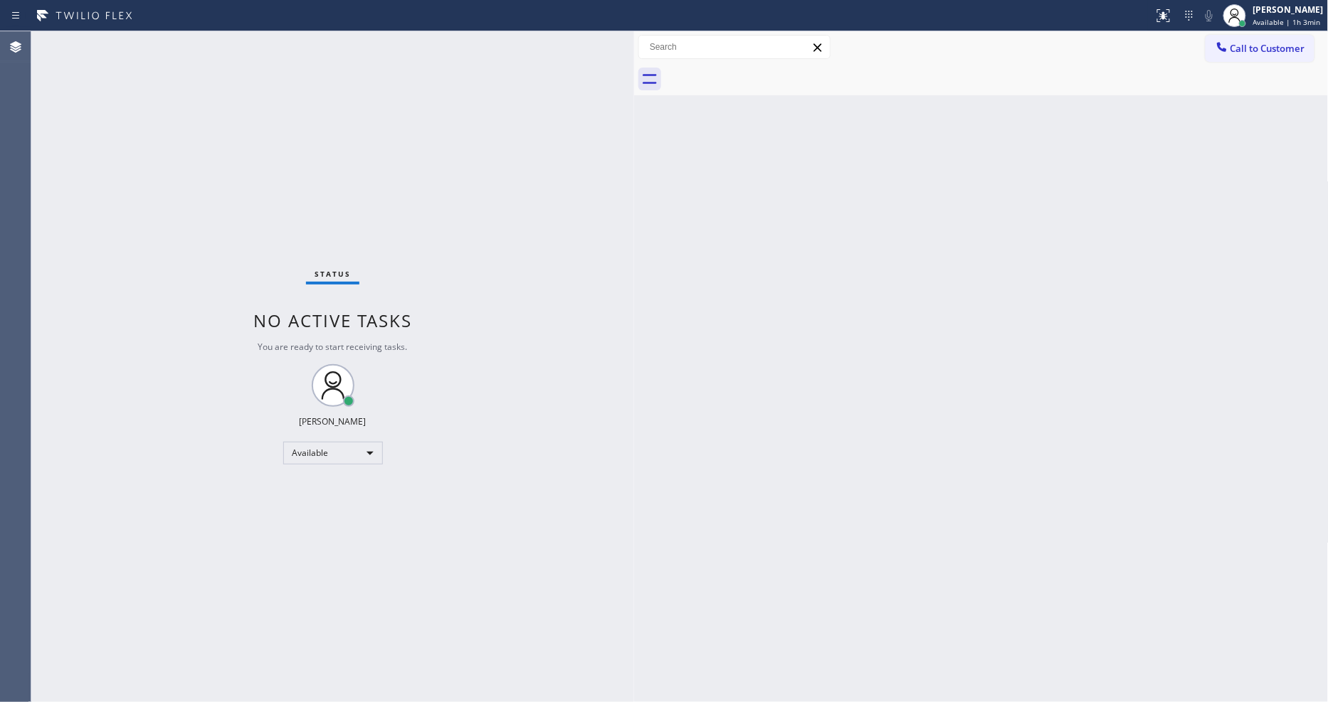
click at [184, 40] on div "Status No active tasks You are ready to start receiving tasks. [PERSON_NAME] Av…" at bounding box center [332, 366] width 603 height 671
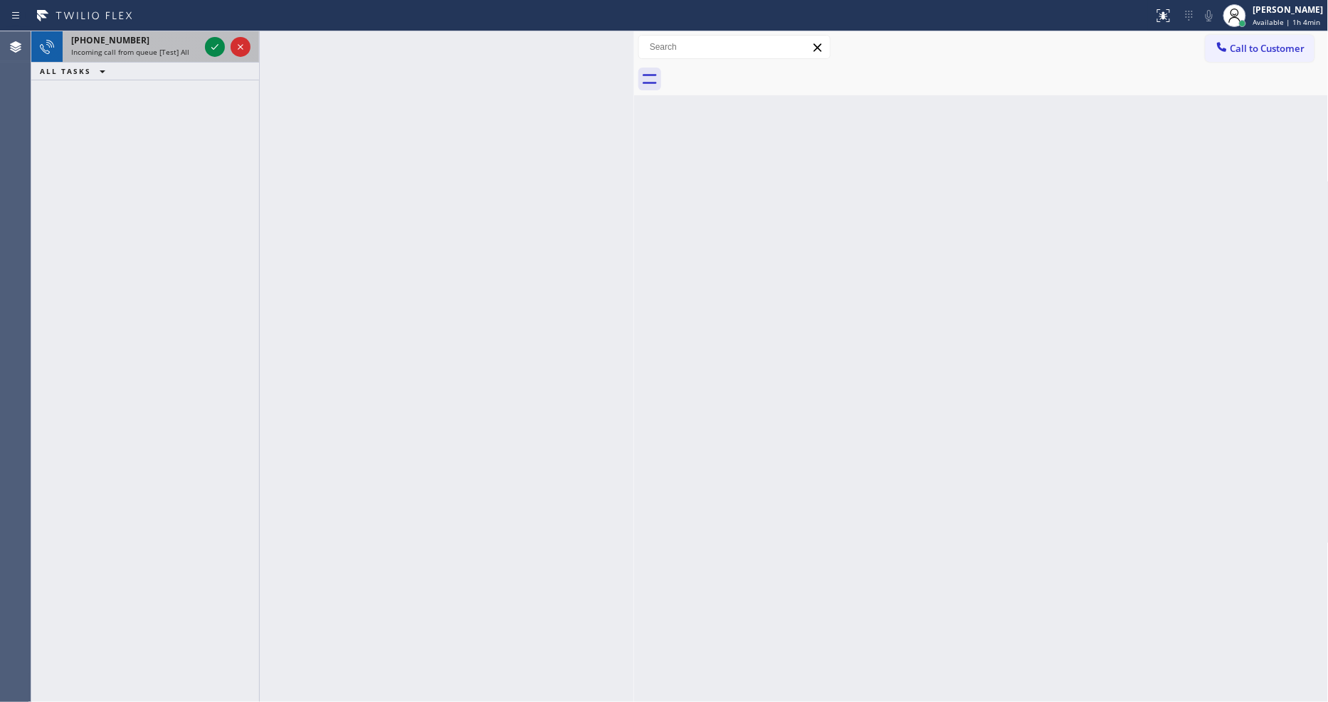
drag, startPoint x: 187, startPoint y: 47, endPoint x: 194, endPoint y: 43, distance: 8.0
click at [187, 46] on div "+12134500370 Incoming call from queue [Test] All" at bounding box center [132, 46] width 139 height 31
click at [188, 43] on div "+12134500370" at bounding box center [135, 40] width 128 height 12
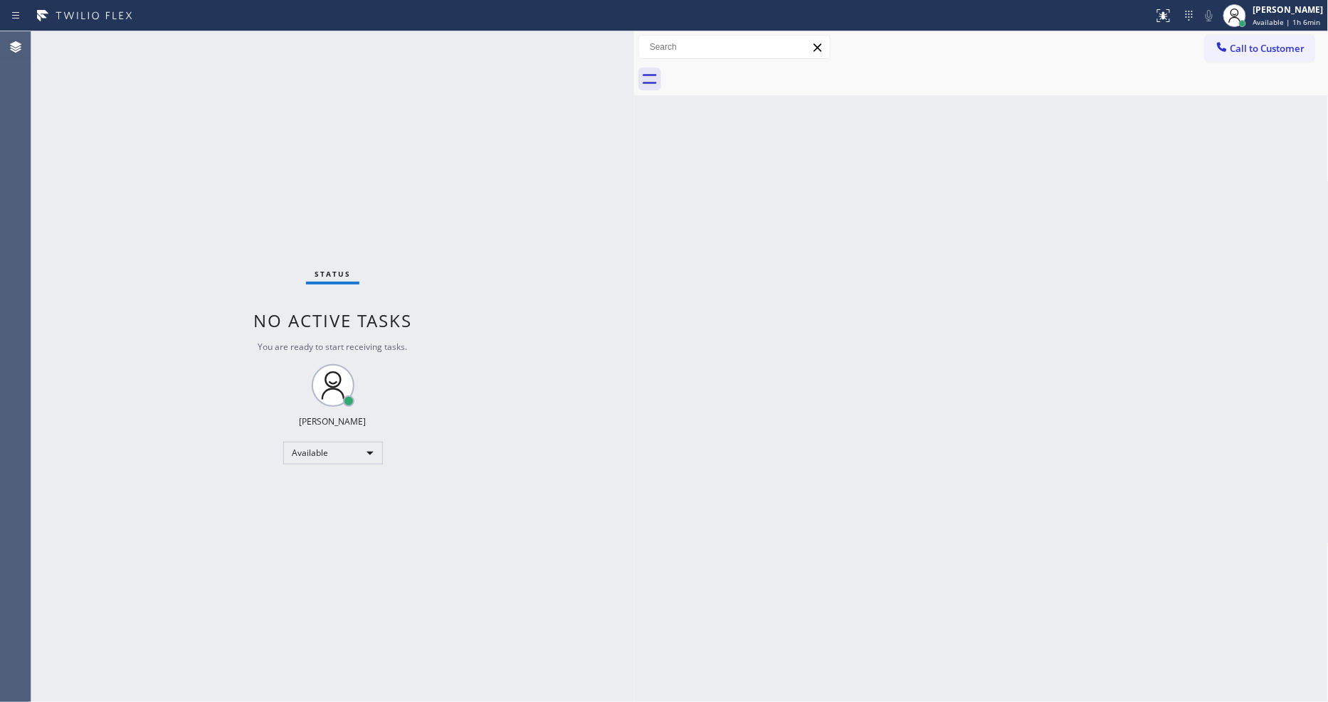
click at [183, 40] on div "Status No active tasks You are ready to start receiving tasks. [PERSON_NAME] Av…" at bounding box center [332, 366] width 603 height 671
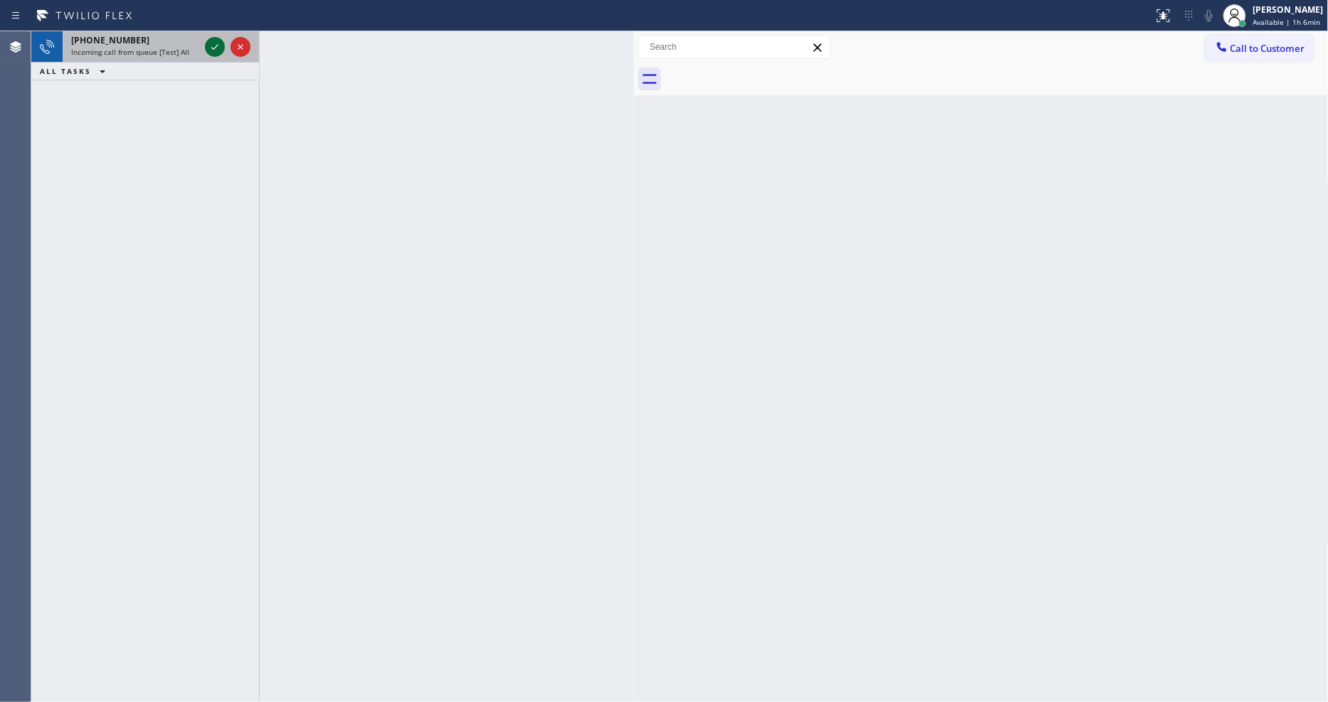
click at [217, 41] on icon at bounding box center [214, 46] width 17 height 17
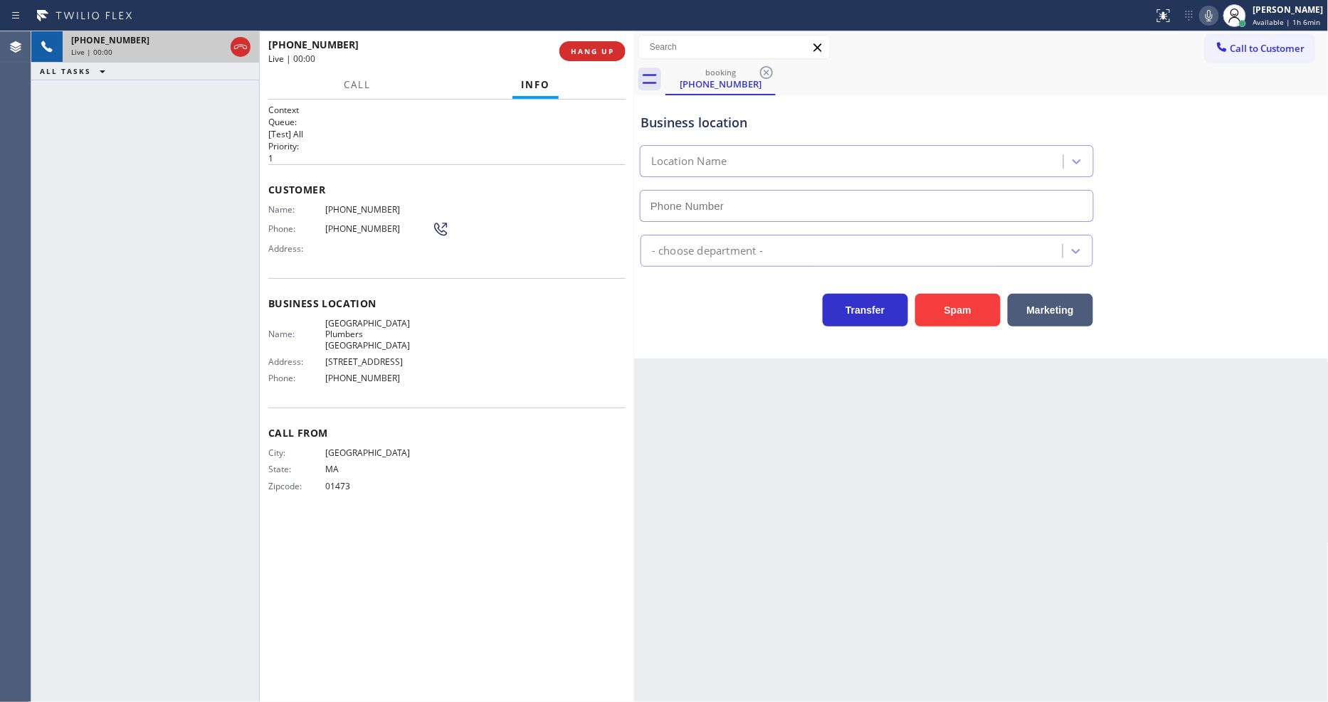
type input "(714) 215-9215"
click at [614, 48] on button "HANG UP" at bounding box center [592, 51] width 66 height 20
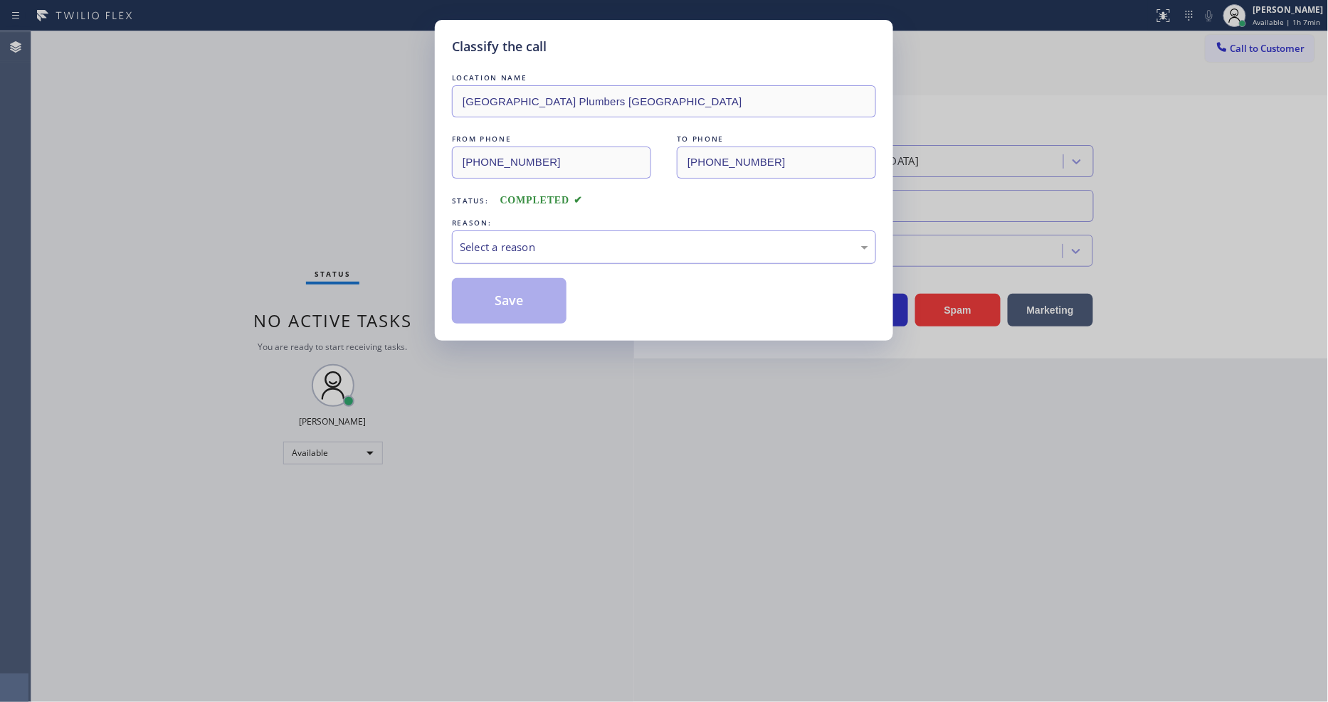
click at [522, 244] on div "Select a reason" at bounding box center [664, 247] width 408 height 16
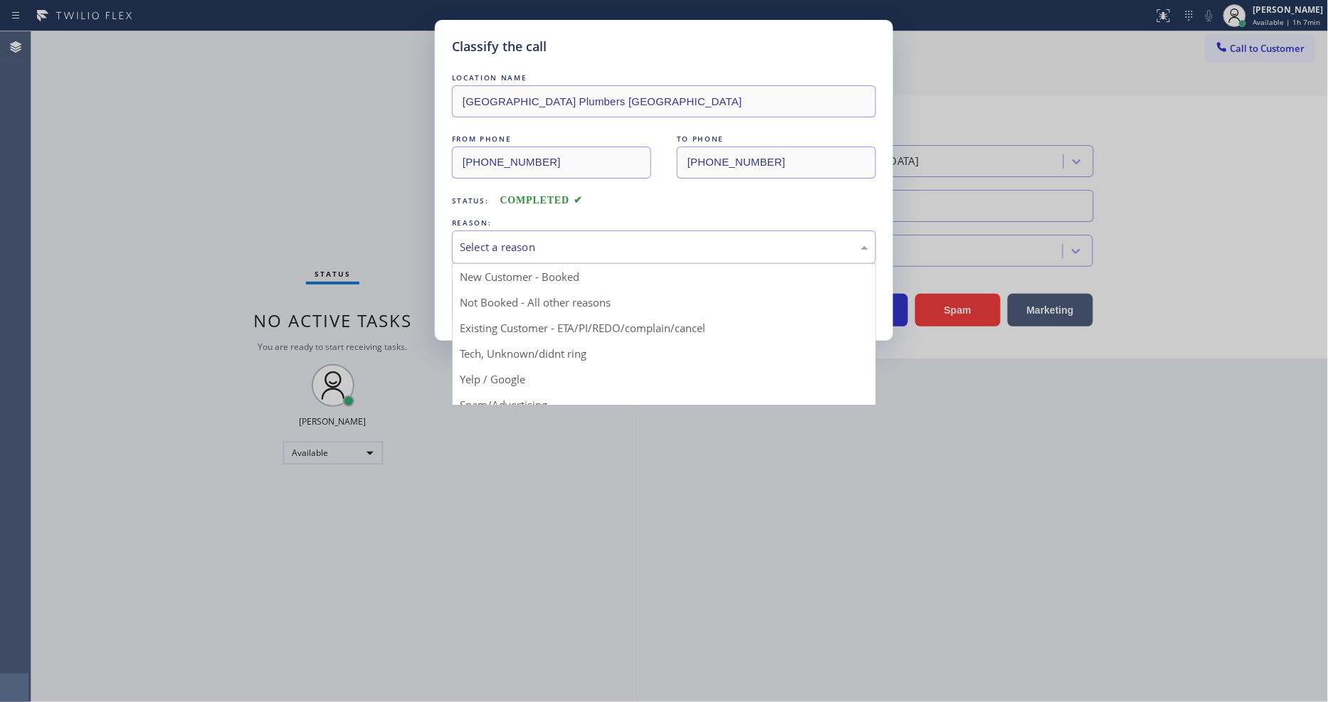
drag, startPoint x: 523, startPoint y: 350, endPoint x: 520, endPoint y: 300, distance: 50.6
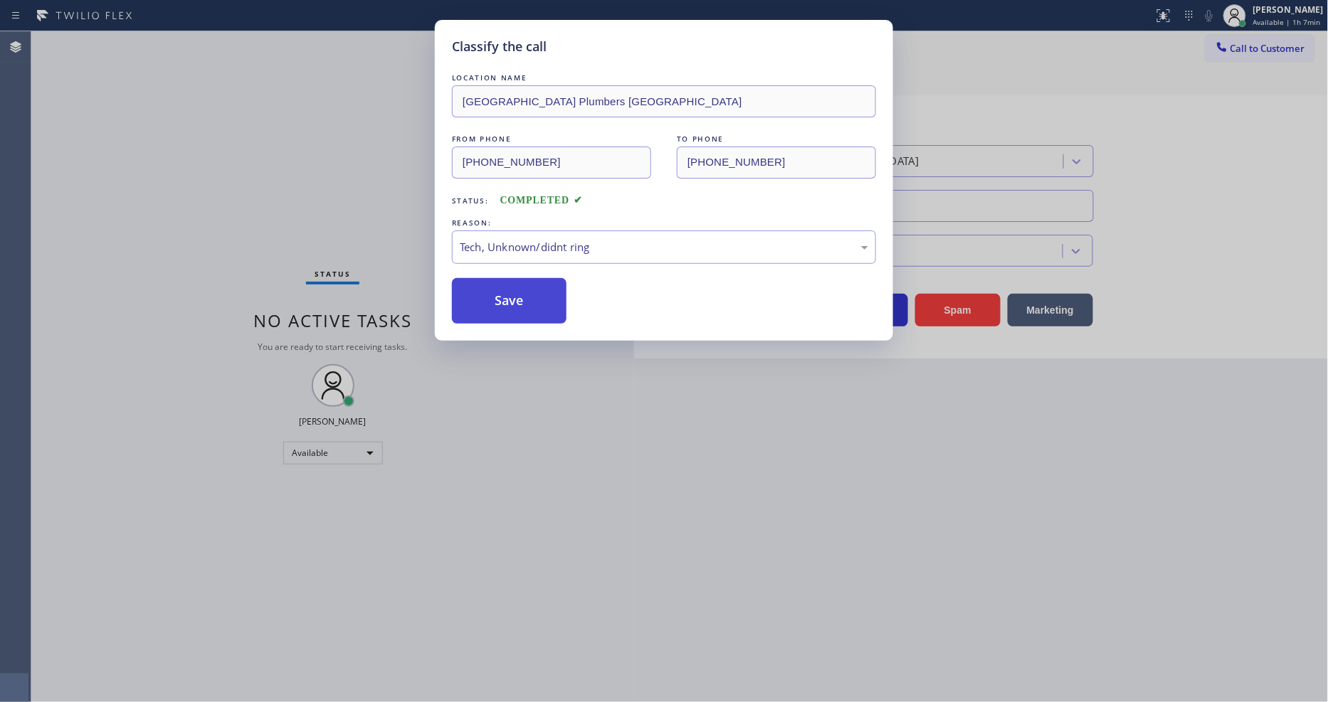
click at [520, 300] on button "Save" at bounding box center [509, 301] width 115 height 46
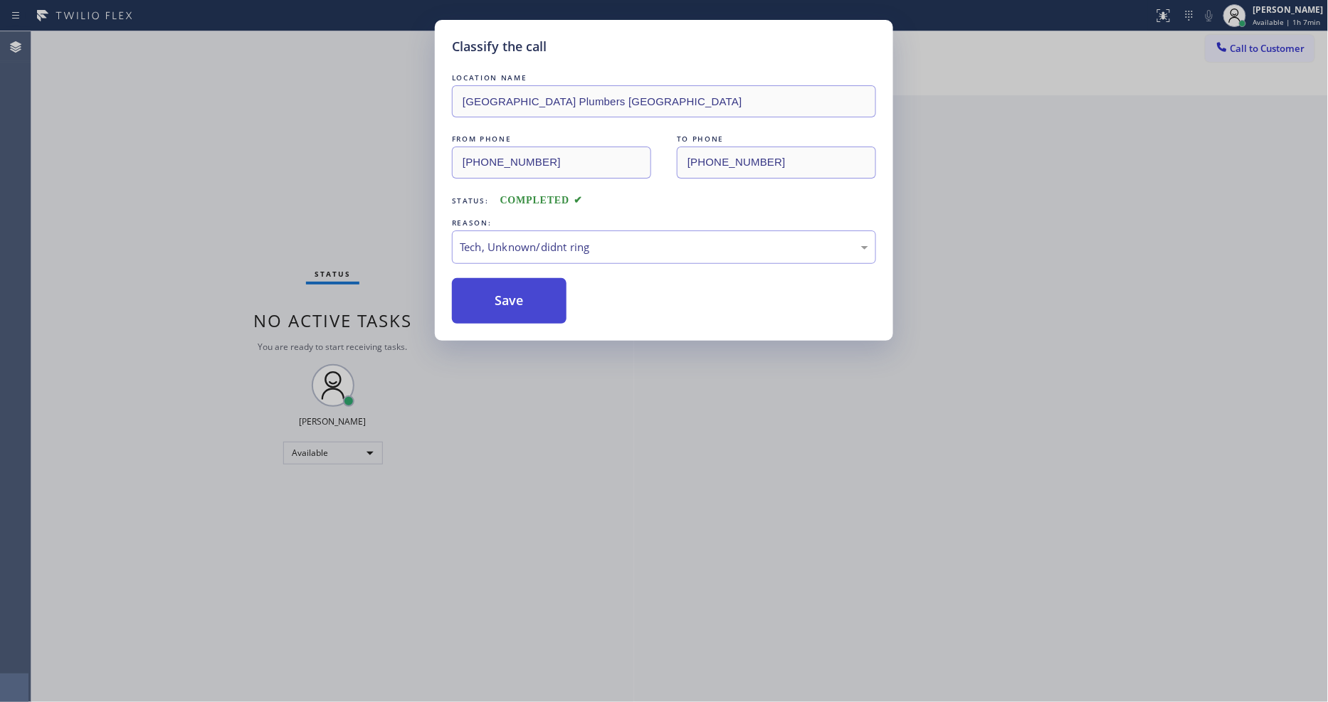
click at [520, 300] on button "Save" at bounding box center [509, 301] width 115 height 46
drag, startPoint x: 520, startPoint y: 300, endPoint x: 387, endPoint y: 225, distance: 152.6
click at [519, 297] on button "Save" at bounding box center [509, 301] width 115 height 46
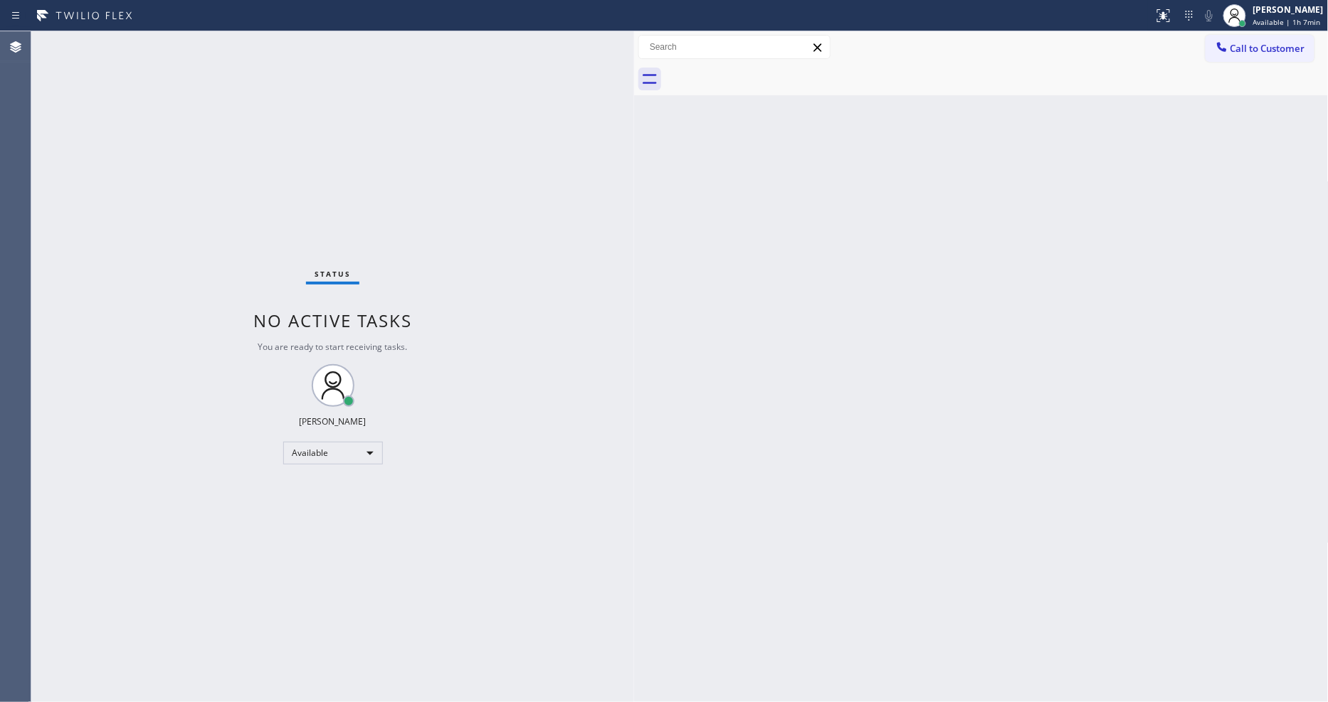
click at [181, 46] on div "Status No active tasks You are ready to start receiving tasks. [PERSON_NAME] Av…" at bounding box center [332, 366] width 603 height 671
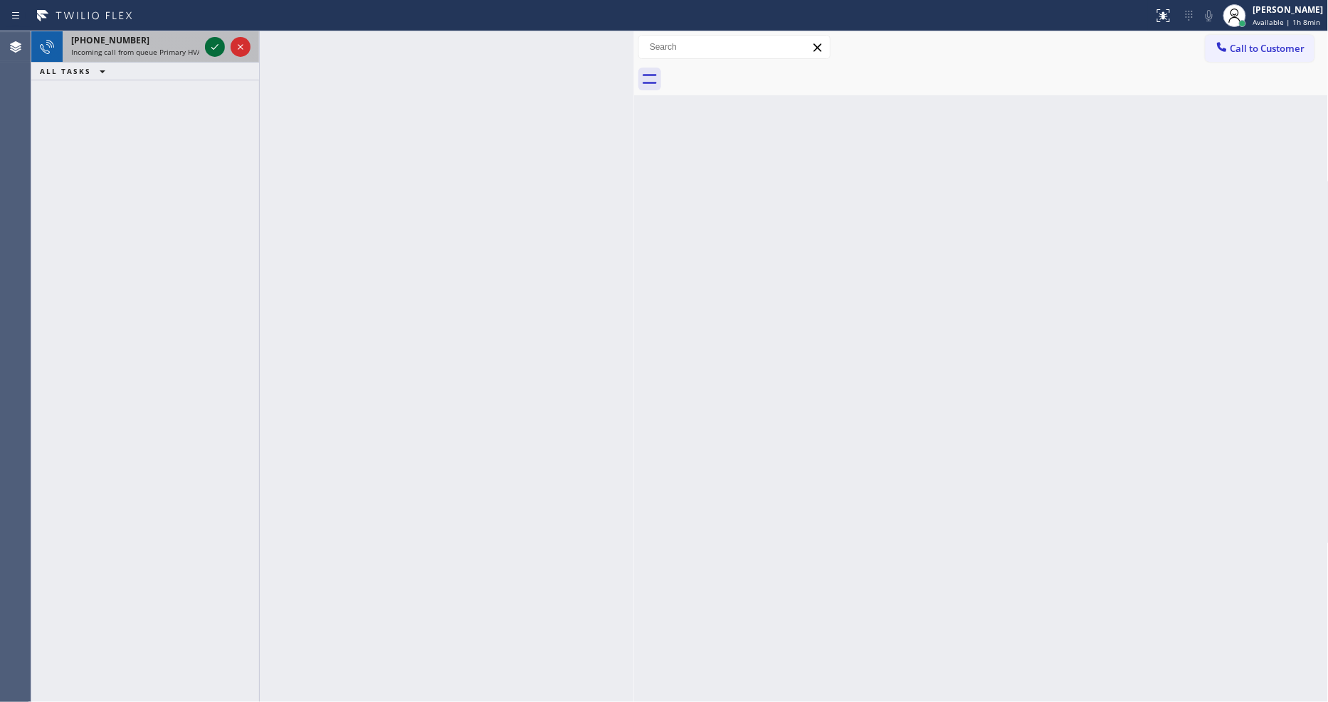
click at [214, 43] on icon at bounding box center [214, 46] width 17 height 17
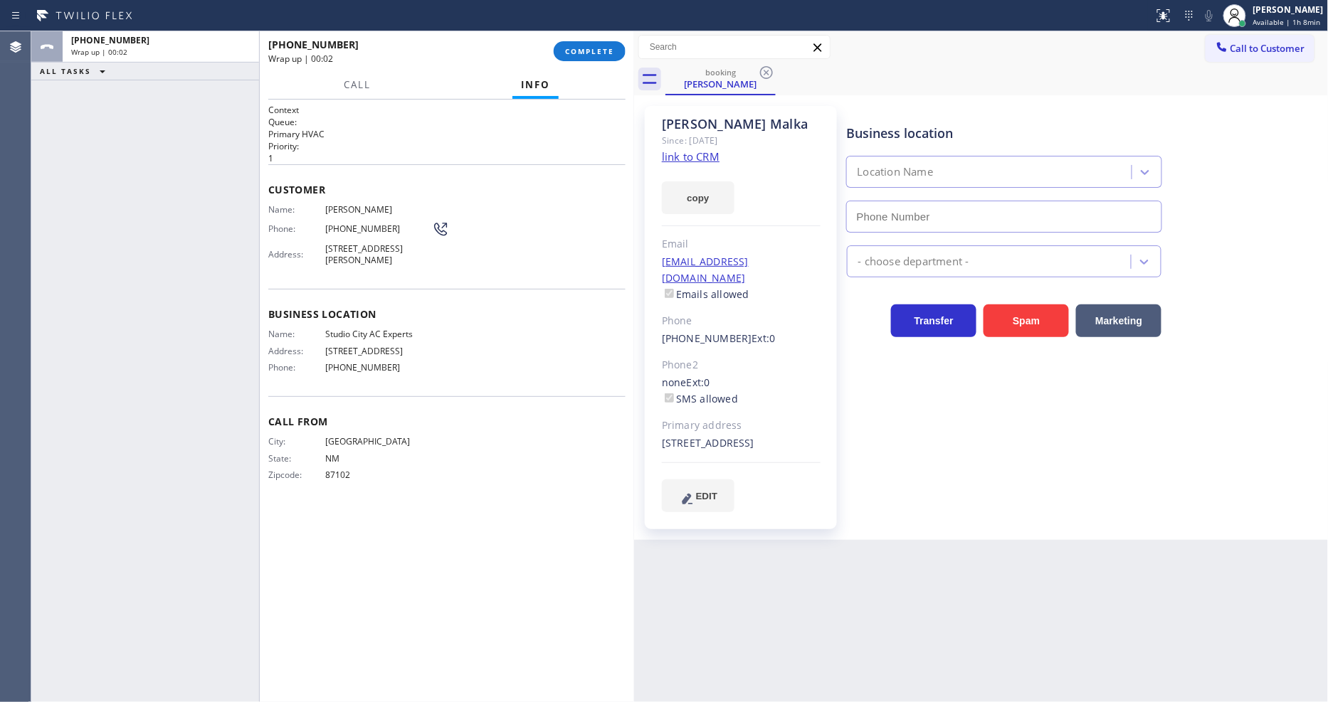
type input "[PHONE_NUMBER]"
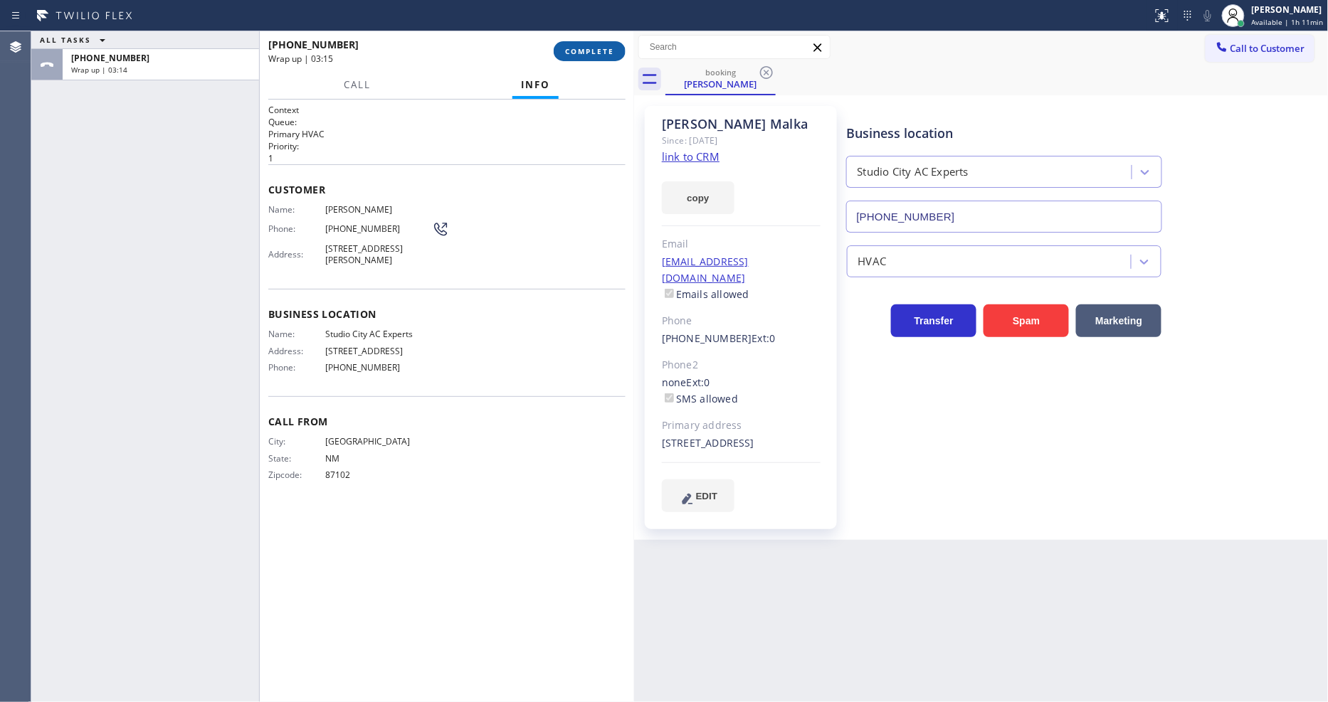
click at [572, 48] on span "COMPLETE" at bounding box center [589, 51] width 49 height 10
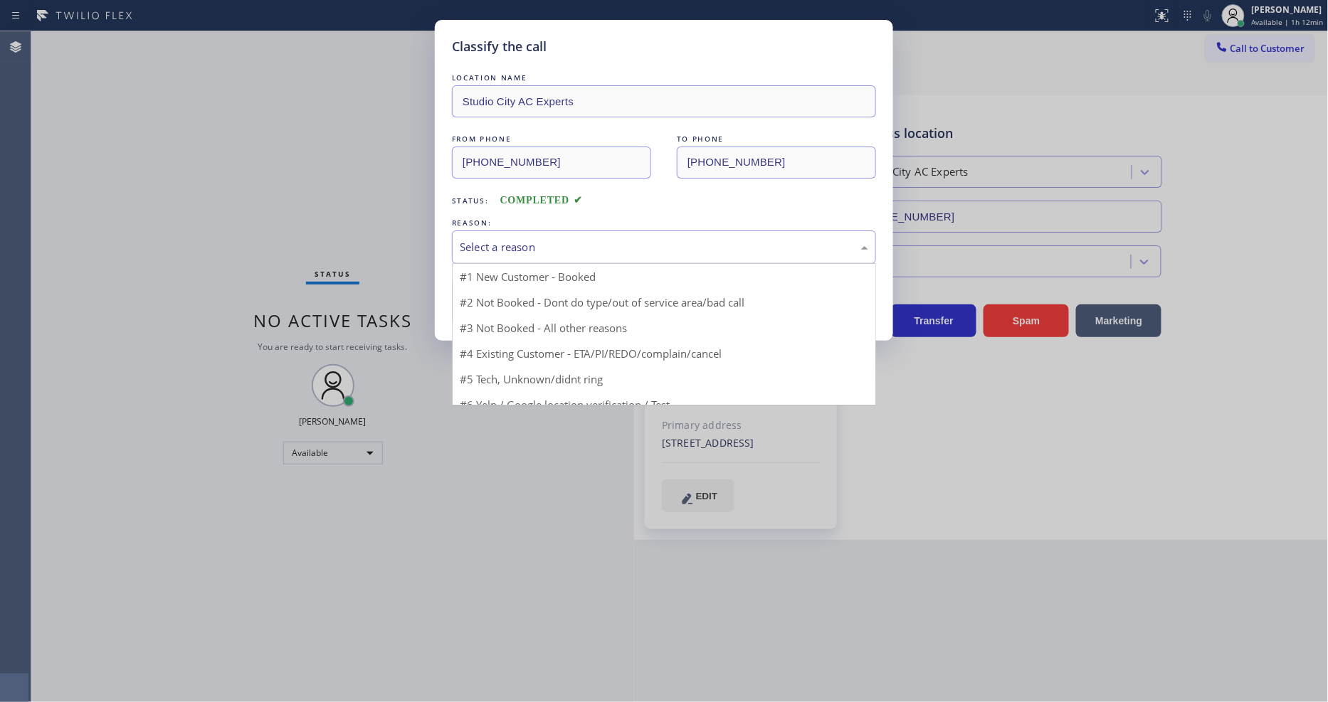
click at [482, 253] on div "Select a reason" at bounding box center [664, 247] width 424 height 33
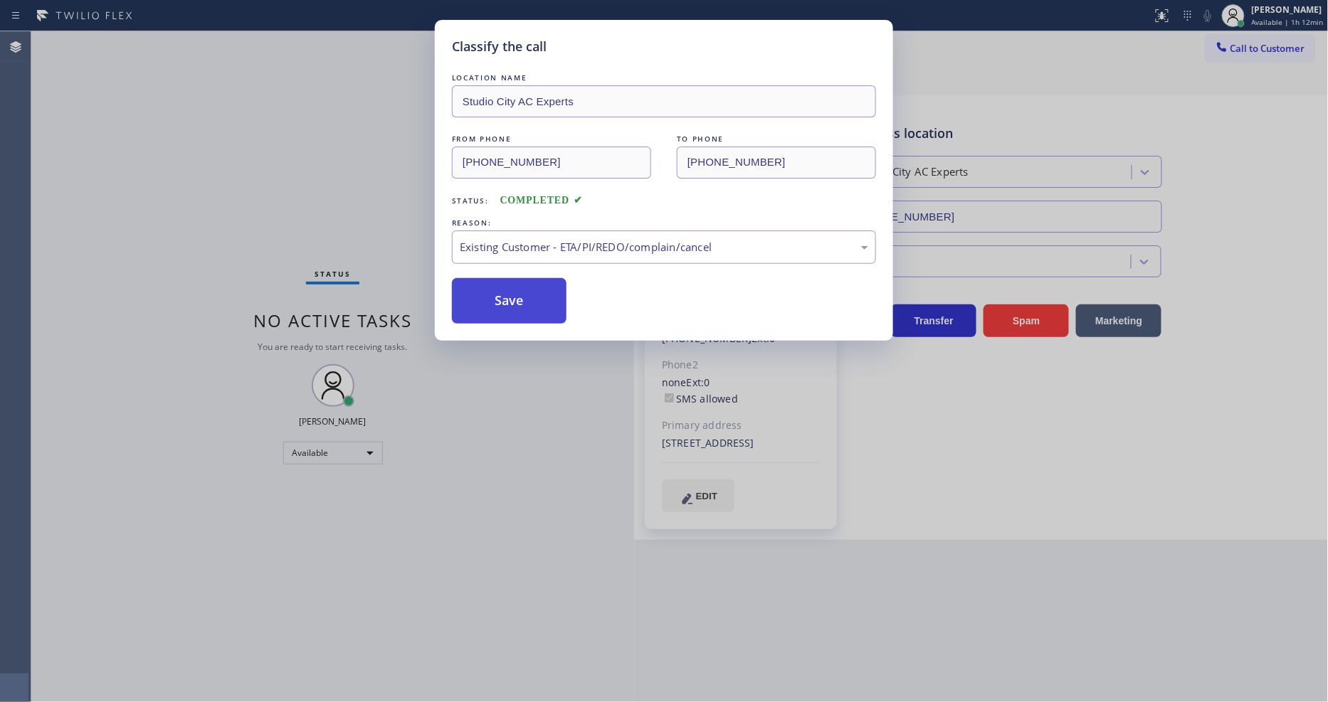
click at [487, 282] on button "Save" at bounding box center [509, 301] width 115 height 46
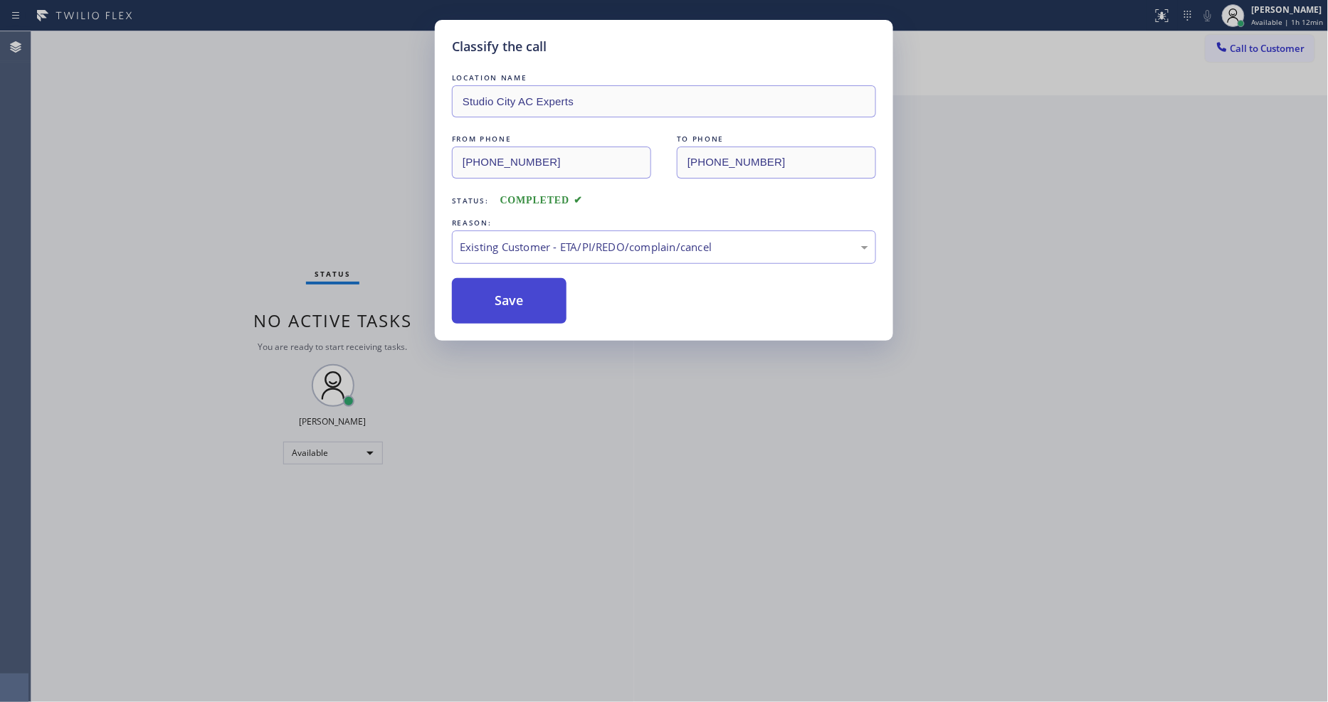
click at [487, 288] on button "Save" at bounding box center [509, 301] width 115 height 46
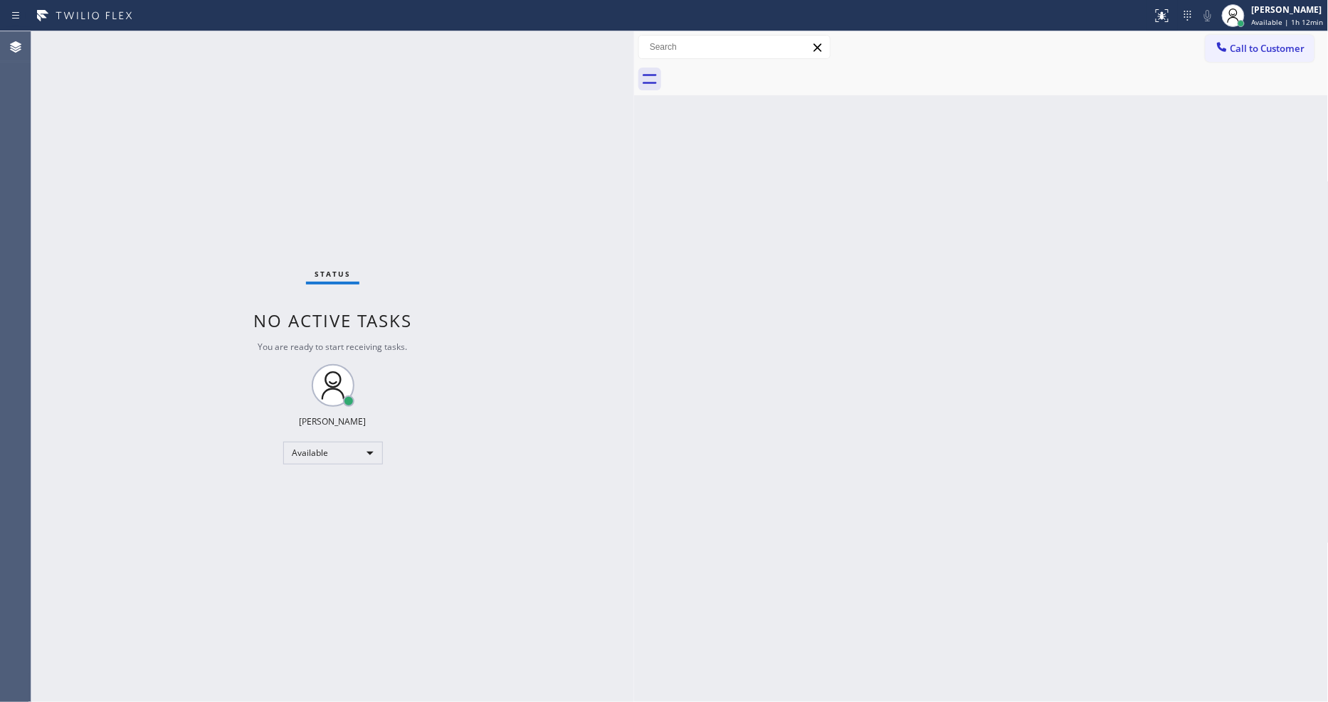
click at [366, 204] on div "Status No active tasks You are ready to start receiving tasks. [PERSON_NAME] Av…" at bounding box center [332, 366] width 603 height 671
drag, startPoint x: 1196, startPoint y: 368, endPoint x: 1181, endPoint y: 357, distance: 17.8
click at [1190, 364] on div "Back to Dashboard Change Sender ID Customers Technicians Select a contact Outbo…" at bounding box center [981, 366] width 695 height 671
click at [186, 43] on div "Status No active tasks You are ready to start receiving tasks. [PERSON_NAME] Av…" at bounding box center [332, 366] width 603 height 671
click at [870, 382] on div "Back to Dashboard Change Sender ID Customers Technicians Select a contact Outbo…" at bounding box center [981, 366] width 695 height 671
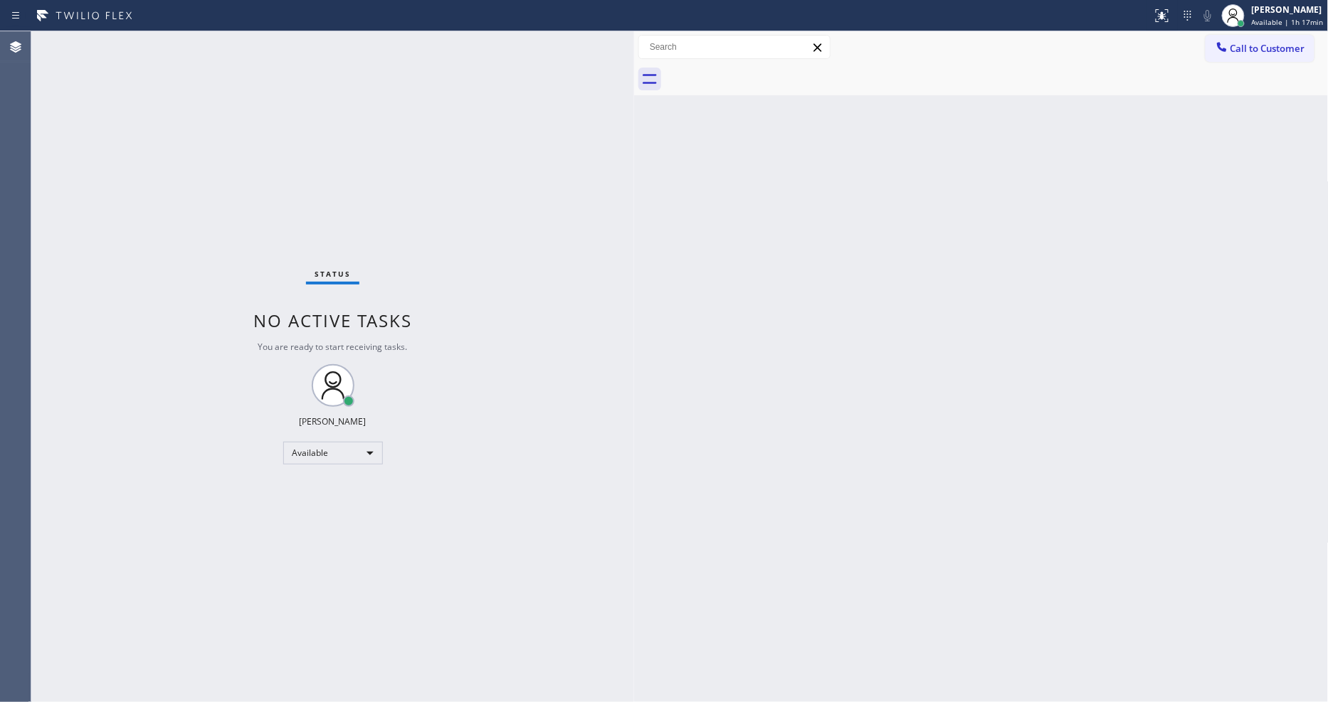
click at [665, 537] on div "Back to Dashboard Change Sender ID Customers Technicians Select a contact Outbo…" at bounding box center [981, 366] width 695 height 671
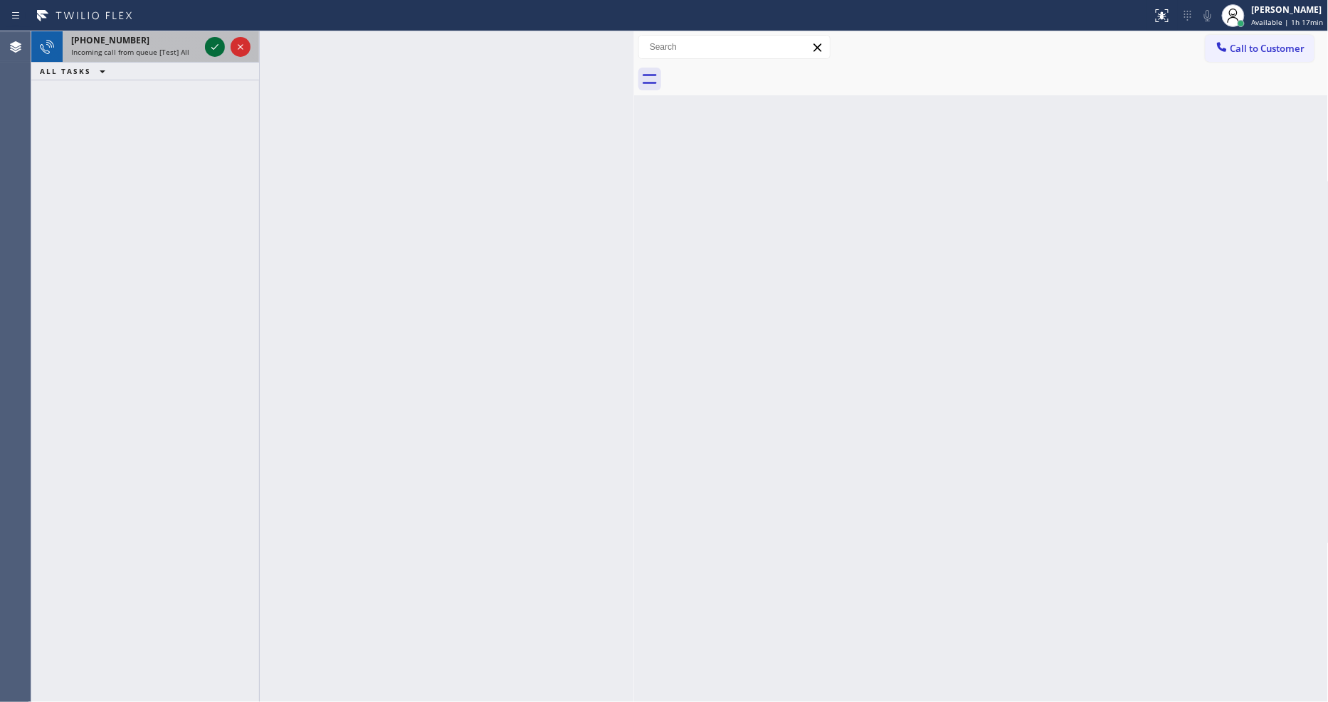
click at [216, 47] on icon at bounding box center [214, 47] width 7 height 6
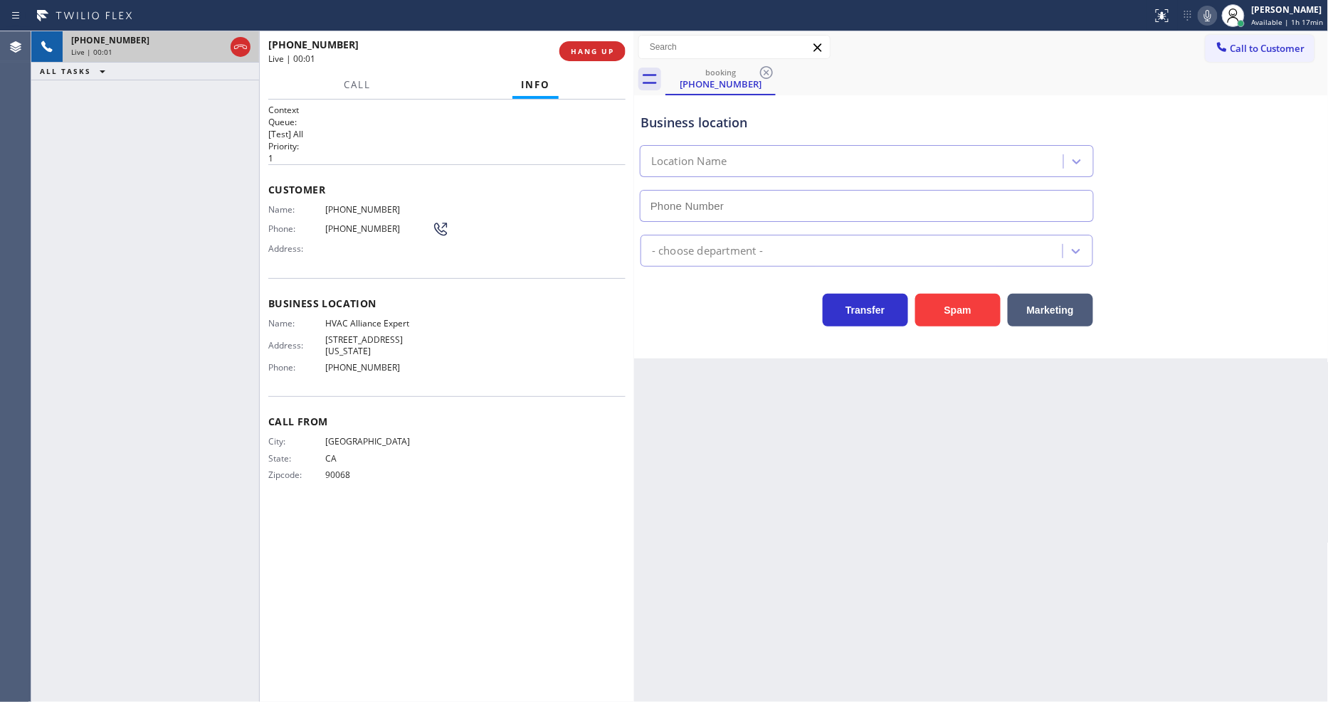
type input "(855) 999-4417"
click at [581, 46] on span "HANG UP" at bounding box center [592, 51] width 43 height 10
click at [581, 47] on span "HANG UP" at bounding box center [592, 51] width 43 height 10
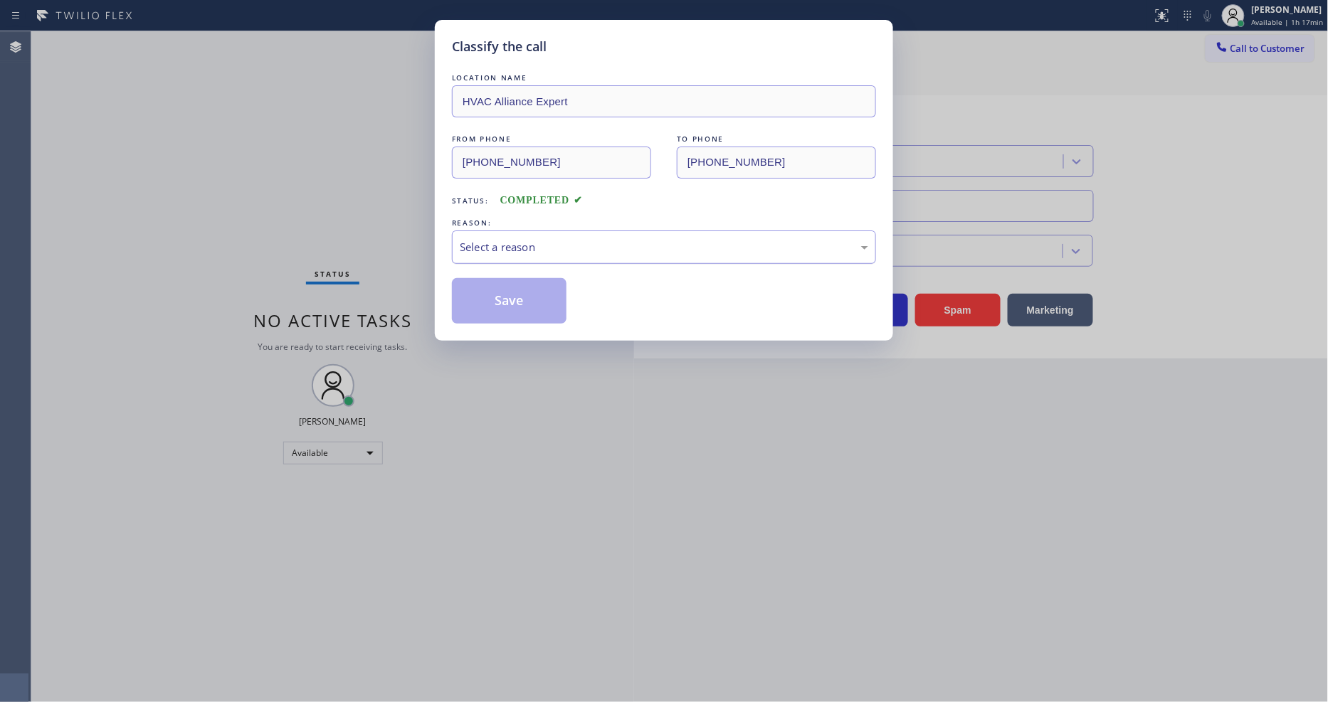
click at [490, 239] on div "Select a reason" at bounding box center [664, 247] width 408 height 16
click at [502, 297] on button "Save" at bounding box center [509, 301] width 115 height 46
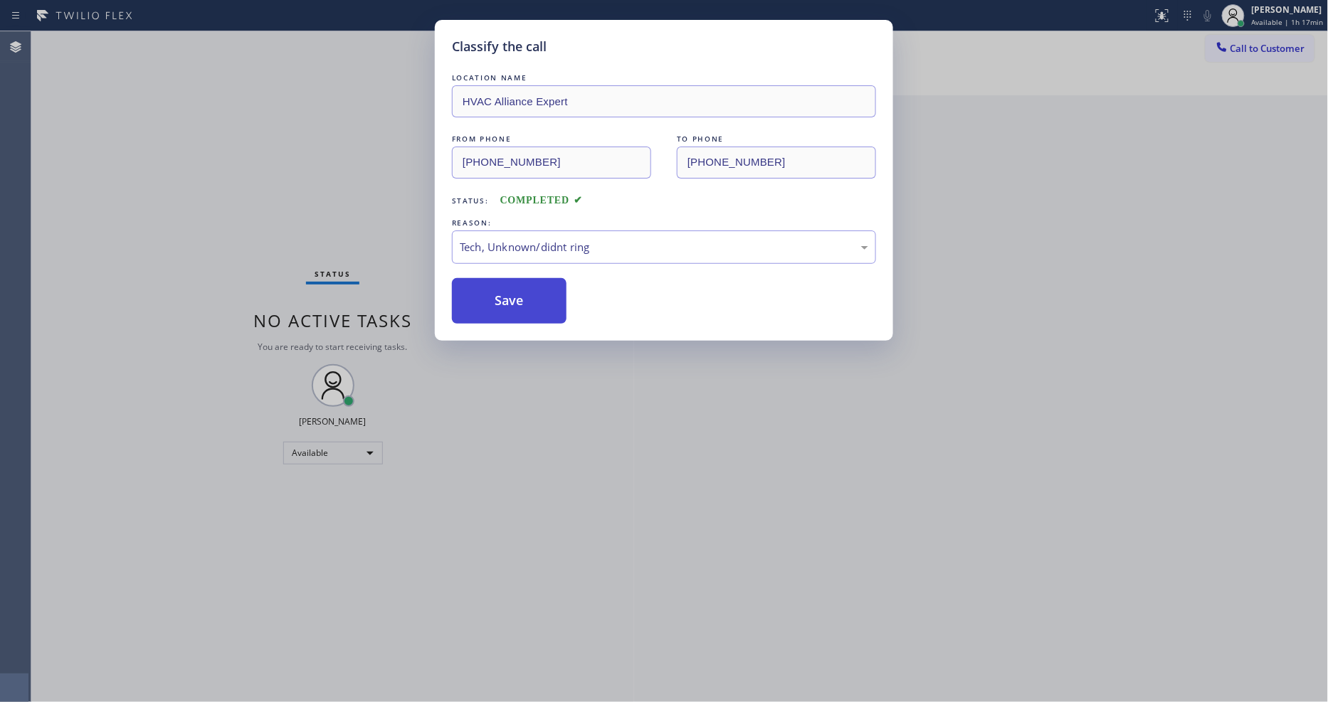
click at [502, 297] on button "Save" at bounding box center [509, 301] width 115 height 46
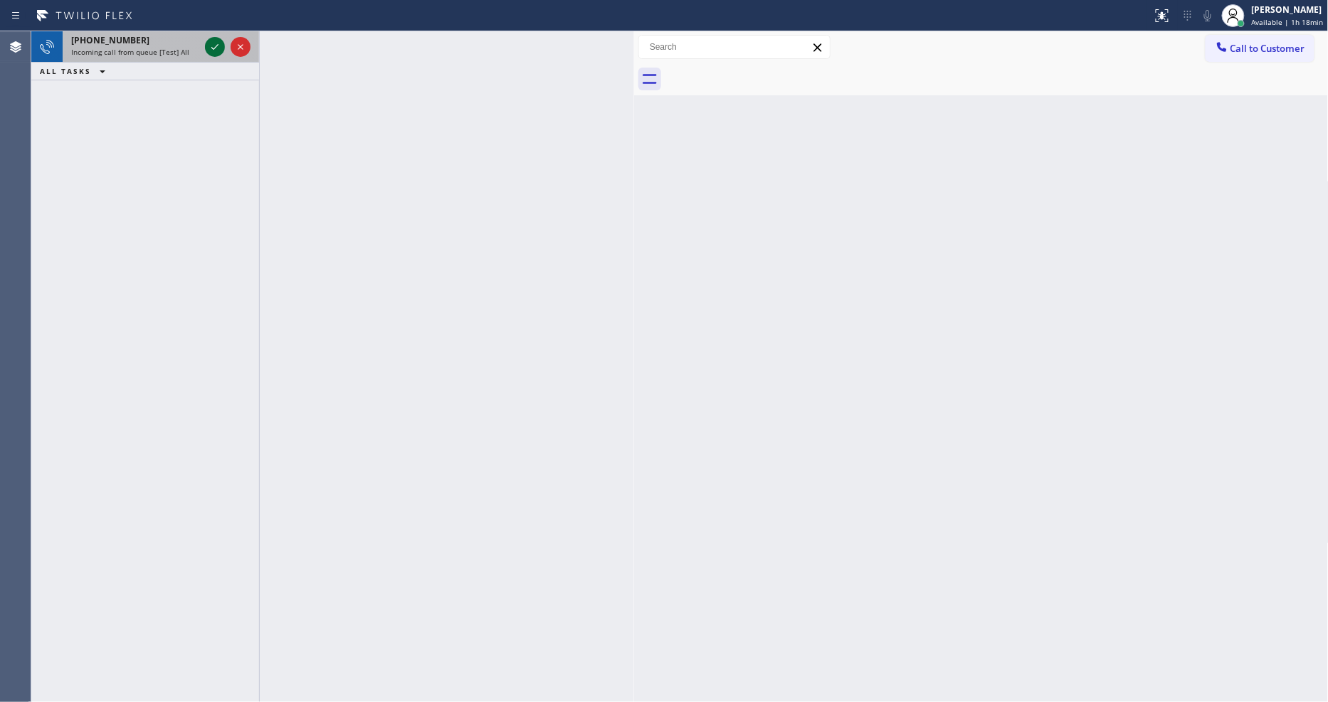
click at [218, 44] on icon at bounding box center [214, 46] width 17 height 17
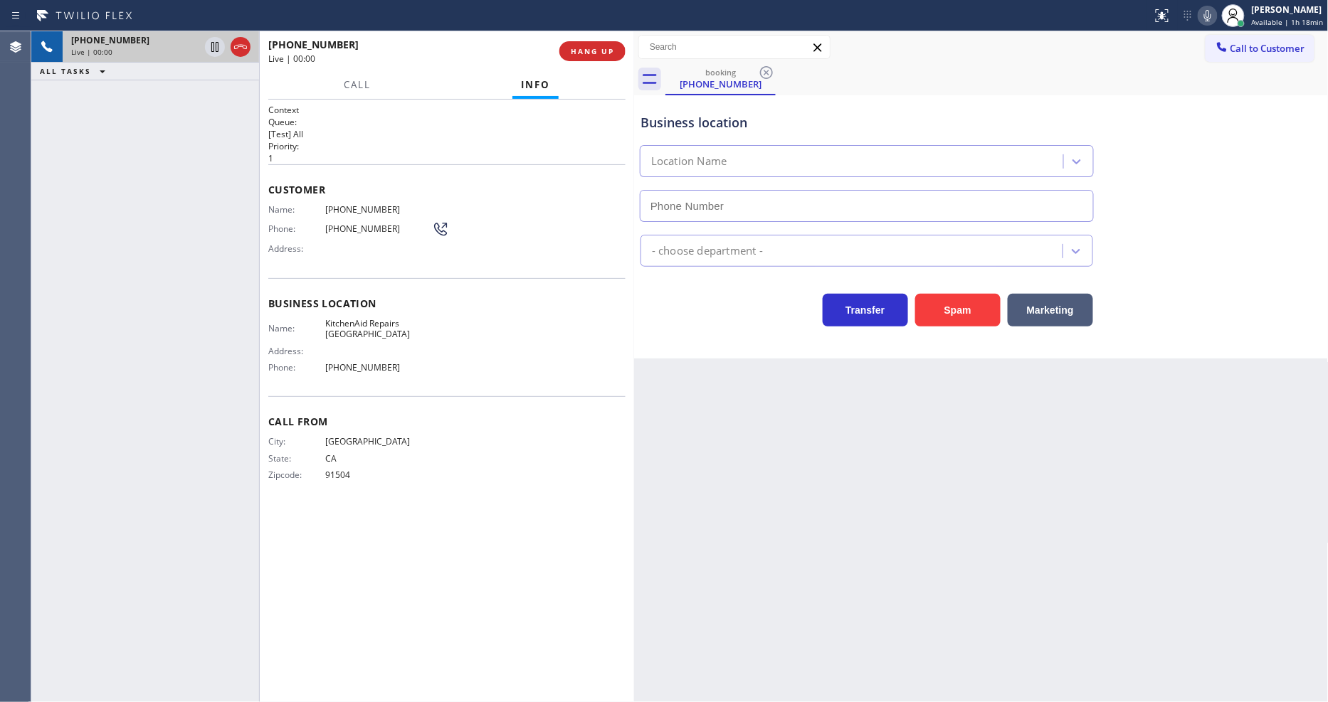
type input "(361) 203-3251"
click at [293, 385] on div "Business location Name: KitchenAid Repairs San Diego Address: Phone: (361) 203-…" at bounding box center [446, 337] width 357 height 119
click at [600, 59] on button "HANG UP" at bounding box center [592, 51] width 66 height 20
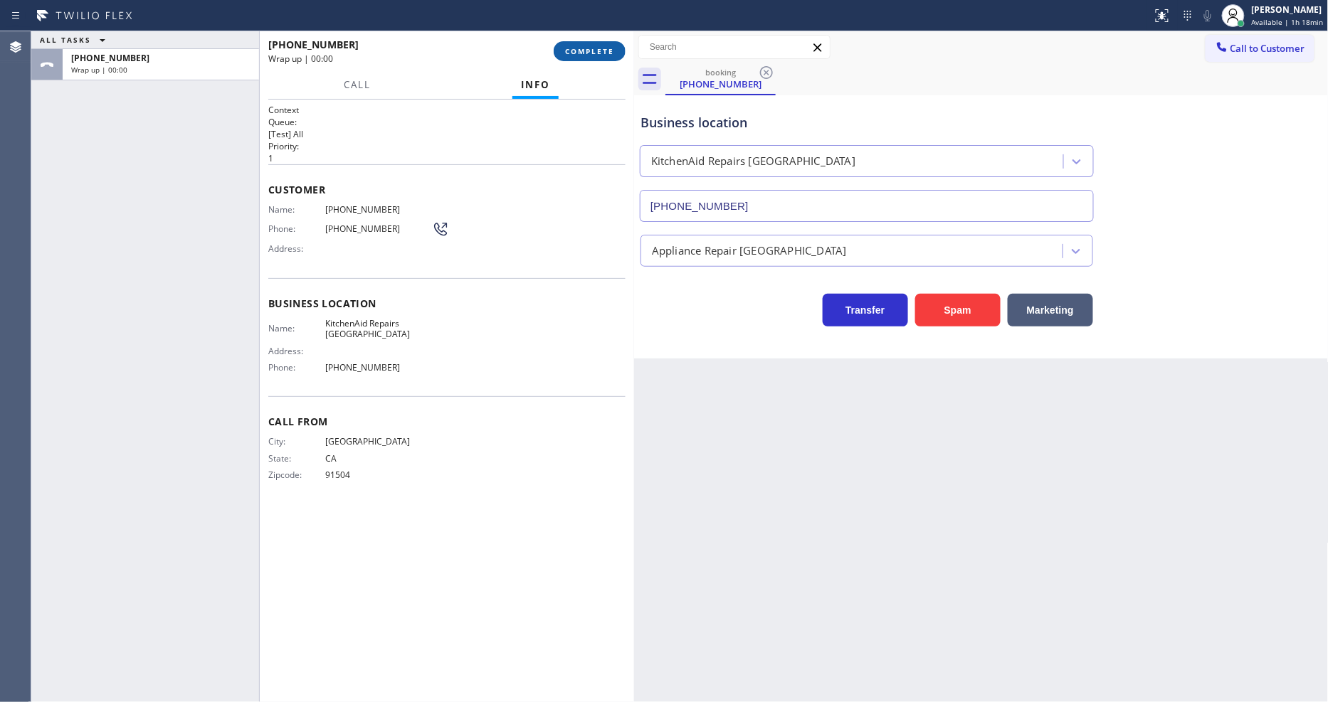
click at [596, 58] on button "COMPLETE" at bounding box center [590, 51] width 72 height 20
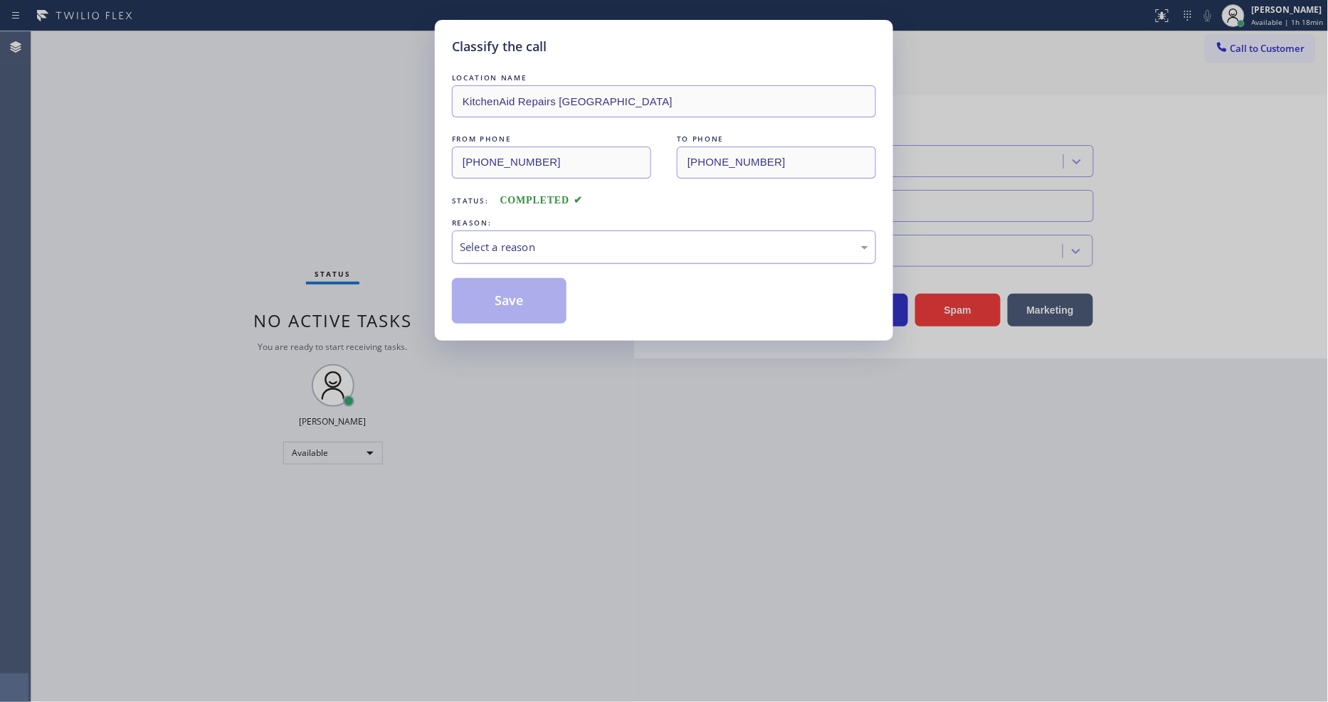
click at [508, 240] on div "Select a reason" at bounding box center [664, 247] width 408 height 16
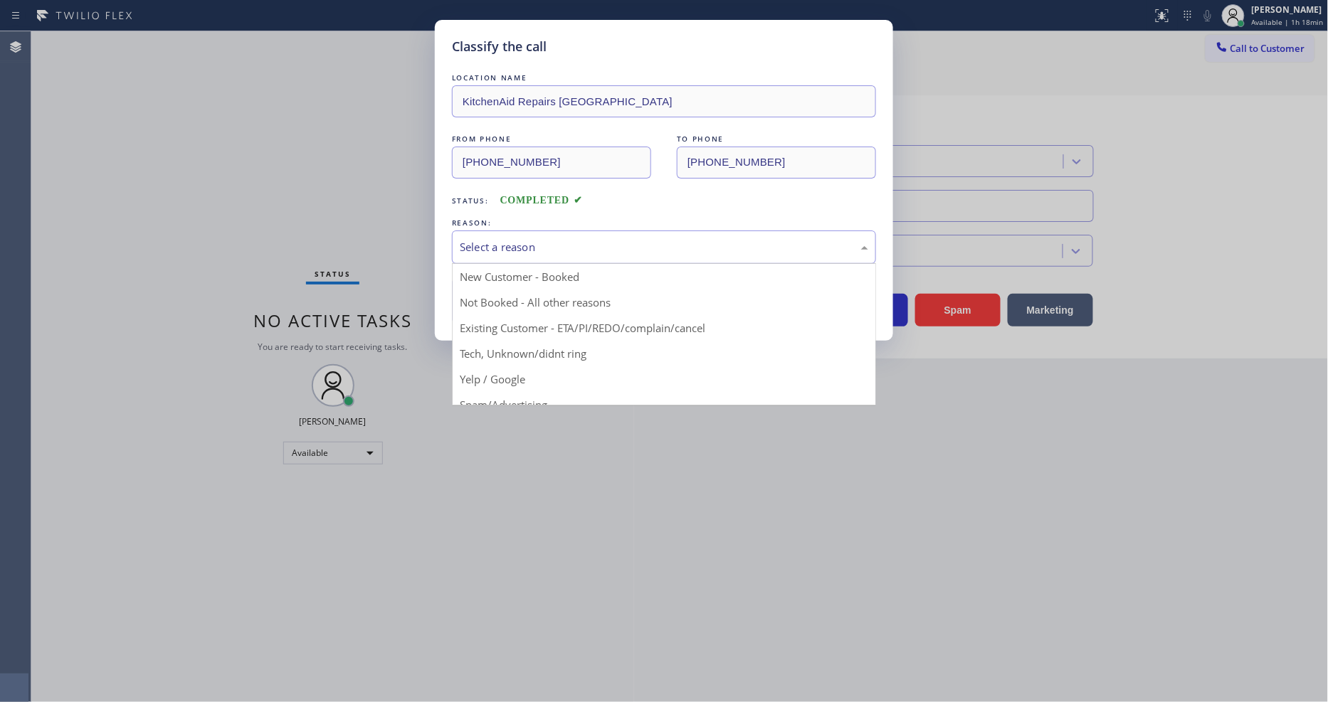
drag, startPoint x: 505, startPoint y: 250, endPoint x: 486, endPoint y: 296, distance: 49.4
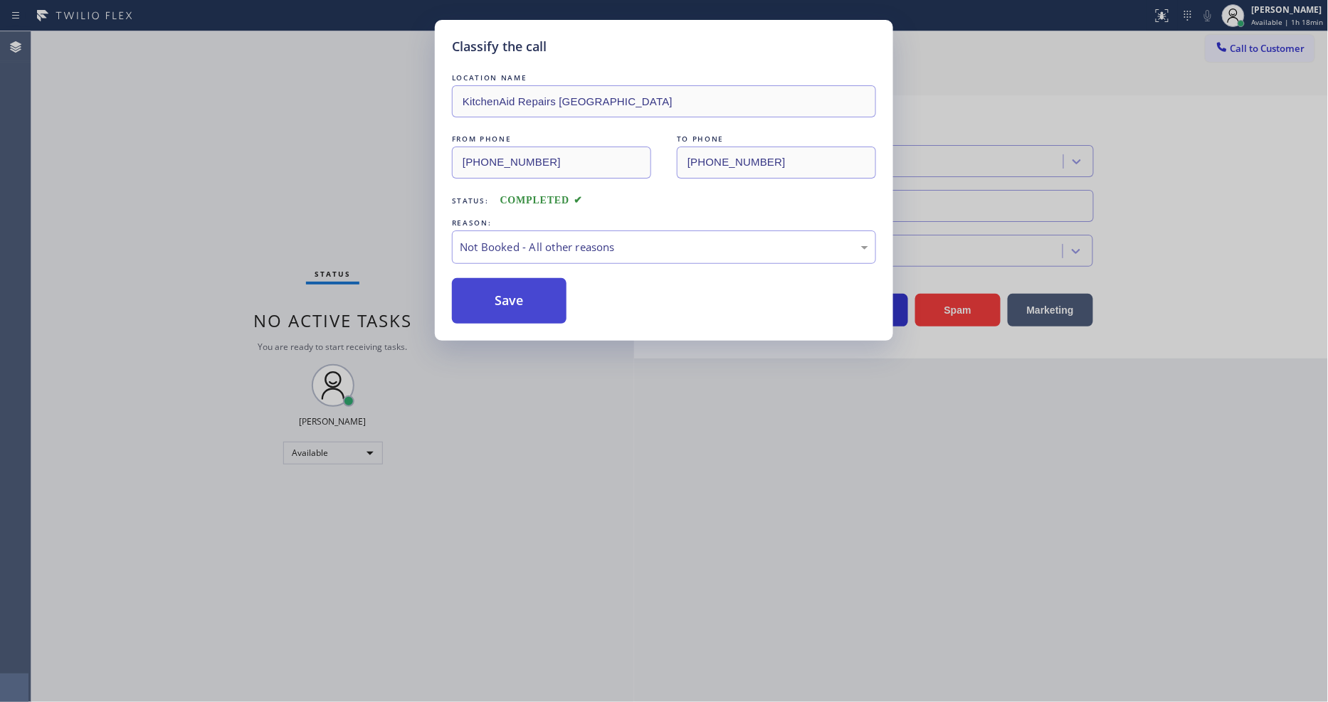
click at [486, 296] on button "Save" at bounding box center [509, 301] width 115 height 46
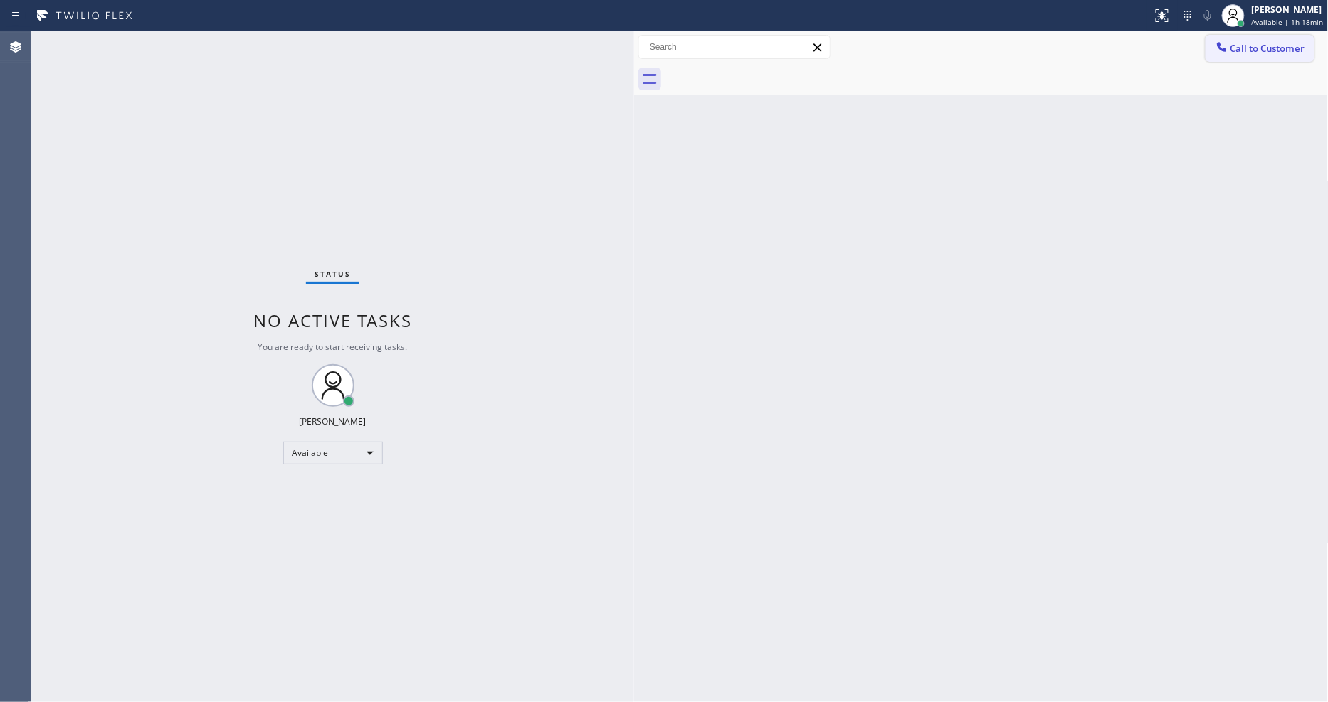
click at [1255, 48] on span "Call to Customer" at bounding box center [1267, 48] width 75 height 13
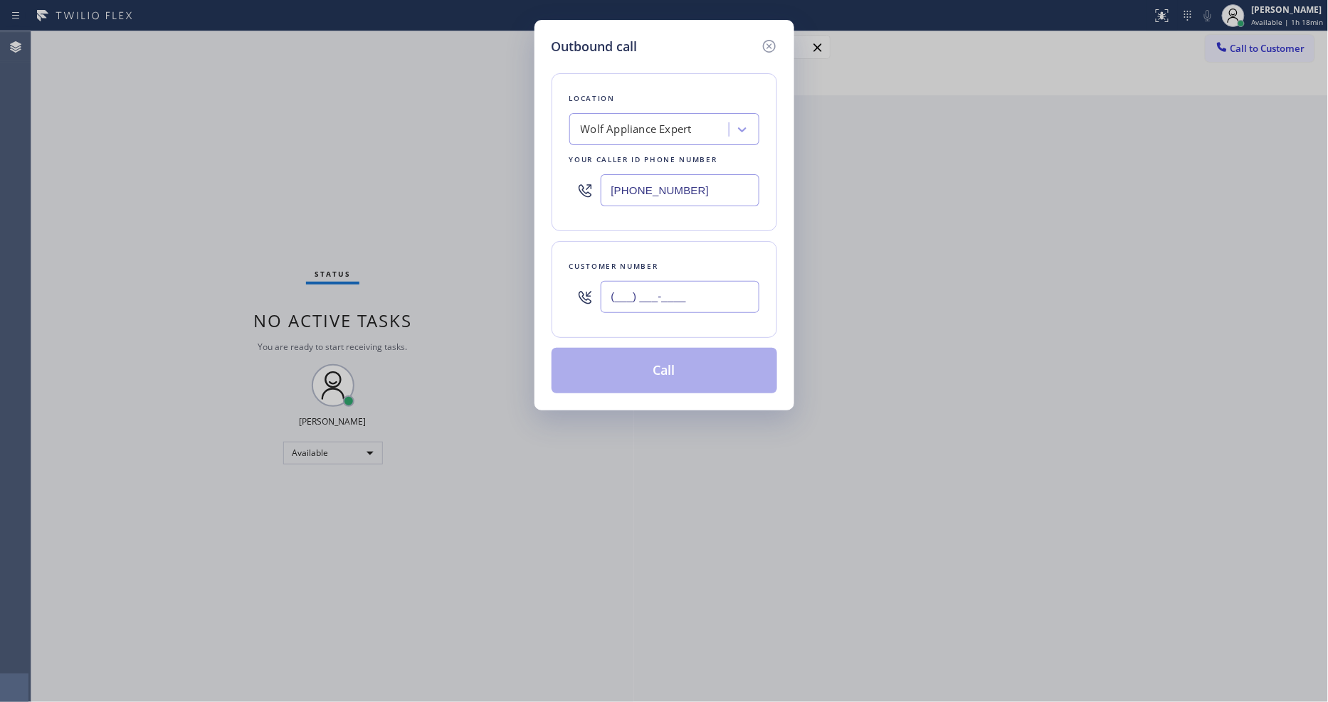
click at [649, 290] on input "(___) ___-____" at bounding box center [680, 297] width 159 height 32
paste input "330) 546-6537"
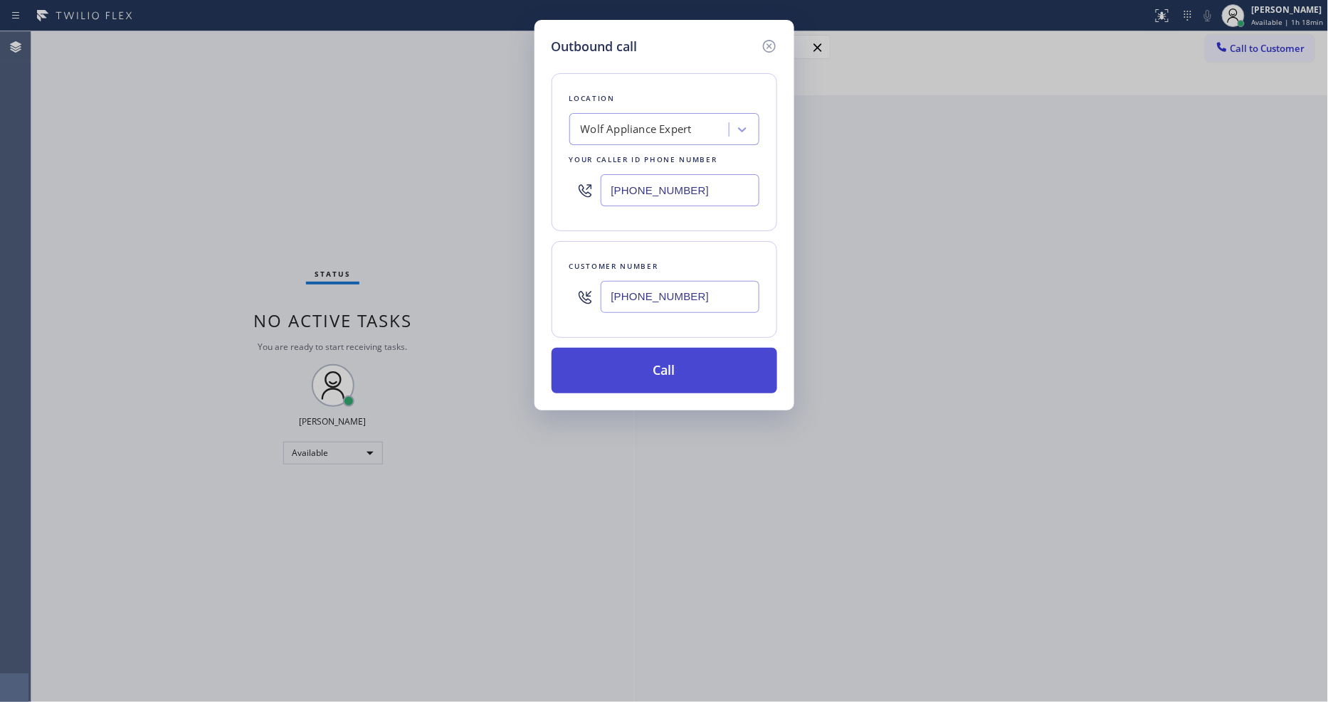
type input "(330) 546-6537"
click at [629, 366] on button "Call" at bounding box center [665, 371] width 226 height 46
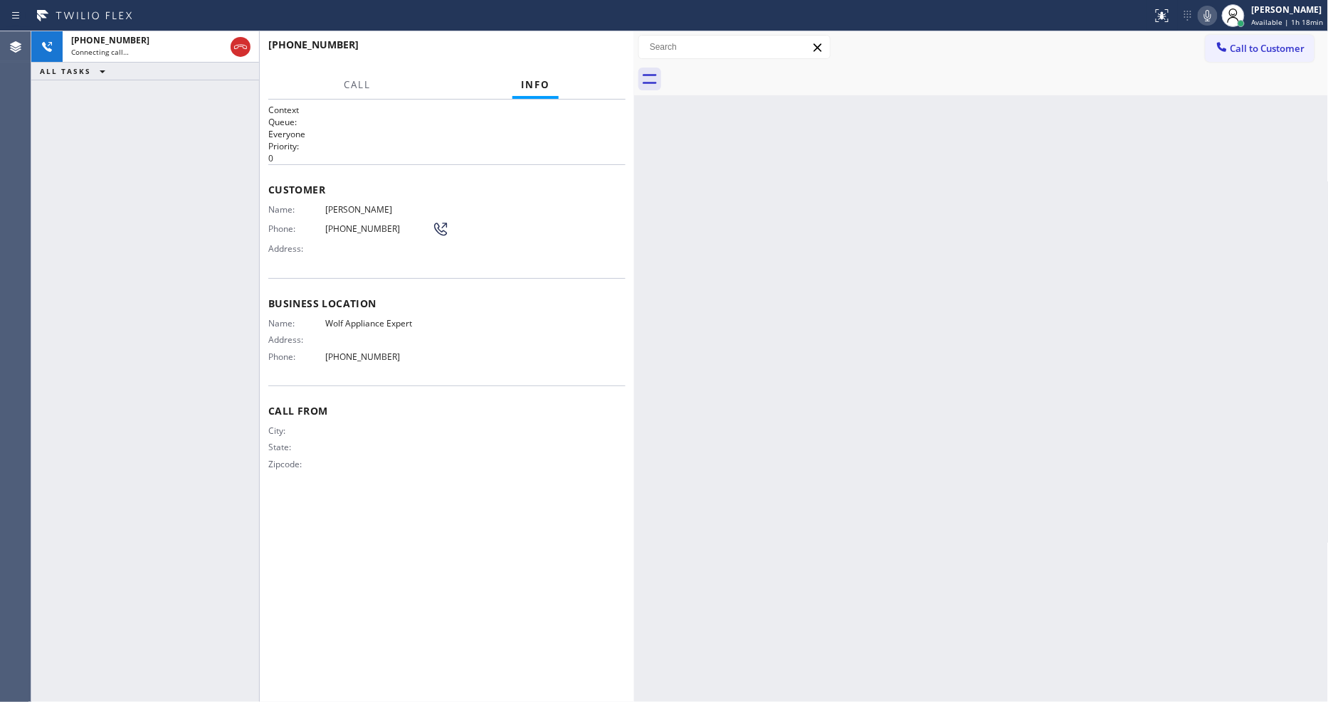
drag, startPoint x: 949, startPoint y: 505, endPoint x: 1133, endPoint y: 556, distance: 191.1
click at [949, 505] on div "Back to Dashboard Change Sender ID Customers Technicians Select a contact Outbo…" at bounding box center [981, 366] width 695 height 671
click at [496, 492] on div "Context Queue: Everyone Priority: 0 Customer Name: Wan-tzu Liu Phone: (330) 546…" at bounding box center [446, 401] width 357 height 594
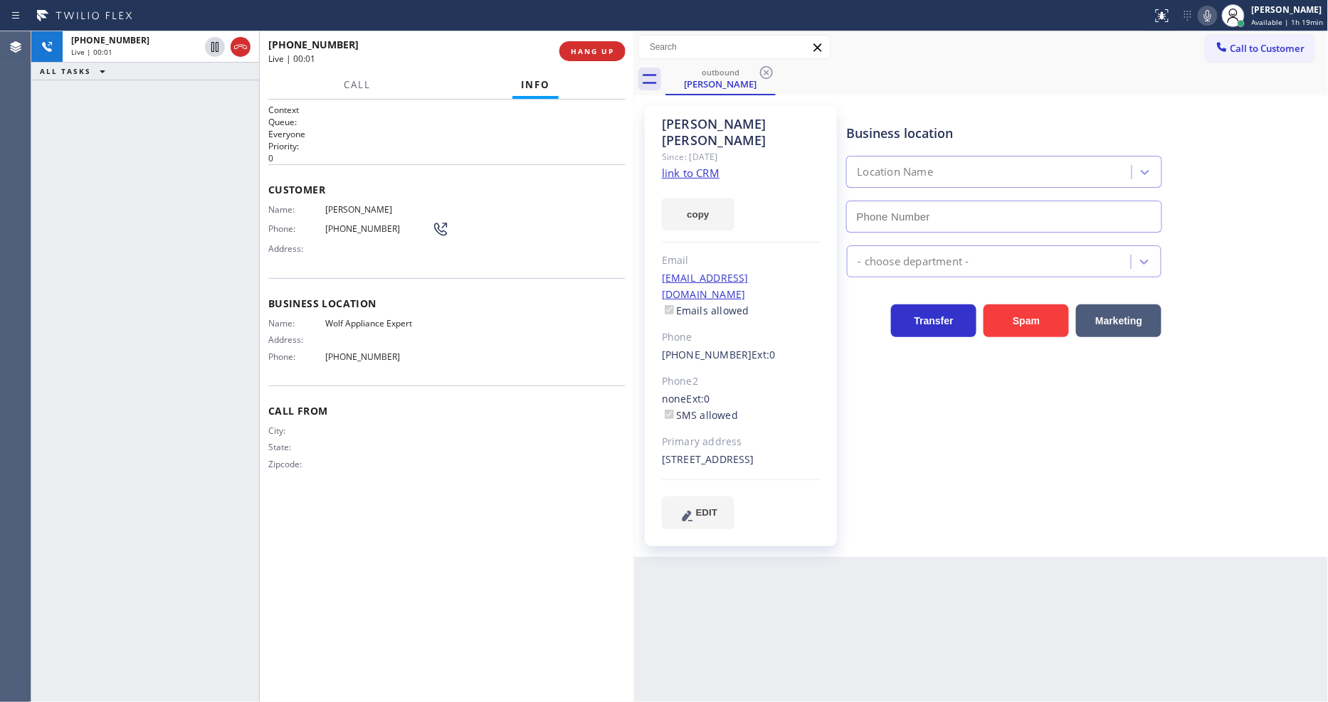
type input "[PHONE_NUMBER]"
click at [608, 576] on div "Context Queue: Everyone Priority: 0 Customer Name: Wan-tzu Liu Phone: (330) 546…" at bounding box center [446, 401] width 357 height 594
click at [1210, 14] on icon at bounding box center [1207, 15] width 17 height 17
click at [1210, 14] on icon at bounding box center [1207, 15] width 7 height 11
click at [587, 51] on span "HANG UP" at bounding box center [592, 51] width 43 height 10
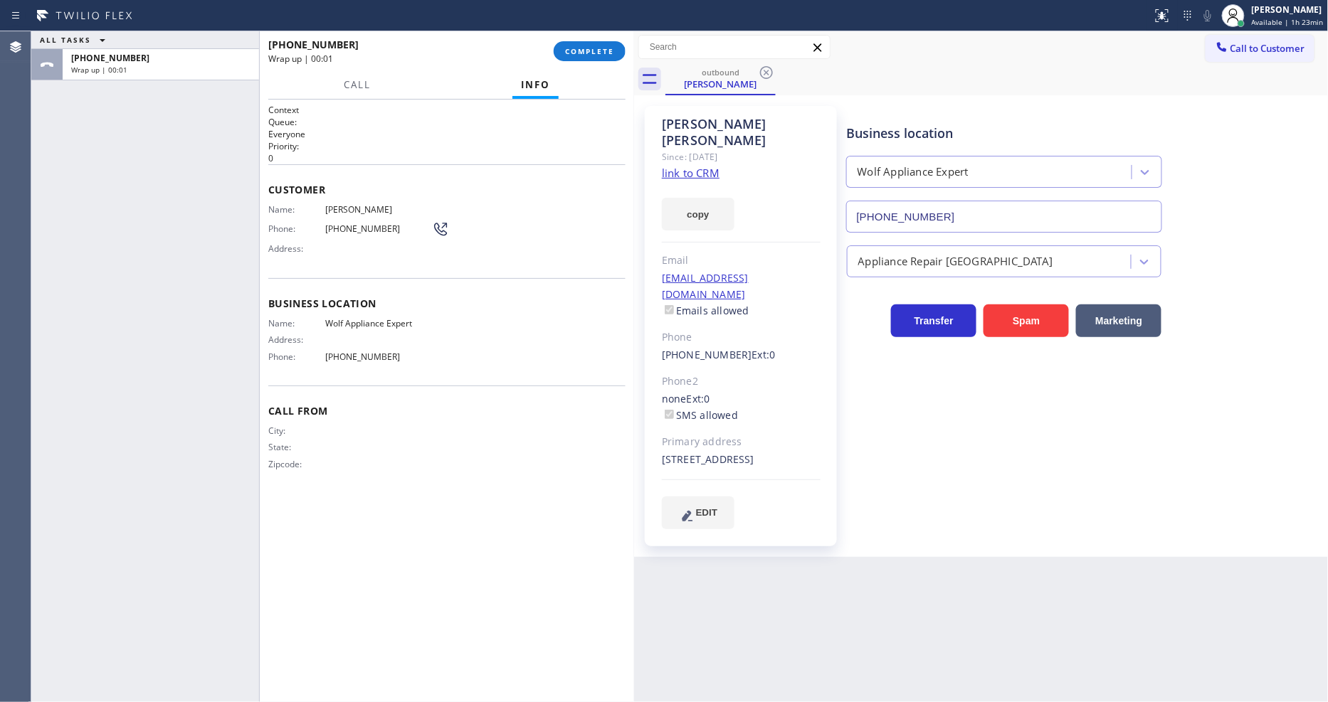
click at [350, 223] on span "(330) 546-6537" at bounding box center [378, 228] width 107 height 11
click at [349, 224] on span "(330) 546-6537" at bounding box center [378, 228] width 107 height 11
copy div "(330) 546-6537"
click at [579, 46] on span "COMPLETE" at bounding box center [589, 51] width 49 height 10
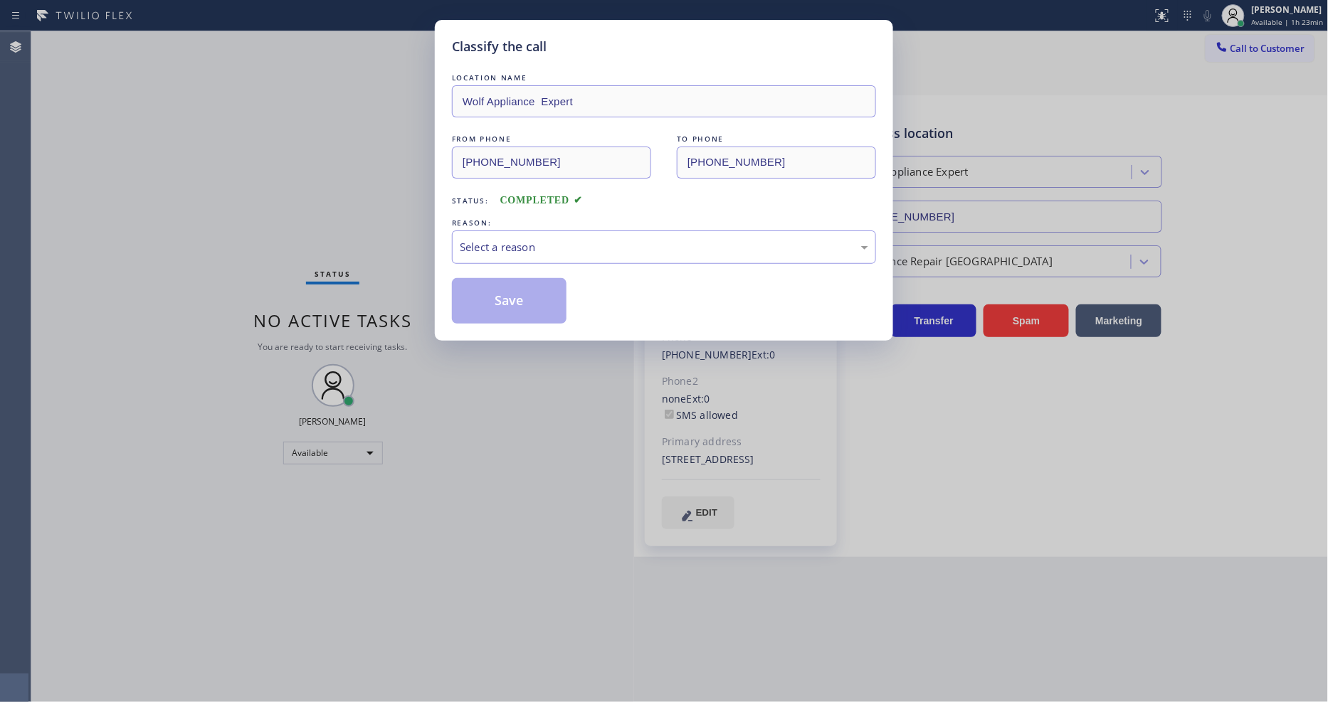
click at [495, 245] on div "Select a reason" at bounding box center [664, 247] width 408 height 16
click at [491, 302] on button "Save" at bounding box center [509, 301] width 115 height 46
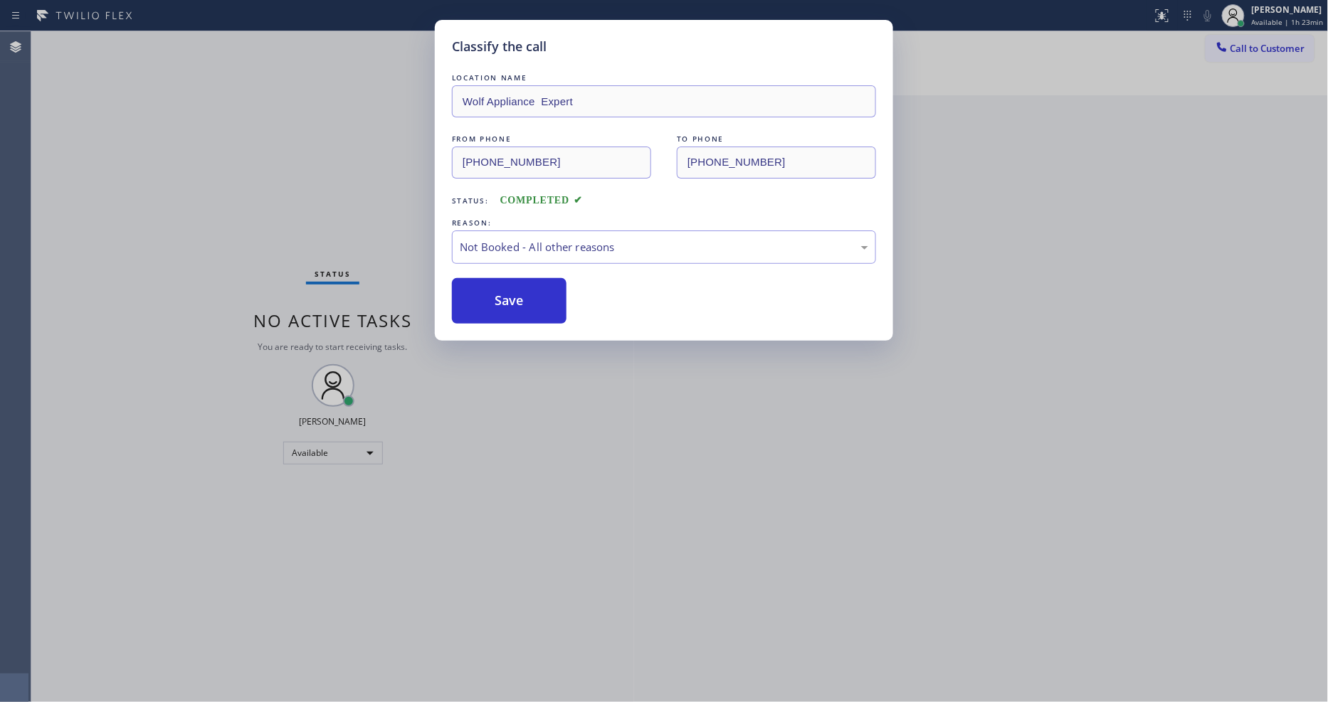
click at [491, 302] on button "Save" at bounding box center [509, 301] width 115 height 46
click at [1234, 38] on button "Call to Customer" at bounding box center [1260, 48] width 109 height 27
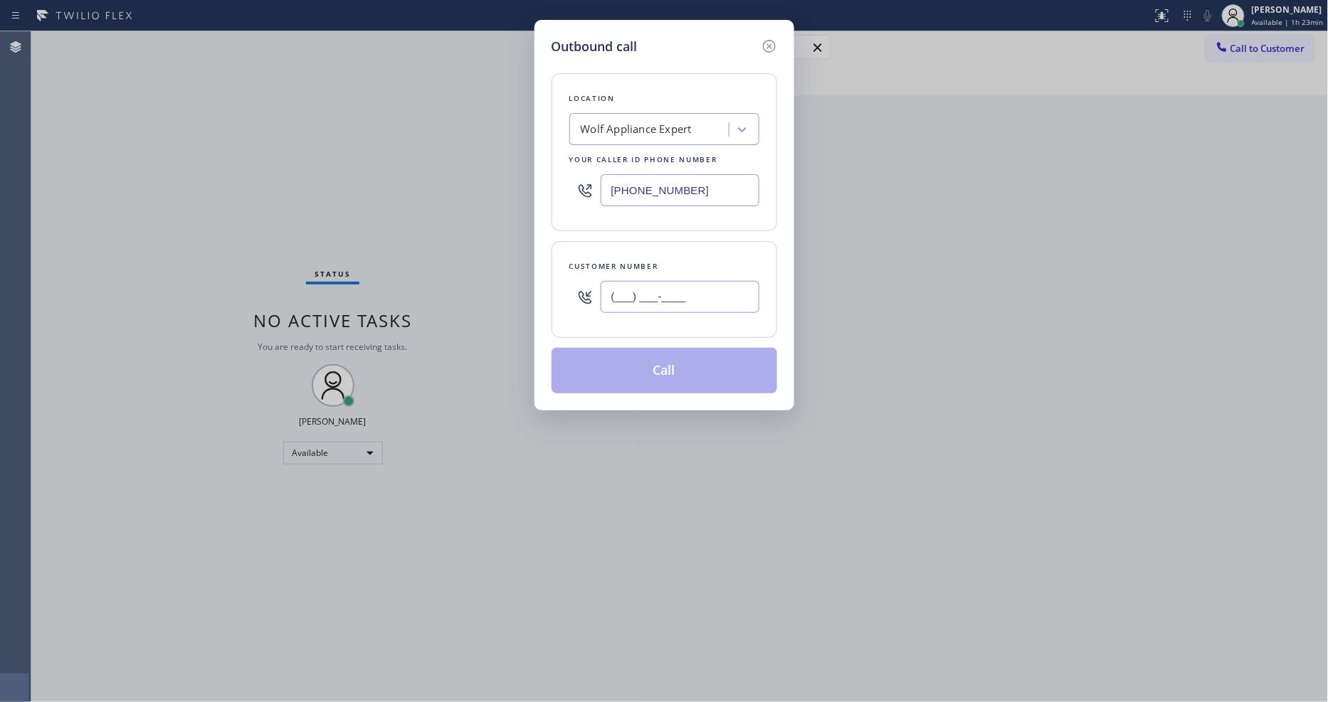
click at [623, 288] on input "(___) ___-____" at bounding box center [680, 297] width 159 height 32
paste input "330) 546-6537"
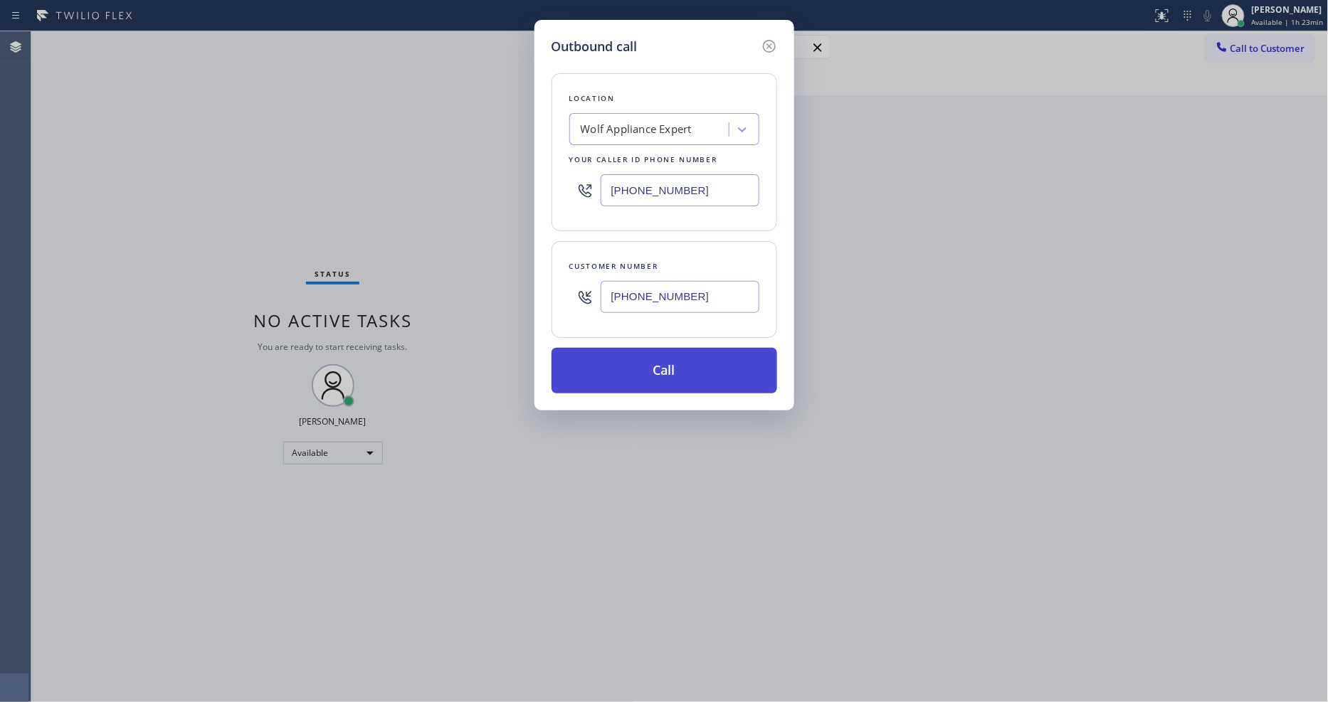
type input "(330) 546-6537"
click at [624, 352] on button "Call" at bounding box center [665, 371] width 226 height 46
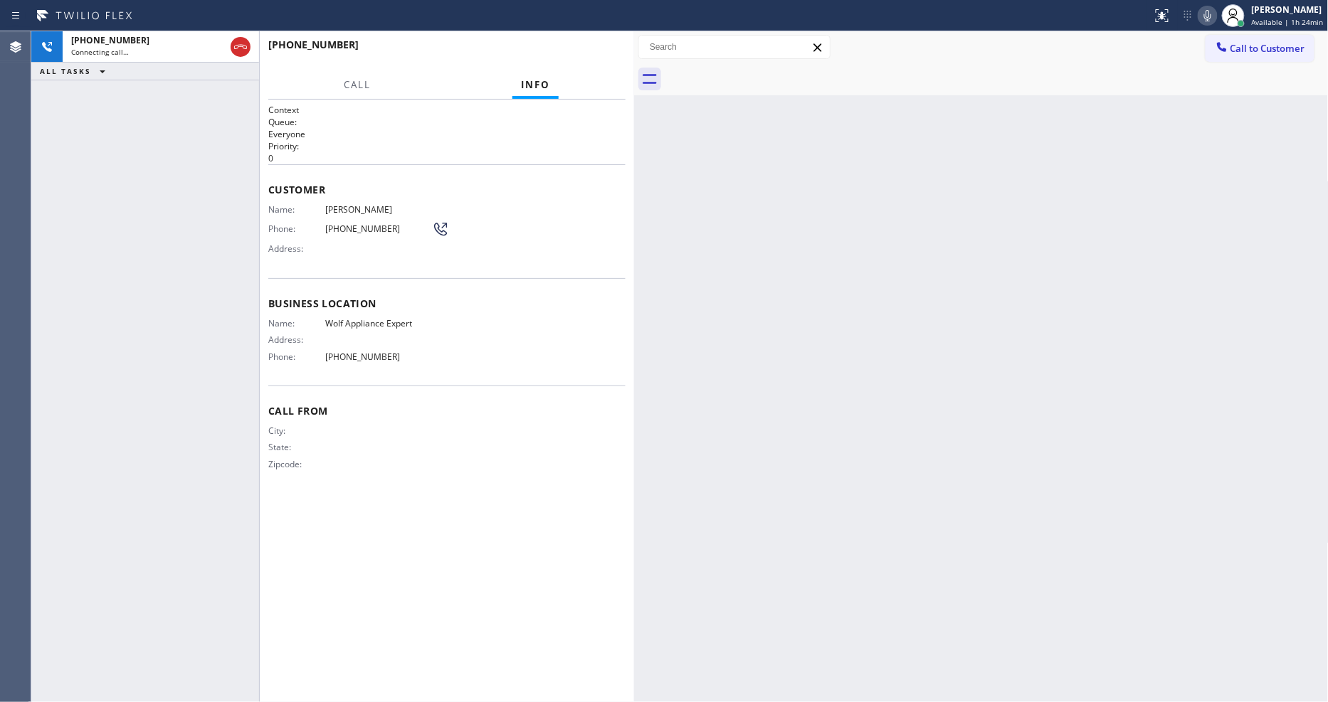
drag, startPoint x: 1040, startPoint y: 238, endPoint x: 1201, endPoint y: 438, distance: 256.6
click at [1040, 238] on div "Back to Dashboard Change Sender ID Customers Technicians Select a contact Outbo…" at bounding box center [981, 366] width 695 height 671
click at [450, 518] on div "Context Queue: Everyone Priority: 0 Customer Name: Wan-tzu Liu Phone: (330) 546…" at bounding box center [446, 401] width 357 height 594
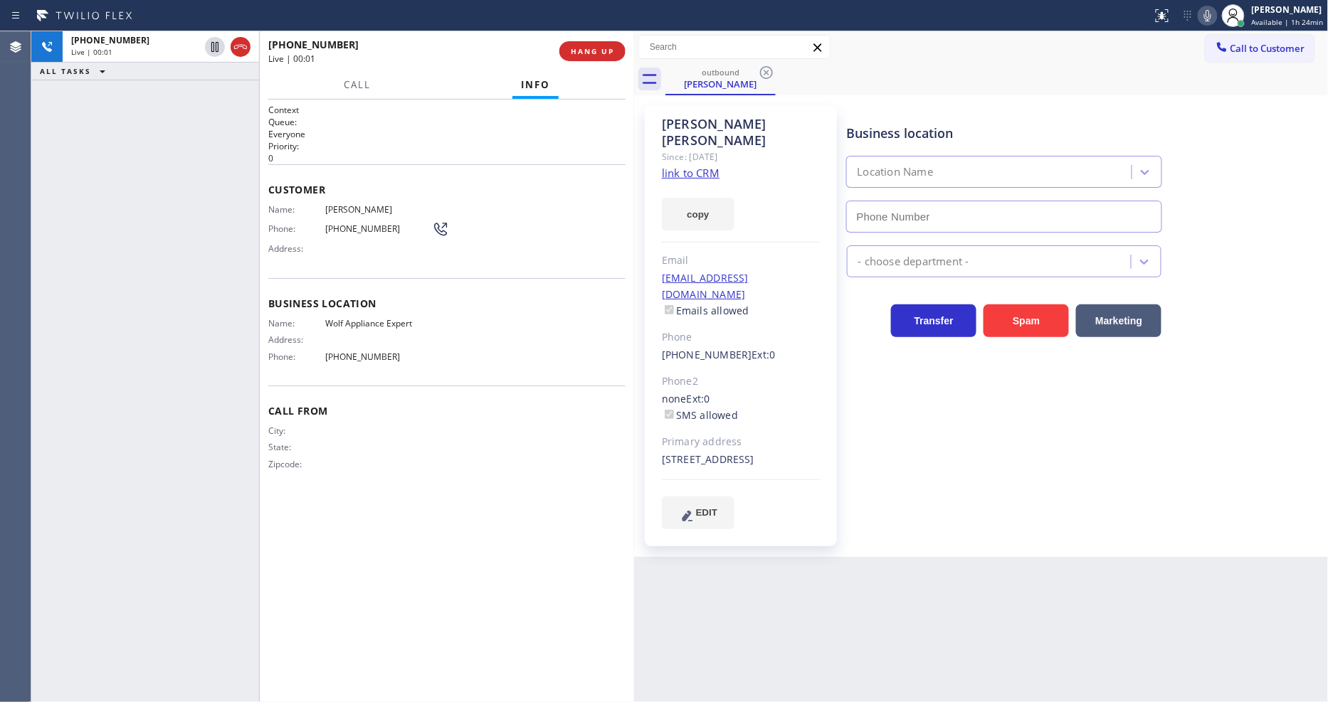
type input "[PHONE_NUMBER]"
click at [1206, 19] on icon at bounding box center [1207, 15] width 17 height 17
click at [351, 226] on span "(330) 546-6537" at bounding box center [378, 228] width 107 height 11
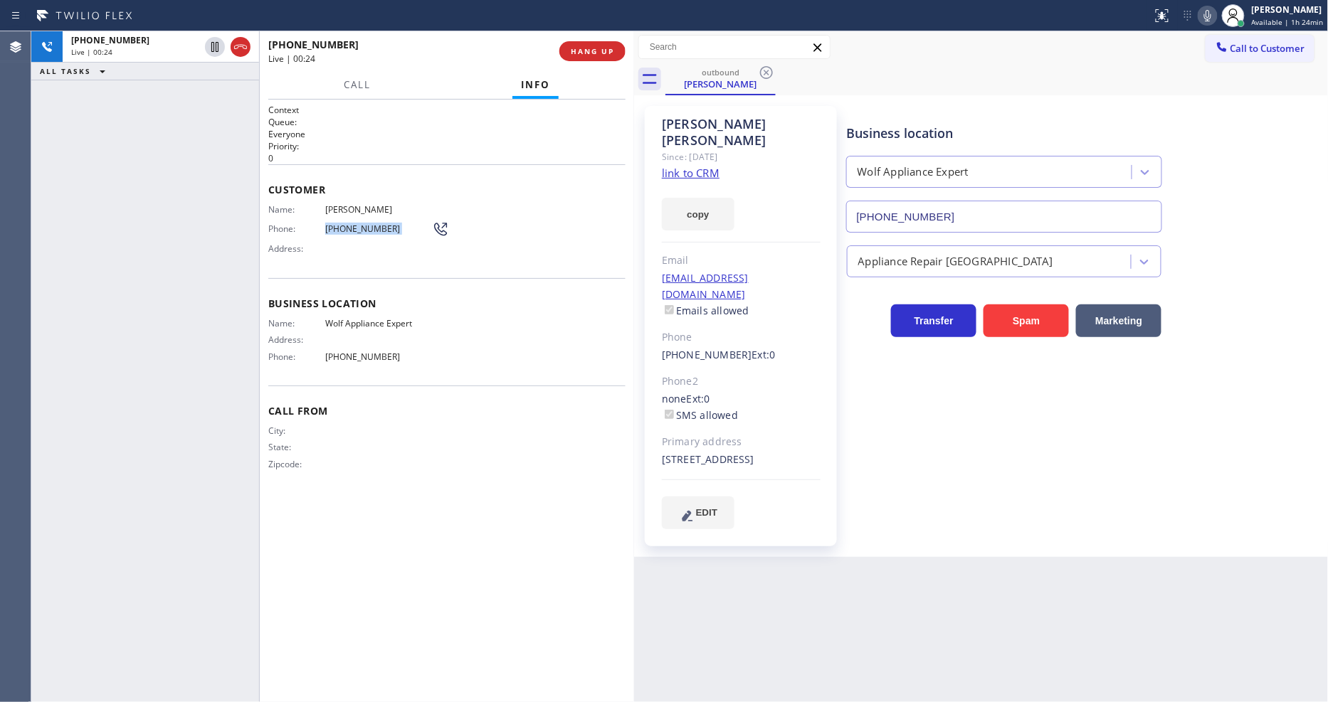
click at [351, 226] on span "(330) 546-6537" at bounding box center [378, 228] width 107 height 11
copy div "(330) 546-6537"
drag, startPoint x: 961, startPoint y: 460, endPoint x: 986, endPoint y: 396, distance: 68.1
click at [961, 460] on div "Business location Wolf Appliance Expert (949) 536-9698 Appliance Repair High En…" at bounding box center [1084, 318] width 481 height 416
click at [594, 53] on span "HANG UP" at bounding box center [592, 51] width 43 height 10
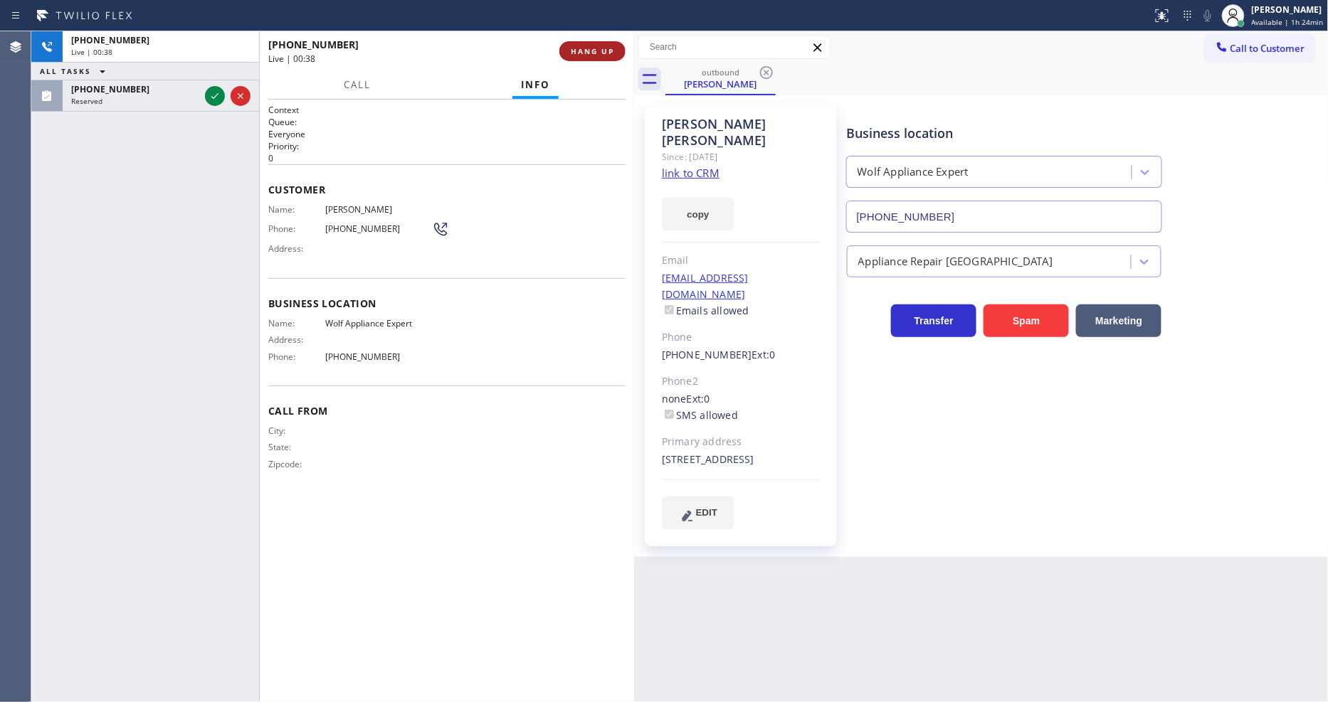
click at [594, 53] on span "HANG UP" at bounding box center [592, 51] width 43 height 10
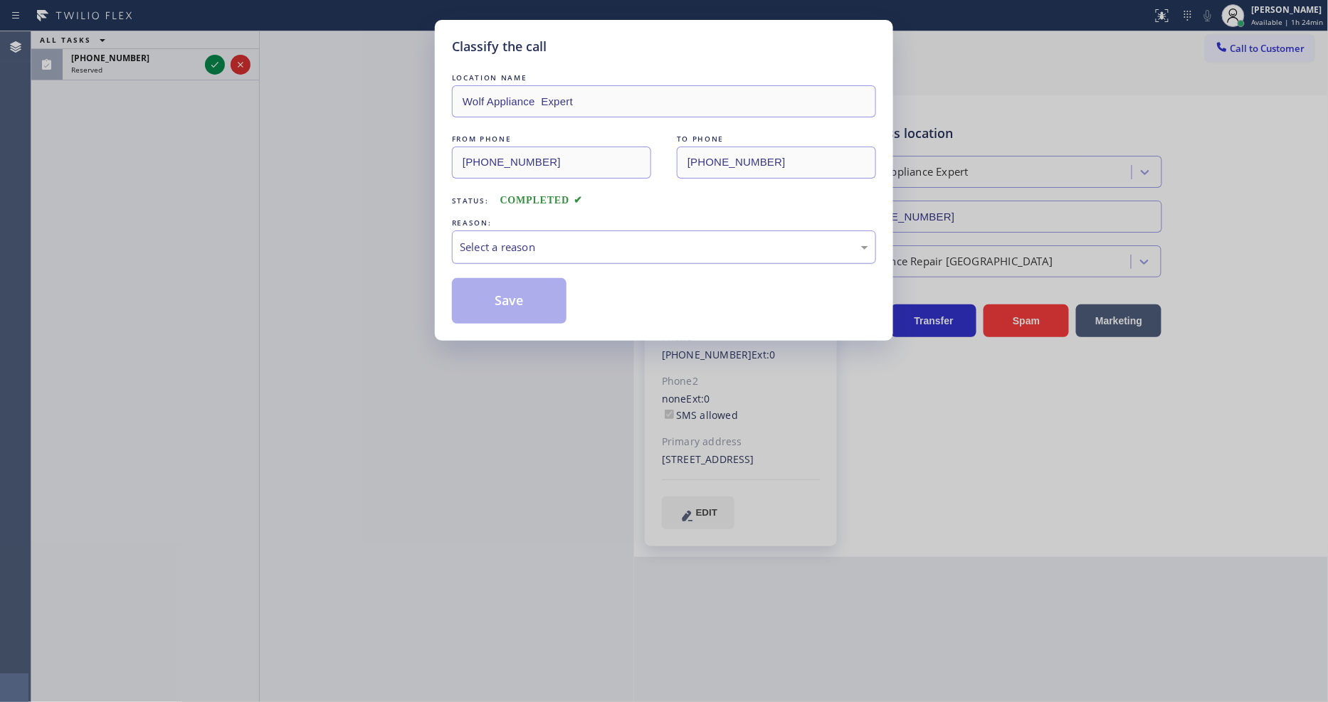
click at [510, 247] on div "Select a reason" at bounding box center [664, 247] width 408 height 16
click at [502, 290] on button "Save" at bounding box center [509, 301] width 115 height 46
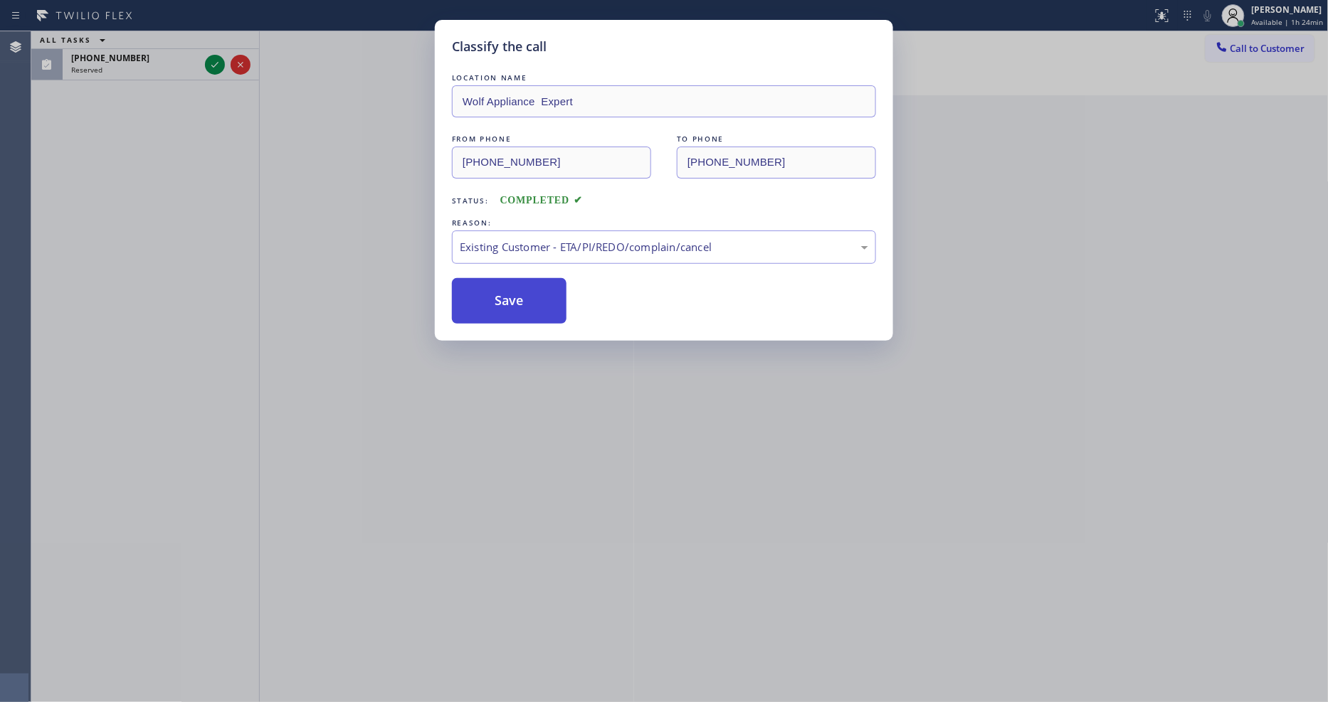
click at [502, 290] on button "Save" at bounding box center [509, 301] width 115 height 46
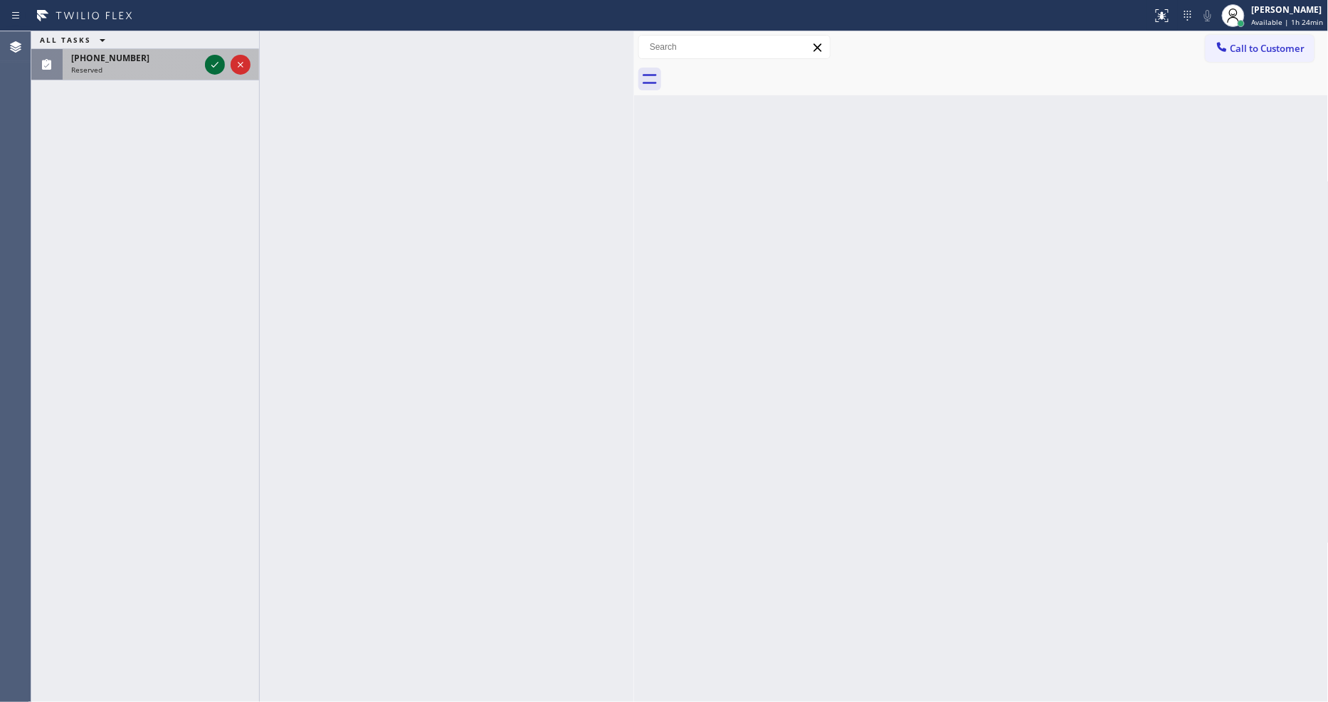
click at [211, 65] on icon at bounding box center [214, 64] width 17 height 17
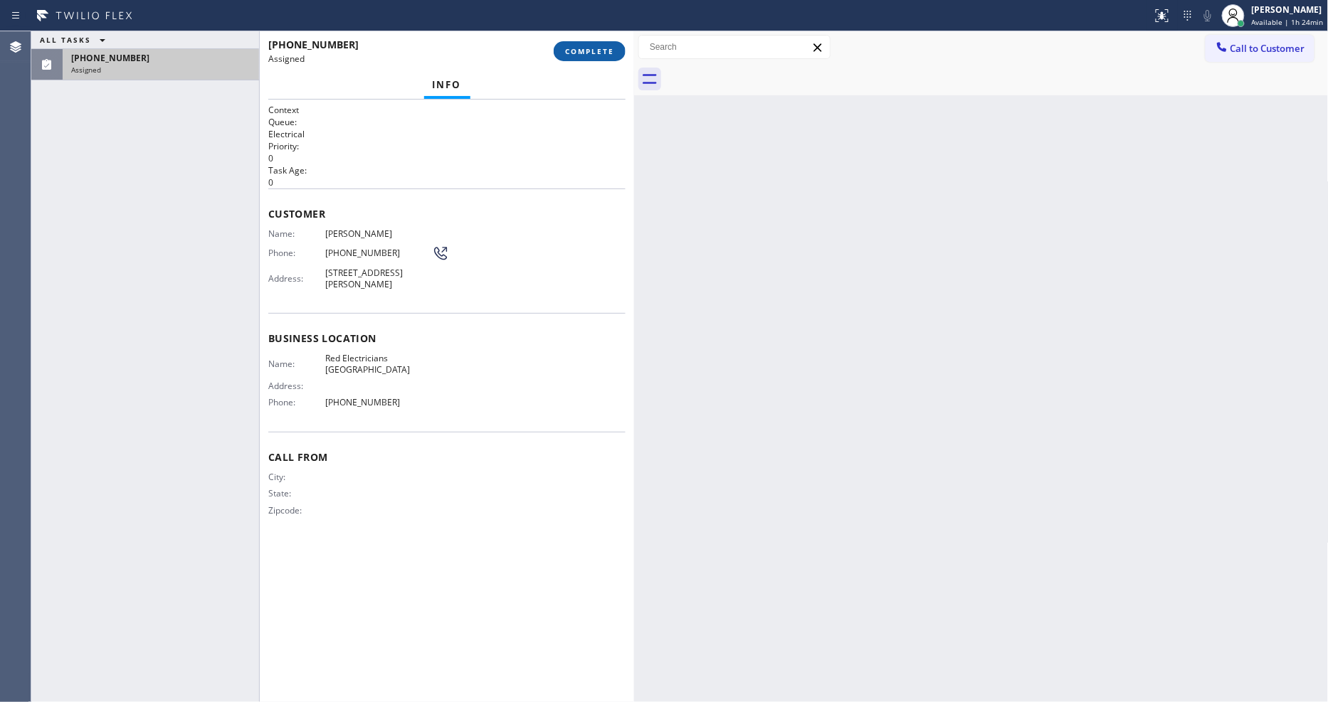
click at [589, 41] on button "COMPLETE" at bounding box center [590, 51] width 72 height 20
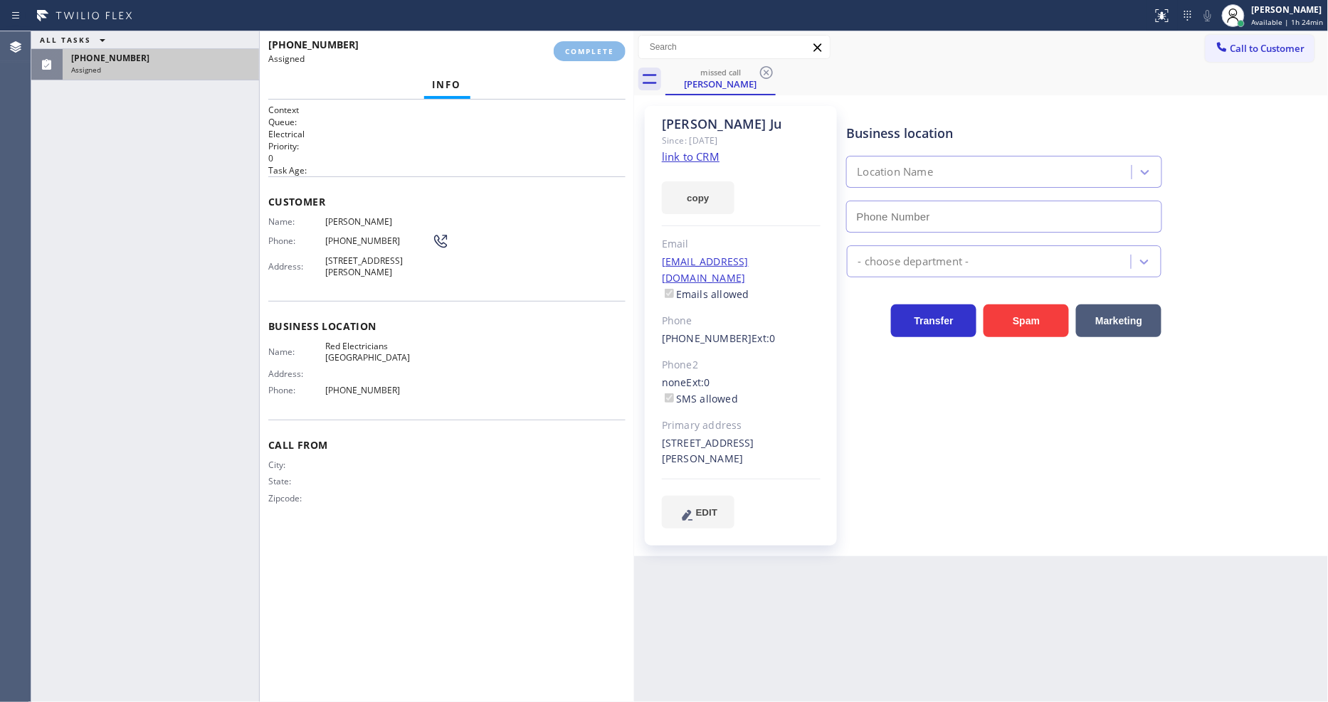
type input "(818) 946-0214"
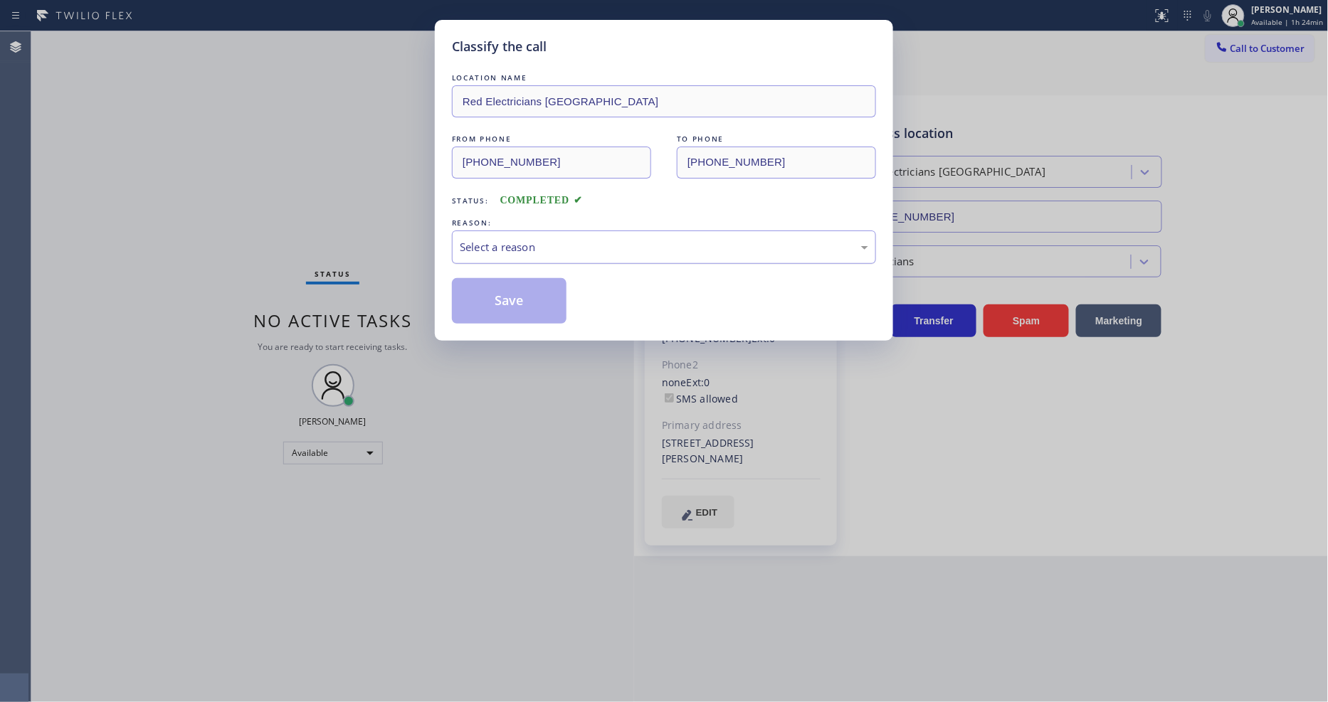
click at [516, 231] on div "Select a reason" at bounding box center [664, 247] width 424 height 33
click at [501, 290] on button "Save" at bounding box center [509, 301] width 115 height 46
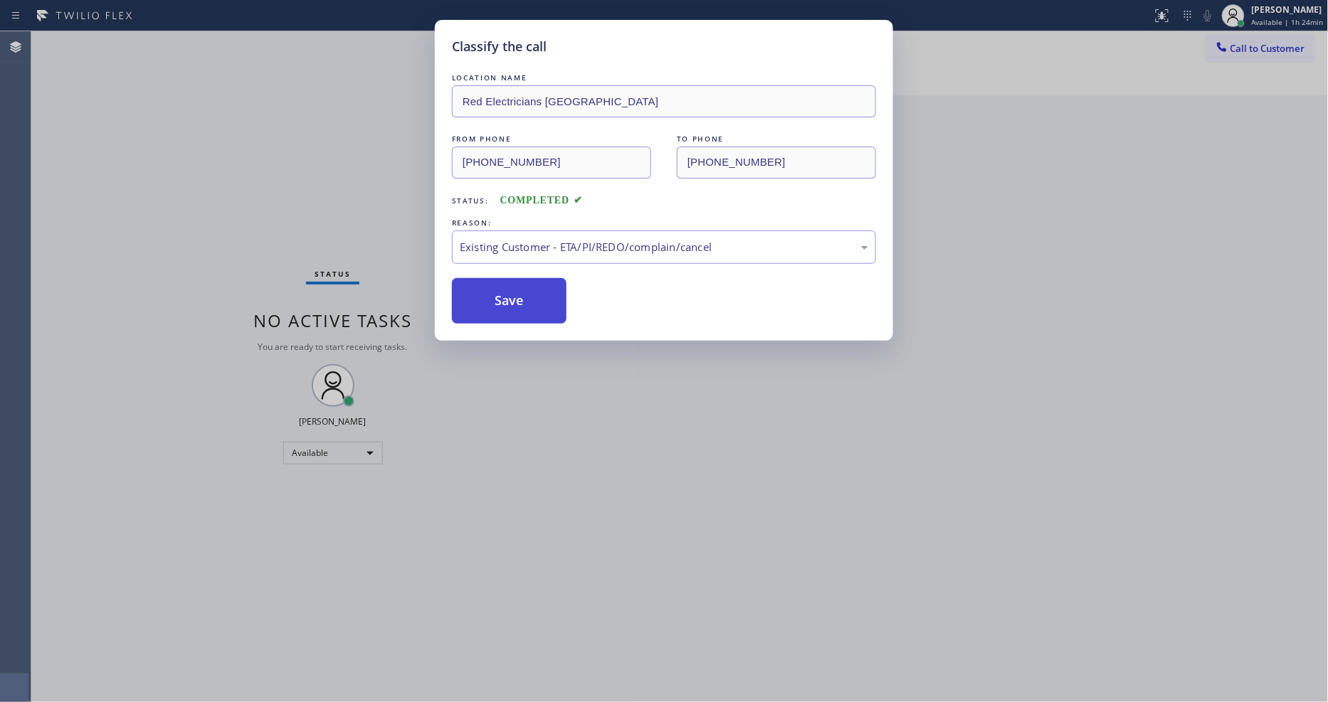
click at [501, 290] on button "Save" at bounding box center [509, 301] width 115 height 46
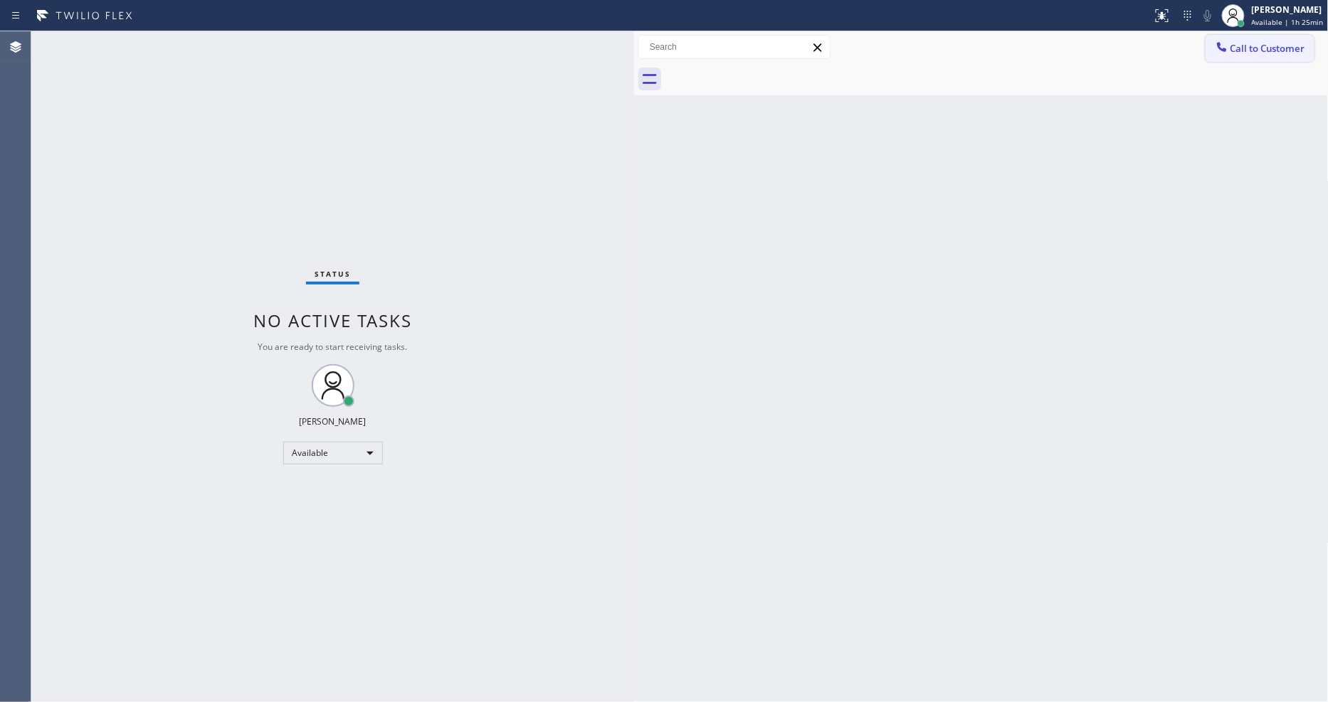
click at [1255, 41] on button "Call to Customer" at bounding box center [1260, 48] width 109 height 27
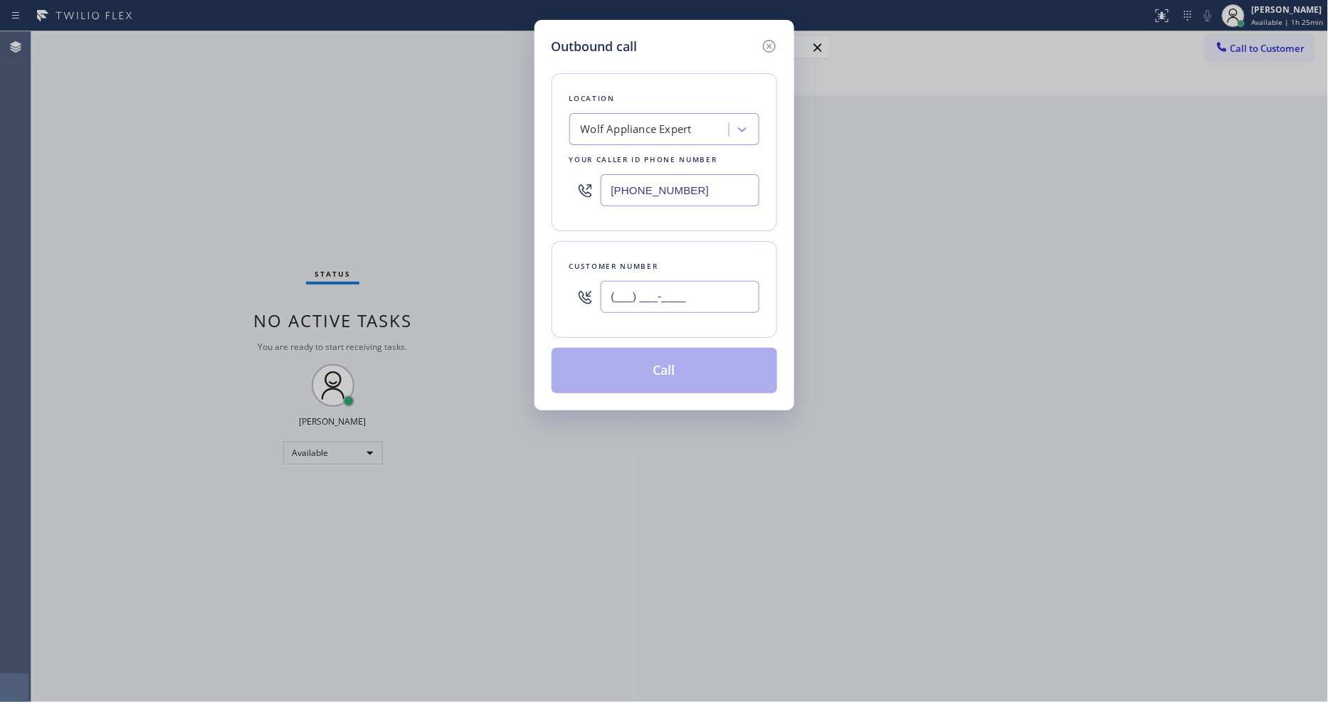
click at [692, 302] on input "(___) ___-____" at bounding box center [680, 297] width 159 height 32
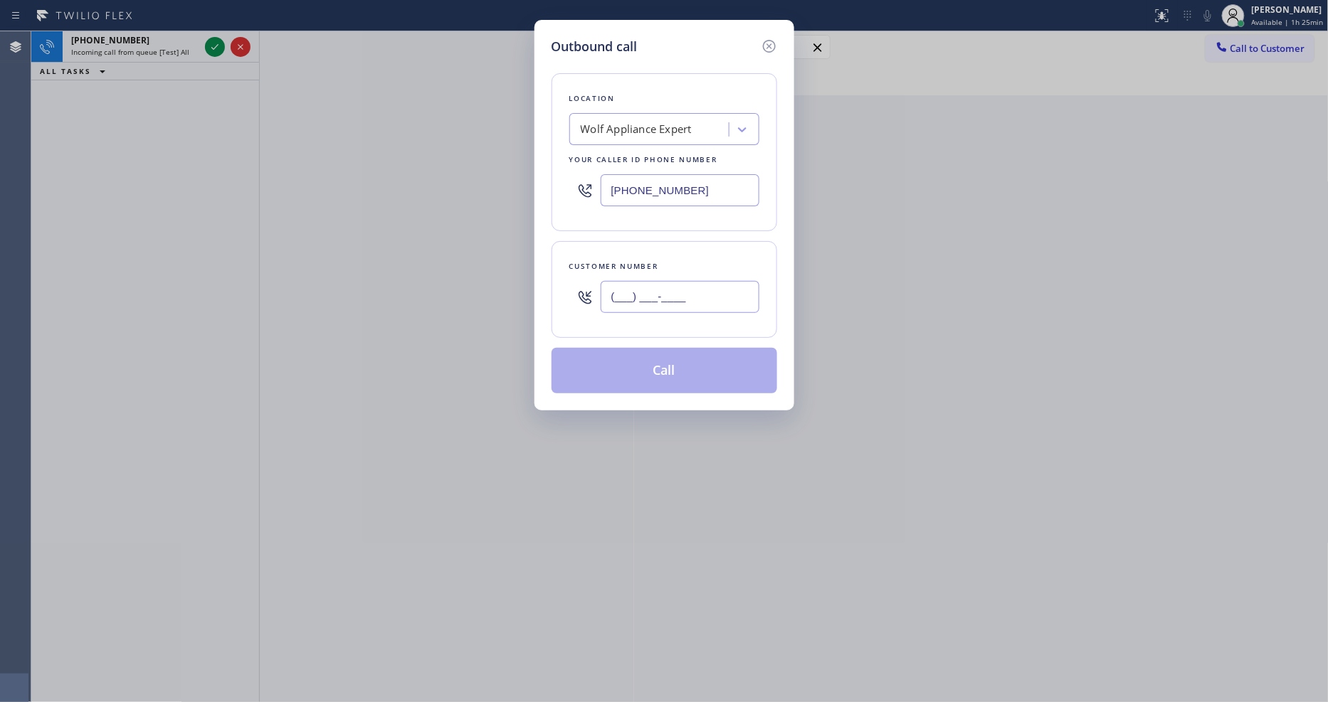
paste input "330) 546-6537"
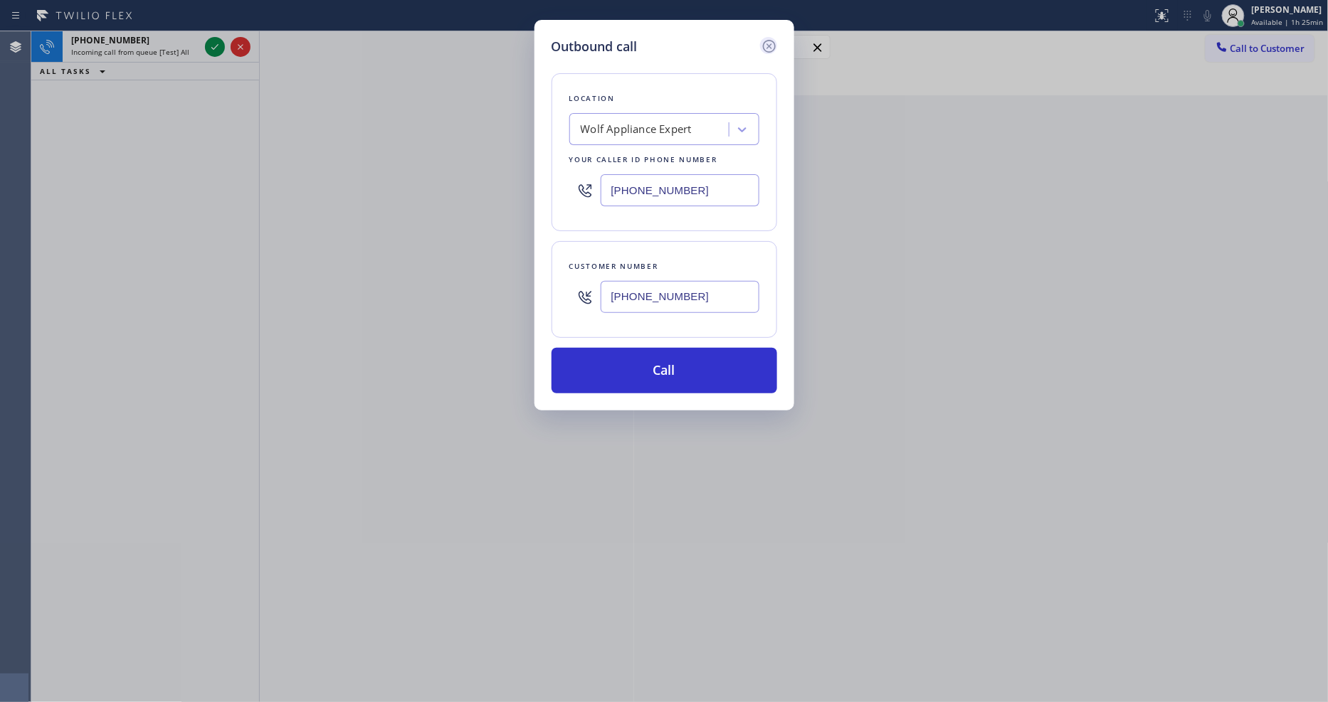
type input "(330) 546-6537"
click at [764, 41] on icon at bounding box center [768, 46] width 13 height 13
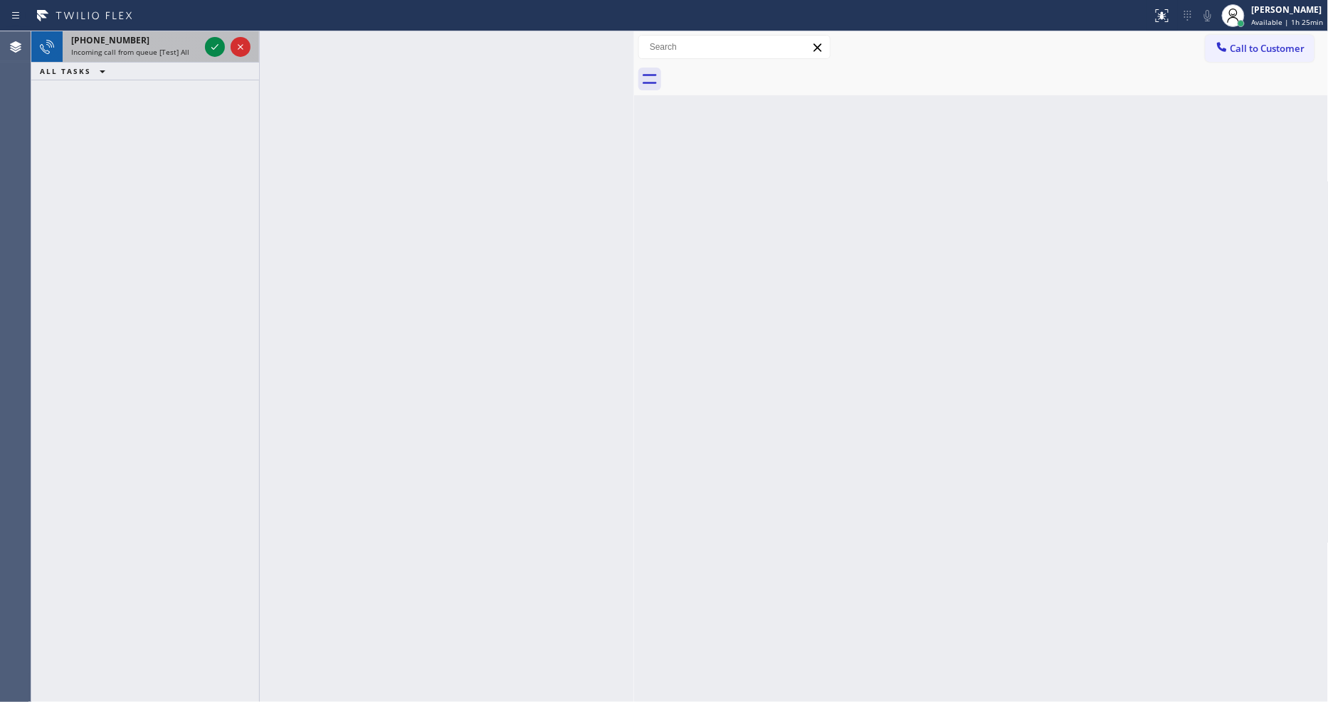
click at [154, 52] on span "Incoming call from queue [Test] All" at bounding box center [130, 52] width 118 height 10
drag, startPoint x: 211, startPoint y: 47, endPoint x: 209, endPoint y: 65, distance: 17.8
click at [211, 47] on icon at bounding box center [214, 46] width 17 height 17
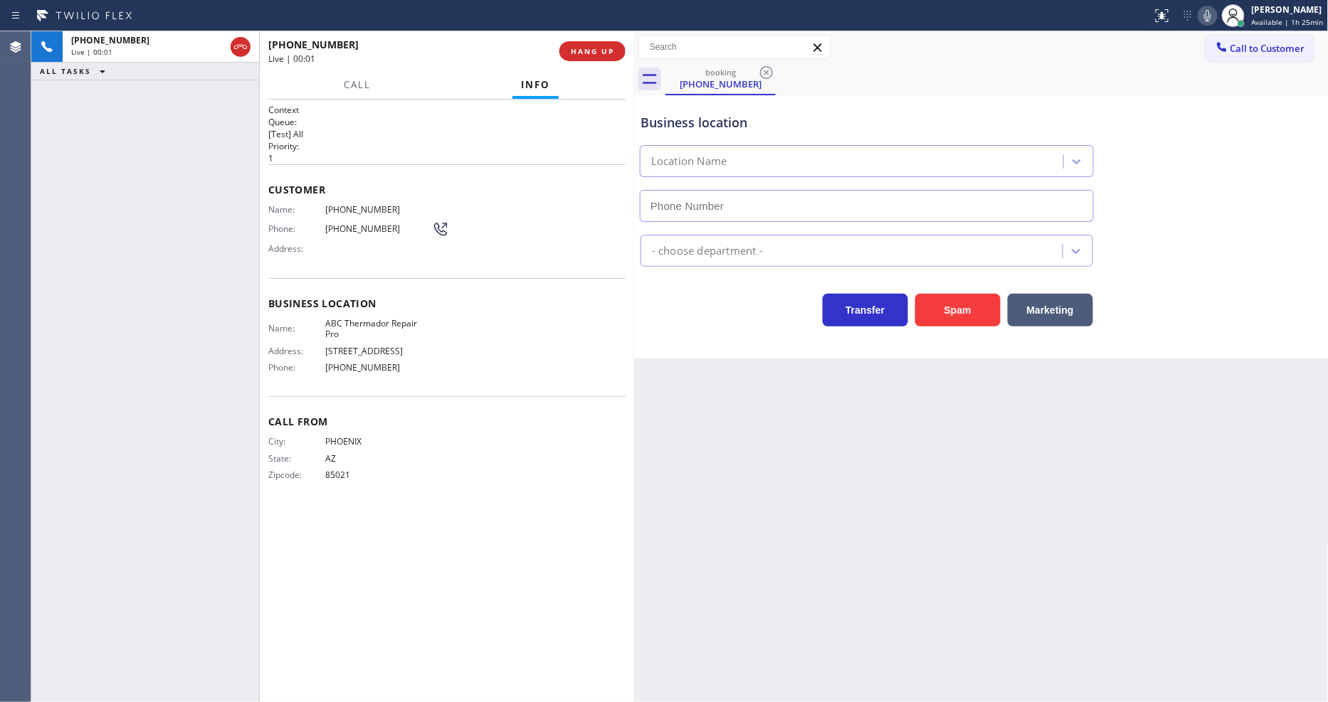
type input "(520) 636-7858"
click at [595, 51] on span "HANG UP" at bounding box center [592, 51] width 43 height 10
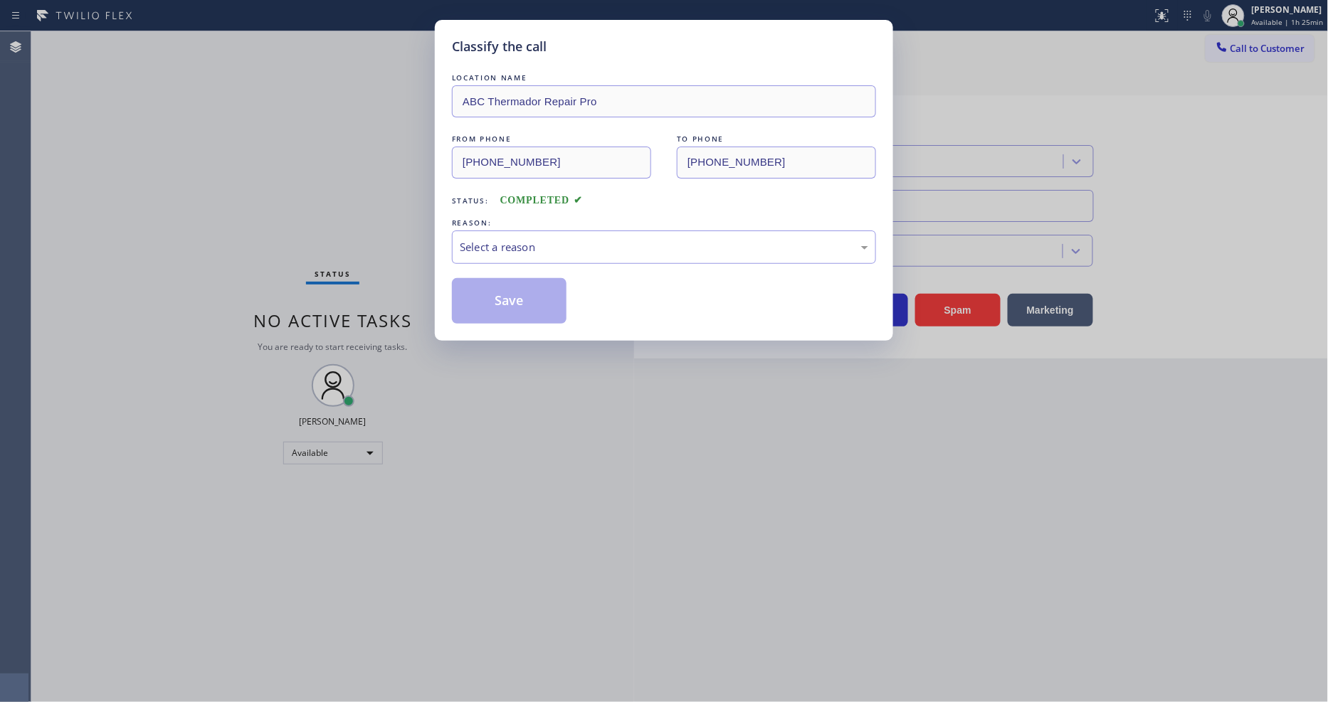
click at [480, 217] on div "REASON:" at bounding box center [664, 223] width 424 height 15
drag, startPoint x: 480, startPoint y: 245, endPoint x: 477, endPoint y: 258, distance: 13.1
click at [479, 246] on div "Select a reason" at bounding box center [664, 247] width 408 height 16
click at [470, 297] on button "Save" at bounding box center [509, 301] width 115 height 46
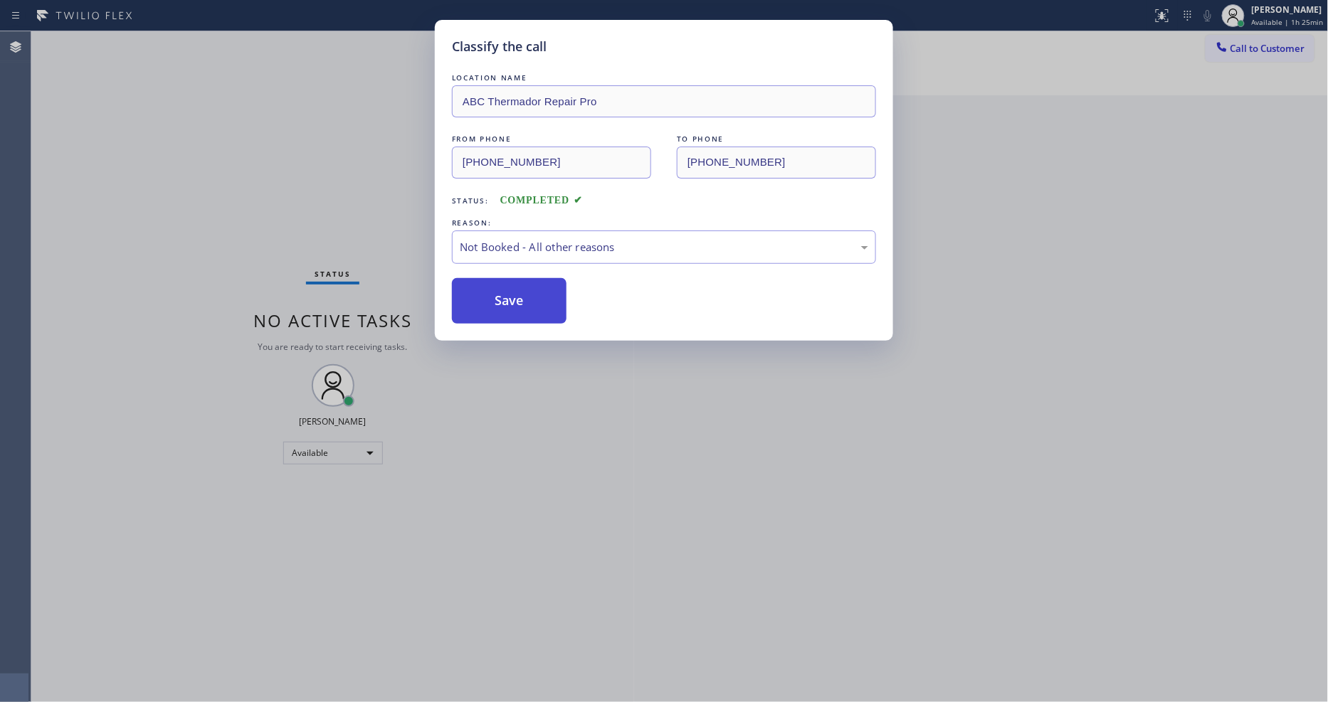
click at [470, 297] on button "Save" at bounding box center [509, 301] width 115 height 46
click at [1238, 47] on span "Call to Customer" at bounding box center [1267, 48] width 75 height 13
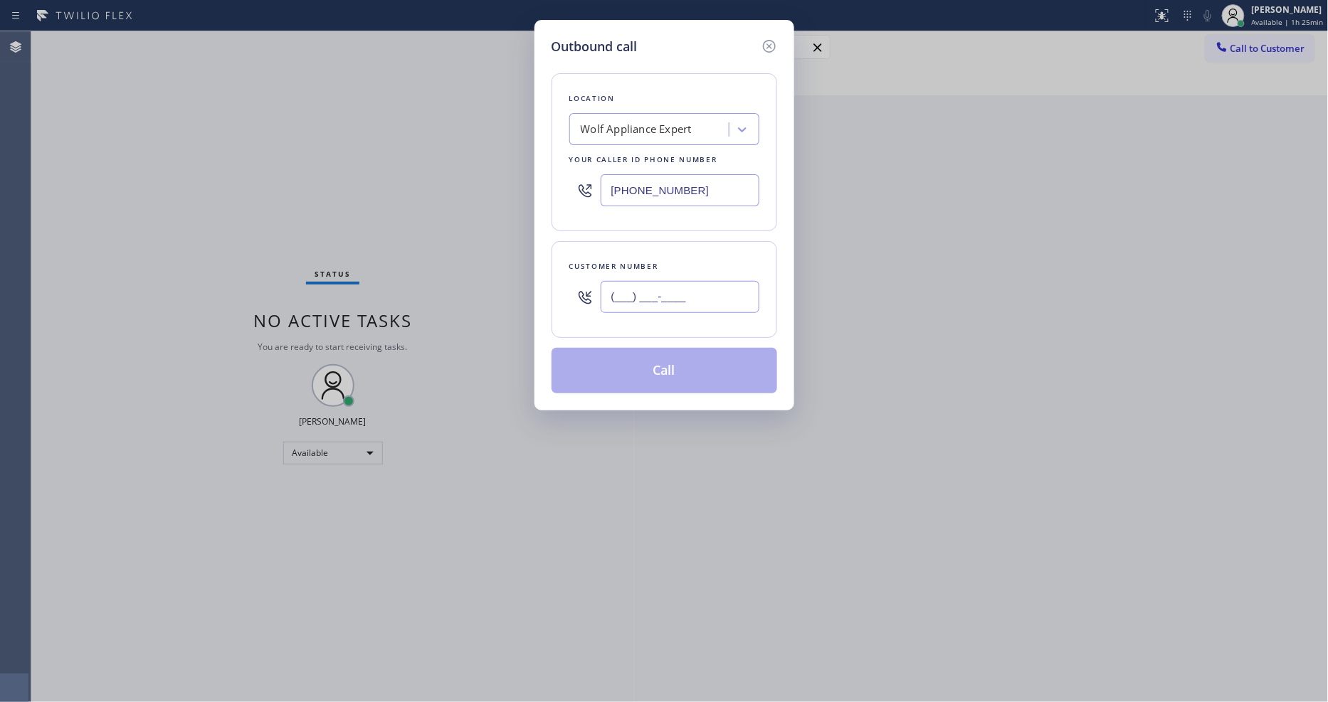
click at [622, 288] on input "(___) ___-____" at bounding box center [680, 297] width 159 height 32
paste input "330) 546-6537"
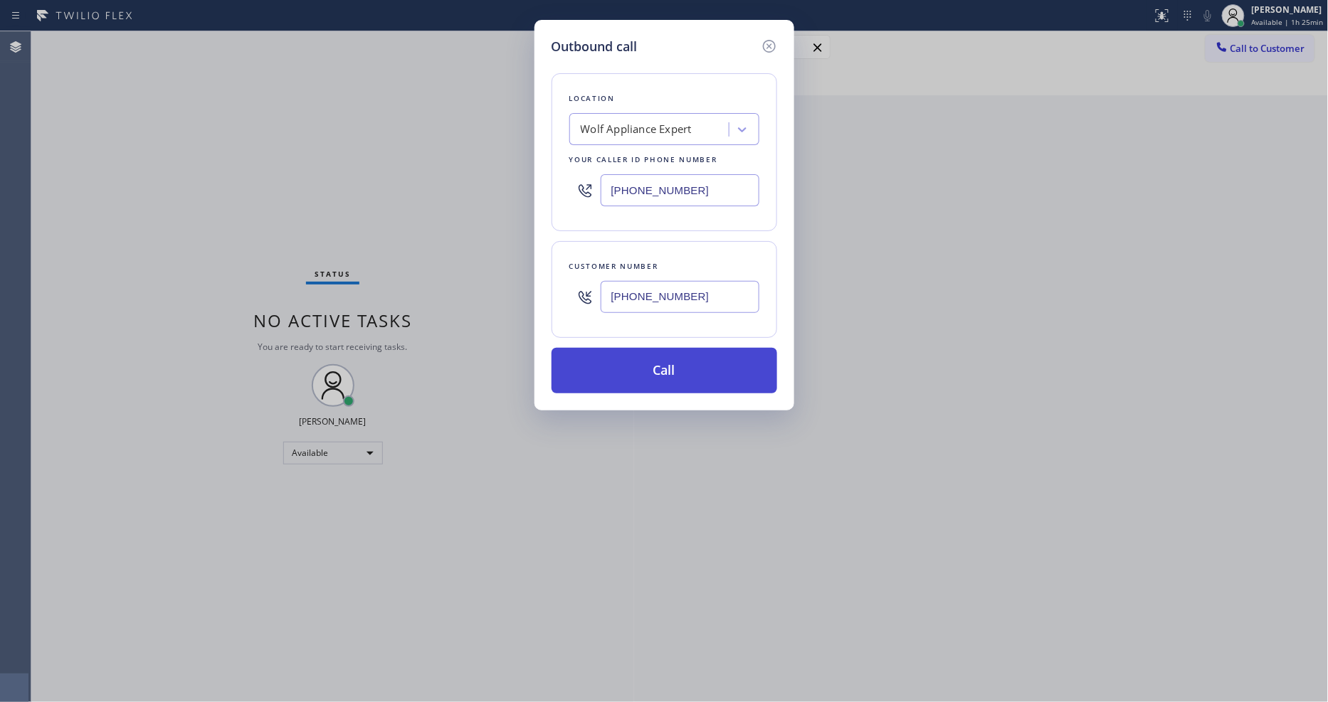
type input "(330) 546-6537"
click at [621, 351] on button "Call" at bounding box center [665, 371] width 226 height 46
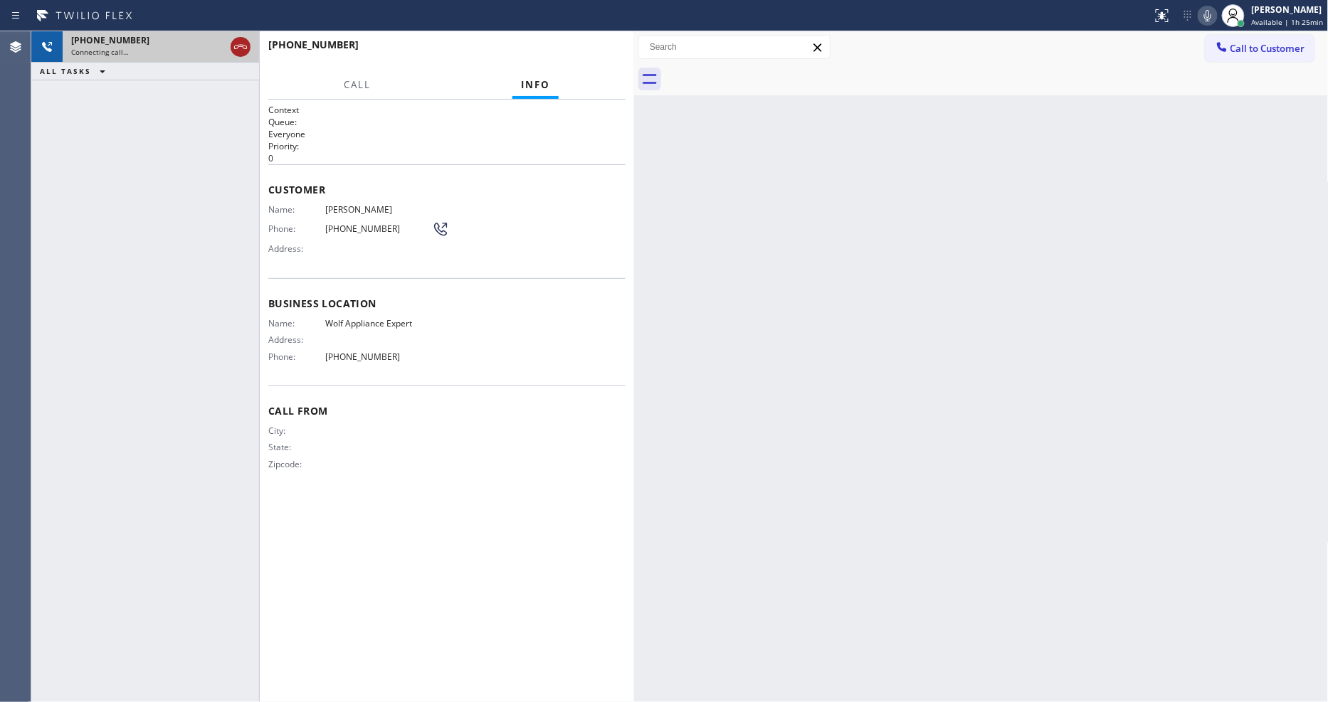
click at [242, 41] on icon at bounding box center [240, 46] width 17 height 17
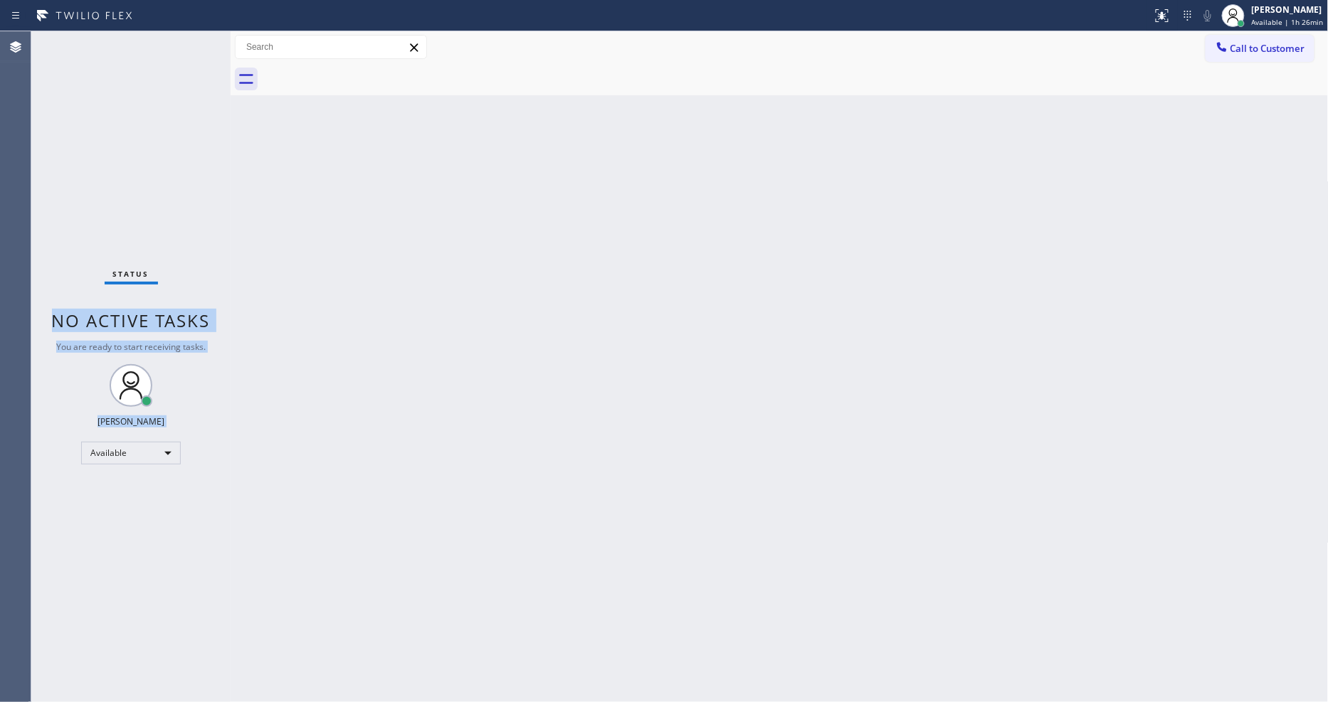
click at [228, 112] on div "Status No active tasks You are ready to start receiving tasks. Lyka Montero Ava…" at bounding box center [679, 366] width 1297 height 671
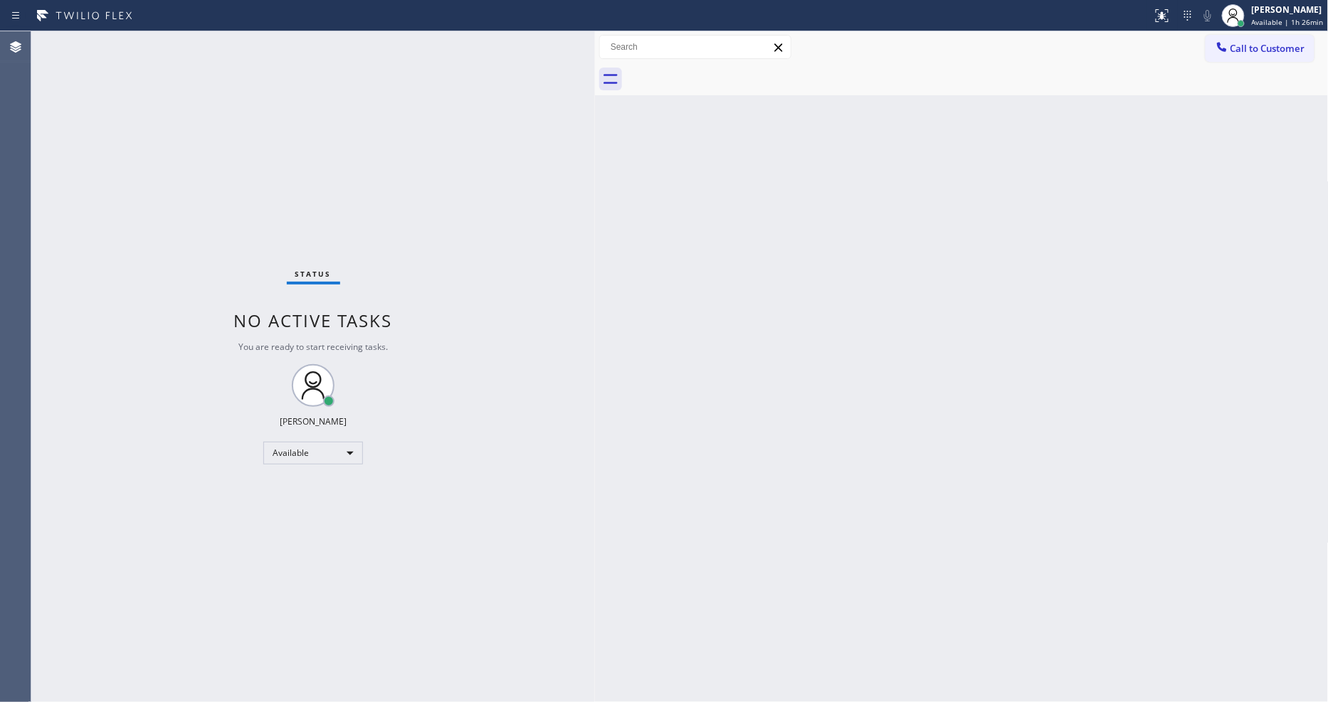
drag, startPoint x: 229, startPoint y: 112, endPoint x: 1023, endPoint y: 108, distance: 794.2
click at [595, 132] on div at bounding box center [595, 366] width 0 height 671
click at [1235, 48] on span "Call to Customer" at bounding box center [1267, 48] width 75 height 13
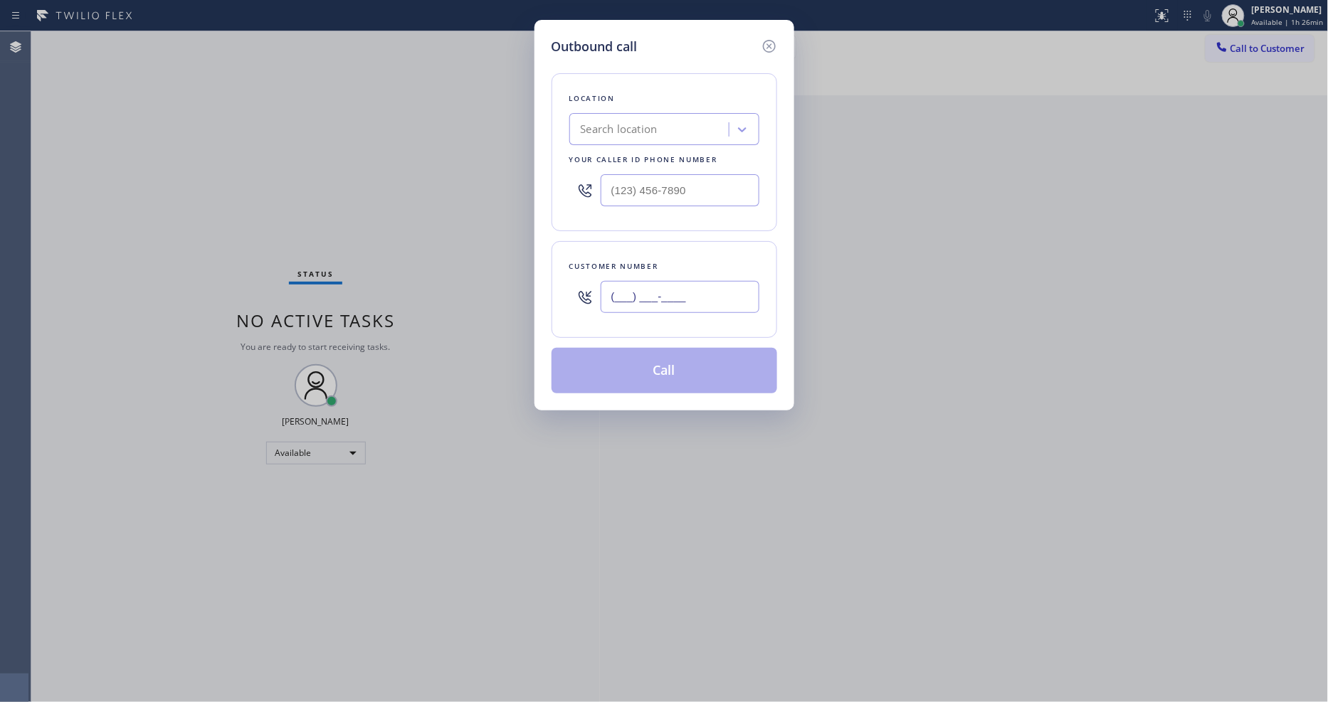
click at [680, 302] on input "(___) ___-____" at bounding box center [680, 297] width 159 height 32
paste input "330) 546-6537"
type input "(330) 546-6537"
click at [769, 44] on icon at bounding box center [769, 46] width 17 height 17
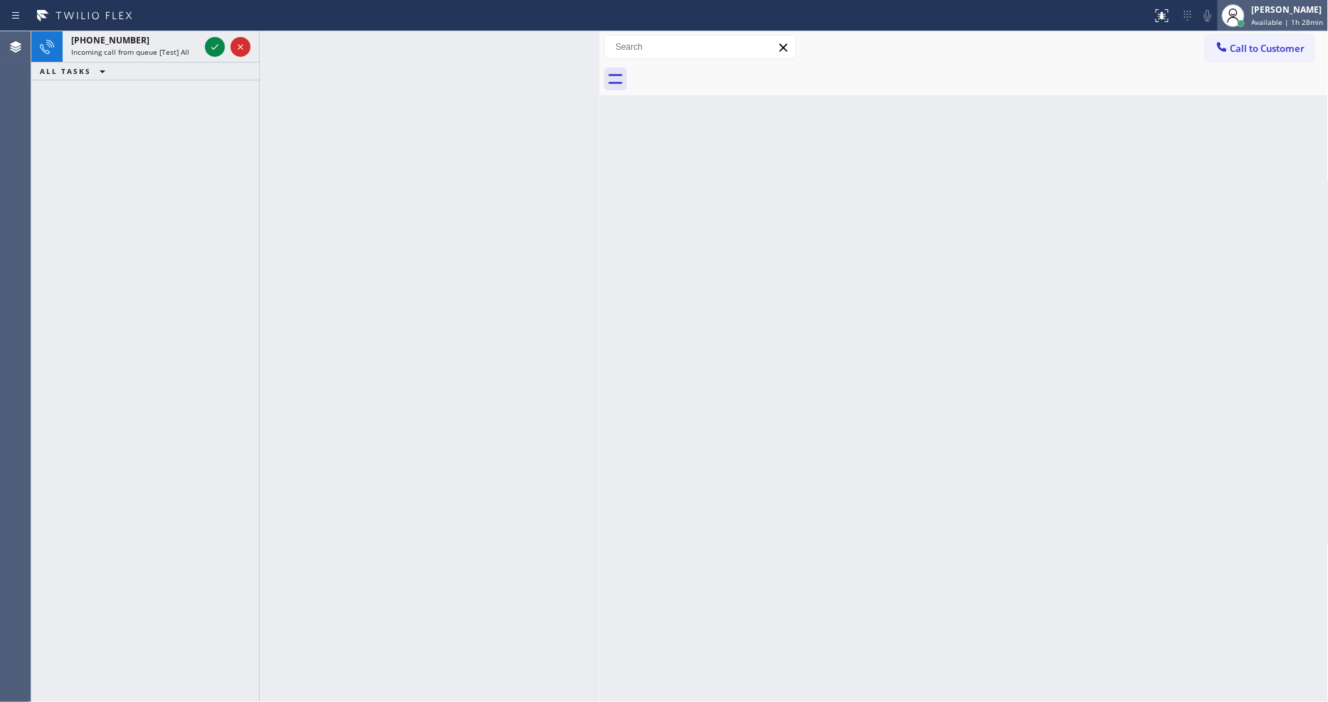
click at [1257, 12] on div "[PERSON_NAME]" at bounding box center [1288, 10] width 72 height 12
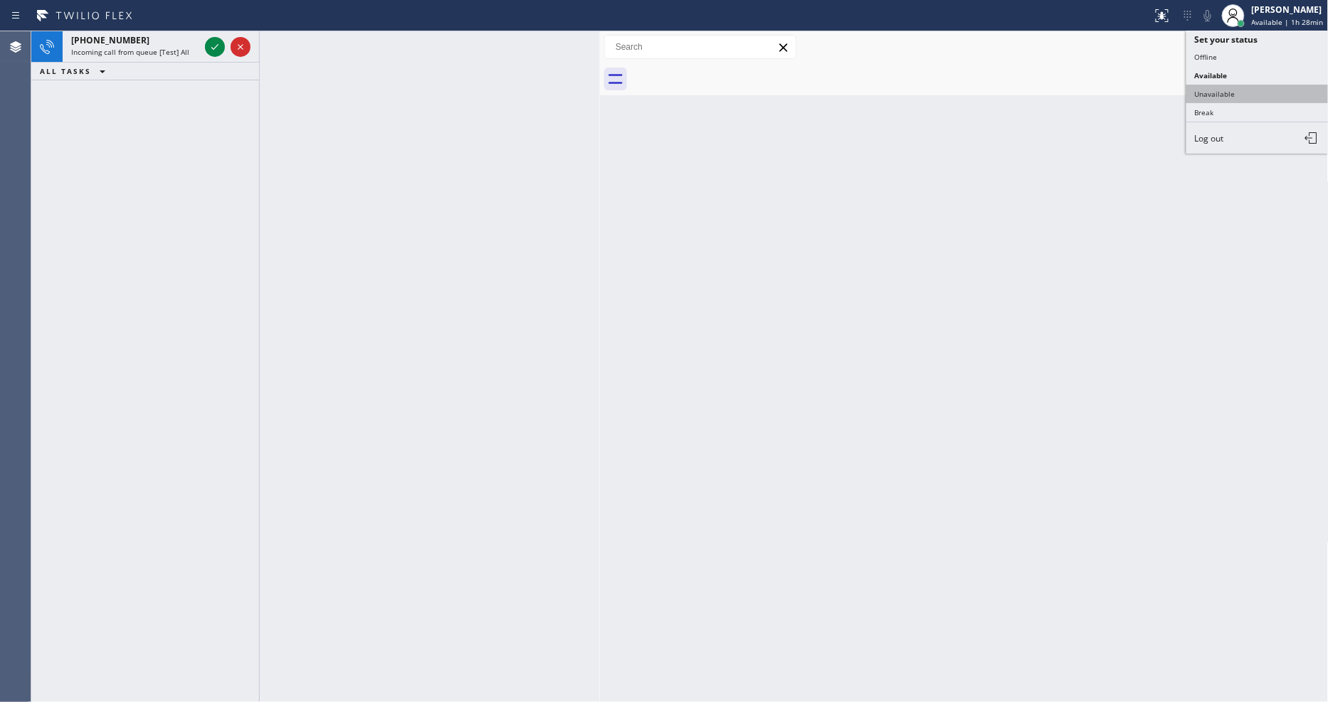
click at [1212, 93] on button "Unavailable" at bounding box center [1257, 94] width 142 height 19
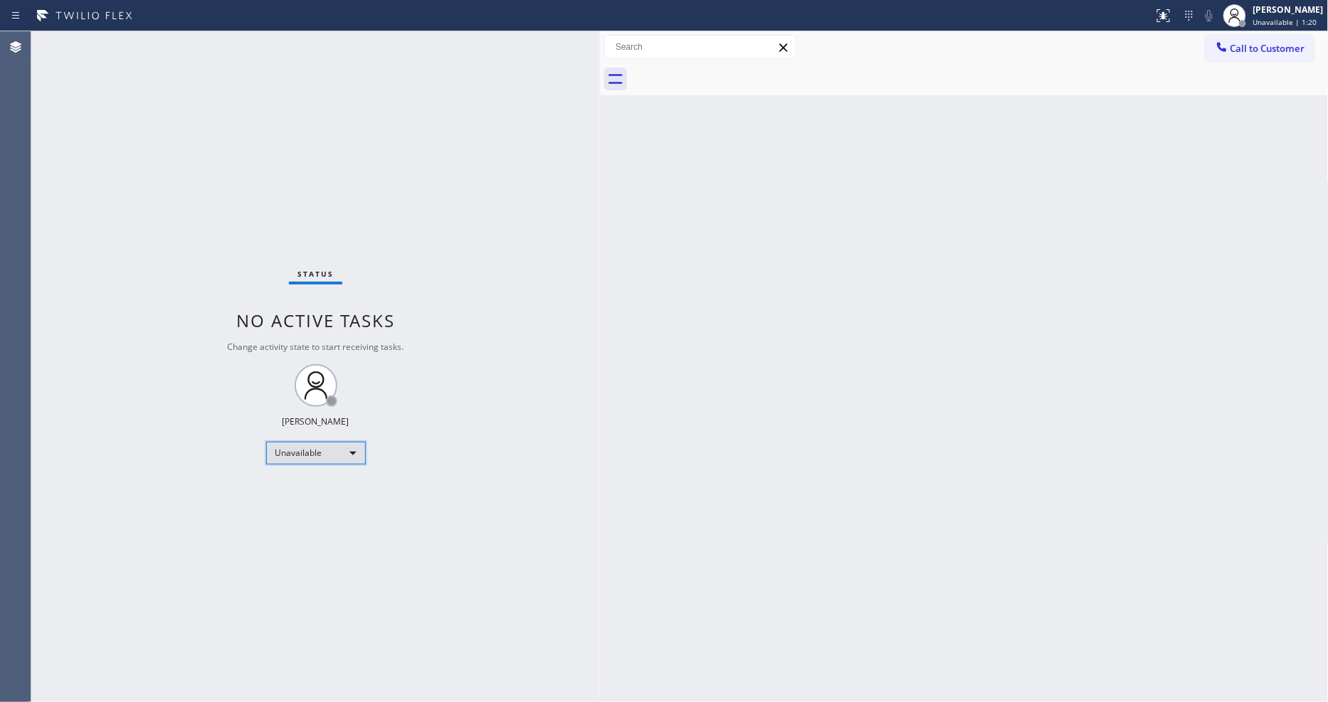
click at [274, 448] on div "Unavailable" at bounding box center [316, 453] width 100 height 23
click at [283, 491] on li "Available" at bounding box center [314, 490] width 97 height 17
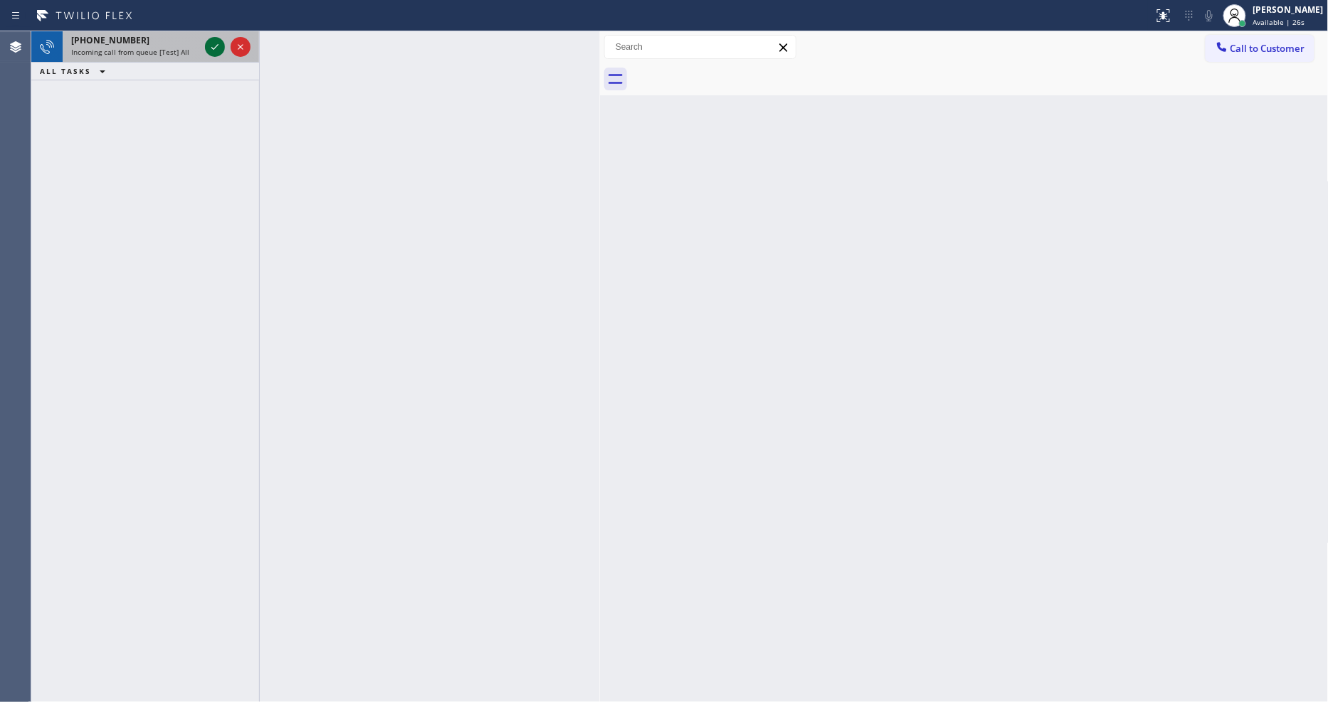
click at [211, 46] on icon at bounding box center [214, 46] width 17 height 17
click at [221, 45] on icon at bounding box center [214, 46] width 17 height 17
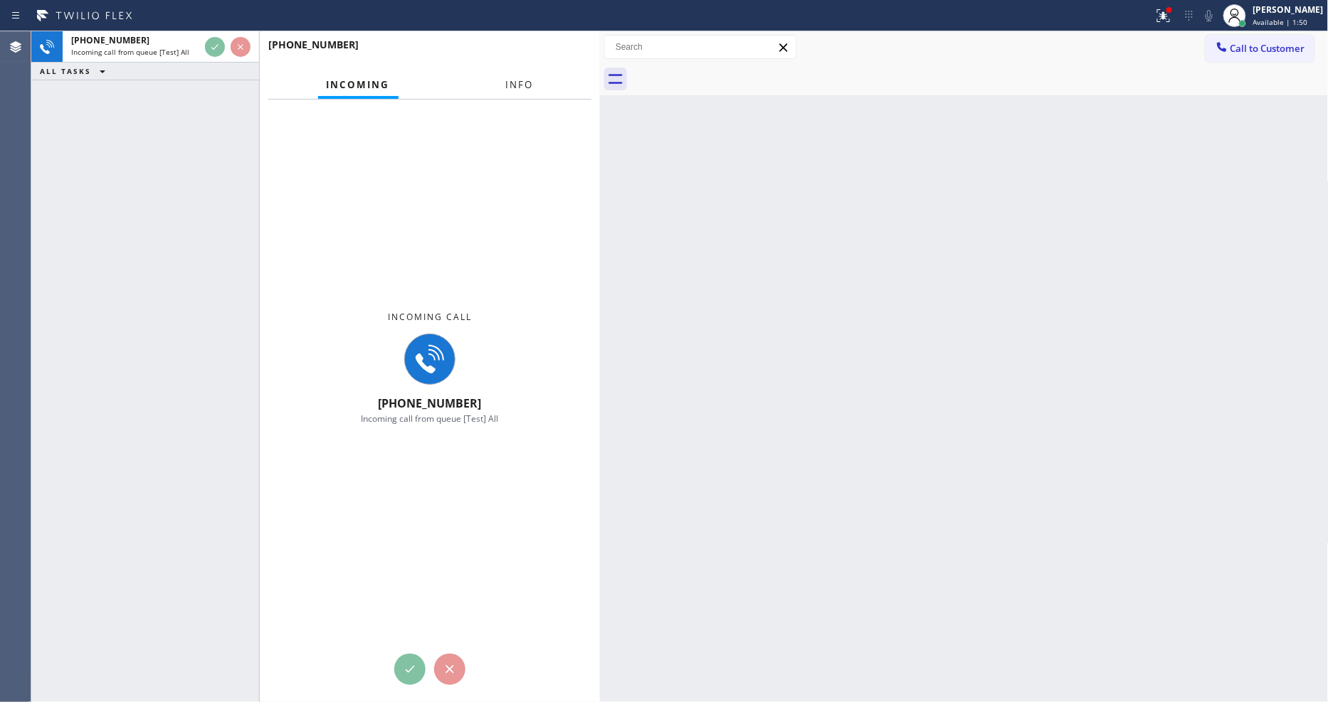
click at [515, 88] on button "Info" at bounding box center [519, 85] width 45 height 28
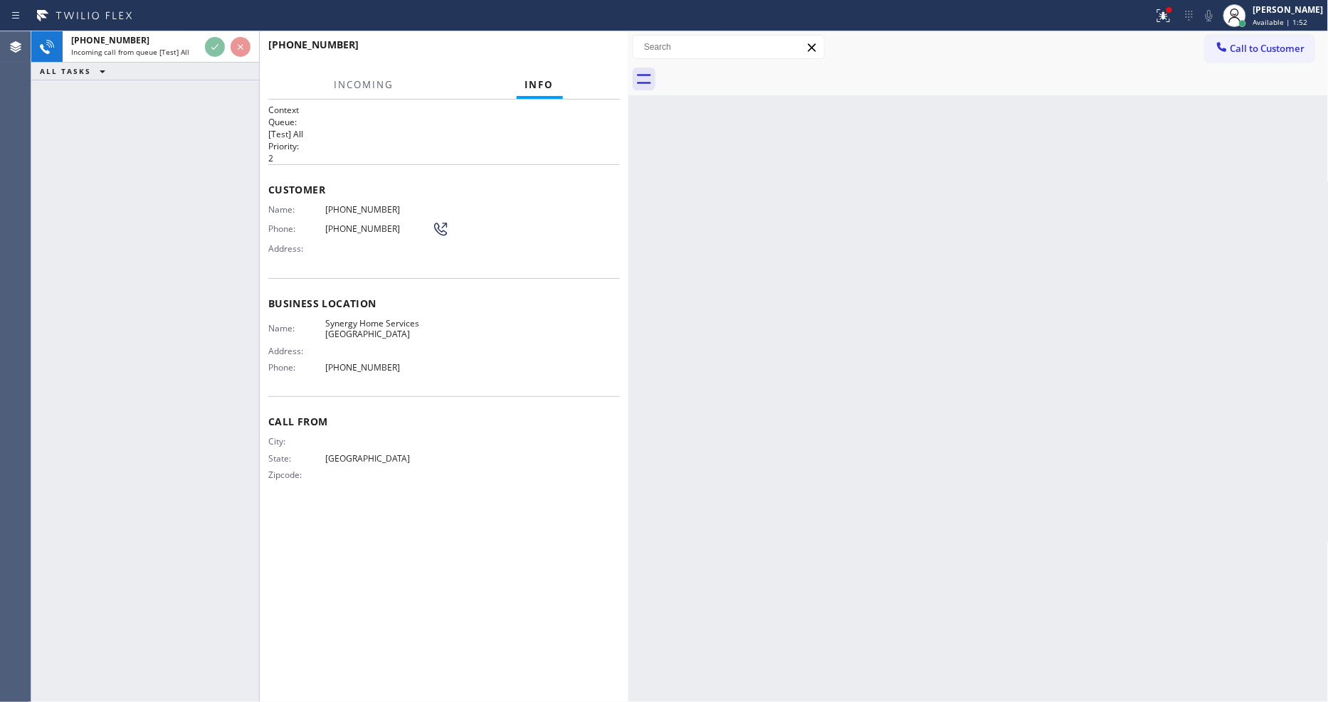
drag, startPoint x: 598, startPoint y: 144, endPoint x: 626, endPoint y: 142, distance: 28.5
click at [628, 142] on div at bounding box center [628, 366] width 0 height 671
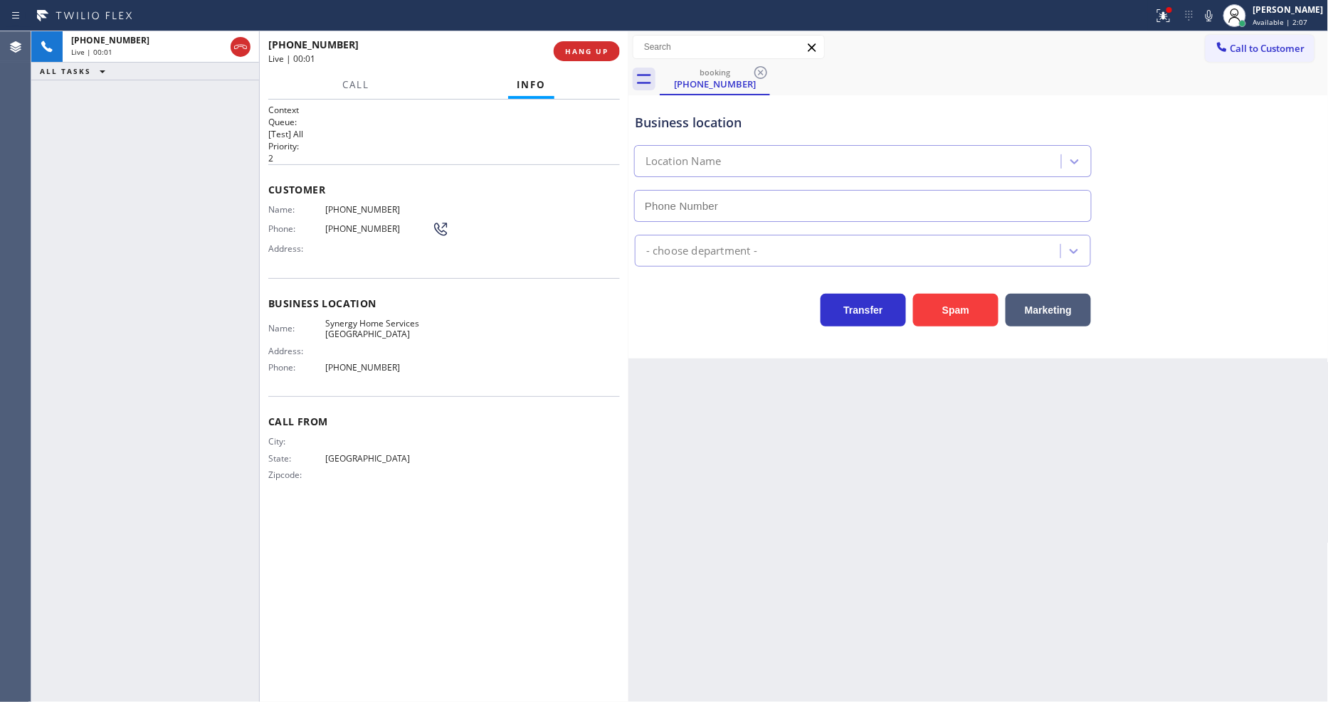
type input "(623) 254-7854"
click at [589, 43] on button "HANG UP" at bounding box center [587, 51] width 66 height 20
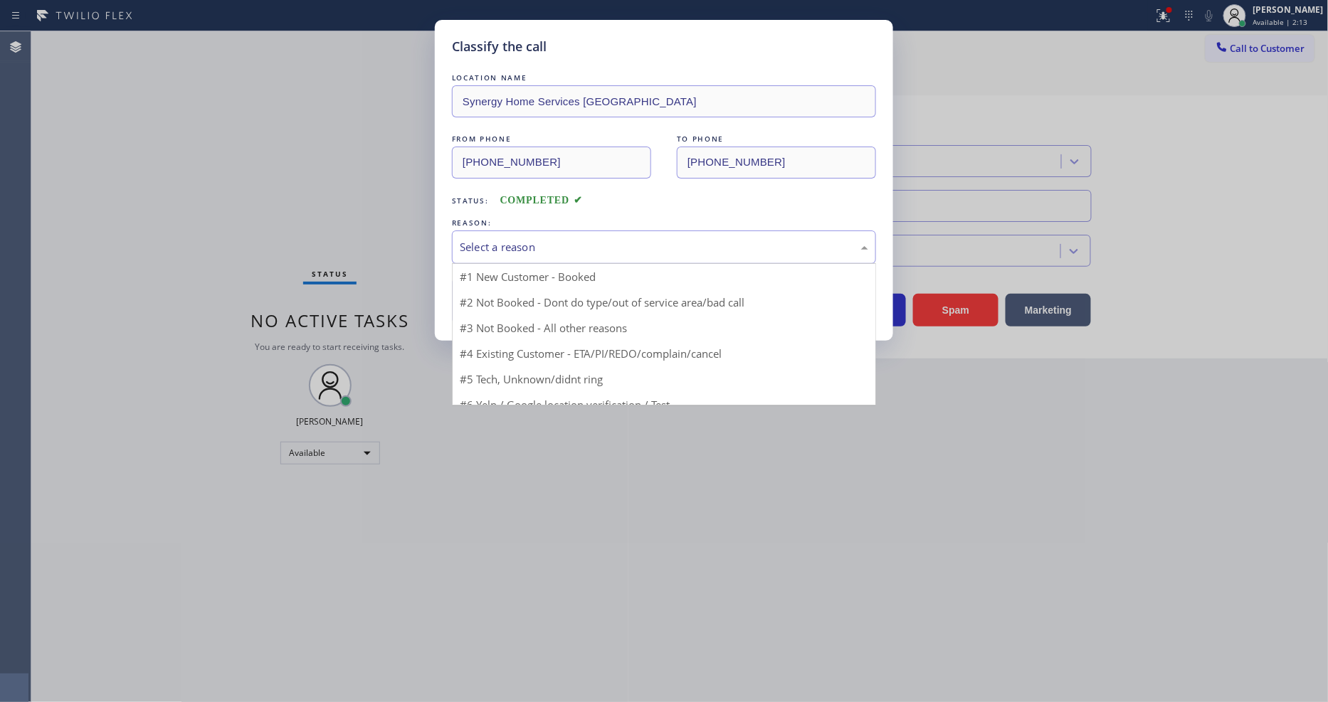
click at [508, 231] on div "Select a reason" at bounding box center [664, 247] width 424 height 33
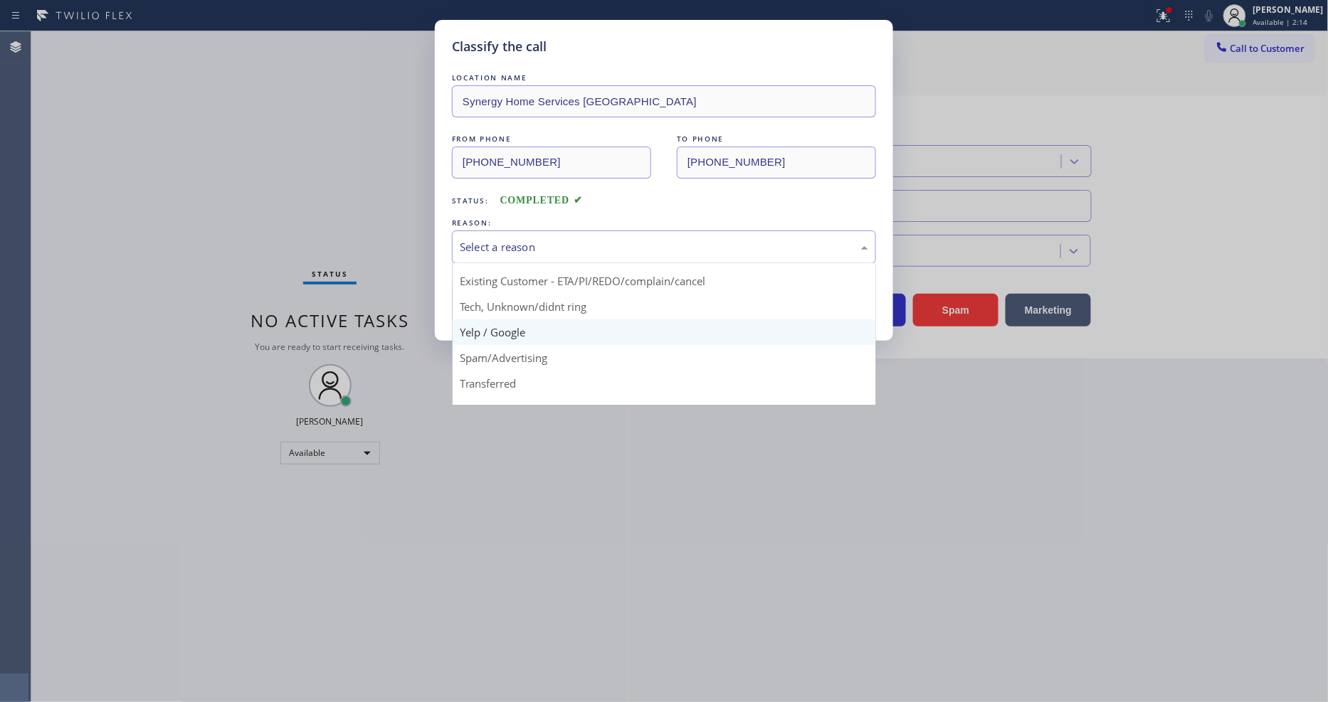
scroll to position [89, 0]
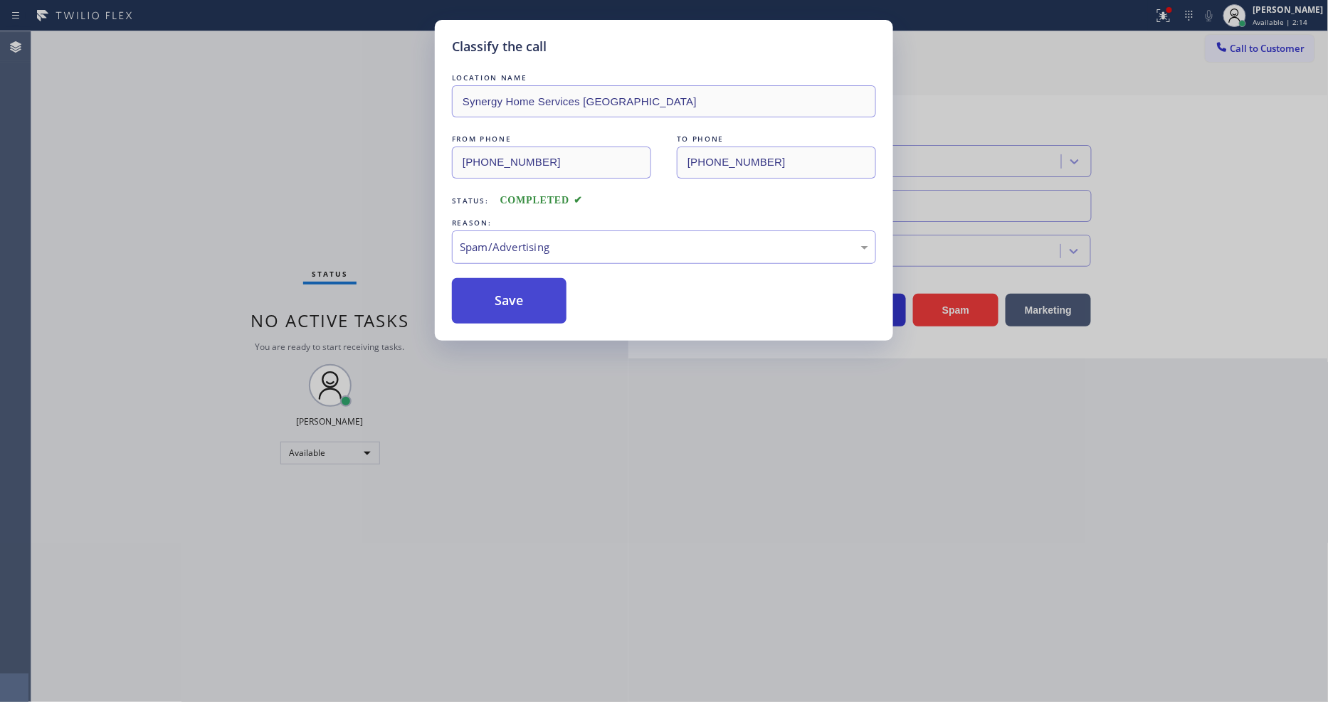
click at [501, 297] on button "Save" at bounding box center [509, 301] width 115 height 46
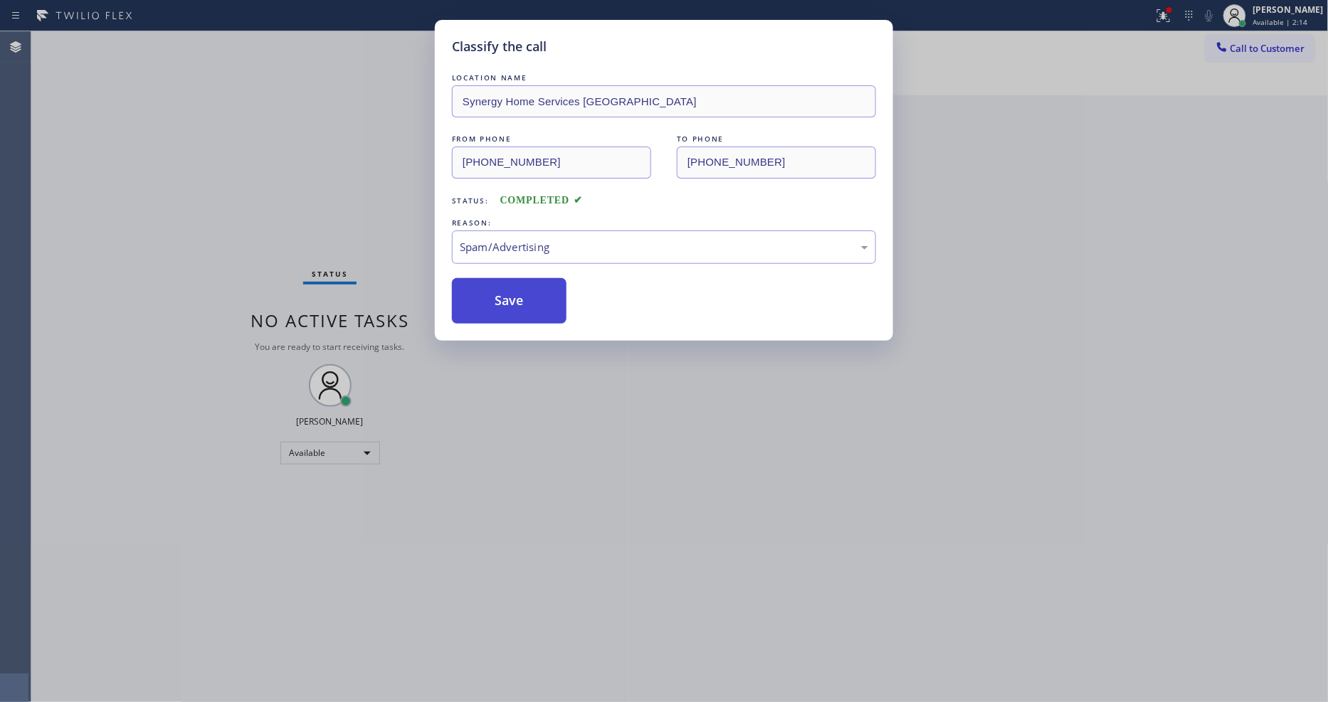
click at [501, 297] on button "Save" at bounding box center [509, 301] width 115 height 46
drag, startPoint x: 501, startPoint y: 297, endPoint x: 190, endPoint y: 471, distance: 356.2
click at [502, 297] on button "Save" at bounding box center [509, 301] width 115 height 46
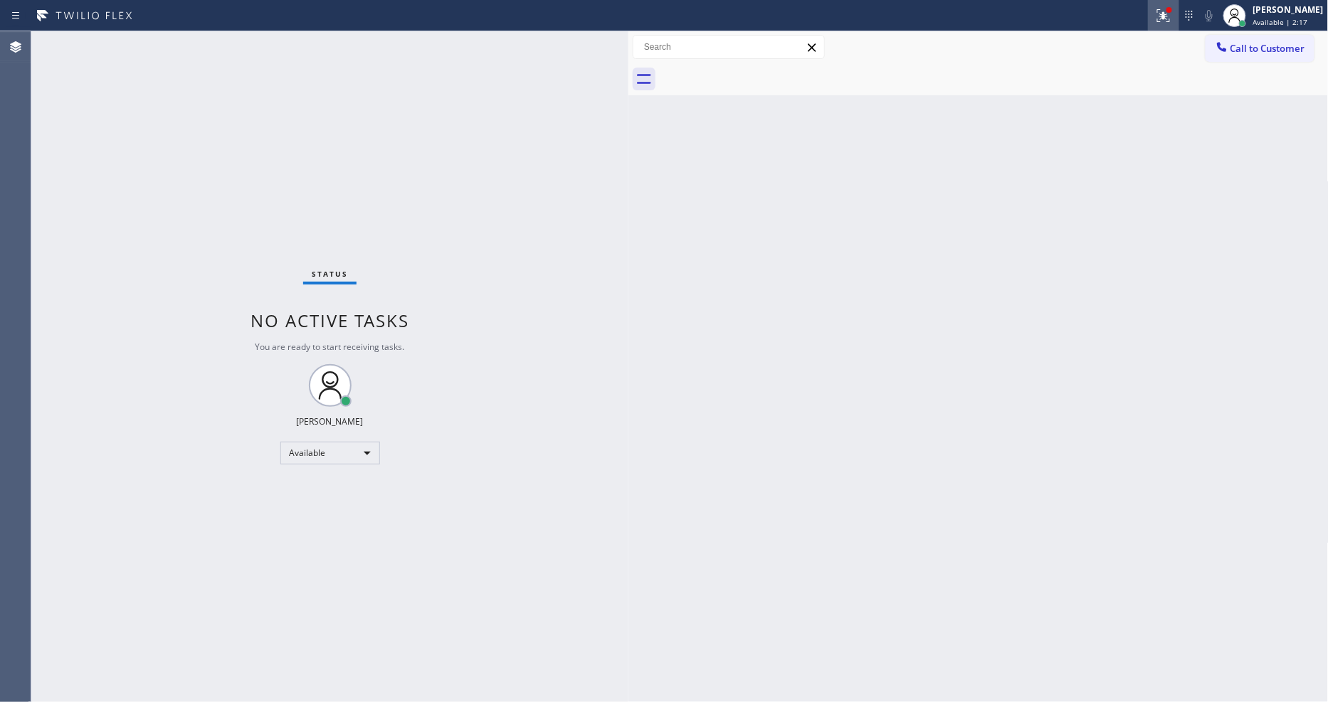
click at [1169, 18] on icon at bounding box center [1163, 15] width 17 height 17
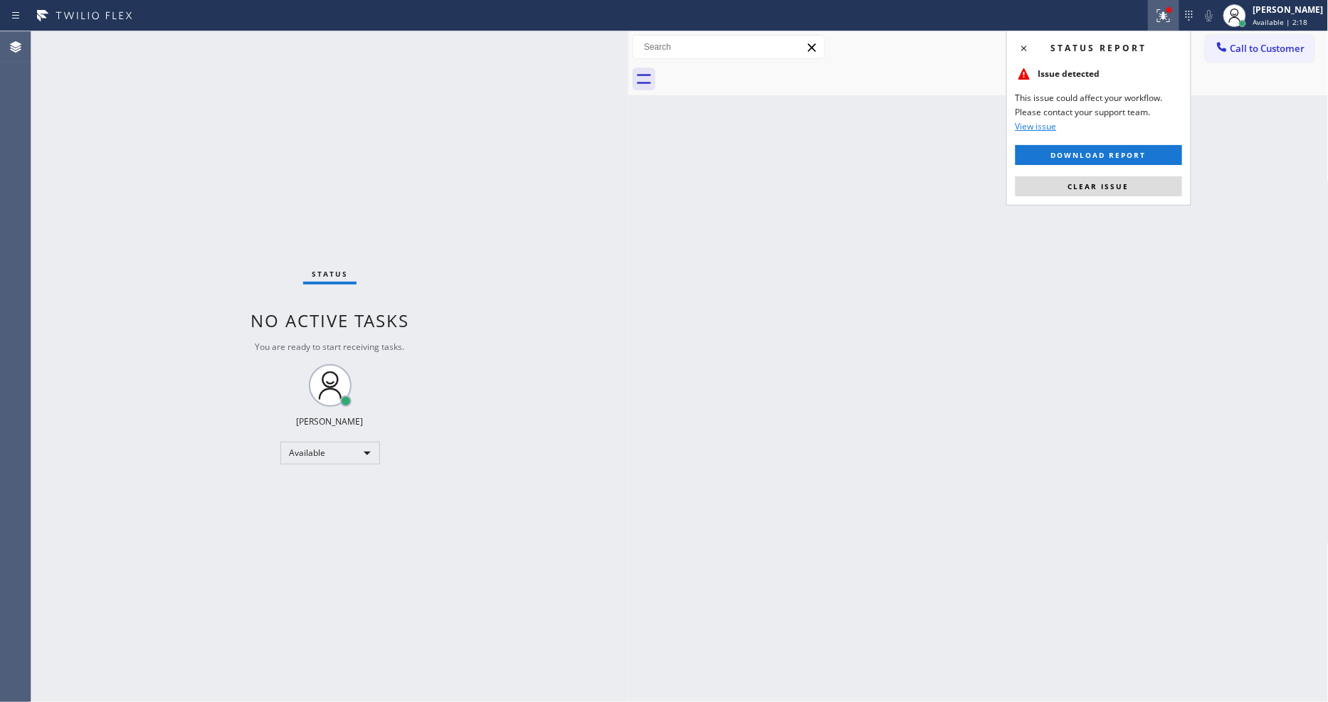
click at [1123, 184] on span "Clear issue" at bounding box center [1098, 186] width 61 height 10
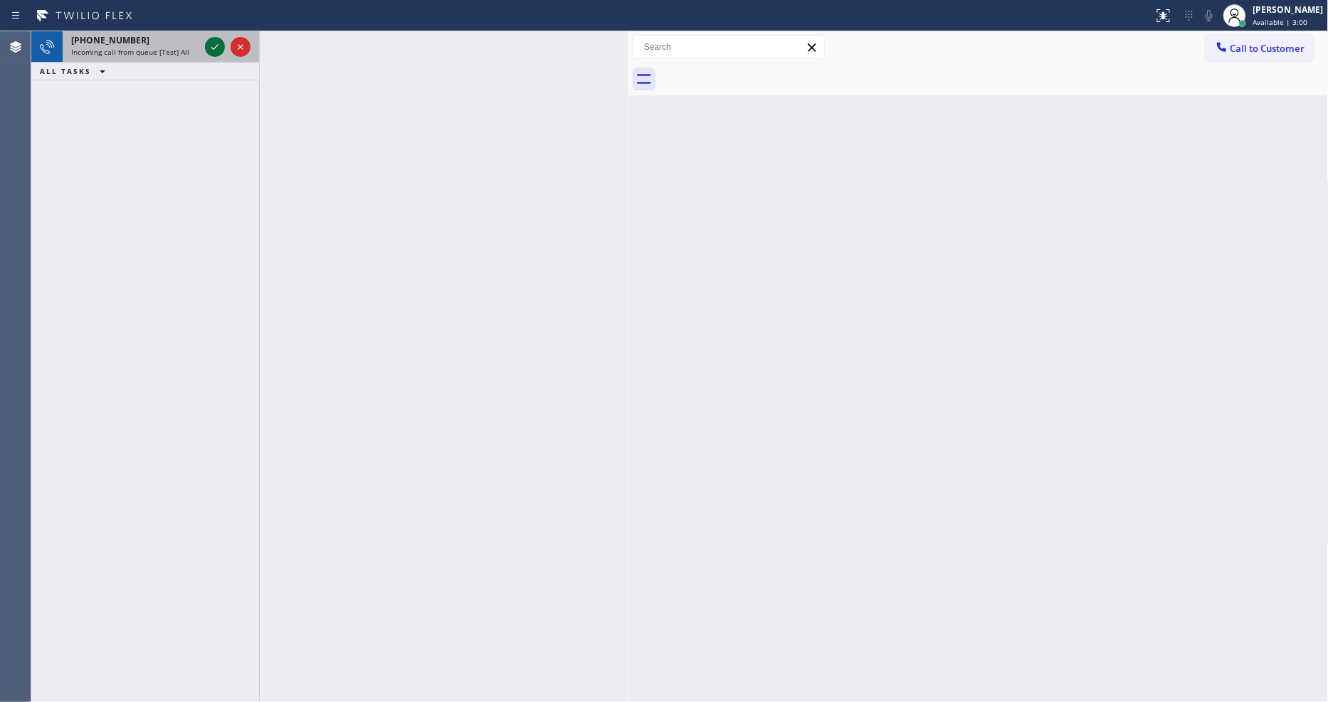
click at [216, 48] on icon at bounding box center [214, 46] width 17 height 17
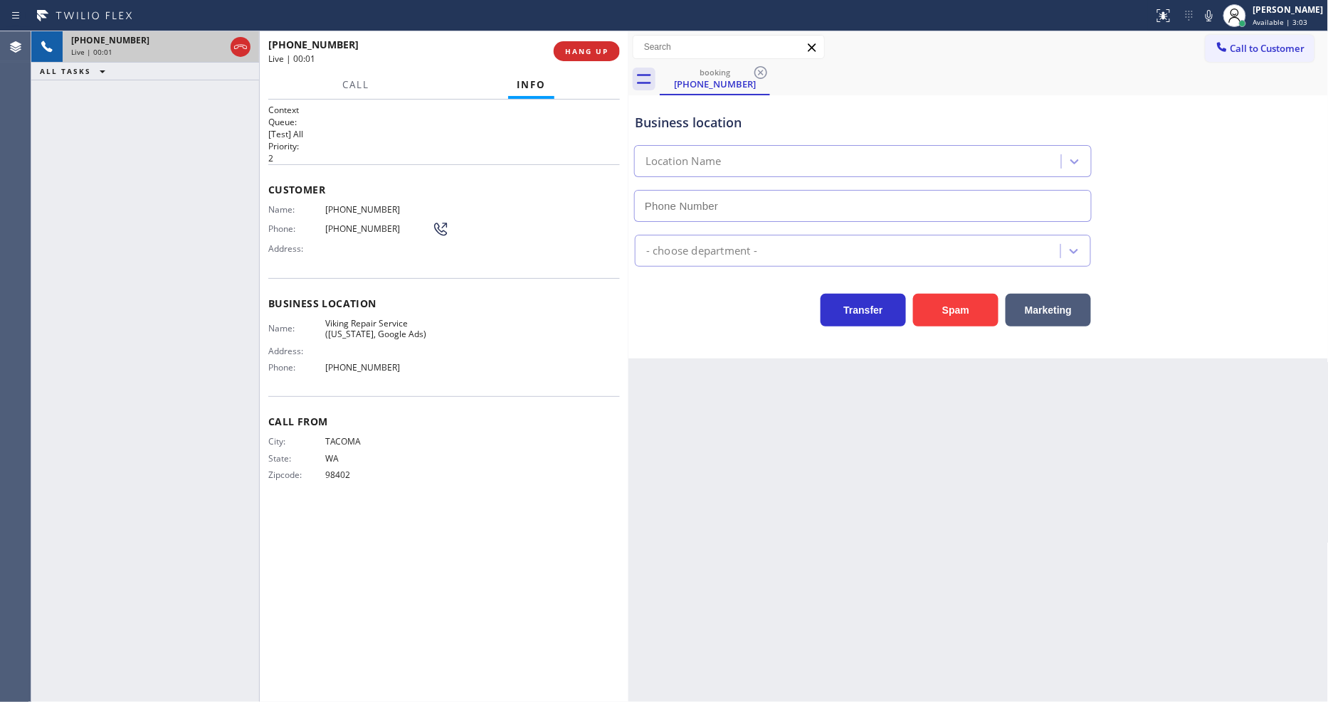
type input "(253) 263-1431"
click at [592, 47] on span "HANG UP" at bounding box center [586, 51] width 43 height 10
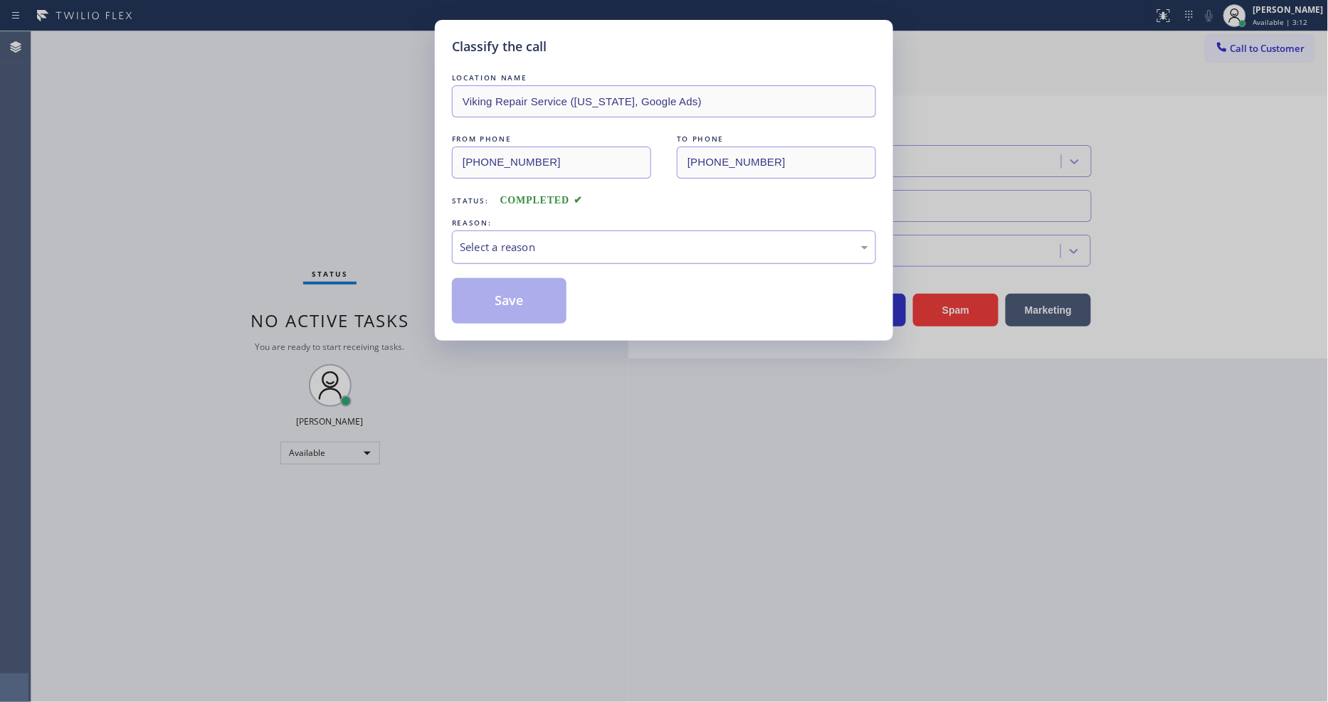
click at [468, 239] on div "Select a reason" at bounding box center [664, 247] width 408 height 16
click at [511, 301] on button "Save" at bounding box center [509, 301] width 115 height 46
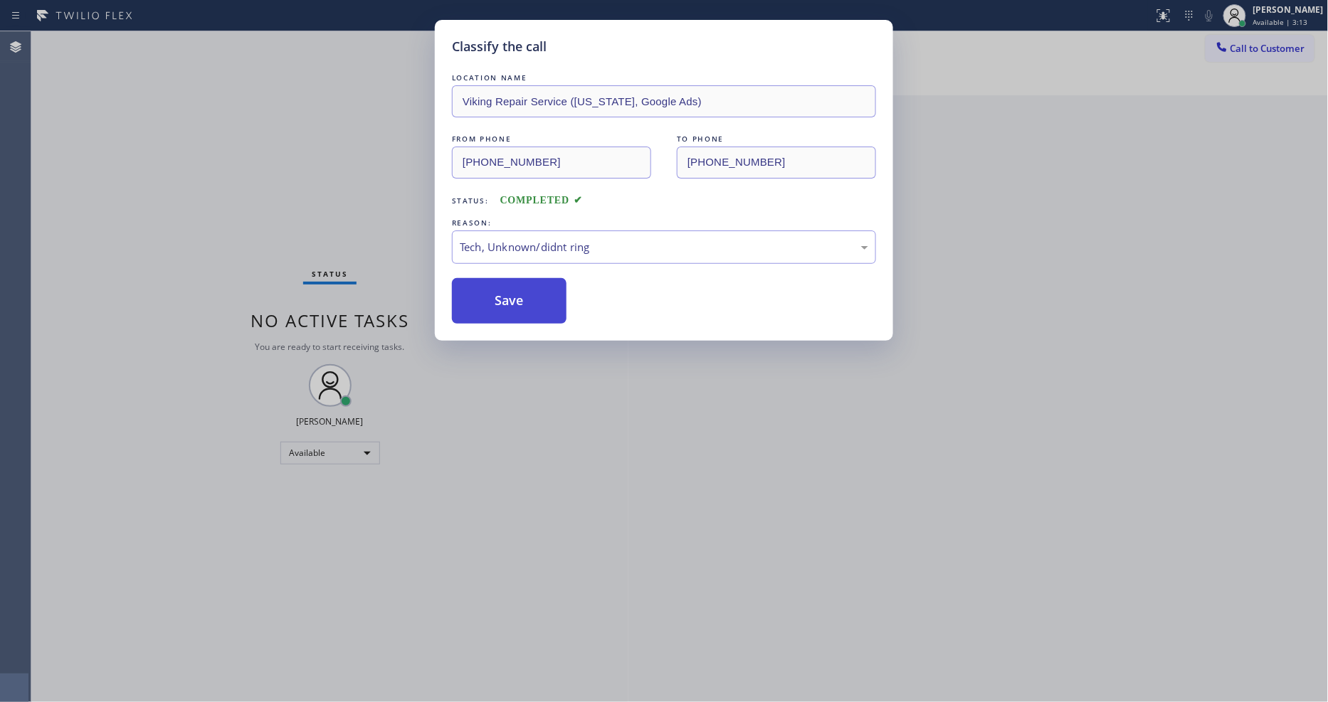
click at [511, 301] on button "Save" at bounding box center [509, 301] width 115 height 46
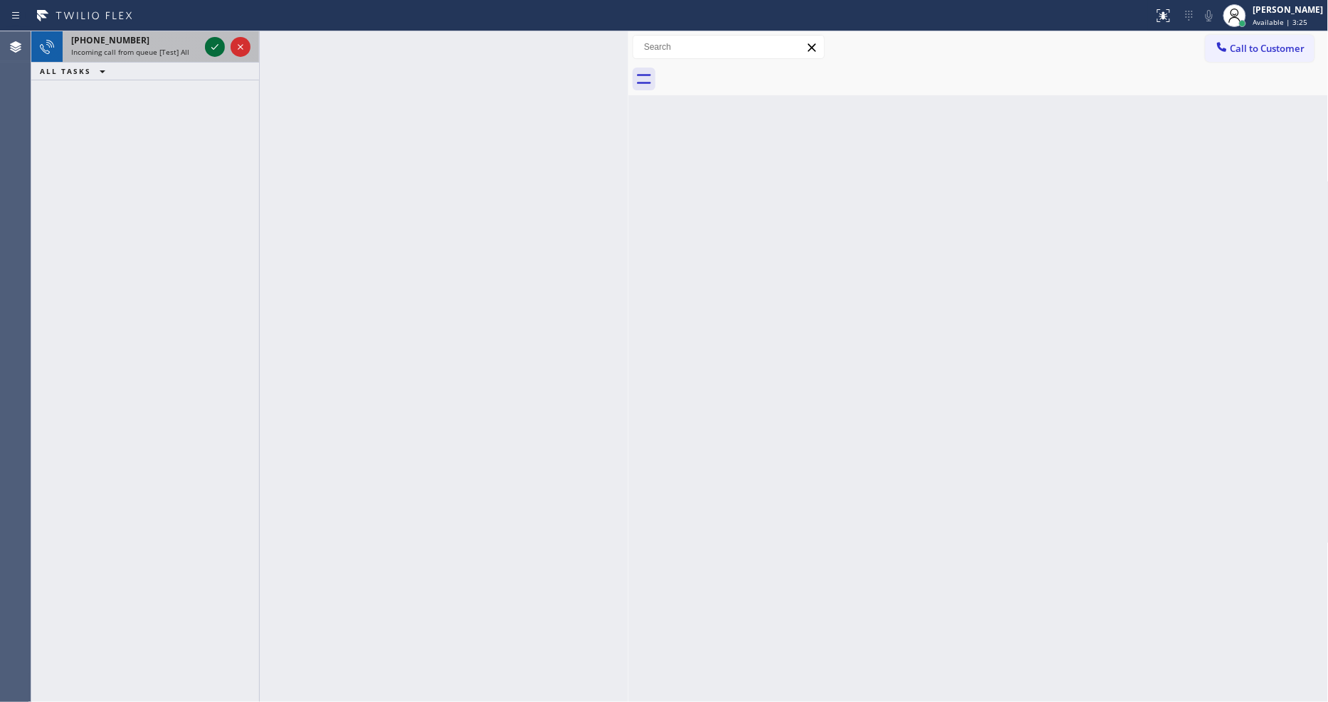
click at [216, 47] on icon at bounding box center [214, 46] width 17 height 17
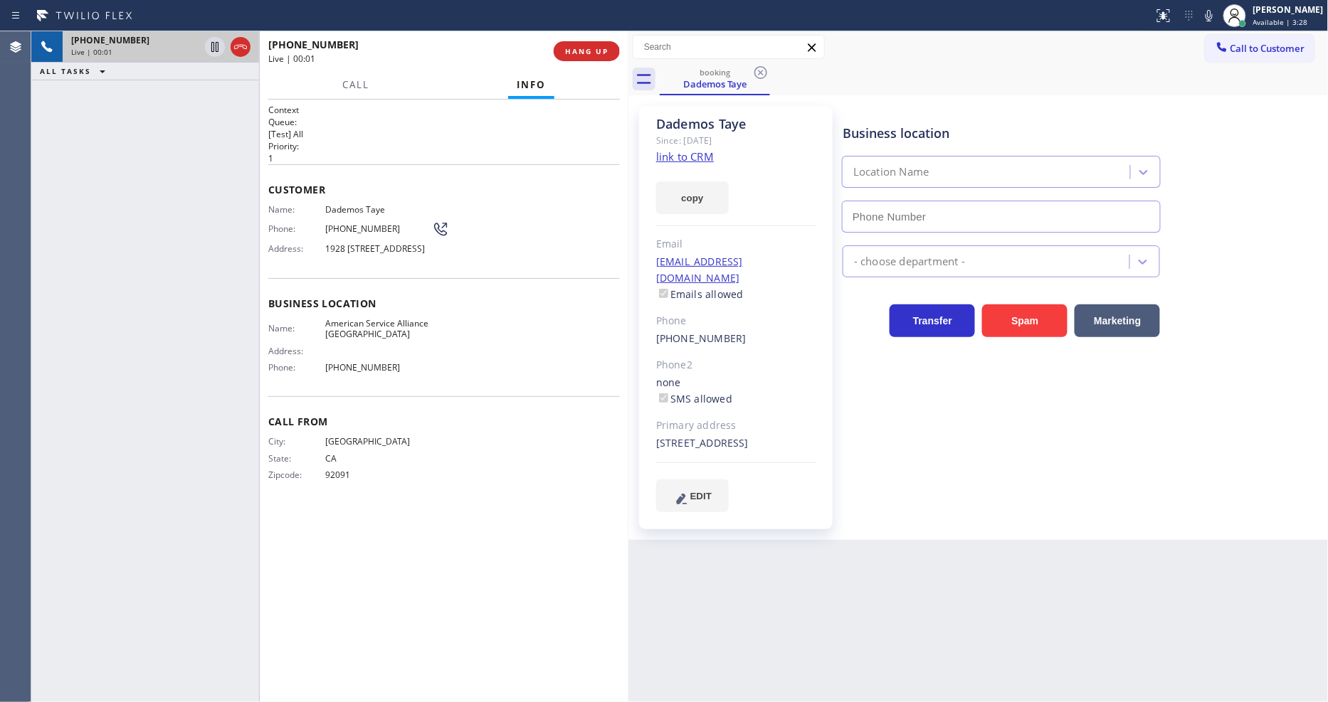
type input "(619) 413-0400"
click at [694, 154] on link "link to CRM" at bounding box center [685, 156] width 58 height 14
click at [596, 48] on span "HANG UP" at bounding box center [586, 51] width 43 height 10
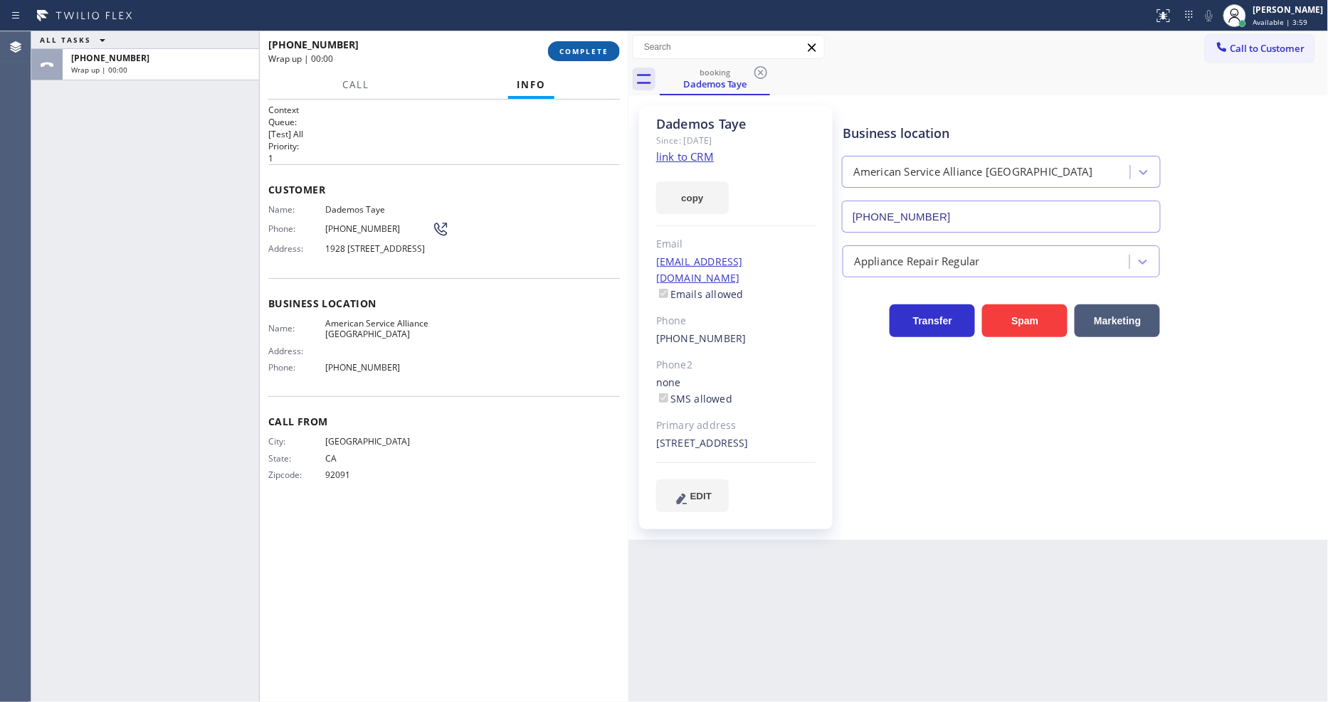
click at [595, 48] on span "COMPLETE" at bounding box center [583, 51] width 49 height 10
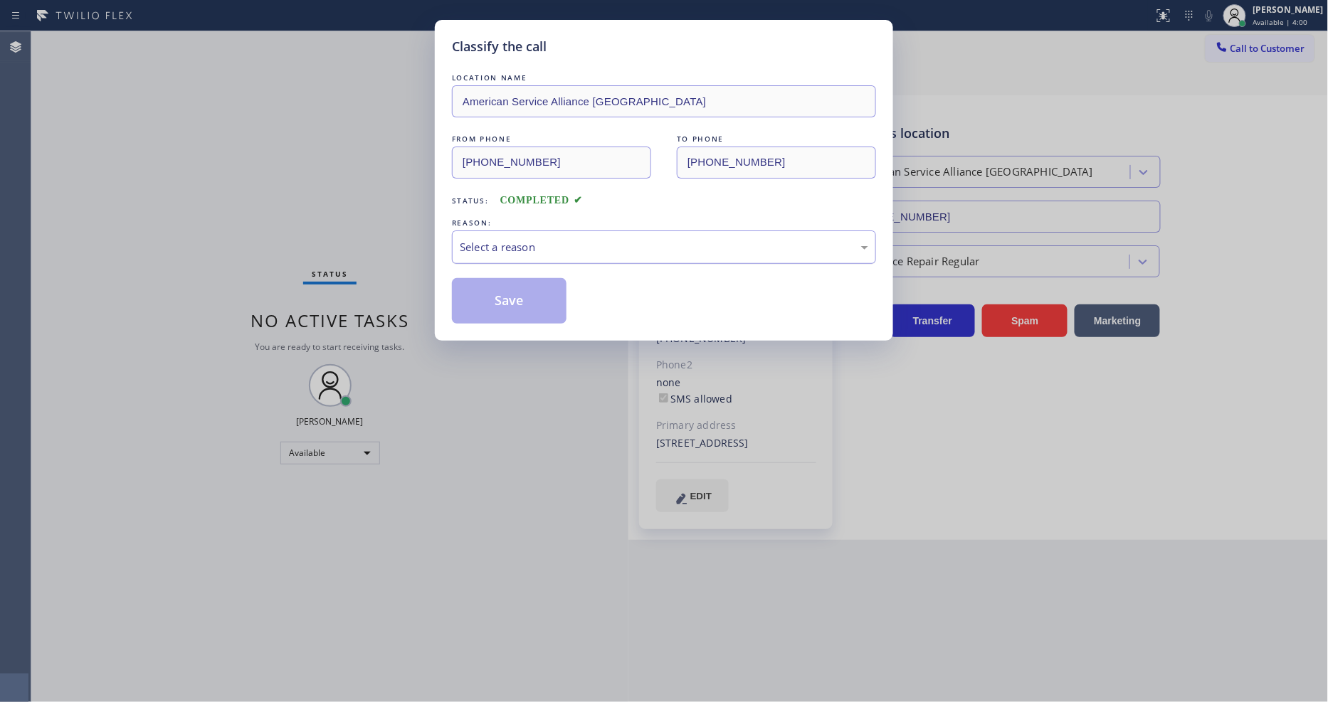
click at [557, 240] on div "Select a reason" at bounding box center [664, 247] width 408 height 16
click at [536, 304] on button "Save" at bounding box center [509, 301] width 115 height 46
click at [536, 303] on button "Save" at bounding box center [509, 301] width 115 height 46
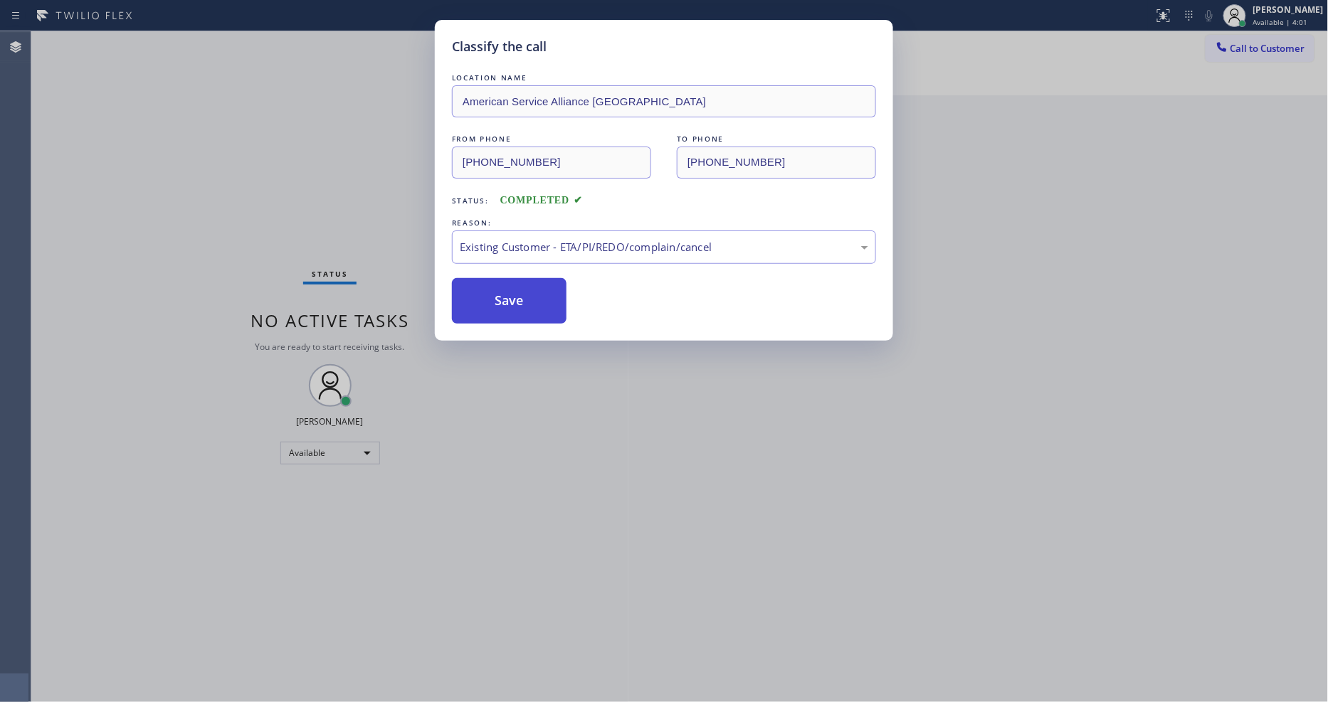
click at [536, 303] on button "Save" at bounding box center [509, 301] width 115 height 46
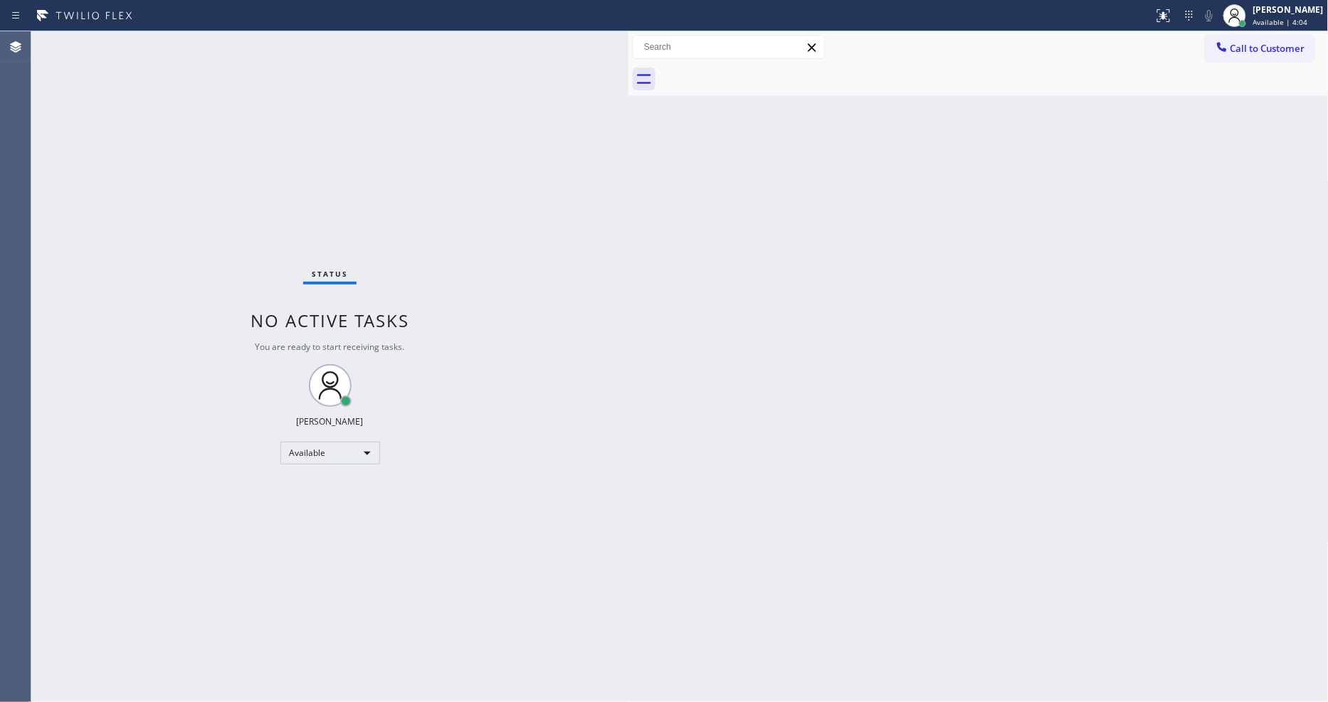
click at [628, 581] on div at bounding box center [628, 366] width 0 height 671
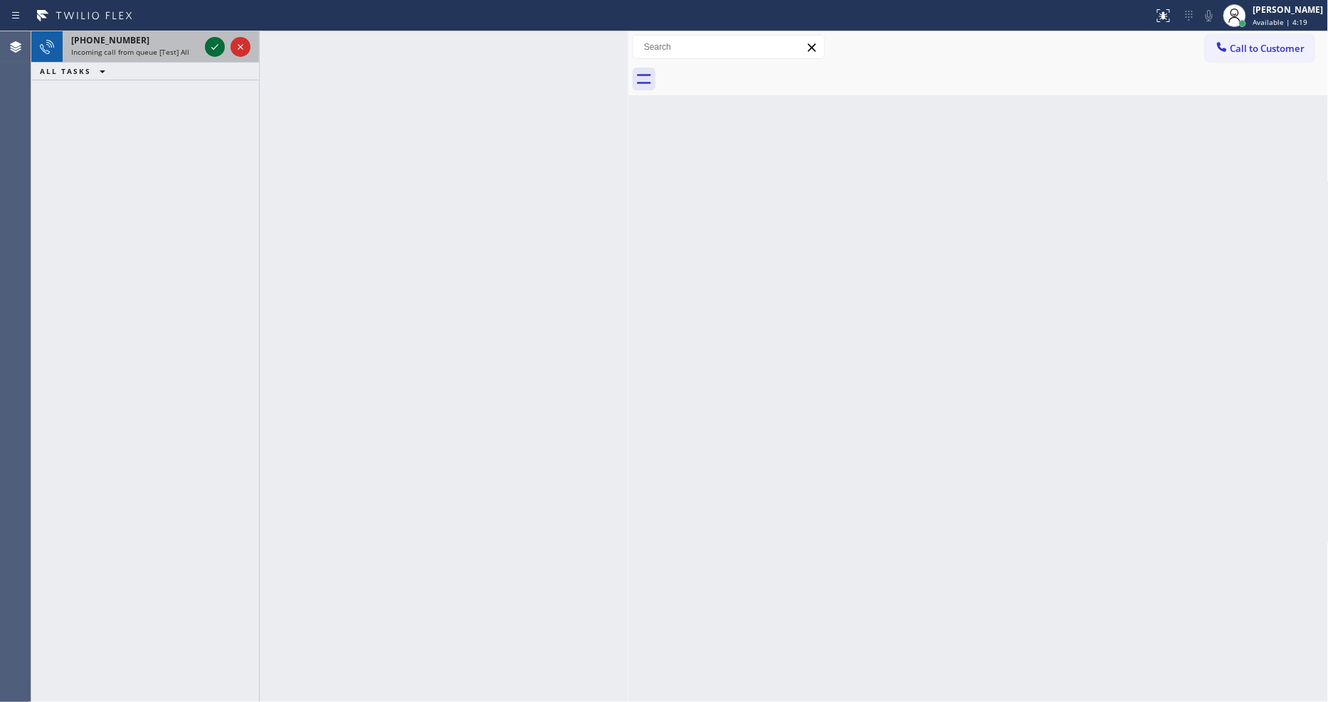
click at [223, 45] on div at bounding box center [215, 46] width 20 height 17
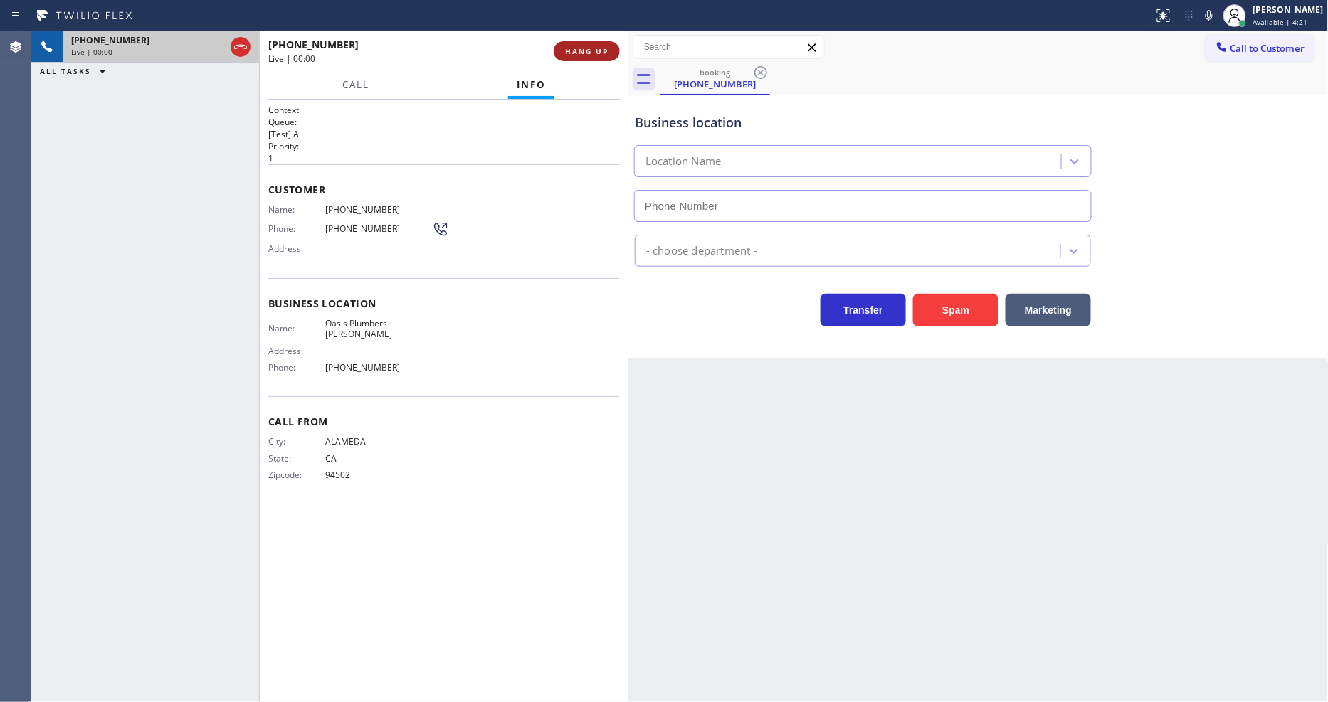
click at [574, 48] on span "HANG UP" at bounding box center [586, 51] width 43 height 10
type input "(714) 452-1388"
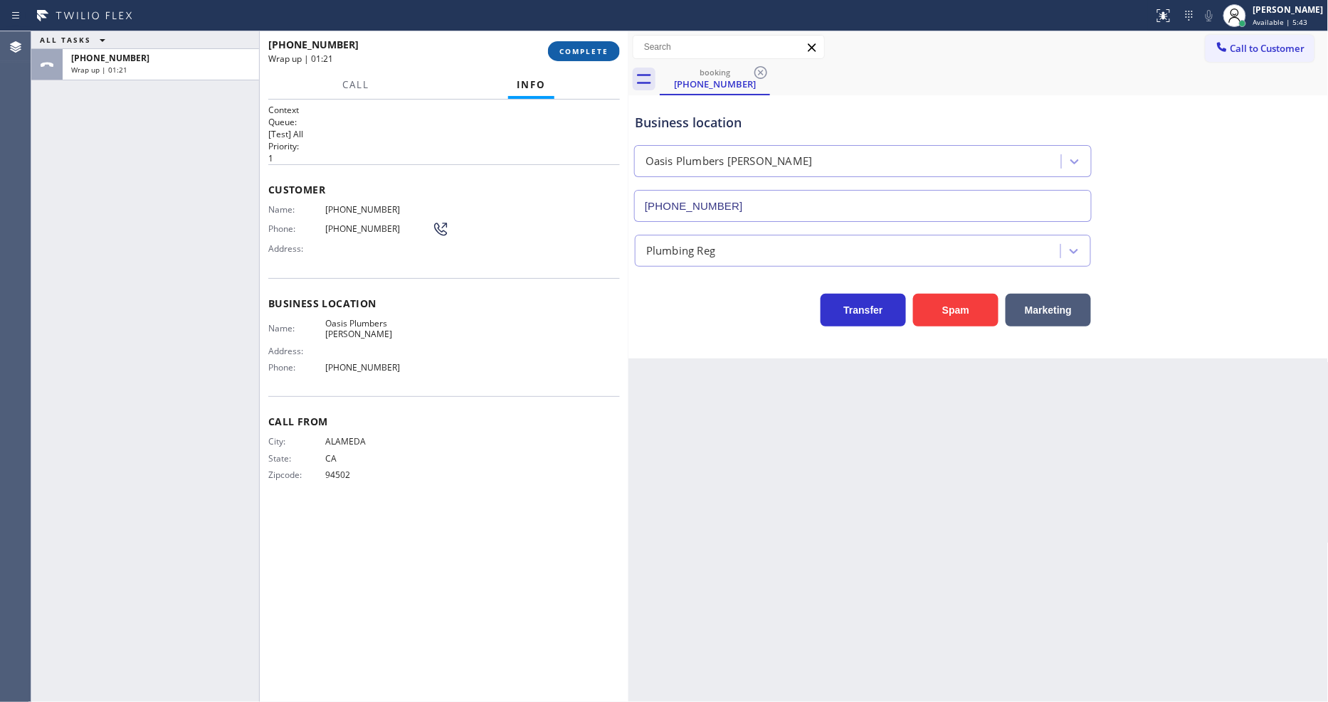
click at [587, 46] on span "COMPLETE" at bounding box center [583, 51] width 49 height 10
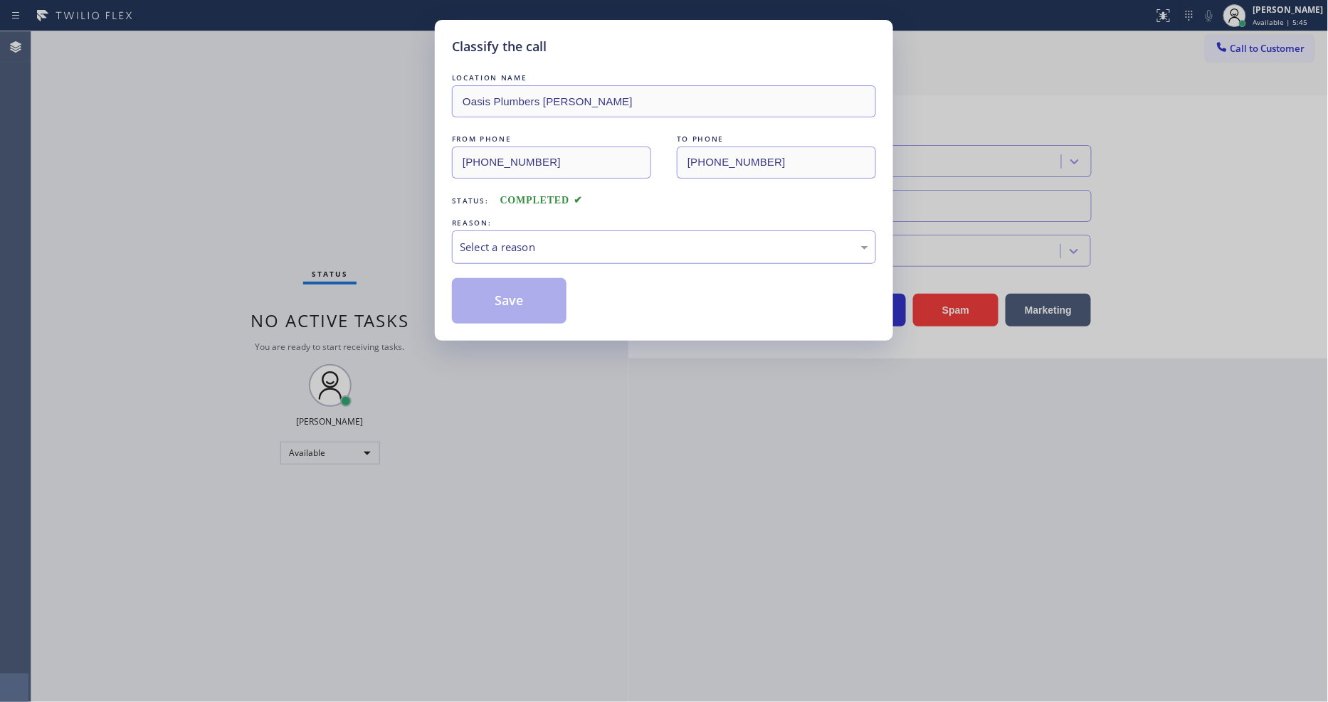
click at [487, 242] on div "Select a reason" at bounding box center [664, 247] width 408 height 16
click at [487, 292] on button "Save" at bounding box center [509, 301] width 115 height 46
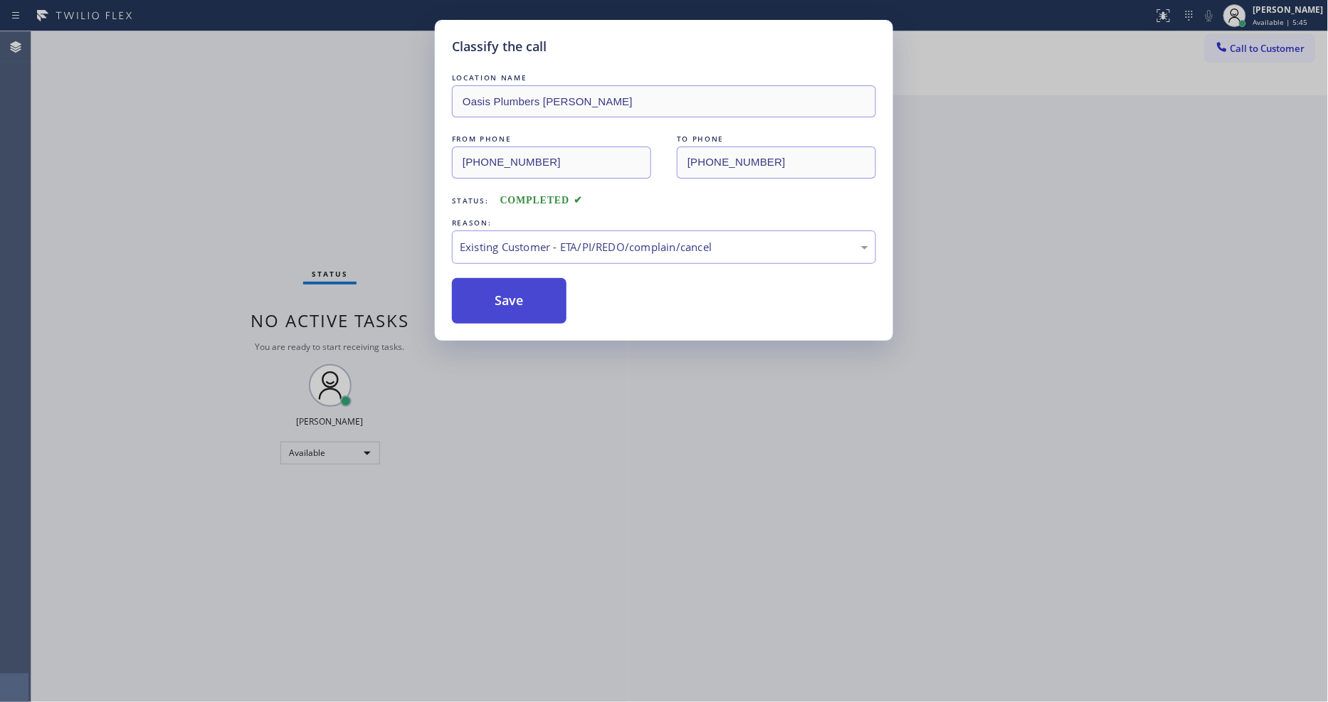
click at [487, 292] on button "Save" at bounding box center [509, 301] width 115 height 46
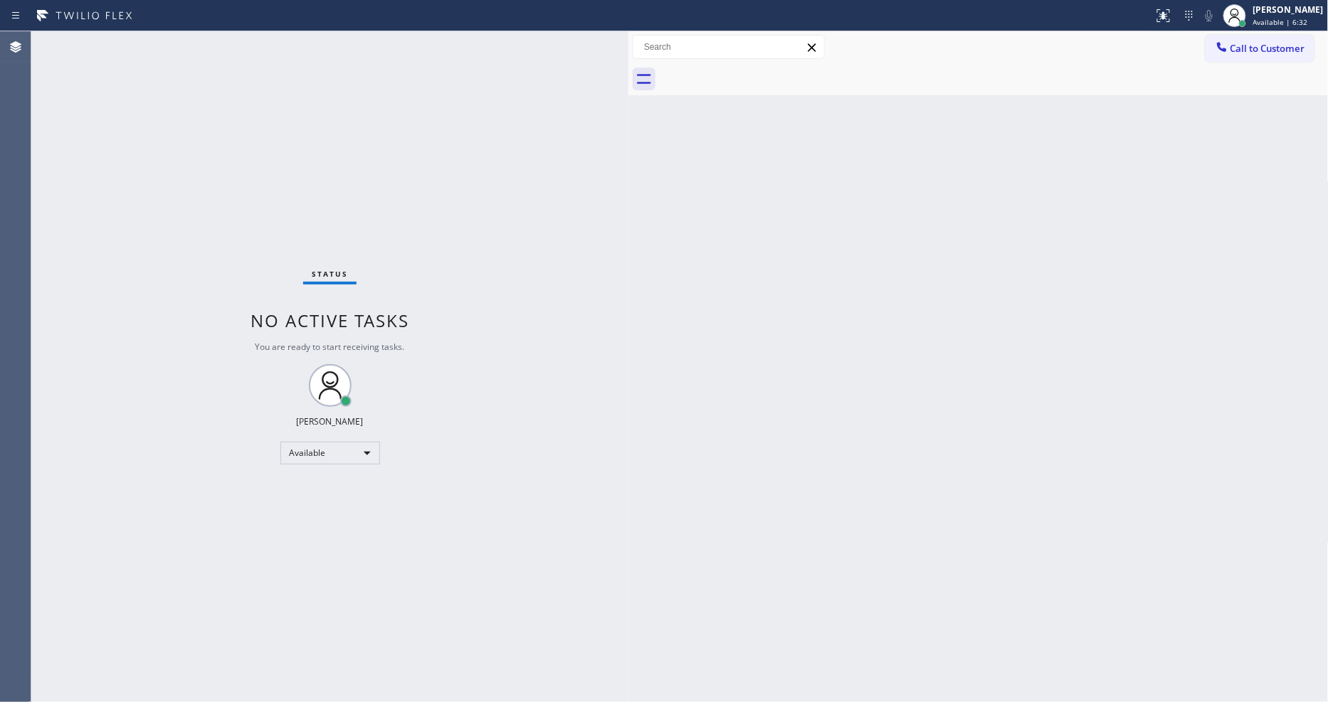
click at [1003, 375] on div "Back to Dashboard Change Sender ID Customers Technicians Select a contact Outbo…" at bounding box center [978, 366] width 700 height 671
drag, startPoint x: 1023, startPoint y: 480, endPoint x: 1057, endPoint y: 511, distance: 46.9
click at [1023, 480] on div "Back to Dashboard Change Sender ID Customers Technicians Select a contact Outbo…" at bounding box center [978, 366] width 700 height 671
click at [186, 48] on div "Status No active tasks You are ready to start receiving tasks. [PERSON_NAME] Av…" at bounding box center [329, 366] width 597 height 671
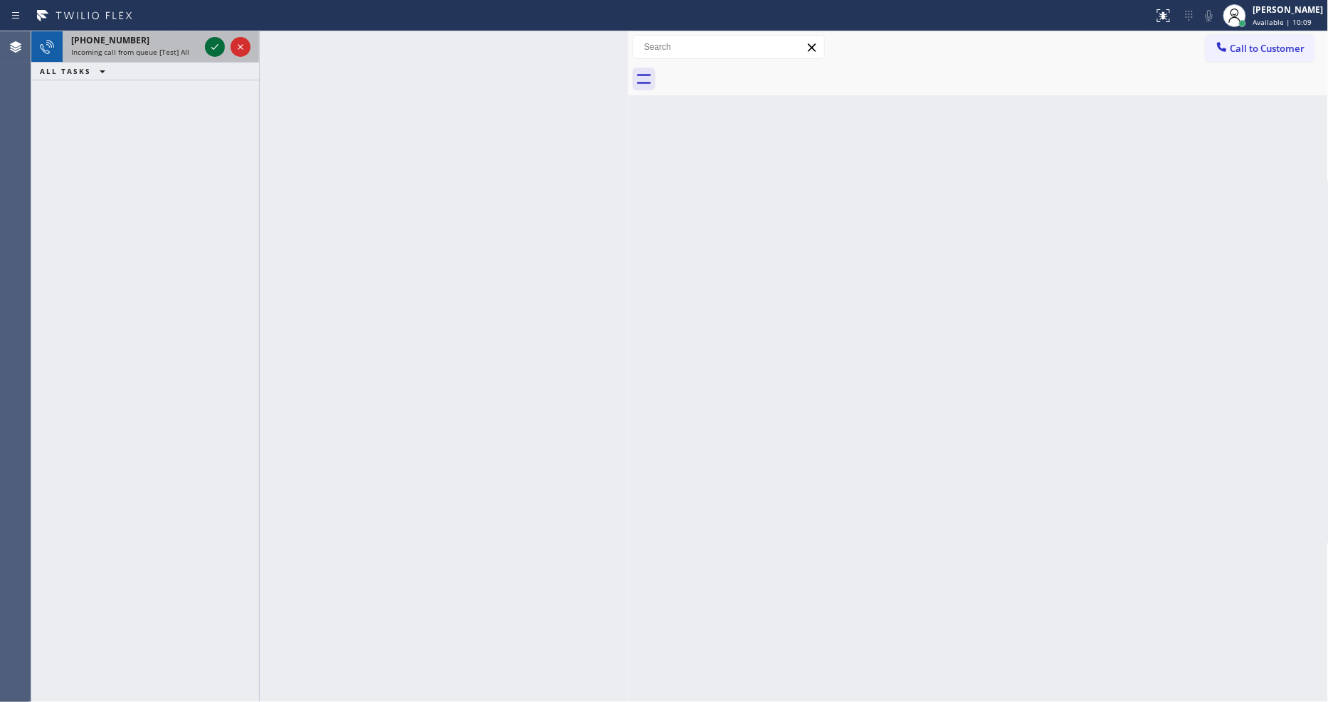
click at [211, 46] on icon at bounding box center [214, 46] width 17 height 17
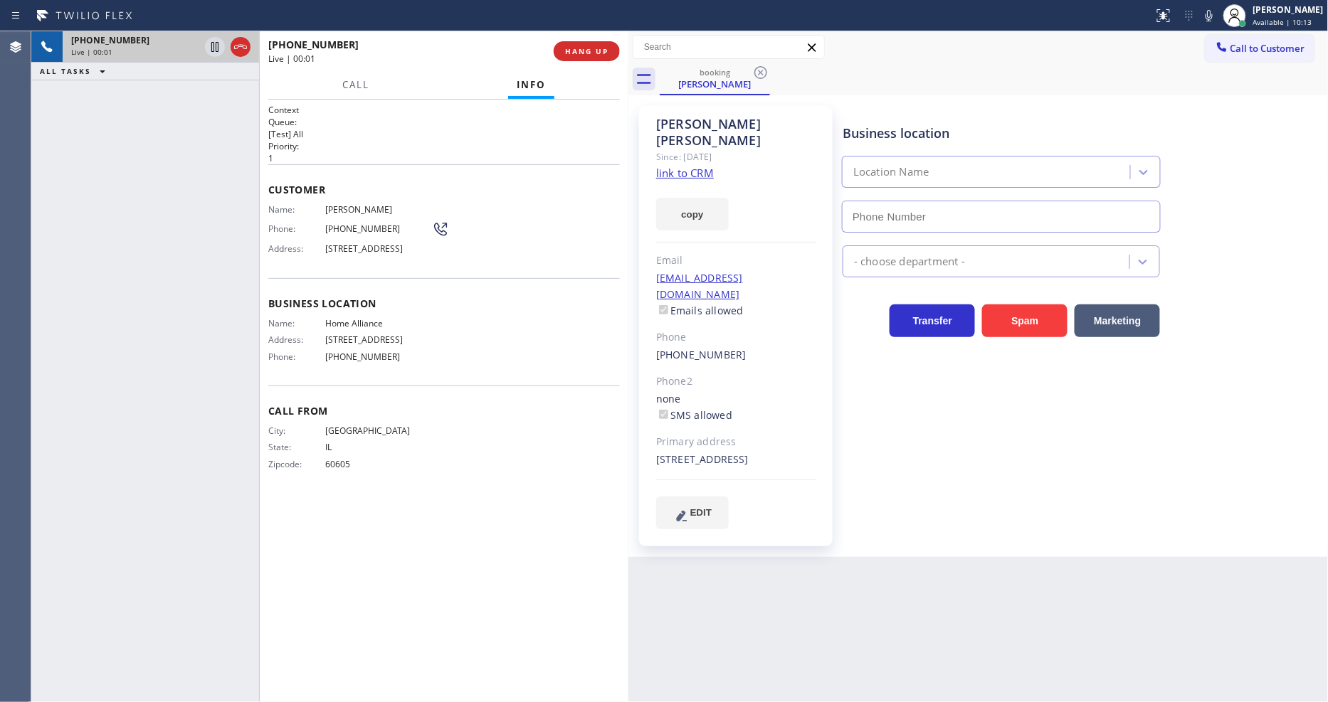
type input "[PHONE_NUMBER]"
click at [692, 166] on link "link to CRM" at bounding box center [685, 173] width 58 height 14
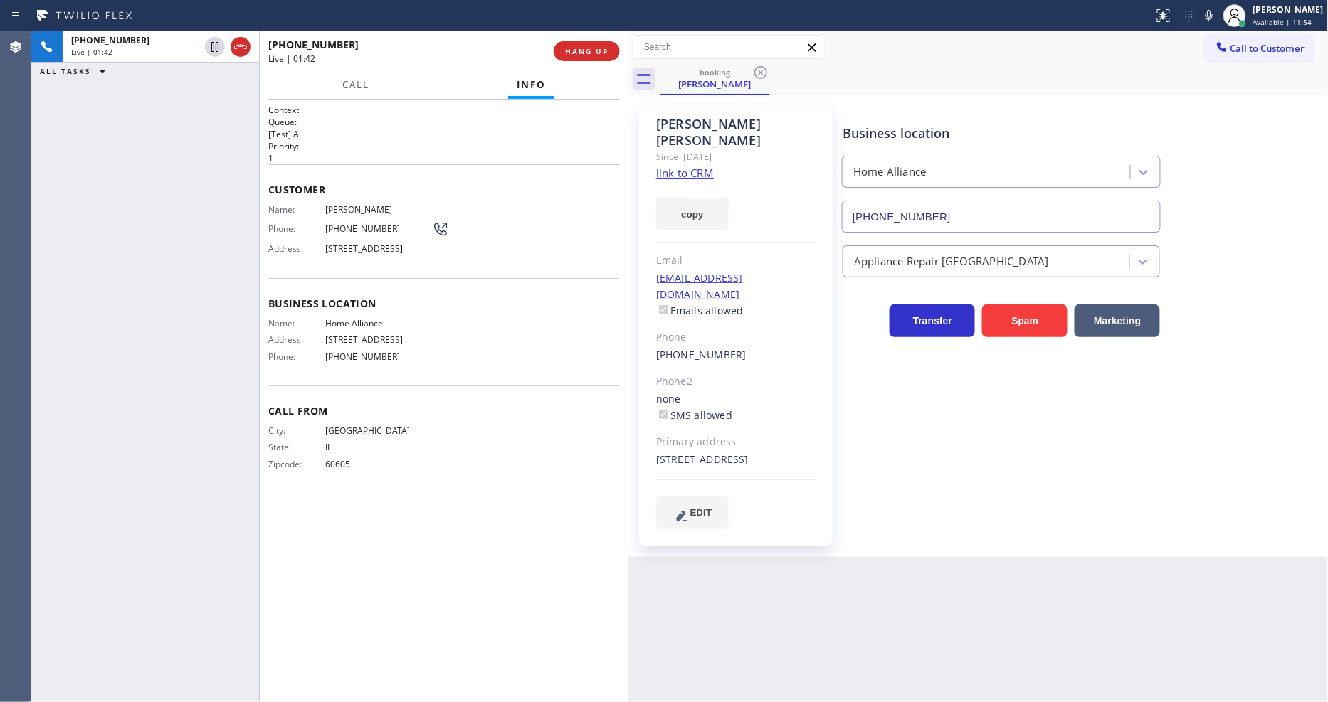
drag, startPoint x: 216, startPoint y: 46, endPoint x: 532, endPoint y: 44, distance: 316.0
click at [216, 46] on icon at bounding box center [214, 46] width 17 height 17
click at [1214, 11] on icon at bounding box center [1209, 15] width 17 height 17
drag, startPoint x: 214, startPoint y: 44, endPoint x: 501, endPoint y: 47, distance: 286.8
click at [216, 44] on icon at bounding box center [214, 46] width 17 height 17
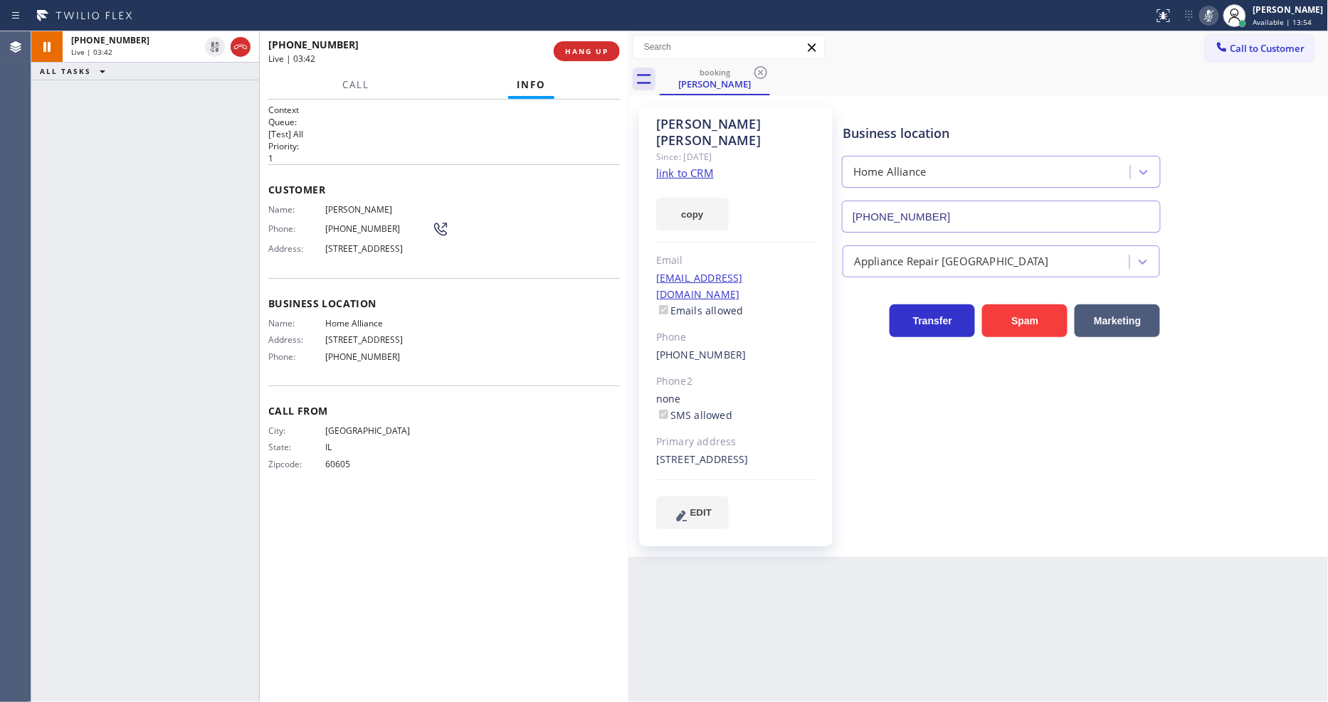
click at [1213, 11] on icon at bounding box center [1209, 15] width 7 height 11
click at [205, 47] on div at bounding box center [215, 46] width 20 height 17
click at [584, 51] on span "HANG UP" at bounding box center [586, 51] width 43 height 10
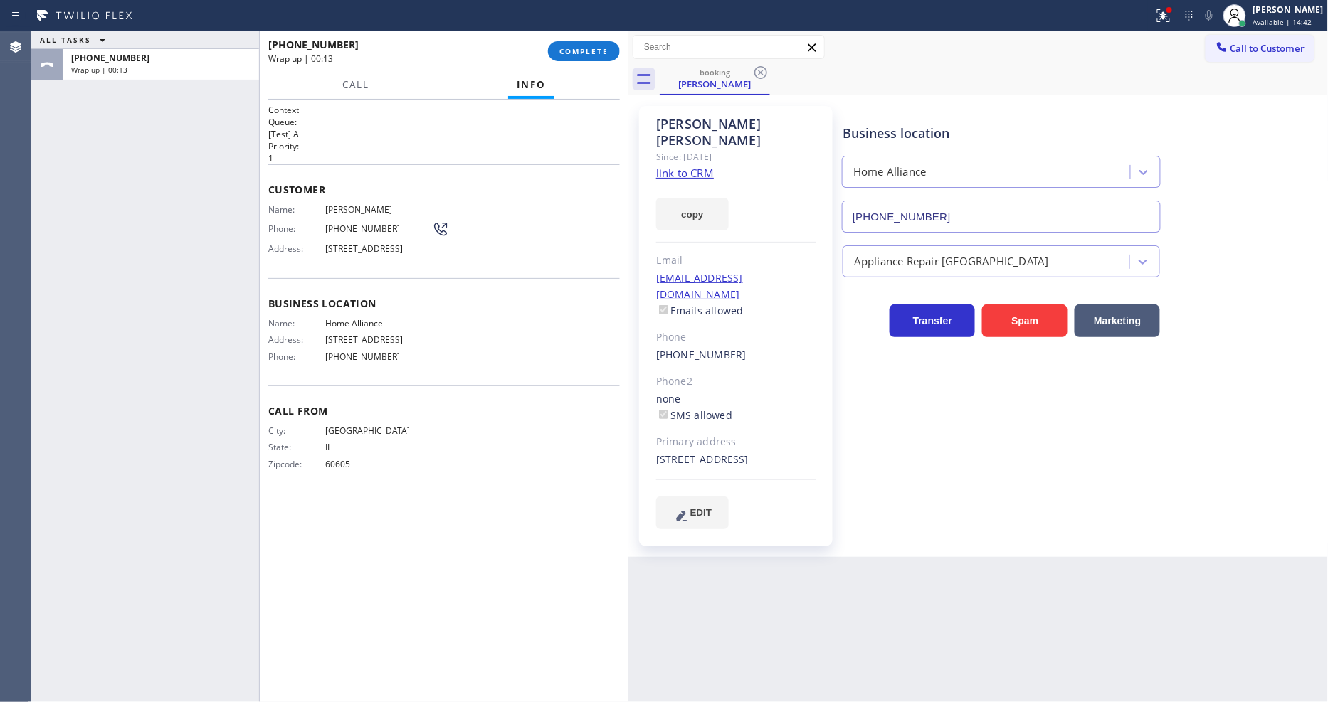
drag, startPoint x: 601, startPoint y: 43, endPoint x: 613, endPoint y: 82, distance: 41.2
click at [601, 43] on button "COMPLETE" at bounding box center [584, 51] width 72 height 20
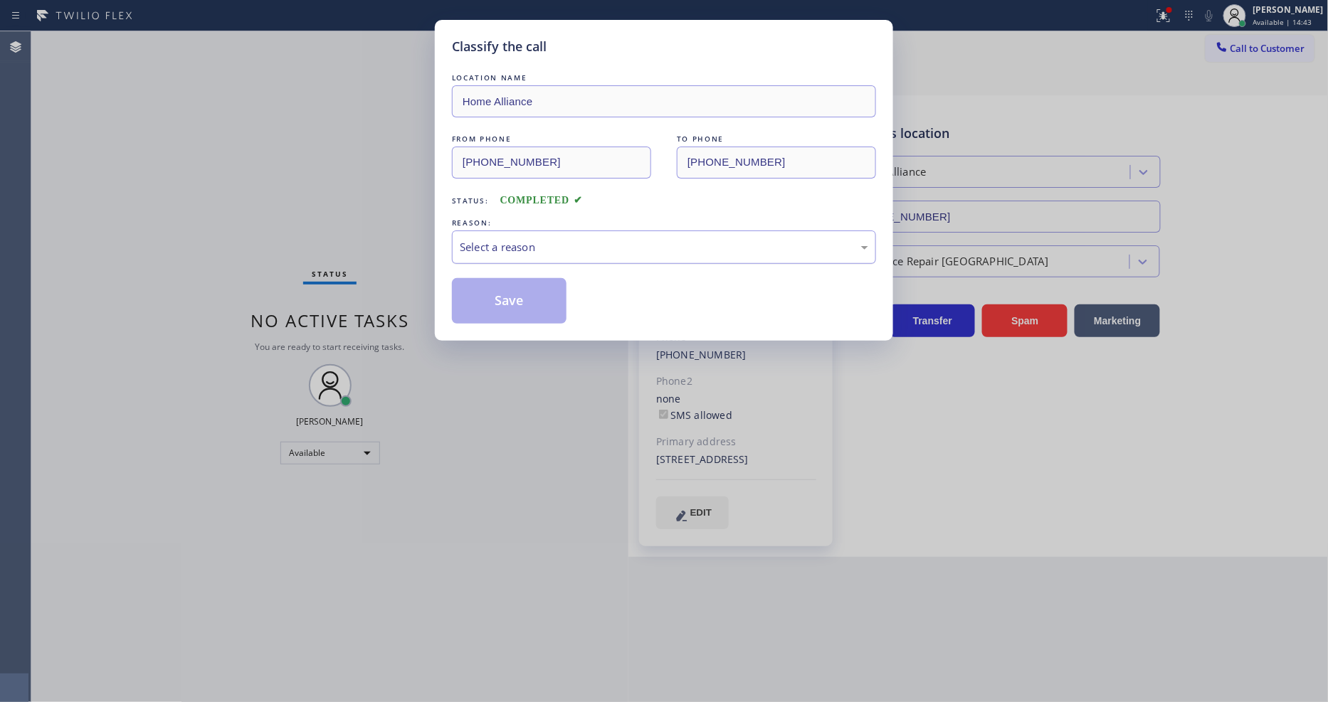
click at [523, 239] on div "Select a reason" at bounding box center [664, 247] width 408 height 16
click at [511, 295] on button "Save" at bounding box center [509, 301] width 115 height 46
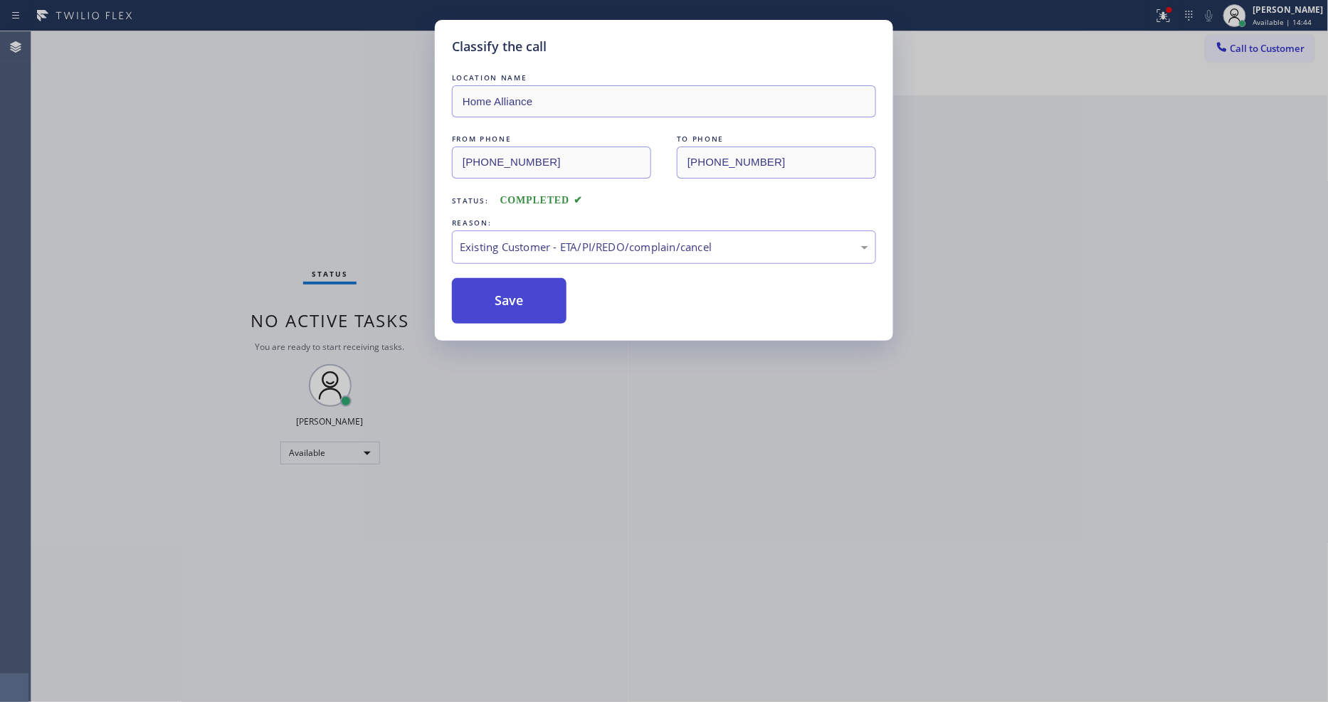
click at [511, 295] on button "Save" at bounding box center [509, 301] width 115 height 46
click at [511, 292] on button "Save" at bounding box center [509, 301] width 115 height 46
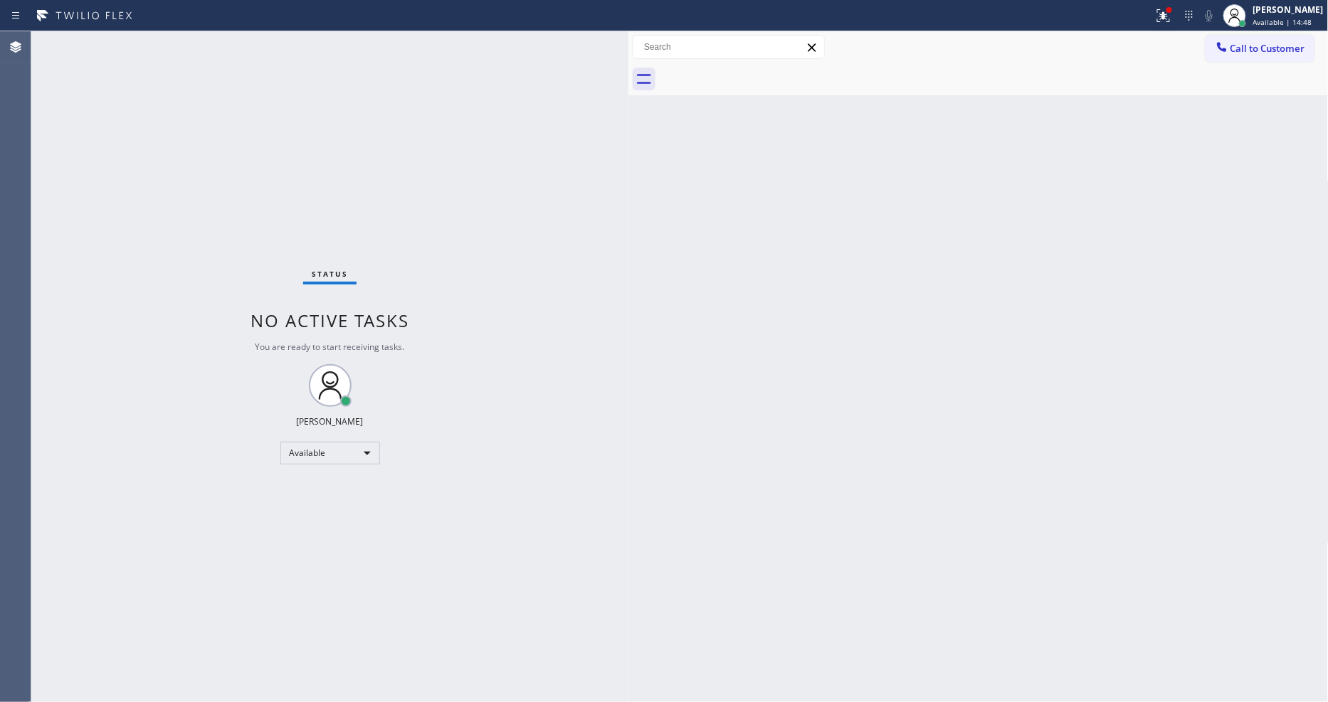
click at [1289, 19] on span "Available | 14:48" at bounding box center [1282, 22] width 59 height 10
click at [1253, 52] on button "Offline" at bounding box center [1257, 57] width 142 height 19
click at [1282, 19] on span "Available | 14:49" at bounding box center [1282, 22] width 59 height 10
click at [1249, 132] on button "Log out" at bounding box center [1257, 137] width 142 height 31
